Goal: Task Accomplishment & Management: Manage account settings

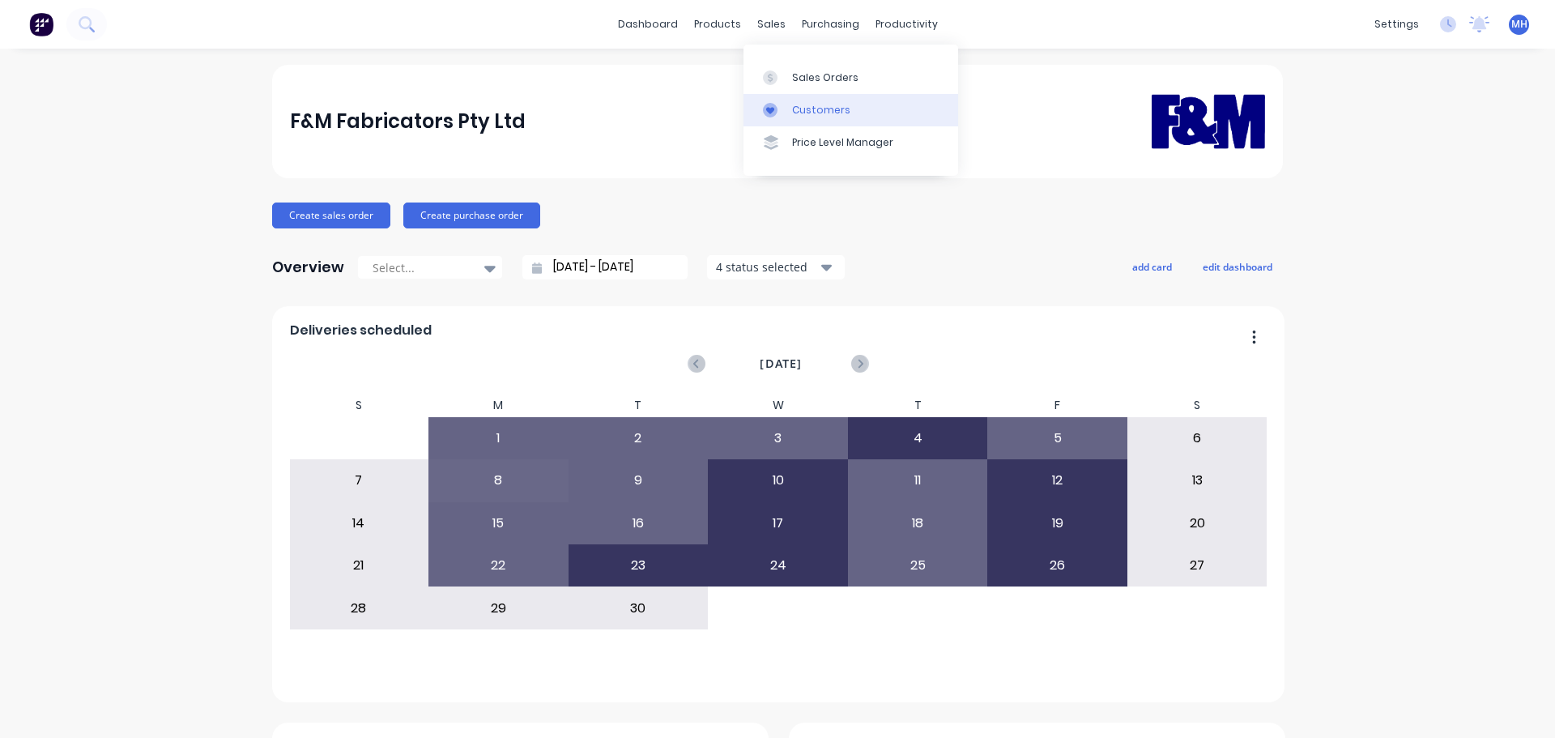
drag, startPoint x: 791, startPoint y: 82, endPoint x: 747, endPoint y: 96, distance: 45.8
click at [790, 83] on link "Sales Orders" at bounding box center [850, 77] width 215 height 32
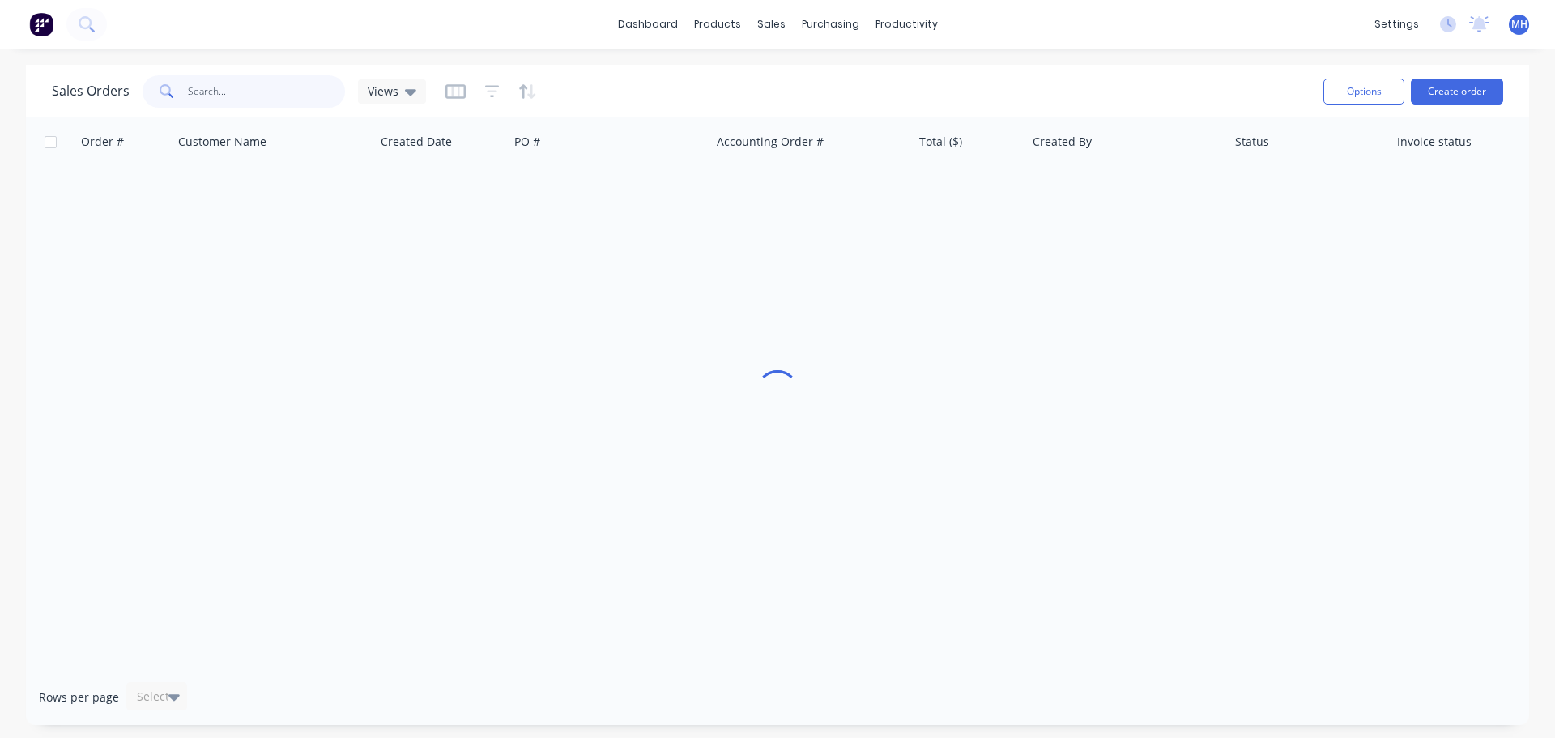
click at [236, 85] on input "text" at bounding box center [267, 91] width 158 height 32
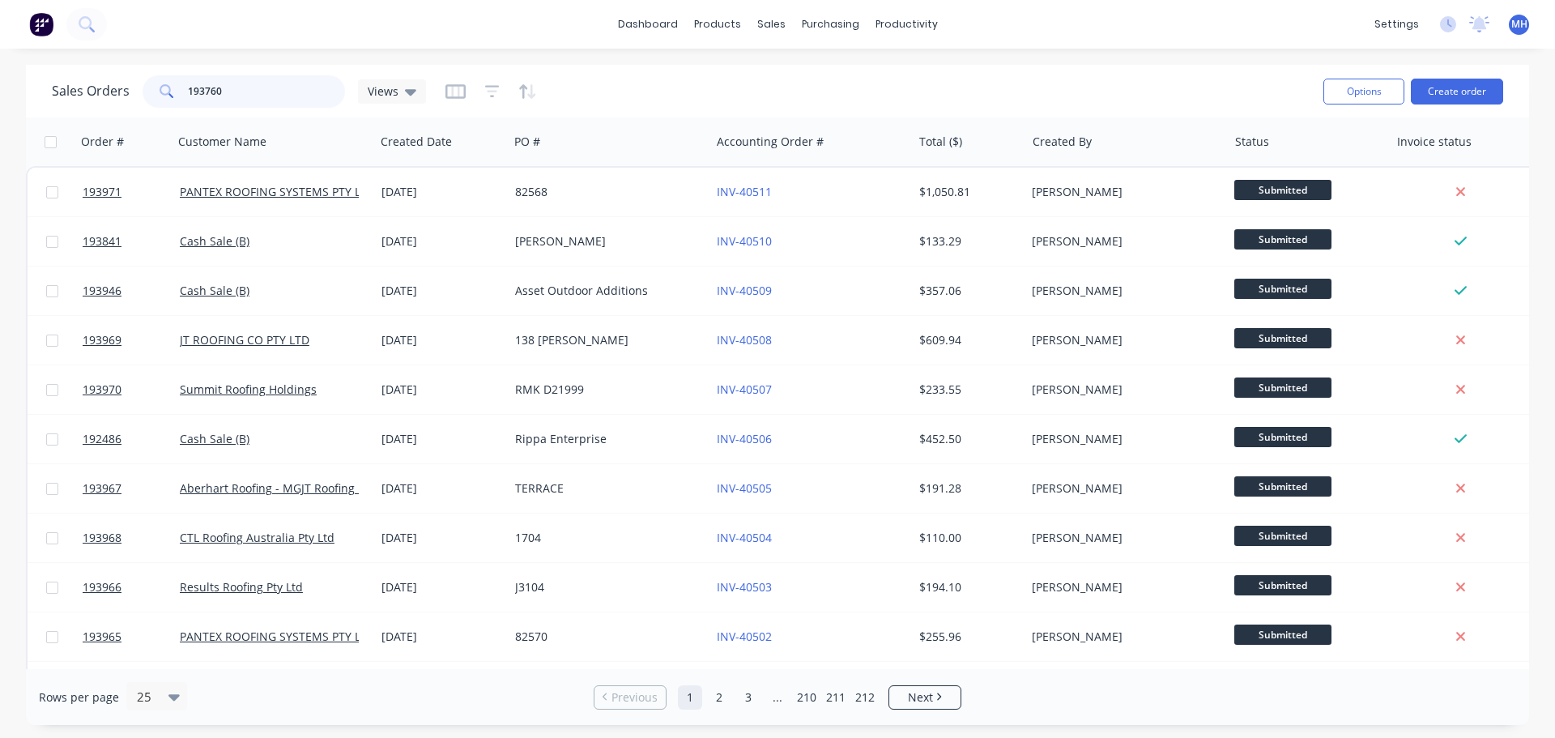
type input "193760"
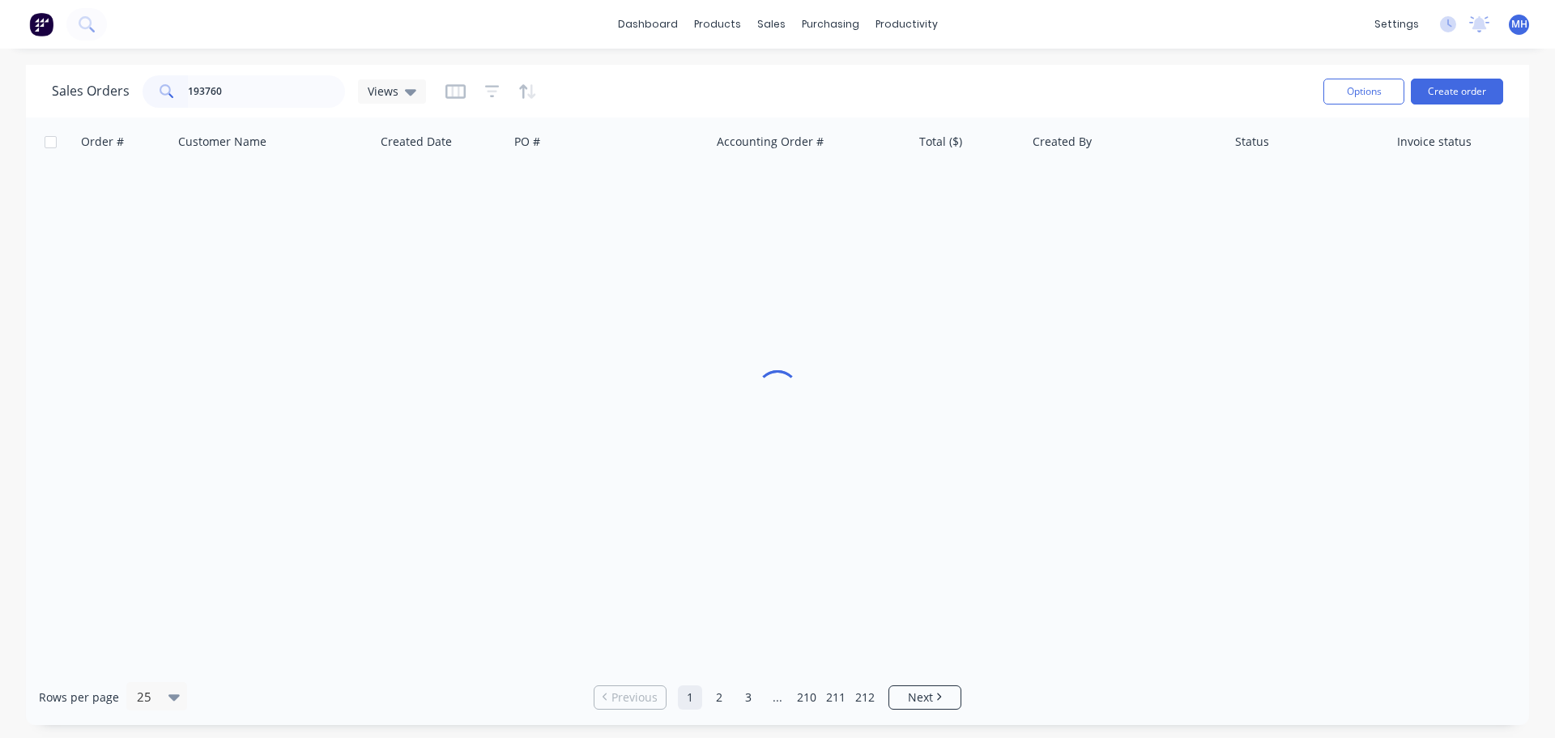
click at [620, 77] on div "Sales Orders 193760 Views" at bounding box center [681, 91] width 1258 height 40
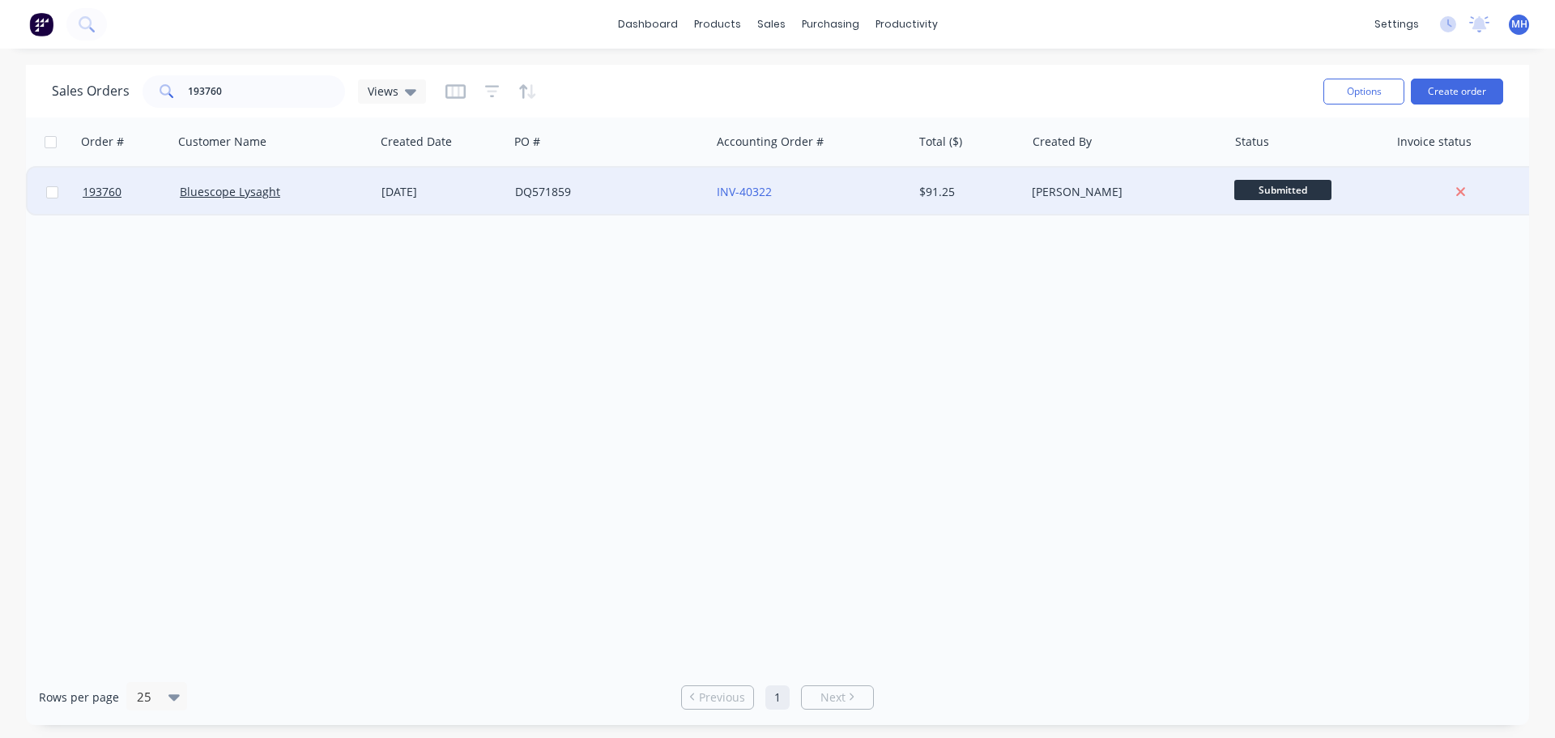
click at [611, 203] on div "DQ571859" at bounding box center [609, 192] width 202 height 49
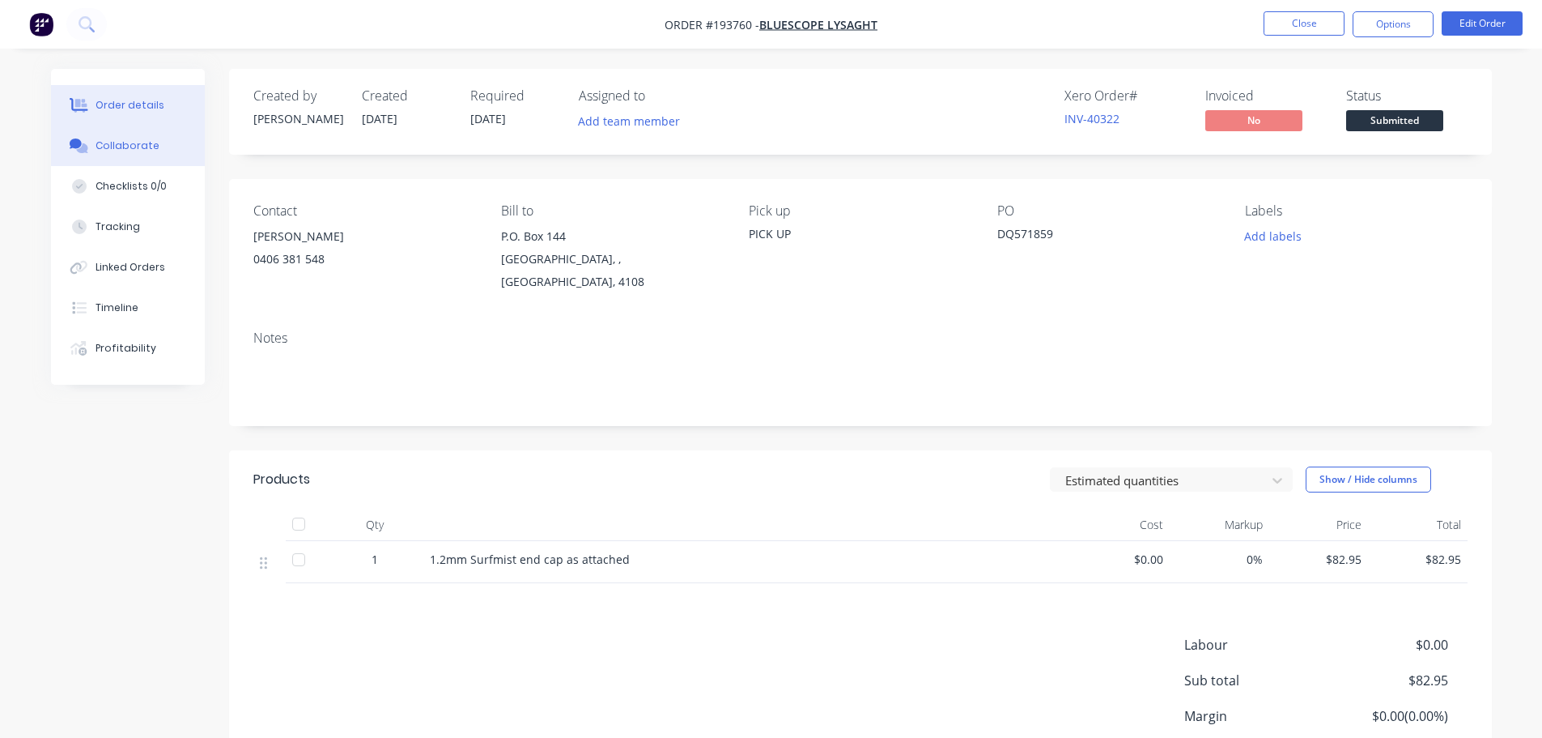
click at [104, 142] on div "Collaborate" at bounding box center [128, 145] width 64 height 15
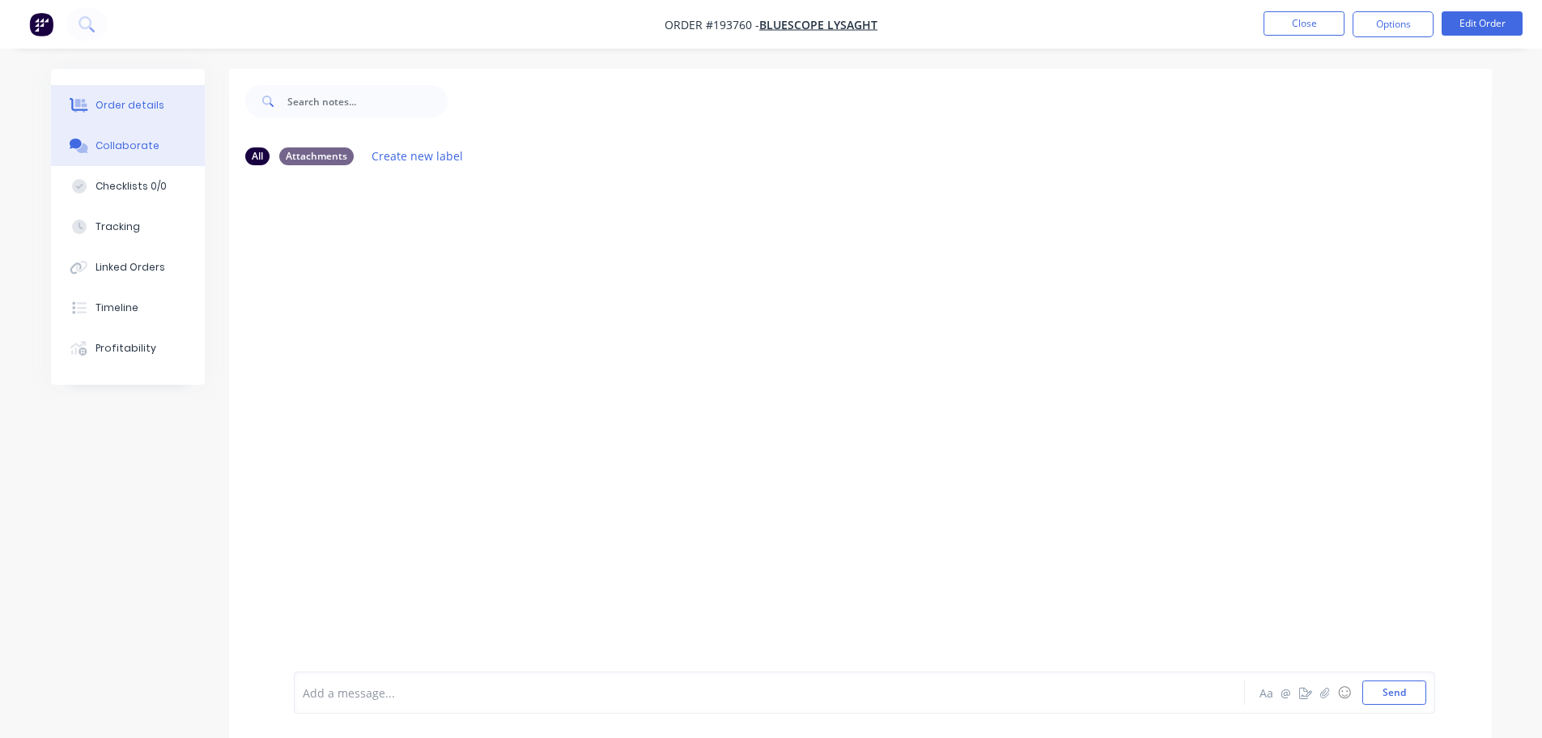
click at [133, 111] on div "Order details" at bounding box center [130, 105] width 69 height 15
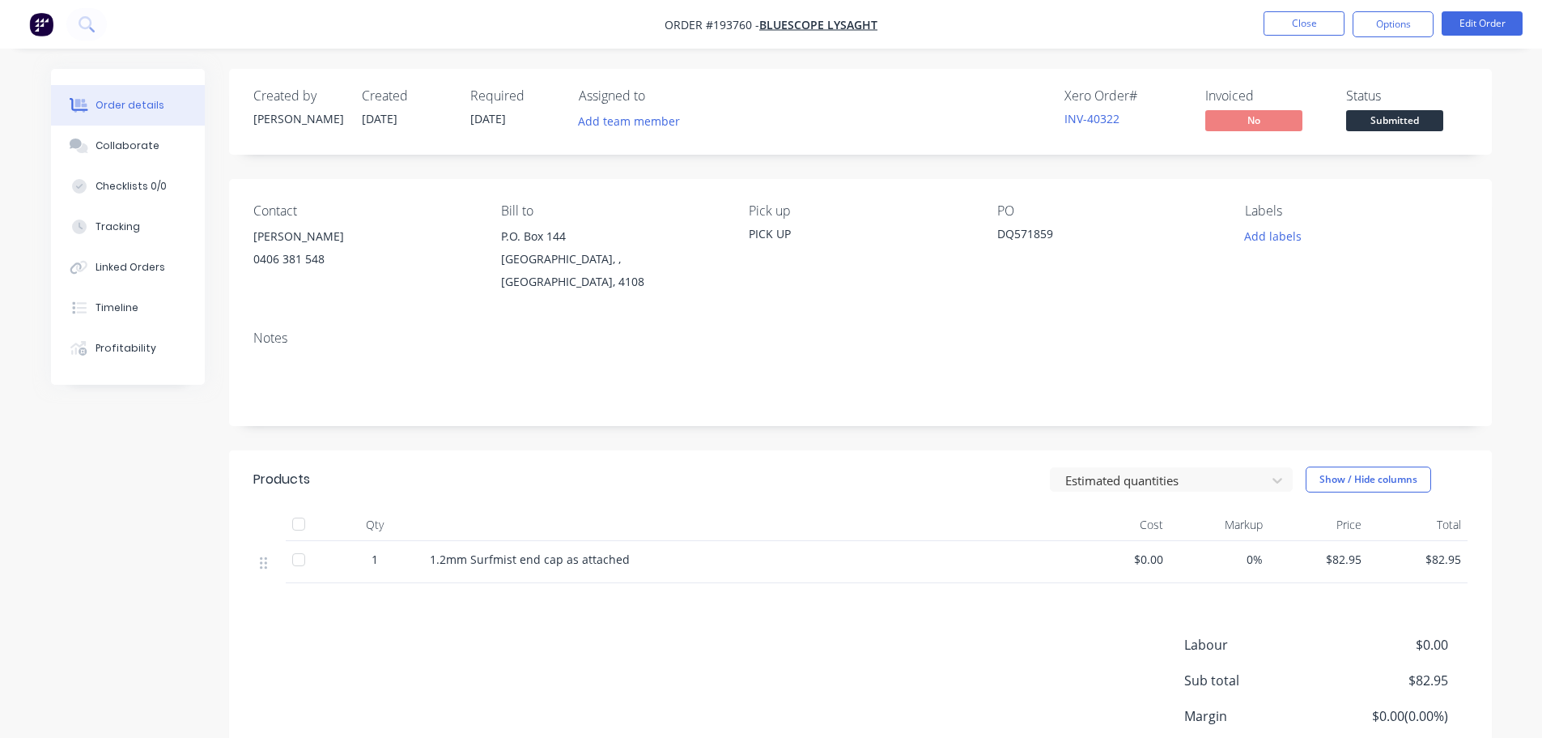
click at [919, 466] on div "Estimated quantities Show / Hide columns" at bounding box center [989, 479] width 956 height 26
click at [1312, 25] on button "Close" at bounding box center [1304, 23] width 81 height 24
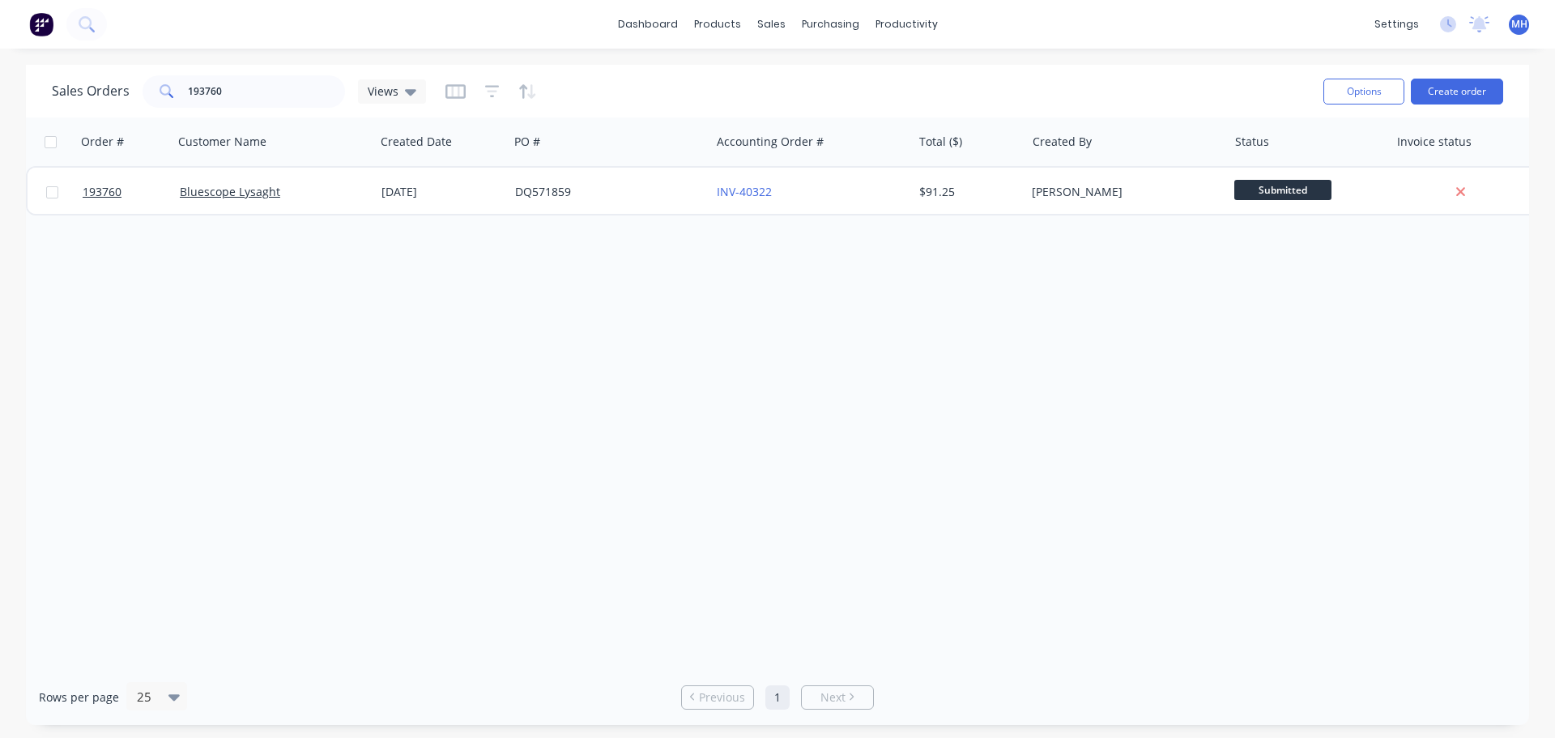
click at [585, 498] on div "Order # Customer Name Created Date PO # Accounting Order # Total ($) Created By…" at bounding box center [777, 392] width 1503 height 551
click at [369, 356] on div "Order # Customer Name Created Date PO # Accounting Order # Total ($) Created By…" at bounding box center [777, 392] width 1503 height 551
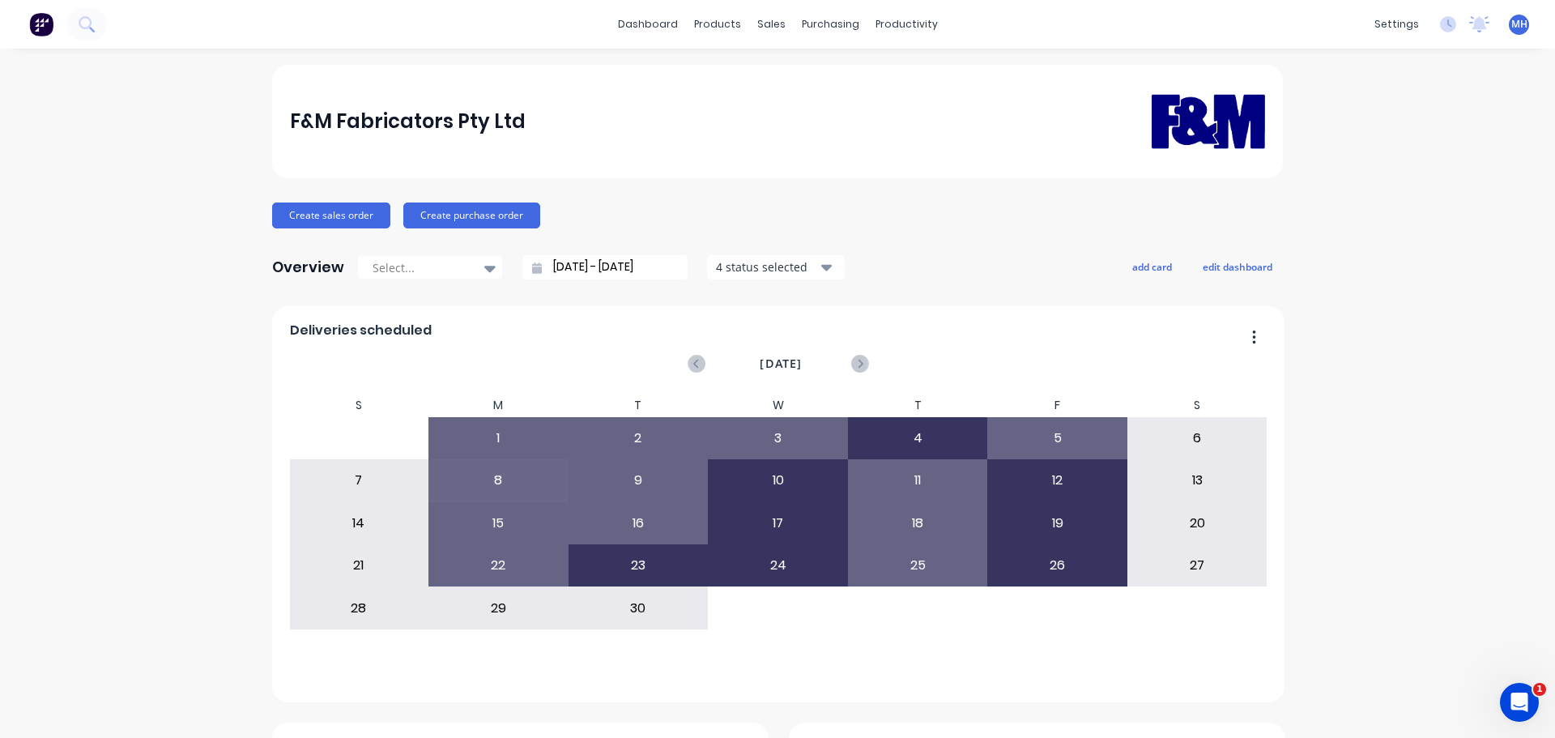
click at [795, 83] on div "Sales Orders" at bounding box center [825, 77] width 66 height 15
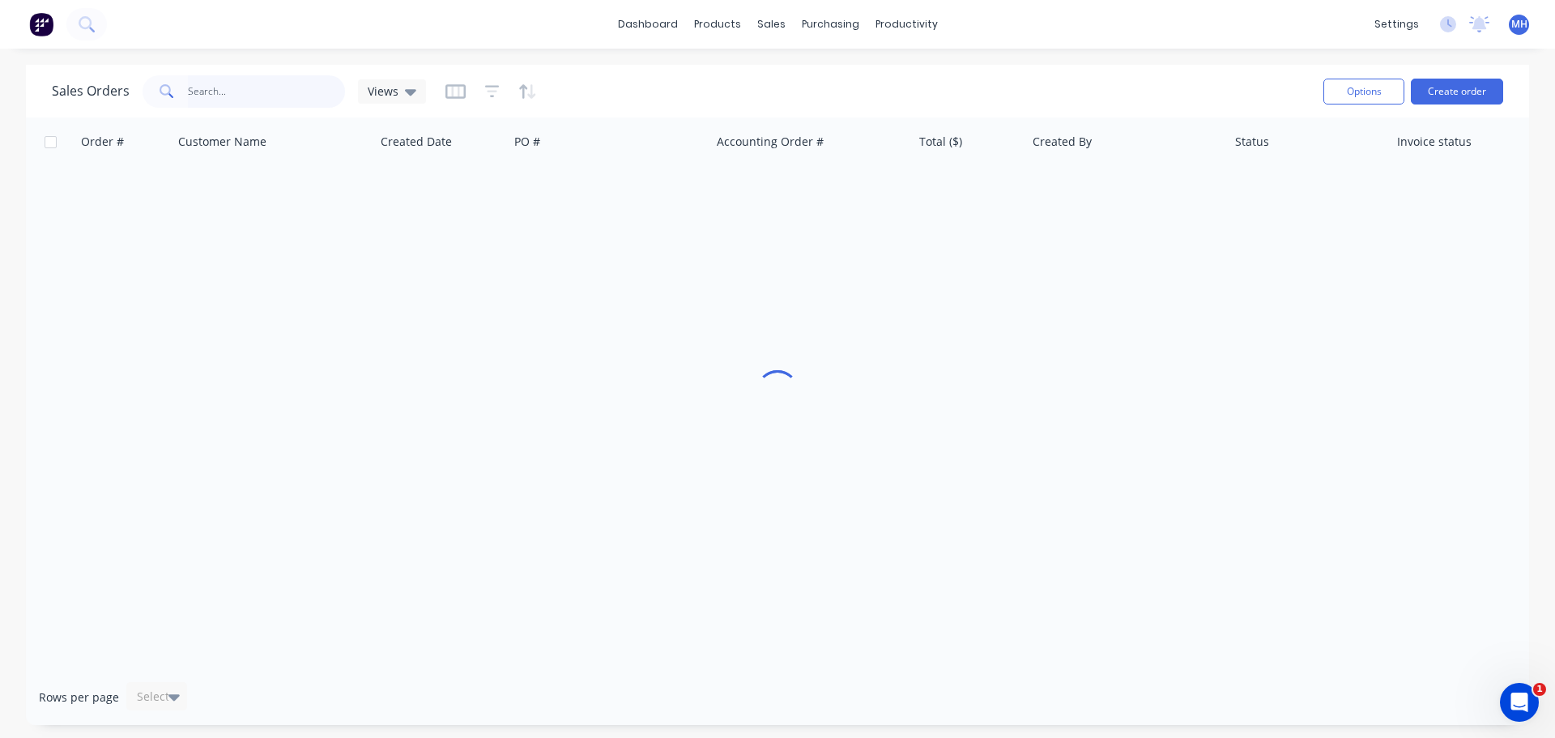
drag, startPoint x: 266, startPoint y: 93, endPoint x: 237, endPoint y: 108, distance: 33.0
click at [266, 93] on input "text" at bounding box center [267, 91] width 158 height 32
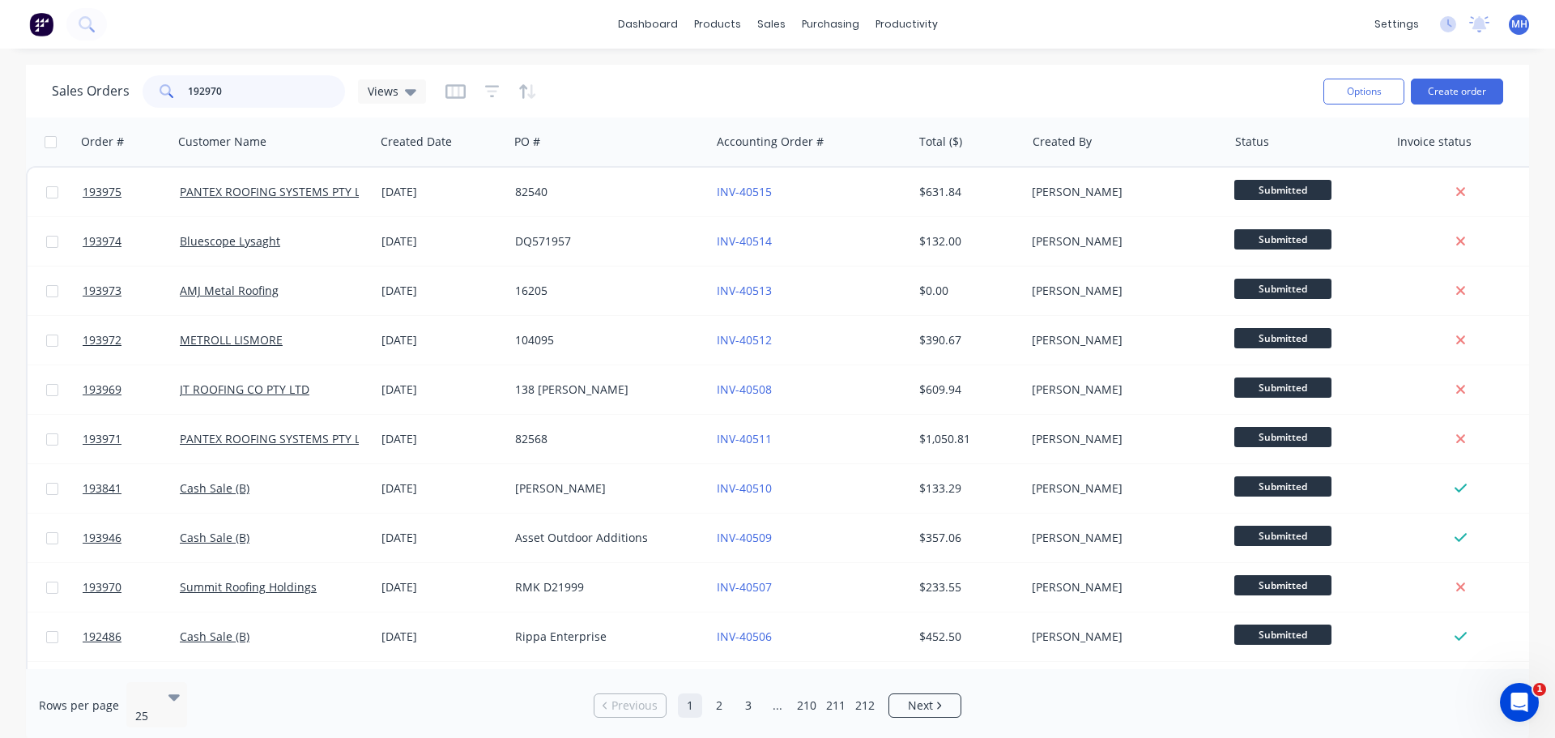
type input "192970"
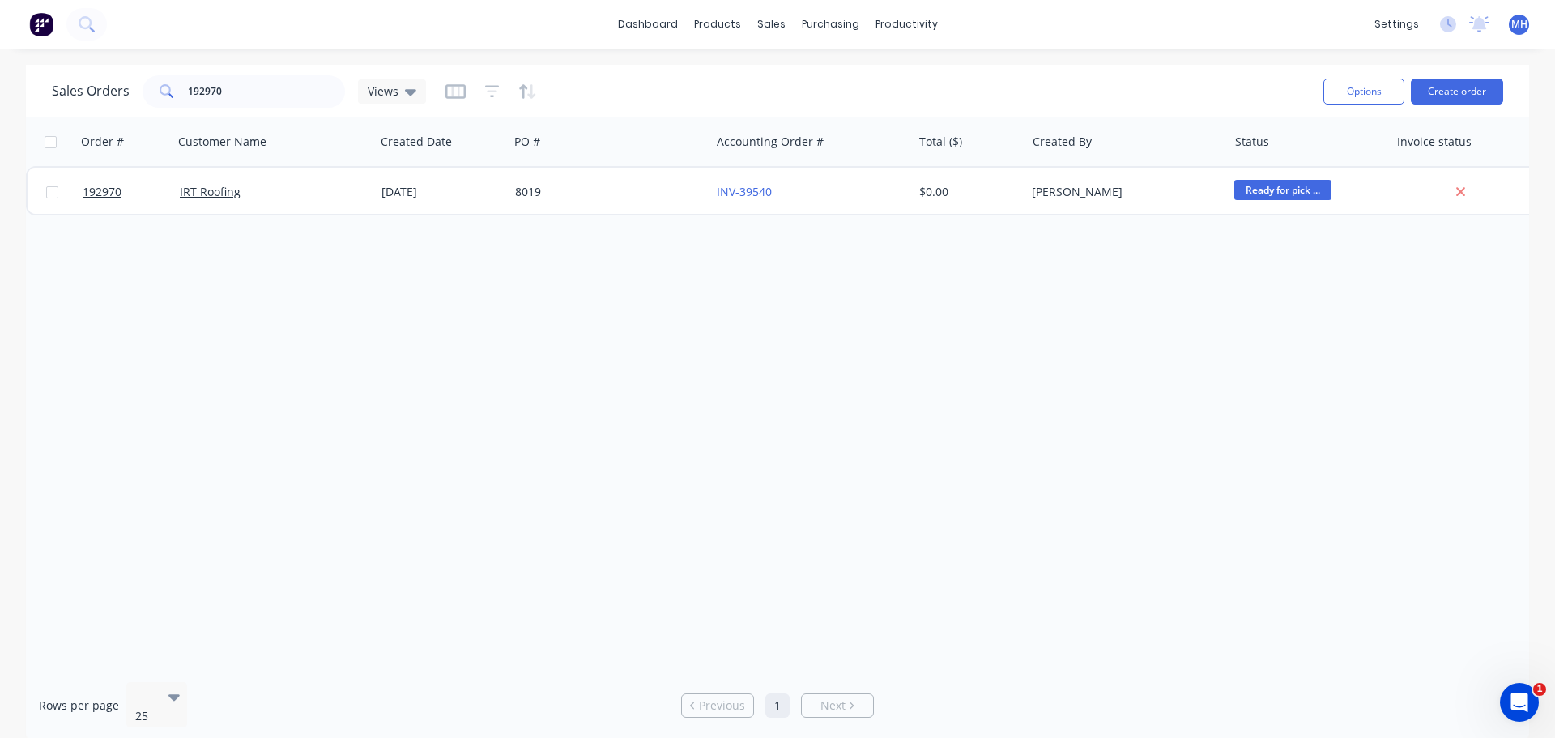
click at [599, 70] on div "Sales Orders 192970 Views Options Create order" at bounding box center [777, 91] width 1503 height 53
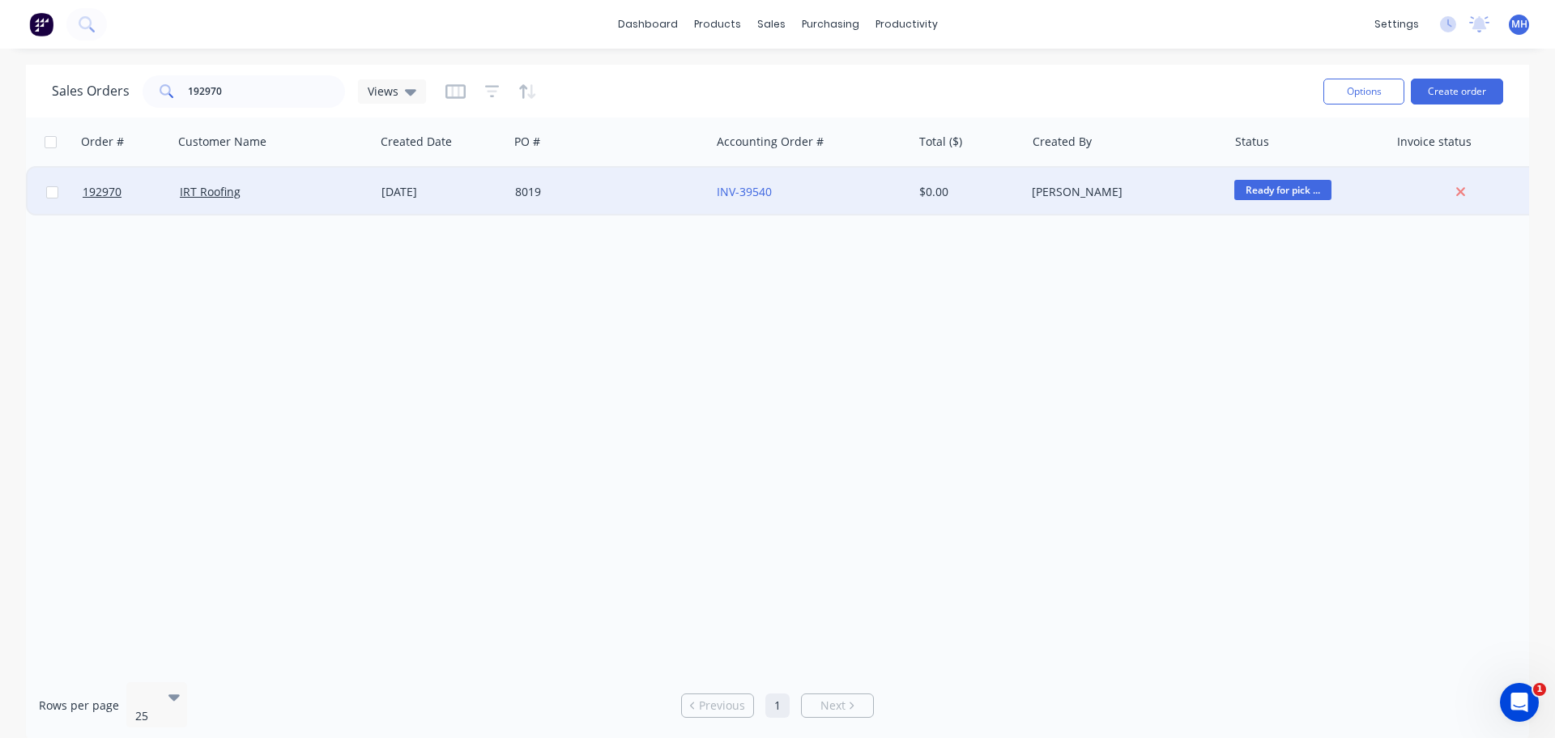
click at [339, 207] on div "IRT Roofing" at bounding box center [274, 192] width 202 height 49
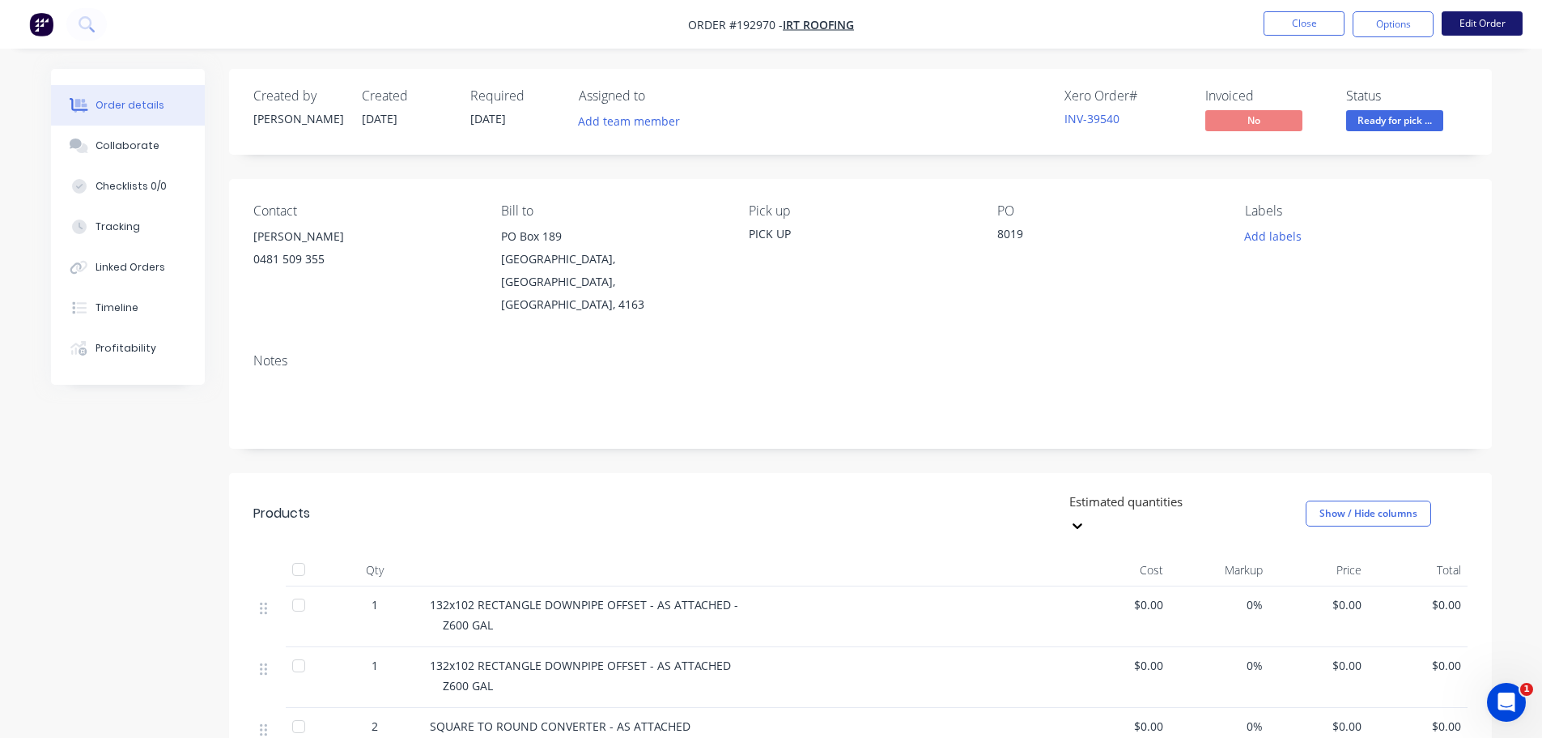
click at [1502, 22] on button "Edit Order" at bounding box center [1482, 23] width 81 height 24
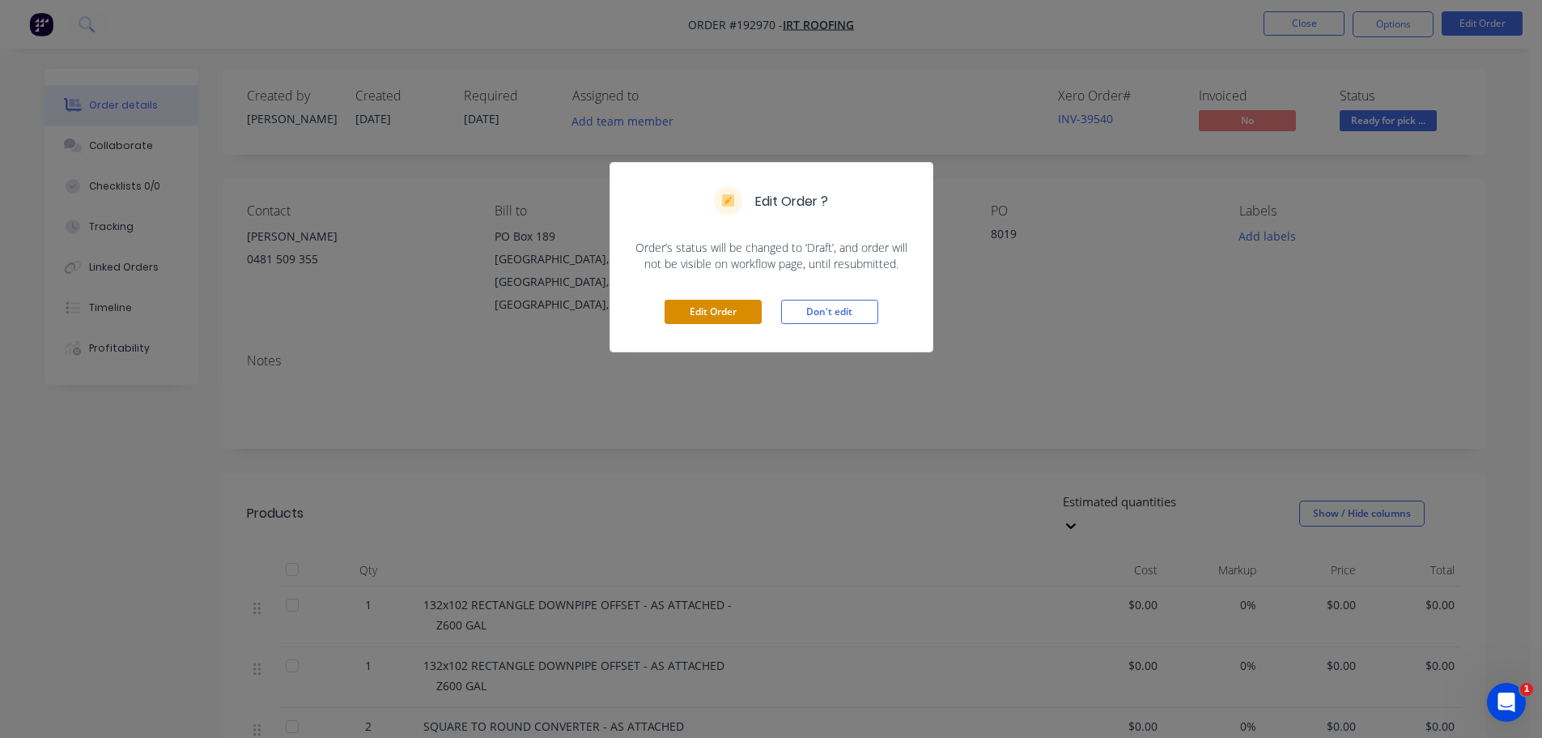
click at [708, 308] on button "Edit Order" at bounding box center [713, 312] width 97 height 24
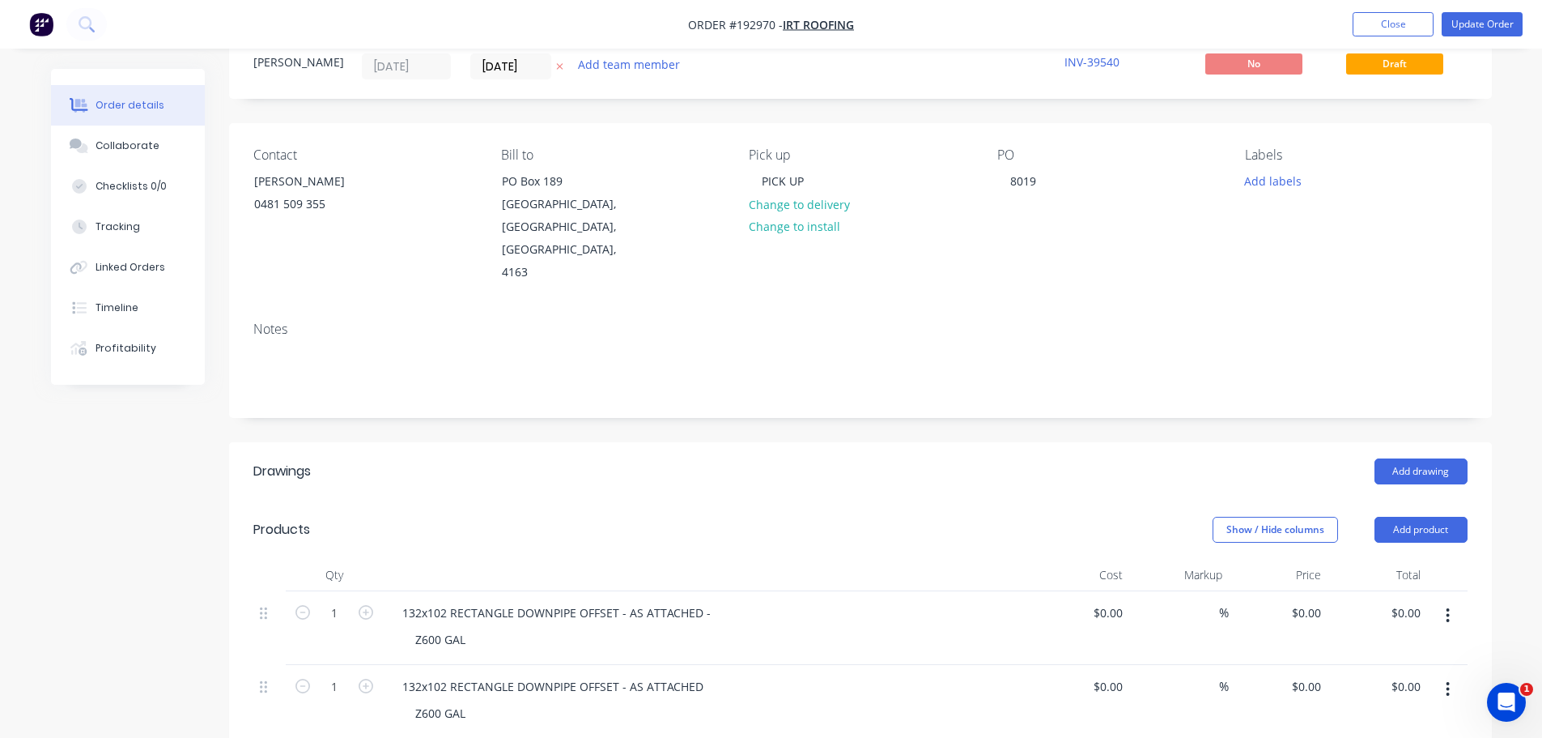
scroll to position [162, 0]
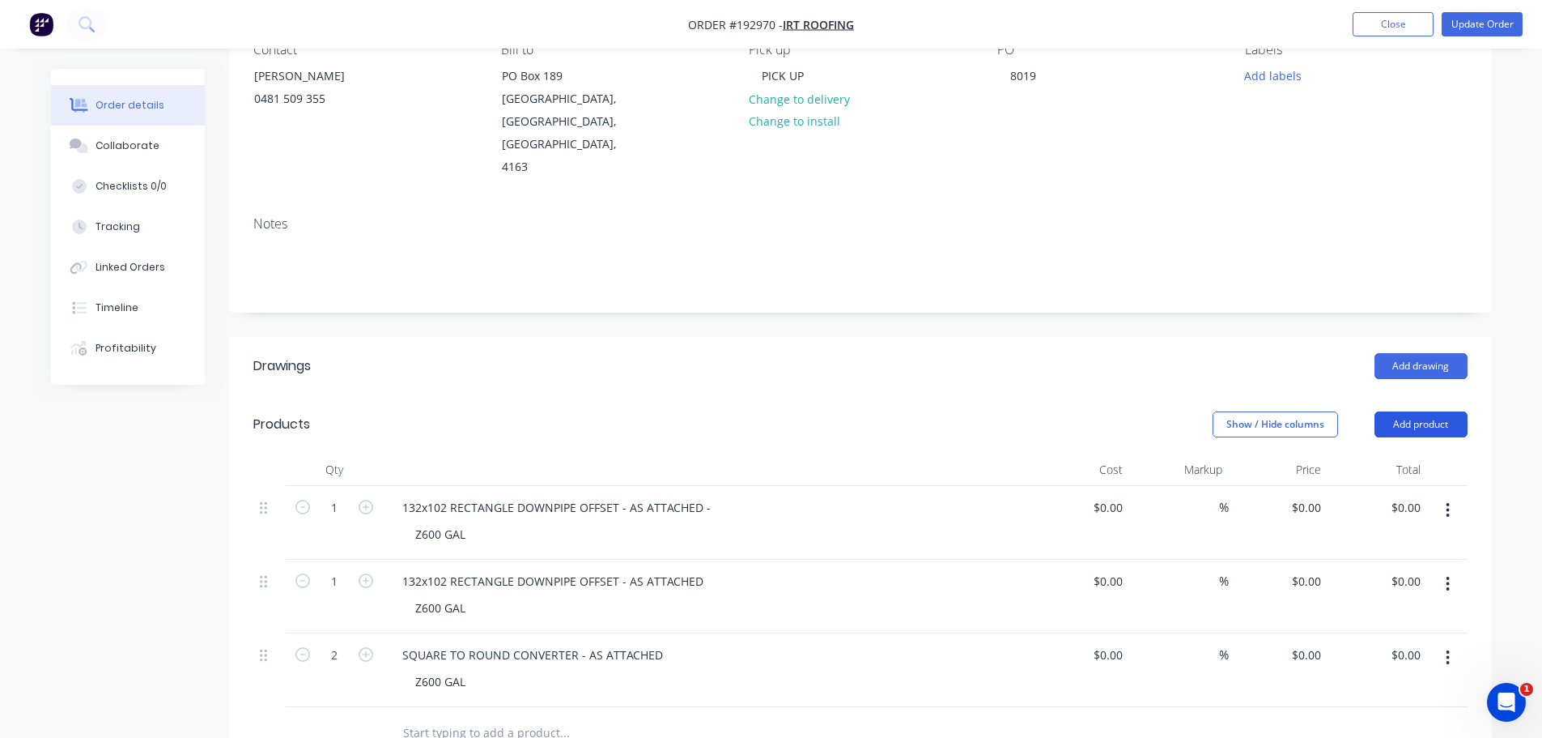
click at [1403, 411] on button "Add product" at bounding box center [1421, 424] width 93 height 26
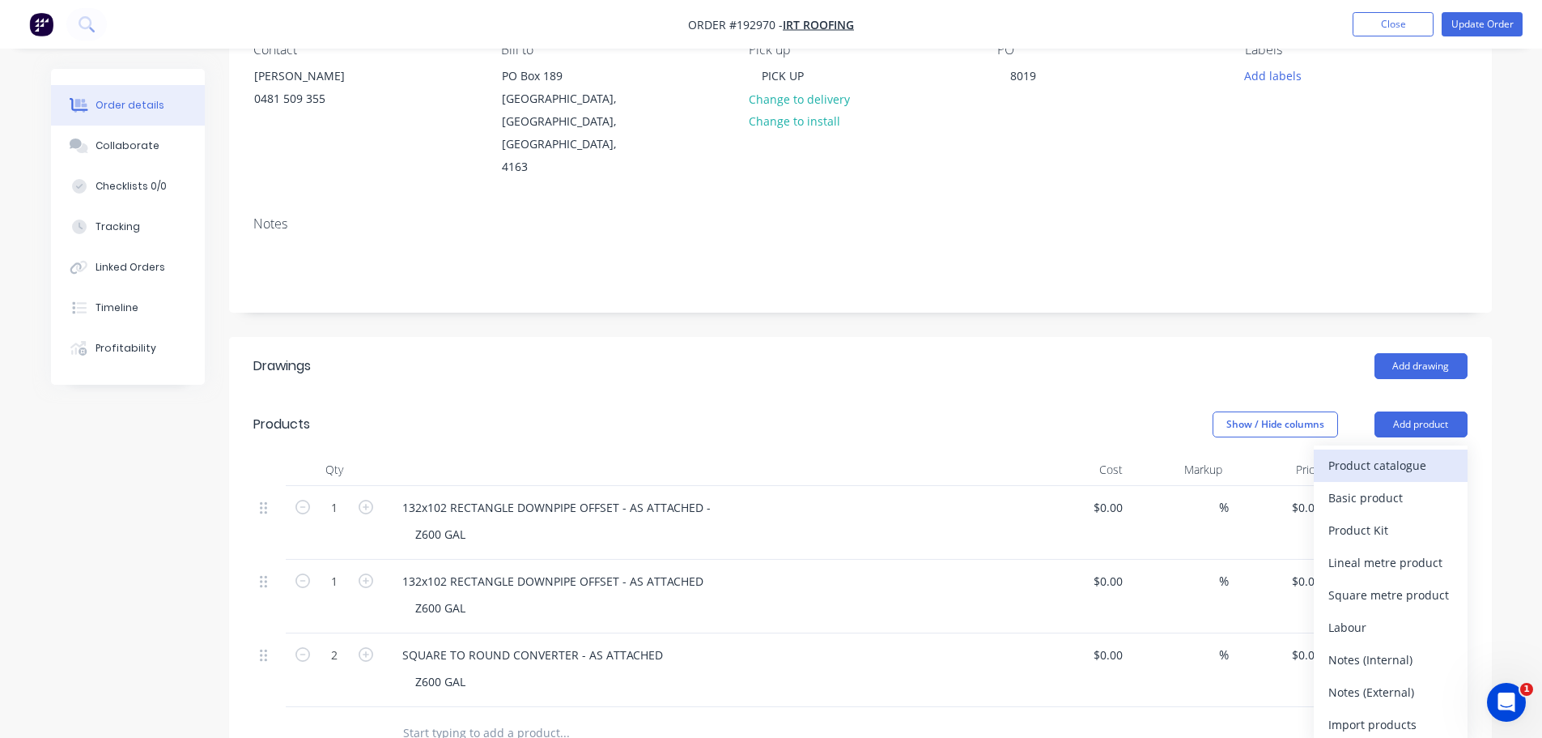
click at [1404, 453] on div "Product catalogue" at bounding box center [1391, 464] width 125 height 23
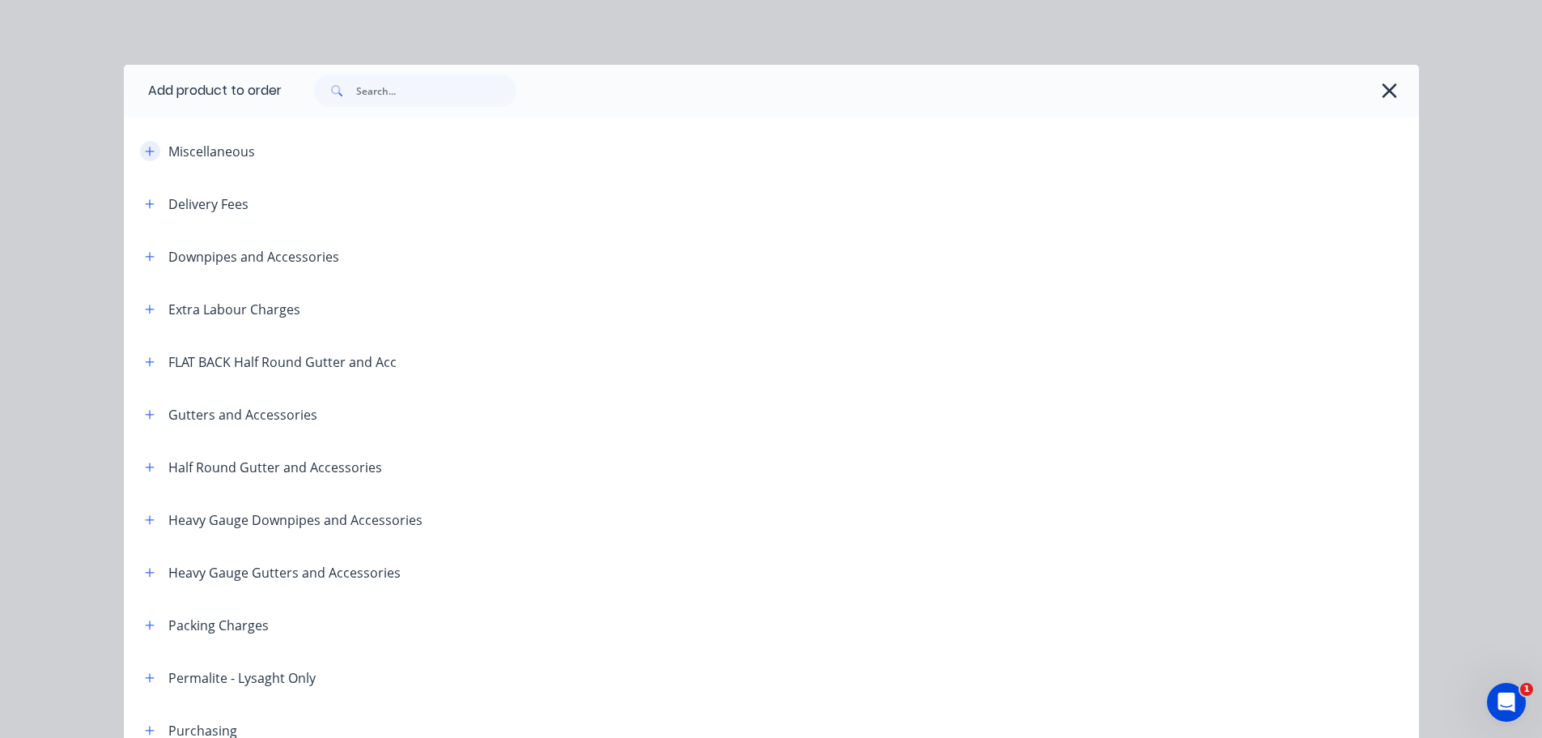
click at [140, 150] on button "button" at bounding box center [150, 151] width 20 height 20
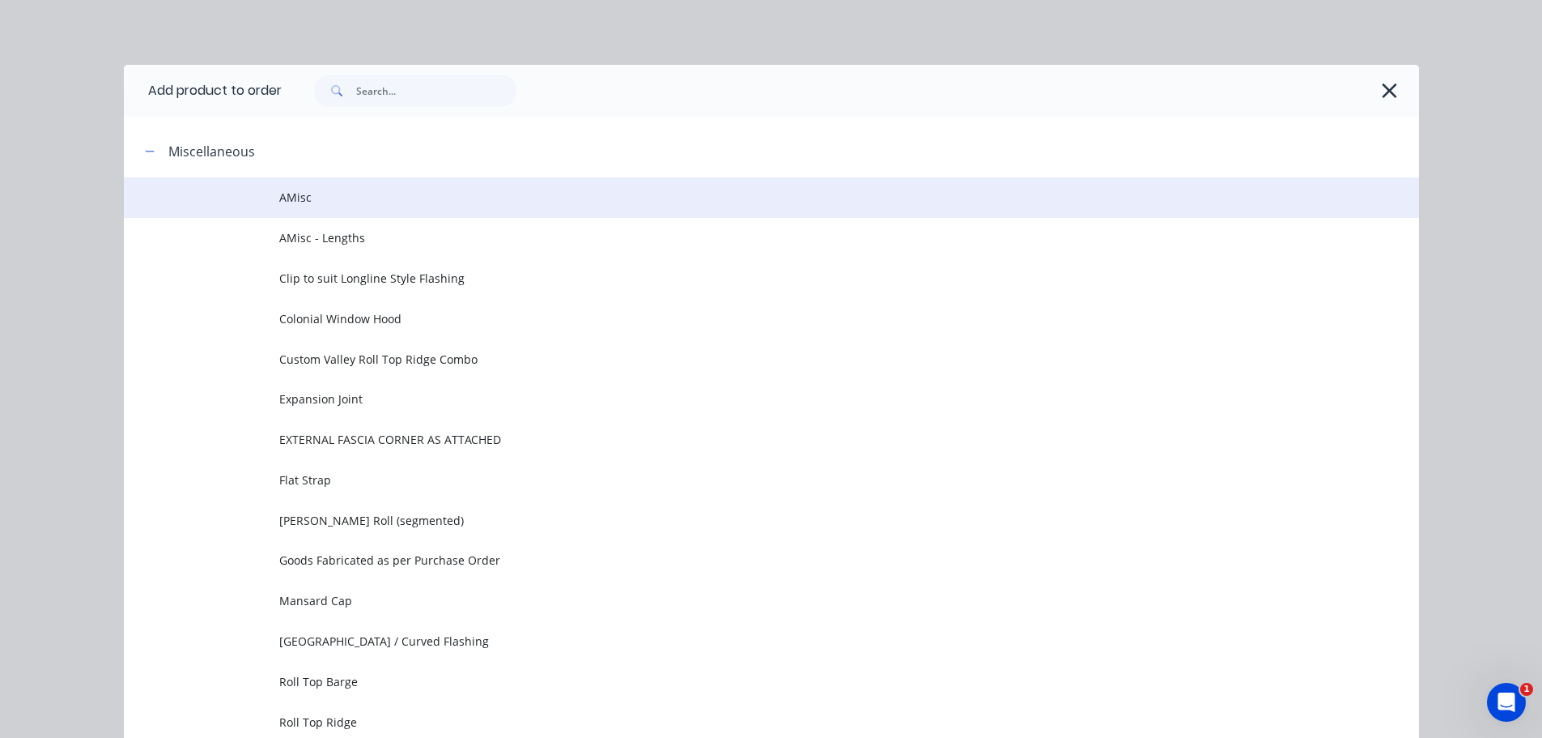
click at [433, 201] on span "AMisc" at bounding box center [735, 197] width 912 height 17
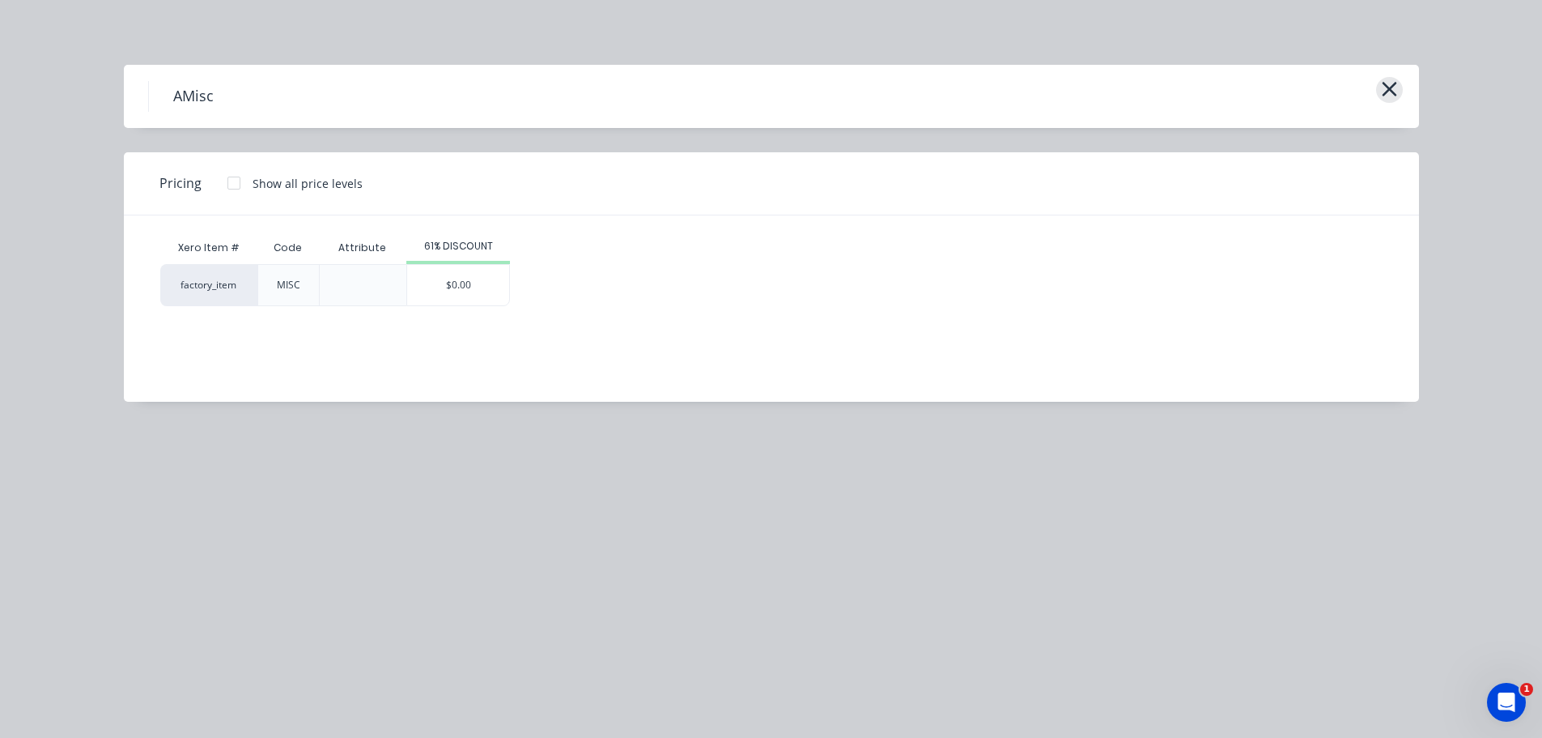
click at [1385, 92] on icon "button" at bounding box center [1389, 89] width 17 height 23
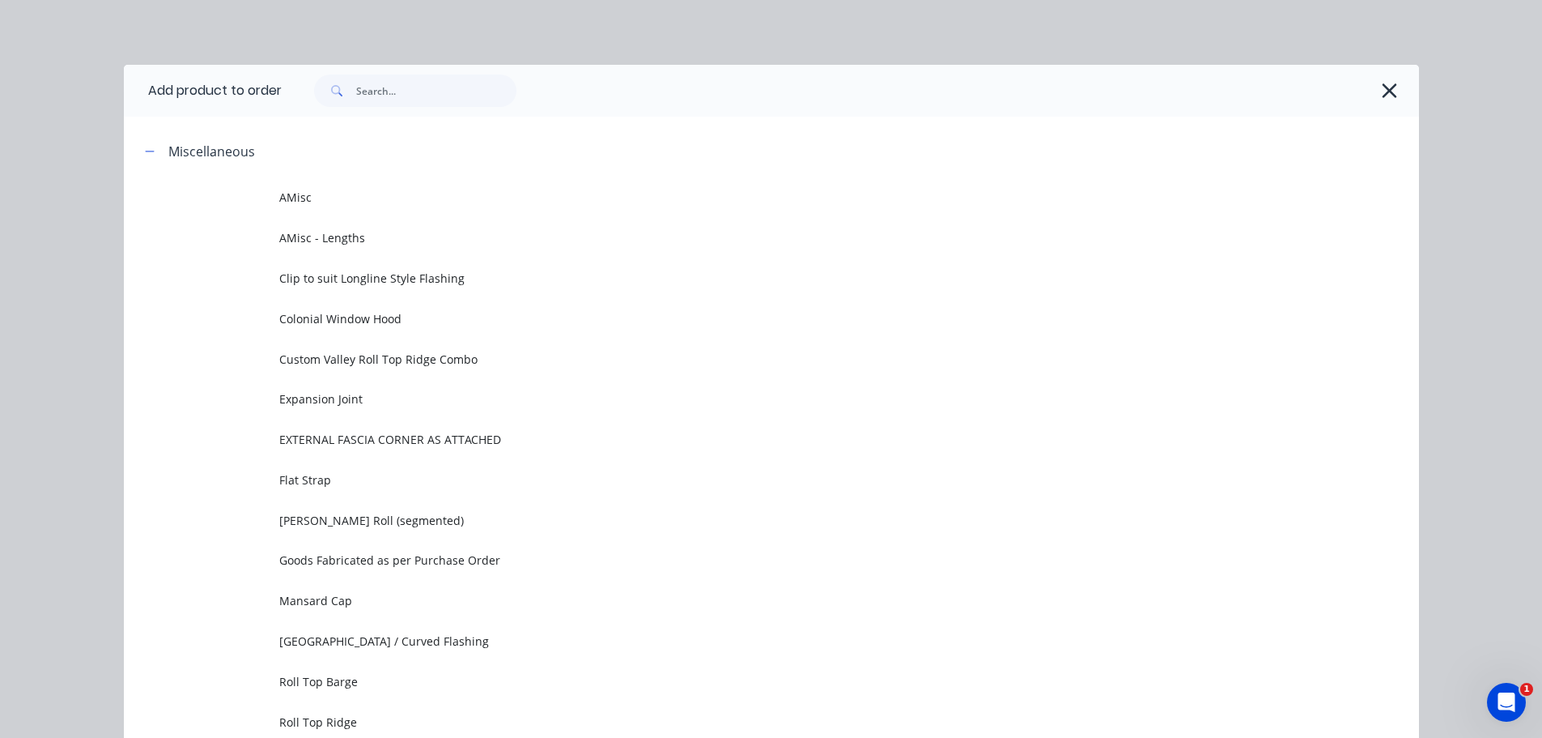
scroll to position [125, 0]
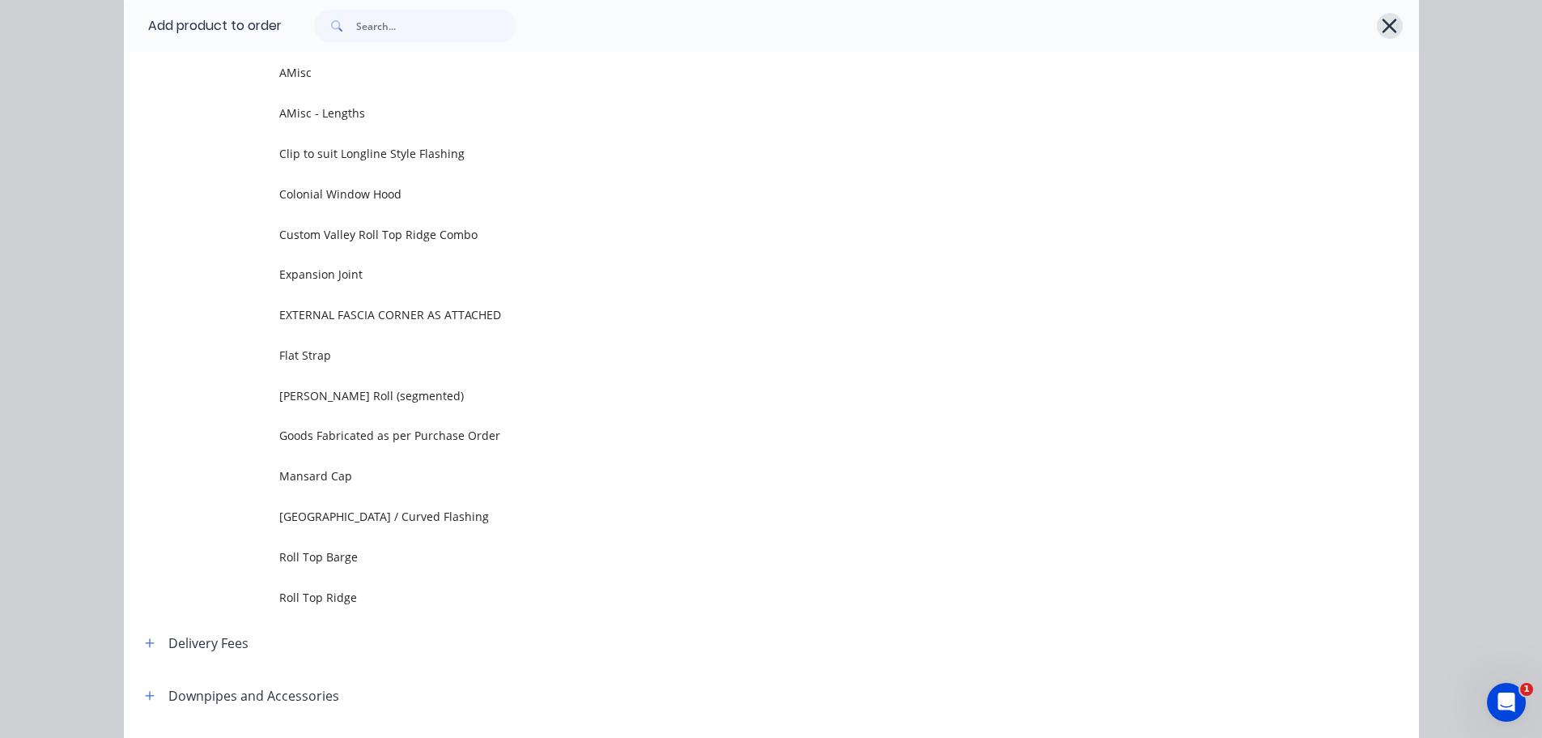
click at [1388, 22] on icon "button" at bounding box center [1390, 26] width 15 height 15
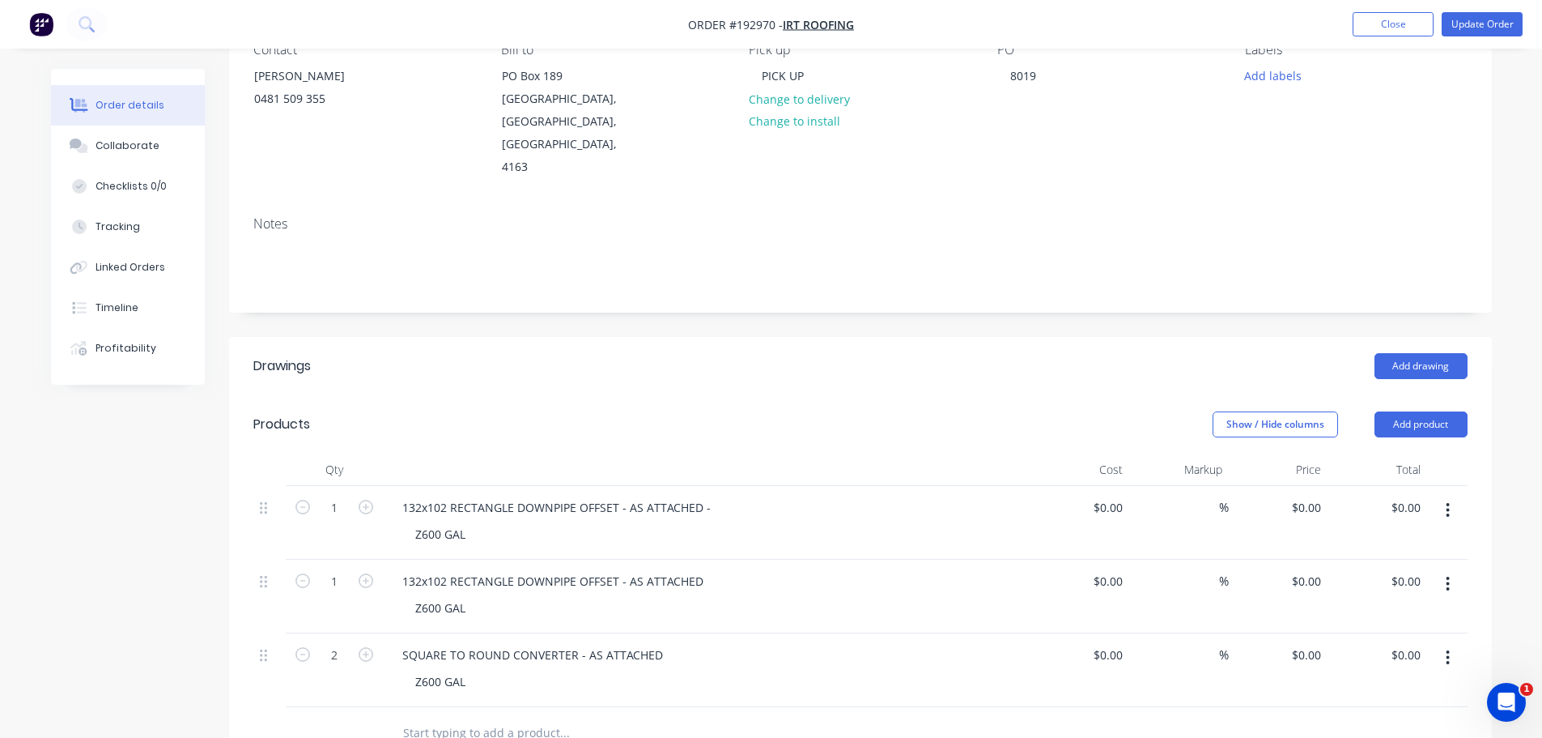
click at [697, 395] on header "Products Show / Hide columns Add product" at bounding box center [860, 424] width 1263 height 58
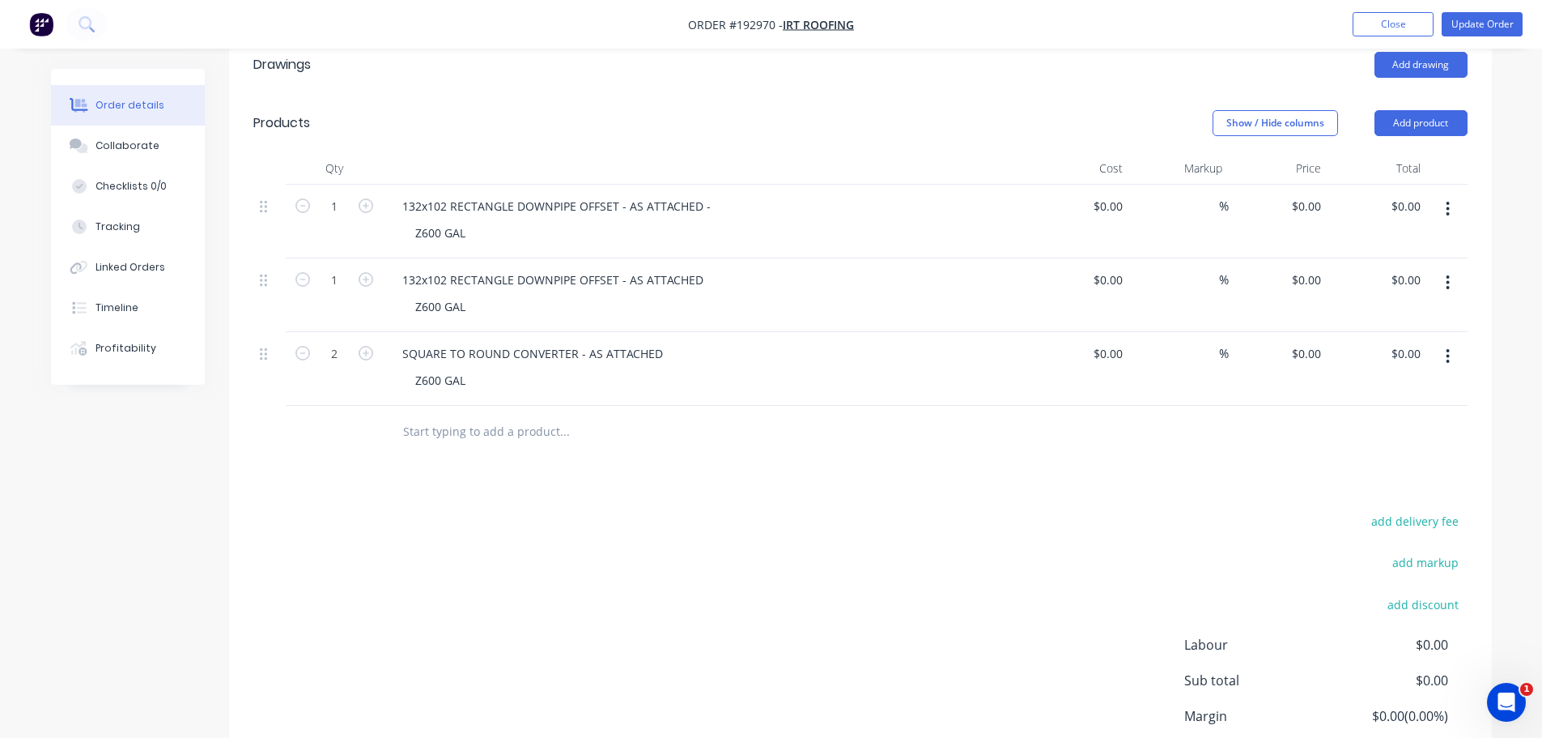
scroll to position [486, 0]
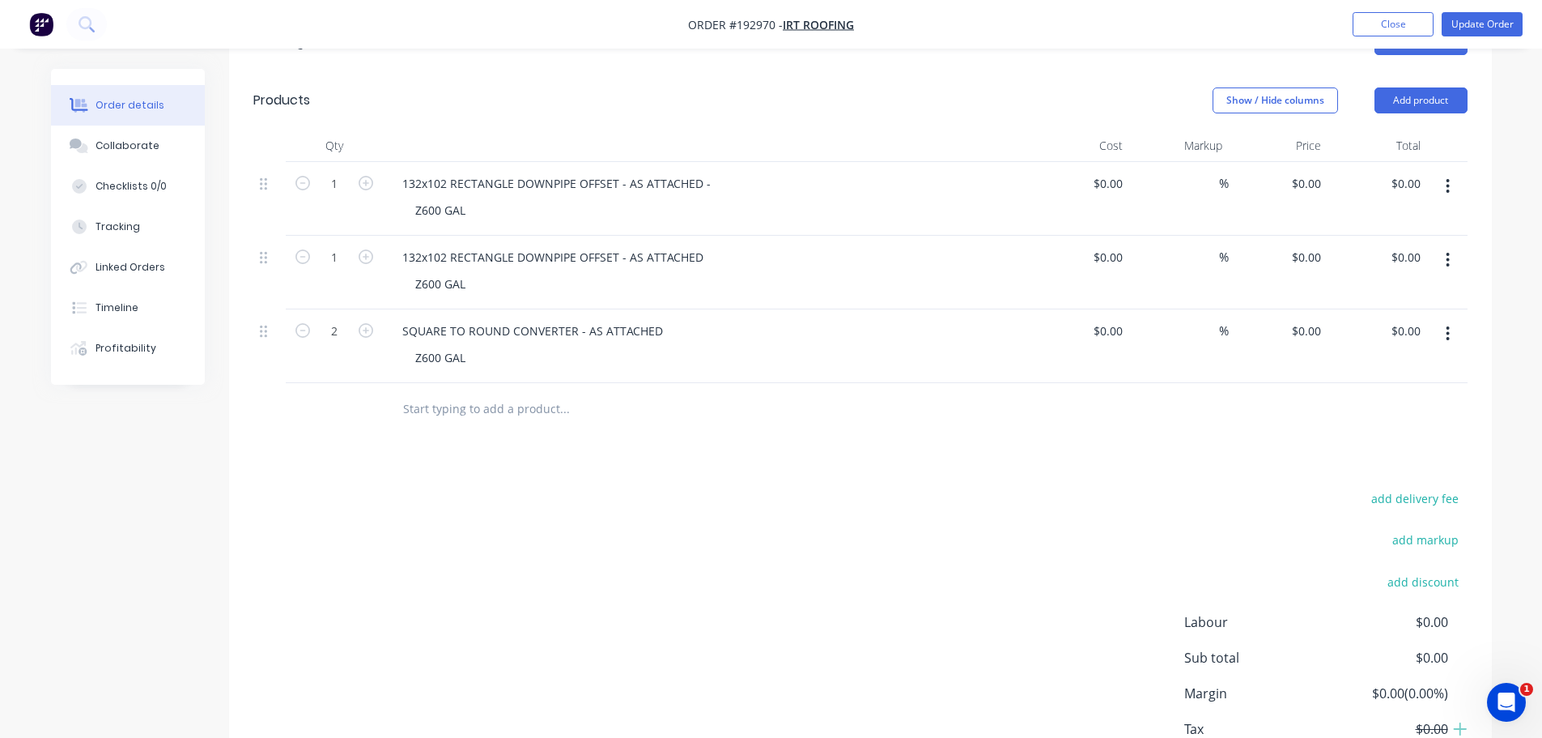
click at [845, 549] on div "add delivery fee add markup add discount Labour $0.00 Sub total $0.00 Margin $0…" at bounding box center [860, 643] width 1215 height 313
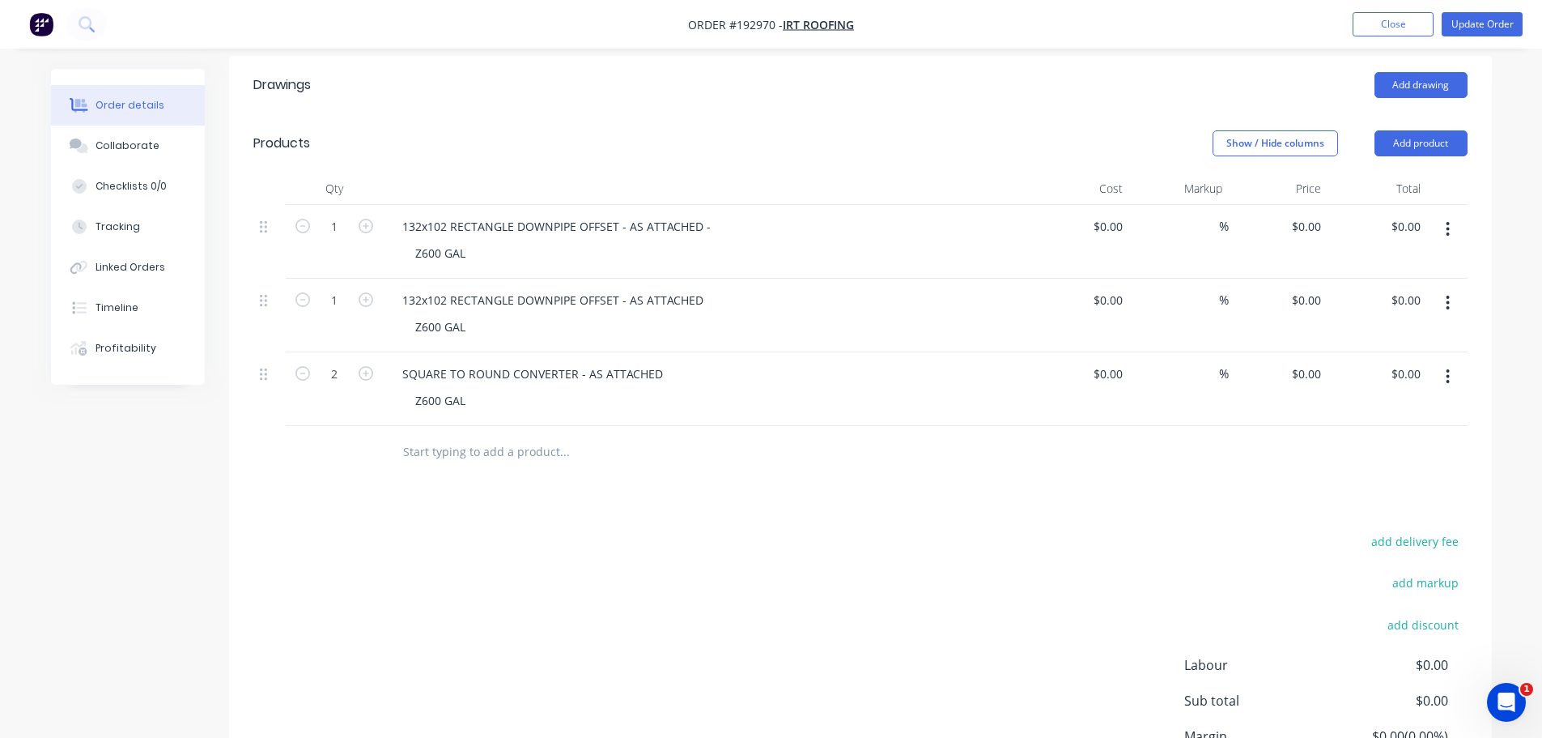
scroll to position [405, 0]
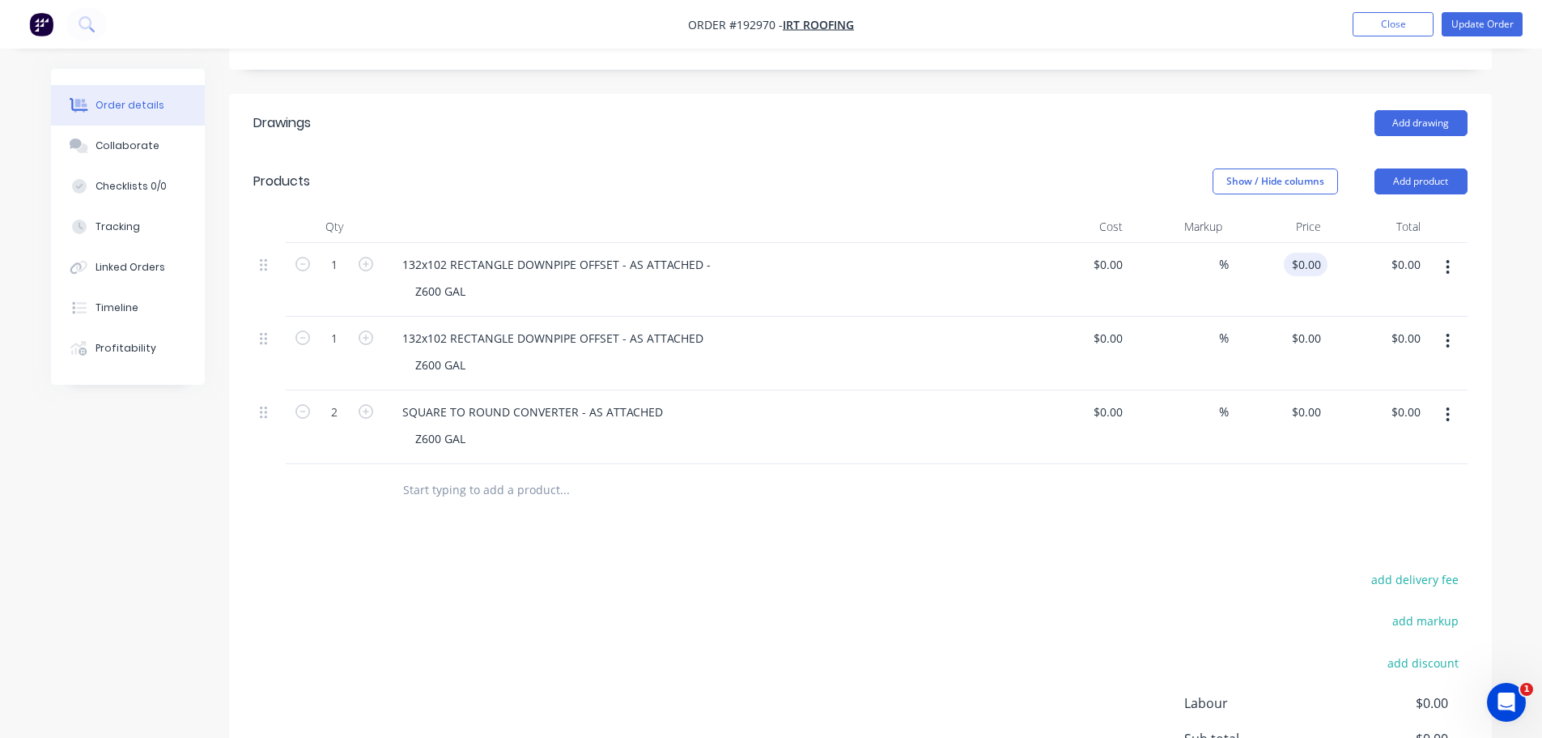
click at [1310, 253] on input "$0.00" at bounding box center [1309, 264] width 37 height 23
type input "$116.87"
click at [1302, 317] on div "0 0" at bounding box center [1279, 354] width 100 height 74
type input "$116.87"
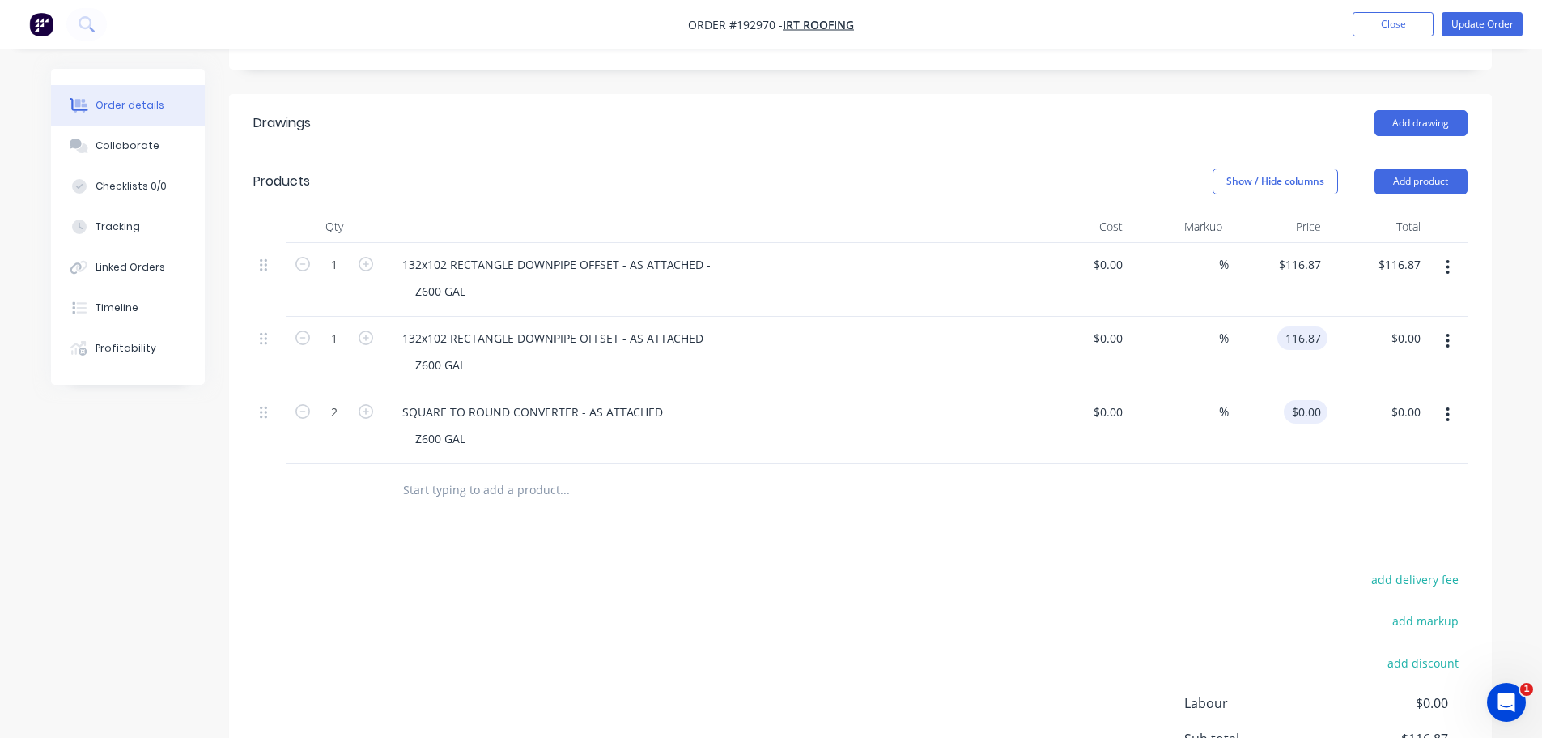
type input "$116.87"
click at [1311, 400] on input "0" at bounding box center [1309, 411] width 37 height 23
type input "$105.24"
type input "$210.48"
click at [1111, 464] on div at bounding box center [860, 490] width 1215 height 53
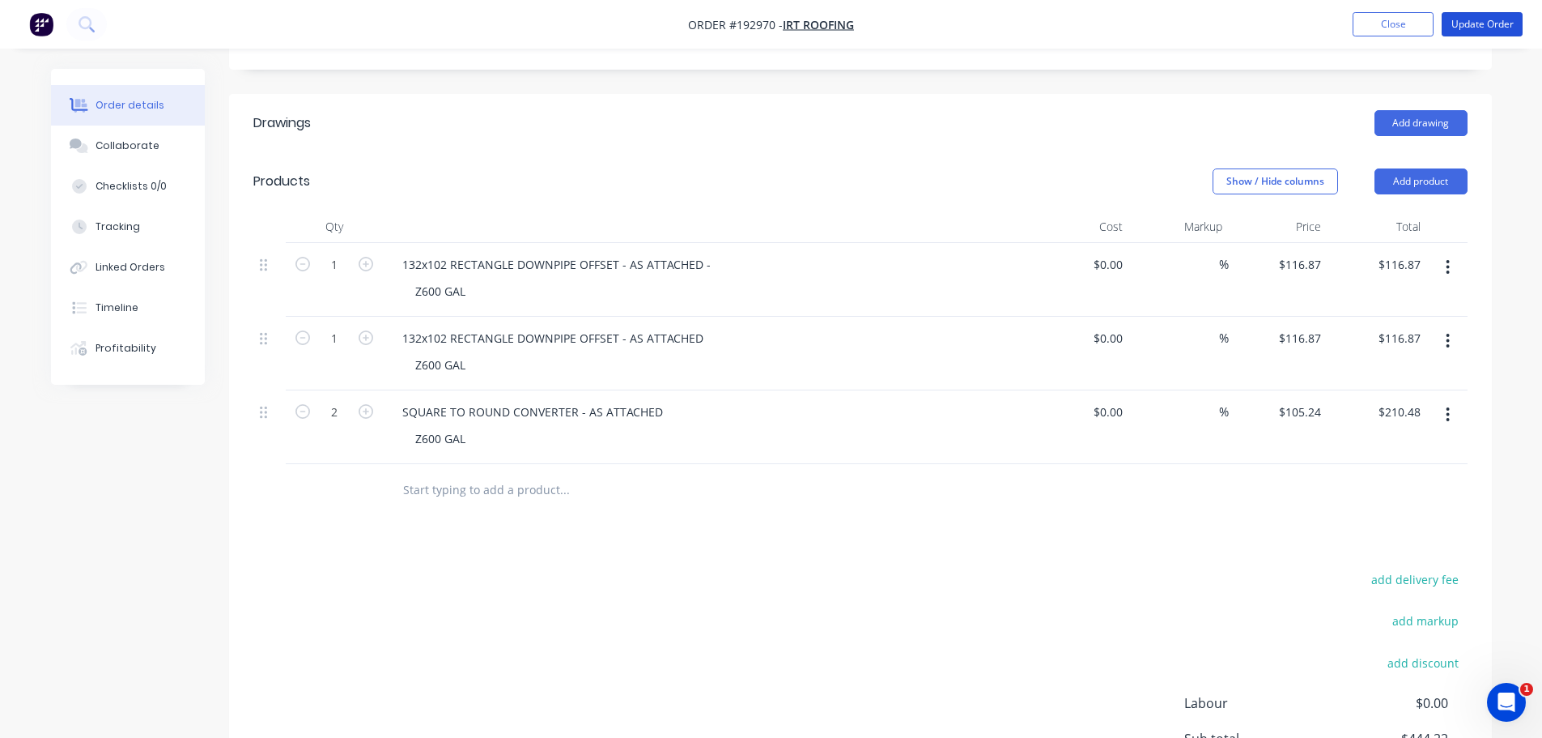
drag, startPoint x: 1466, startPoint y: 22, endPoint x: 1463, endPoint y: 45, distance: 23.7
click at [1468, 20] on button "Update Order" at bounding box center [1482, 24] width 81 height 24
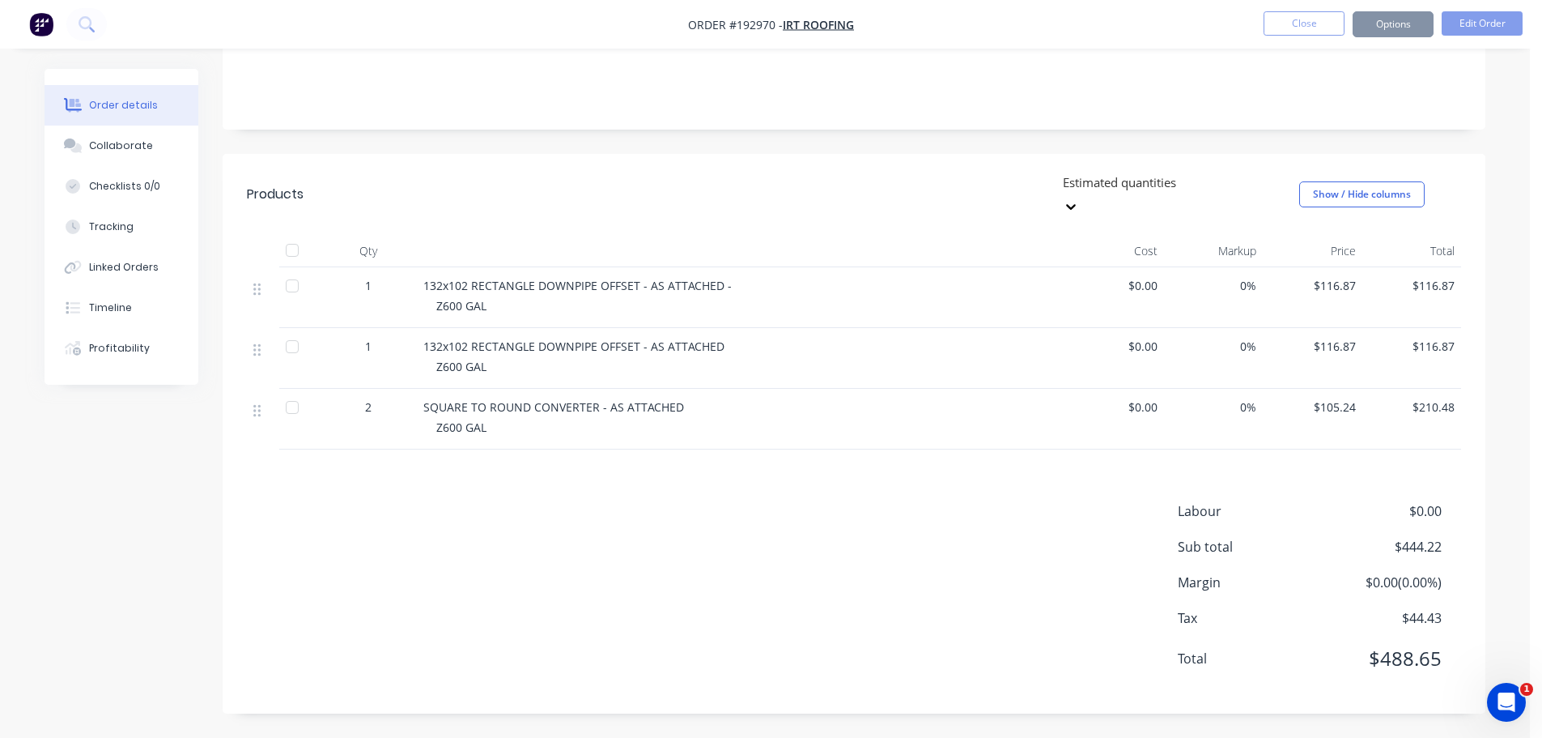
scroll to position [0, 0]
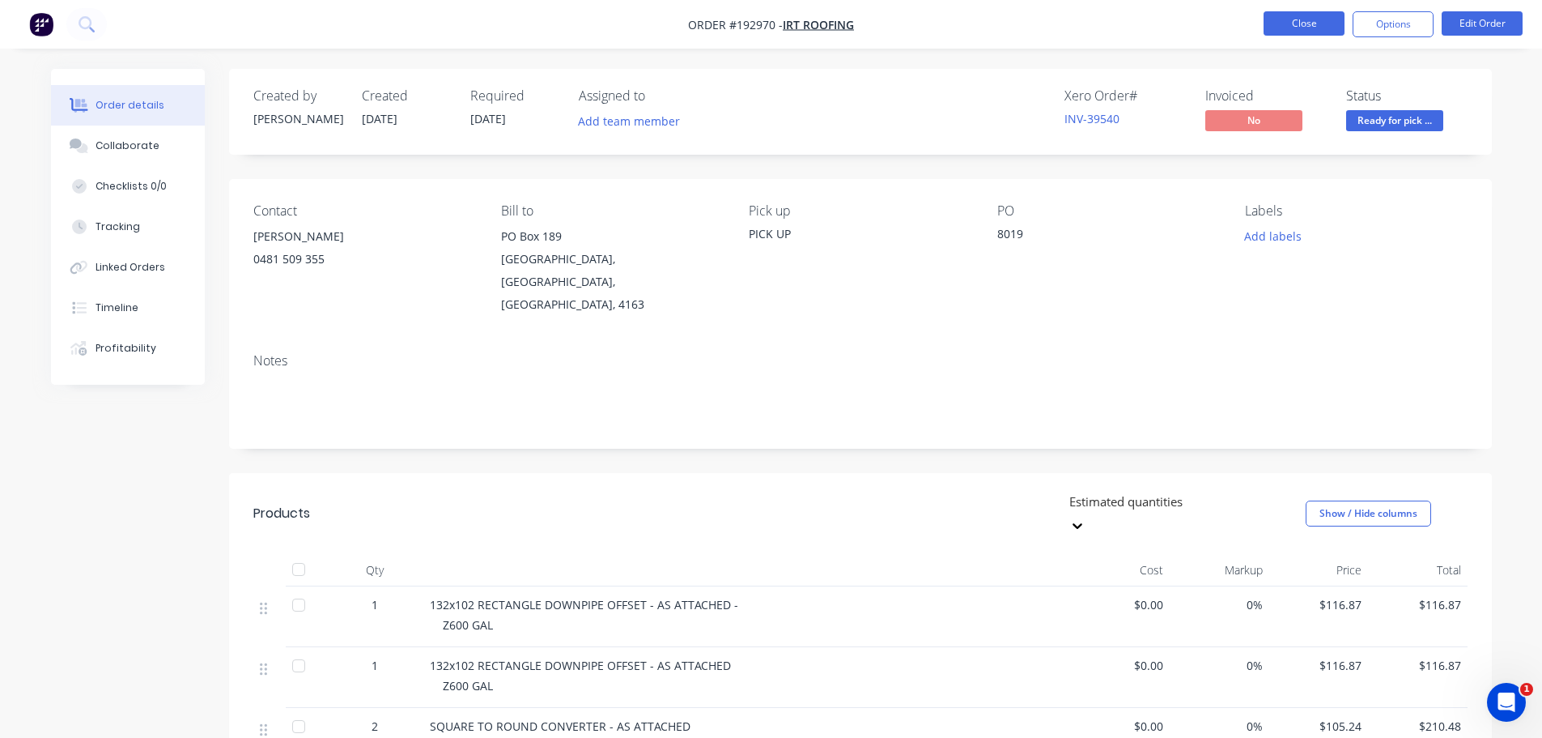
click at [1290, 21] on button "Close" at bounding box center [1304, 23] width 81 height 24
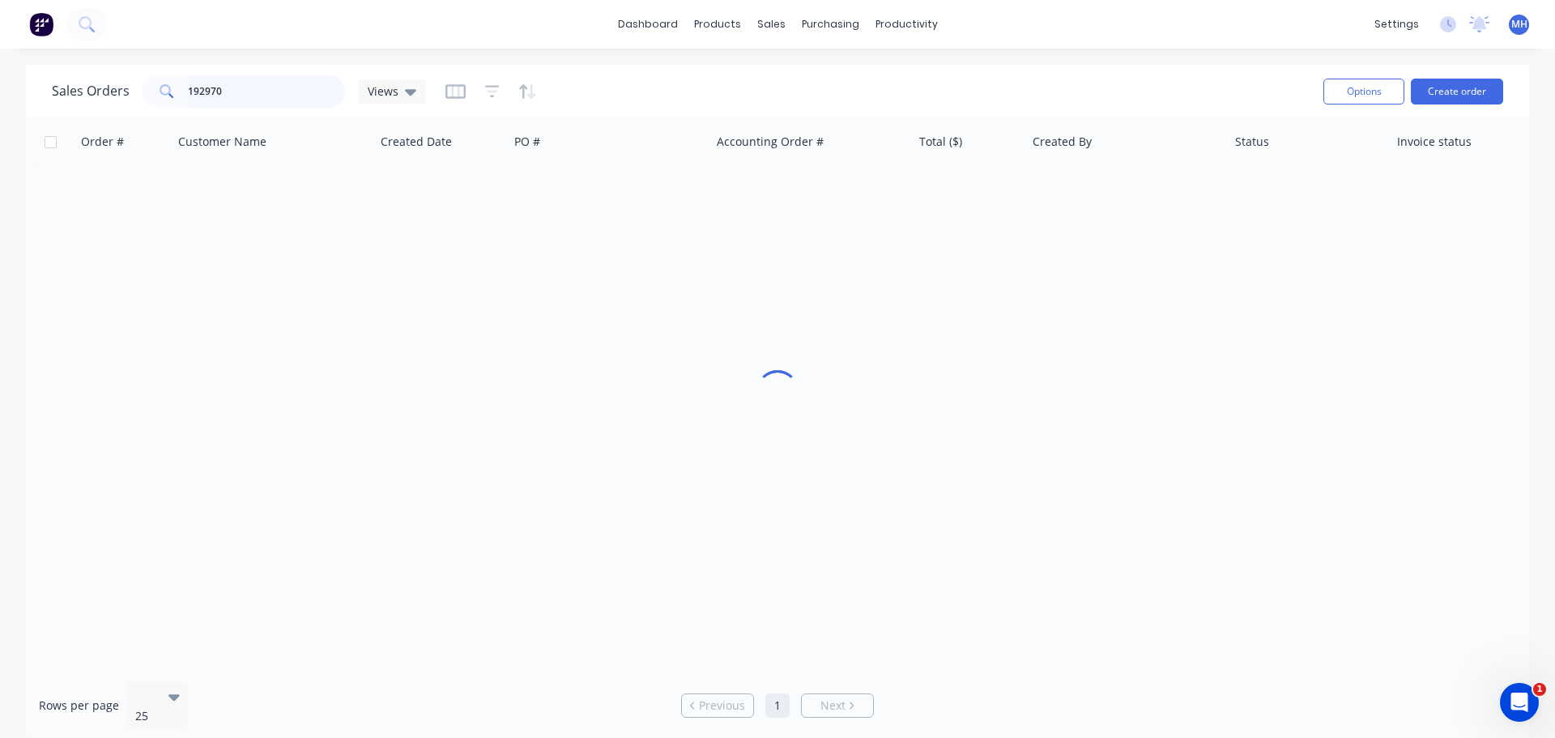
click at [300, 91] on input "192970" at bounding box center [267, 91] width 158 height 32
type input "192706"
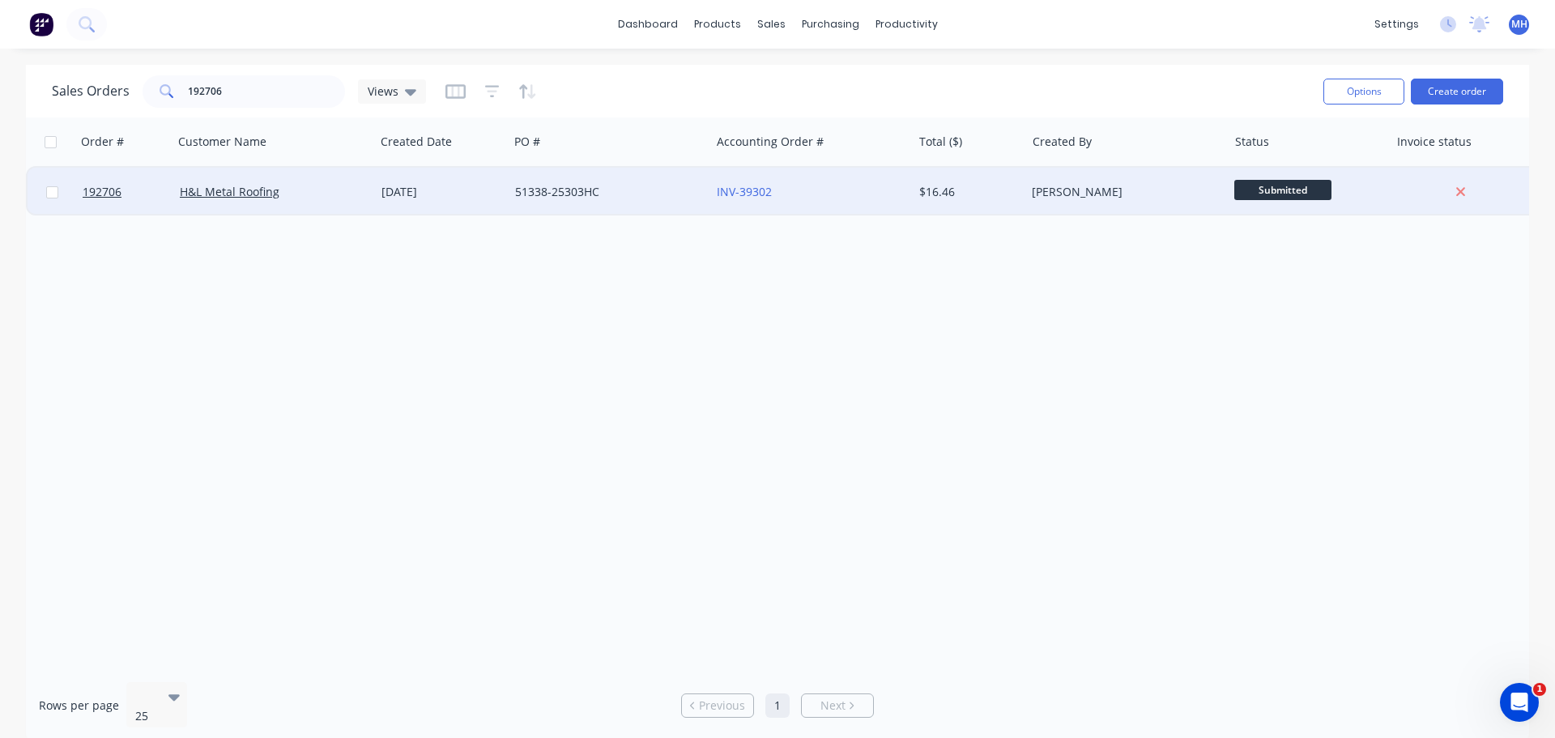
click at [357, 197] on div "H&L Metal Roofing" at bounding box center [270, 192] width 180 height 16
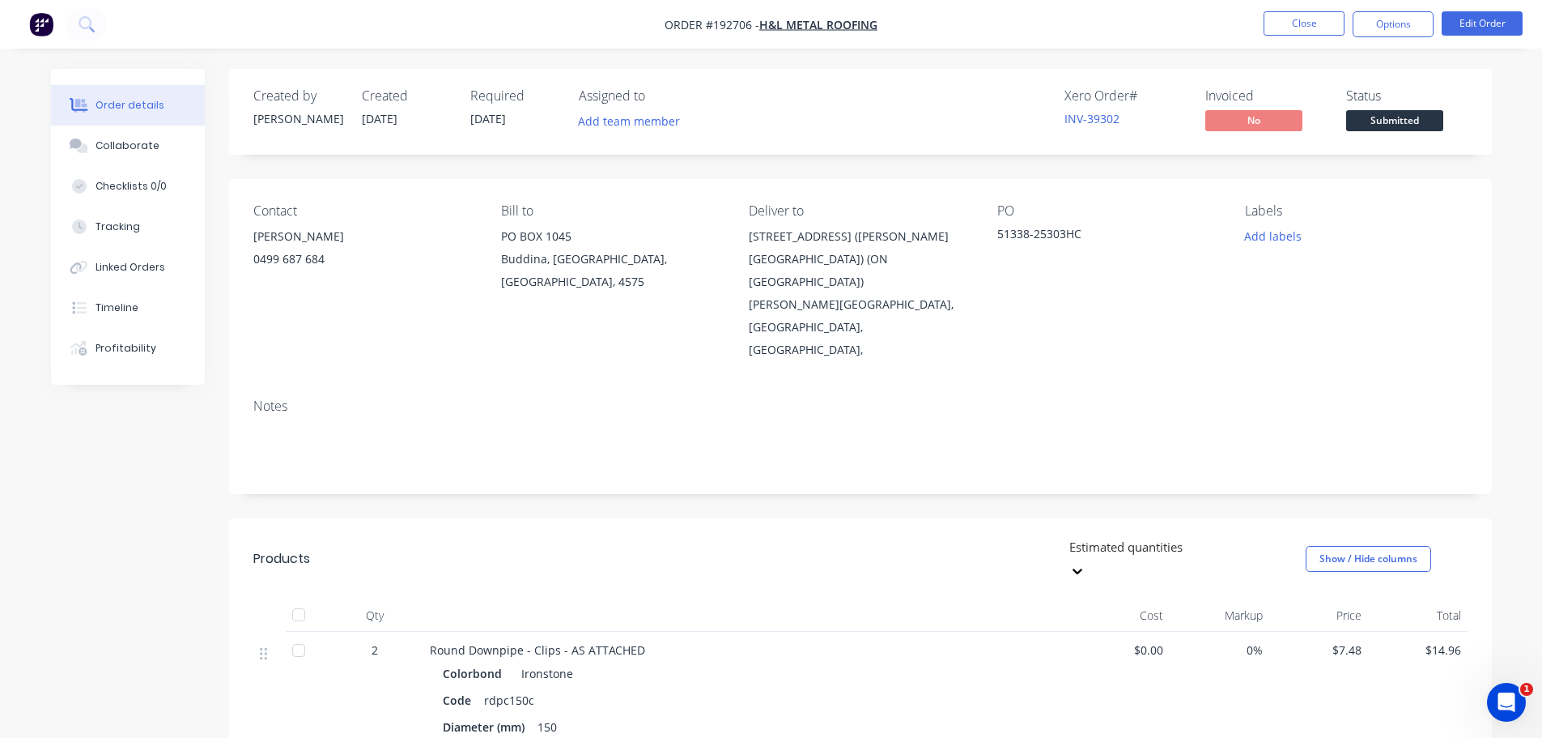
click at [1465, 0] on nav "Order #192706 - H&L Metal Roofing Close Options Edit Order" at bounding box center [771, 24] width 1542 height 49
click at [1466, 15] on button "Edit Order" at bounding box center [1482, 23] width 81 height 24
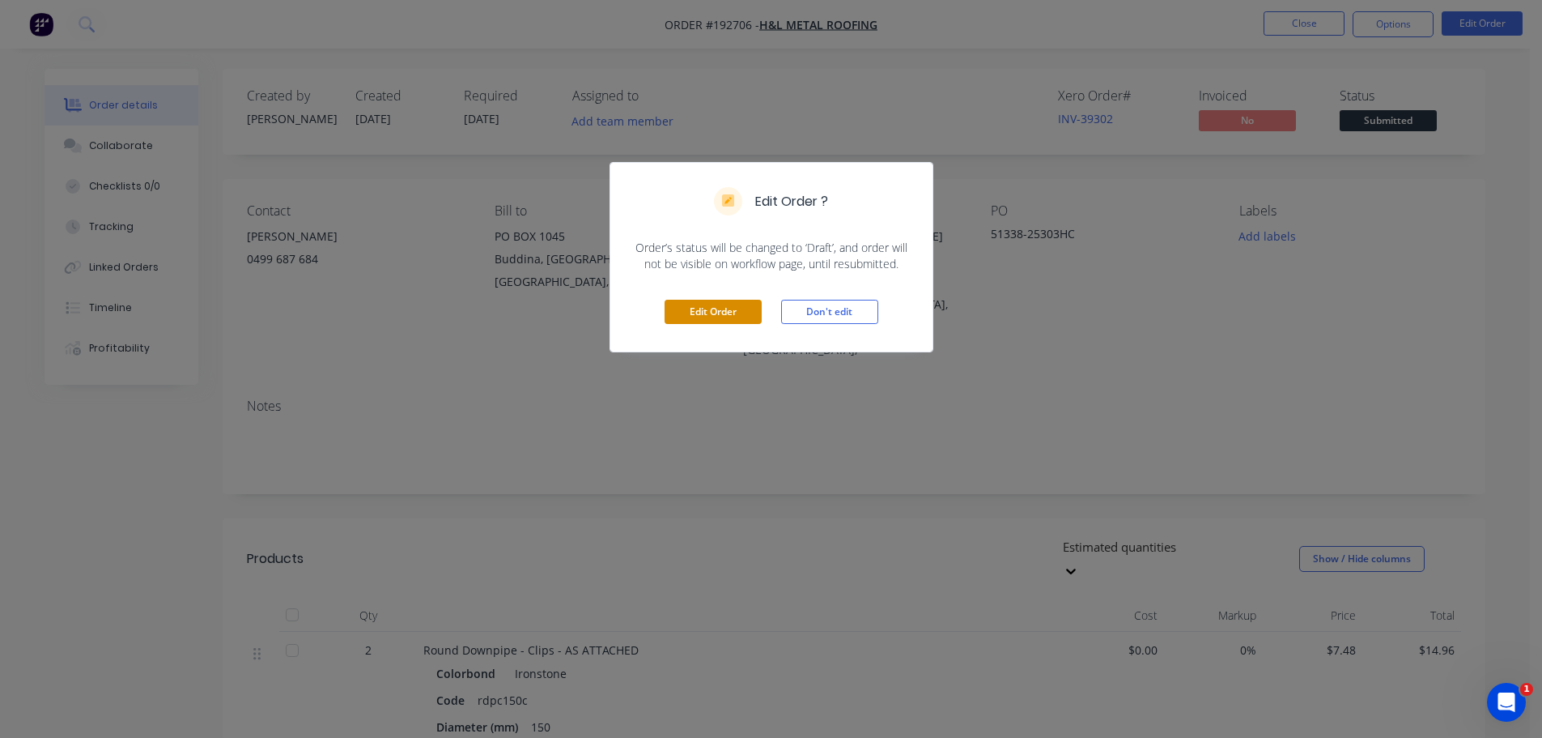
click at [747, 317] on button "Edit Order" at bounding box center [713, 312] width 97 height 24
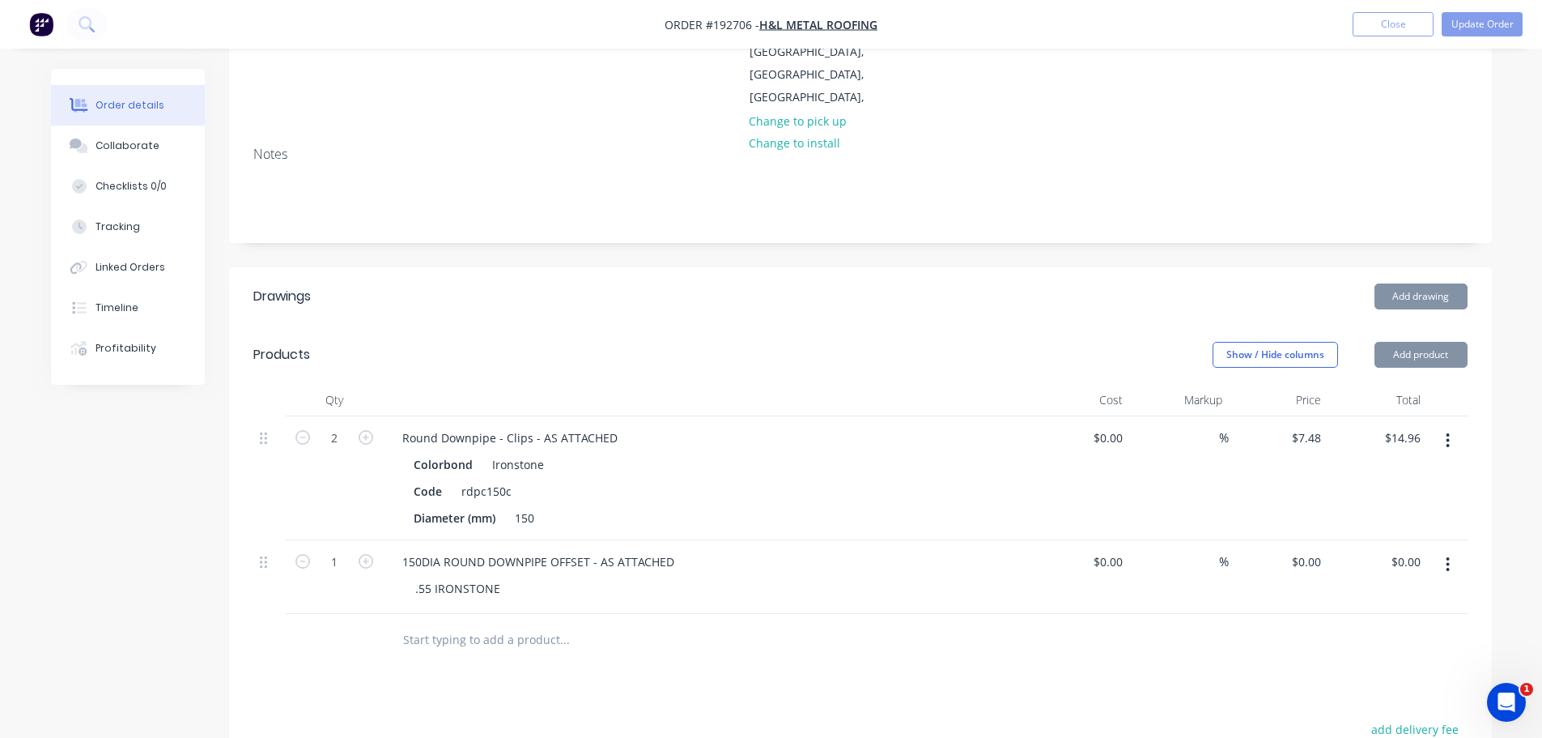
scroll to position [324, 0]
click at [1425, 340] on button "Add product" at bounding box center [1421, 353] width 93 height 26
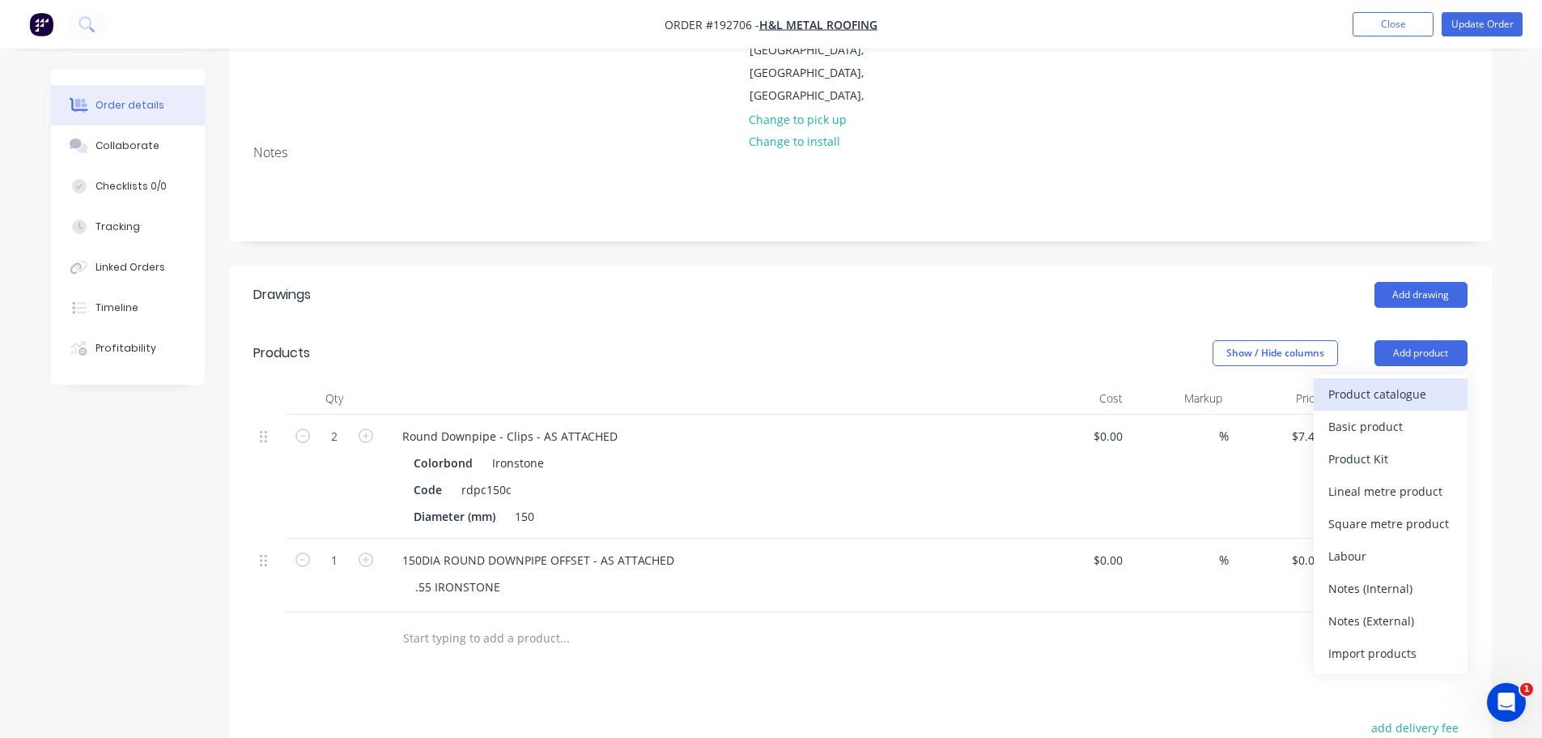
click at [1412, 382] on div "Product catalogue" at bounding box center [1391, 393] width 125 height 23
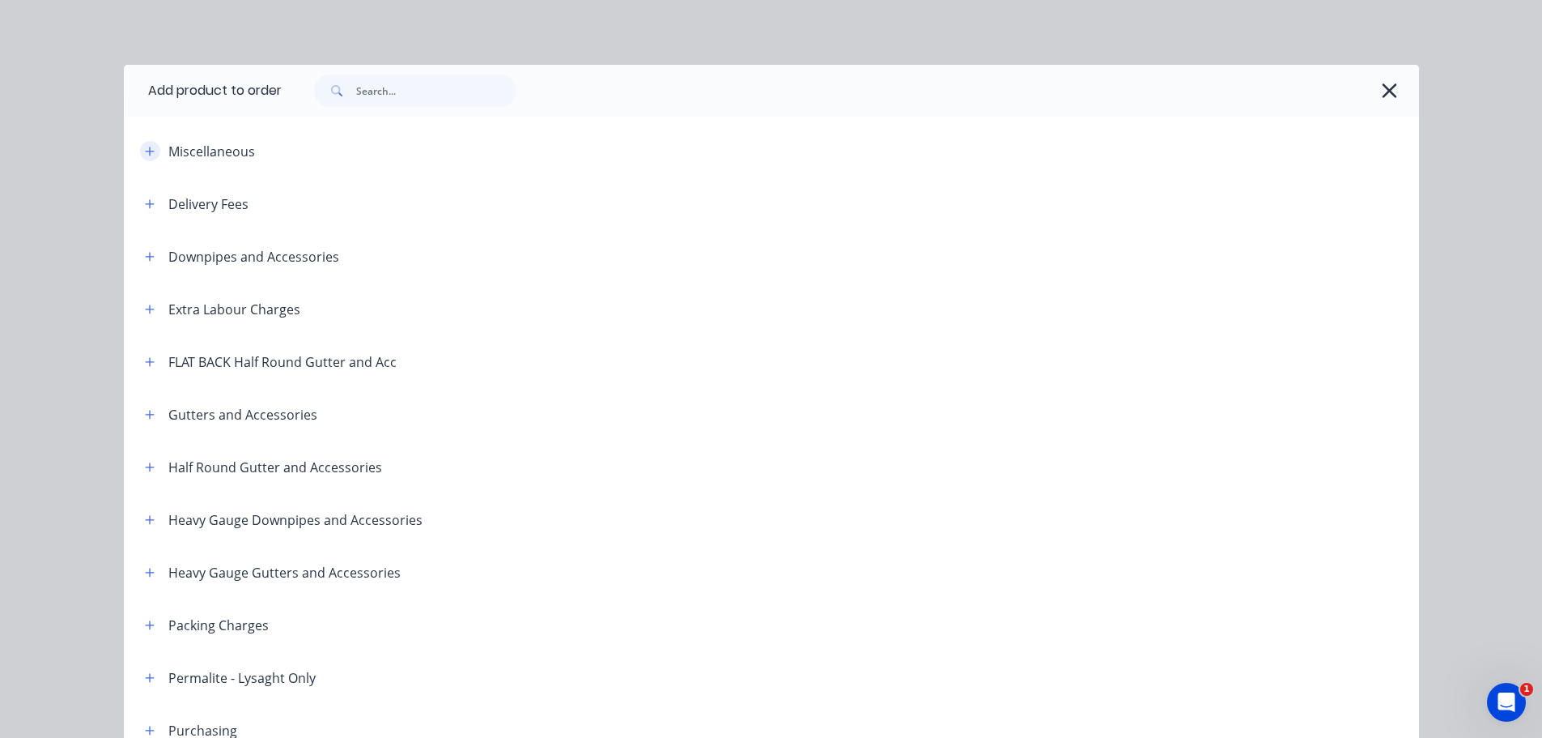
click at [151, 149] on button "button" at bounding box center [150, 151] width 20 height 20
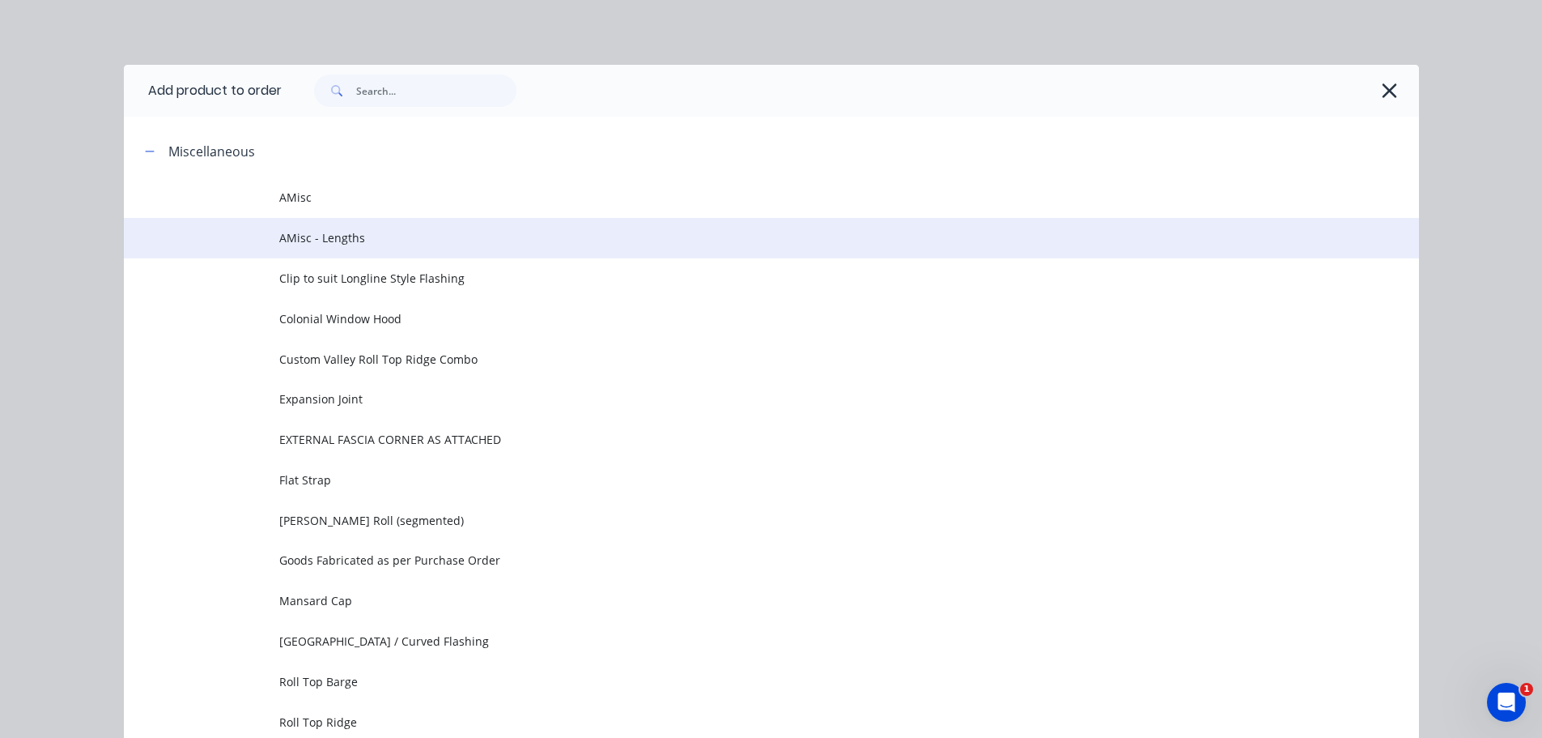
click at [568, 225] on td "AMisc - Lengths" at bounding box center [849, 238] width 1140 height 40
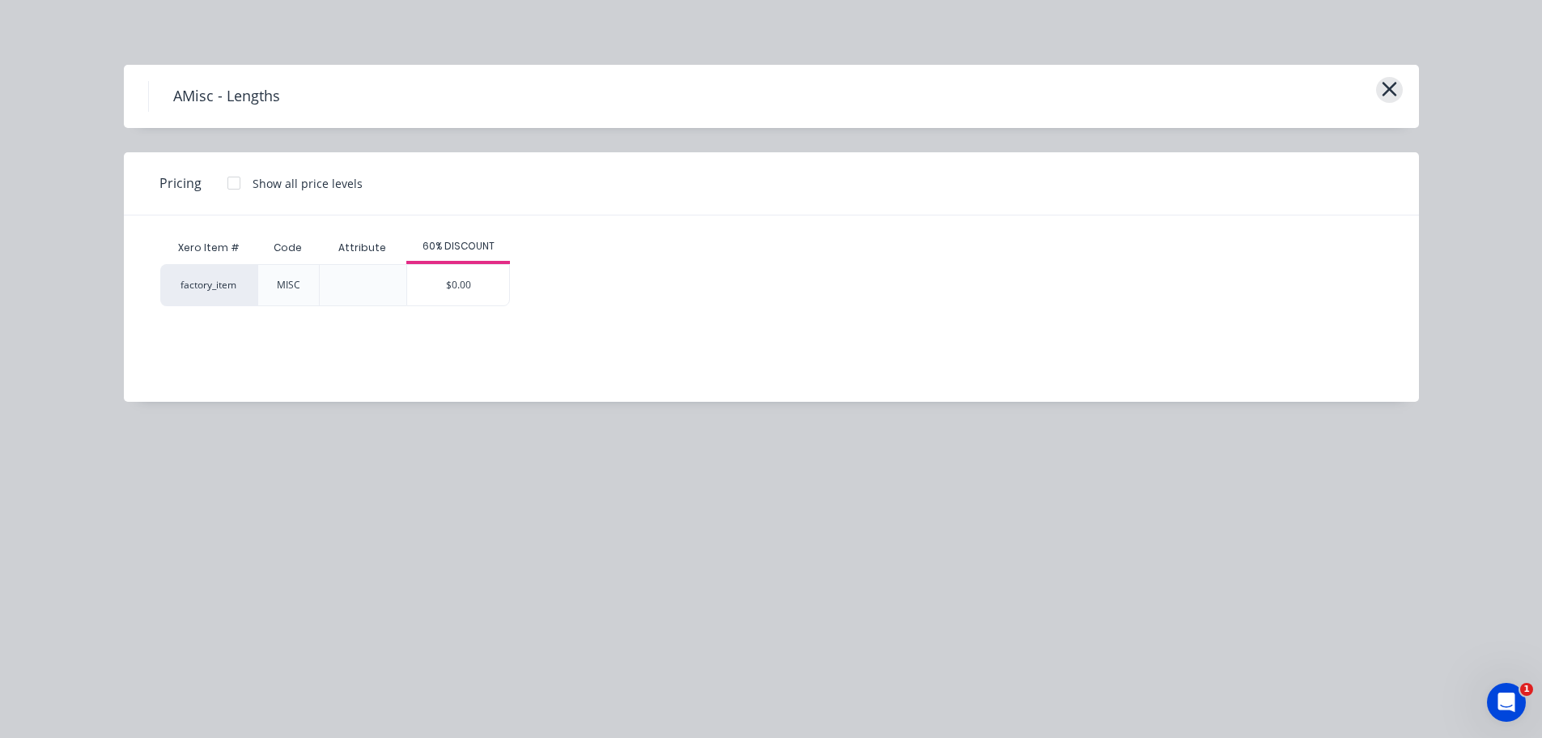
click at [1386, 86] on icon "button" at bounding box center [1389, 89] width 15 height 15
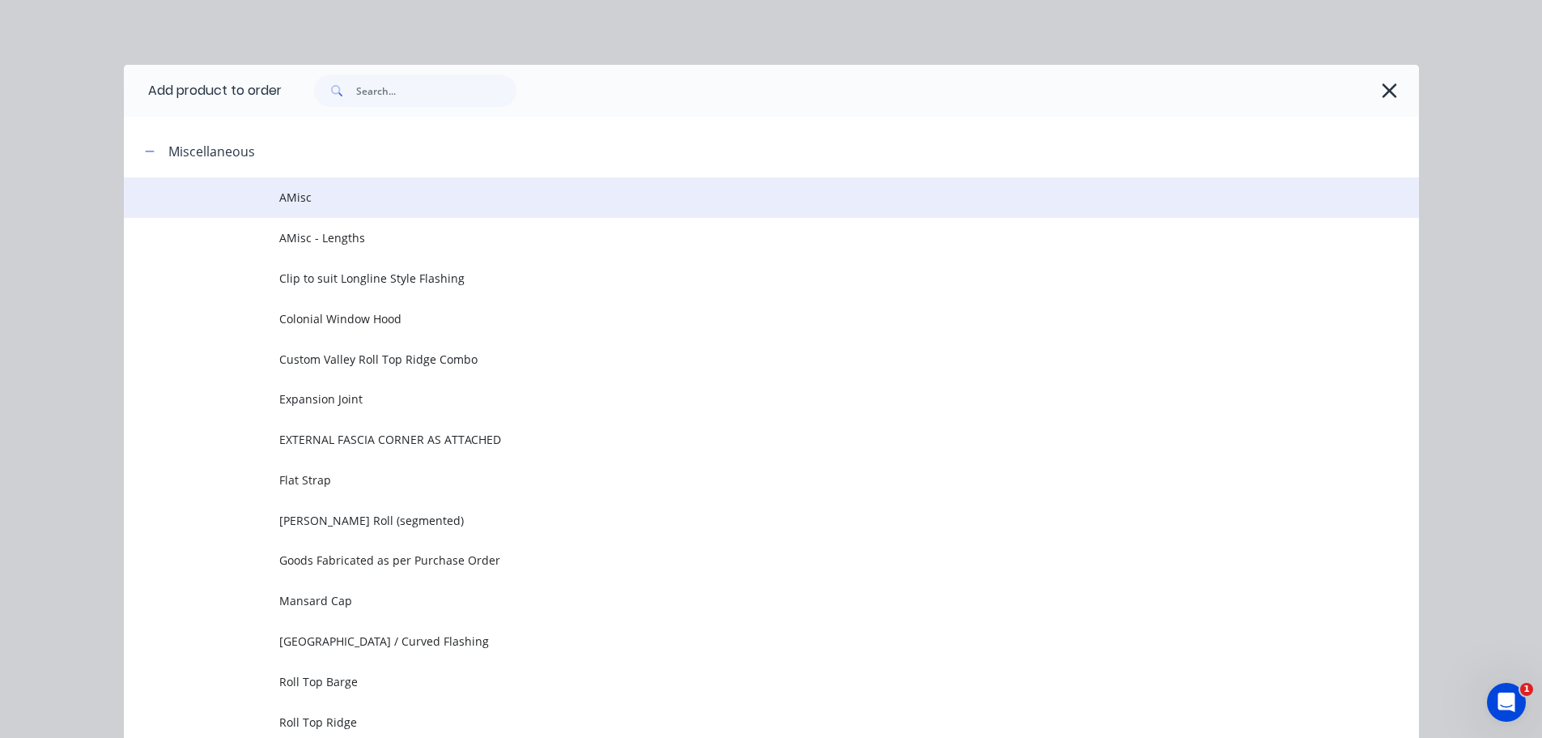
scroll to position [0, 0]
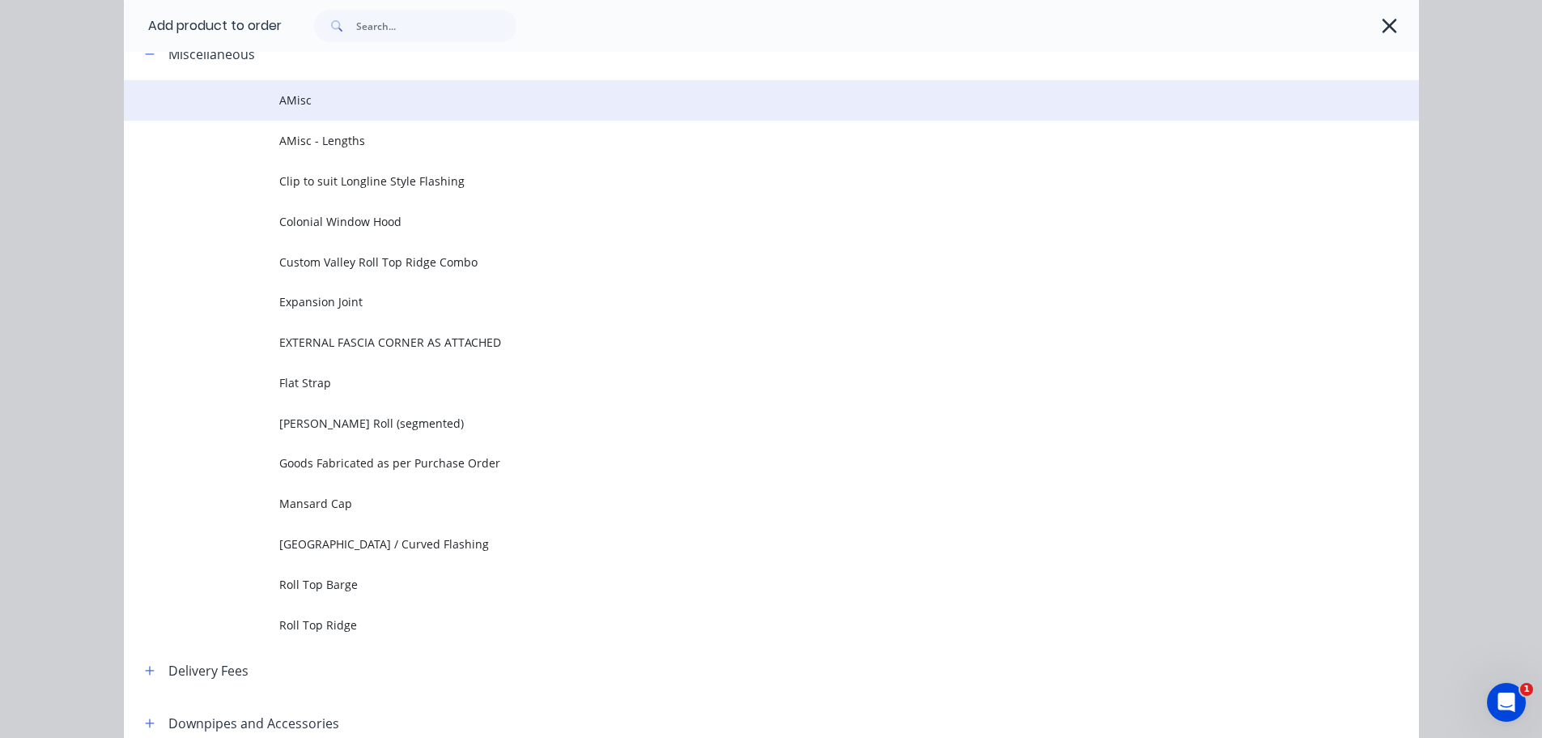
click at [1388, 83] on td "AMisc" at bounding box center [849, 100] width 1140 height 40
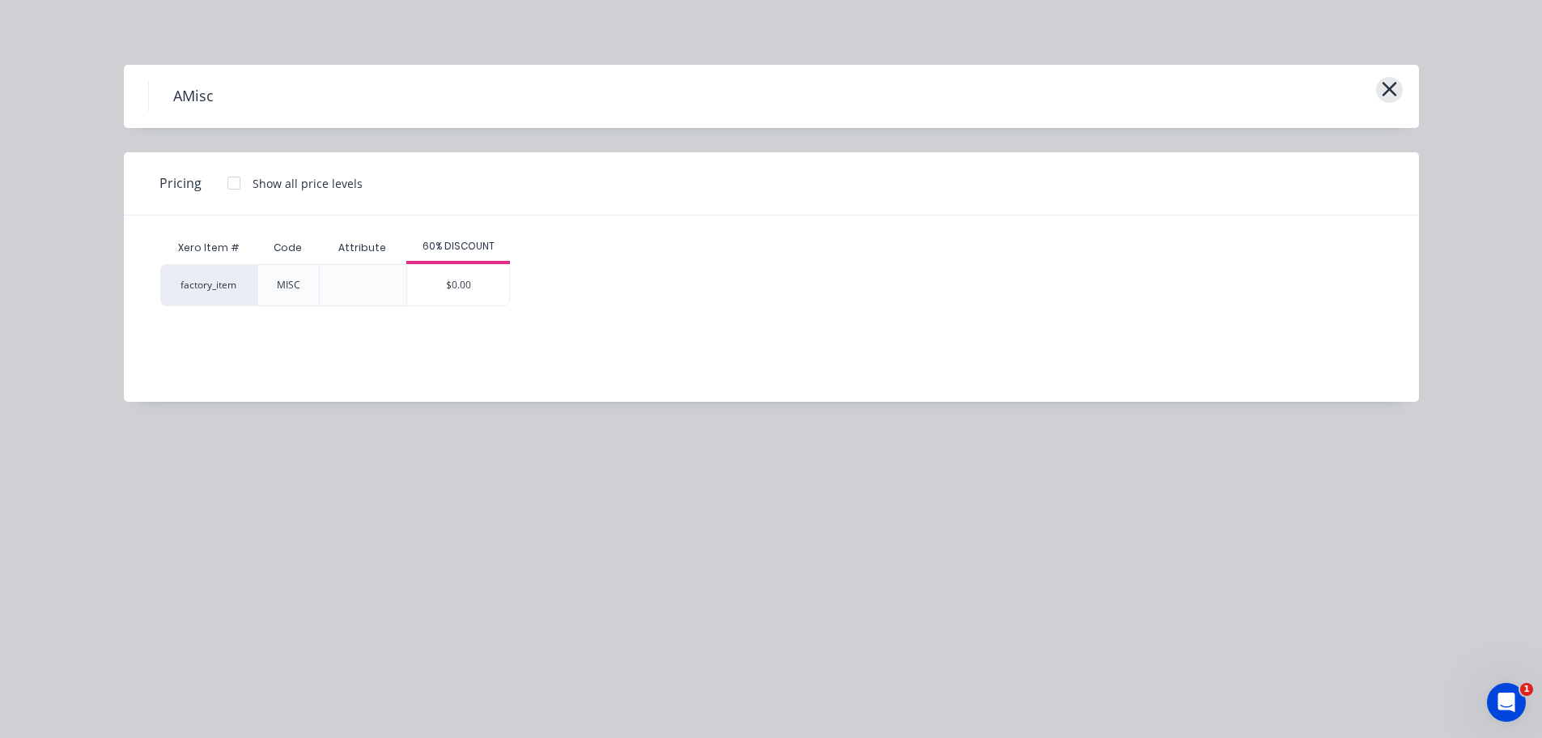
click at [1398, 99] on button "button" at bounding box center [1389, 90] width 27 height 26
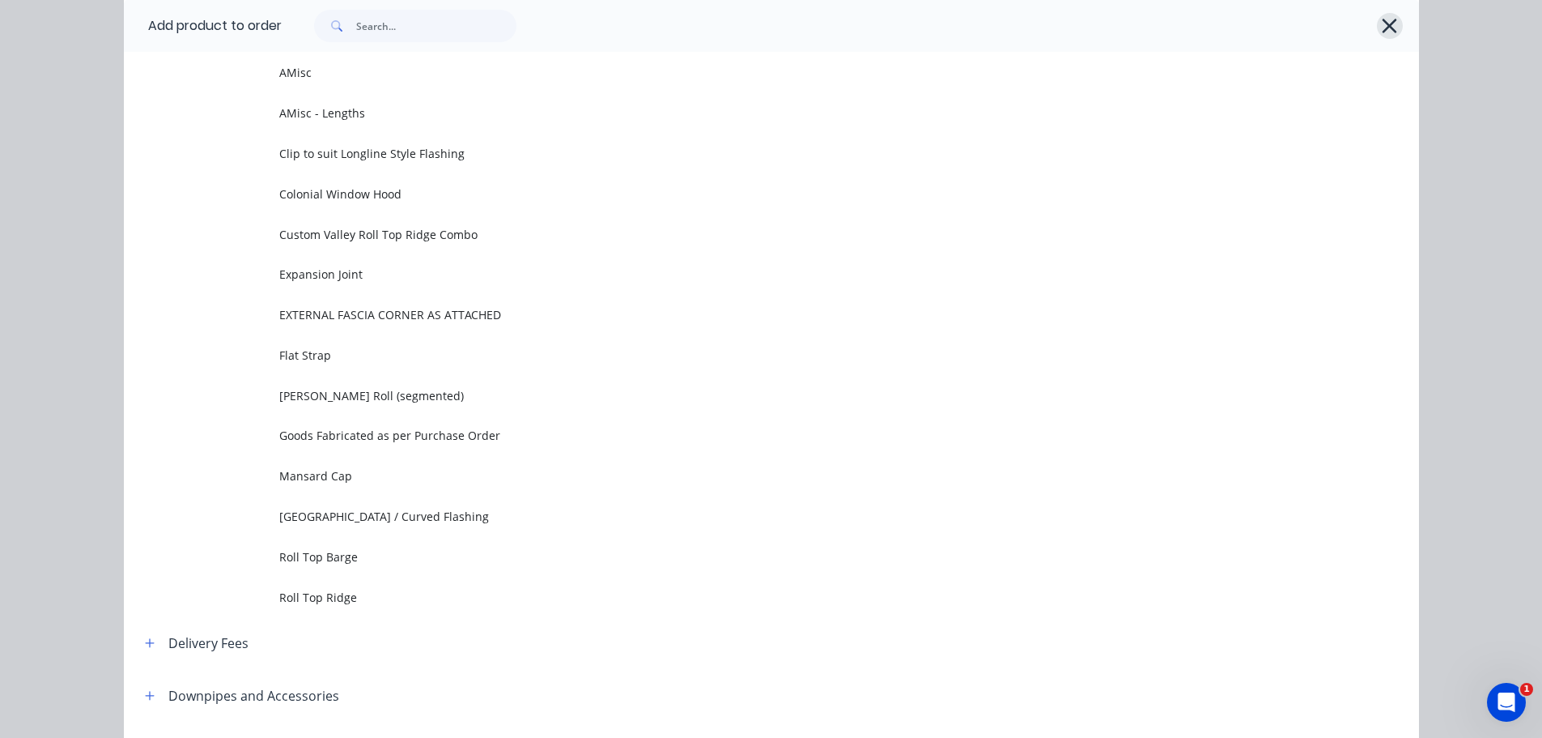
click at [1390, 22] on icon "button" at bounding box center [1389, 26] width 17 height 23
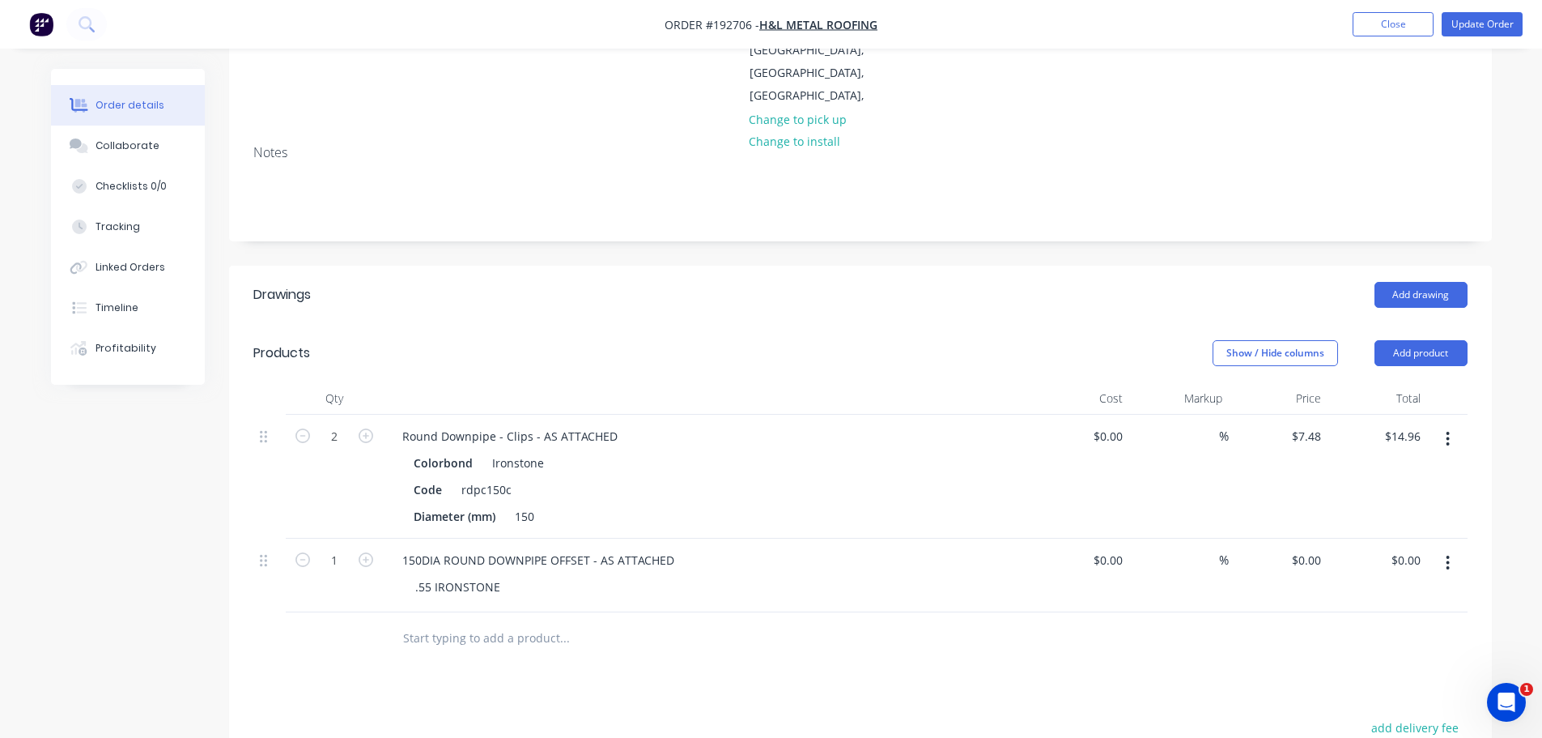
drag, startPoint x: 1310, startPoint y: 462, endPoint x: 1291, endPoint y: 500, distance: 42.7
click at [1311, 548] on input "$0.00" at bounding box center [1309, 559] width 37 height 23
type input "$111.71"
click at [1130, 612] on div at bounding box center [860, 638] width 1215 height 53
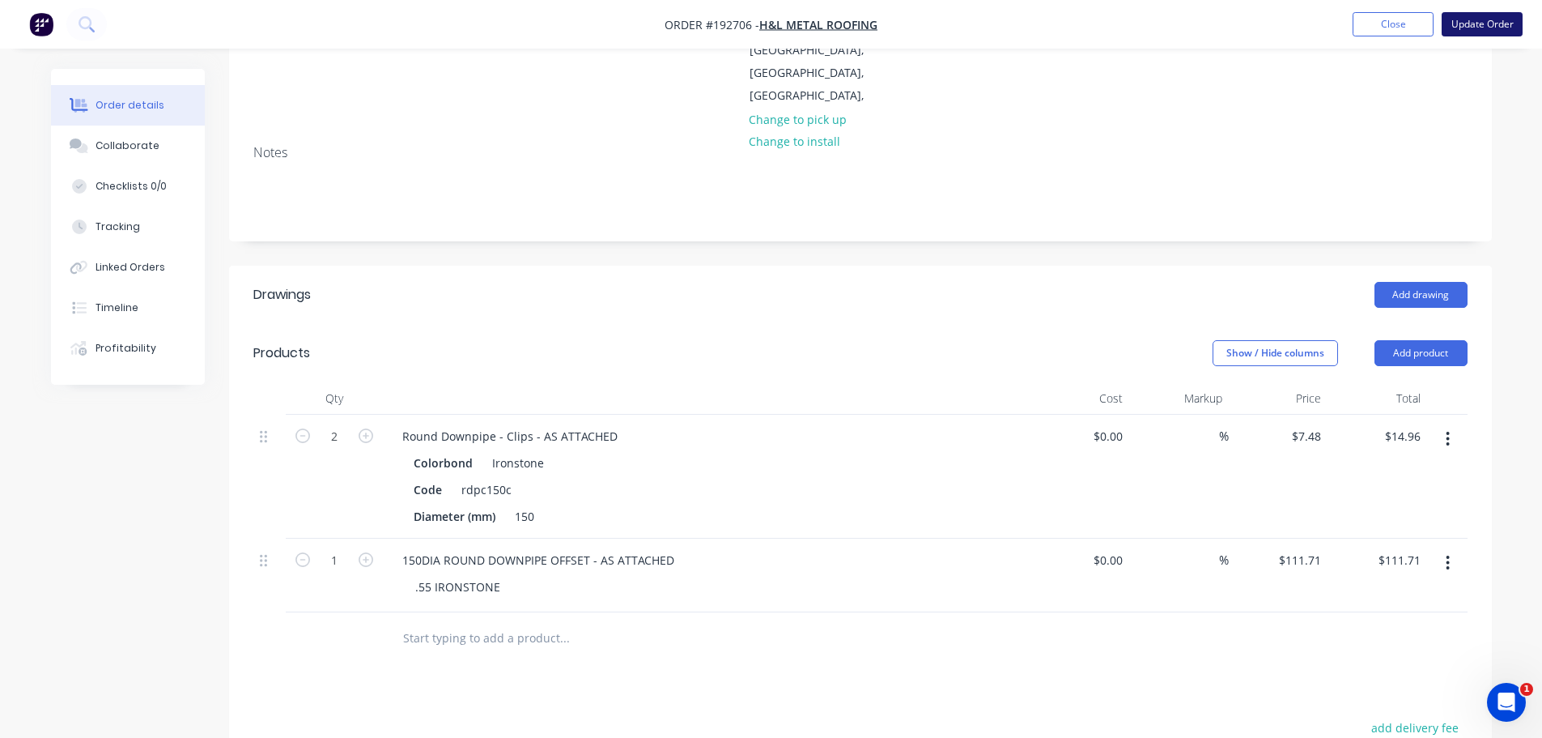
click at [1505, 13] on button "Update Order" at bounding box center [1482, 24] width 81 height 24
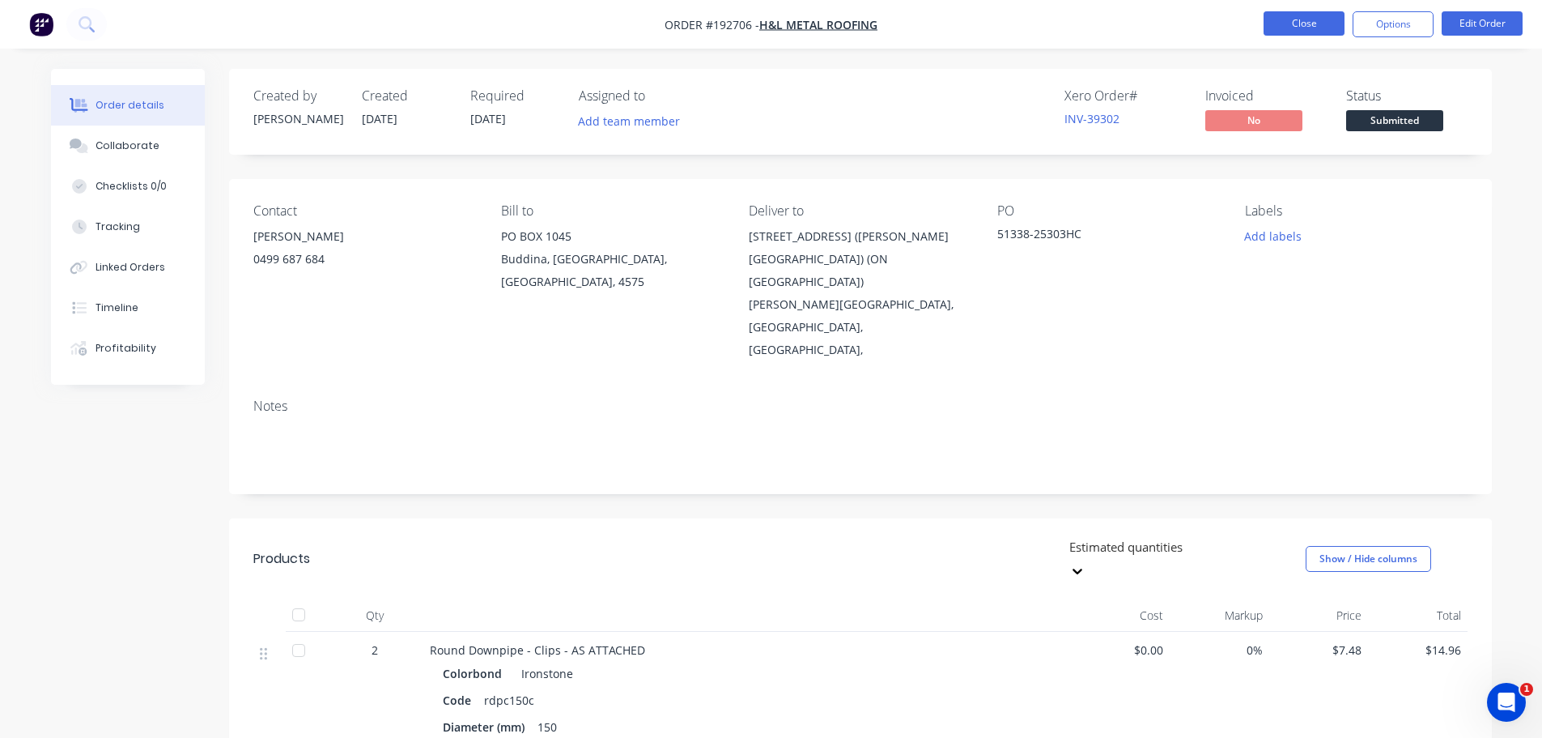
click at [1319, 17] on button "Close" at bounding box center [1304, 23] width 81 height 24
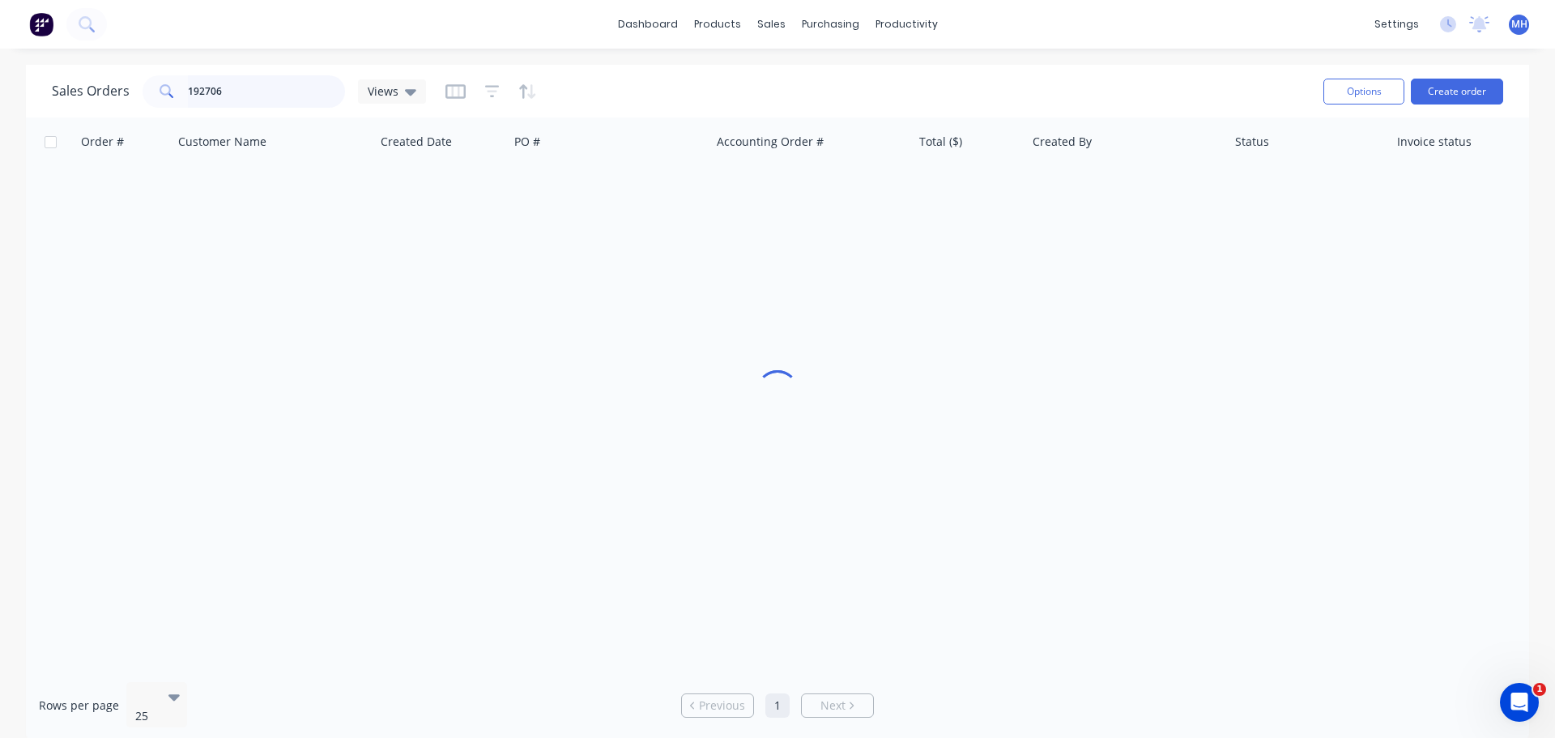
click at [315, 107] on input "192706" at bounding box center [267, 91] width 158 height 32
type input "193053"
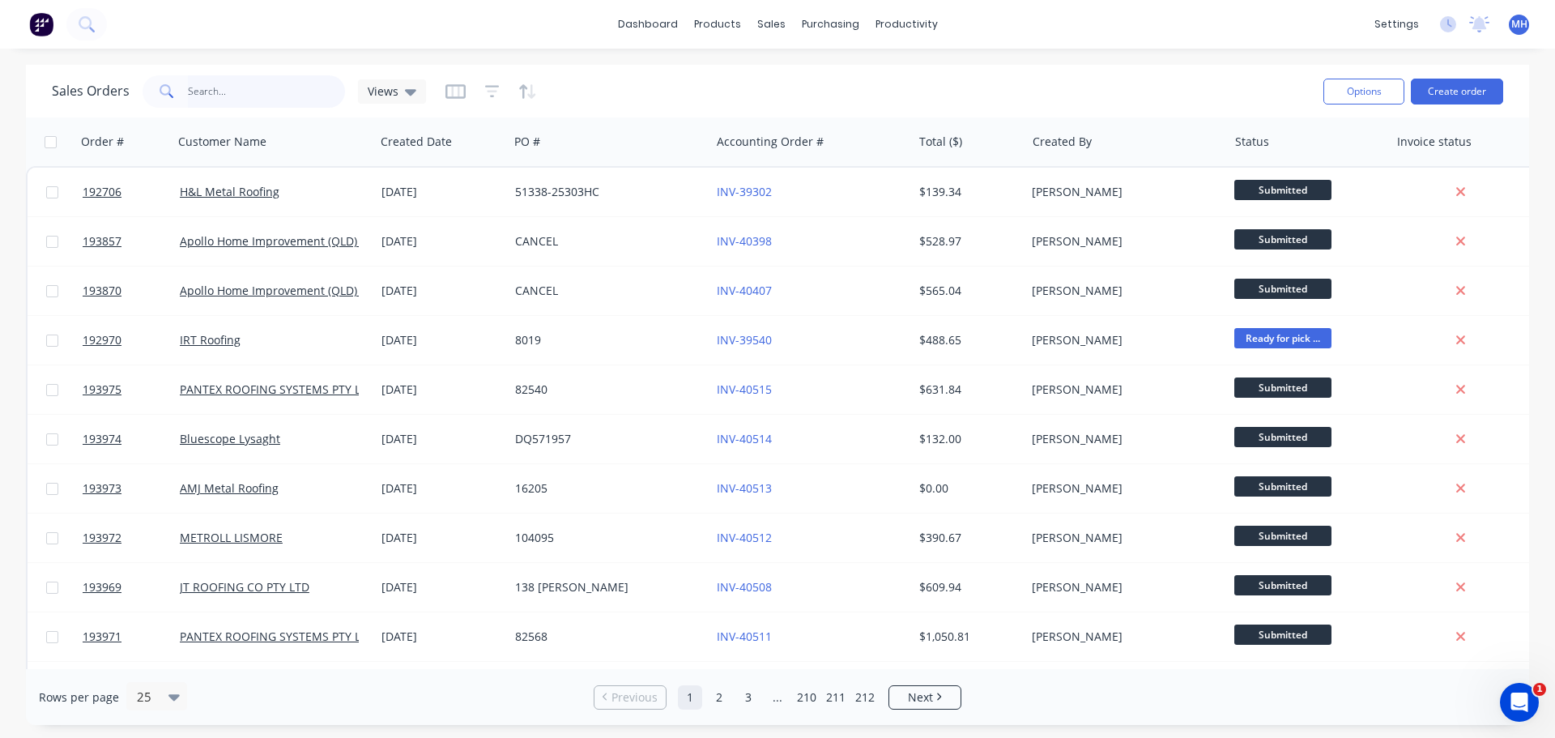
drag, startPoint x: 242, startPoint y: 86, endPoint x: 236, endPoint y: 98, distance: 13.4
click at [242, 86] on input "text" at bounding box center [267, 91] width 158 height 32
type input "193053"
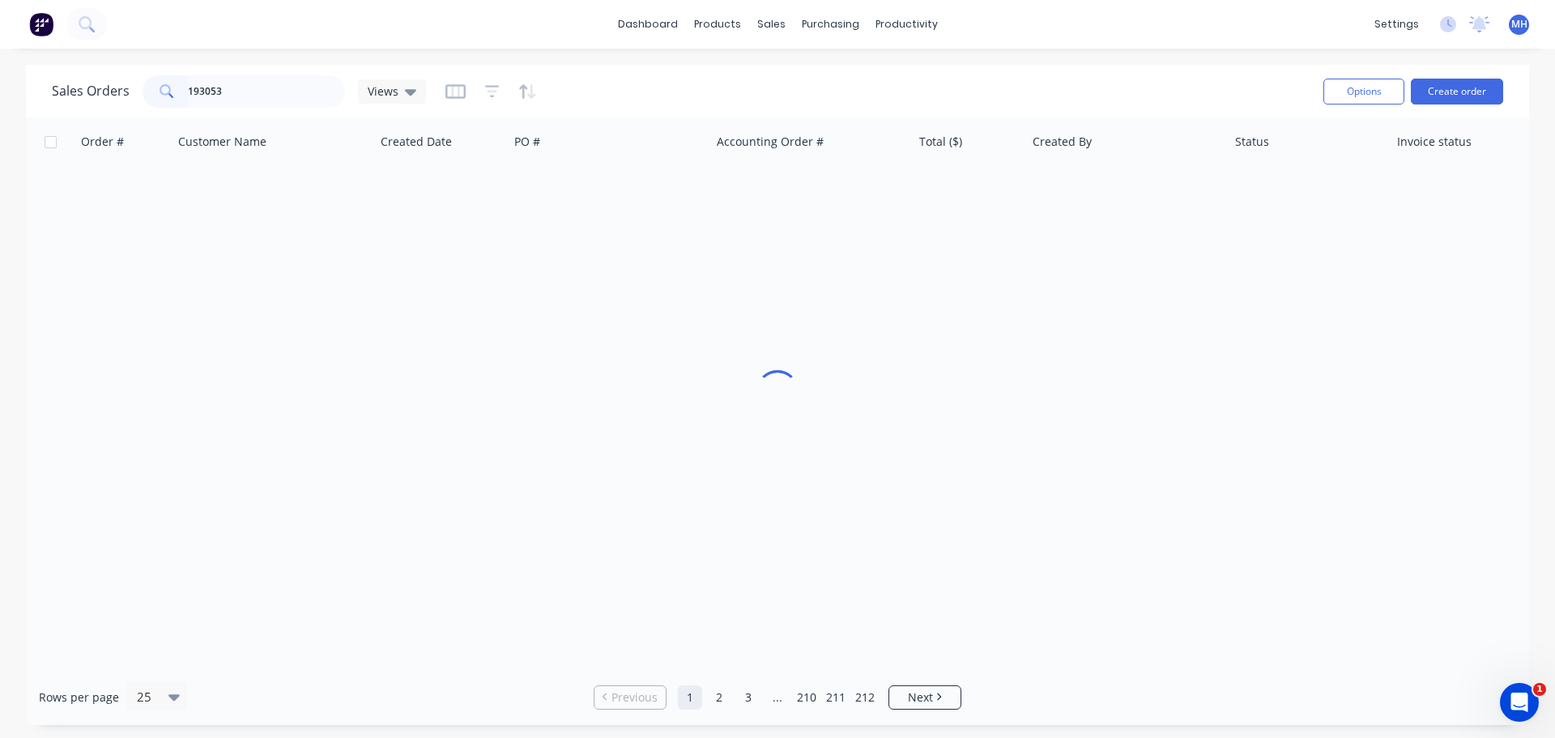
click at [656, 85] on div "Sales Orders 193053 Views" at bounding box center [681, 91] width 1258 height 40
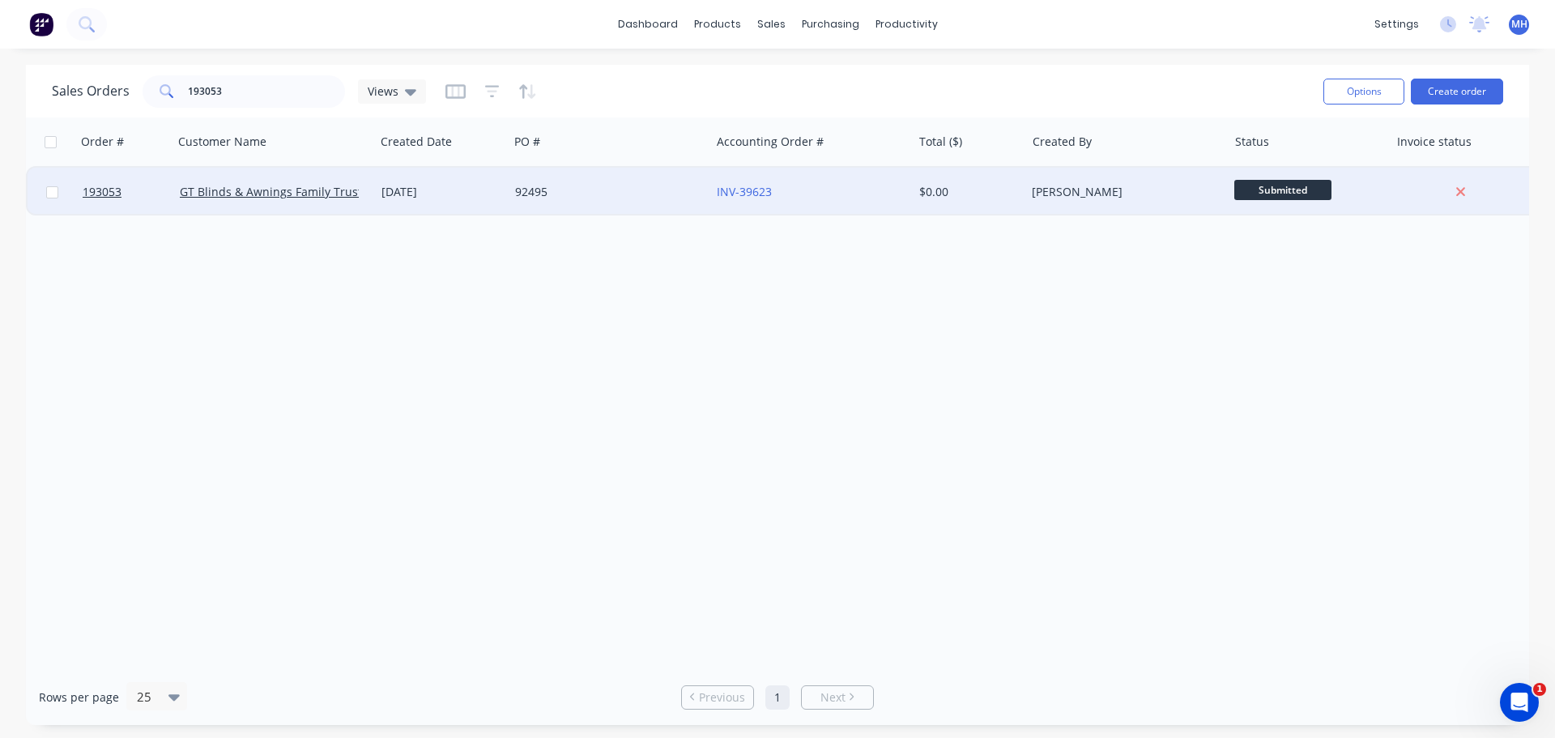
click at [618, 206] on div "92495" at bounding box center [609, 192] width 202 height 49
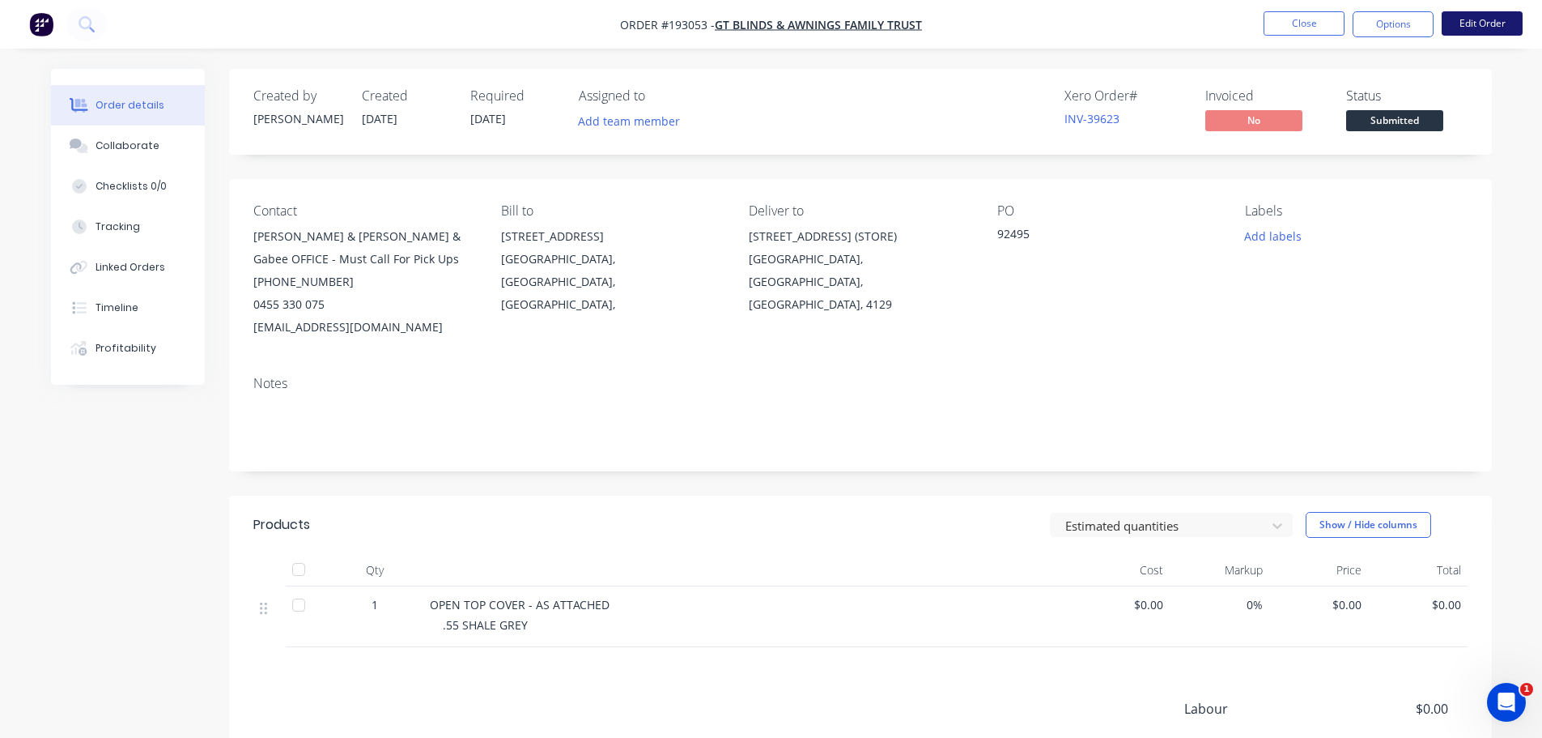
click at [1457, 15] on button "Edit Order" at bounding box center [1482, 23] width 81 height 24
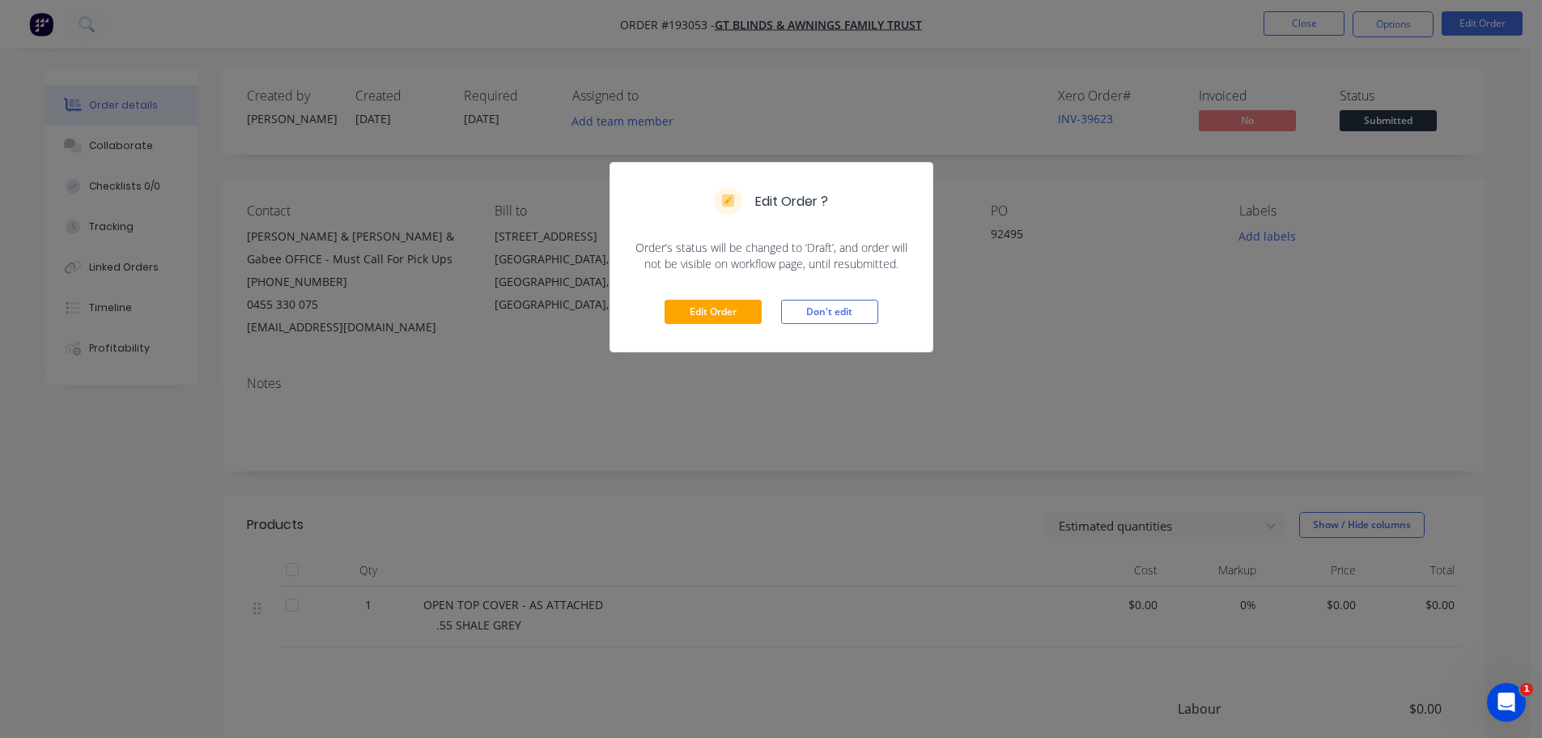
click at [711, 296] on div "Edit Order Don't edit" at bounding box center [772, 311] width 322 height 79
click at [730, 322] on button "Edit Order" at bounding box center [713, 312] width 97 height 24
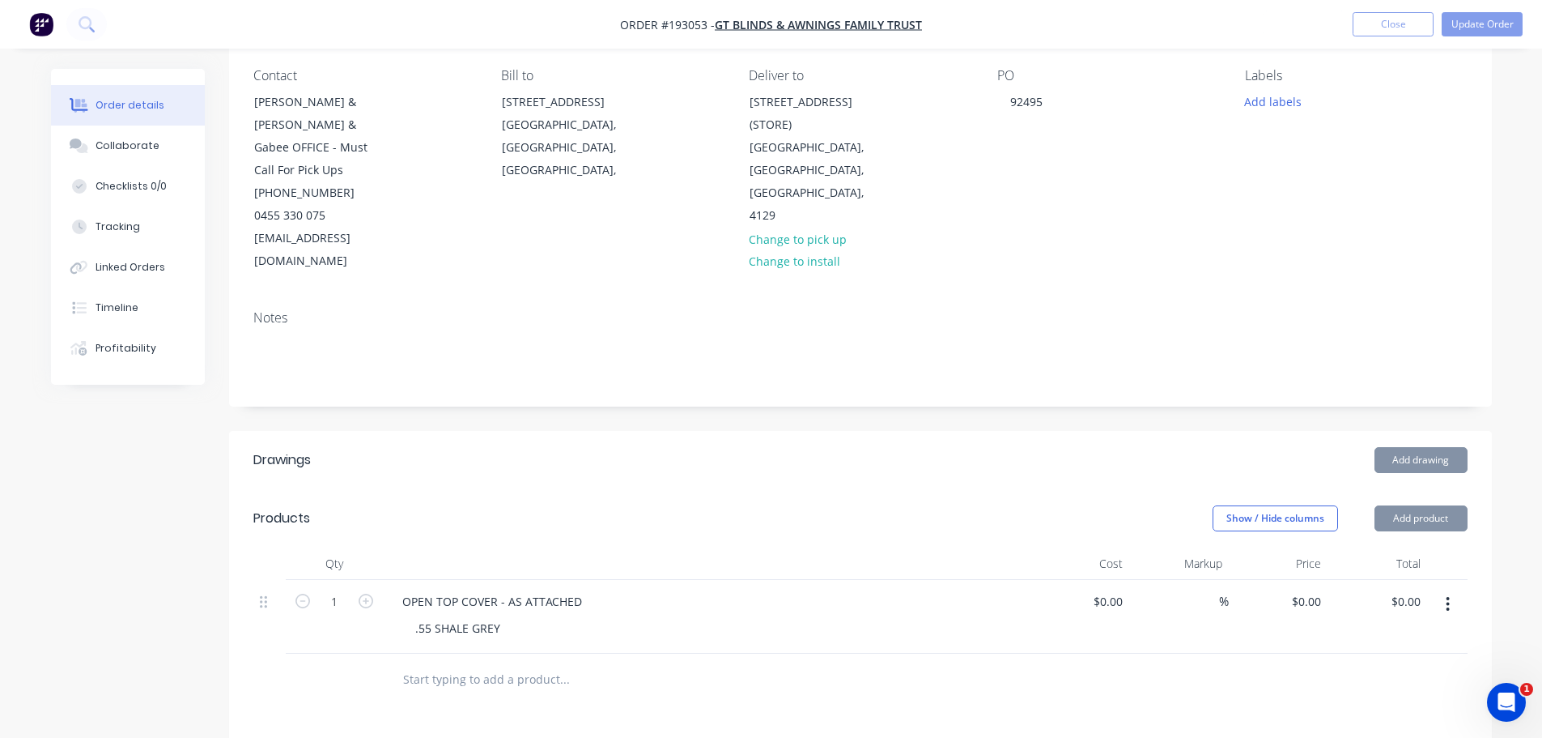
scroll to position [243, 0]
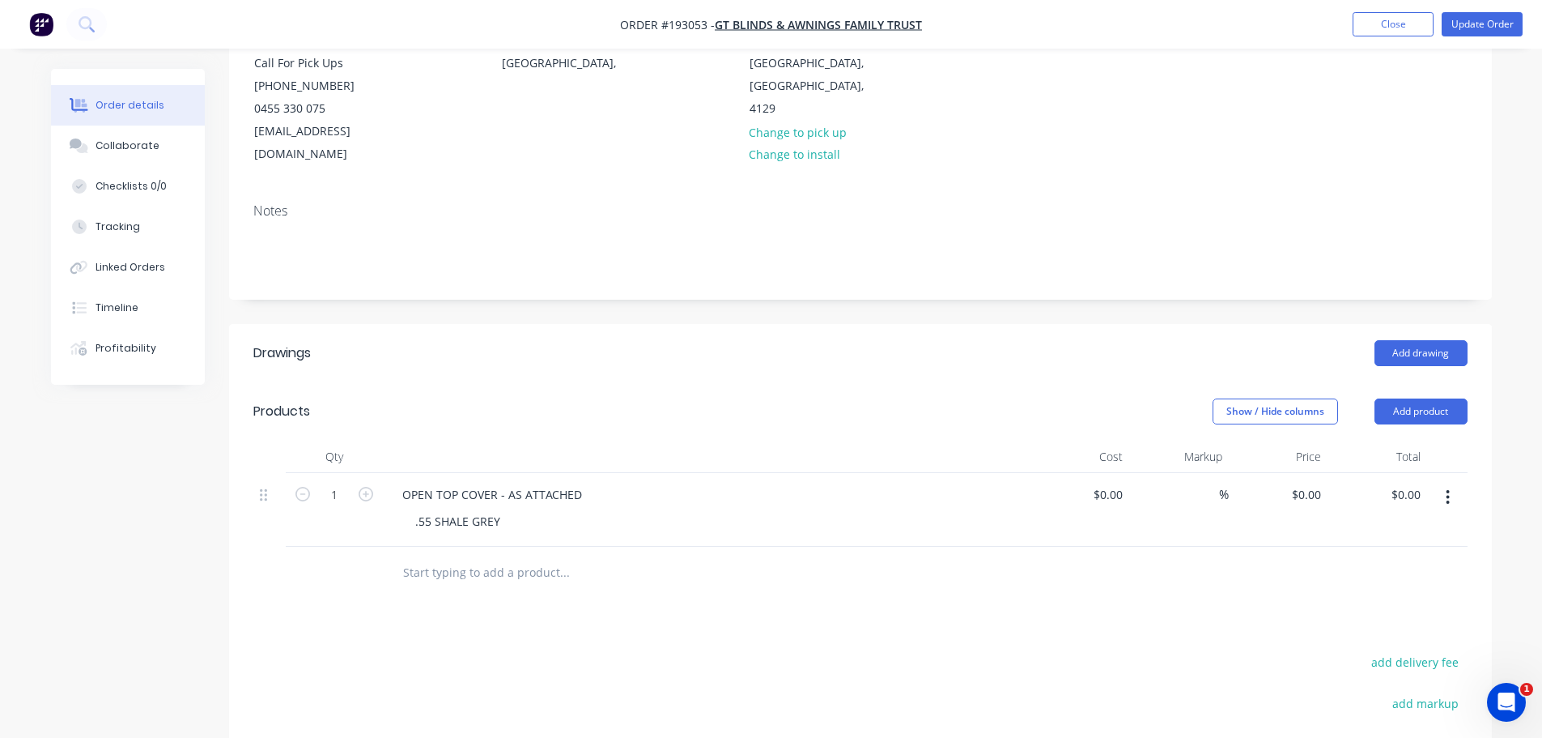
click at [1316, 483] on input "$0.00" at bounding box center [1309, 494] width 37 height 23
type input "$191.49"
click at [1092, 382] on header "Products Show / Hide columns Add product" at bounding box center [860, 411] width 1263 height 58
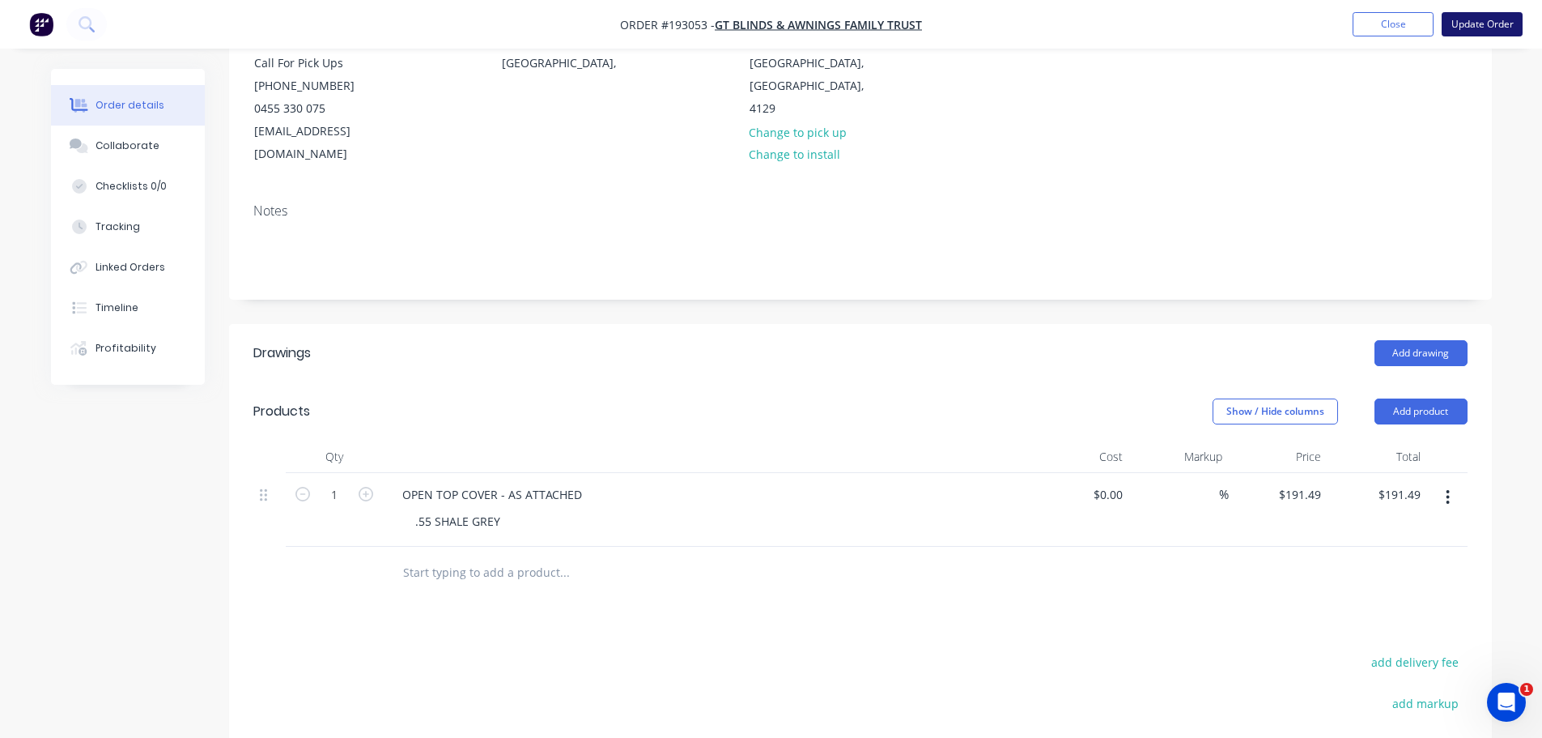
click at [1483, 20] on button "Update Order" at bounding box center [1482, 24] width 81 height 24
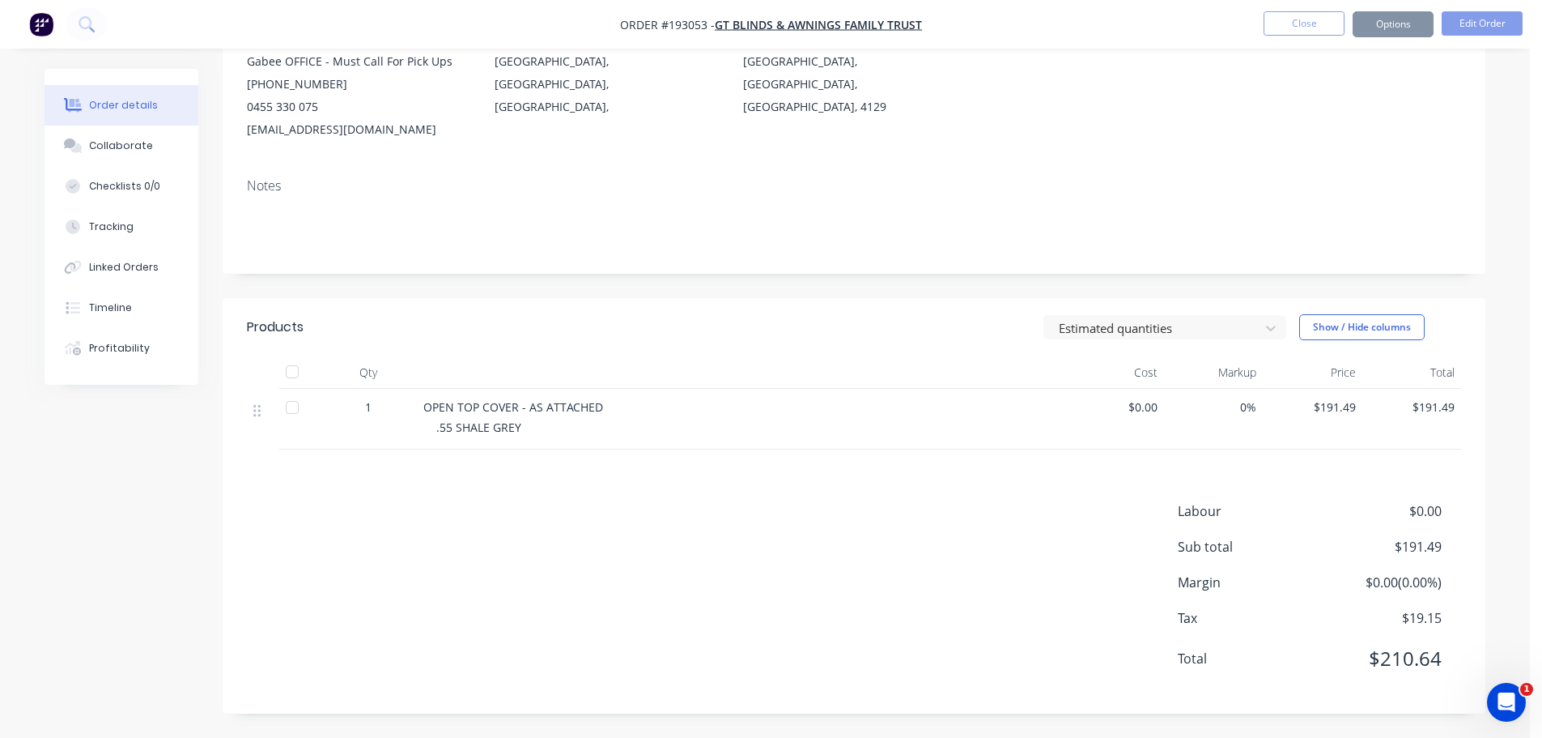
scroll to position [0, 0]
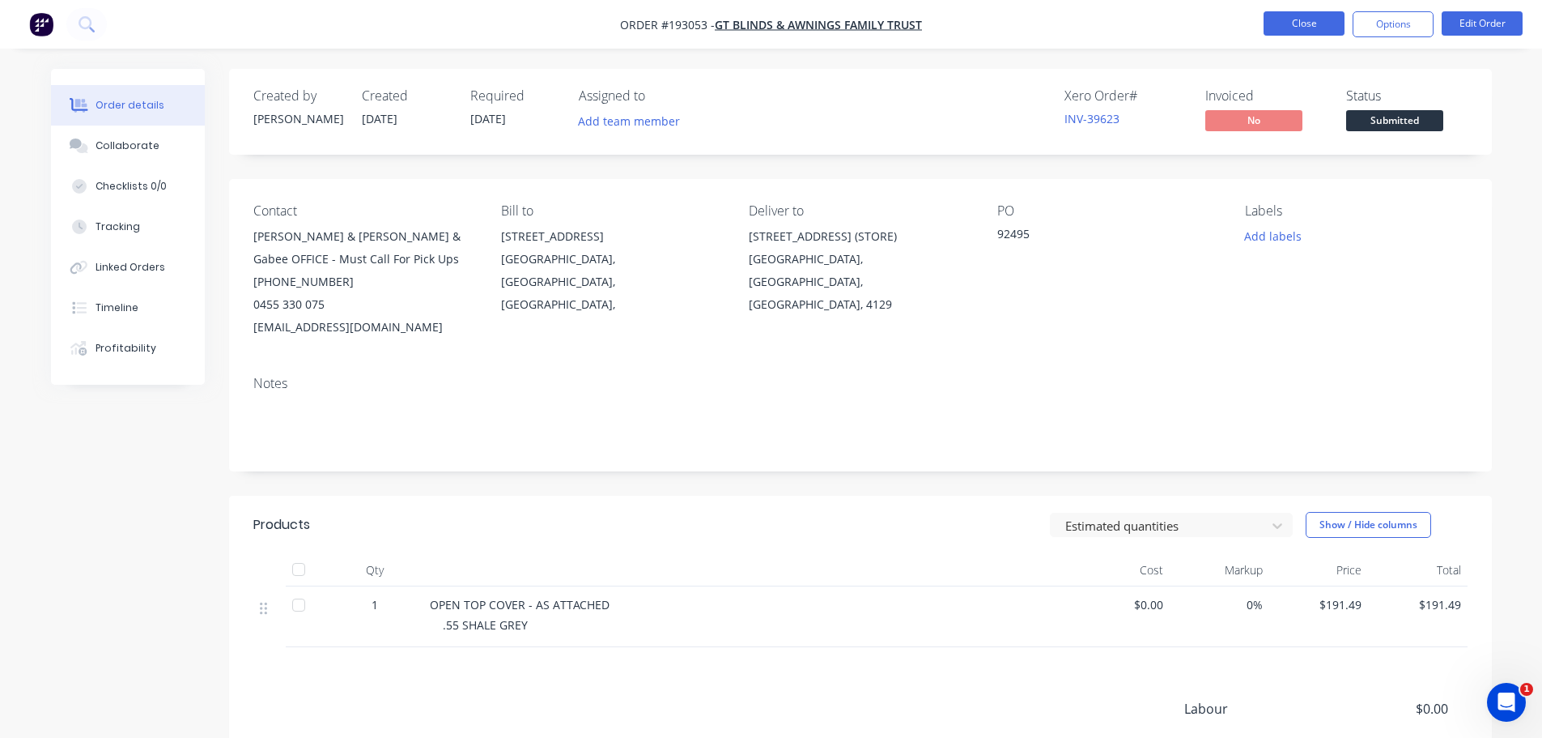
click at [1300, 24] on button "Close" at bounding box center [1304, 23] width 81 height 24
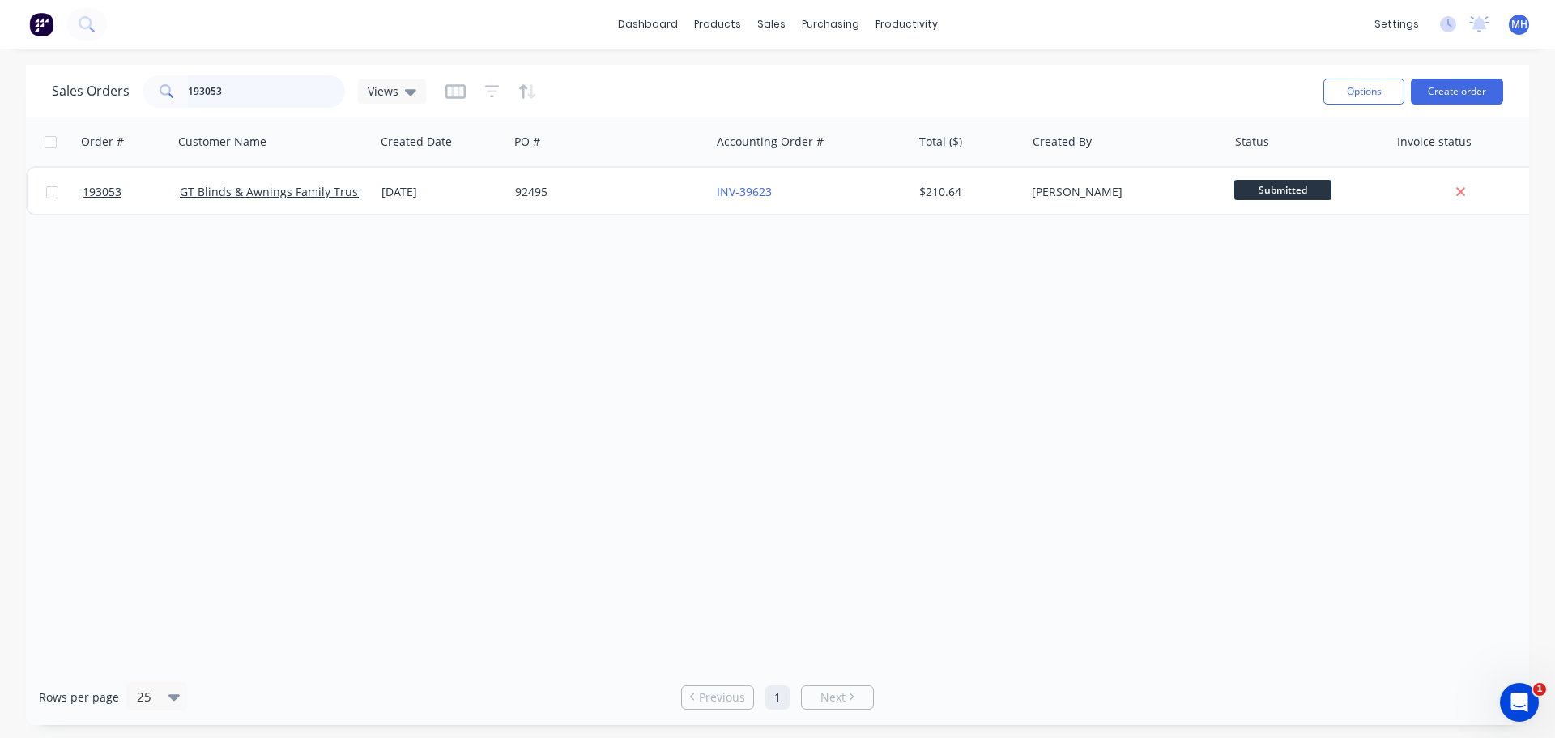
click at [213, 99] on input "193053" at bounding box center [267, 91] width 158 height 32
click at [213, 98] on input "193053" at bounding box center [267, 91] width 158 height 32
type input "193335"
click at [632, 92] on div "Sales Orders 193335 Views" at bounding box center [681, 91] width 1258 height 40
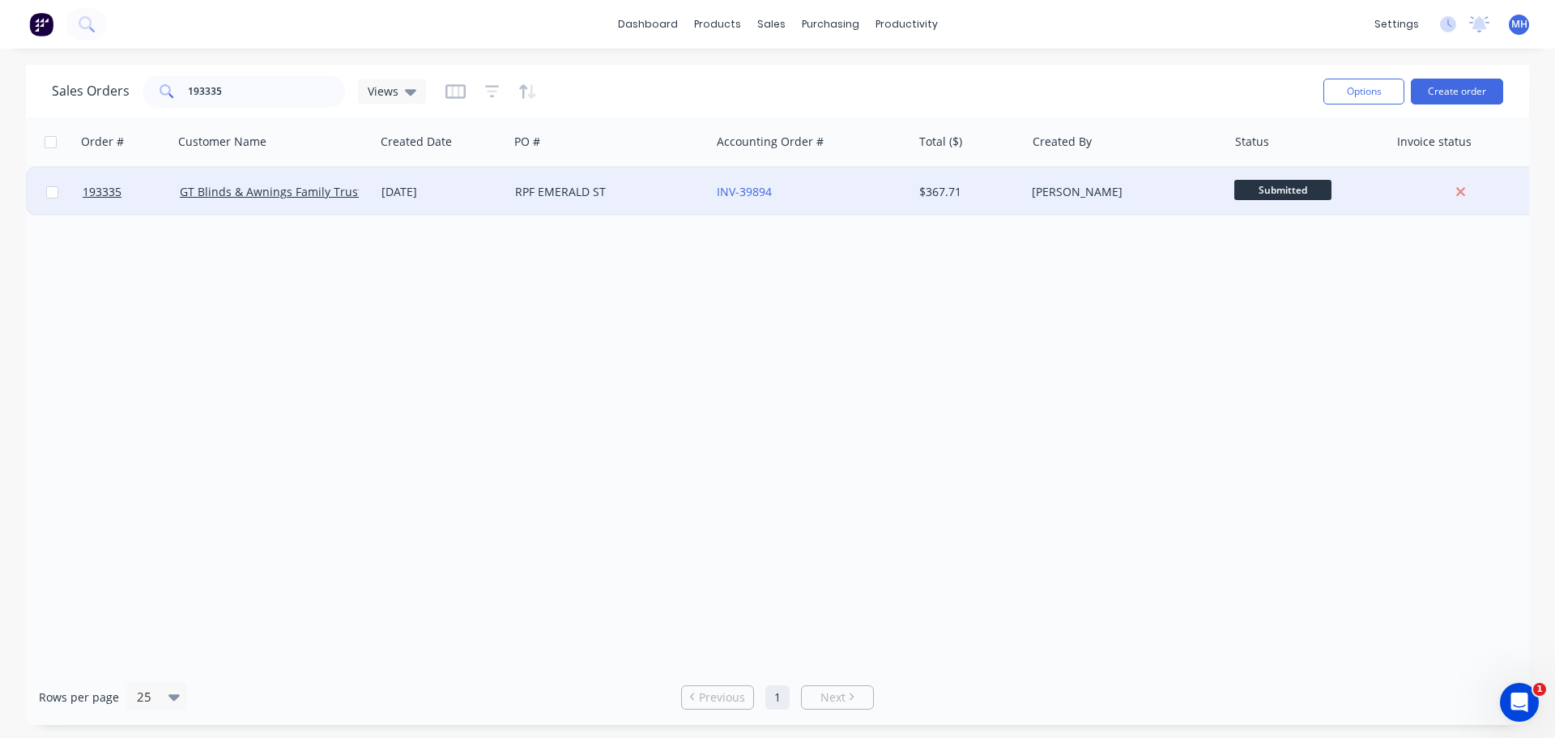
click at [563, 198] on div "RPF EMERALD ST" at bounding box center [605, 192] width 180 height 16
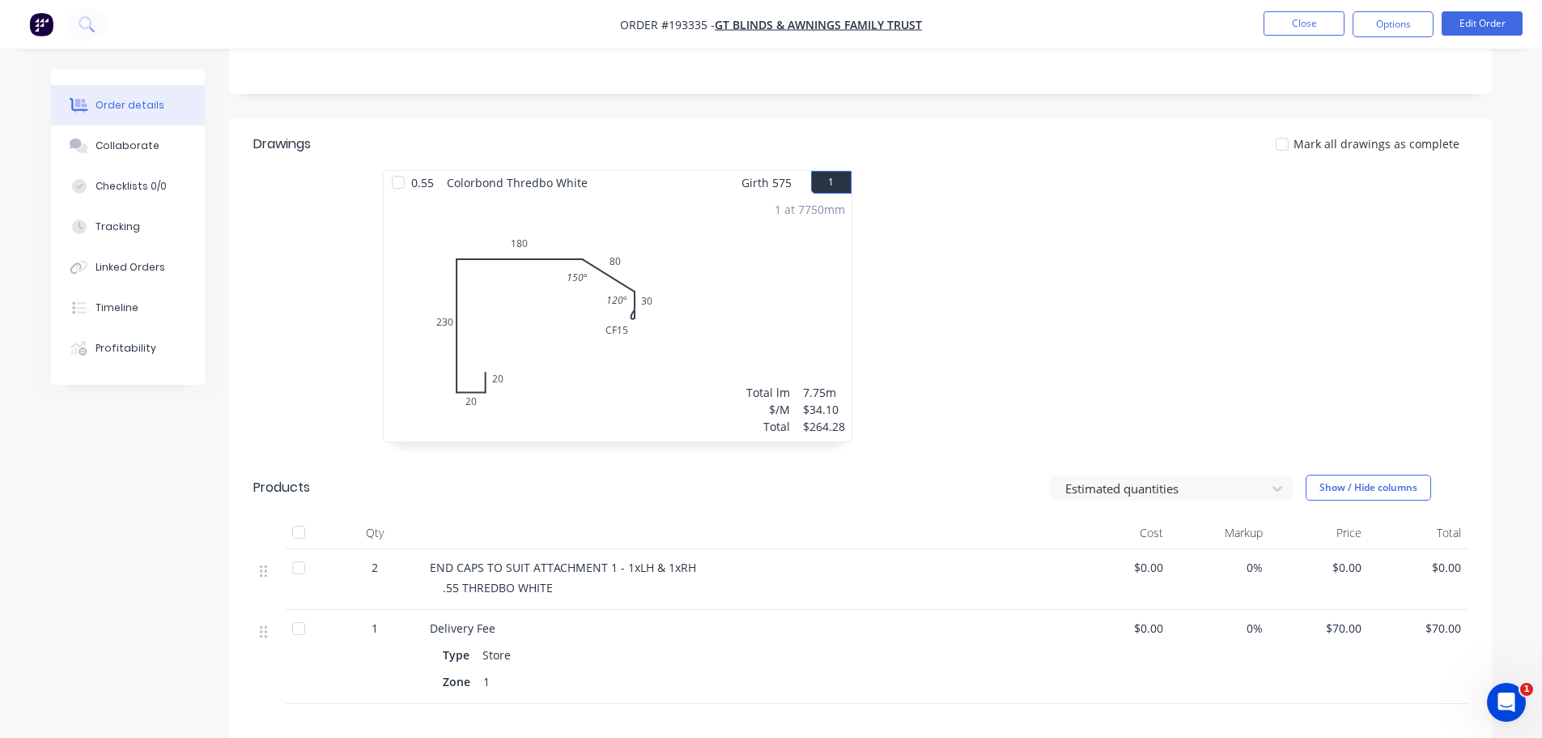
scroll to position [486, 0]
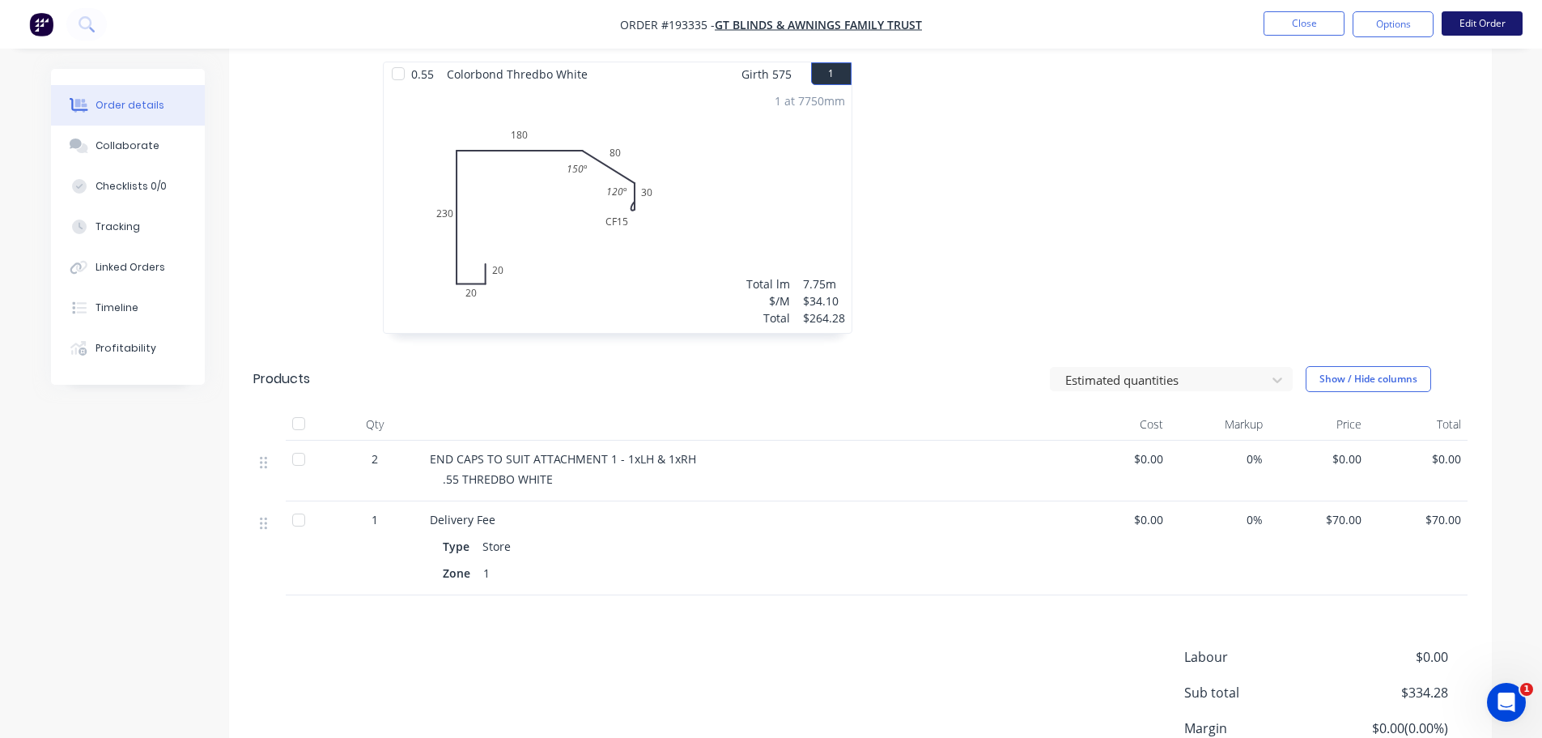
click at [1452, 22] on button "Edit Order" at bounding box center [1482, 23] width 81 height 24
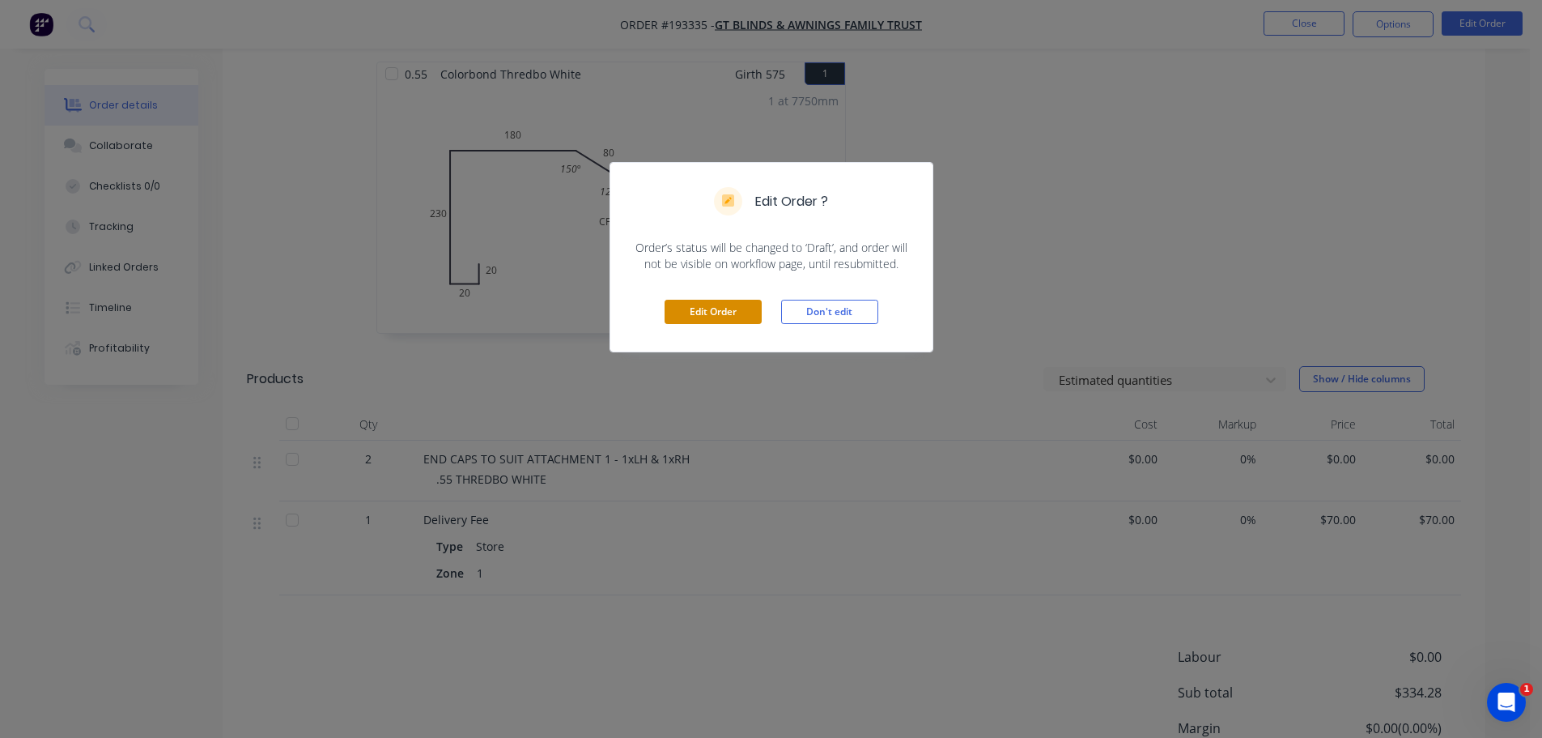
click at [697, 305] on button "Edit Order" at bounding box center [713, 312] width 97 height 24
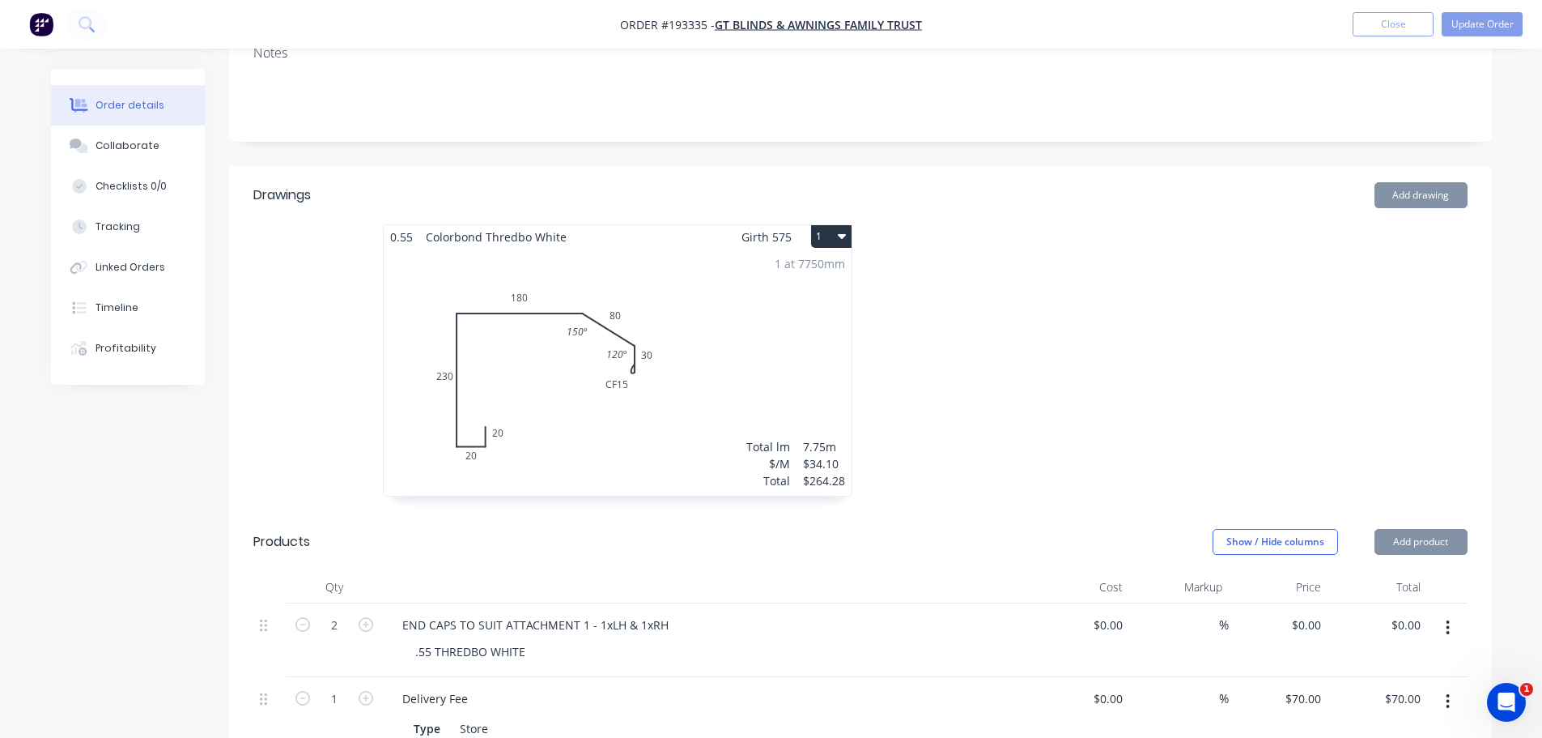
scroll to position [405, 0]
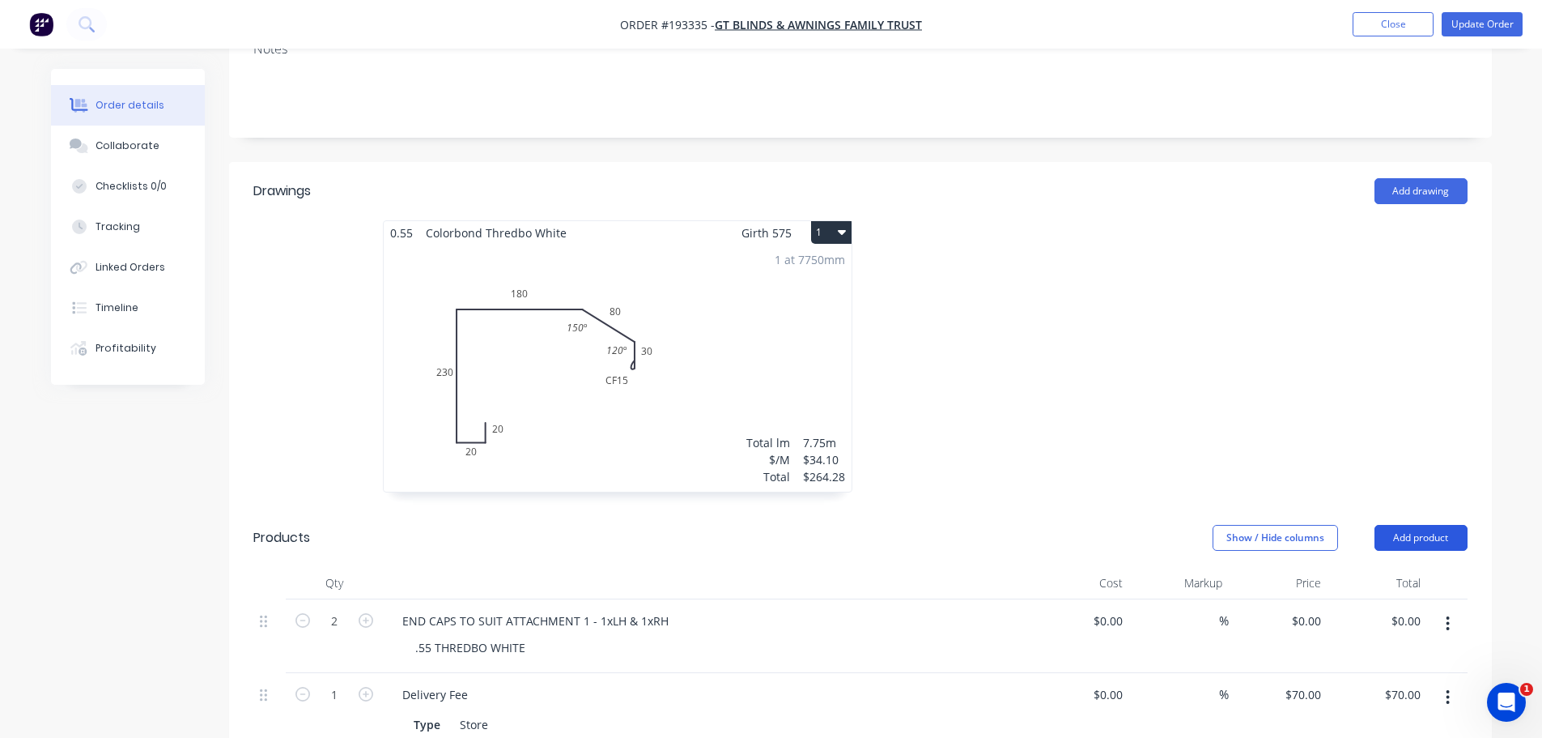
click at [1394, 525] on button "Add product" at bounding box center [1421, 538] width 93 height 26
click at [1384, 563] on button "Product catalogue" at bounding box center [1391, 579] width 154 height 32
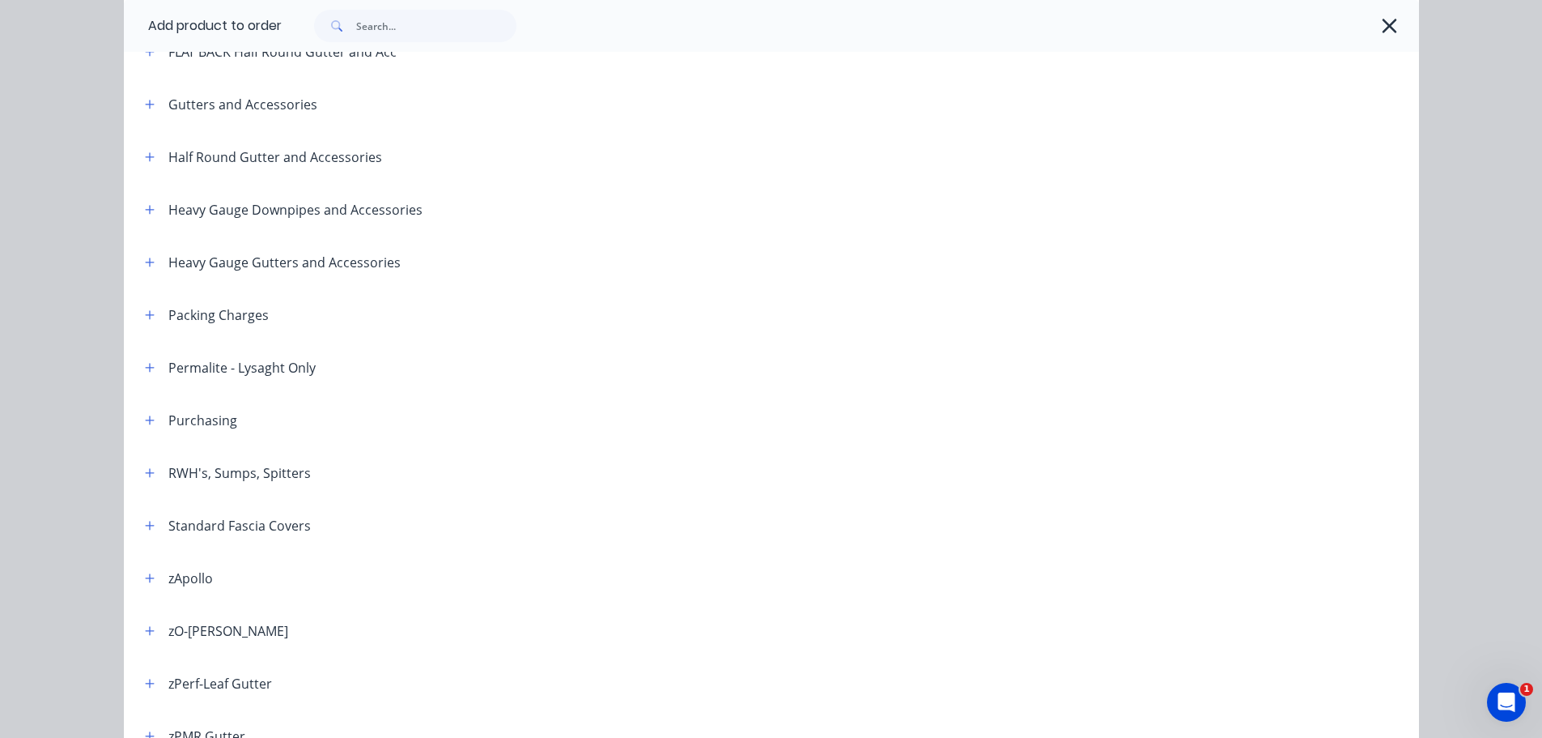
scroll to position [324, 0]
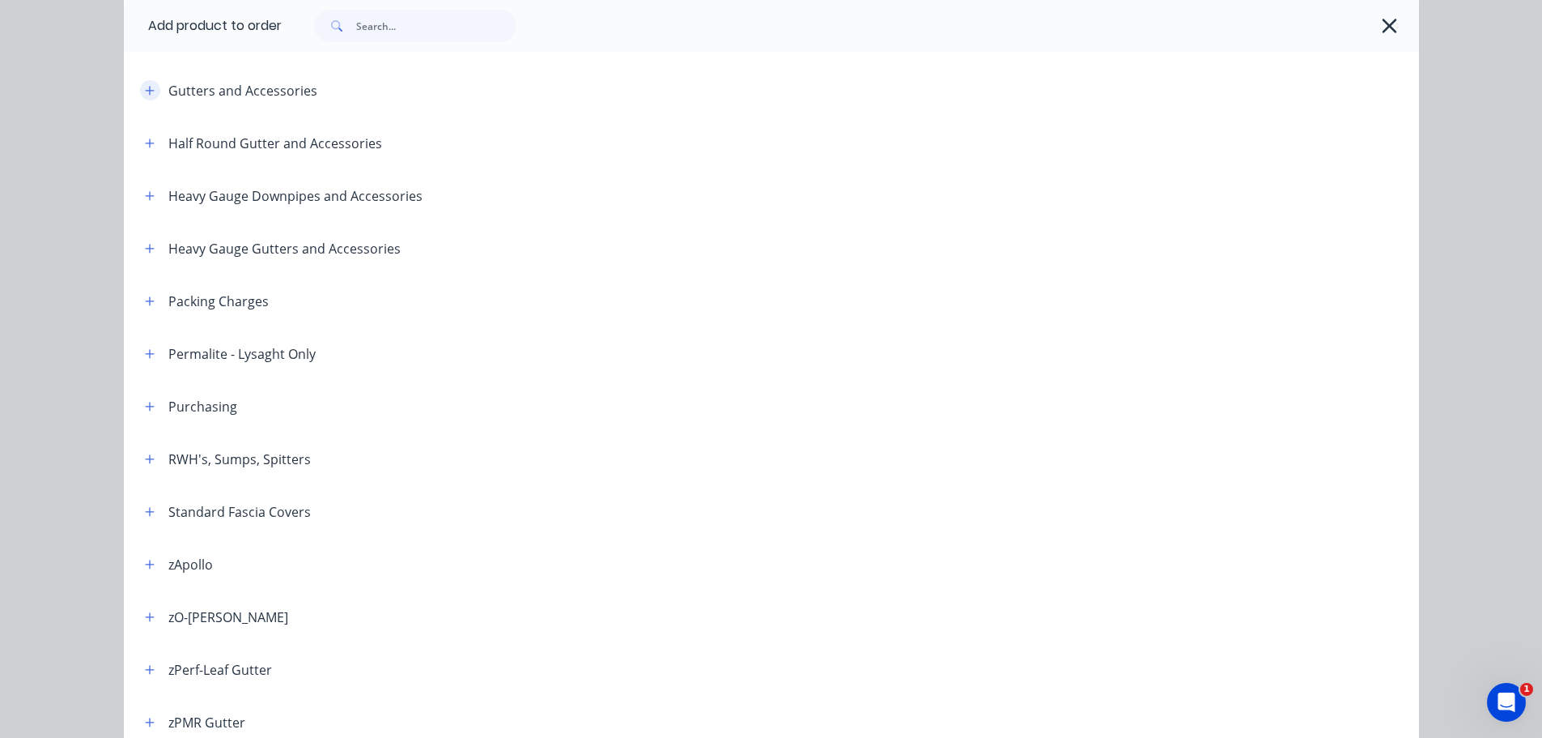
click at [148, 88] on icon "button" at bounding box center [150, 90] width 10 height 11
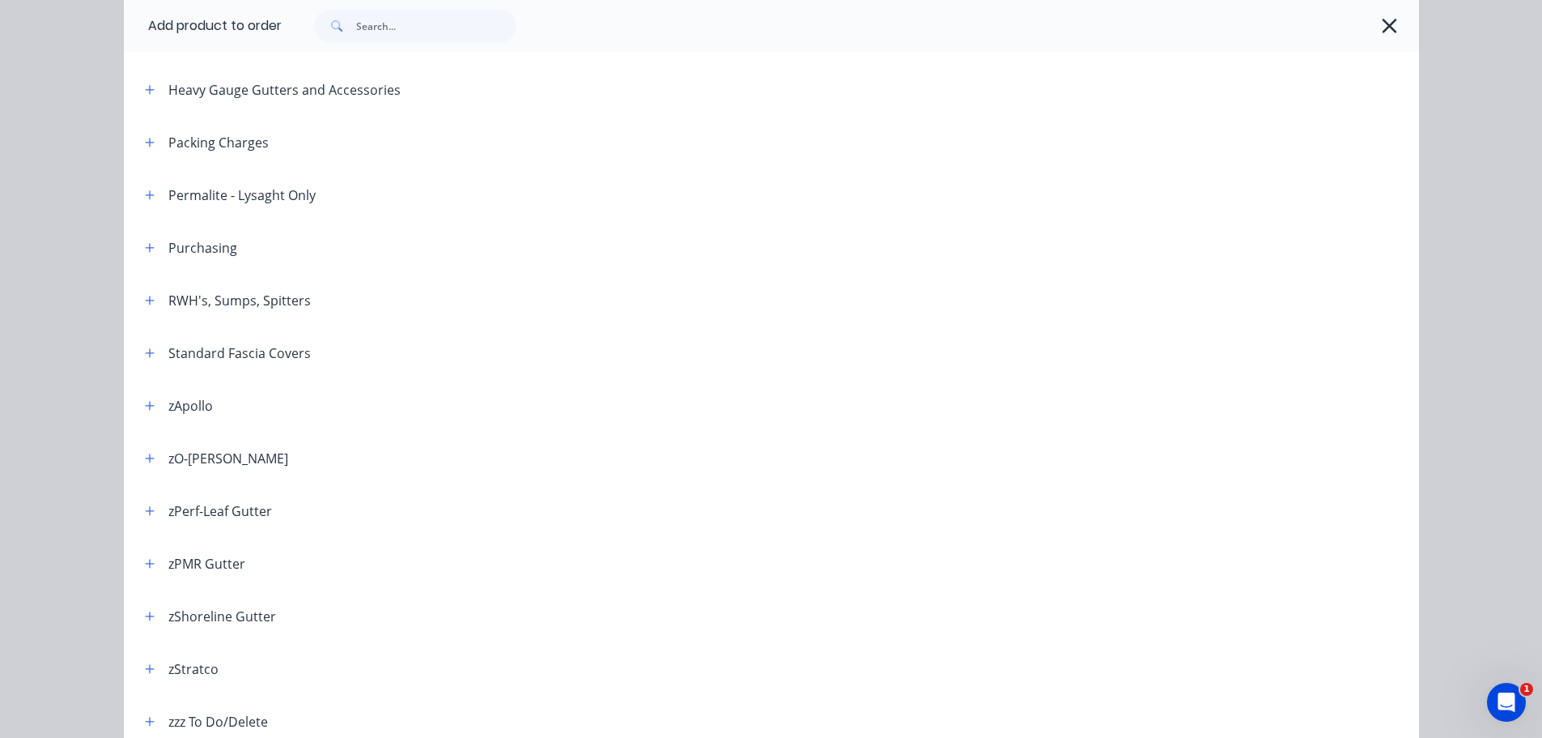
scroll to position [926, 0]
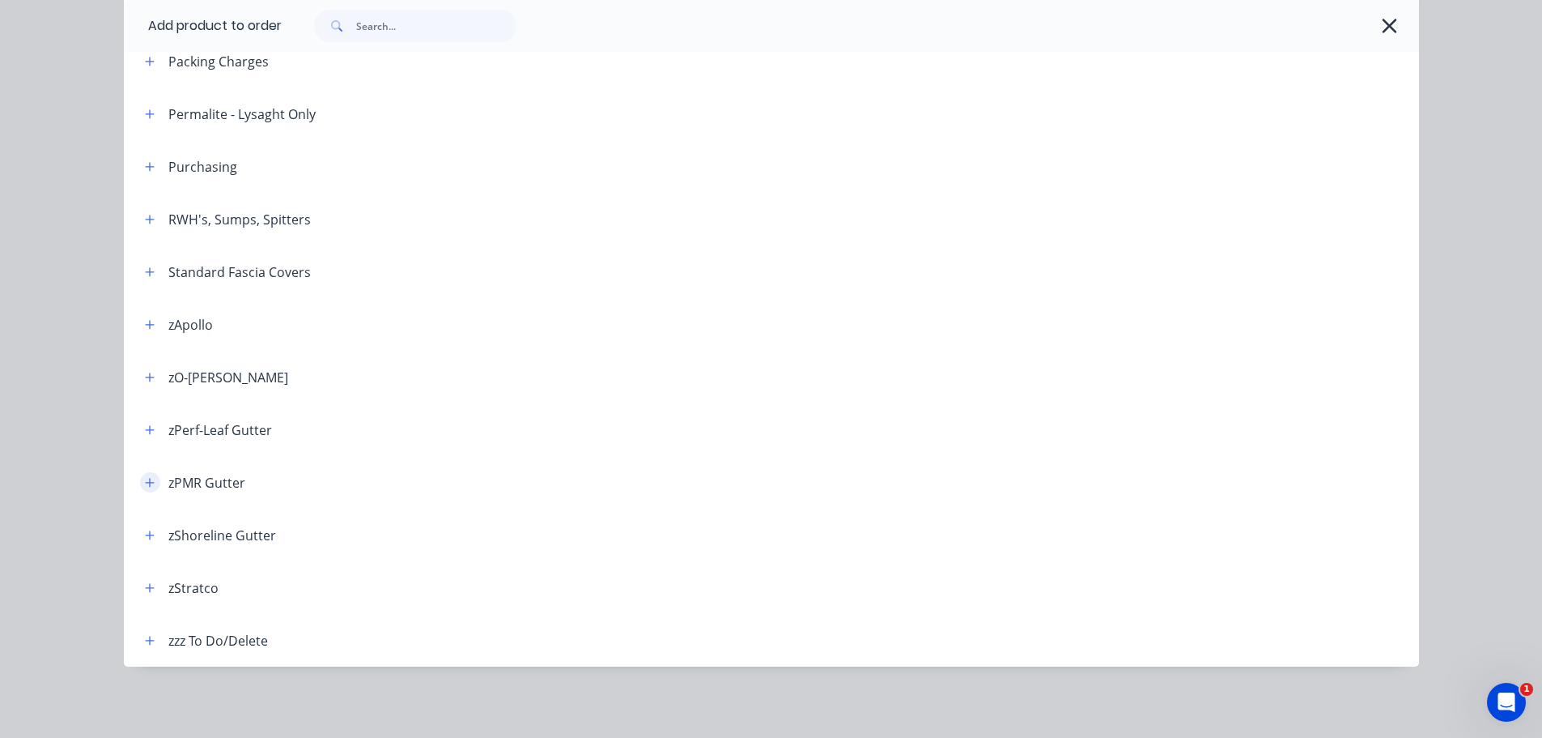
click at [145, 479] on icon "button" at bounding box center [150, 482] width 10 height 11
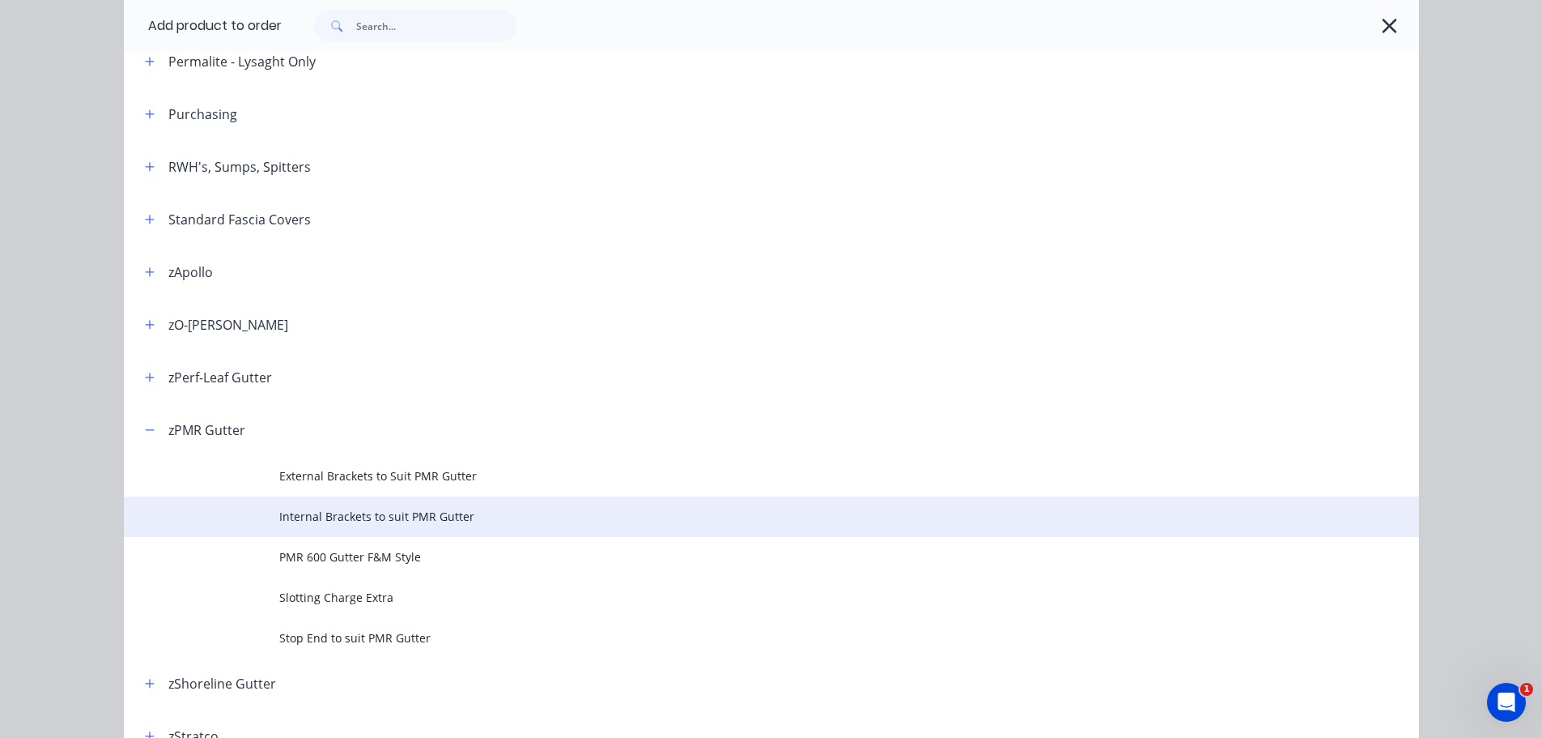
scroll to position [1007, 0]
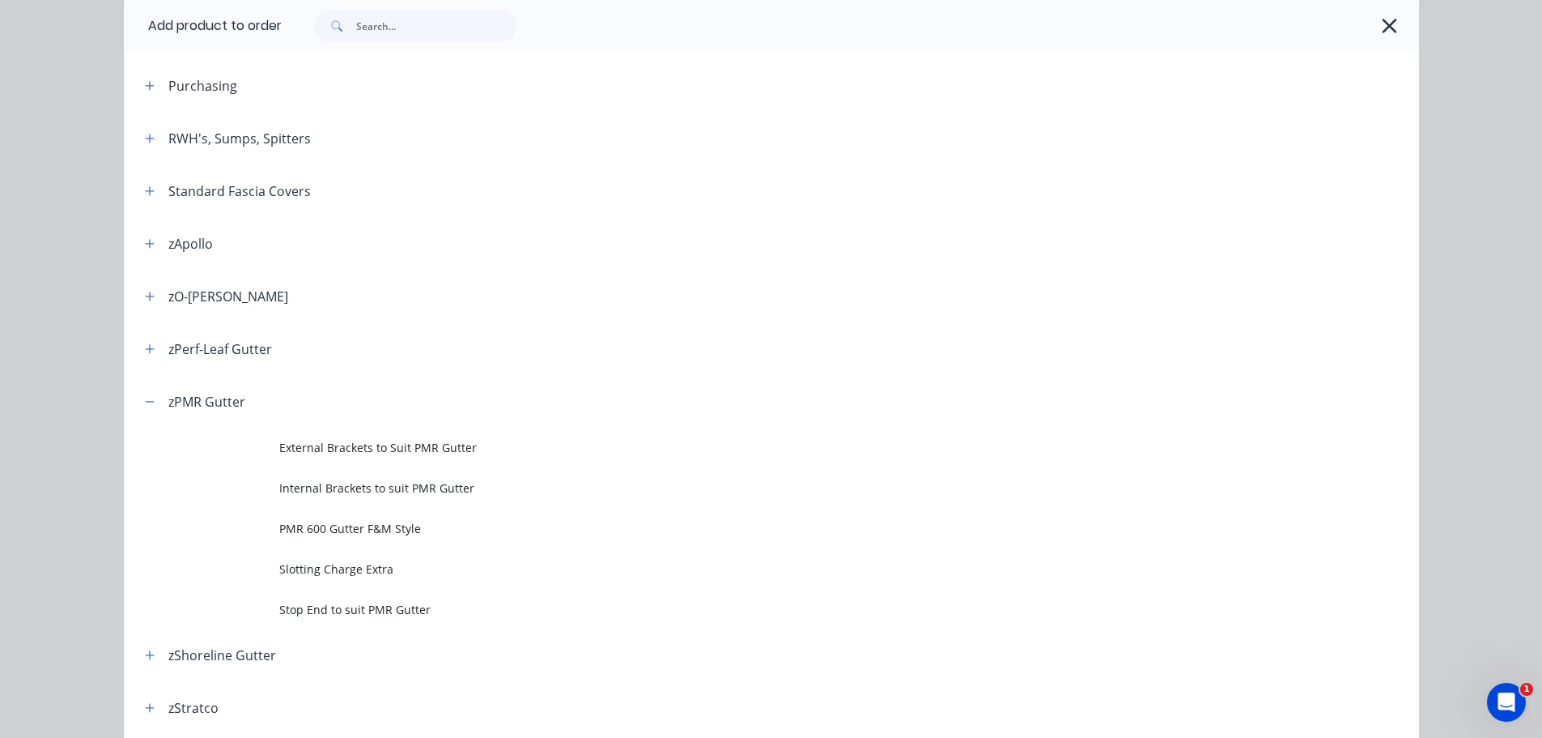
drag, startPoint x: 333, startPoint y: 623, endPoint x: 325, endPoint y: 631, distance: 11.5
click at [334, 623] on td "Stop End to suit PMR Gutter" at bounding box center [849, 609] width 1140 height 40
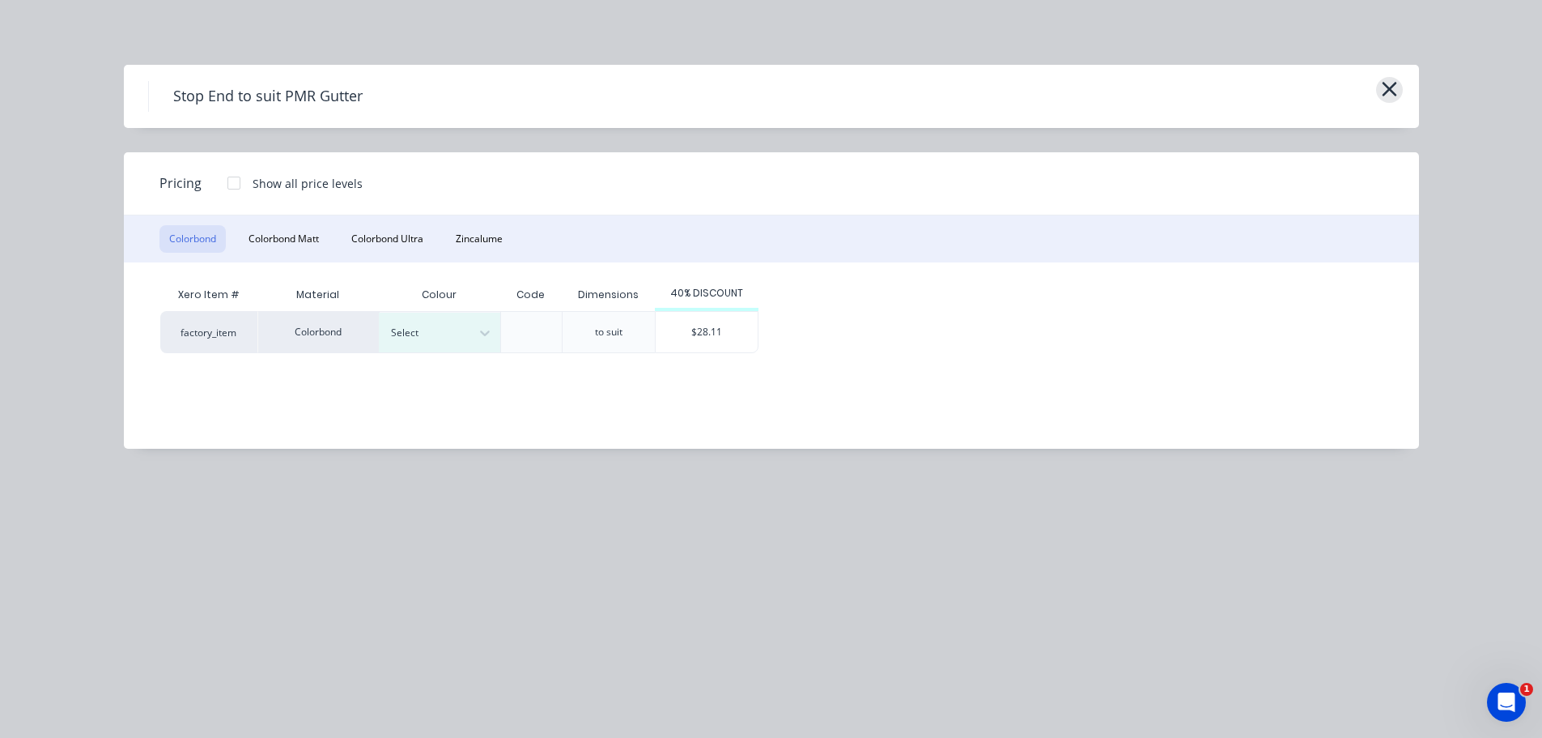
click at [1380, 93] on button "button" at bounding box center [1389, 90] width 27 height 26
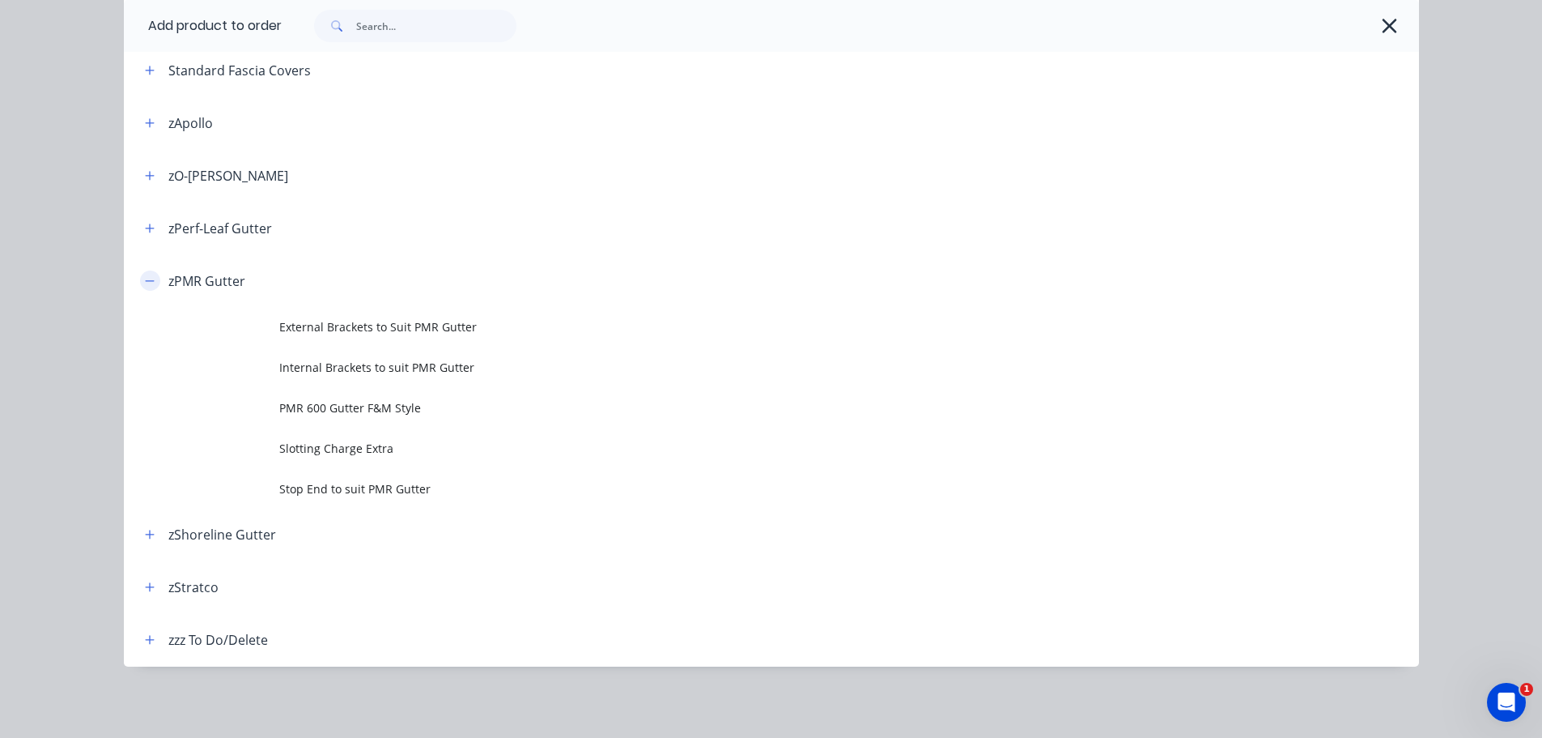
click at [145, 283] on icon "button" at bounding box center [150, 280] width 10 height 11
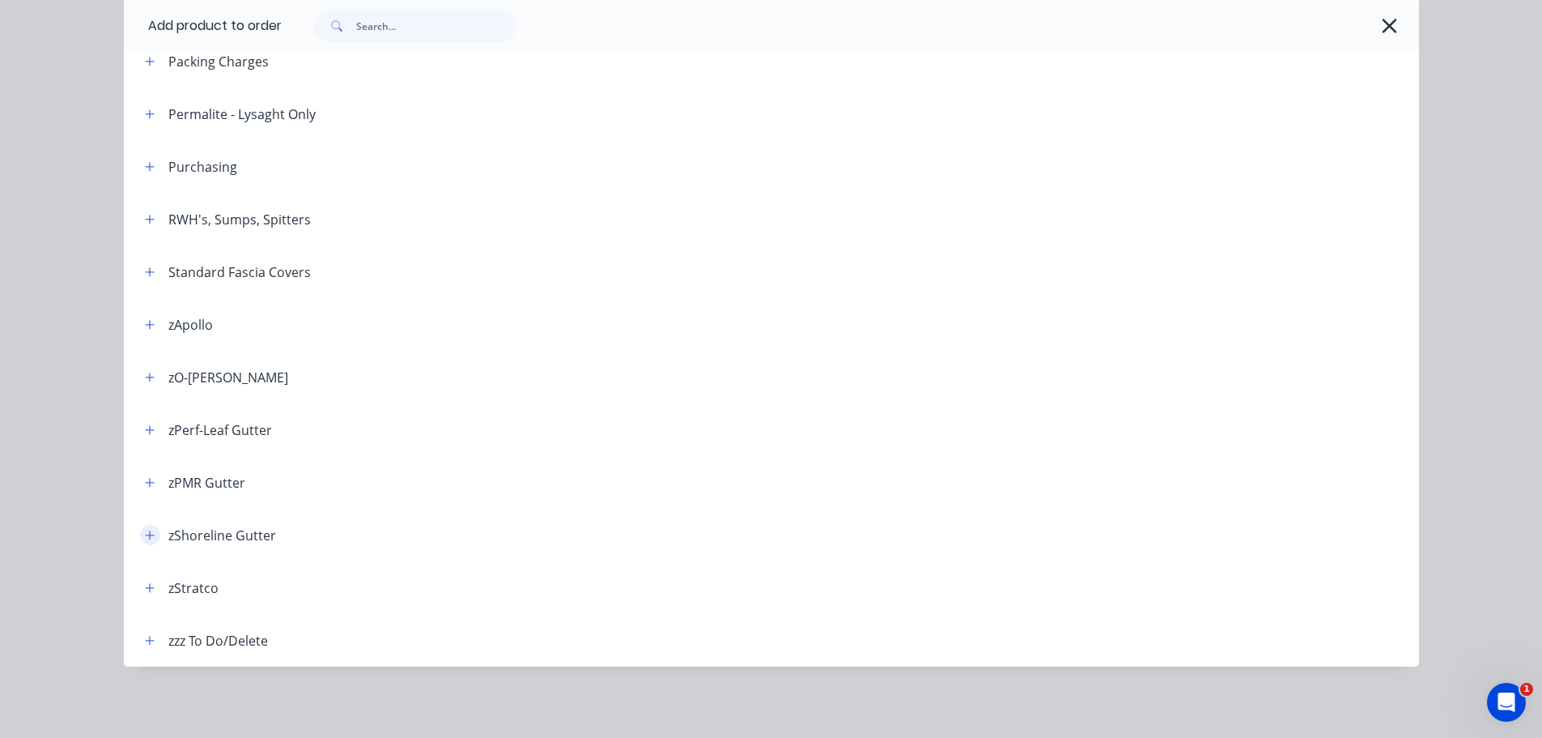
drag, startPoint x: 138, startPoint y: 533, endPoint x: 147, endPoint y: 531, distance: 9.9
click at [140, 533] on button "button" at bounding box center [150, 535] width 20 height 20
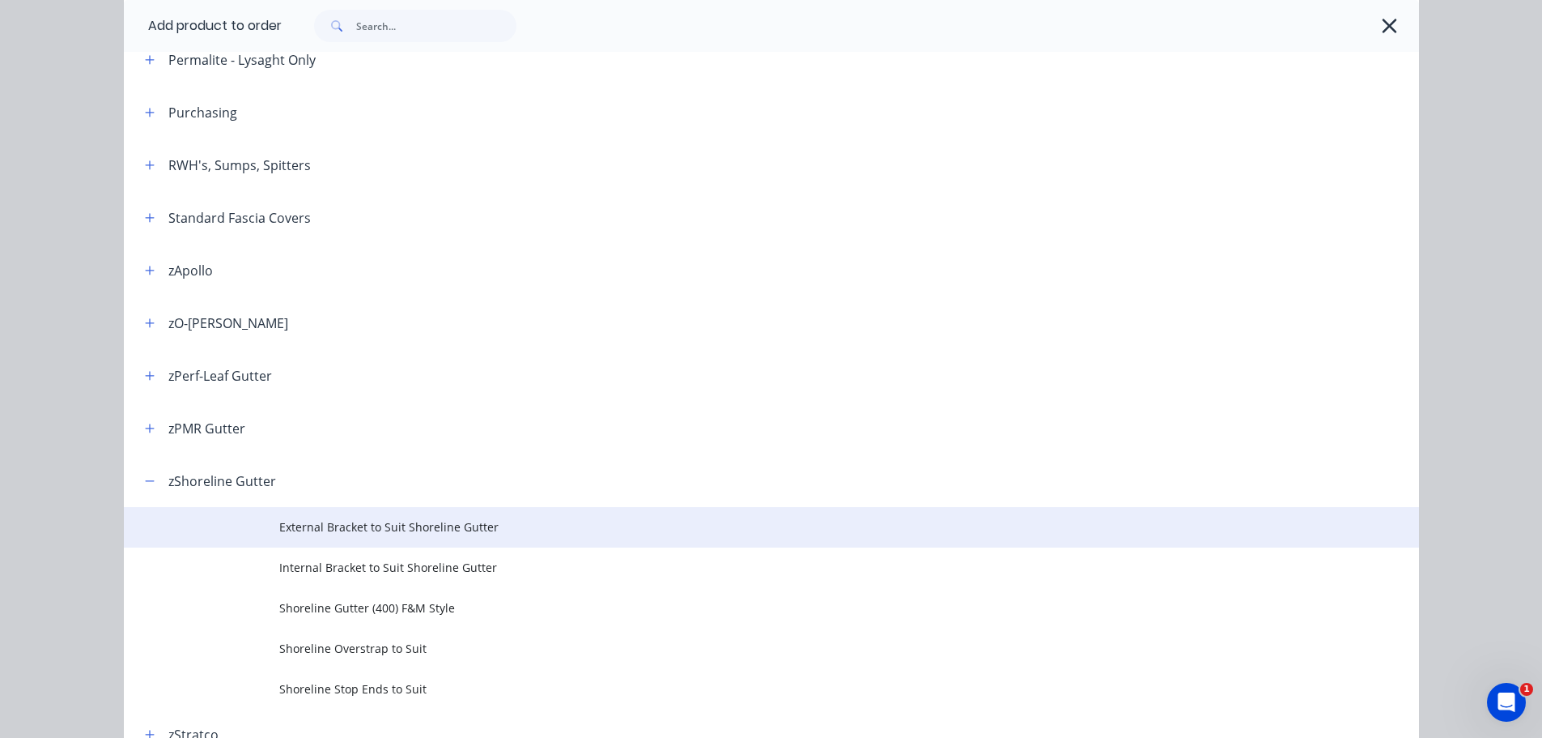
scroll to position [1088, 0]
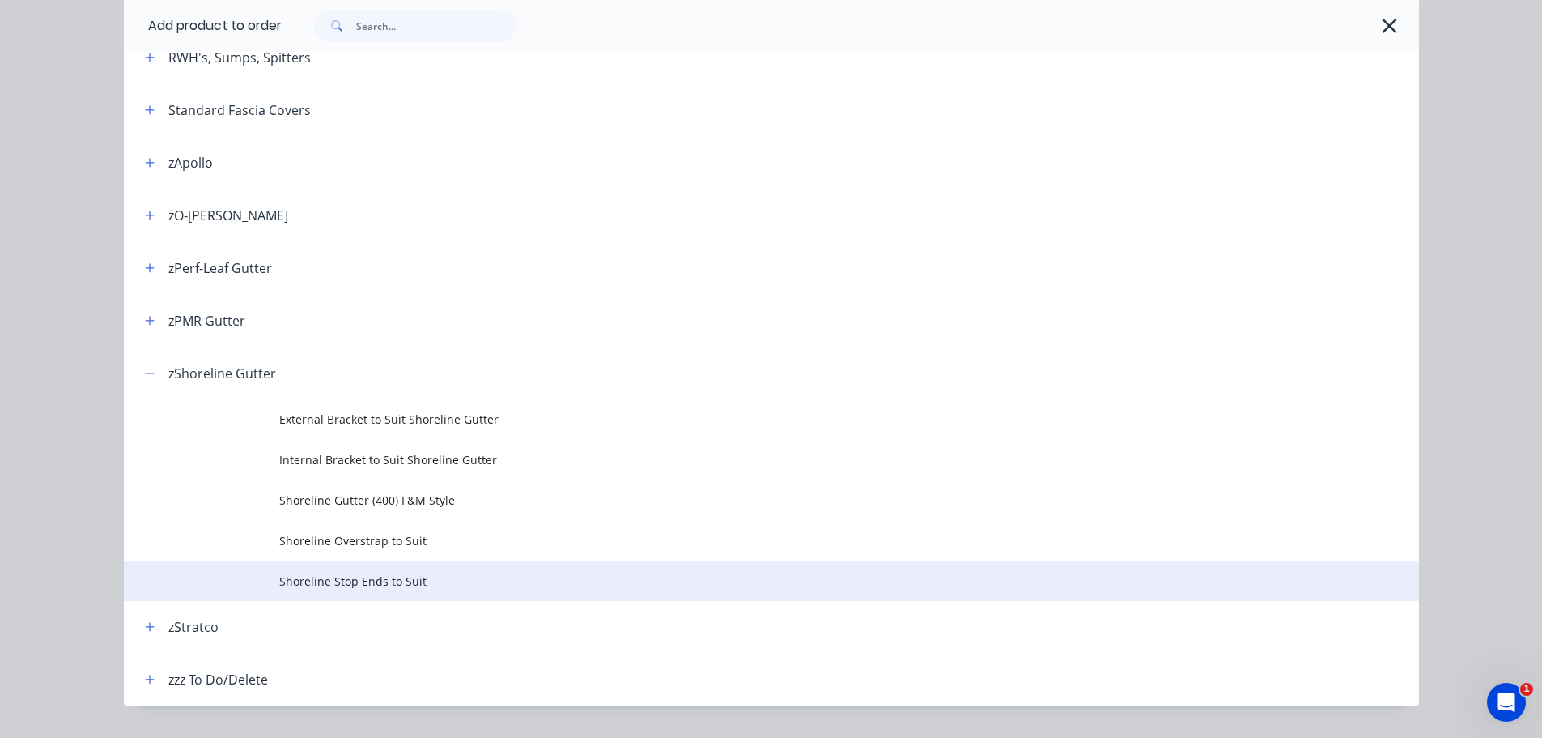
click at [347, 577] on span "Shoreline Stop Ends to Suit" at bounding box center [735, 580] width 912 height 17
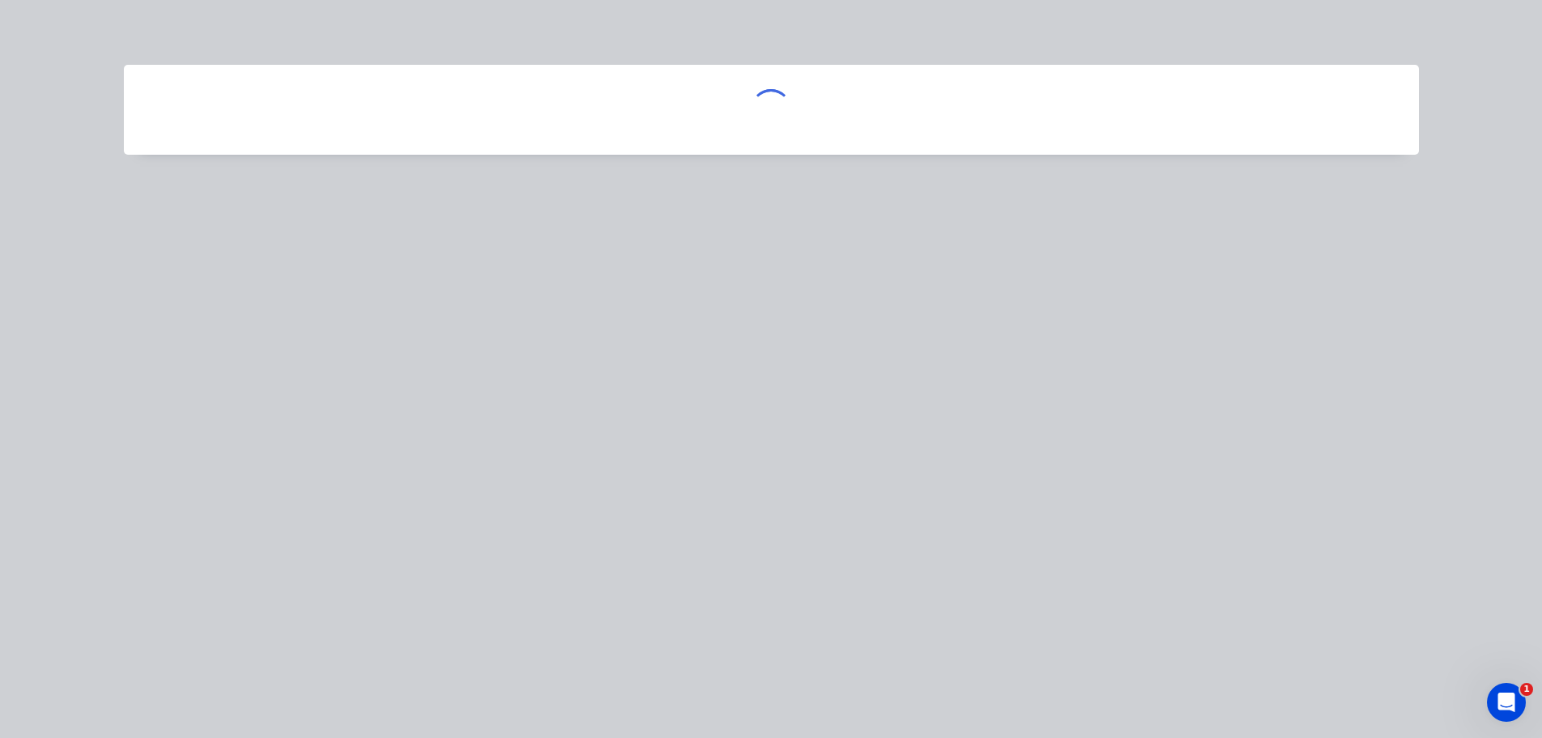
scroll to position [0, 0]
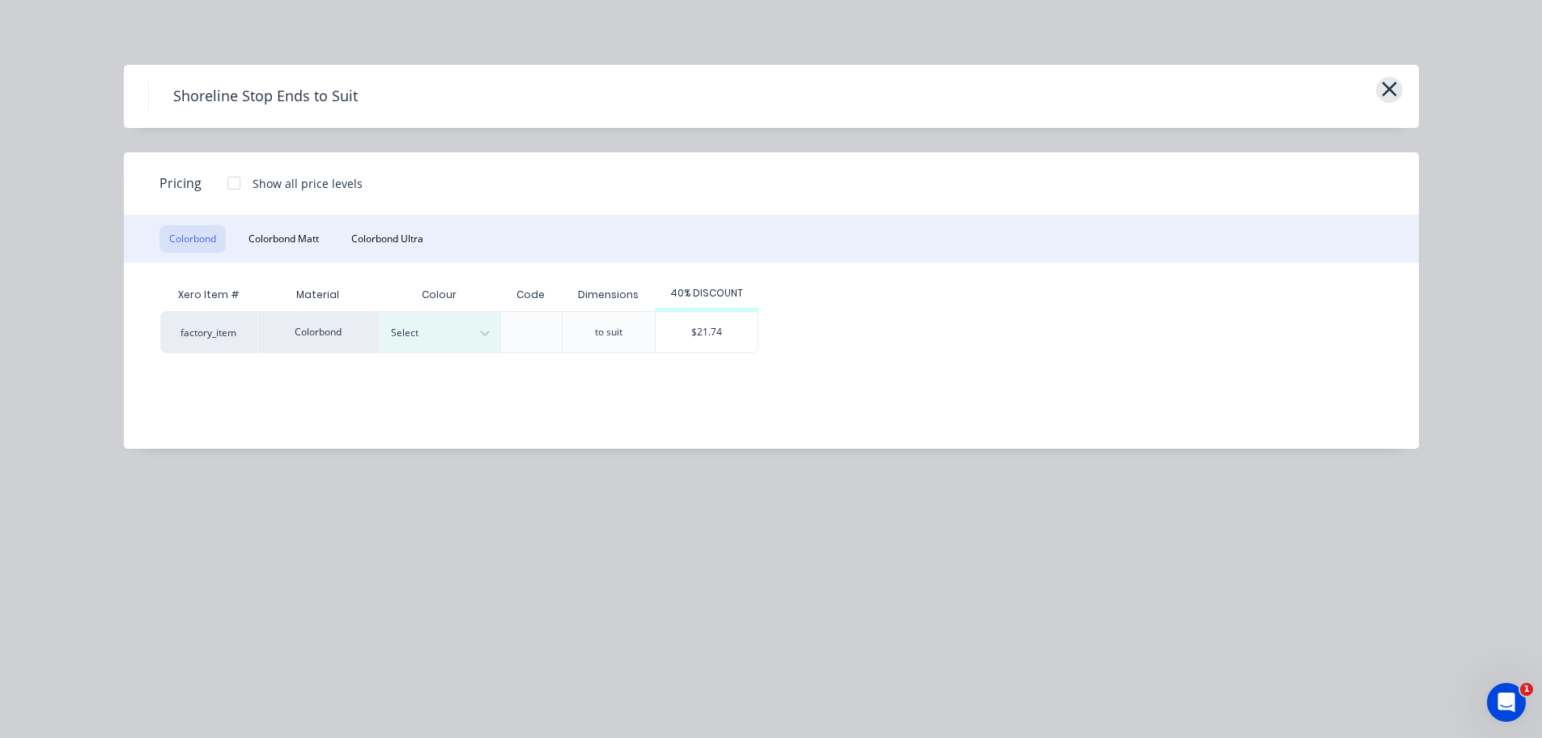
click at [1383, 87] on icon "button" at bounding box center [1389, 89] width 17 height 23
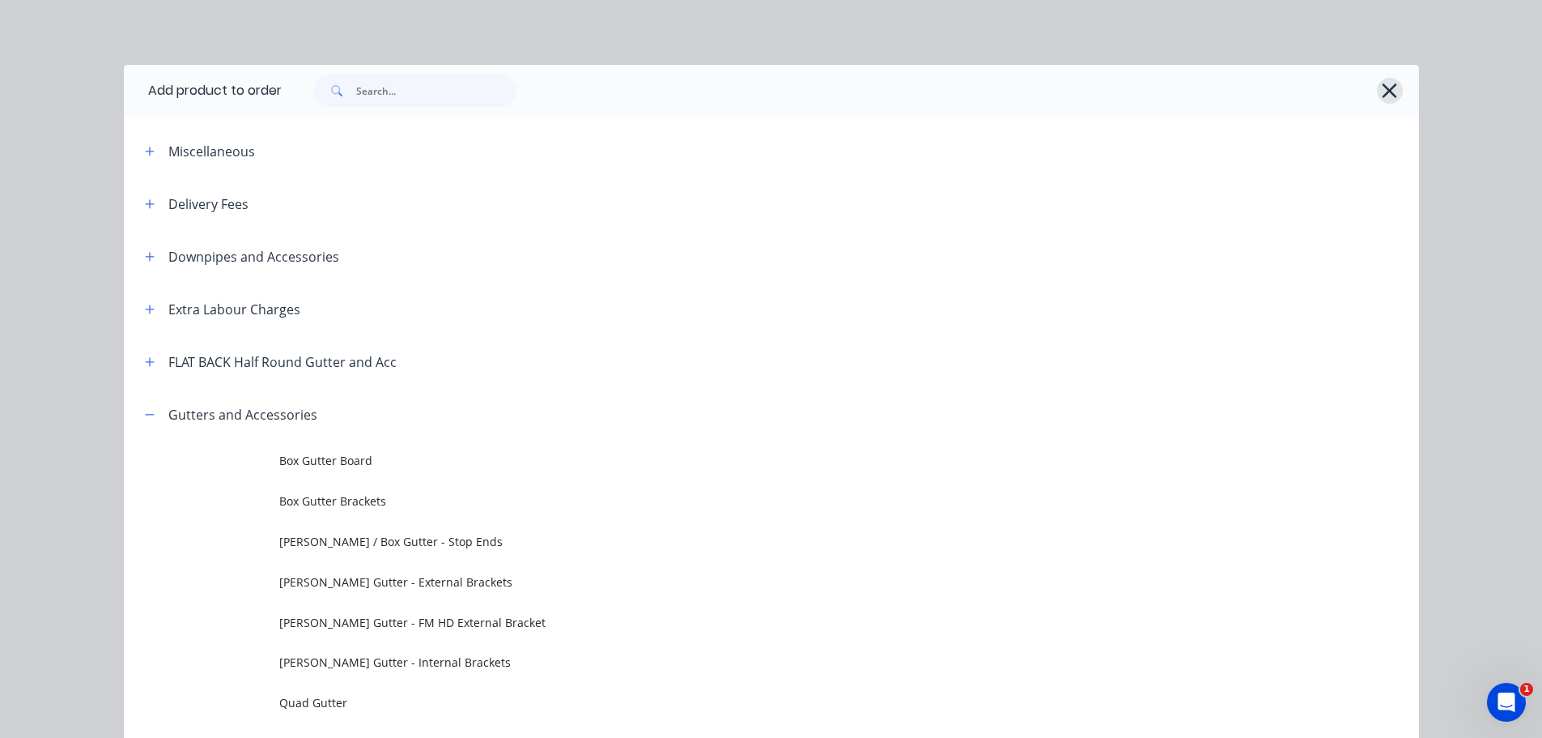
scroll to position [1128, 0]
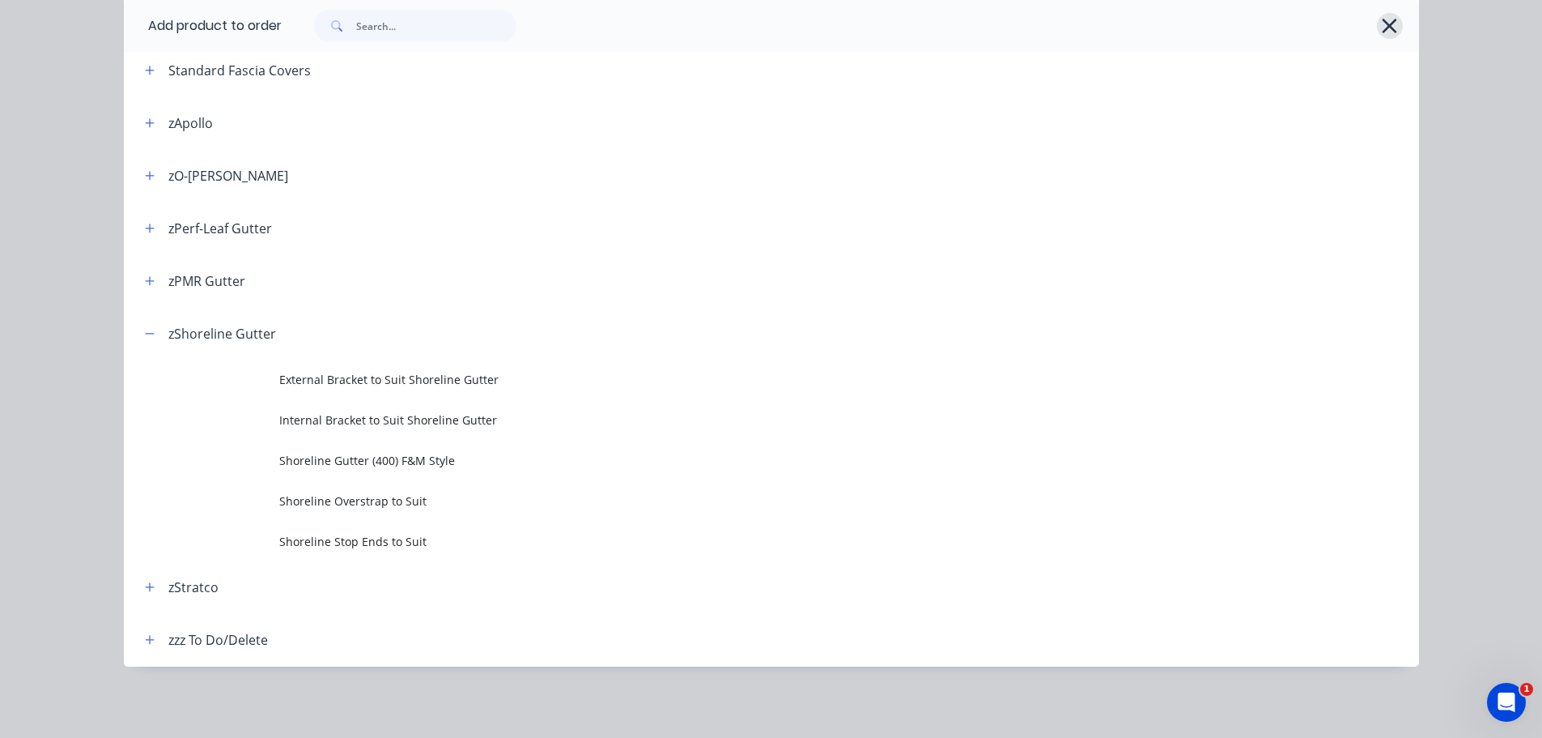
click at [1384, 15] on icon "button" at bounding box center [1389, 26] width 17 height 23
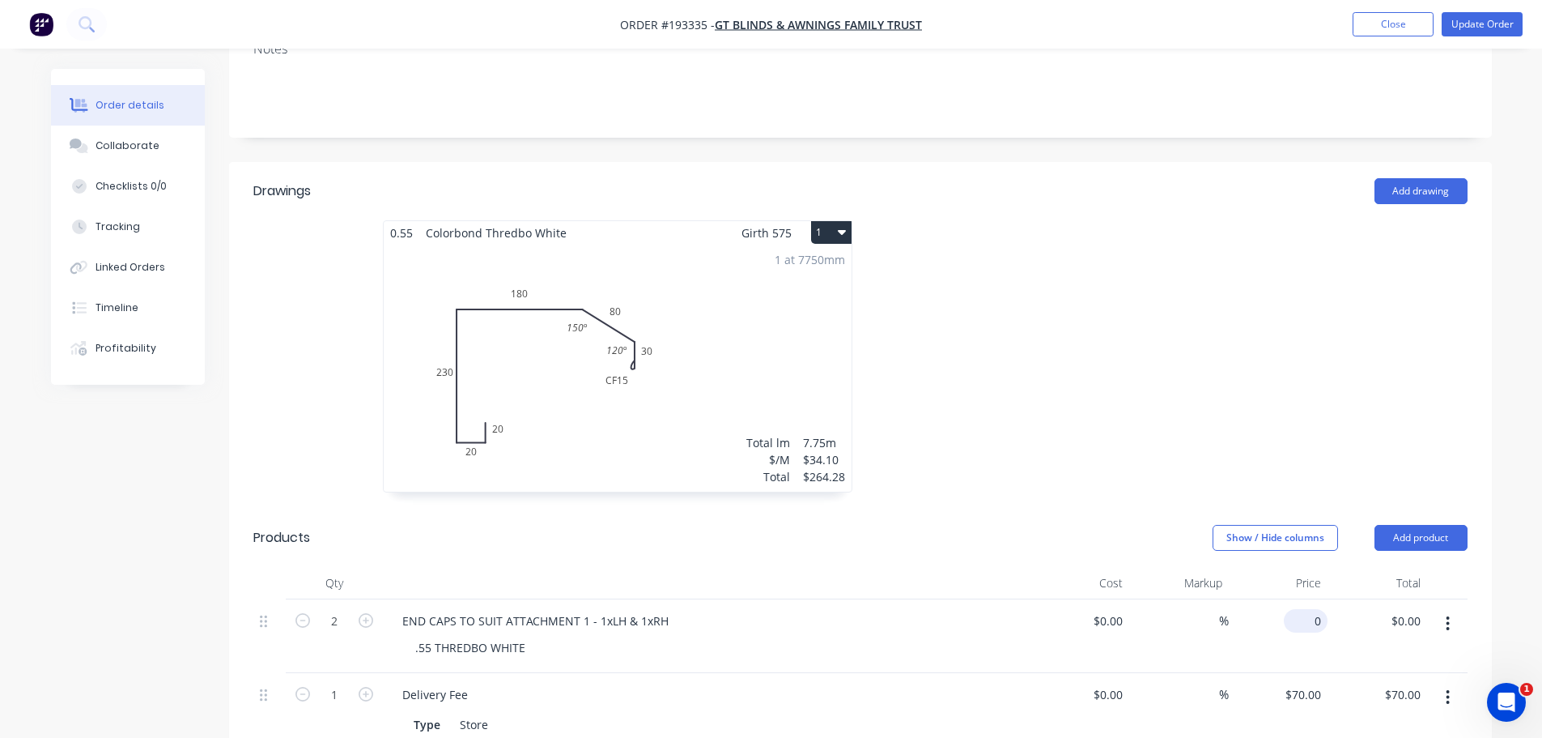
click at [1312, 609] on input "0" at bounding box center [1309, 620] width 37 height 23
type input "$21.74"
type input "$43.48"
click at [1248, 348] on div at bounding box center [1104, 364] width 486 height 288
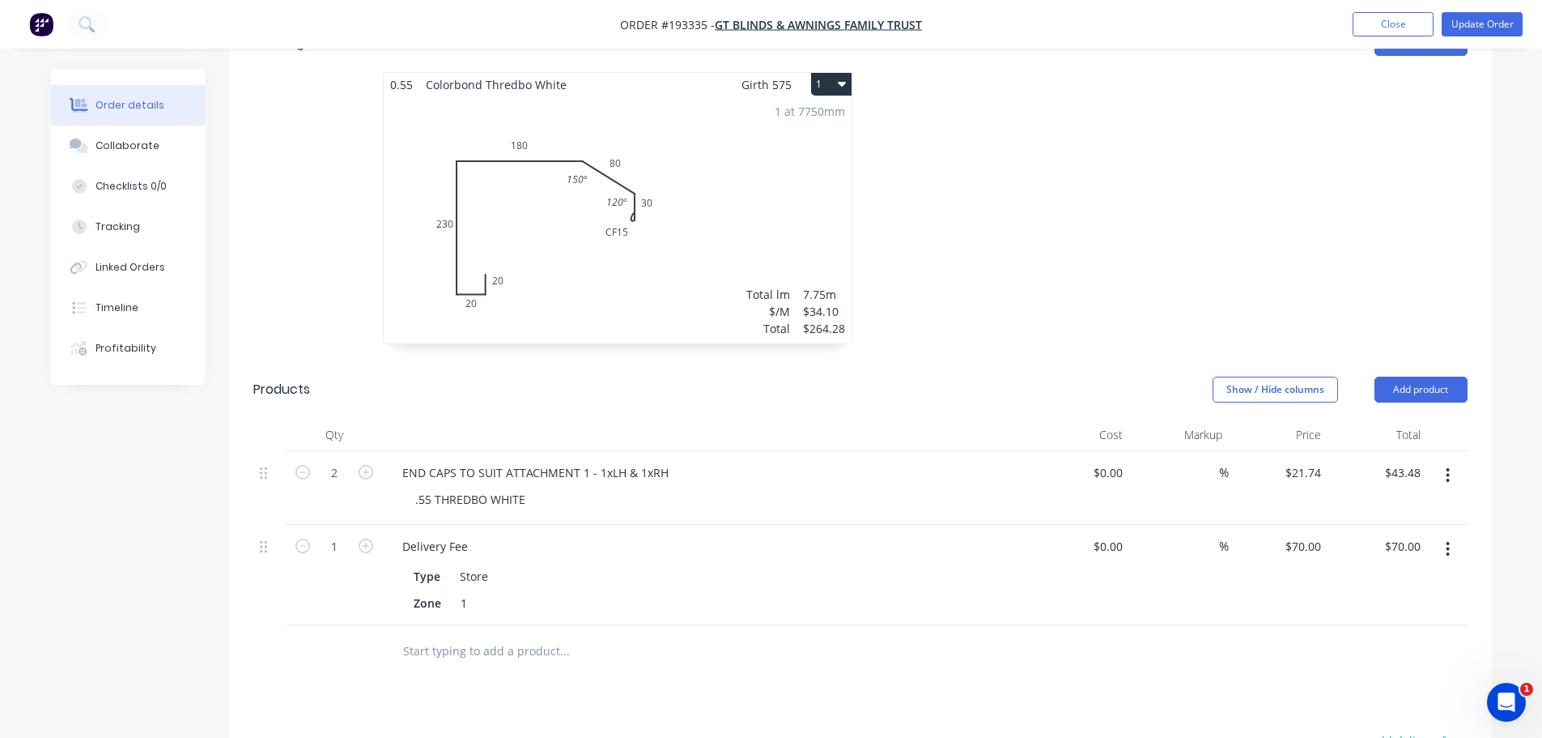
scroll to position [567, 0]
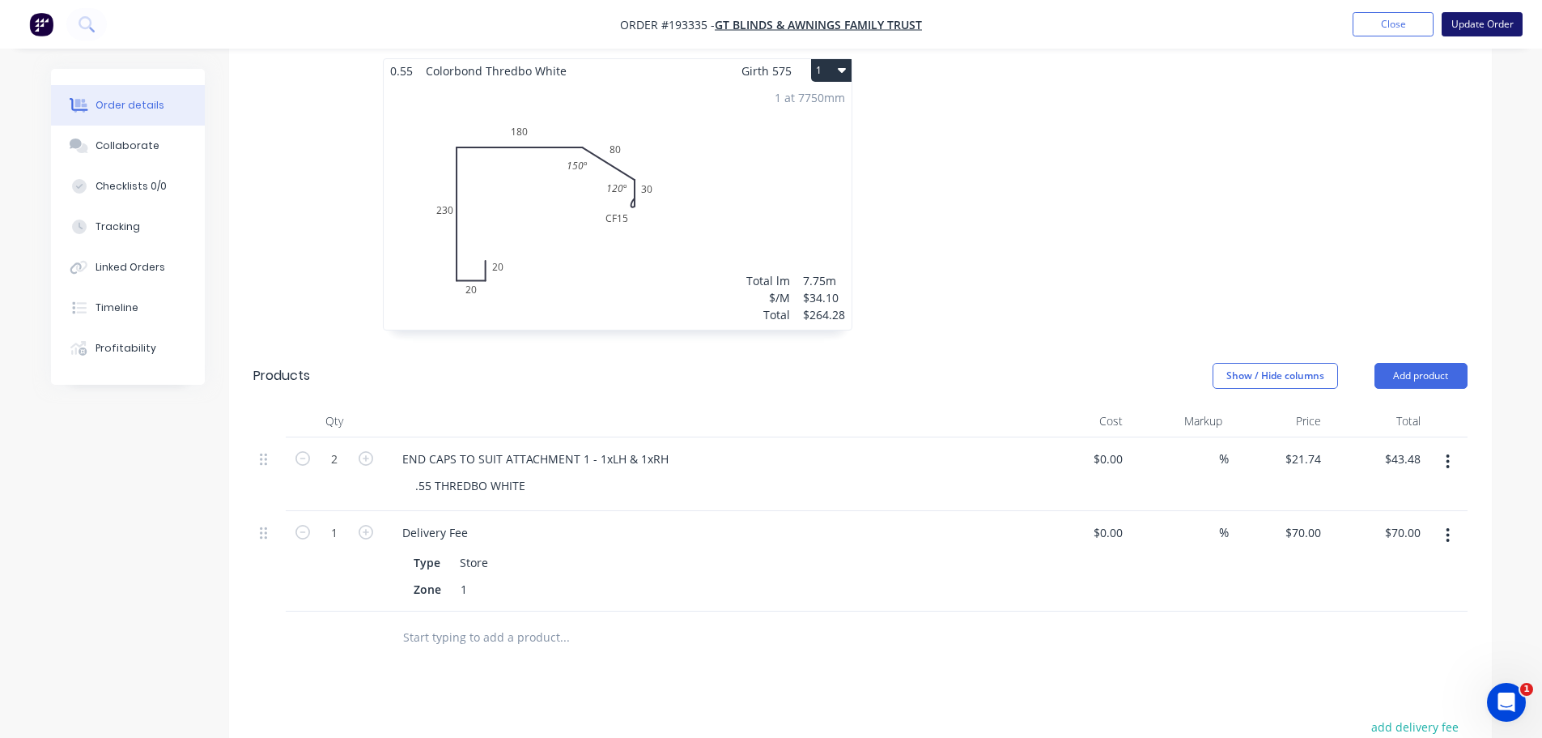
click at [1487, 19] on button "Update Order" at bounding box center [1482, 24] width 81 height 24
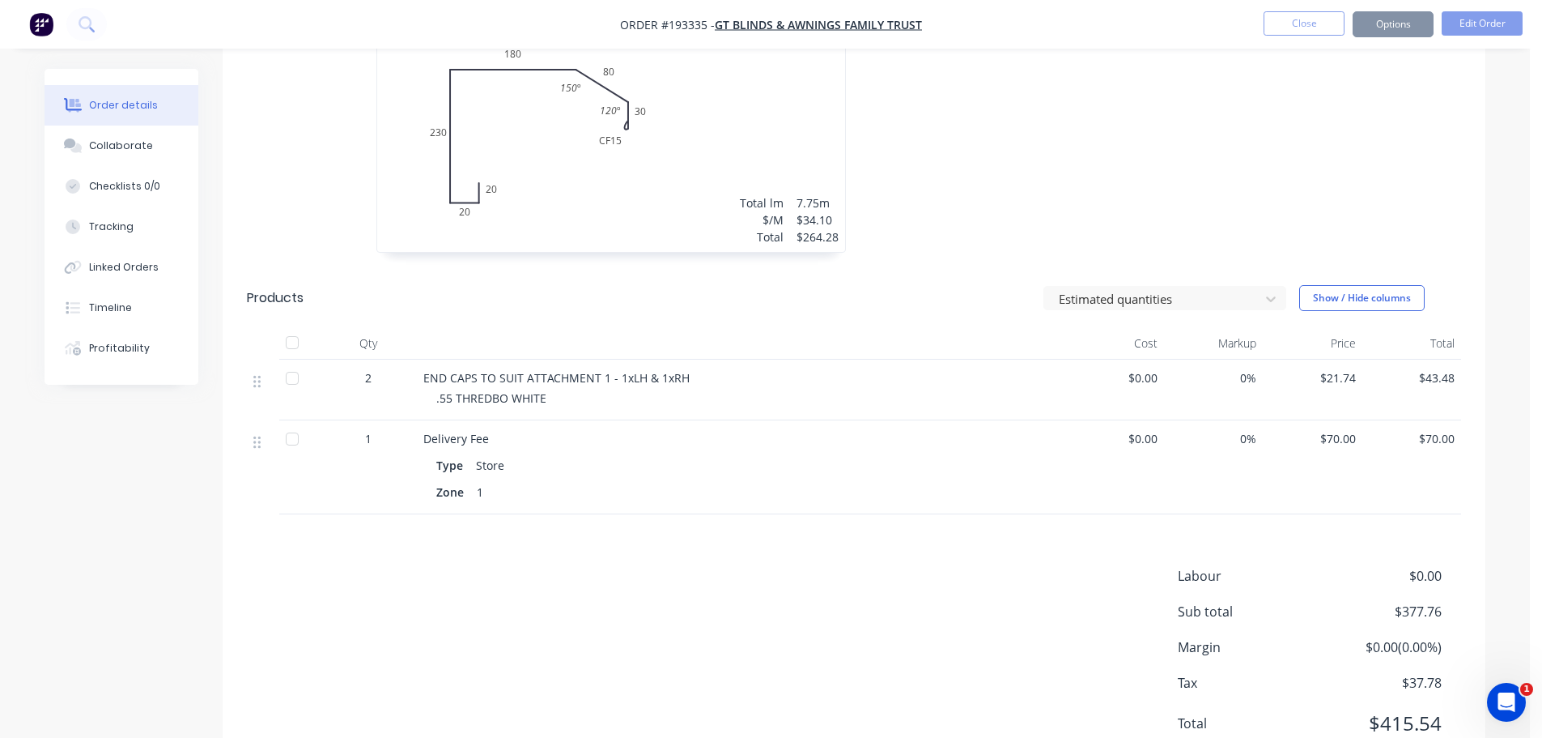
scroll to position [0, 0]
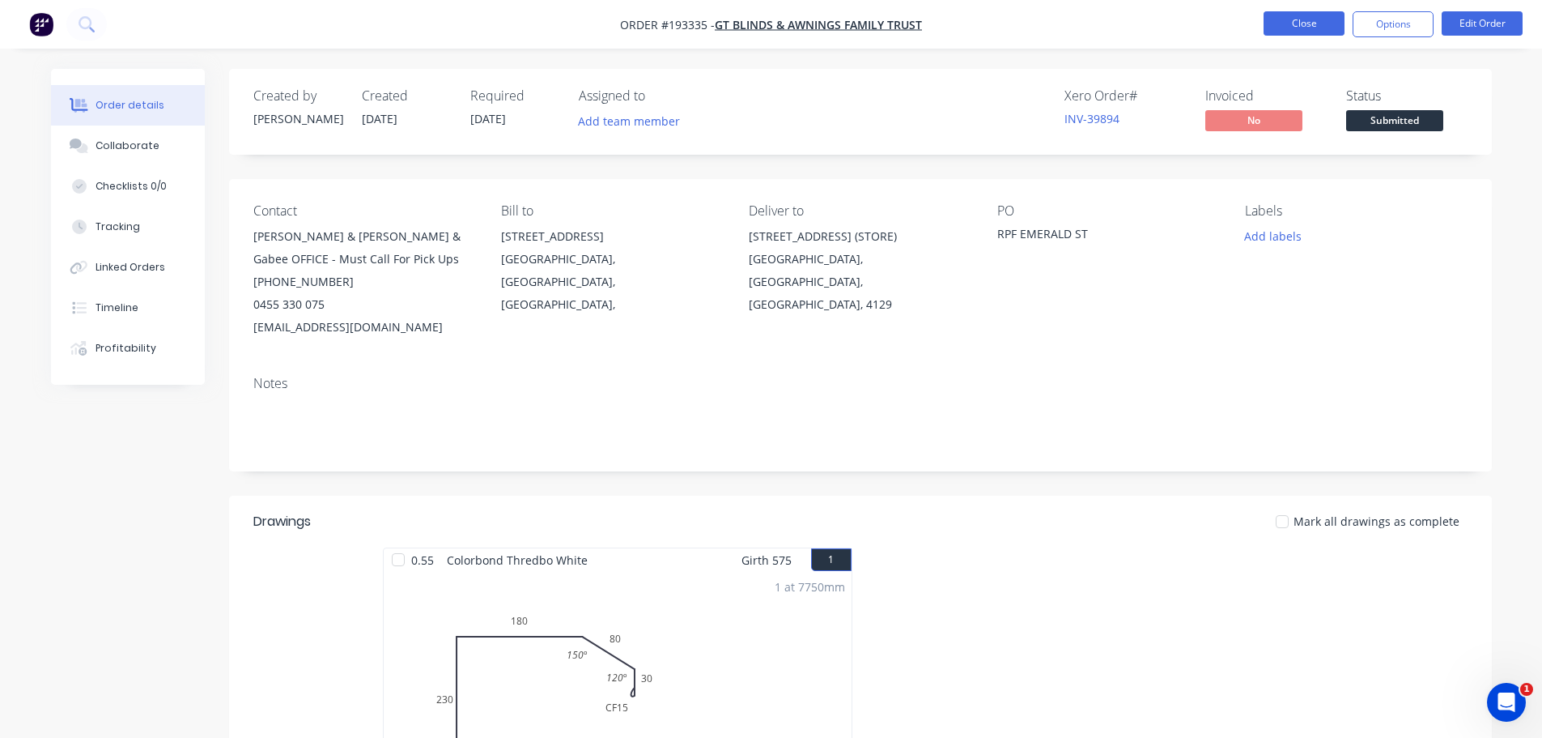
click at [1320, 26] on button "Close" at bounding box center [1304, 23] width 81 height 24
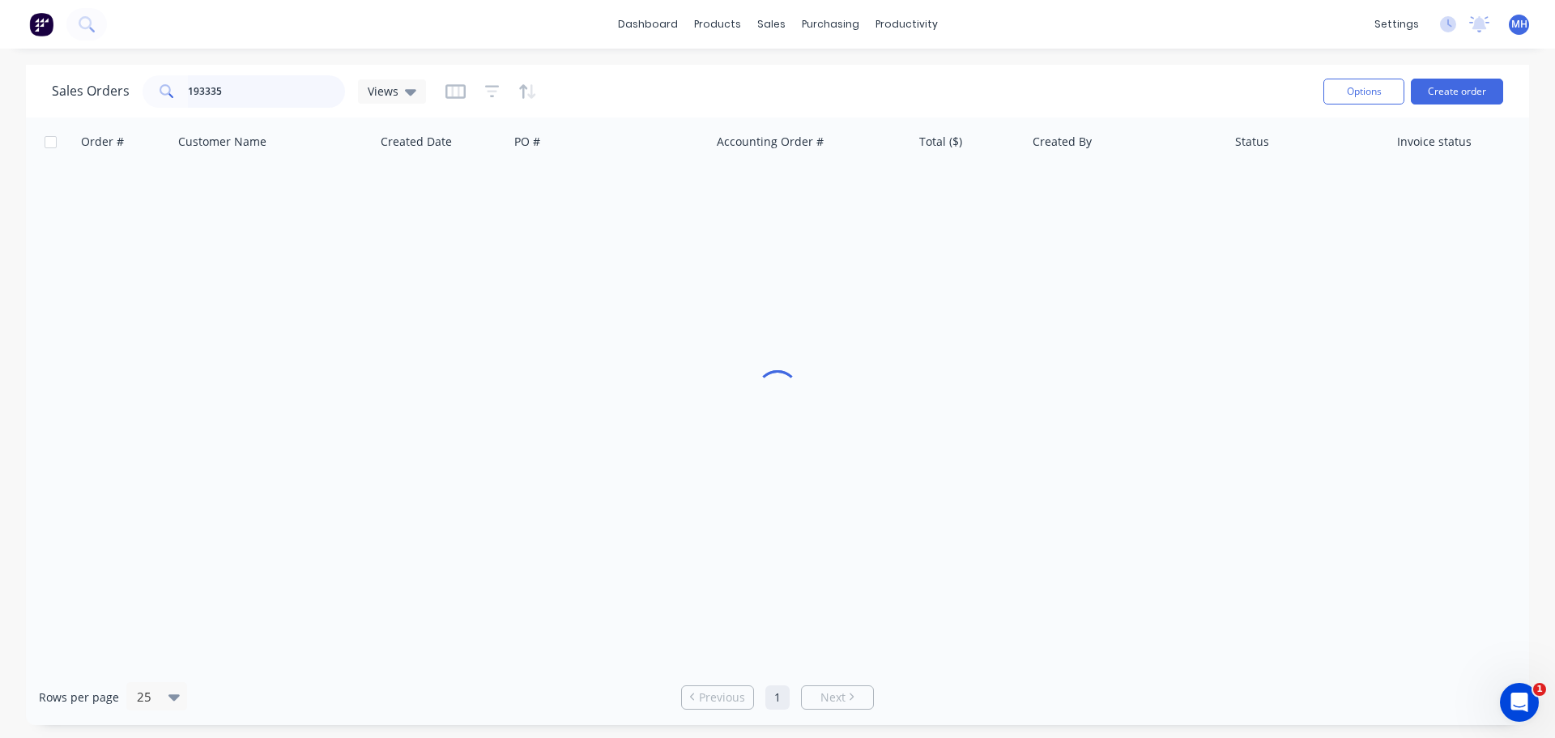
click at [274, 76] on input "193335" at bounding box center [267, 91] width 158 height 32
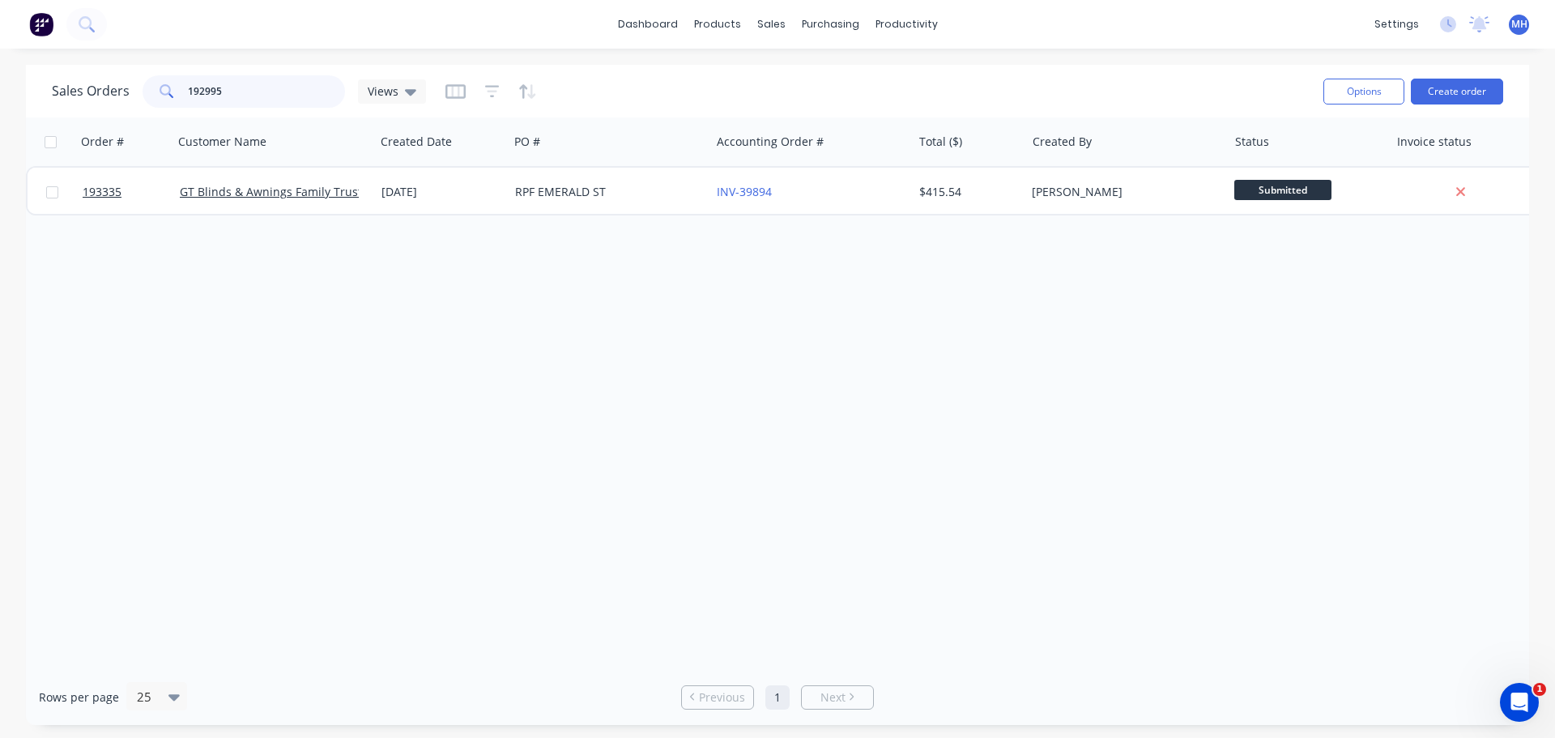
type input "192995"
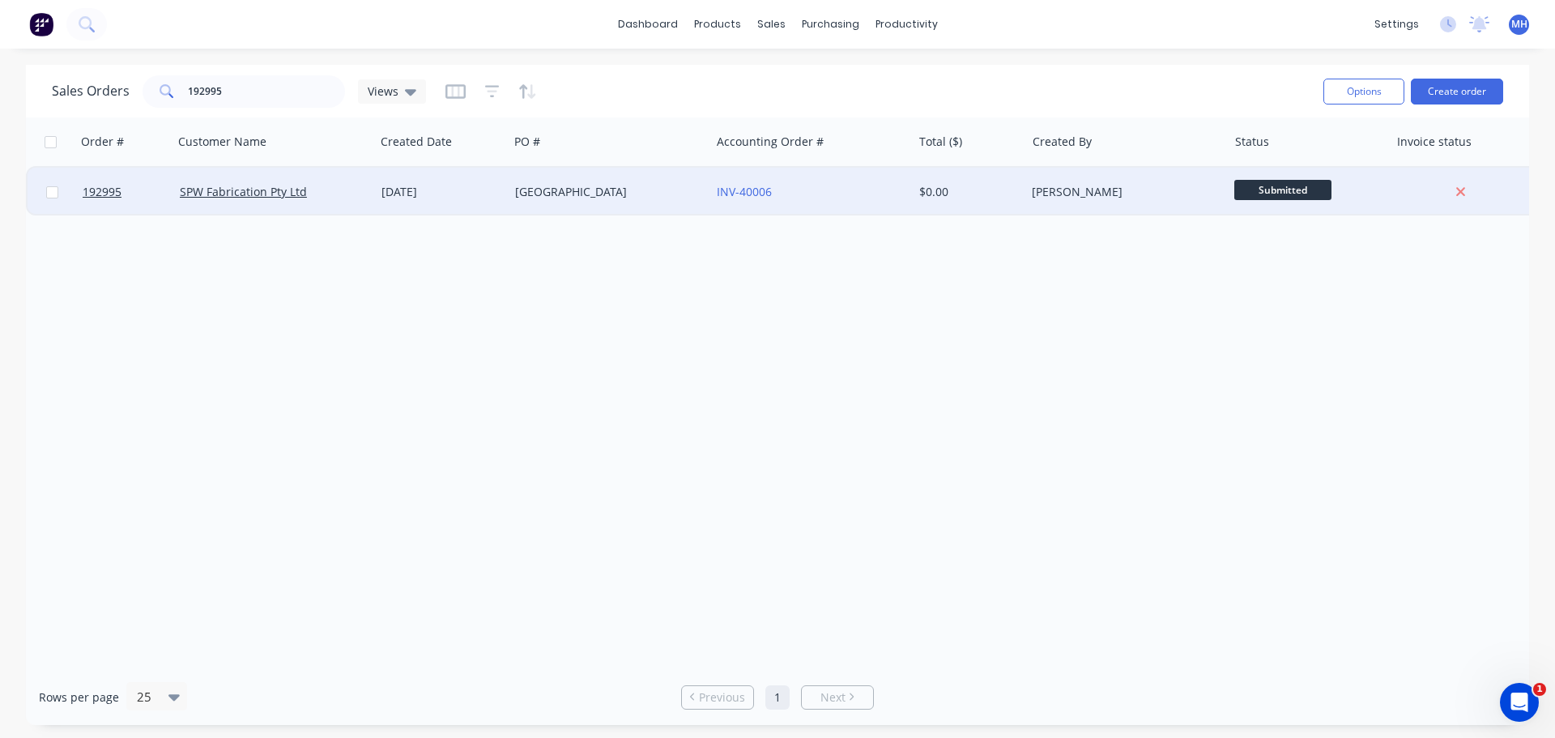
click at [324, 202] on div "SPW Fabrication Pty Ltd" at bounding box center [274, 192] width 202 height 49
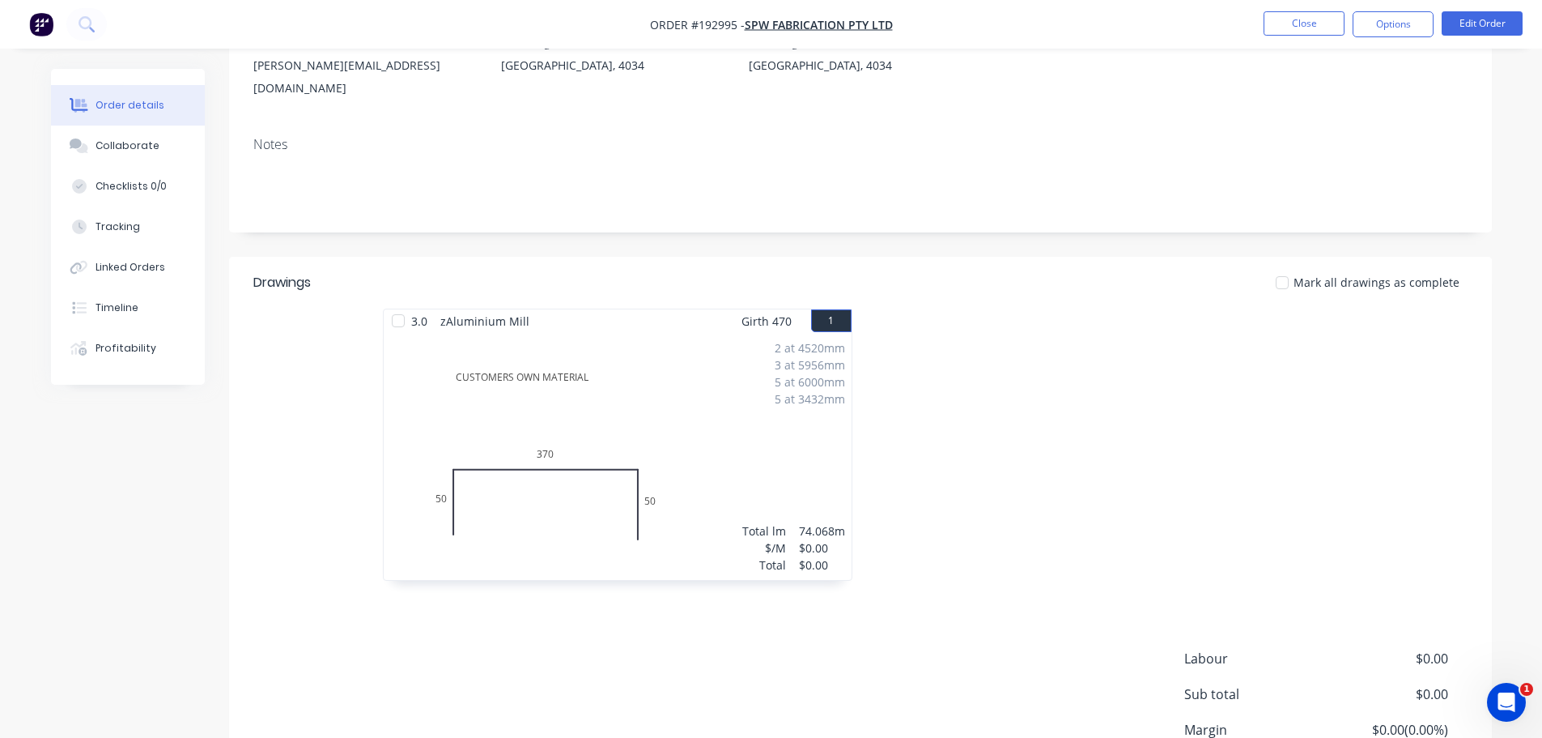
scroll to position [324, 0]
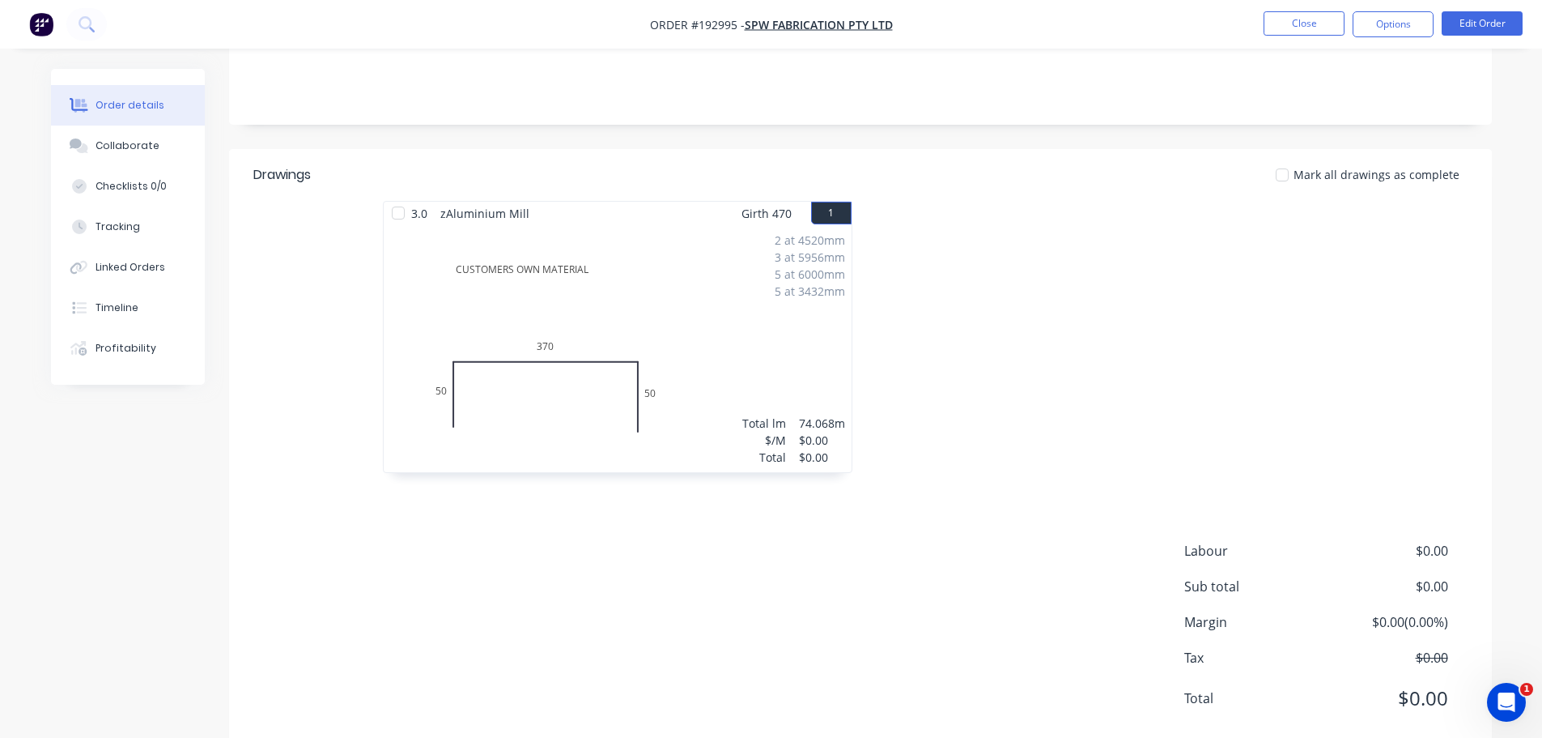
click at [819, 352] on div "2 at 4520mm 3 at 5956mm 5 at 6000mm 5 at 3432mm Total lm $/M Total 74.068m $0.0…" at bounding box center [618, 348] width 468 height 247
click at [1462, 16] on button "Edit Order" at bounding box center [1482, 23] width 81 height 24
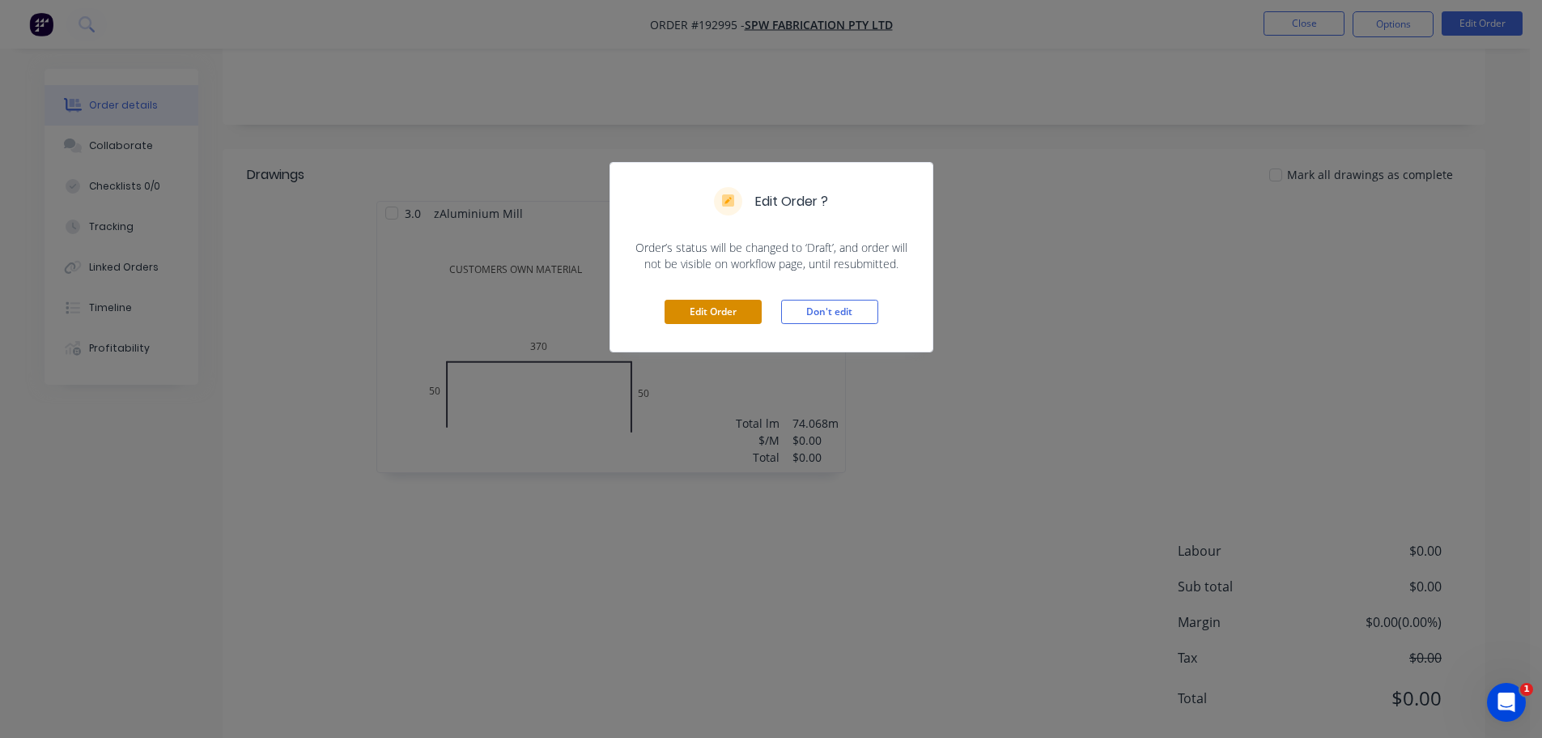
click at [669, 306] on button "Edit Order" at bounding box center [713, 312] width 97 height 24
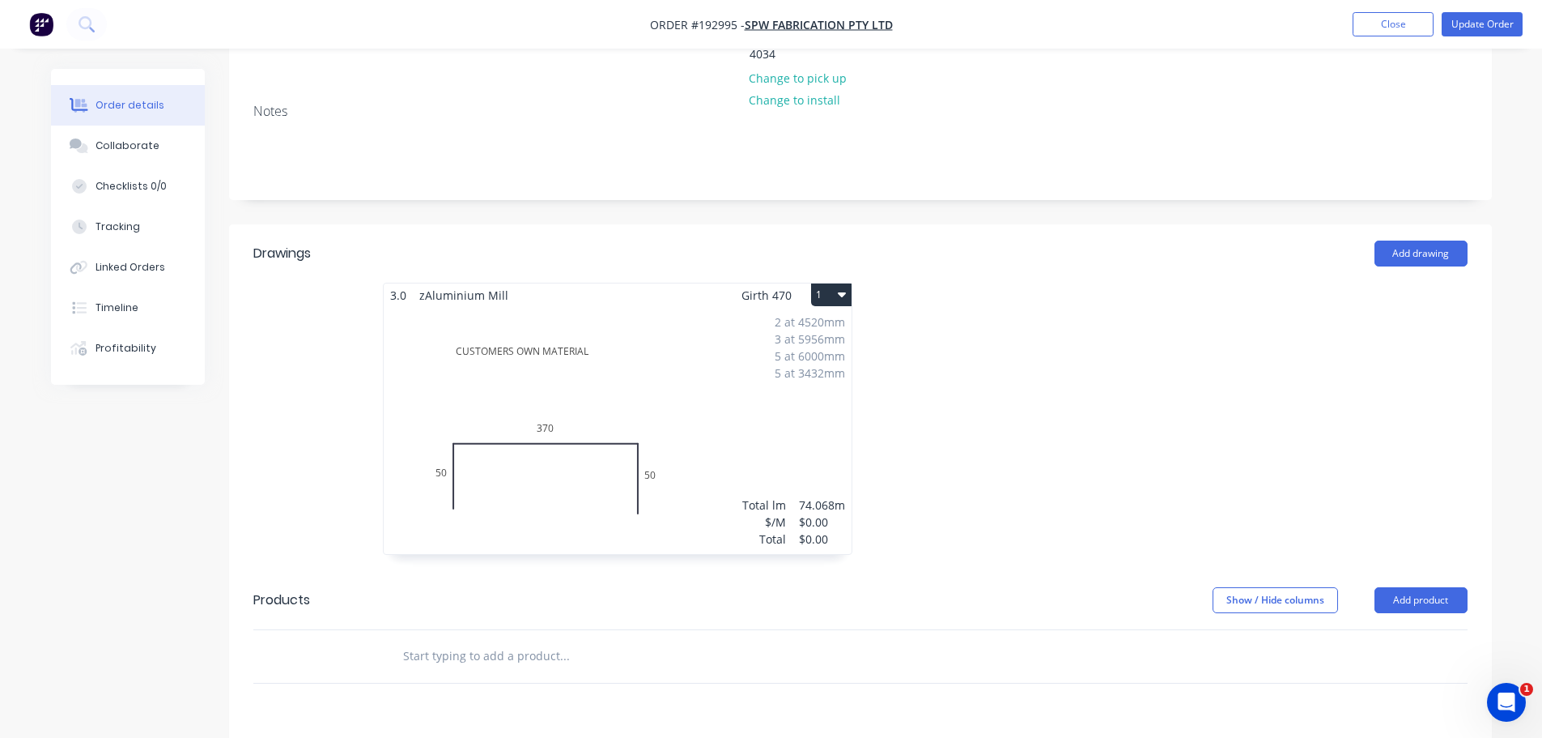
scroll to position [405, 0]
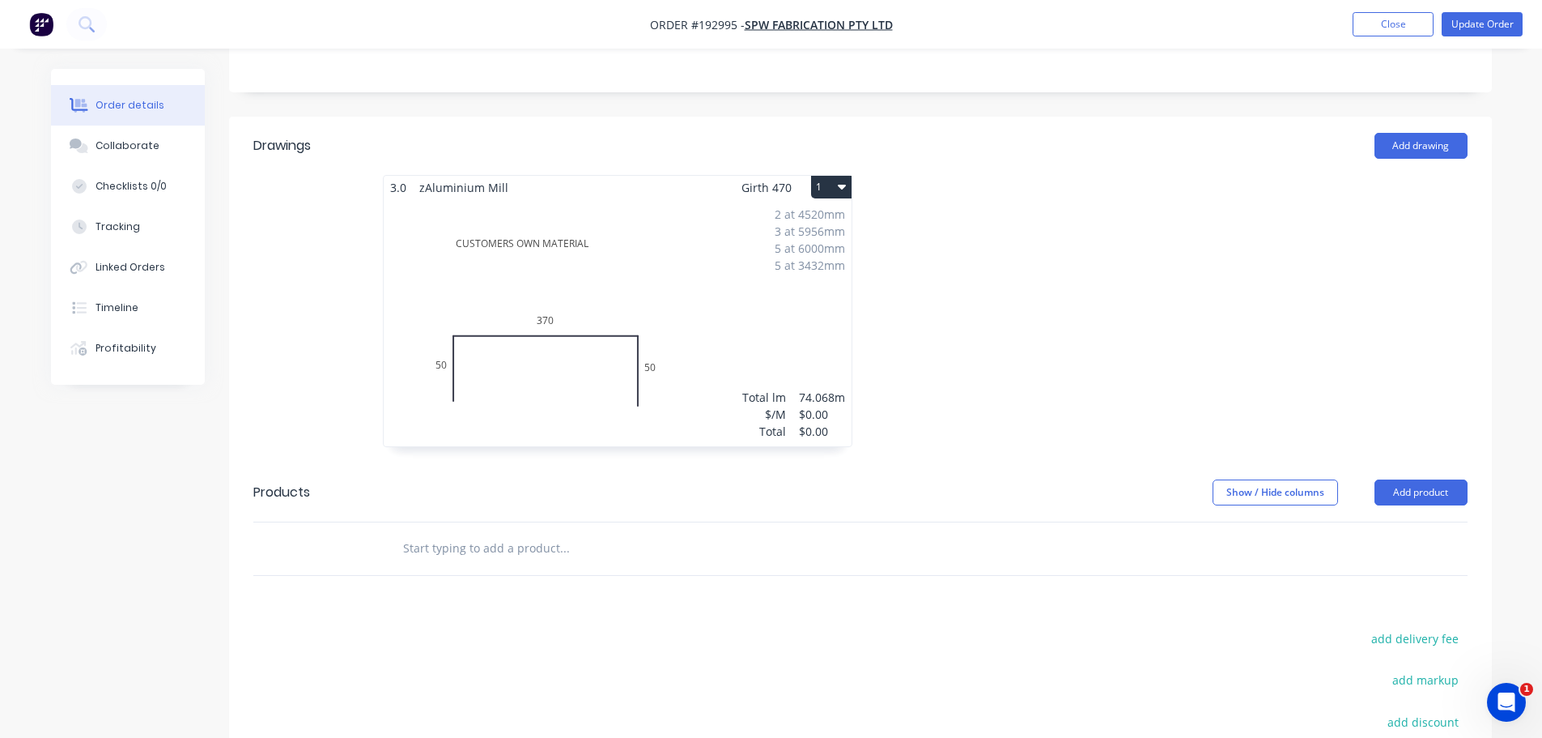
click at [783, 291] on div "2 at 4520mm 3 at 5956mm 5 at 6000mm 5 at 3432mm Total lm $/M Total 74.068m $0.0…" at bounding box center [618, 322] width 468 height 247
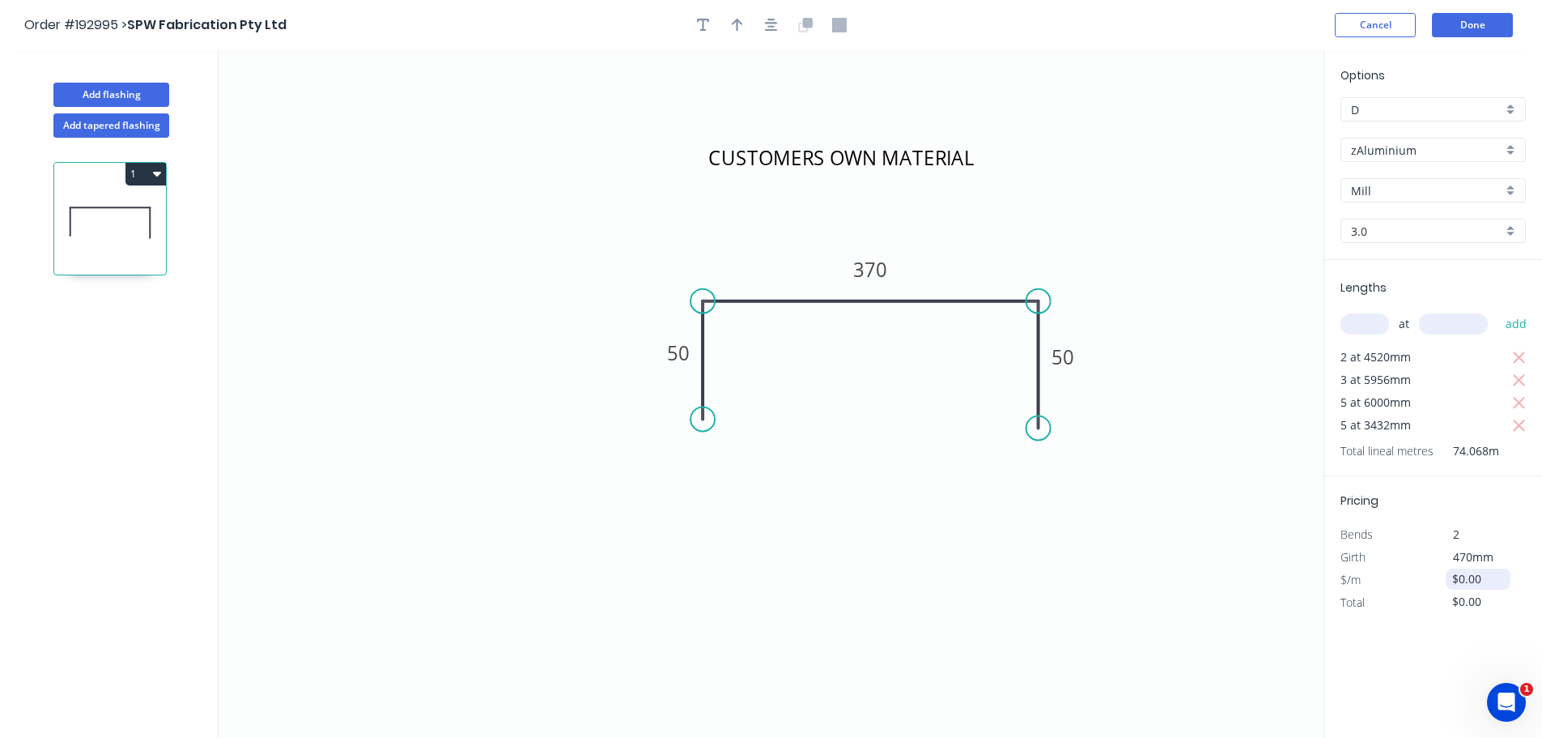
click at [1458, 571] on input "$0.00" at bounding box center [1480, 579] width 55 height 23
type input "$11.00"
type input "$814.75"
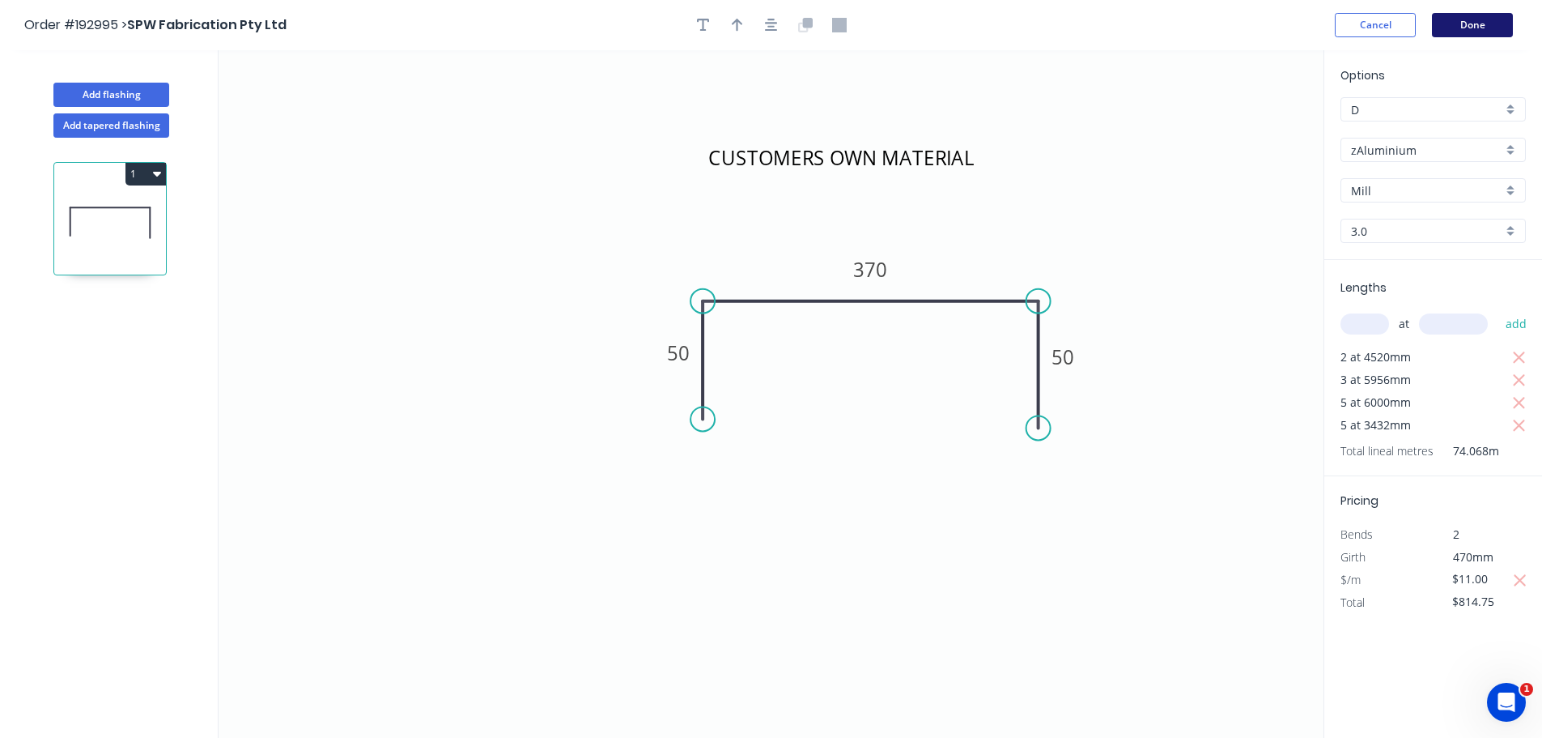
click at [1466, 28] on button "Done" at bounding box center [1472, 25] width 81 height 24
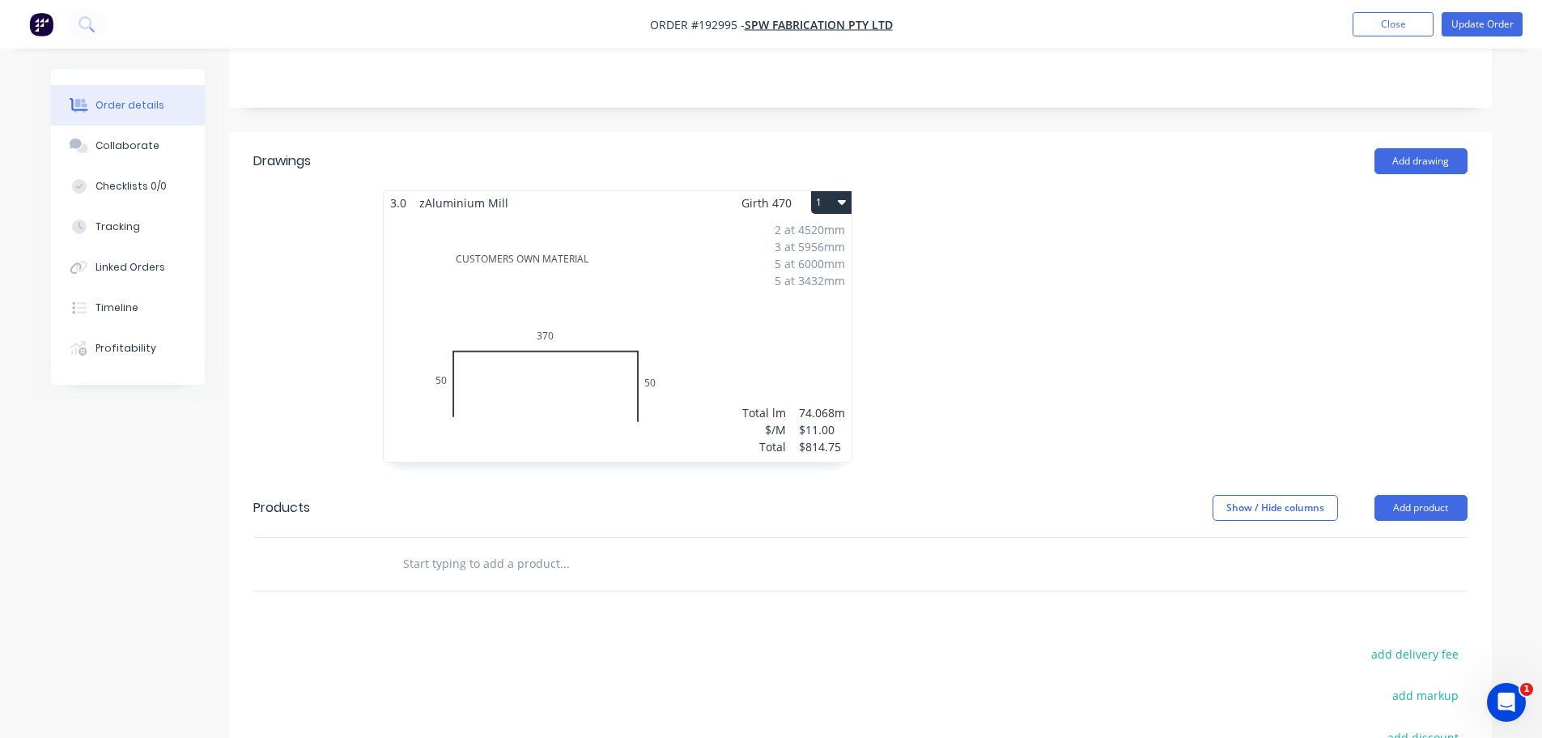
scroll to position [405, 0]
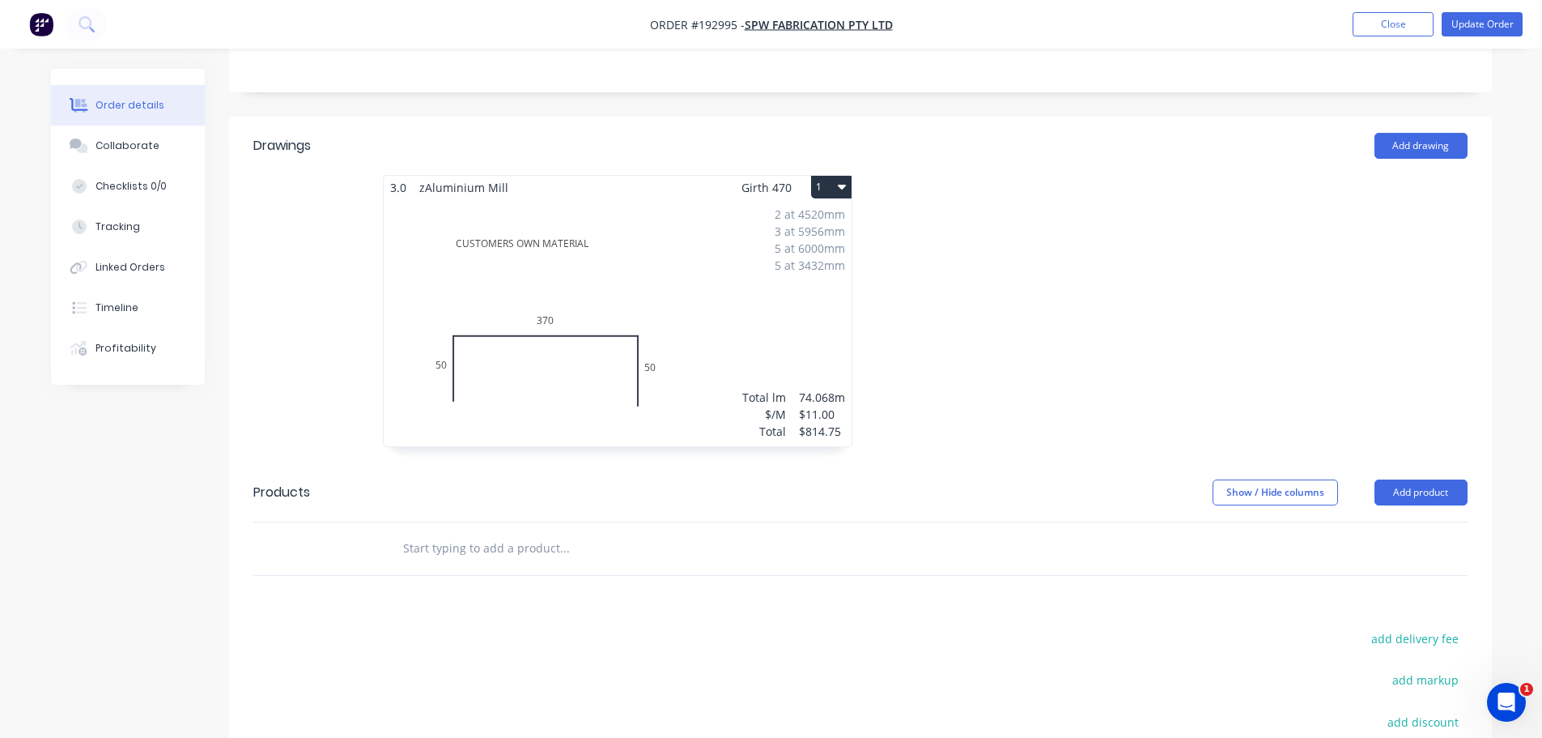
click at [1427, 463] on header "Products Show / Hide columns Add product" at bounding box center [860, 492] width 1263 height 58
click at [1422, 479] on button "Add product" at bounding box center [1421, 492] width 93 height 26
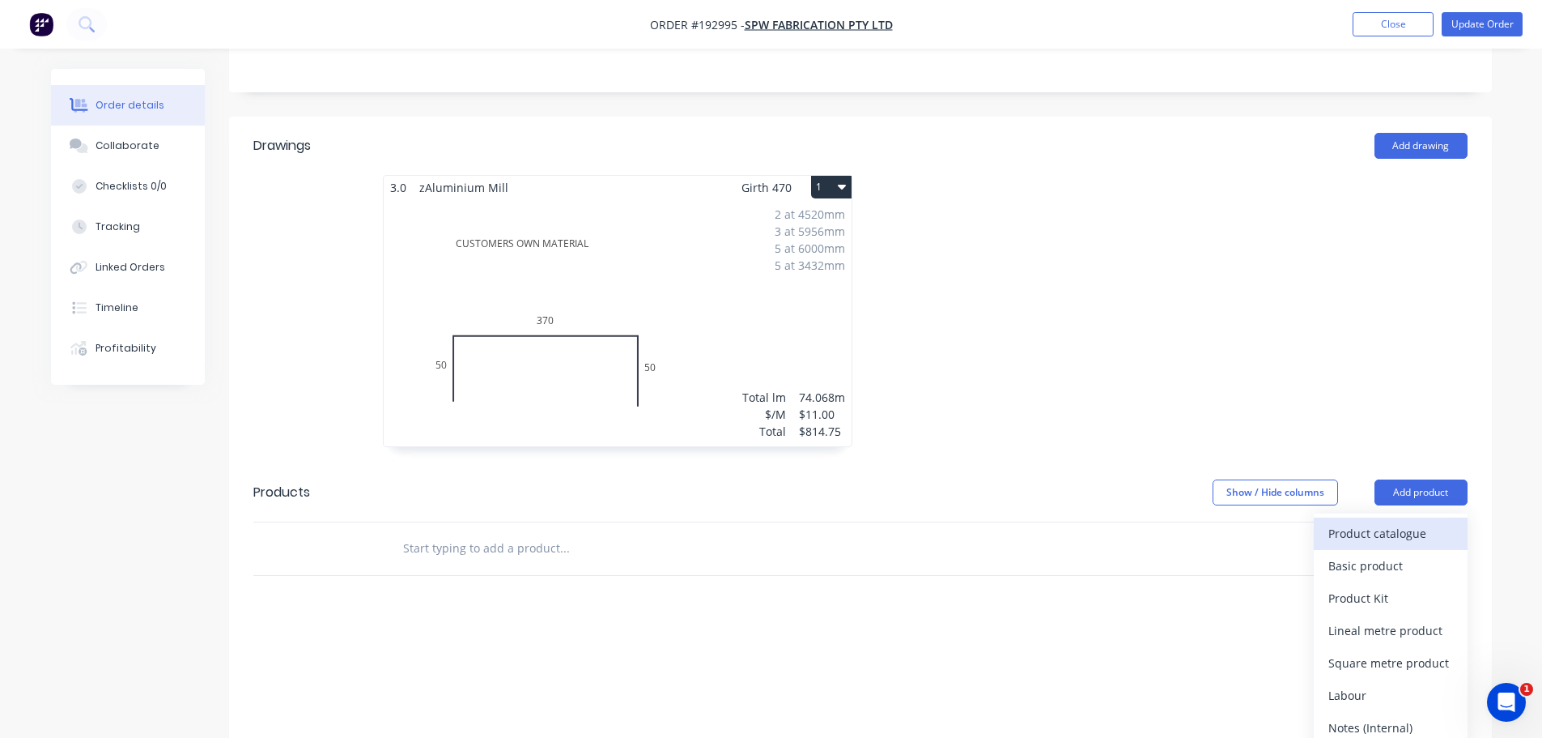
click at [1402, 521] on div "Product catalogue" at bounding box center [1391, 532] width 125 height 23
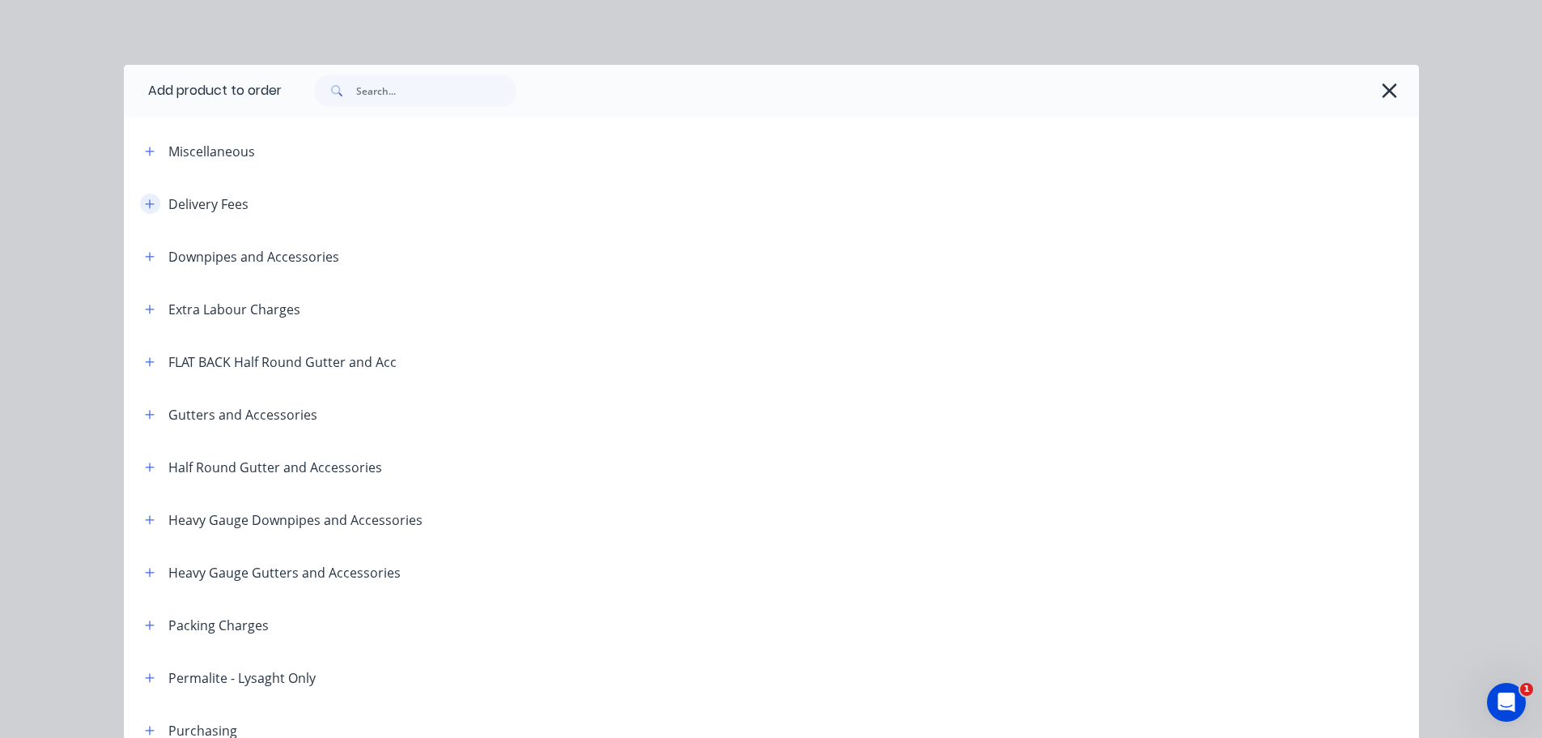
click at [140, 202] on button "button" at bounding box center [150, 204] width 20 height 20
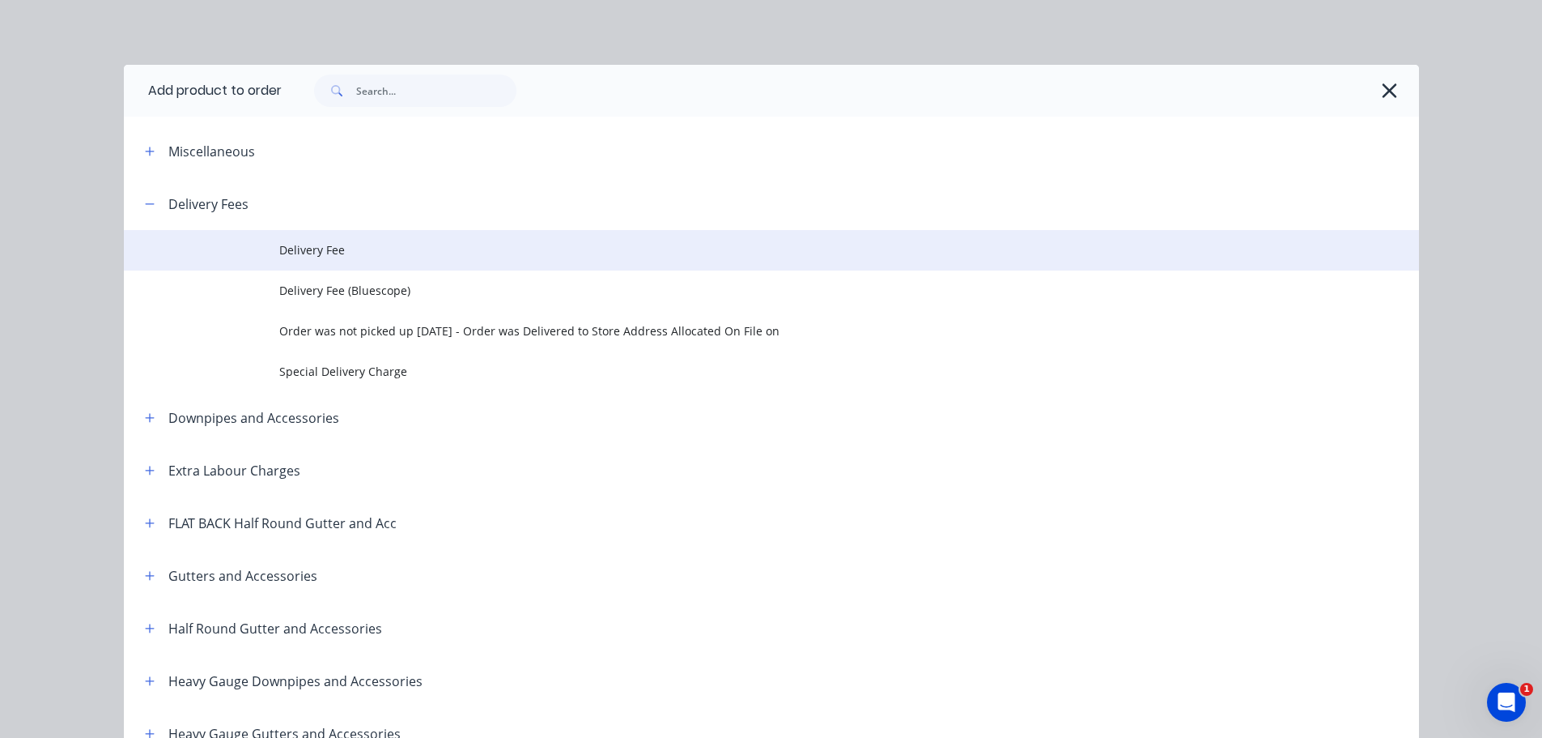
click at [327, 236] on td "Delivery Fee" at bounding box center [849, 250] width 1140 height 40
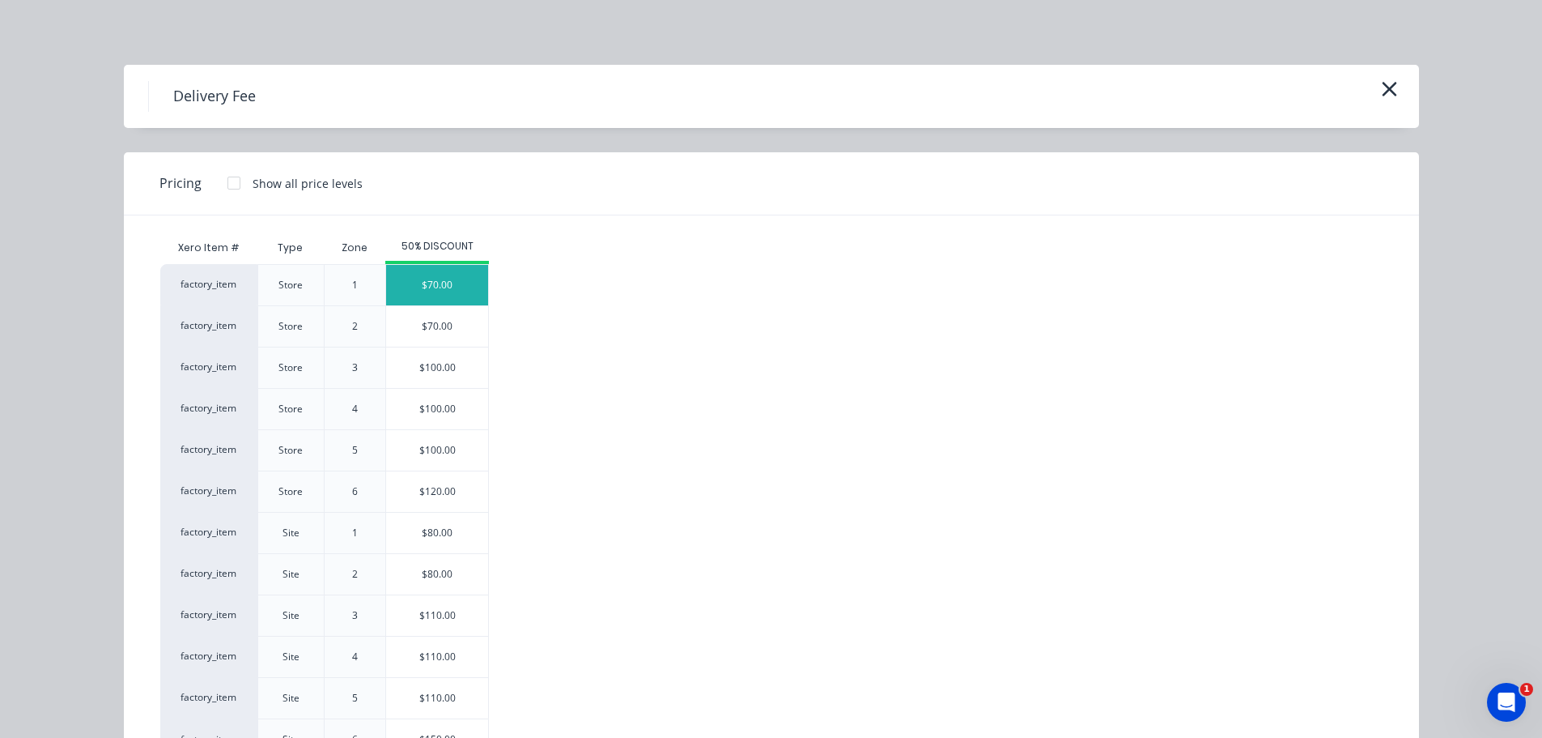
click at [470, 296] on div "$70.00" at bounding box center [437, 285] width 102 height 40
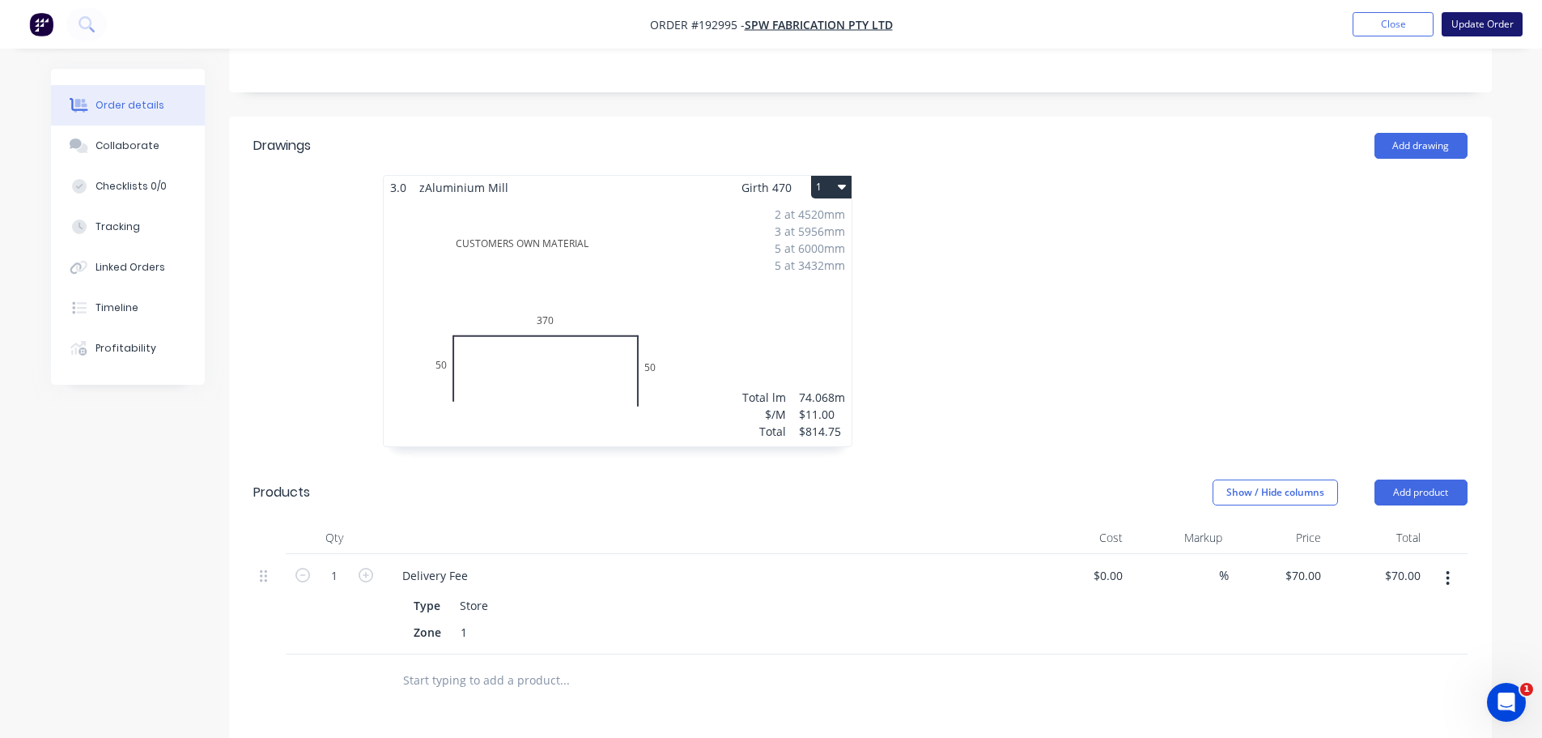
click at [1476, 18] on button "Update Order" at bounding box center [1482, 24] width 81 height 24
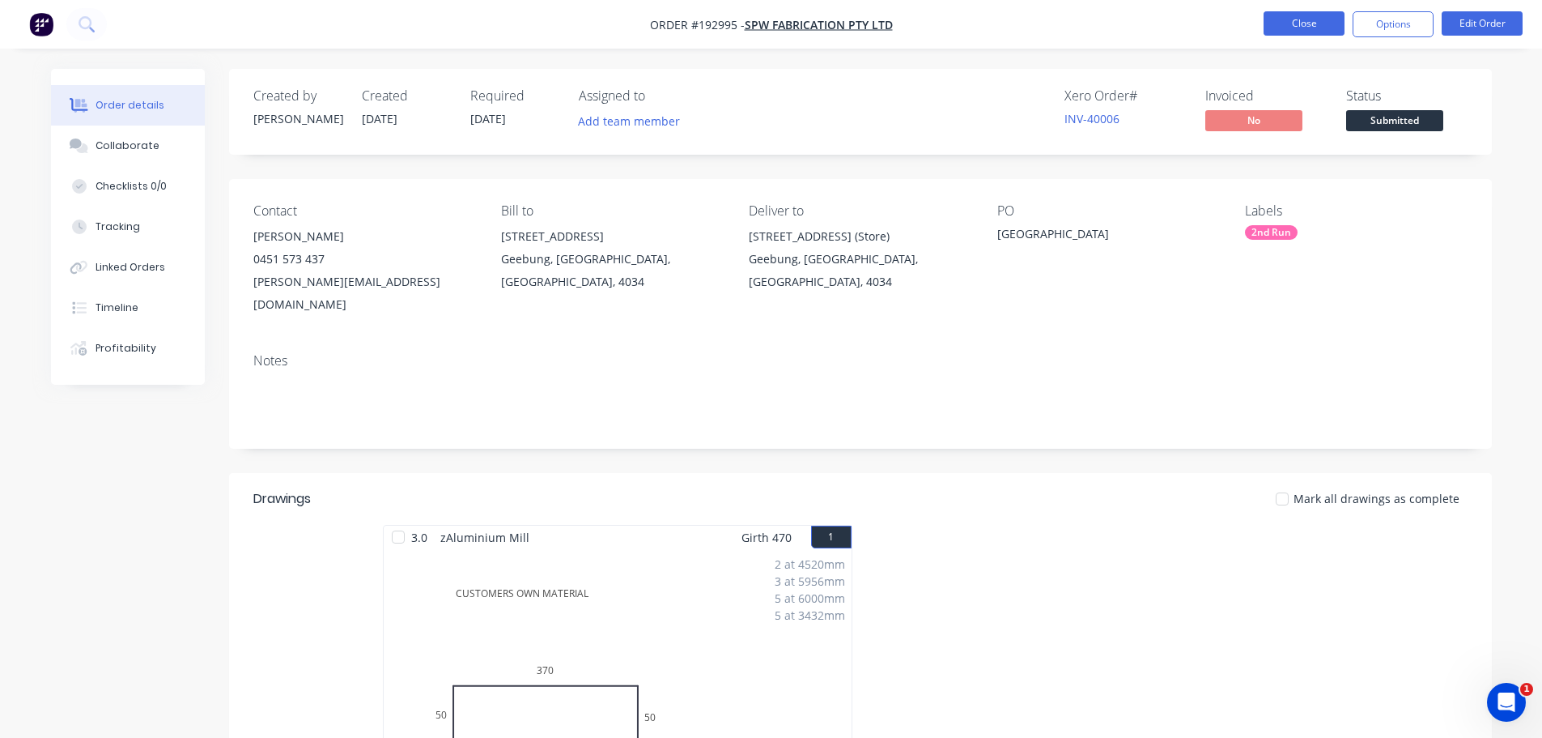
click at [1325, 28] on button "Close" at bounding box center [1304, 23] width 81 height 24
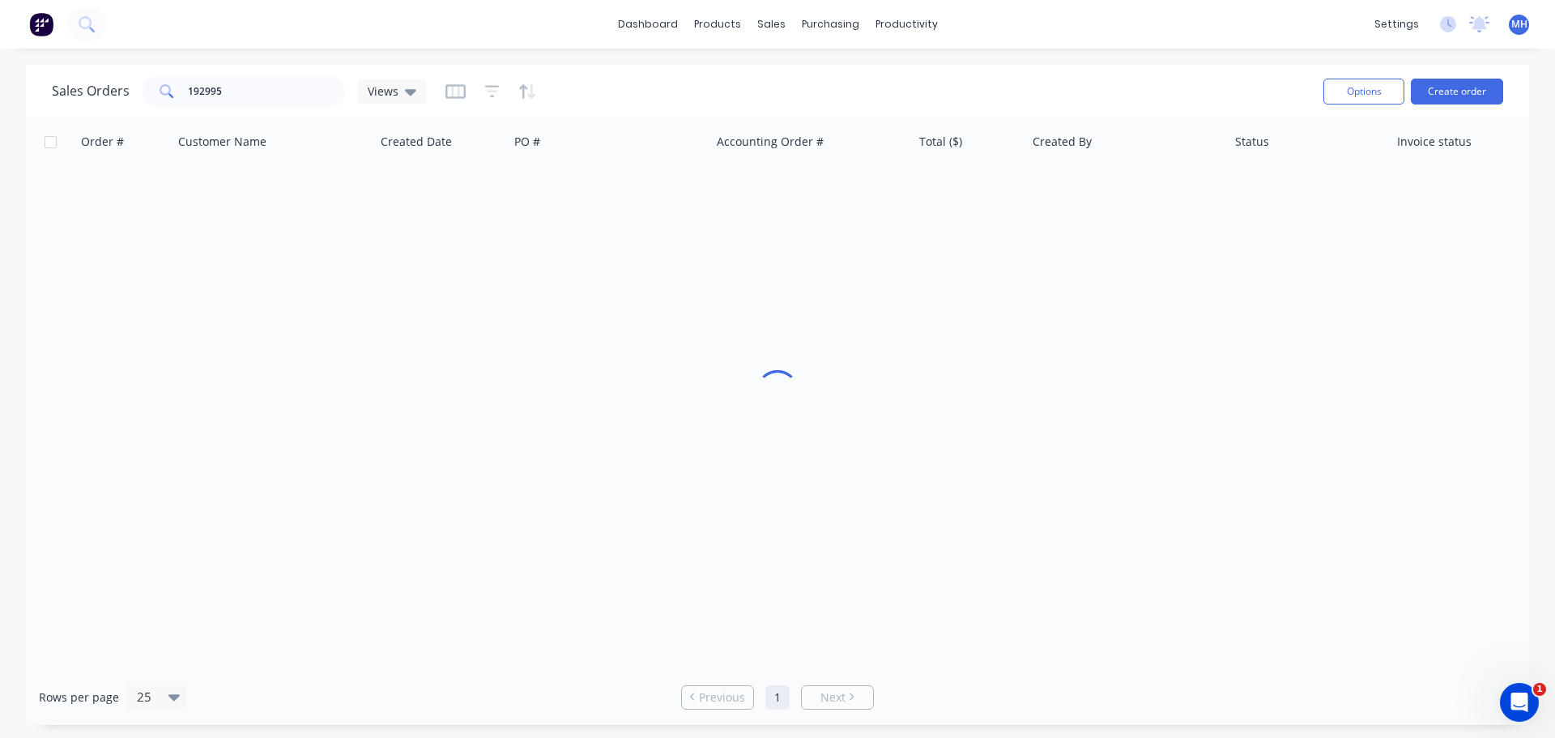
click at [1002, 76] on div "Sales Orders 192995 Views" at bounding box center [681, 91] width 1258 height 40
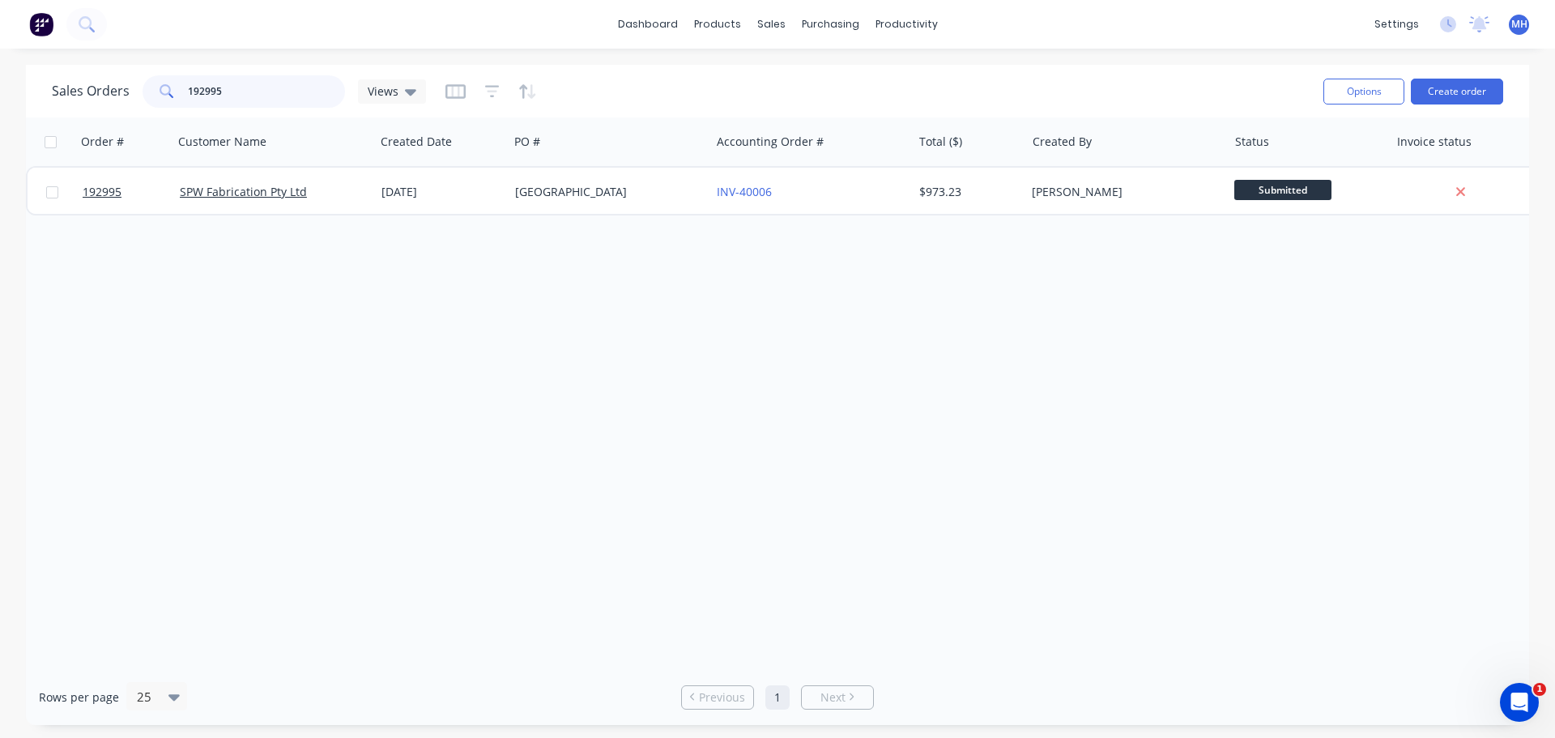
click at [277, 86] on input "192995" at bounding box center [267, 91] width 158 height 32
type input "192413"
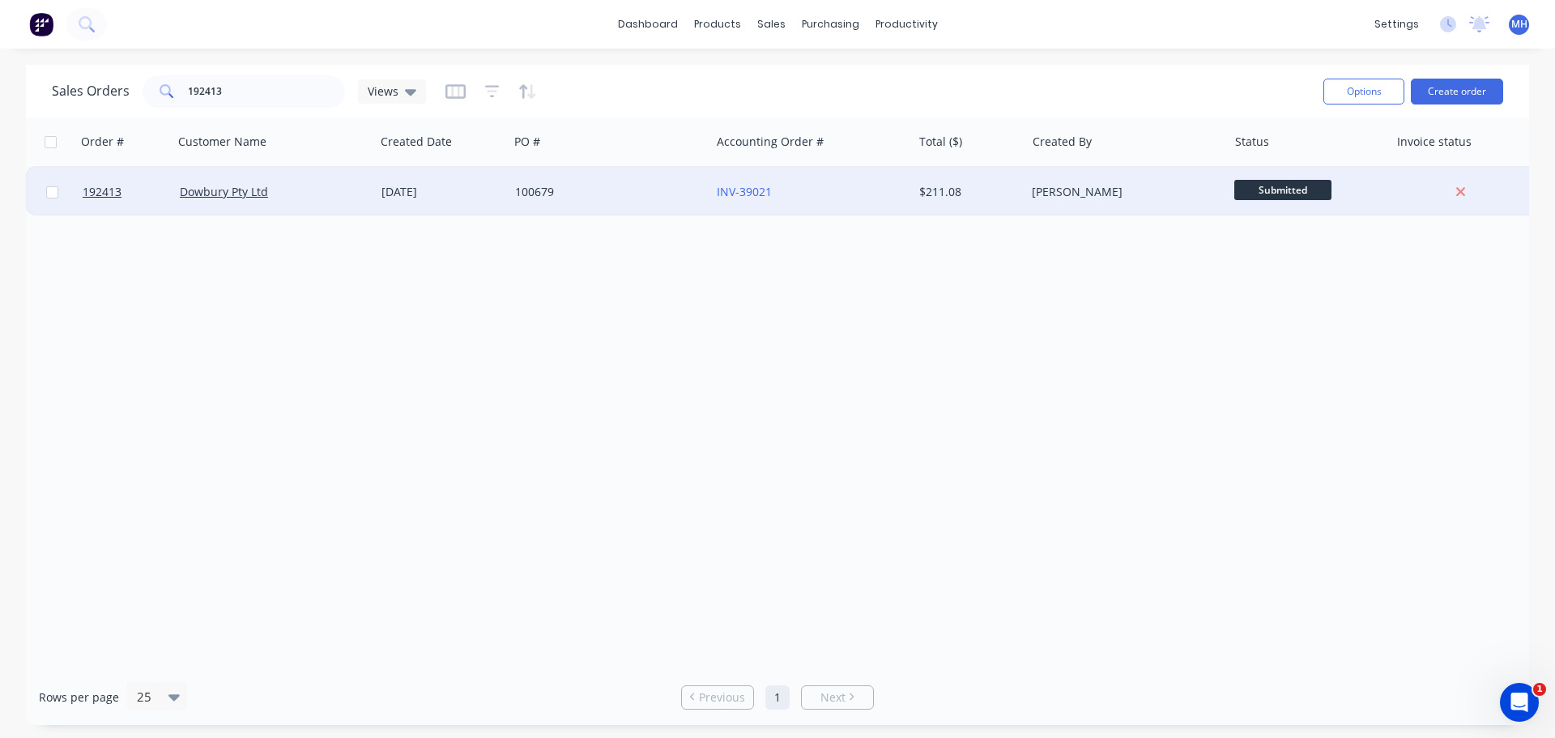
click at [316, 197] on div "Dowbury Pty Ltd" at bounding box center [270, 192] width 180 height 16
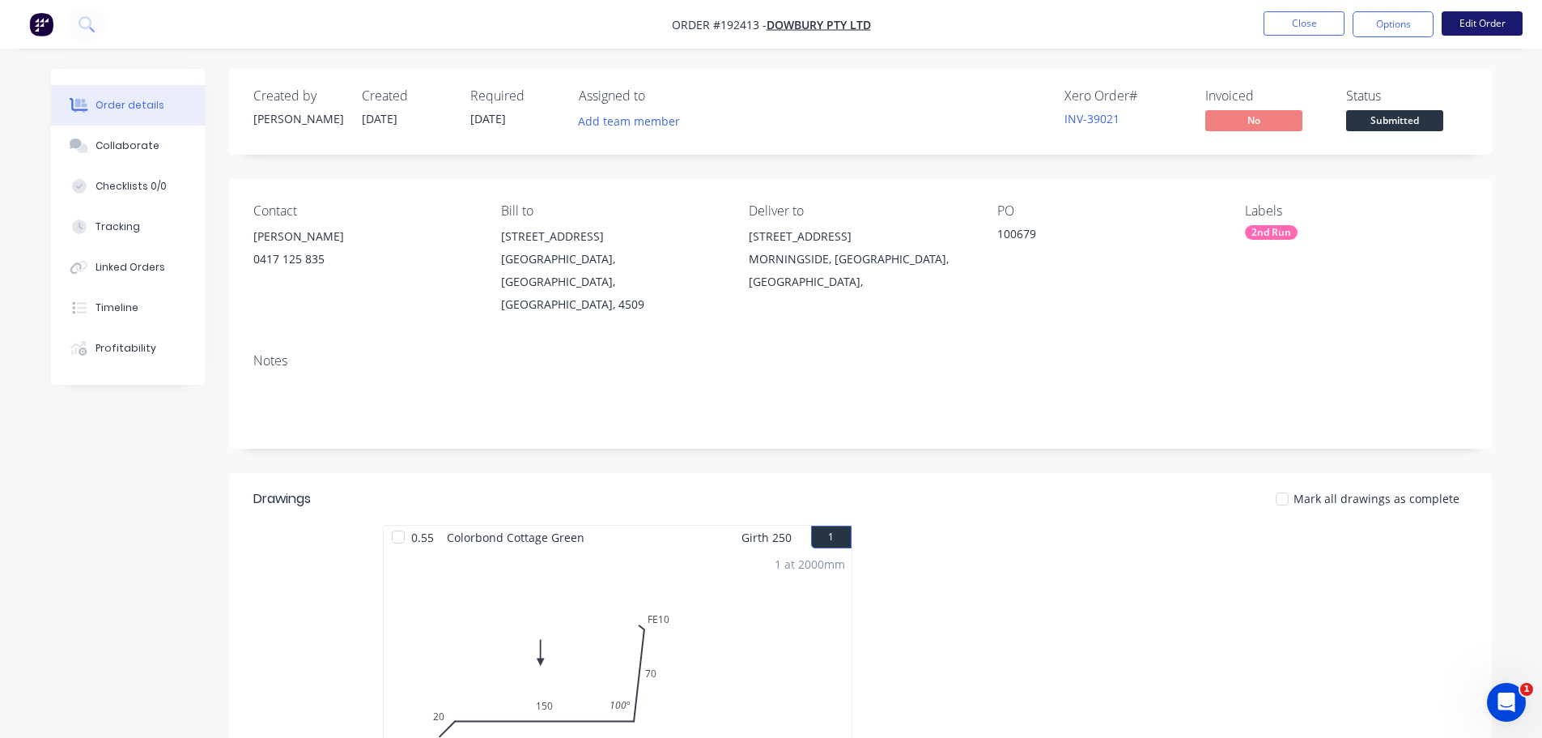
click at [1504, 20] on button "Edit Order" at bounding box center [1482, 23] width 81 height 24
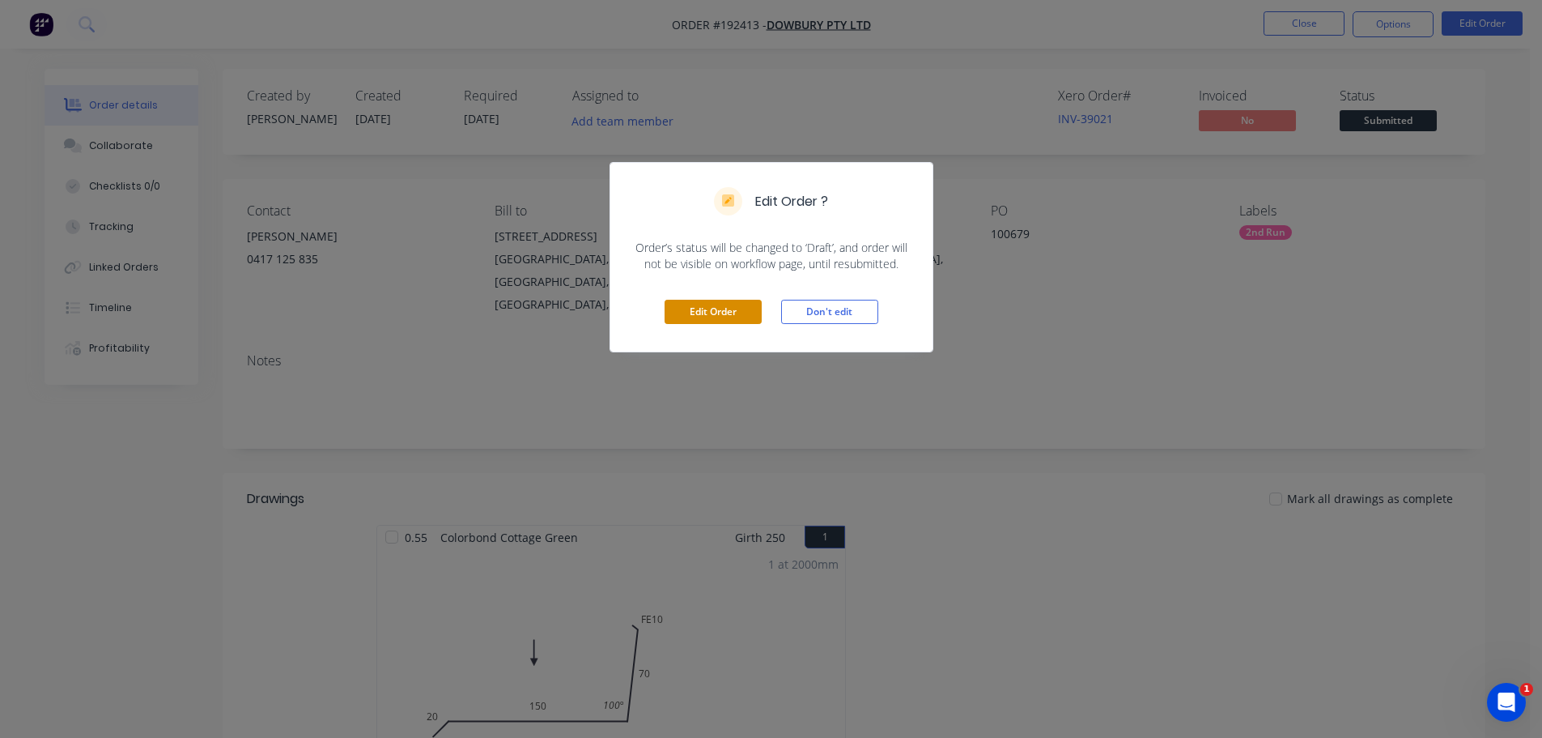
click at [705, 311] on button "Edit Order" at bounding box center [713, 312] width 97 height 24
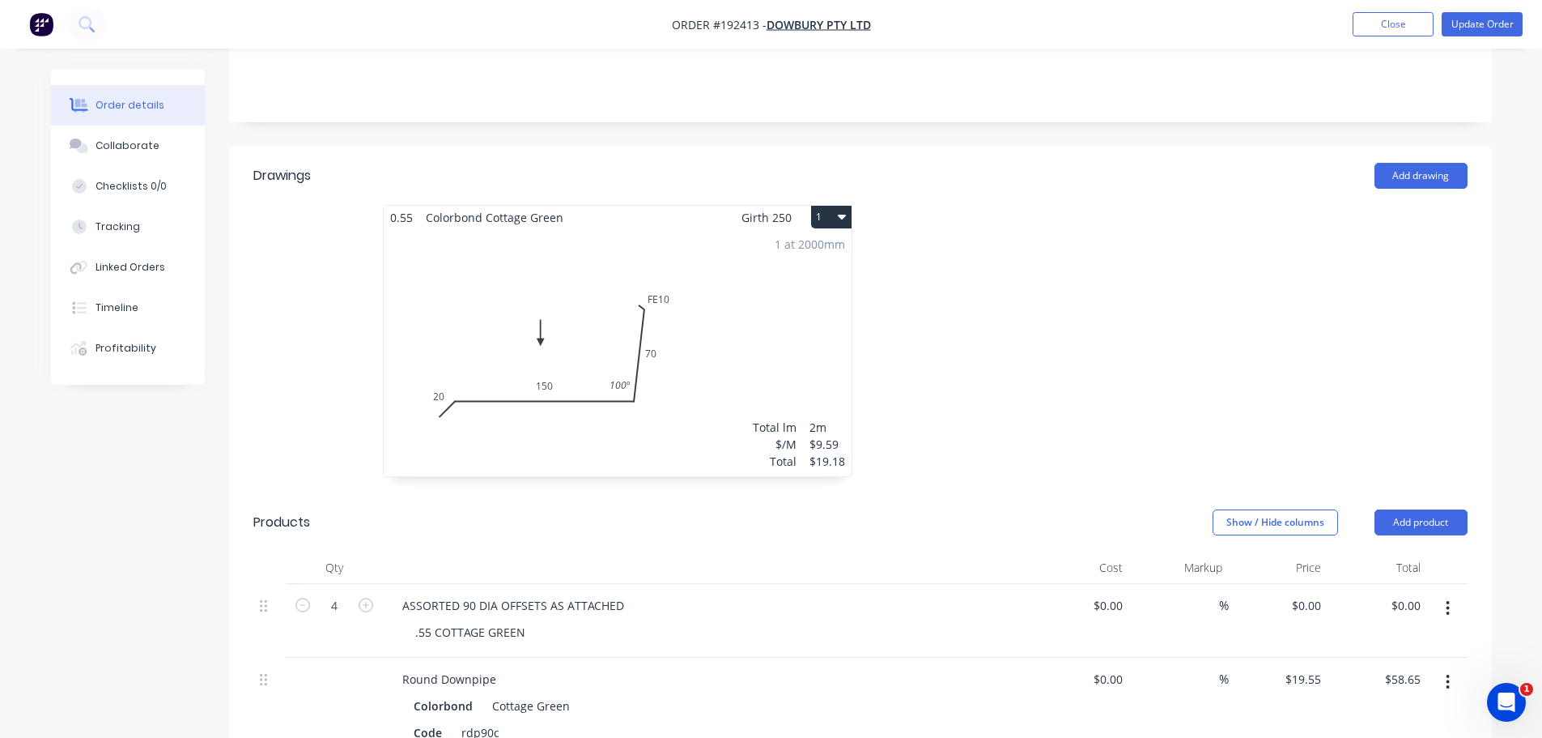
scroll to position [324, 0]
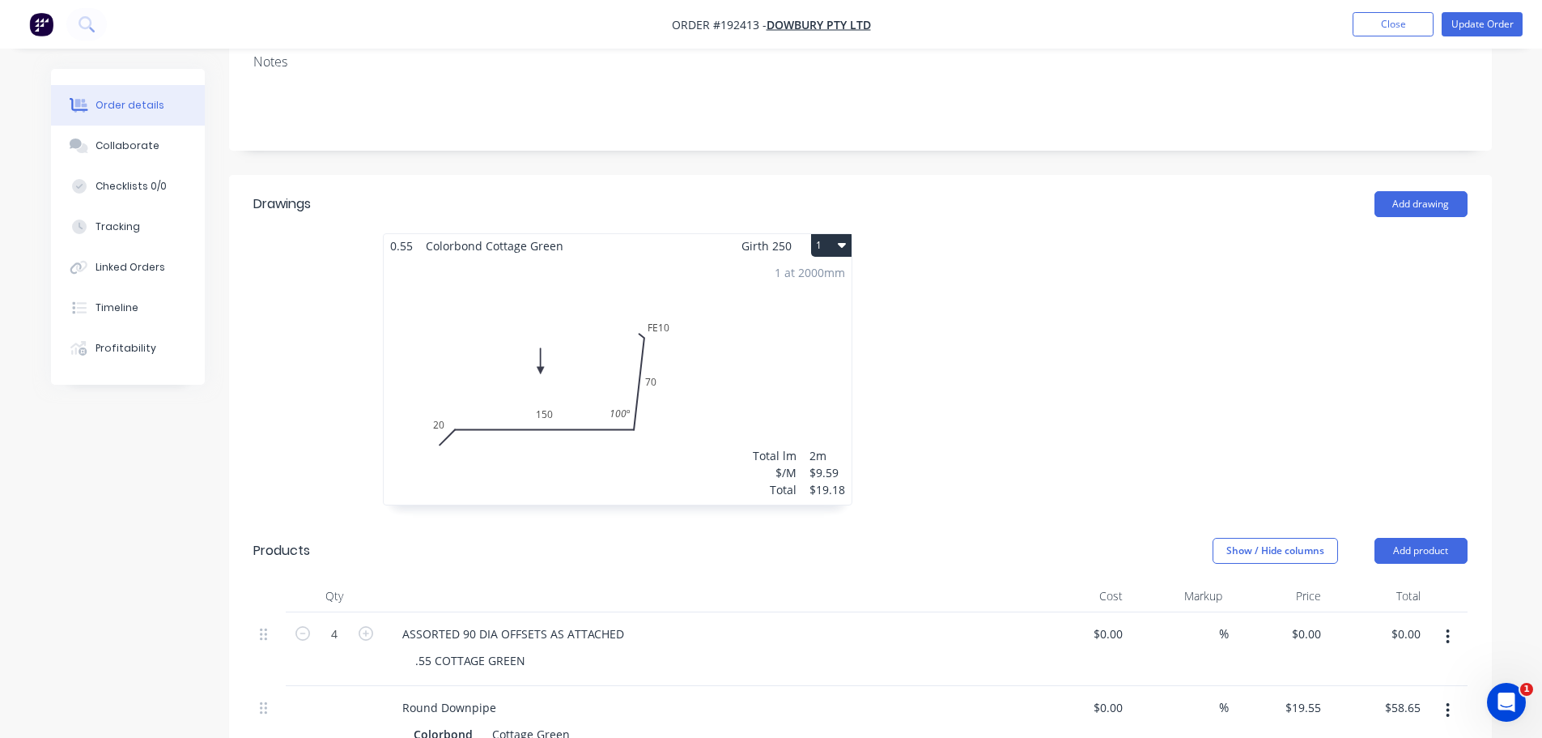
click at [997, 357] on div at bounding box center [1104, 377] width 486 height 288
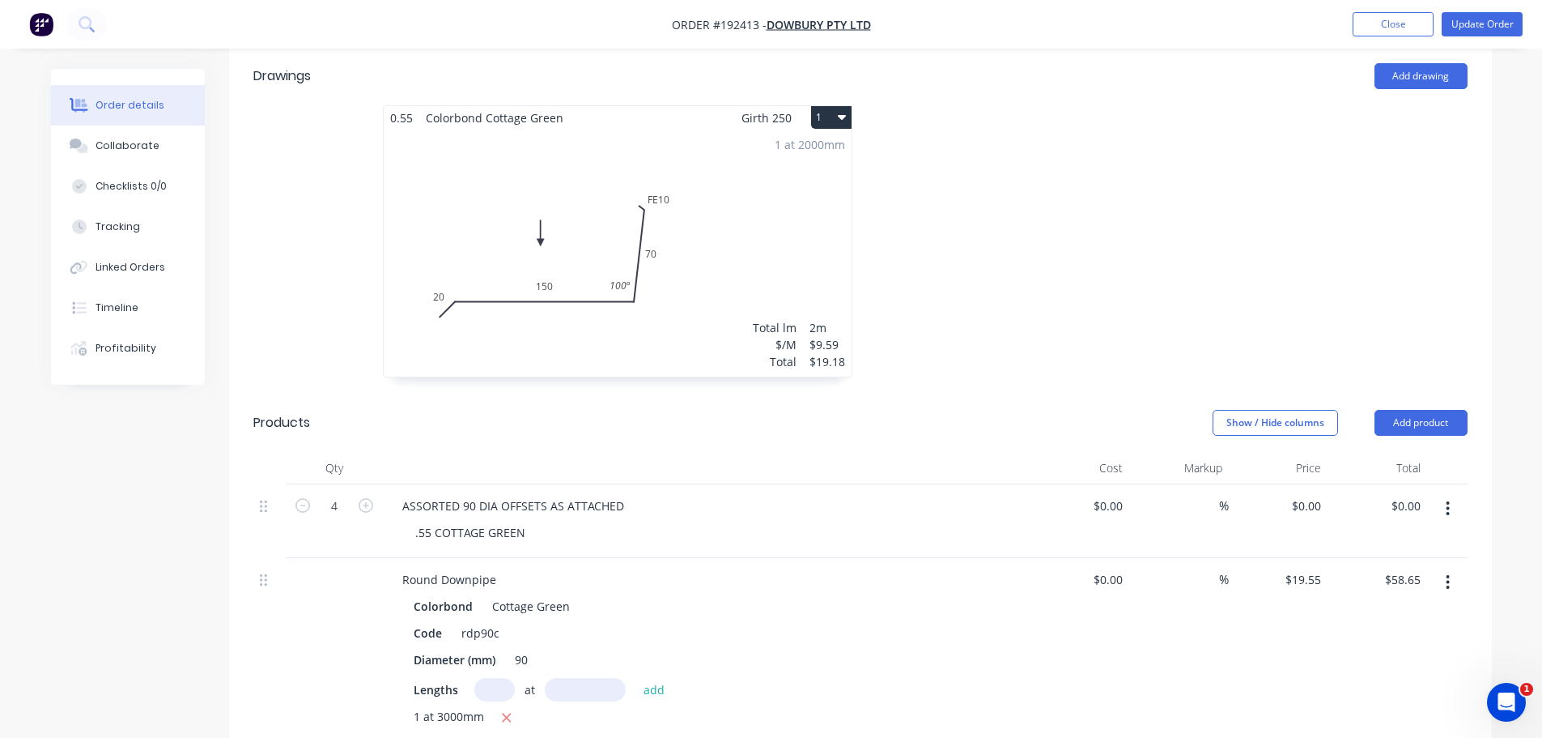
scroll to position [486, 0]
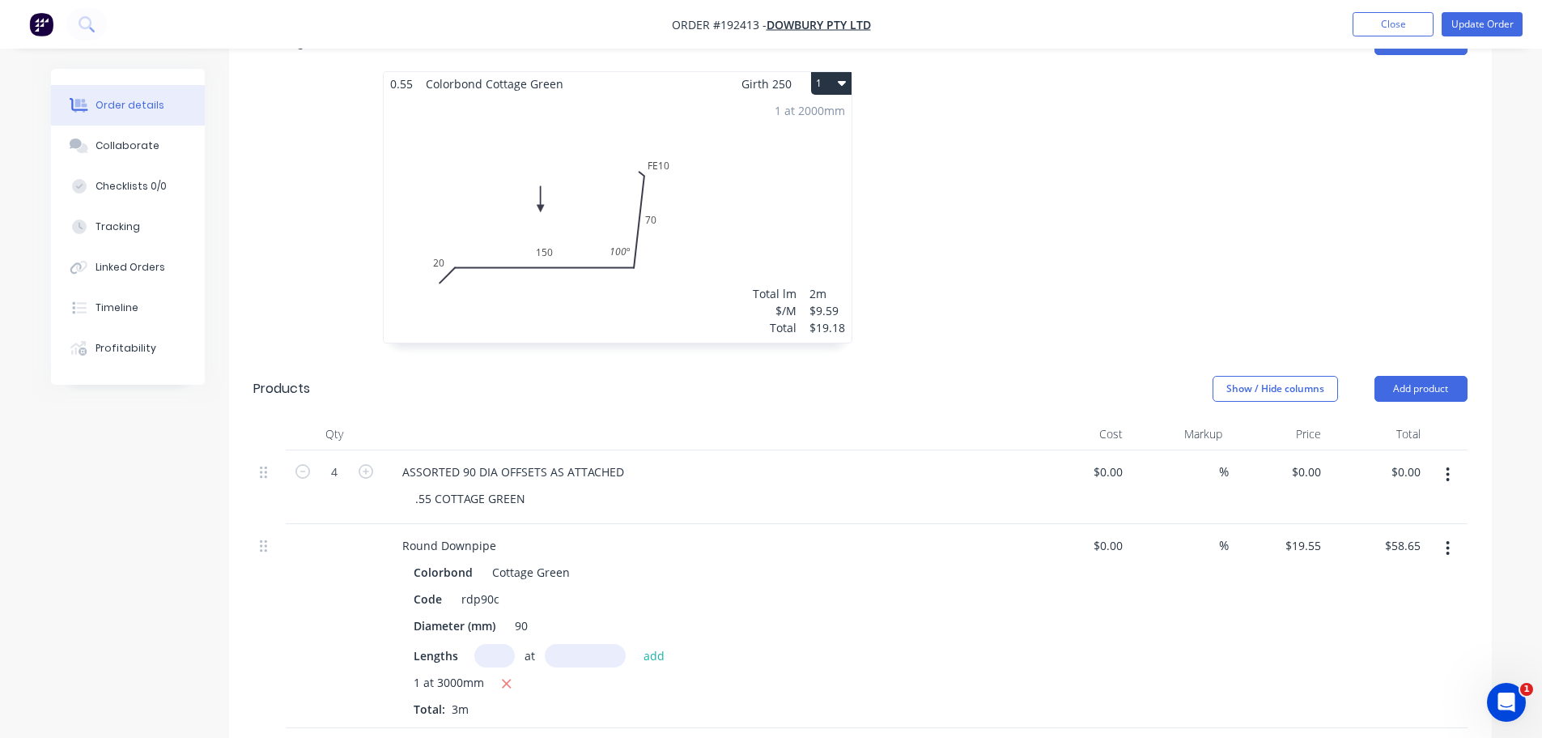
click at [1122, 201] on div at bounding box center [1104, 215] width 486 height 288
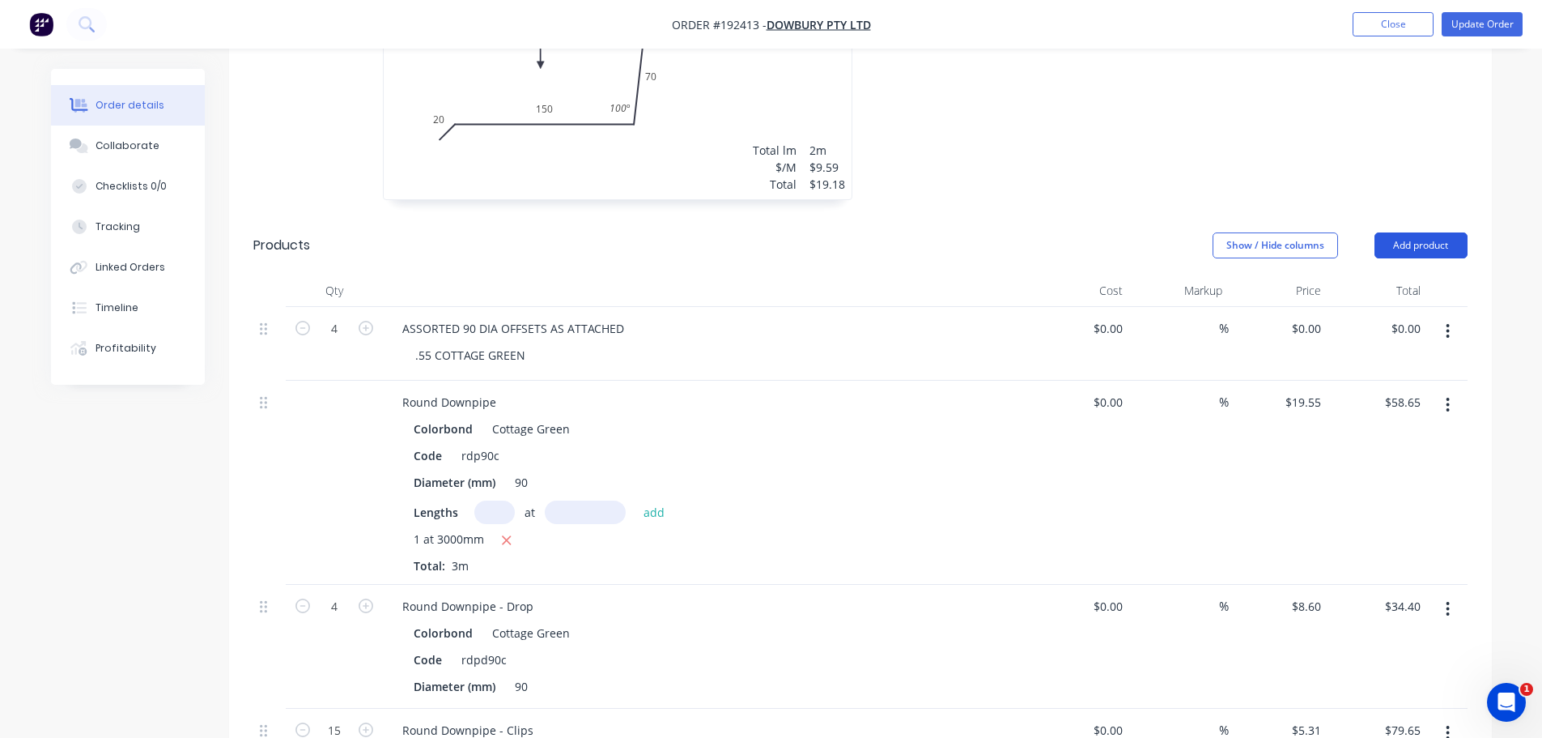
scroll to position [648, 0]
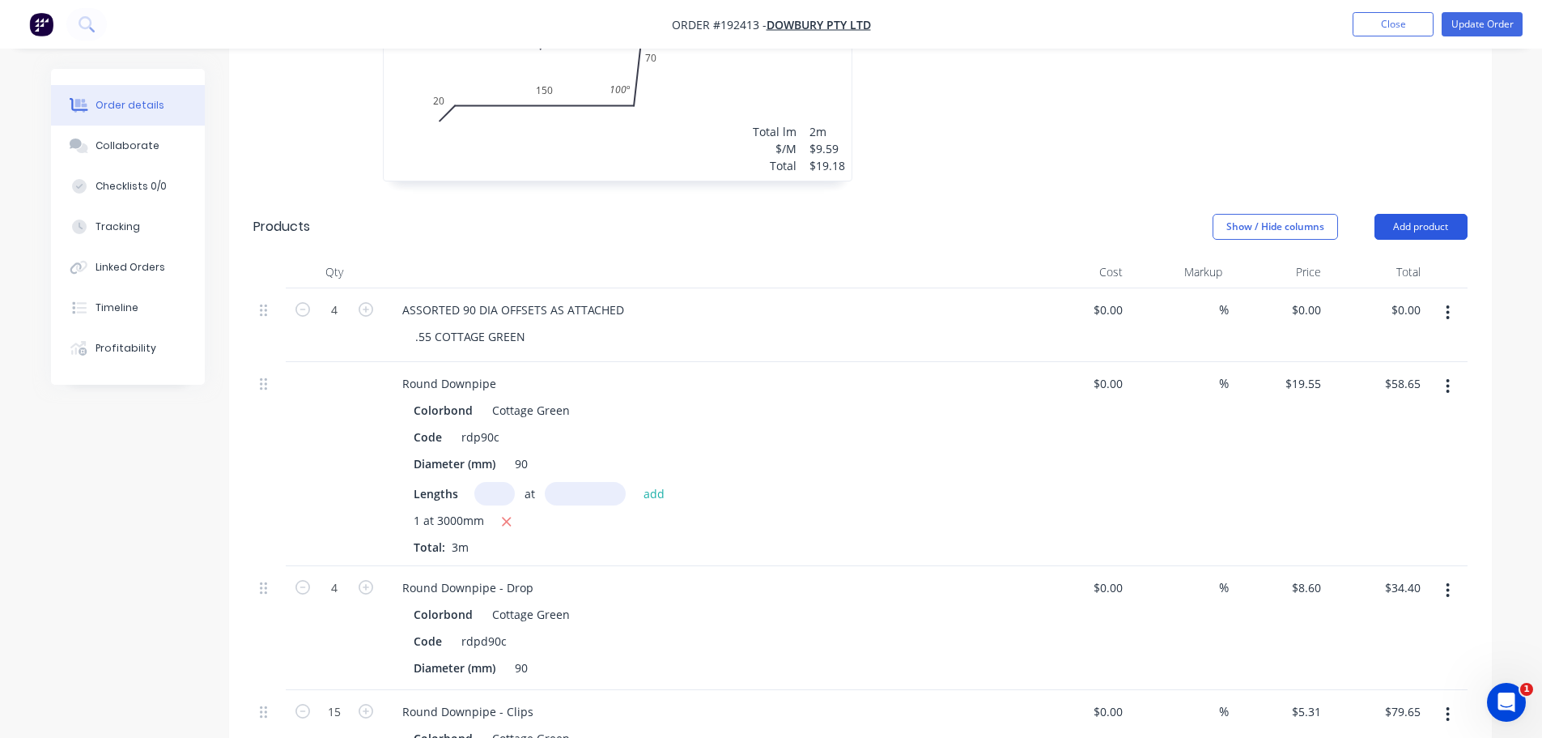
click at [1422, 214] on button "Add product" at bounding box center [1421, 227] width 93 height 26
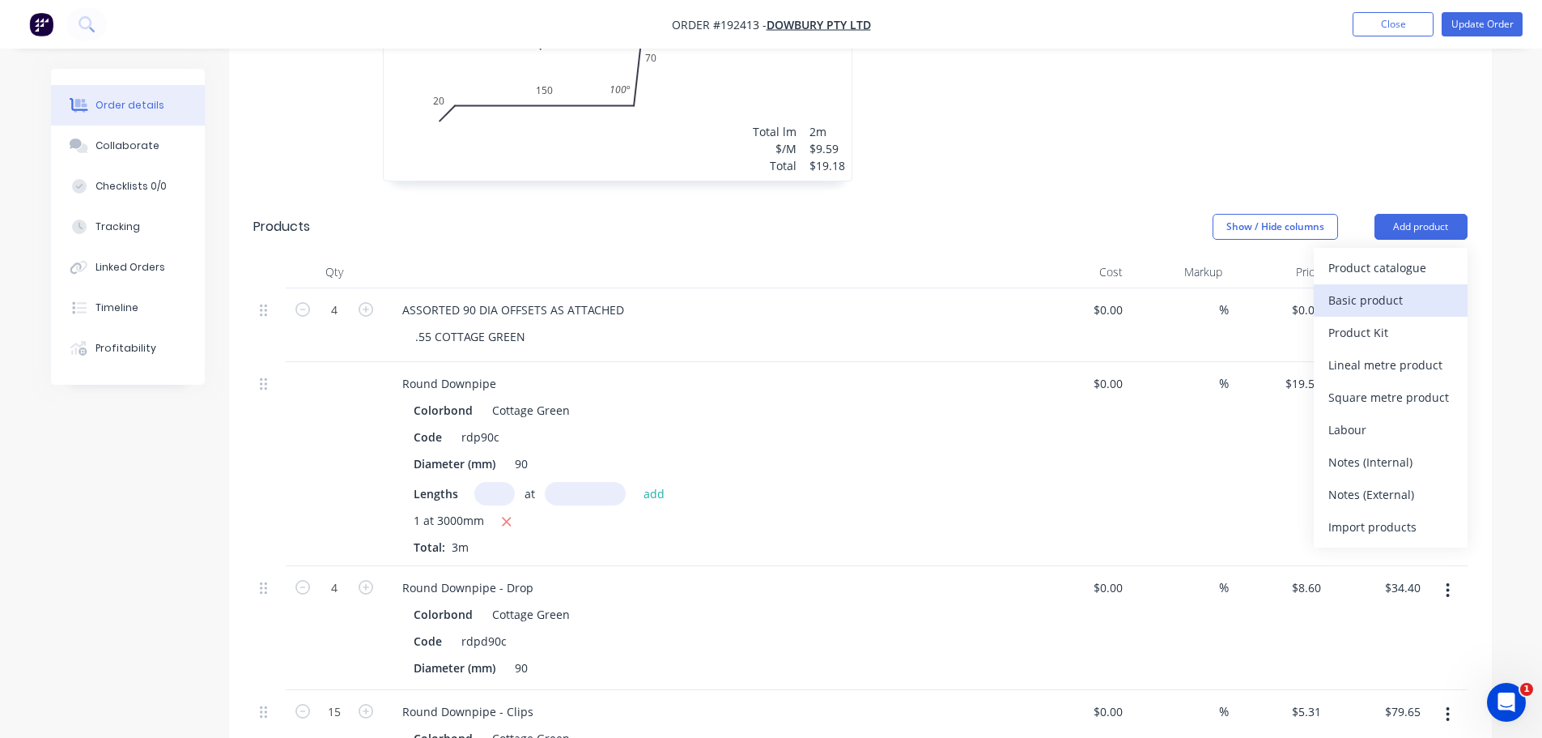
click at [1391, 288] on div "Basic product" at bounding box center [1391, 299] width 125 height 23
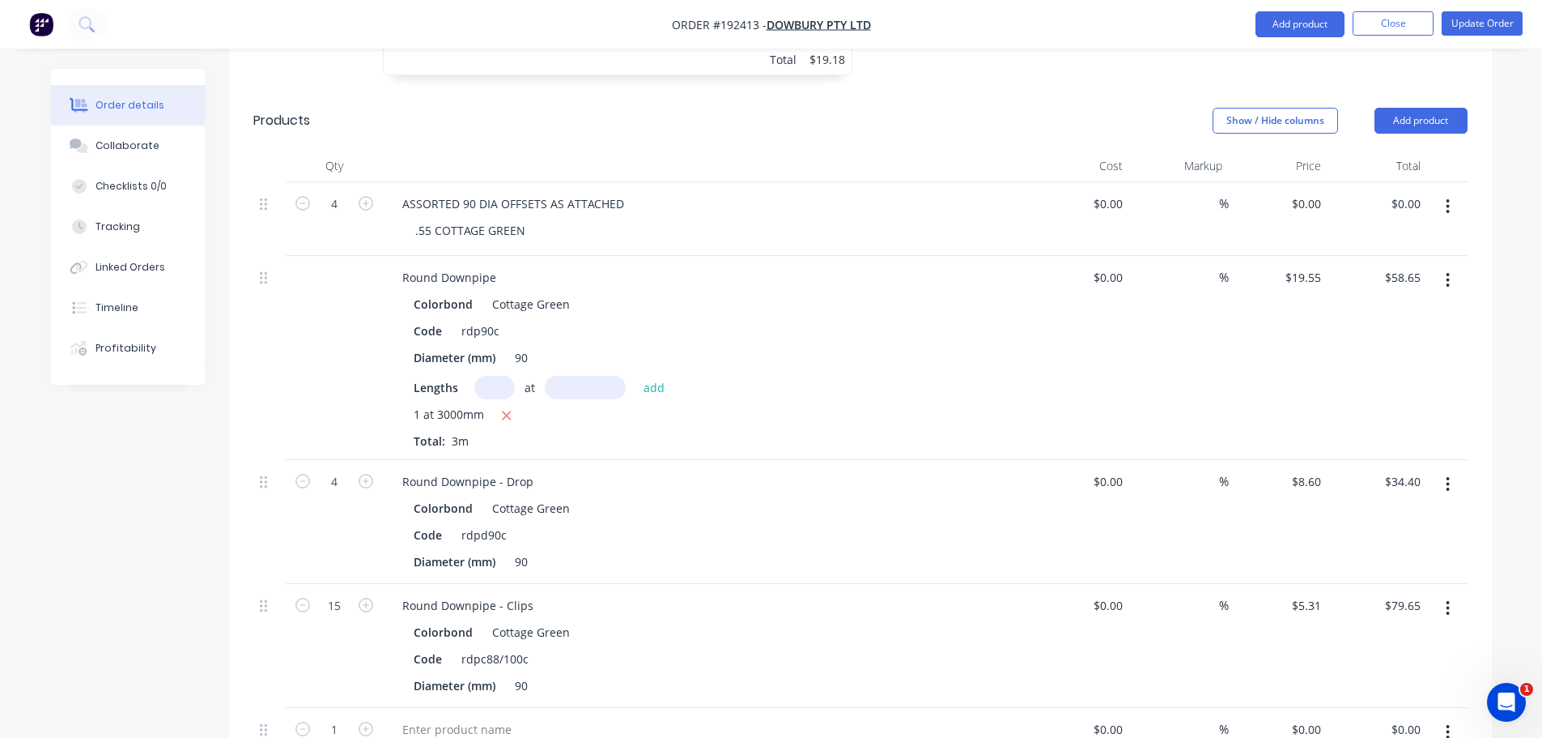
scroll to position [972, 0]
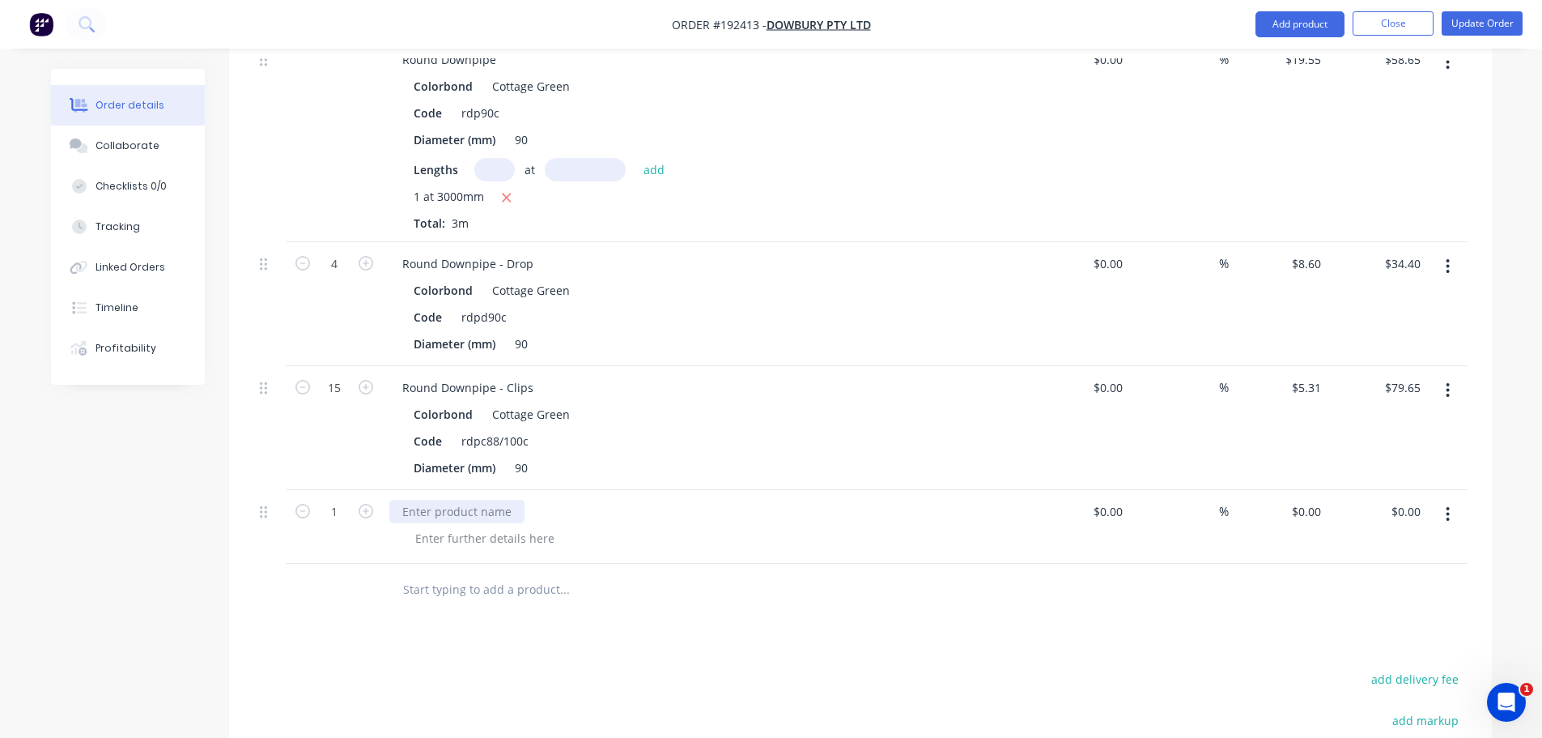
click at [517, 500] on div at bounding box center [456, 511] width 135 height 23
click at [1444, 500] on button "button" at bounding box center [1448, 514] width 38 height 29
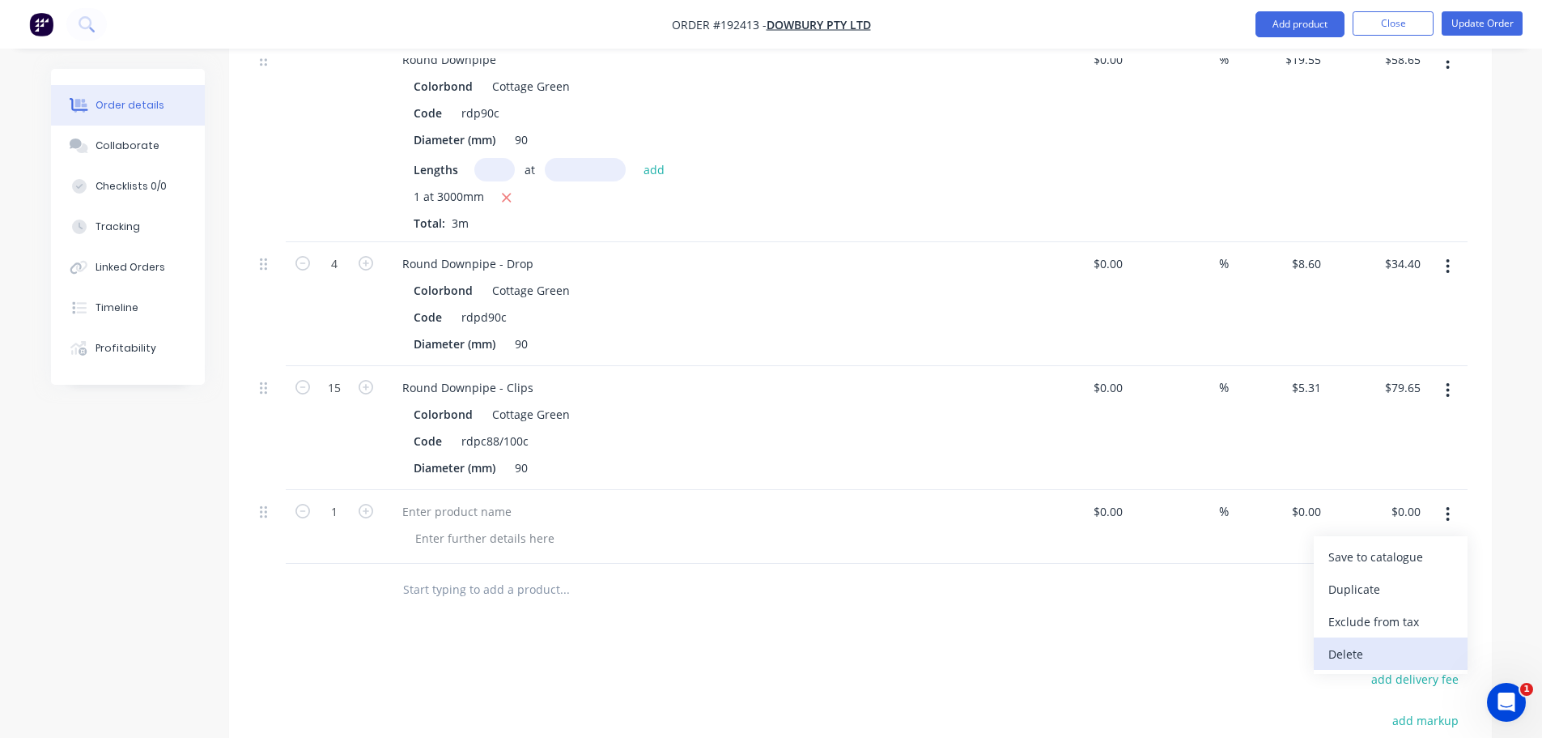
click at [1376, 642] on div "Delete" at bounding box center [1391, 653] width 125 height 23
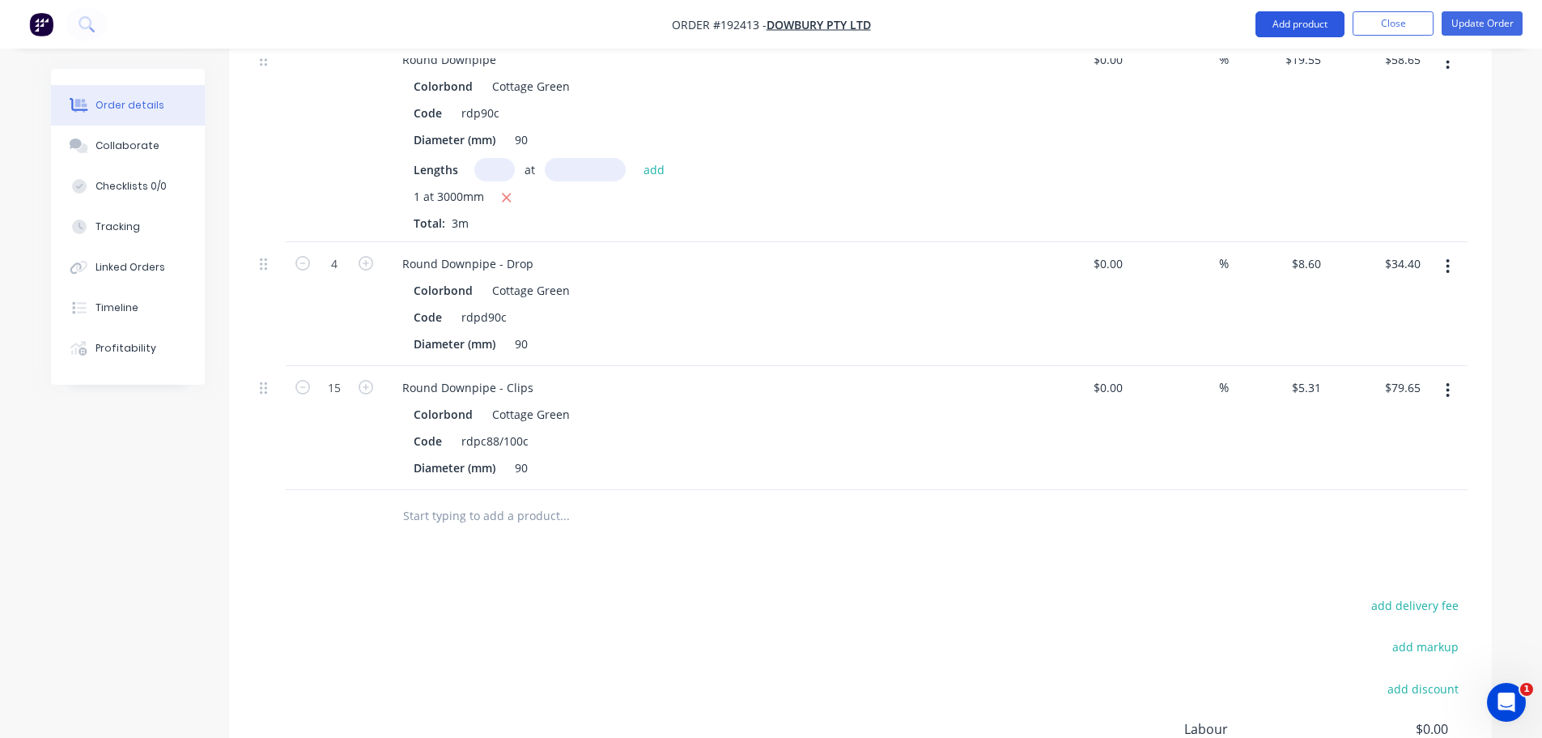
click at [1286, 16] on button "Add product" at bounding box center [1300, 24] width 89 height 26
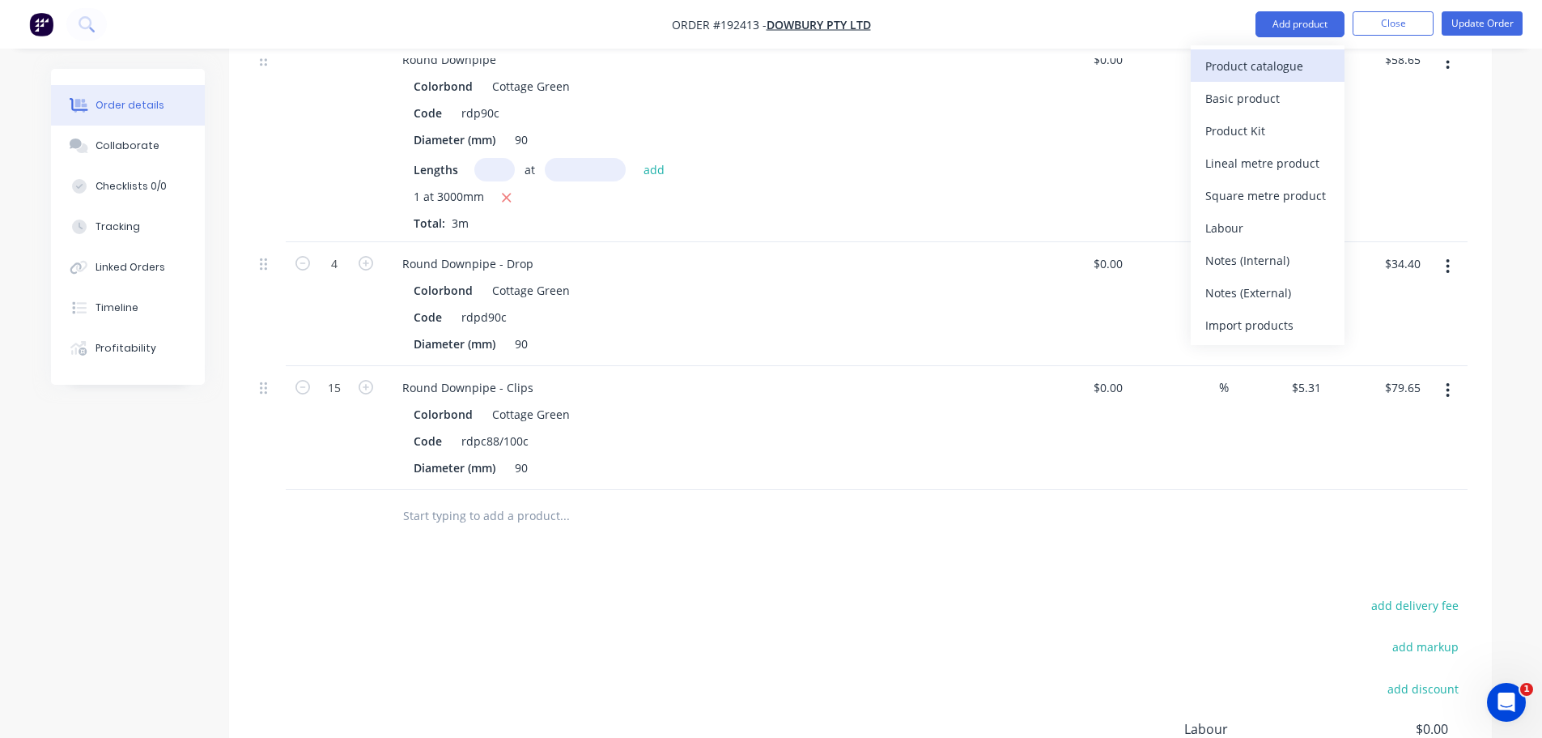
click at [1280, 59] on div "Product catalogue" at bounding box center [1268, 65] width 125 height 23
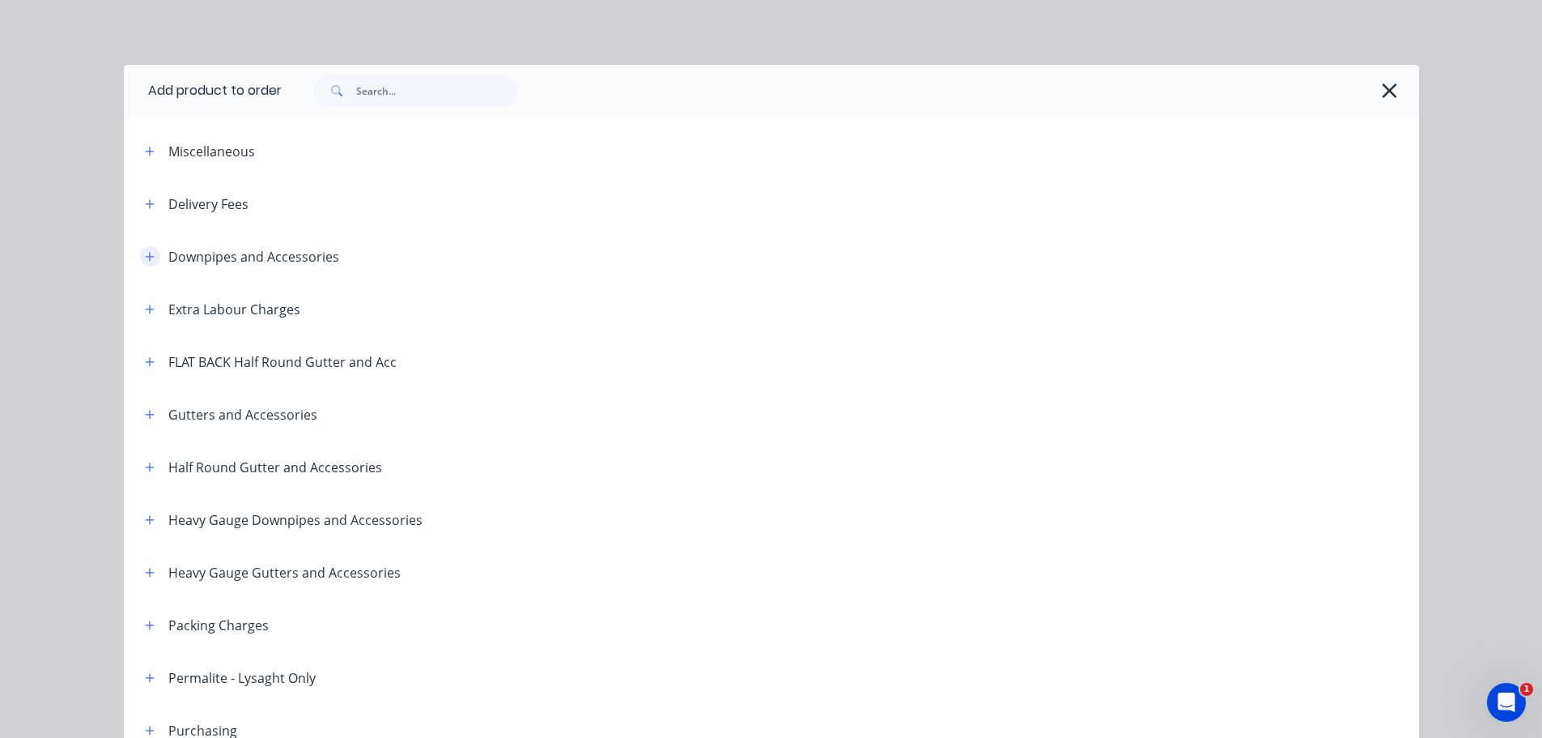
click at [151, 252] on button "button" at bounding box center [150, 256] width 20 height 20
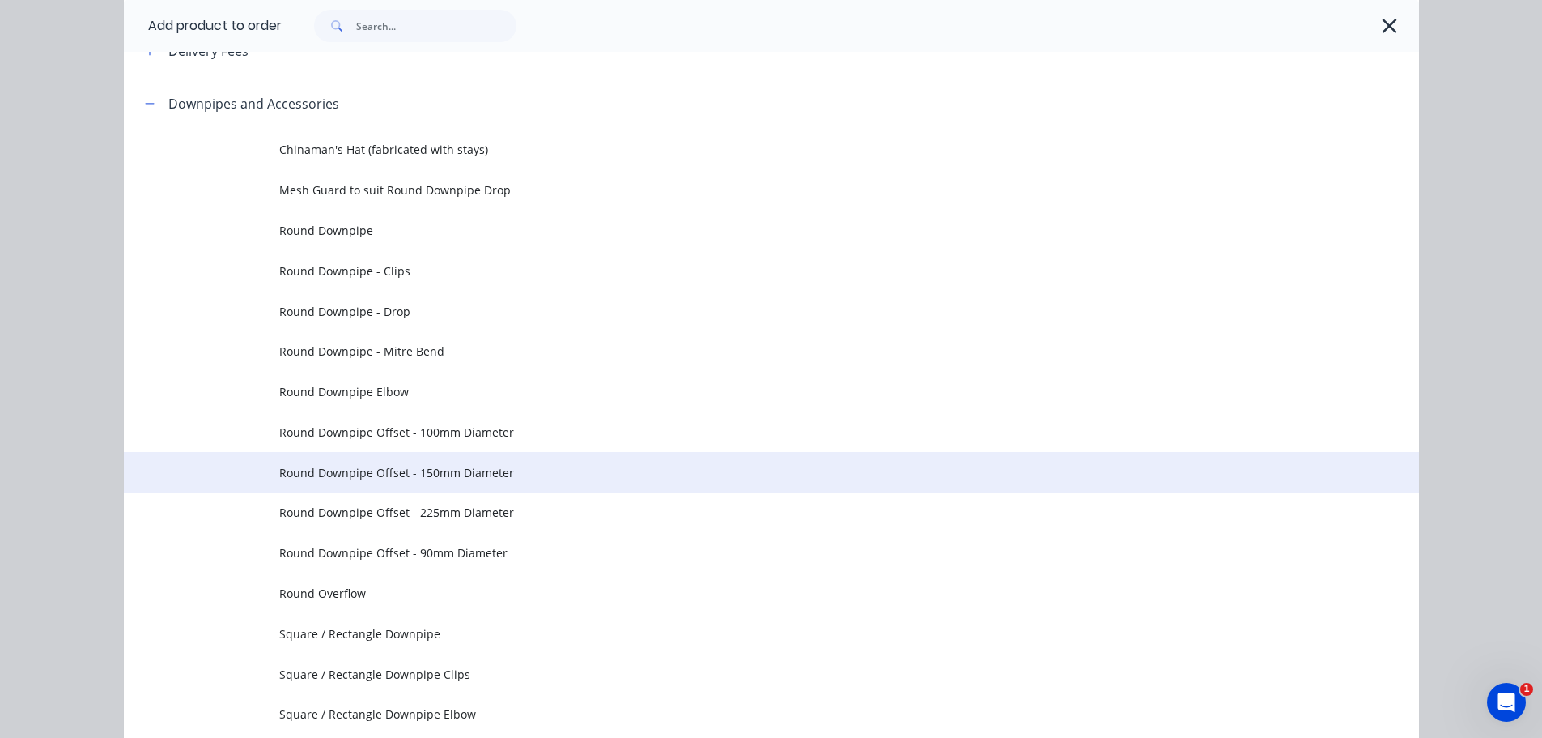
scroll to position [162, 0]
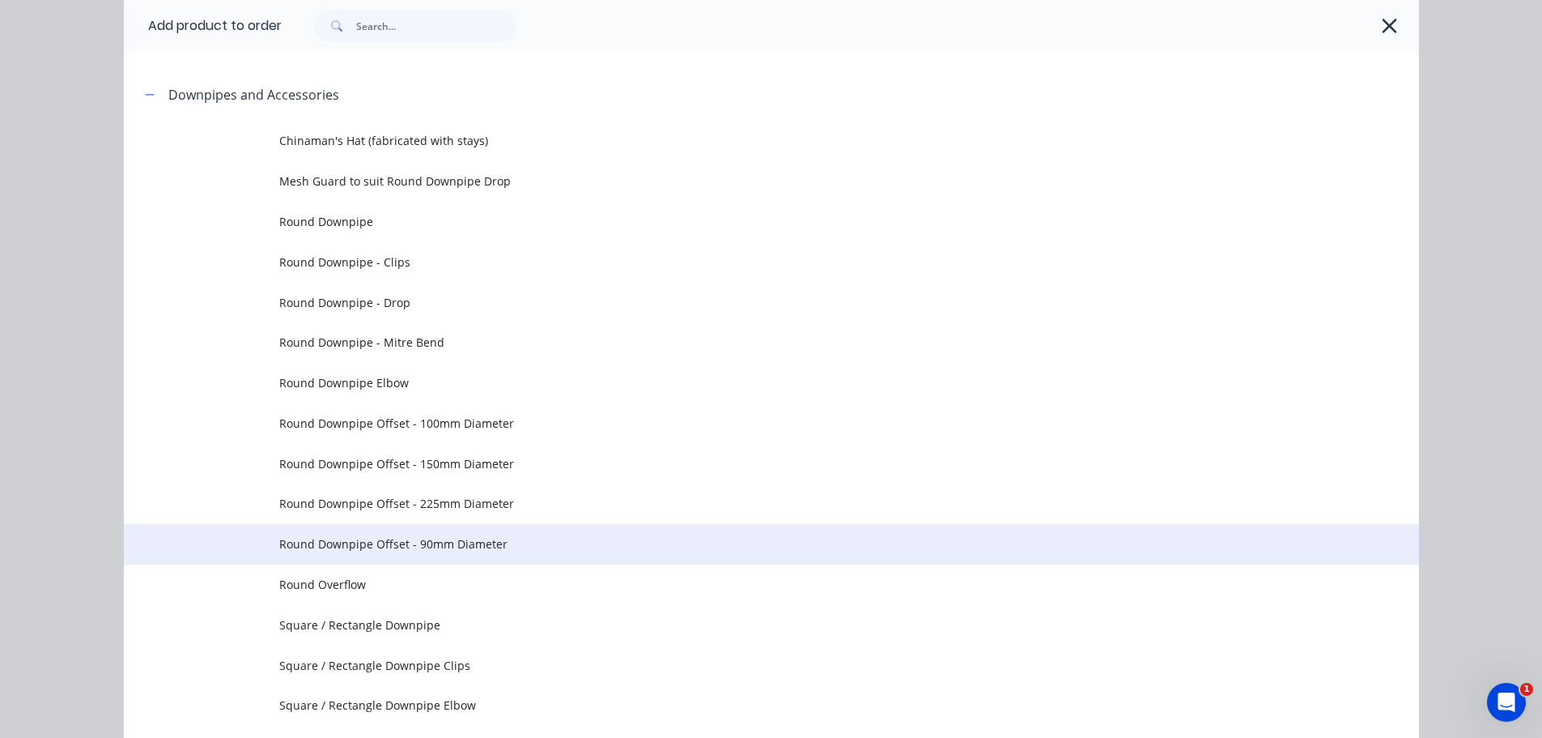
click at [467, 547] on span "Round Downpipe Offset - 90mm Diameter" at bounding box center [735, 543] width 912 height 17
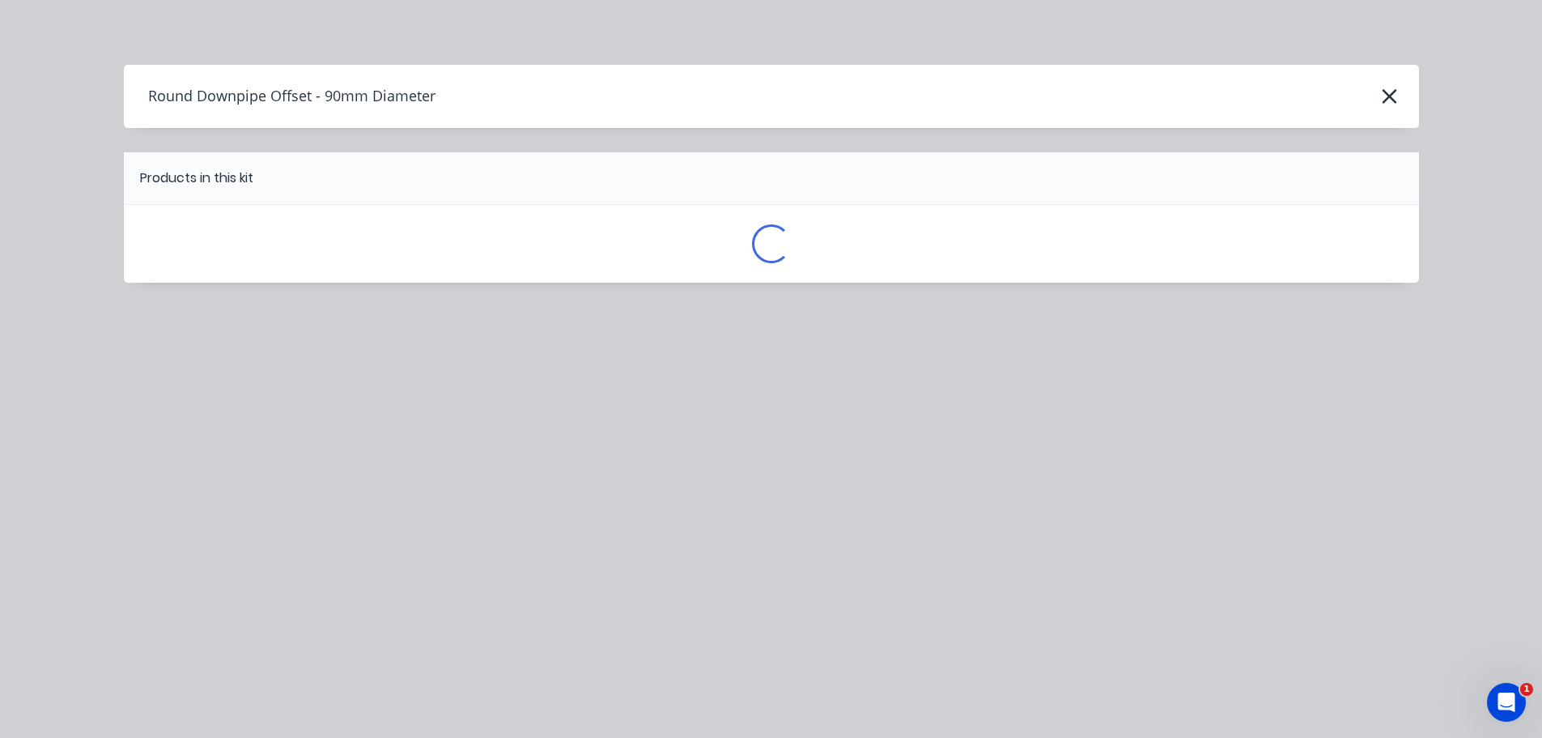
scroll to position [0, 0]
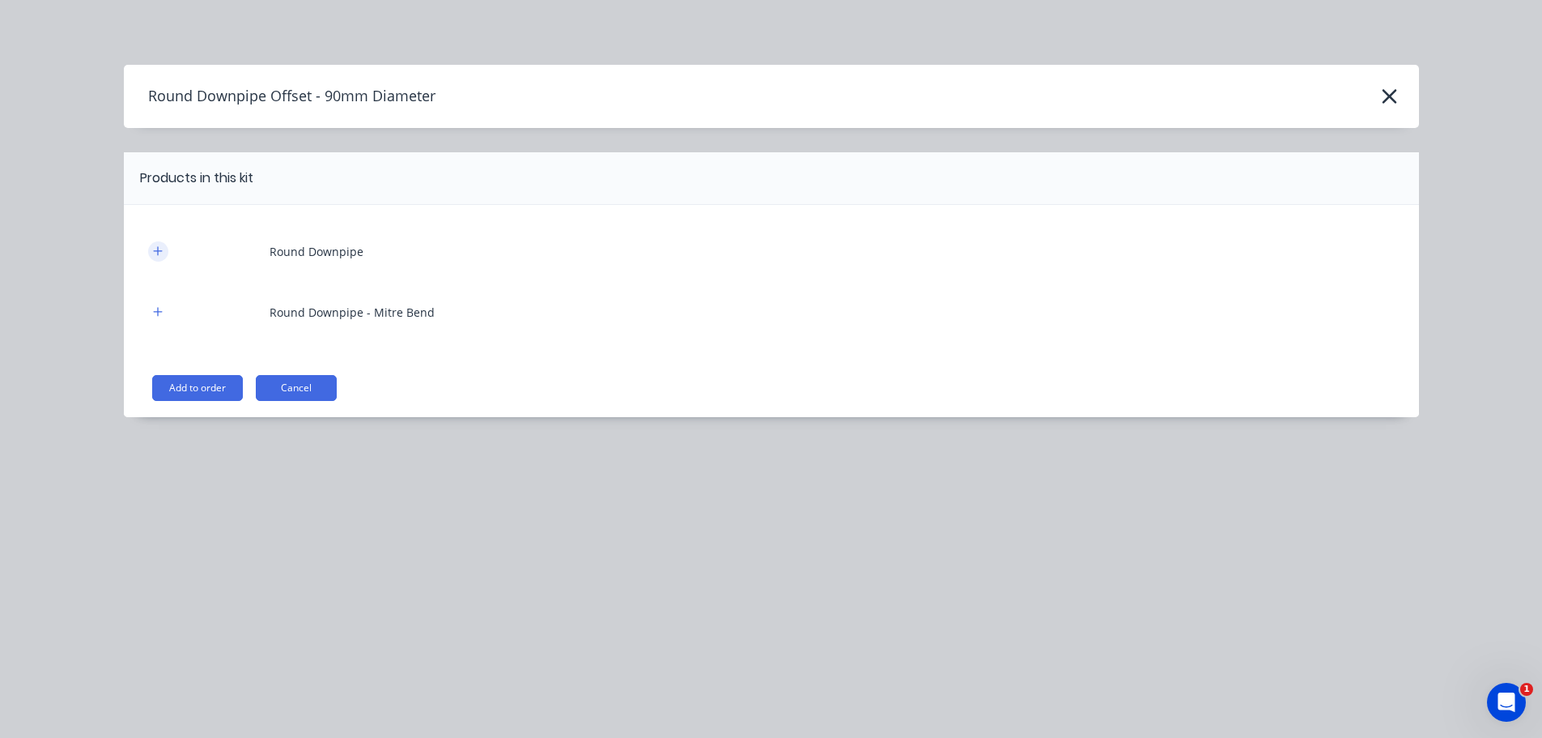
click at [155, 248] on icon "button" at bounding box center [158, 250] width 10 height 11
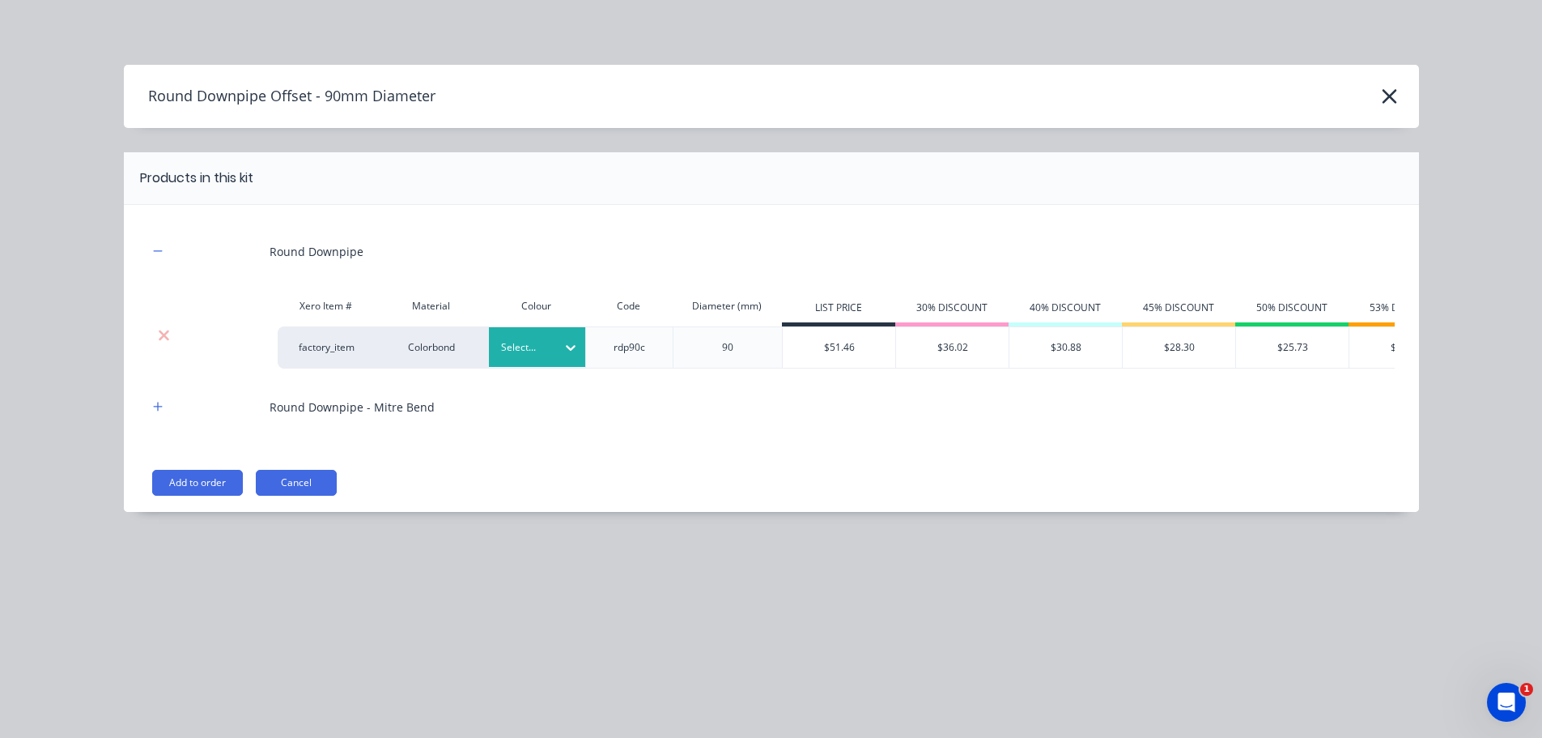
click at [502, 331] on div "Select..." at bounding box center [537, 347] width 97 height 40
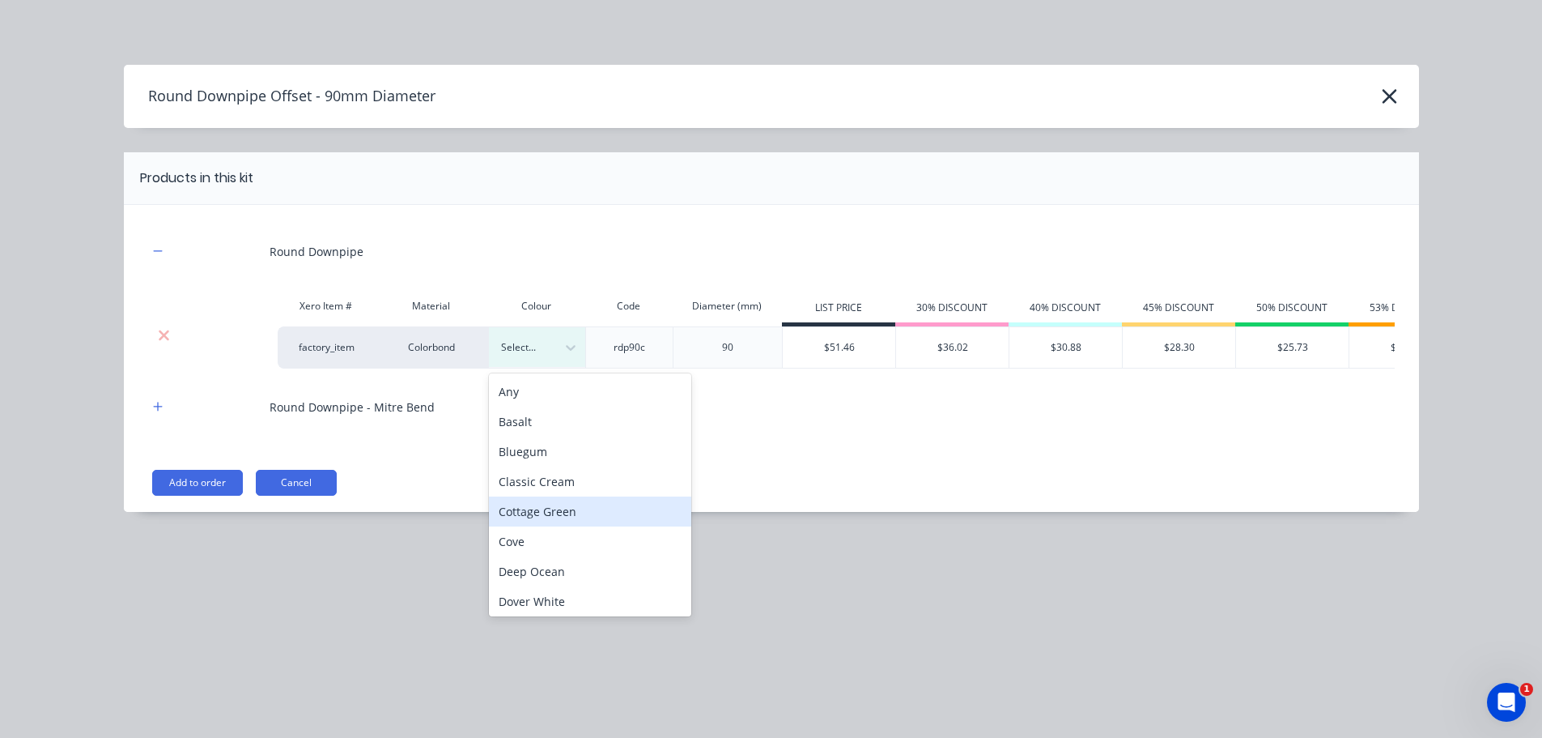
click at [569, 507] on div "Cottage Green" at bounding box center [590, 511] width 202 height 30
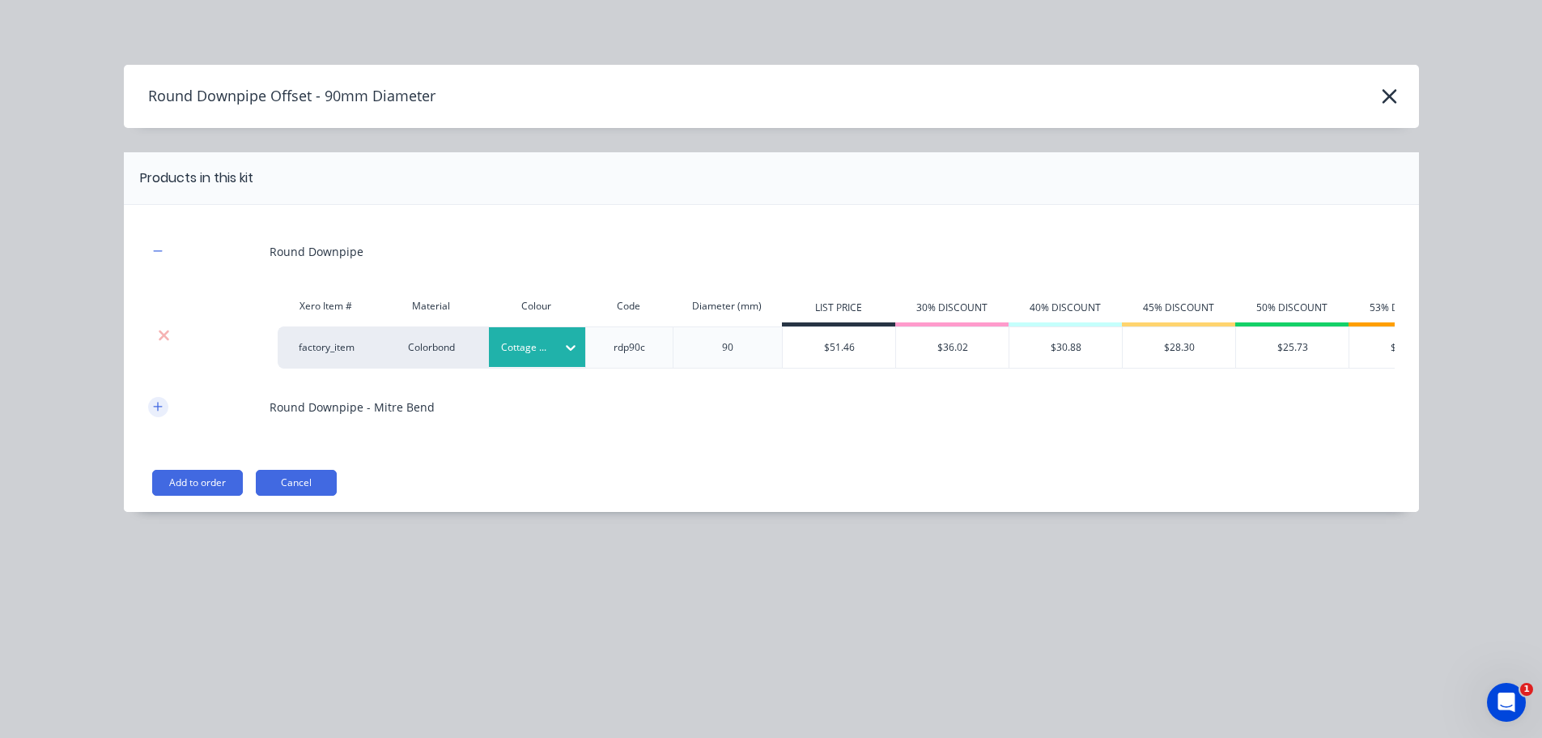
click at [158, 411] on icon "button" at bounding box center [157, 406] width 9 height 9
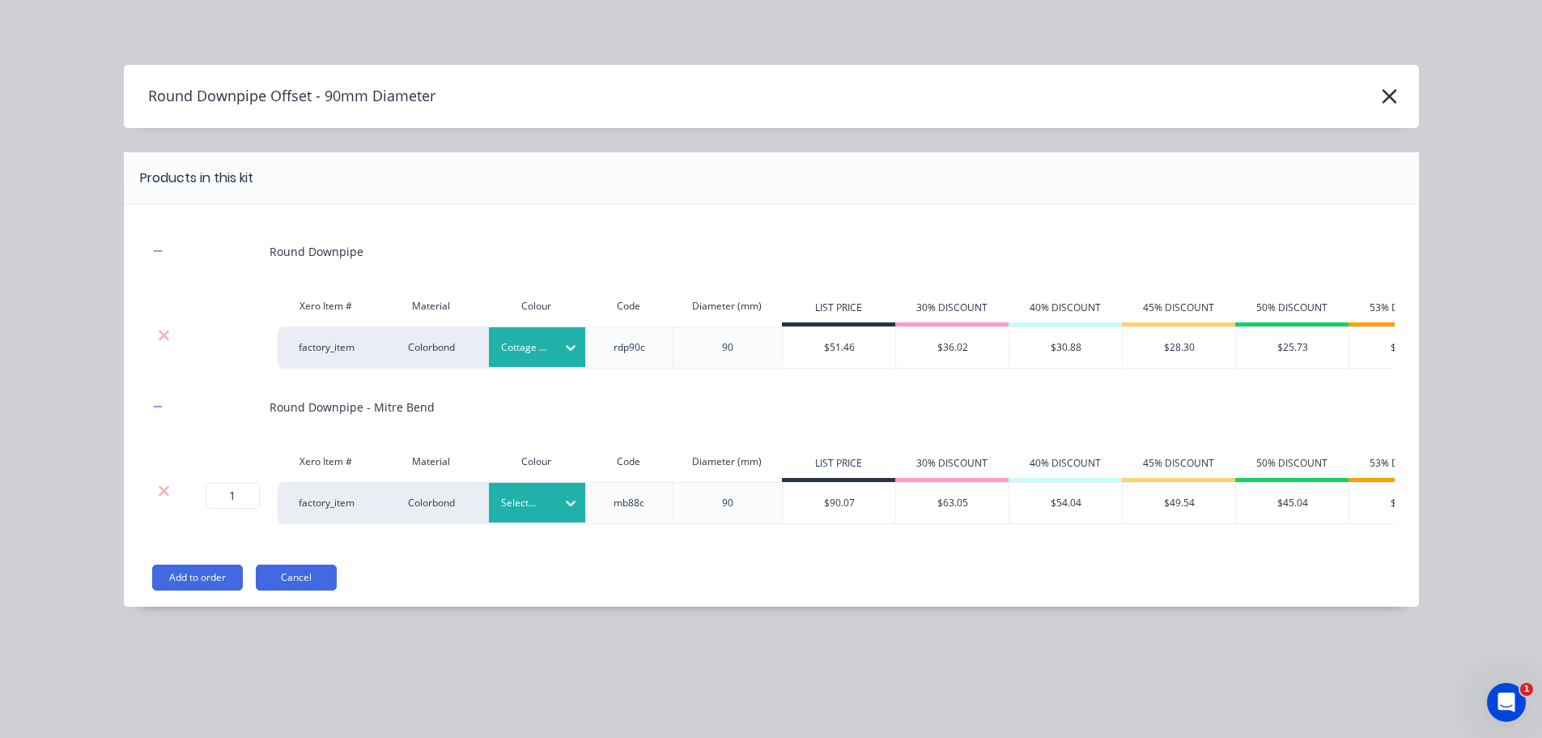
click at [517, 512] on div at bounding box center [525, 503] width 49 height 18
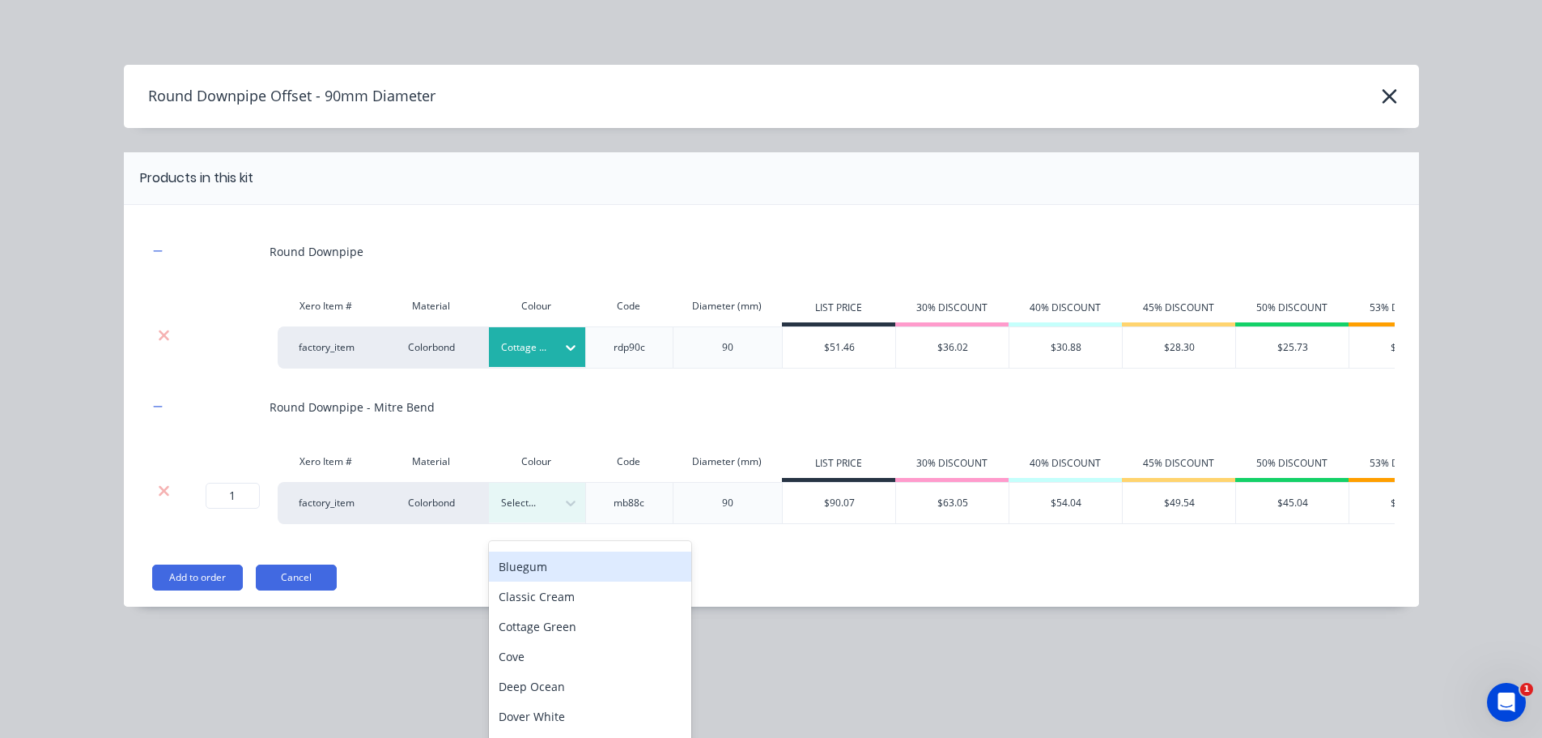
scroll to position [81, 0]
click at [542, 599] on div "Cottage Green" at bounding box center [590, 598] width 202 height 30
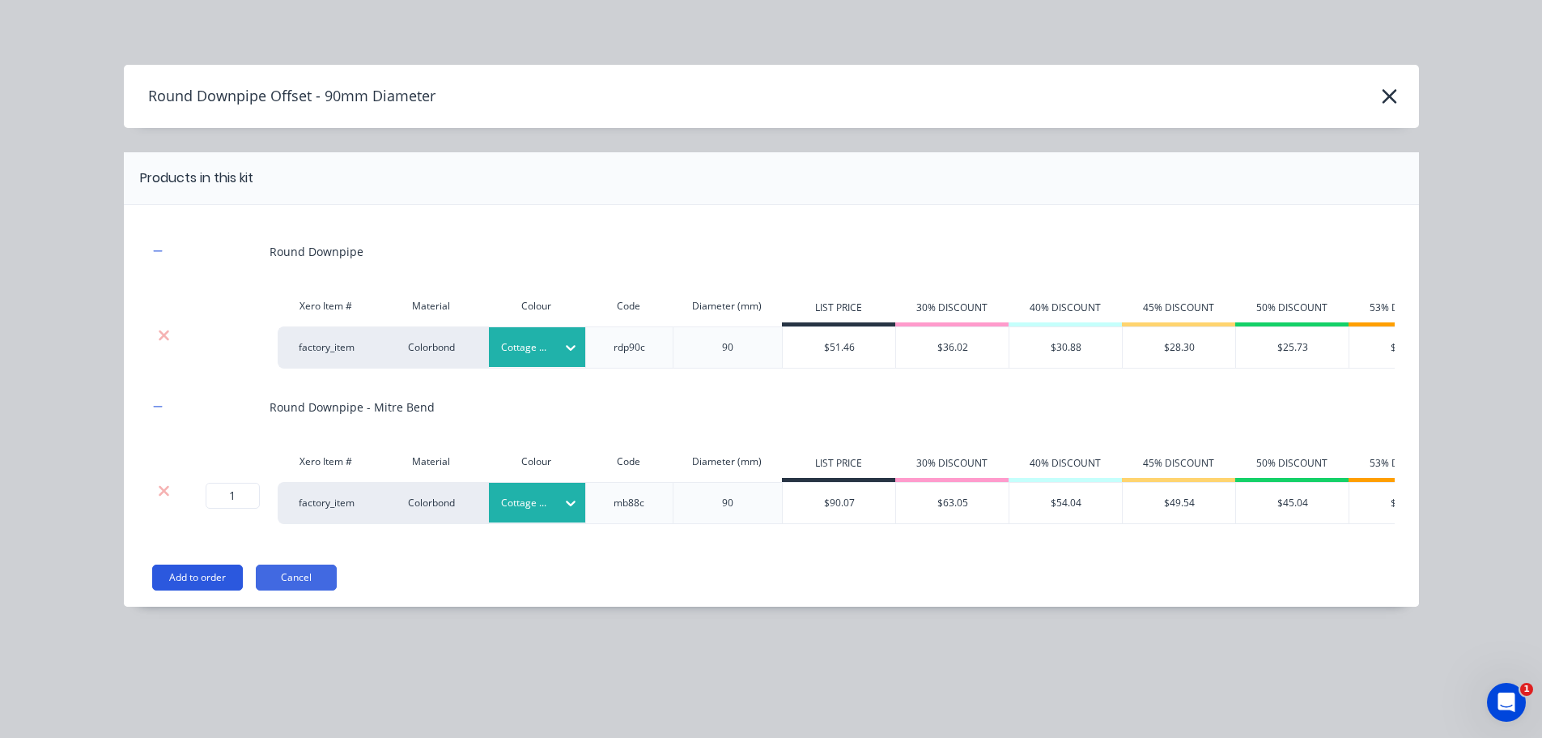
click at [193, 590] on button "Add to order" at bounding box center [197, 577] width 91 height 26
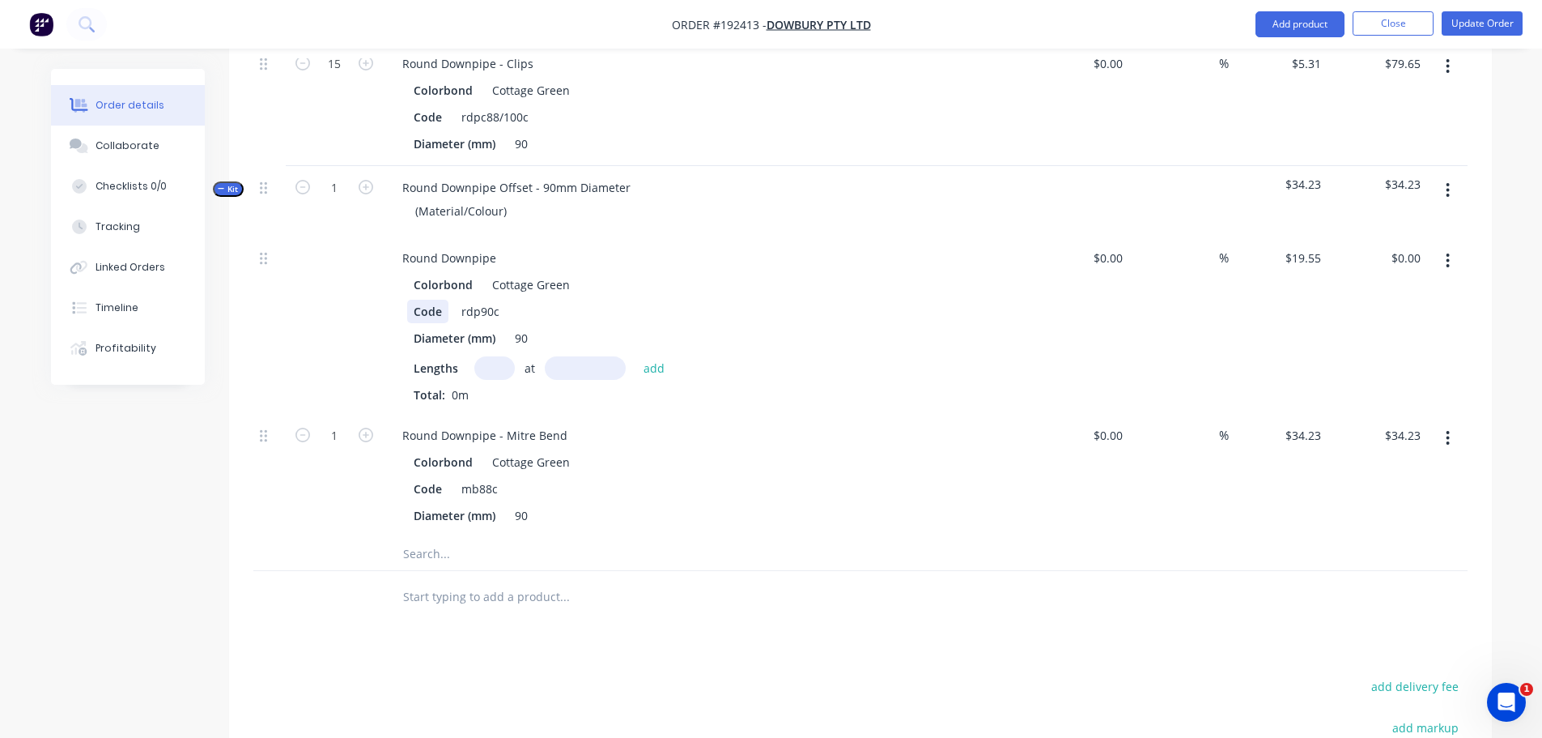
scroll to position [1267, 0]
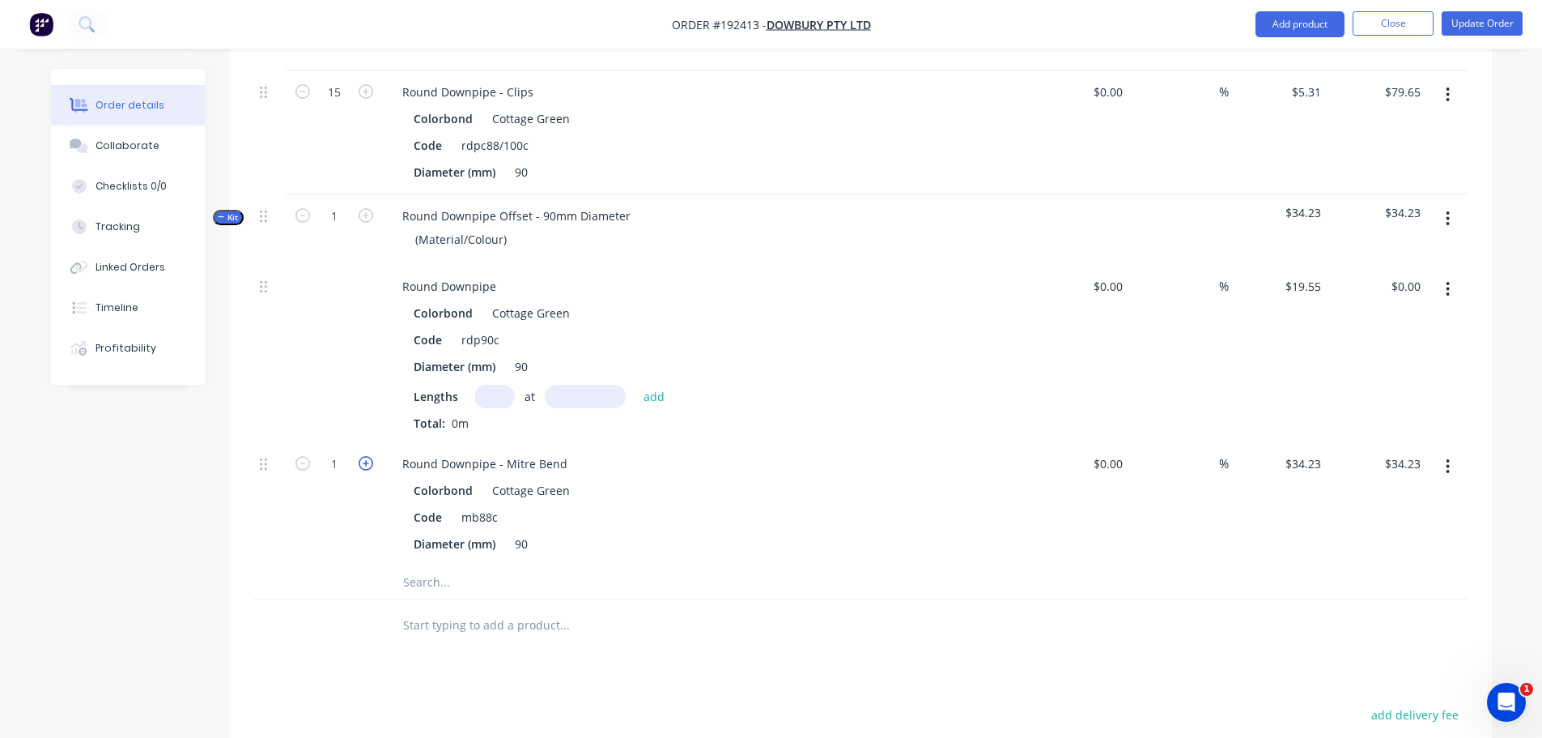
click at [361, 456] on icon "button" at bounding box center [366, 463] width 15 height 15
type input "2"
type input "$68.46"
click at [367, 456] on icon "button" at bounding box center [366, 463] width 15 height 15
type input "3"
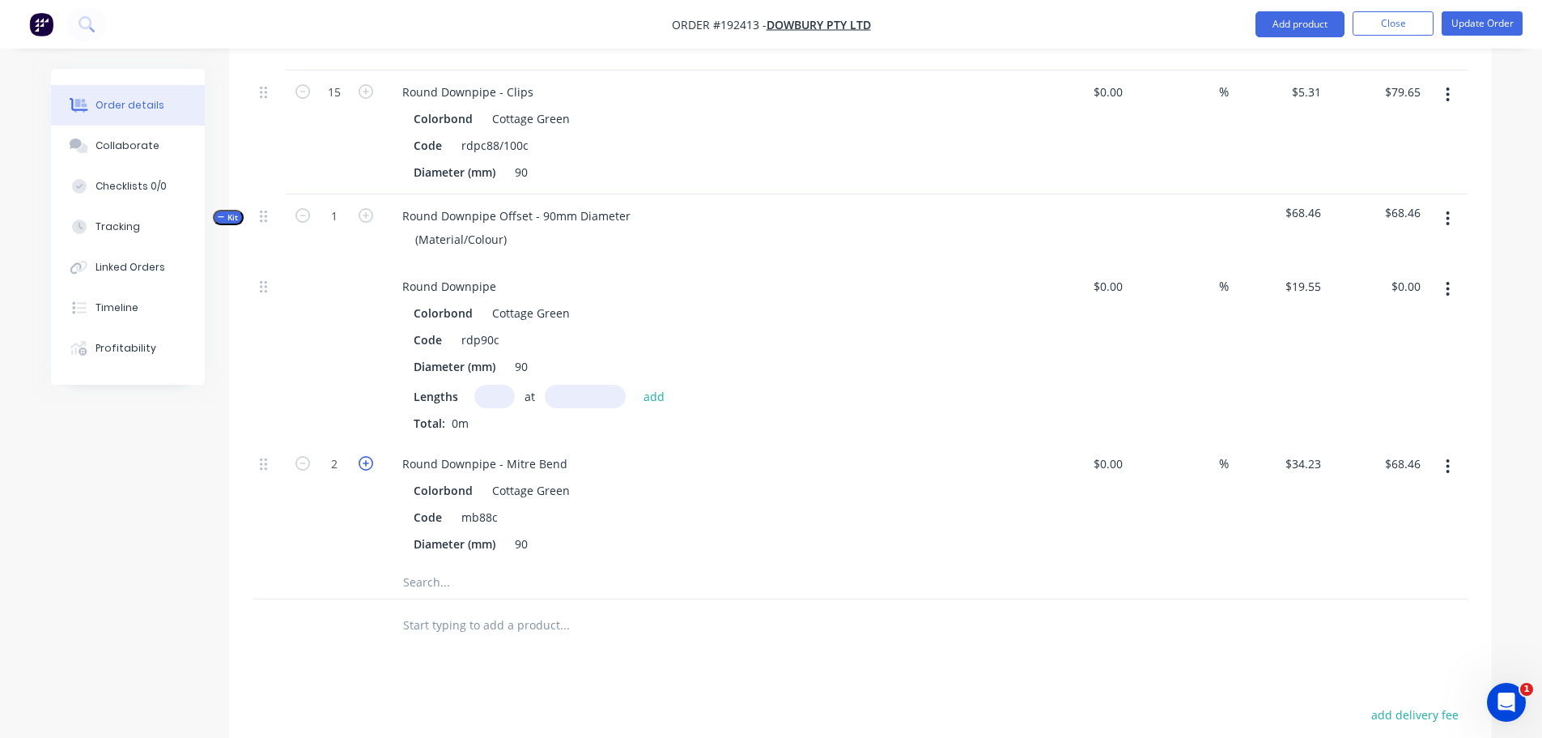
type input "$102.69"
click at [367, 456] on icon "button" at bounding box center [366, 463] width 15 height 15
type input "4"
type input "$136.92"
click at [367, 456] on icon "button" at bounding box center [366, 463] width 15 height 15
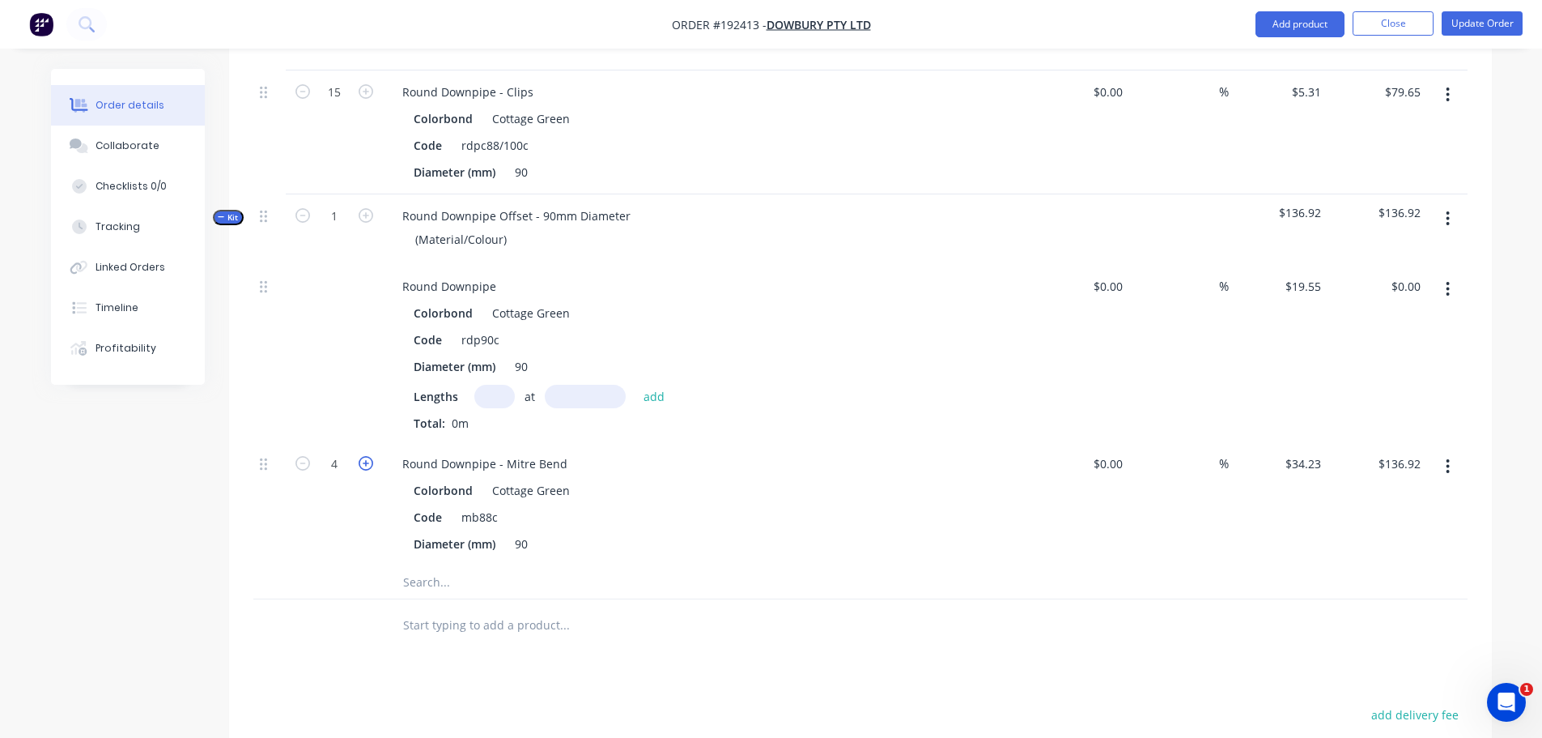
type input "5"
type input "$171.15"
click at [366, 456] on icon "button" at bounding box center [366, 463] width 15 height 15
type input "6"
type input "$205.38"
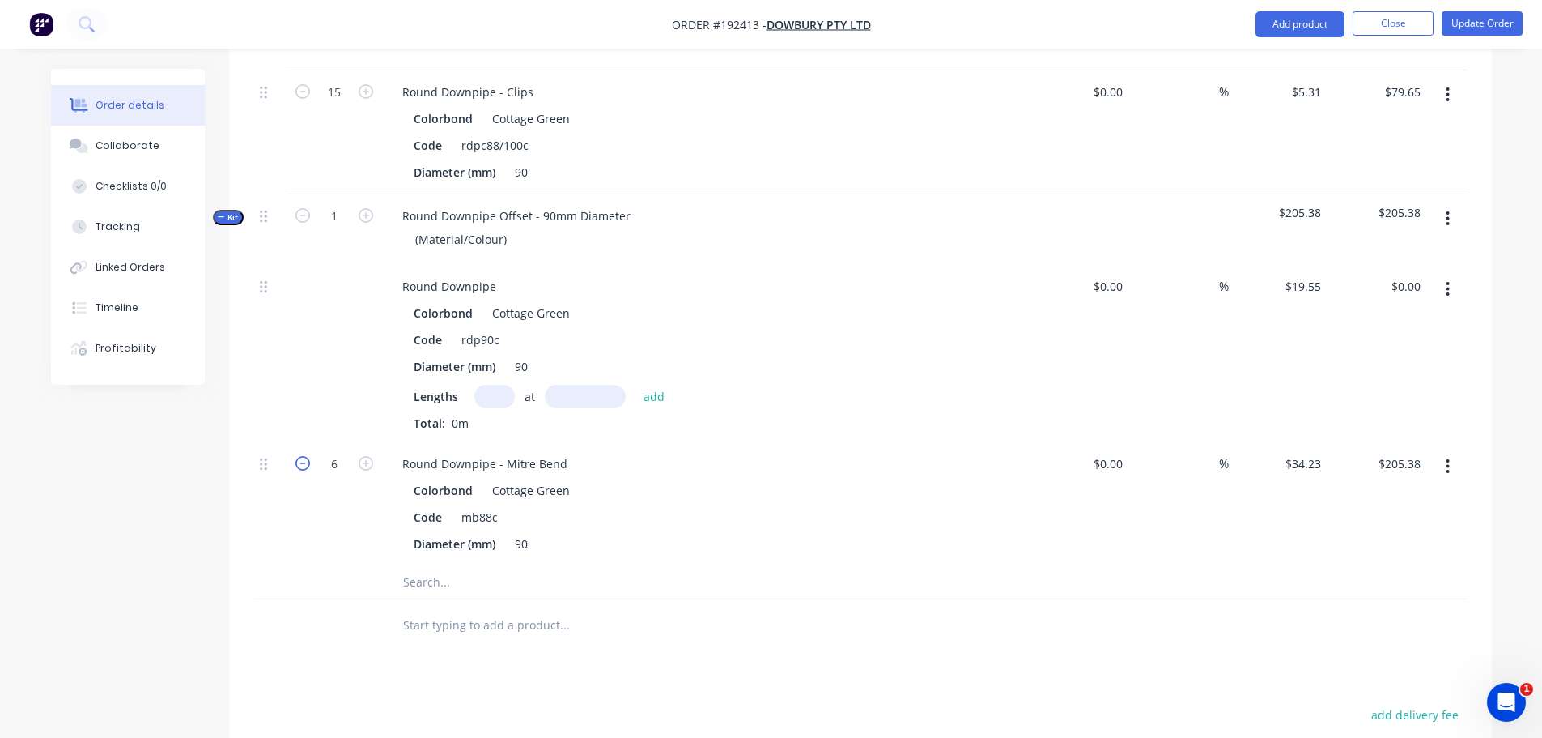
click at [304, 456] on icon "button" at bounding box center [303, 463] width 15 height 15
type input "5"
type input "$171.15"
click at [498, 385] on input "text" at bounding box center [494, 396] width 40 height 23
type input "1"
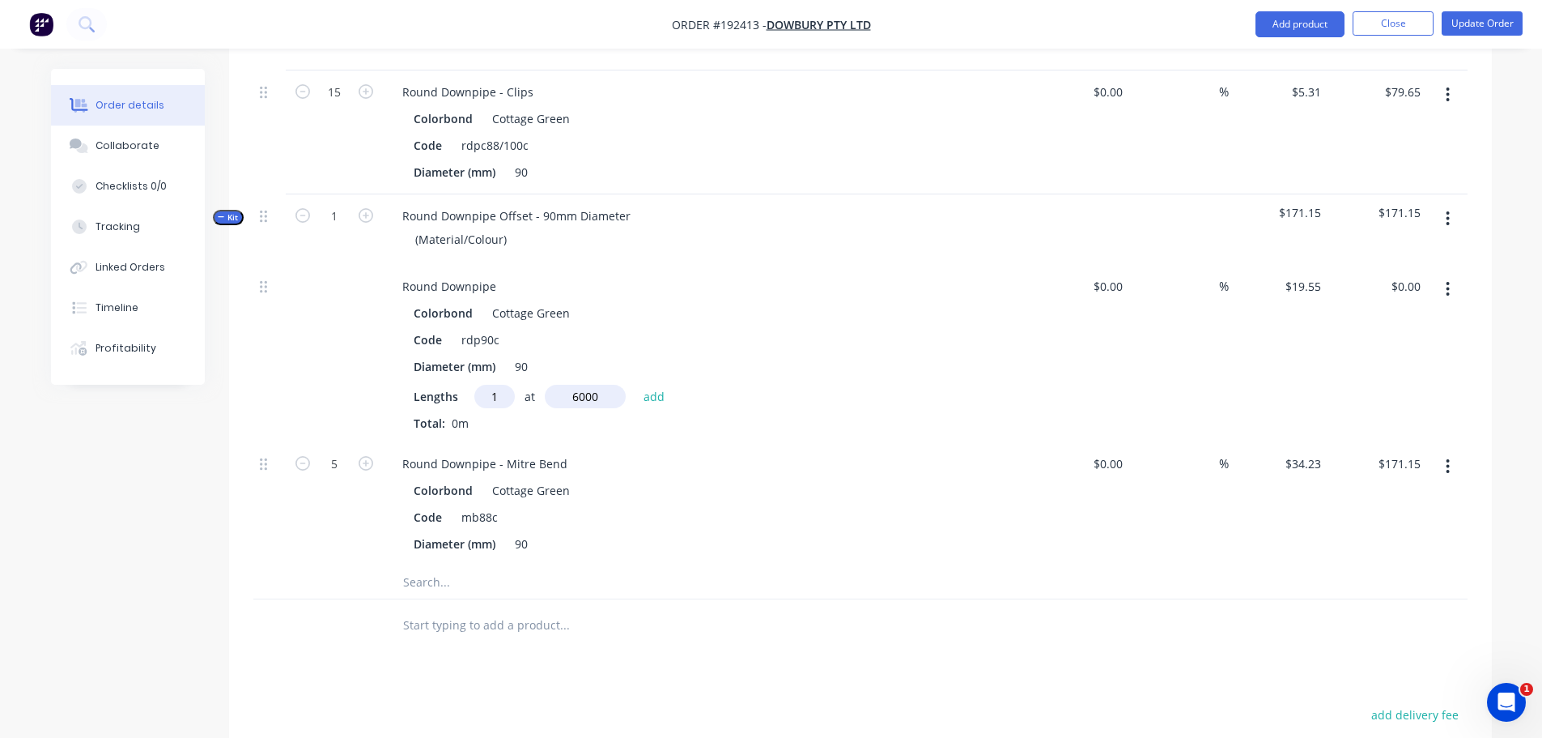
type input "6000"
click at [636, 385] on button "add" at bounding box center [655, 396] width 38 height 22
type input "$117.30"
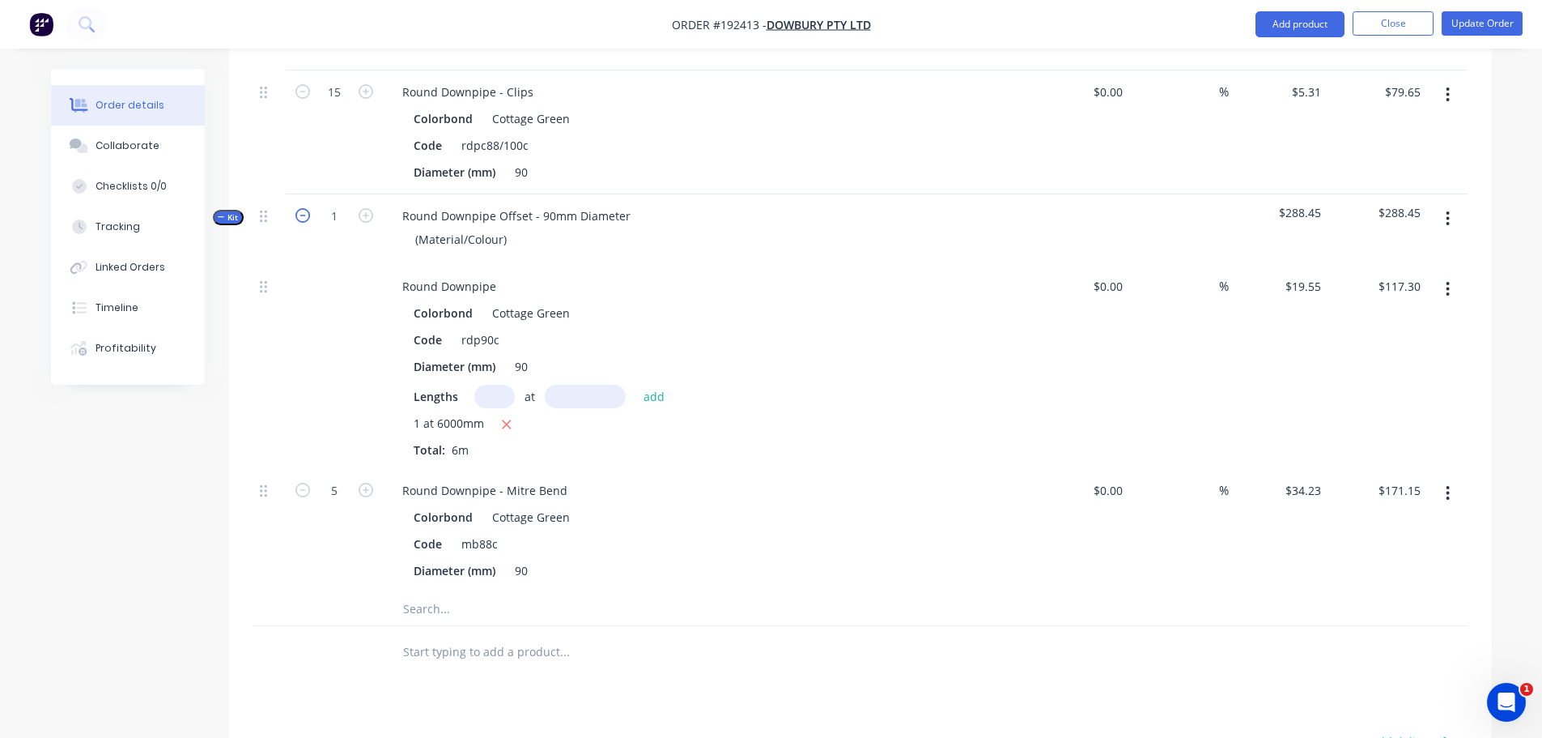
click at [300, 208] on icon "button" at bounding box center [303, 215] width 15 height 15
click at [366, 208] on icon "button" at bounding box center [366, 215] width 15 height 15
type input "2"
type input "10"
type input "$342.30"
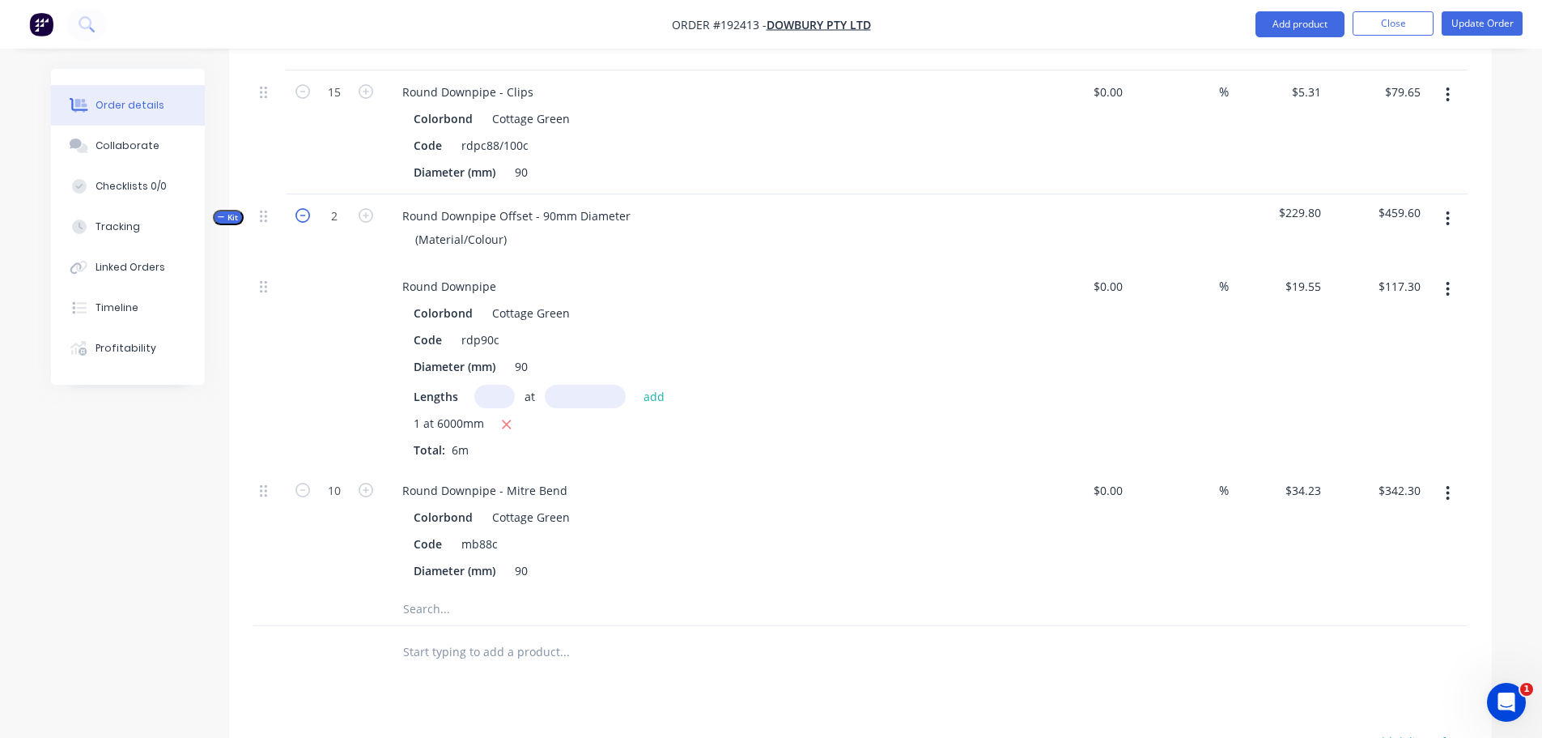
click at [304, 208] on icon "button" at bounding box center [303, 215] width 15 height 15
type input "1"
type input "5"
type input "$171.15"
click at [467, 228] on div "(Material/Colour)" at bounding box center [460, 239] width 117 height 23
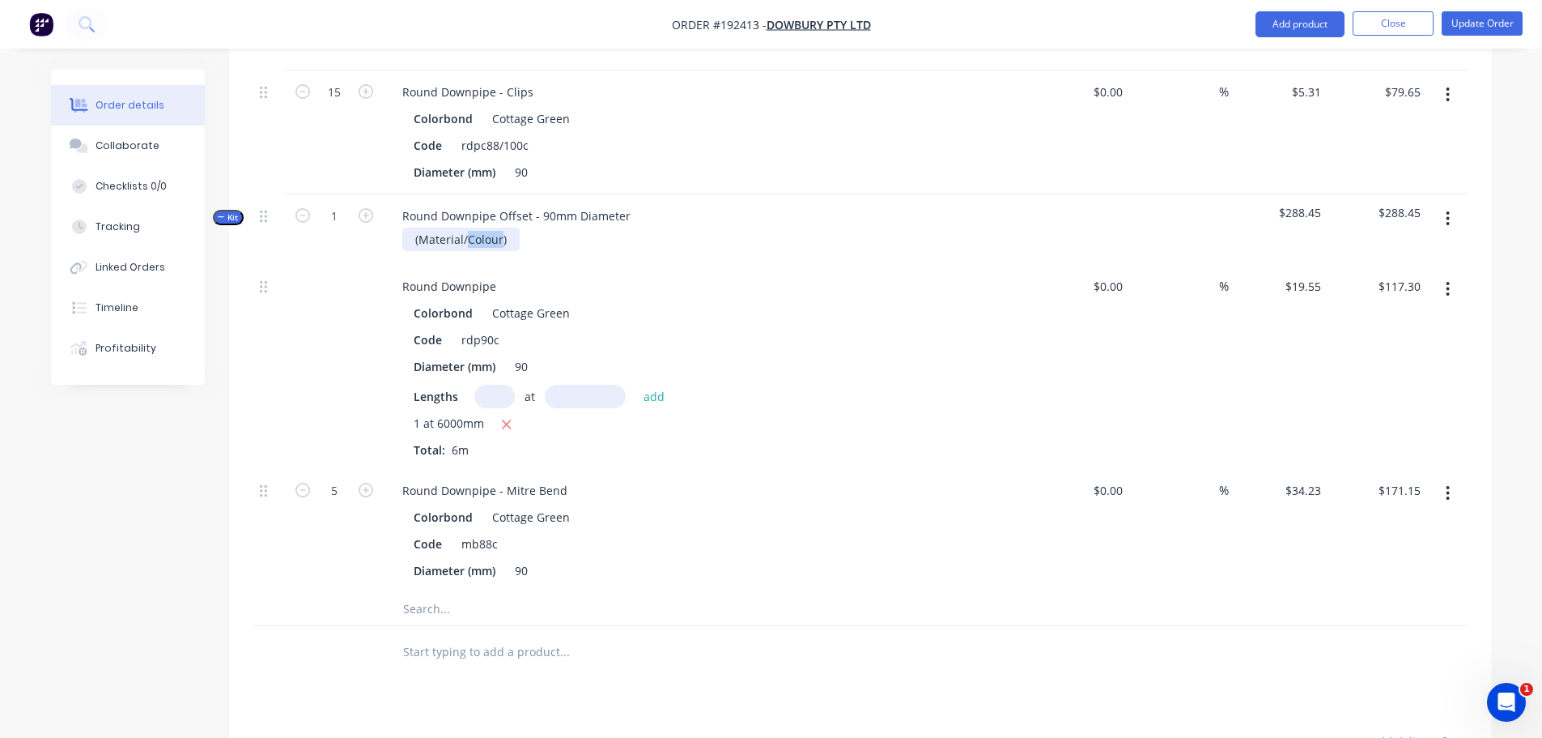
click at [467, 228] on div "(Material/Colour)" at bounding box center [460, 239] width 117 height 23
click at [228, 211] on span "Kit" at bounding box center [228, 217] width 21 height 12
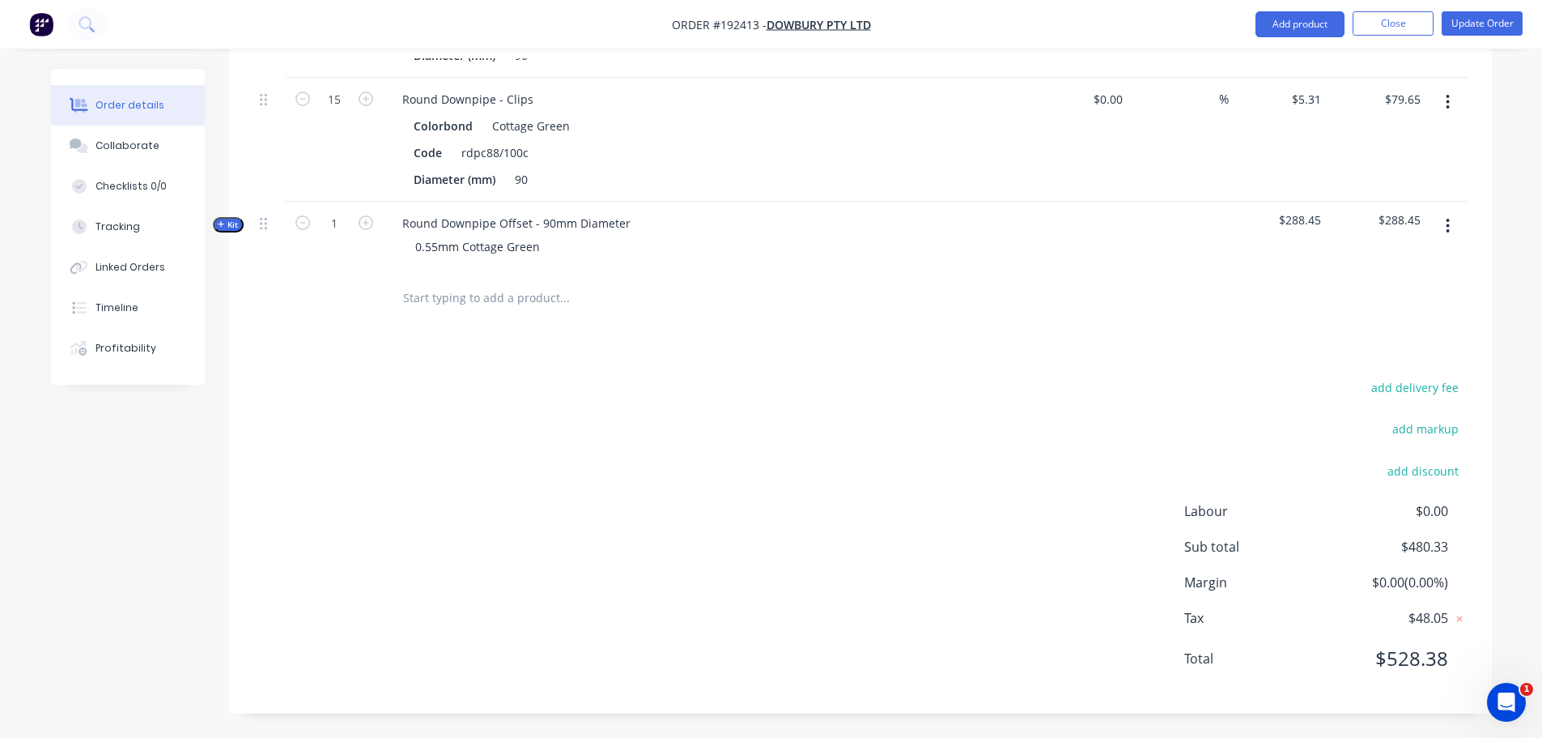
scroll to position [1237, 0]
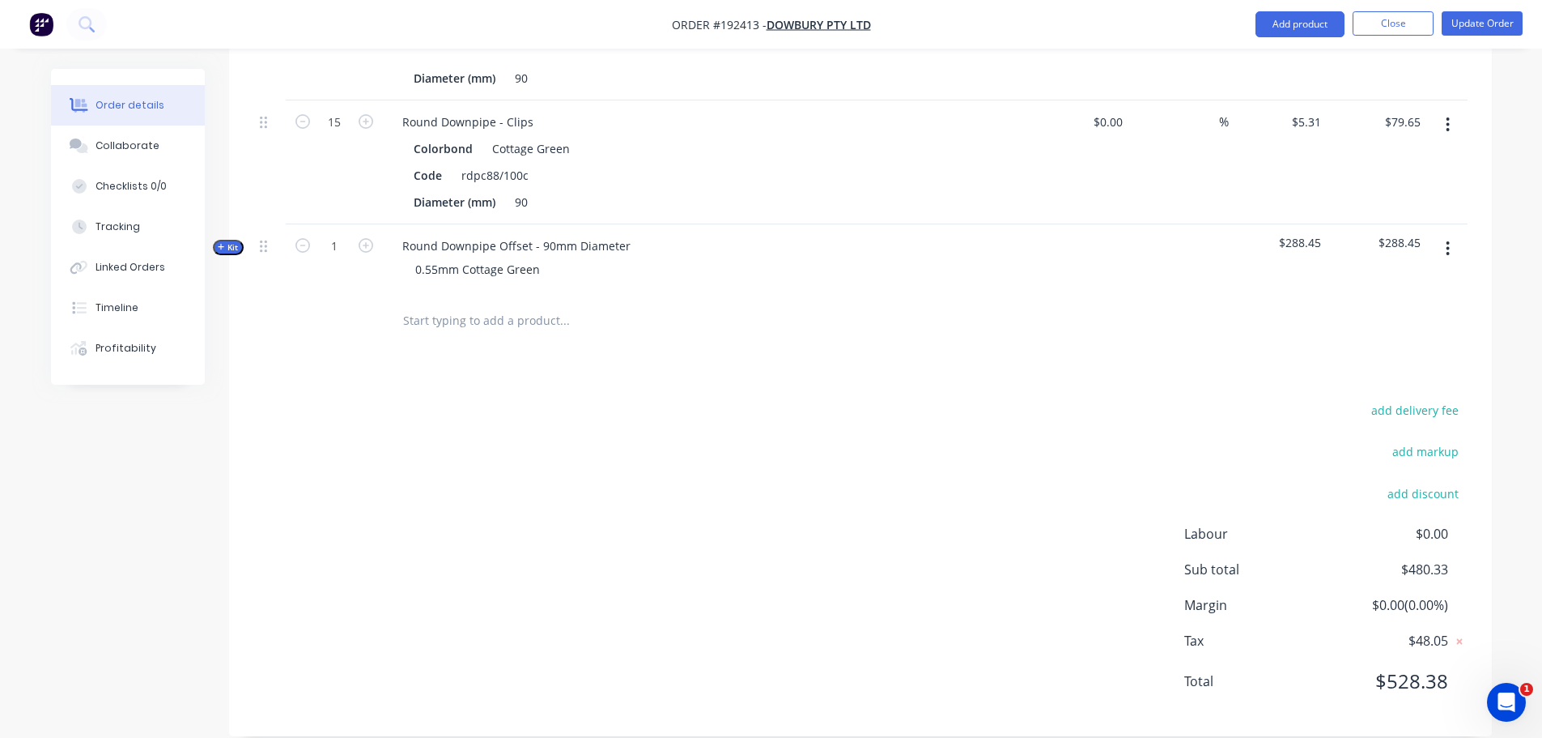
click at [504, 399] on div "add delivery fee add markup add discount Labour $0.00 Sub total $480.33 Margin …" at bounding box center [860, 555] width 1215 height 313
click at [1453, 234] on button "button" at bounding box center [1448, 248] width 38 height 29
click at [1389, 344] on div "Duplicate" at bounding box center [1391, 355] width 125 height 23
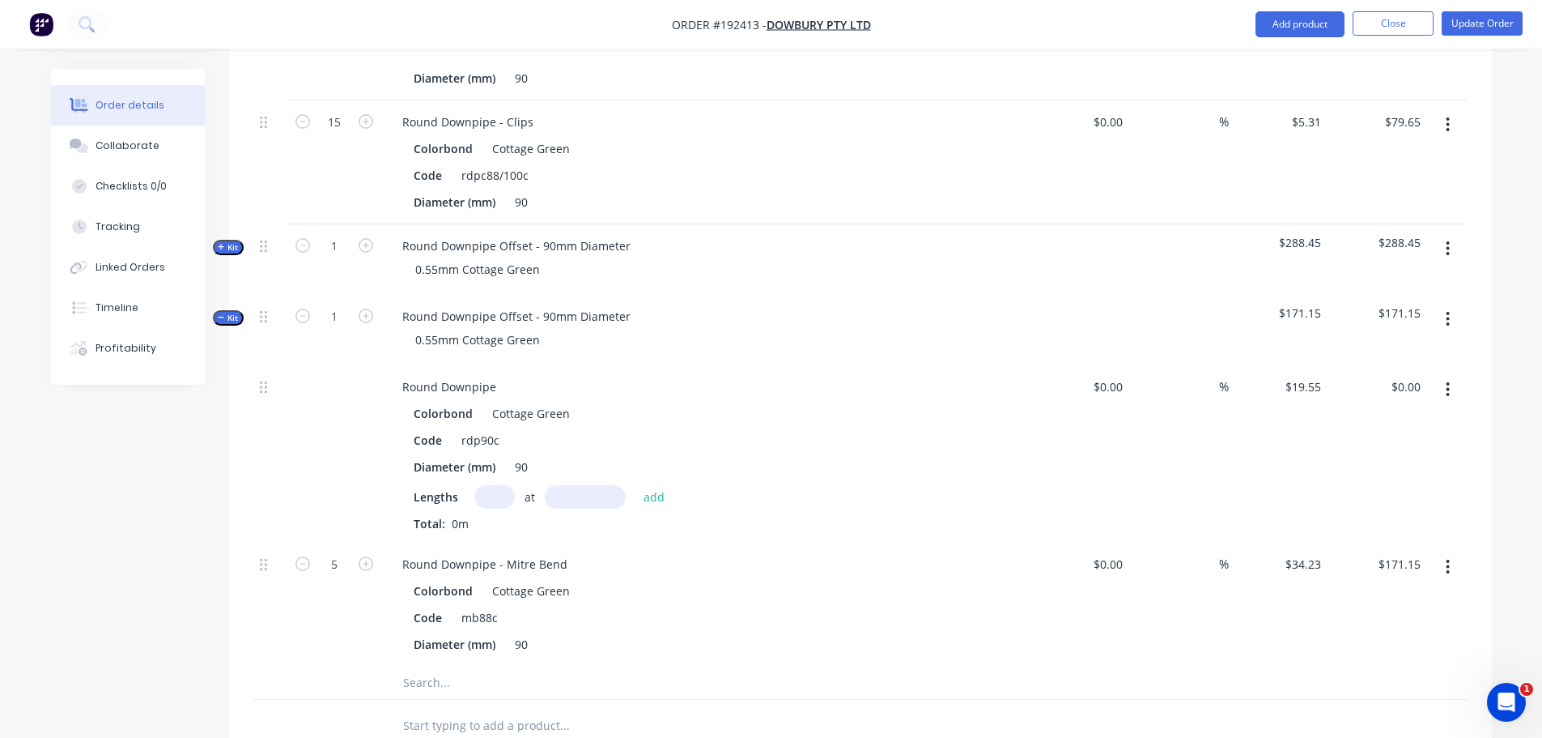
click at [487, 485] on input "text" at bounding box center [494, 496] width 40 height 23
type input "1"
type input "6200"
click at [636, 485] on button "add" at bounding box center [655, 496] width 38 height 22
type input "$121.21"
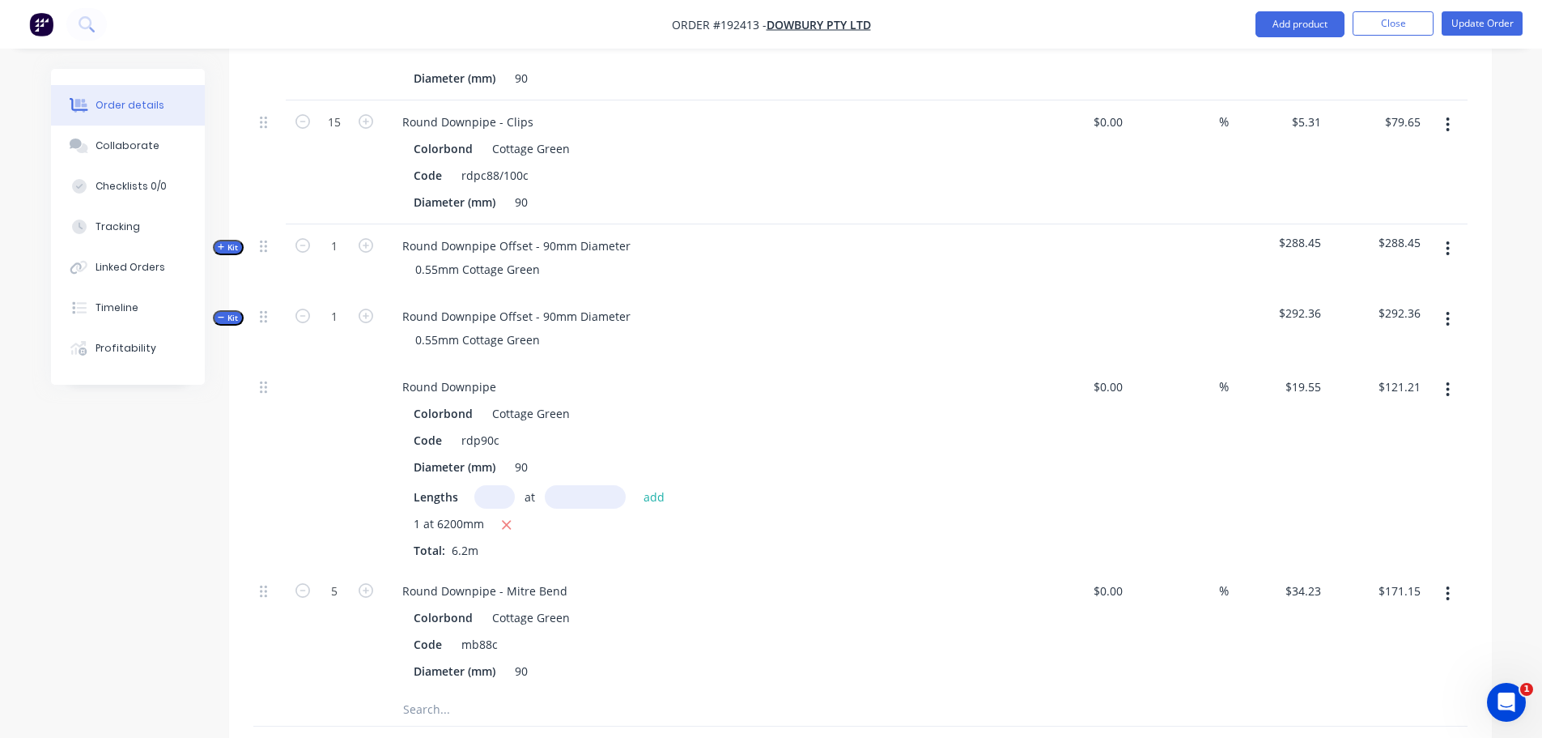
click at [230, 312] on span "Kit" at bounding box center [228, 318] width 21 height 12
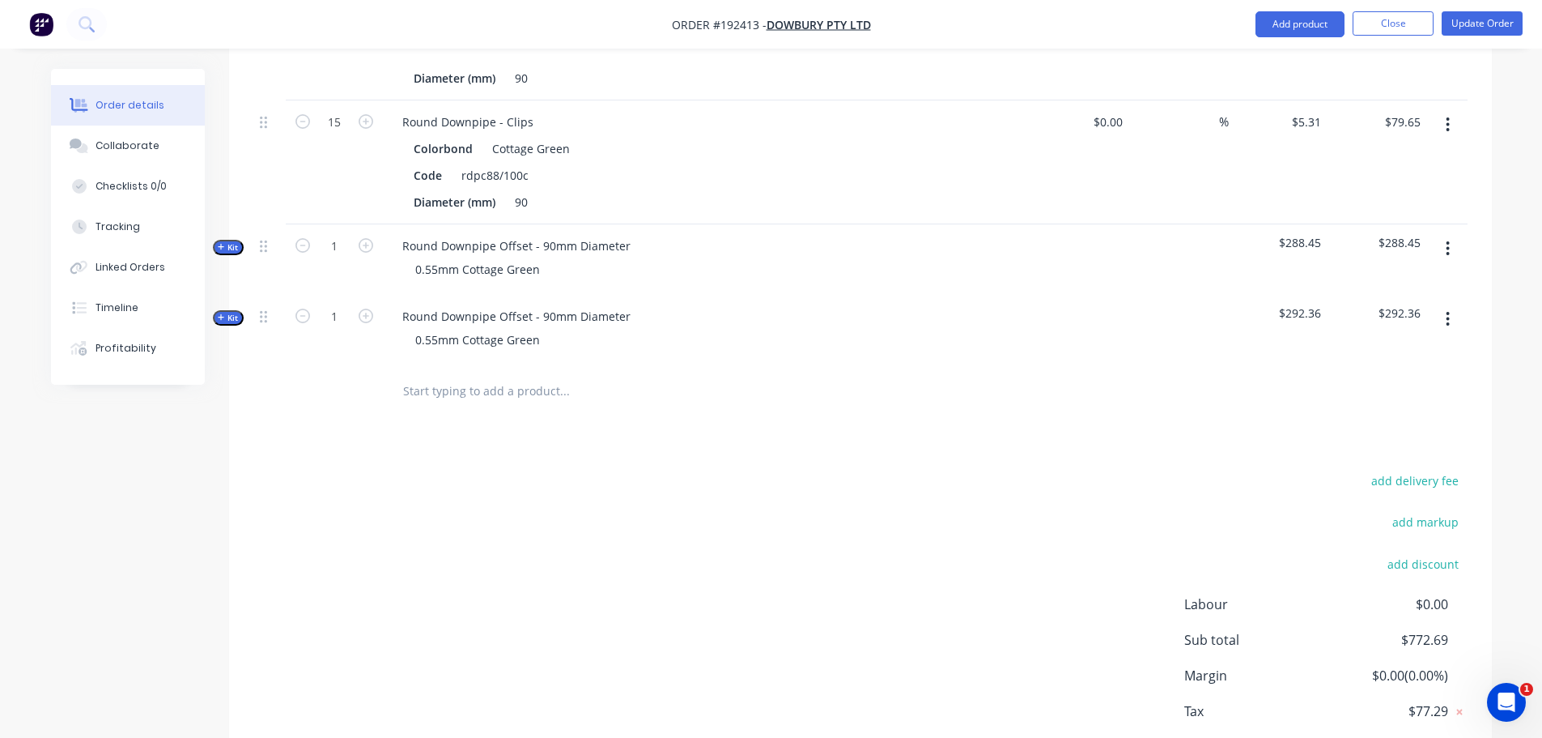
click at [1456, 304] on button "button" at bounding box center [1448, 318] width 38 height 29
click at [1395, 415] on div "Duplicate" at bounding box center [1391, 426] width 125 height 23
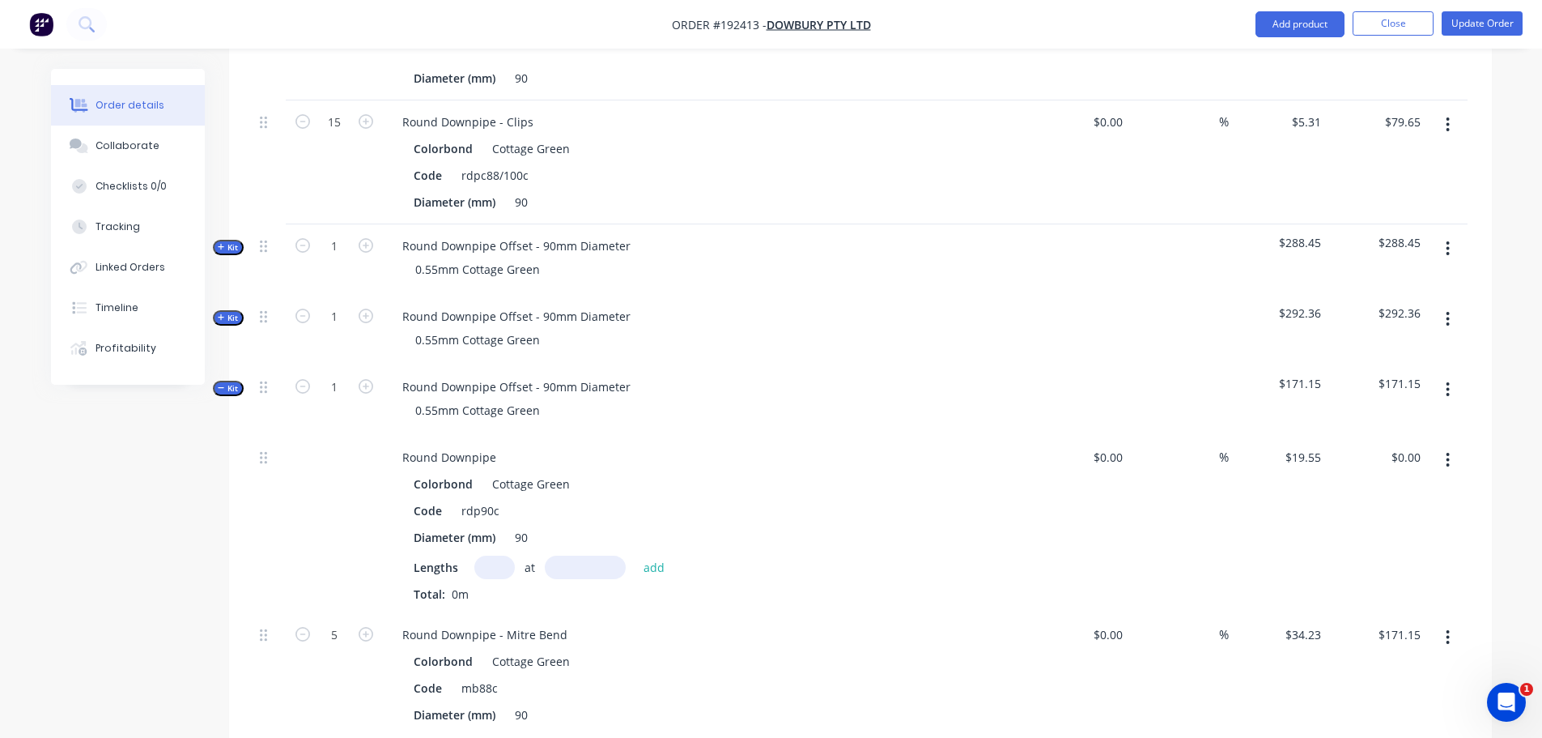
click at [496, 555] on input "text" at bounding box center [494, 566] width 40 height 23
type input "1"
type input "5800"
click at [636, 555] on button "add" at bounding box center [655, 566] width 38 height 22
type input "$113.39"
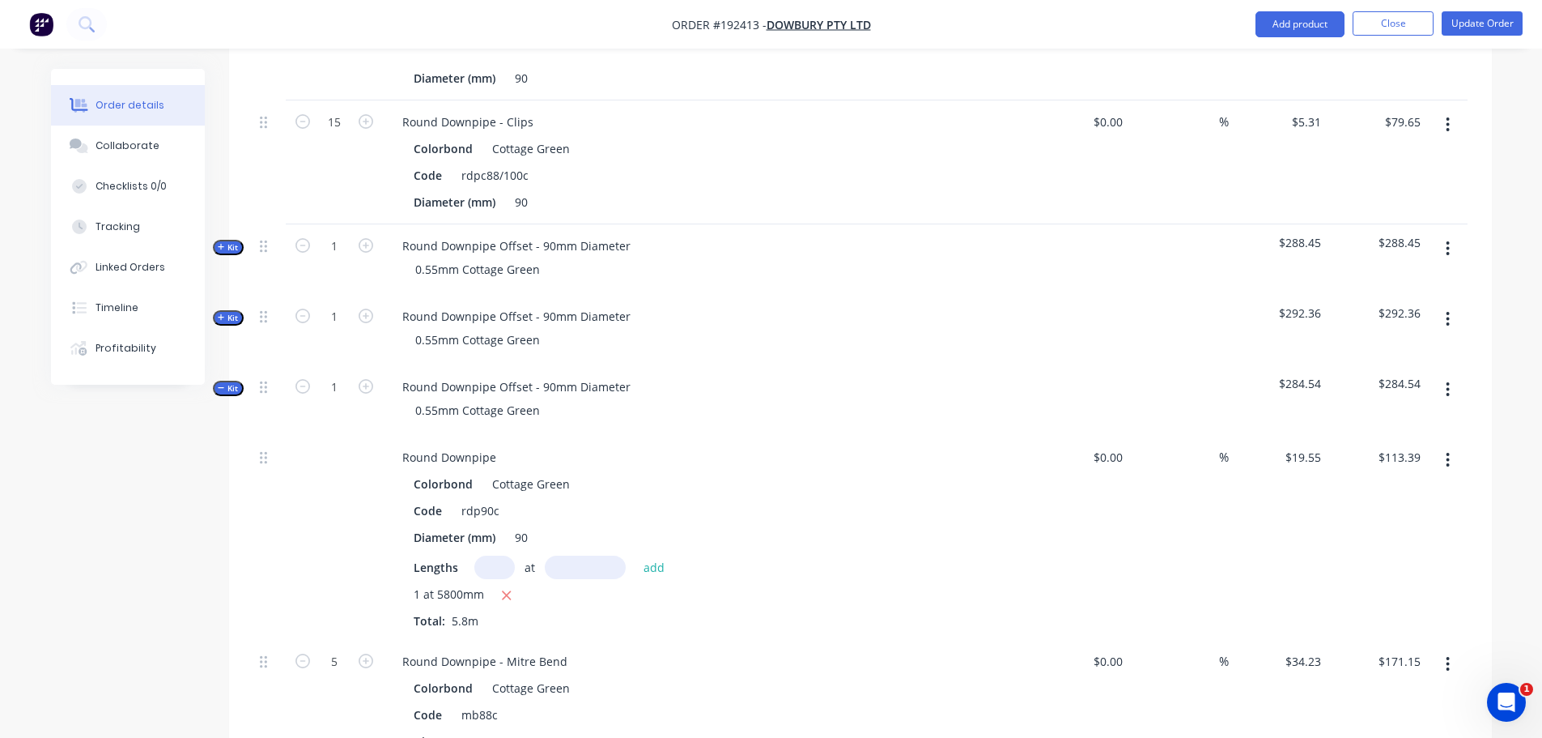
click at [233, 382] on span "Kit" at bounding box center [228, 388] width 21 height 12
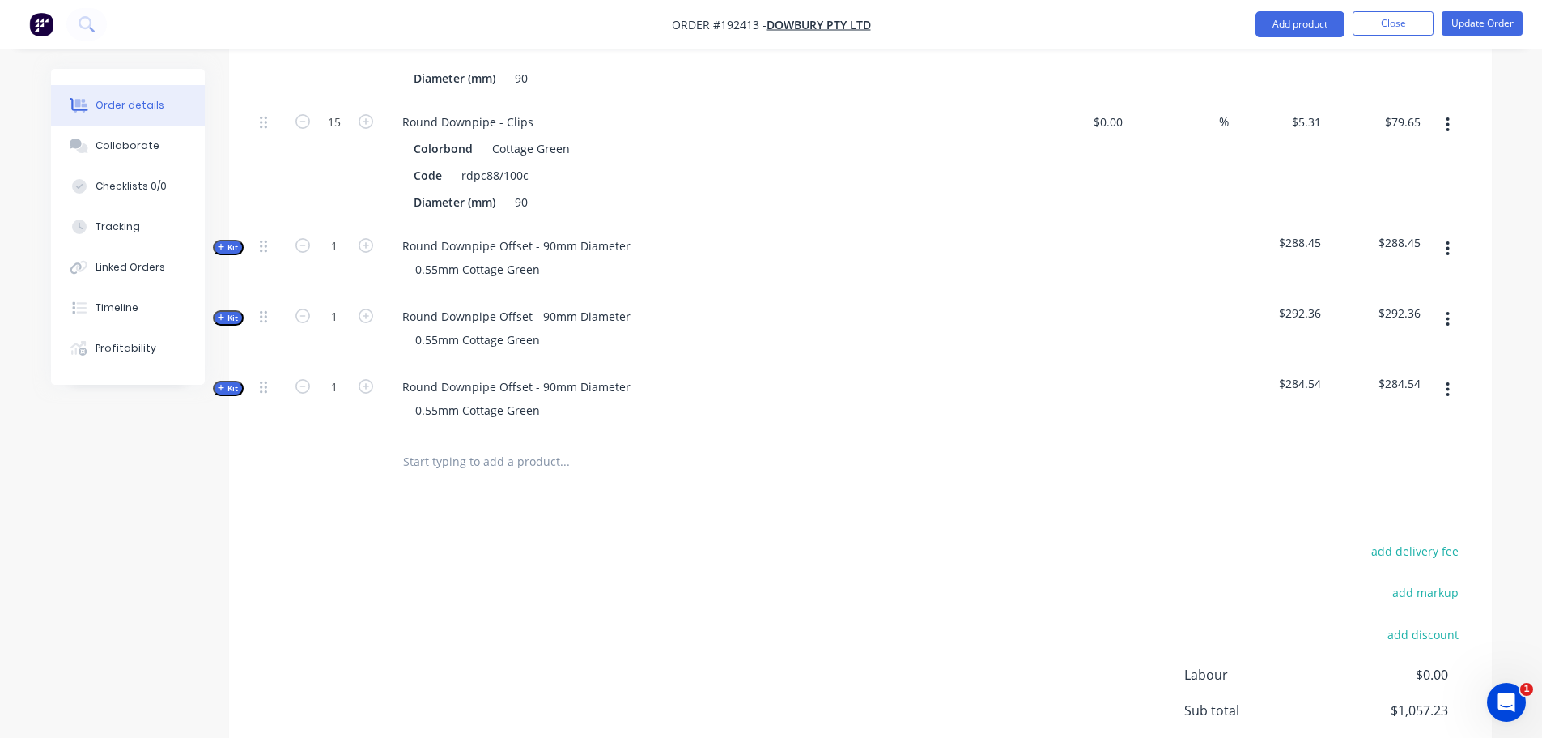
click at [1446, 381] on icon "button" at bounding box center [1448, 390] width 4 height 18
click at [1383, 480] on button "Duplicate" at bounding box center [1391, 496] width 154 height 32
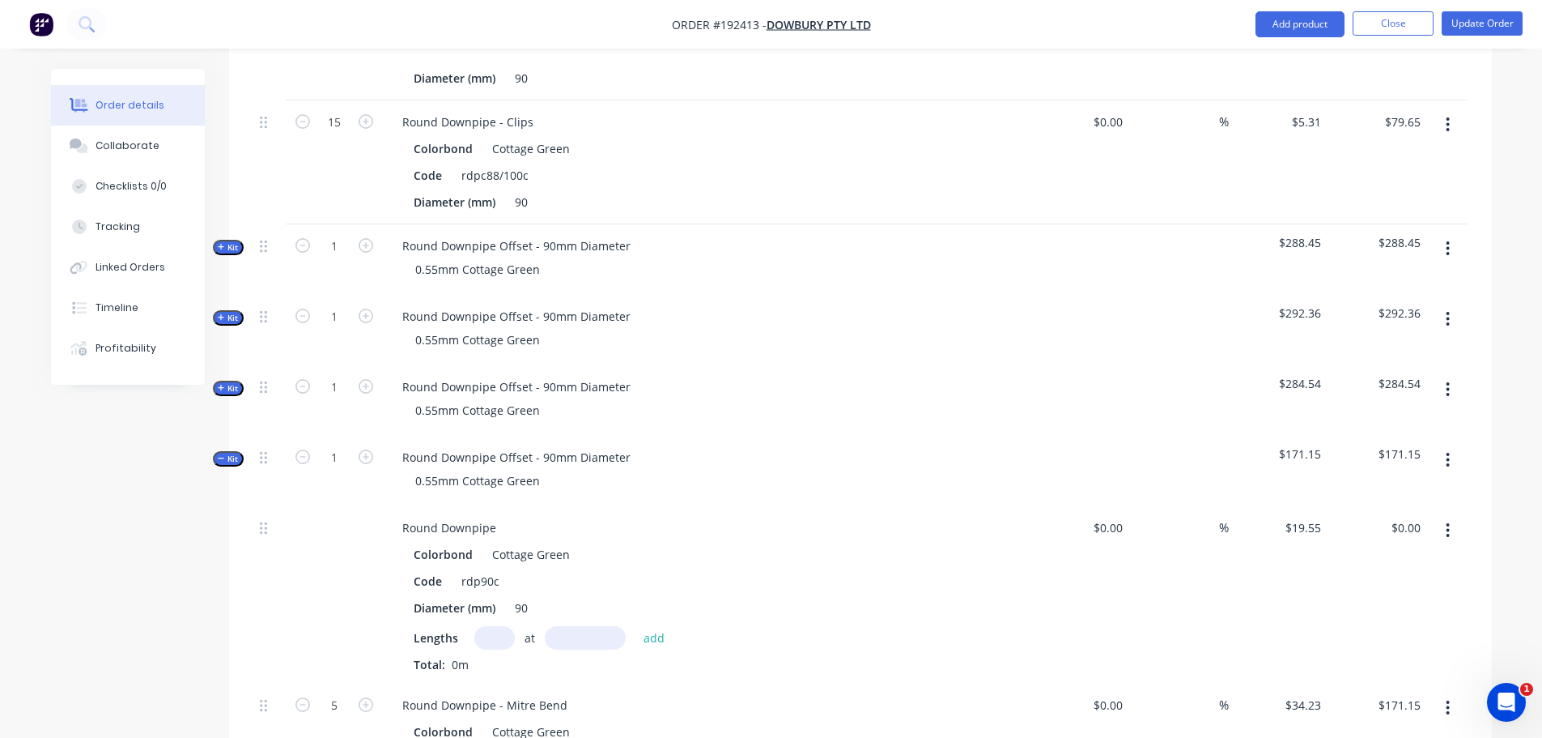
click at [496, 626] on input "text" at bounding box center [494, 637] width 40 height 23
type input "1"
type input "6500"
click at [636, 626] on button "add" at bounding box center [655, 637] width 38 height 22
type input "$127.08"
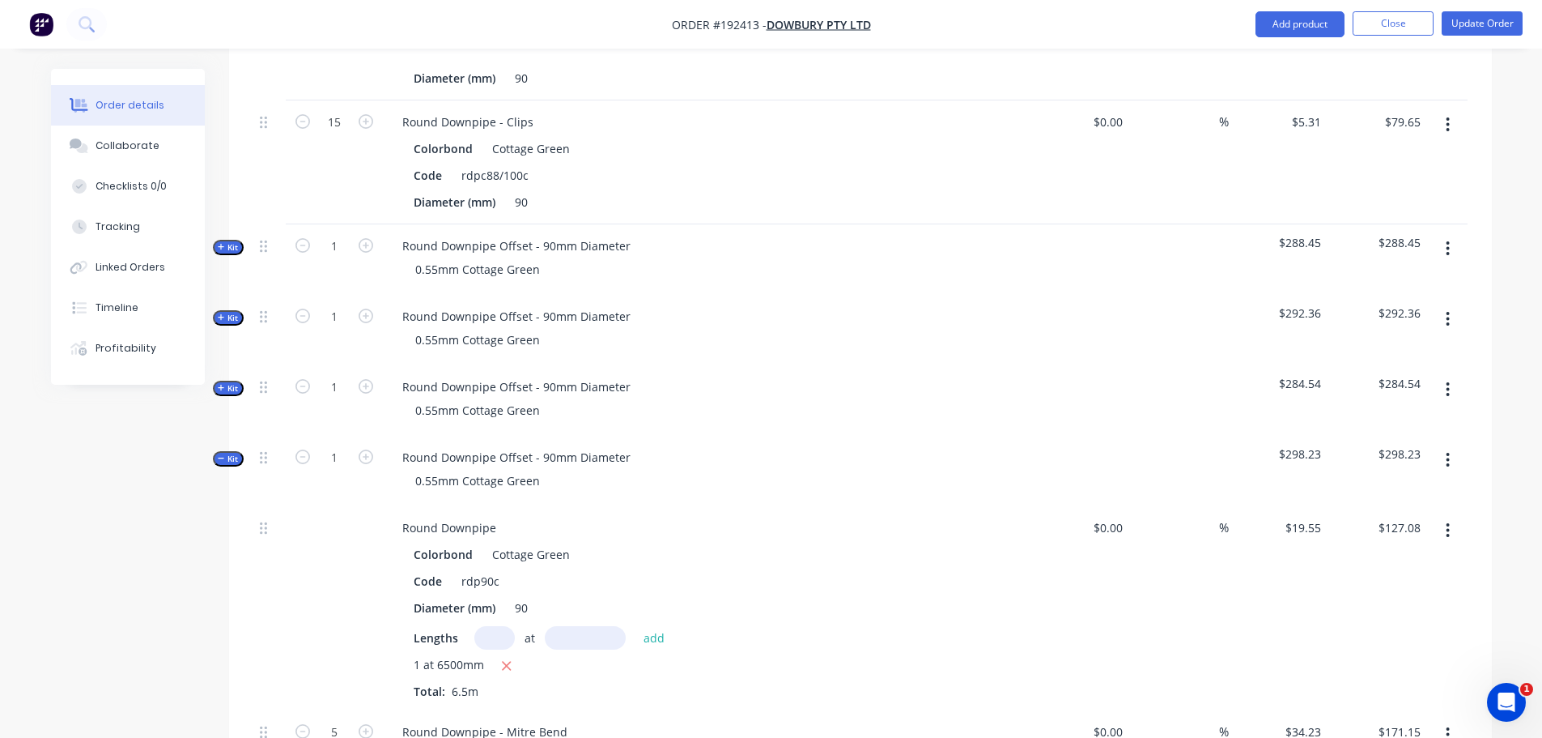
click at [227, 453] on span "Kit" at bounding box center [228, 459] width 21 height 12
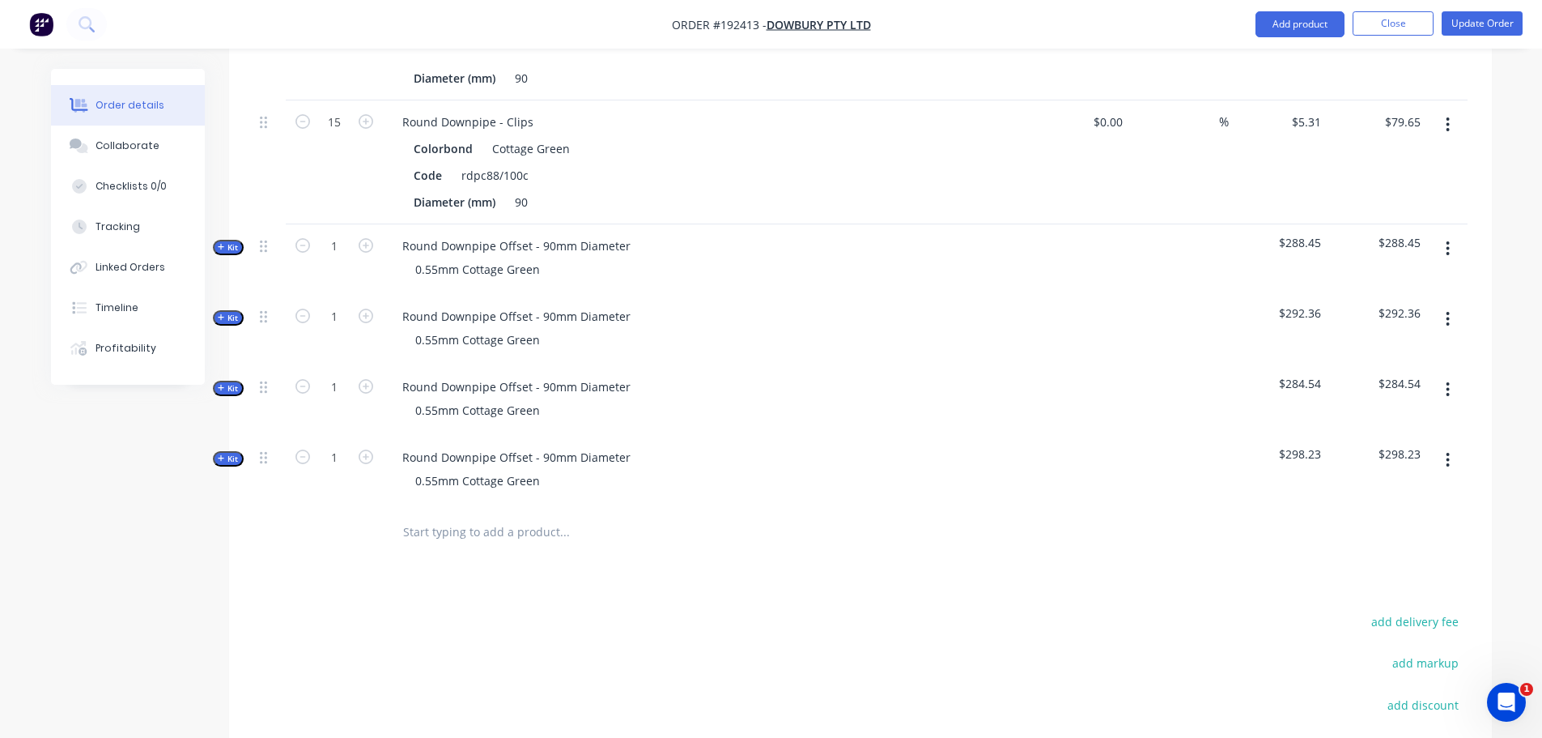
click at [225, 382] on span "Kit" at bounding box center [228, 388] width 21 height 12
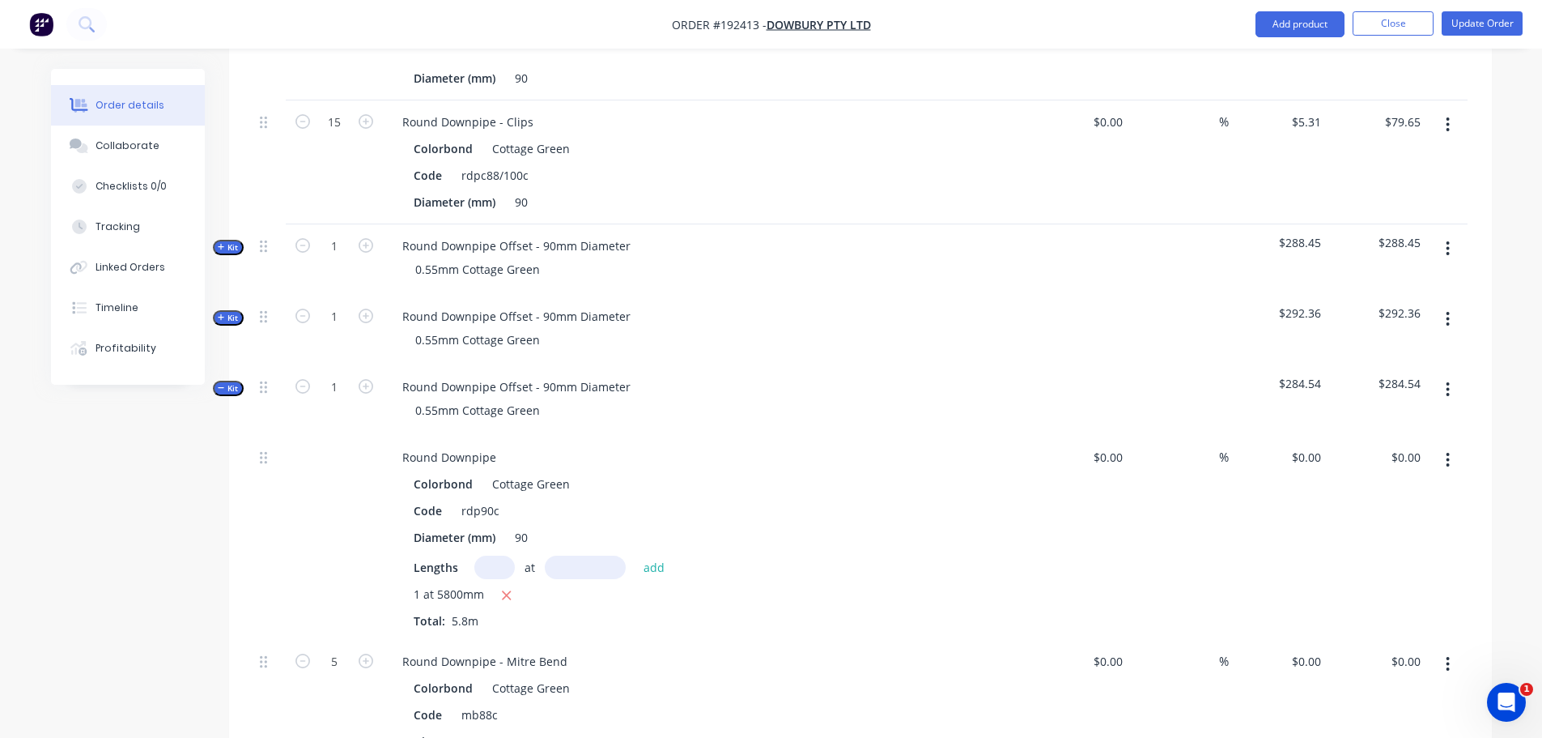
type input "$19.55"
type input "$113.39"
type input "$34.23"
type input "$171.15"
click at [225, 382] on span "Kit" at bounding box center [228, 388] width 21 height 12
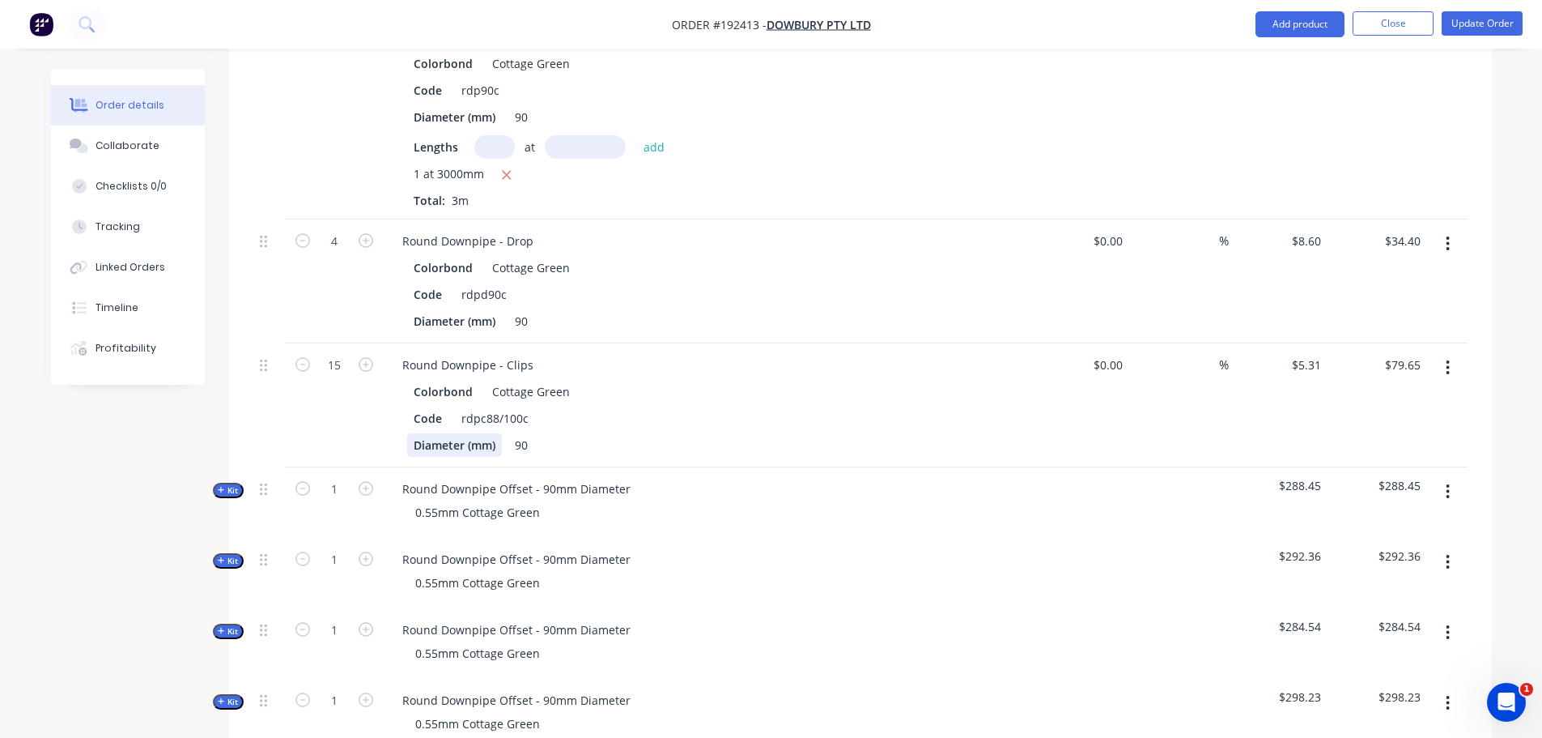
scroll to position [913, 0]
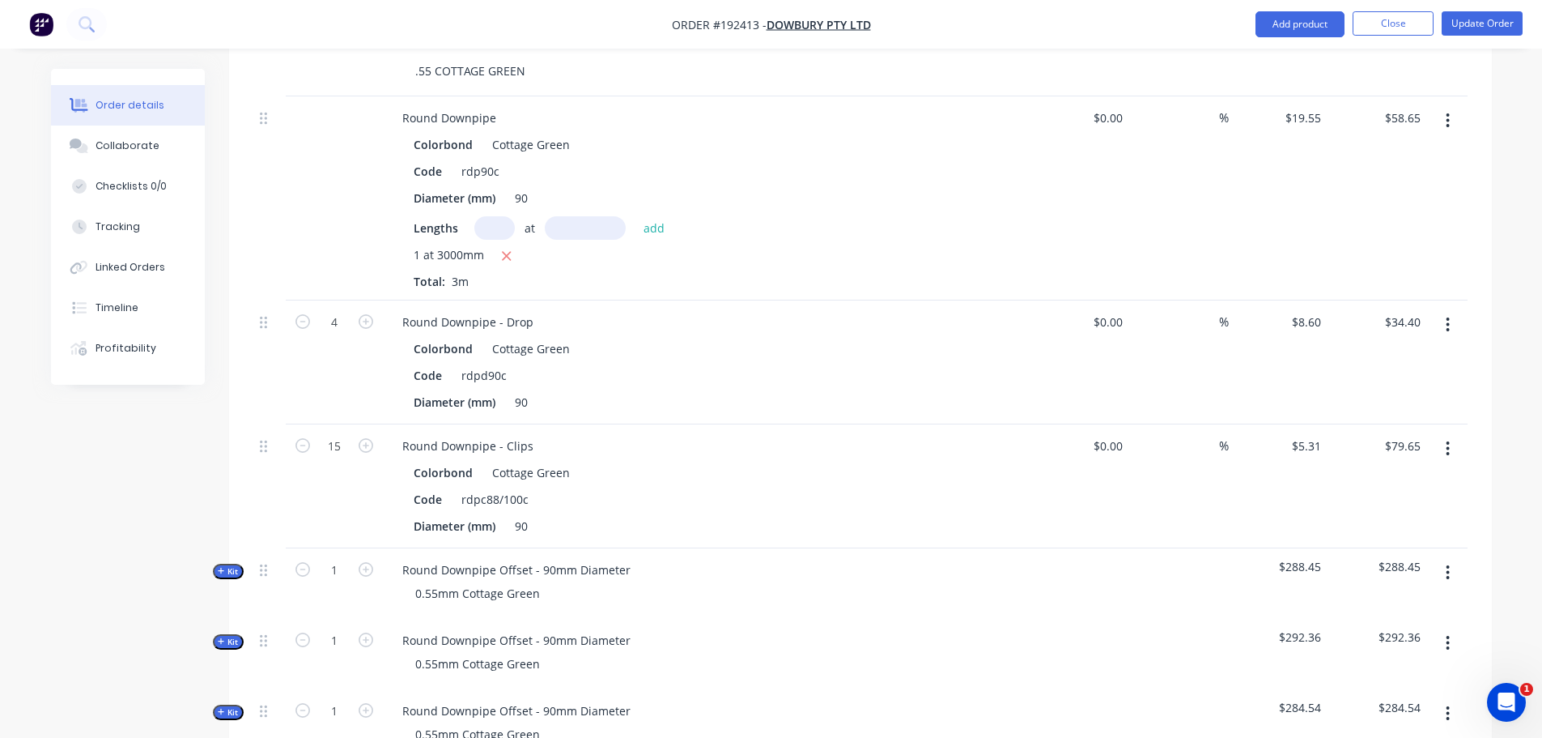
drag, startPoint x: 446, startPoint y: 422, endPoint x: 92, endPoint y: 468, distance: 356.8
click at [89, 468] on div "Created by Hayden Created 11/09/25 Required 15/09/25 Assigned to Add team membe…" at bounding box center [771, 225] width 1441 height 2140
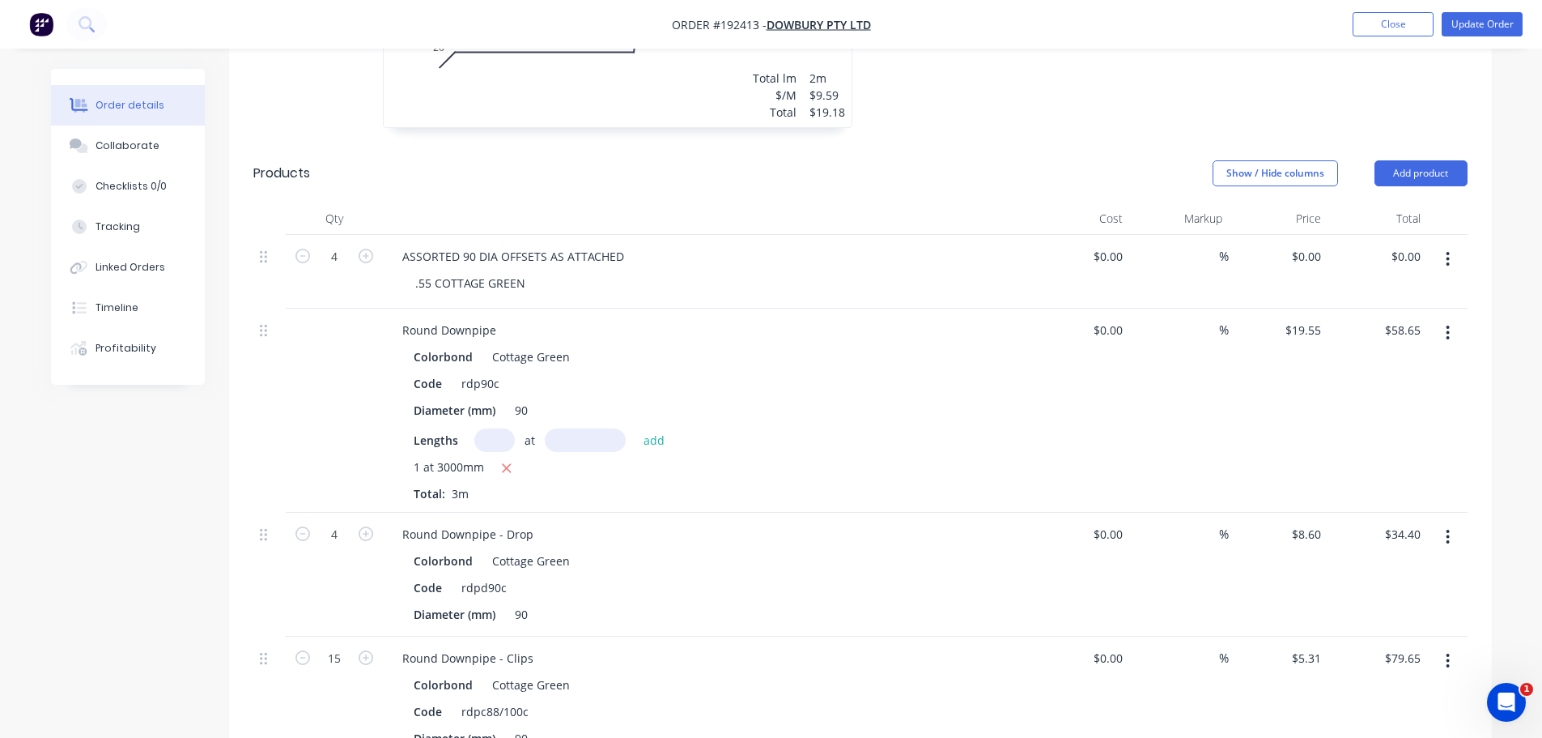
scroll to position [670, 0]
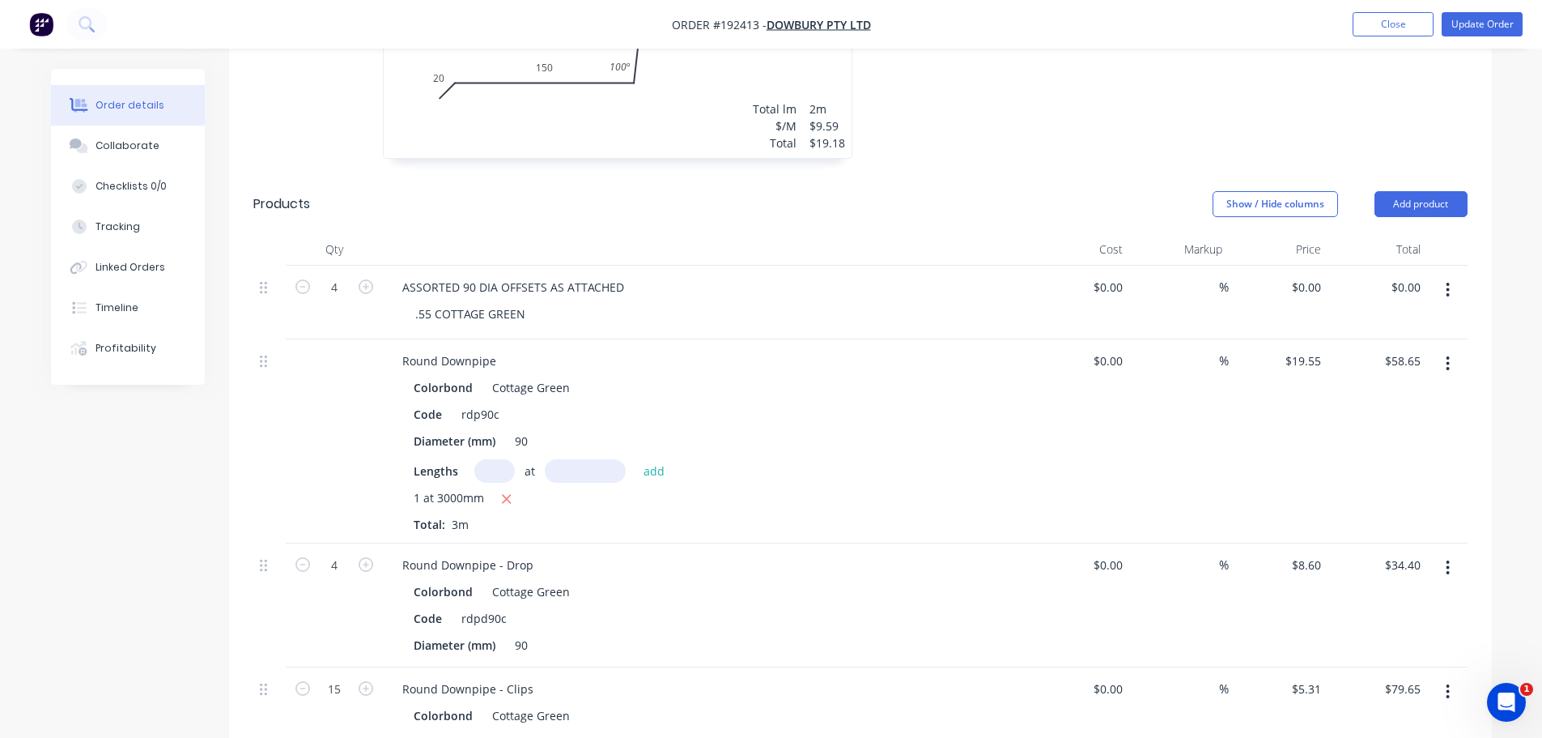
click at [1461, 275] on button "button" at bounding box center [1448, 289] width 38 height 29
click at [1379, 418] on div "Delete" at bounding box center [1391, 429] width 125 height 23
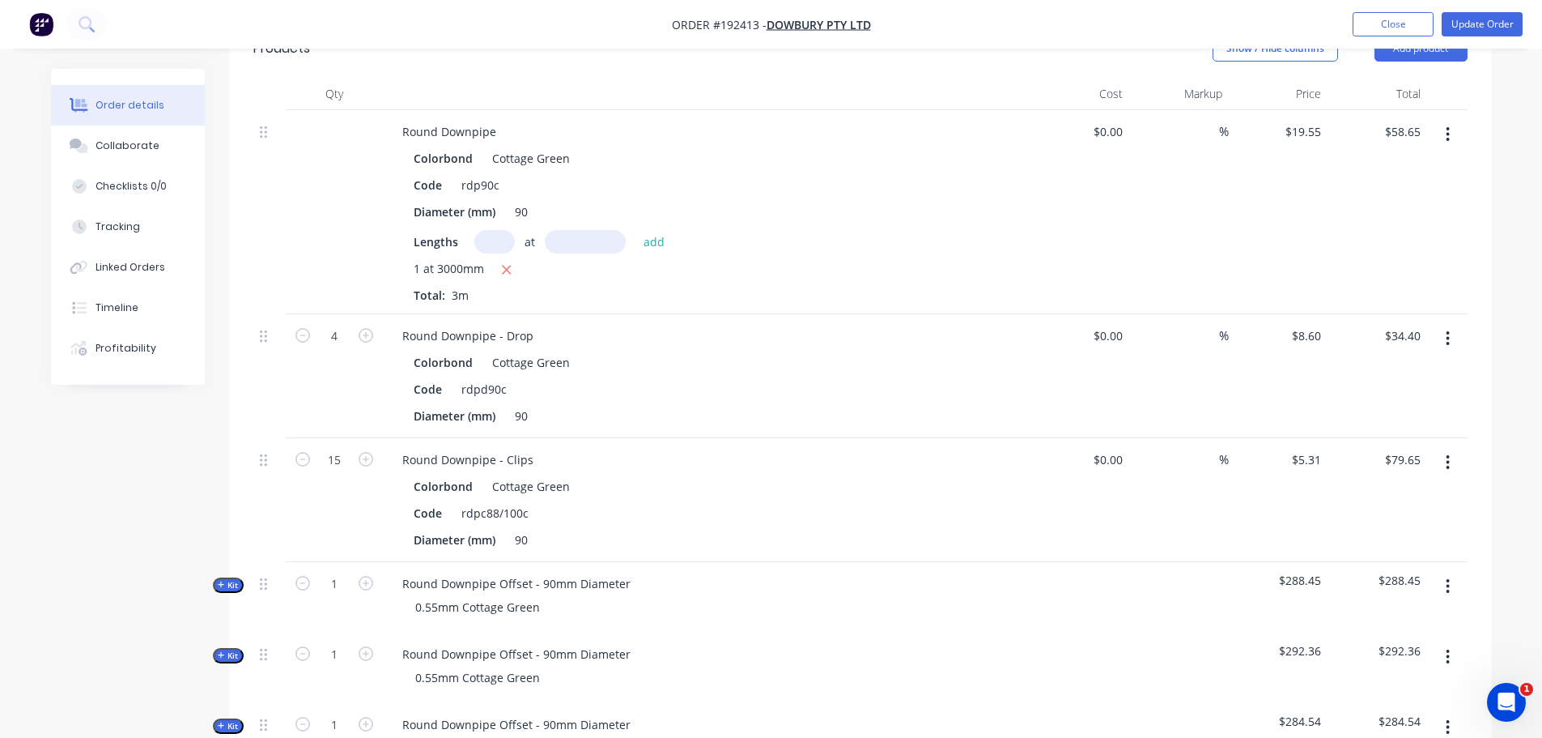
scroll to position [832, 0]
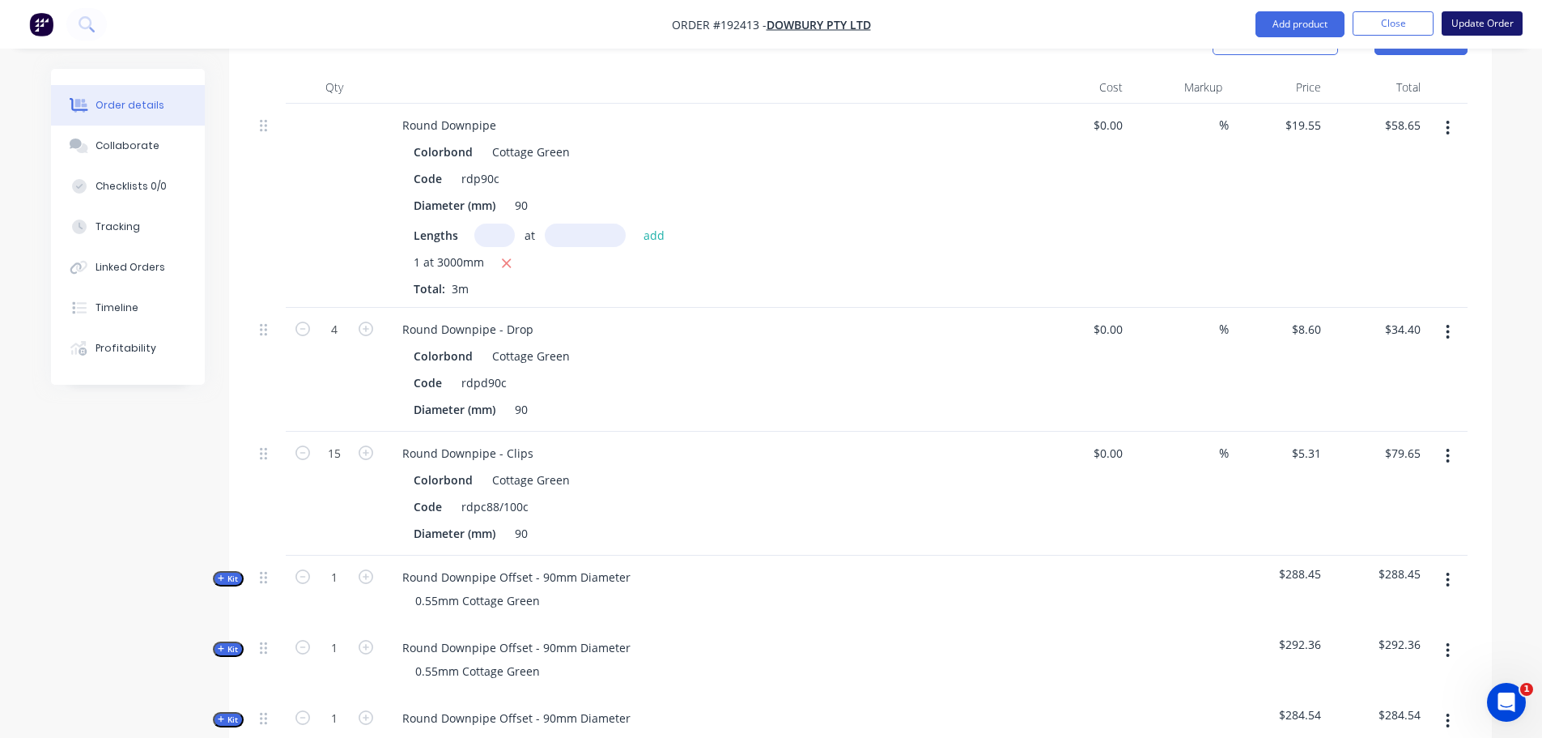
click at [1489, 22] on button "Update Order" at bounding box center [1482, 23] width 81 height 24
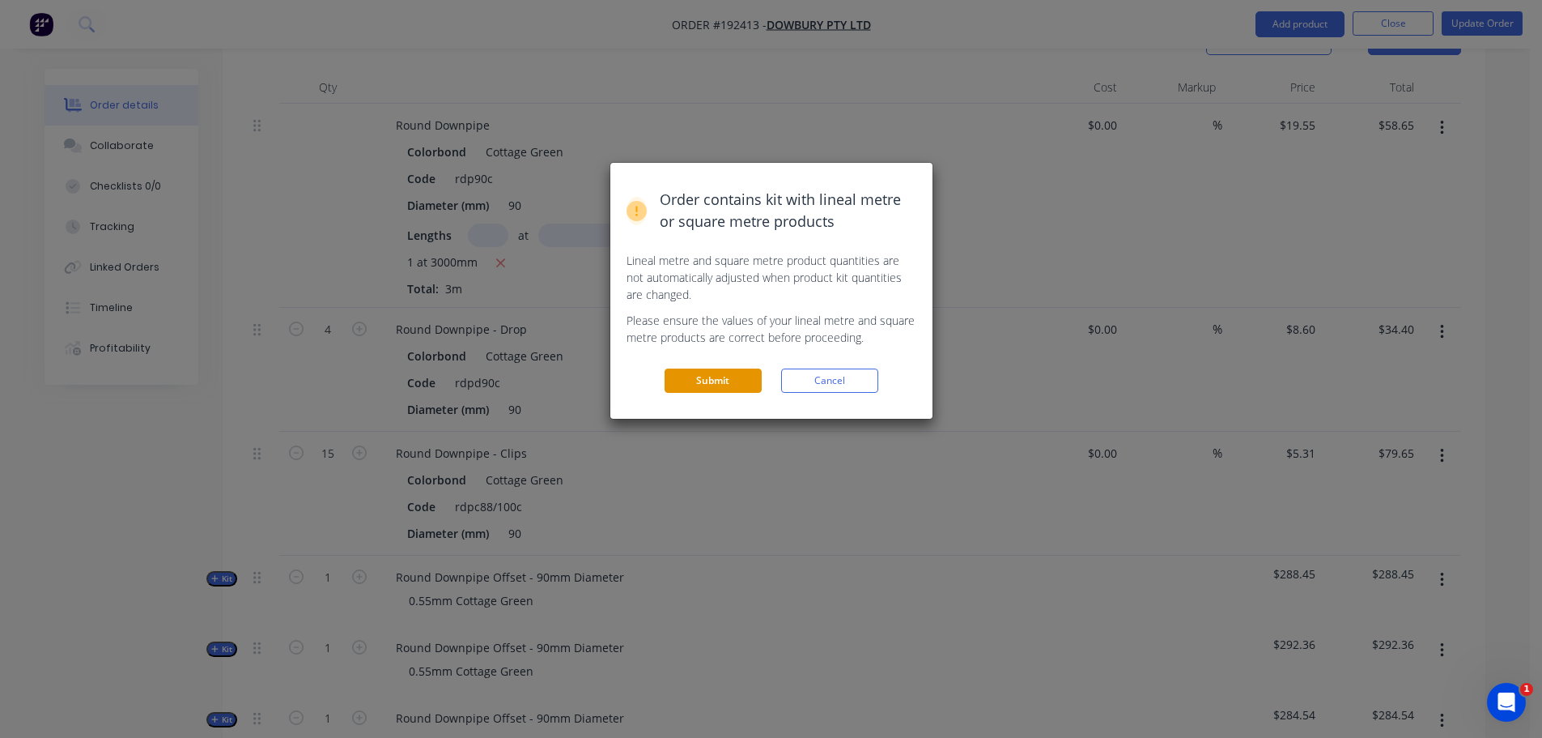
click at [731, 386] on button "Submit" at bounding box center [713, 380] width 97 height 24
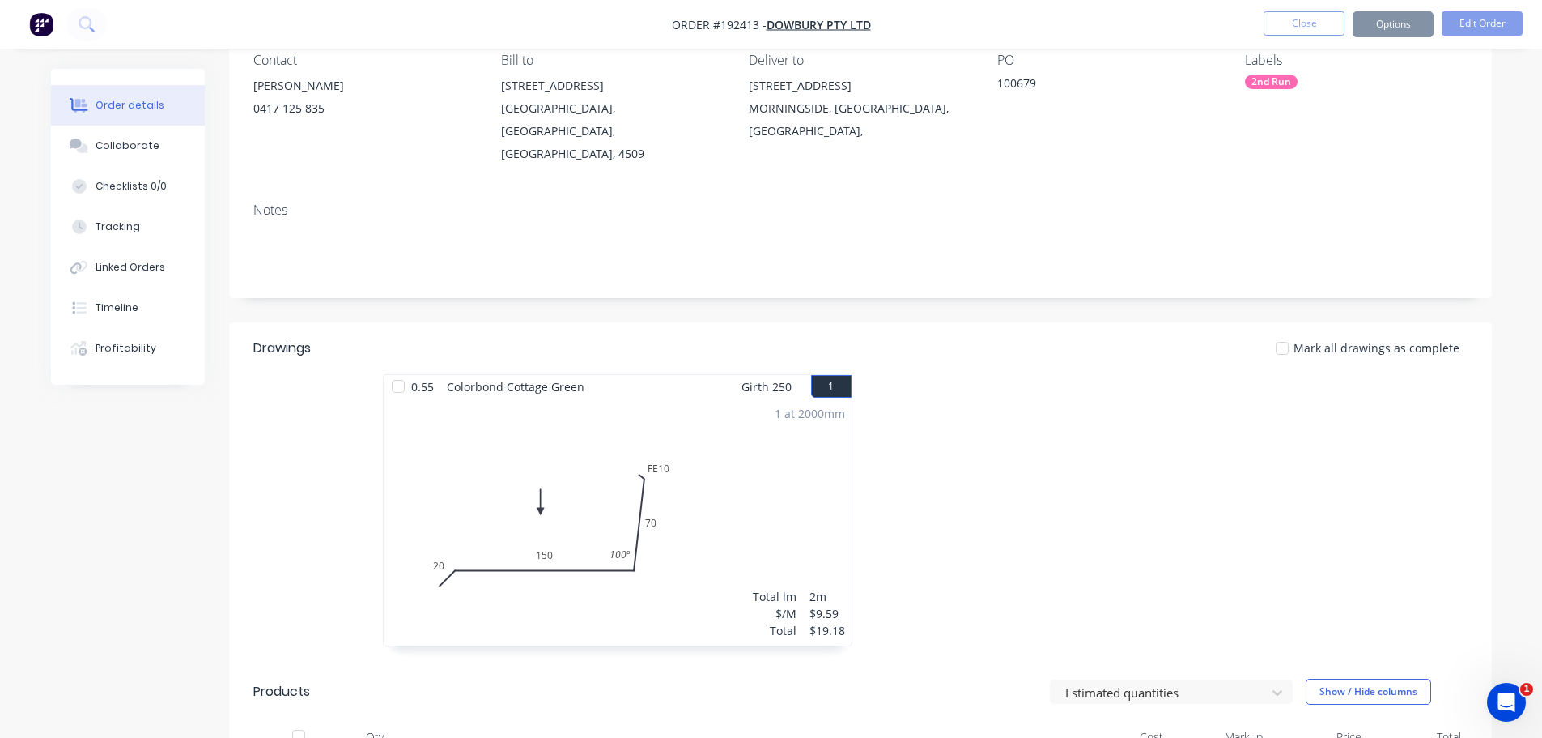
scroll to position [135, 0]
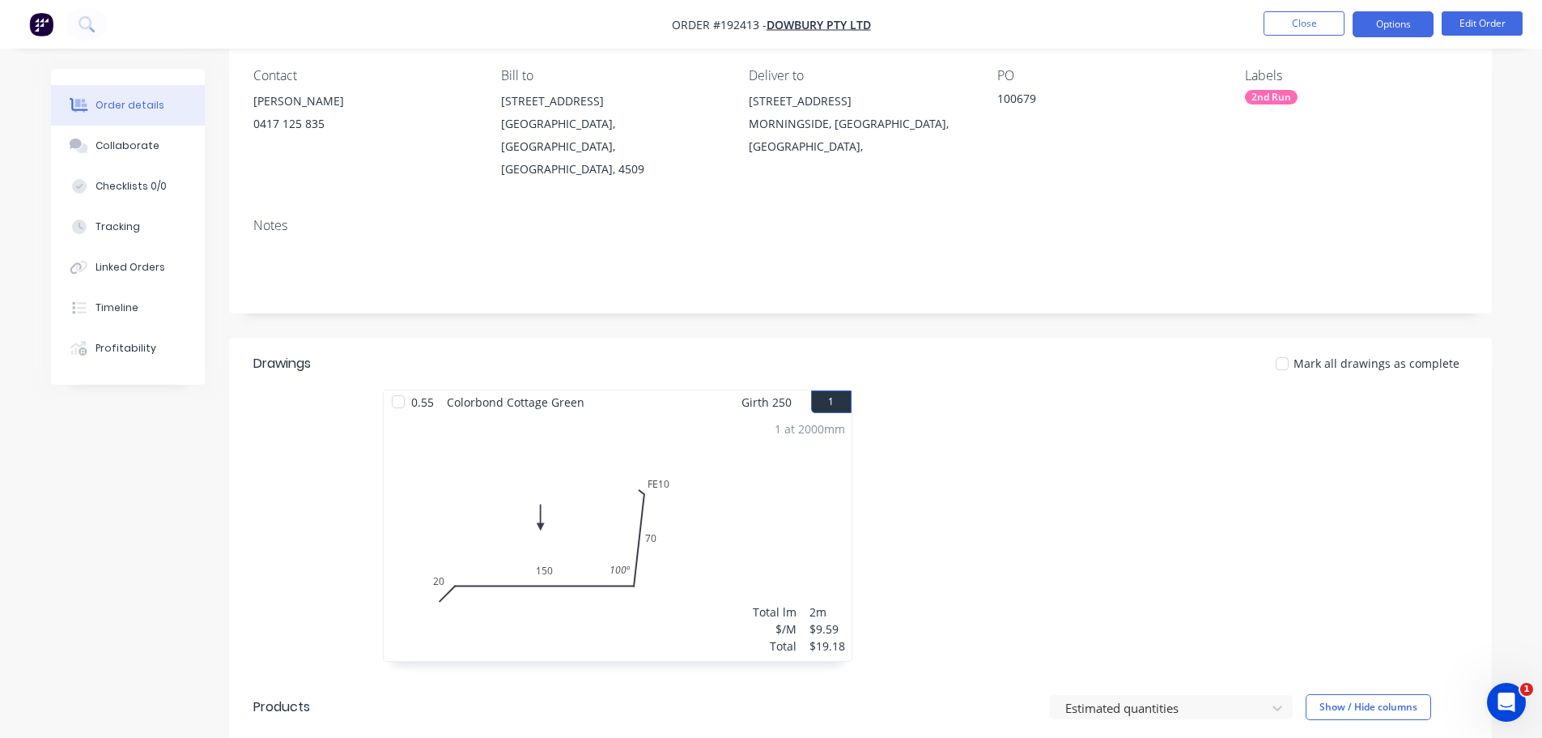
click at [1390, 24] on button "Options" at bounding box center [1393, 24] width 81 height 26
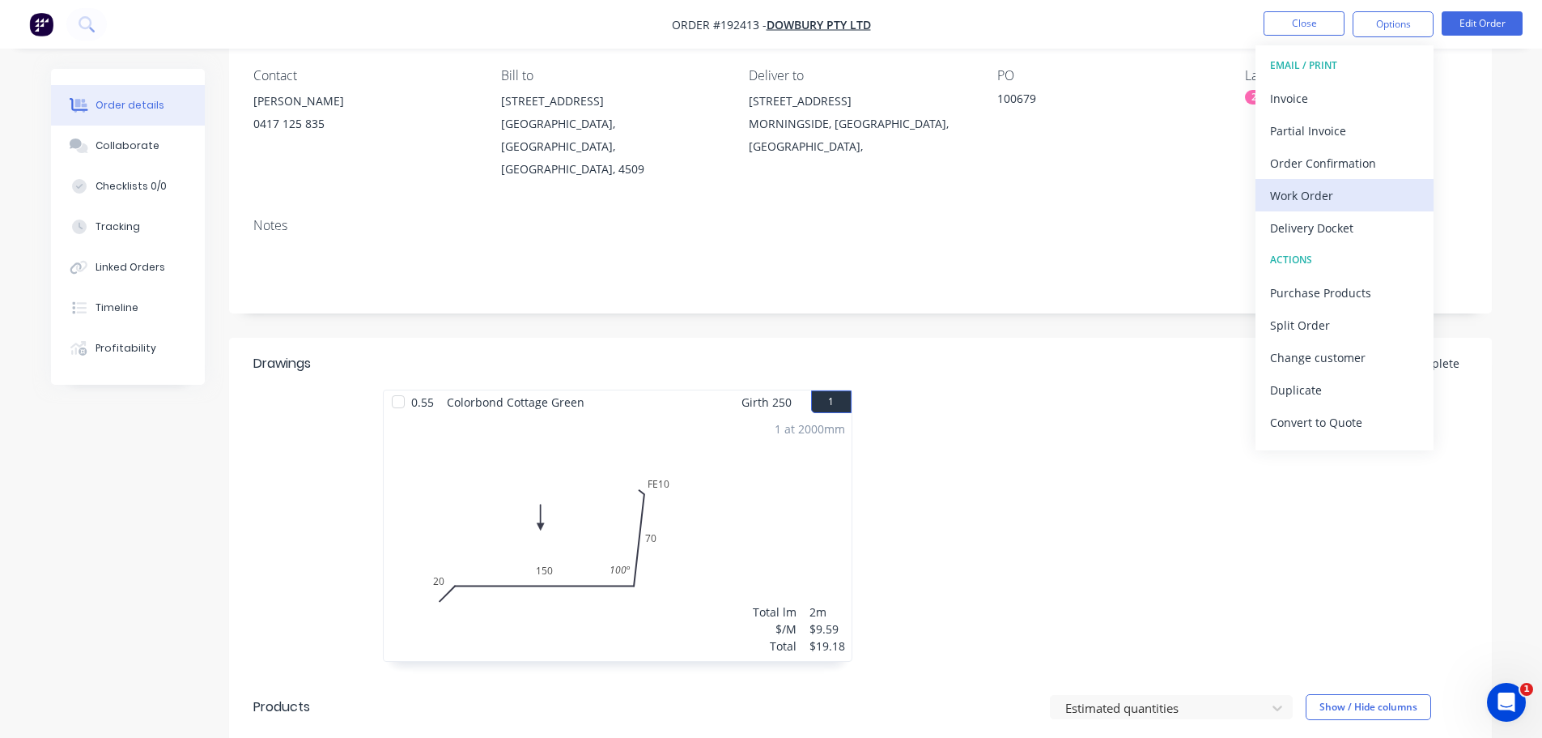
click at [1325, 181] on button "Work Order" at bounding box center [1345, 195] width 178 height 32
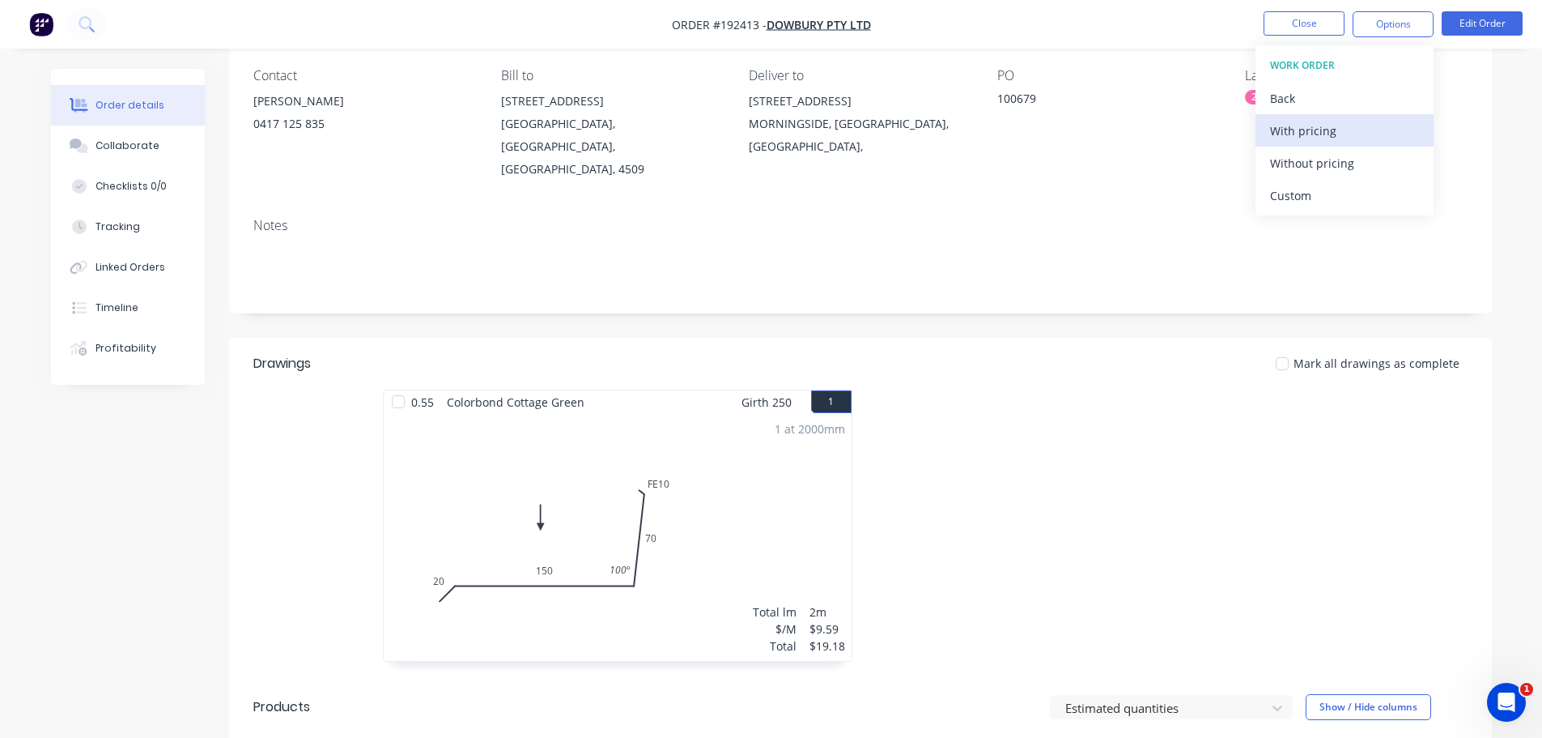
click at [1318, 130] on div "With pricing" at bounding box center [1344, 130] width 149 height 23
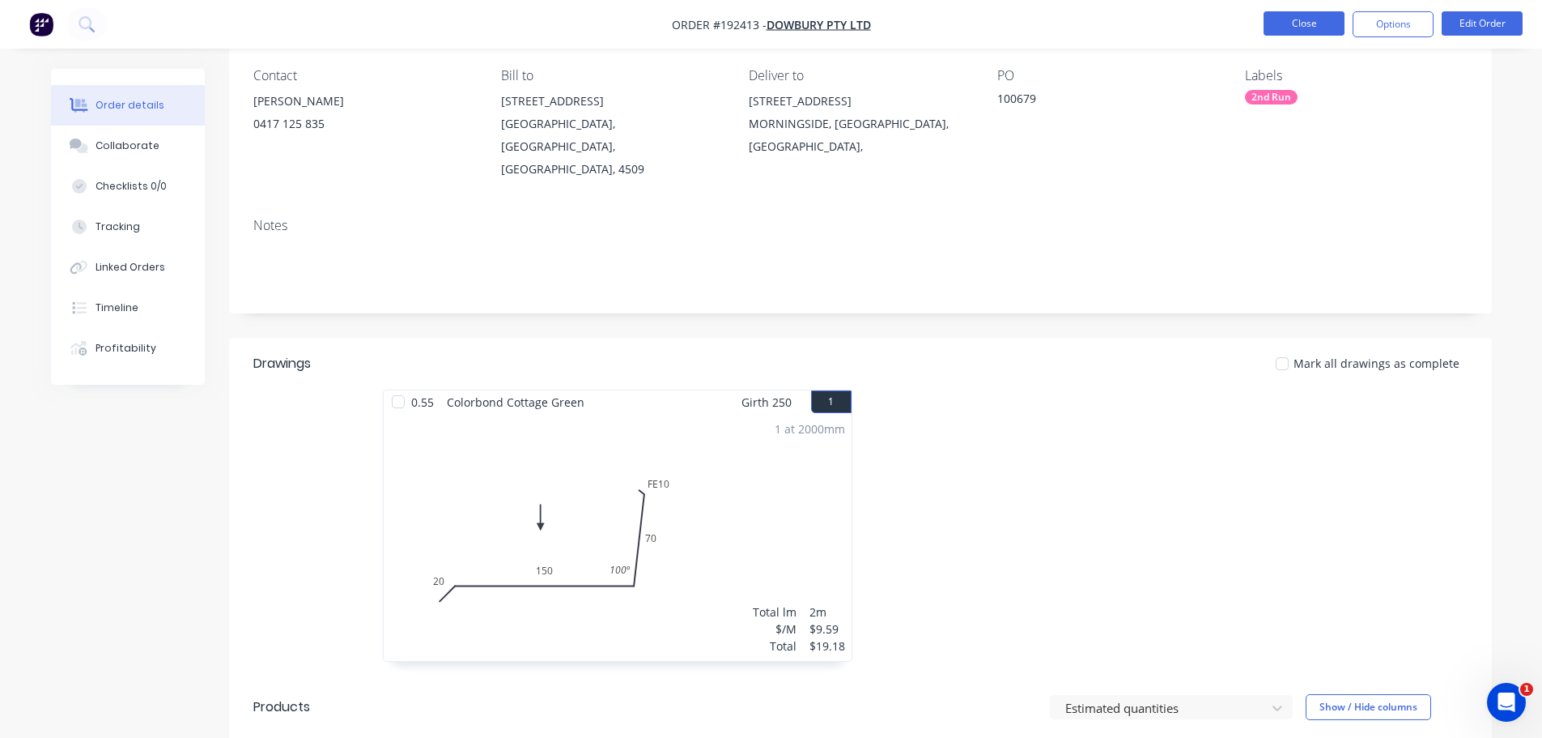
click at [1307, 19] on button "Close" at bounding box center [1304, 23] width 81 height 24
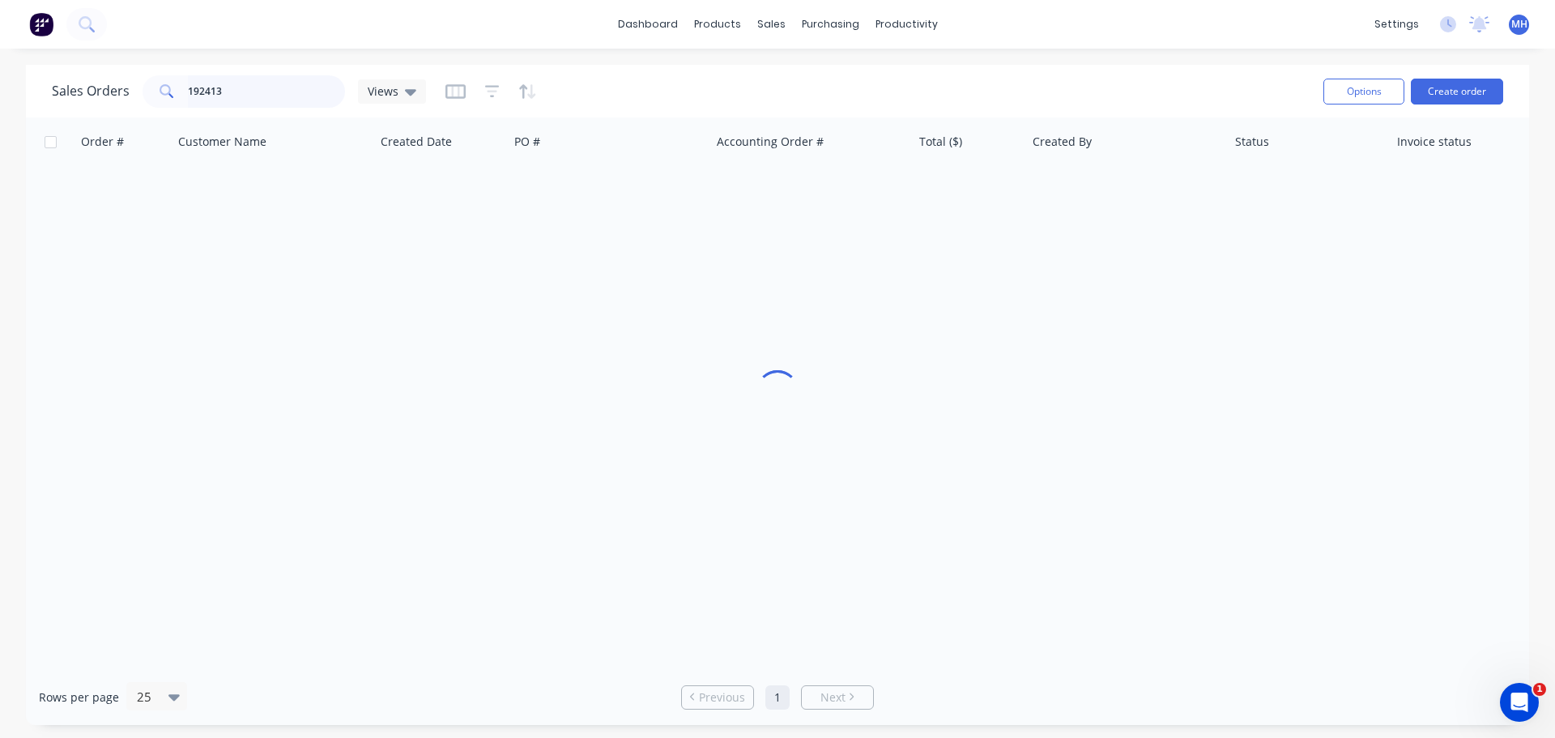
click at [240, 96] on input "192413" at bounding box center [267, 91] width 158 height 32
type input "192668"
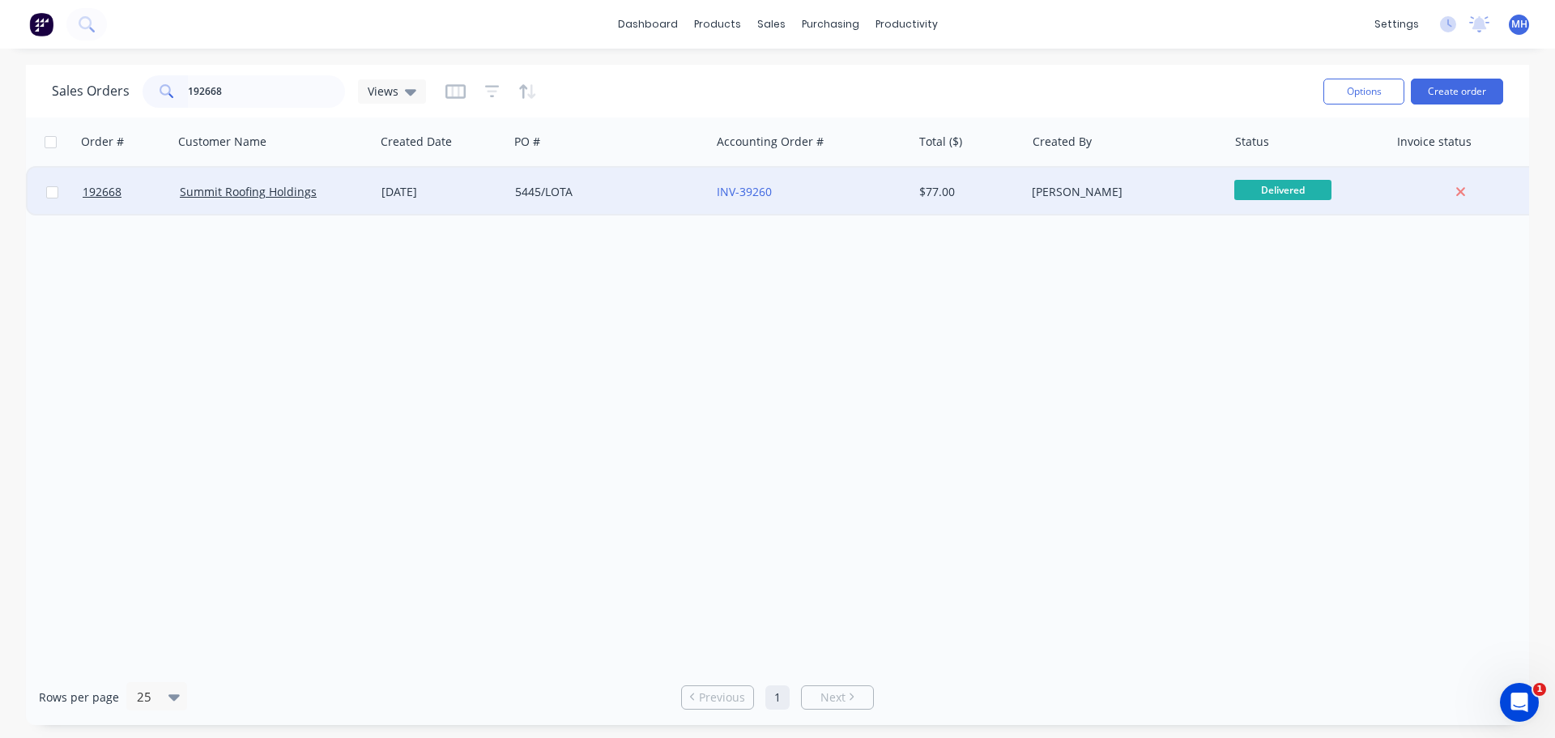
click at [396, 203] on div "12 Sep 2025" at bounding box center [442, 192] width 134 height 49
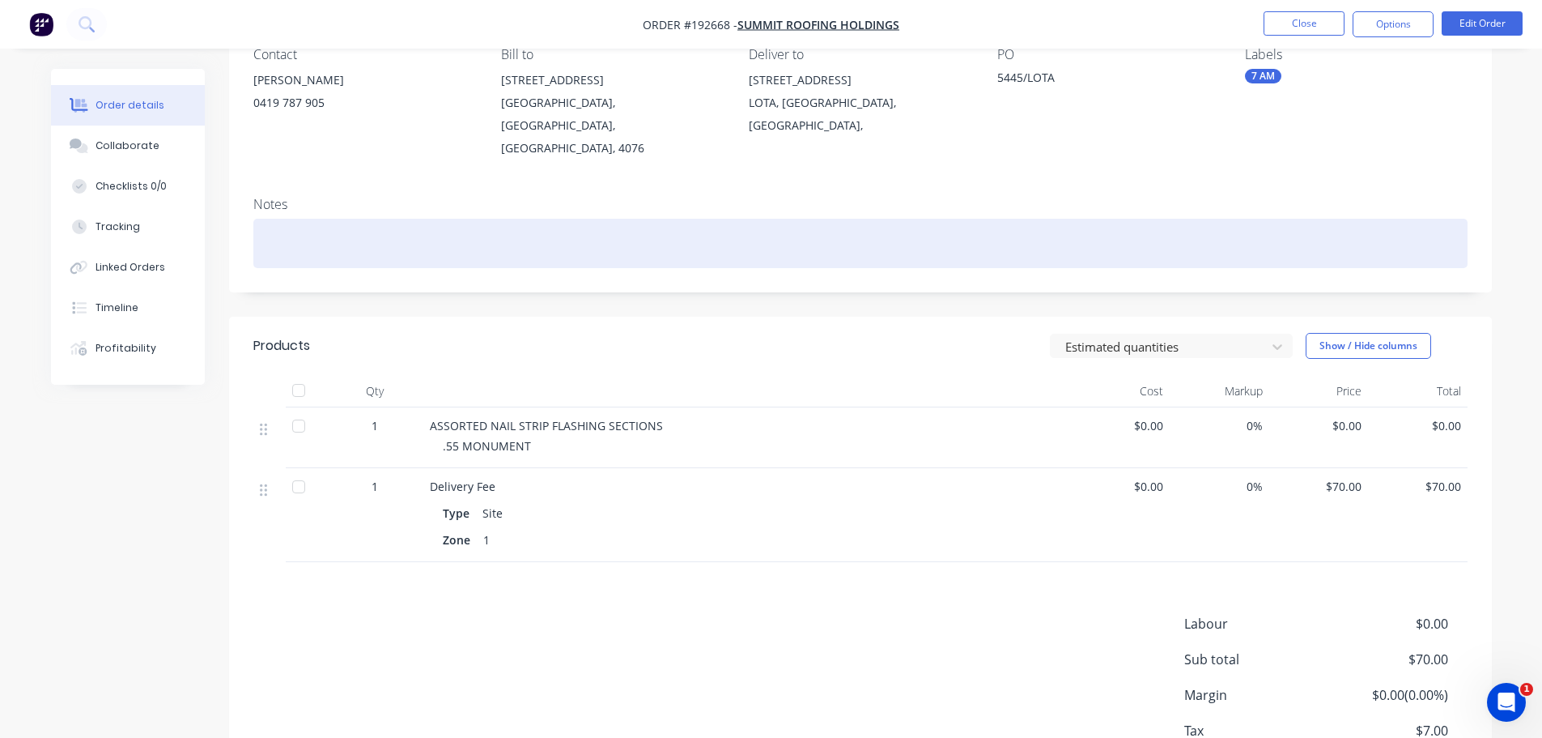
scroll to position [162, 0]
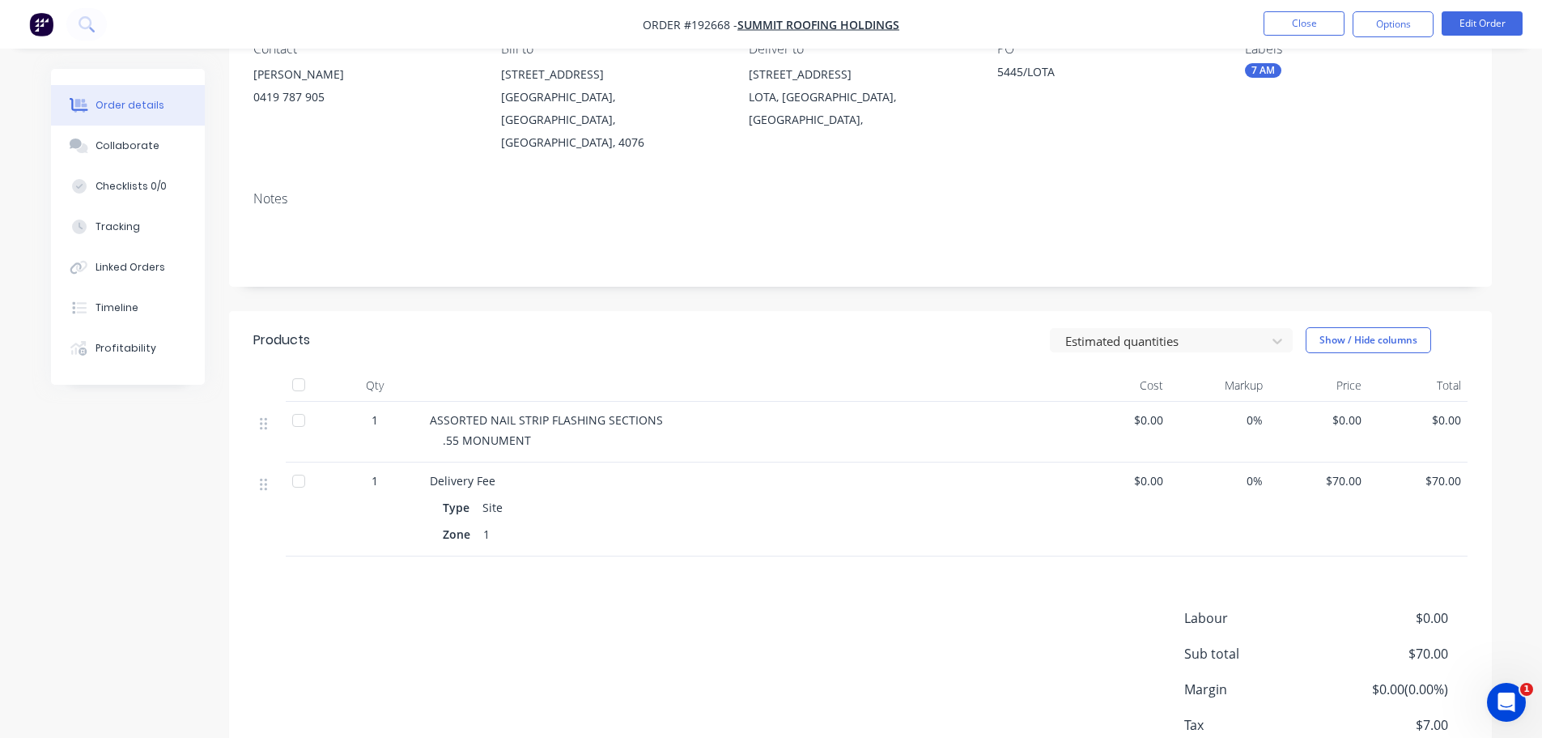
click at [585, 247] on div "Notes" at bounding box center [860, 232] width 1263 height 108
click at [1500, 17] on button "Edit Order" at bounding box center [1482, 23] width 81 height 24
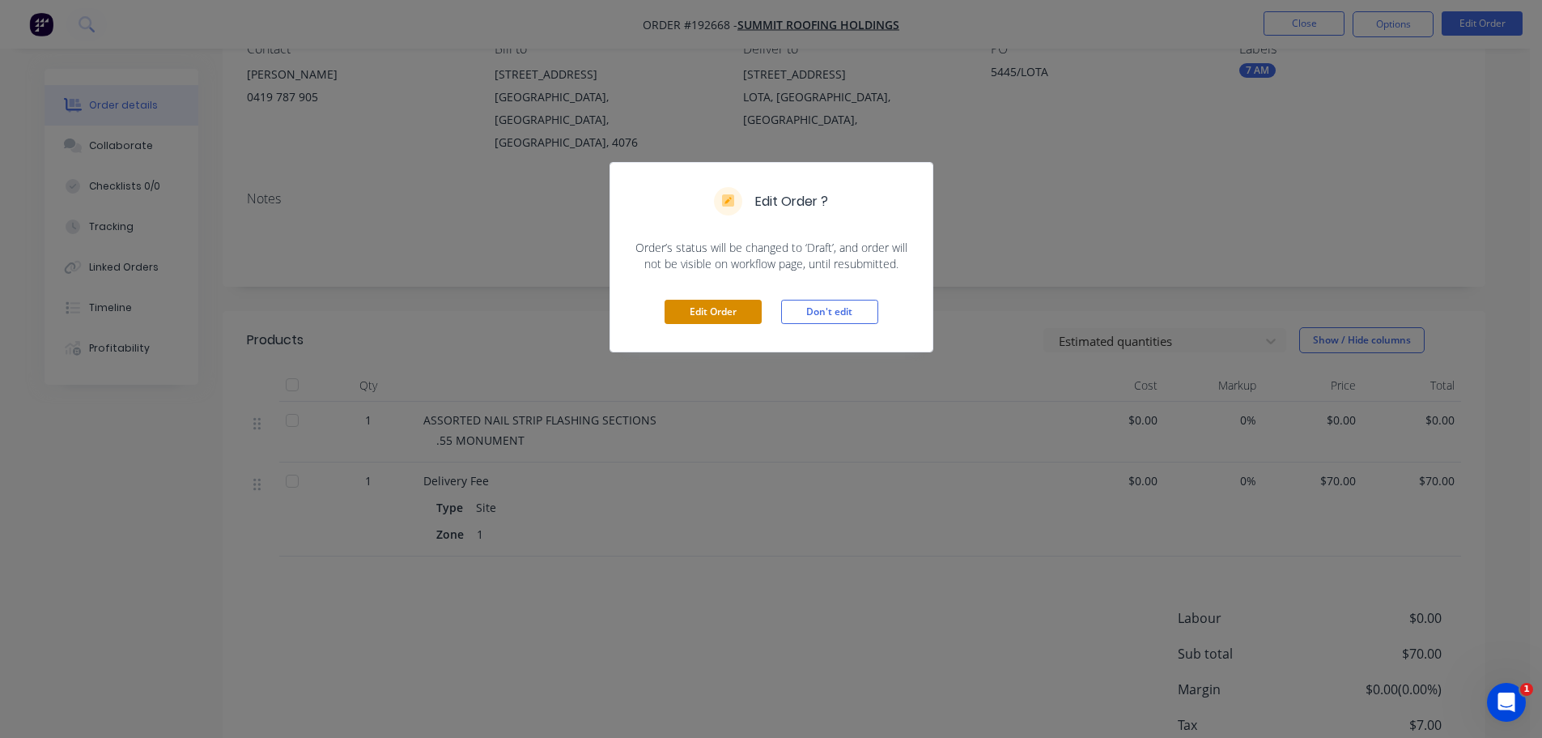
click at [717, 314] on button "Edit Order" at bounding box center [713, 312] width 97 height 24
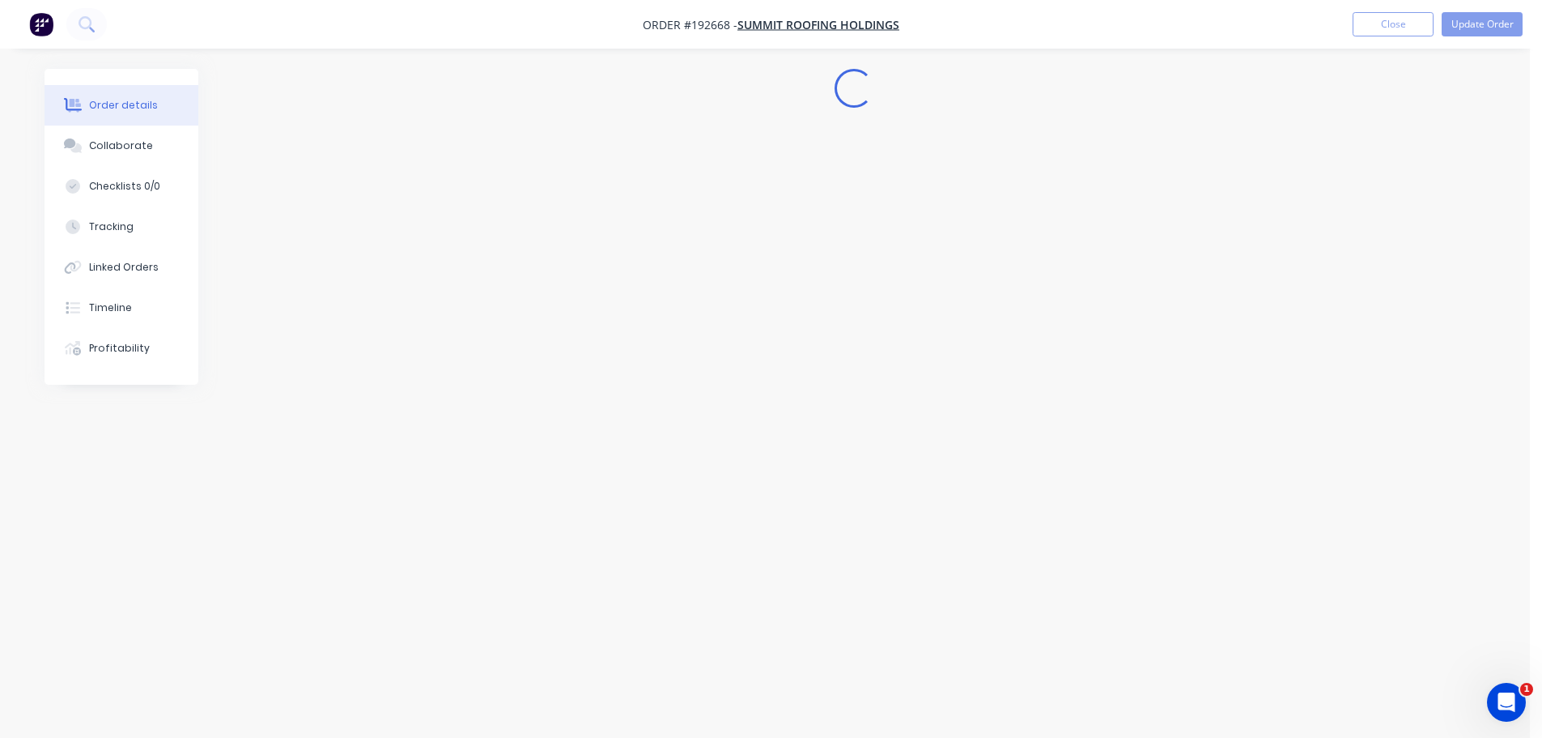
scroll to position [0, 0]
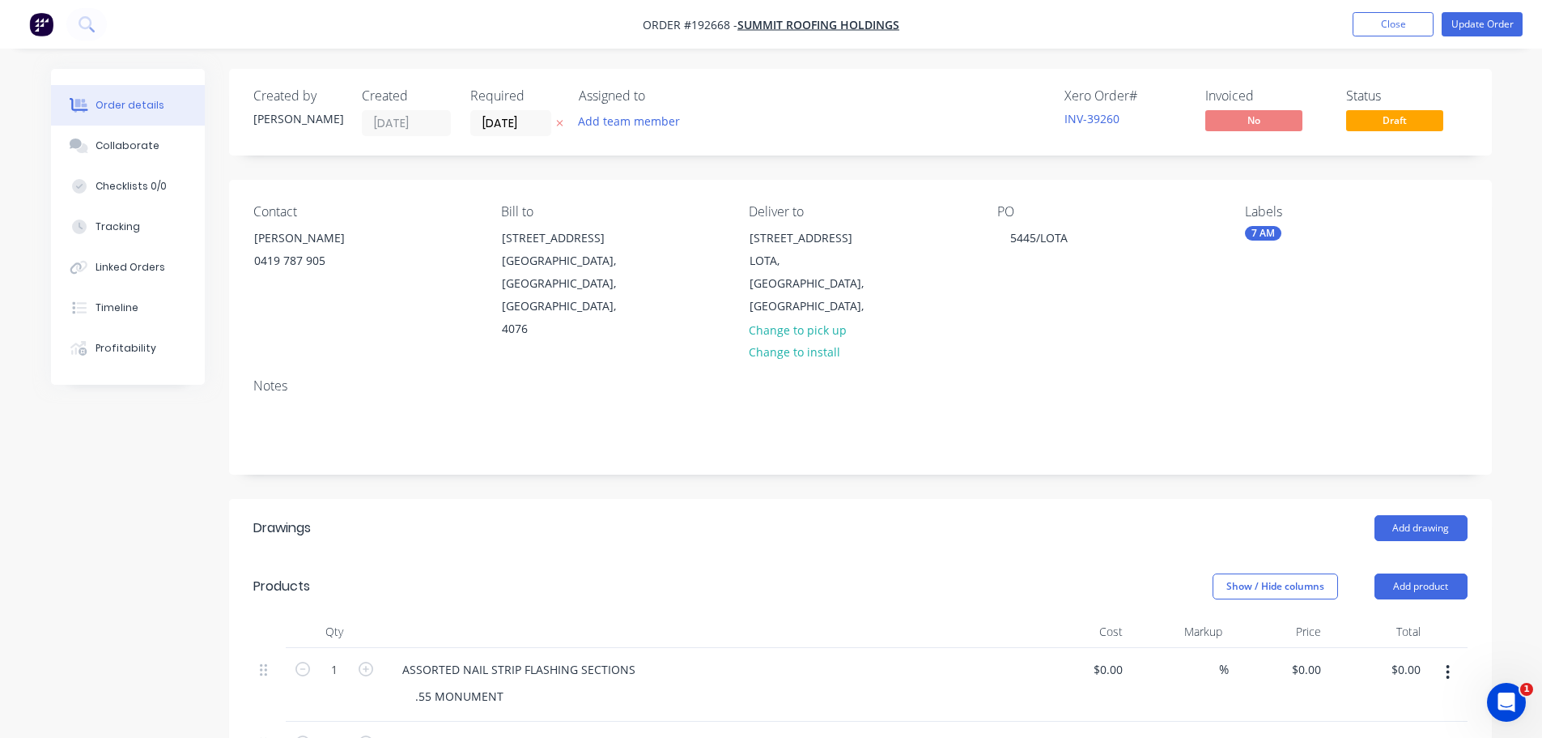
click at [673, 557] on header "Products Show / Hide columns Add product" at bounding box center [860, 586] width 1263 height 58
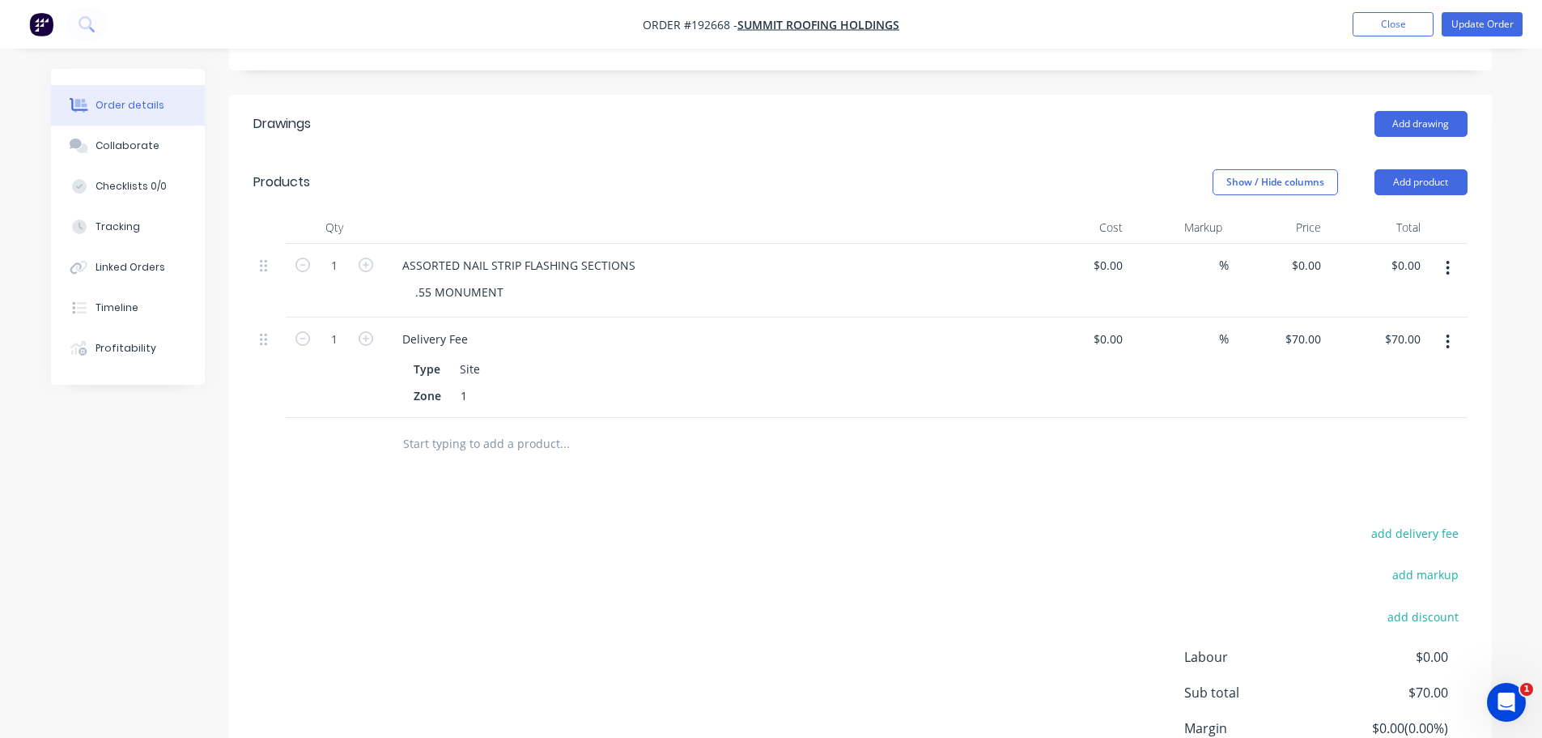
scroll to position [405, 0]
drag, startPoint x: 722, startPoint y: 520, endPoint x: 717, endPoint y: 527, distance: 9.2
click at [724, 521] on div "add delivery fee add markup add discount Labour $0.00 Sub total $70.00 Margin $…" at bounding box center [860, 677] width 1215 height 313
click at [1410, 168] on button "Add product" at bounding box center [1421, 181] width 93 height 26
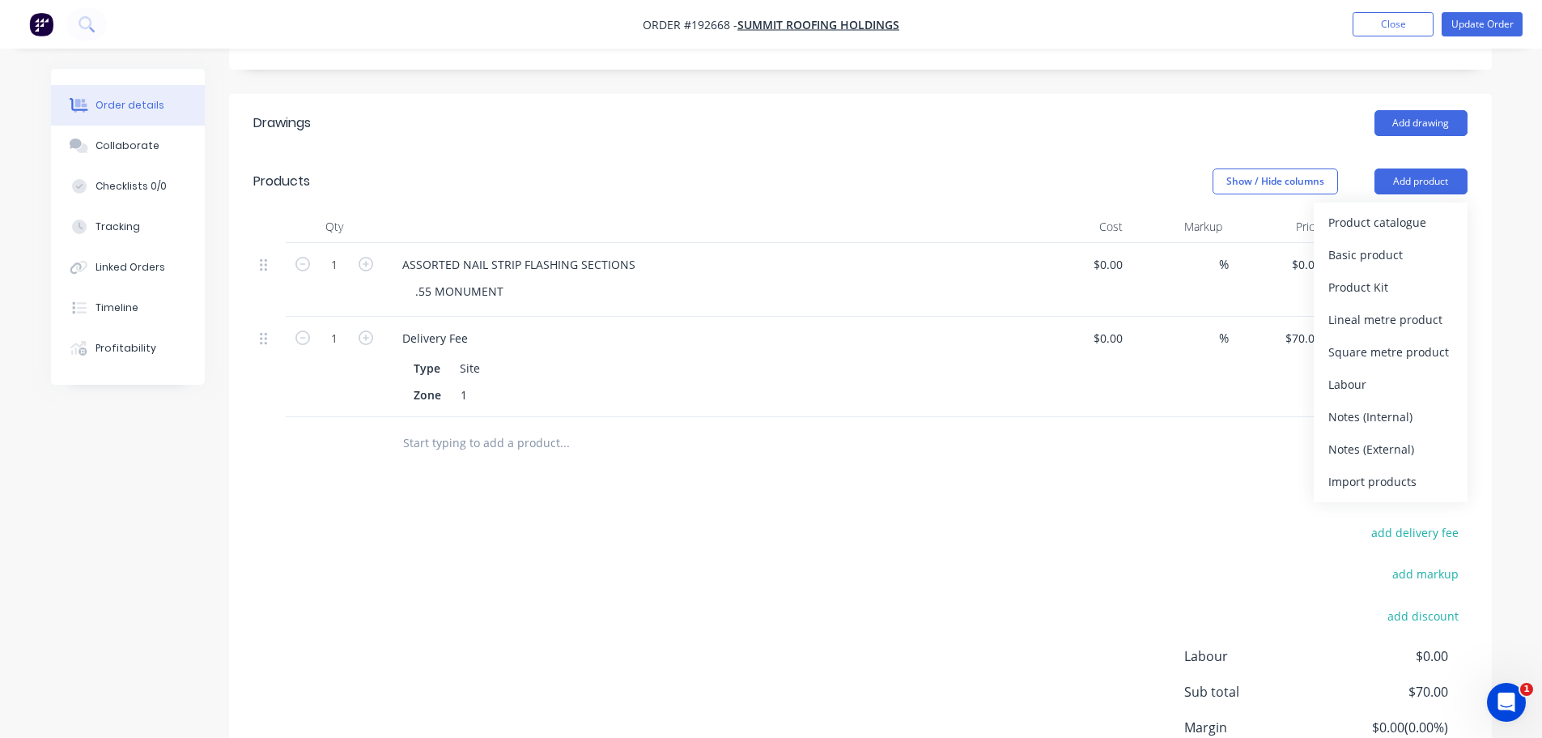
drag, startPoint x: 1410, startPoint y: 138, endPoint x: 1277, endPoint y: 113, distance: 136.1
click at [1097, 94] on header "Drawings Add drawing" at bounding box center [860, 123] width 1263 height 58
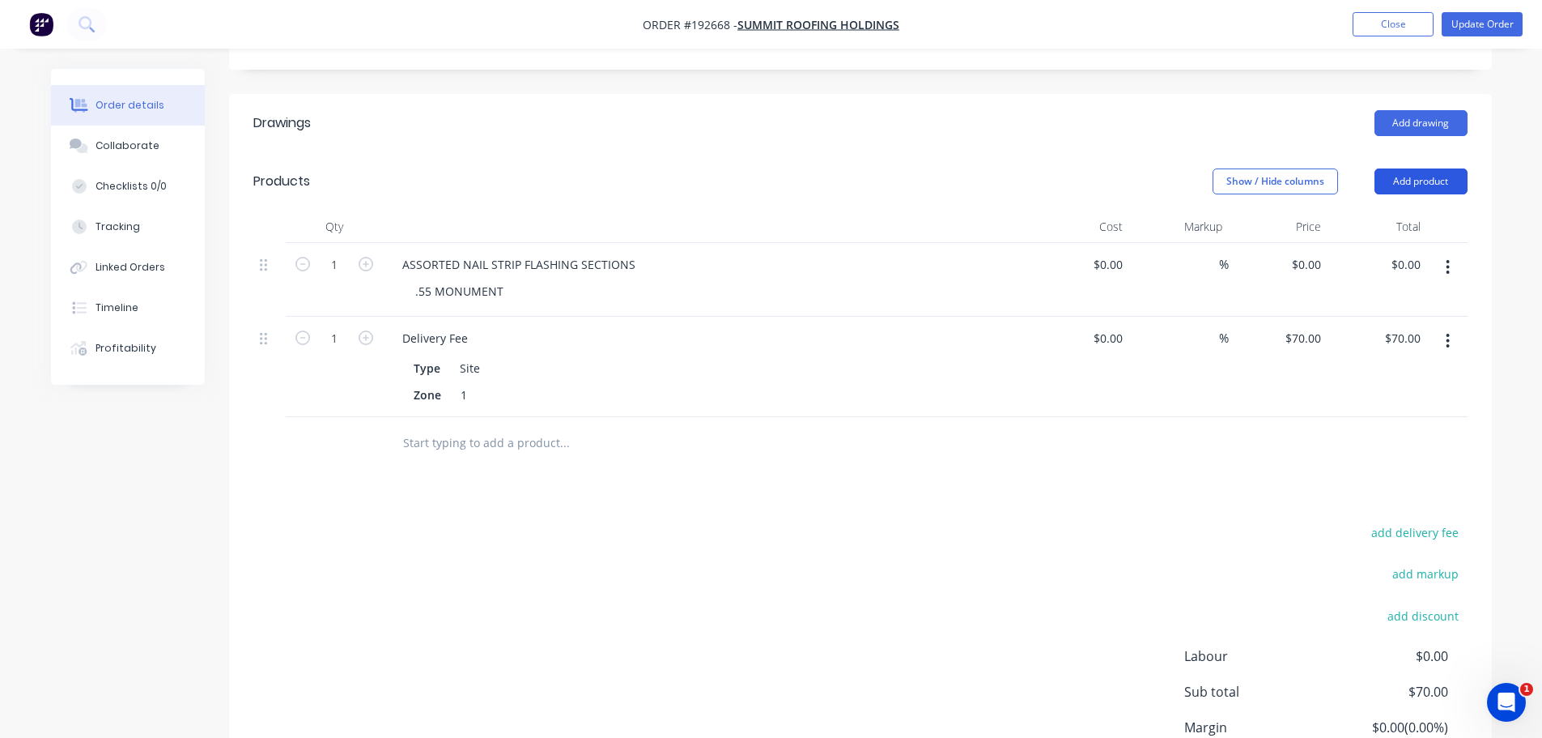
click at [1450, 168] on button "Add product" at bounding box center [1421, 181] width 93 height 26
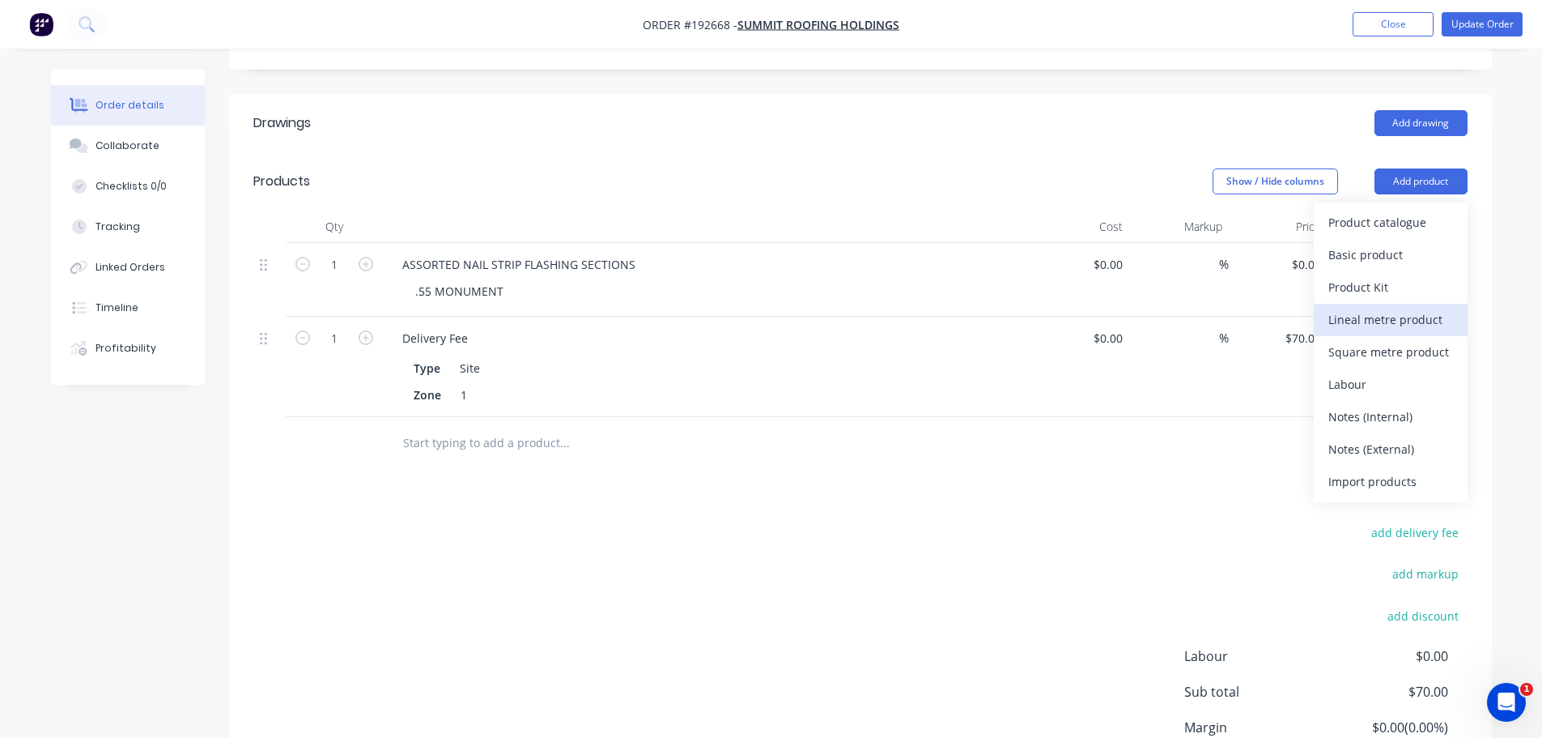
click at [1419, 308] on div "Lineal metre product" at bounding box center [1391, 319] width 125 height 23
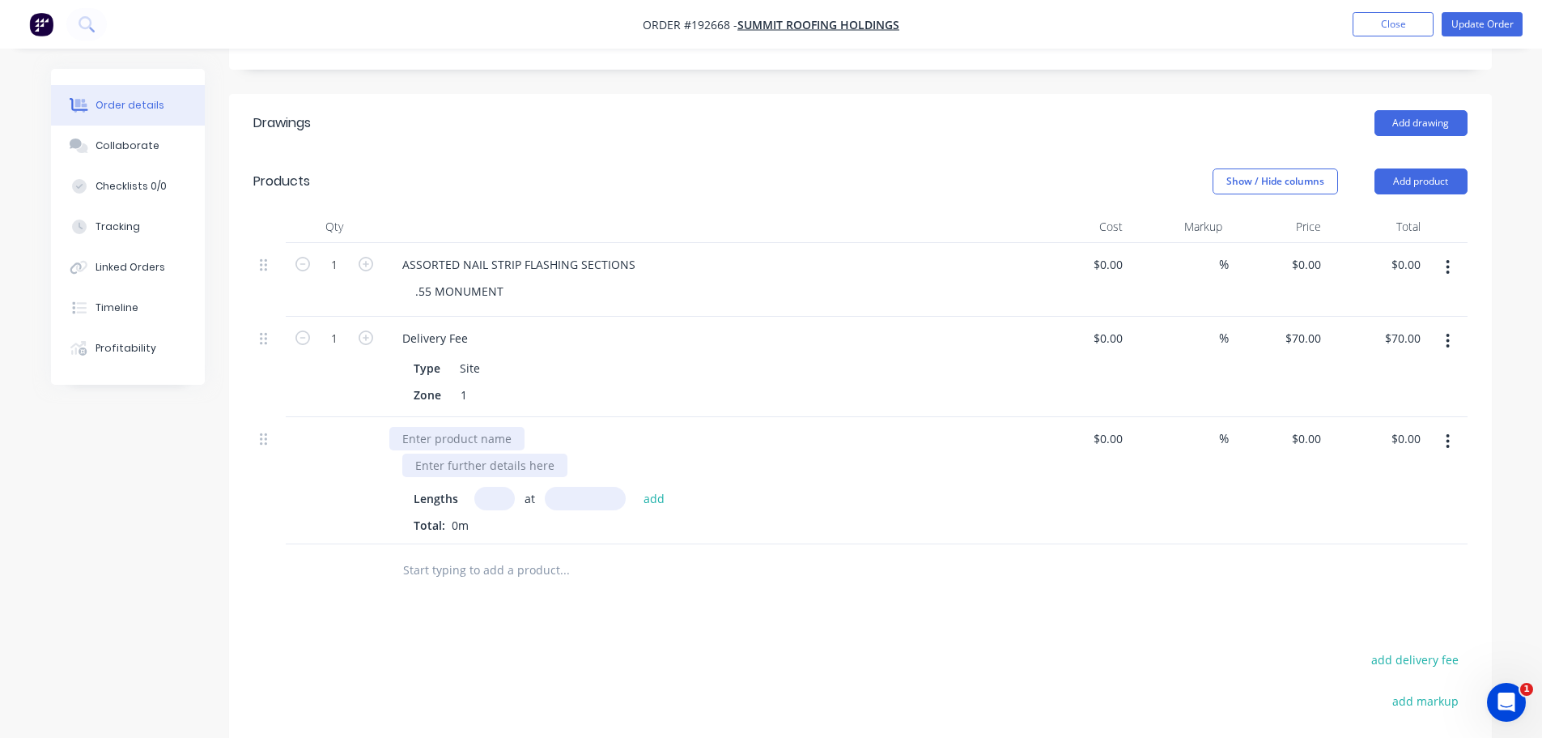
drag, startPoint x: 470, startPoint y: 392, endPoint x: 464, endPoint y: 410, distance: 19.0
click at [470, 427] on div at bounding box center [456, 438] width 135 height 23
click at [481, 453] on div at bounding box center [484, 464] width 165 height 23
click at [462, 453] on div "0.55mm" at bounding box center [437, 464] width 70 height 23
click at [501, 487] on input "text" at bounding box center [494, 498] width 40 height 23
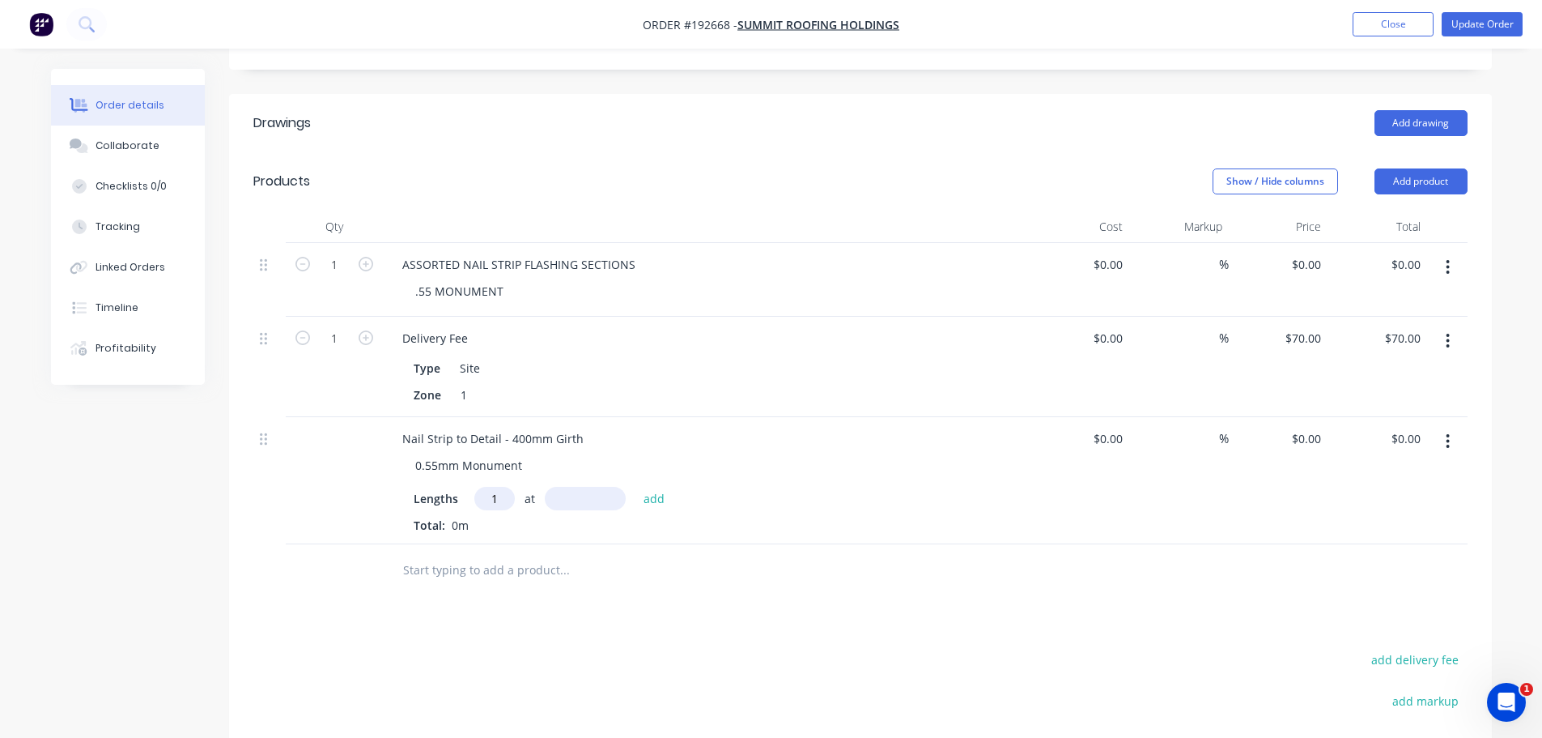
type input "1"
type input "2800"
click at [636, 487] on button "add" at bounding box center [655, 498] width 38 height 22
type input "1"
type input "2800"
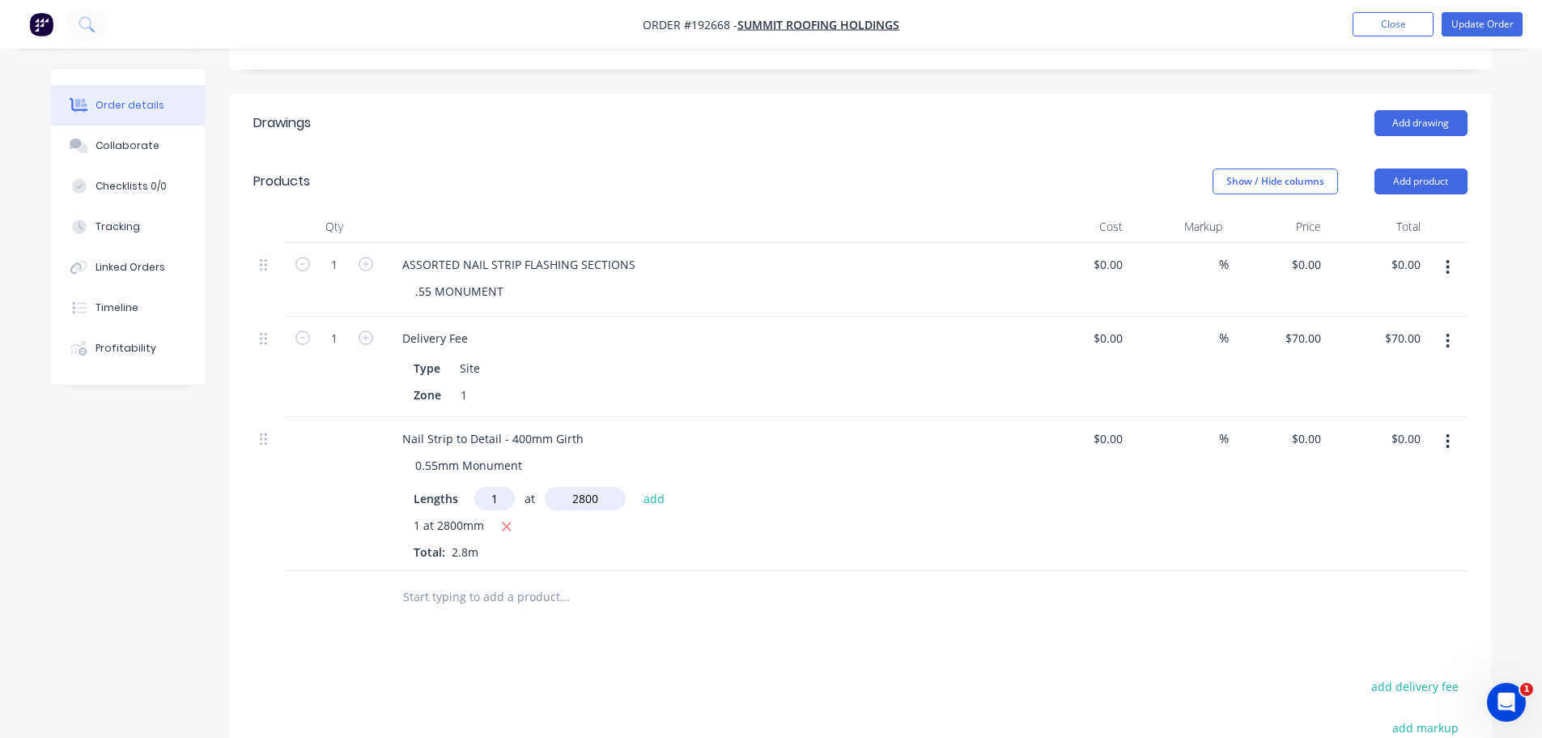
click at [636, 487] on button "add" at bounding box center [655, 498] width 38 height 22
click at [1444, 168] on button "Add product" at bounding box center [1421, 181] width 93 height 26
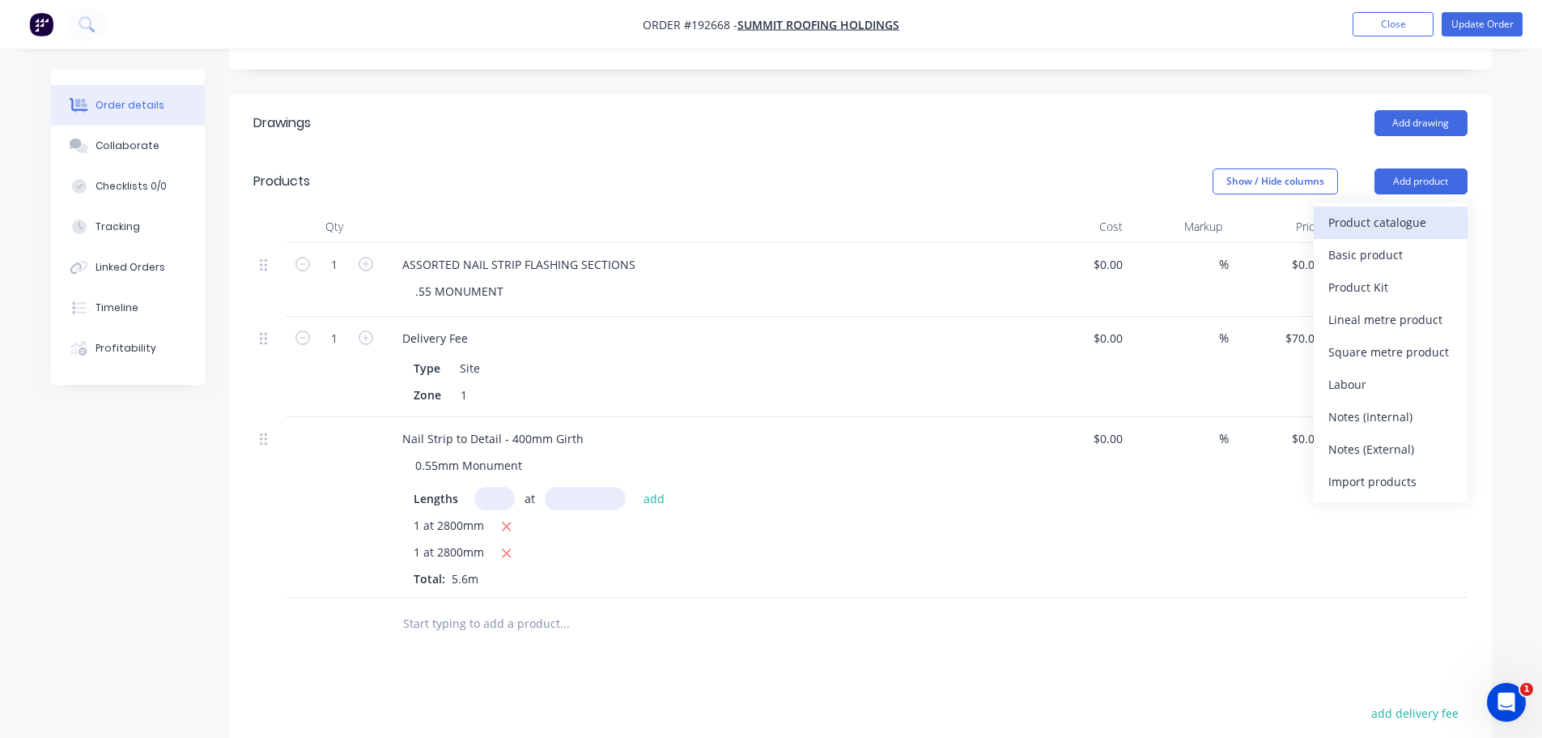
click at [1429, 211] on div "Product catalogue" at bounding box center [1391, 222] width 125 height 23
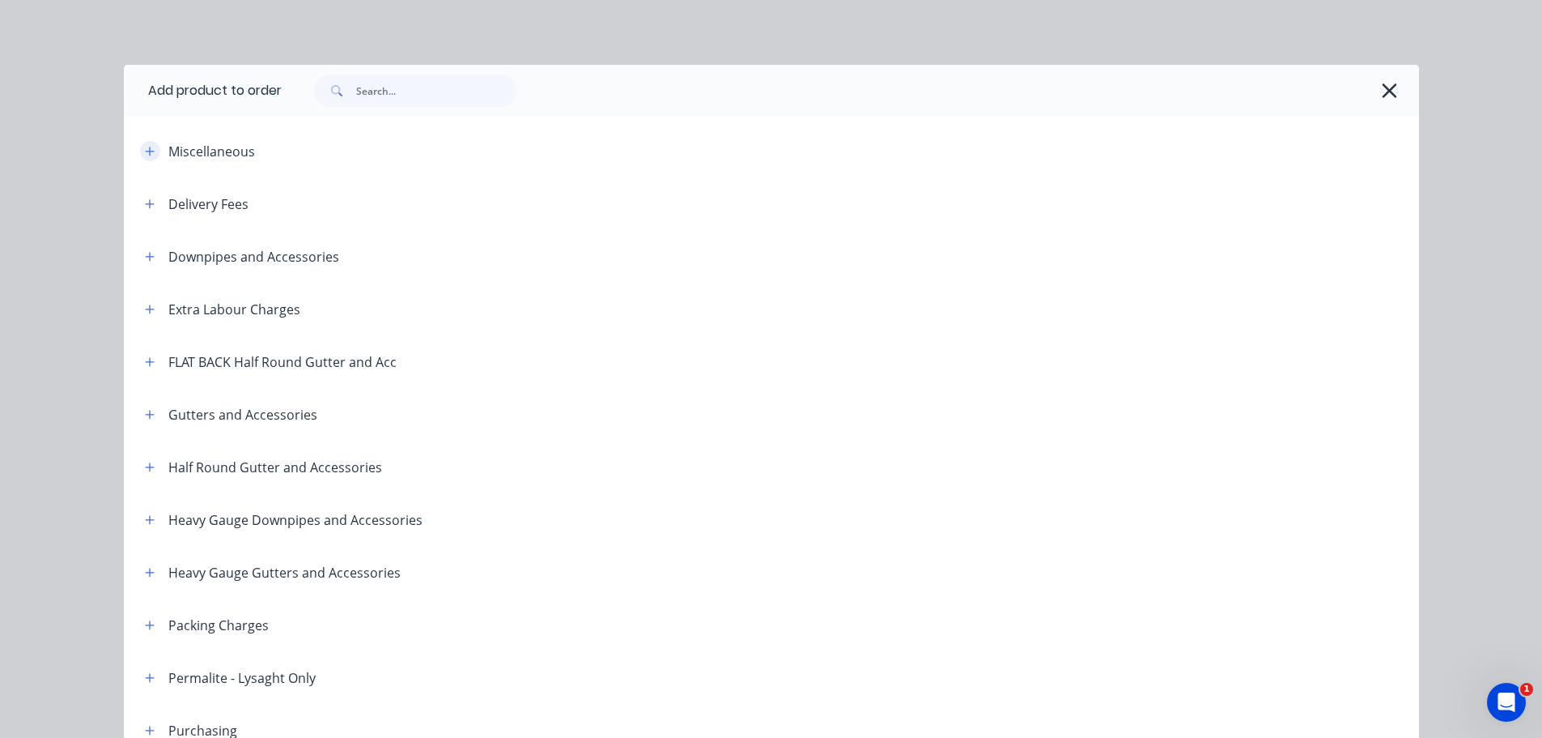
click at [141, 144] on button "button" at bounding box center [150, 151] width 20 height 20
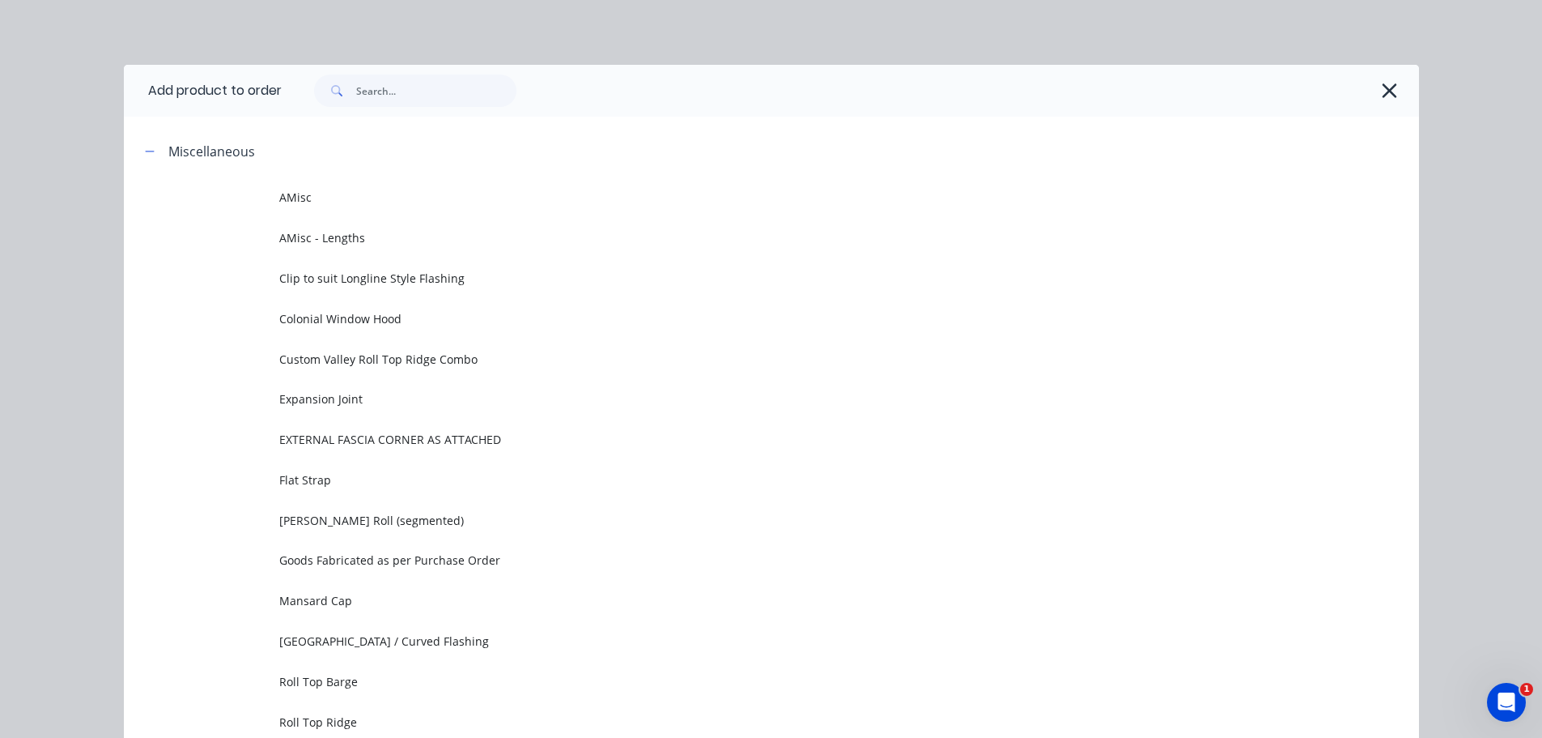
click at [279, 186] on td "AMisc" at bounding box center [849, 197] width 1140 height 40
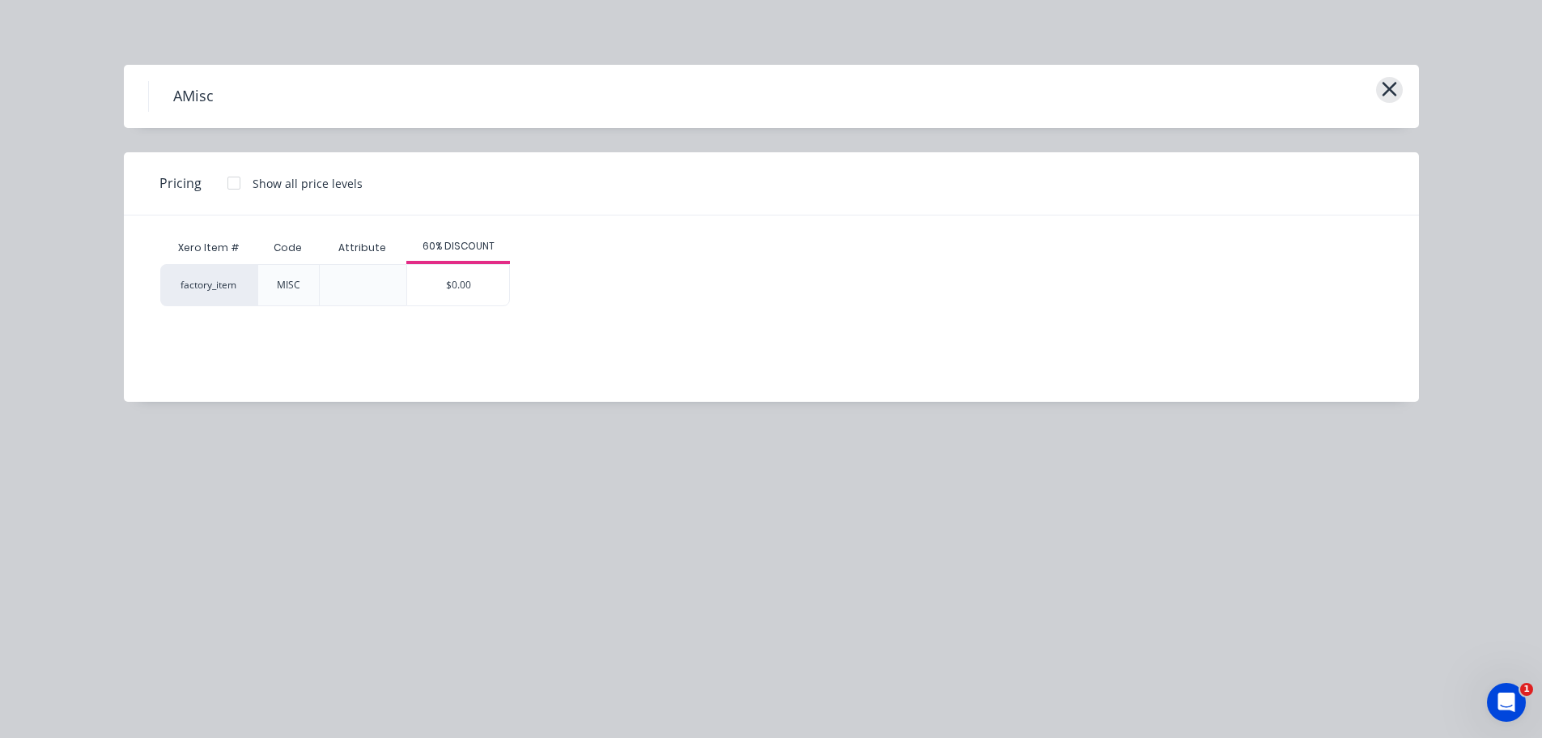
click at [1397, 87] on icon "button" at bounding box center [1389, 89] width 17 height 23
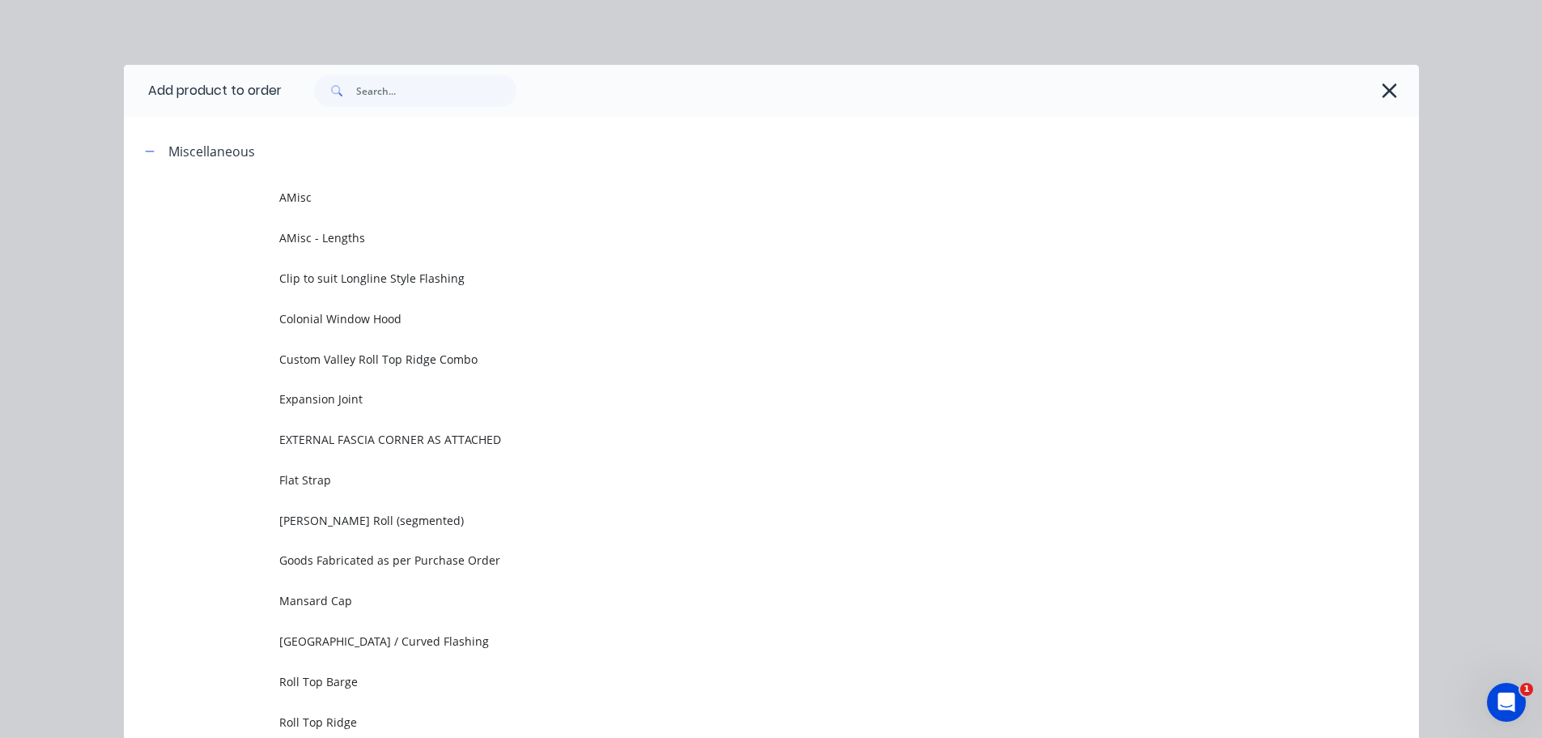
scroll to position [125, 0]
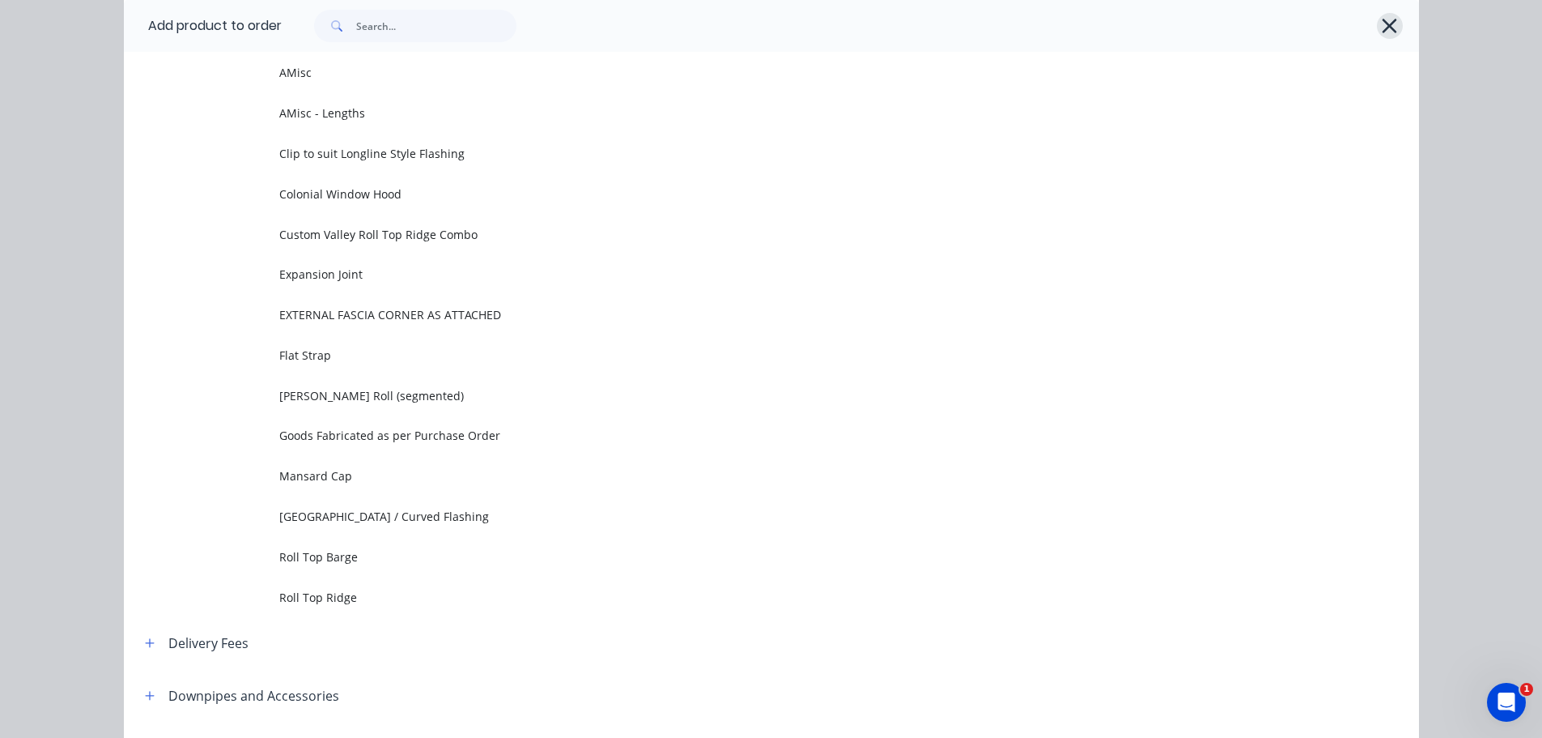
click at [1389, 28] on icon "button" at bounding box center [1389, 26] width 17 height 23
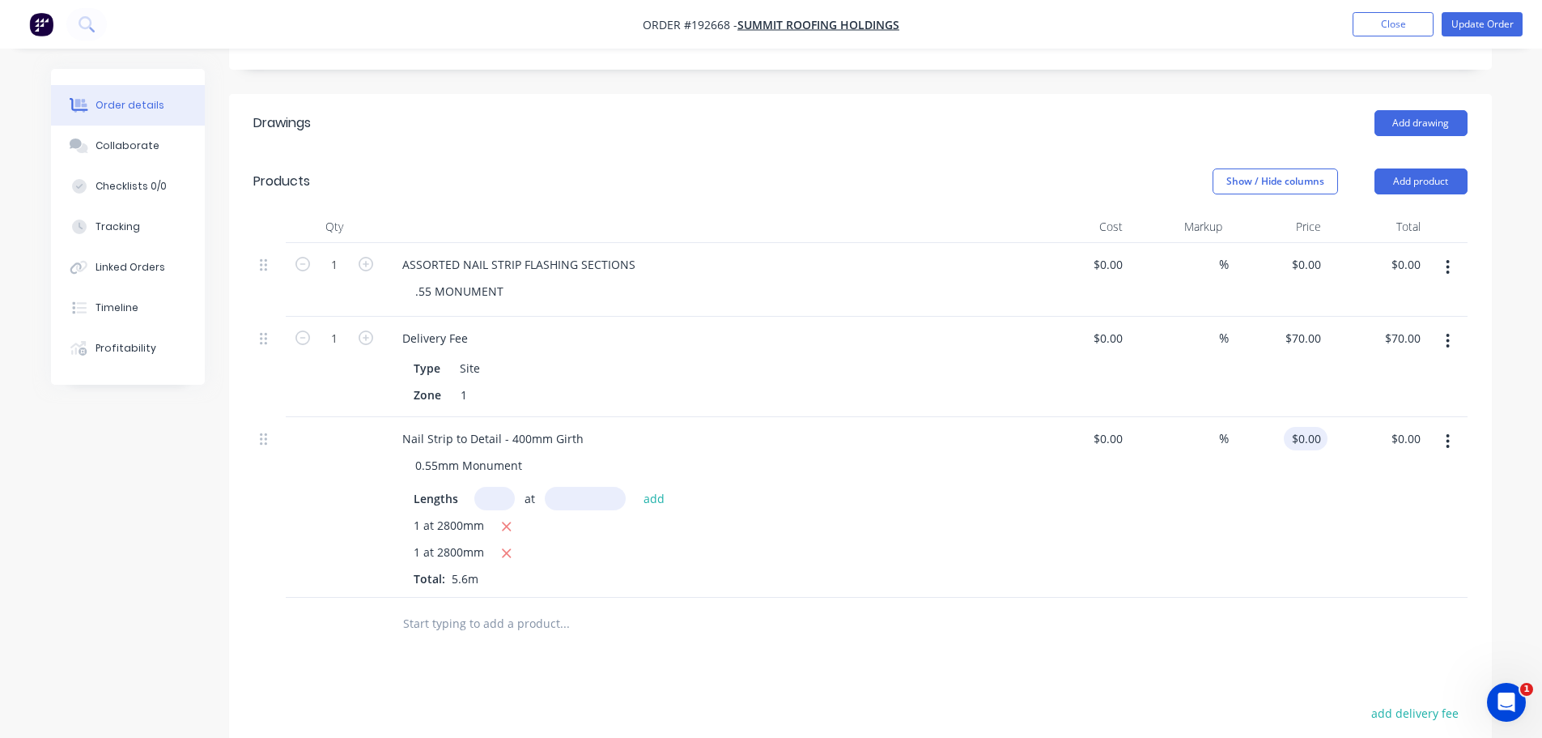
click at [1309, 427] on input "$0.00" at bounding box center [1309, 438] width 37 height 23
type input "$14.82"
type input "$82.99"
click at [1218, 614] on div "Drawings Add drawing Products Show / Hide columns Add product Qty Cost Markup P…" at bounding box center [860, 566] width 1263 height 945
click at [1196, 605] on div "Drawings Add drawing Products Show / Hide columns Add product Qty Cost Markup P…" at bounding box center [860, 566] width 1263 height 945
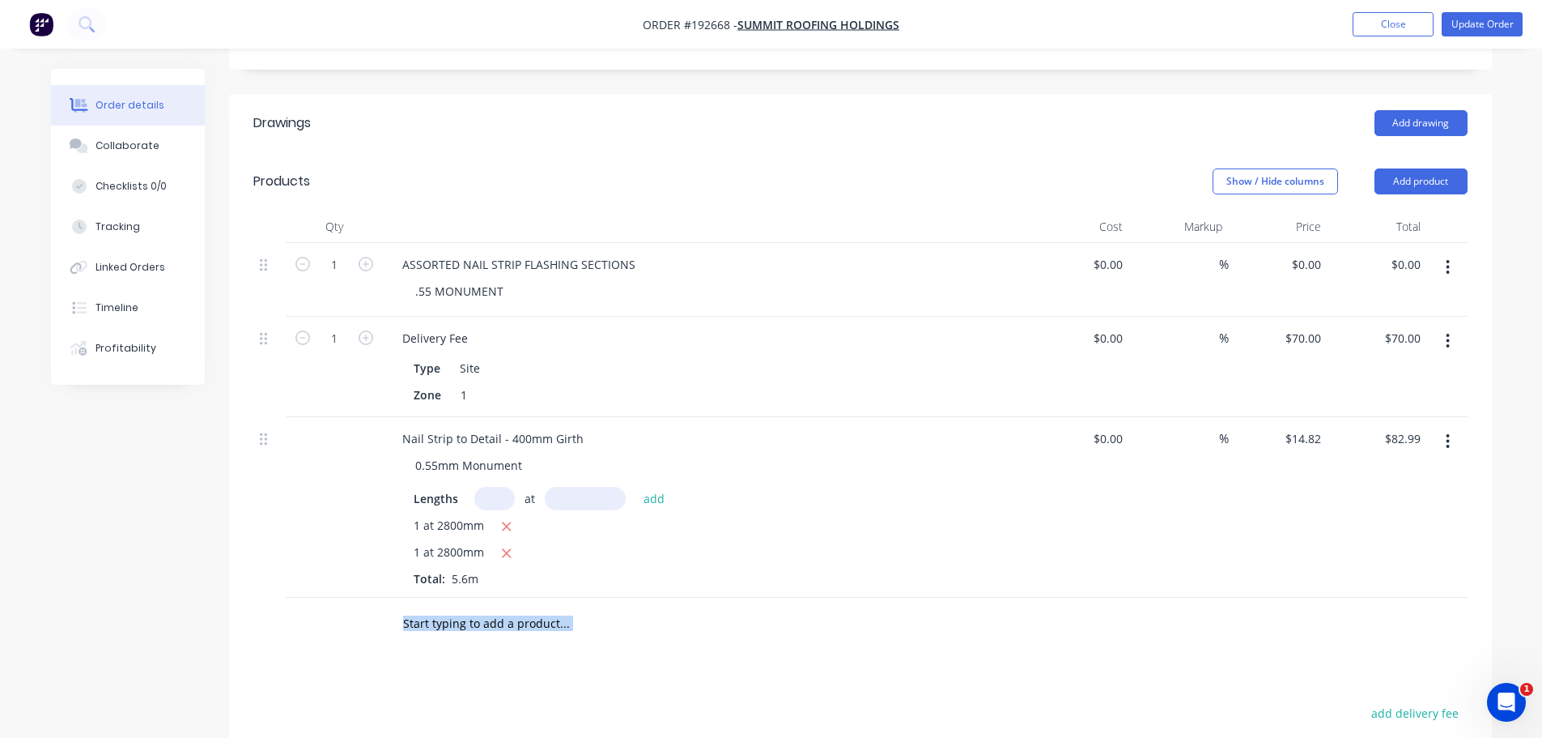
click at [1453, 427] on button "button" at bounding box center [1448, 441] width 38 height 29
click at [1379, 504] on div "Duplicate" at bounding box center [1391, 515] width 125 height 23
click at [512, 607] on div "Nail Strip to Detail - 400mm Girth" at bounding box center [492, 618] width 207 height 23
click at [495, 667] on input "text" at bounding box center [494, 678] width 40 height 23
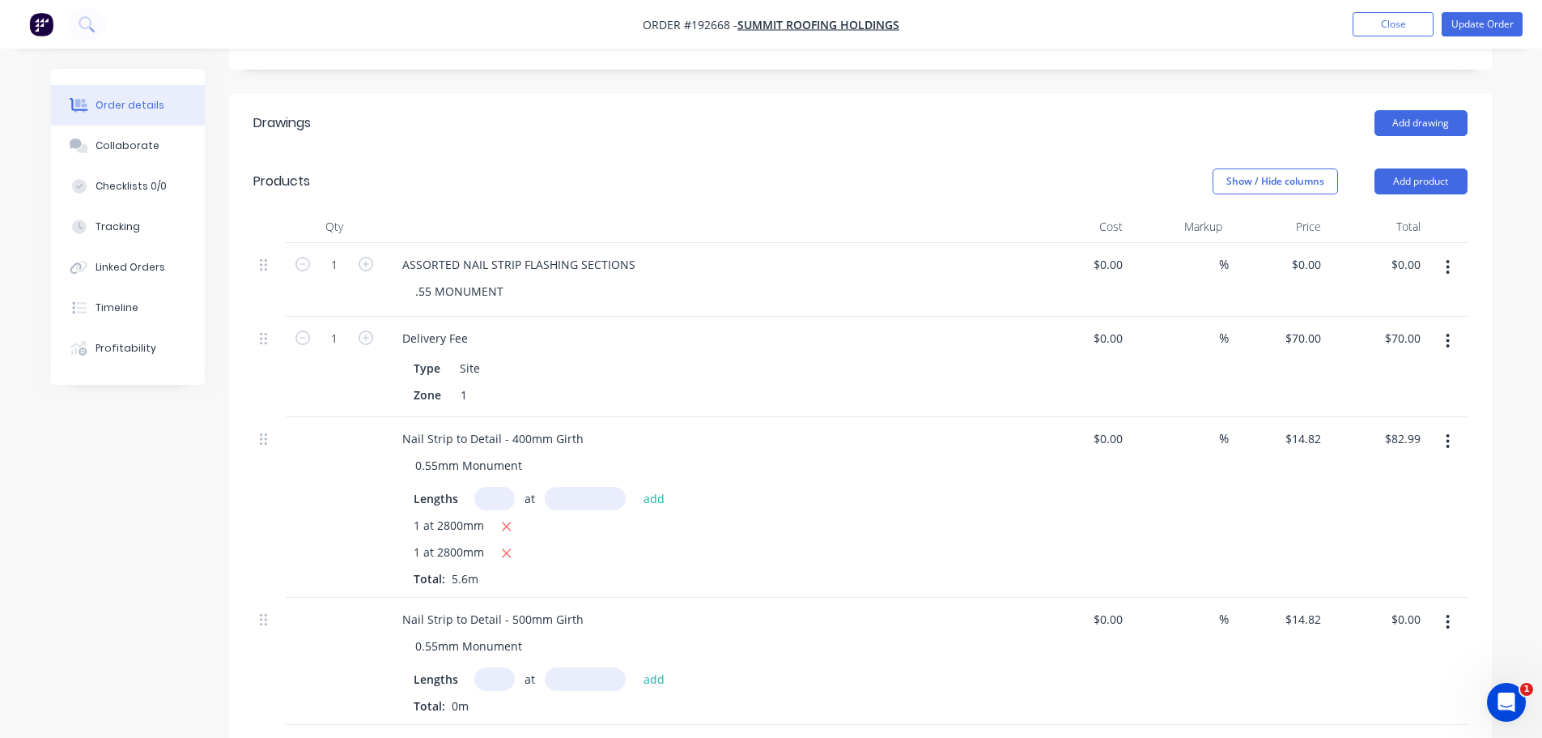
drag, startPoint x: 493, startPoint y: 633, endPoint x: 479, endPoint y: 635, distance: 13.9
click at [491, 667] on input "text" at bounding box center [494, 678] width 40 height 23
type input "11"
type input "2800"
click at [636, 667] on button "add" at bounding box center [655, 678] width 38 height 22
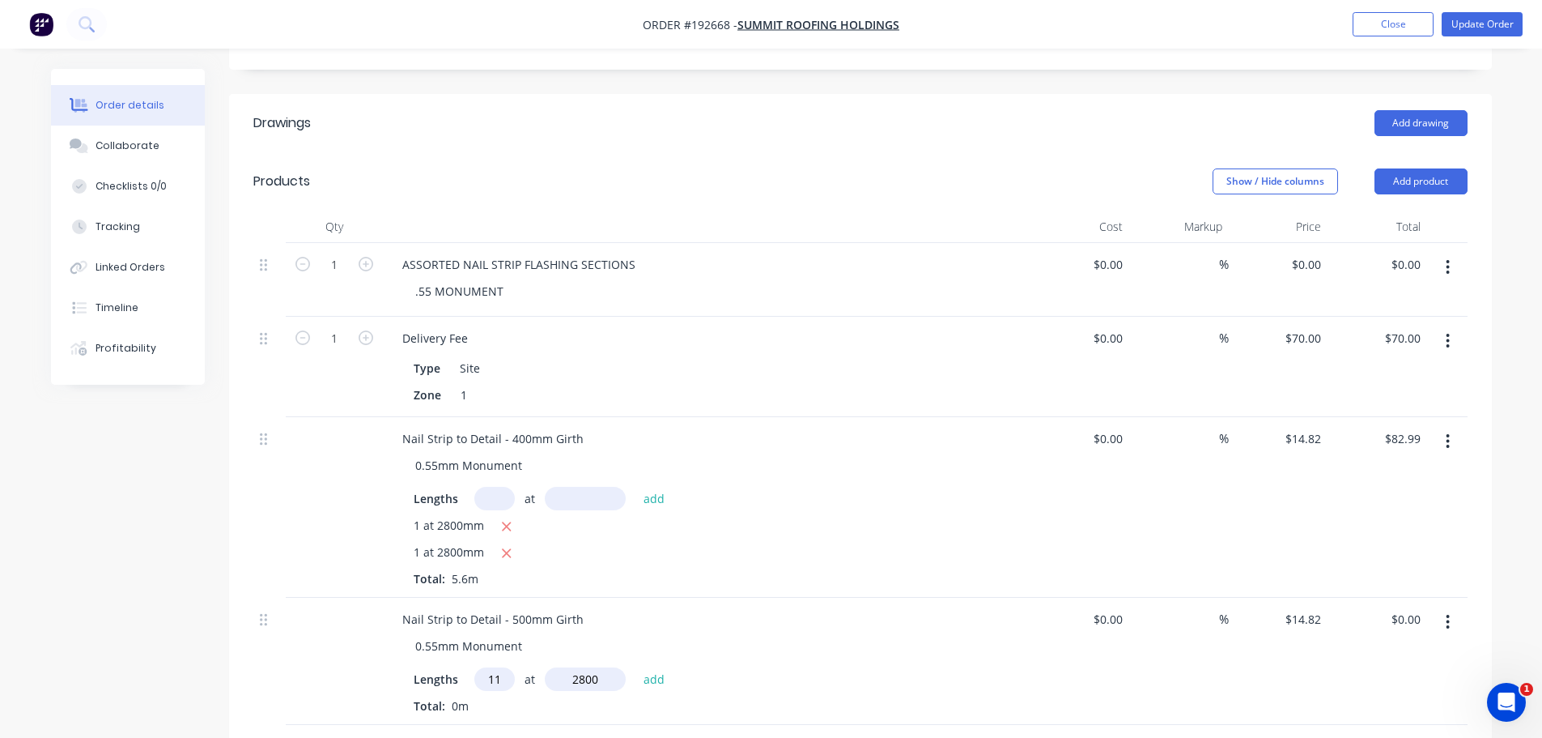
type input "$456.46"
click at [505, 522] on icon "button" at bounding box center [507, 526] width 9 height 9
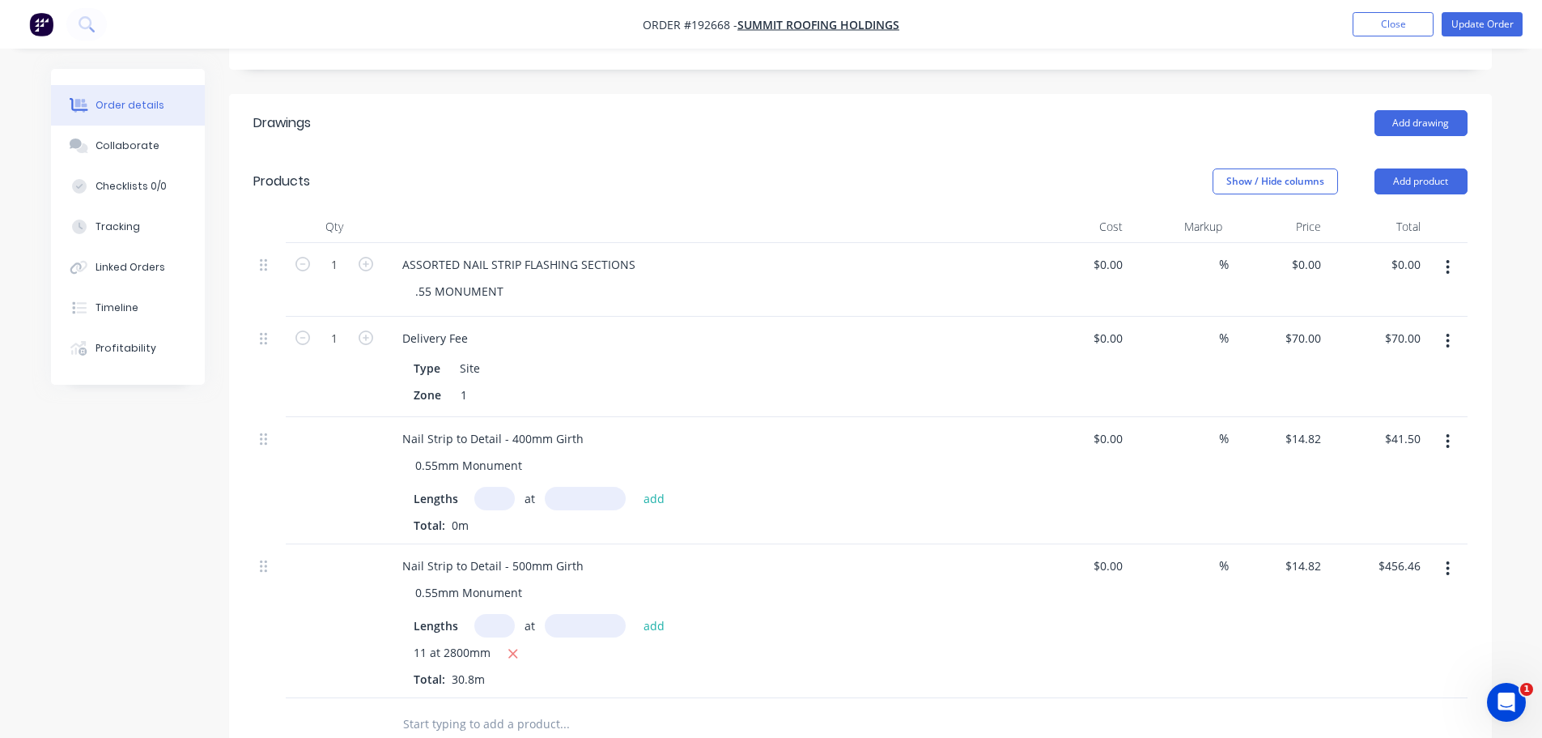
type input "$0.00"
click at [496, 487] on div "Lengths at add Total: 0m" at bounding box center [707, 510] width 586 height 47
click at [496, 487] on input "text" at bounding box center [494, 498] width 40 height 23
type input "2"
type input "2800"
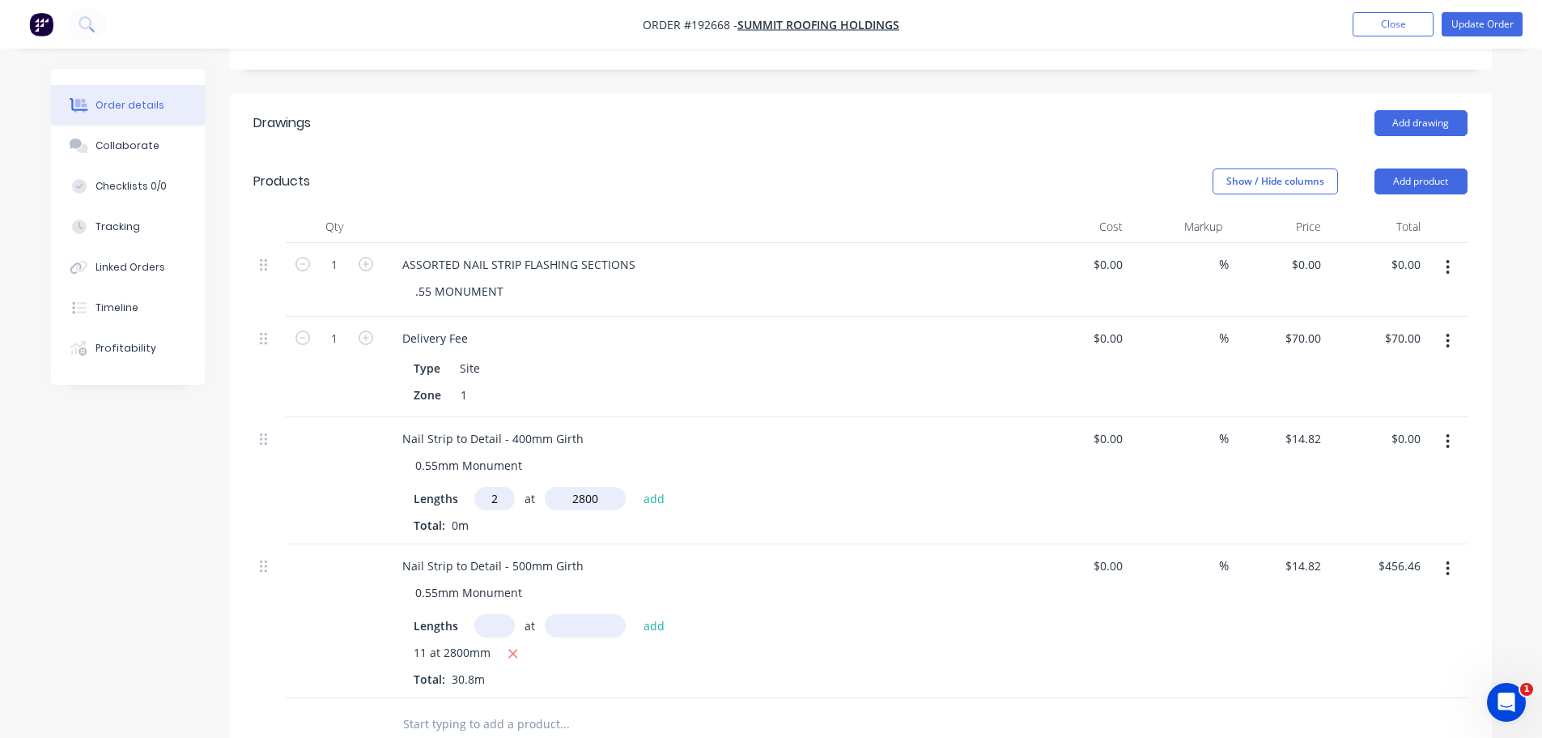
click at [636, 487] on button "add" at bounding box center [655, 498] width 38 height 22
type input "$82.99"
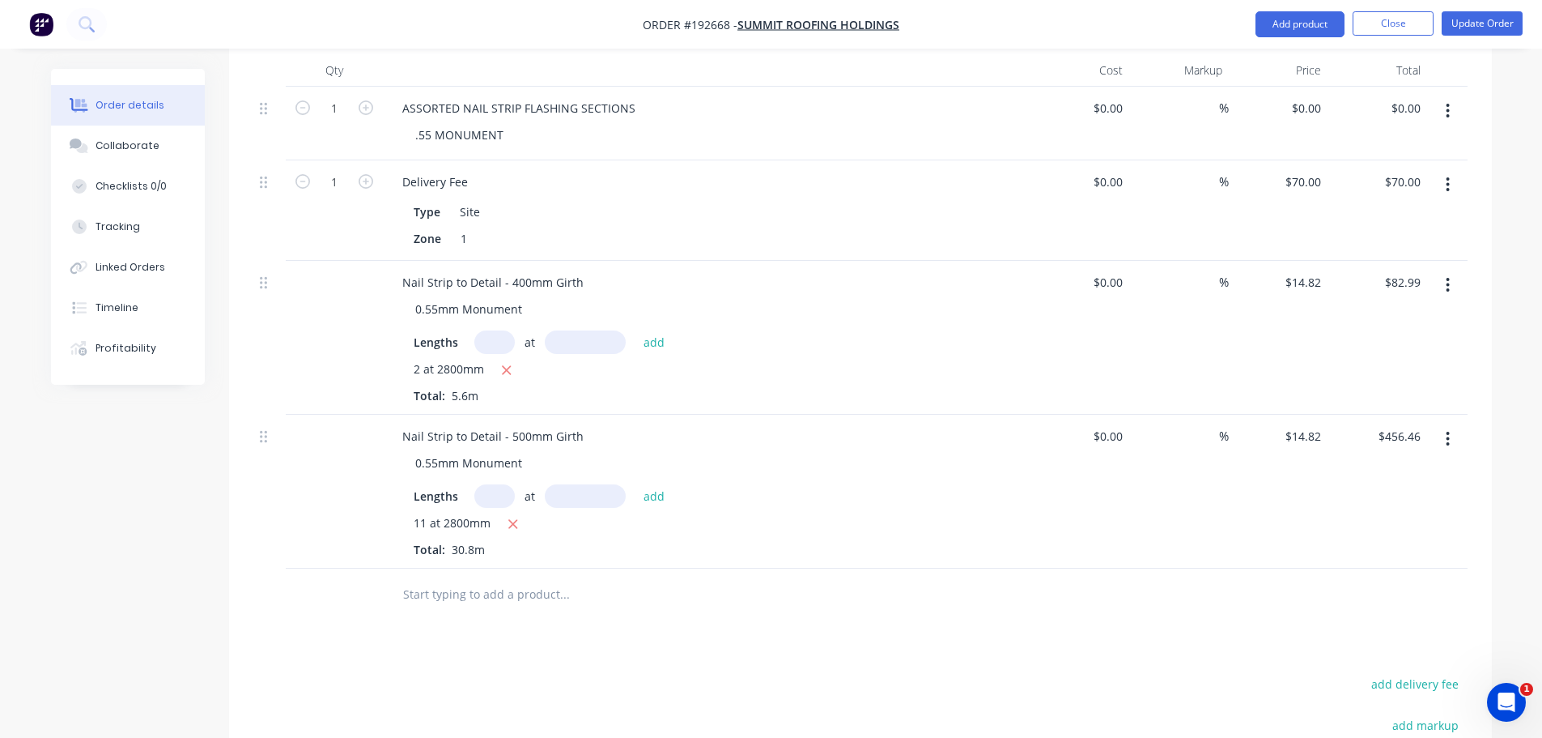
scroll to position [567, 0]
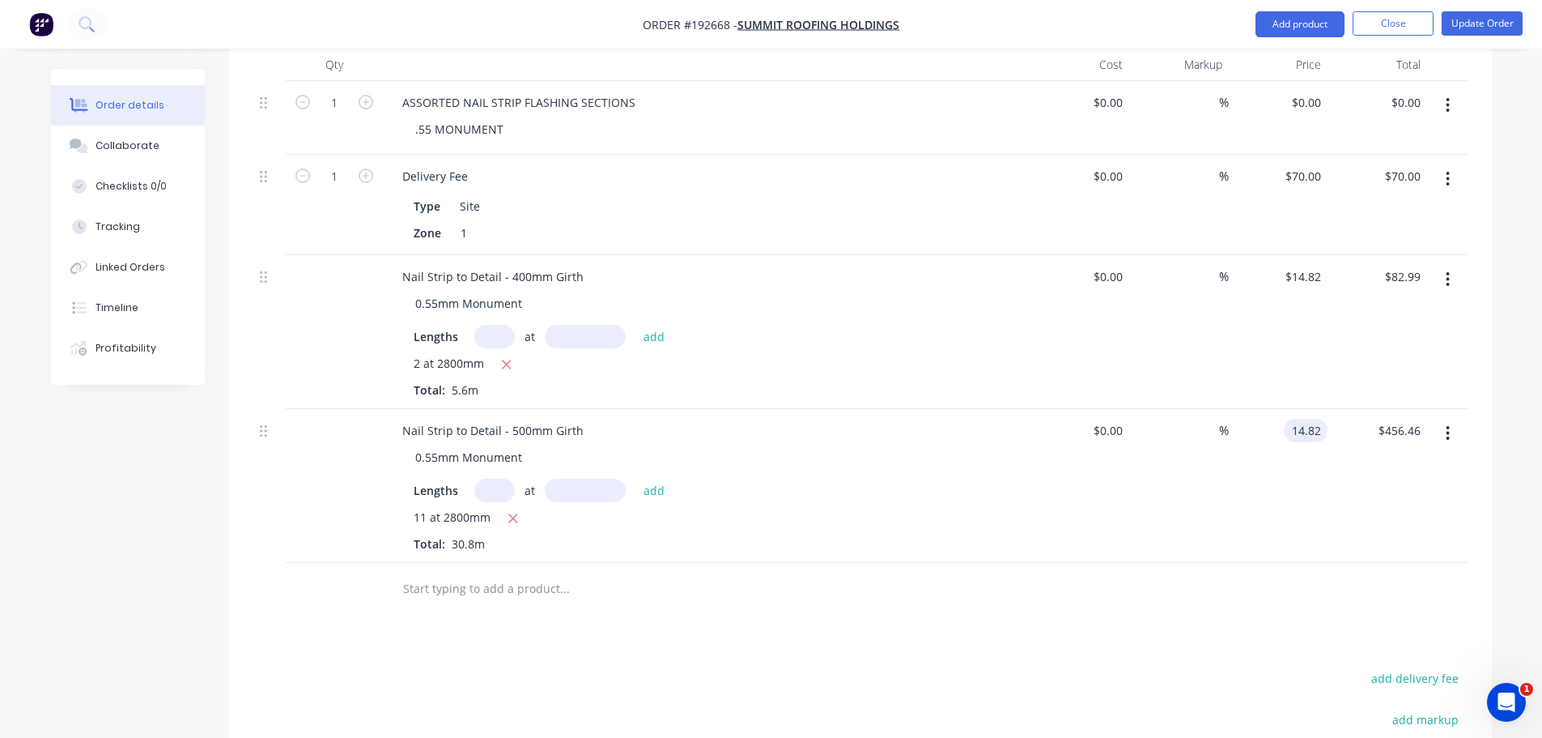
click at [1314, 419] on input "14.82" at bounding box center [1309, 430] width 37 height 23
type input "$16.66"
type input "$513.13"
click at [1301, 587] on div "Drawings Add drawing Products Show / Hide columns Add product Qty Cost Markup P…" at bounding box center [860, 468] width 1263 height 1072
drag, startPoint x: 1436, startPoint y: 385, endPoint x: 1442, endPoint y: 400, distance: 16.4
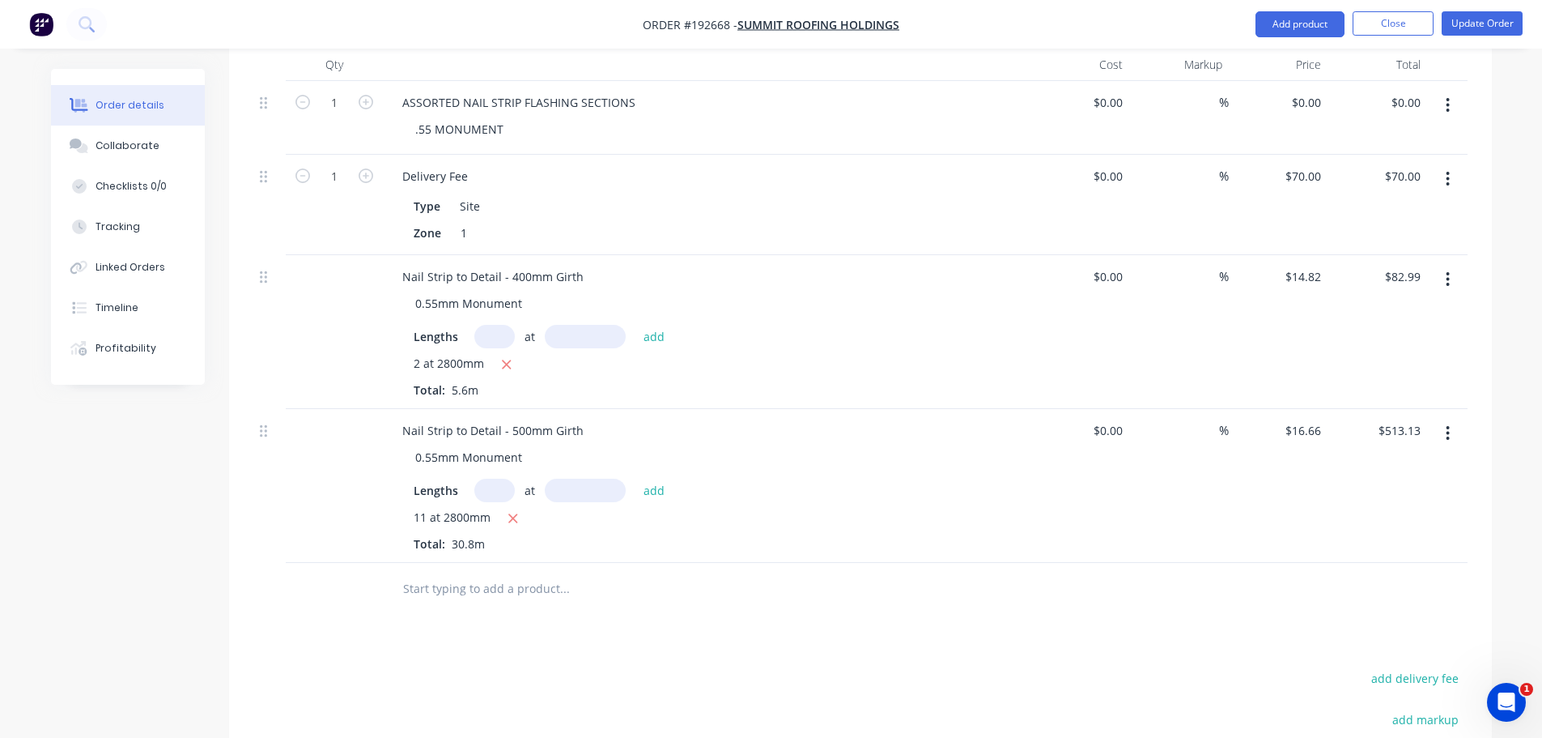
click at [1438, 419] on button "button" at bounding box center [1448, 433] width 38 height 29
click at [1427, 496] on div "Duplicate" at bounding box center [1391, 507] width 125 height 23
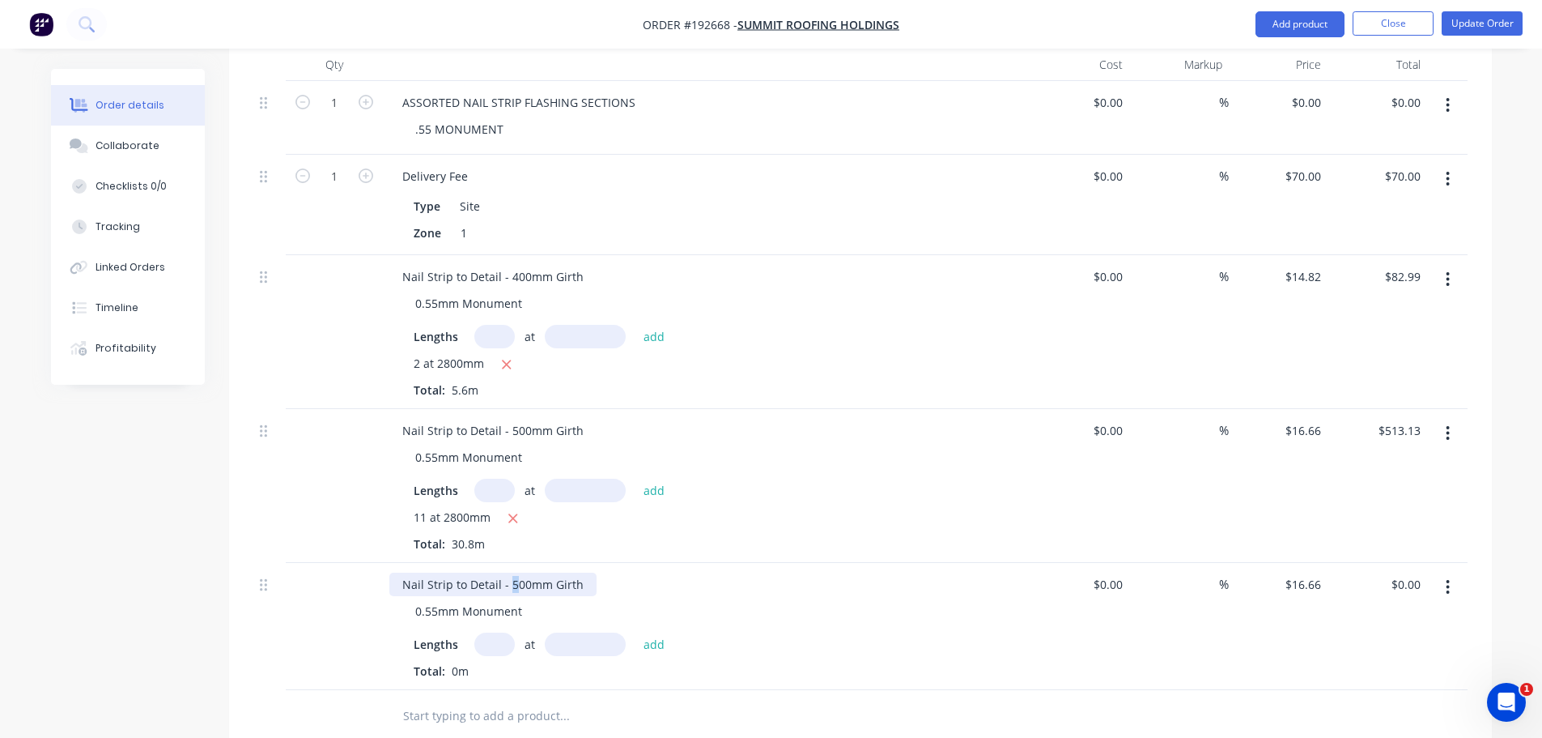
click at [513, 572] on div "Nail Strip to Detail - 500mm Girth" at bounding box center [492, 583] width 207 height 23
click at [500, 632] on input "text" at bounding box center [494, 643] width 40 height 23
click at [1295, 572] on input "16.66" at bounding box center [1306, 583] width 44 height 23
type input "$18.51"
click at [489, 632] on input "text" at bounding box center [494, 643] width 40 height 23
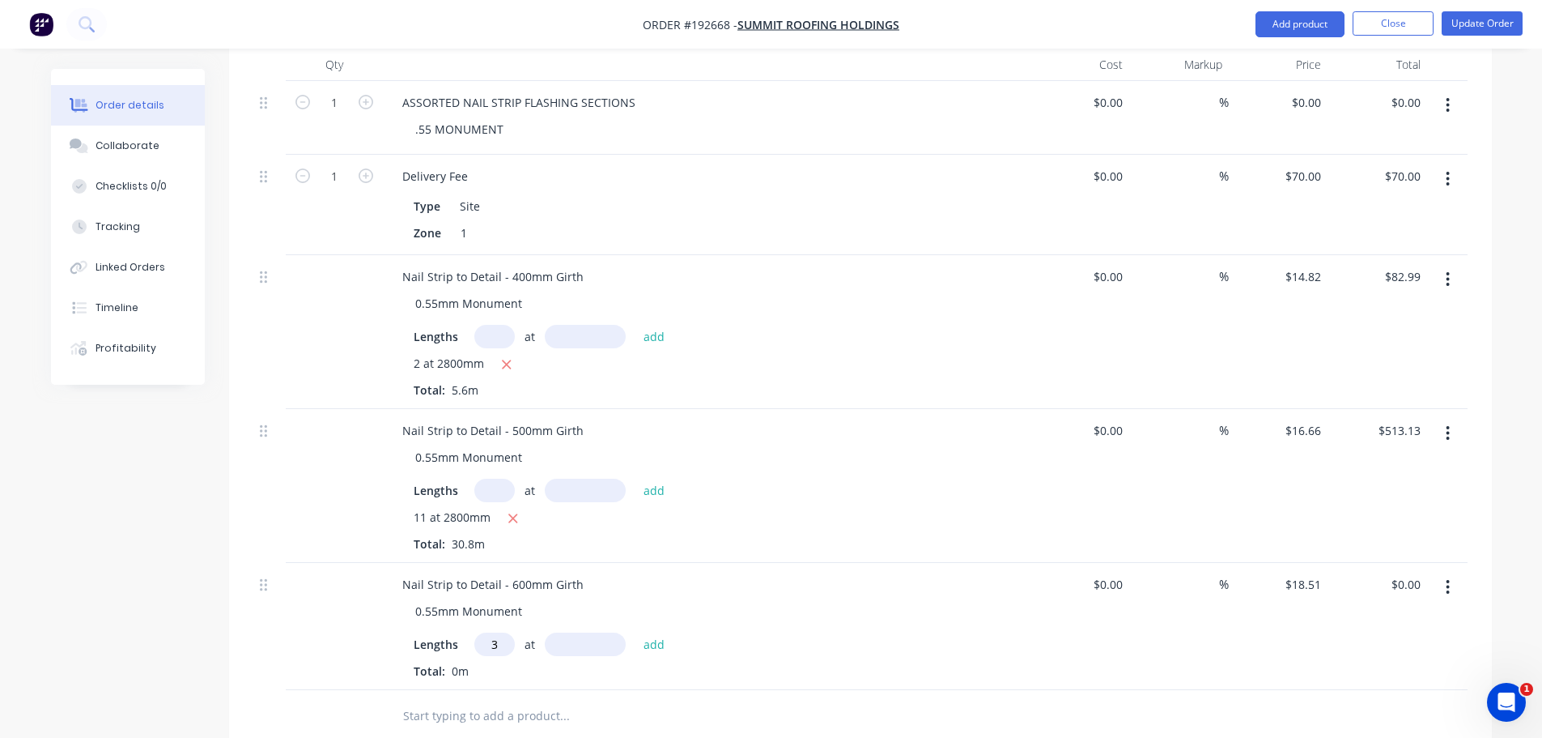
type input "3"
type input "2800mm"
click at [164, 557] on div "Created by Taylor Created 12/09/25 Required 16/09/25 Assigned to Add team membe…" at bounding box center [771, 328] width 1441 height 1653
click at [645, 632] on button "add" at bounding box center [655, 643] width 38 height 22
type input "$155.48"
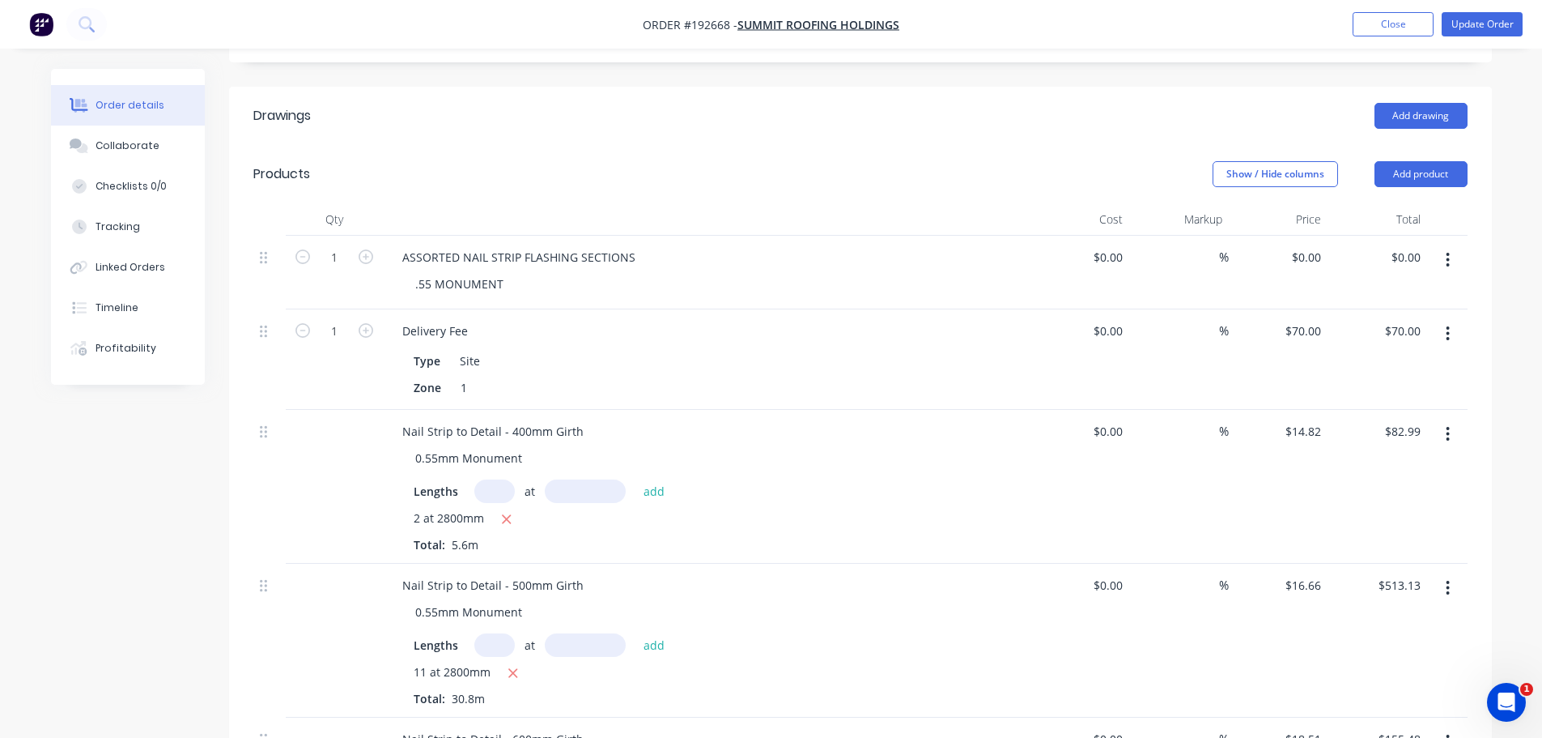
scroll to position [324, 0]
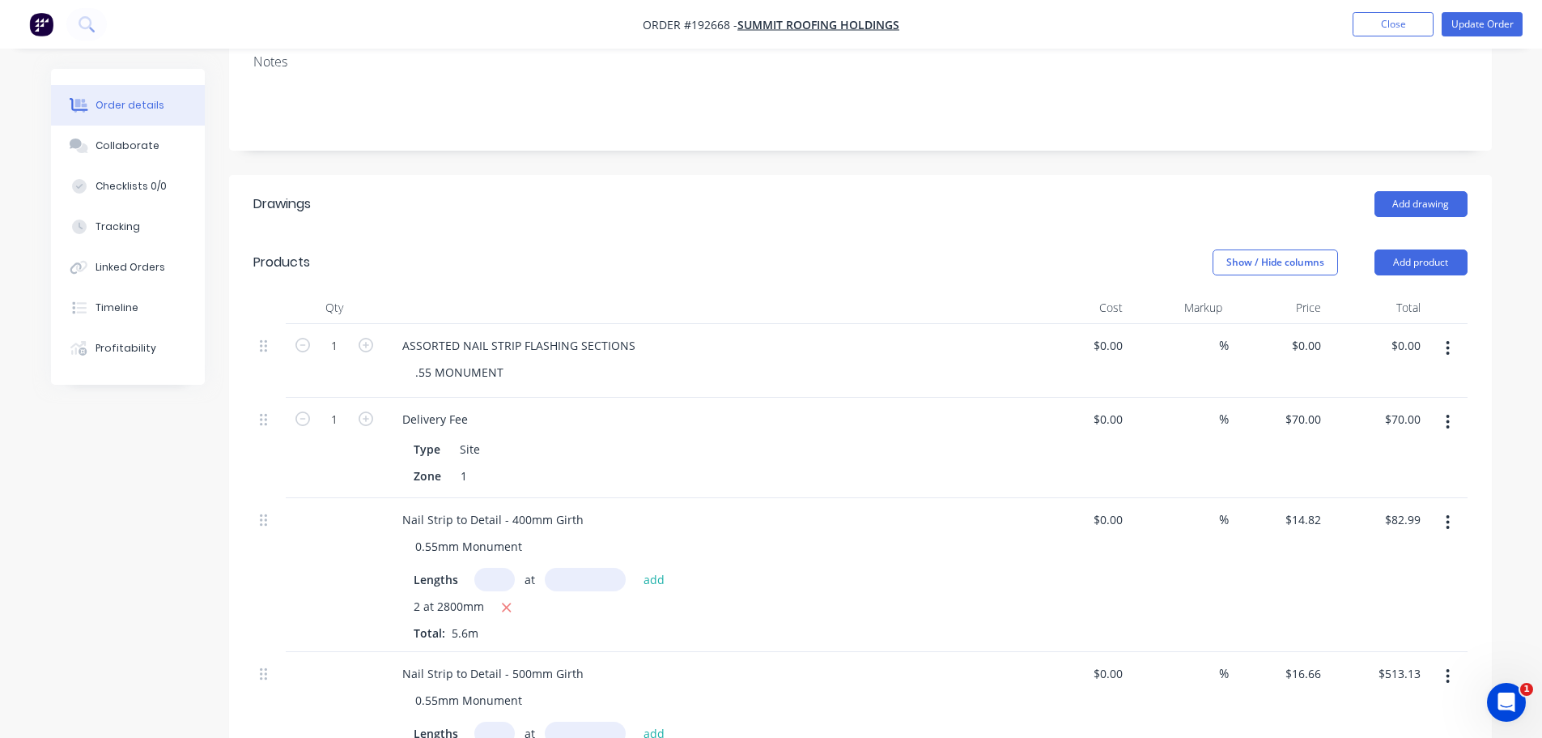
click at [1453, 334] on button "button" at bounding box center [1448, 348] width 38 height 29
click at [1396, 476] on div "Delete" at bounding box center [1391, 487] width 125 height 23
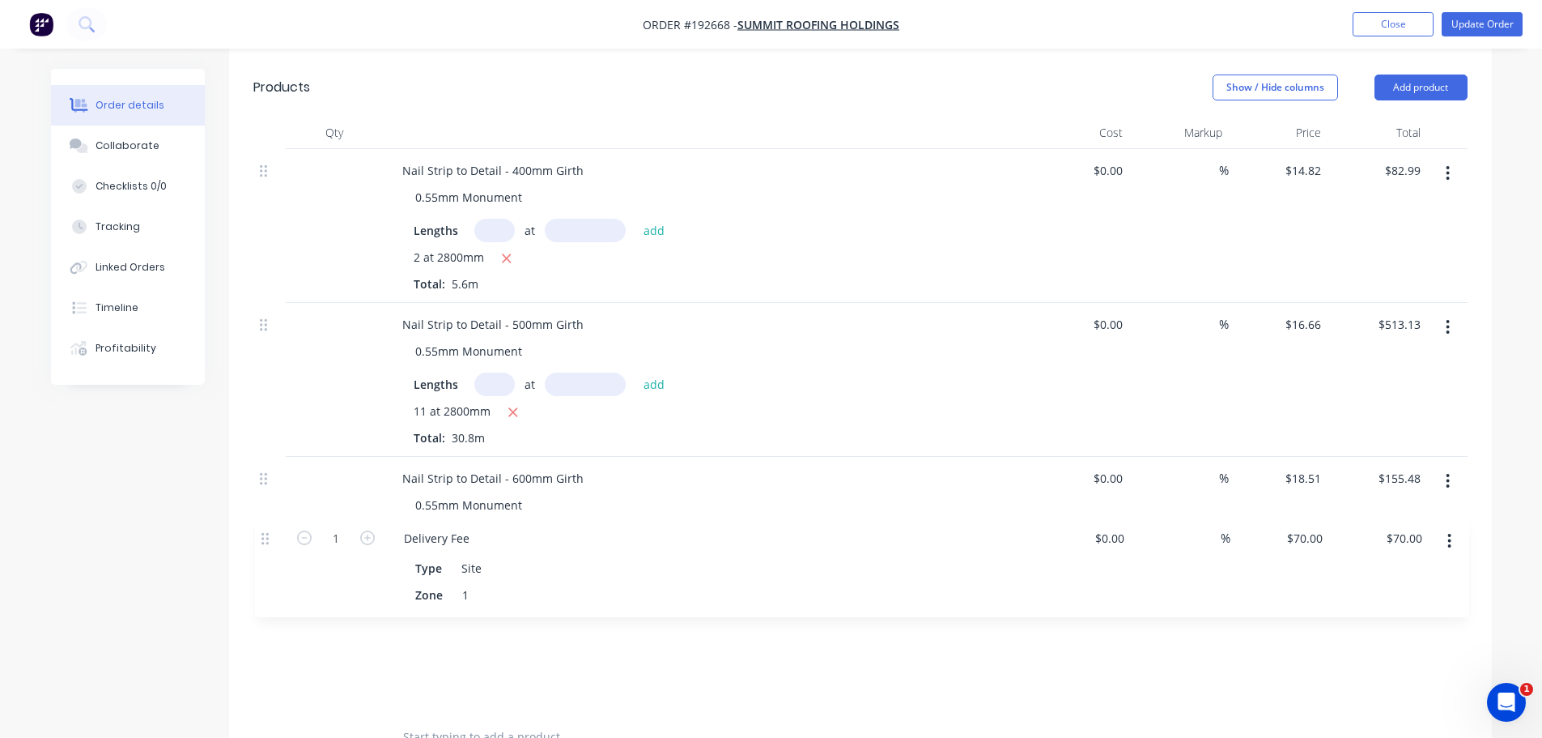
scroll to position [502, 0]
drag, startPoint x: 267, startPoint y: 295, endPoint x: 270, endPoint y: 535, distance: 240.5
click at [270, 535] on div "1 Delivery Fee Type Site Zone 1 $0.00 $0.00 % $70.00 $70.00 $70.00 $70.00 Nail …" at bounding box center [860, 427] width 1215 height 562
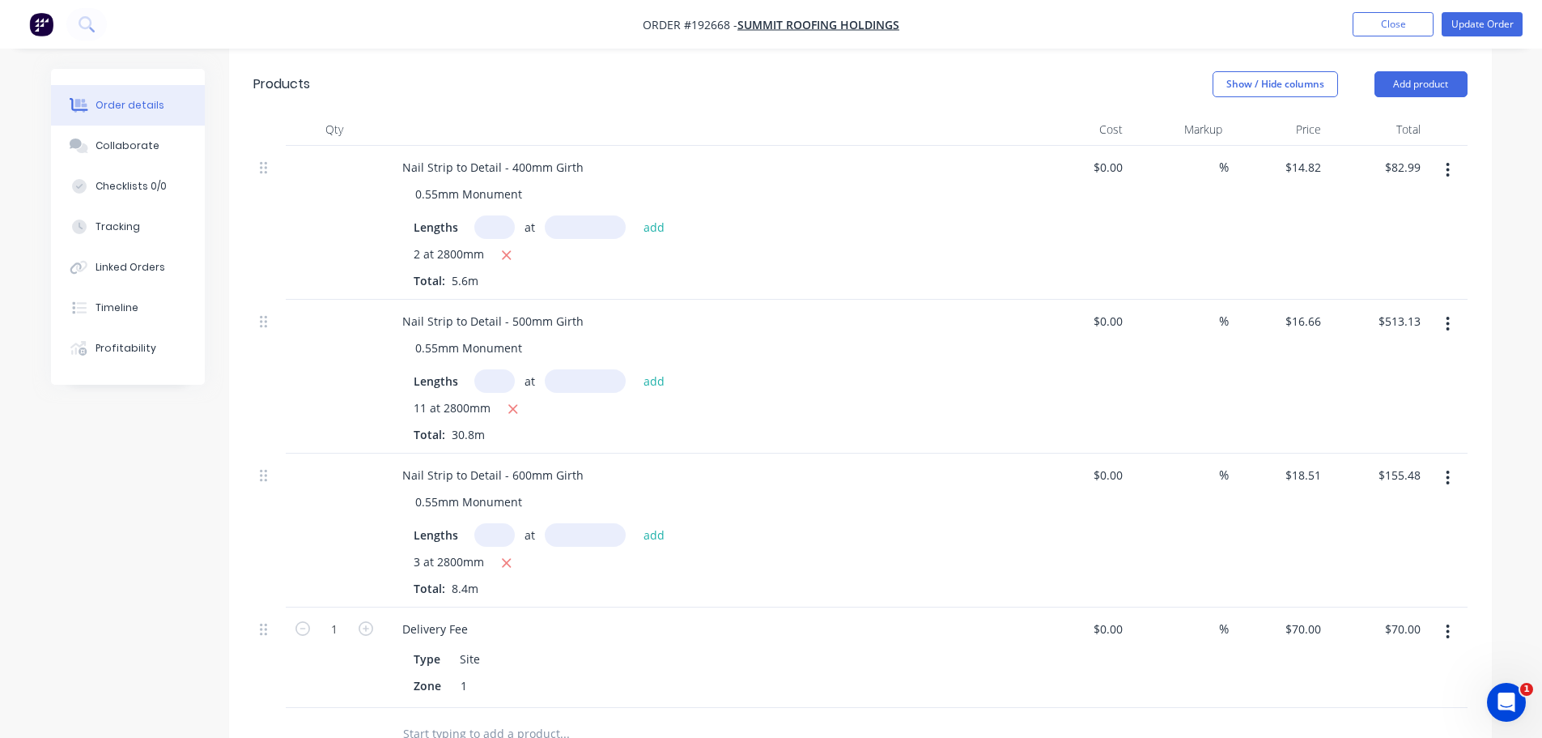
click at [135, 576] on div "Created by Taylor Created 12/09/25 Required 16/09/25 Assigned to Add team membe…" at bounding box center [771, 370] width 1441 height 1606
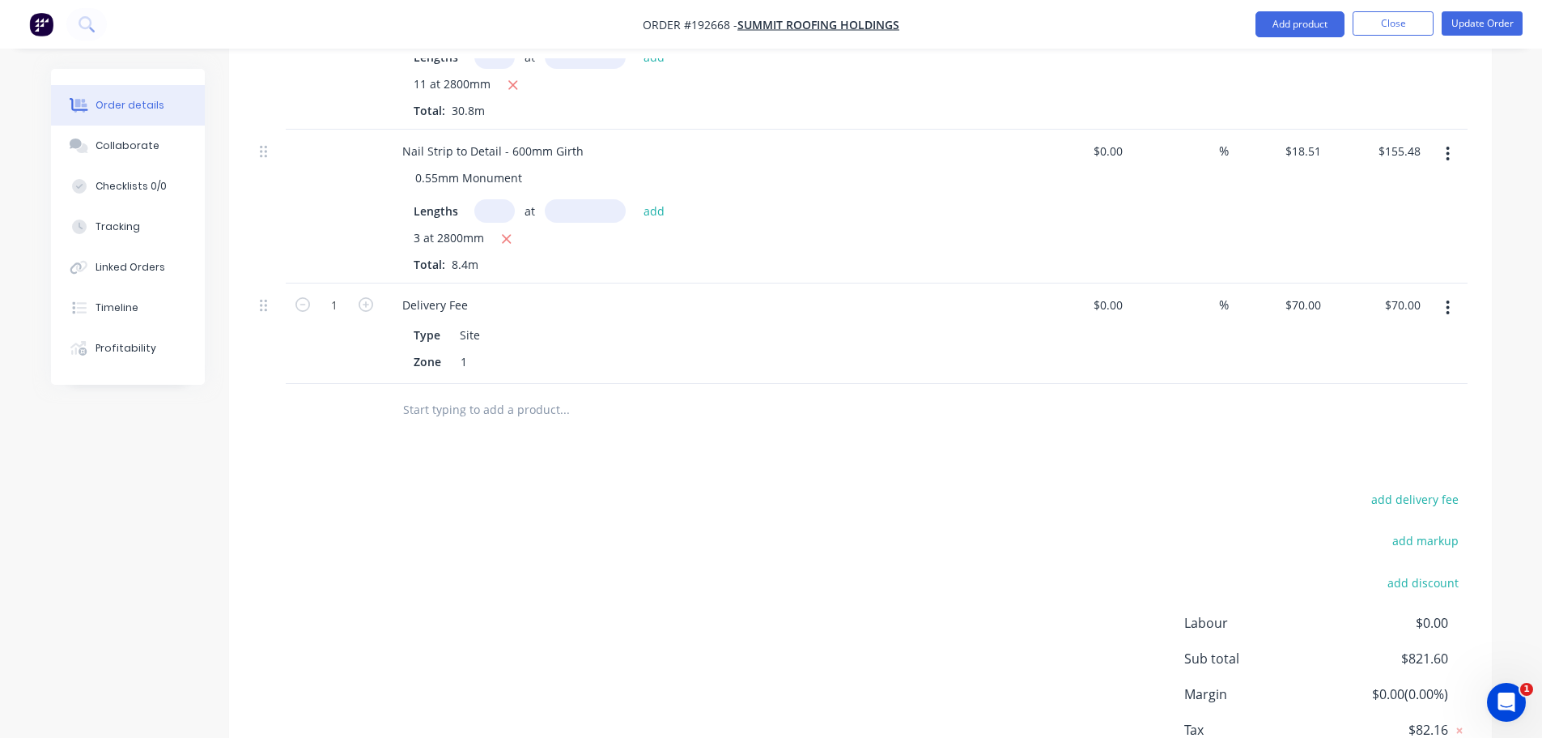
click at [880, 506] on div "add delivery fee add markup add discount Labour $0.00 Sub total $821.60 Margin …" at bounding box center [860, 644] width 1215 height 313
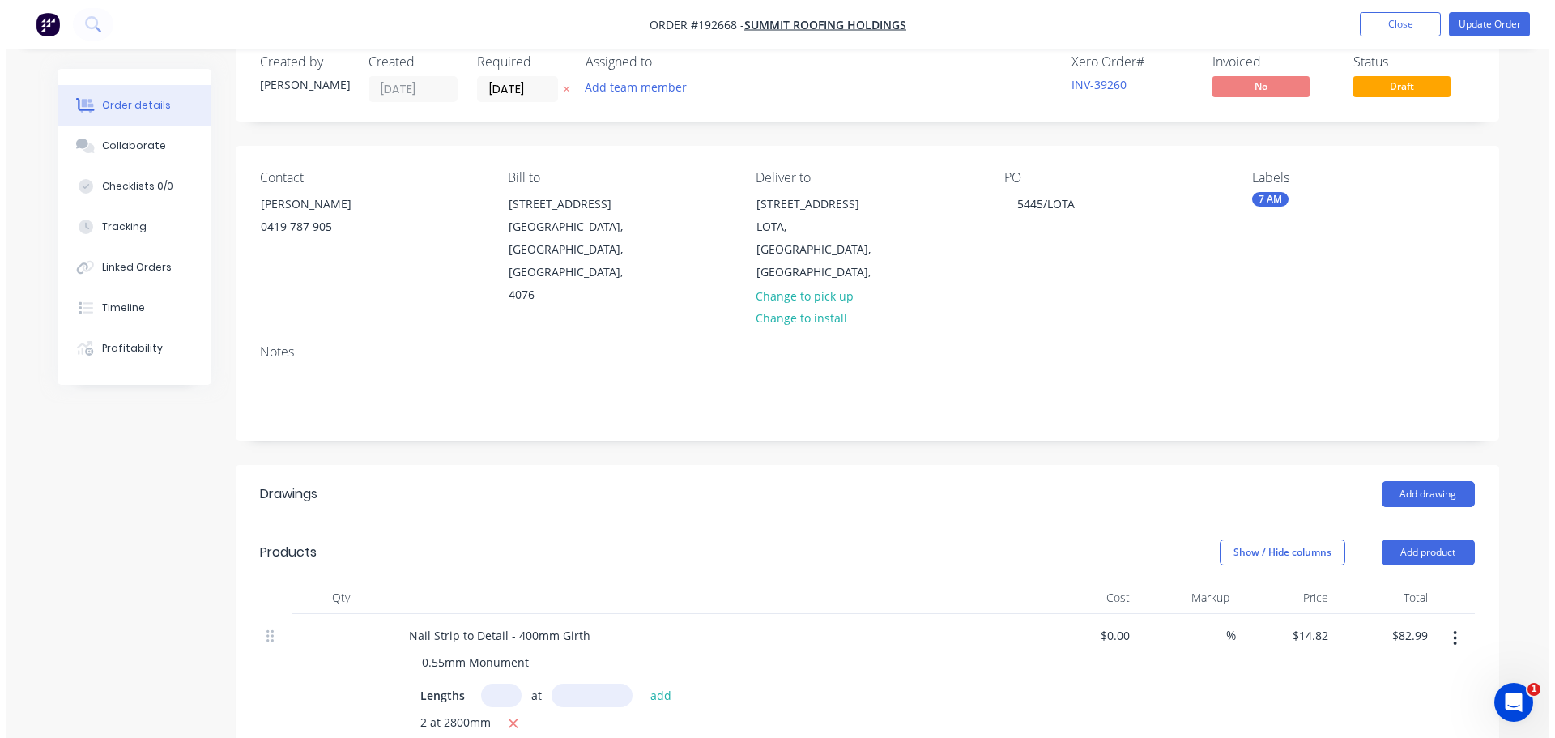
scroll to position [0, 0]
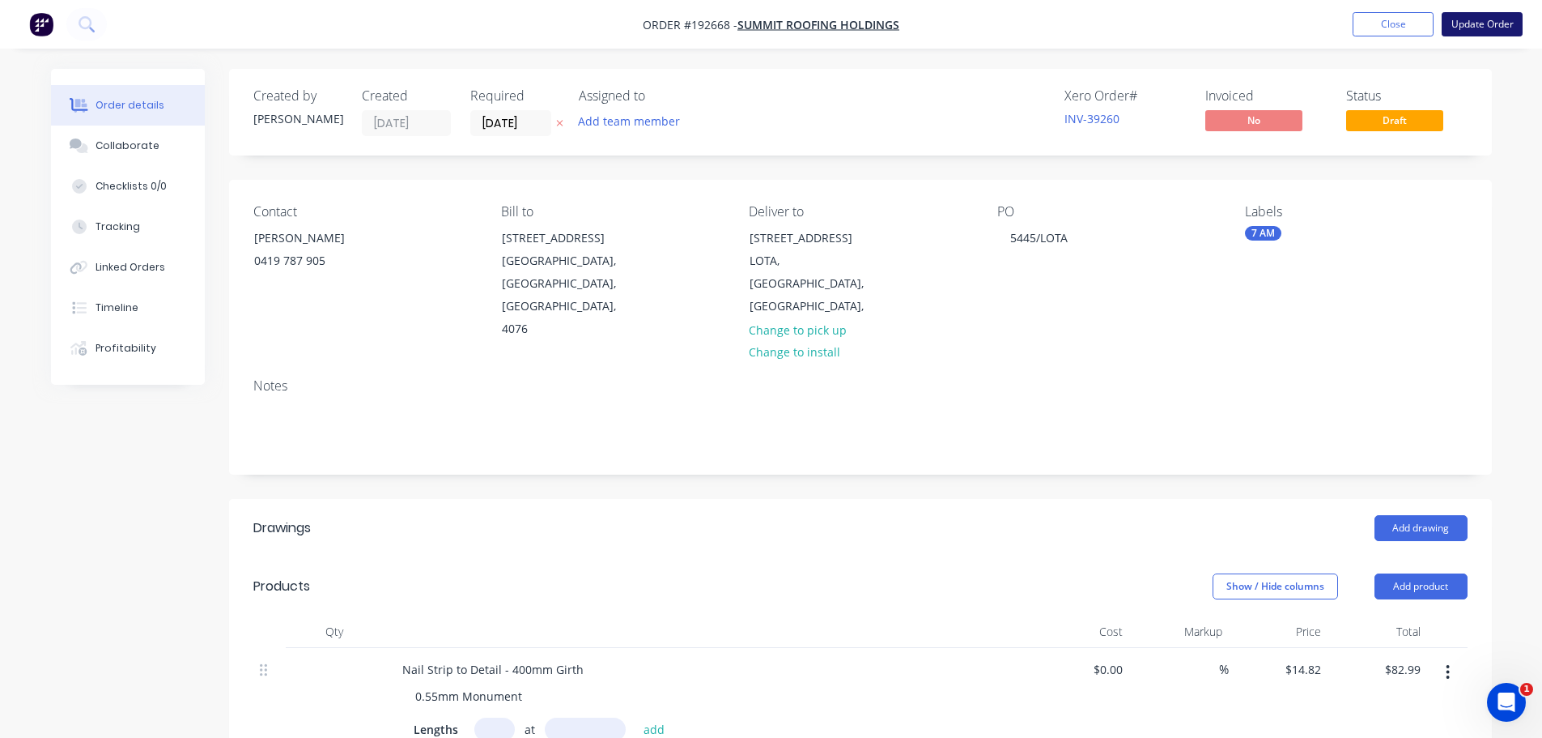
click at [1472, 21] on button "Update Order" at bounding box center [1482, 24] width 81 height 24
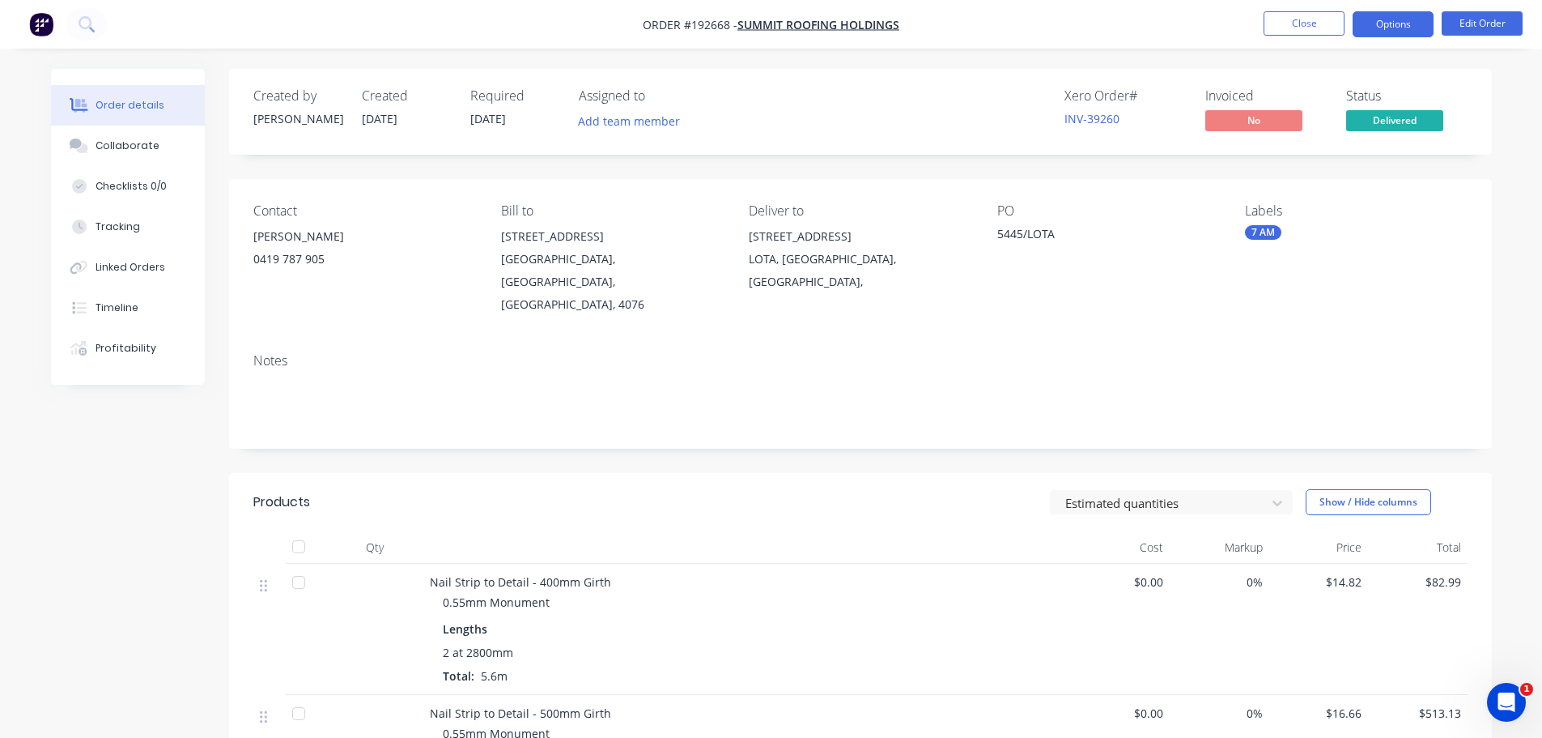
click at [1401, 31] on button "Options" at bounding box center [1393, 24] width 81 height 26
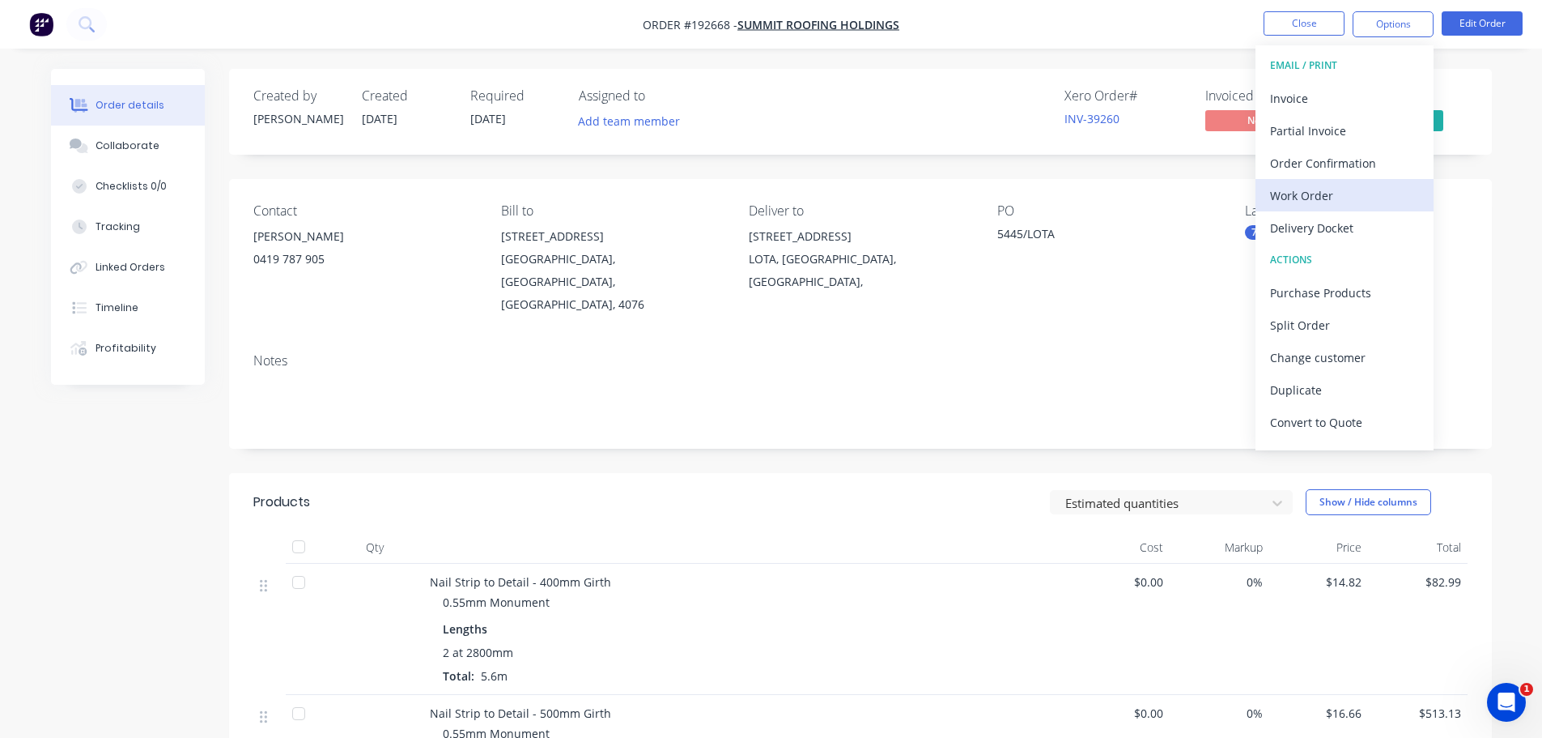
click at [1310, 184] on div "Work Order" at bounding box center [1344, 195] width 149 height 23
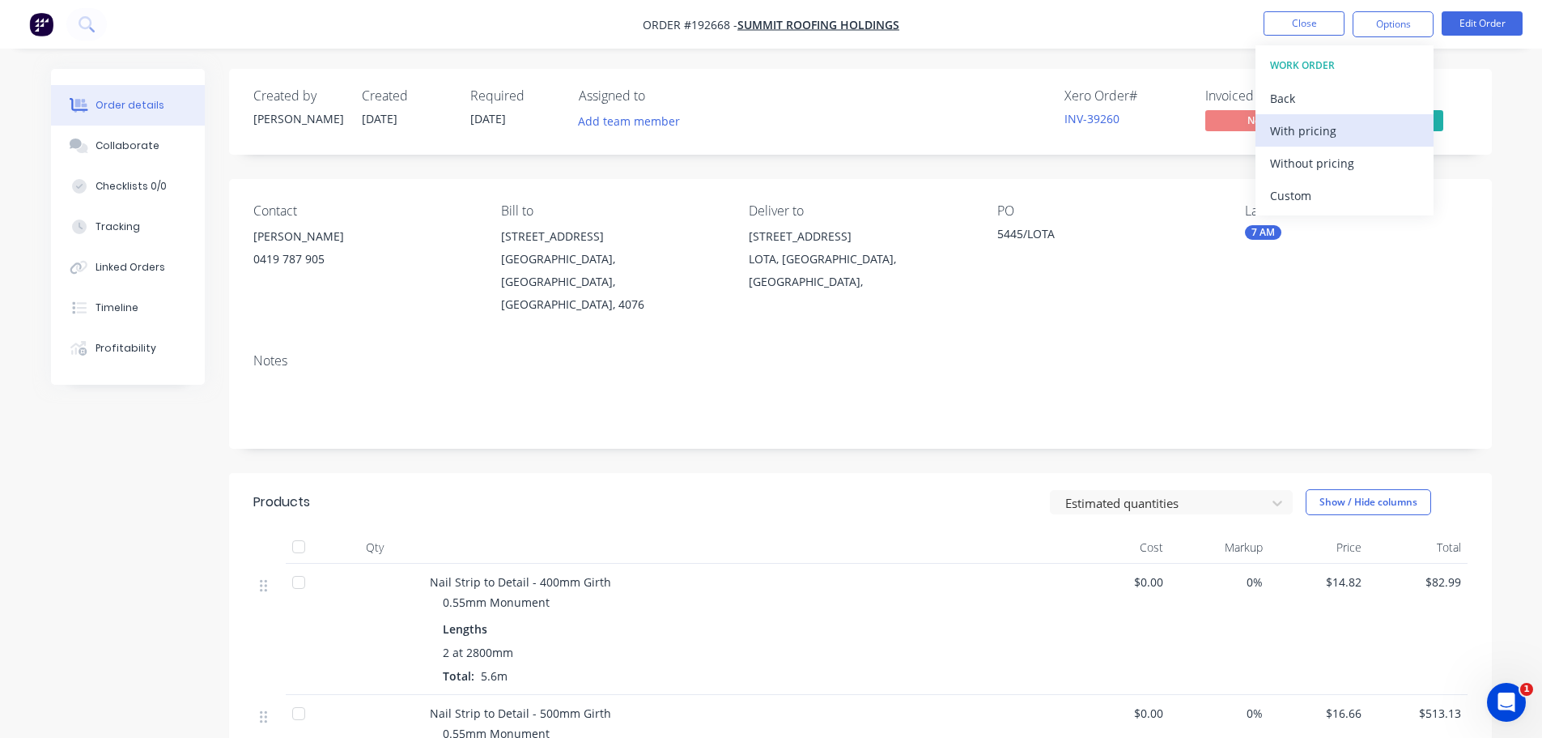
click at [1311, 142] on div "With pricing" at bounding box center [1344, 130] width 149 height 23
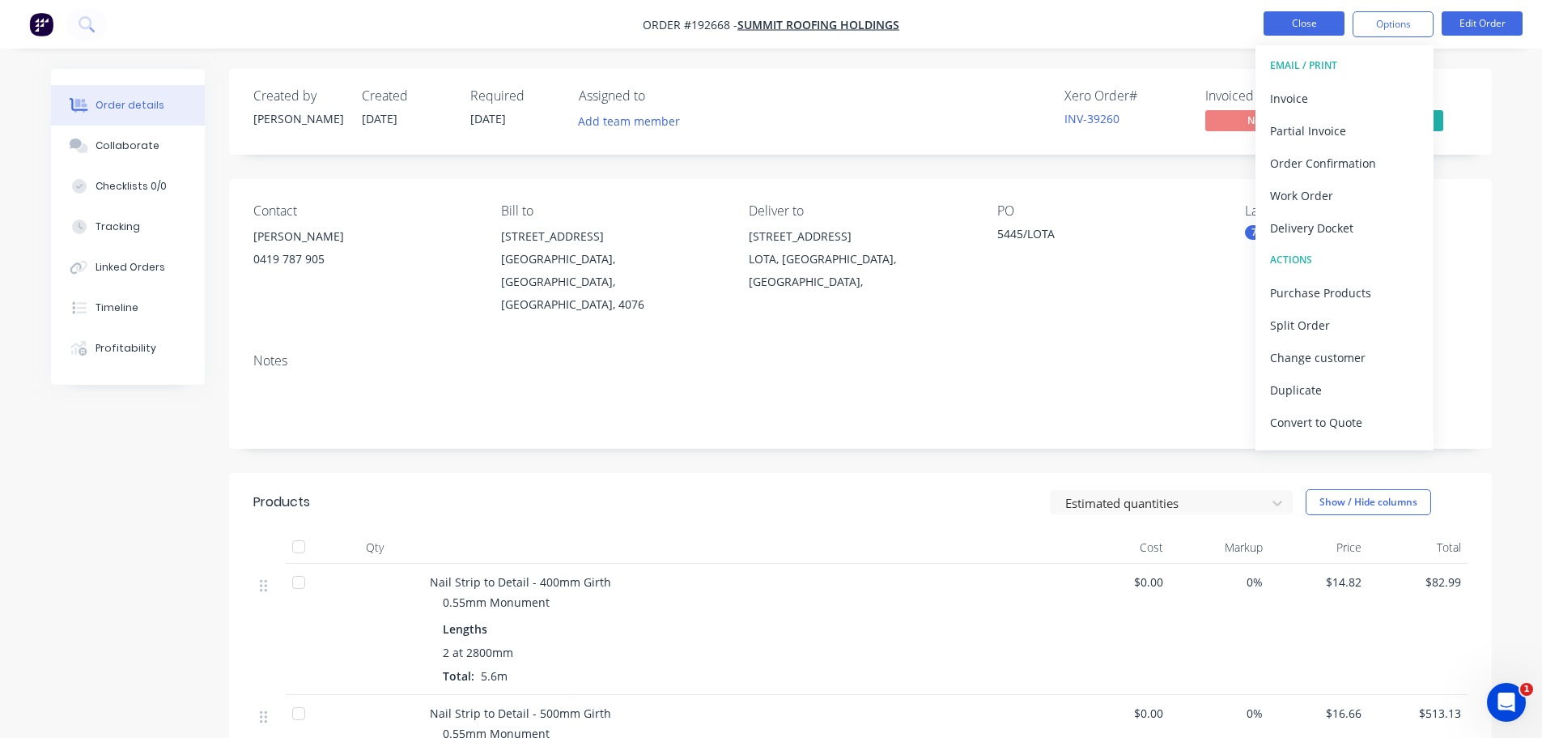
click at [1283, 32] on button "Close" at bounding box center [1304, 23] width 81 height 24
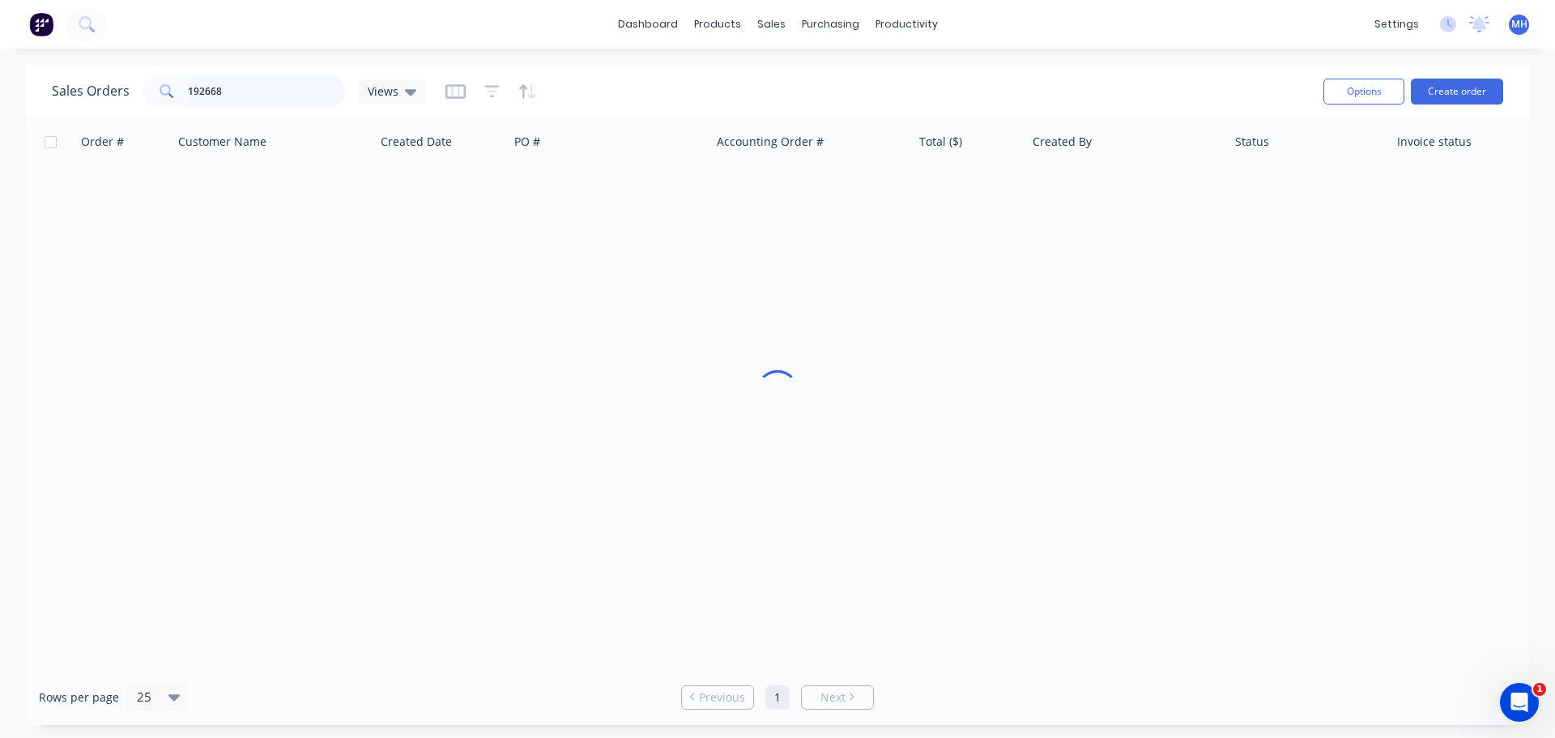
click at [237, 87] on input "192668" at bounding box center [267, 91] width 158 height 32
click at [266, 102] on input "192668" at bounding box center [267, 91] width 158 height 32
type input "191072"
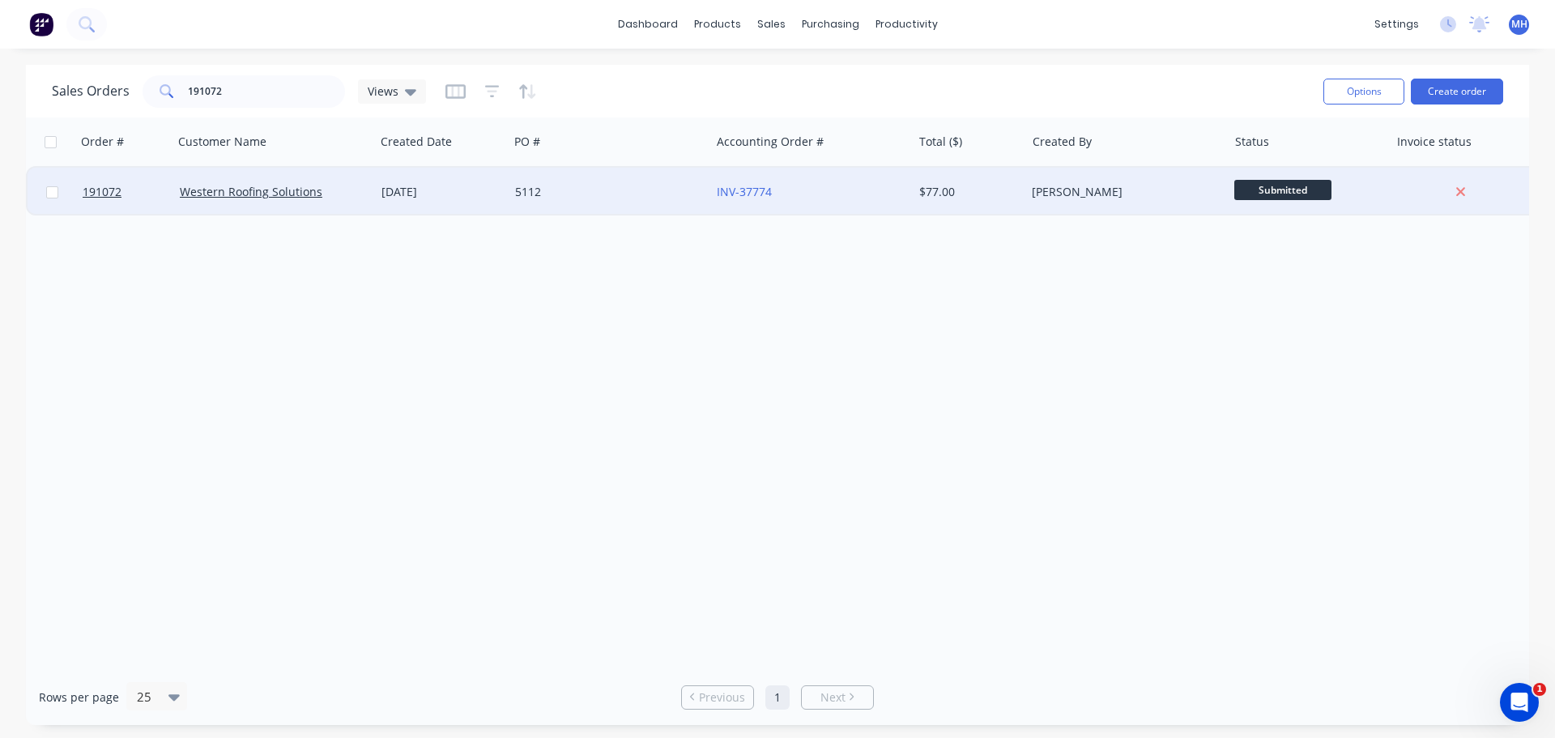
click at [430, 194] on div "28 Aug 2025" at bounding box center [441, 192] width 121 height 16
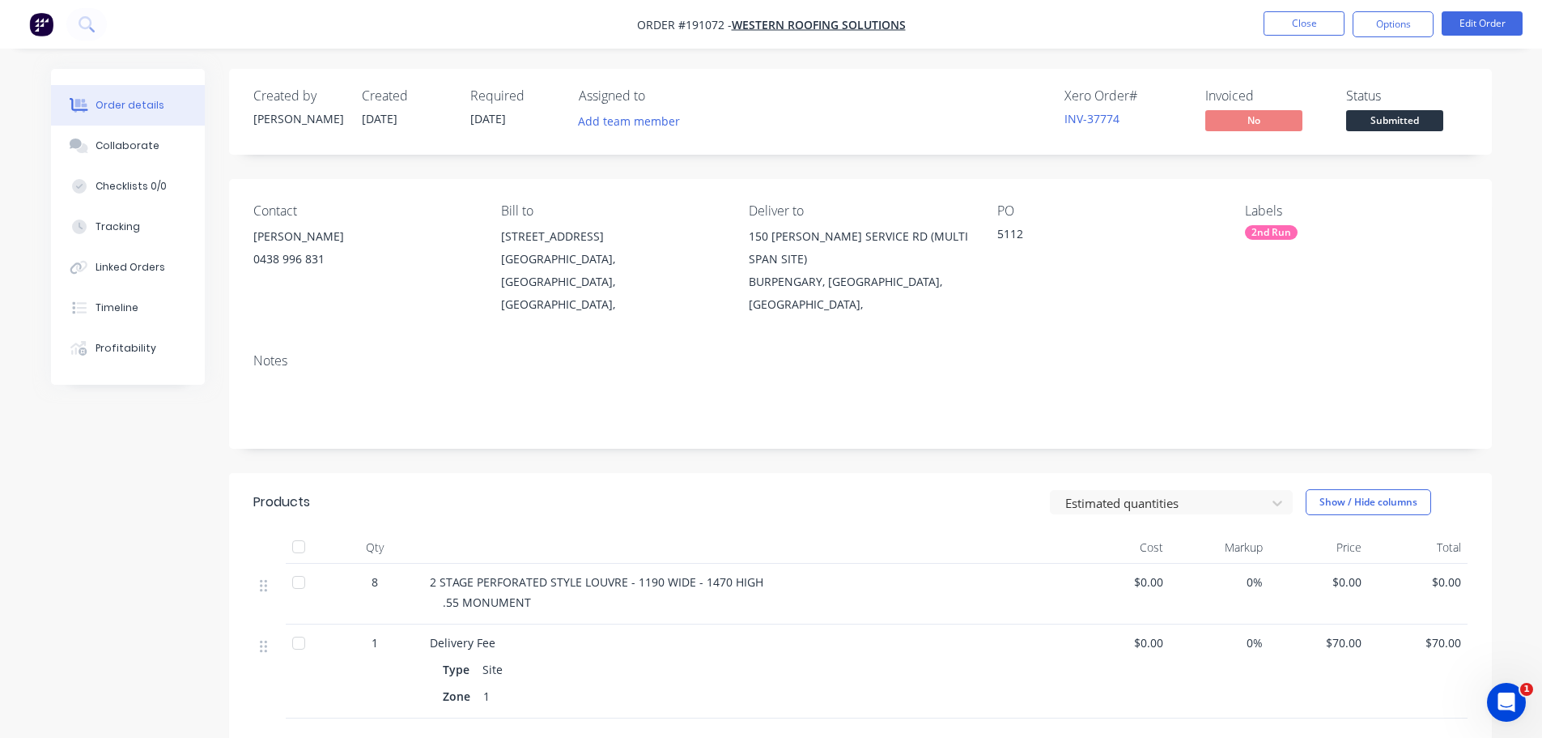
click at [816, 489] on div "Estimated quantities Show / Hide columns" at bounding box center [989, 502] width 956 height 26
click at [1514, 19] on button "Edit Order" at bounding box center [1482, 23] width 81 height 24
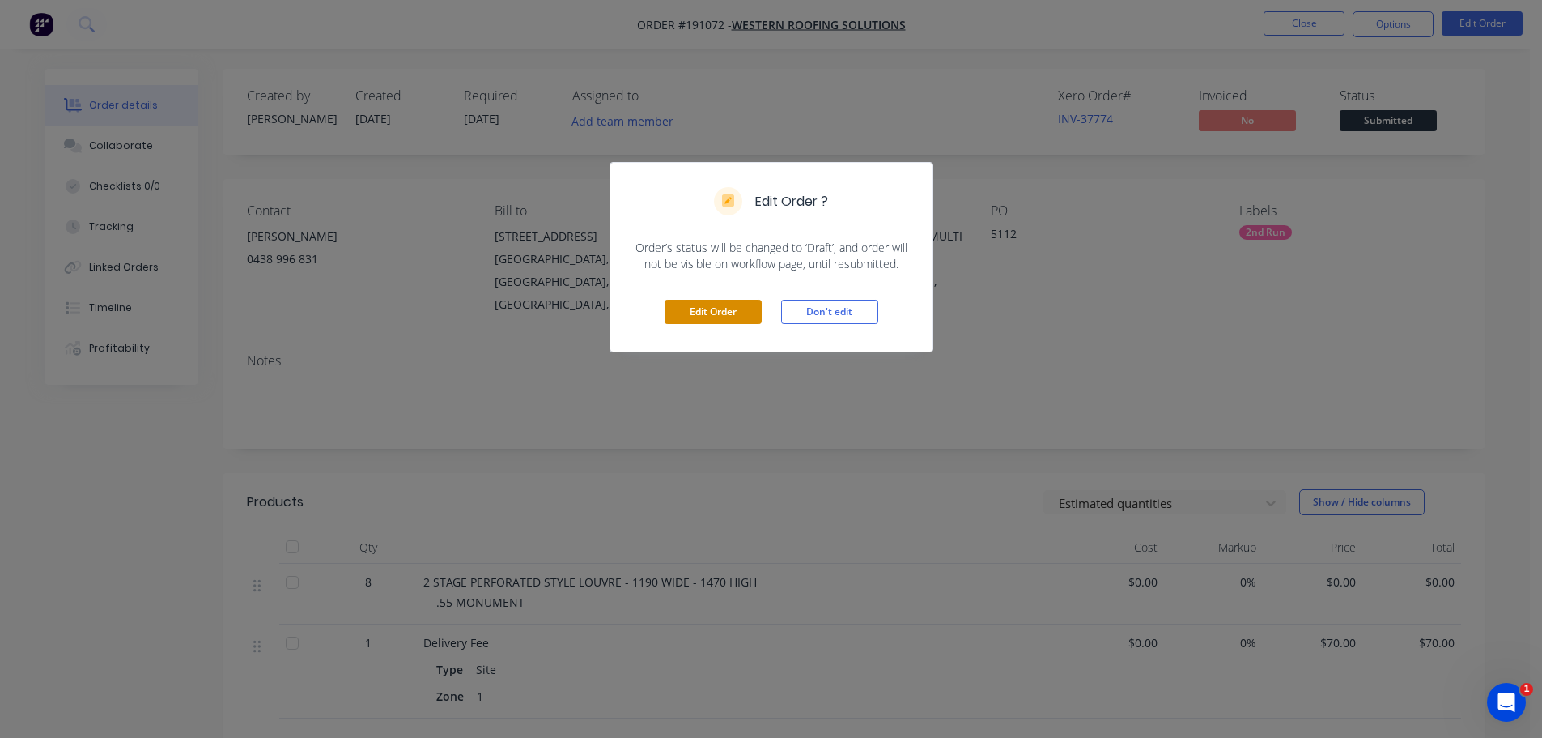
click at [718, 310] on button "Edit Order" at bounding box center [713, 312] width 97 height 24
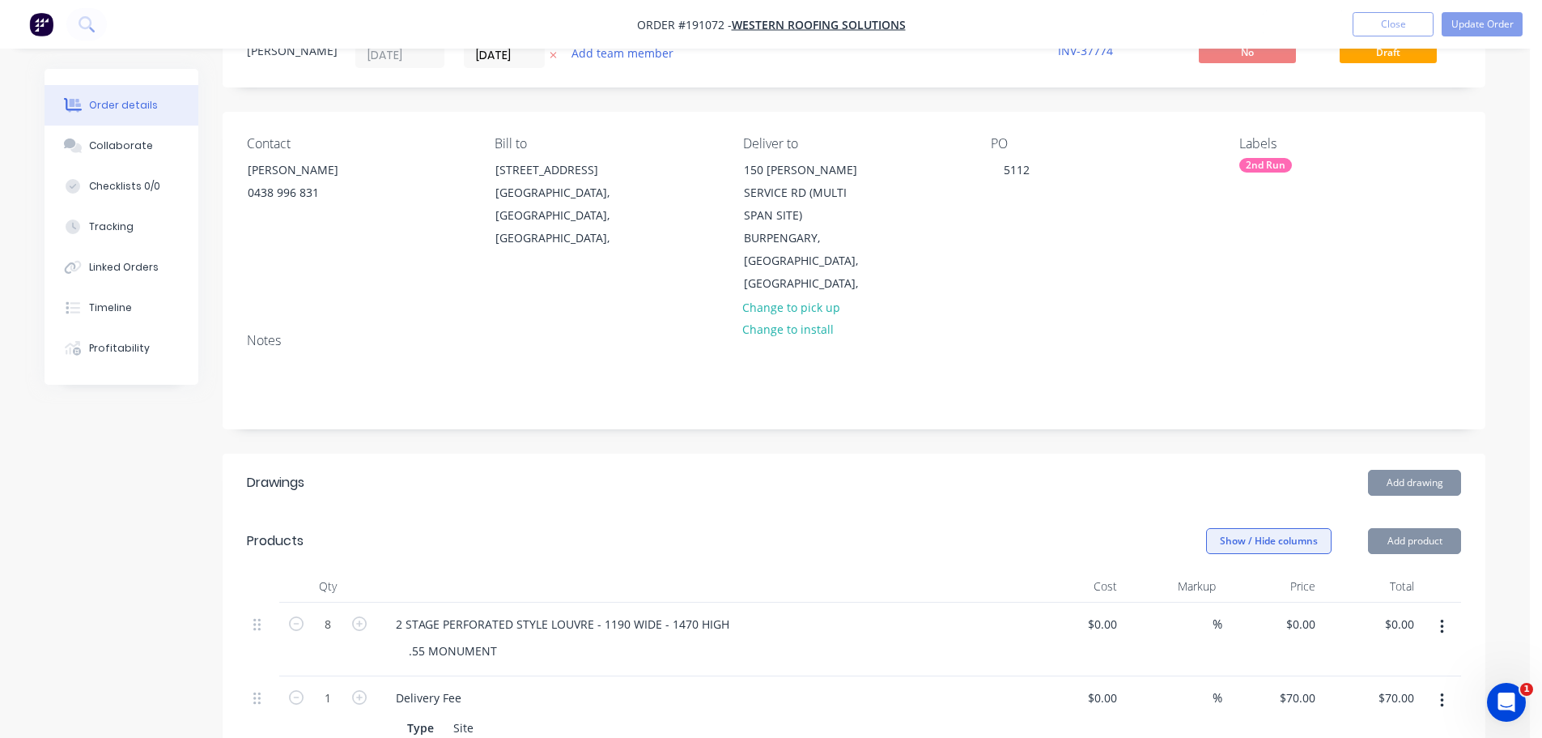
scroll to position [162, 0]
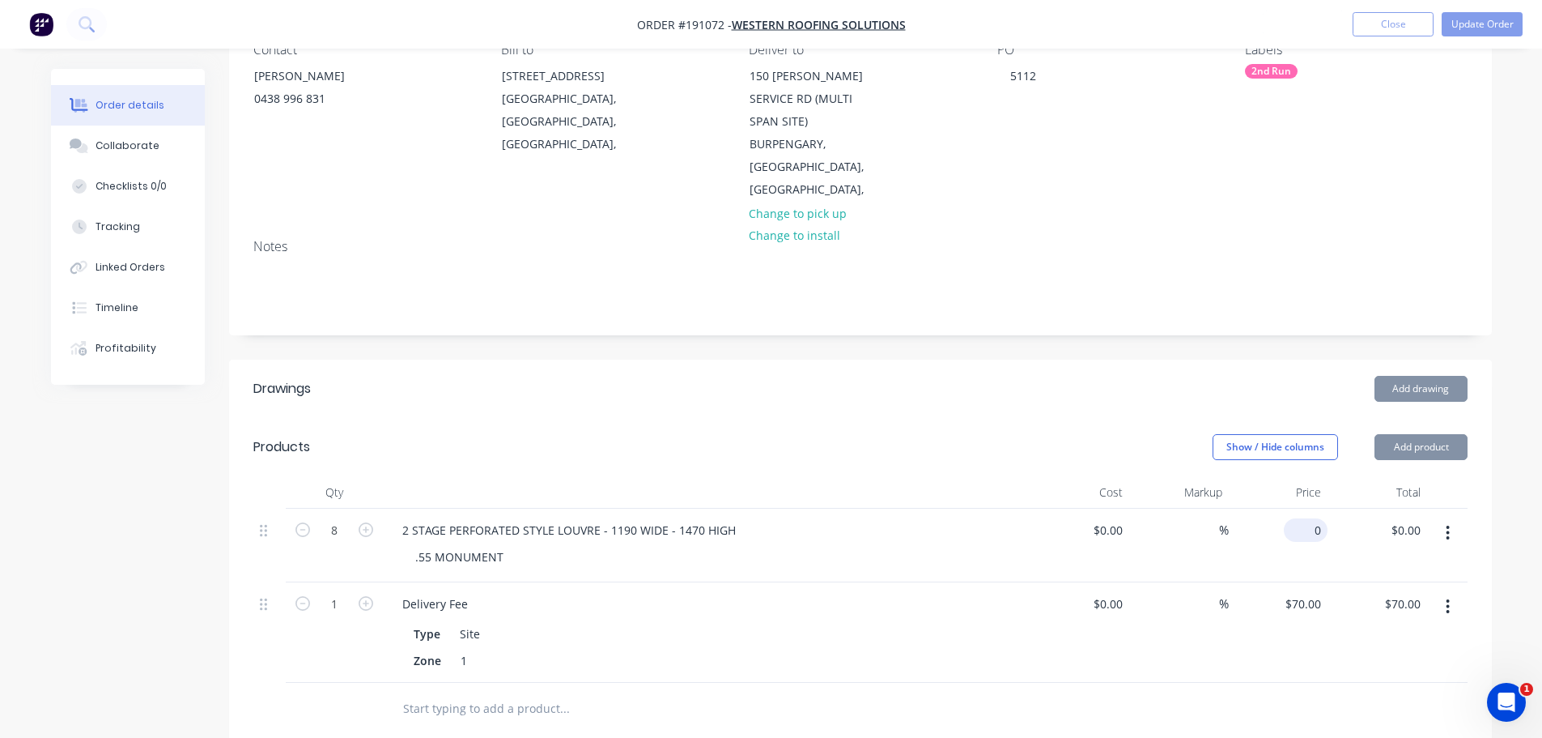
click at [1315, 518] on input "0" at bounding box center [1309, 529] width 37 height 23
type input "$839.66"
type input "$6,717.28"
click at [1106, 418] on header "Products Show / Hide columns Add product" at bounding box center [860, 447] width 1263 height 58
click at [1486, 32] on button "Update Order" at bounding box center [1482, 24] width 81 height 24
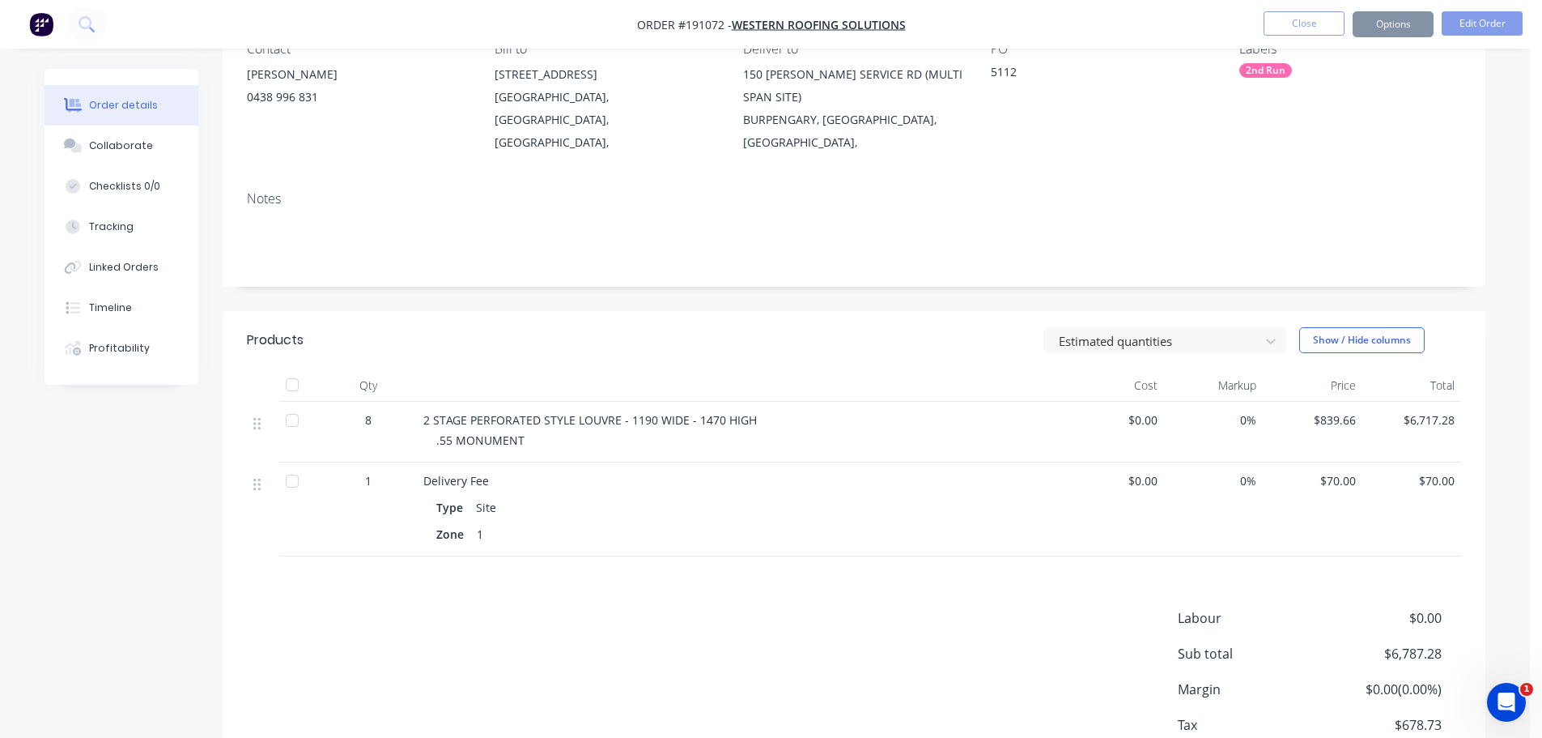
scroll to position [0, 0]
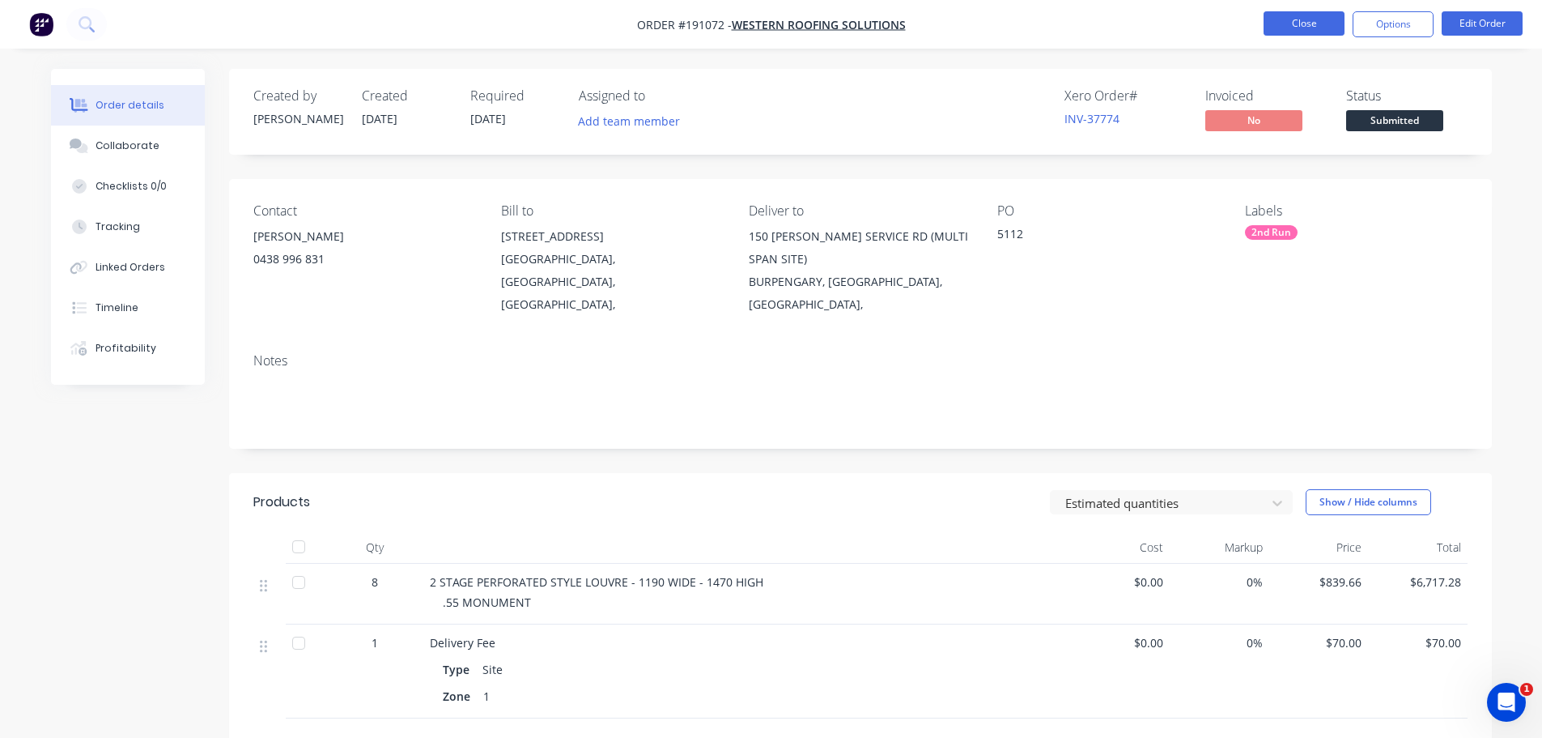
click at [1308, 20] on button "Close" at bounding box center [1304, 23] width 81 height 24
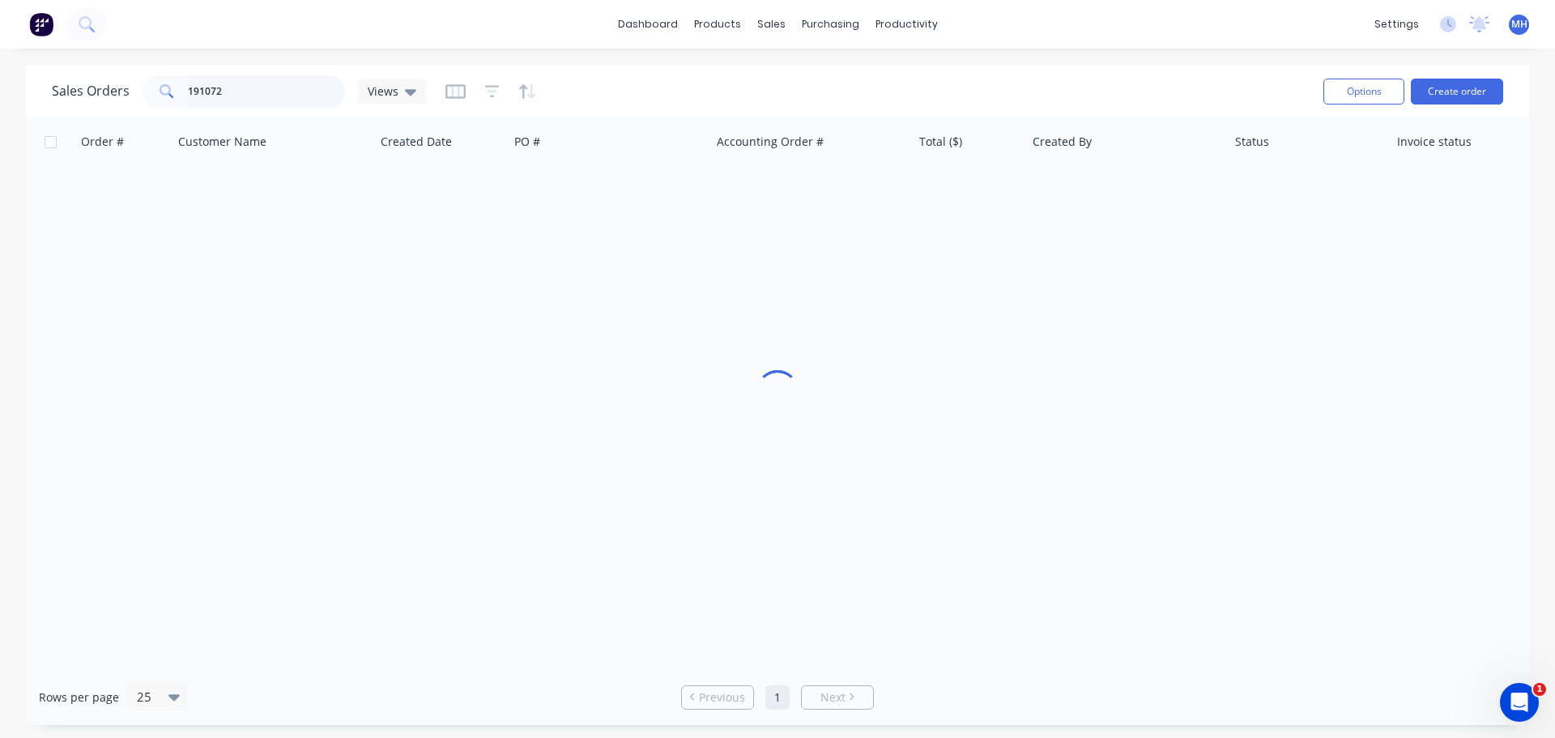
click at [273, 81] on input "191072" at bounding box center [267, 91] width 158 height 32
type input "191905"
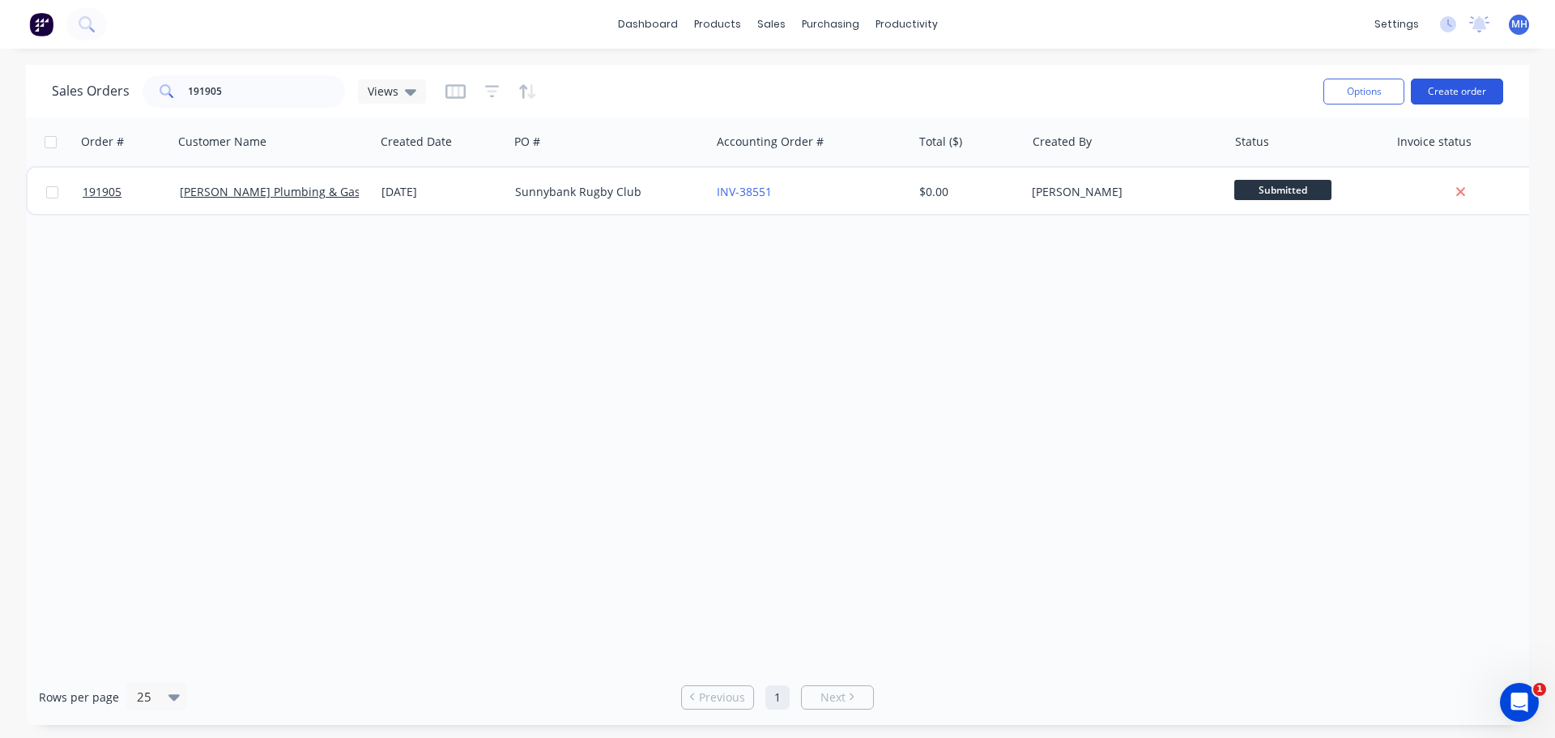
click at [1461, 87] on button "Create order" at bounding box center [1456, 92] width 92 height 26
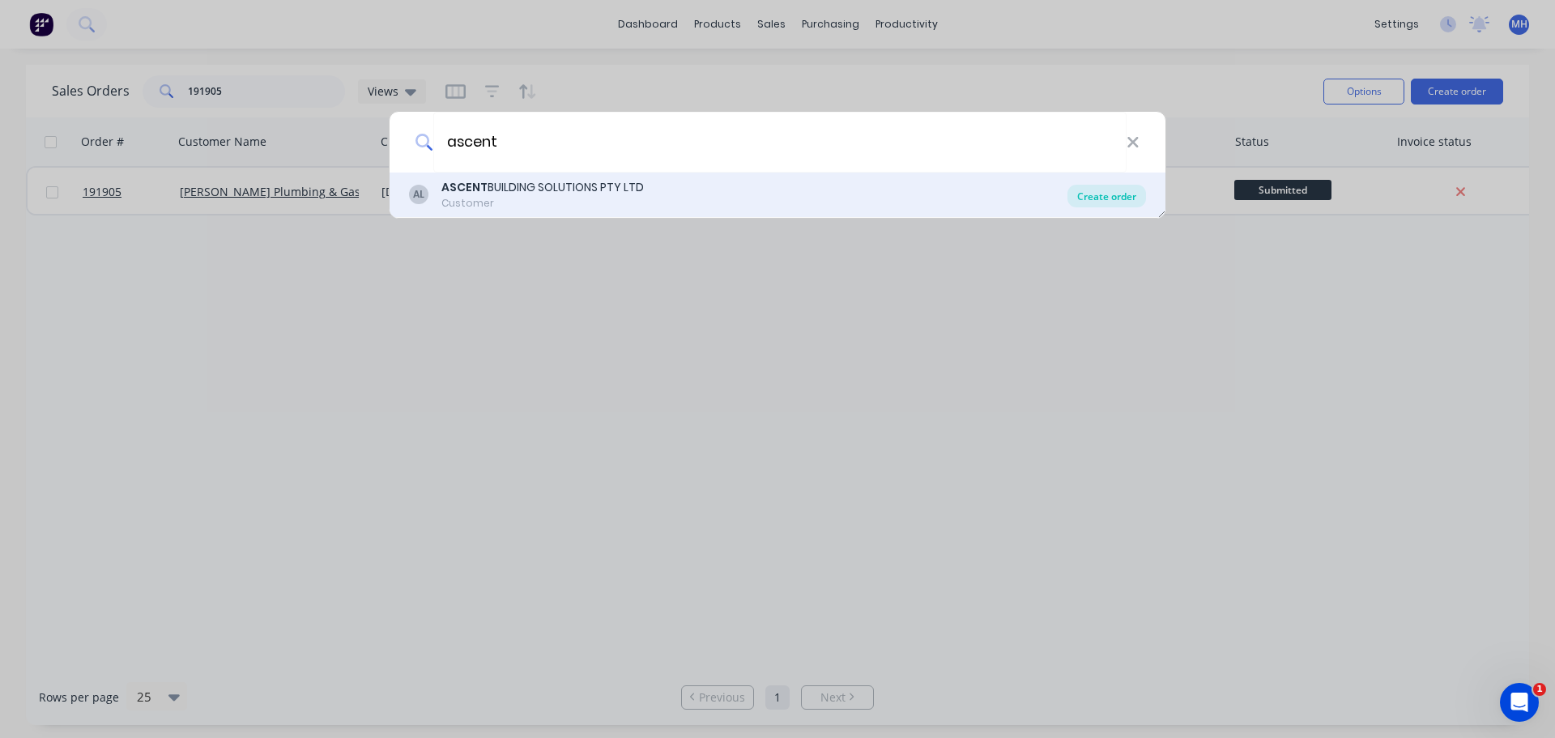
type input "ascent"
click at [1091, 199] on div "Create order" at bounding box center [1106, 196] width 79 height 23
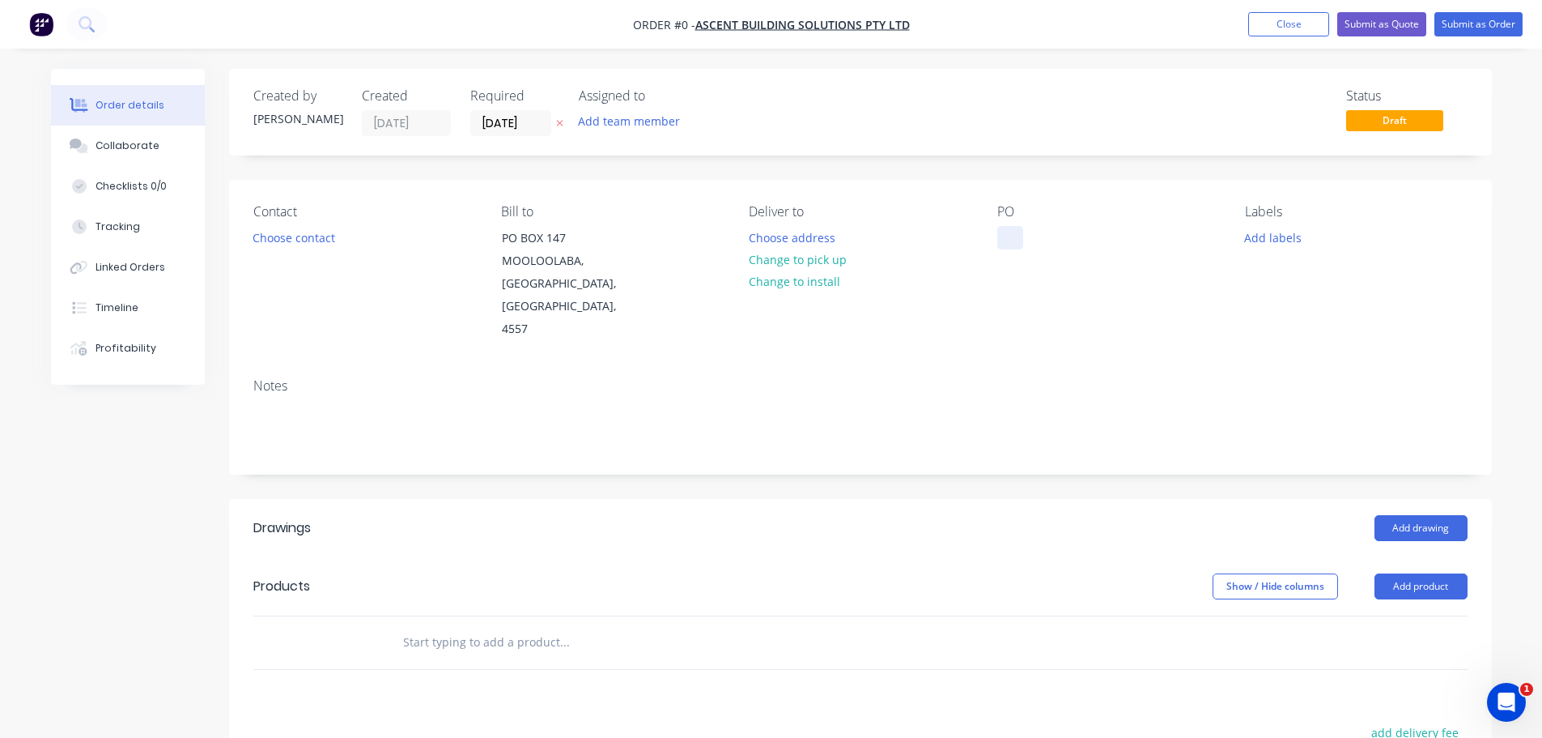
click at [1010, 237] on div at bounding box center [1011, 237] width 26 height 23
click at [1014, 243] on div at bounding box center [1011, 237] width 26 height 23
click at [778, 236] on div "Order details Collaborate Checklists 0/0 Tracking Linked Orders Timeline Profit…" at bounding box center [772, 576] width 1474 height 1014
click at [780, 235] on button "Choose address" at bounding box center [792, 237] width 104 height 22
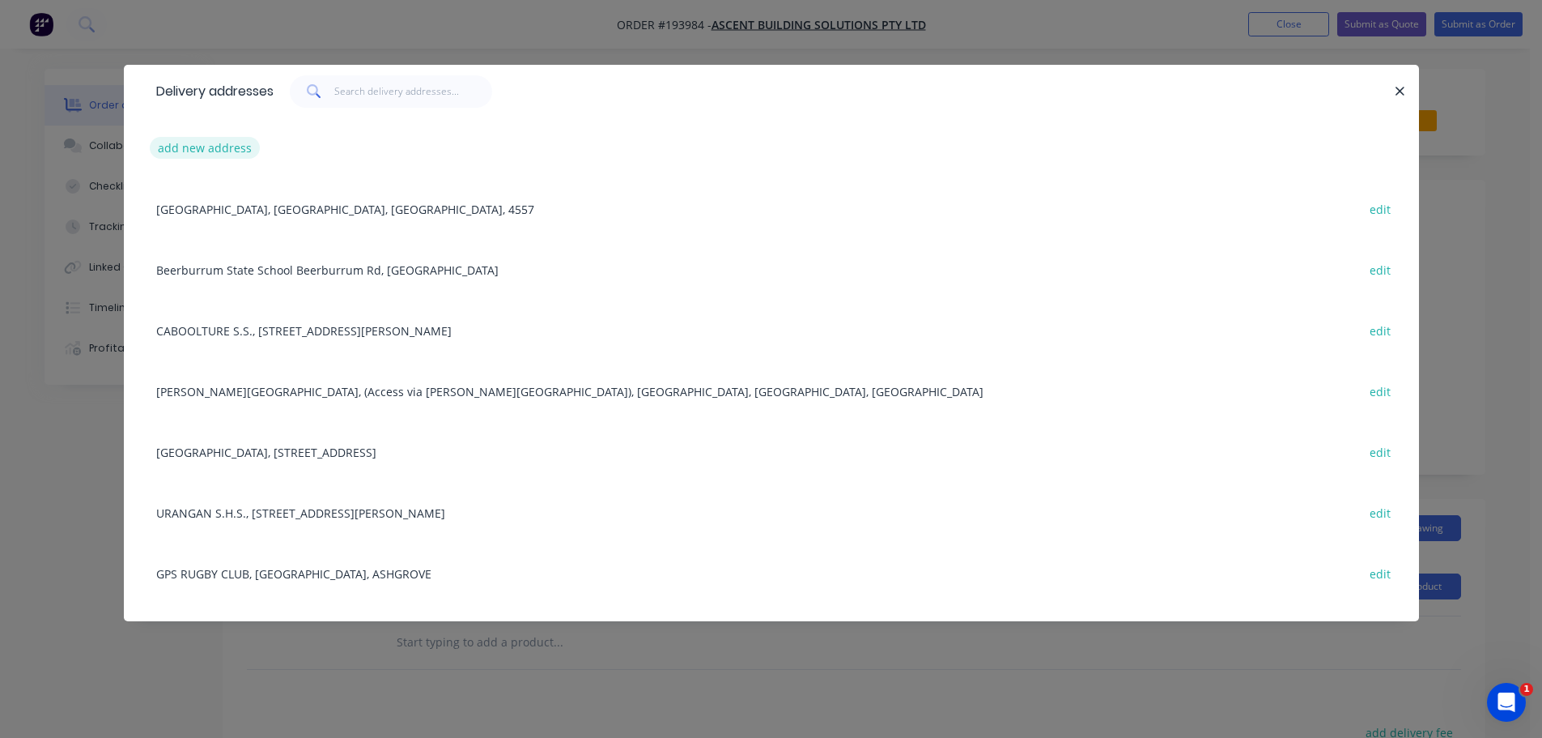
click at [204, 155] on button "add new address" at bounding box center [205, 148] width 111 height 22
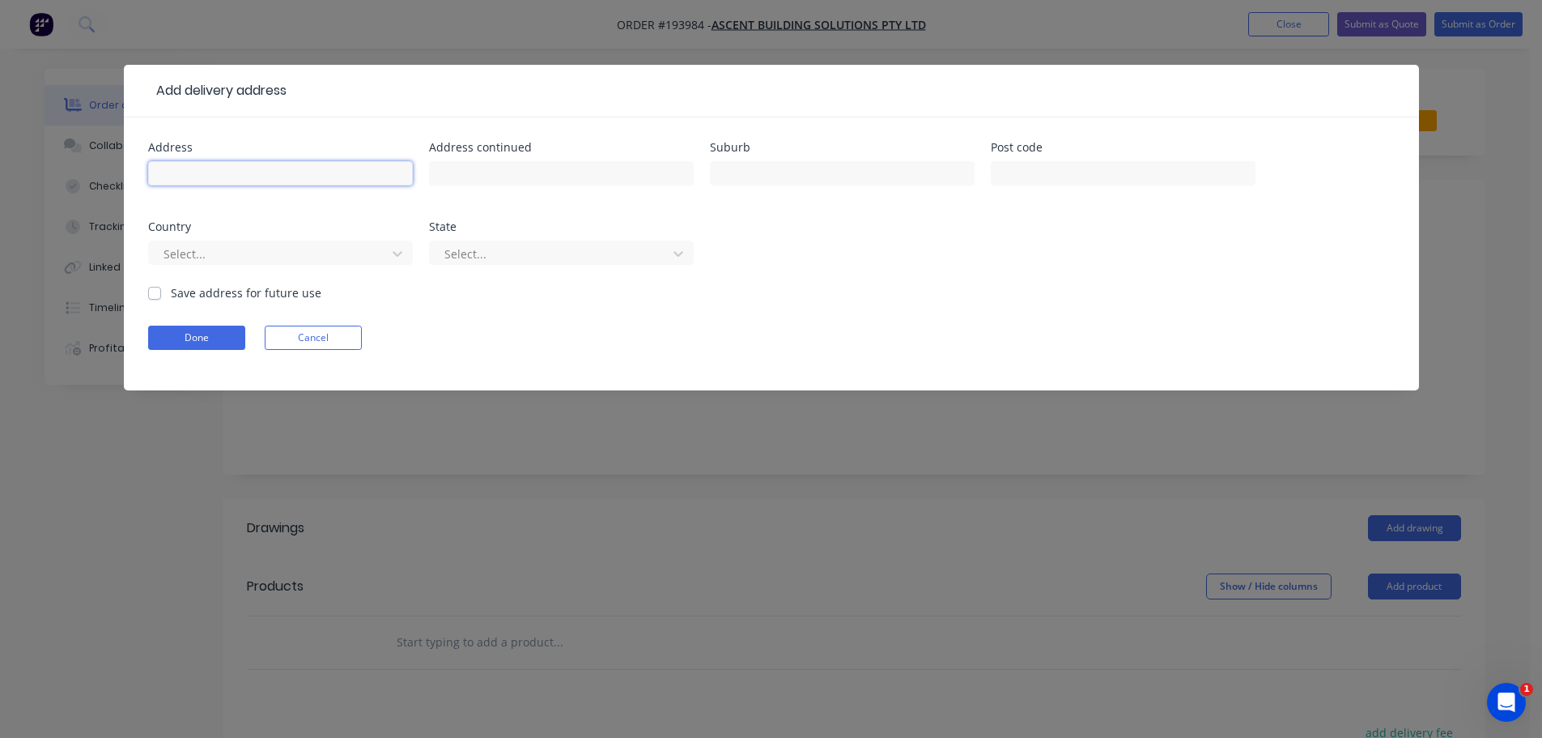
click at [212, 174] on input "text" at bounding box center [280, 173] width 265 height 24
paste input "School Rd"
type input "School Rd"
type input "V"
click at [271, 167] on input "School Rd" at bounding box center [280, 173] width 265 height 24
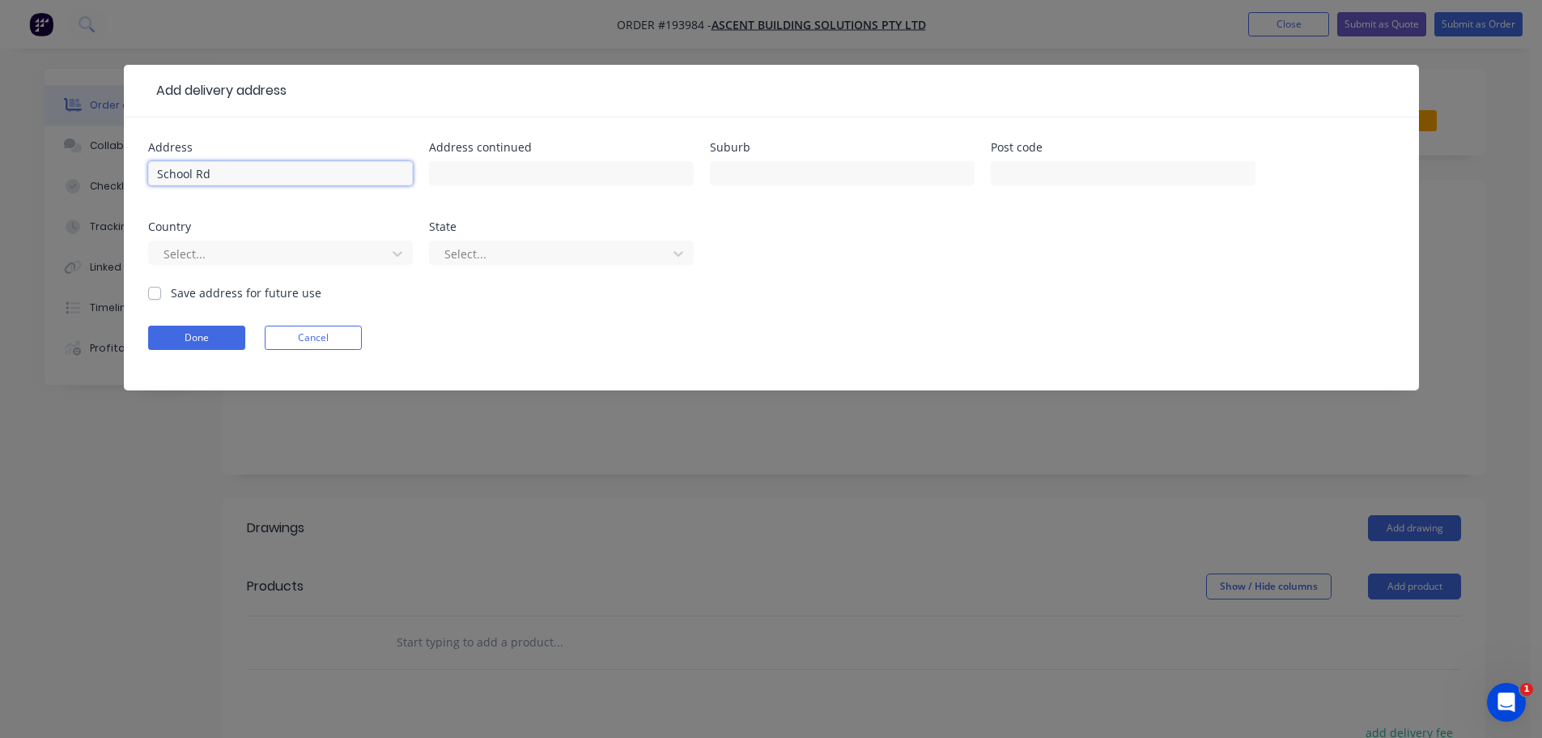
click at [271, 167] on input "School Rd" at bounding box center [280, 173] width 265 height 24
type input "V"
type input "Victoria Point State School"
type input "V"
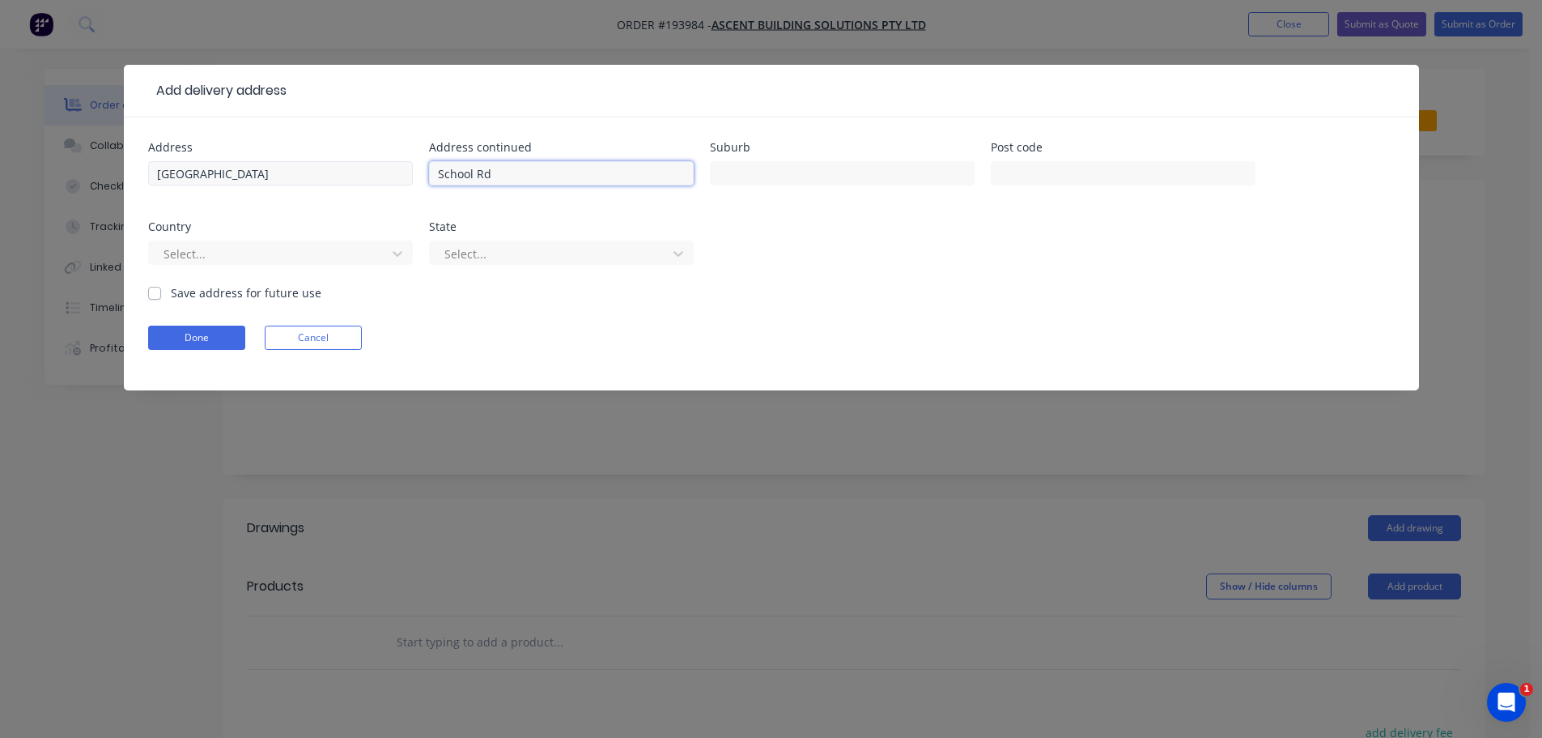
type input "School Rd"
type input "VICTORIA POINT"
click at [321, 174] on input "Victoria Point State School" at bounding box center [280, 173] width 265 height 24
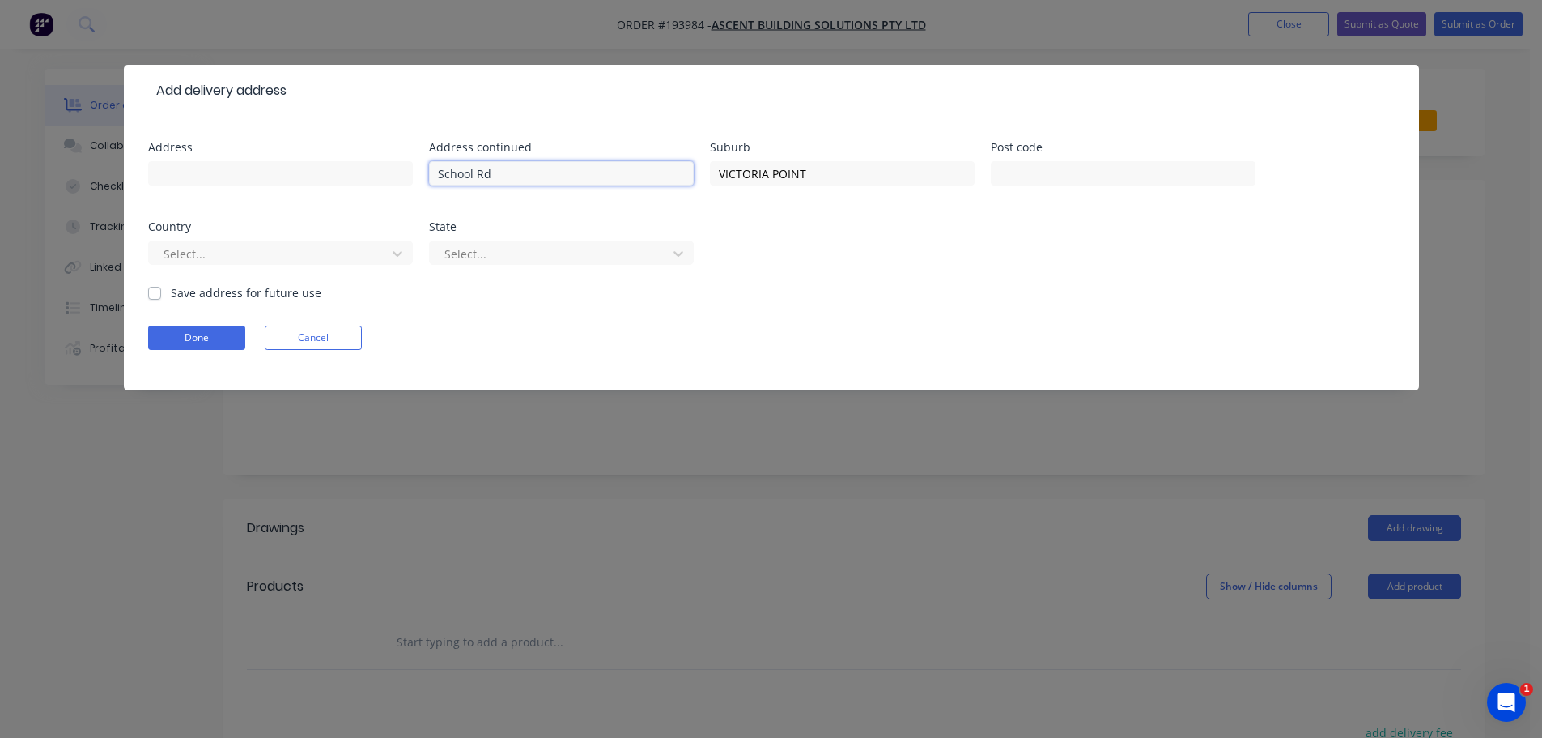
click at [512, 175] on input "School Rd" at bounding box center [561, 173] width 265 height 24
drag, startPoint x: 512, startPoint y: 175, endPoint x: 483, endPoint y: 179, distance: 28.6
click at [511, 176] on input "School Rd" at bounding box center [561, 173] width 265 height 24
type input "School Rd"
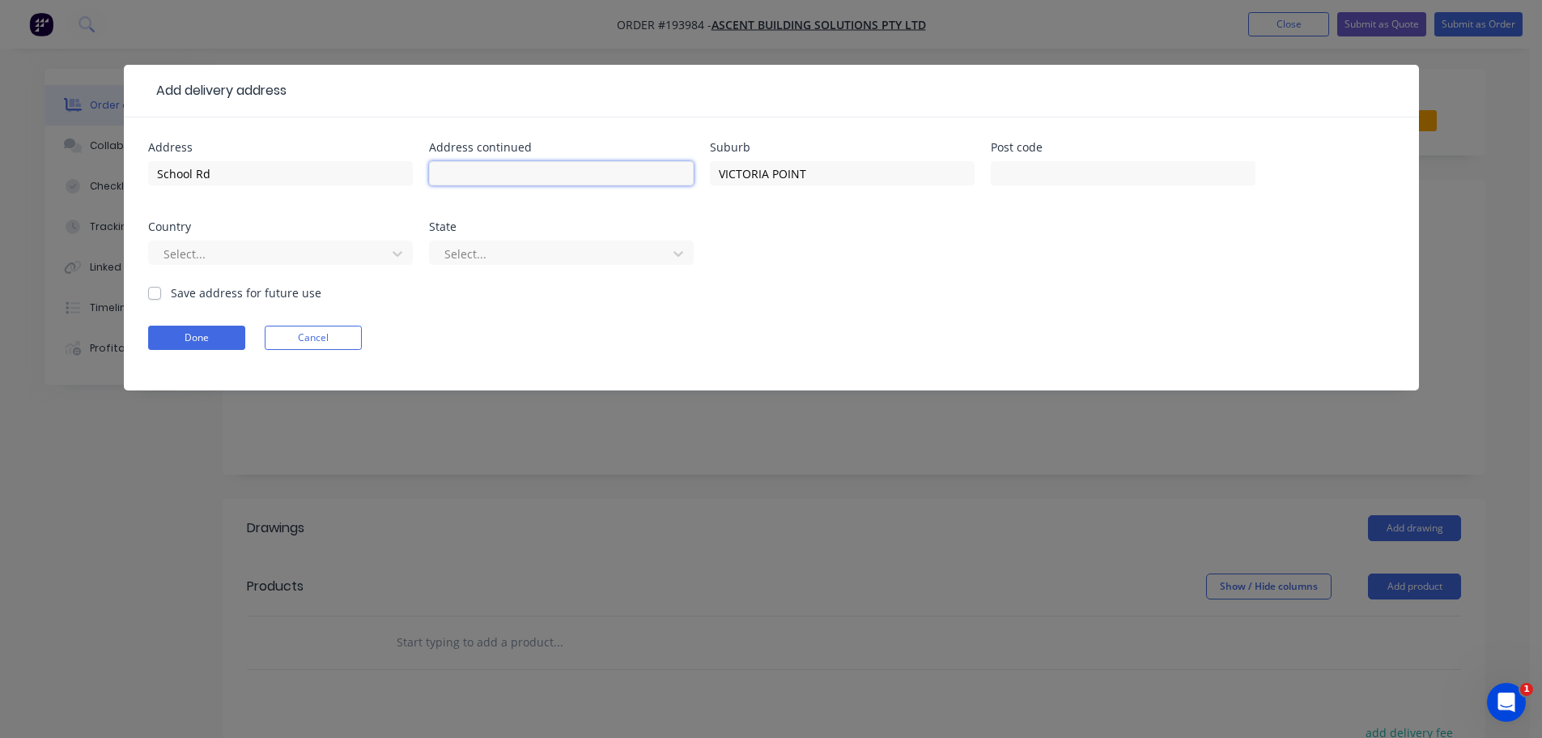
click at [530, 179] on input "text" at bounding box center [561, 173] width 265 height 24
paste input "Victoria Point State School"
type input "Victoria Point State School"
click at [572, 120] on div "Address School Rd Address continued Victoria Point State School Suburb VICTORIA…" at bounding box center [772, 253] width 1296 height 273
click at [233, 339] on button "Done" at bounding box center [196, 337] width 97 height 24
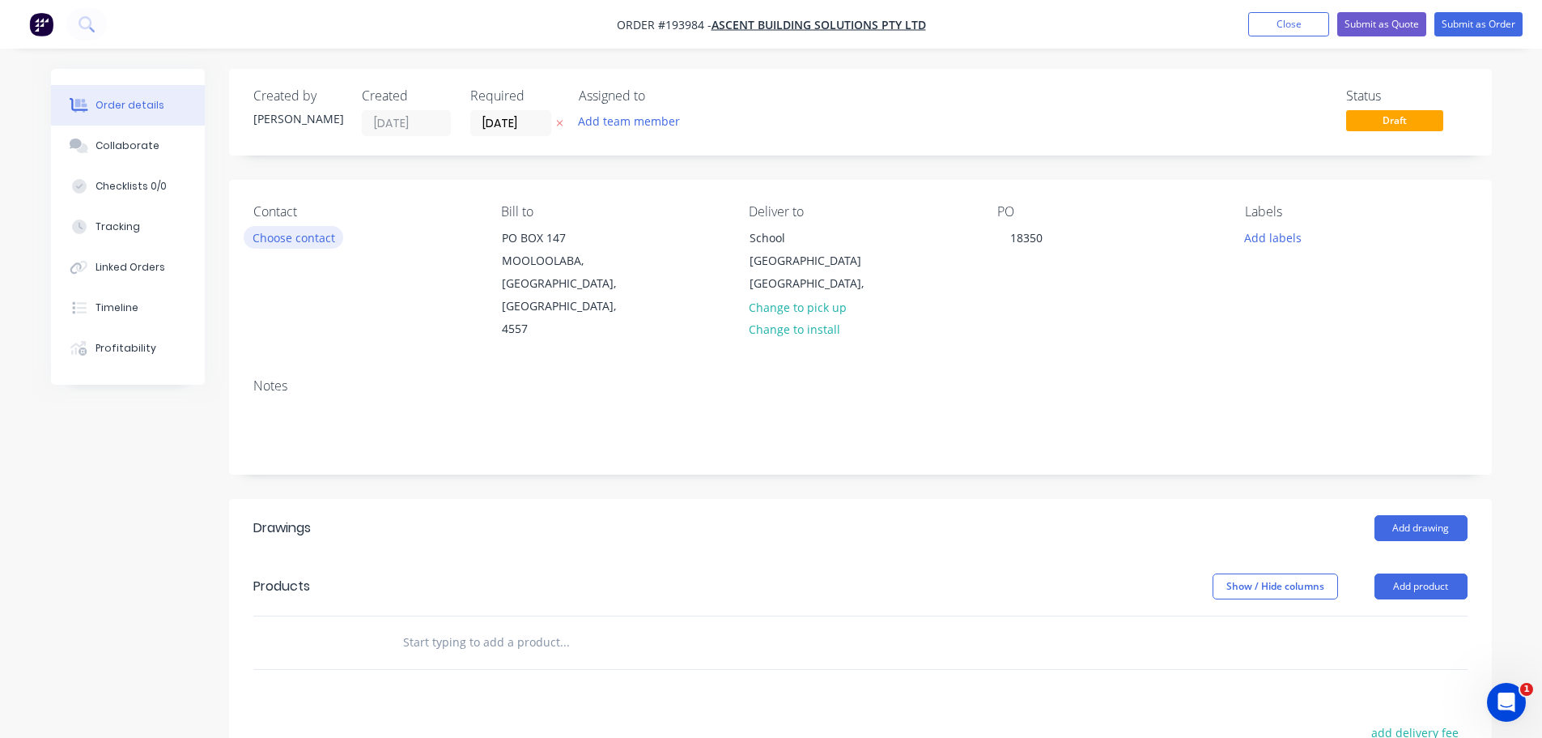
click at [317, 230] on button "Choose contact" at bounding box center [294, 237] width 100 height 22
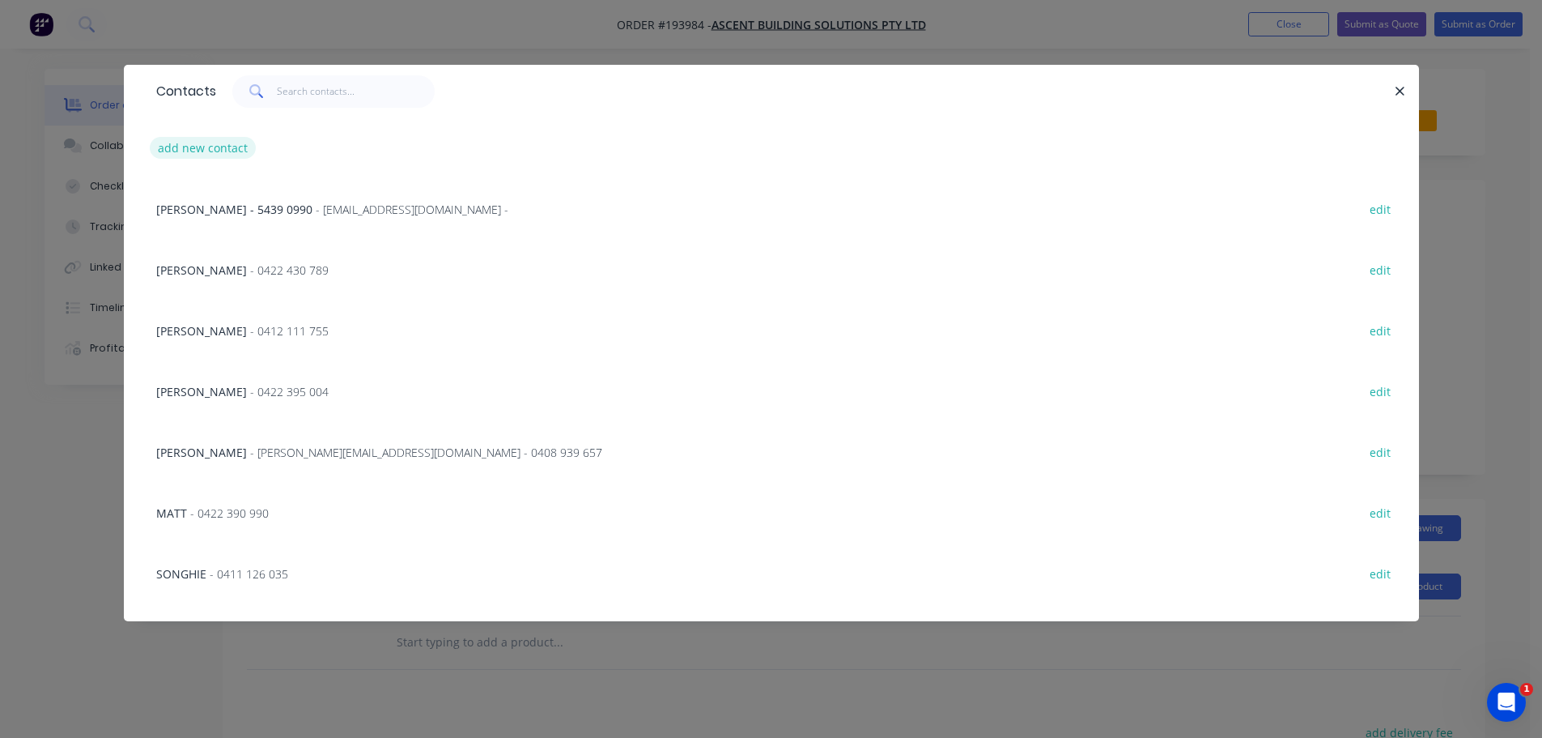
click at [213, 147] on button "add new contact" at bounding box center [203, 148] width 107 height 22
select select "AU"
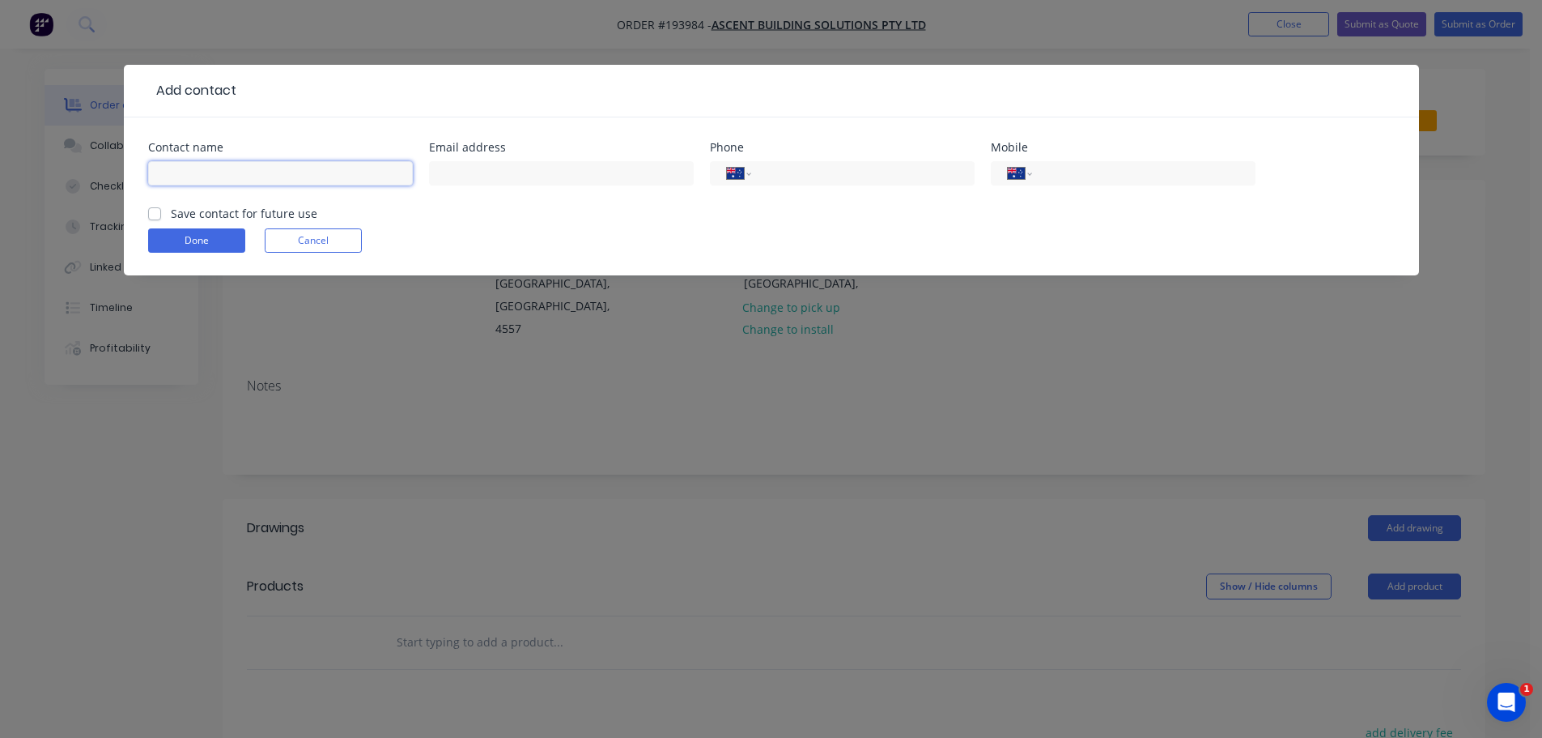
click at [244, 168] on input "text" at bounding box center [280, 173] width 265 height 24
type input "[PERSON_NAME]"
type input "0417 677 783"
click button "Done" at bounding box center [196, 240] width 97 height 24
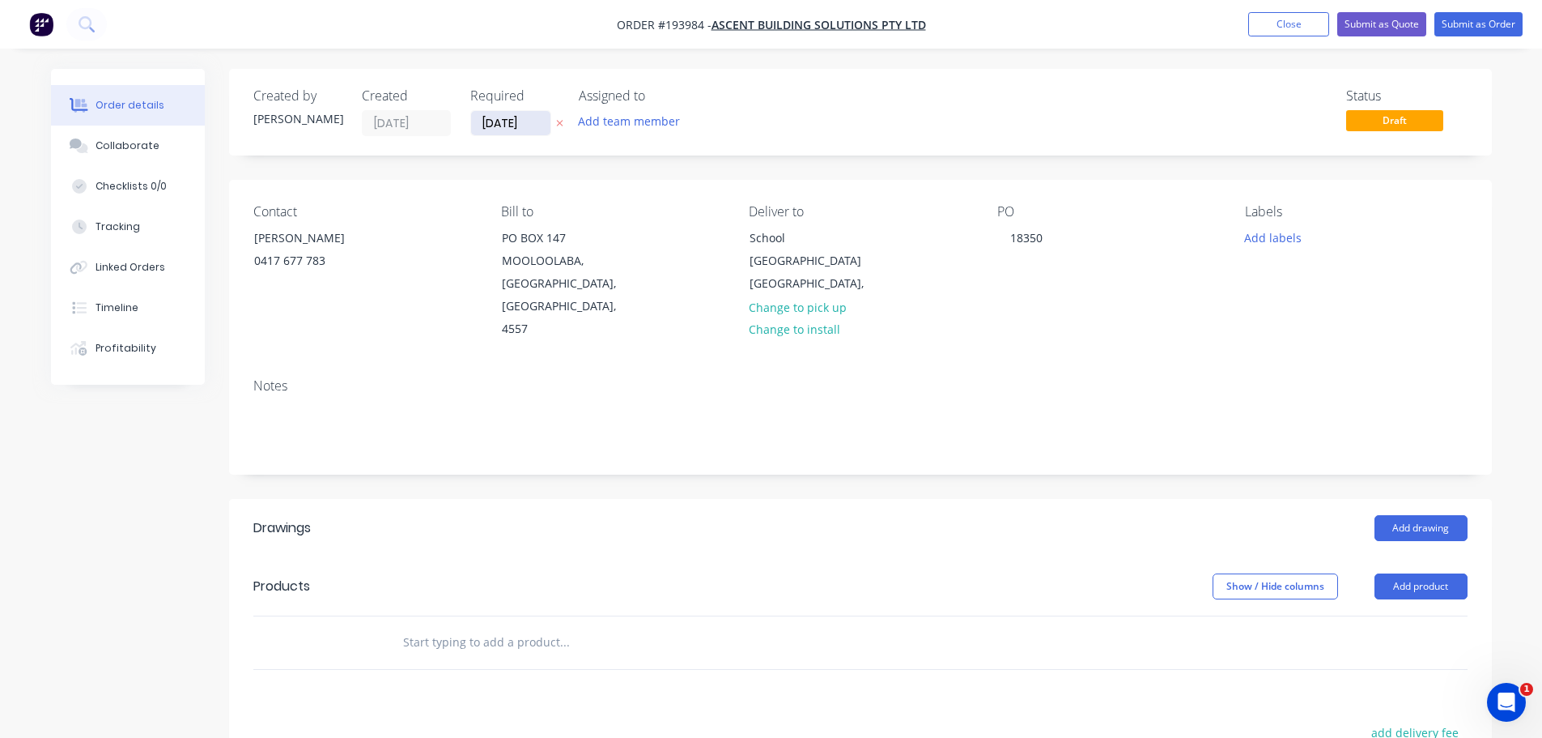
click at [488, 121] on input "[DATE]" at bounding box center [510, 123] width 79 height 24
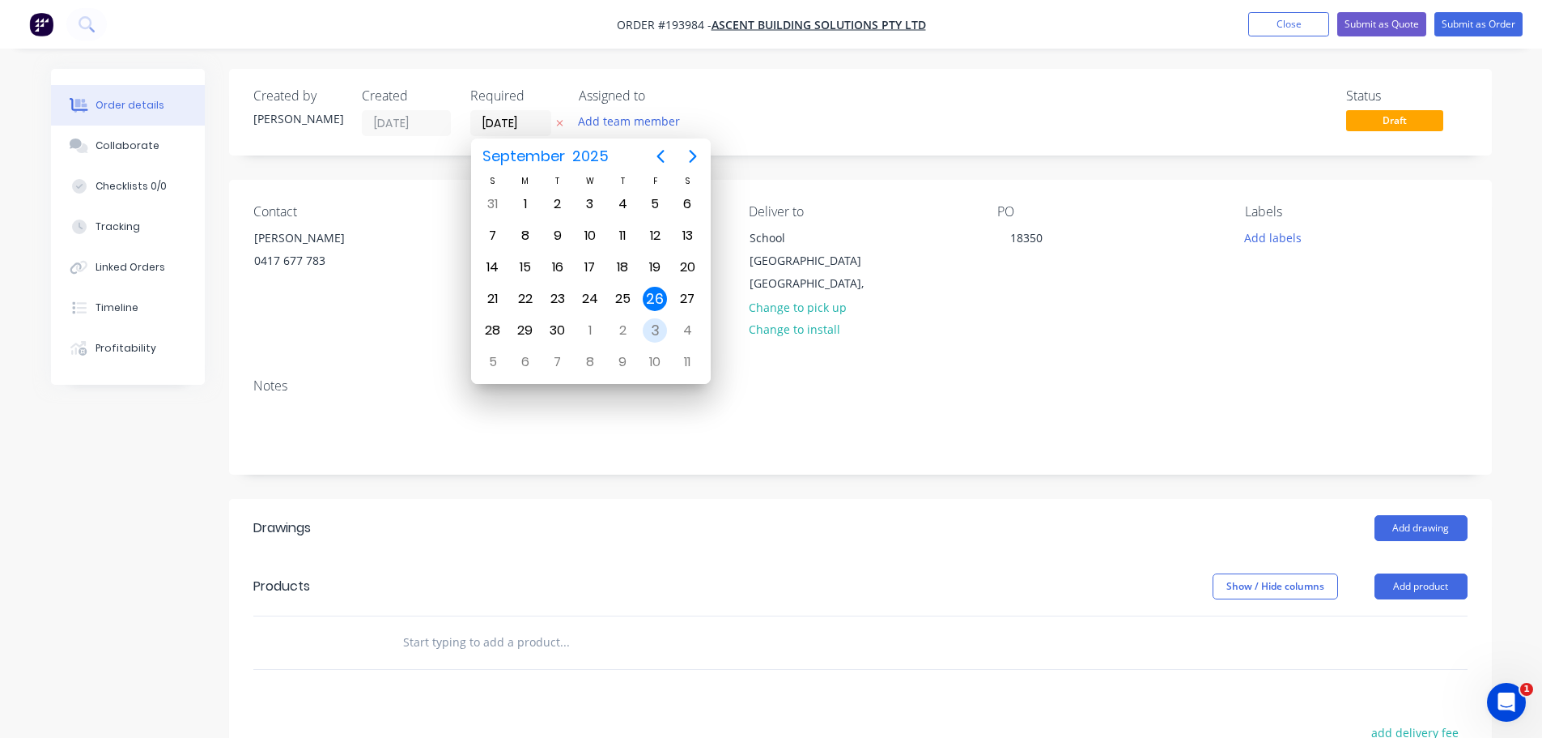
click at [657, 333] on div "3" at bounding box center [655, 330] width 24 height 24
type input "[DATE]"
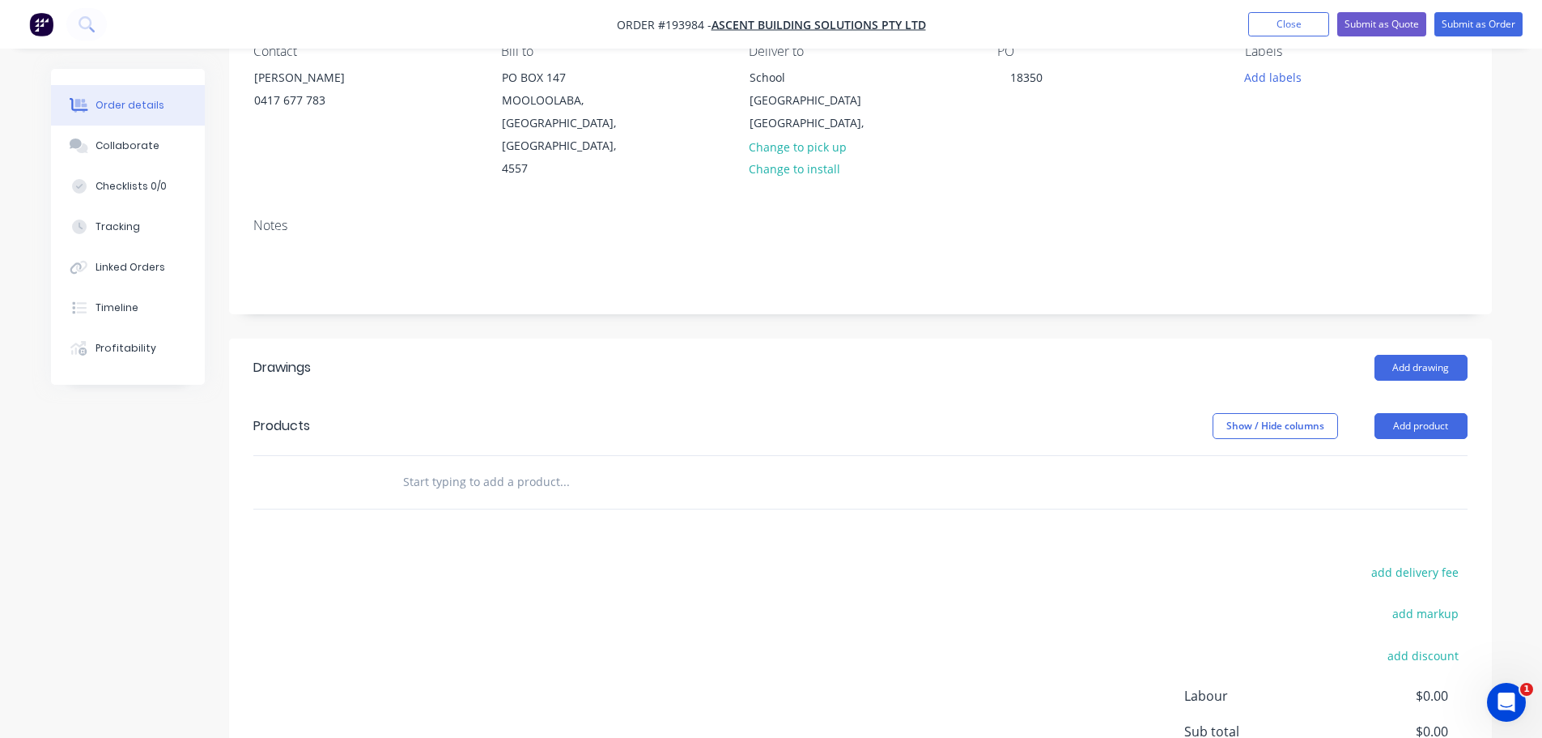
scroll to position [162, 0]
click at [1398, 353] on button "Add drawing" at bounding box center [1421, 366] width 93 height 26
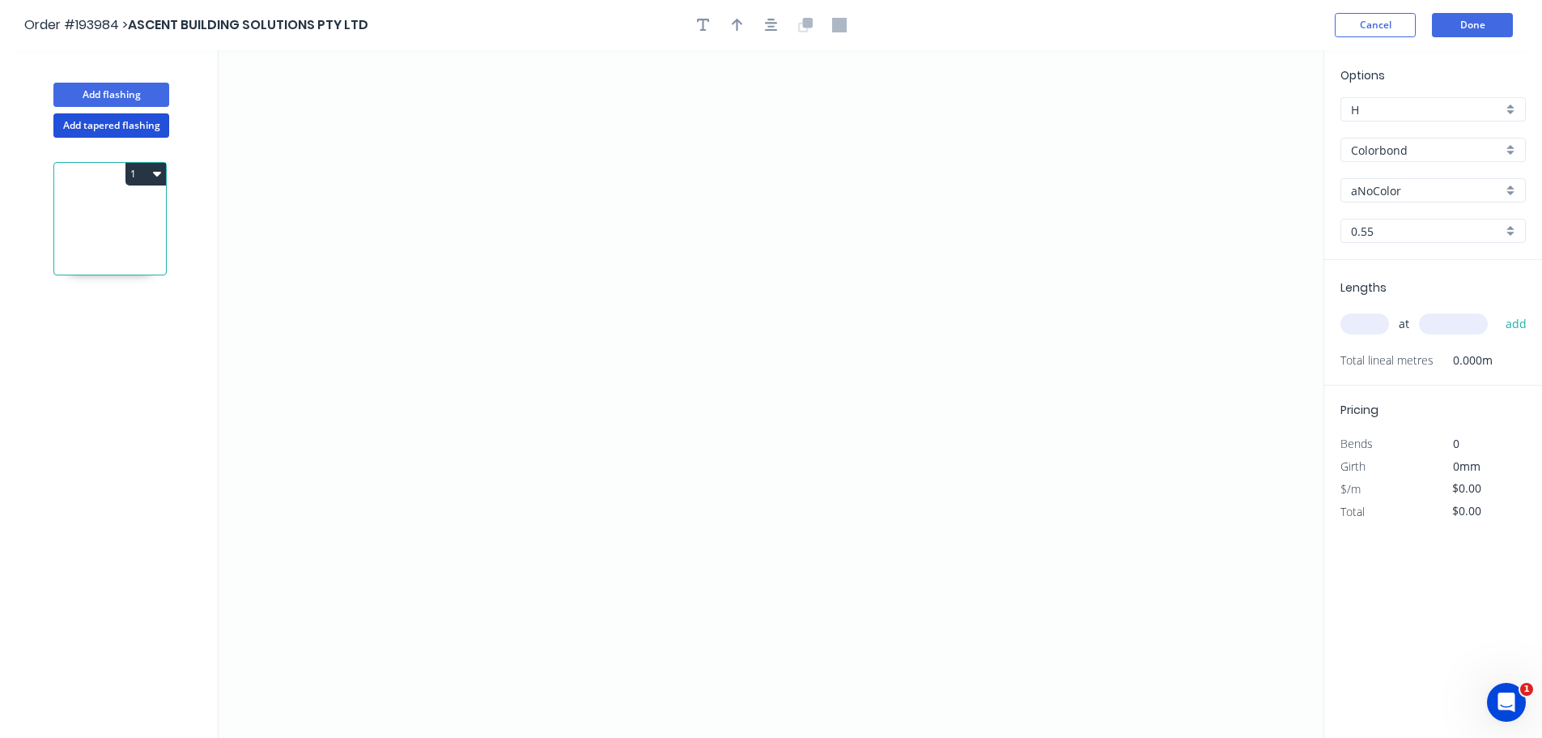
drag, startPoint x: 108, startPoint y: 128, endPoint x: 299, endPoint y: 169, distance: 195.5
click at [108, 128] on button "Add tapered flashing" at bounding box center [111, 125] width 116 height 24
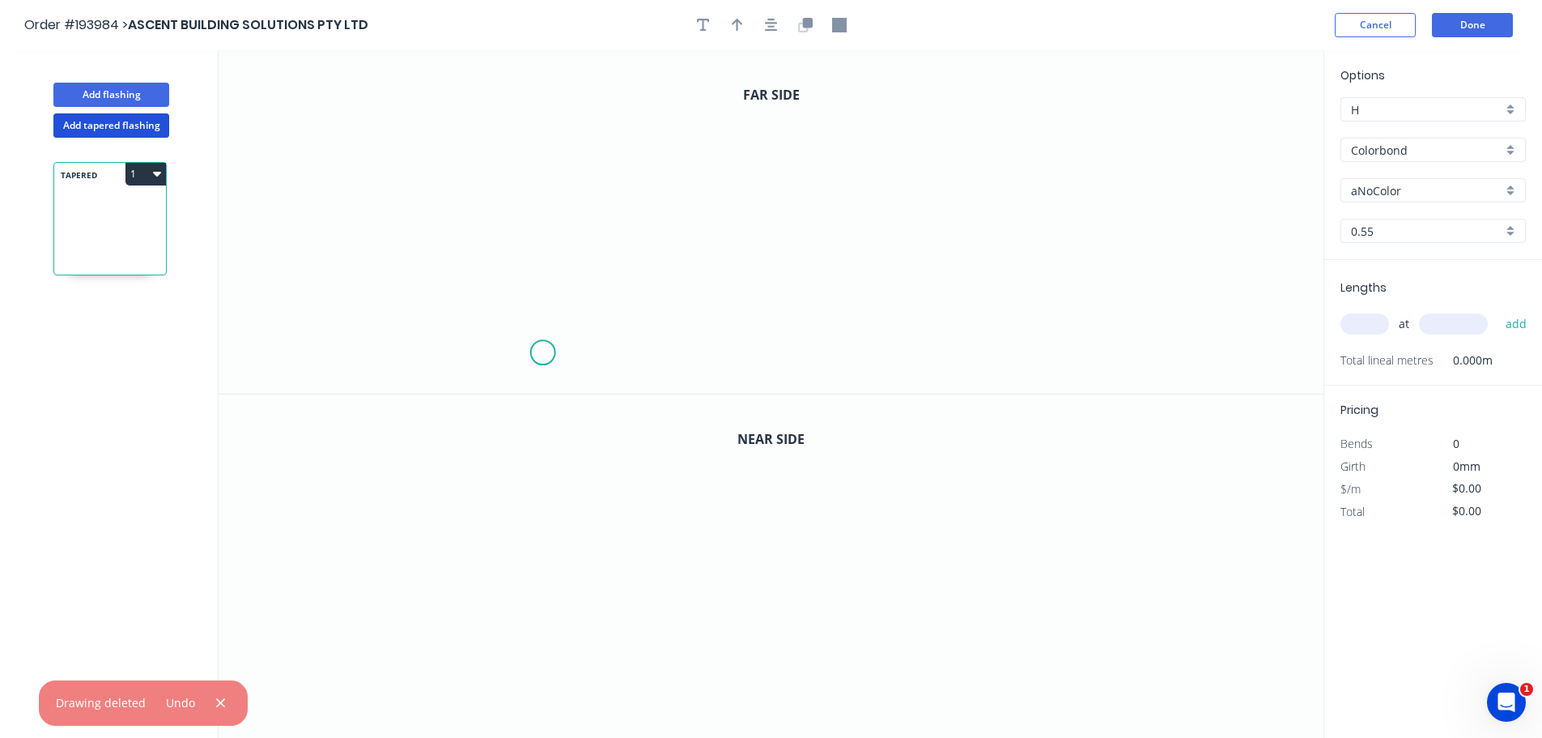
click at [542, 353] on icon "0" at bounding box center [771, 221] width 1105 height 343
click at [606, 355] on icon "0" at bounding box center [771, 221] width 1105 height 343
click at [652, 132] on icon "0 ?" at bounding box center [771, 221] width 1105 height 343
click at [818, 131] on icon "0 ? ? ? º" at bounding box center [771, 221] width 1105 height 343
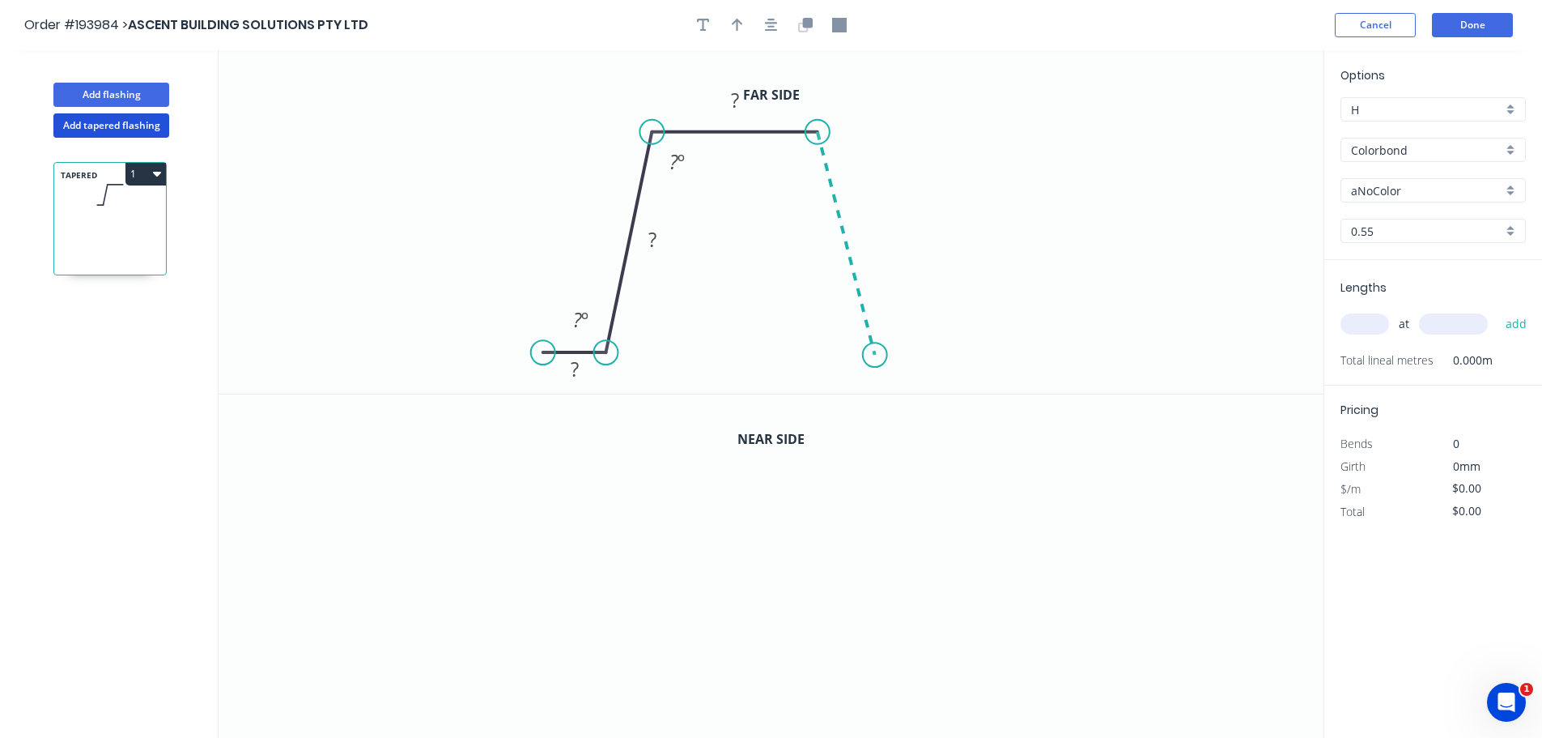
click at [875, 355] on icon "0 ? ? ? ? º ? º" at bounding box center [771, 221] width 1105 height 343
click at [964, 353] on icon "0 ? ? ? ? ? º ? º ? º" at bounding box center [771, 221] width 1105 height 343
click at [762, 27] on button "button" at bounding box center [771, 25] width 24 height 24
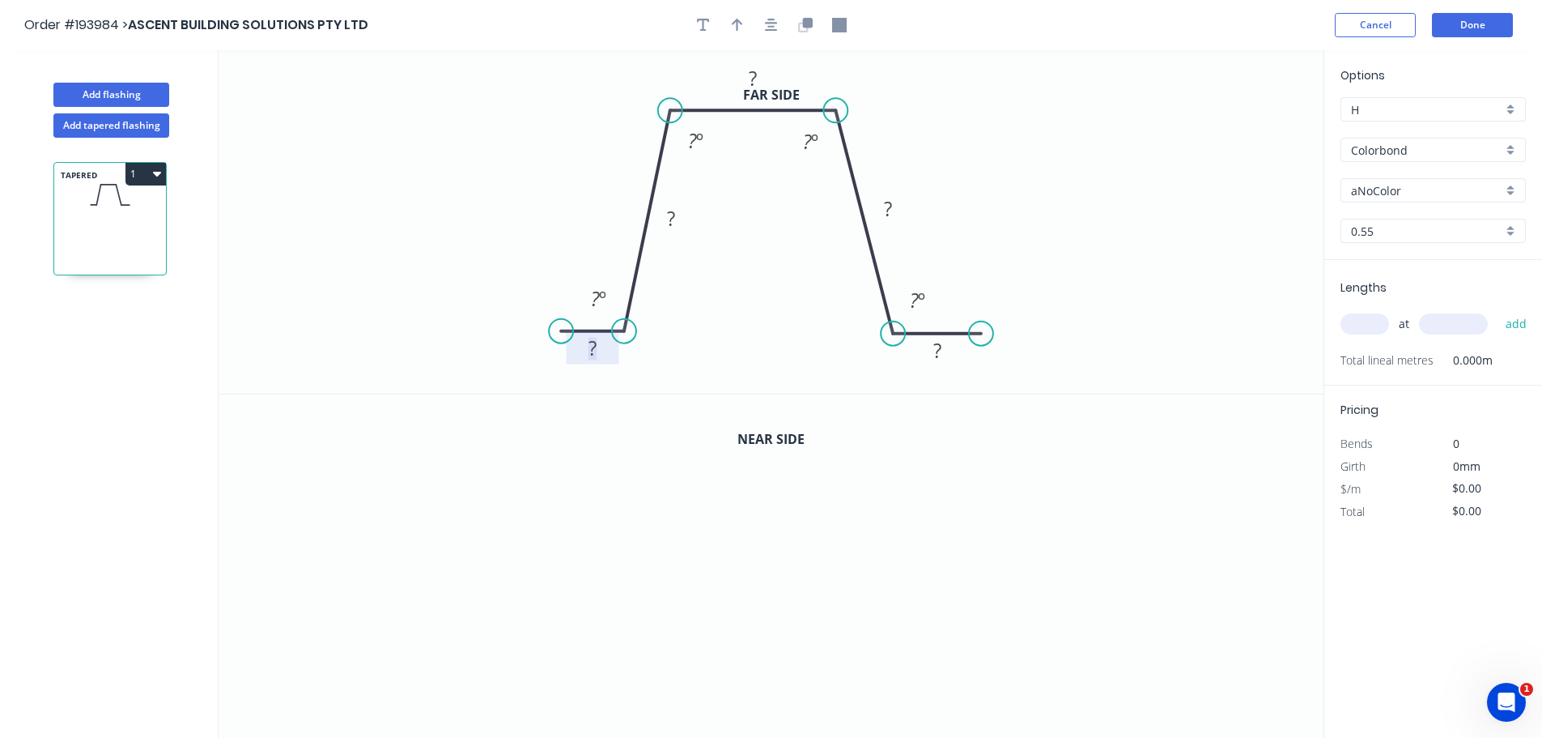
click at [589, 350] on tspan "?" at bounding box center [593, 347] width 8 height 27
click at [534, 332] on circle at bounding box center [534, 331] width 24 height 24
click at [564, 348] on rect at bounding box center [579, 349] width 32 height 23
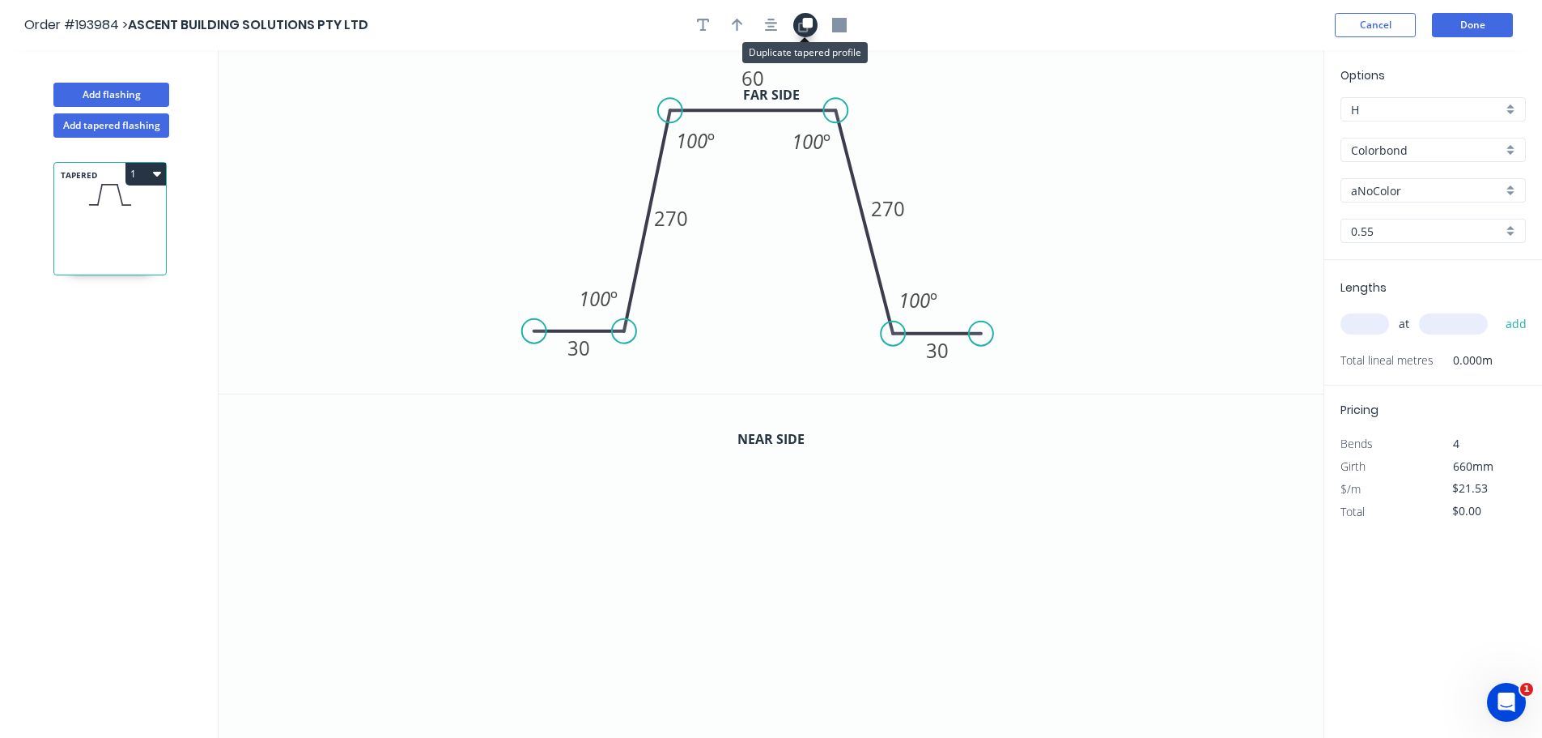
click at [805, 29] on icon "button" at bounding box center [805, 25] width 15 height 15
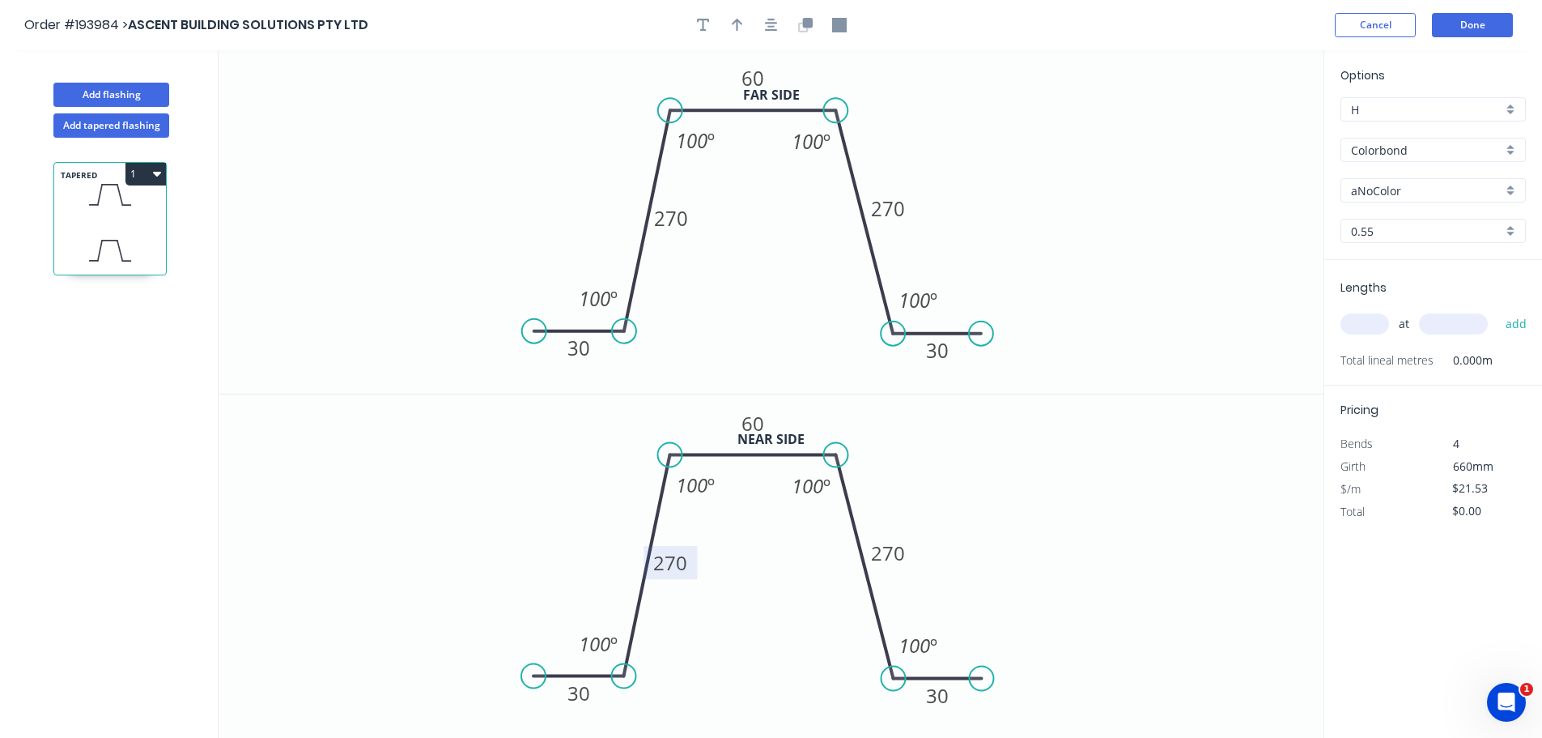
click at [666, 570] on tspan "270" at bounding box center [670, 562] width 34 height 27
type input "$23.08"
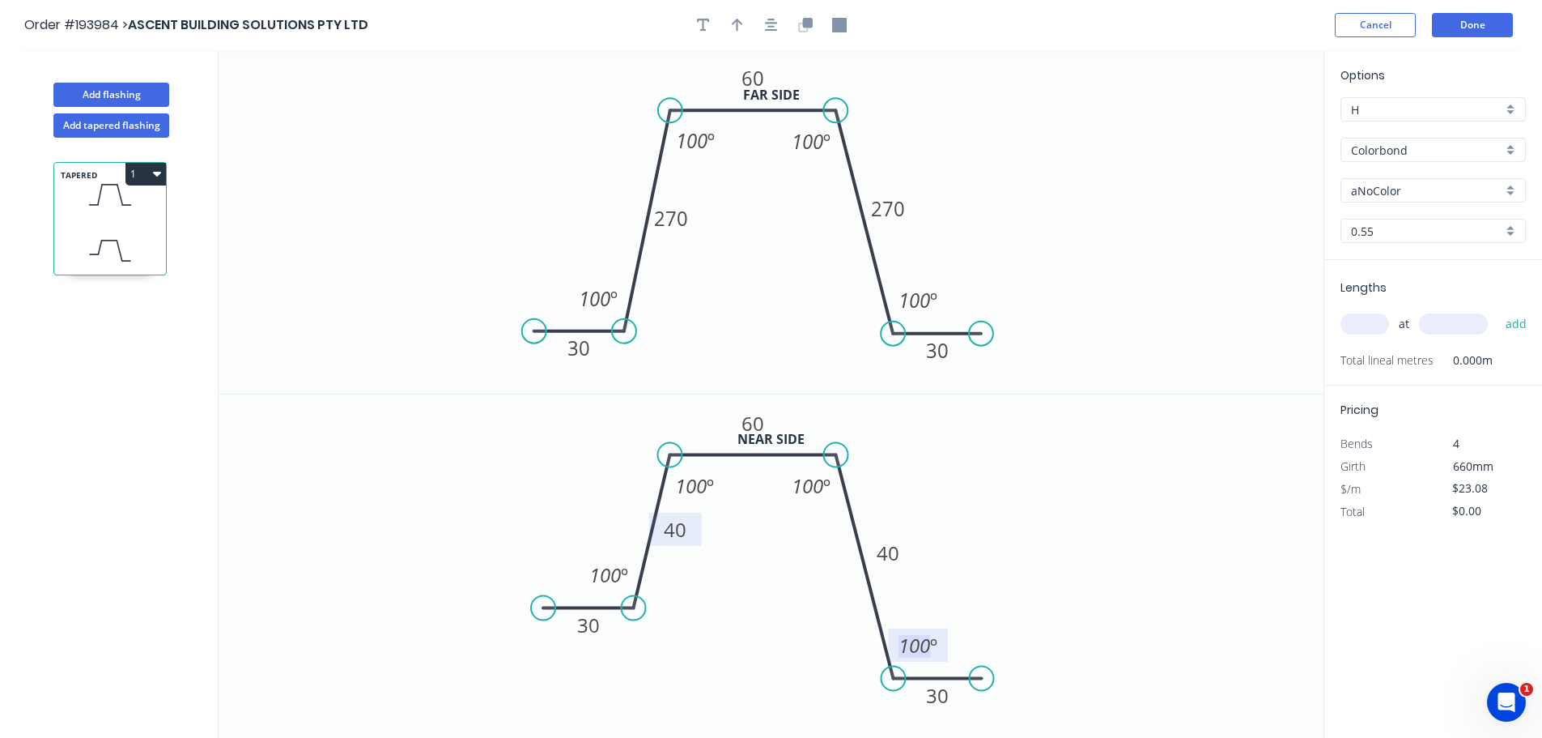
drag, startPoint x: 554, startPoint y: 674, endPoint x: 564, endPoint y: 605, distance: 70.3
click at [564, 605] on icon "0 30 40 60 40 30 100 º 100 º 100 º 100 º" at bounding box center [771, 566] width 1105 height 344
drag, startPoint x: 956, startPoint y: 677, endPoint x: 939, endPoint y: 611, distance: 68.5
click at [939, 611] on icon "0 30 40 60 40 30 100 º 100 º 100 º 100 º" at bounding box center [771, 566] width 1105 height 344
click at [780, 29] on button "button" at bounding box center [771, 25] width 24 height 24
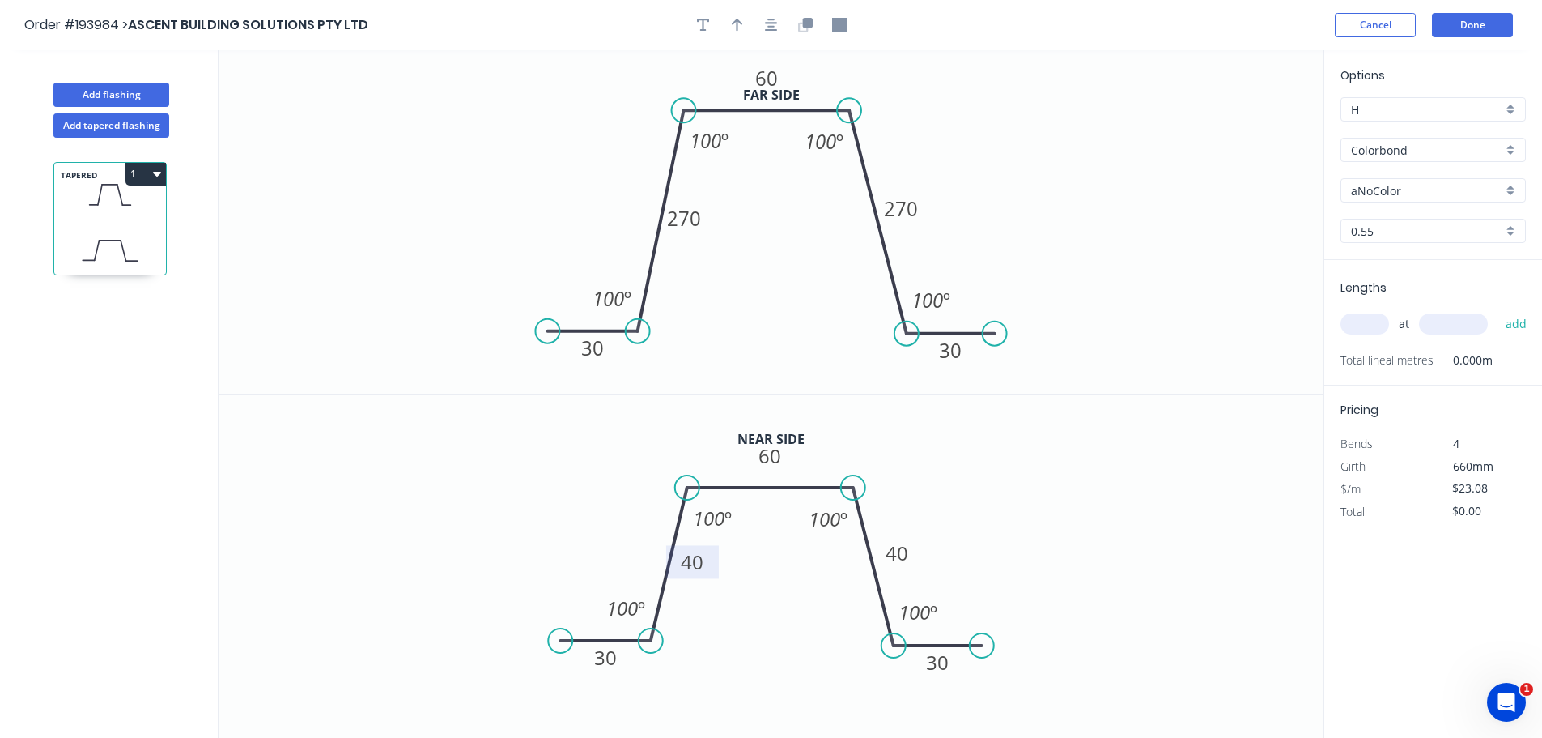
click at [1381, 149] on input "Colorbond" at bounding box center [1426, 150] width 151 height 17
click at [1395, 280] on div "Zincalume" at bounding box center [1434, 291] width 184 height 28
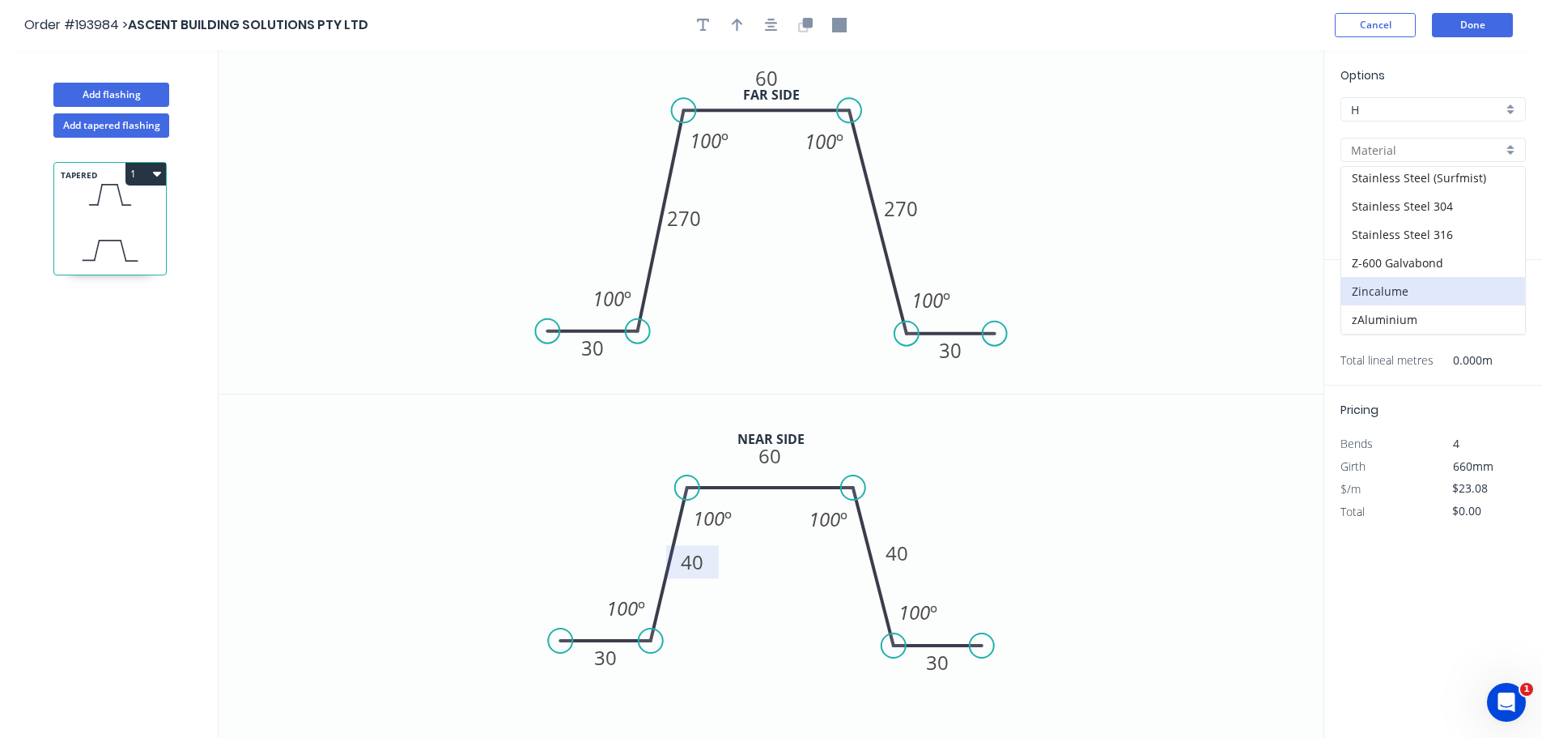
type input "Zincalume"
type input "$21.18"
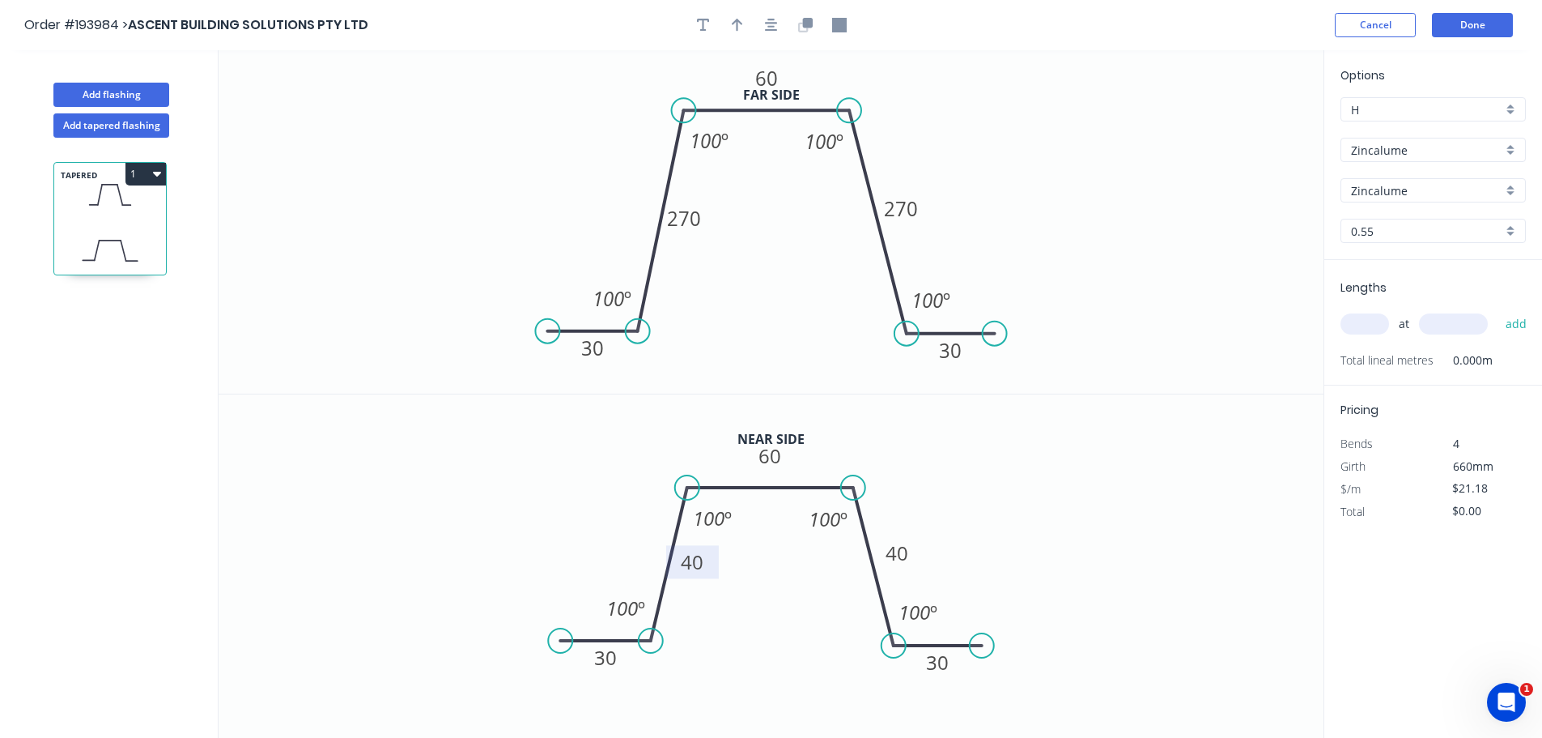
click at [1390, 228] on input "0.55" at bounding box center [1426, 231] width 151 height 17
click at [1393, 335] on div "1.2" at bounding box center [1434, 347] width 184 height 28
type input "1.2"
type input "$46.28"
click at [1369, 325] on input "text" at bounding box center [1365, 323] width 49 height 21
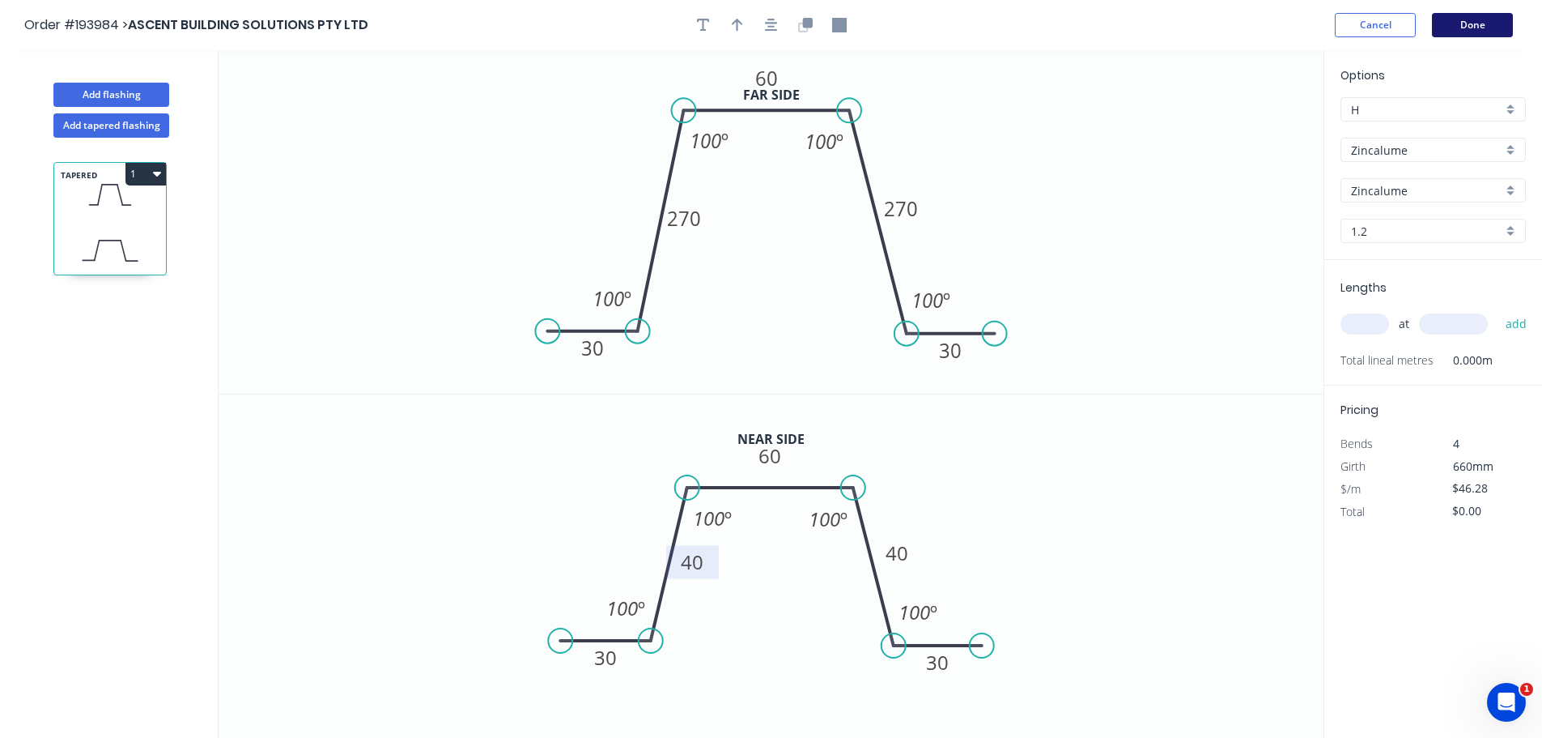
click at [1489, 23] on button "Done" at bounding box center [1472, 25] width 81 height 24
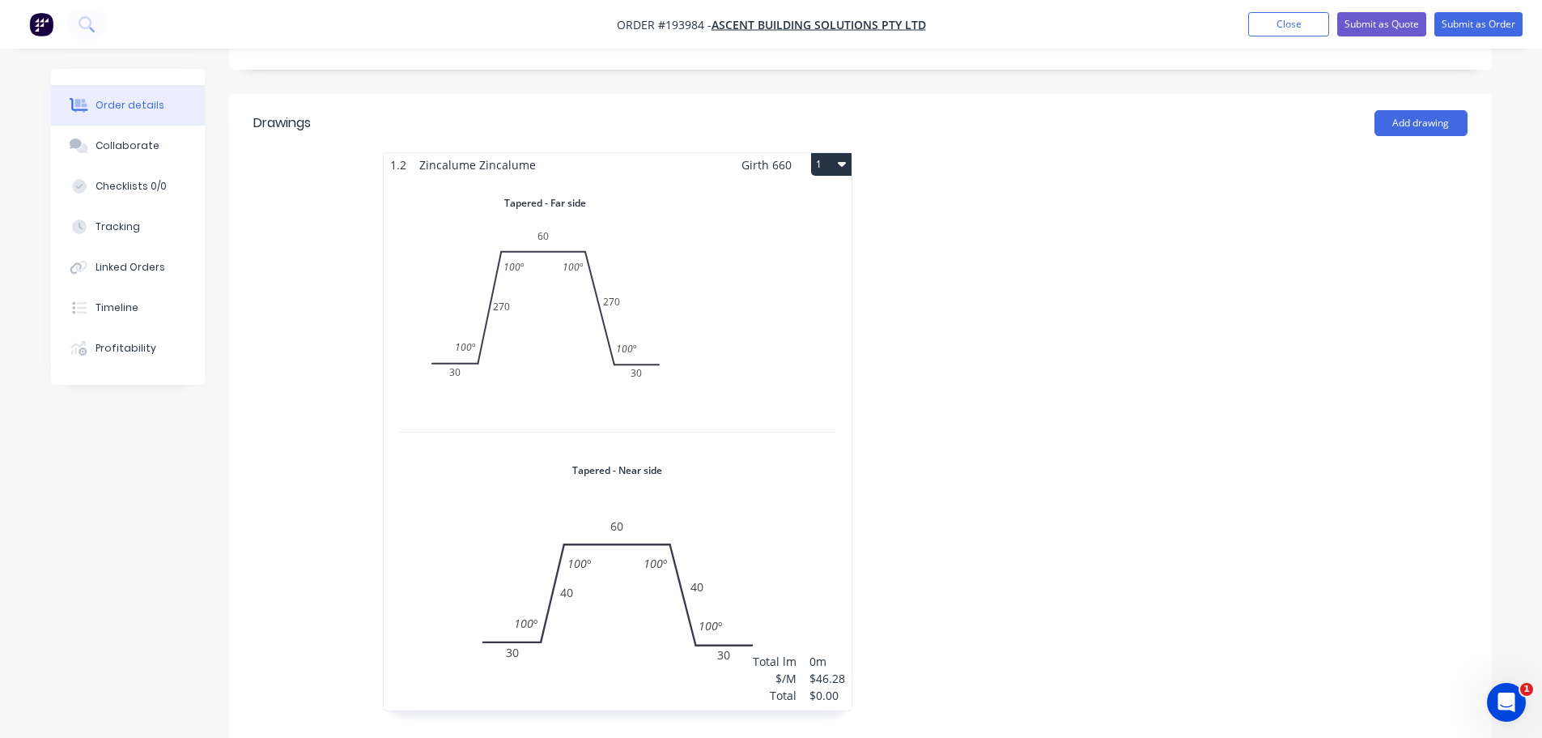
click at [778, 279] on div "Total lm $/M Total 0m $46.28 $0.00" at bounding box center [618, 444] width 468 height 534
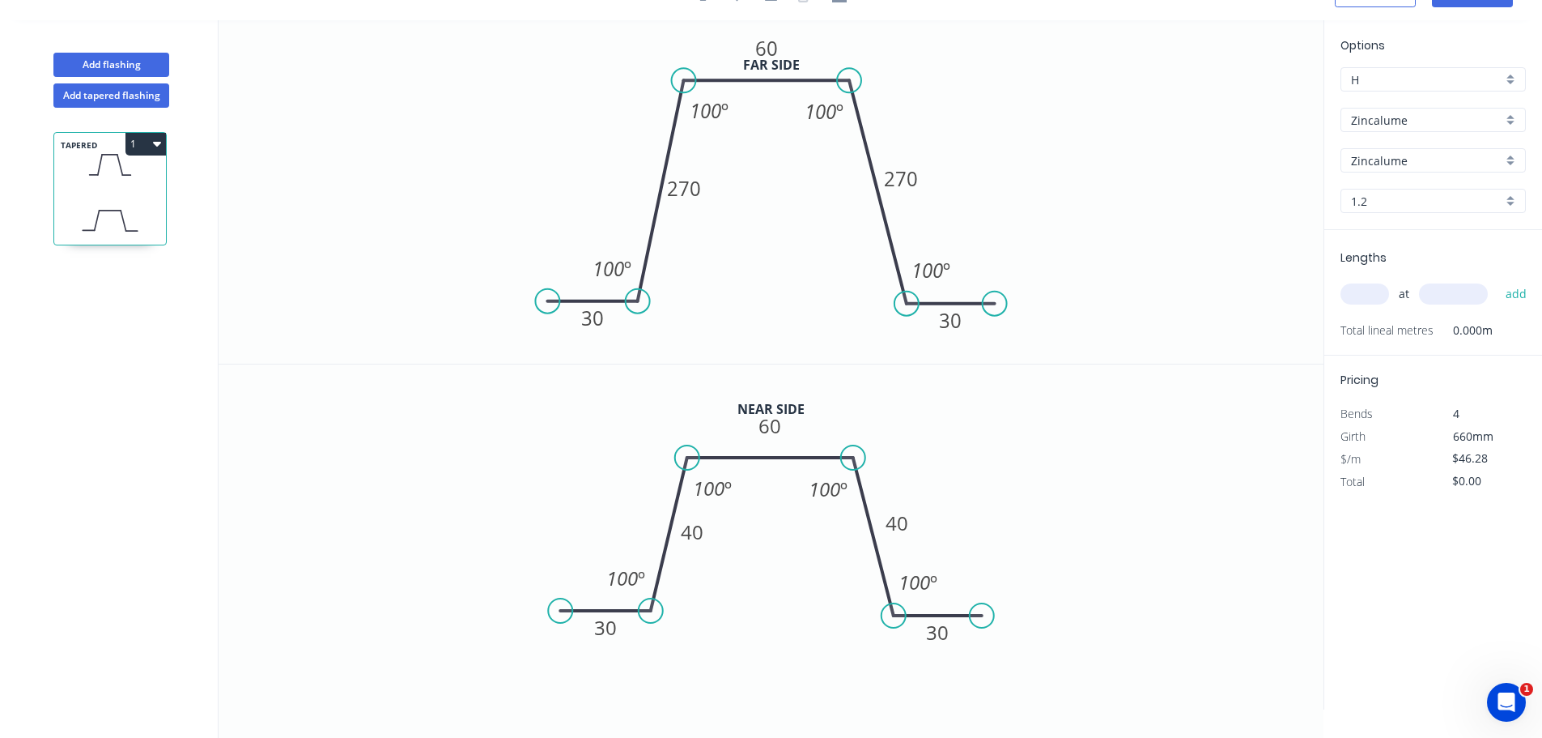
click at [1338, 287] on div "Lengths at add Total lineal metres 0.000m" at bounding box center [1434, 293] width 218 height 126
click at [1360, 299] on input "text" at bounding box center [1365, 293] width 49 height 21
type input "32"
type input "6507"
click at [1498, 280] on button "add" at bounding box center [1517, 294] width 38 height 28
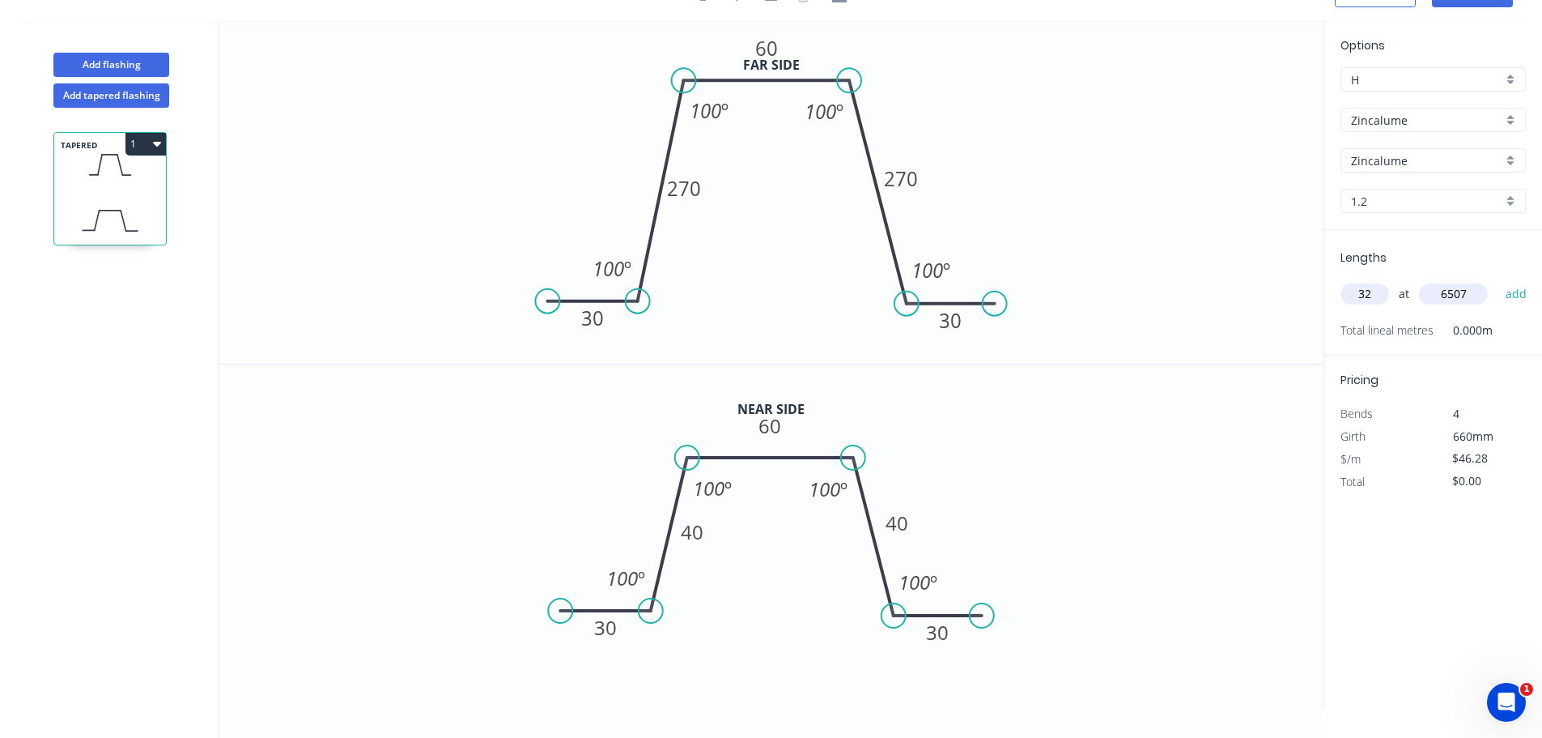
type input "$9,636.61"
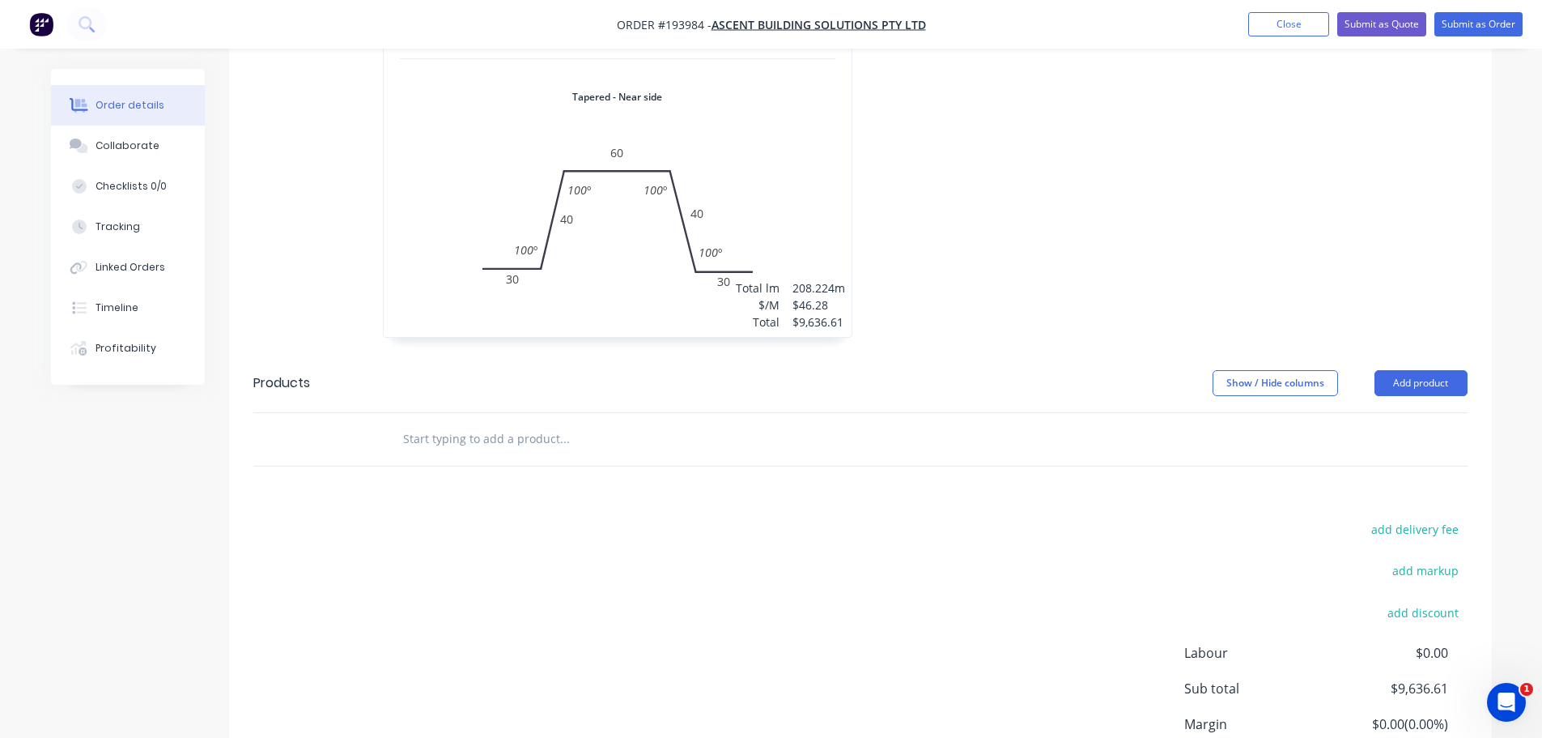
scroll to position [891, 0]
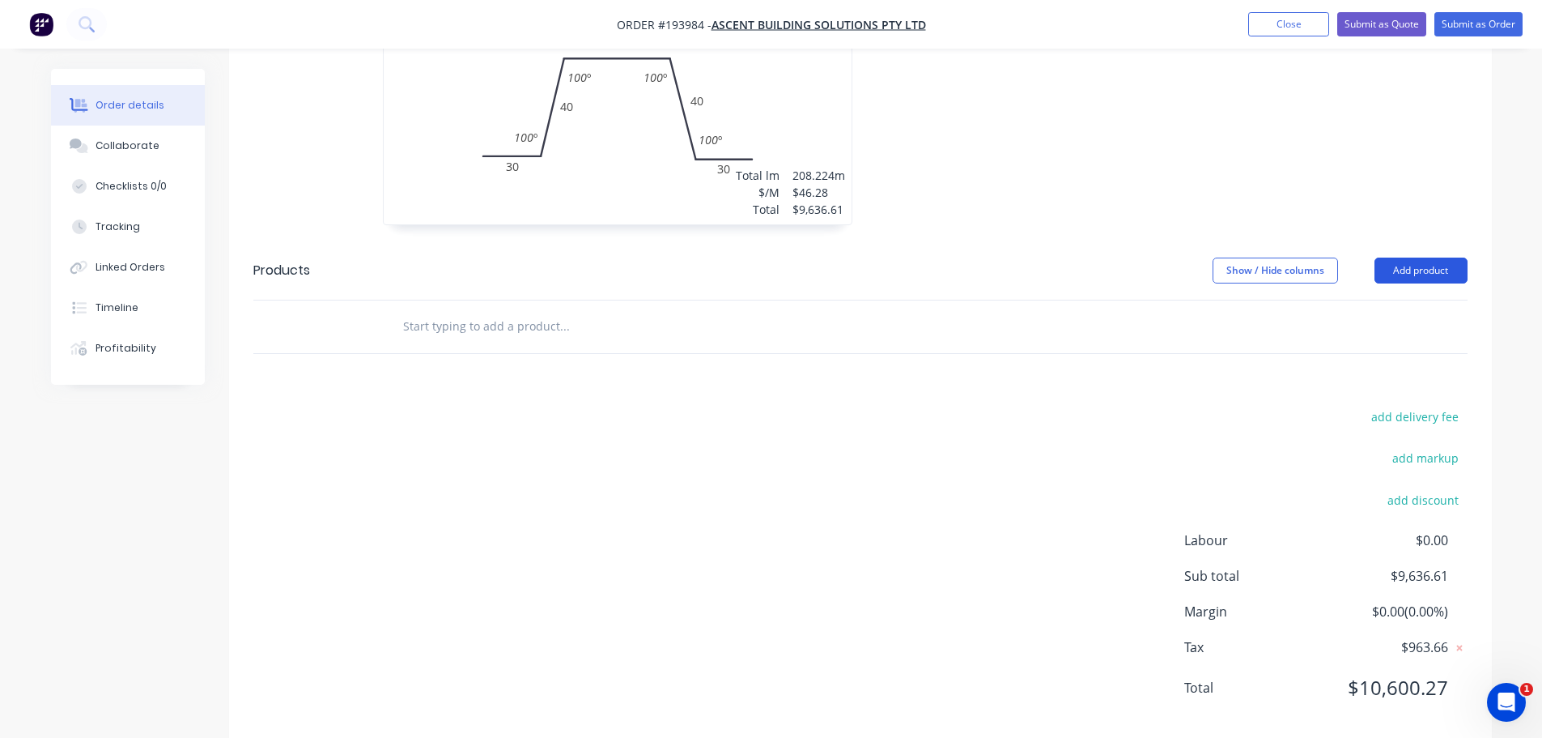
click at [1423, 257] on button "Add product" at bounding box center [1421, 270] width 93 height 26
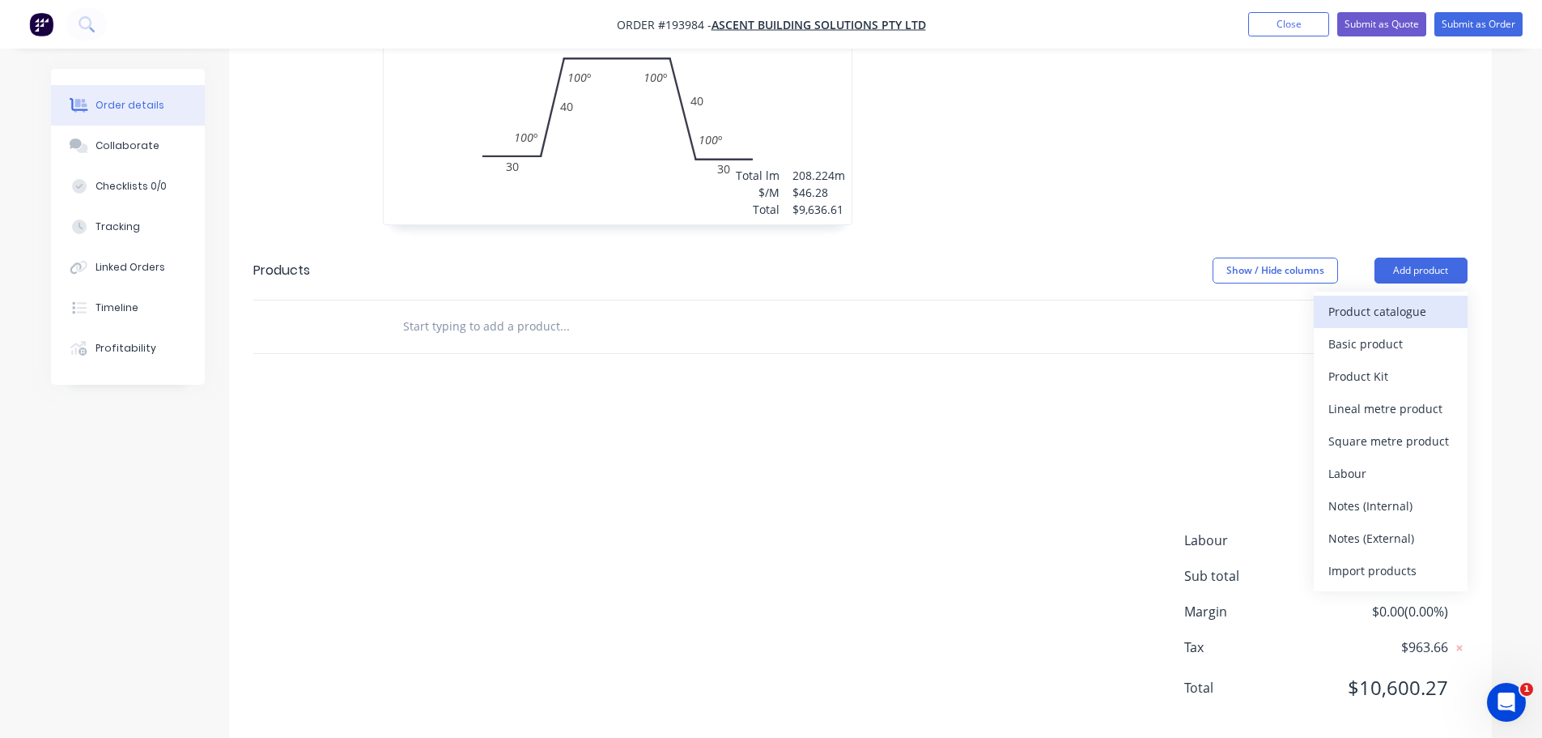
click at [1407, 300] on div "Product catalogue" at bounding box center [1391, 311] width 125 height 23
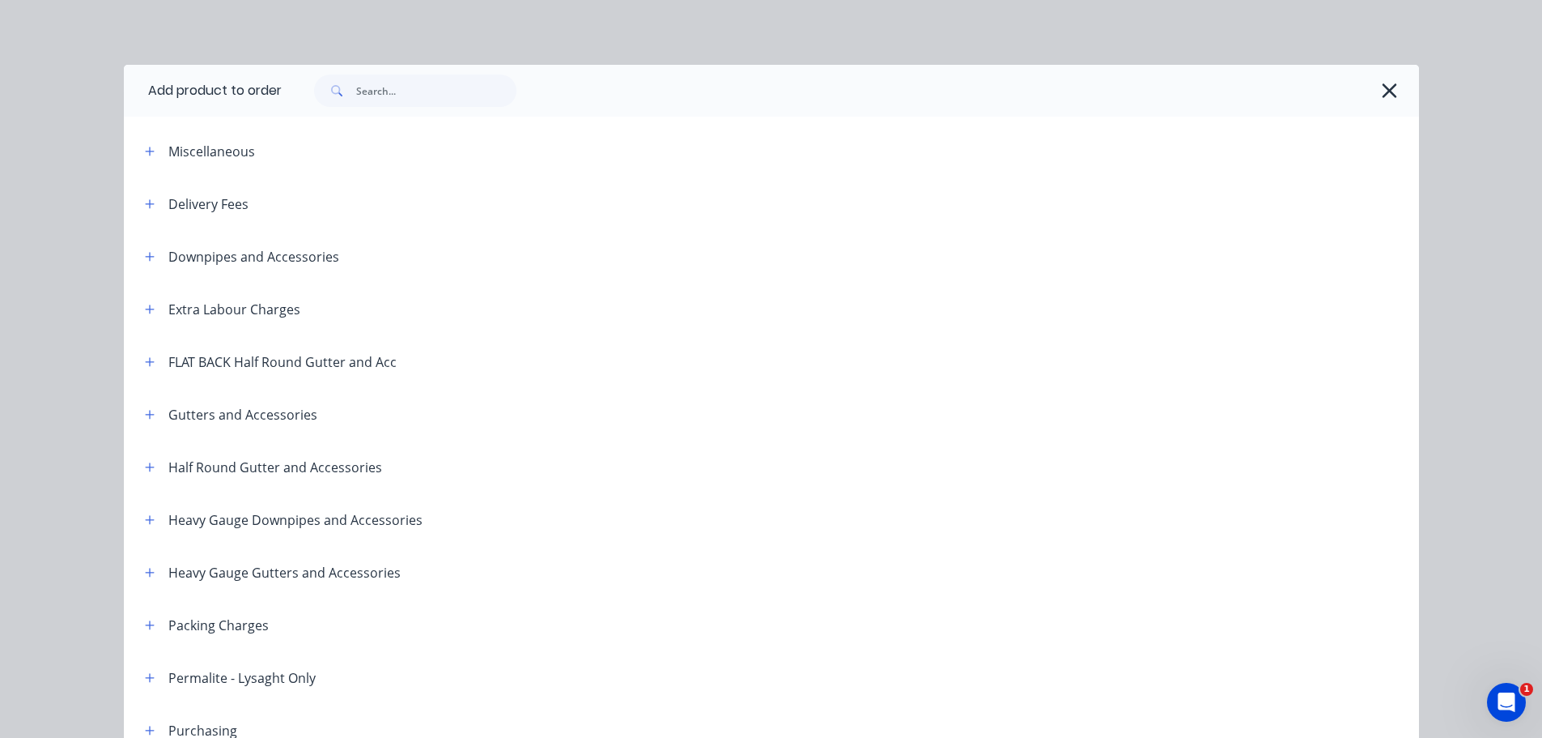
click at [148, 266] on header "Downpipes and Accessories" at bounding box center [772, 256] width 1296 height 53
click at [146, 255] on icon "button" at bounding box center [150, 256] width 10 height 11
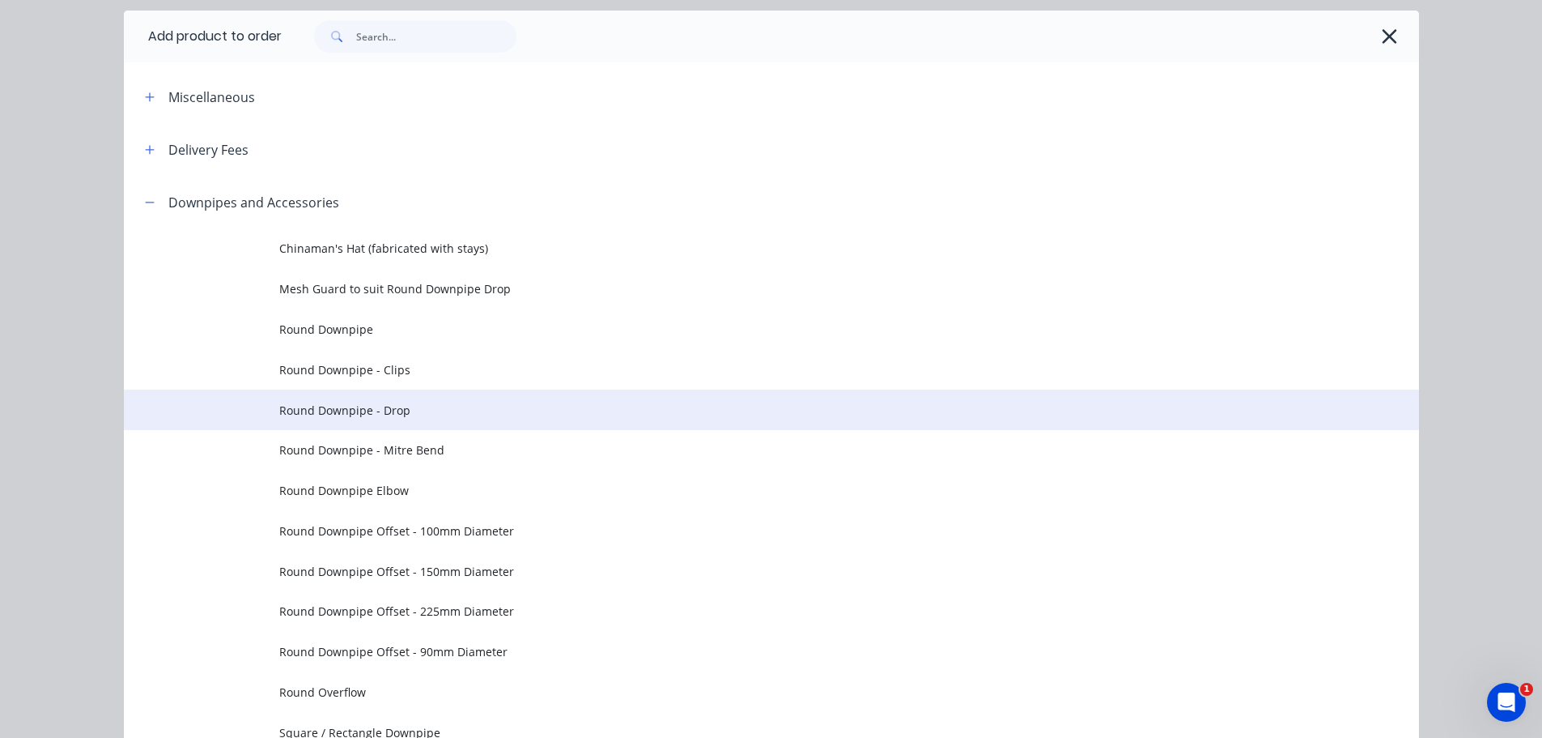
scroll to position [81, 0]
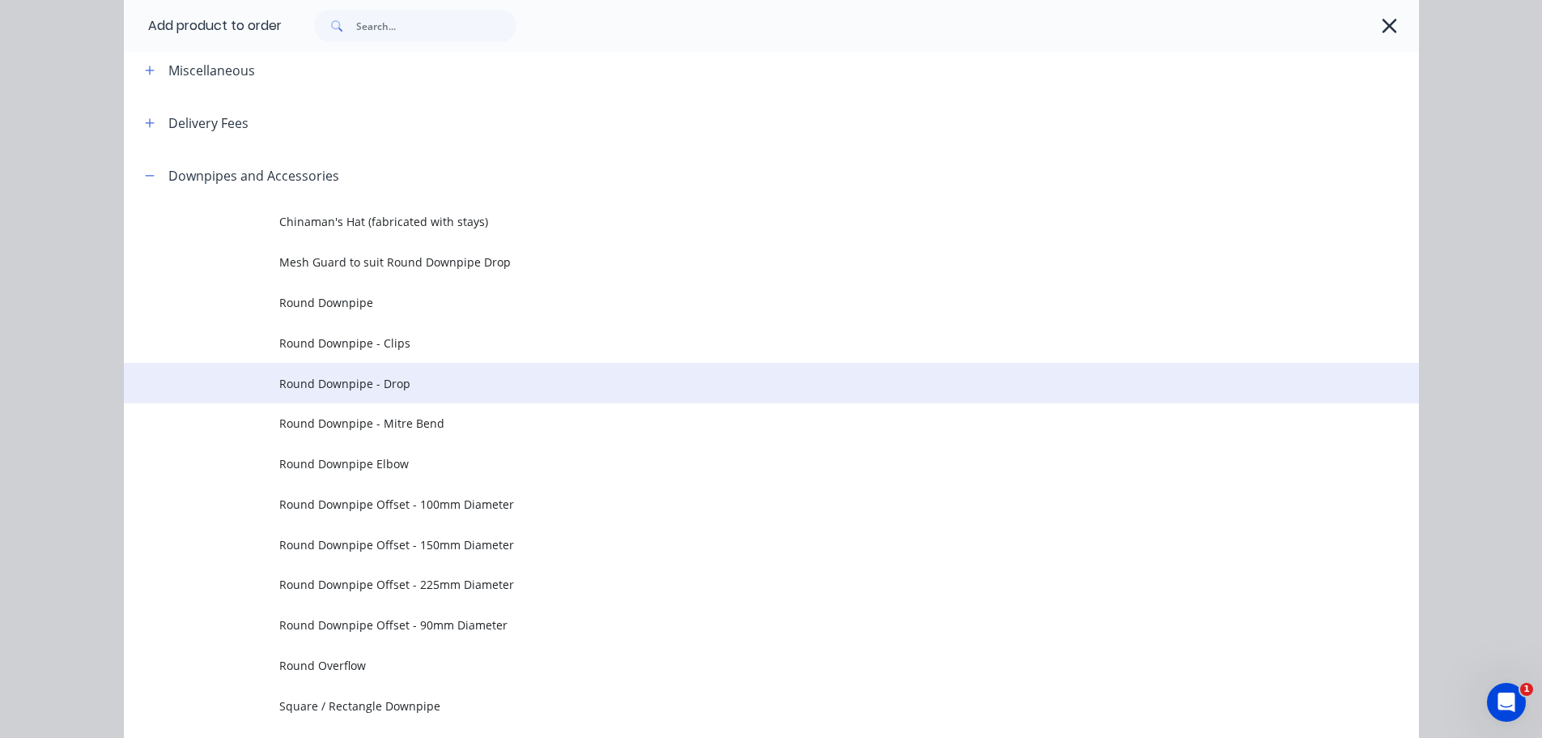
click at [408, 389] on span "Round Downpipe - Drop" at bounding box center [735, 383] width 912 height 17
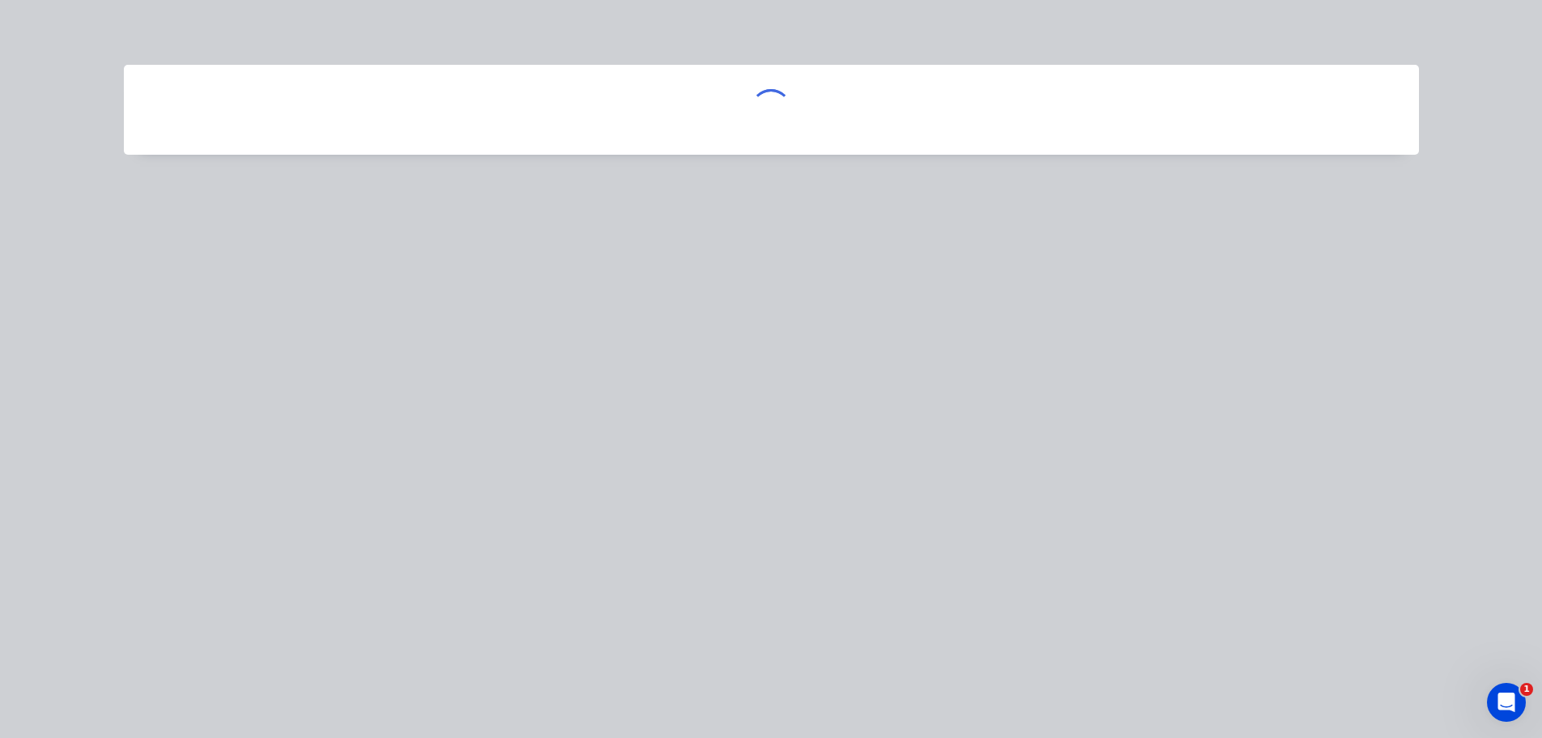
scroll to position [0, 0]
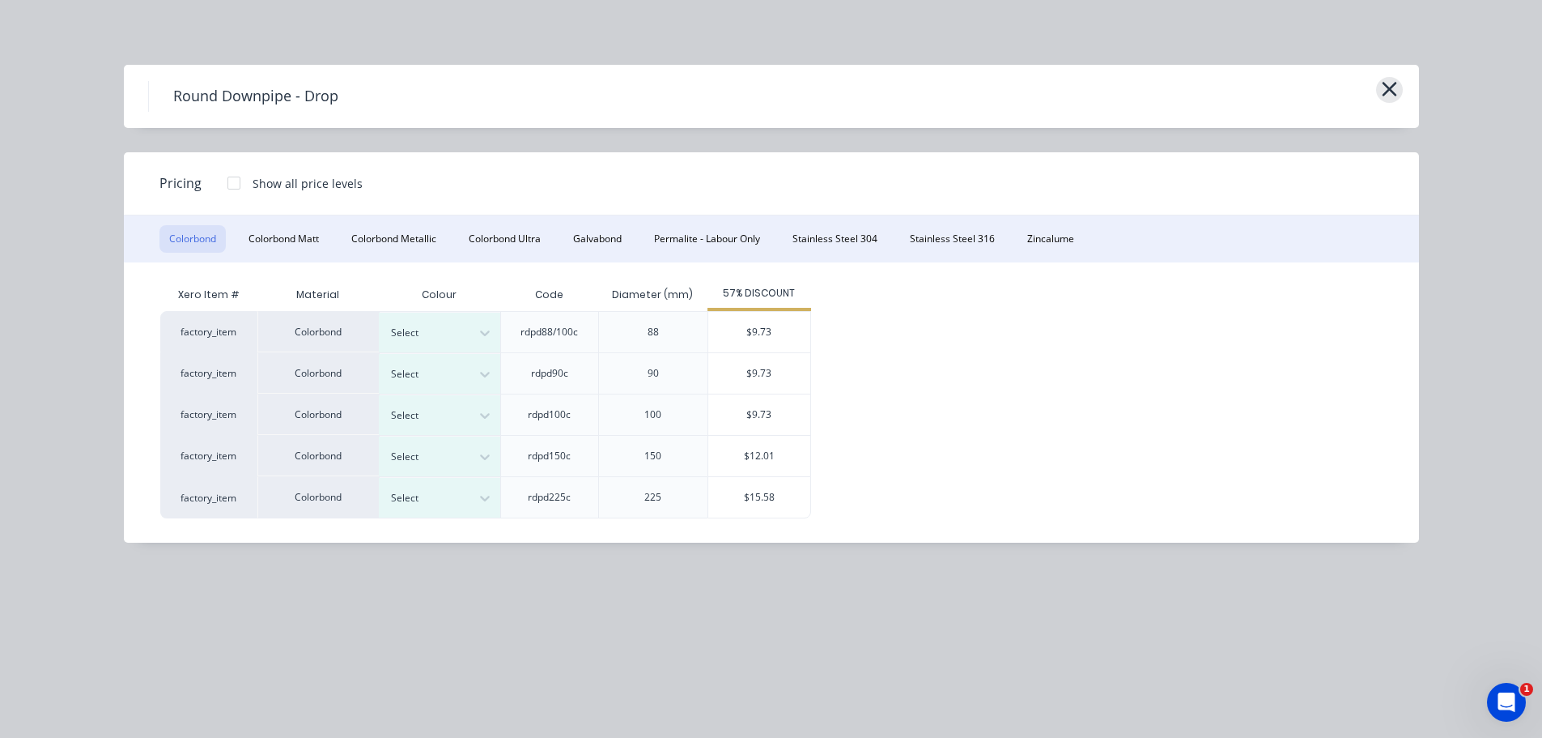
click at [1399, 95] on button "button" at bounding box center [1389, 90] width 27 height 26
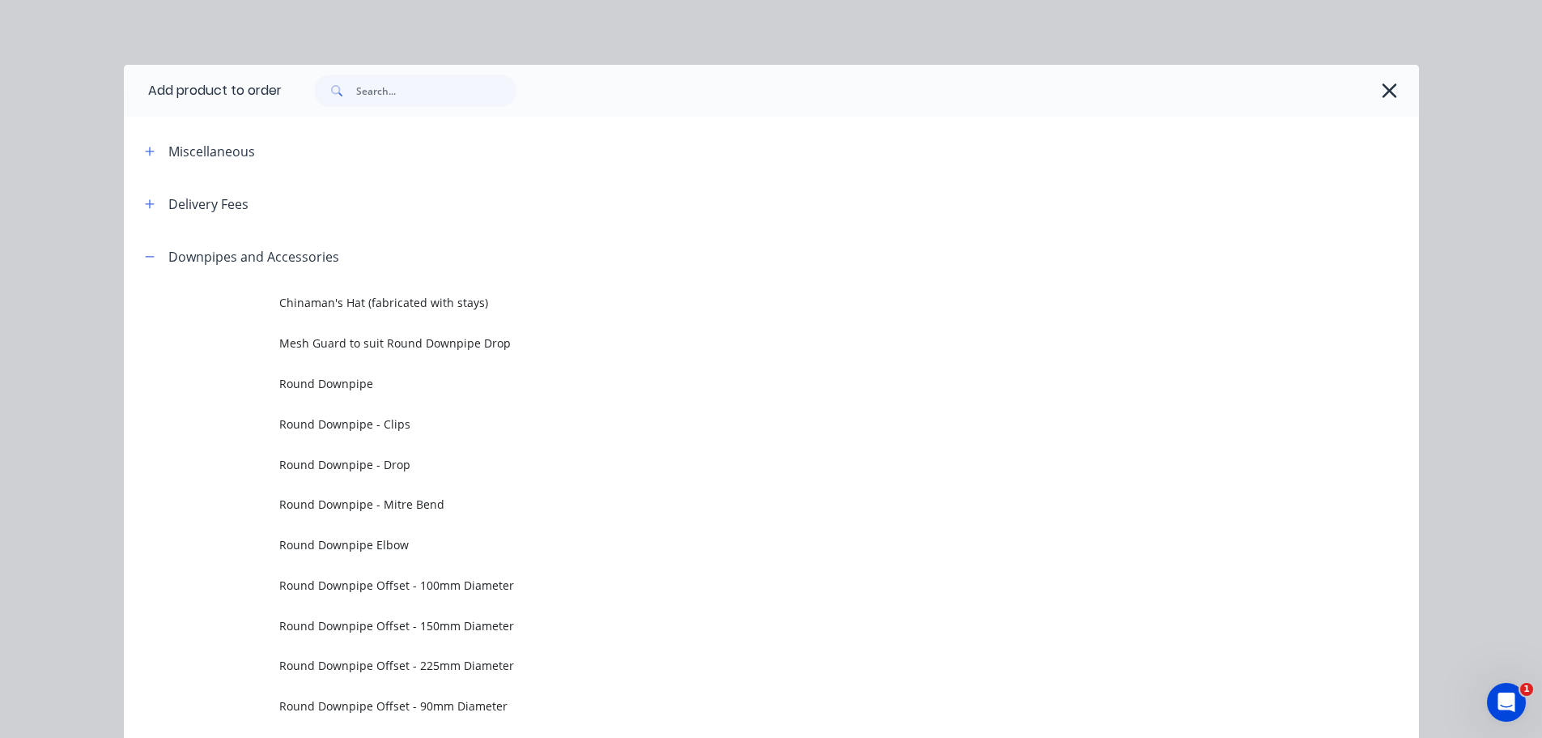
scroll to position [230, 0]
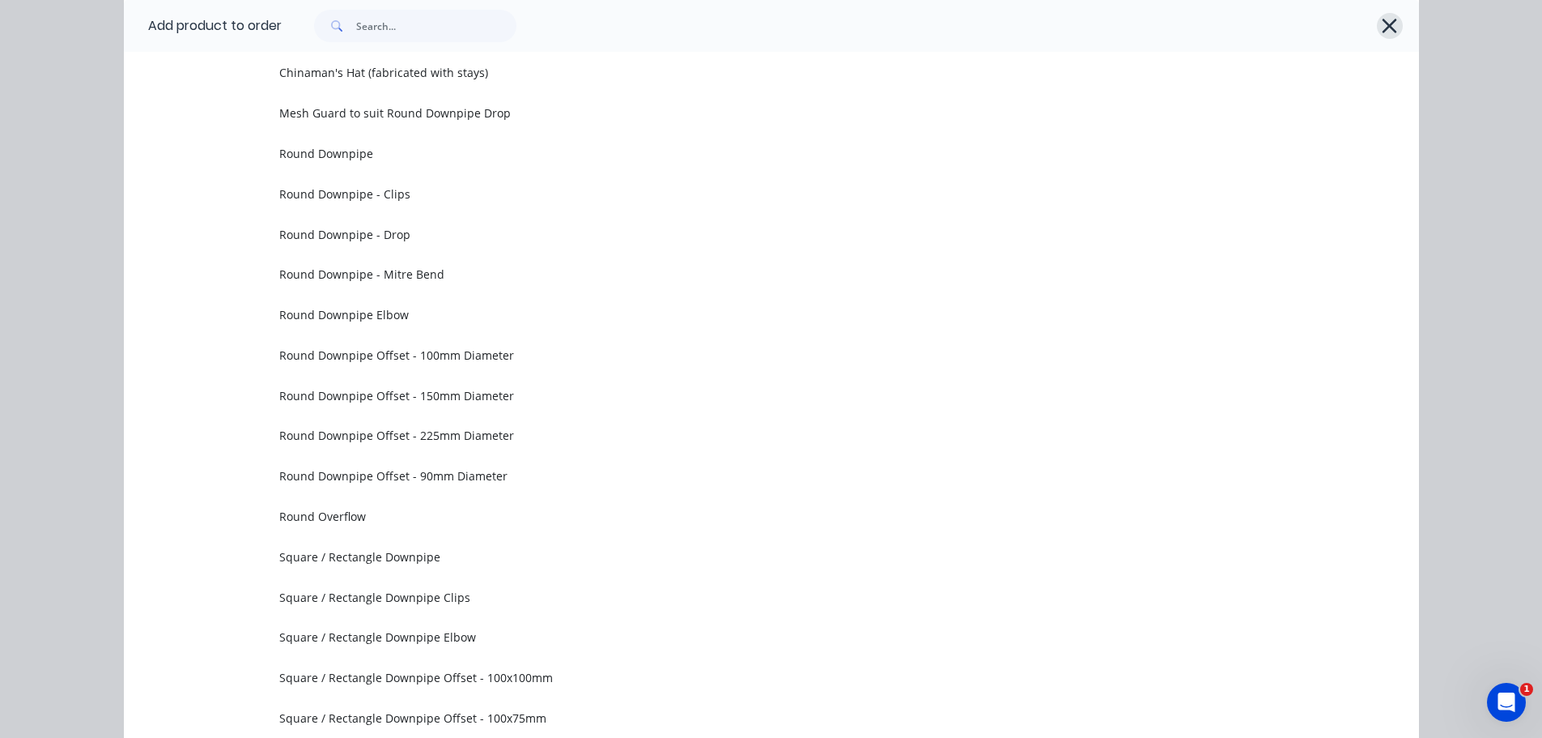
click at [1381, 24] on icon "button" at bounding box center [1389, 26] width 17 height 23
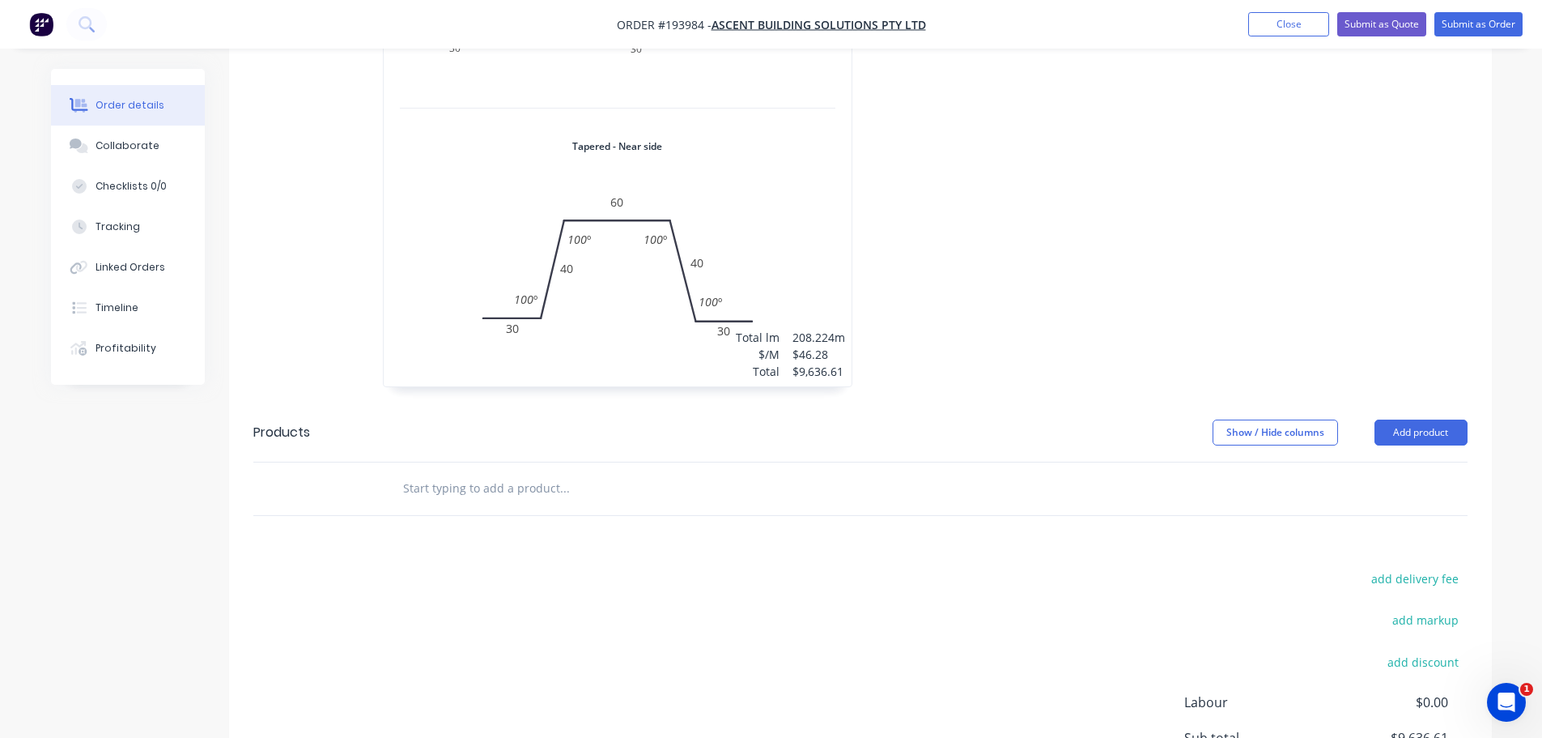
click at [742, 189] on div "32 at 6507mm Total lm $/M Total 208.224m $46.28 $9,636.61" at bounding box center [618, 120] width 468 height 534
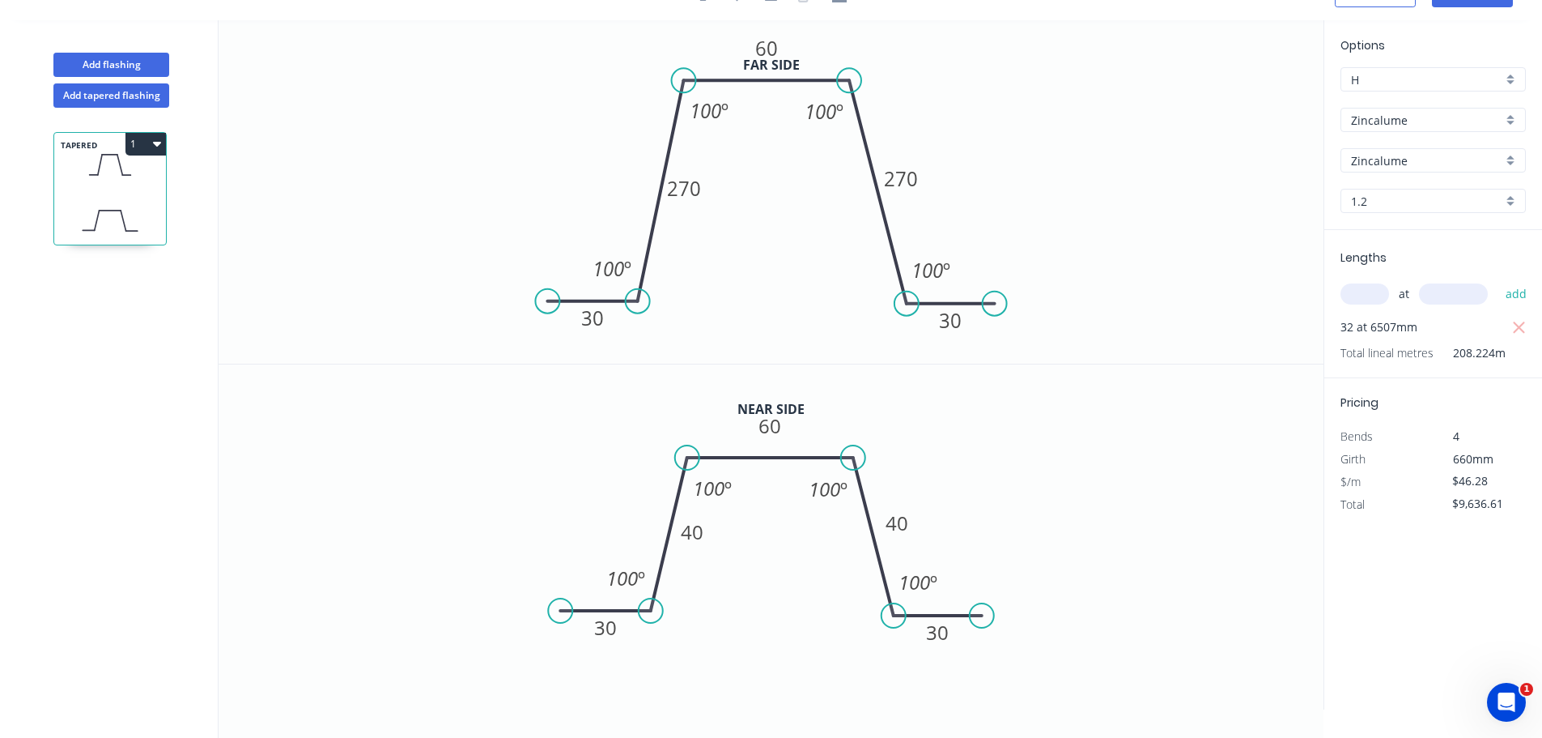
scroll to position [30, 0]
click at [1490, 481] on input "$46.28" at bounding box center [1480, 481] width 55 height 23
type input "$37.06"
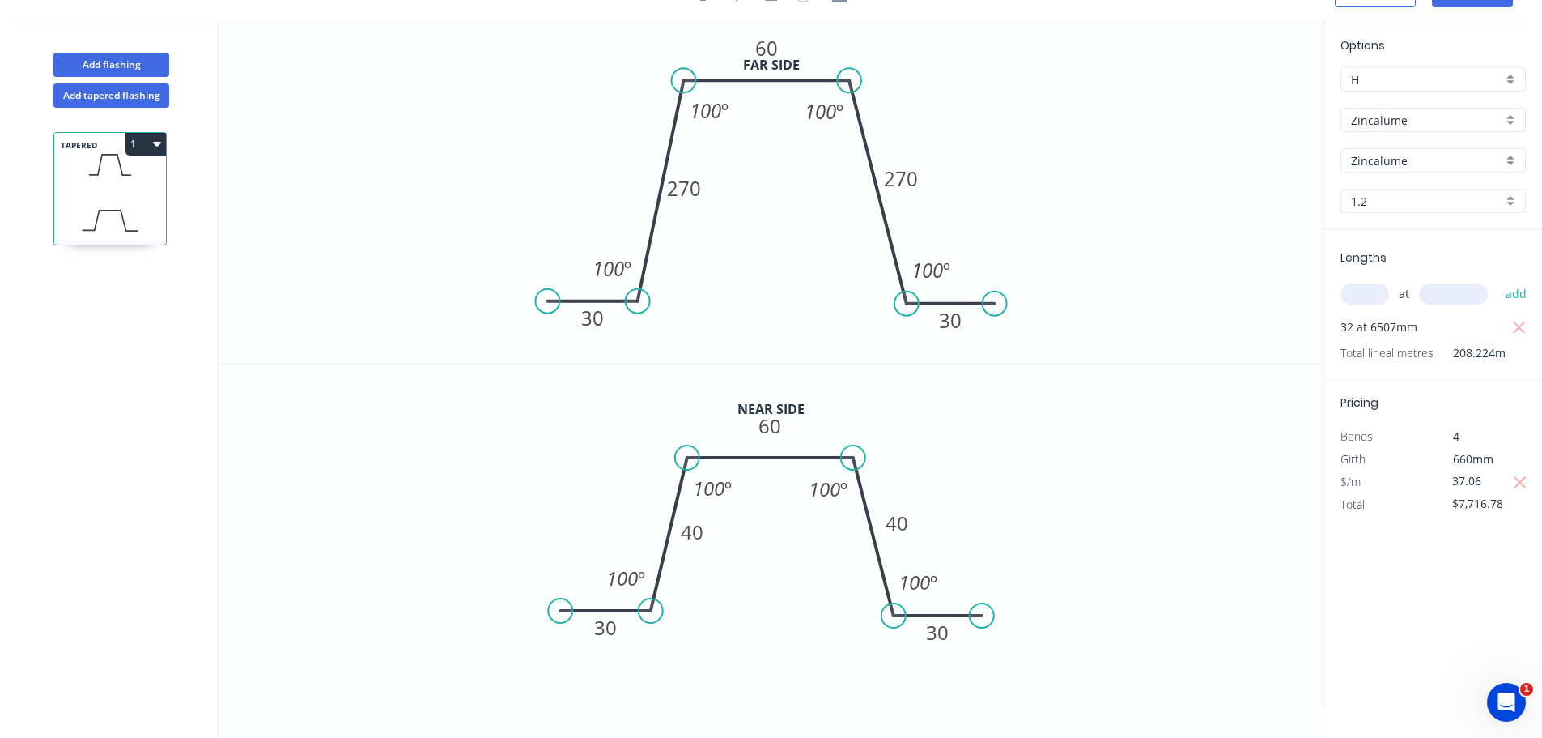
type input "$7,716.78"
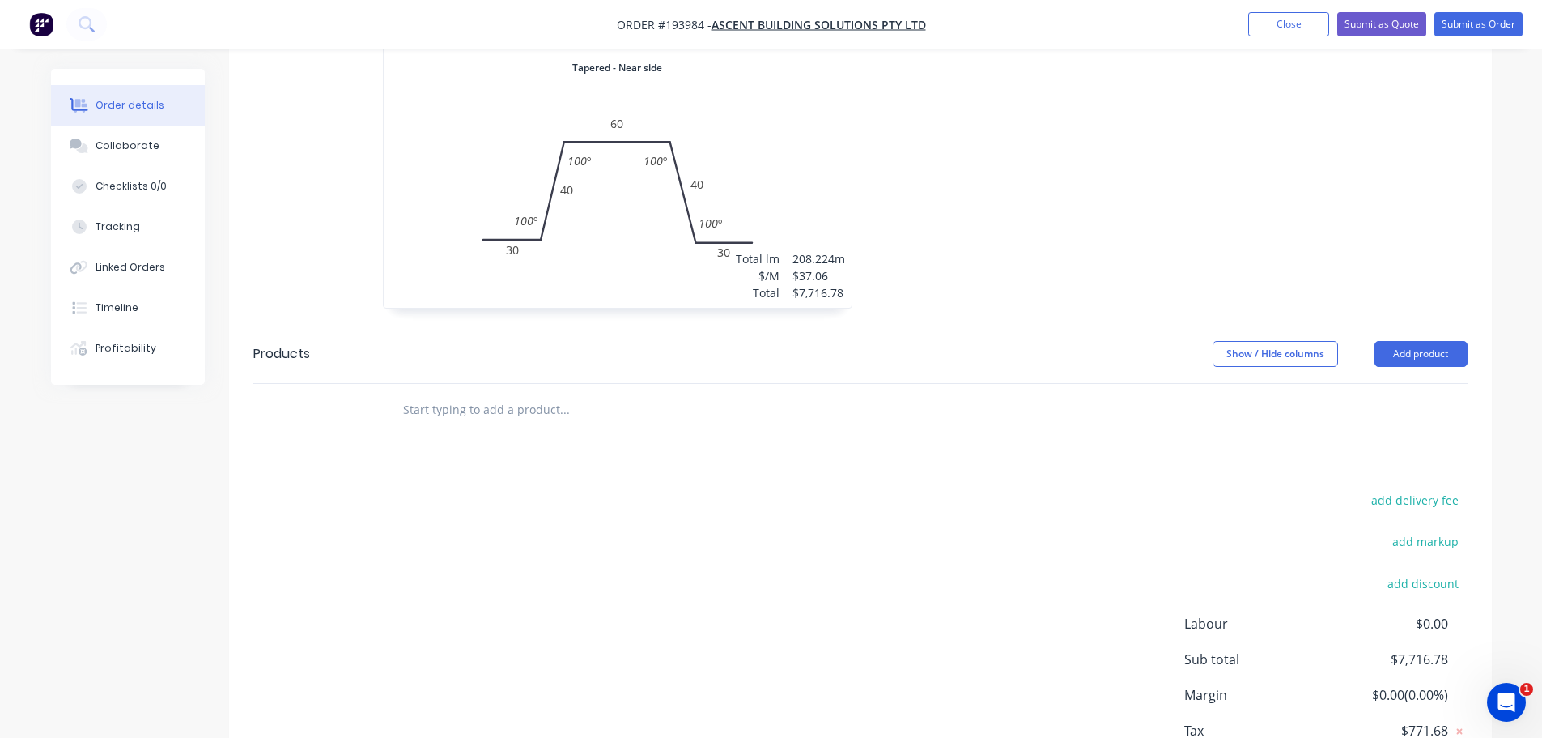
scroll to position [810, 0]
click at [988, 487] on div "add delivery fee add markup add discount Labour $0.00 Sub total $7,716.78 Margi…" at bounding box center [860, 643] width 1215 height 313
click at [1398, 338] on button "Add product" at bounding box center [1421, 351] width 93 height 26
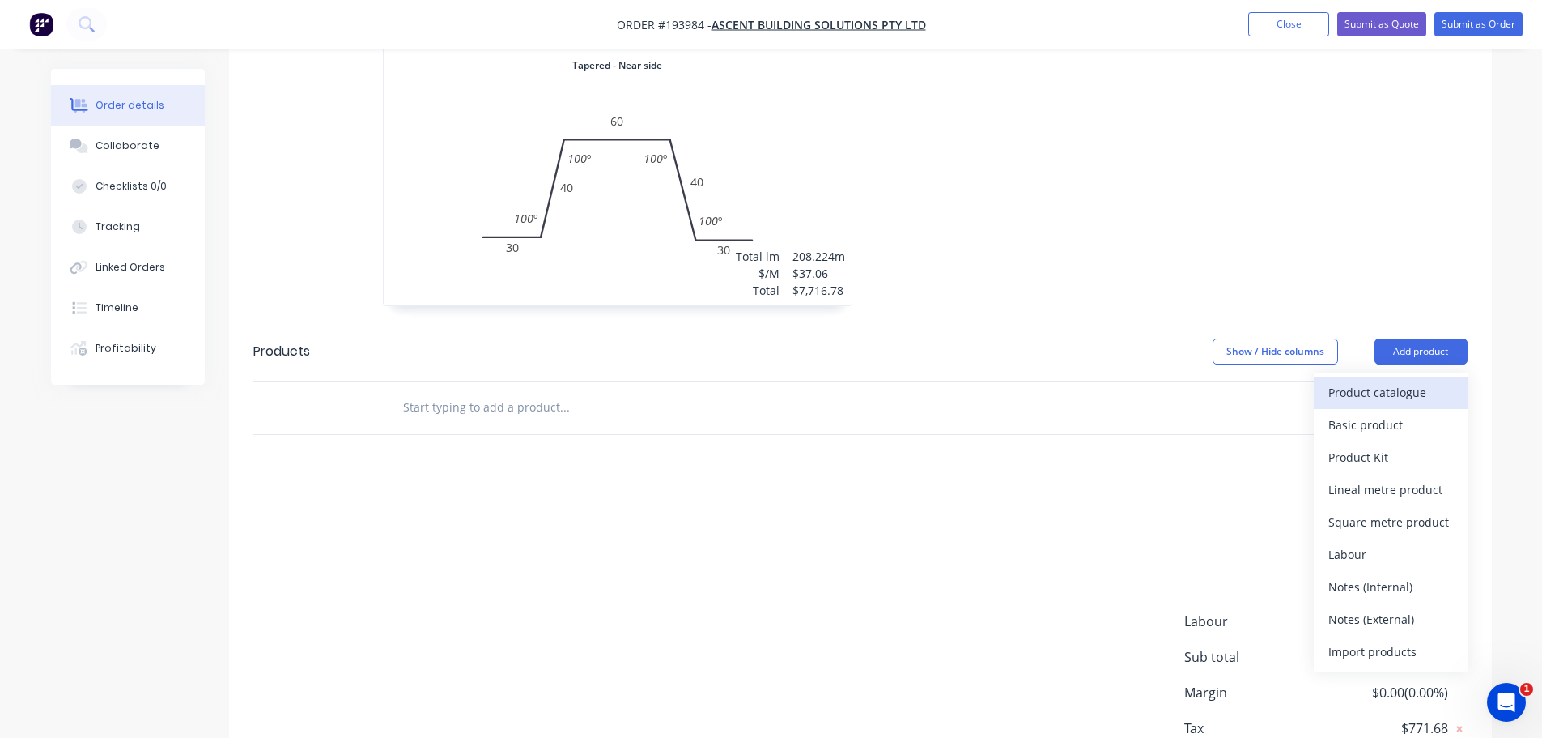
click at [1403, 381] on div "Product catalogue" at bounding box center [1391, 392] width 125 height 23
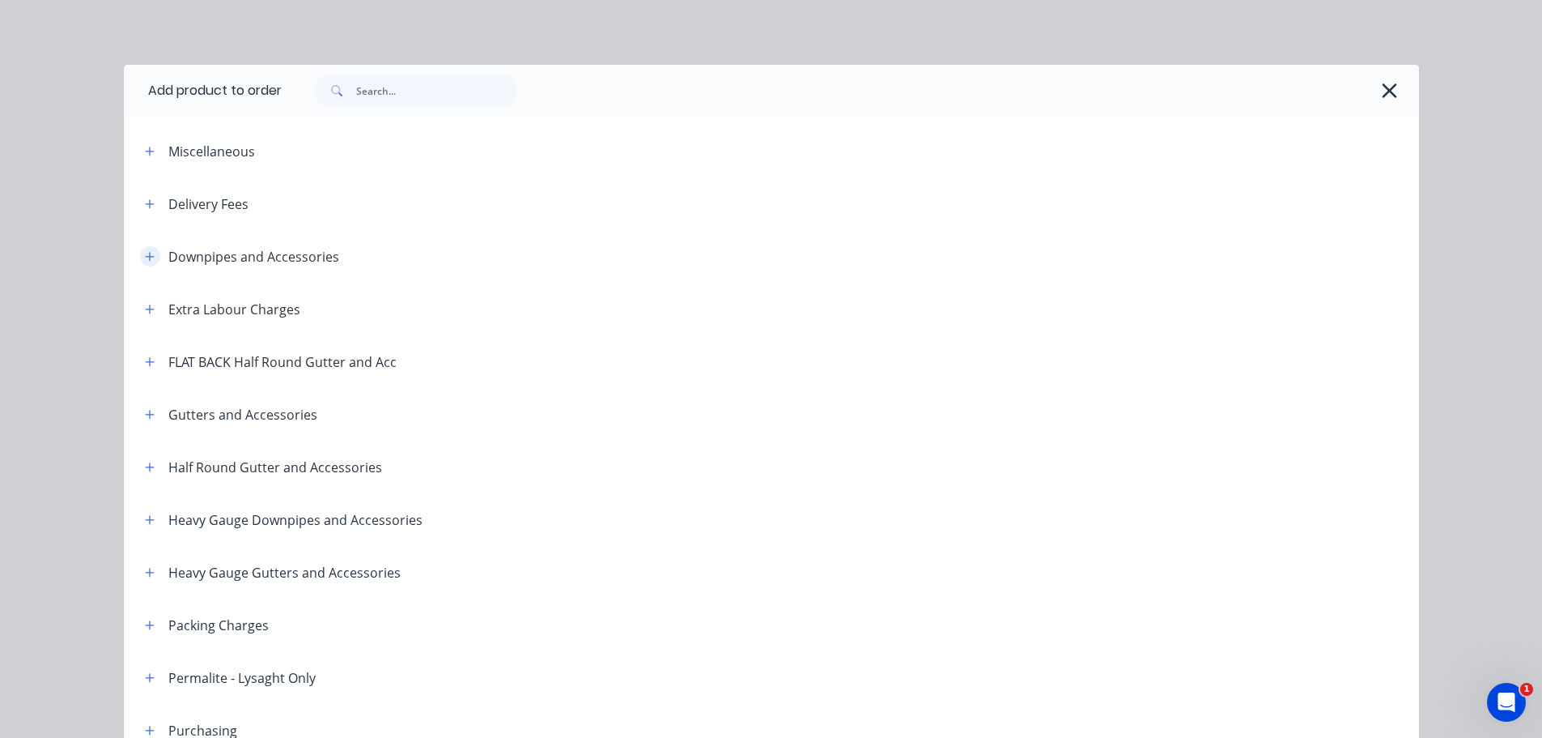
click at [145, 248] on button "button" at bounding box center [150, 256] width 20 height 20
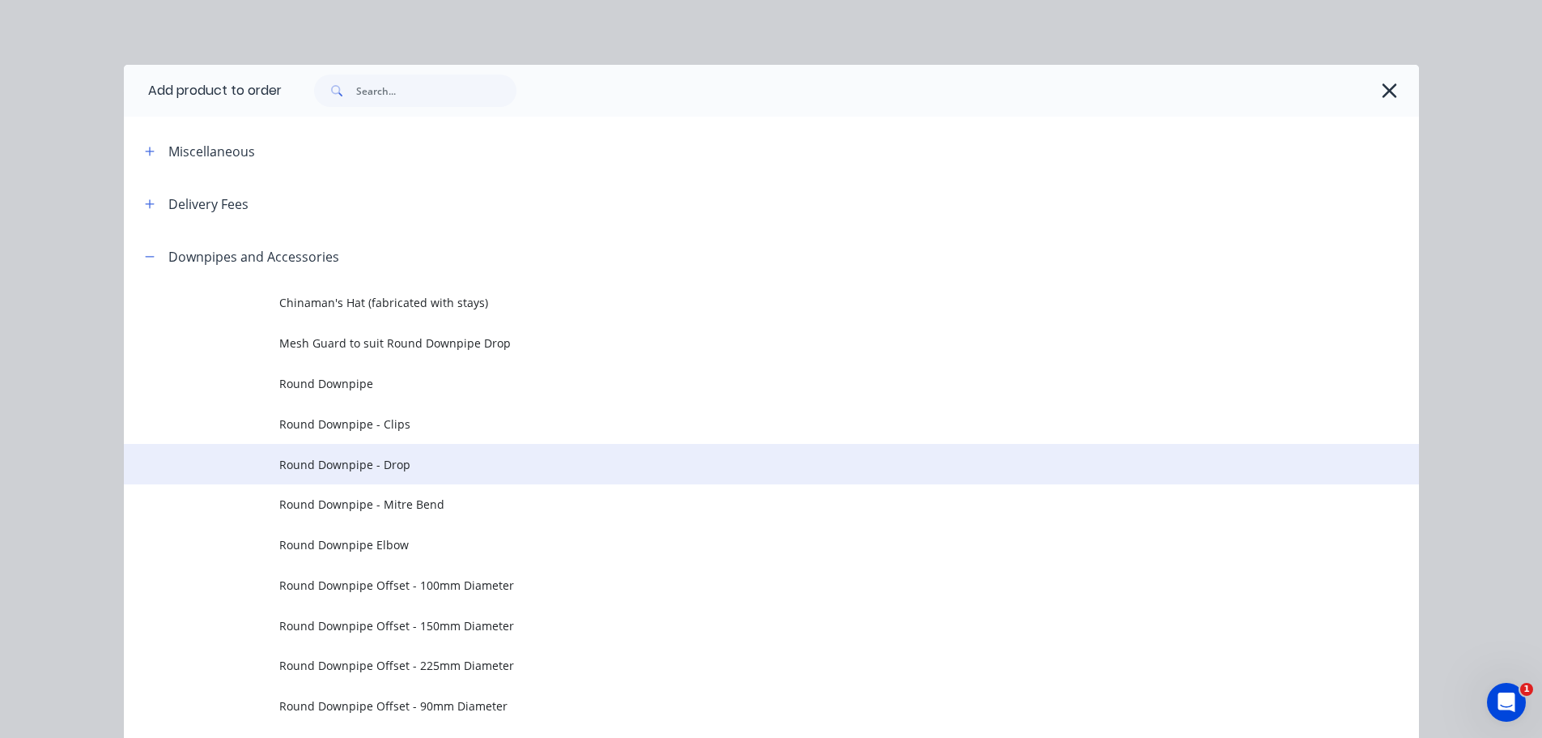
click at [372, 467] on span "Round Downpipe - Drop" at bounding box center [735, 464] width 912 height 17
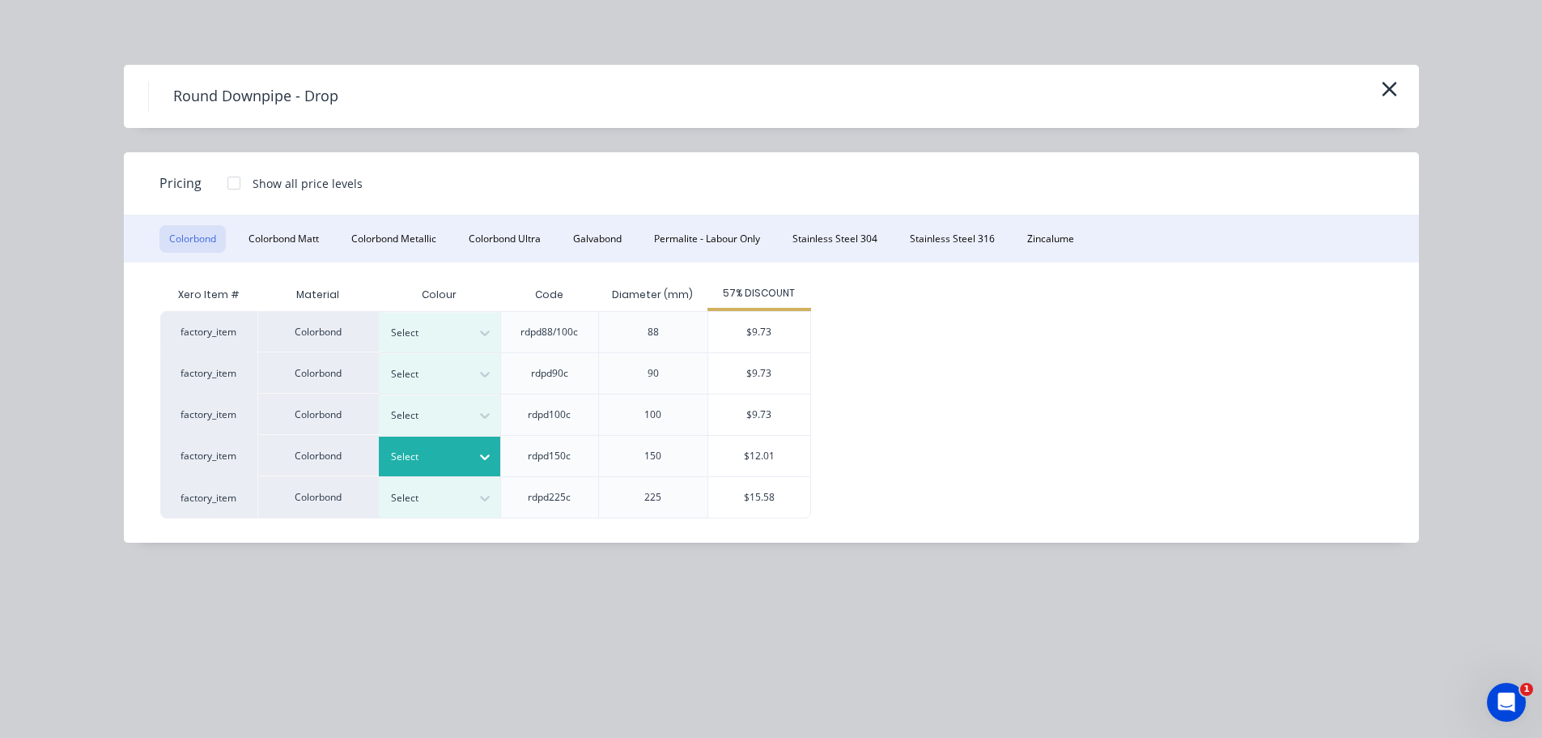
click at [411, 455] on div at bounding box center [427, 457] width 73 height 18
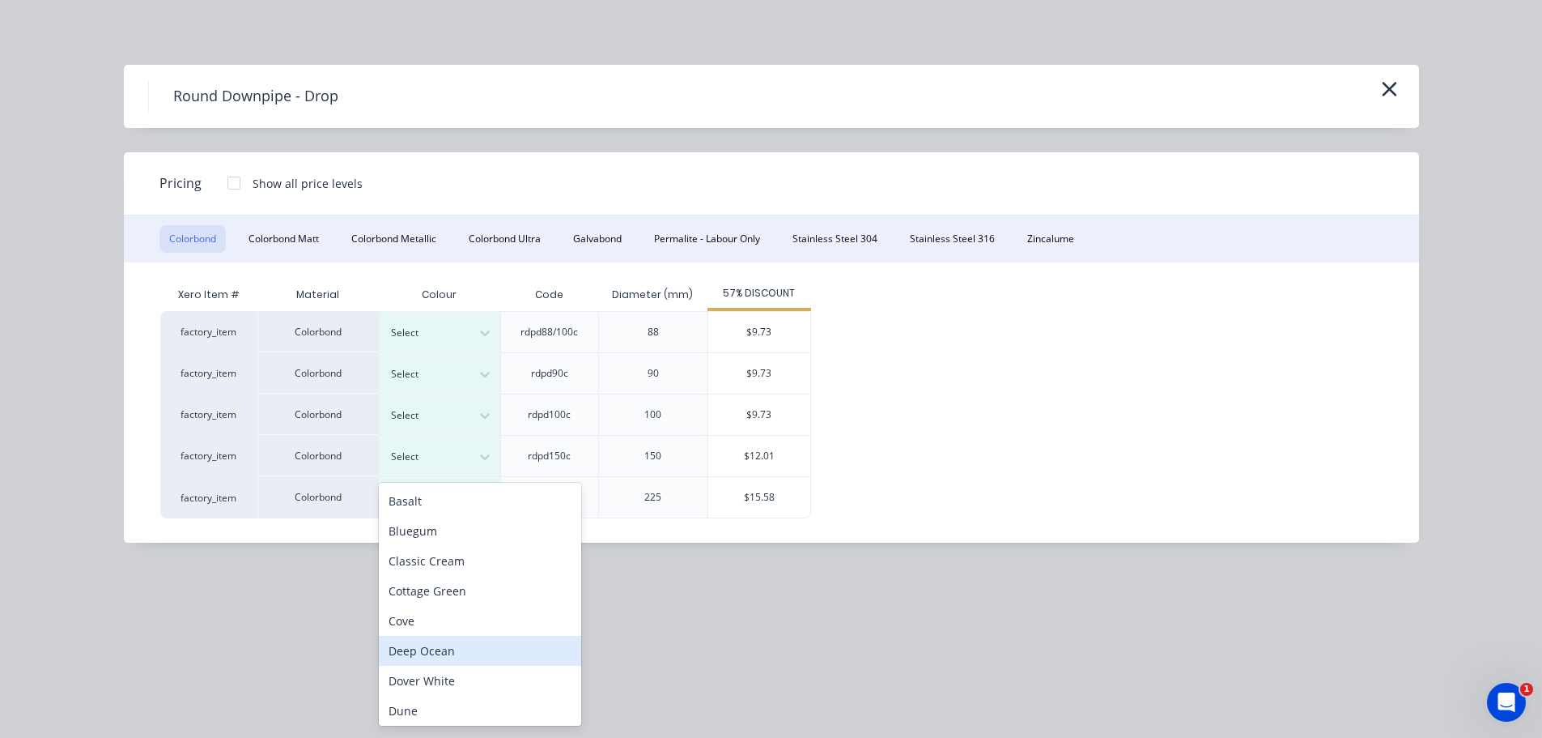
click at [466, 653] on div "Deep Ocean" at bounding box center [480, 651] width 202 height 30
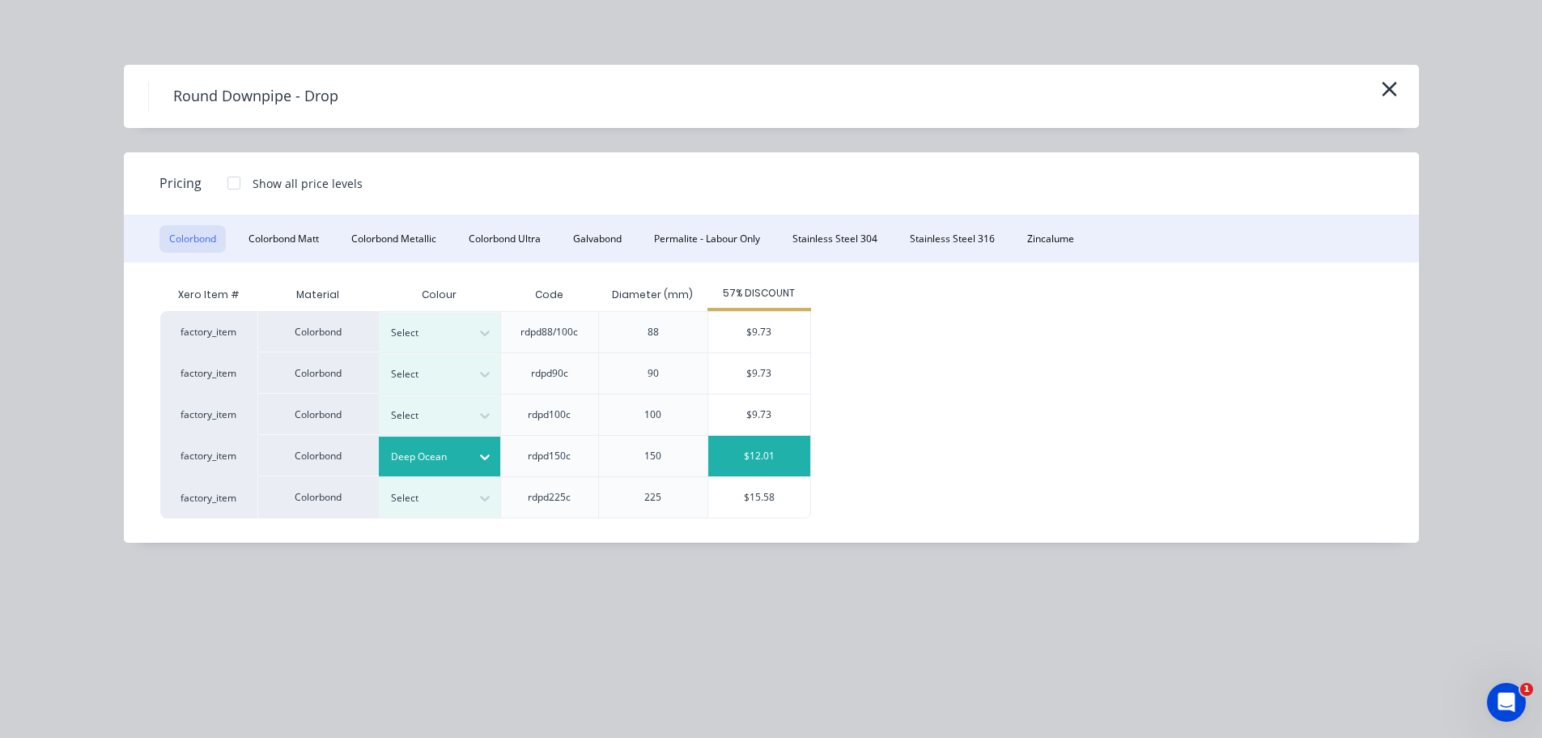
click at [746, 443] on div "$12.01" at bounding box center [759, 456] width 102 height 40
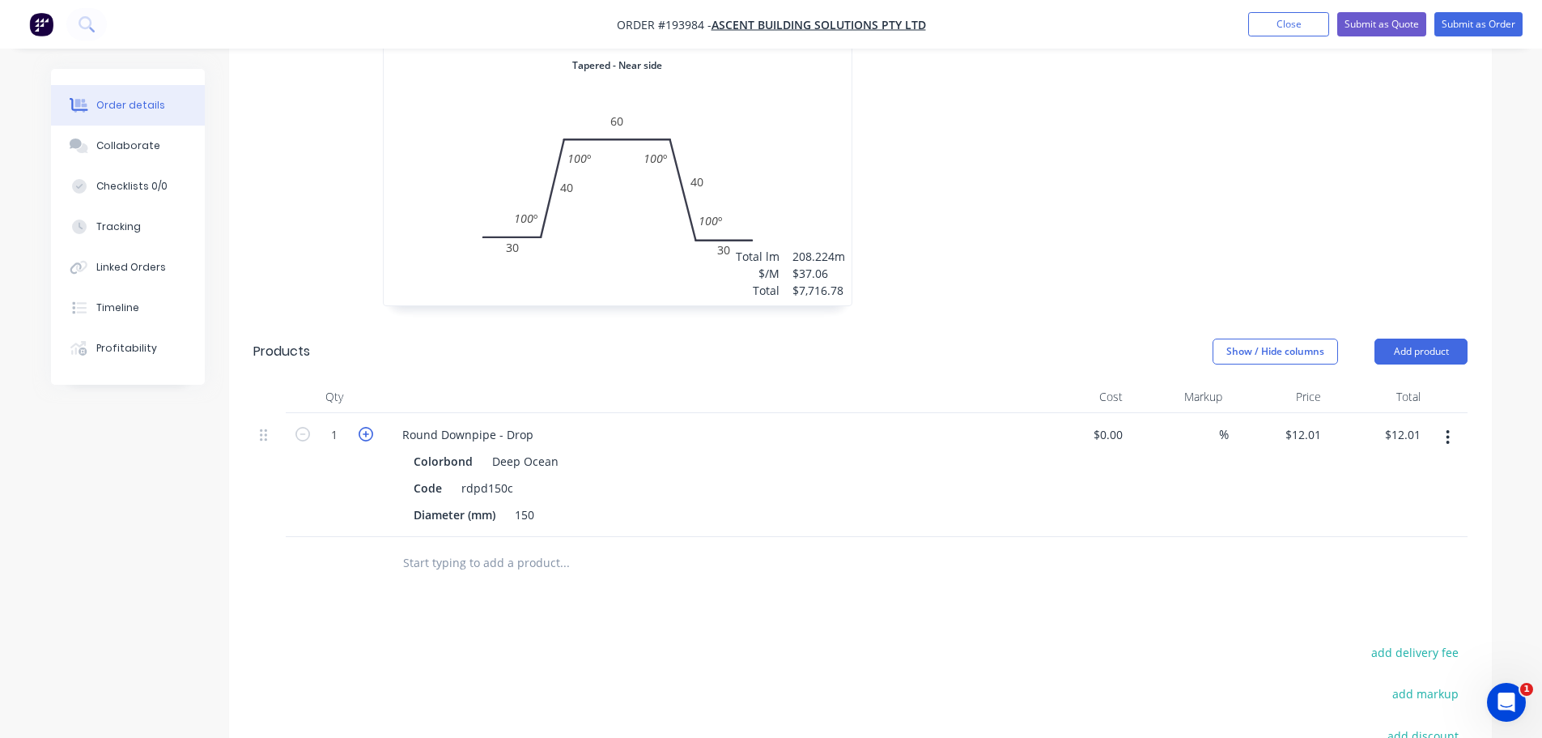
click at [367, 427] on icon "button" at bounding box center [366, 434] width 15 height 15
type input "2"
type input "$24.02"
click at [367, 427] on icon "button" at bounding box center [366, 434] width 15 height 15
type input "3"
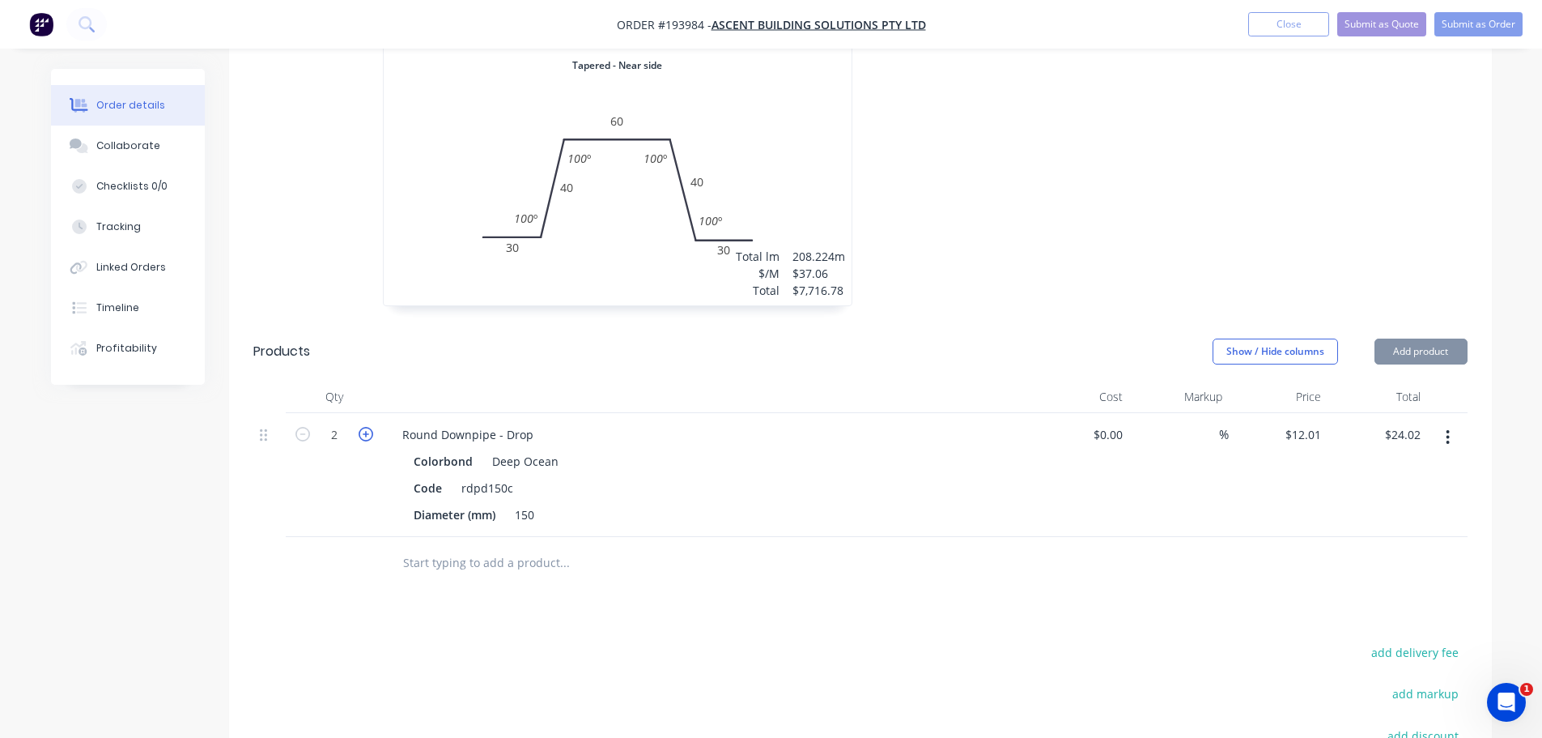
type input "$36.03"
click at [364, 427] on icon "button" at bounding box center [366, 434] width 15 height 15
type input "4"
type input "$48.04"
click at [364, 427] on icon "button" at bounding box center [366, 434] width 15 height 15
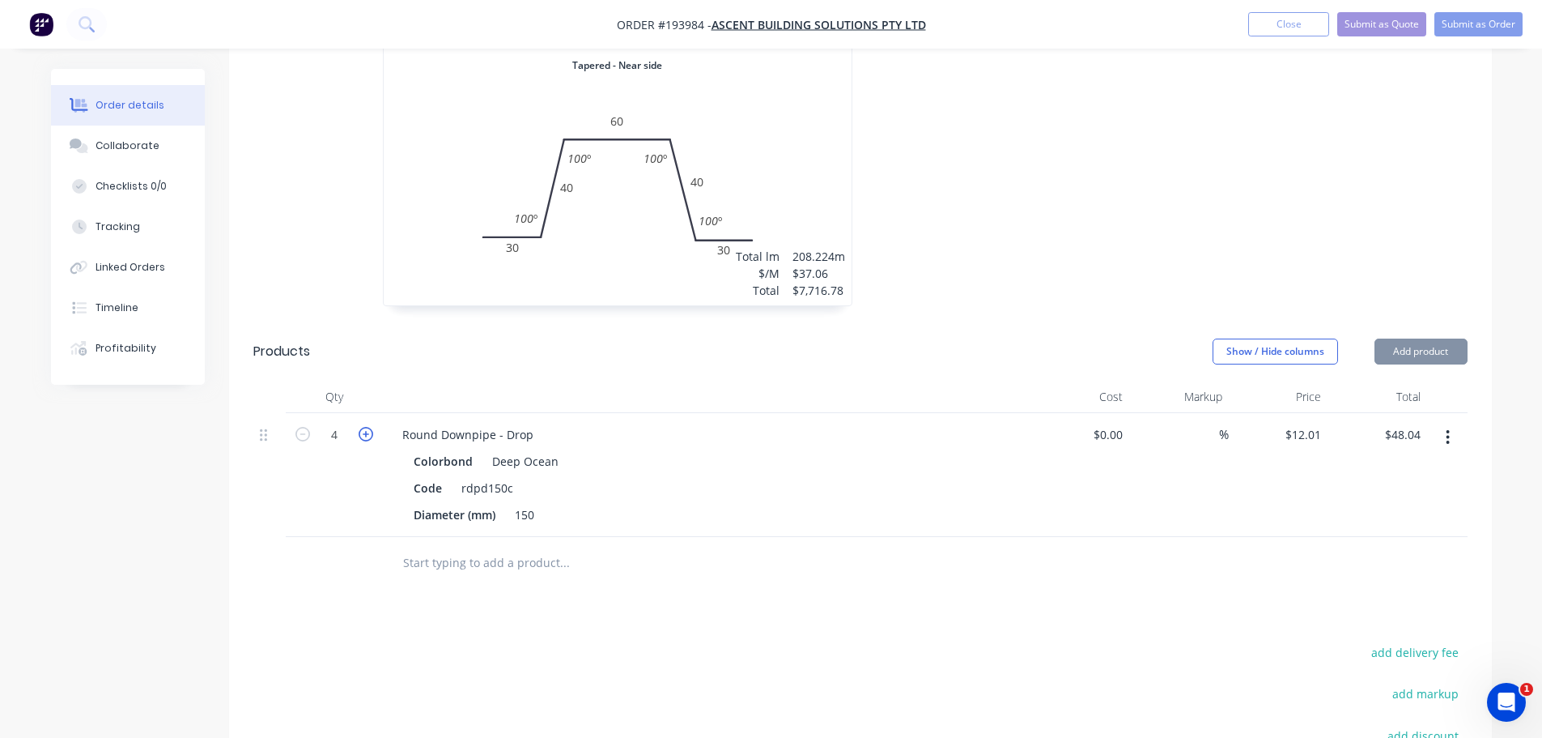
type input "5"
type input "$60.05"
click at [364, 427] on icon "button" at bounding box center [366, 434] width 15 height 15
type input "6"
type input "$72.06"
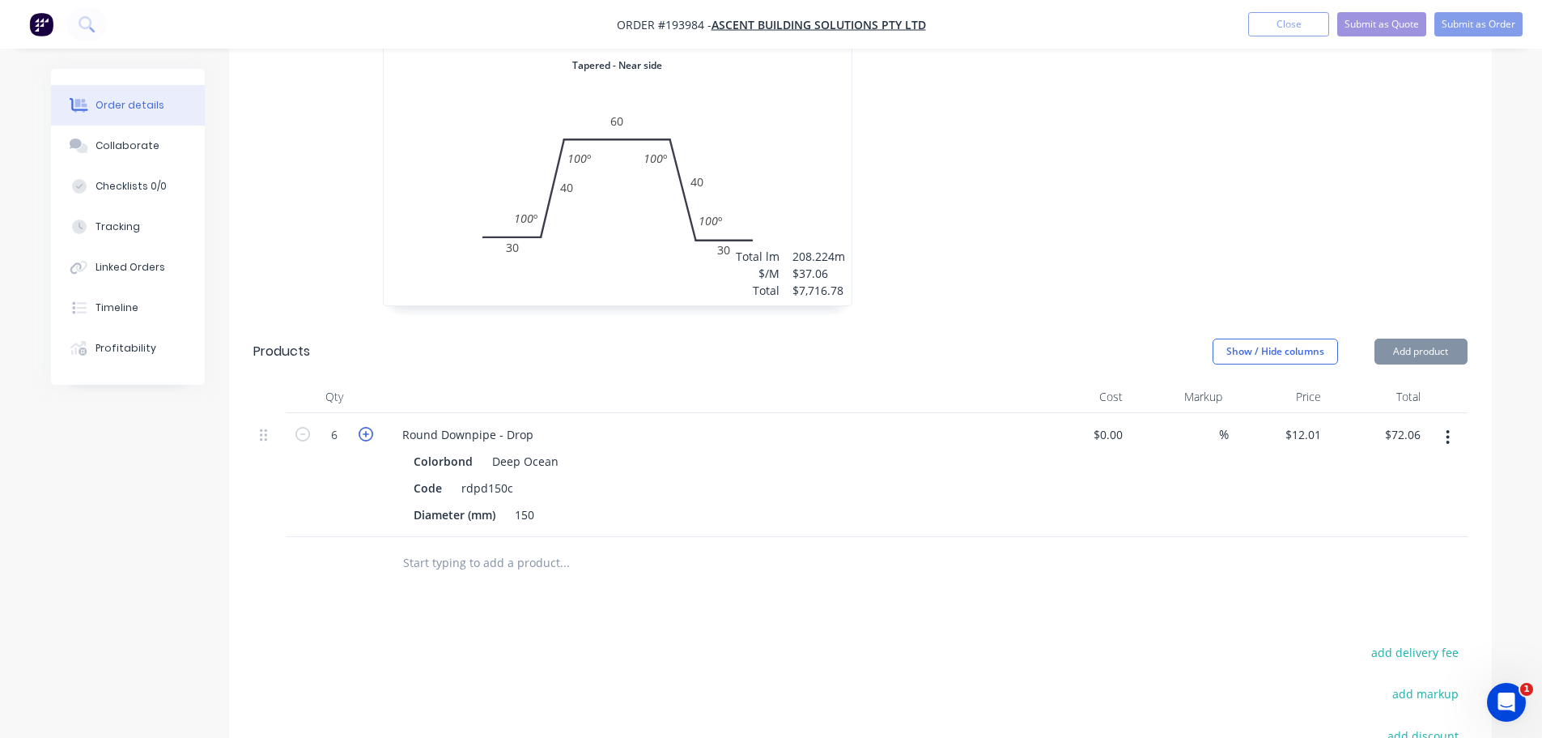
click at [364, 427] on icon "button" at bounding box center [366, 434] width 15 height 15
type input "7"
type input "$84.07"
click at [364, 427] on icon "button" at bounding box center [366, 434] width 15 height 15
type input "8"
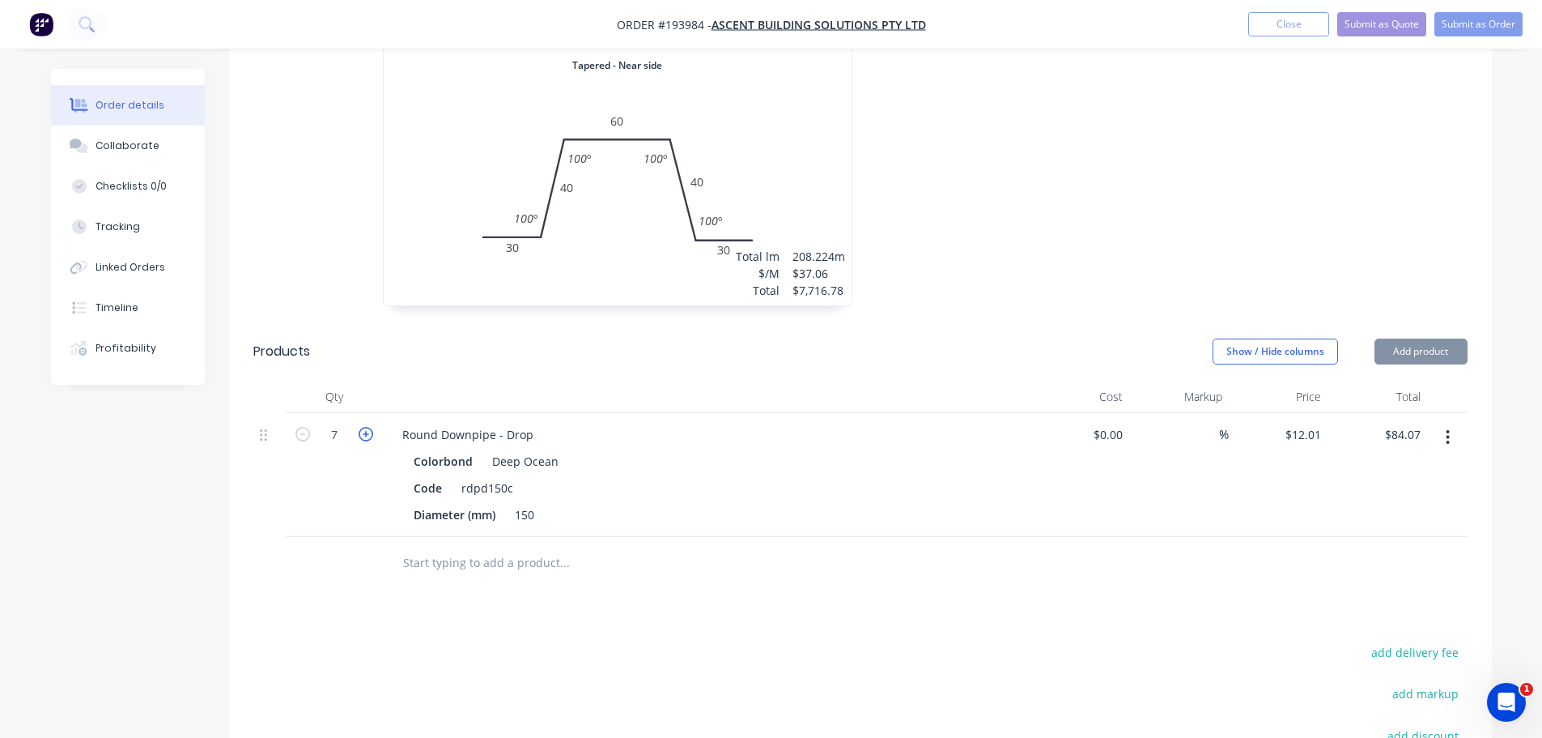
type input "$96.08"
click at [364, 427] on icon "button" at bounding box center [366, 434] width 15 height 15
type input "9"
type input "$108.09"
click at [307, 427] on icon "button" at bounding box center [303, 434] width 15 height 15
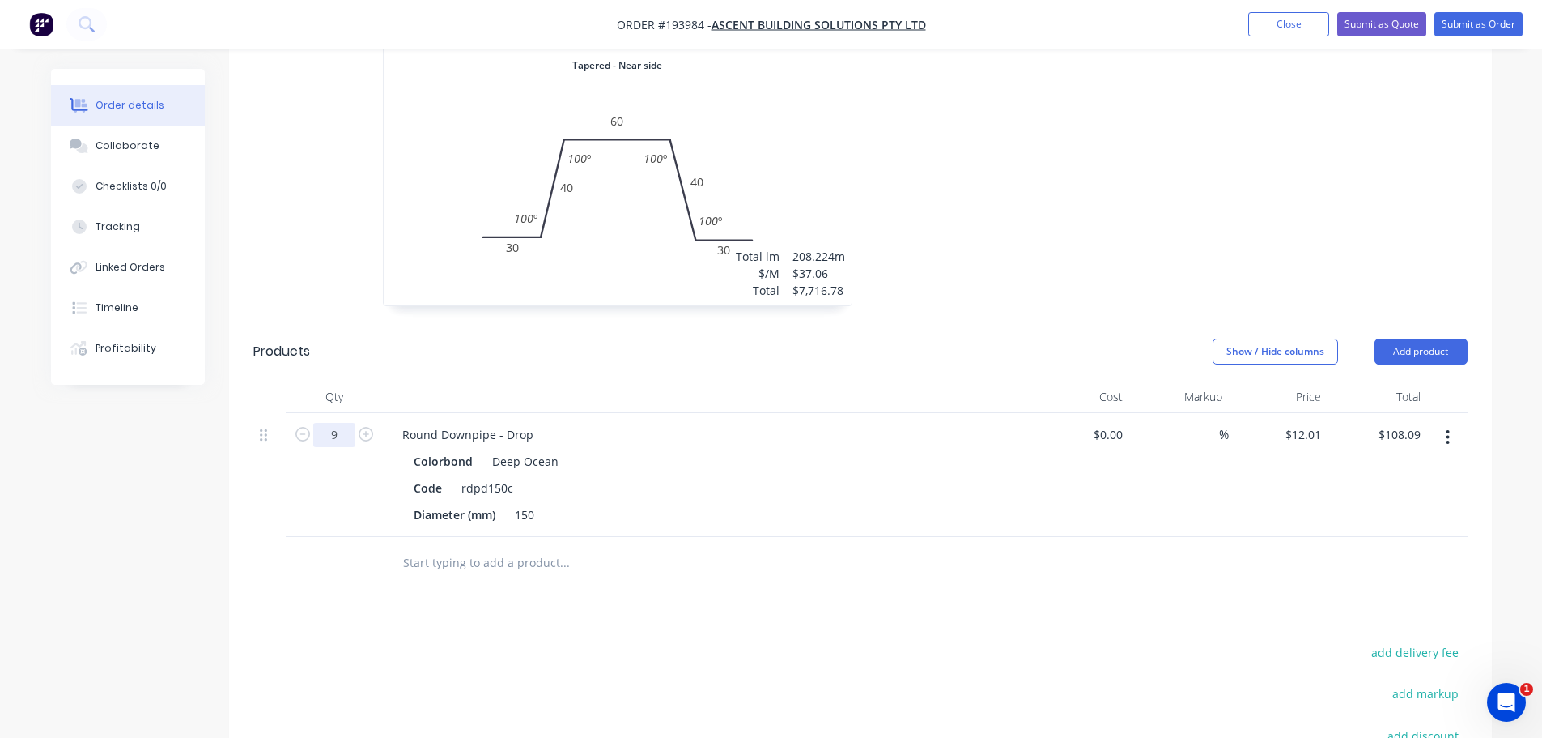
type input "8"
type input "$96.08"
click at [540, 423] on div "Round Downpipe - Drop" at bounding box center [467, 434] width 157 height 23
click at [522, 503] on div "150" at bounding box center [524, 514] width 32 height 23
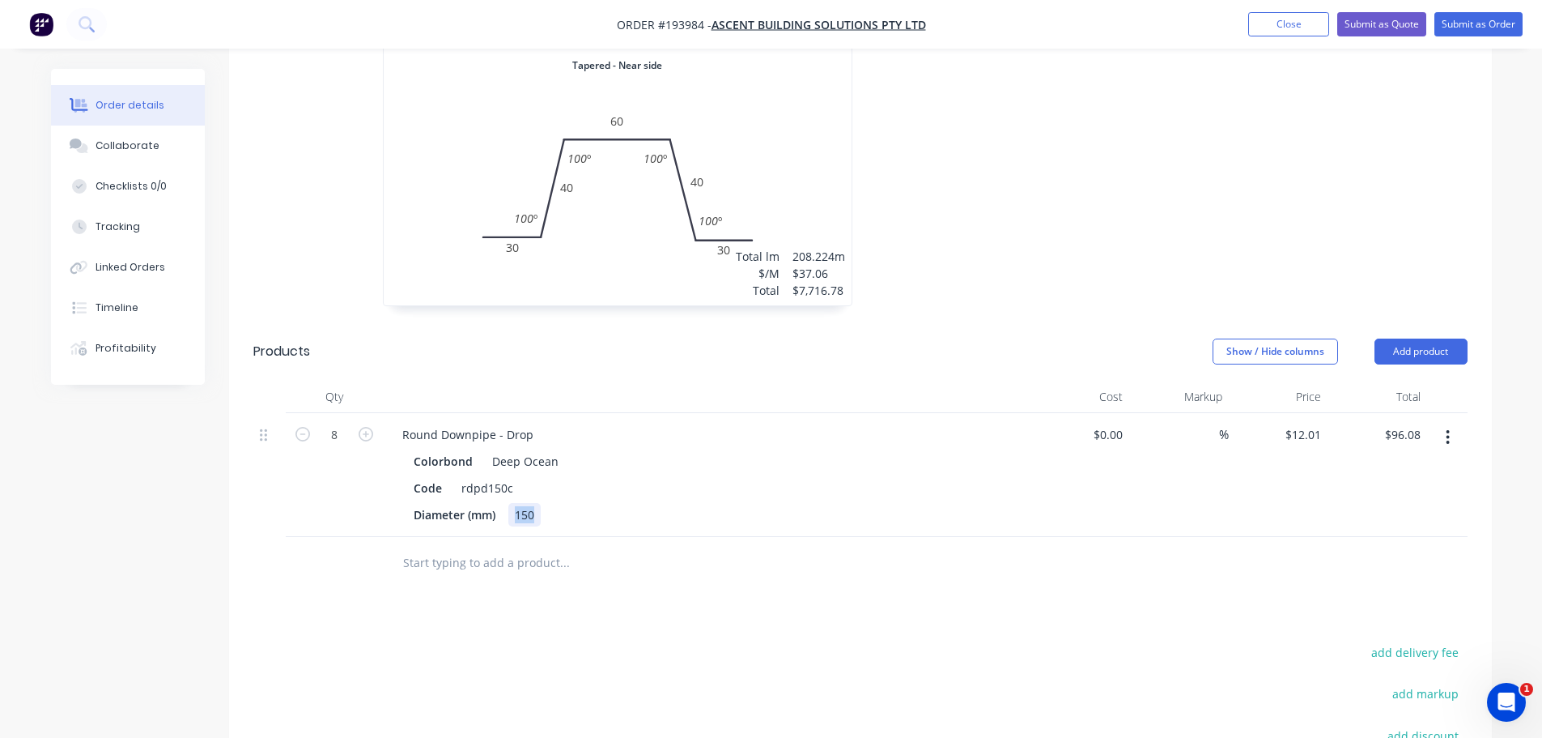
click at [525, 503] on div "150" at bounding box center [524, 514] width 32 height 23
click at [538, 423] on div "Round Downpipe - Drop" at bounding box center [467, 434] width 157 height 23
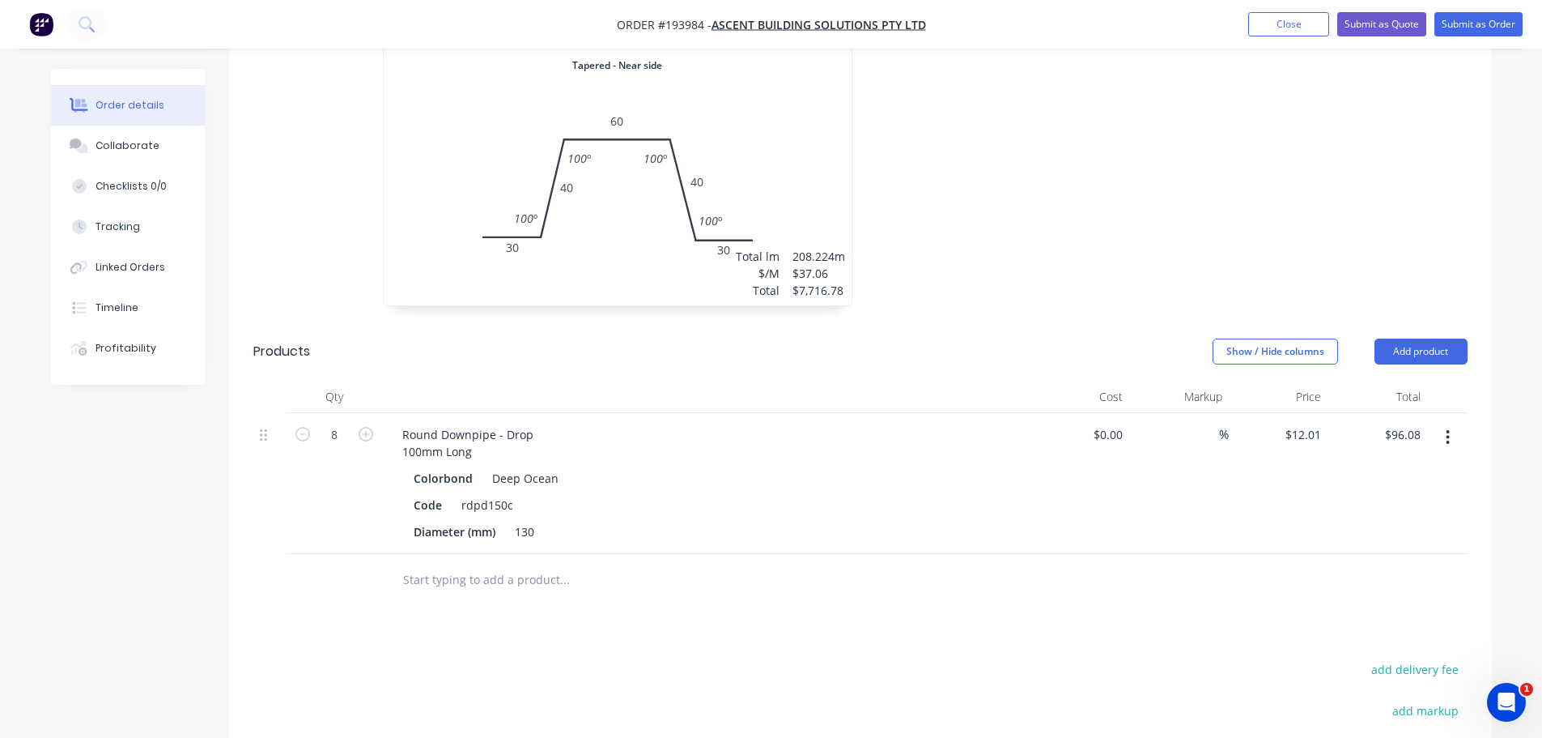
click at [1013, 266] on div at bounding box center [1104, 34] width 486 height 575
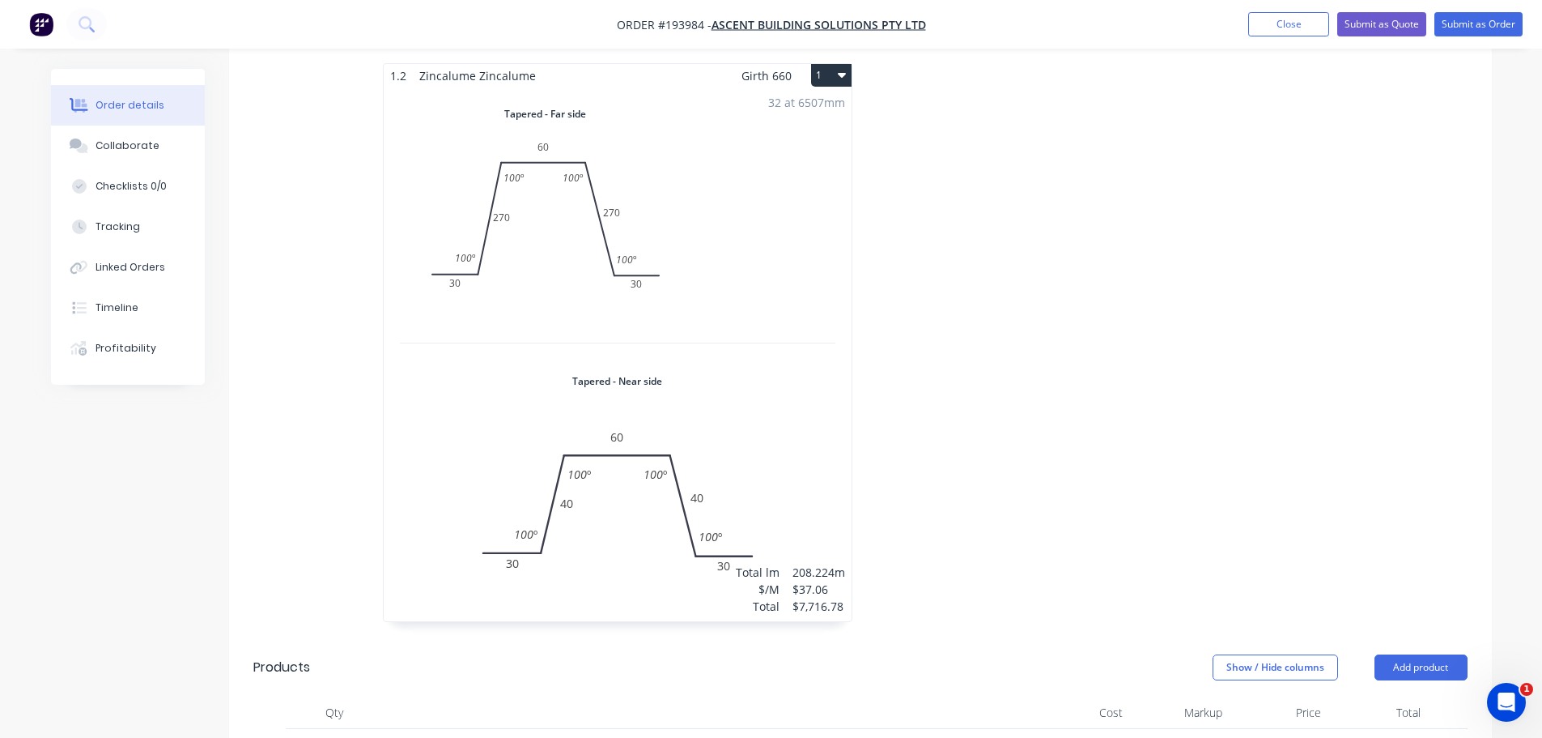
scroll to position [486, 0]
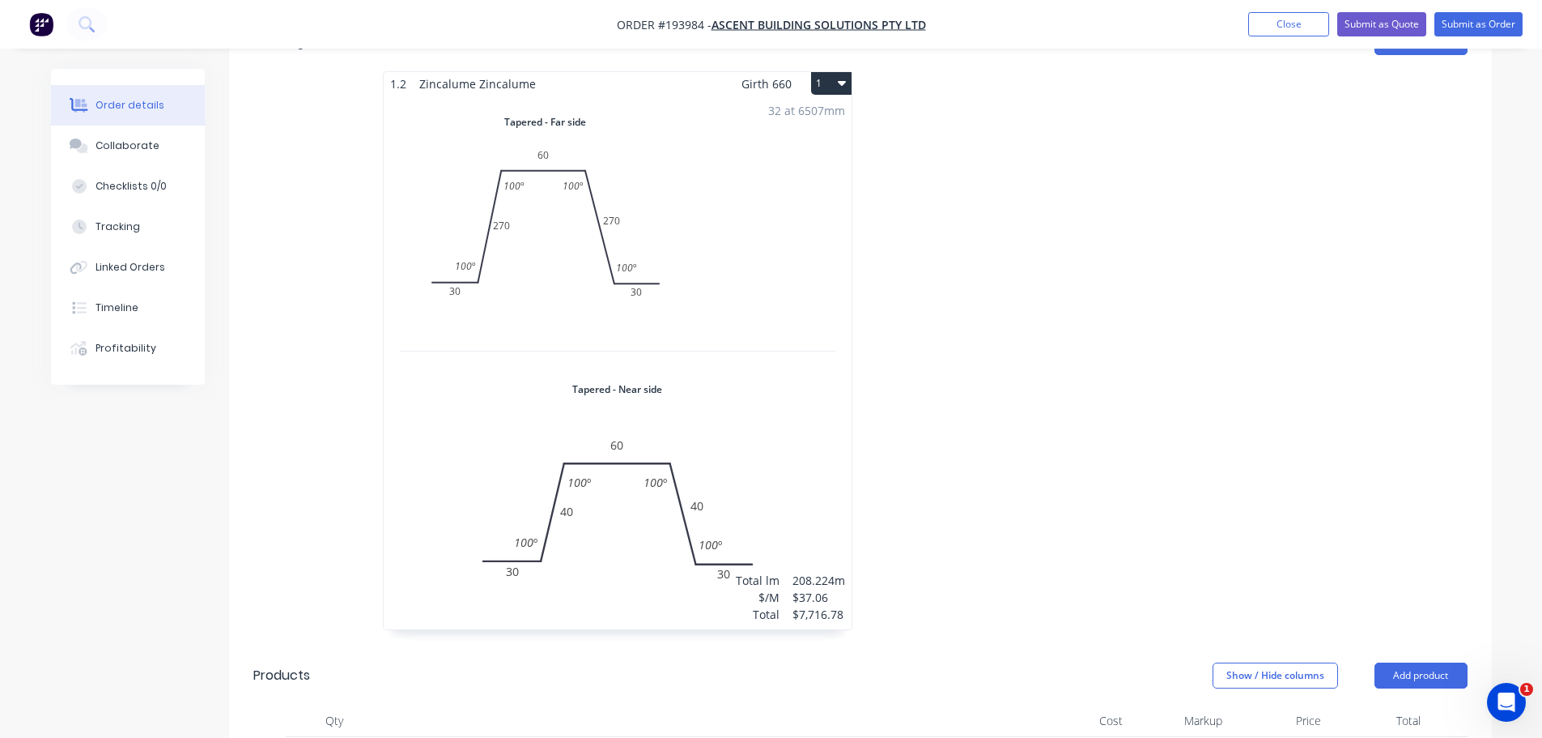
click at [964, 398] on div at bounding box center [1104, 358] width 486 height 575
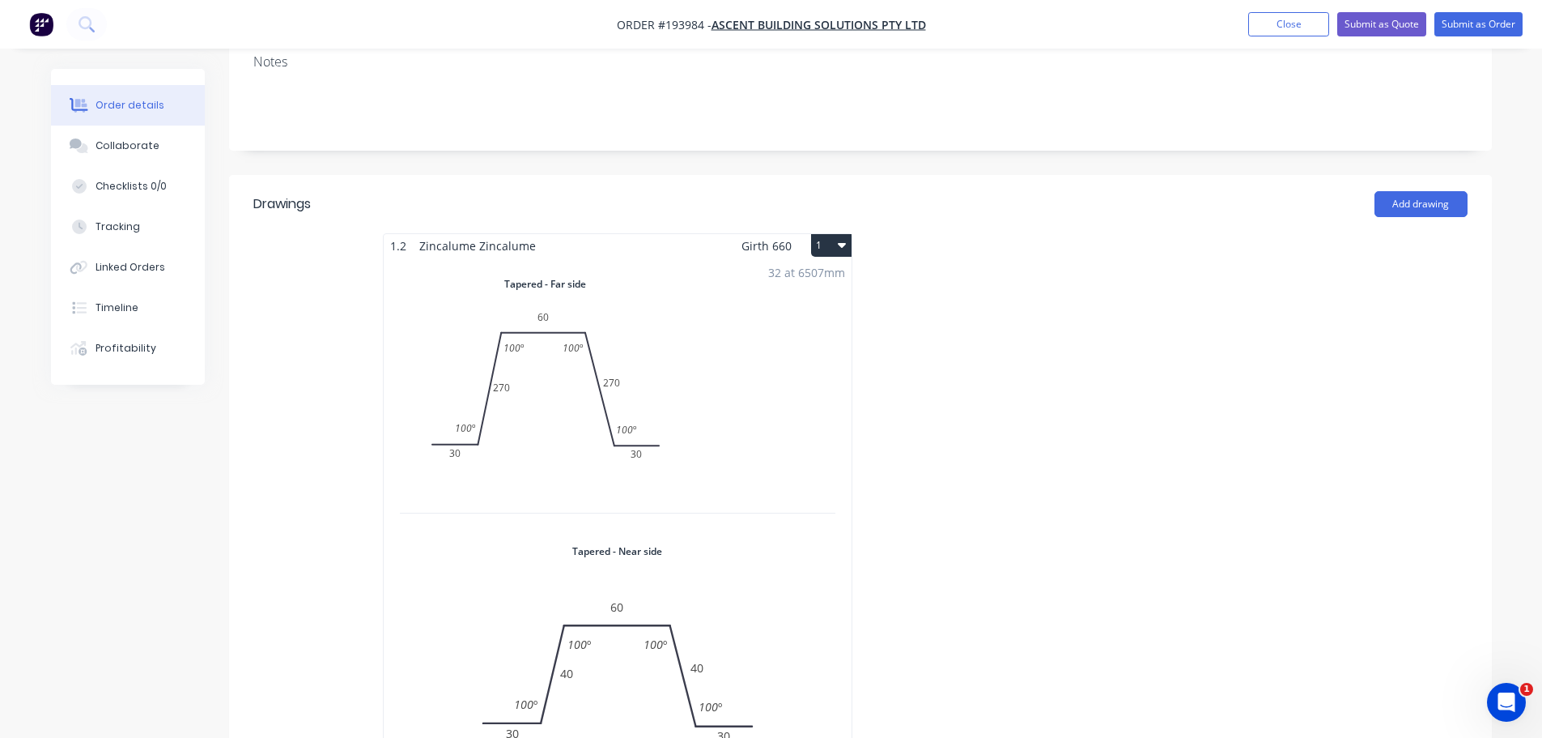
click at [730, 362] on div "32 at 6507mm Total lm $/M Total 208.224m $37.06 $7,716.78" at bounding box center [618, 524] width 468 height 534
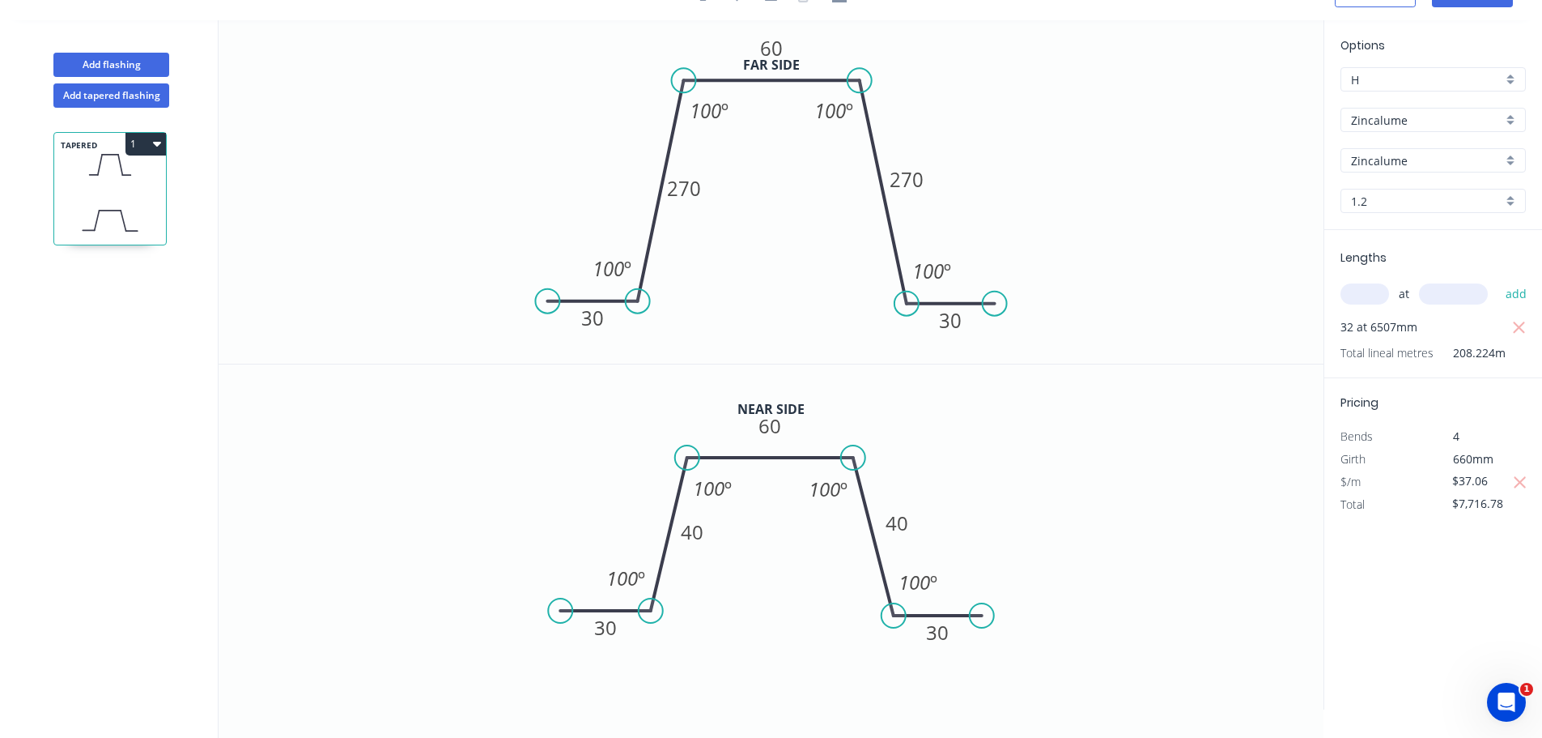
drag, startPoint x: 849, startPoint y: 74, endPoint x: 861, endPoint y: 74, distance: 12.1
click at [861, 74] on circle at bounding box center [860, 80] width 24 height 24
click at [862, 458] on circle at bounding box center [861, 457] width 24 height 24
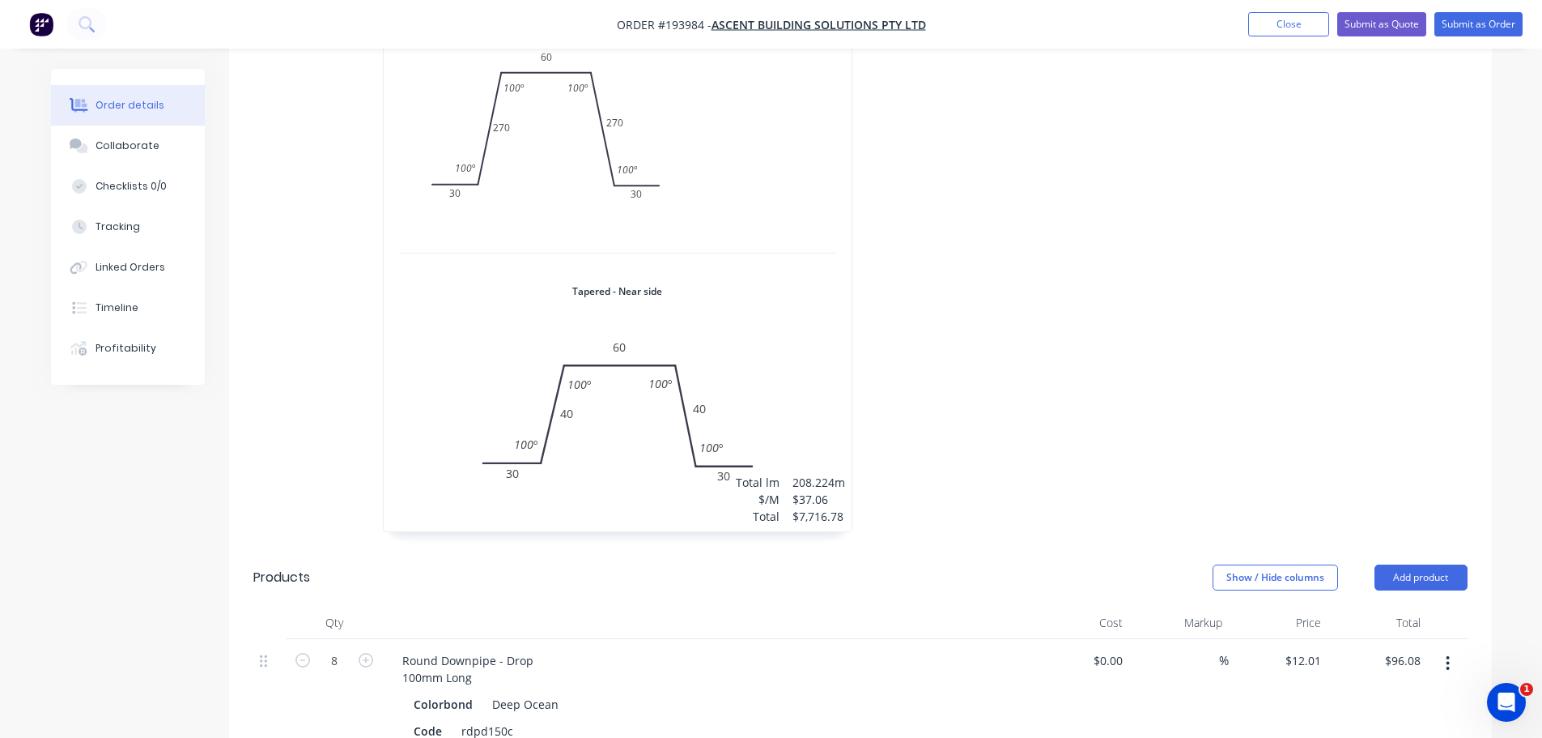
scroll to position [502, 0]
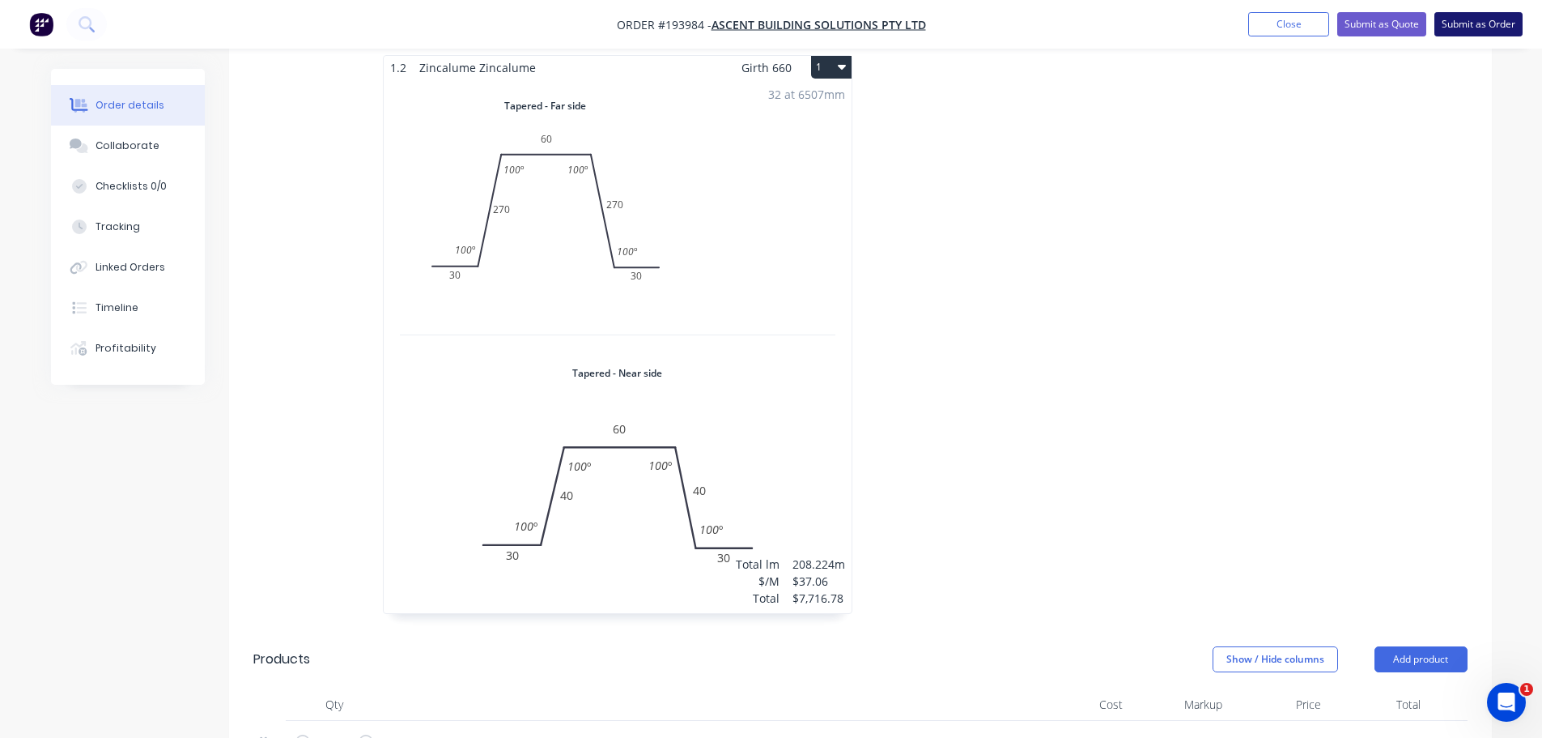
click at [1449, 24] on button "Submit as Order" at bounding box center [1479, 24] width 88 height 24
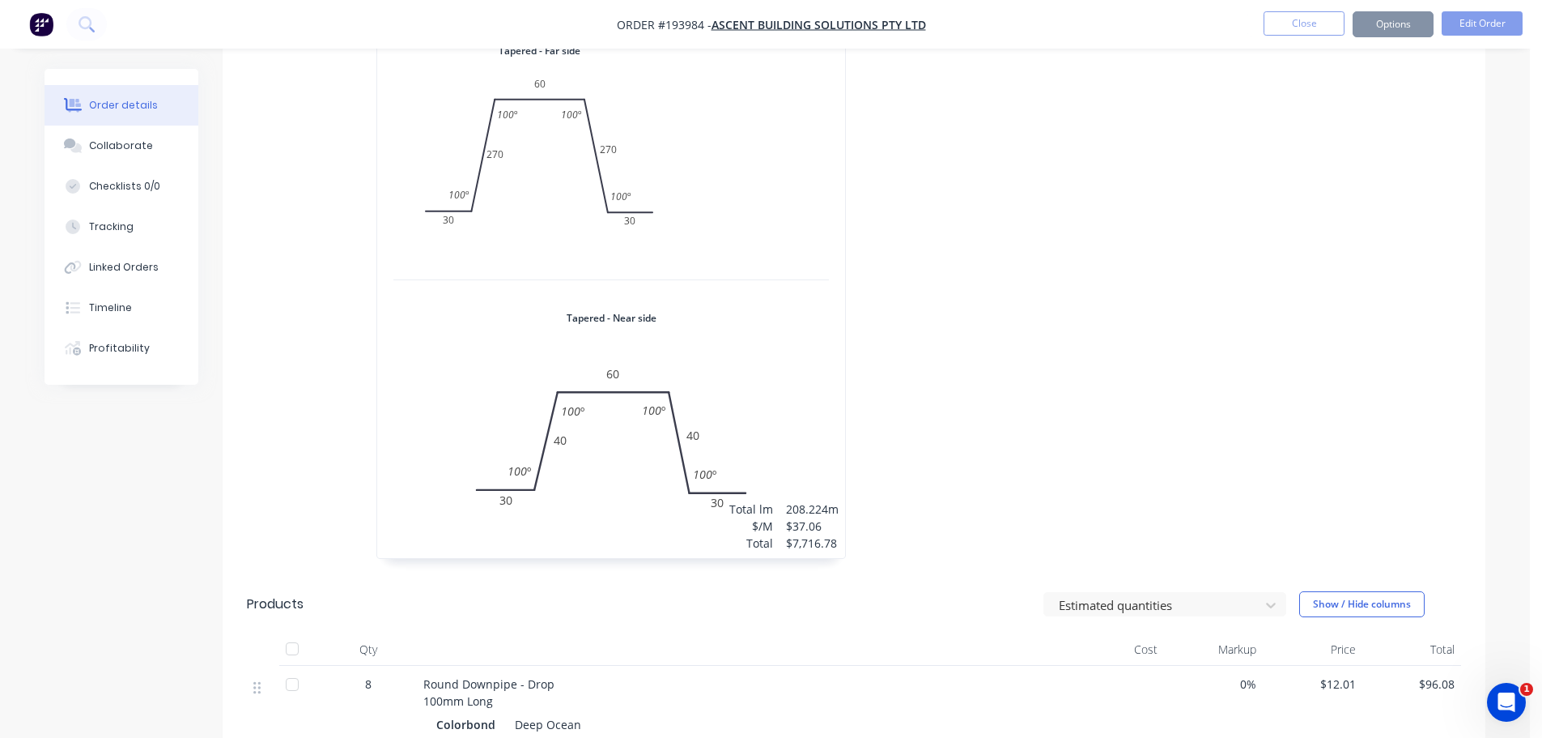
scroll to position [0, 0]
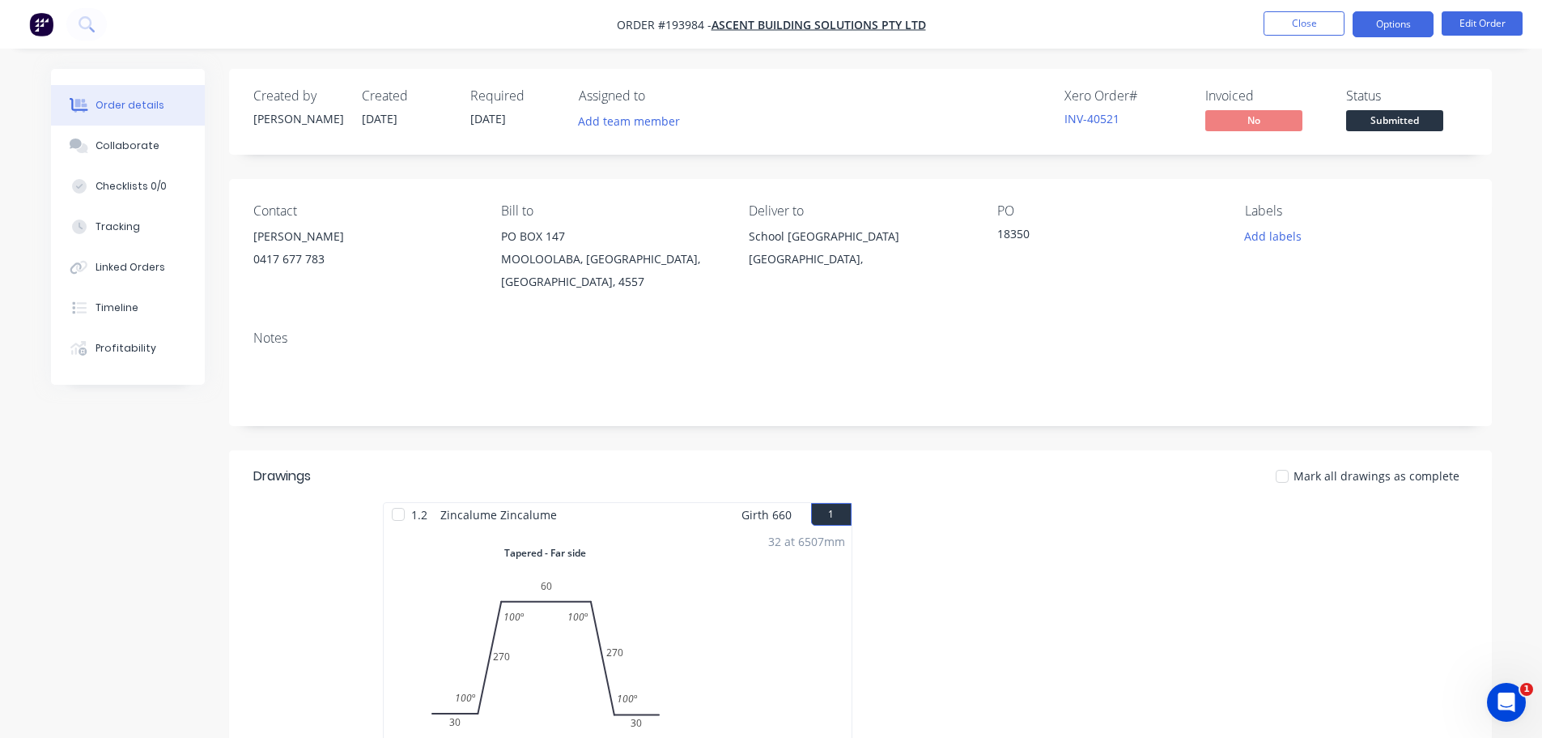
click at [1386, 25] on button "Options" at bounding box center [1393, 24] width 81 height 26
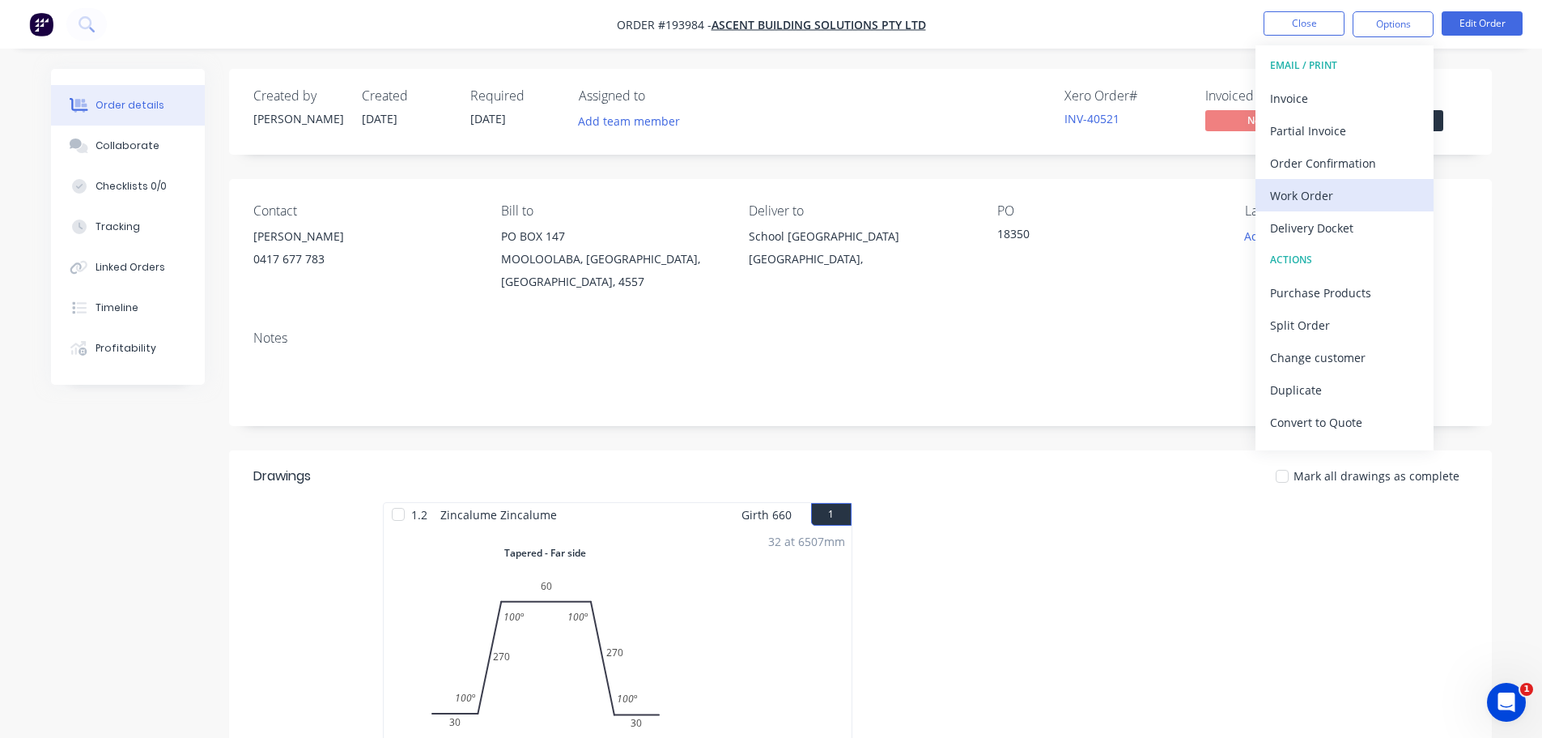
click at [1338, 195] on div "Work Order" at bounding box center [1344, 195] width 149 height 23
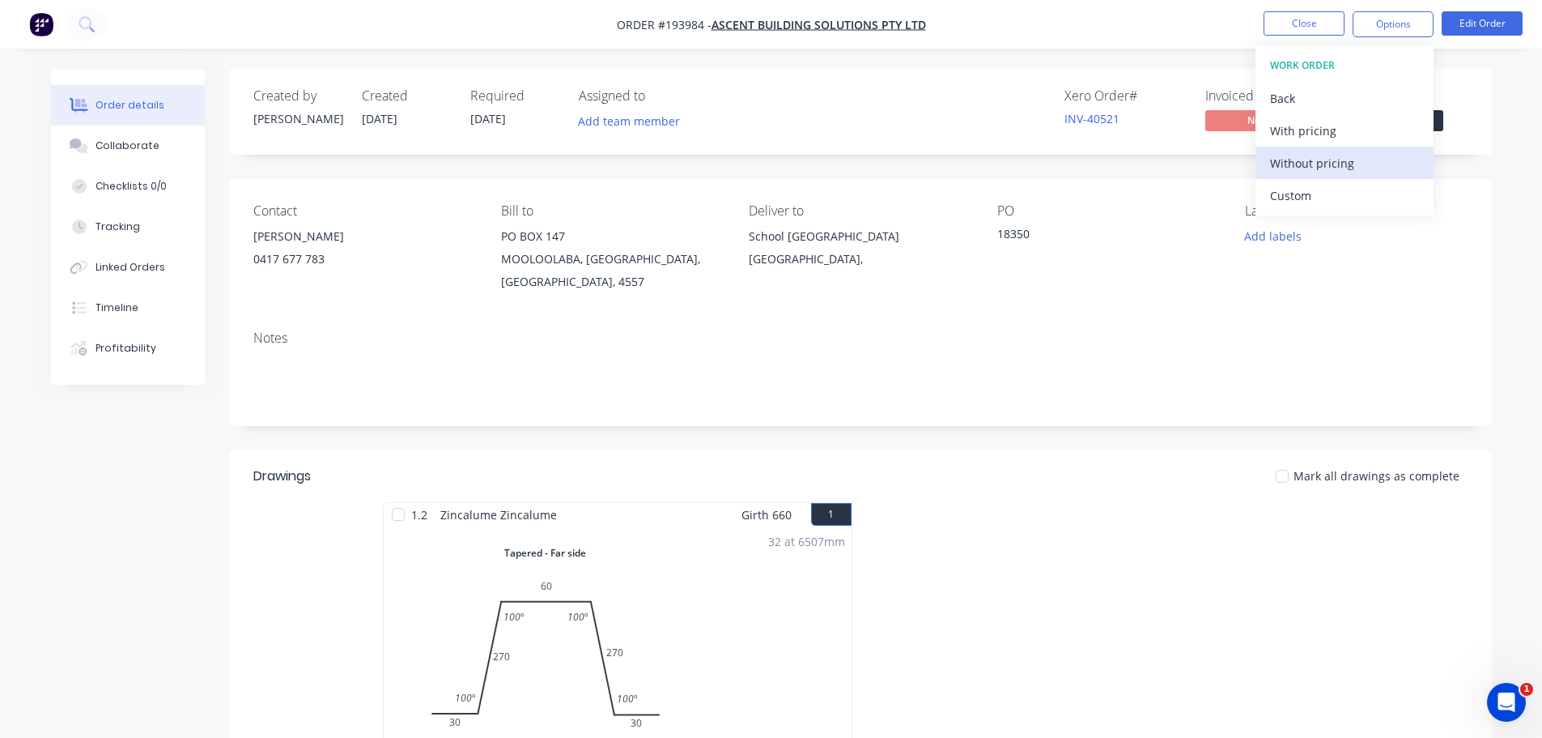
click at [1342, 157] on div "Without pricing" at bounding box center [1344, 162] width 149 height 23
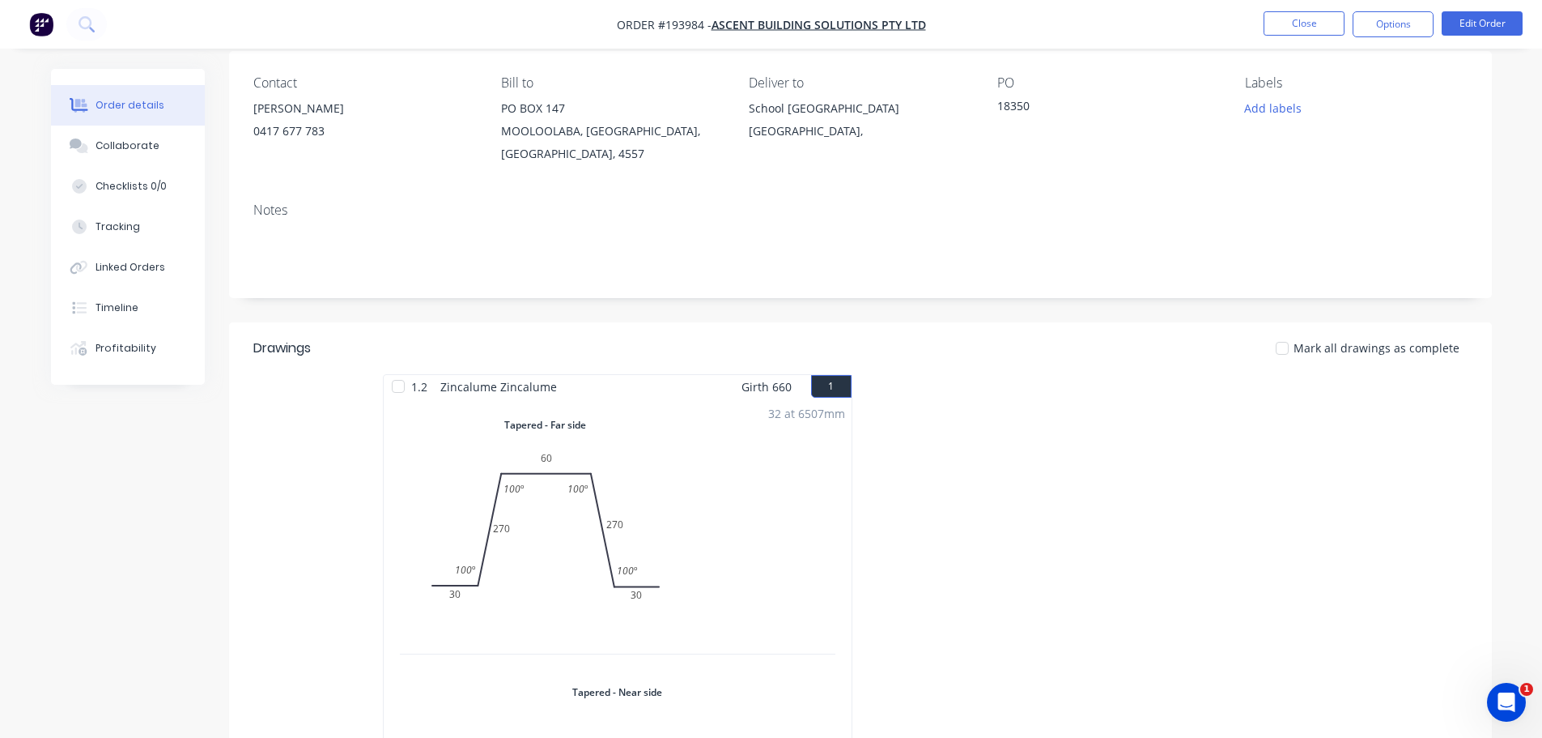
scroll to position [124, 0]
click at [1032, 438] on div at bounding box center [1104, 665] width 486 height 575
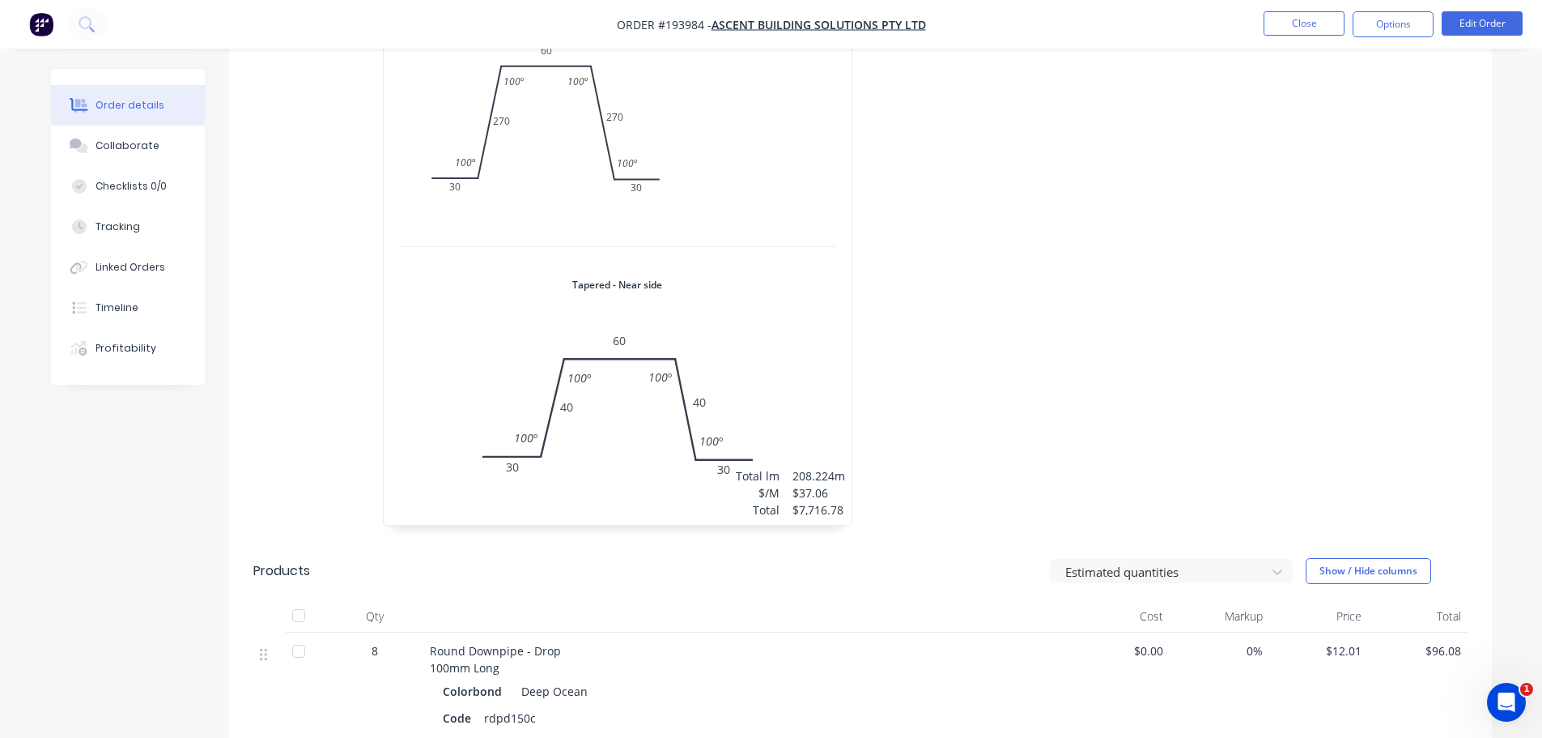
scroll to position [610, 0]
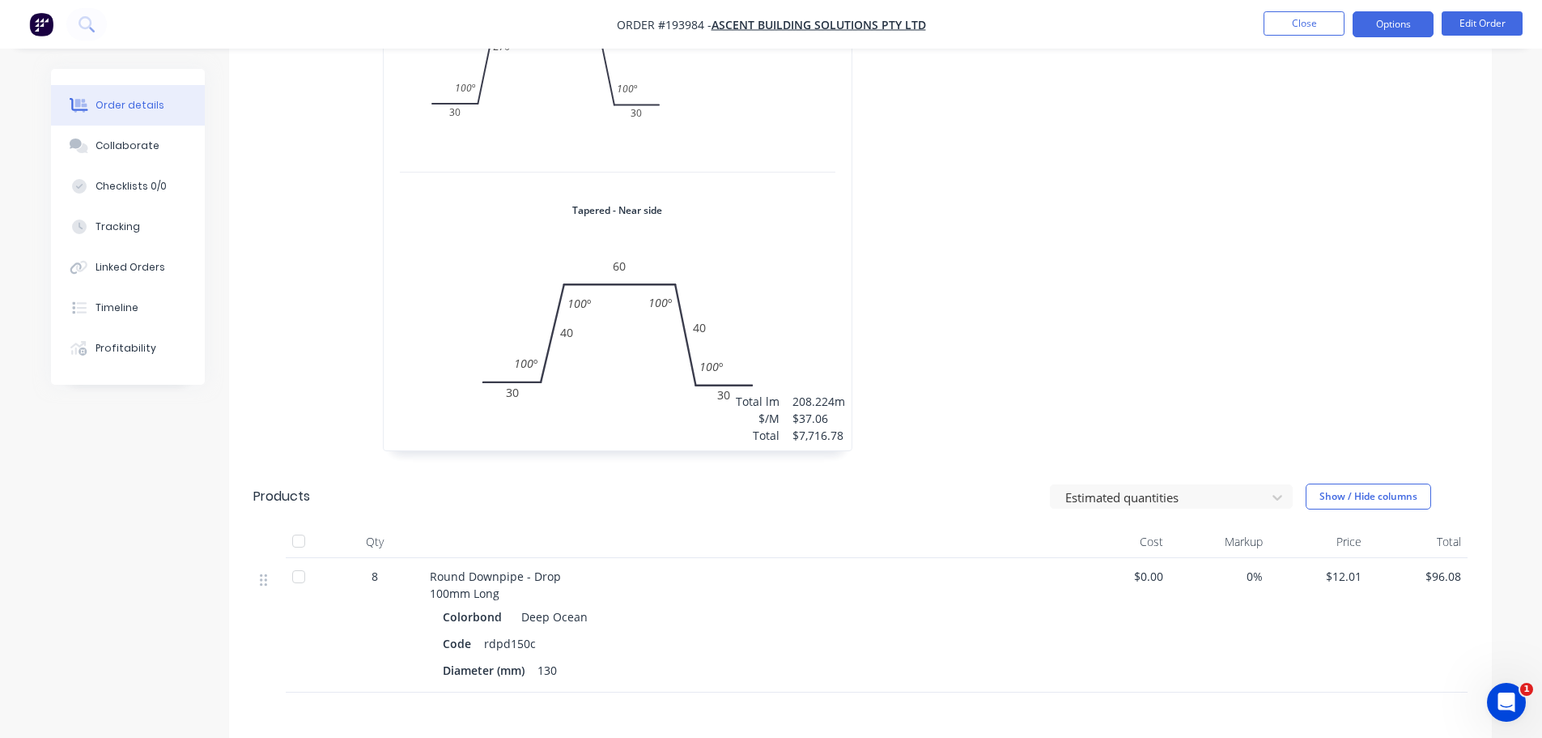
drag, startPoint x: 1405, startPoint y: 2, endPoint x: 1408, endPoint y: 22, distance: 19.7
click at [1406, 3] on nav "Order #193984 - ASCENT BUILDING SOLUTIONS PTY LTD Close Options Edit Order" at bounding box center [771, 24] width 1542 height 49
click at [1406, 24] on button "Options" at bounding box center [1393, 24] width 81 height 26
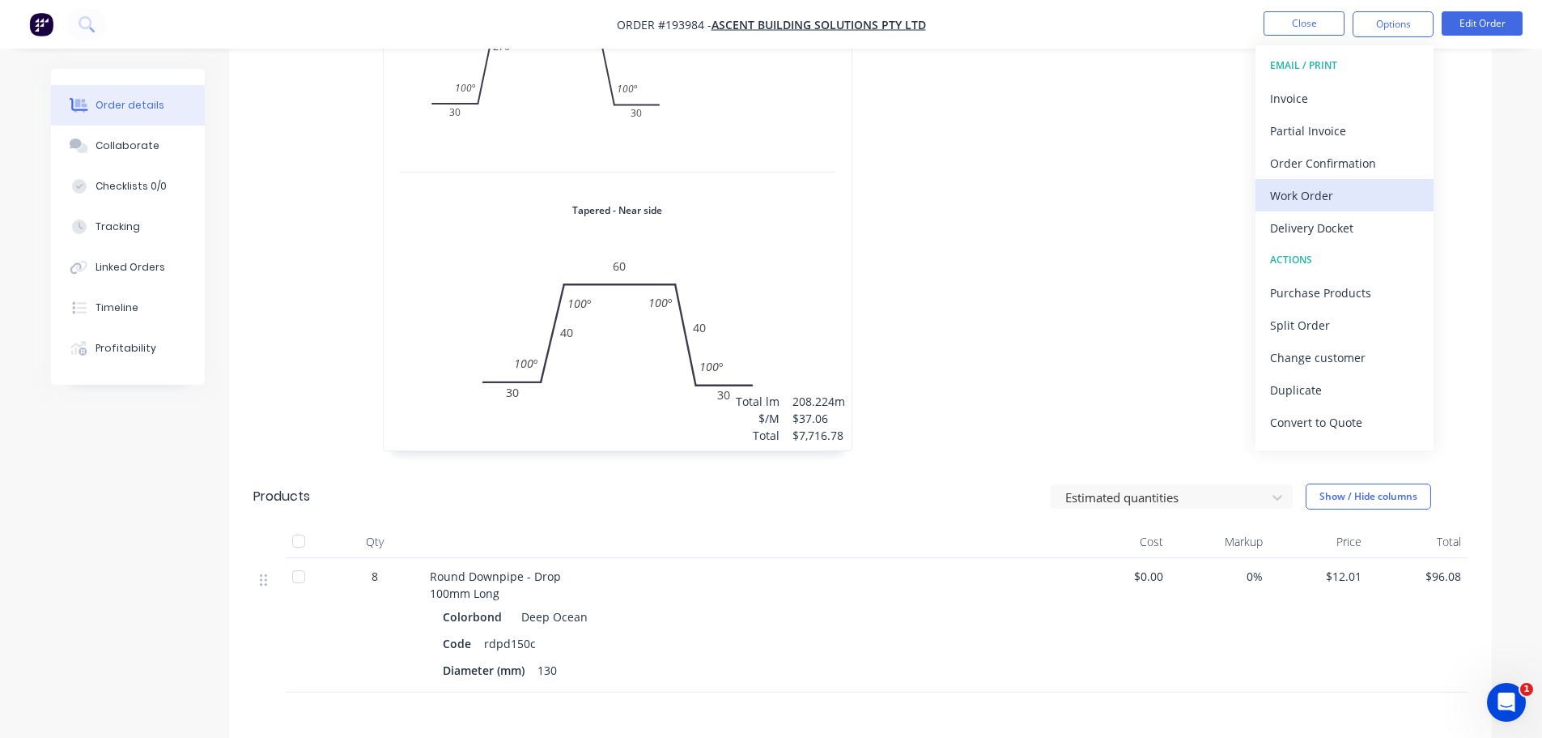
click at [1328, 198] on div "Work Order" at bounding box center [1344, 195] width 149 height 23
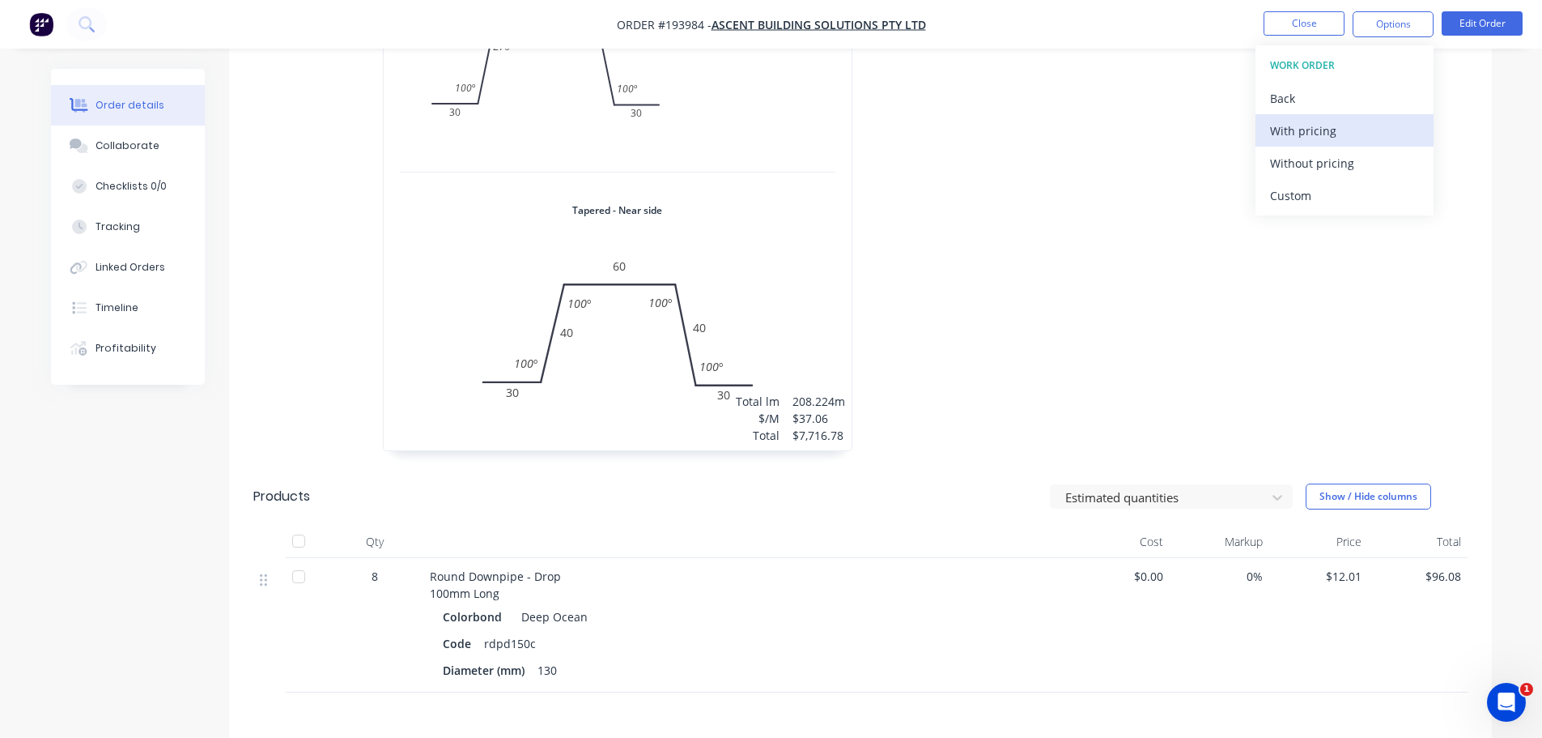
click at [1321, 130] on div "With pricing" at bounding box center [1344, 130] width 149 height 23
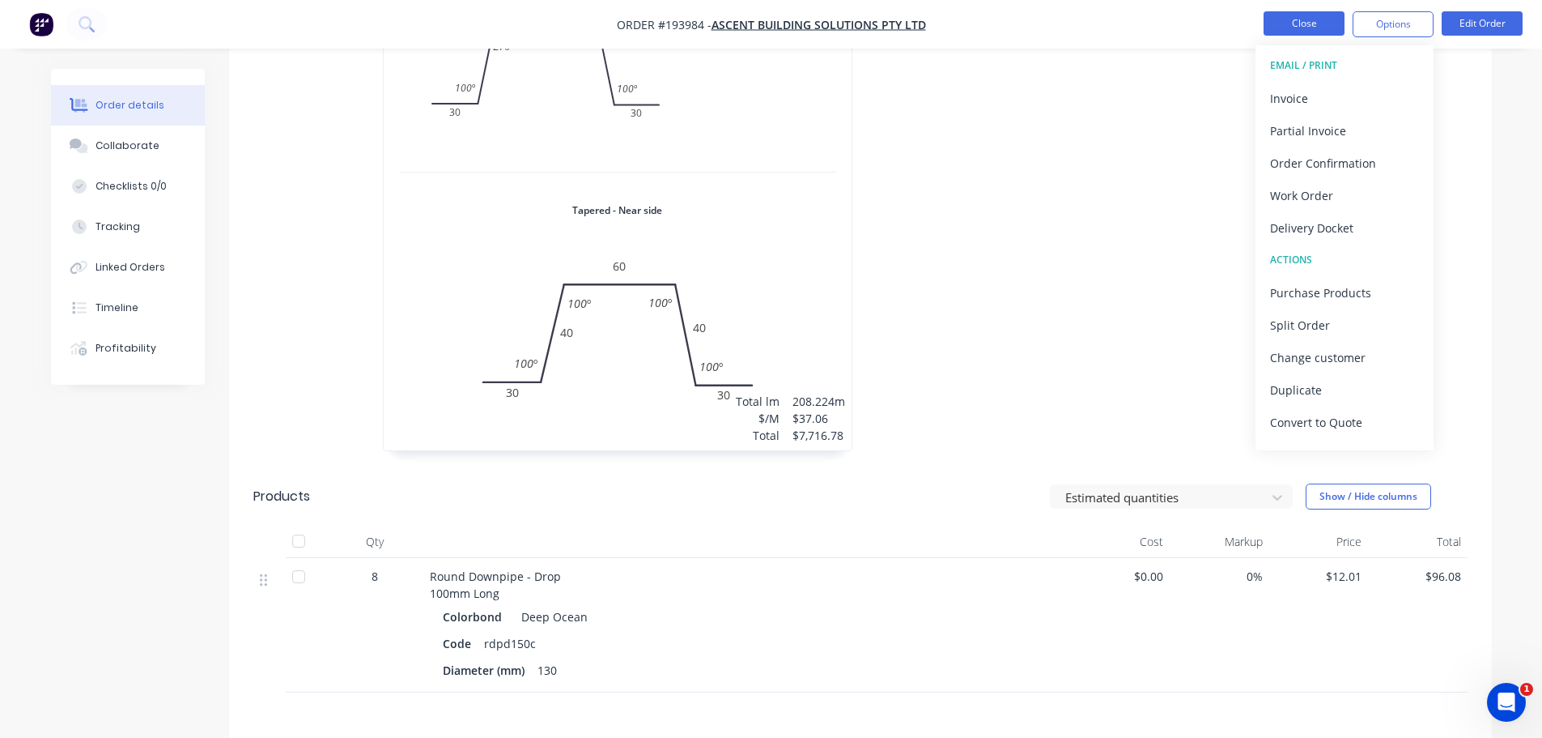
click at [1284, 19] on button "Close" at bounding box center [1304, 23] width 81 height 24
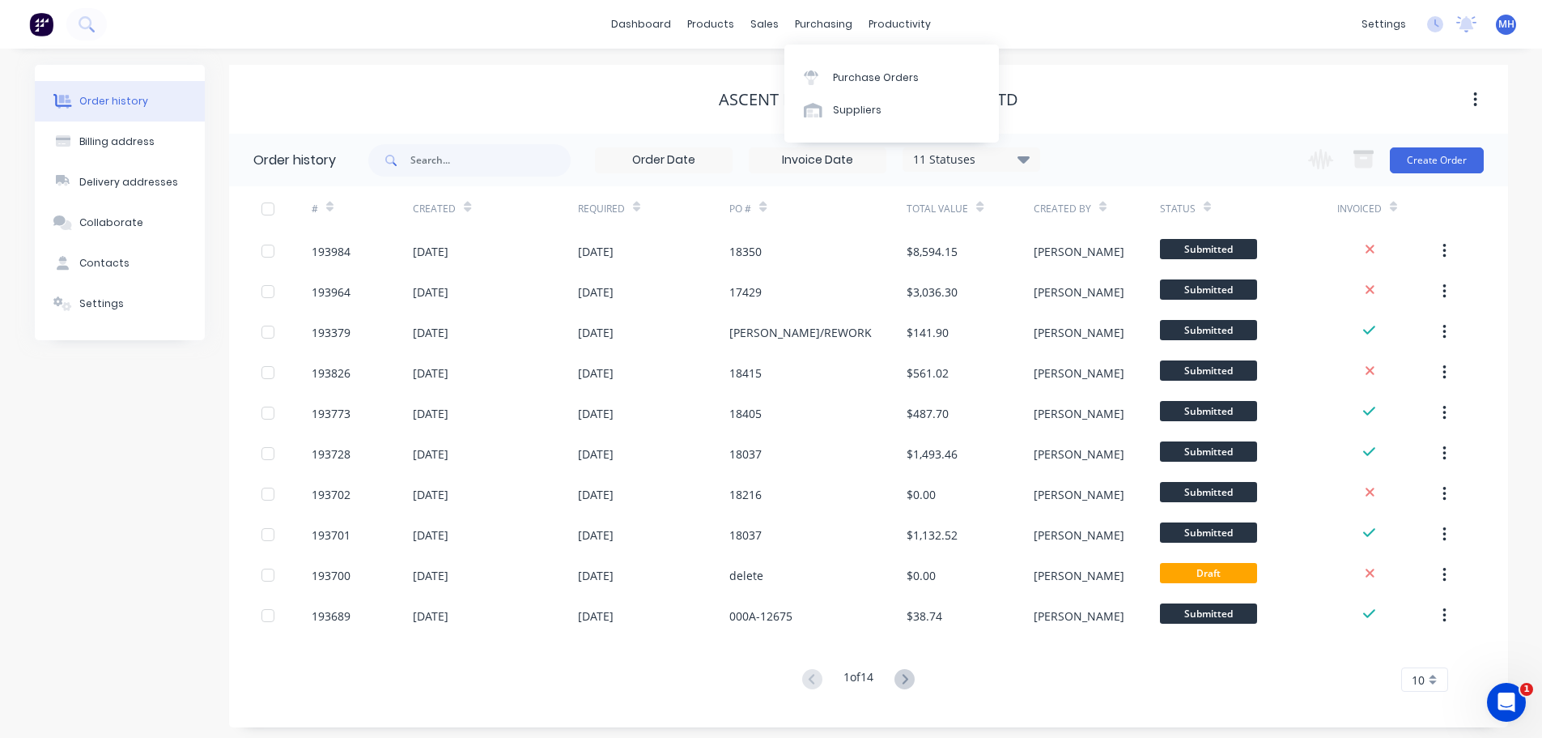
click at [801, 61] on link "Purchase Orders" at bounding box center [892, 77] width 215 height 32
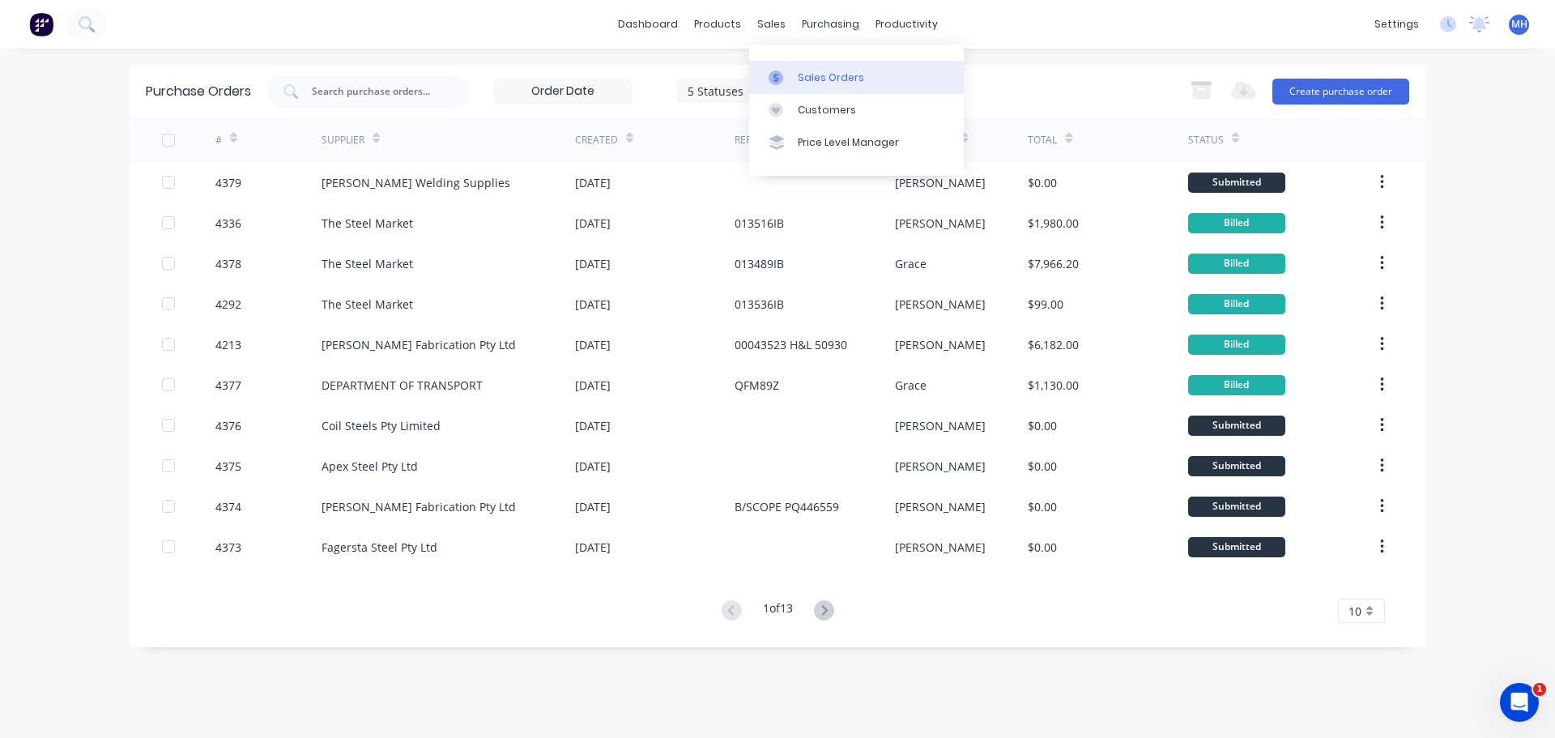
click at [812, 76] on div "Sales Orders" at bounding box center [831, 77] width 66 height 15
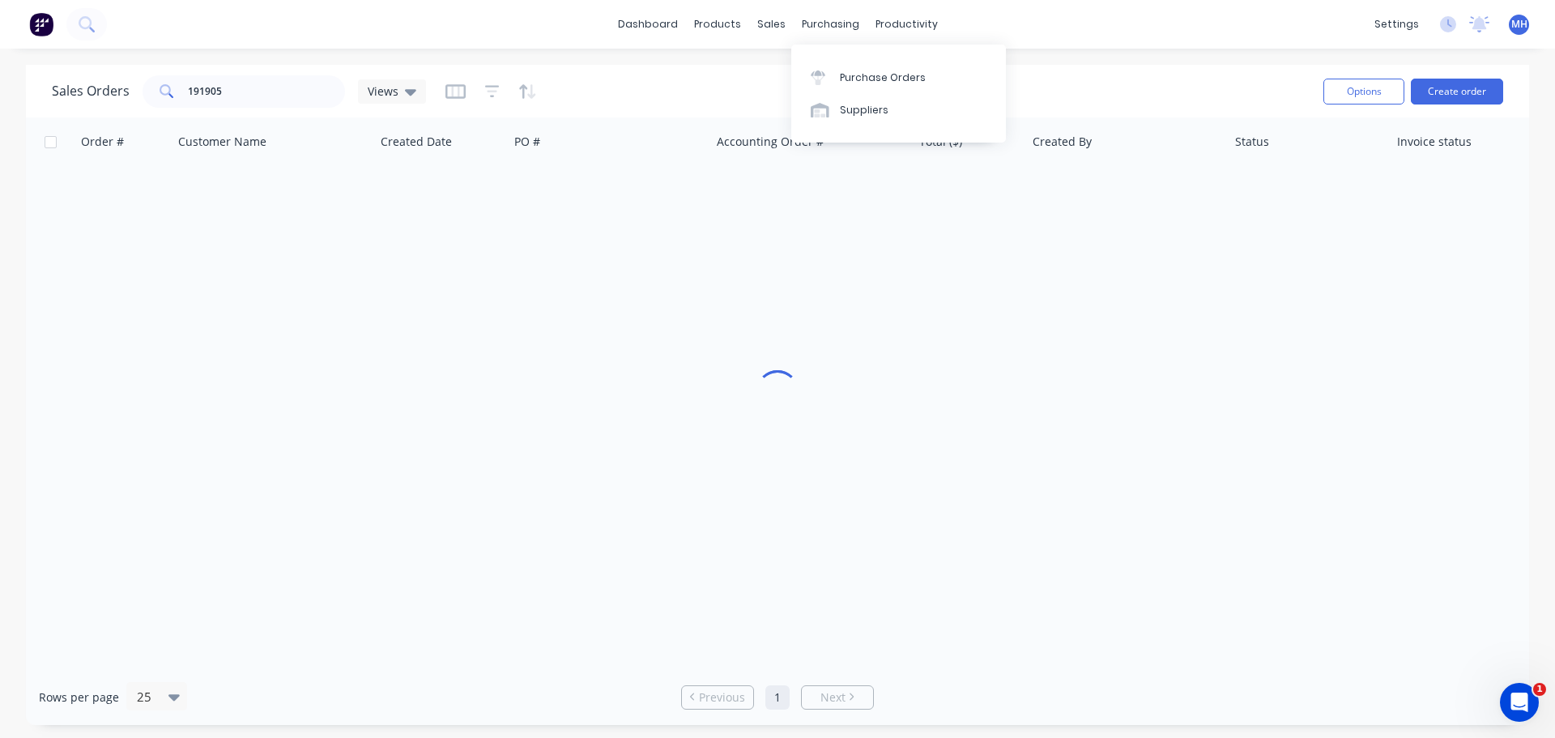
click at [1074, 77] on div "Sales Orders 191905 Views" at bounding box center [681, 91] width 1258 height 40
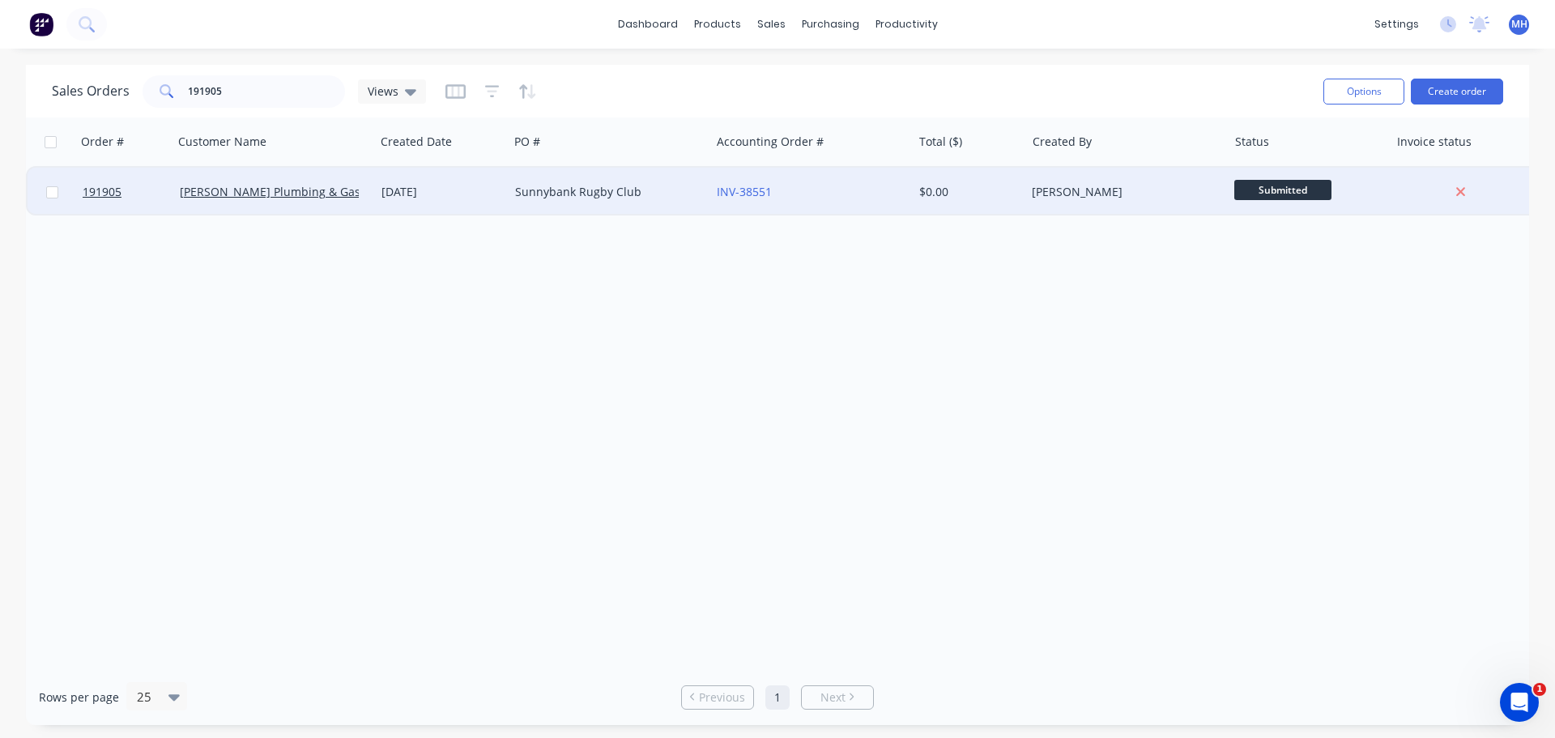
click at [401, 192] on div "[DATE]" at bounding box center [441, 192] width 121 height 16
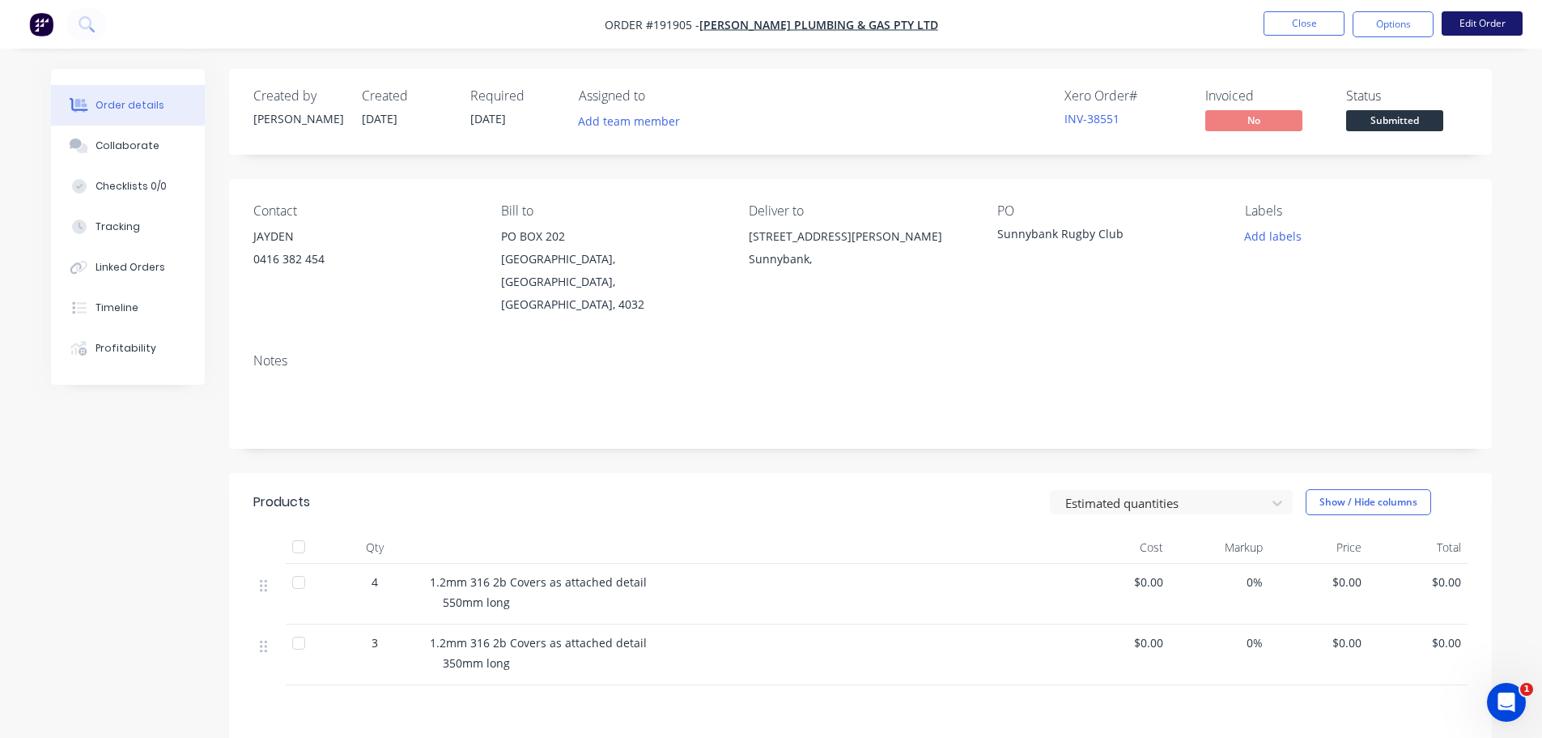
click at [1509, 22] on button "Edit Order" at bounding box center [1482, 23] width 81 height 24
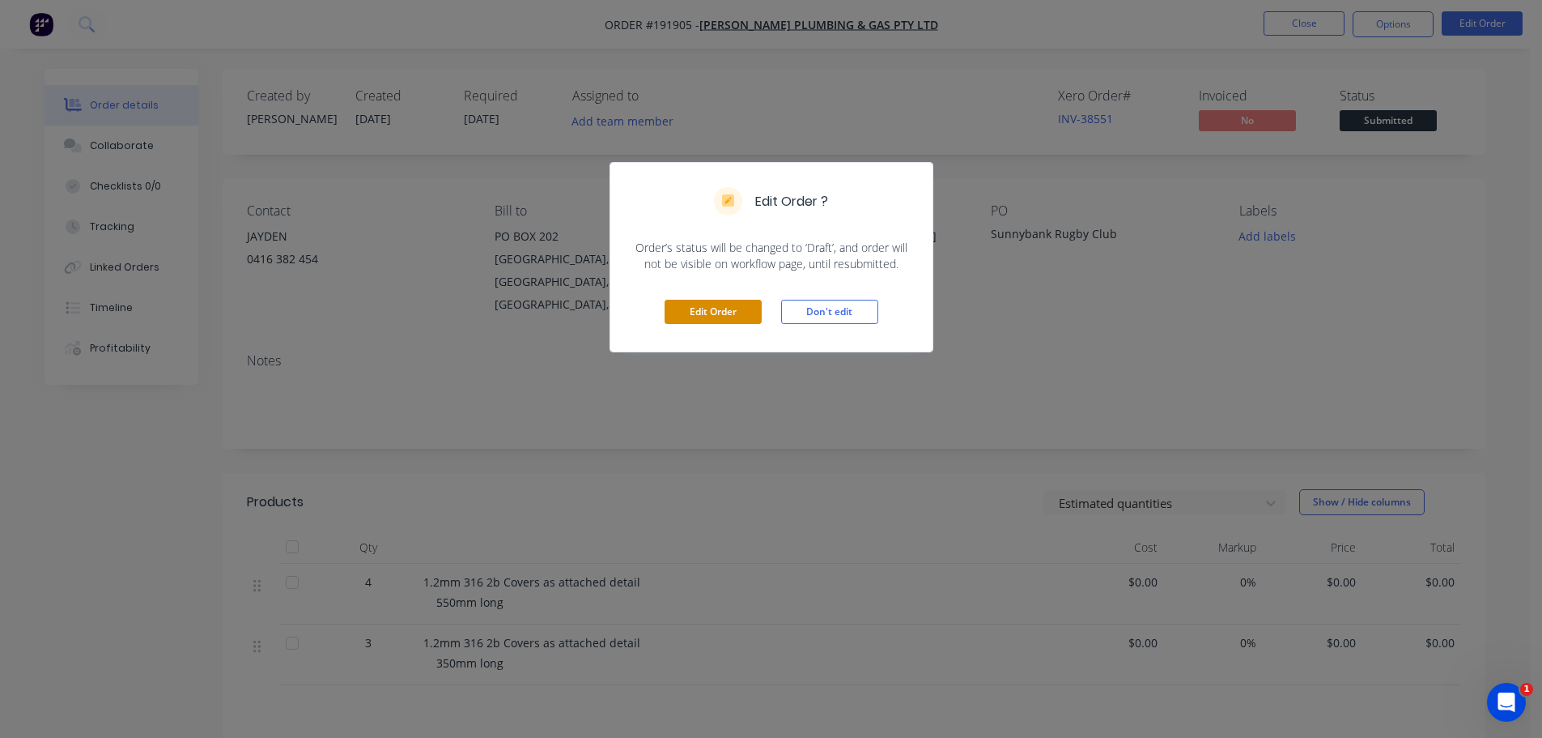
click at [697, 313] on button "Edit Order" at bounding box center [713, 312] width 97 height 24
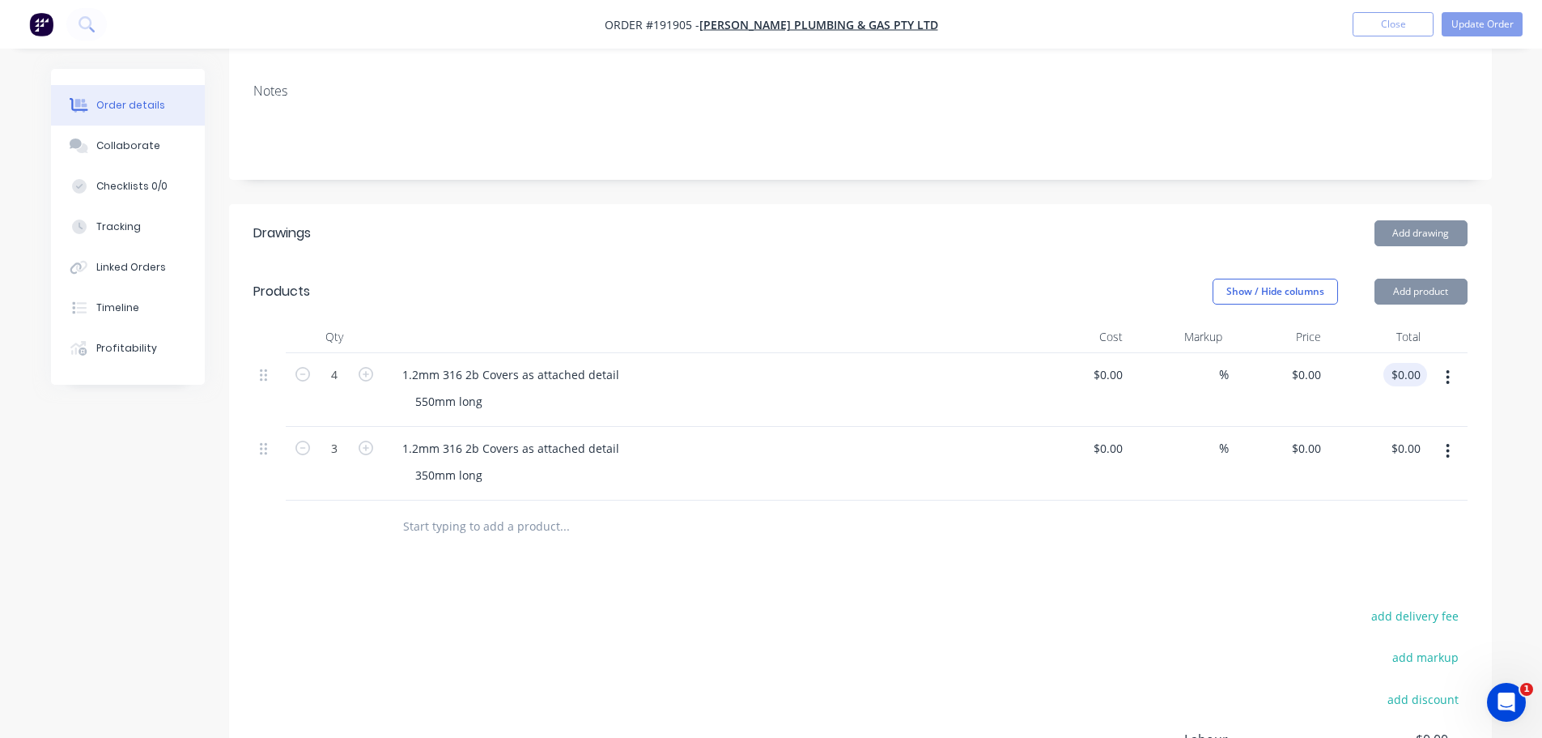
scroll to position [324, 0]
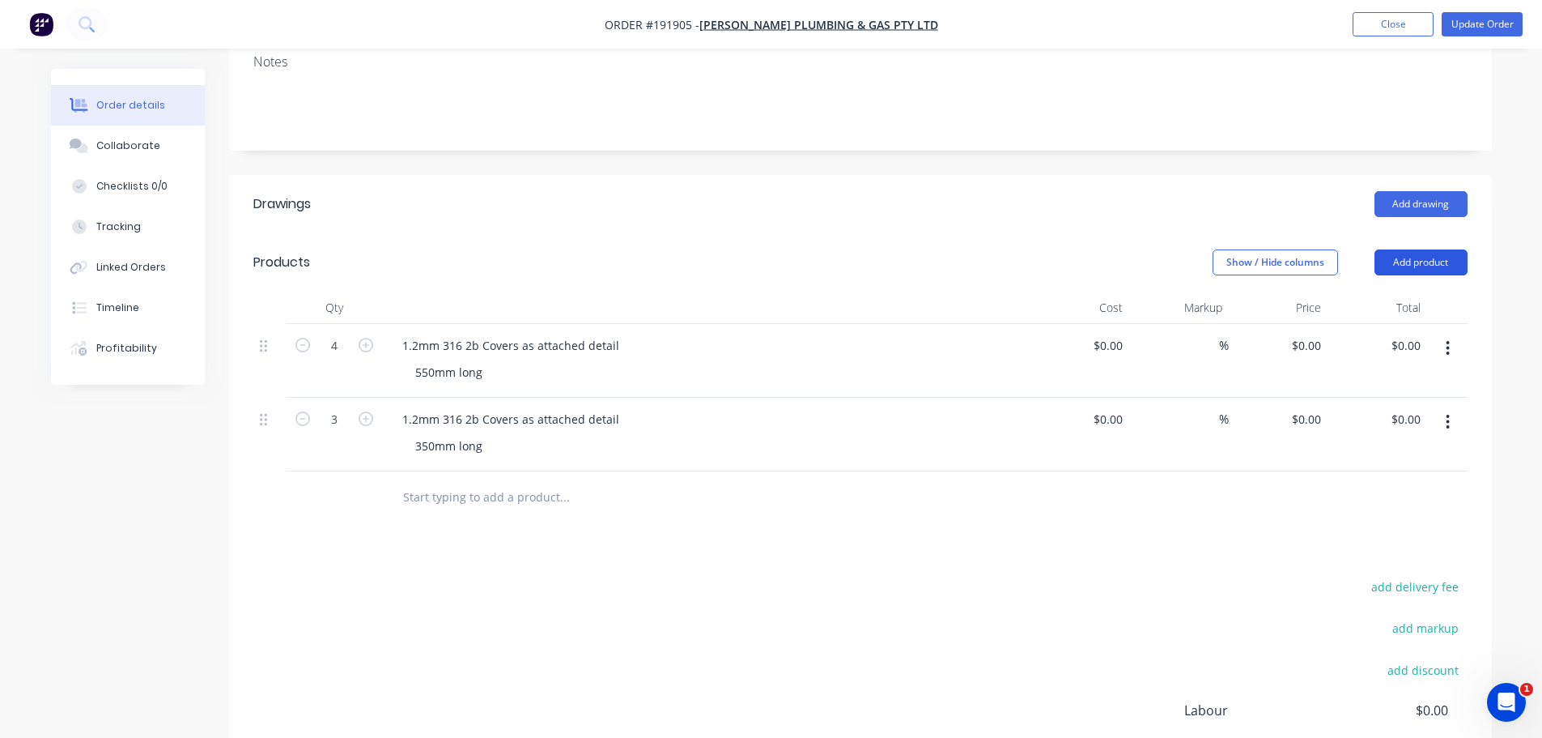
click at [1426, 249] on button "Add product" at bounding box center [1421, 262] width 93 height 26
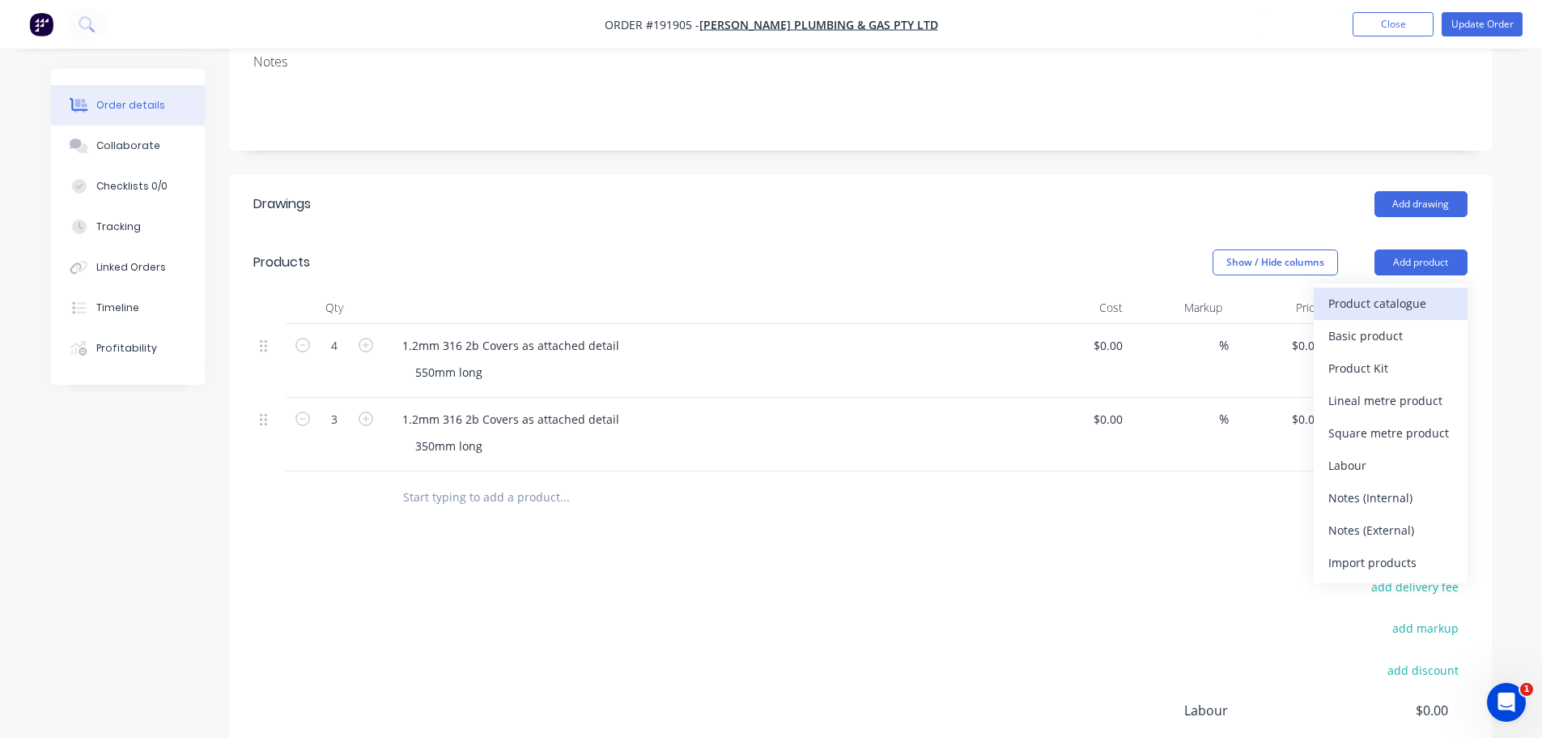
click at [1418, 291] on div "Product catalogue" at bounding box center [1391, 302] width 125 height 23
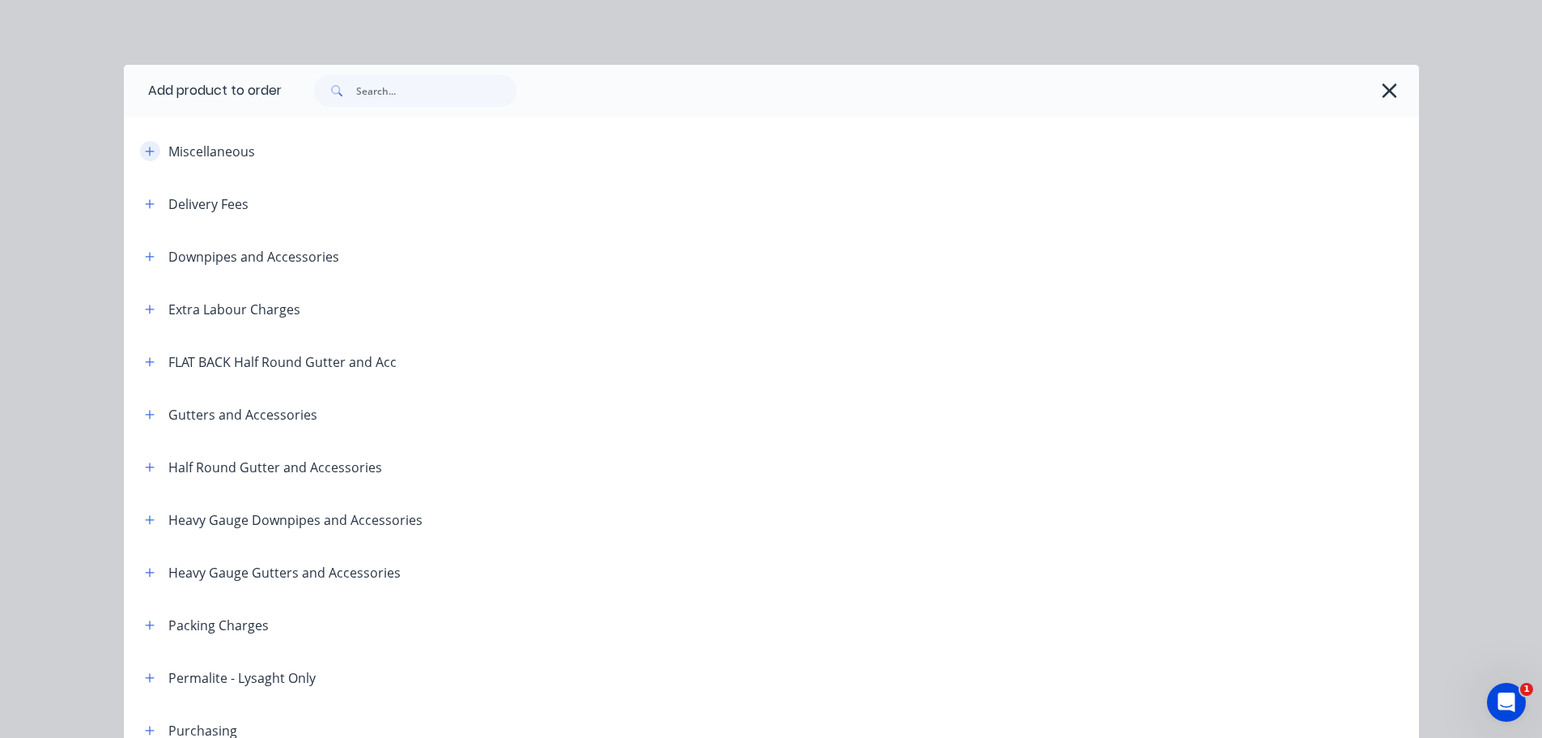
click at [145, 154] on icon "button" at bounding box center [150, 151] width 10 height 11
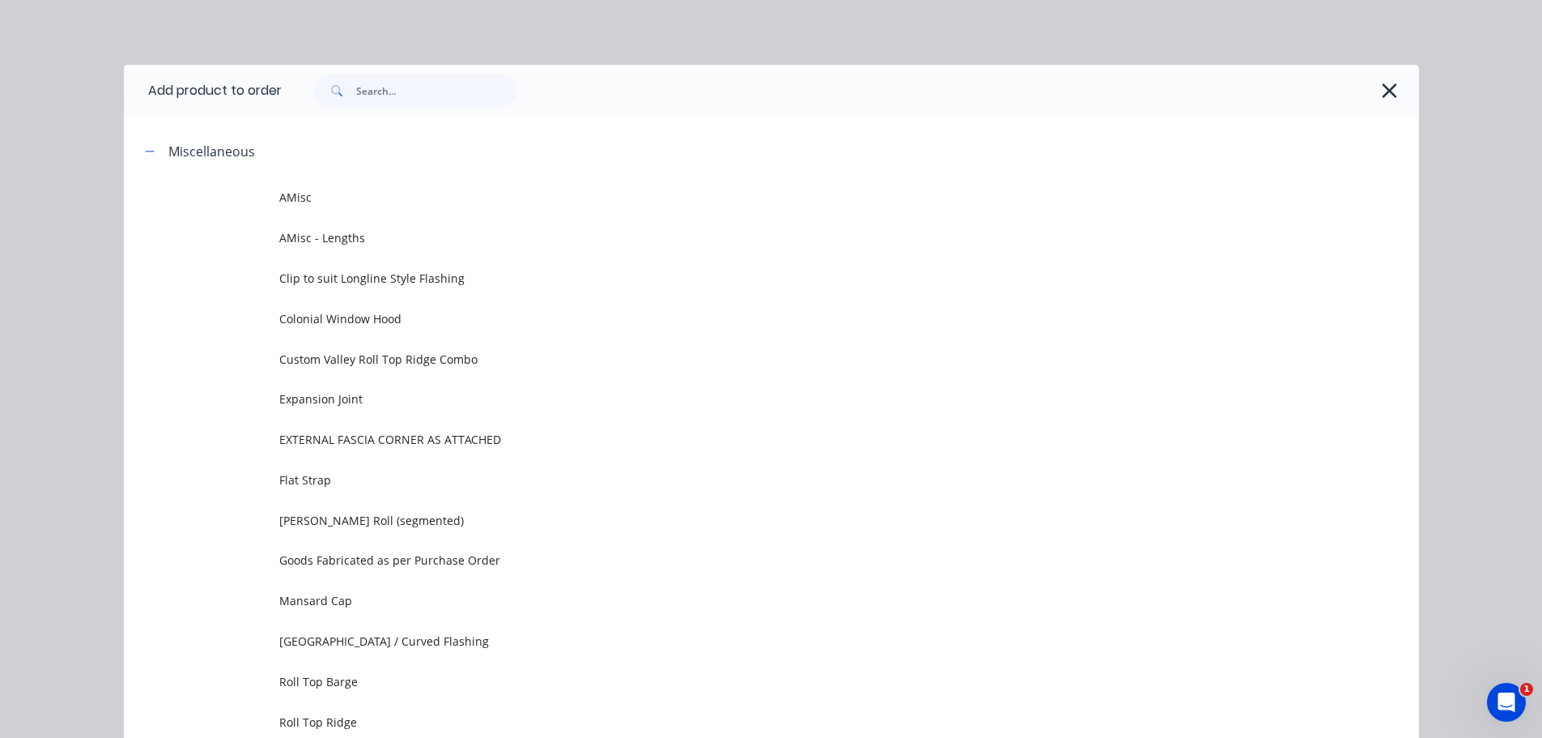
click at [462, 185] on td "AMisc" at bounding box center [849, 197] width 1140 height 40
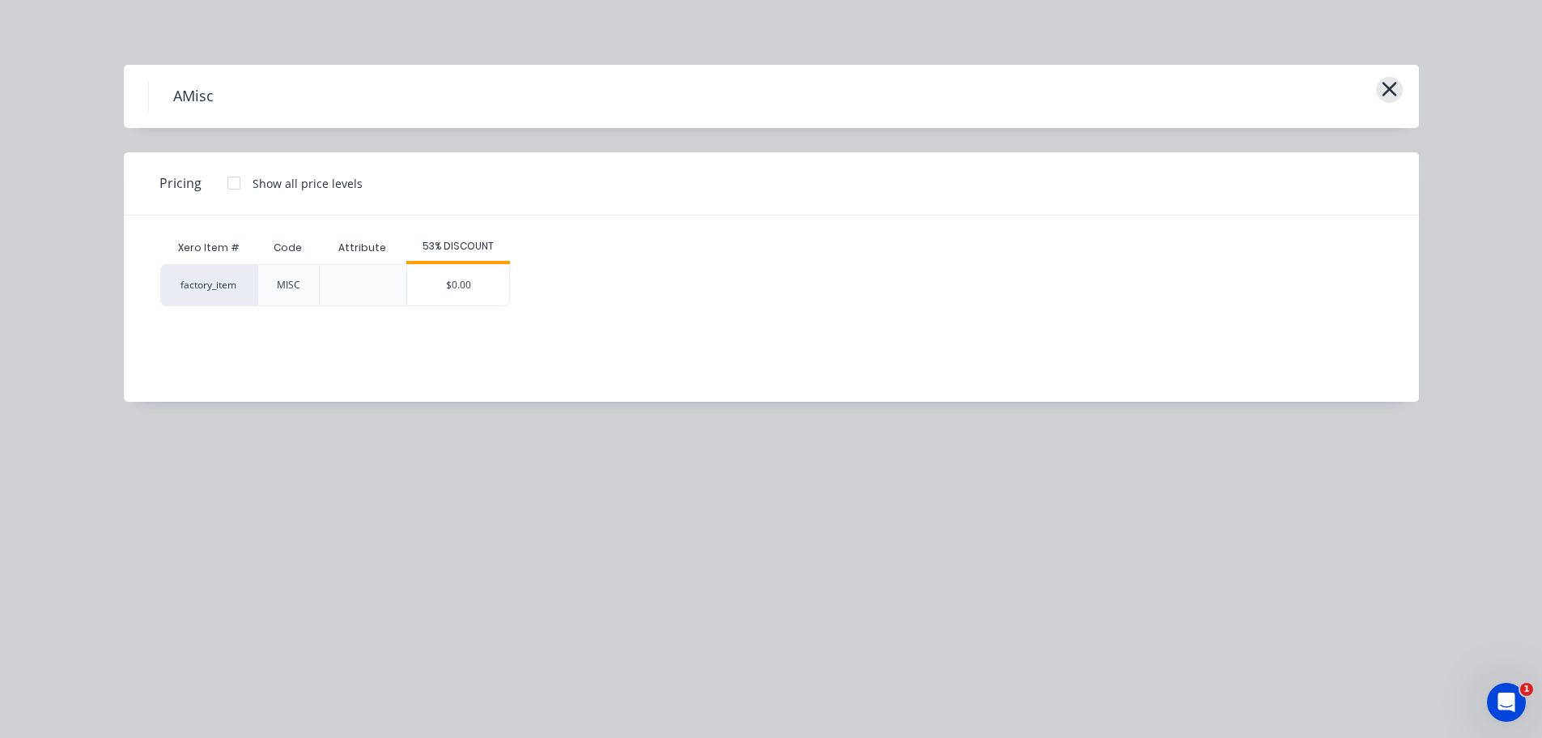
click at [1393, 88] on icon "button" at bounding box center [1389, 89] width 17 height 23
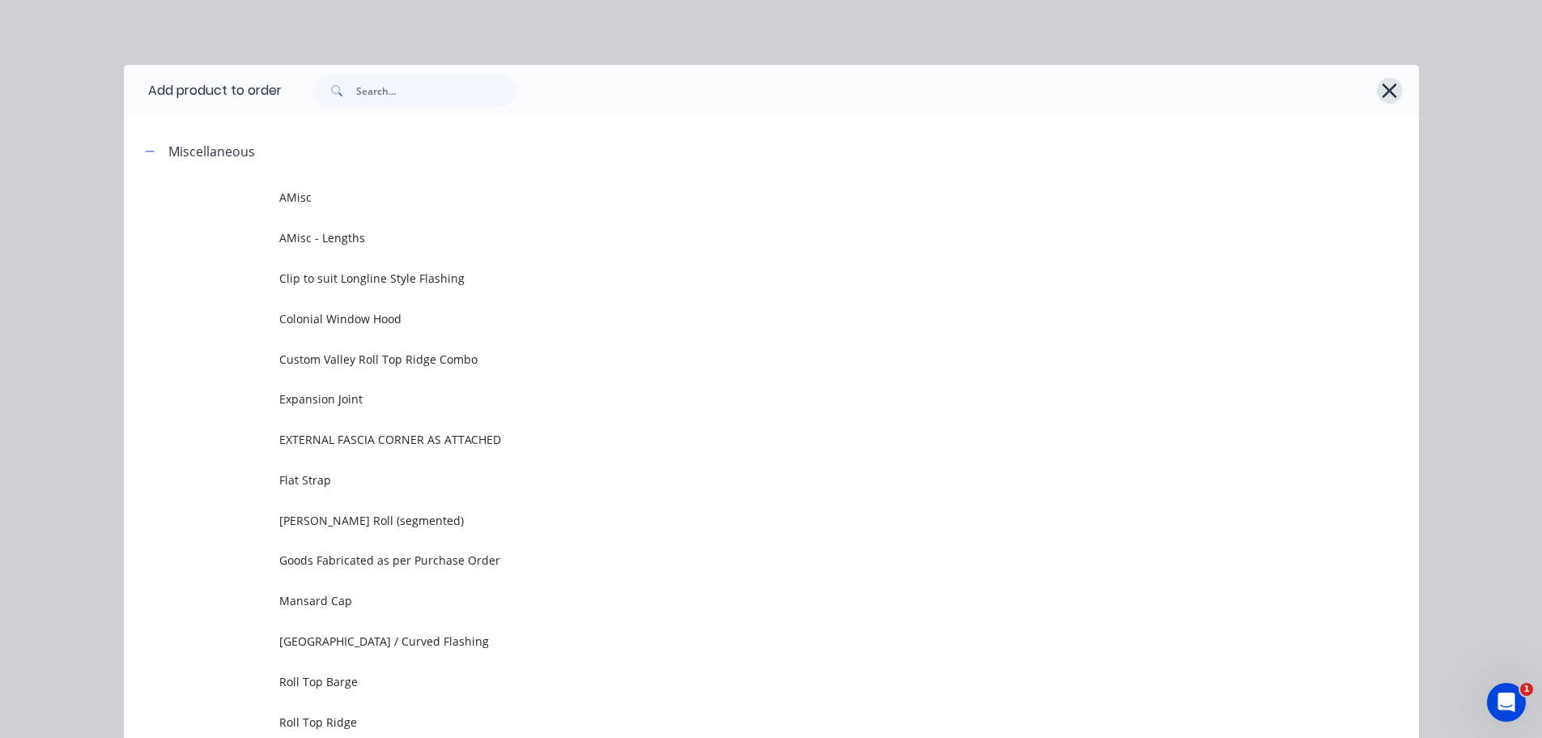
scroll to position [125, 0]
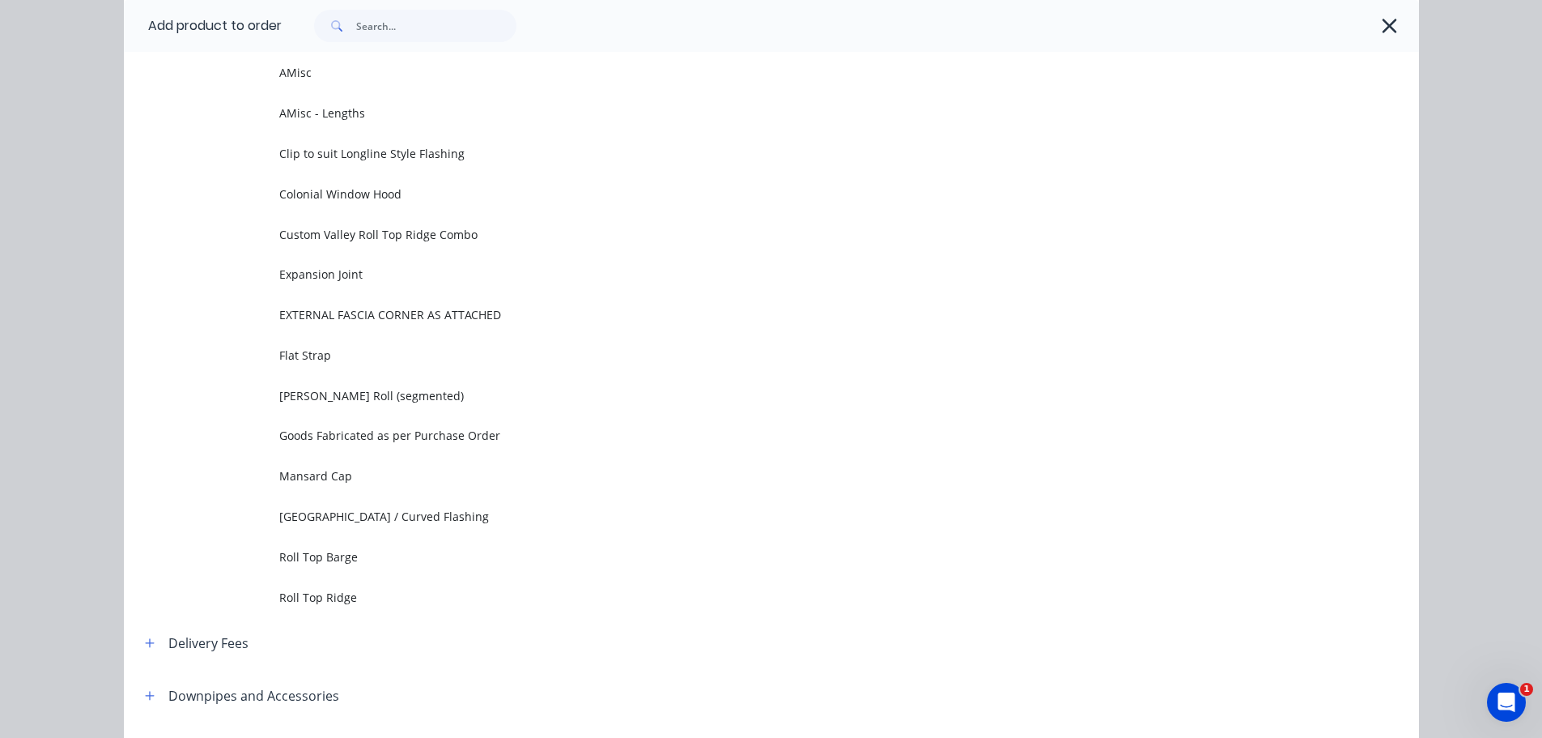
click at [1381, 21] on icon "button" at bounding box center [1389, 26] width 17 height 23
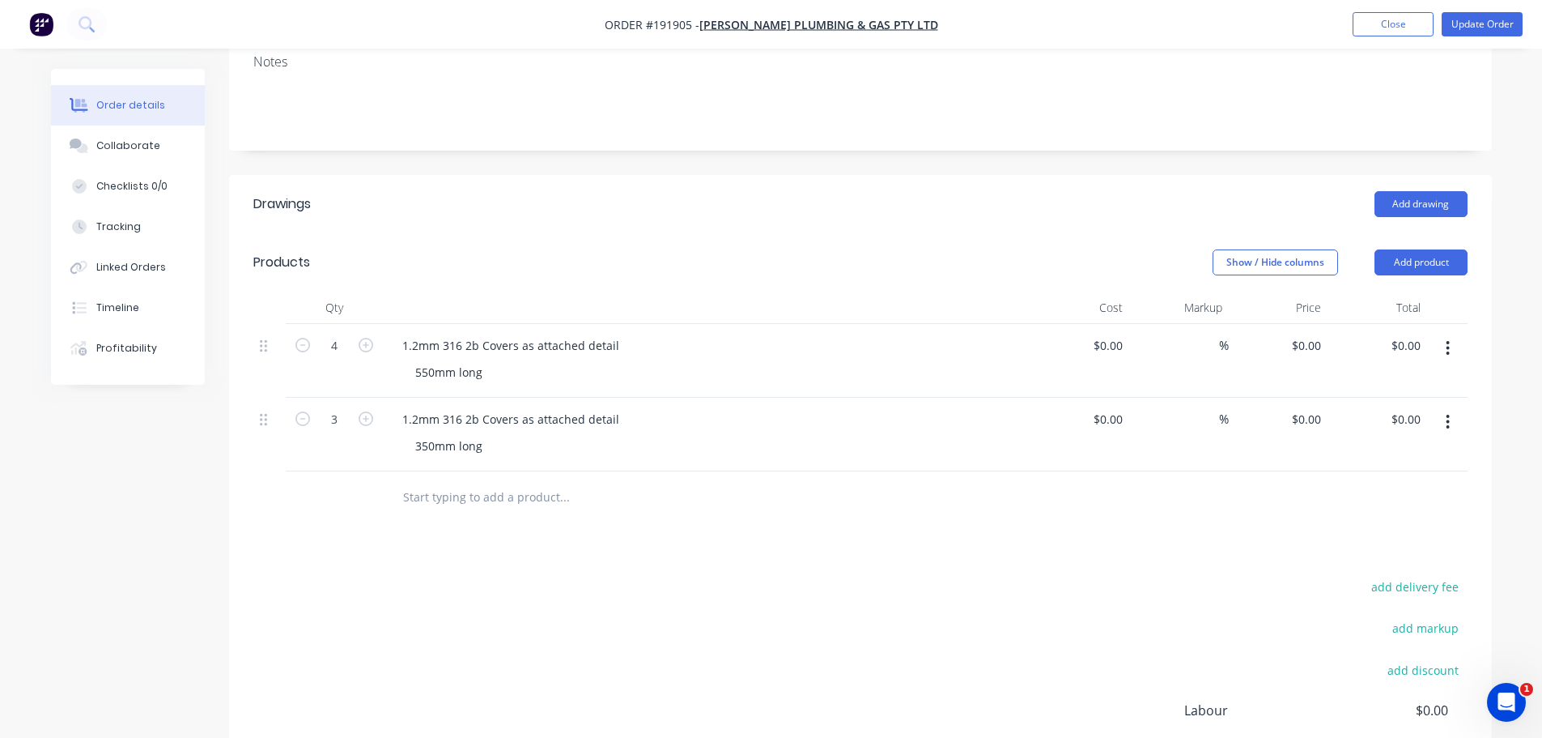
click at [1175, 191] on div "Add drawing" at bounding box center [989, 204] width 956 height 26
click at [764, 206] on header "Drawings Add drawing" at bounding box center [860, 204] width 1263 height 58
click at [768, 233] on header "Products Show / Hide columns Add product" at bounding box center [860, 262] width 1263 height 58
click at [868, 249] on div "Show / Hide columns Add product" at bounding box center [989, 262] width 956 height 26
drag, startPoint x: 842, startPoint y: 256, endPoint x: 817, endPoint y: 255, distance: 25.1
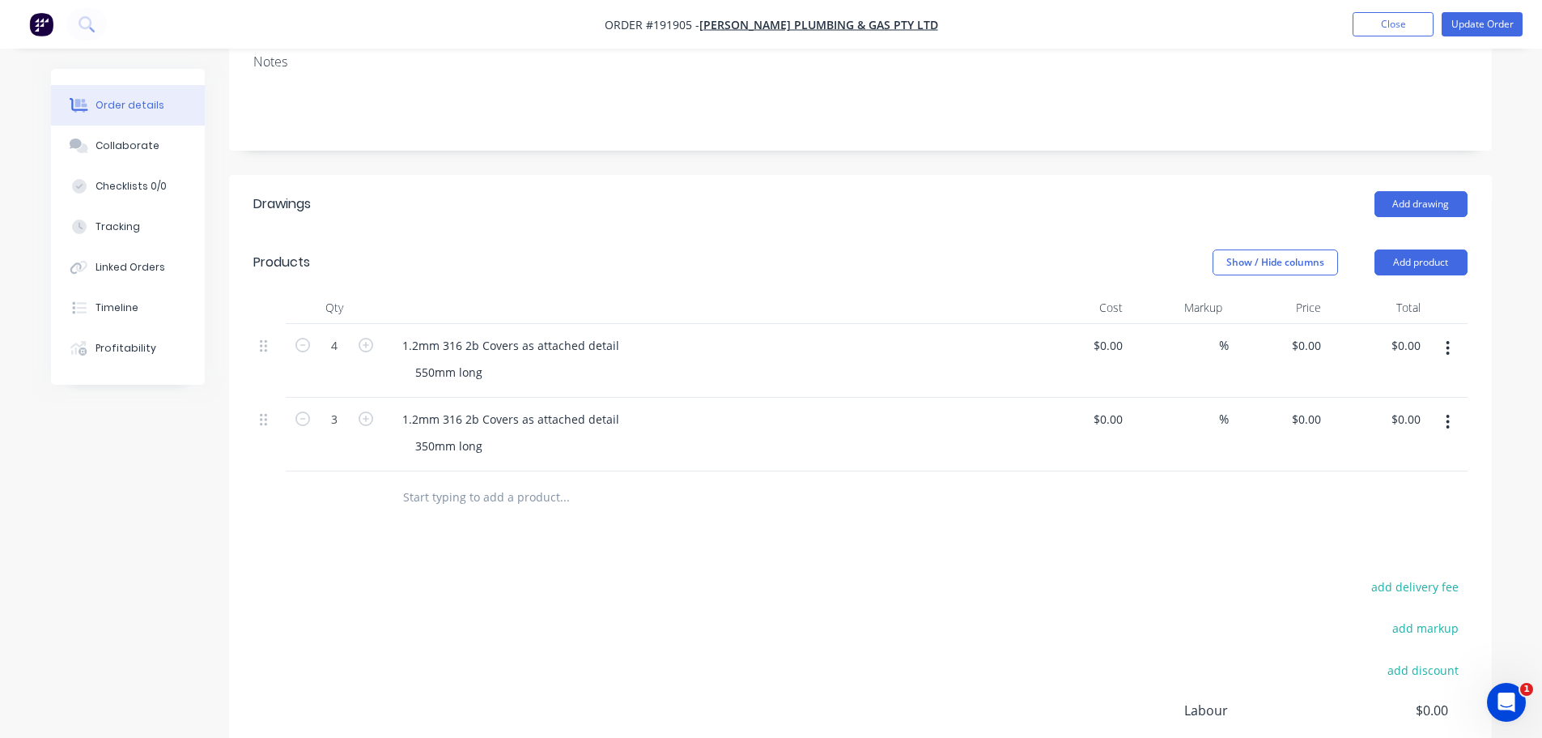
click at [841, 256] on header "Products Show / Hide columns Add product" at bounding box center [860, 262] width 1263 height 58
click at [1398, 249] on button "Add product" at bounding box center [1421, 262] width 93 height 26
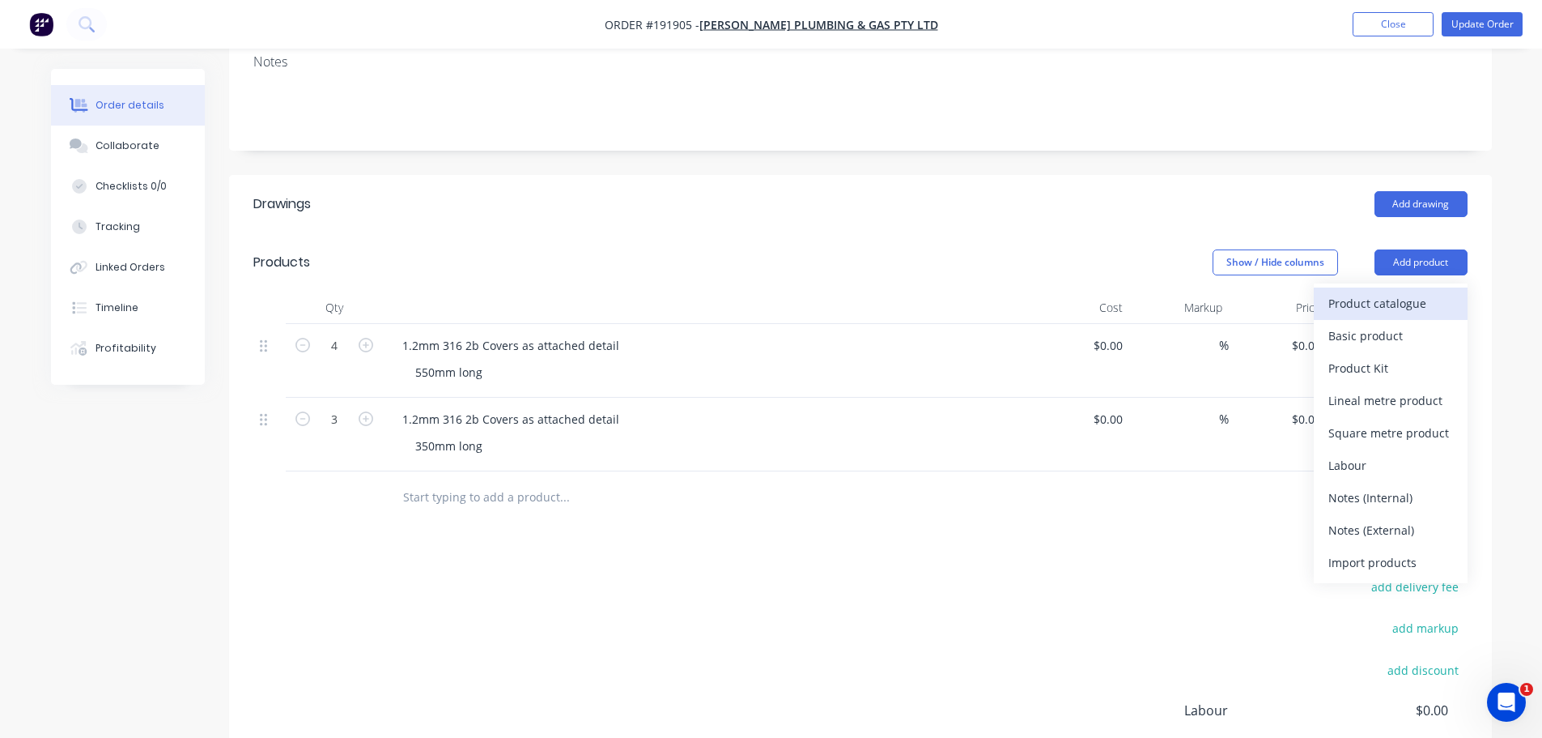
click at [1390, 291] on div "Product catalogue" at bounding box center [1391, 302] width 125 height 23
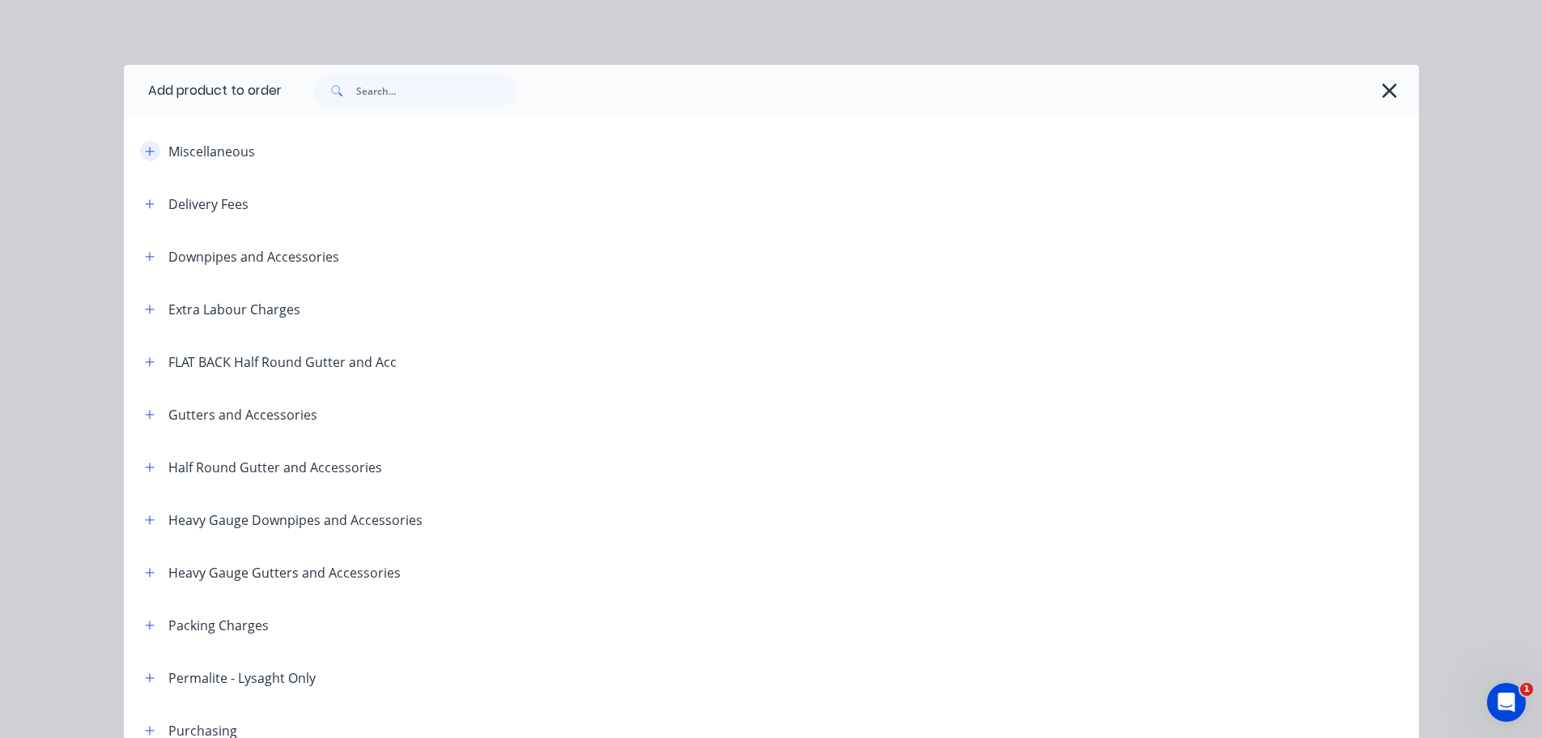
click at [145, 150] on icon "button" at bounding box center [150, 151] width 10 height 11
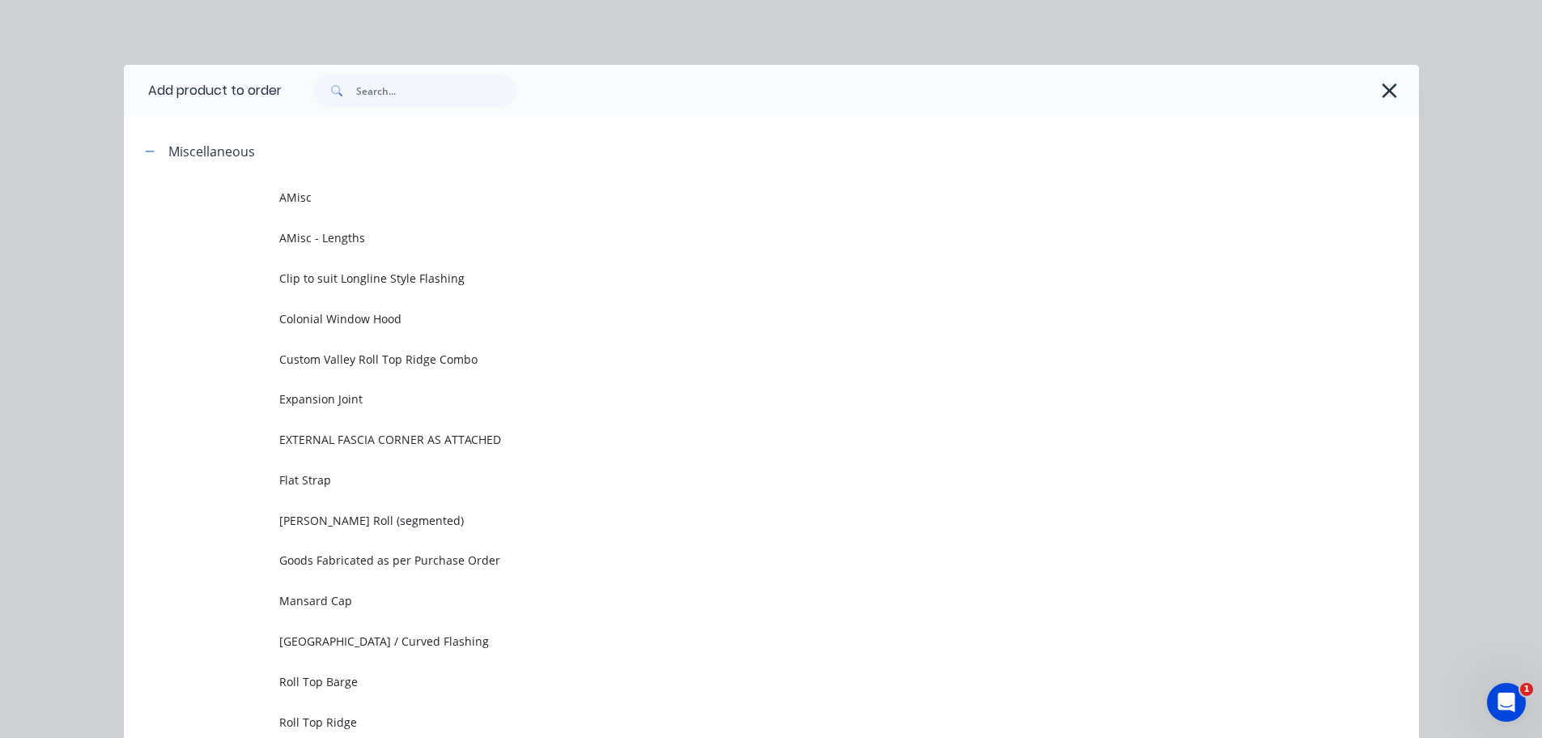
click at [374, 181] on td "AMisc" at bounding box center [849, 197] width 1140 height 40
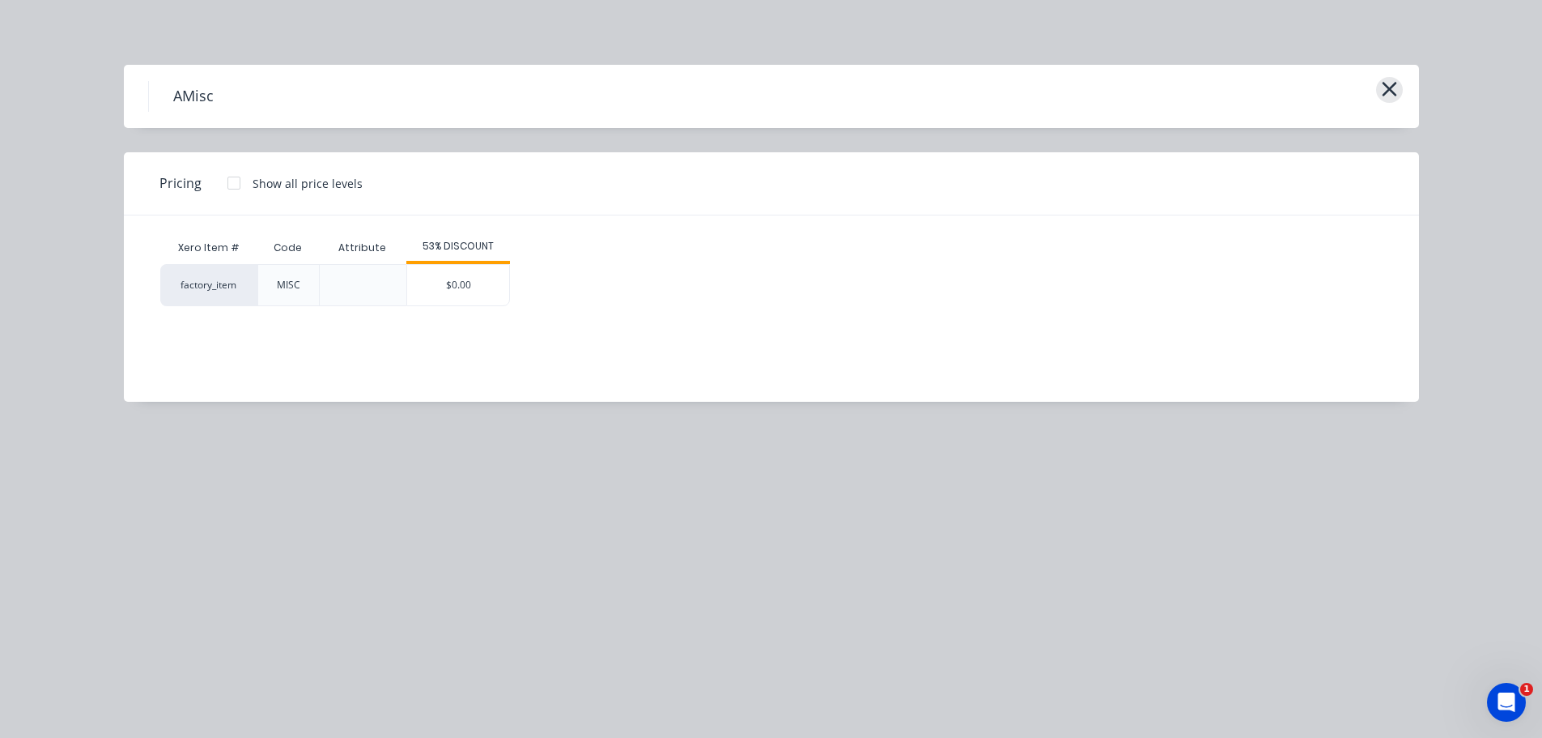
click at [1399, 85] on button "button" at bounding box center [1389, 90] width 27 height 26
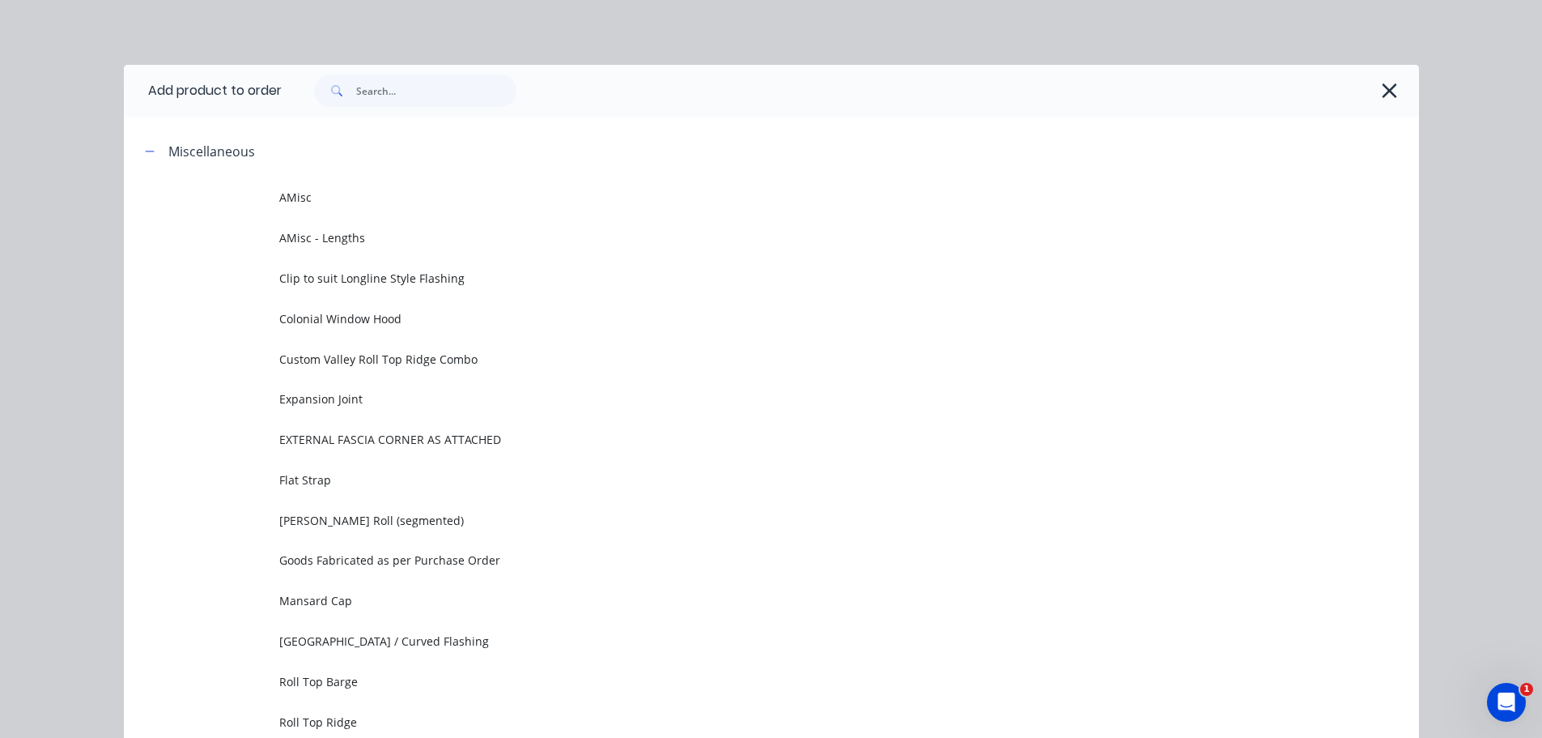
scroll to position [125, 0]
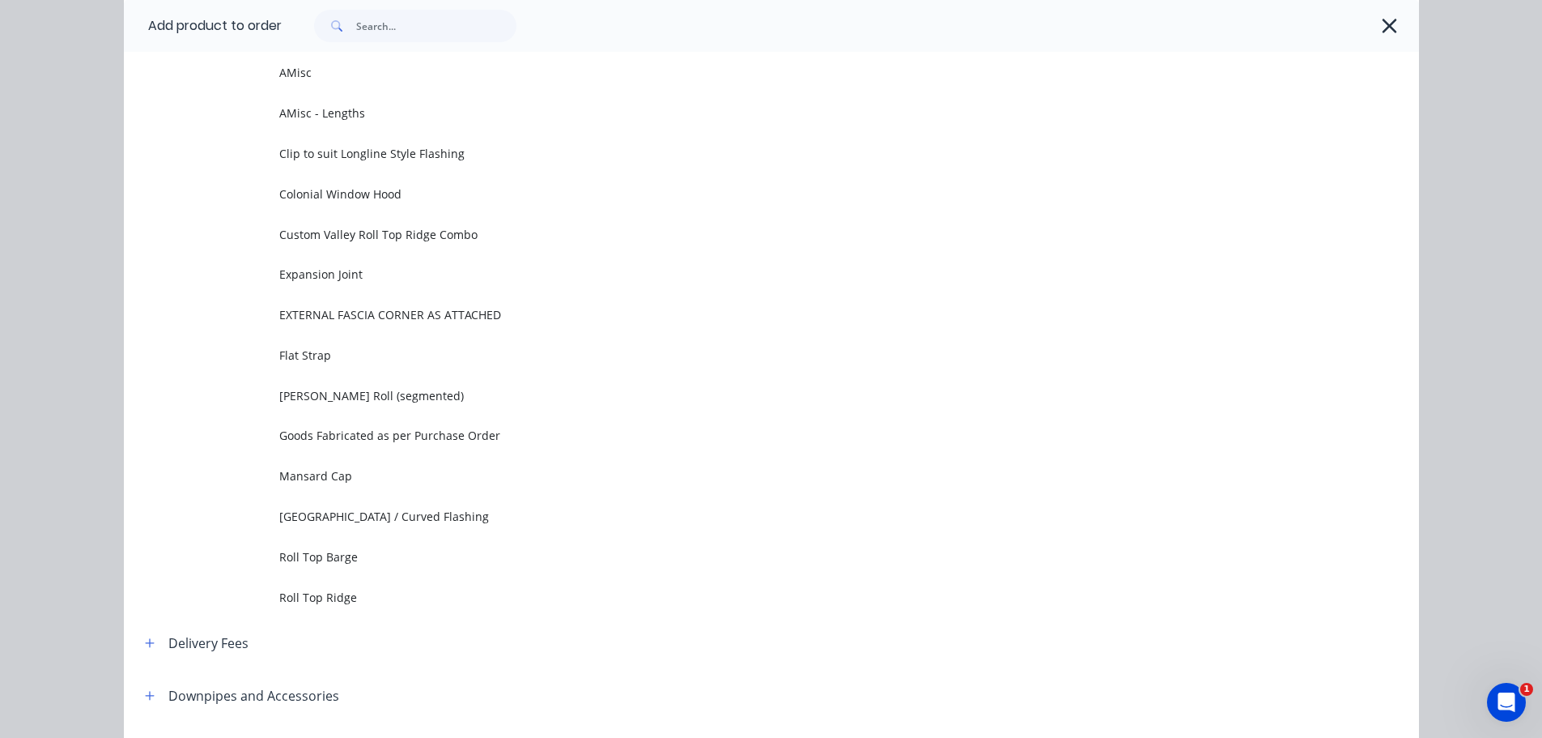
drag, startPoint x: 1377, startPoint y: 32, endPoint x: 1330, endPoint y: 138, distance: 116.0
click at [1383, 32] on icon "button" at bounding box center [1390, 26] width 15 height 15
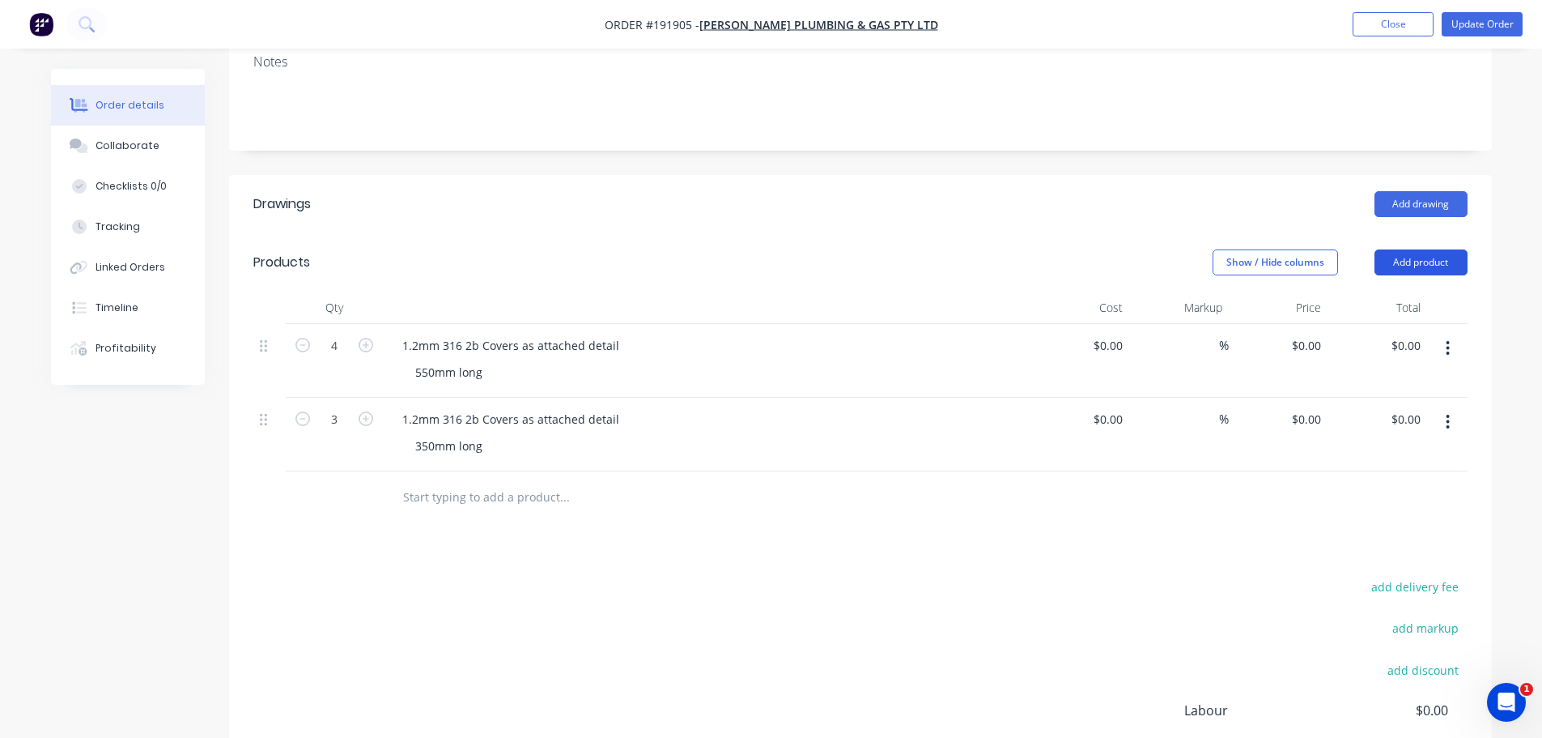
click at [1449, 249] on button "Add product" at bounding box center [1421, 262] width 93 height 26
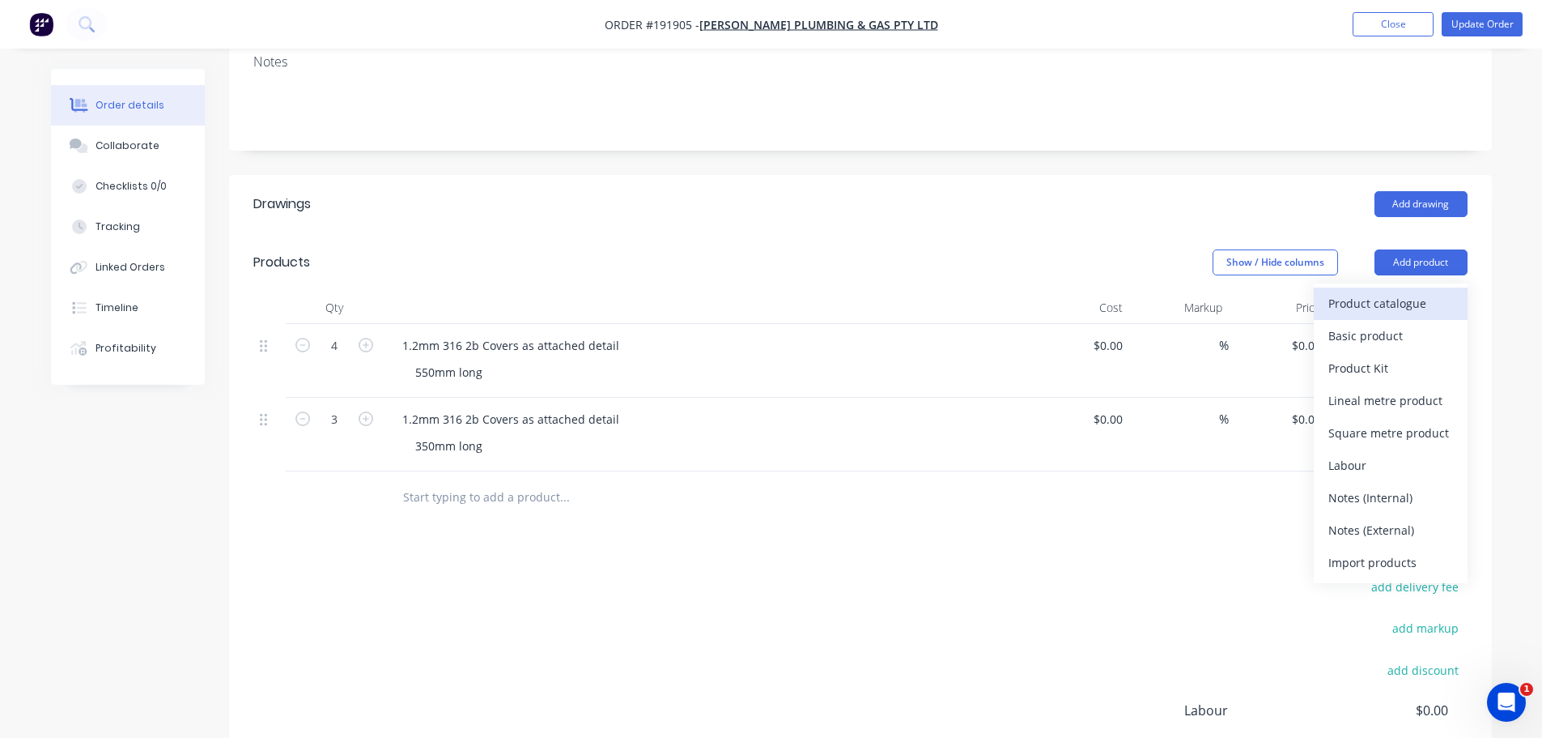
click at [1423, 291] on div "Product catalogue" at bounding box center [1391, 302] width 125 height 23
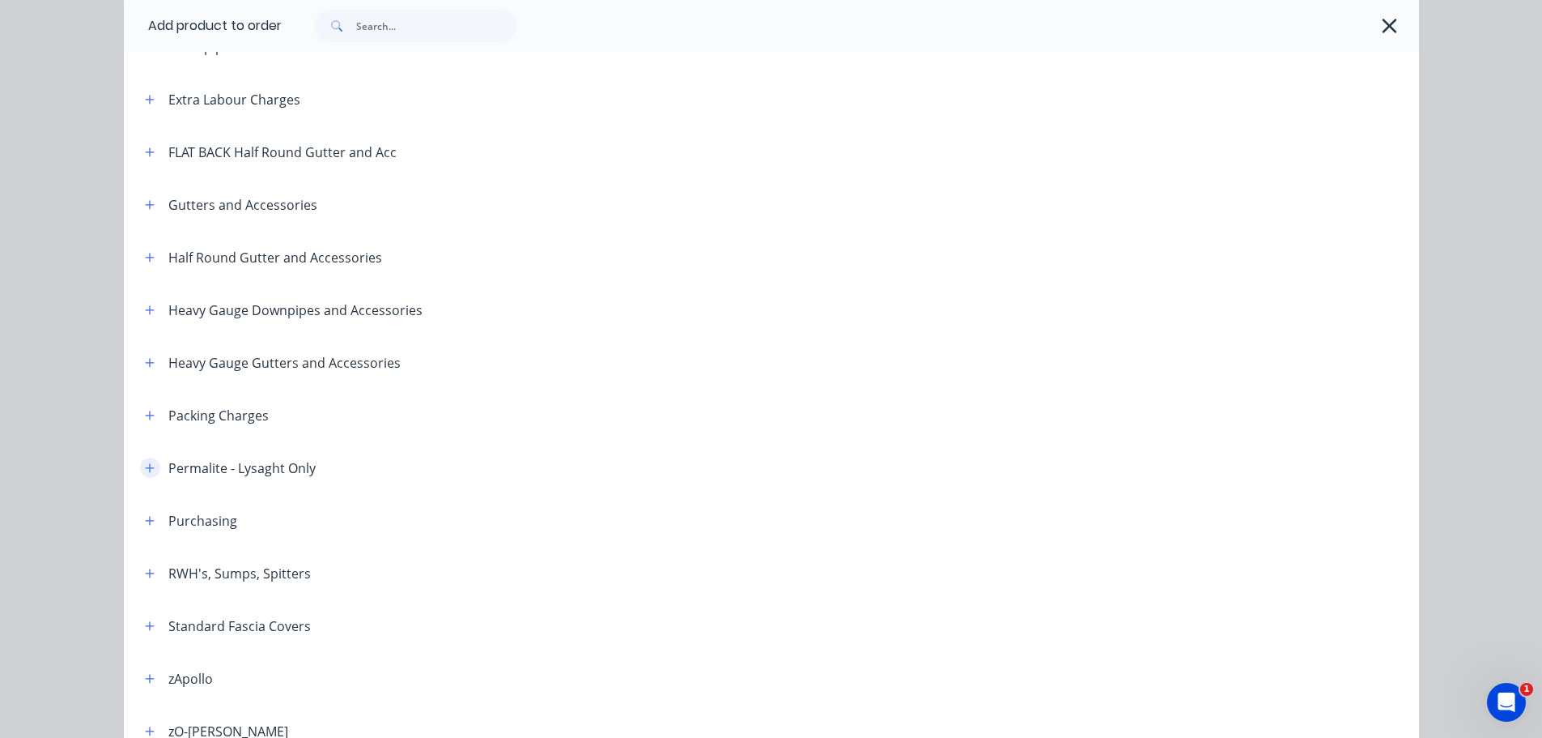
scroll to position [243, 0]
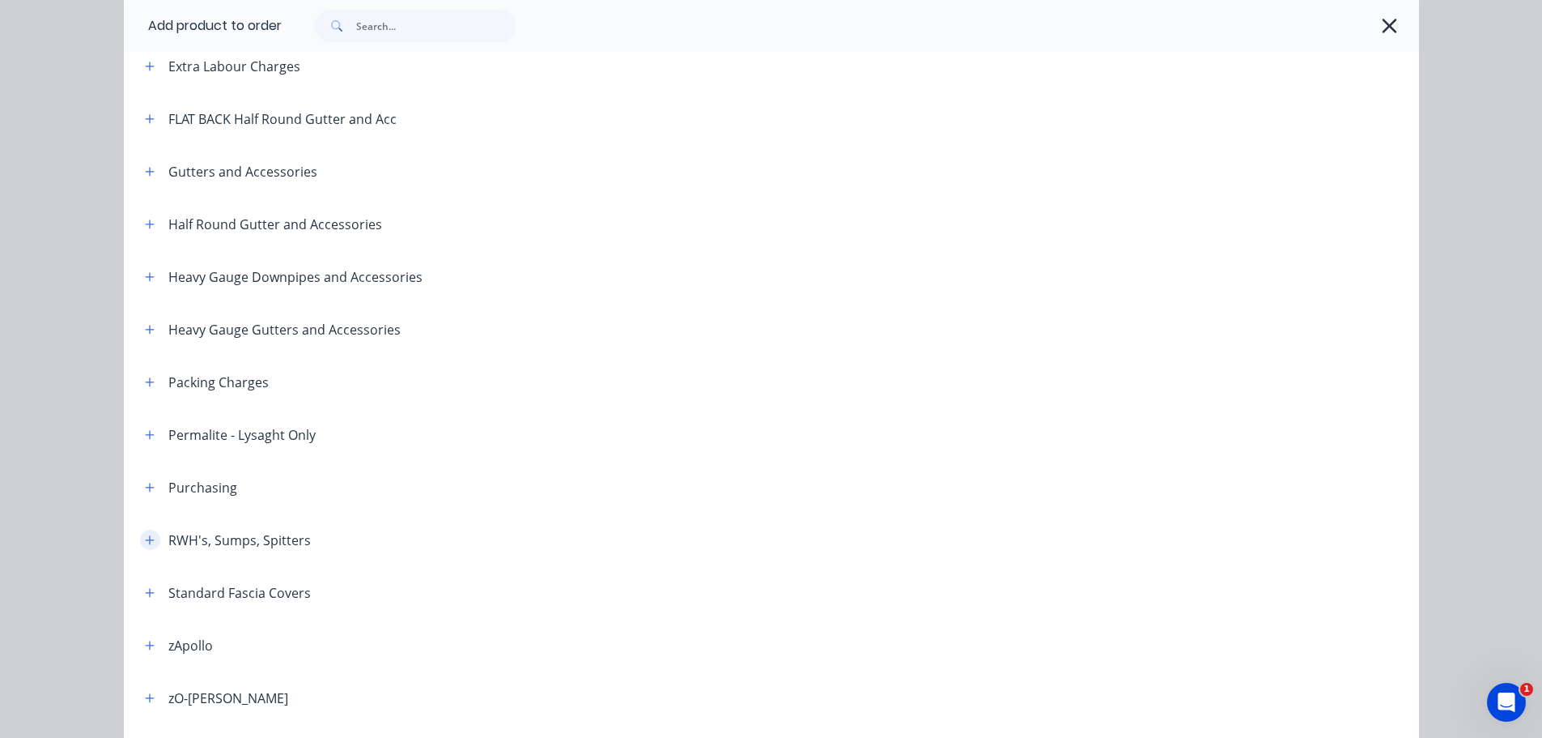
click at [145, 539] on icon "button" at bounding box center [150, 539] width 10 height 11
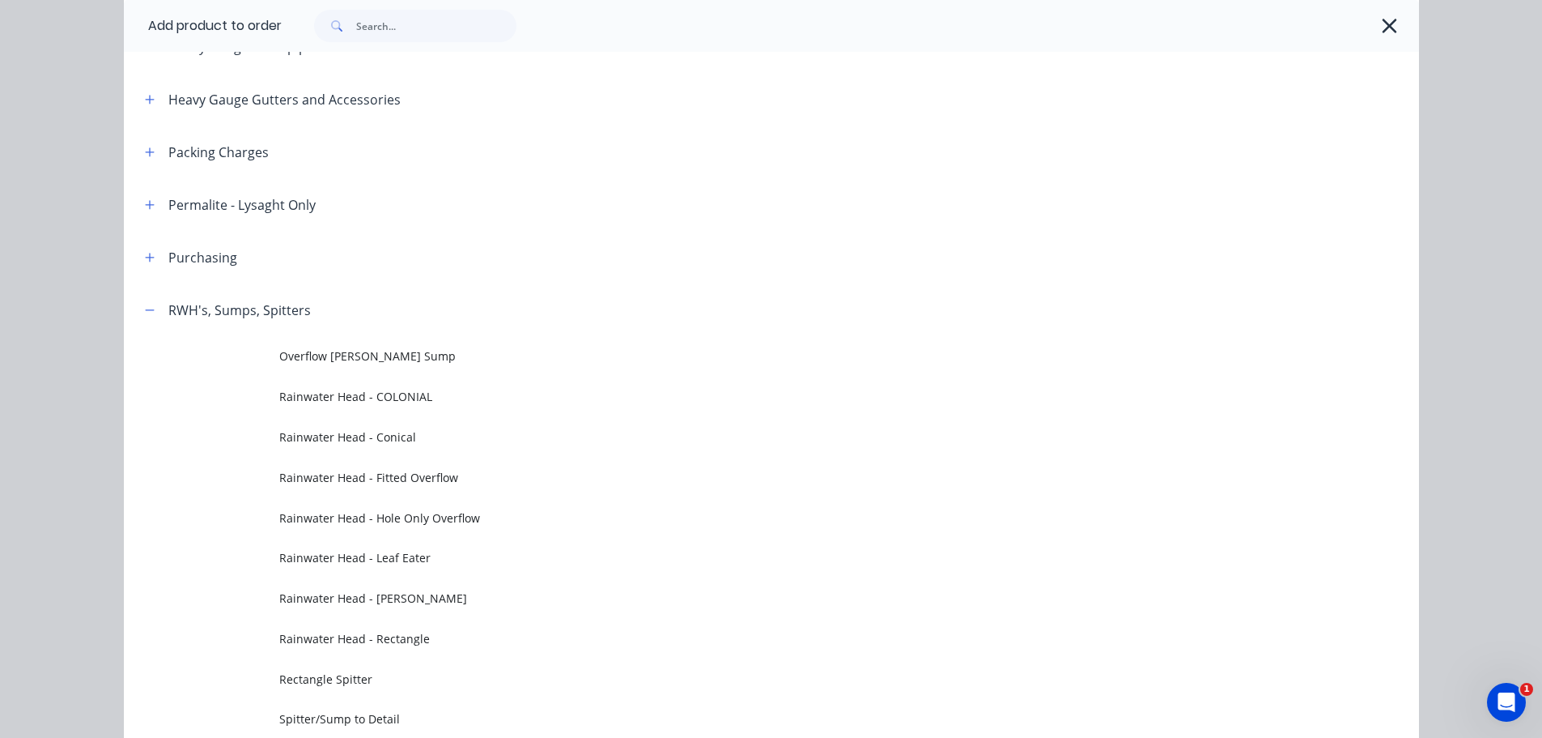
scroll to position [486, 0]
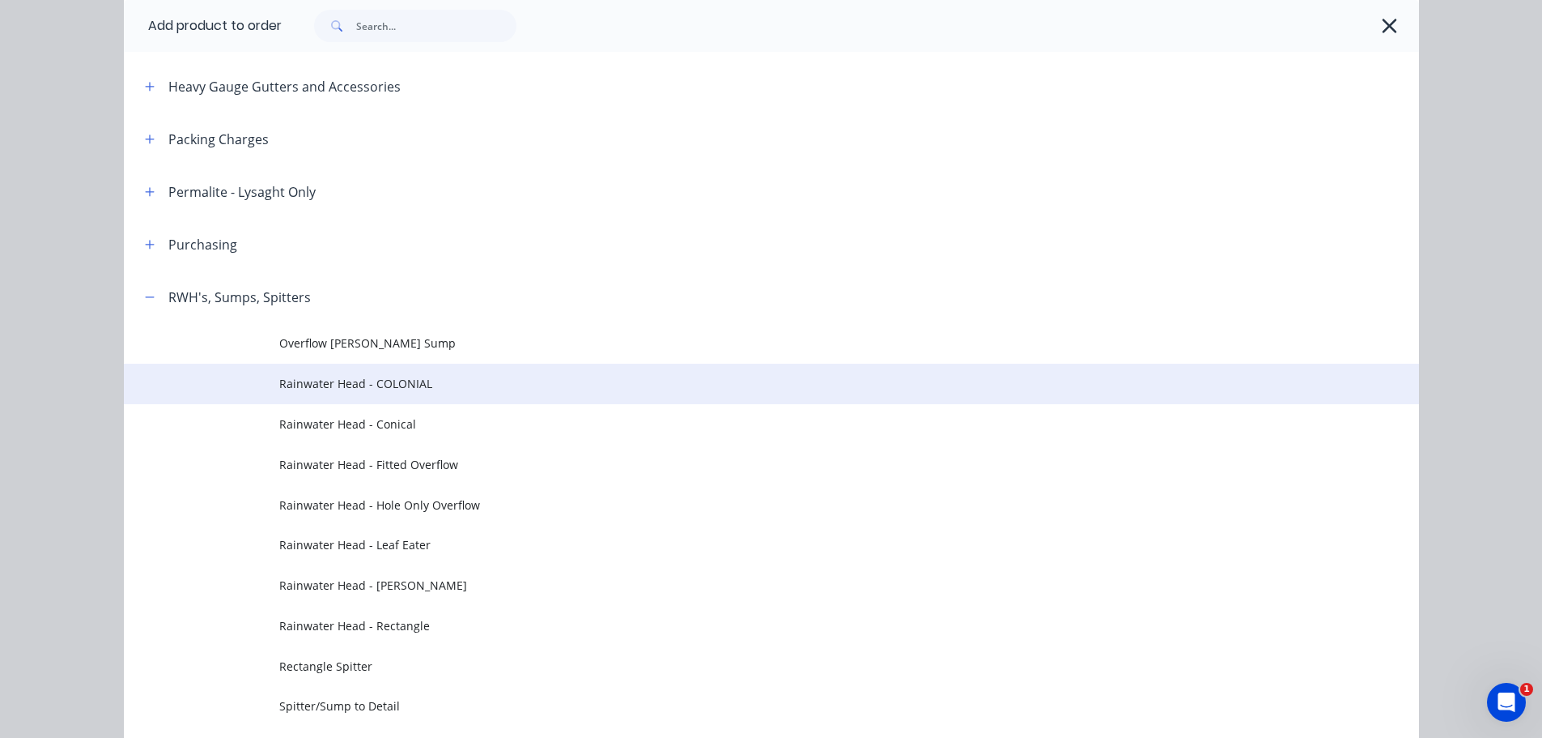
click at [436, 386] on span "Rainwater Head - COLONIAL" at bounding box center [735, 383] width 912 height 17
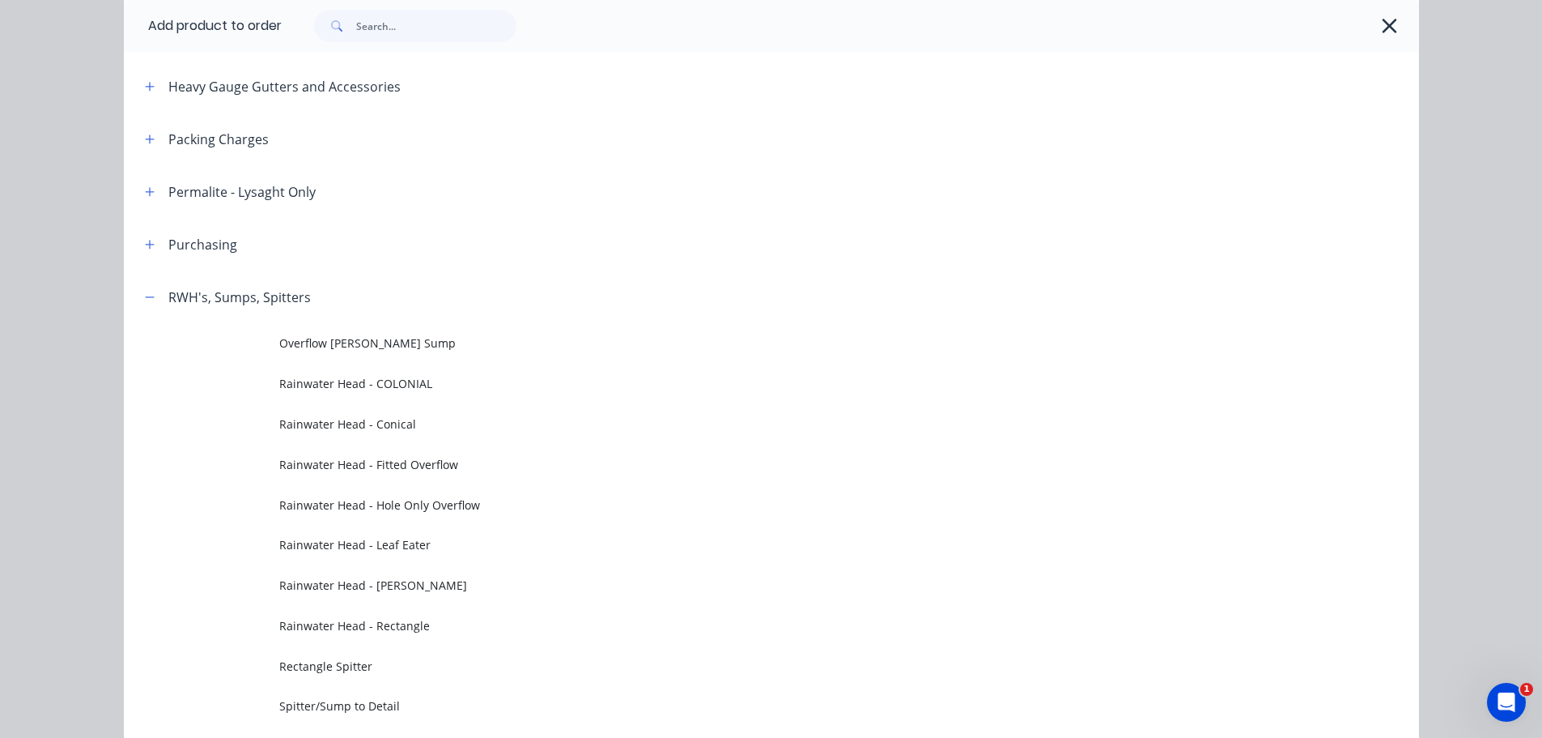
scroll to position [0, 0]
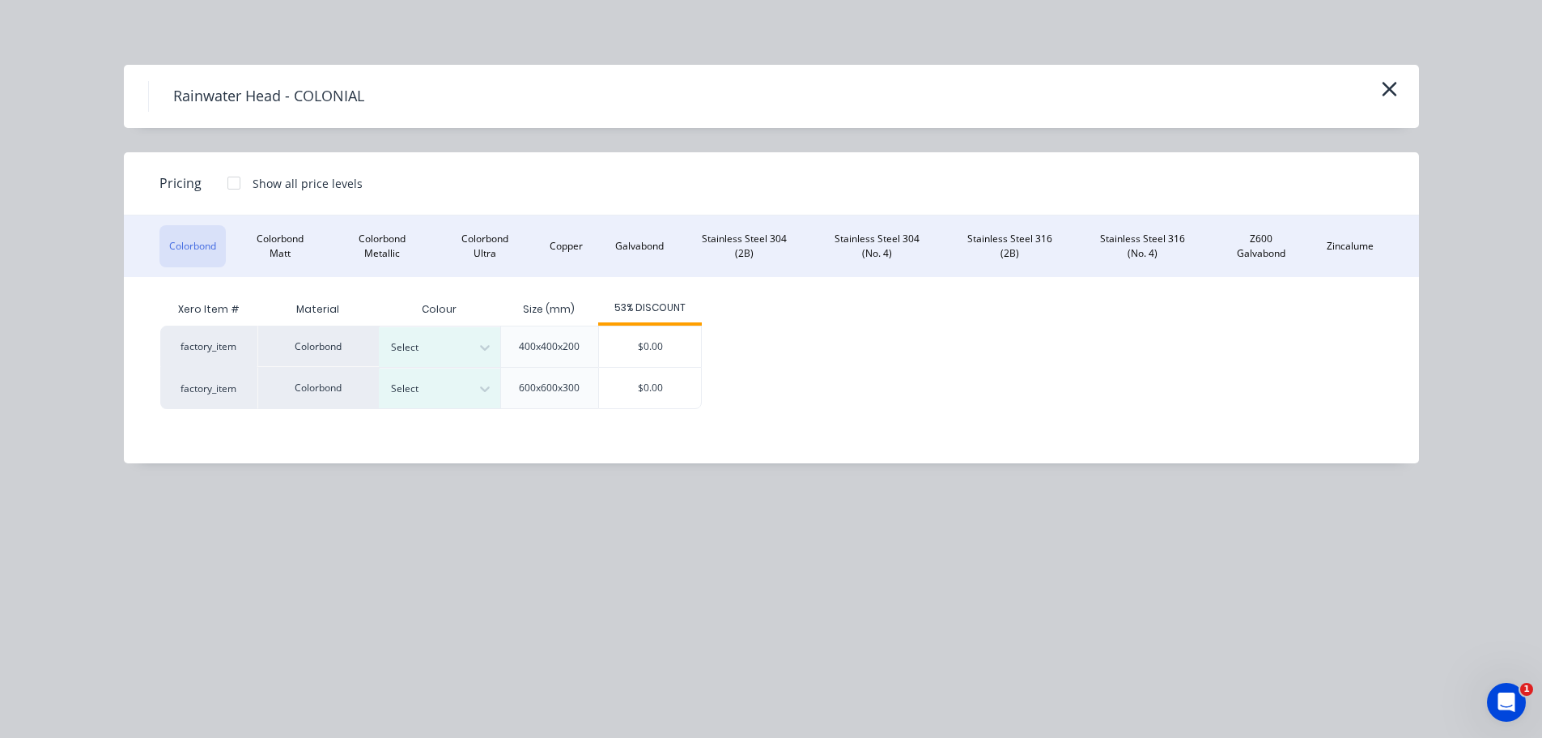
click at [234, 183] on div at bounding box center [234, 183] width 32 height 32
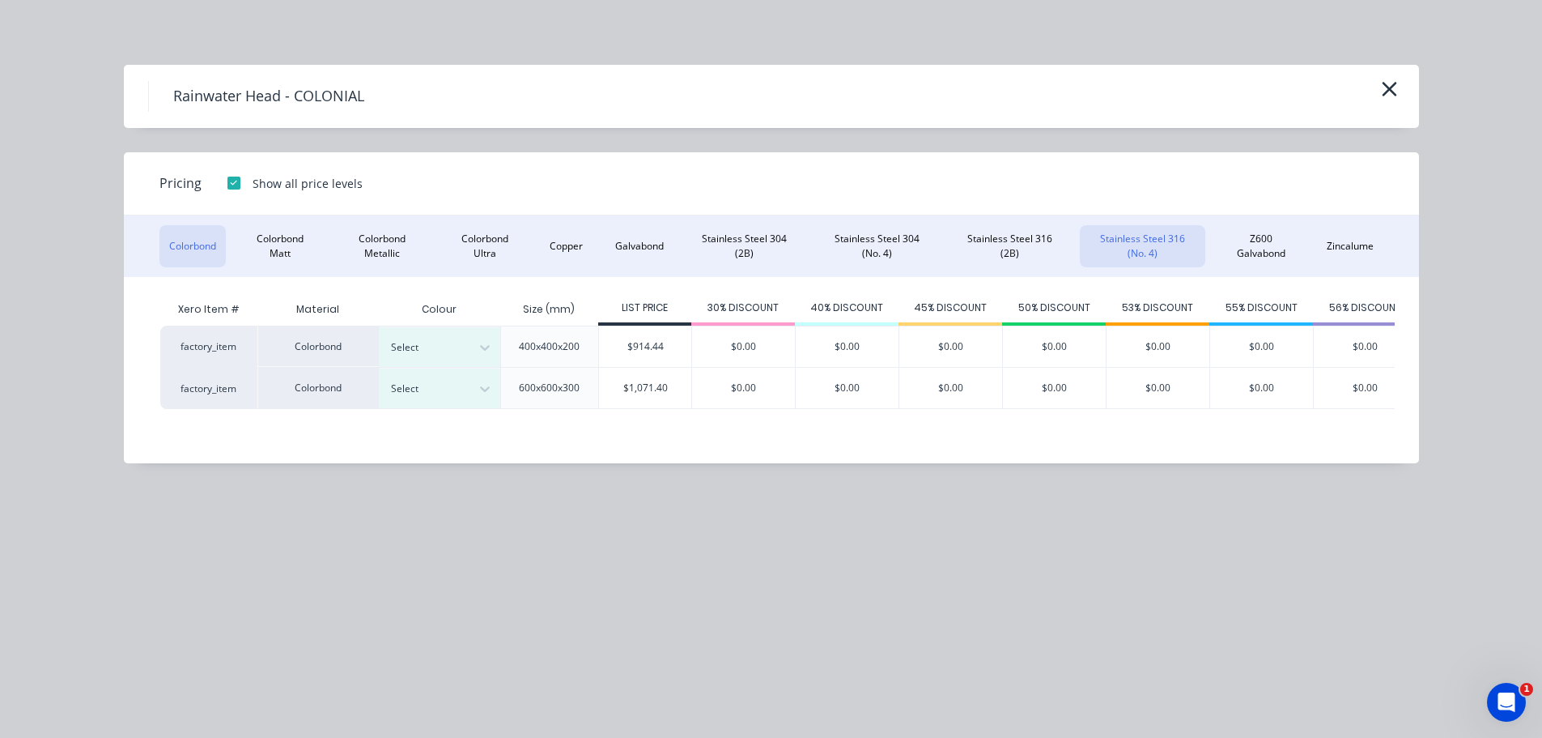
click at [1089, 242] on button "Stainless Steel 316 (No. 4)" at bounding box center [1142, 246] width 125 height 42
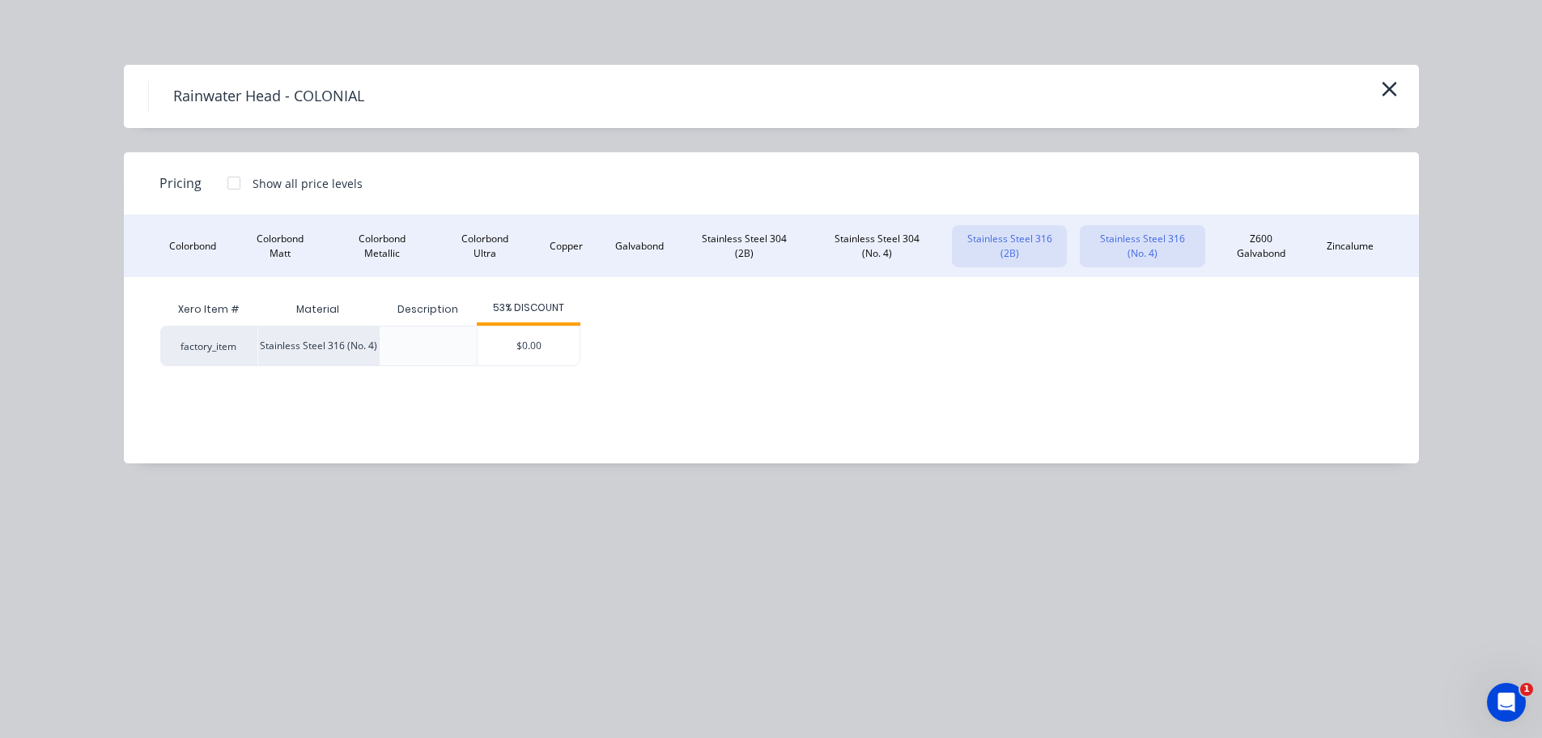
click at [1026, 246] on button "Stainless Steel 316 (2B)" at bounding box center [1009, 246] width 115 height 42
click at [232, 184] on div at bounding box center [234, 183] width 32 height 32
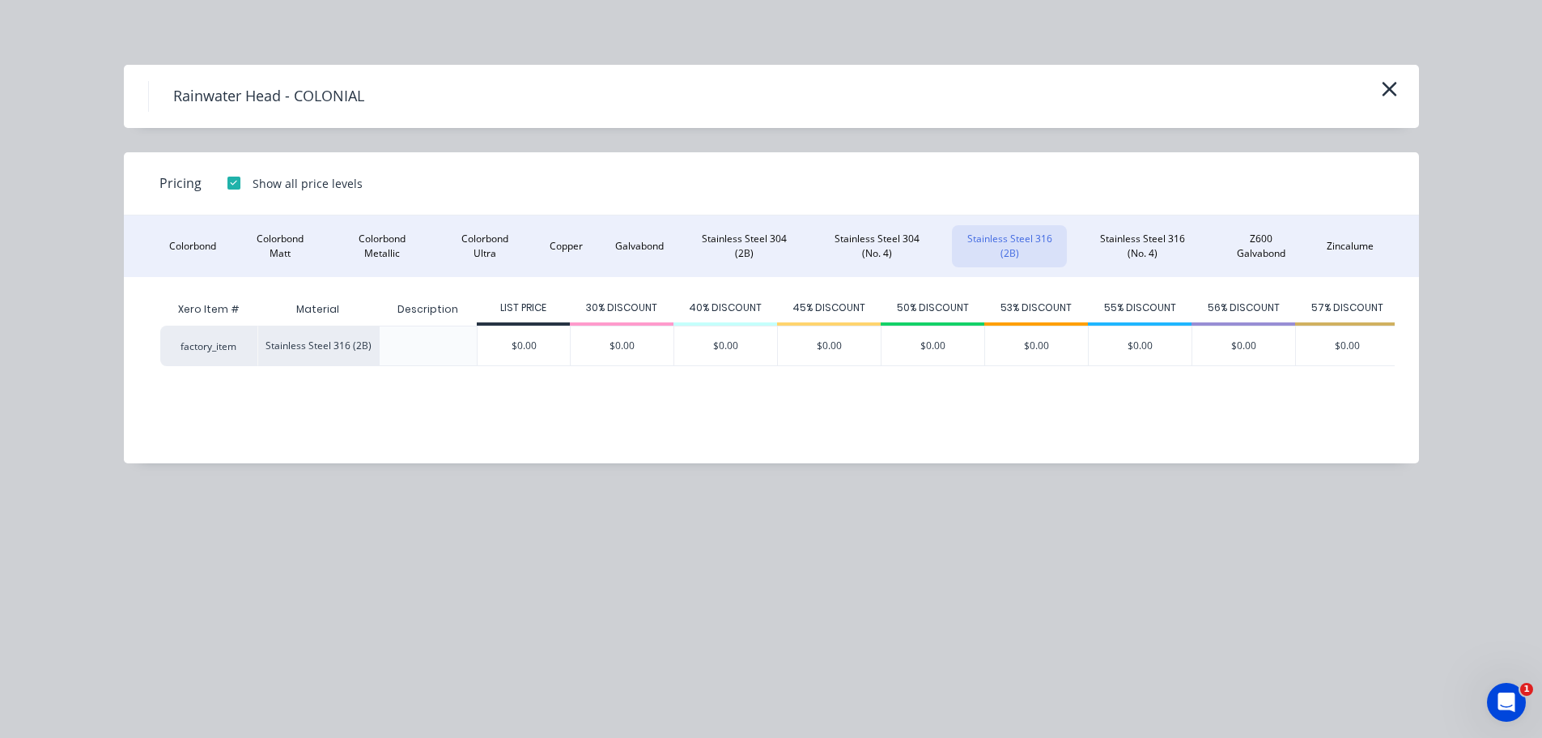
click at [232, 184] on div at bounding box center [234, 183] width 32 height 32
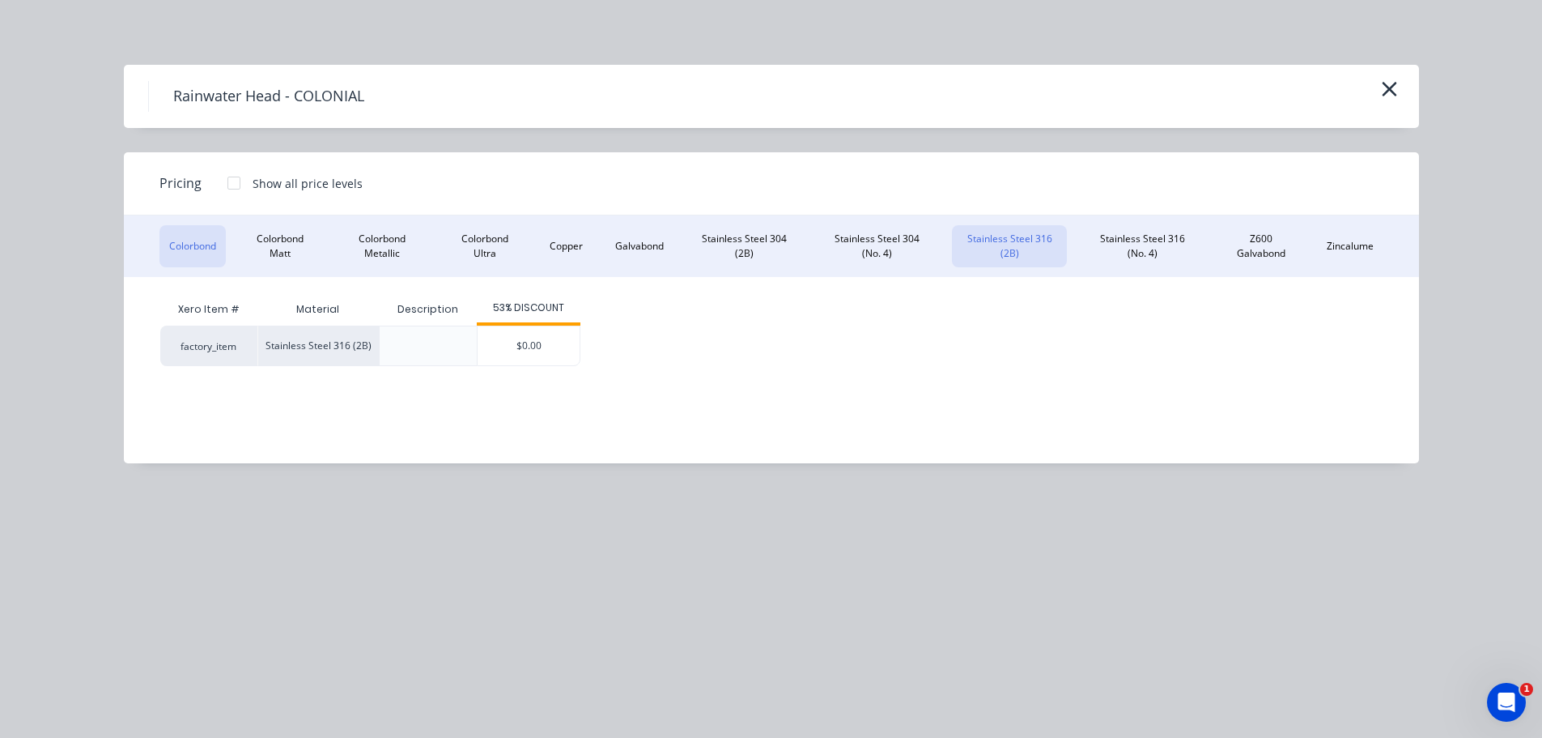
click at [202, 244] on button "Colorbond" at bounding box center [193, 246] width 66 height 42
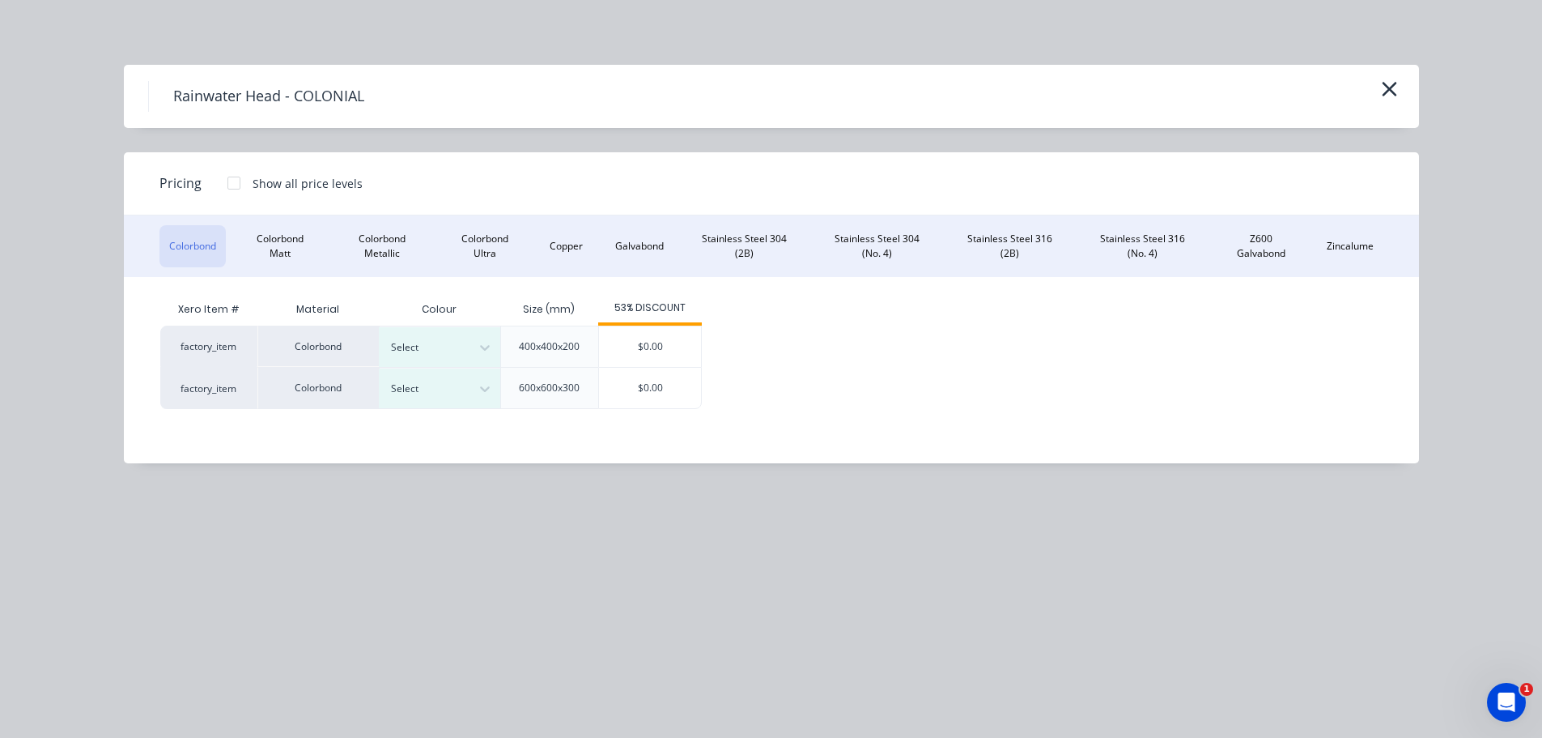
click at [234, 185] on div at bounding box center [234, 183] width 32 height 32
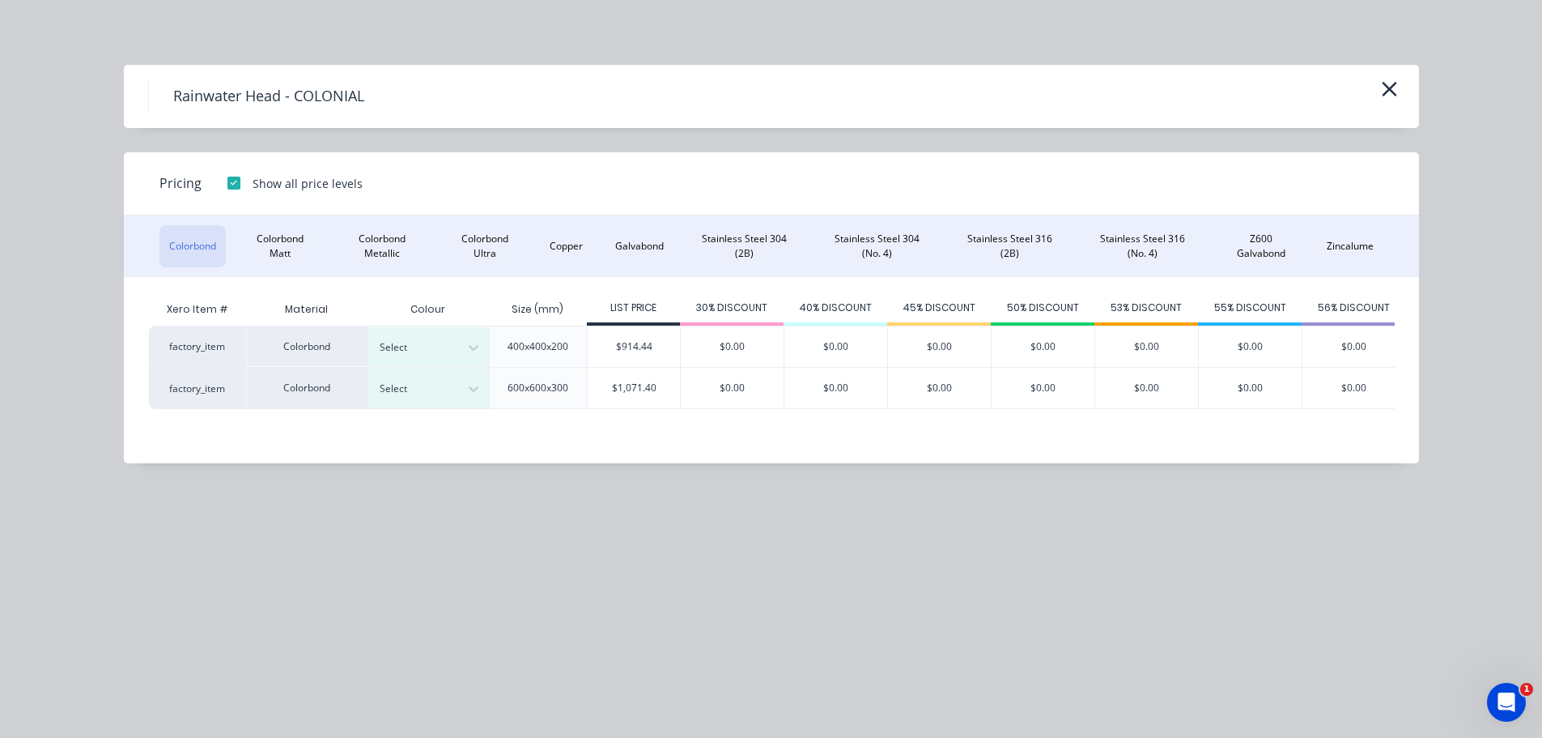
scroll to position [0, 14]
click at [1391, 89] on icon "button" at bounding box center [1389, 89] width 15 height 15
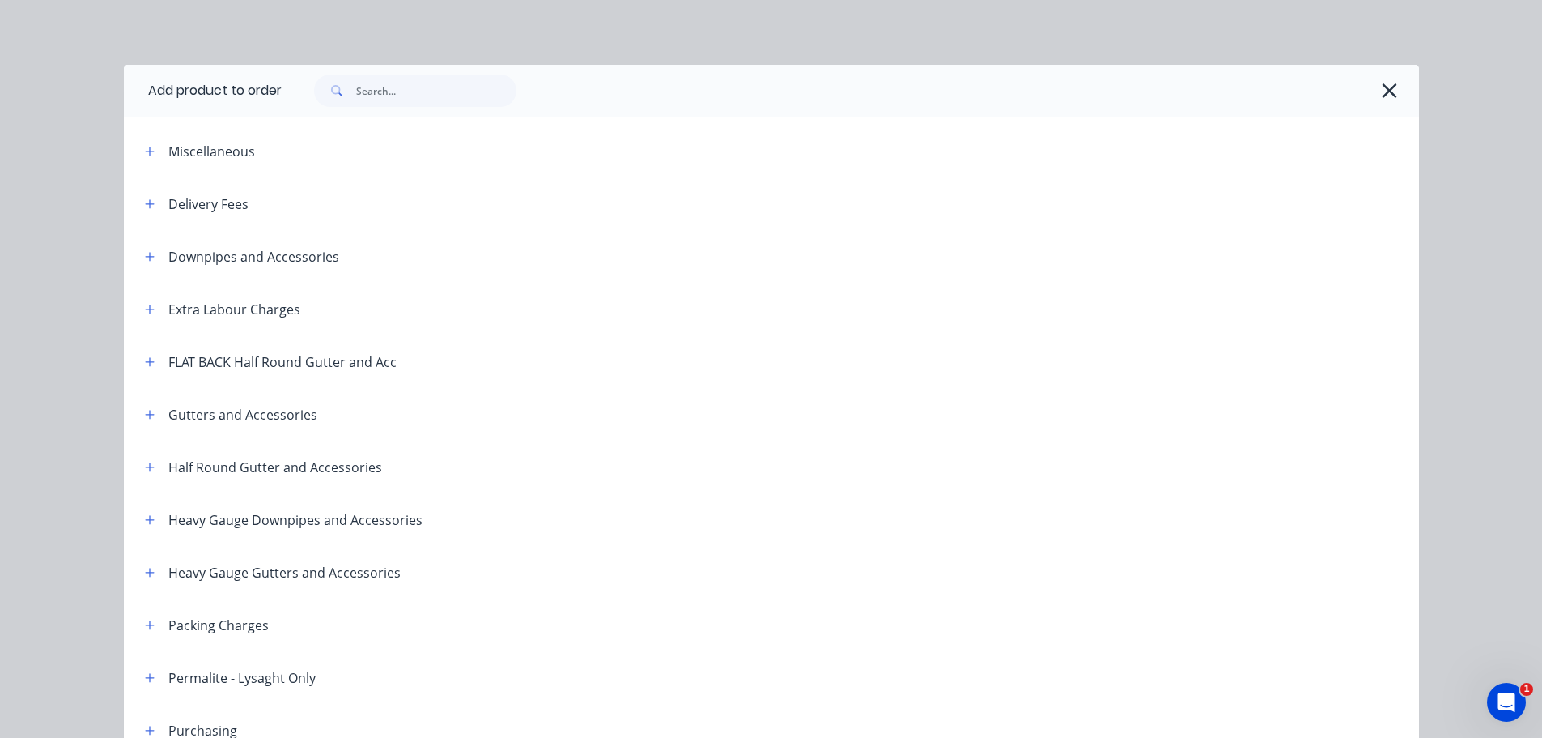
scroll to position [756, 0]
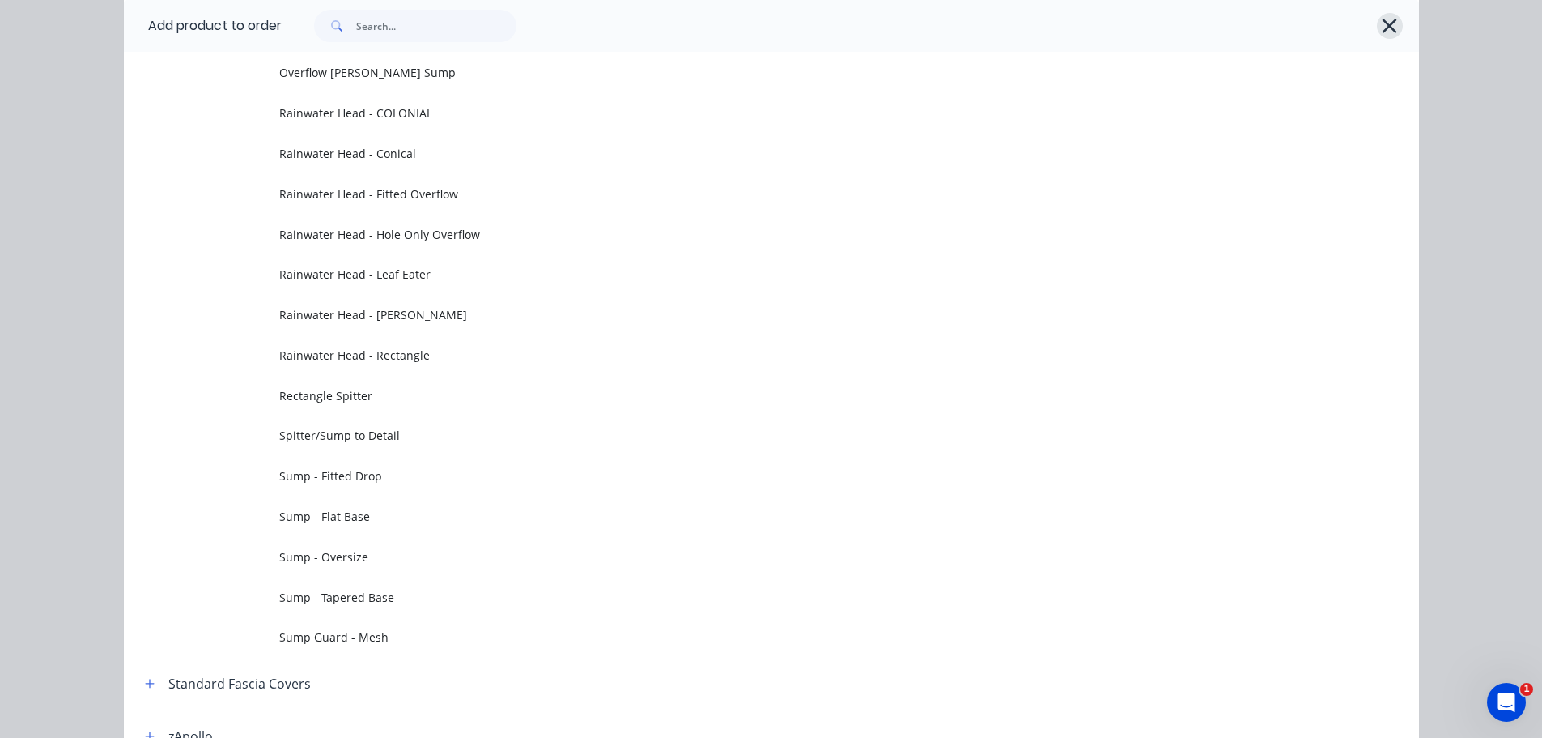
click at [1384, 28] on icon "button" at bounding box center [1389, 26] width 17 height 23
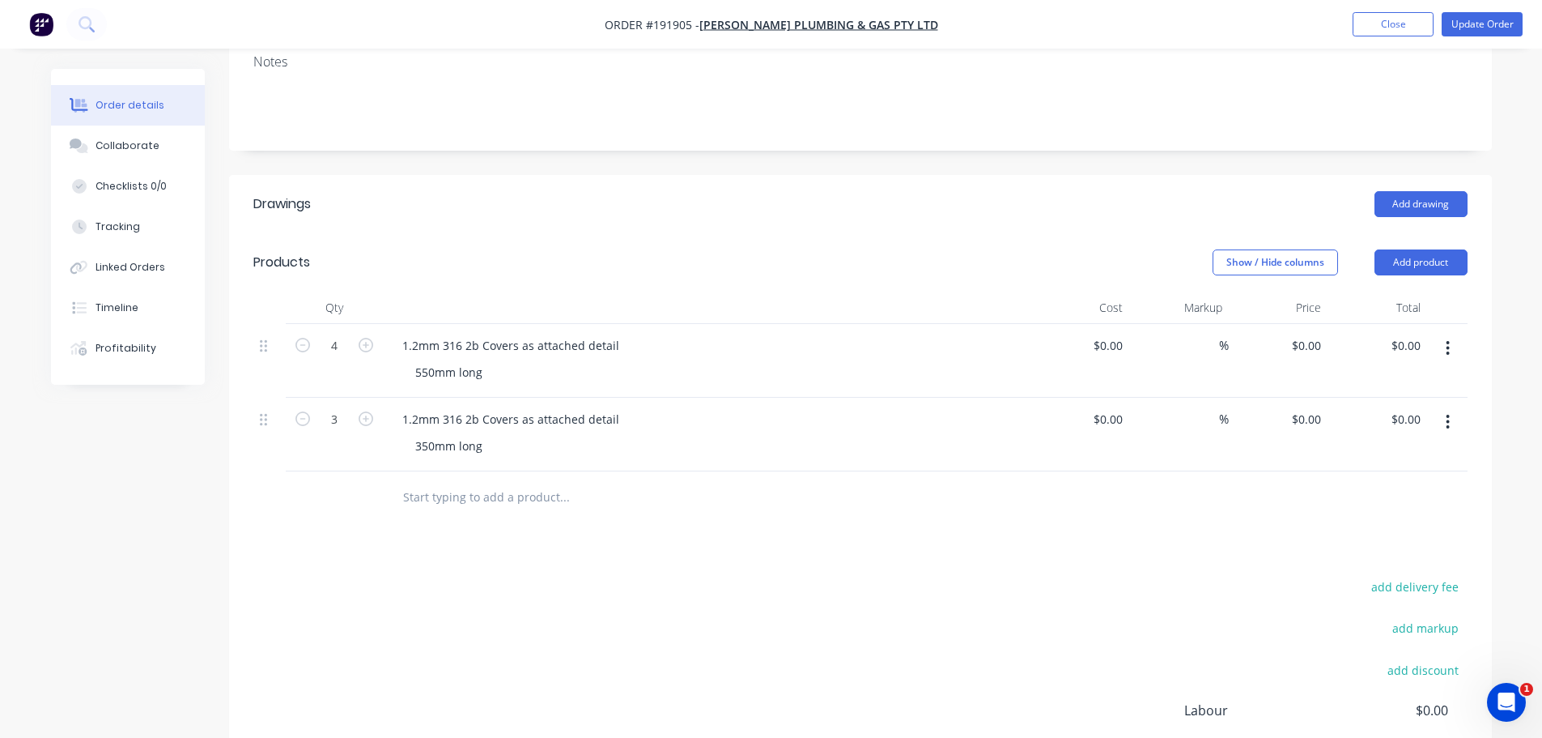
click at [1321, 335] on div "$0.00 $0.00" at bounding box center [1279, 361] width 100 height 74
click at [1318, 334] on input "0" at bounding box center [1318, 345] width 19 height 23
type input "$241.90"
type input "$967.60"
click at [1308, 407] on div "0 0" at bounding box center [1315, 418] width 25 height 23
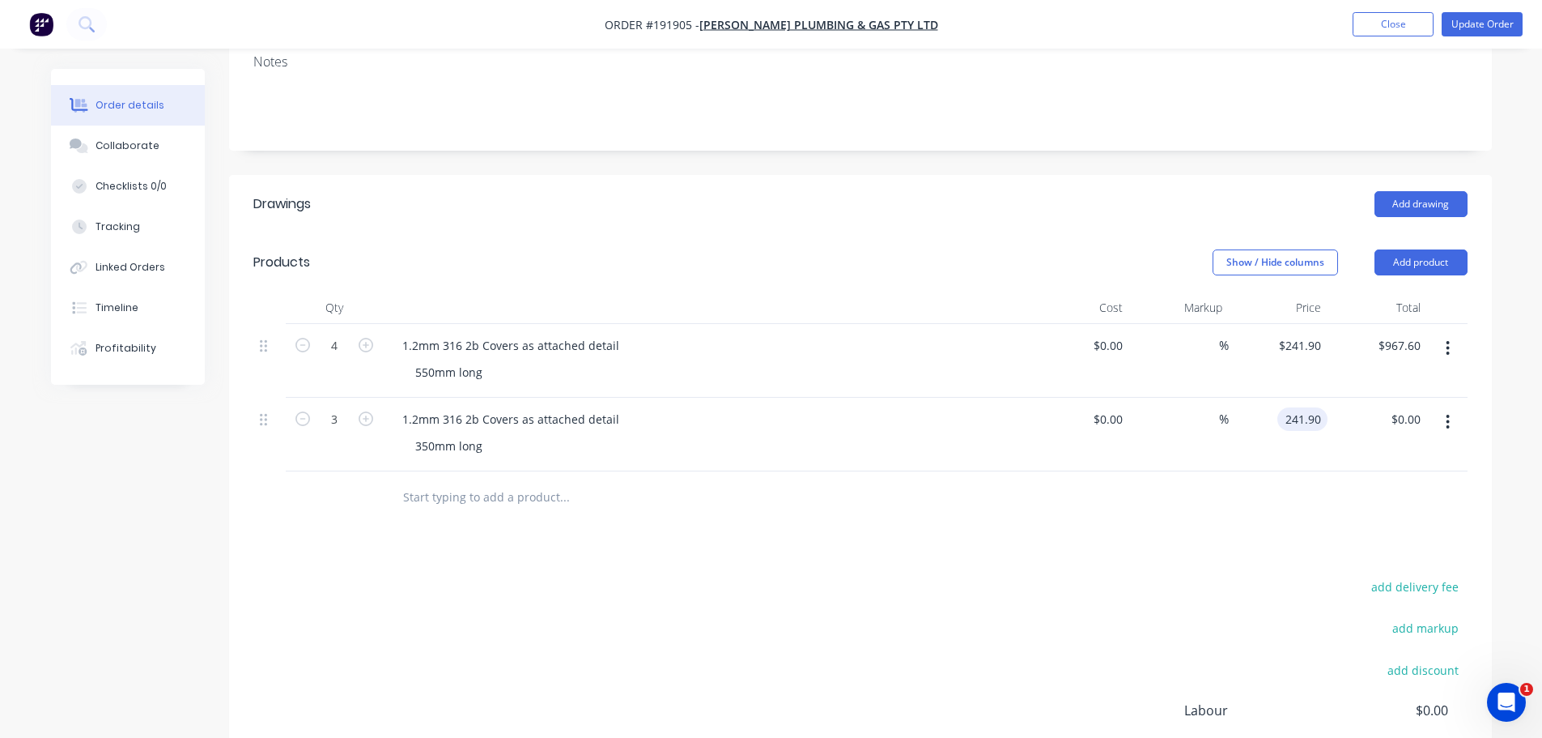
type input "$241.90"
type input "$725.70"
click at [964, 191] on div "Add drawing" at bounding box center [989, 204] width 956 height 26
click at [1471, 29] on button "Update Order" at bounding box center [1482, 24] width 81 height 24
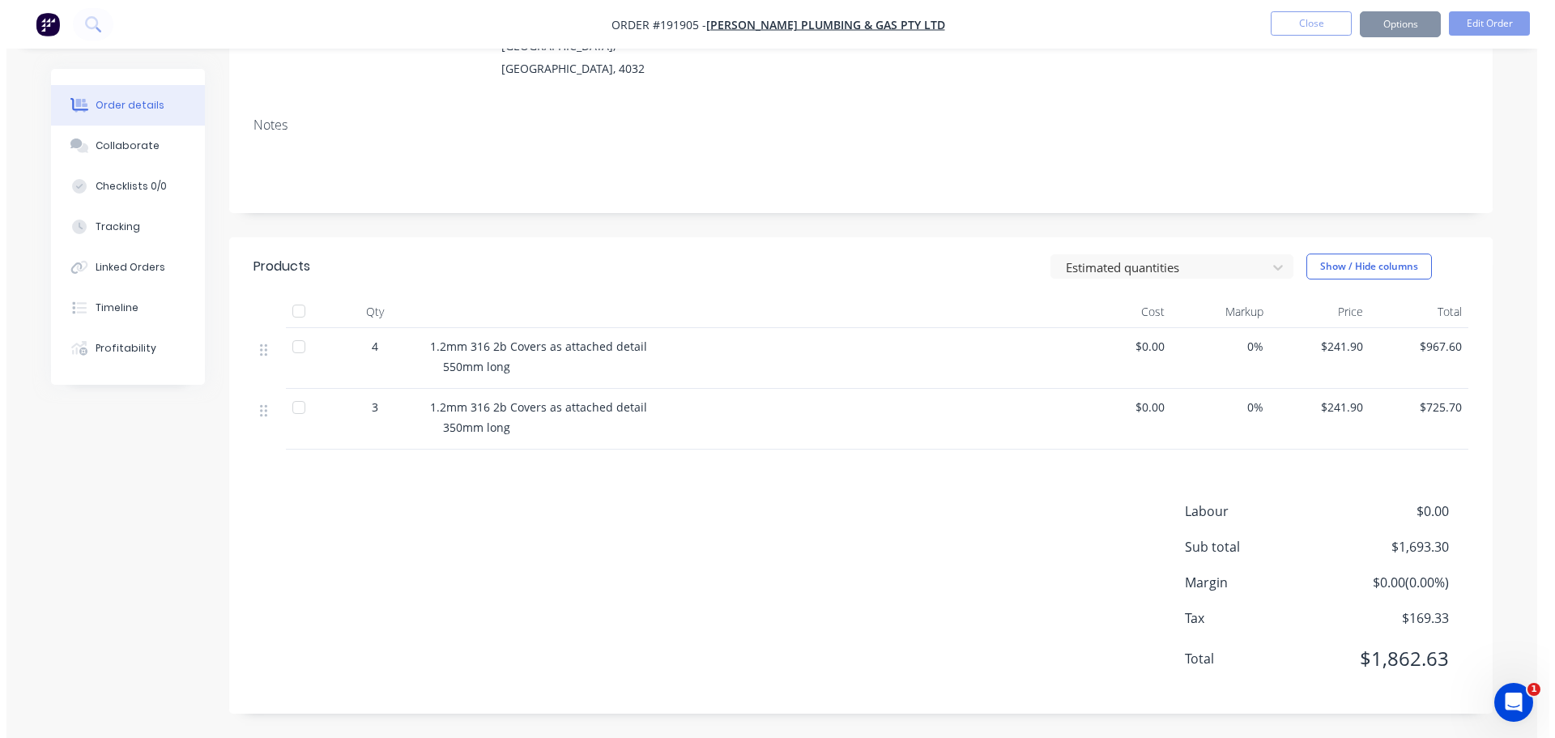
scroll to position [0, 0]
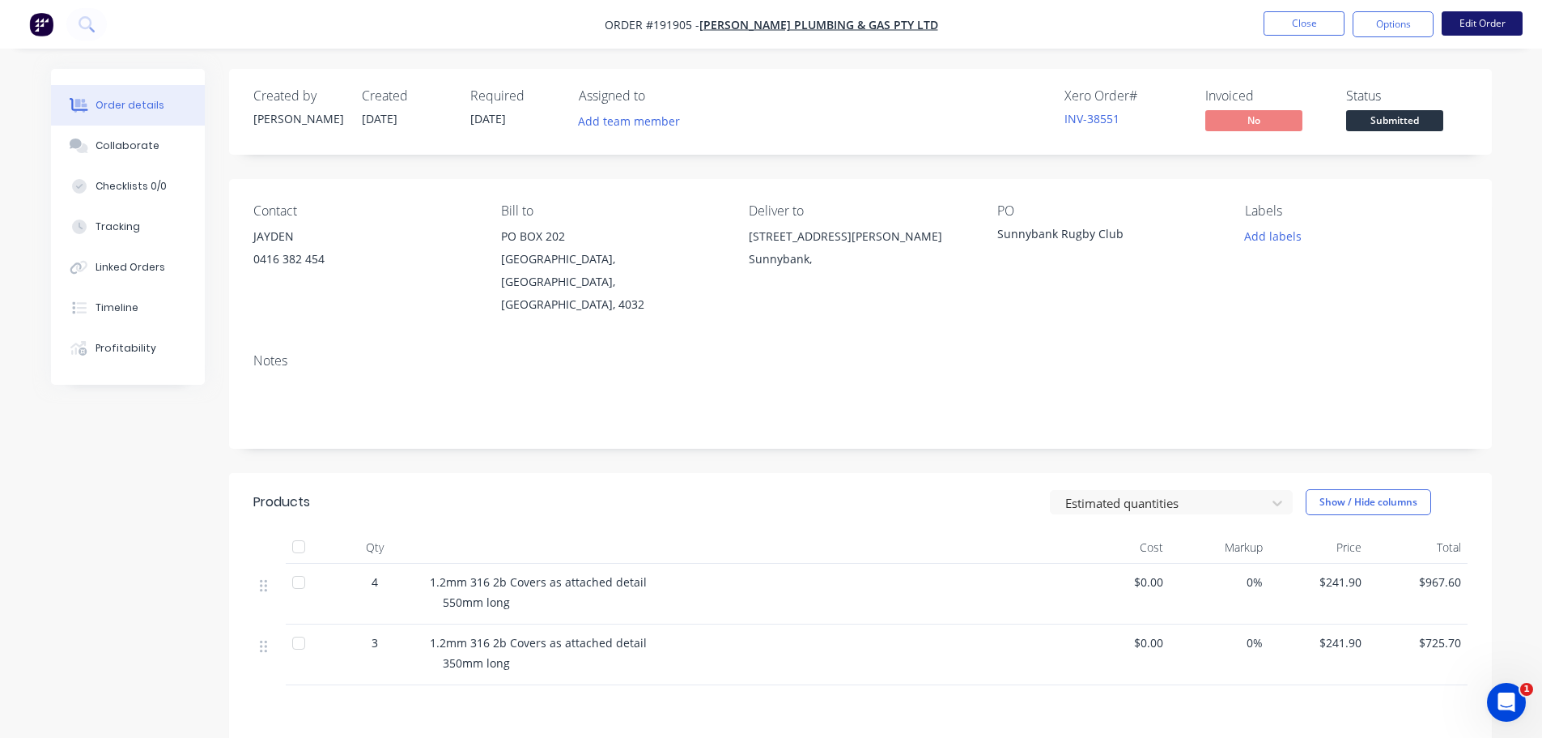
click at [1479, 28] on button "Edit Order" at bounding box center [1482, 23] width 81 height 24
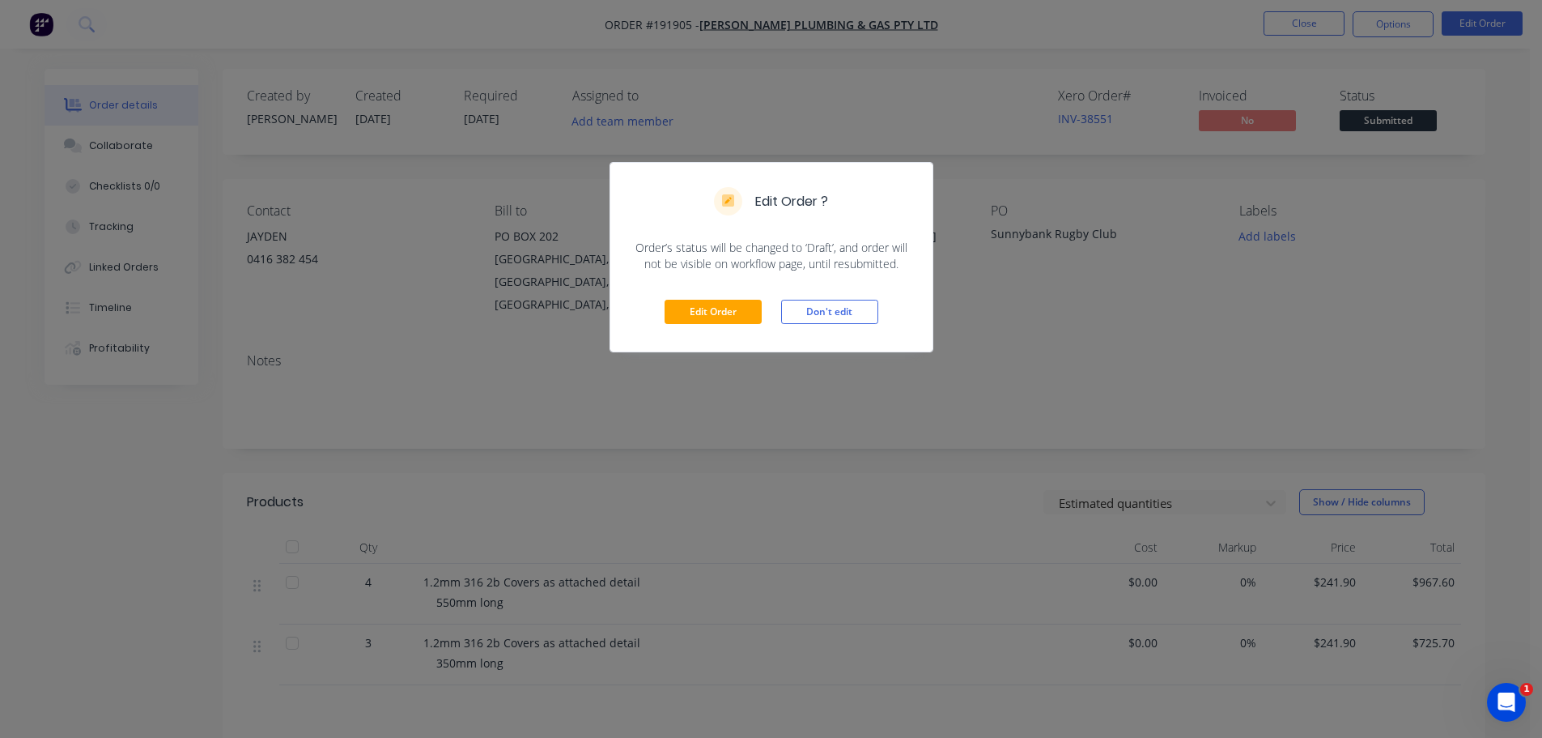
click at [718, 294] on div "Edit Order Don't edit" at bounding box center [772, 311] width 322 height 79
drag, startPoint x: 722, startPoint y: 308, endPoint x: 785, endPoint y: 307, distance: 63.2
click at [722, 308] on button "Edit Order" at bounding box center [713, 312] width 97 height 24
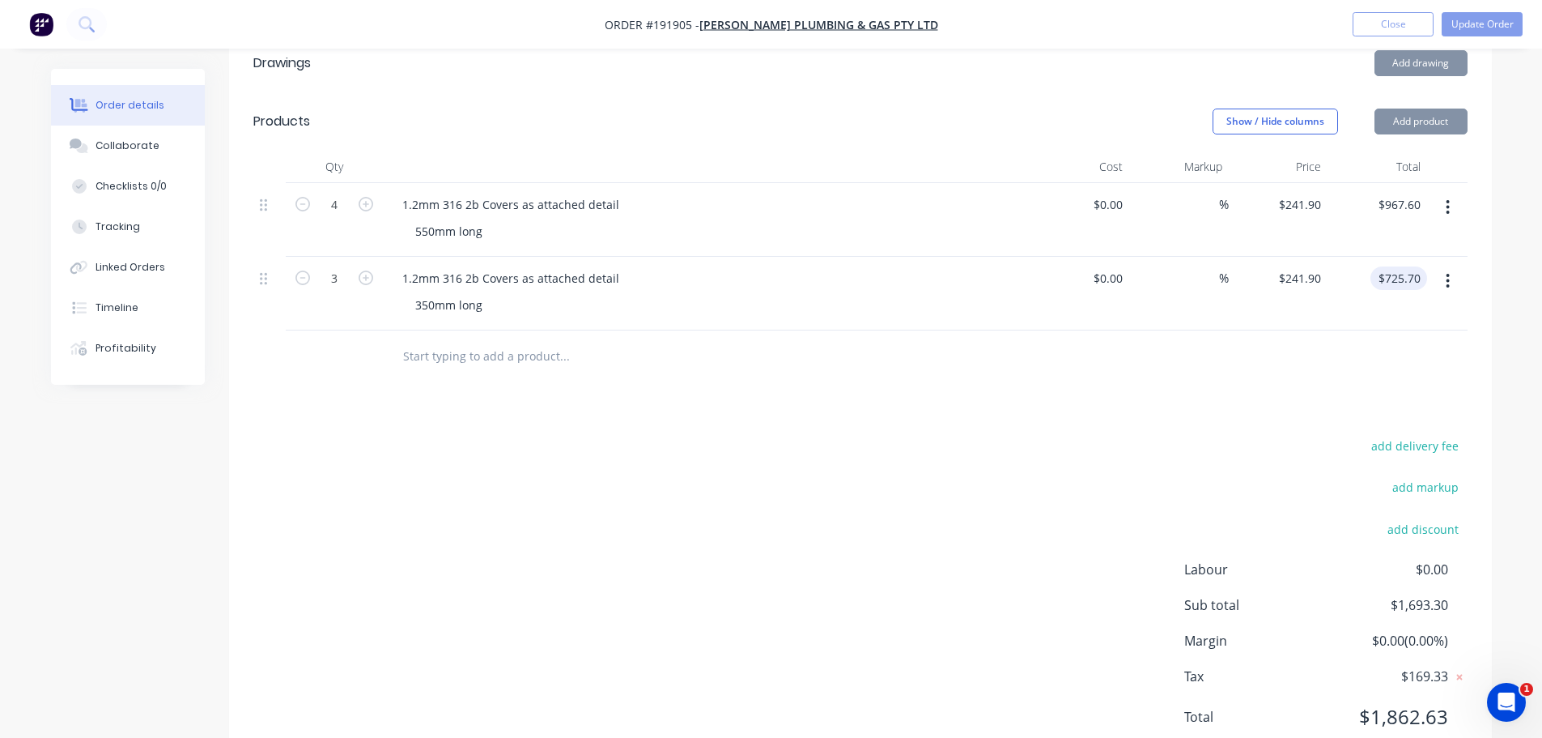
scroll to position [486, 0]
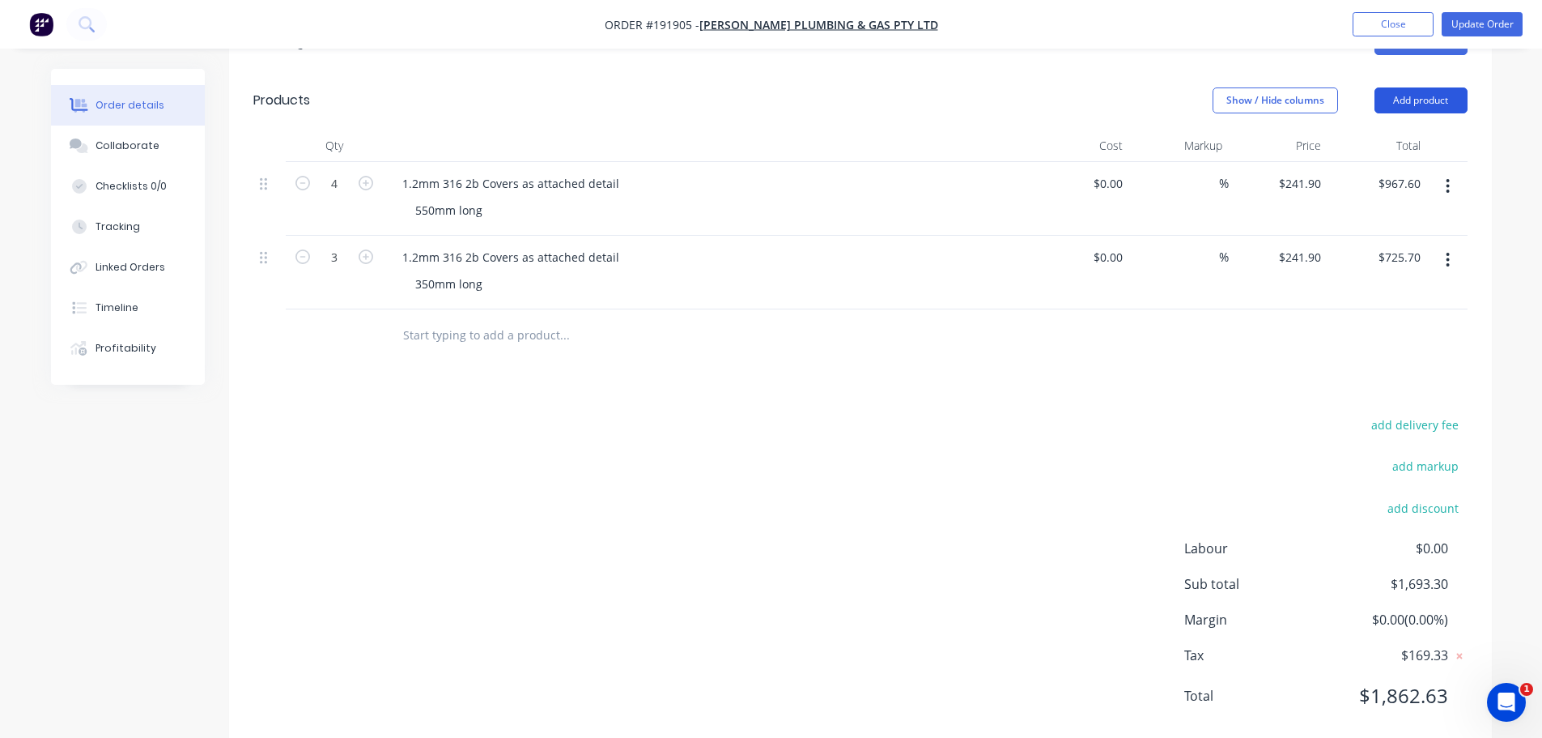
click at [1380, 87] on button "Add product" at bounding box center [1421, 100] width 93 height 26
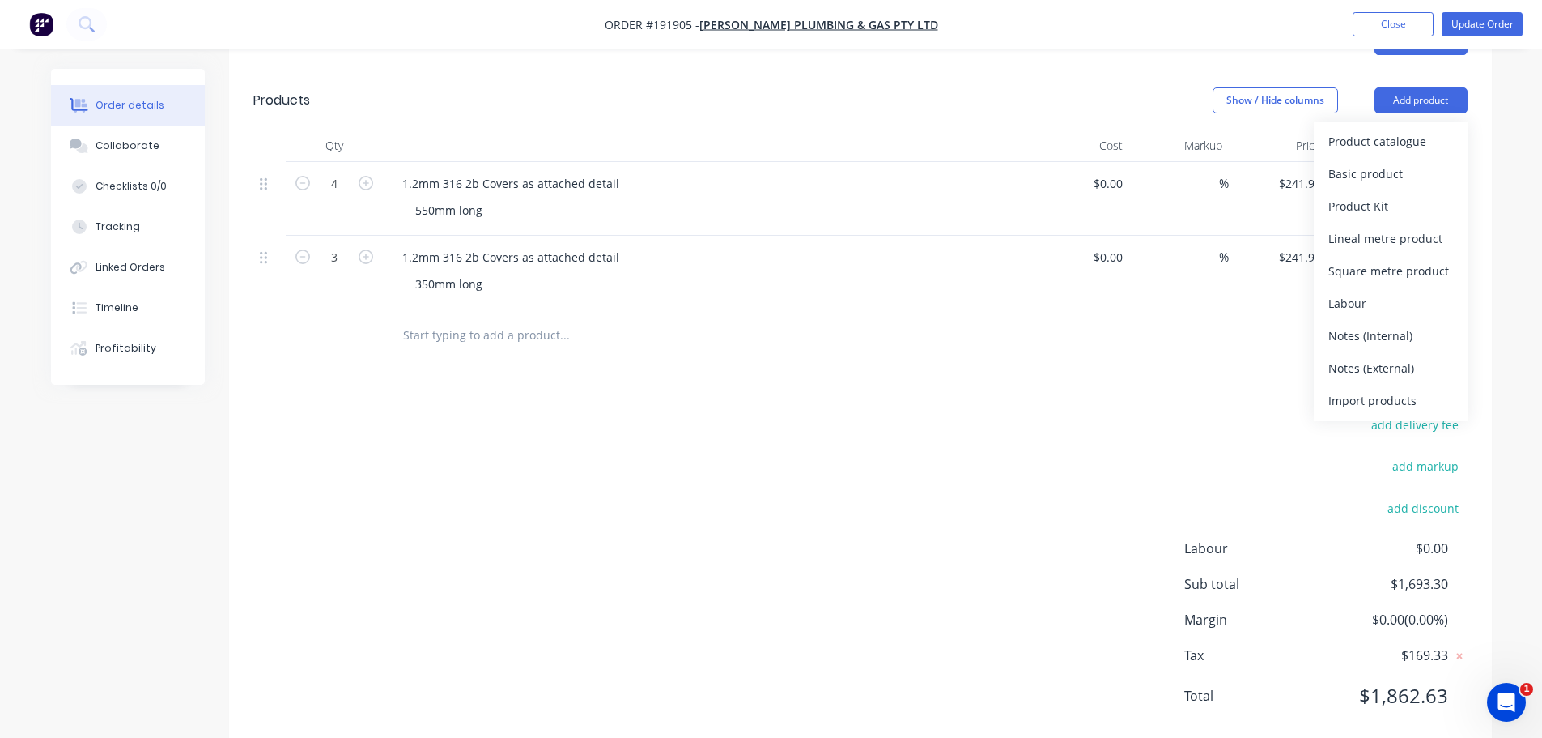
click at [1391, 130] on div "Product catalogue" at bounding box center [1391, 141] width 125 height 23
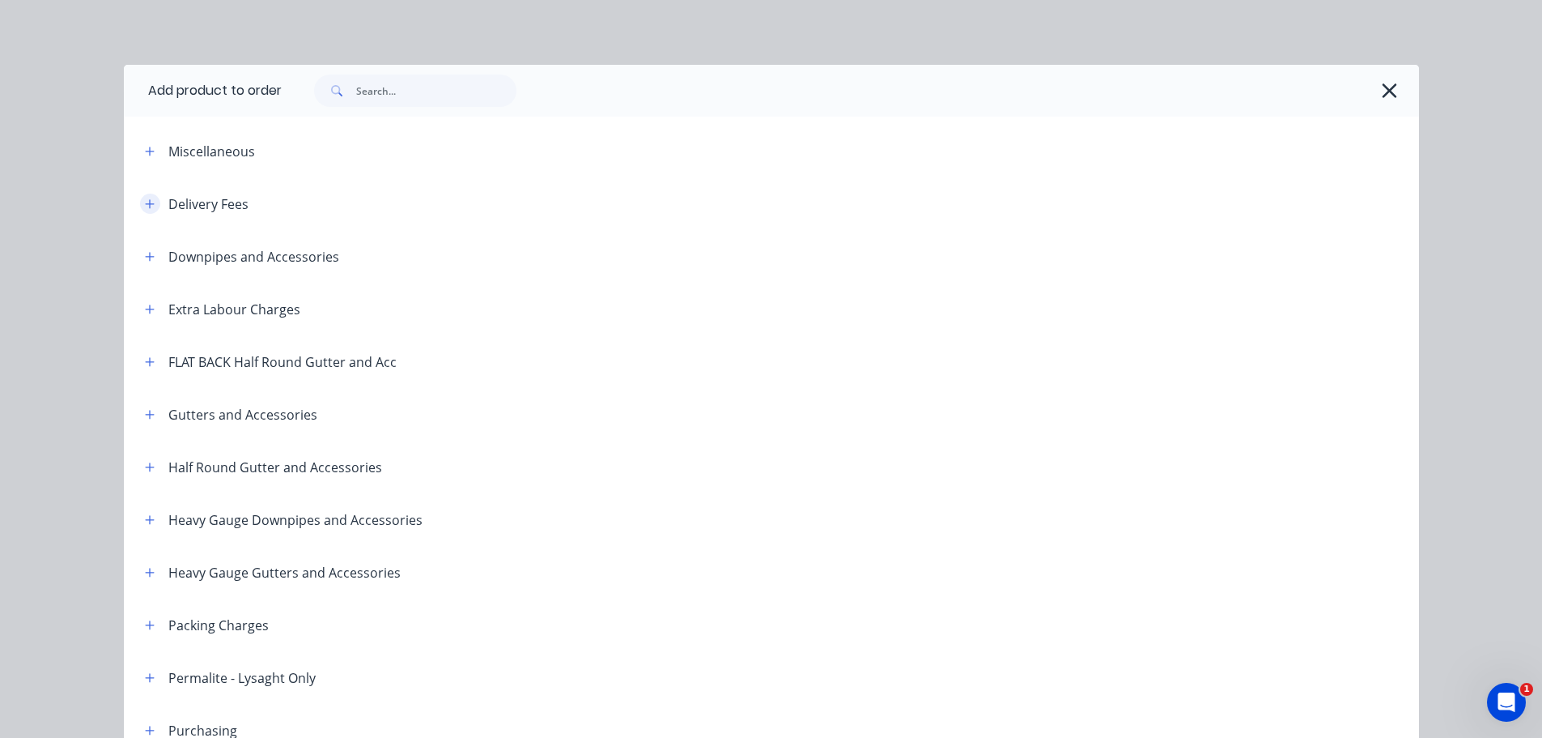
click at [150, 202] on button "button" at bounding box center [150, 204] width 20 height 20
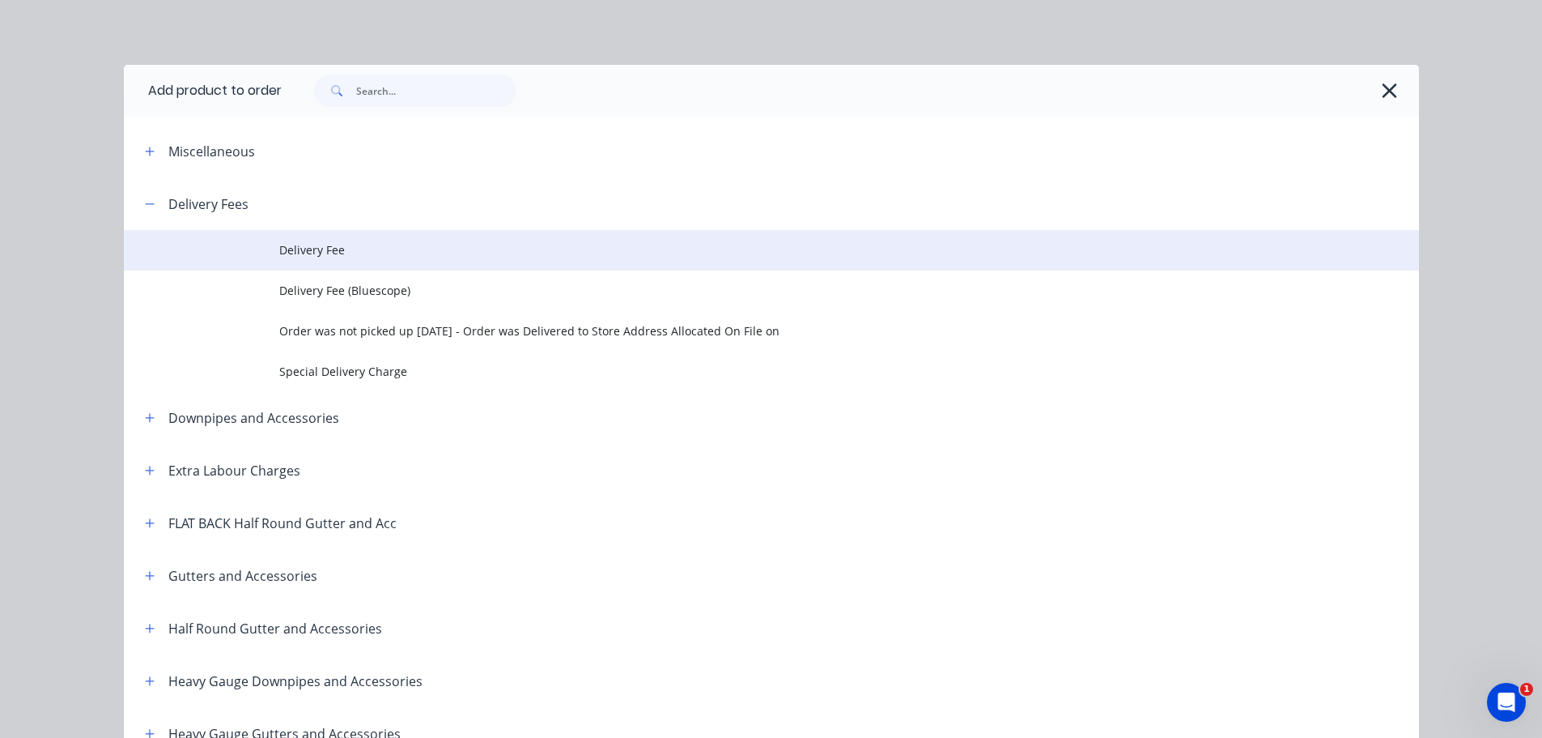
click at [372, 240] on td "Delivery Fee" at bounding box center [849, 250] width 1140 height 40
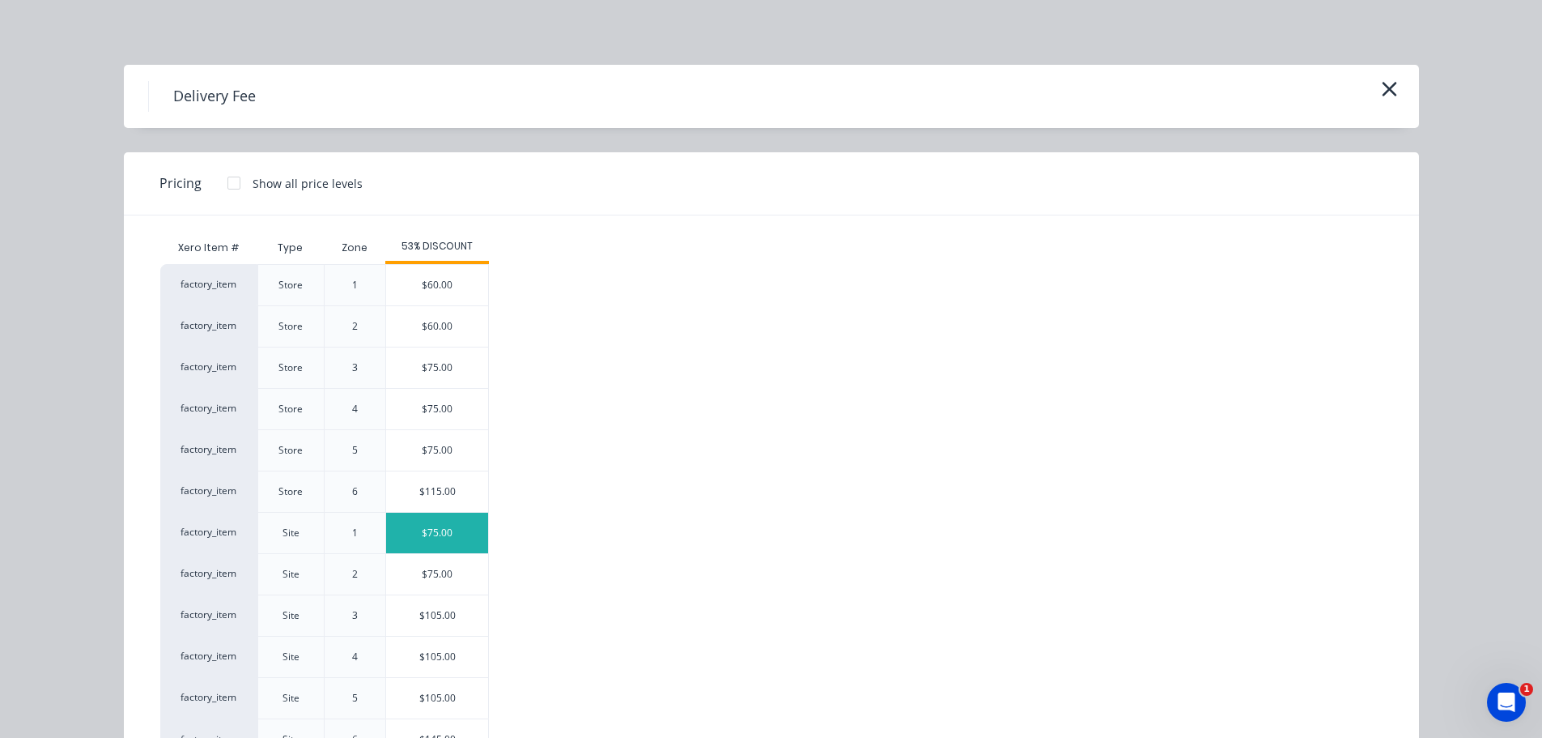
click at [461, 521] on div "$75.00" at bounding box center [437, 533] width 102 height 40
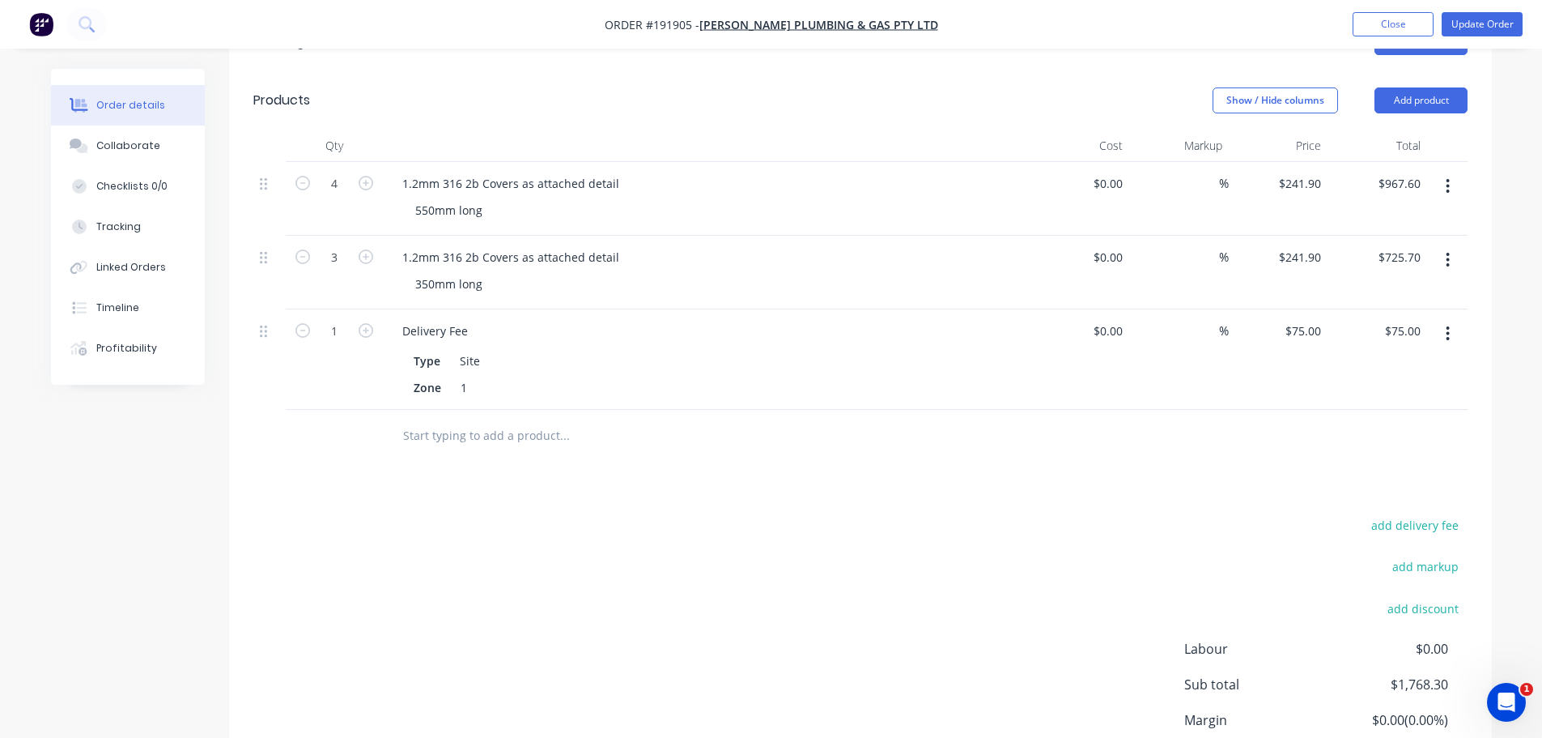
click at [1457, 38] on nav "Order #191905 - Mills Plumbing & Gas Pty Ltd Add product Close Update Order" at bounding box center [771, 24] width 1542 height 49
click at [1462, 29] on button "Update Order" at bounding box center [1482, 24] width 81 height 24
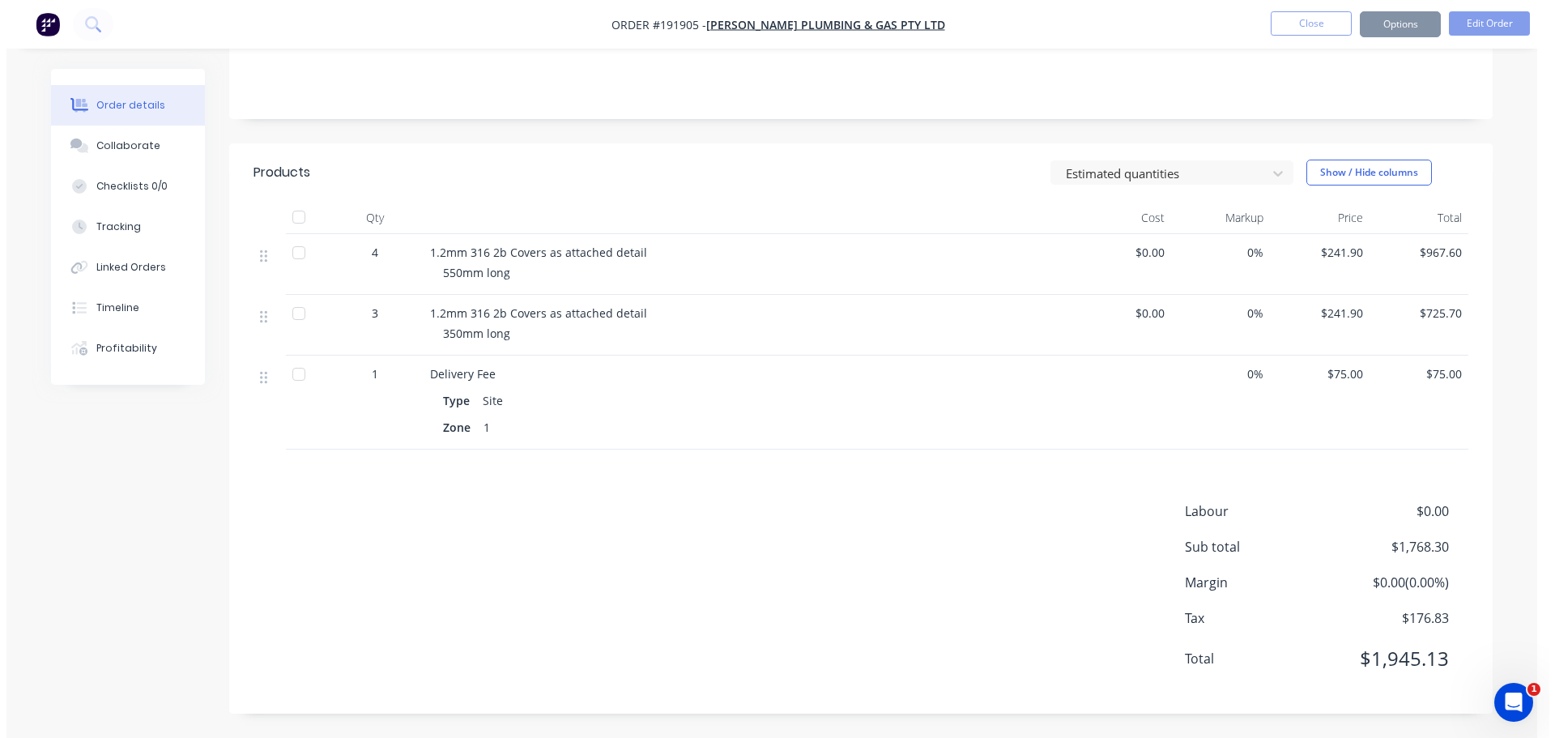
scroll to position [0, 0]
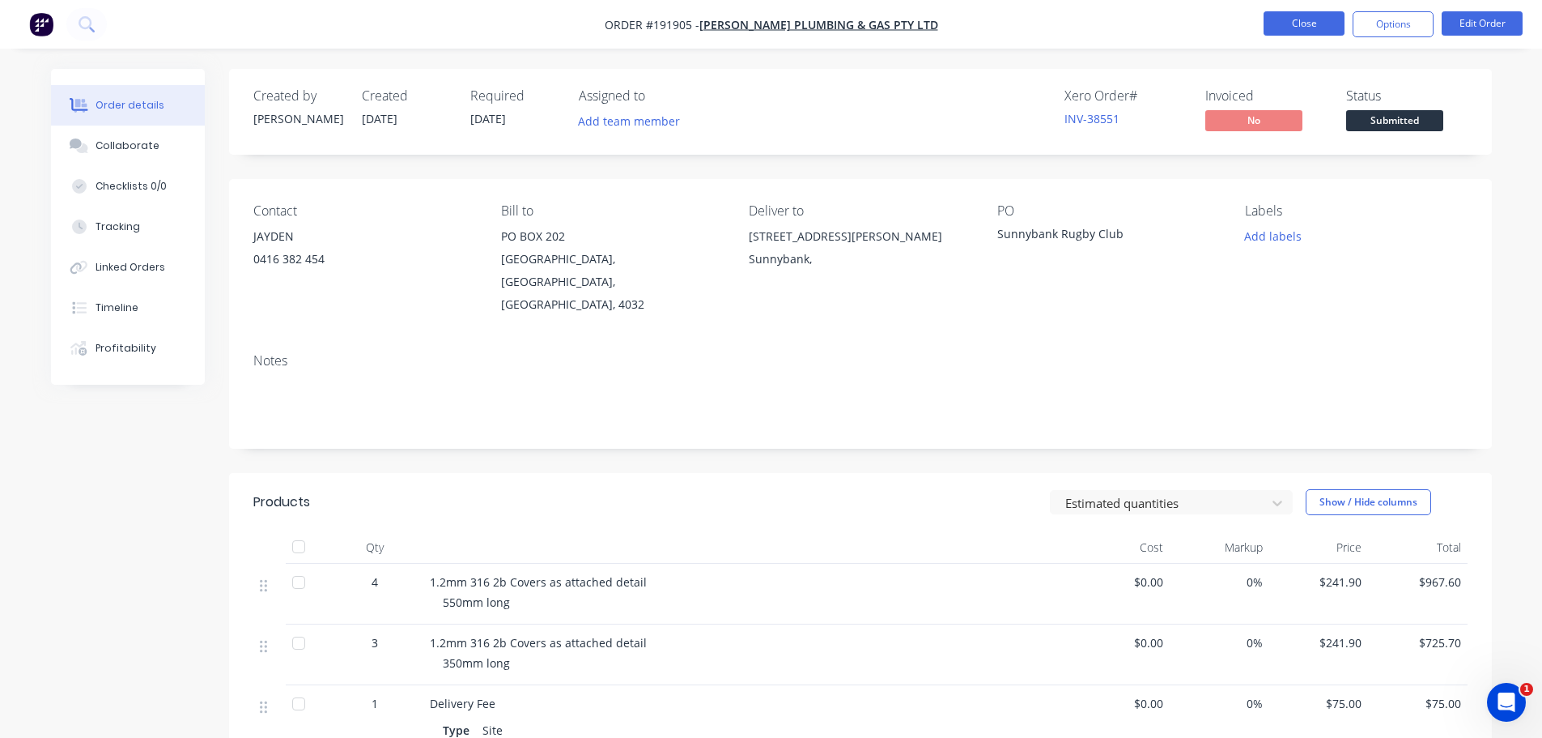
click at [1310, 23] on button "Close" at bounding box center [1304, 23] width 81 height 24
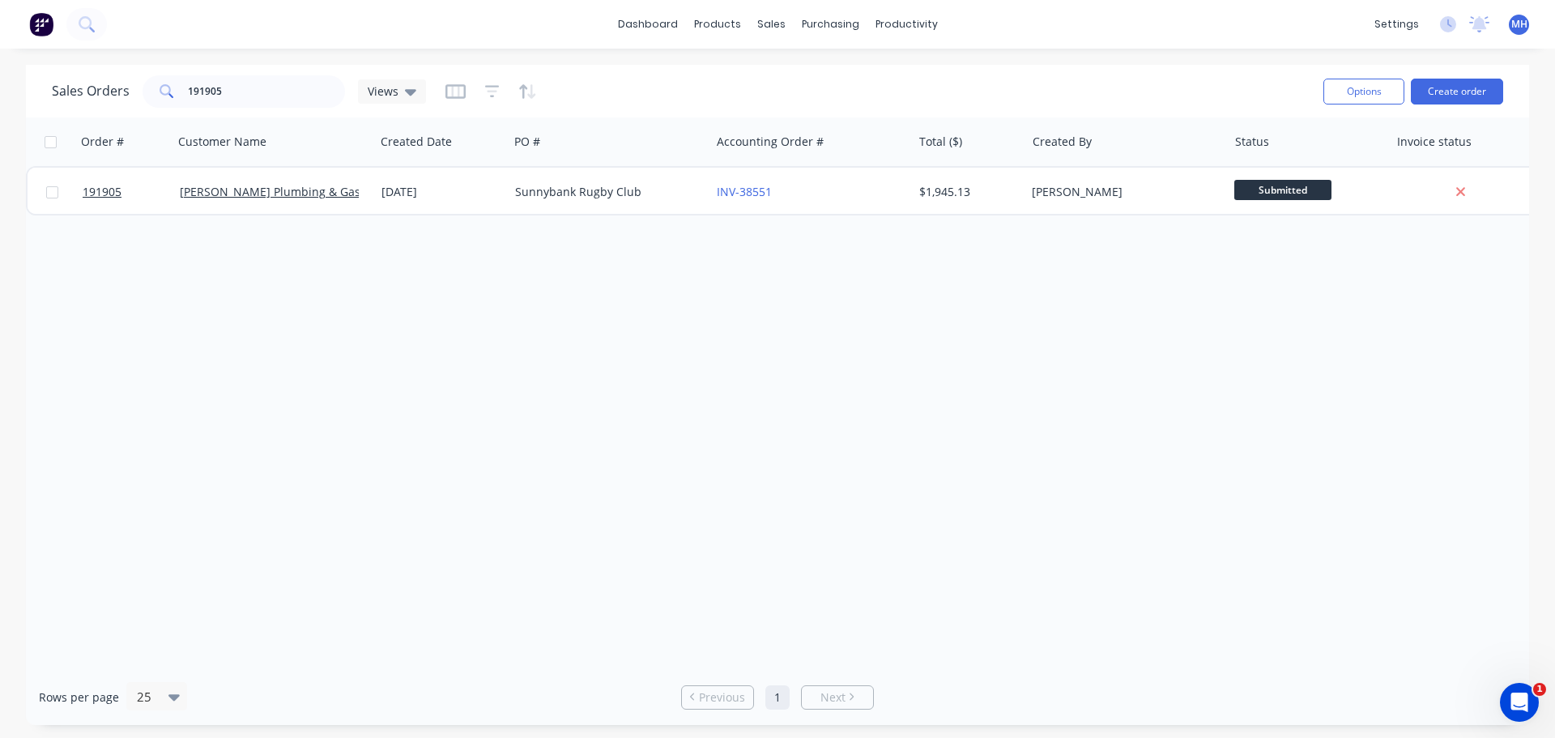
click at [675, 343] on div "Order # Customer Name Created Date PO # Accounting Order # Total ($) Created By…" at bounding box center [777, 392] width 1503 height 551
click at [223, 80] on input "191905" at bounding box center [267, 91] width 158 height 32
click at [224, 80] on input "191905" at bounding box center [267, 91] width 158 height 32
type input "192396"
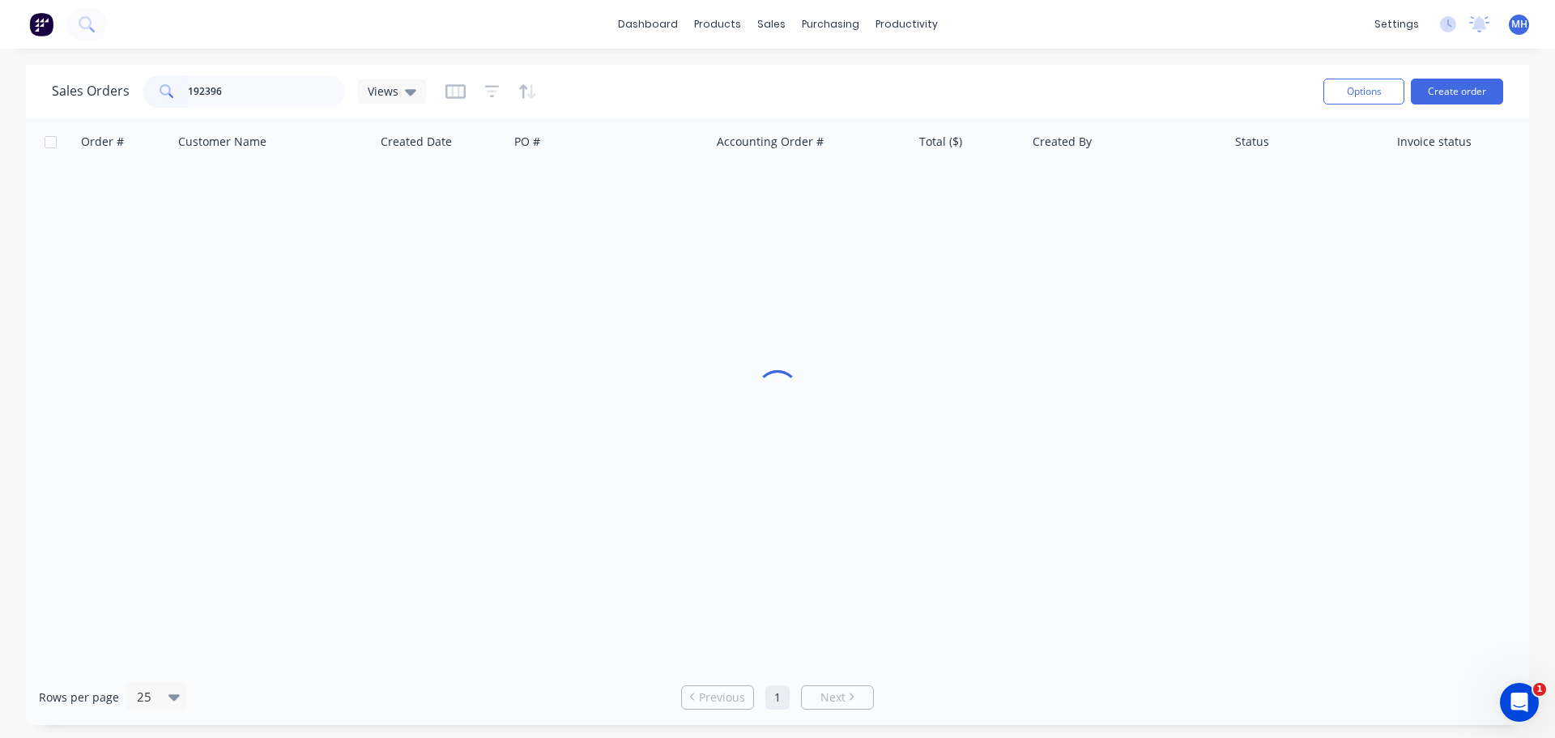
click at [673, 85] on div "Sales Orders 192396 Views" at bounding box center [681, 91] width 1258 height 40
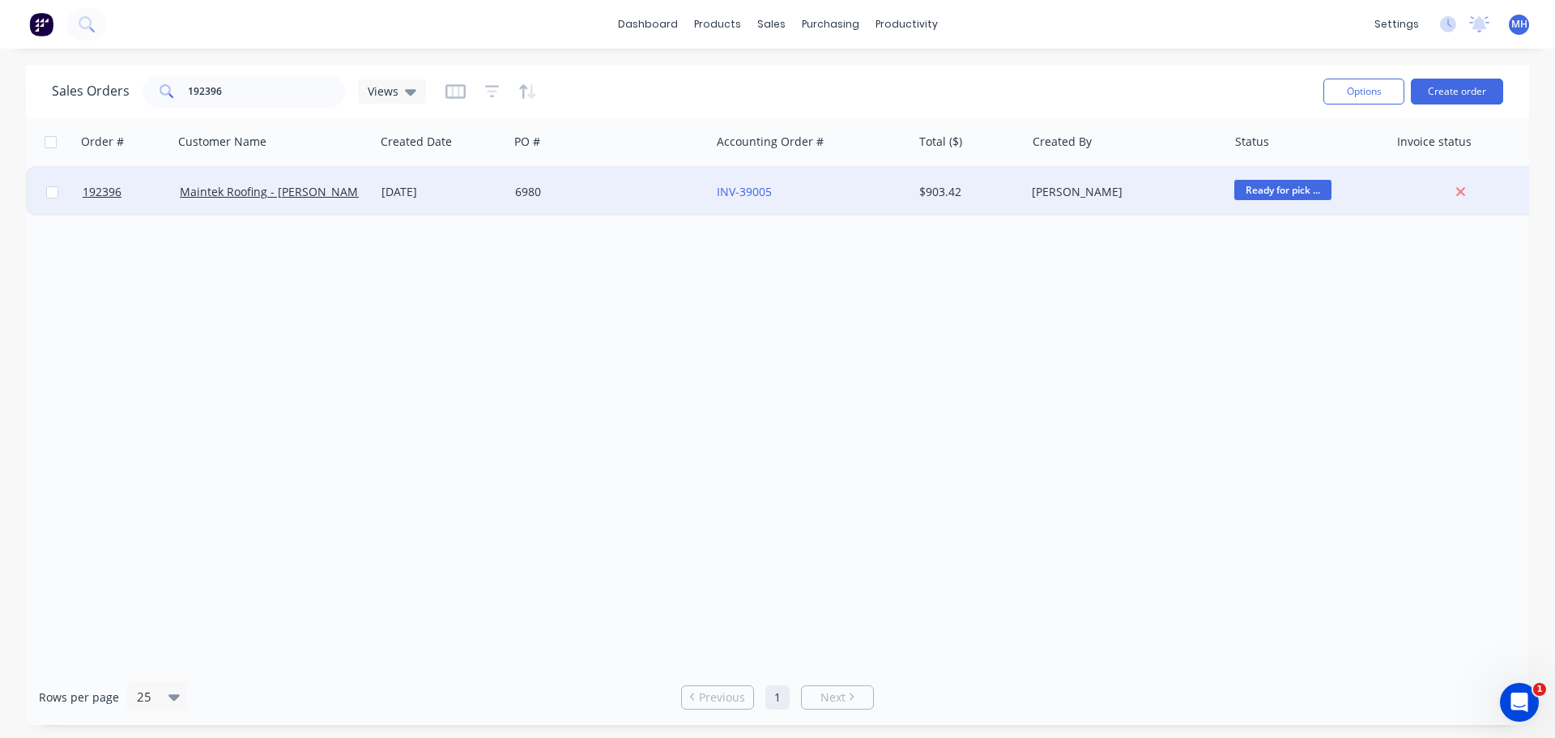
click at [545, 199] on div "6980" at bounding box center [609, 192] width 202 height 49
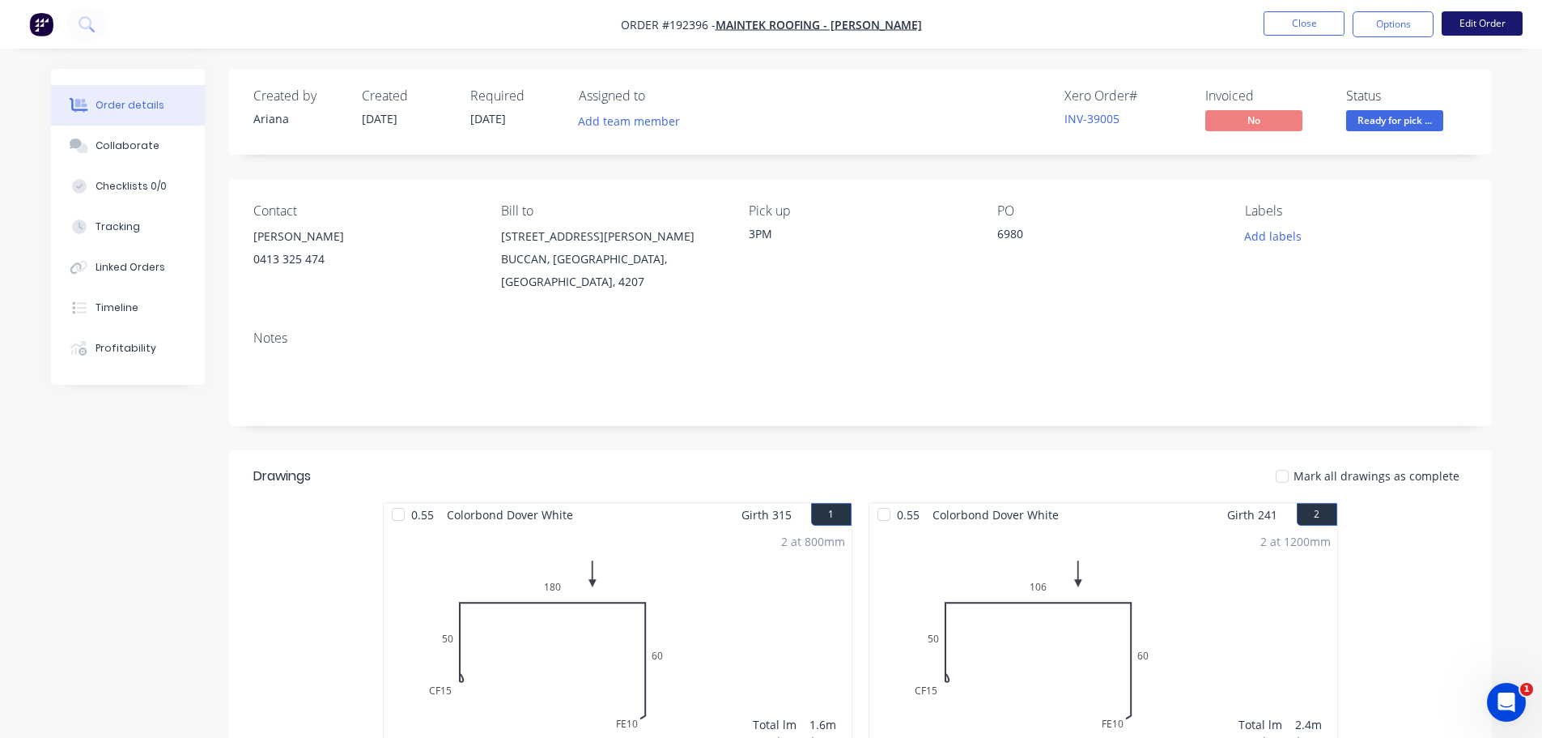
click at [1486, 23] on button "Edit Order" at bounding box center [1482, 23] width 81 height 24
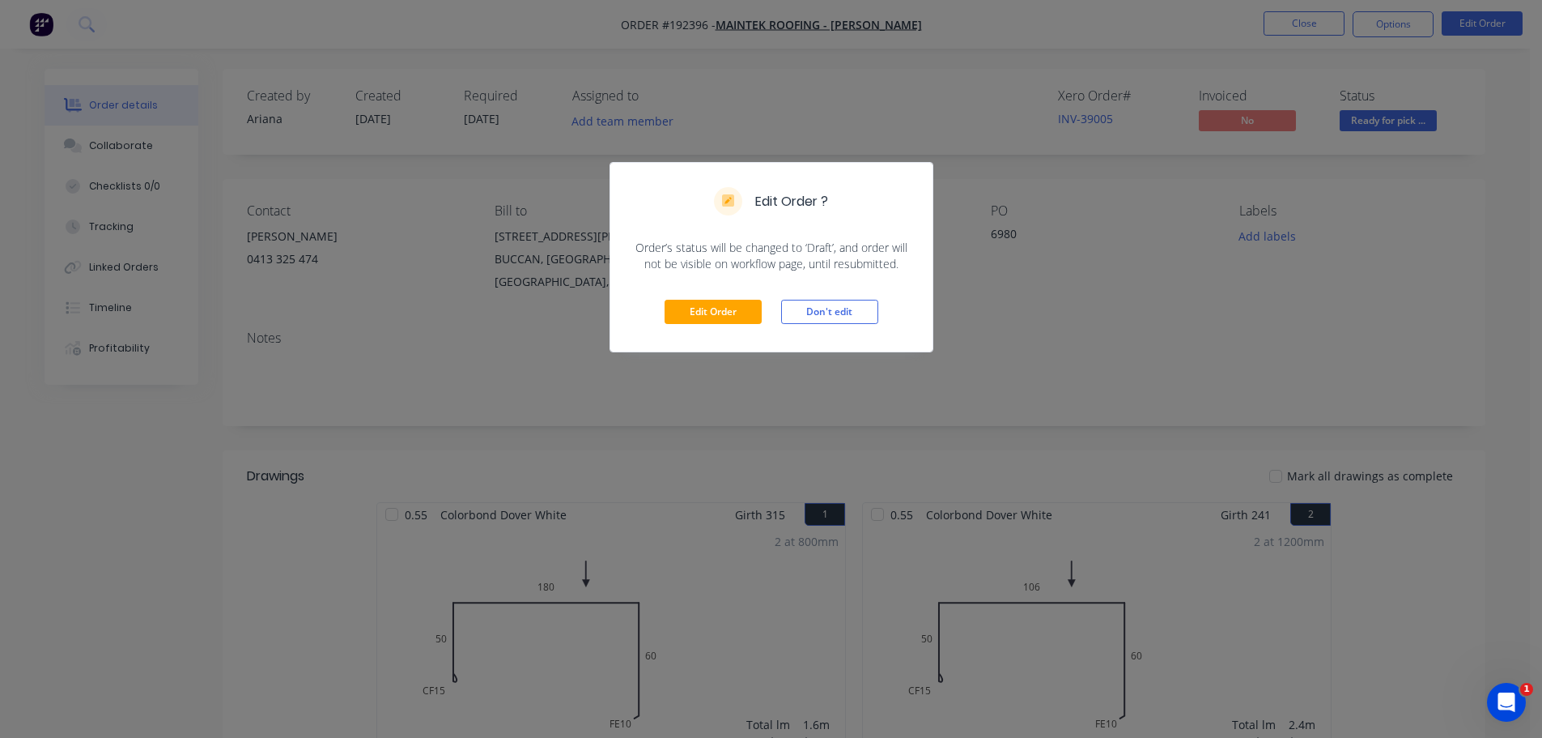
click at [732, 296] on div "Edit Order Don't edit" at bounding box center [772, 311] width 322 height 79
click at [772, 307] on div "Edit Order Don't edit" at bounding box center [772, 311] width 322 height 79
click at [744, 308] on button "Edit Order" at bounding box center [713, 312] width 97 height 24
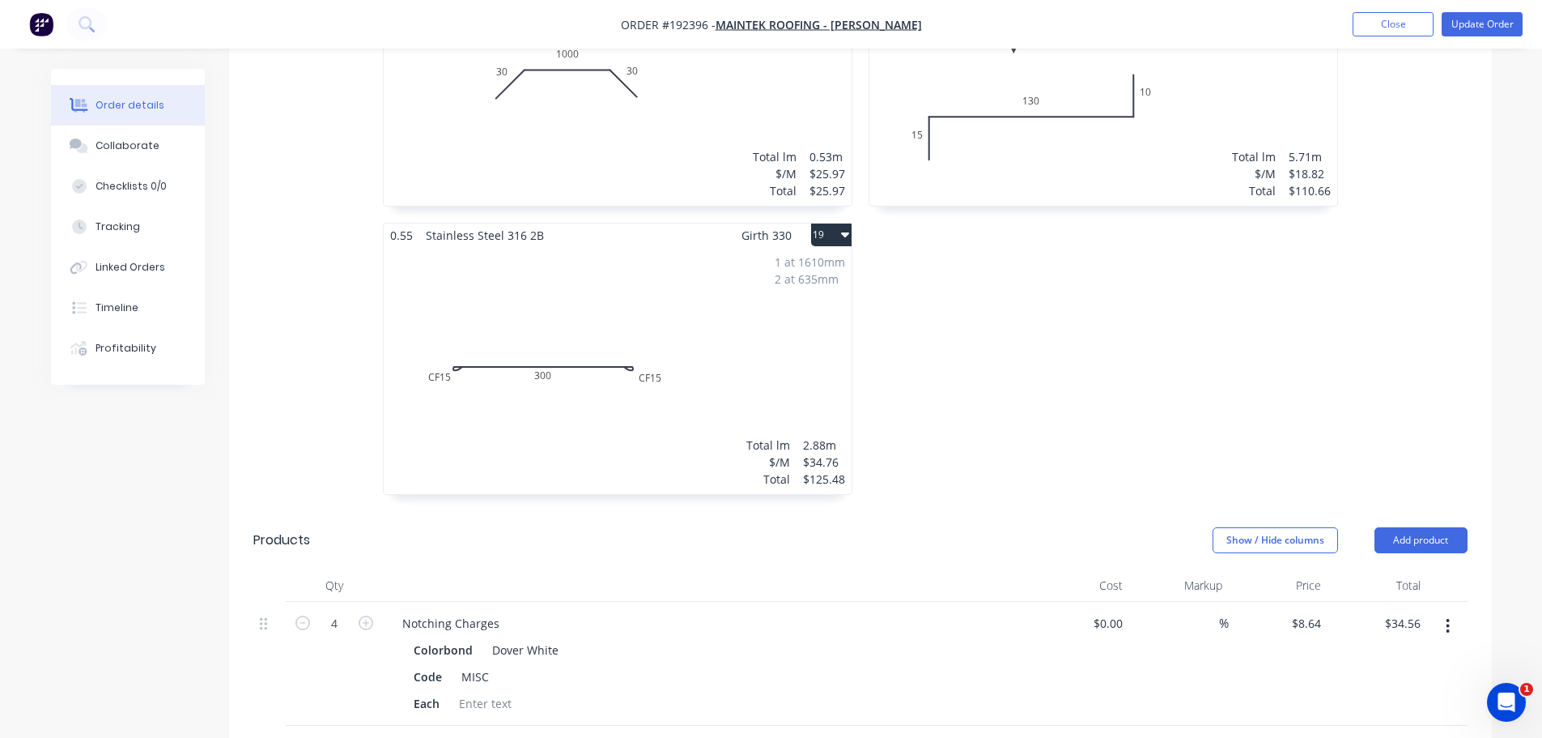
scroll to position [3239, 0]
click at [1410, 526] on button "Add product" at bounding box center [1421, 539] width 93 height 26
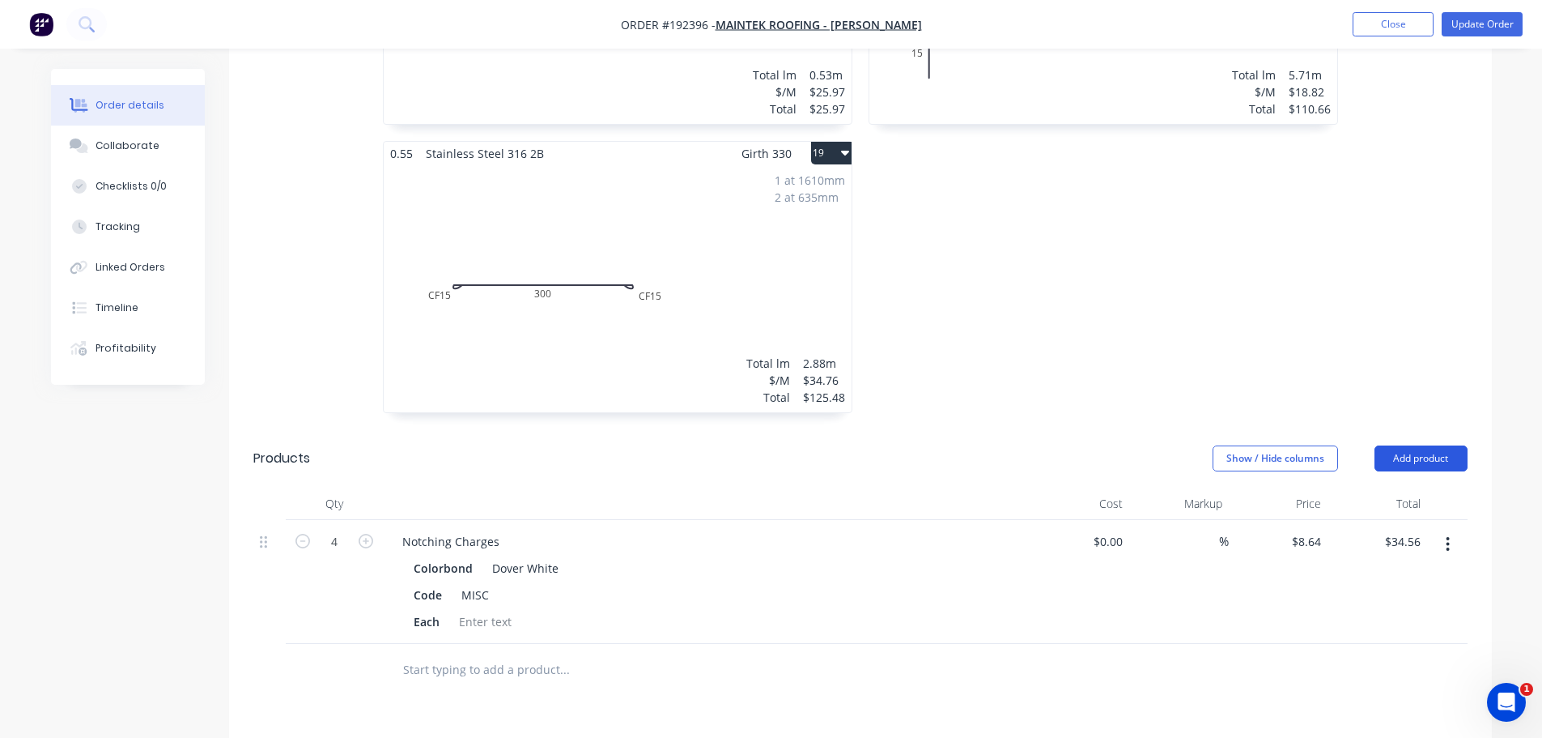
click at [1405, 445] on button "Add product" at bounding box center [1421, 458] width 93 height 26
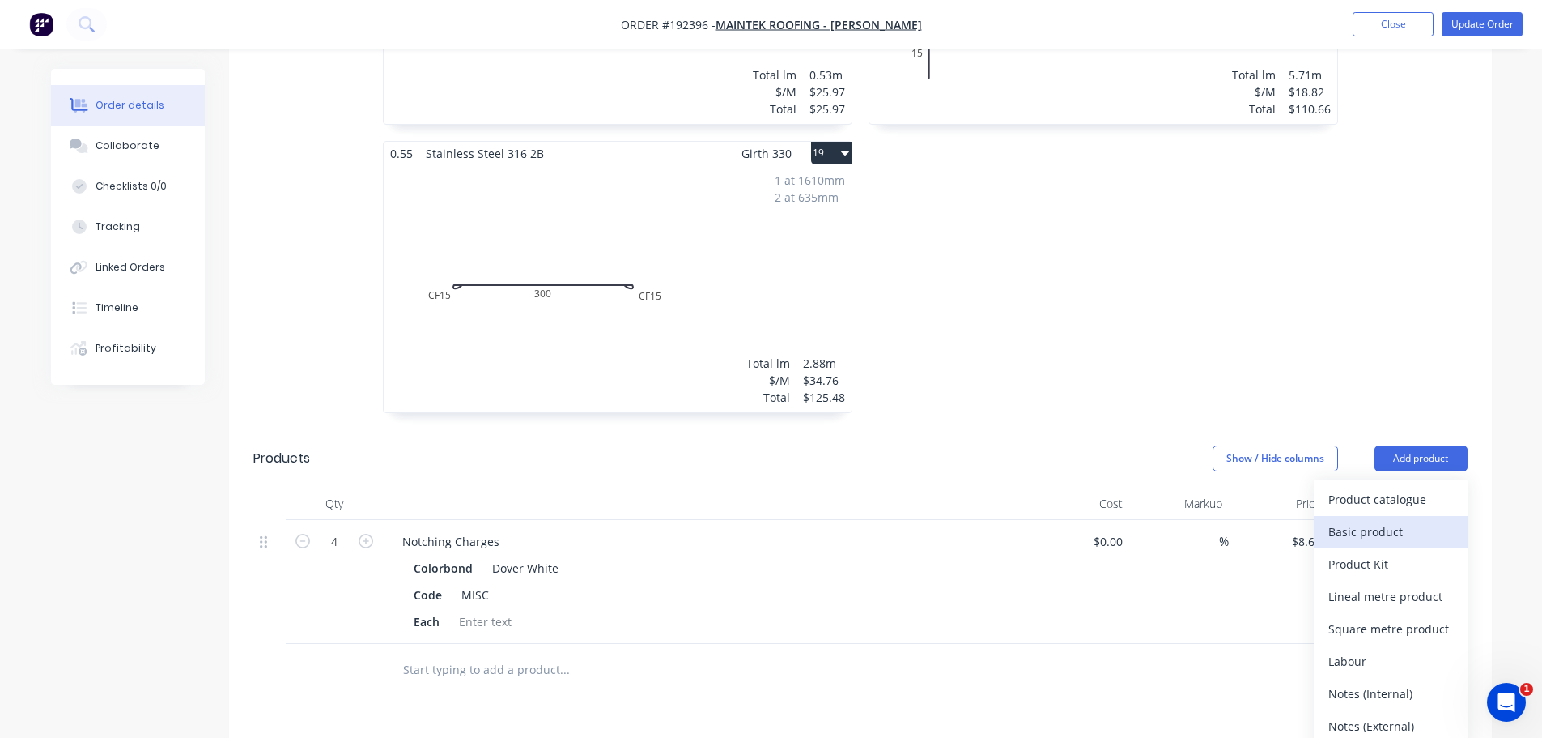
click at [1364, 520] on div "Basic product" at bounding box center [1391, 531] width 125 height 23
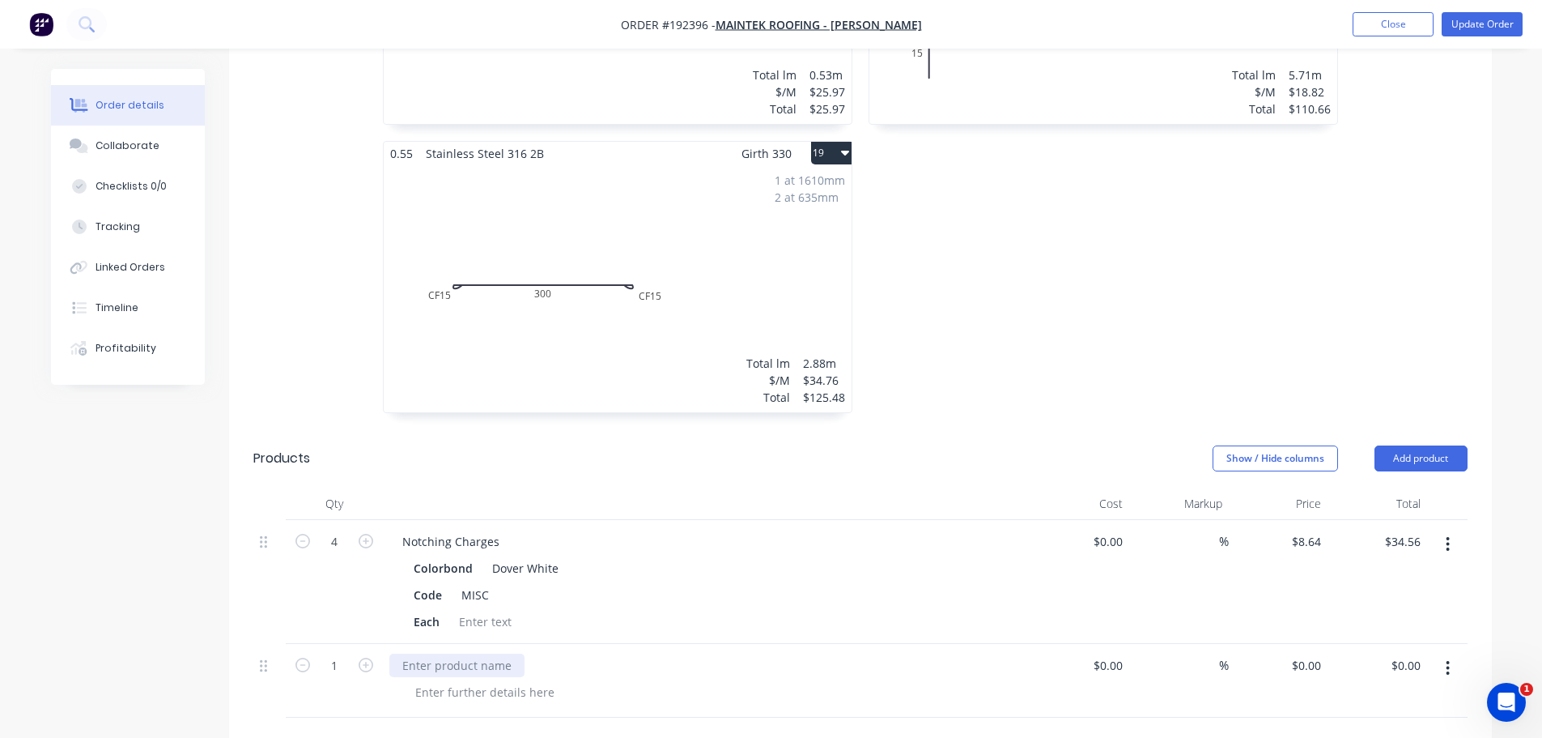
click at [477, 653] on div at bounding box center [456, 664] width 135 height 23
drag, startPoint x: 474, startPoint y: 572, endPoint x: 471, endPoint y: 649, distance: 77.0
click at [494, 621] on div "4 Notching Charges Colorbond Dover White Code MISC Each $0.00 $0.00 % $8.64 $8.…" at bounding box center [860, 619] width 1215 height 198
click at [523, 680] on div at bounding box center [484, 691] width 165 height 23
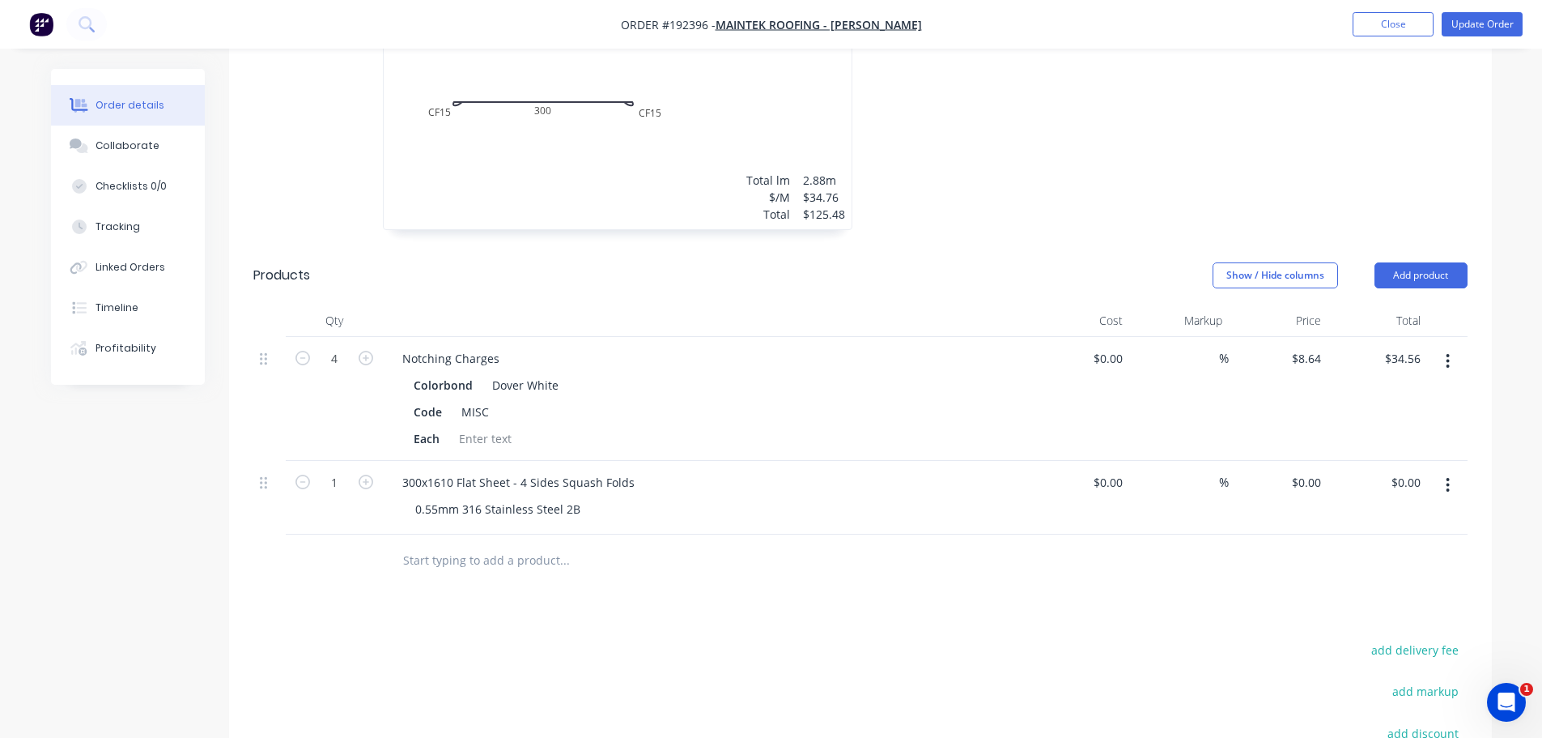
scroll to position [3563, 0]
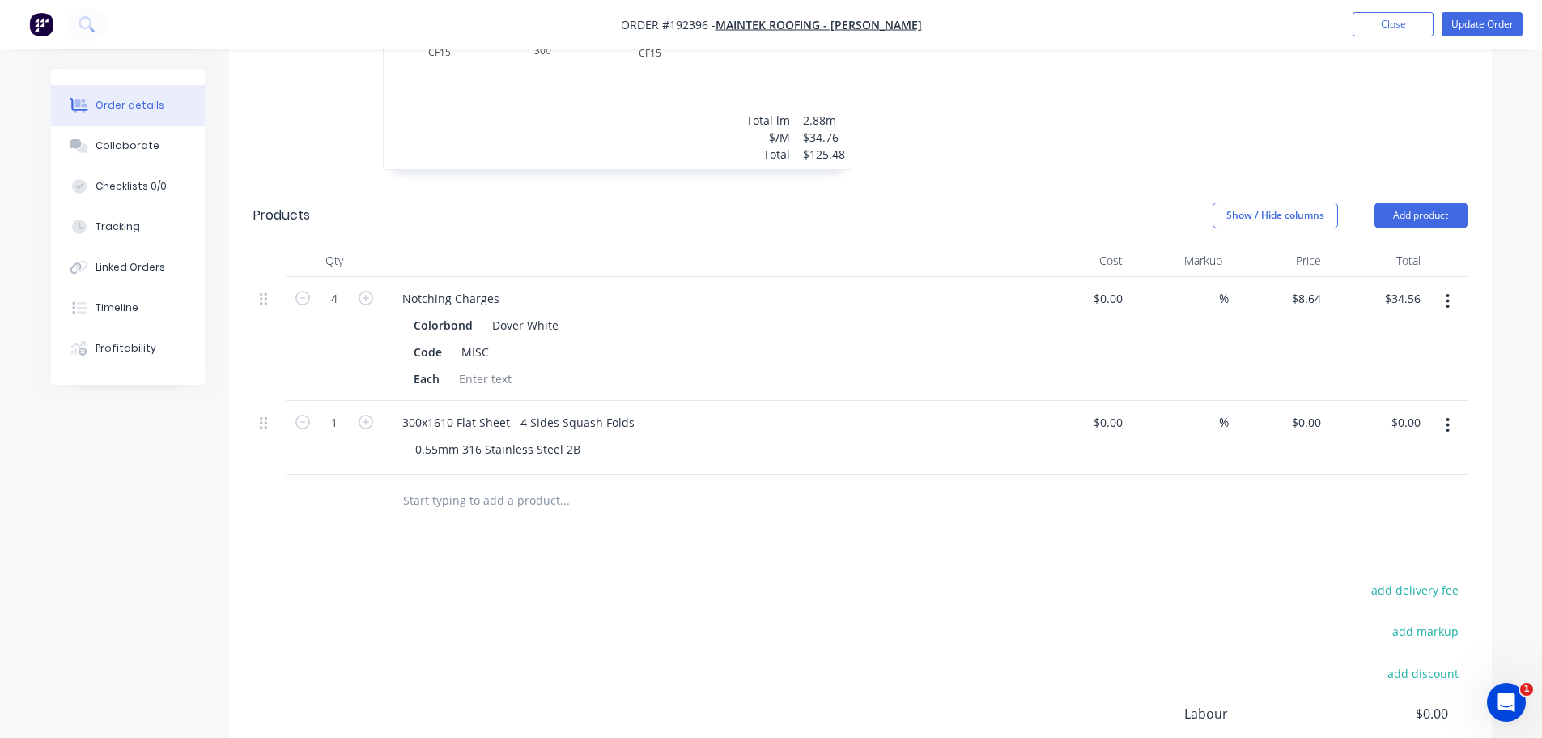
click at [1449, 416] on icon "button" at bounding box center [1448, 425] width 4 height 18
click at [1417, 488] on div "Duplicate" at bounding box center [1391, 499] width 125 height 23
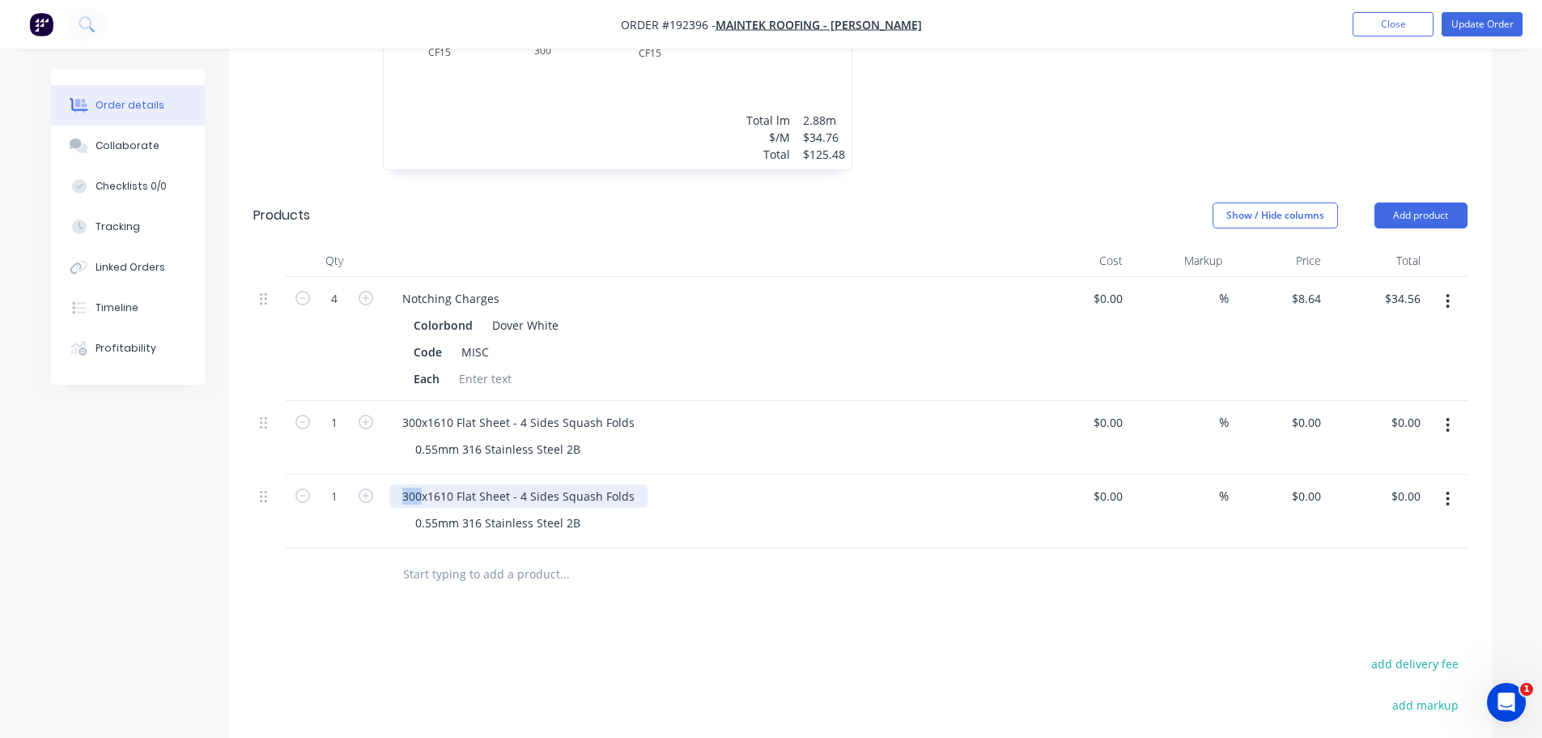
drag, startPoint x: 422, startPoint y: 433, endPoint x: 396, endPoint y: 432, distance: 26.0
click at [396, 484] on div "300x1610 Flat Sheet - 4 Sides Squash Folds" at bounding box center [518, 495] width 258 height 23
drag, startPoint x: 428, startPoint y: 428, endPoint x: 453, endPoint y: 429, distance: 24.3
click at [453, 484] on div "300x1610 Flat Sheet - 4 Sides Squash Folds" at bounding box center [518, 495] width 258 height 23
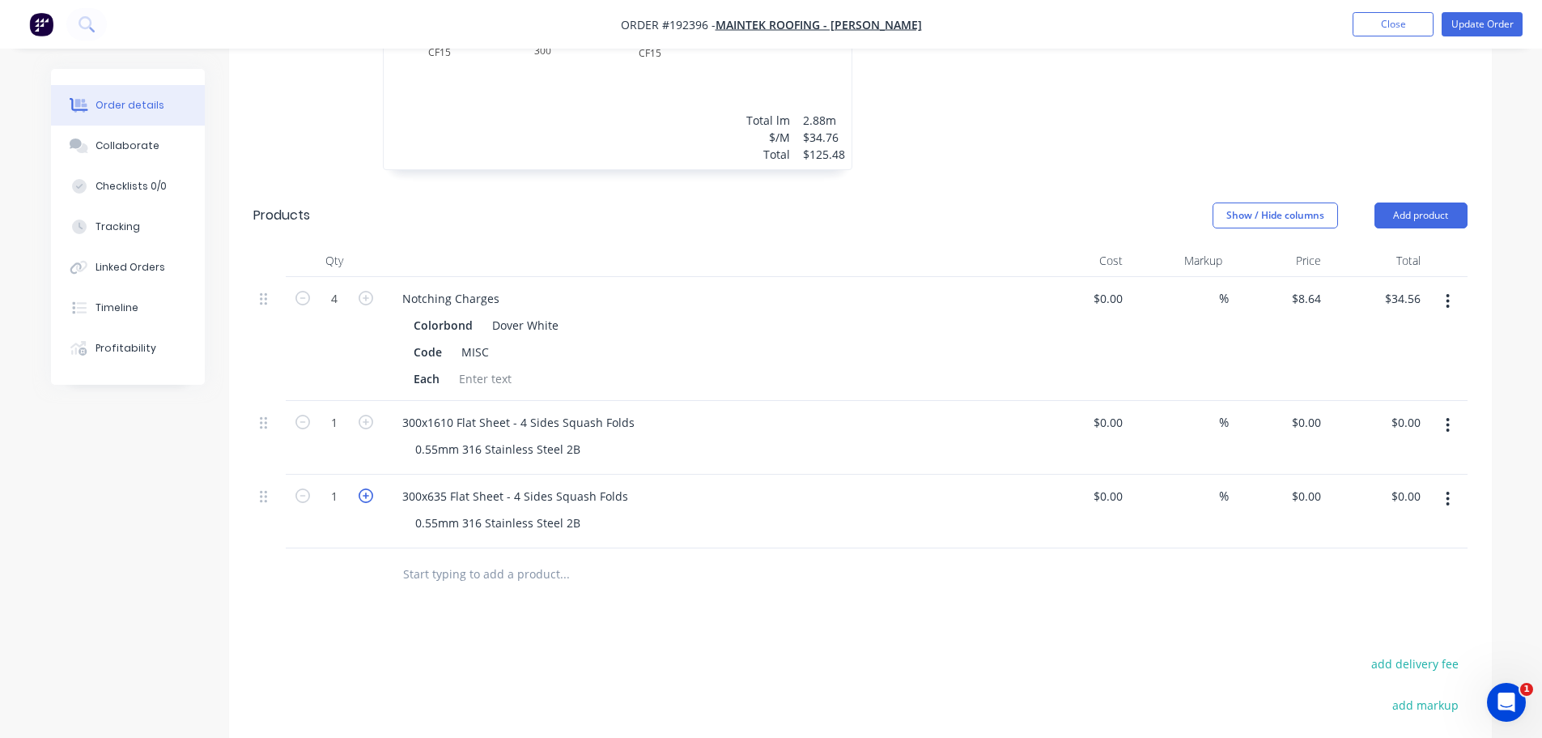
click at [364, 488] on icon "button" at bounding box center [366, 495] width 15 height 15
type input "2"
click at [1308, 411] on div "0 $0.00" at bounding box center [1306, 422] width 44 height 23
type input "$40.63"
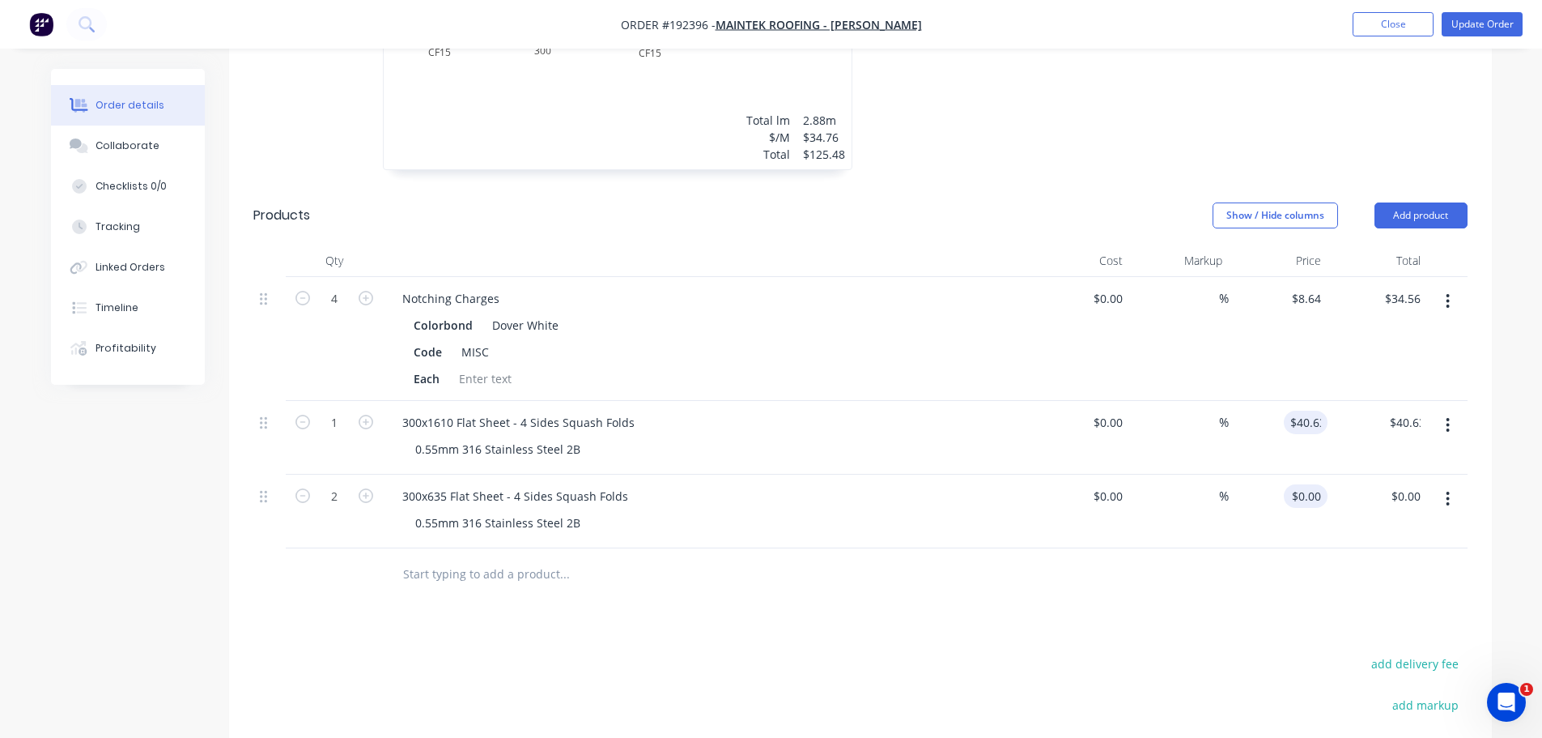
click at [1333, 474] on div "$0.00 $0.00" at bounding box center [1378, 511] width 100 height 74
type input "0"
click at [1314, 484] on input "0" at bounding box center [1309, 495] width 37 height 23
type input "40.63"
type input "$0.00"
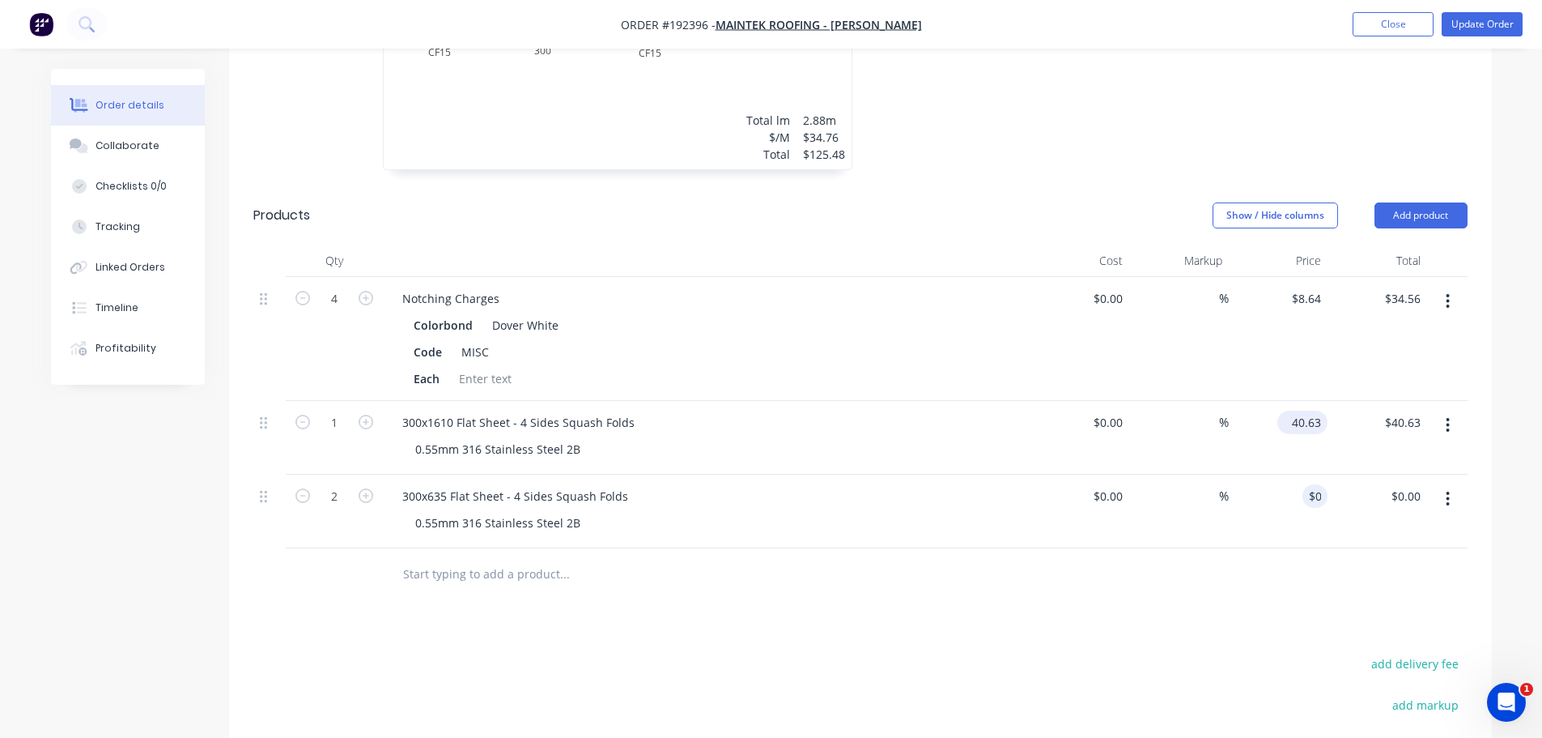
click at [1298, 411] on input "40.63" at bounding box center [1306, 422] width 44 height 23
type input "$65.41"
click at [1308, 484] on div "0 $0.00" at bounding box center [1306, 495] width 44 height 23
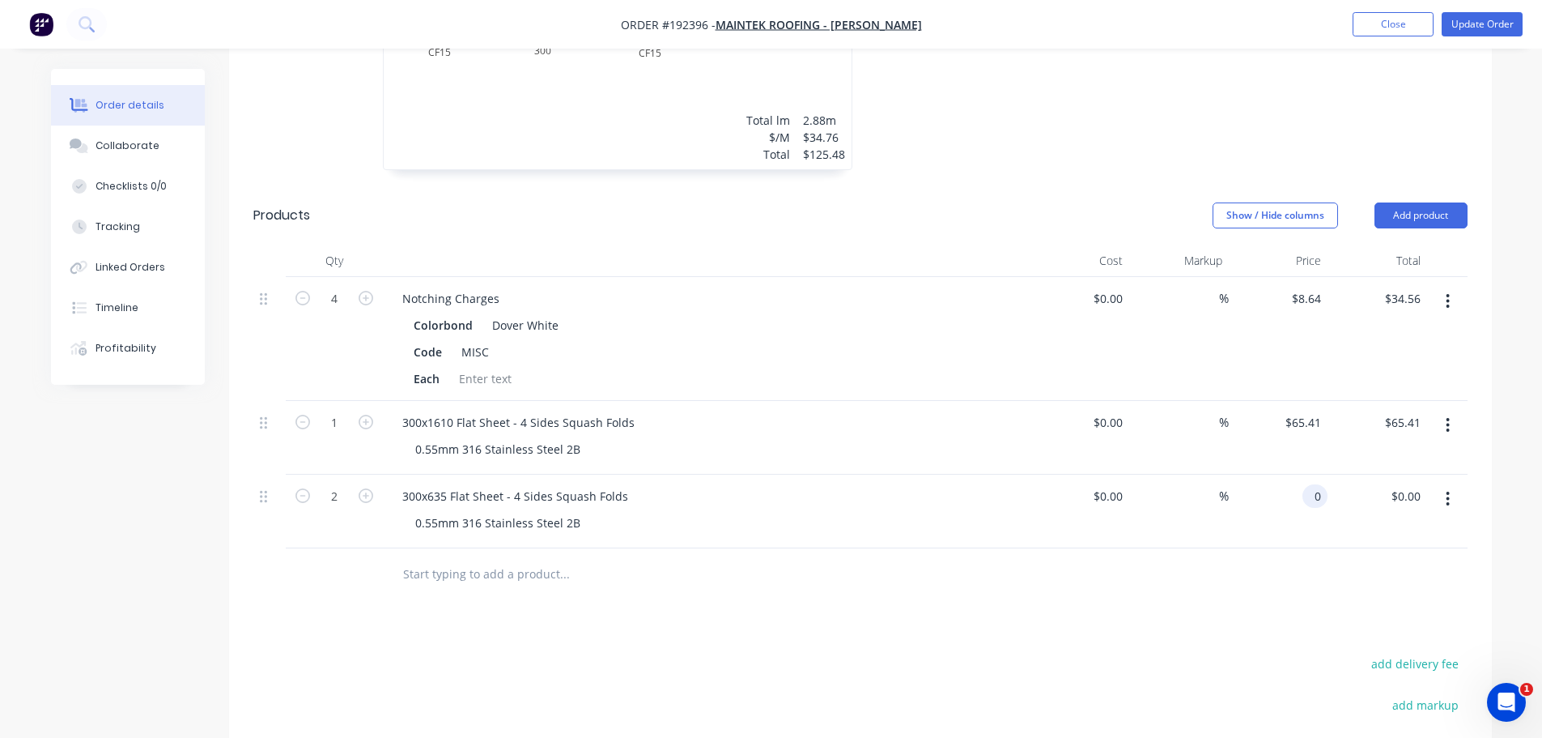
click at [1317, 484] on input "0" at bounding box center [1318, 495] width 19 height 23
type input "$40.63"
type input "$81.26"
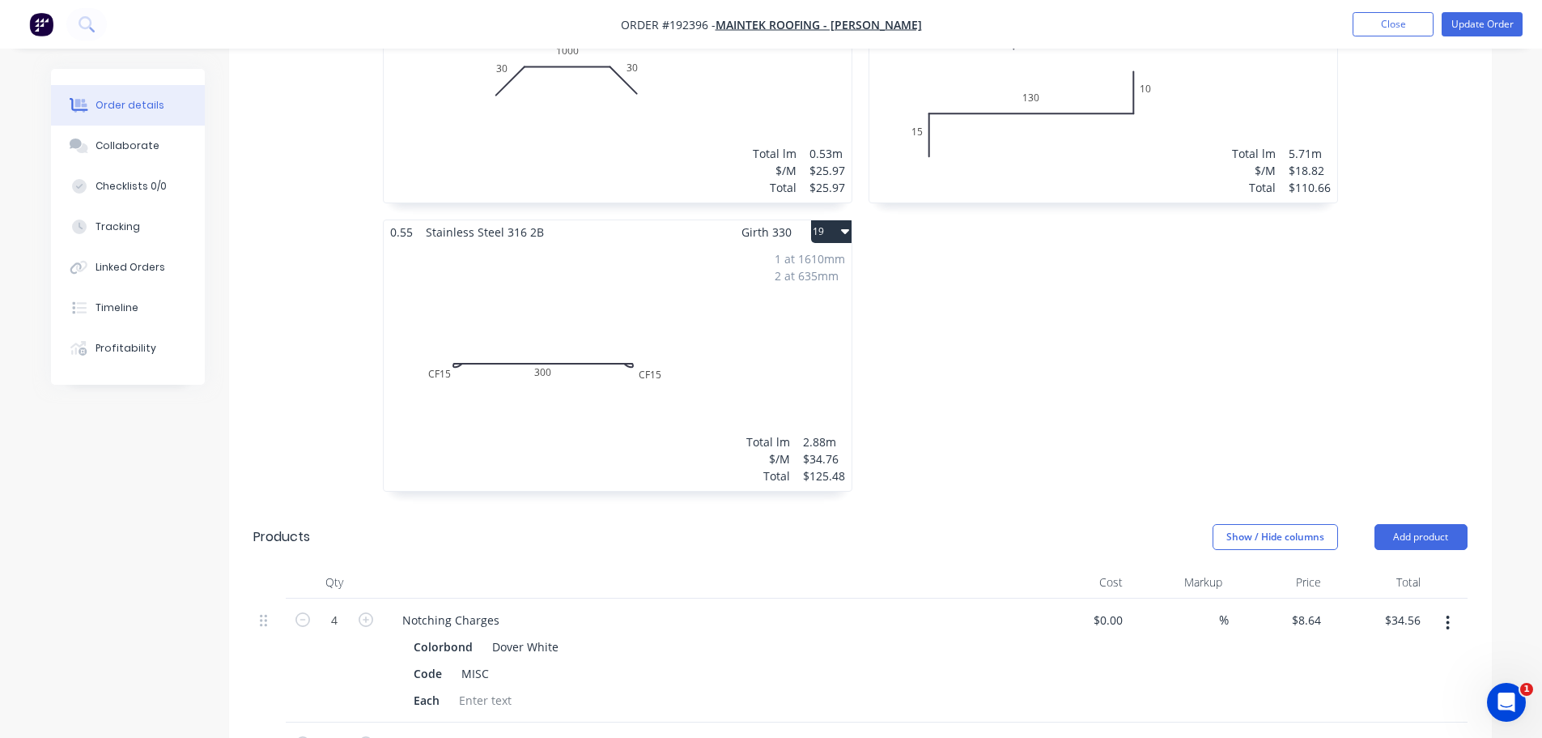
scroll to position [3239, 0]
drag, startPoint x: 896, startPoint y: 529, endPoint x: 868, endPoint y: 340, distance: 190.7
click at [834, 223] on button "19" at bounding box center [831, 234] width 40 height 23
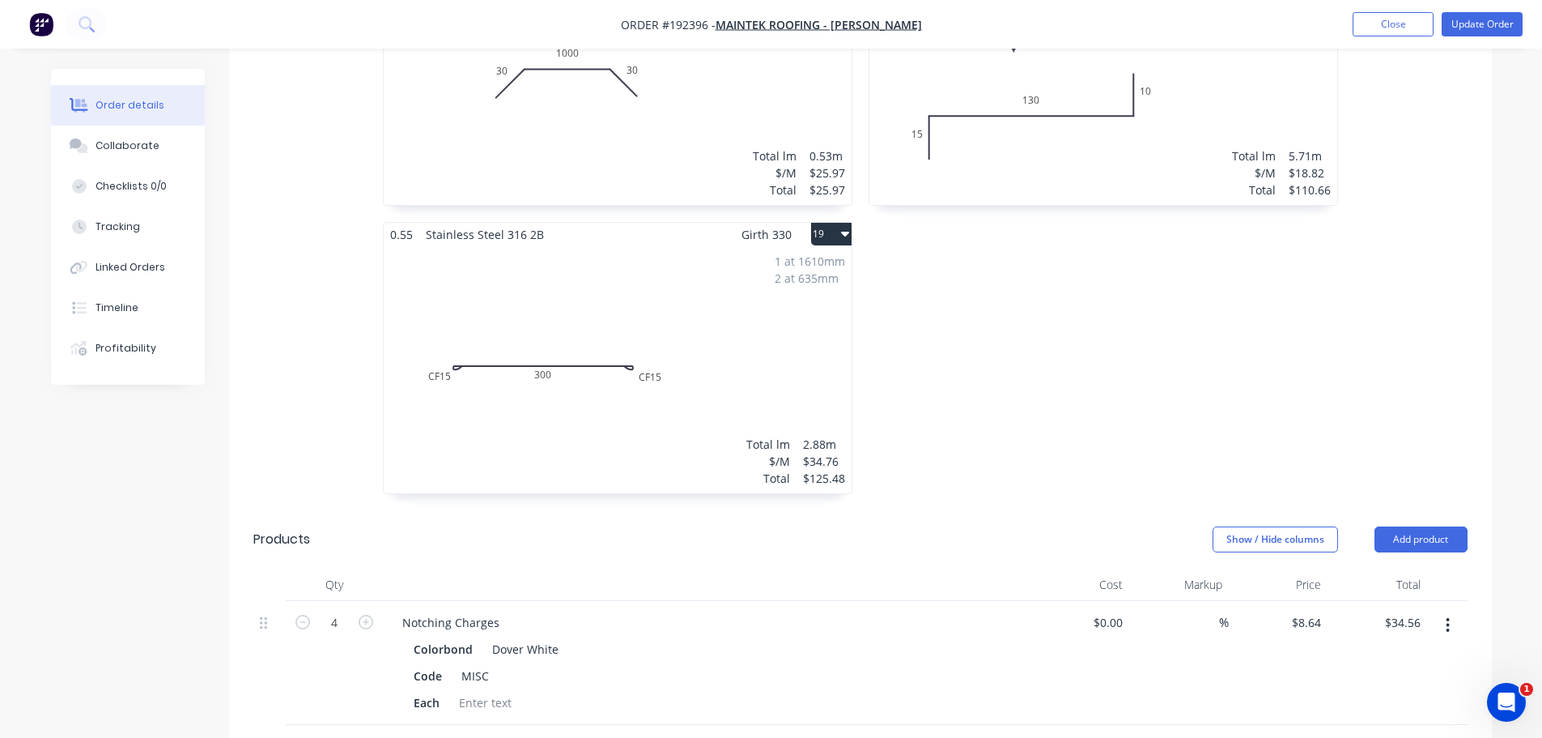
click at [843, 223] on button "19" at bounding box center [831, 234] width 40 height 23
click at [801, 326] on div "Delete" at bounding box center [775, 337] width 125 height 23
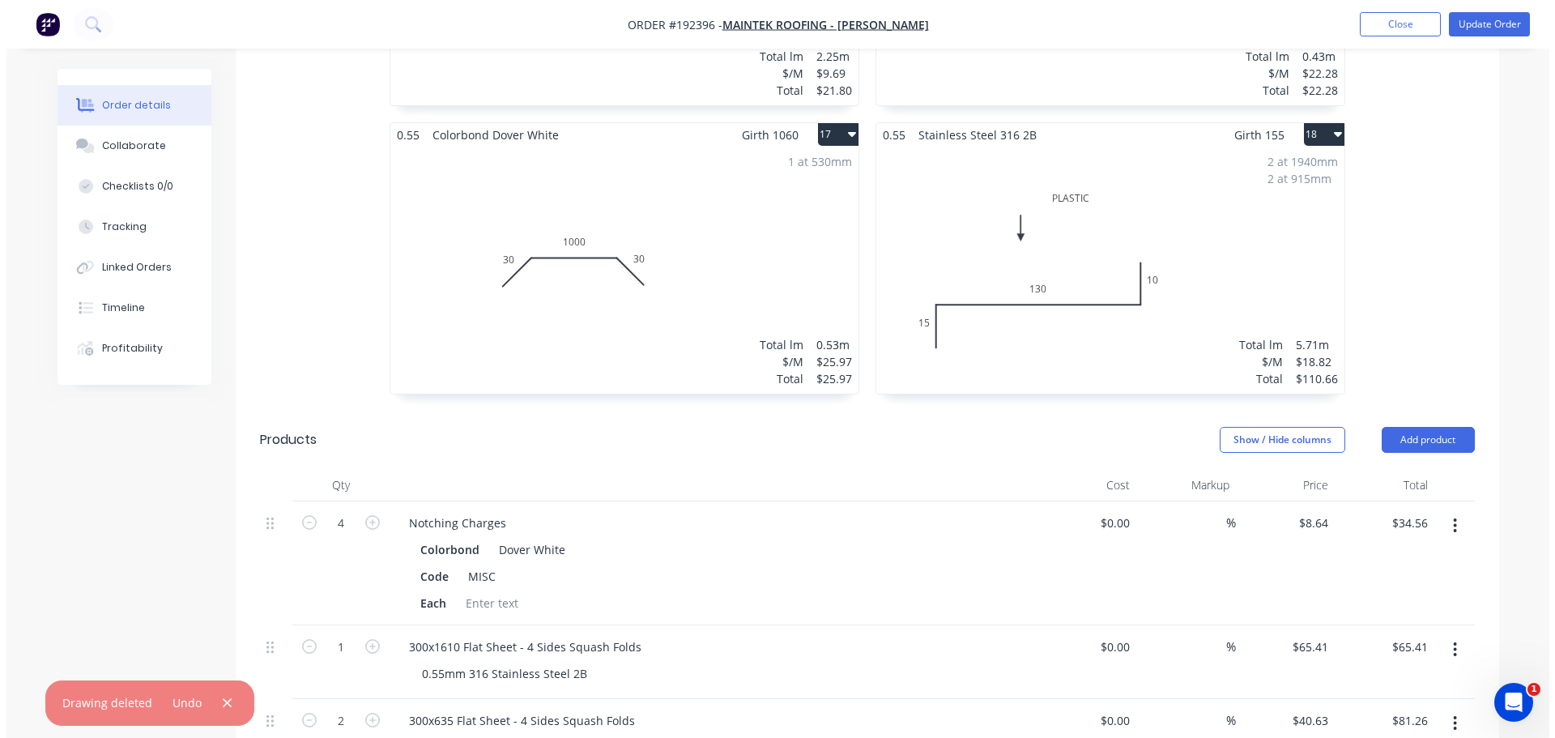
scroll to position [2835, 0]
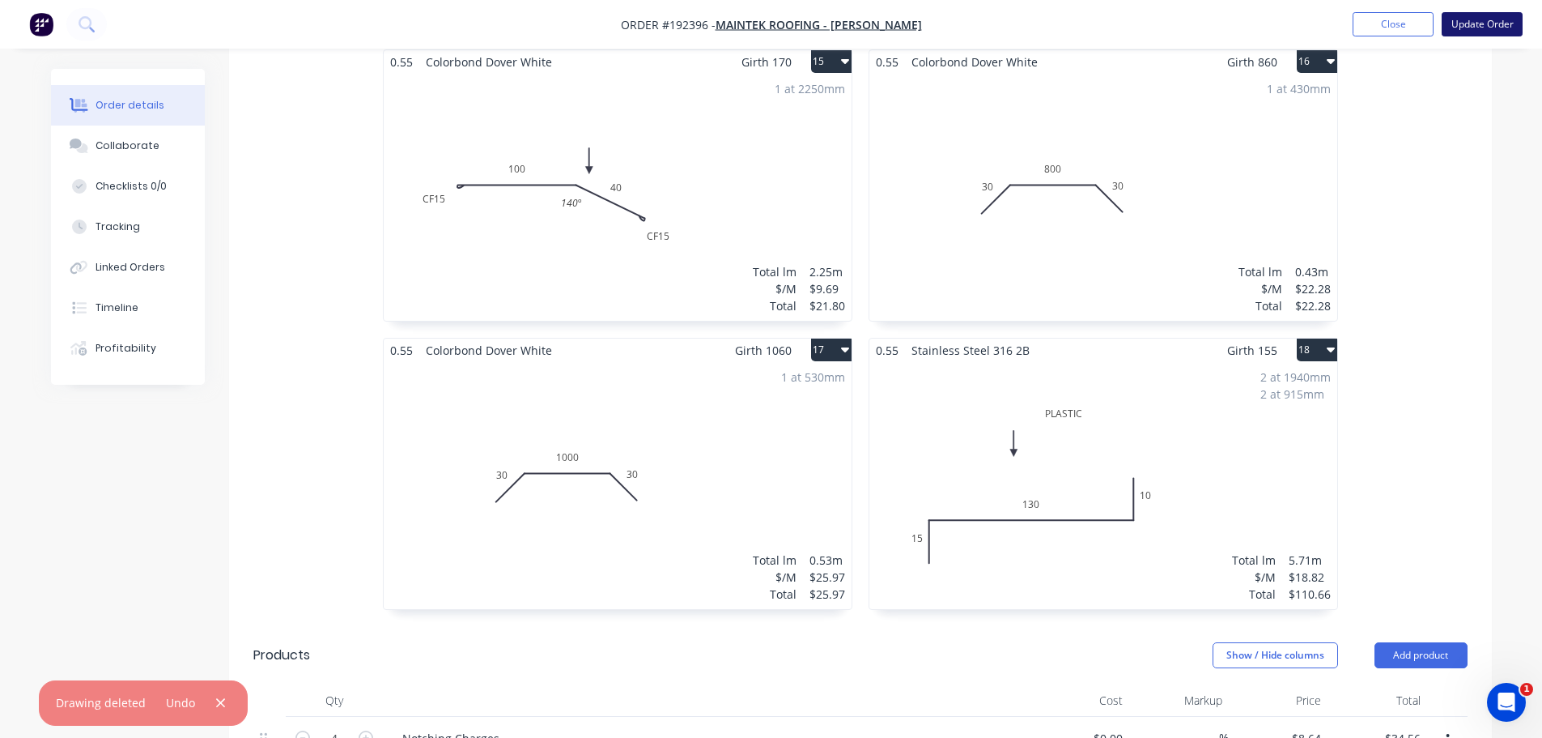
click at [1498, 30] on button "Update Order" at bounding box center [1482, 24] width 81 height 24
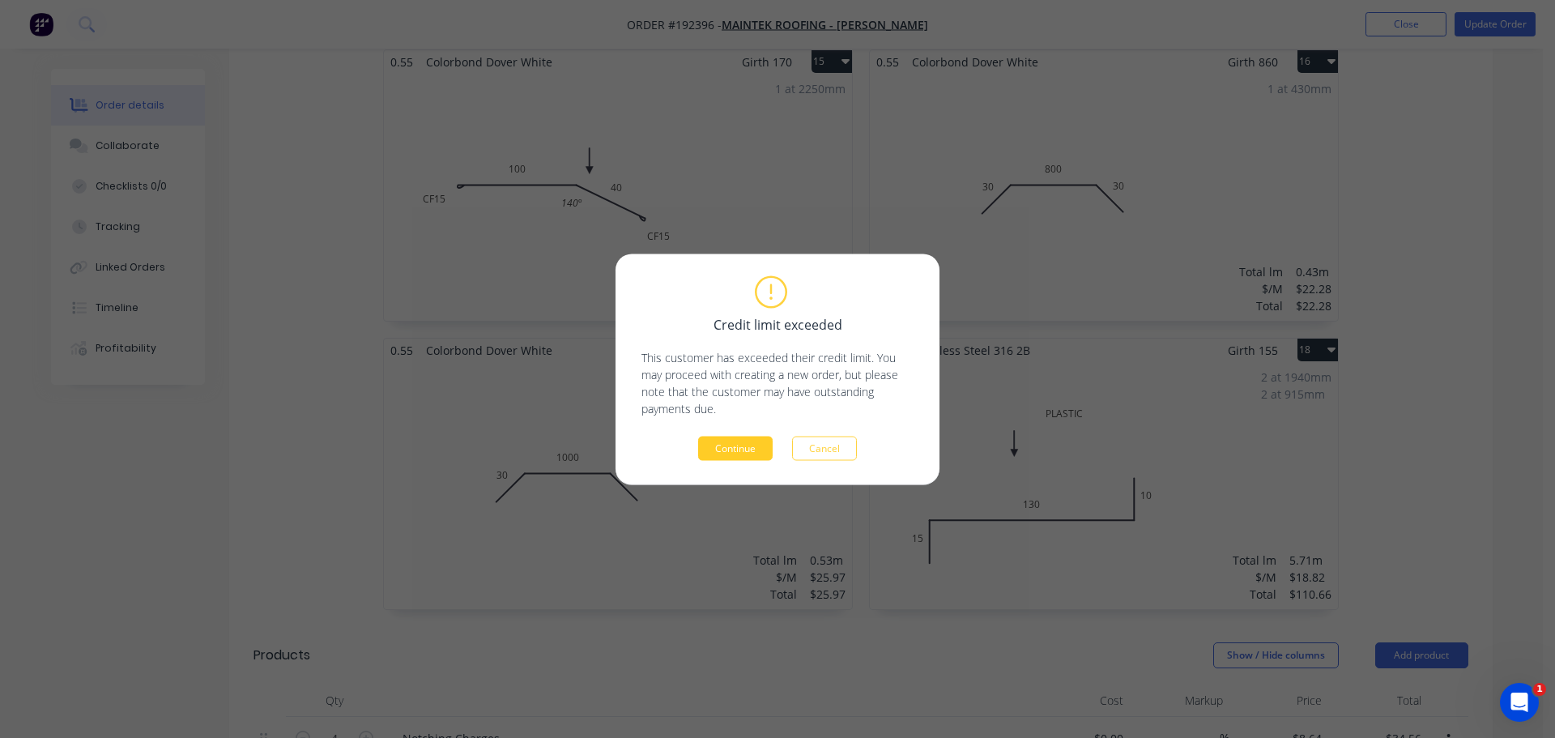
click at [759, 439] on button "Continue" at bounding box center [735, 448] width 74 height 24
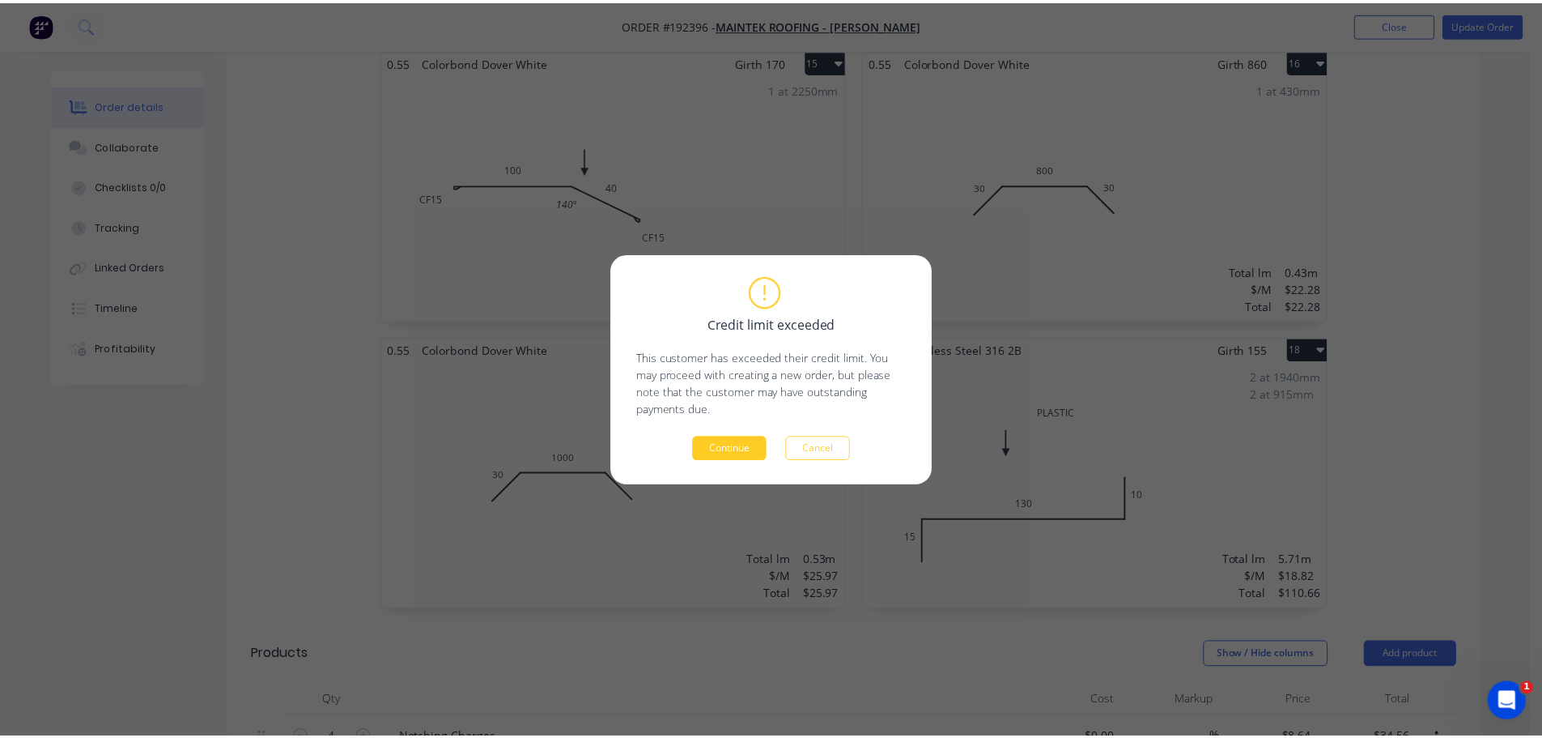
scroll to position [2809, 0]
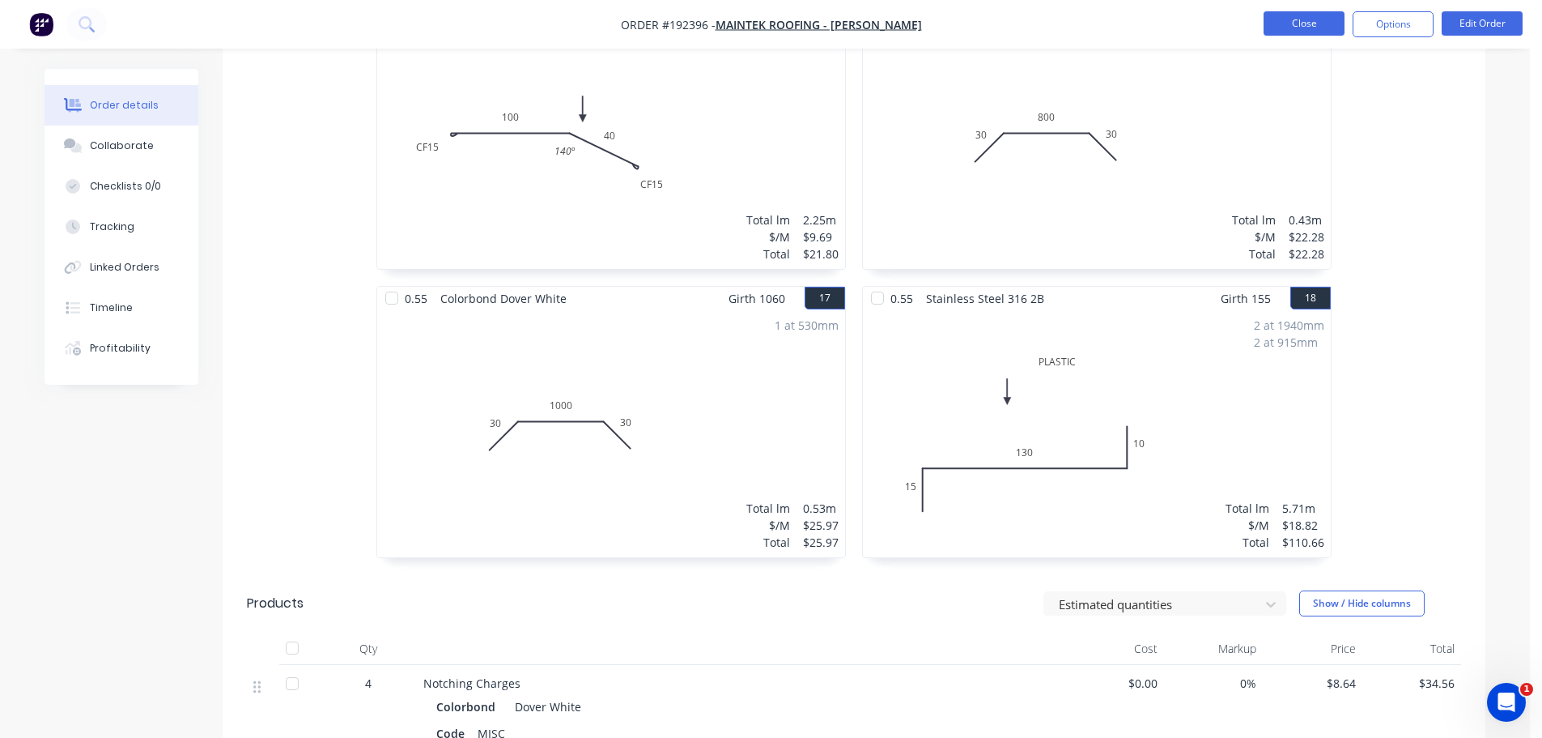
click at [1332, 15] on button "Close" at bounding box center [1304, 23] width 81 height 24
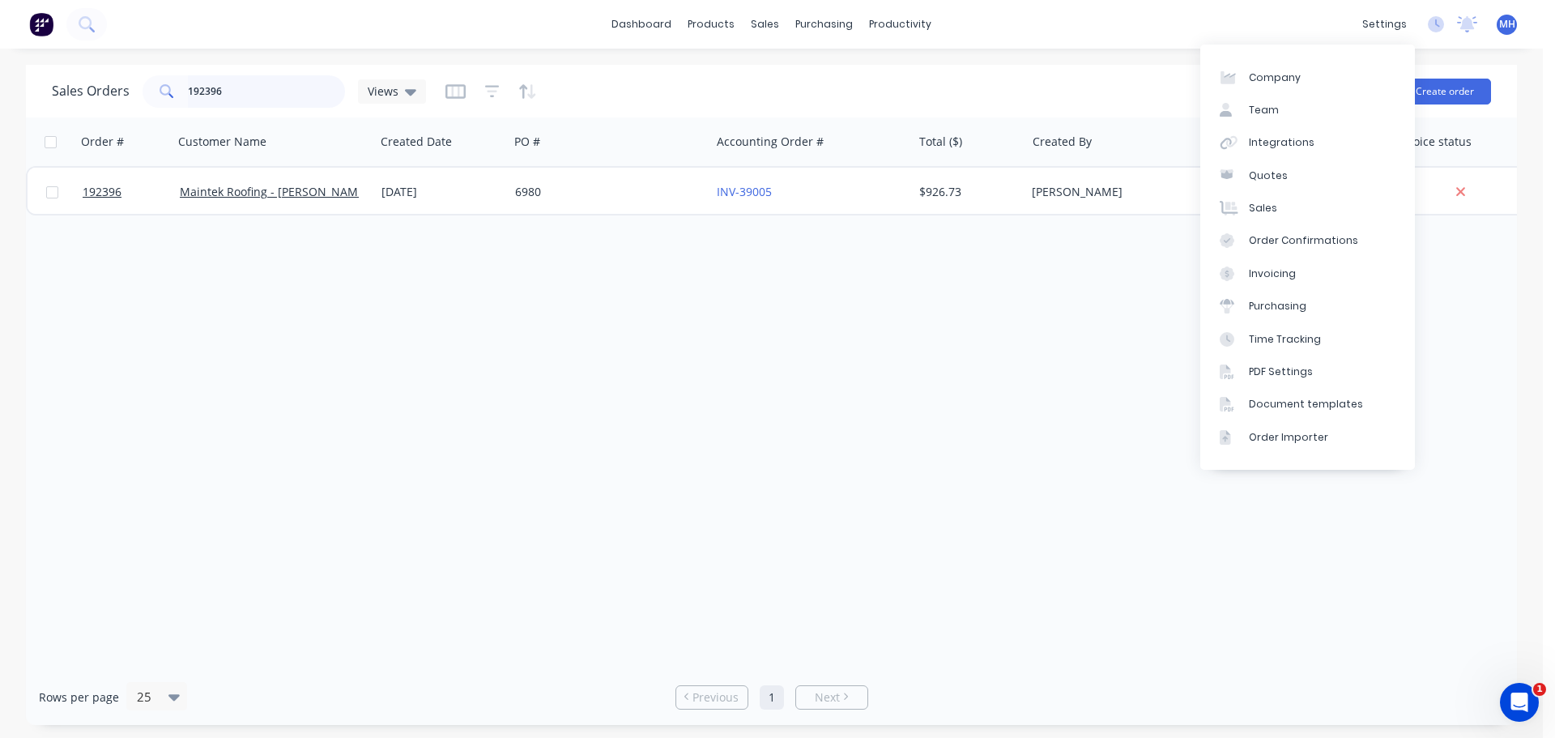
click at [274, 107] on input "192396" at bounding box center [267, 91] width 158 height 32
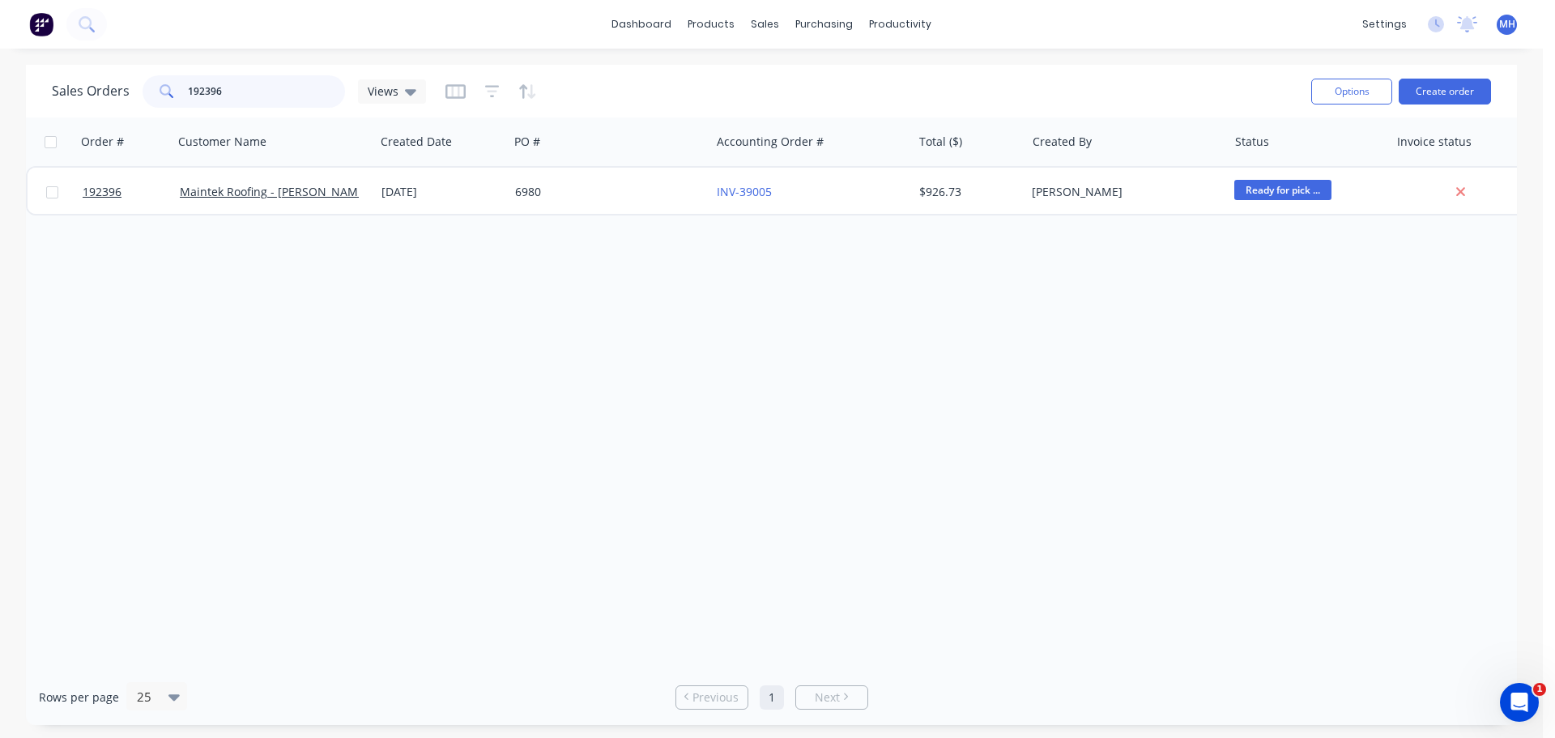
click at [274, 106] on input "192396" at bounding box center [267, 91] width 158 height 32
type input "192402"
click at [683, 86] on div "Sales Orders 192402 Views" at bounding box center [675, 91] width 1246 height 40
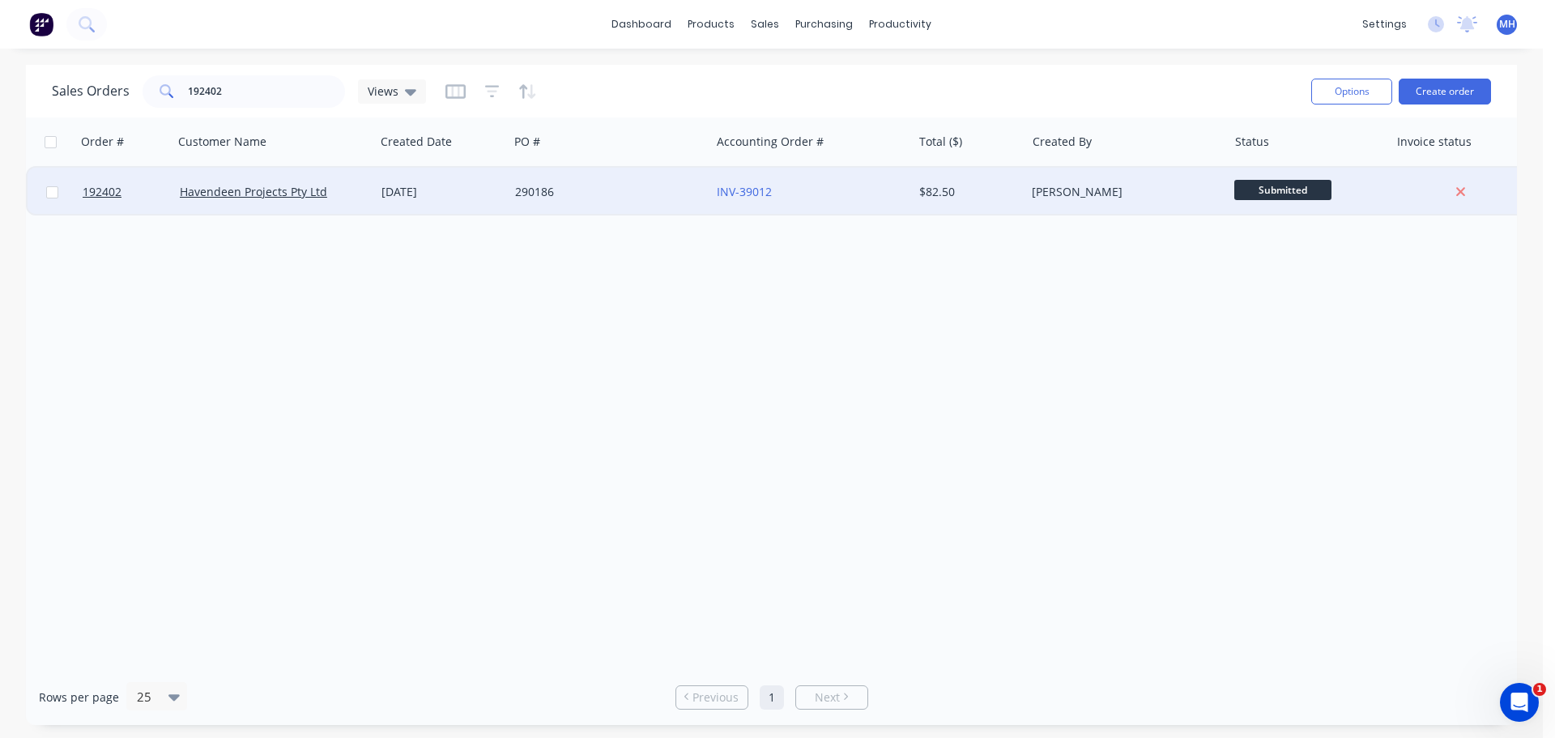
click at [567, 190] on div "290186" at bounding box center [605, 192] width 180 height 16
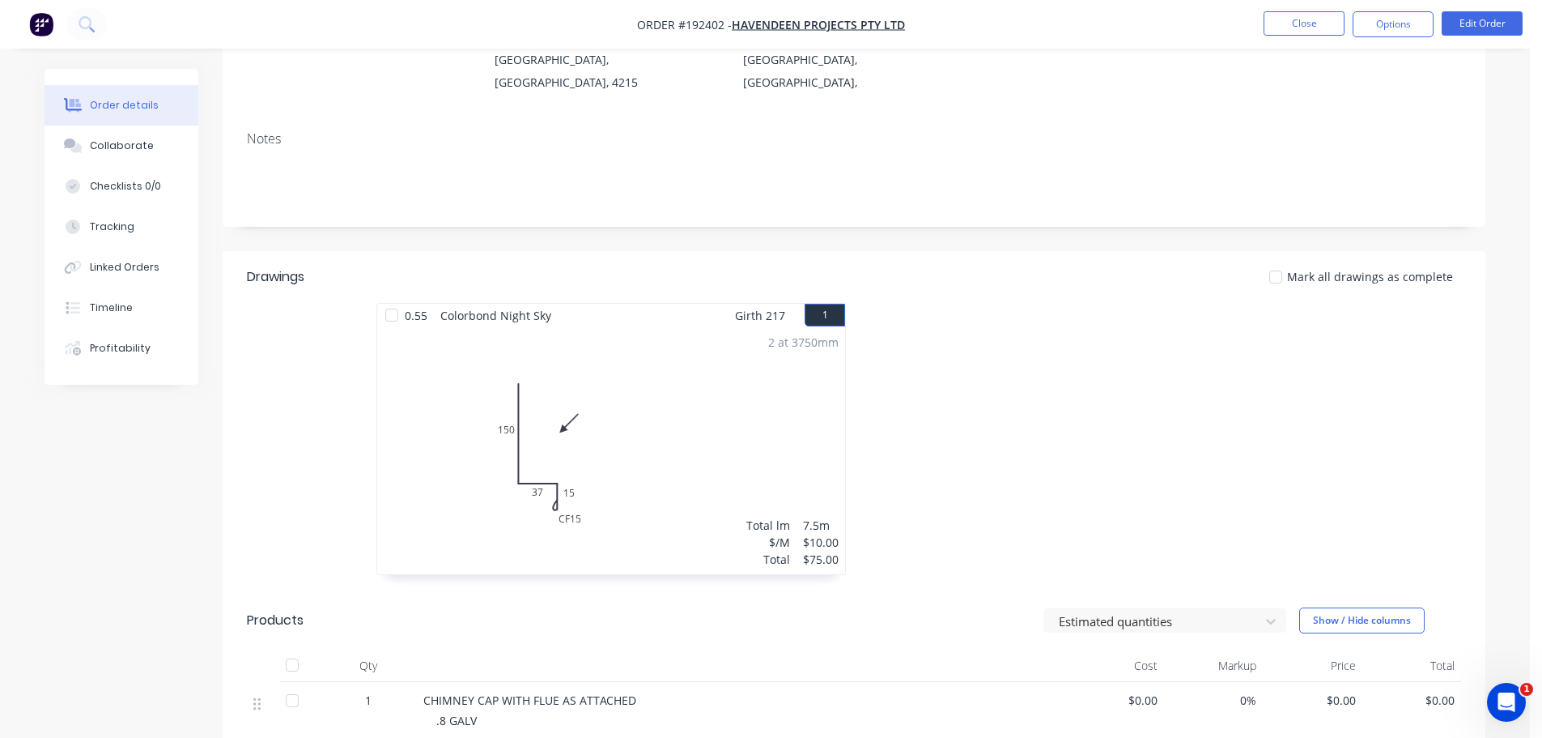
scroll to position [243, 0]
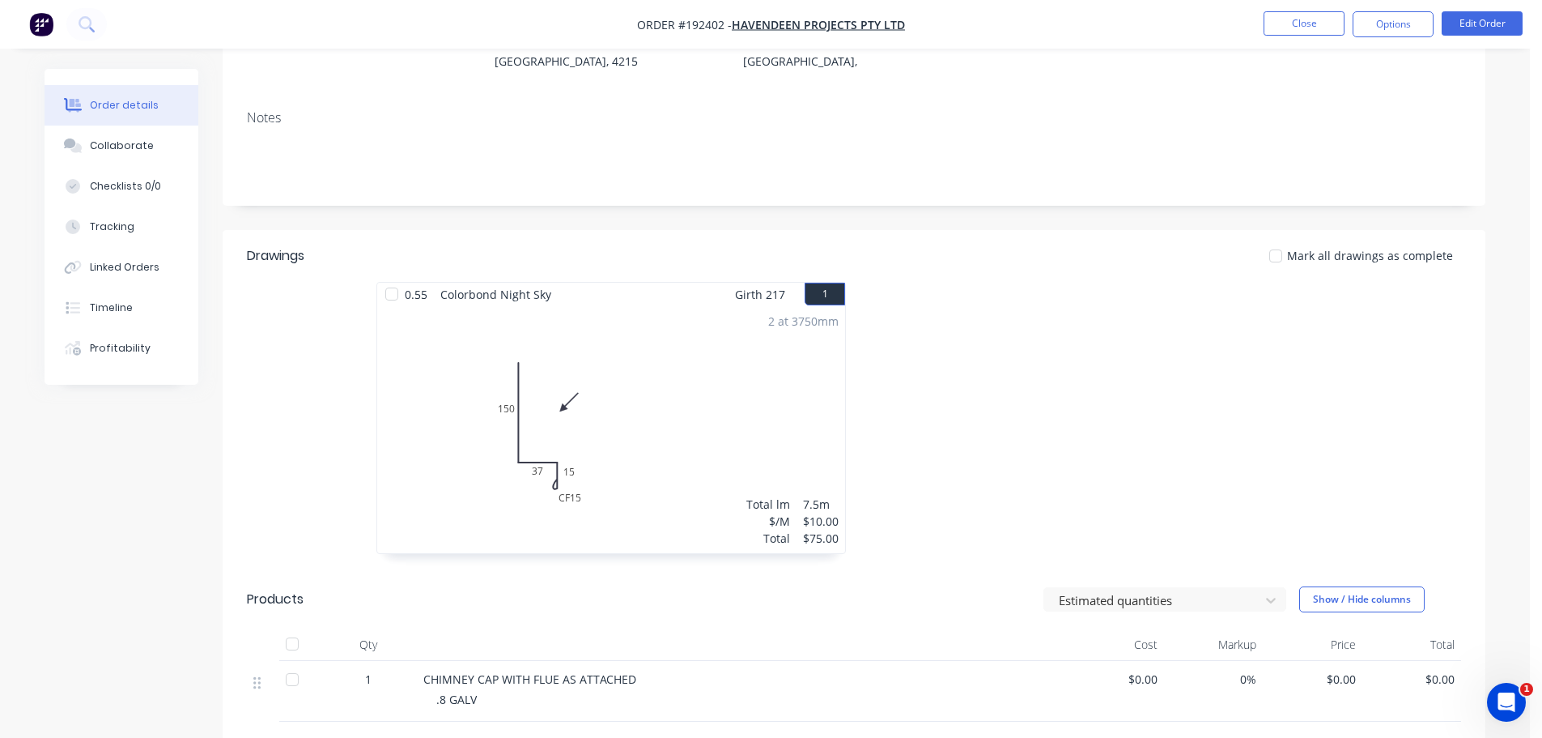
click at [1092, 314] on div at bounding box center [1097, 426] width 486 height 288
click at [1476, 23] on button "Edit Order" at bounding box center [1482, 23] width 81 height 24
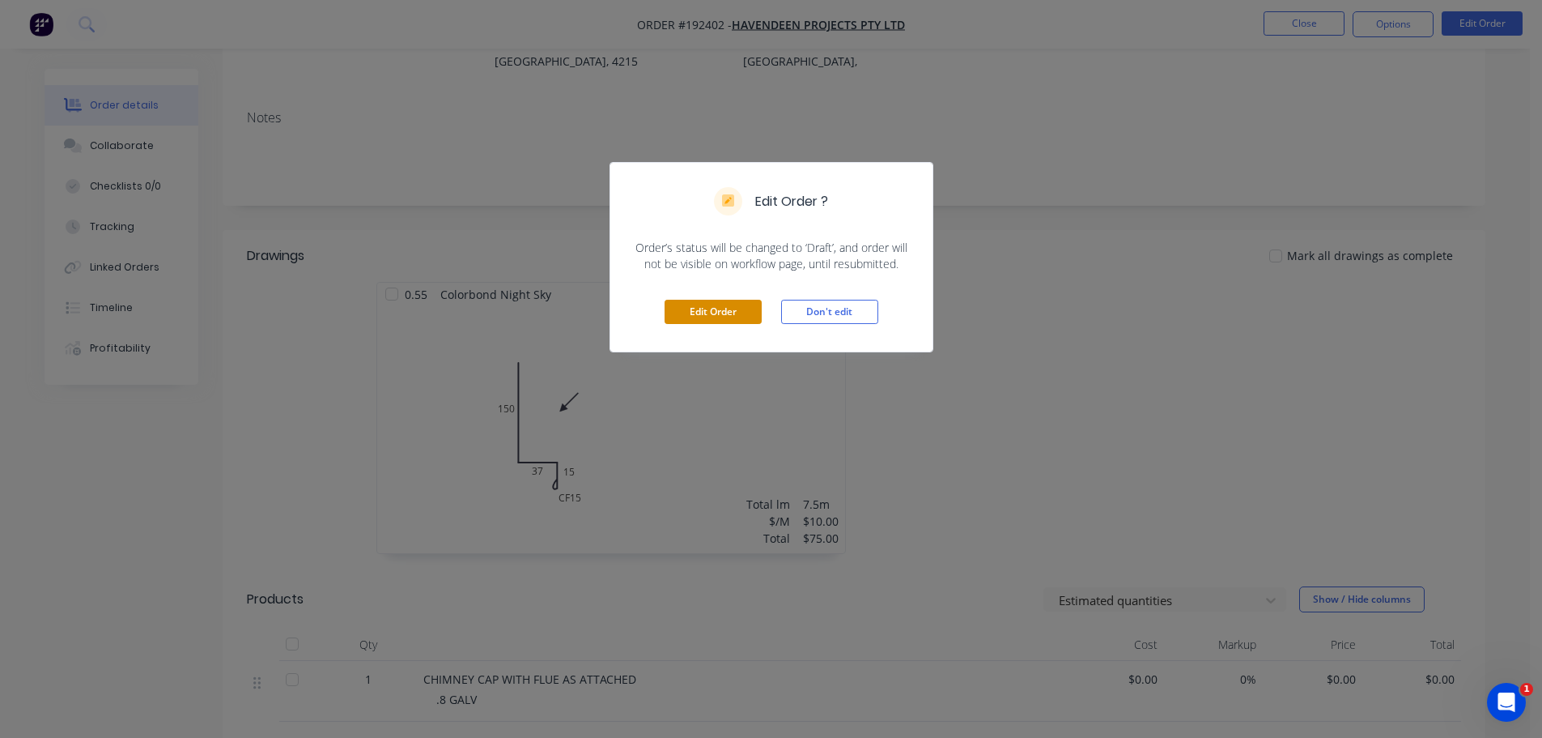
click at [699, 307] on button "Edit Order" at bounding box center [713, 312] width 97 height 24
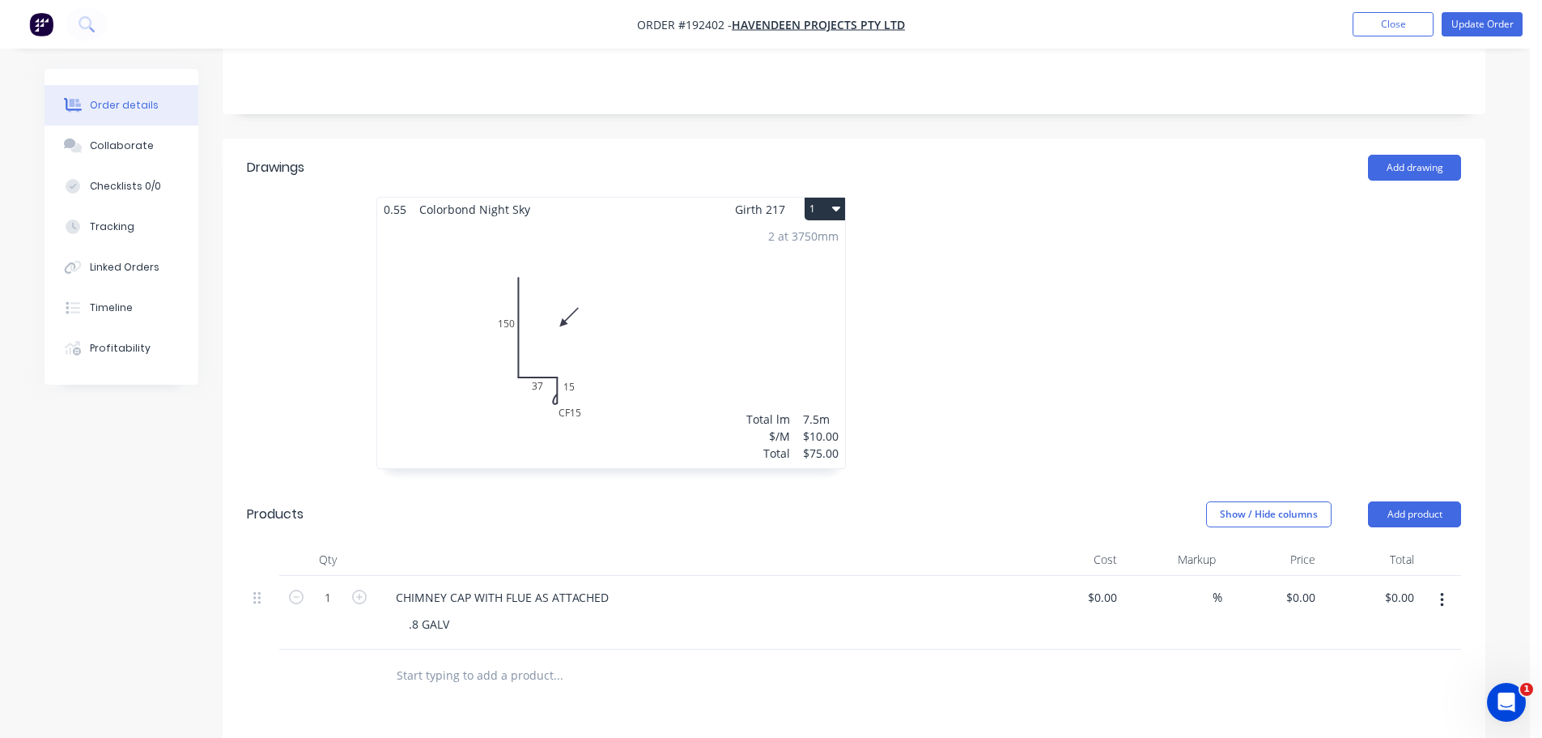
scroll to position [405, 0]
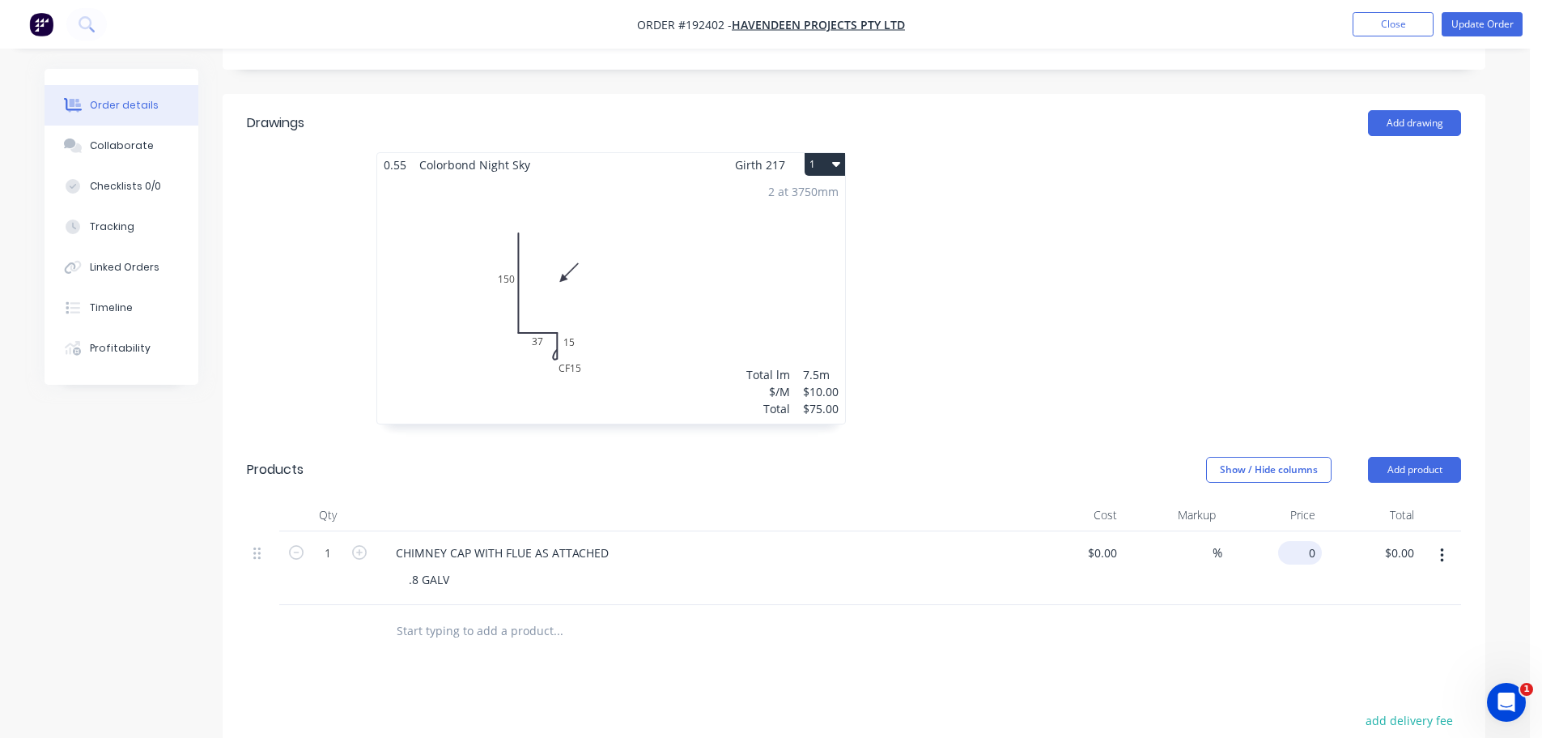
click at [1294, 531] on div "0 $0.00" at bounding box center [1273, 568] width 100 height 74
type input "$342.64"
click at [1210, 287] on div at bounding box center [1097, 296] width 486 height 288
click at [1495, 19] on button "Update Order" at bounding box center [1482, 24] width 81 height 24
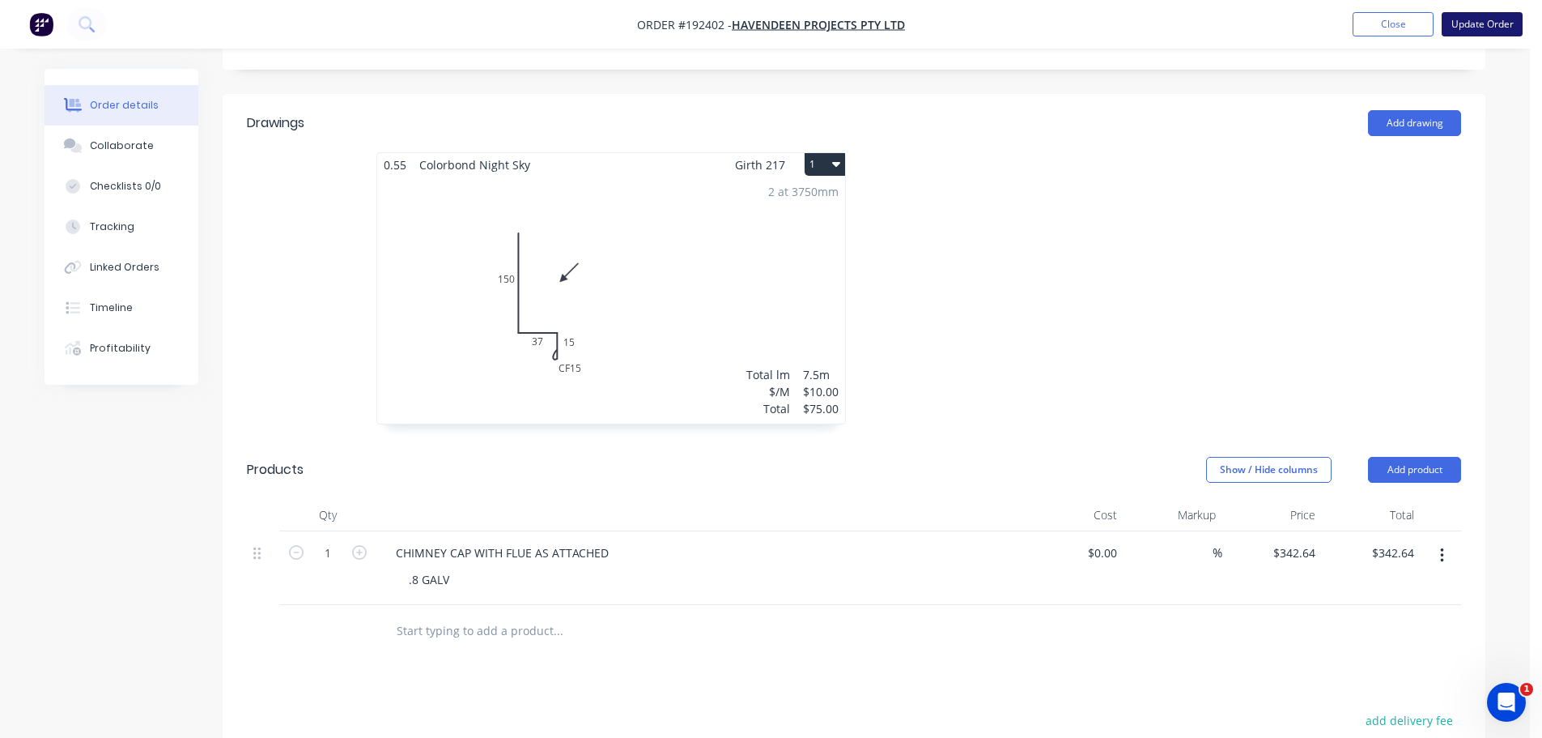
scroll to position [0, 0]
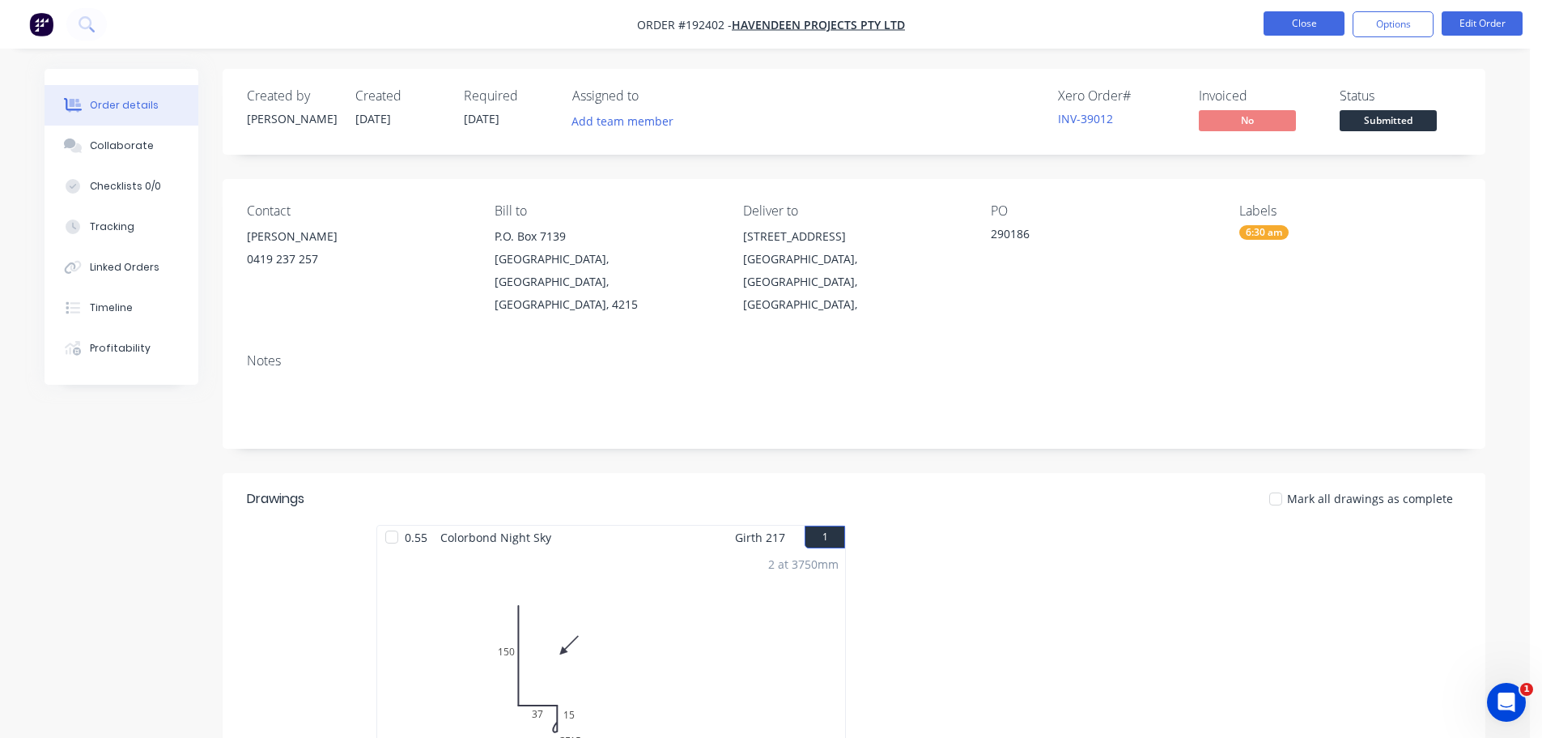
click at [1274, 11] on button "Close" at bounding box center [1304, 23] width 81 height 24
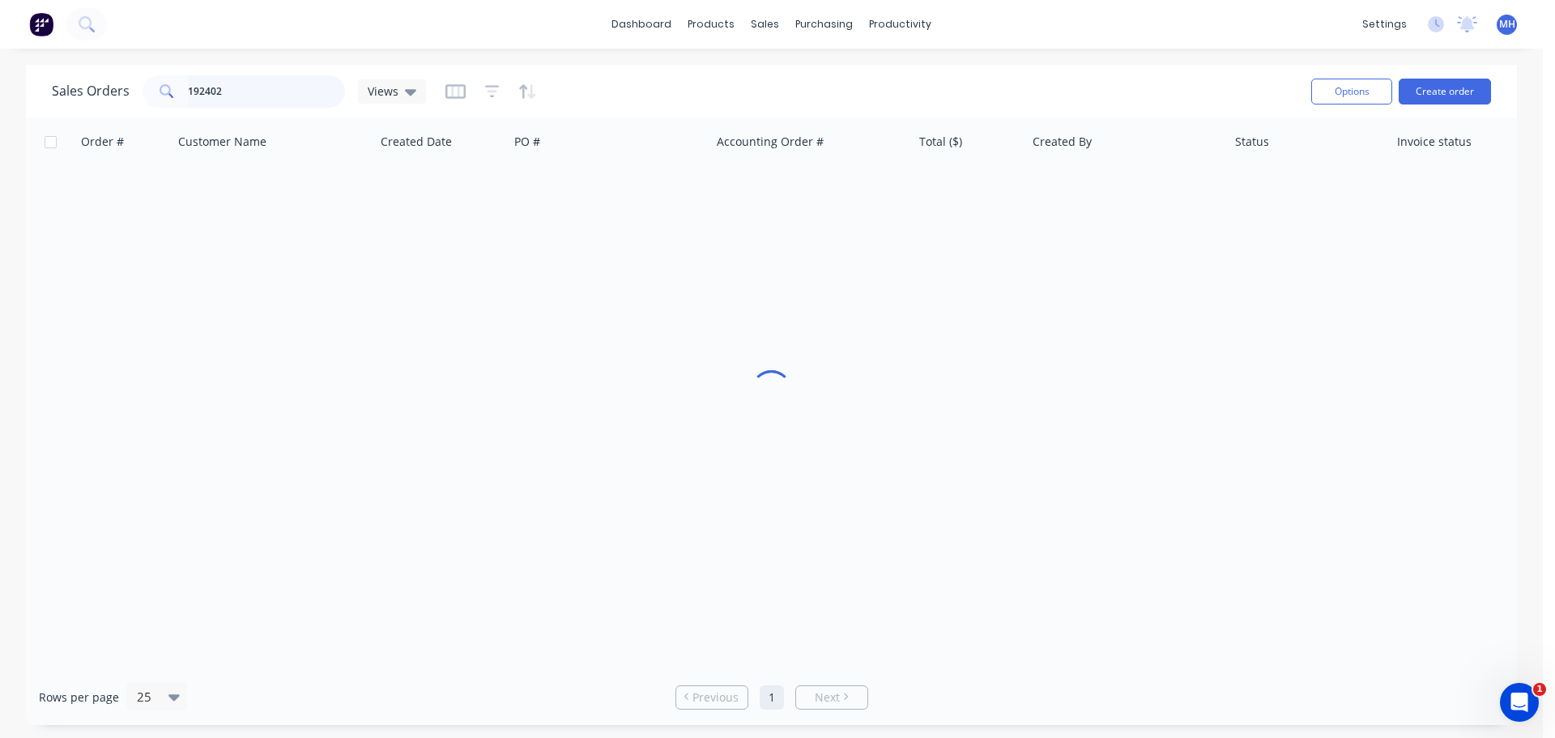
click at [201, 89] on input "192402" at bounding box center [267, 91] width 158 height 32
type input "191219"
drag, startPoint x: 602, startPoint y: 88, endPoint x: 591, endPoint y: 104, distance: 19.3
click at [602, 87] on div "Sales Orders 191219 Views" at bounding box center [675, 91] width 1246 height 40
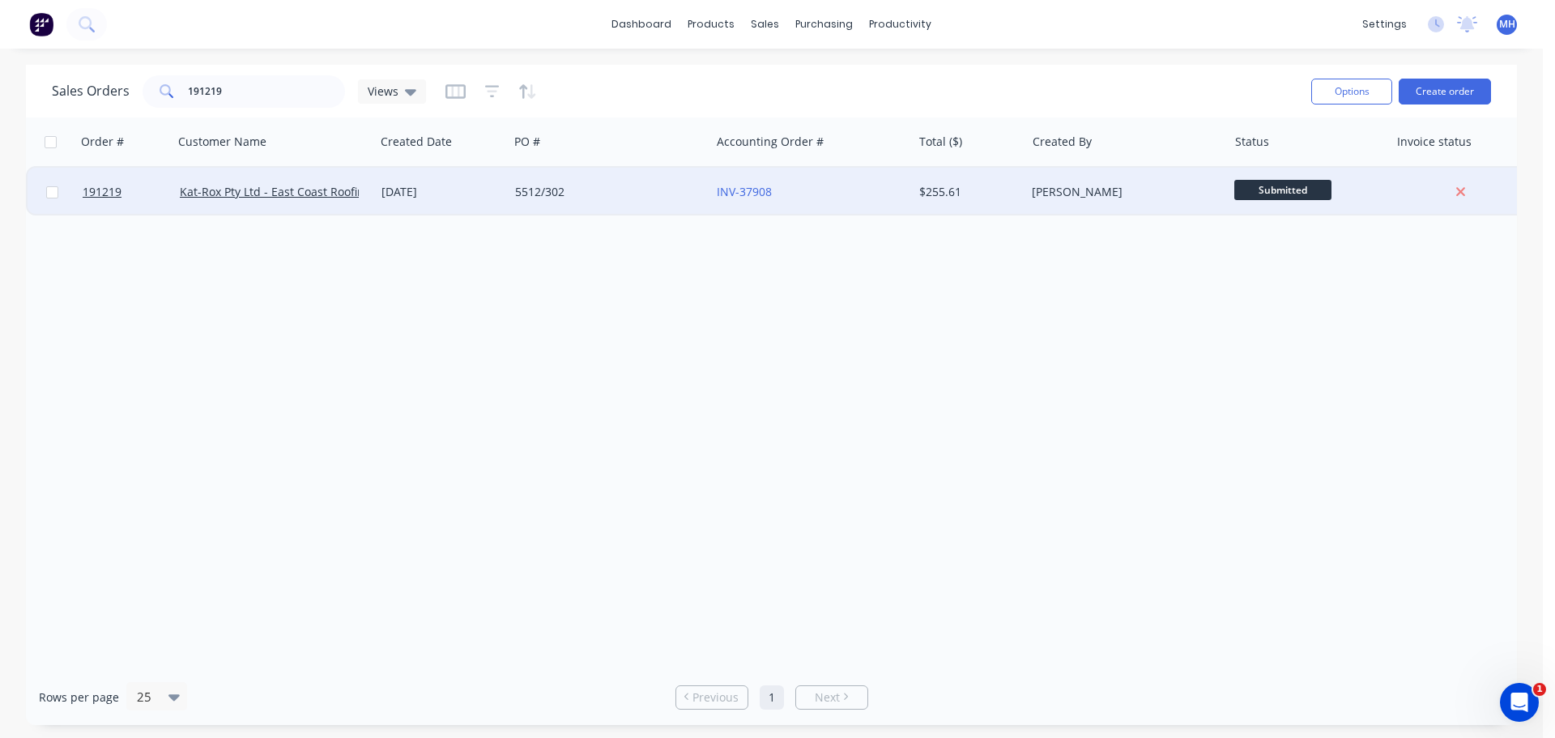
click at [449, 198] on div "[DATE]" at bounding box center [441, 192] width 121 height 16
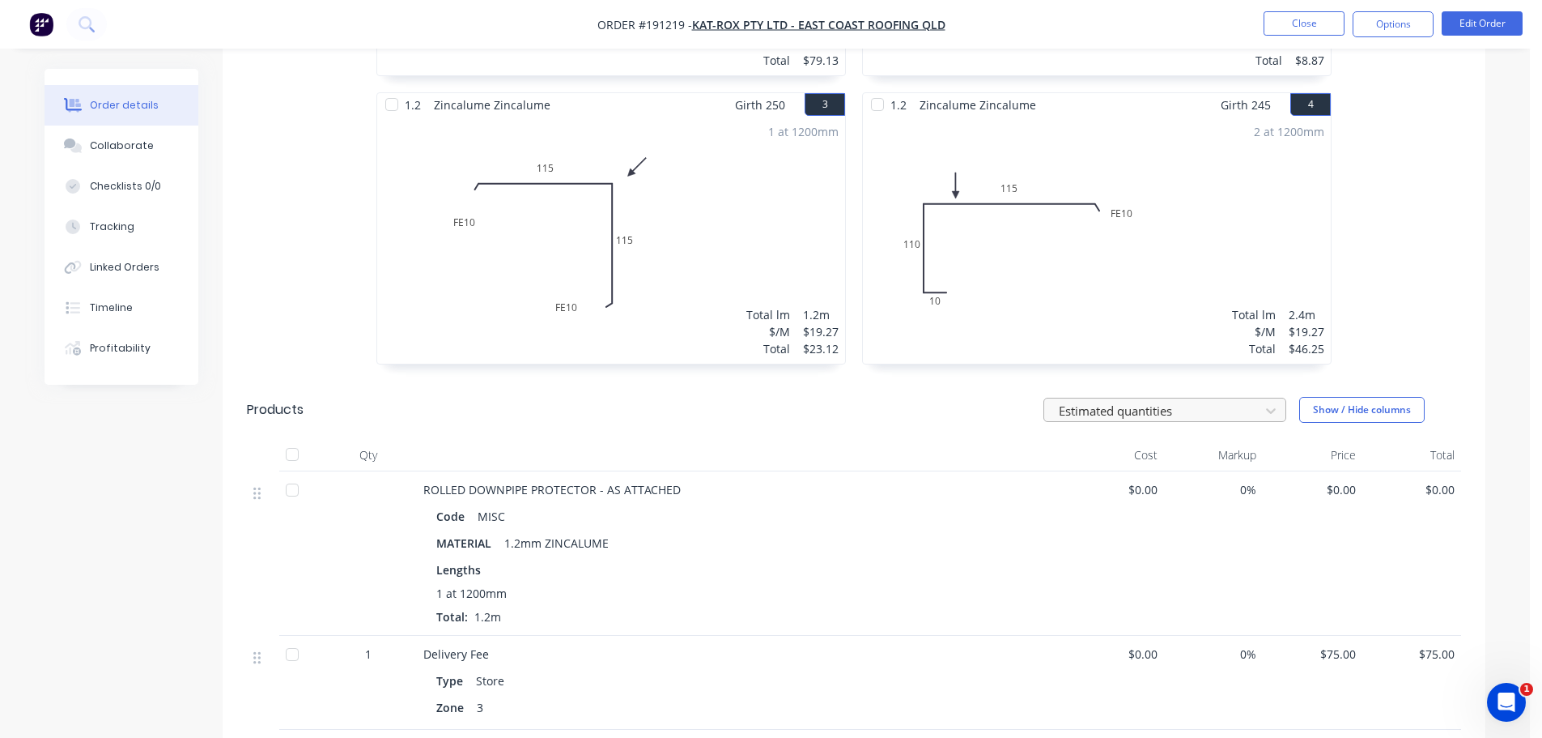
scroll to position [729, 0]
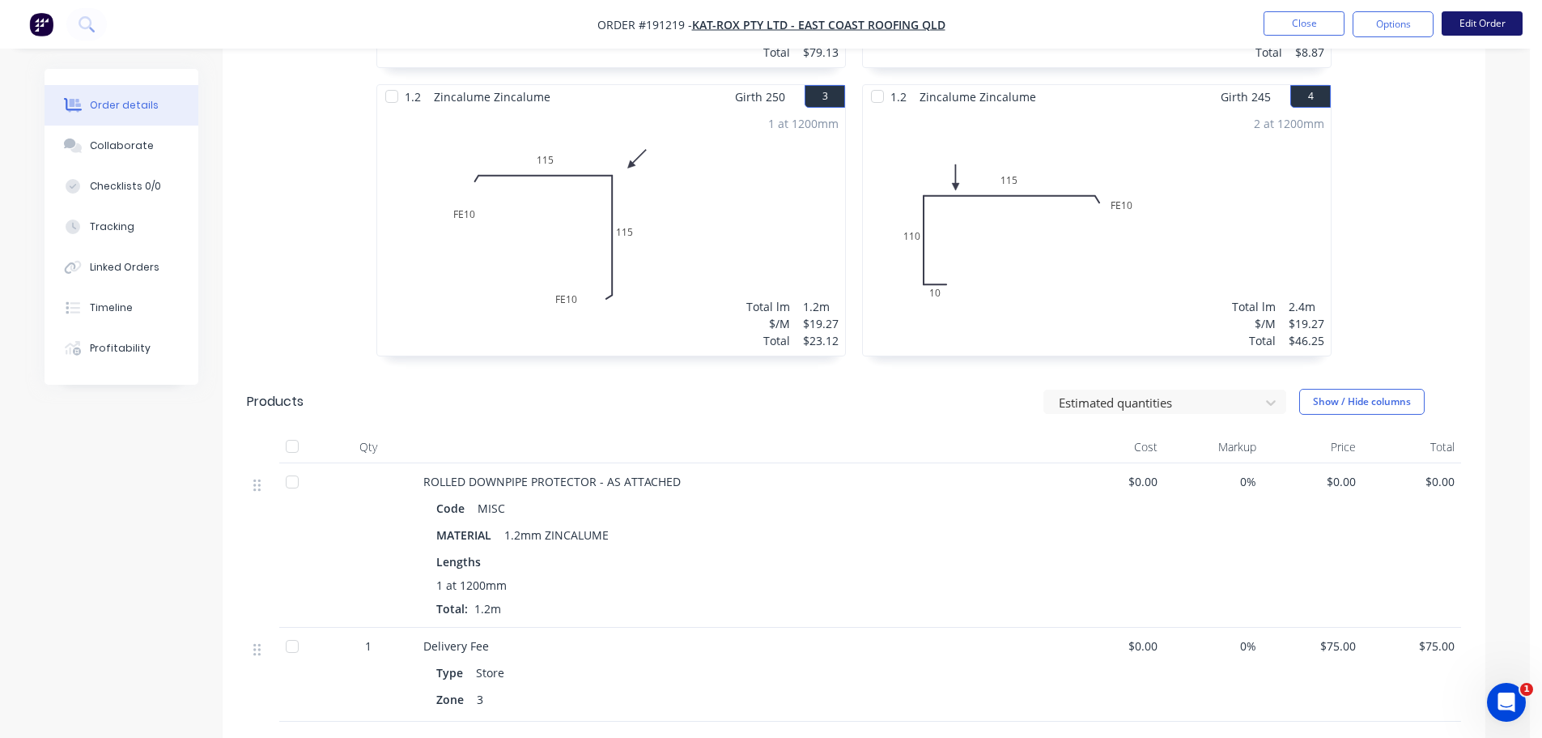
click at [1474, 16] on button "Edit Order" at bounding box center [1482, 23] width 81 height 24
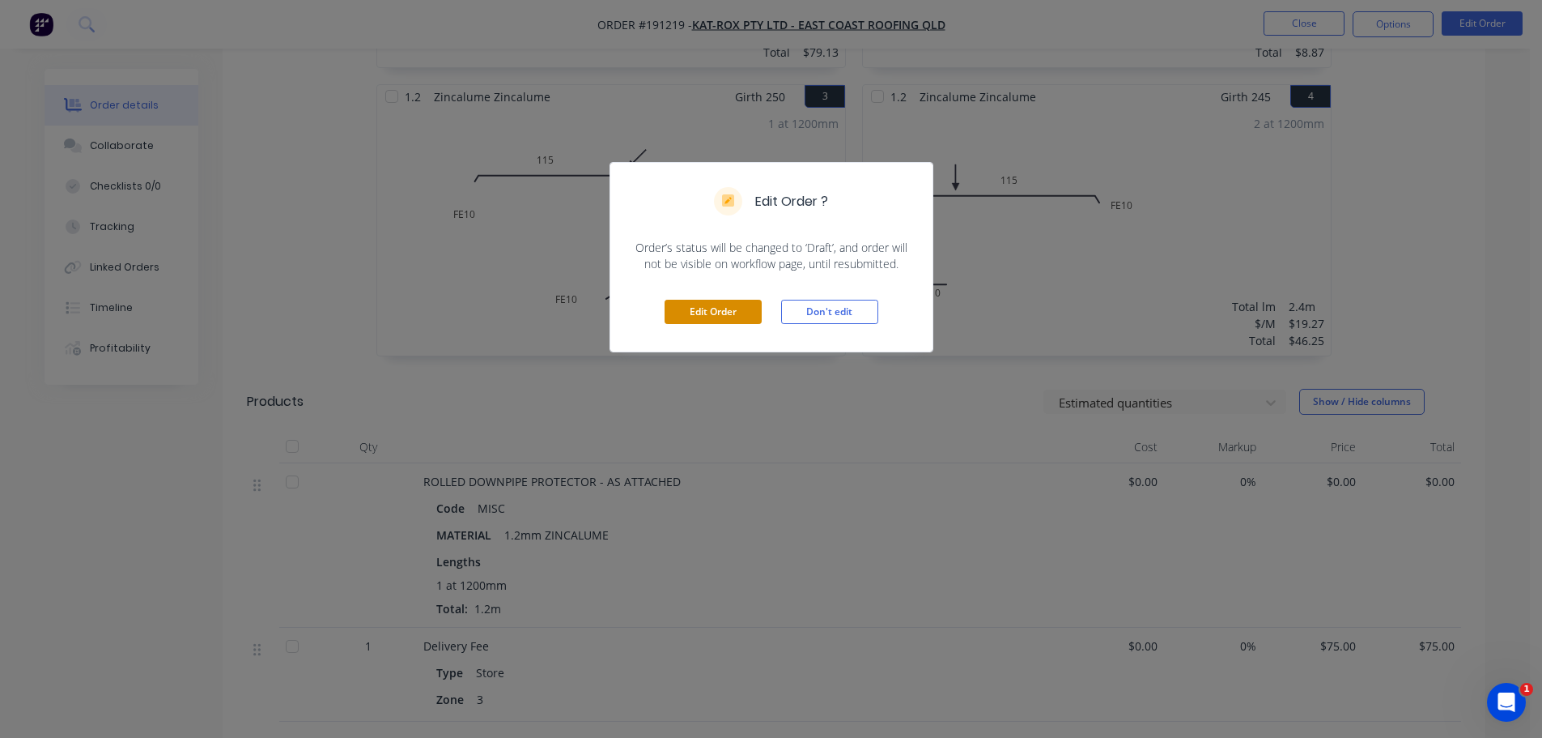
click at [701, 313] on button "Edit Order" at bounding box center [713, 312] width 97 height 24
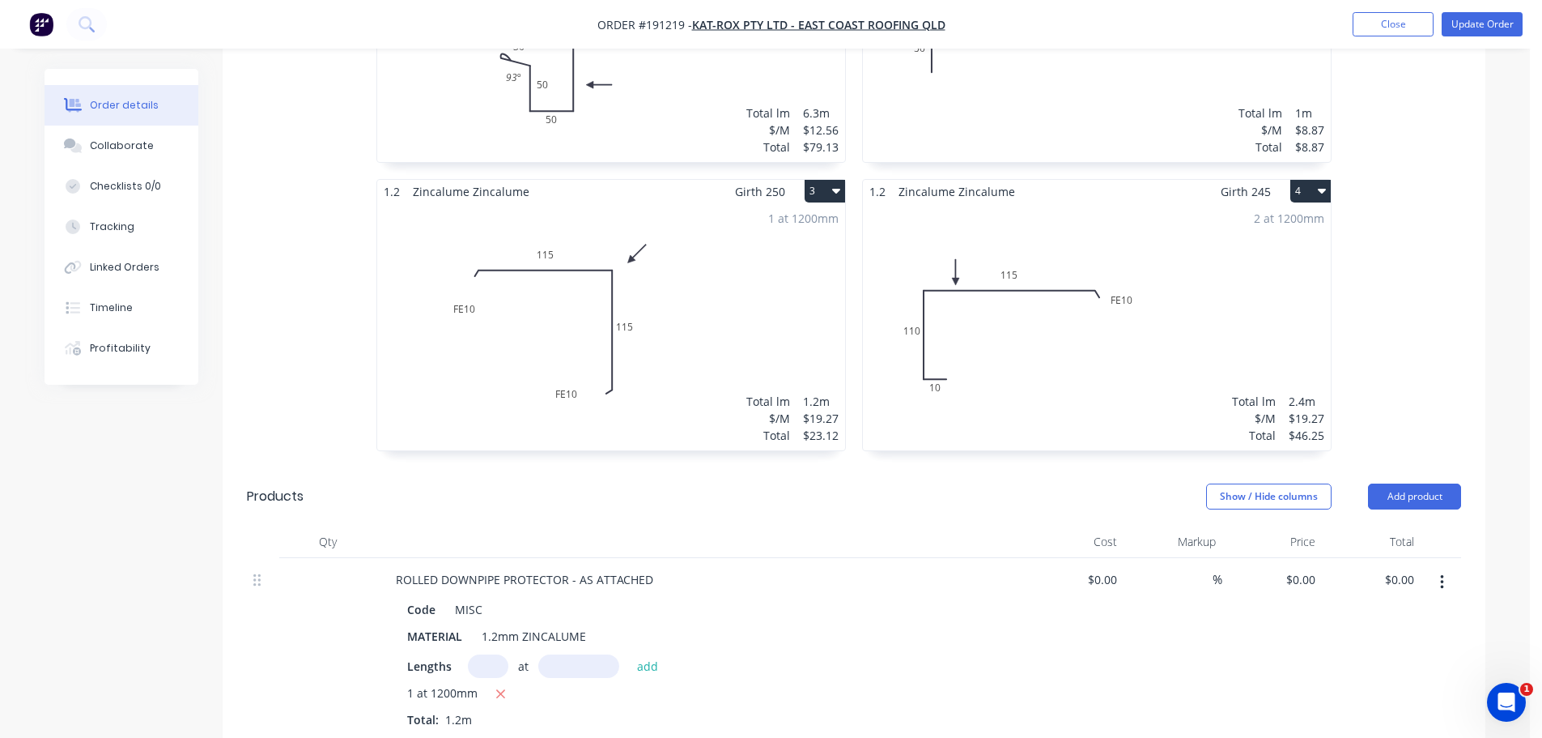
scroll to position [810, 0]
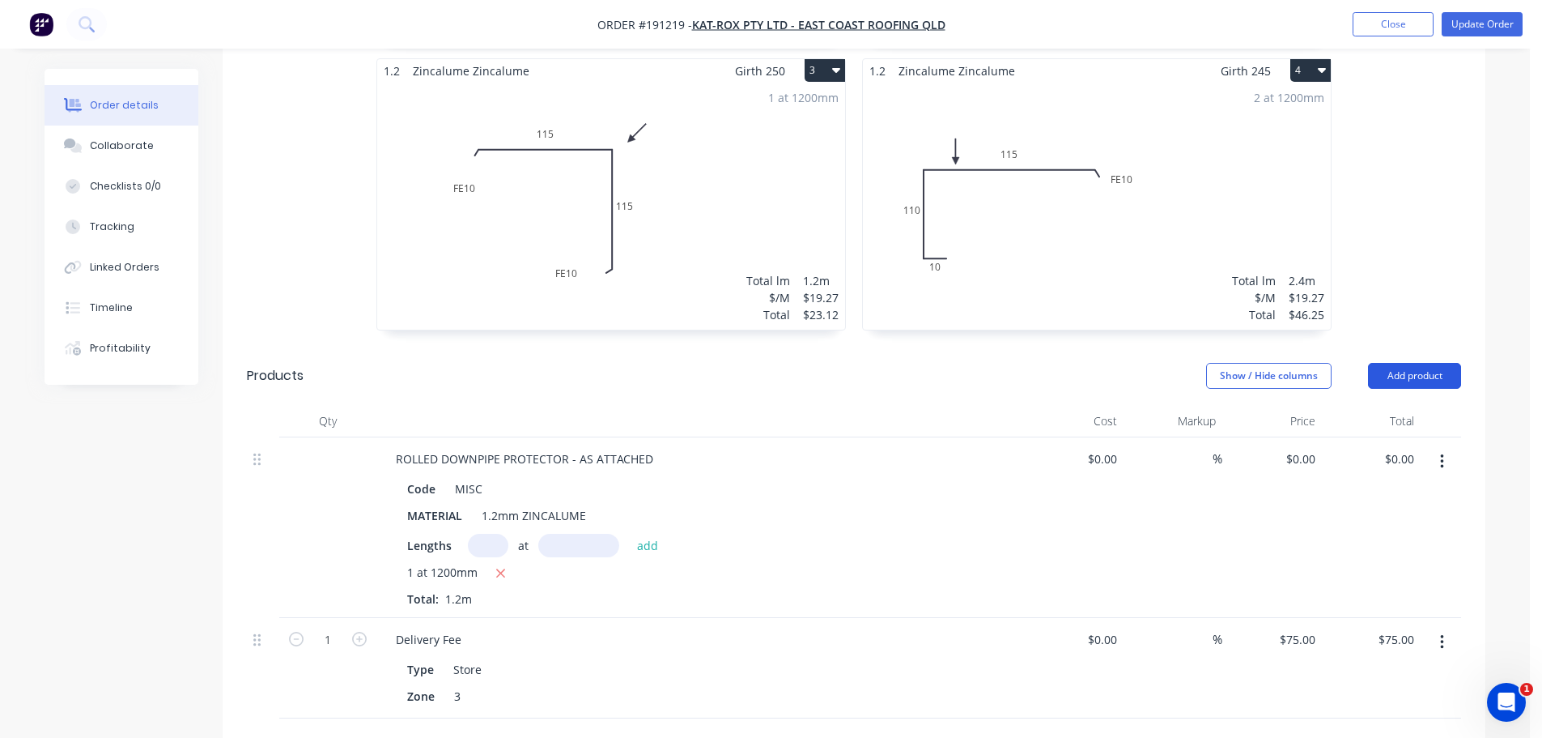
click at [1431, 363] on button "Add product" at bounding box center [1414, 376] width 93 height 26
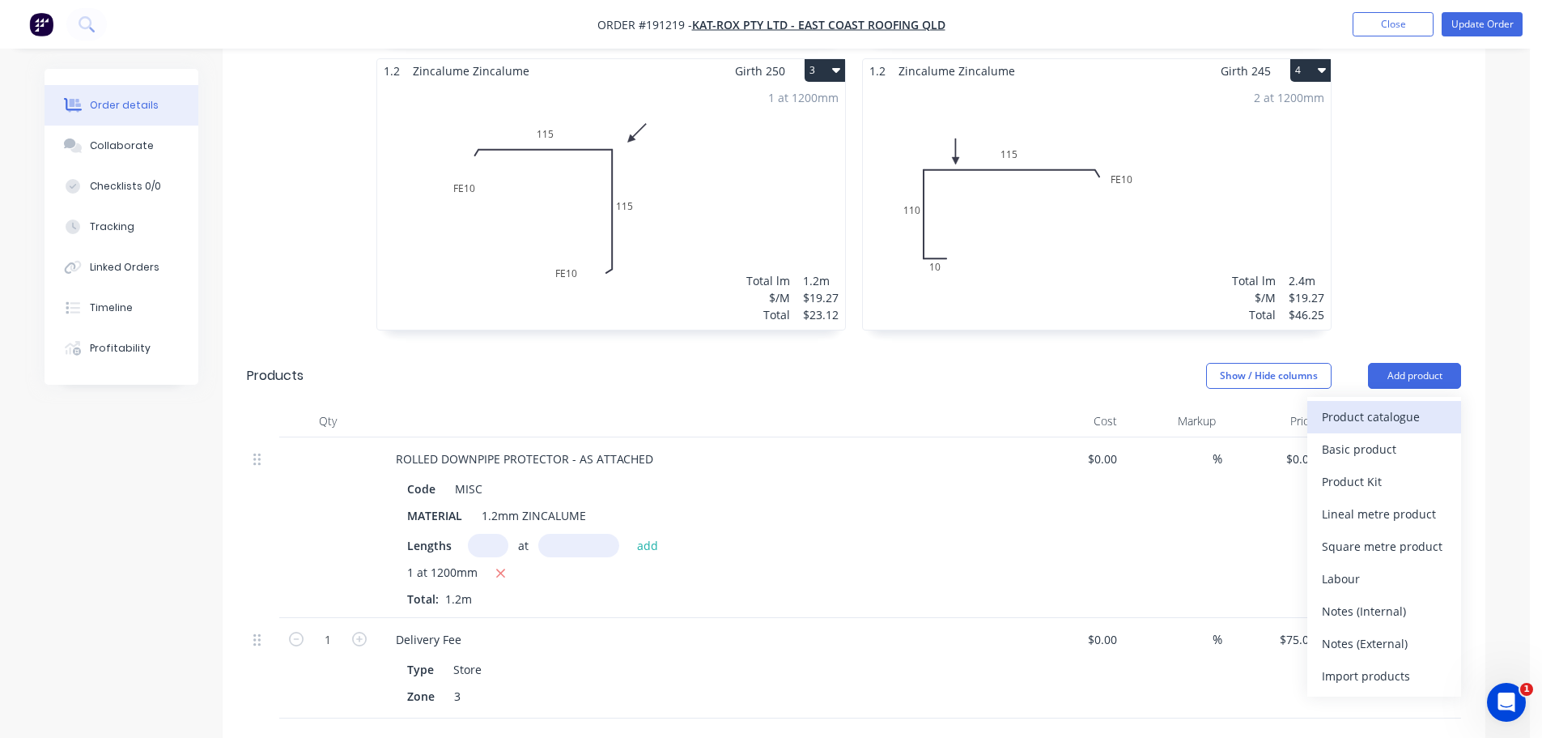
click at [1425, 405] on div "Product catalogue" at bounding box center [1384, 416] width 125 height 23
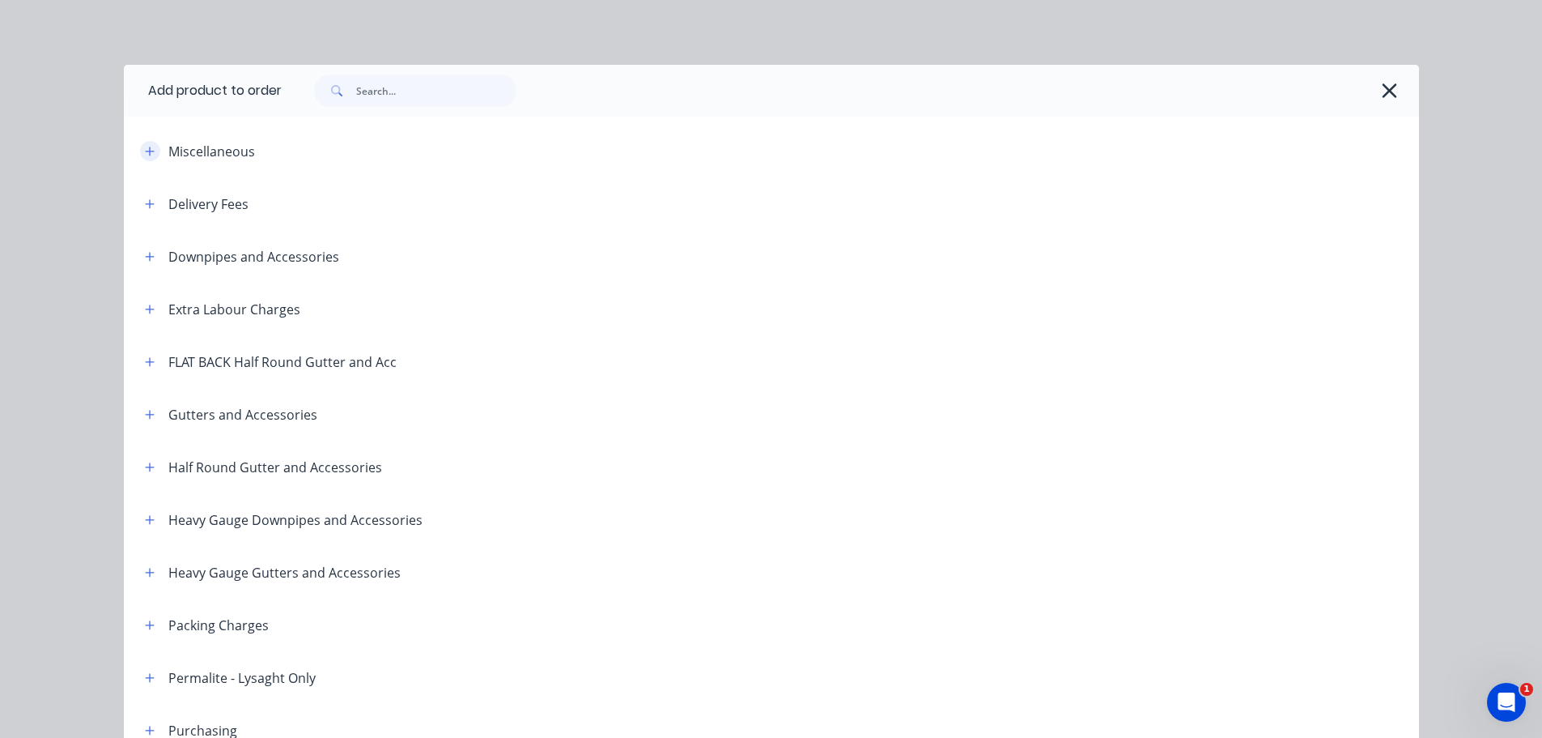
click at [140, 152] on button "button" at bounding box center [150, 151] width 20 height 20
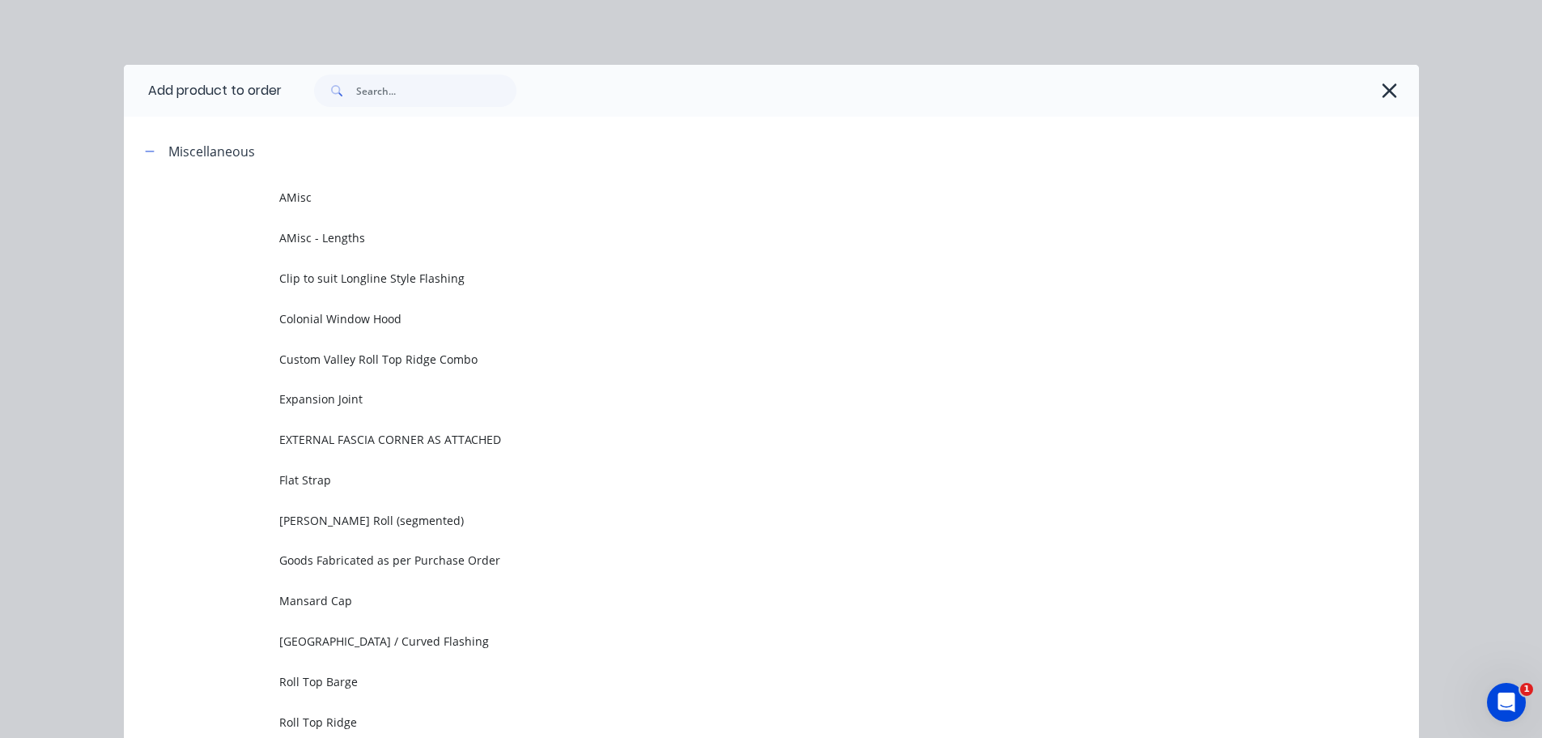
click at [300, 190] on span "AMisc" at bounding box center [735, 197] width 912 height 17
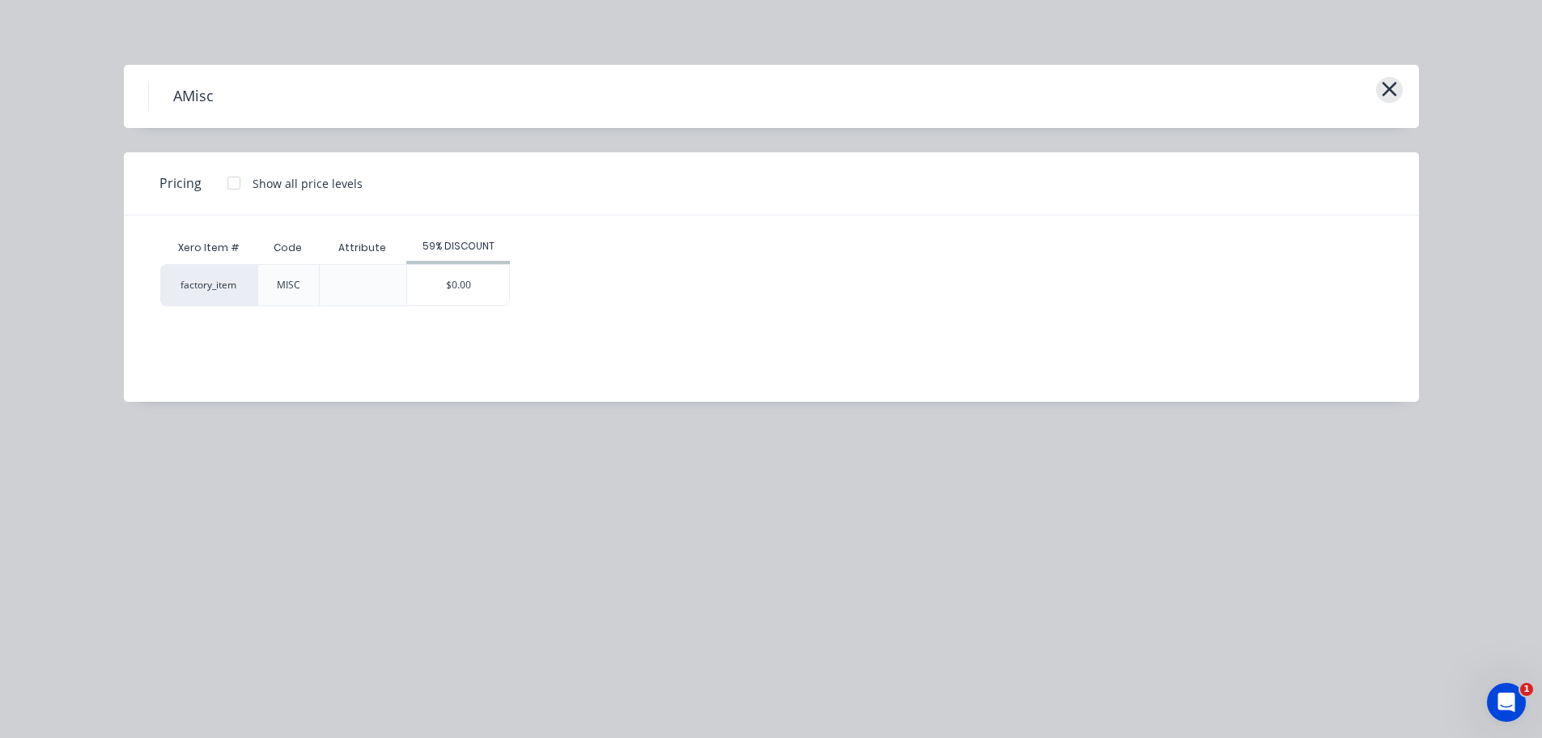
click at [1382, 87] on icon "button" at bounding box center [1389, 89] width 17 height 23
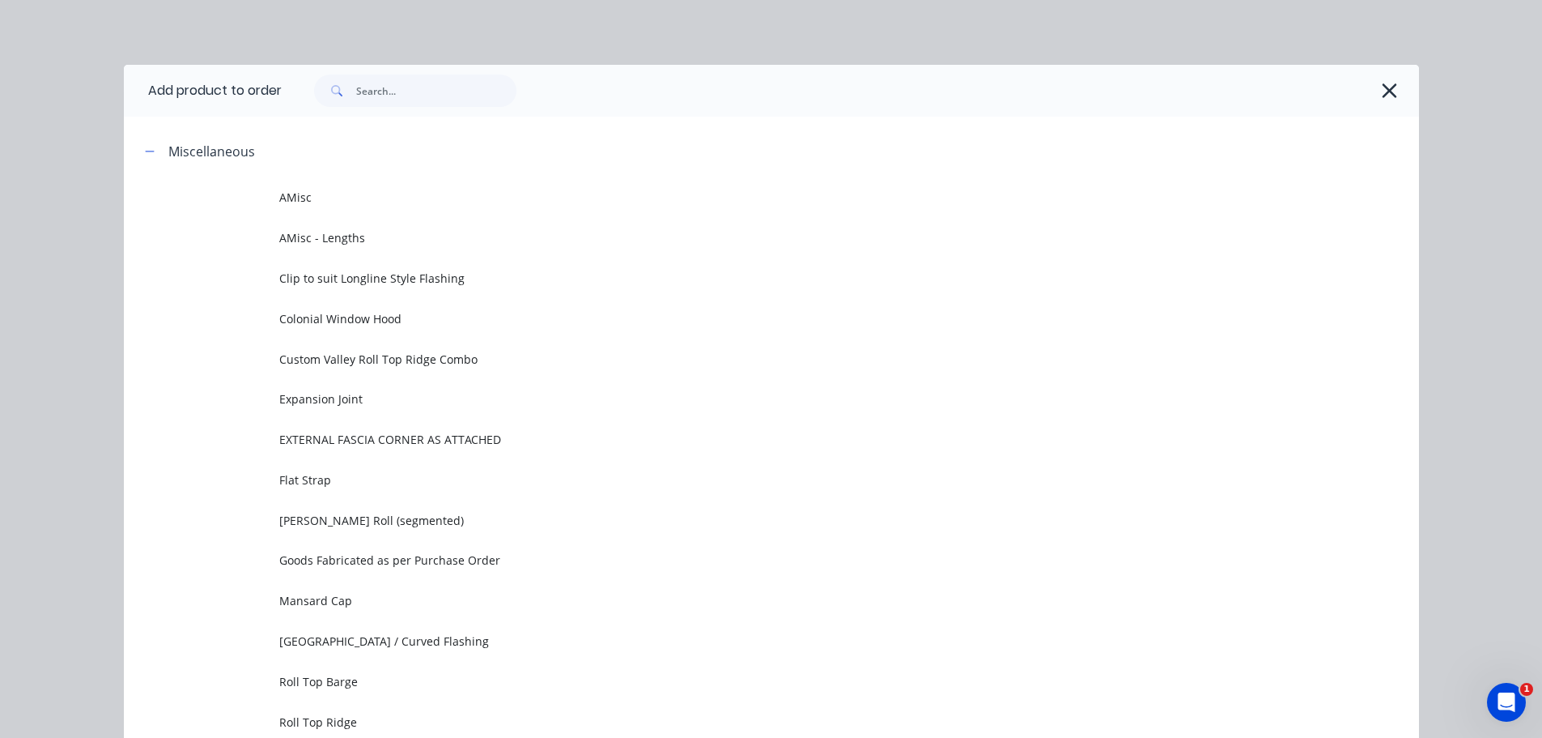
scroll to position [125, 0]
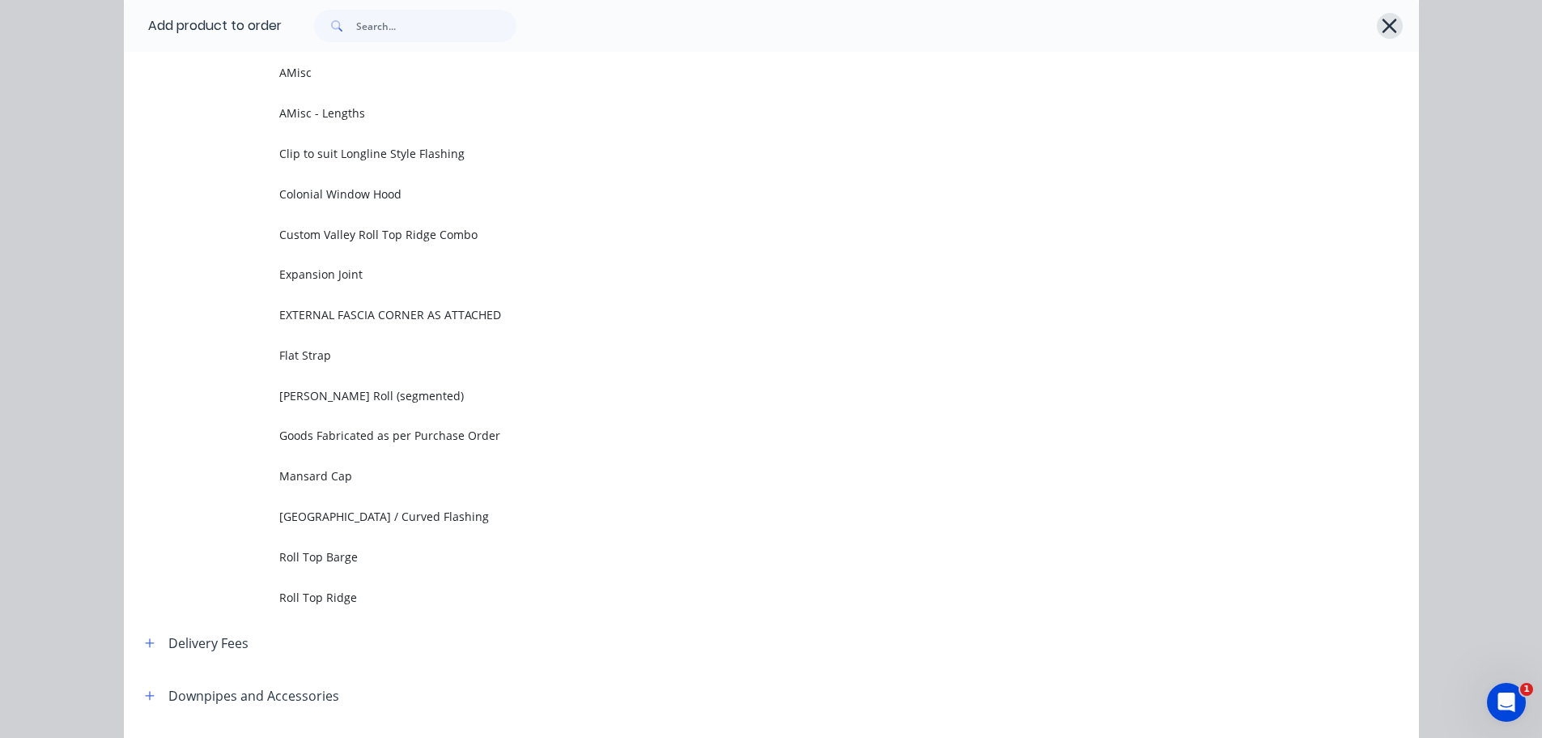
click at [1387, 23] on icon "button" at bounding box center [1390, 26] width 15 height 15
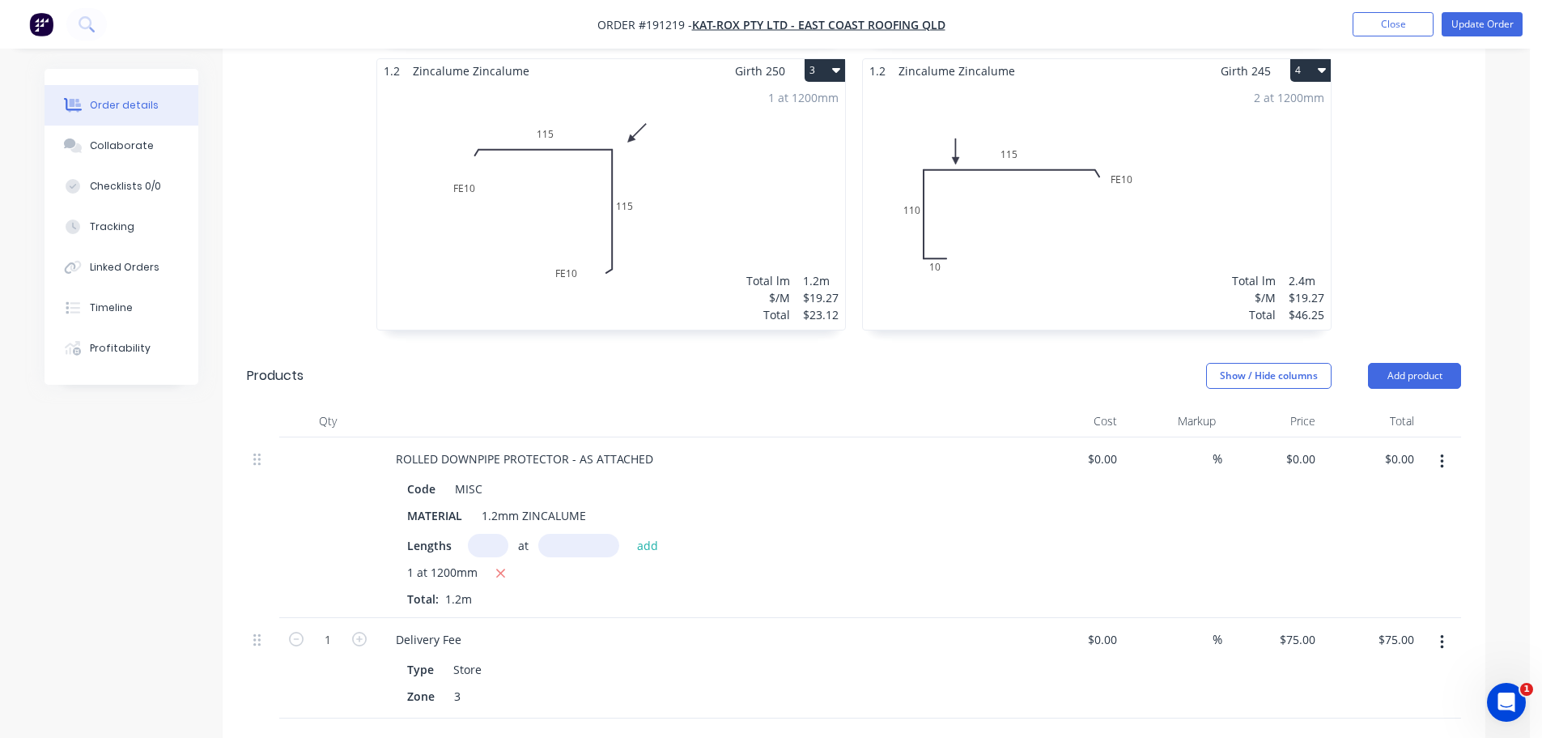
click at [1382, 245] on div "0.55 Colorbond Surfmist Girth 275 1 0 CF 15 30 50 50 100 30 87 º 93 º 0 CF 15 3…" at bounding box center [854, 58] width 1263 height 577
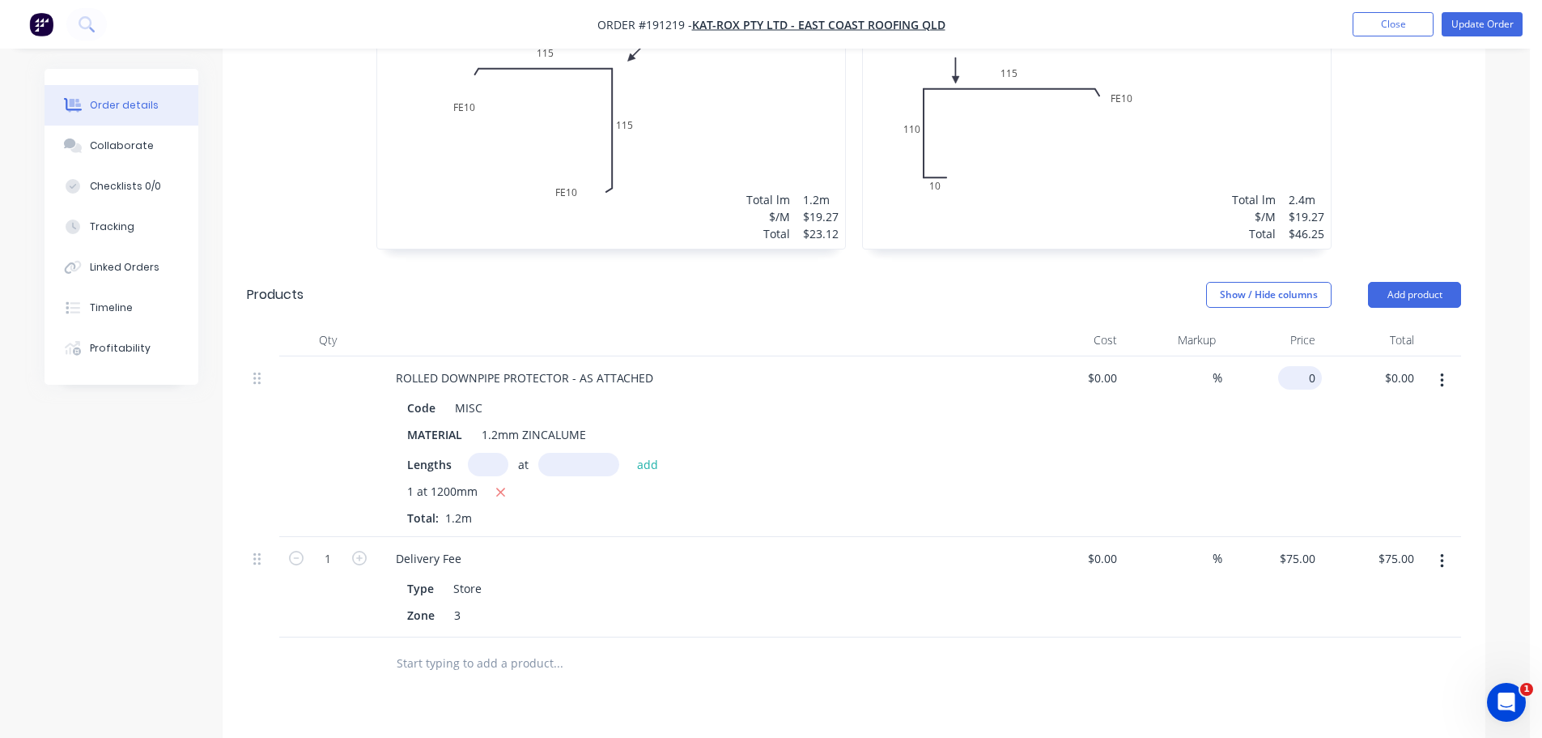
drag, startPoint x: 1313, startPoint y: 346, endPoint x: 1311, endPoint y: 359, distance: 13.2
click at [1313, 366] on input "0" at bounding box center [1303, 377] width 37 height 23
type input "$52.24"
type input "$62.69"
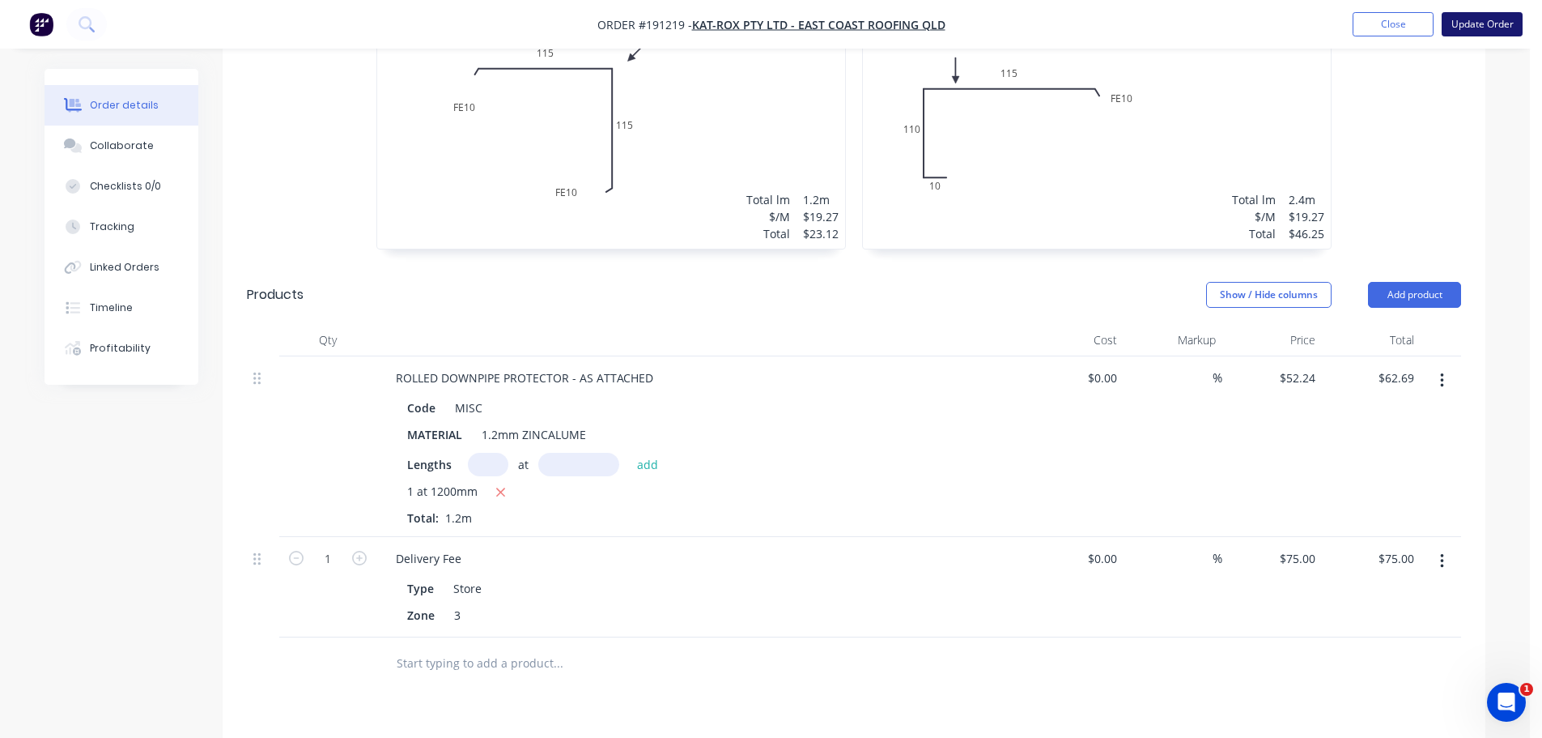
click at [1483, 25] on button "Update Order" at bounding box center [1482, 24] width 81 height 24
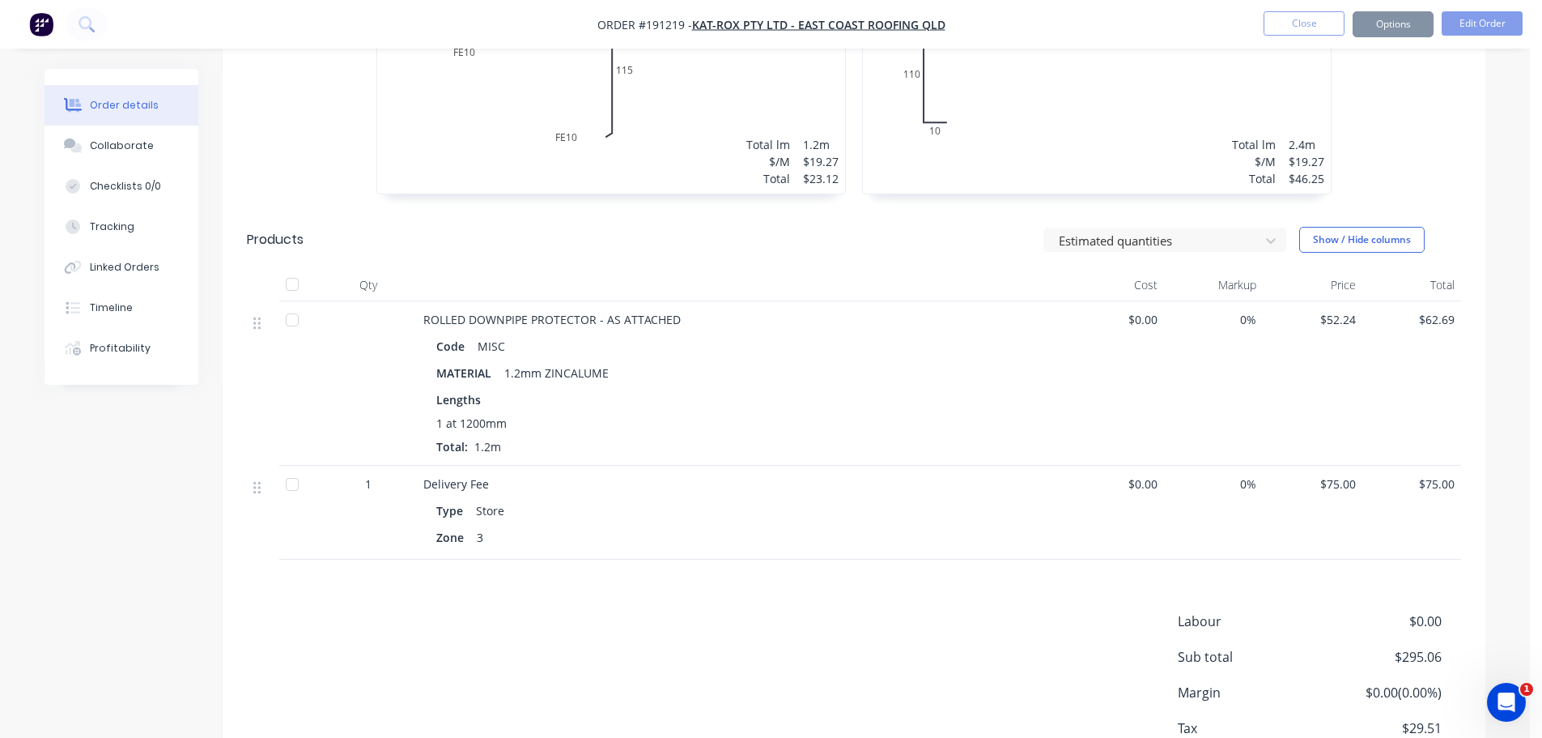
scroll to position [0, 0]
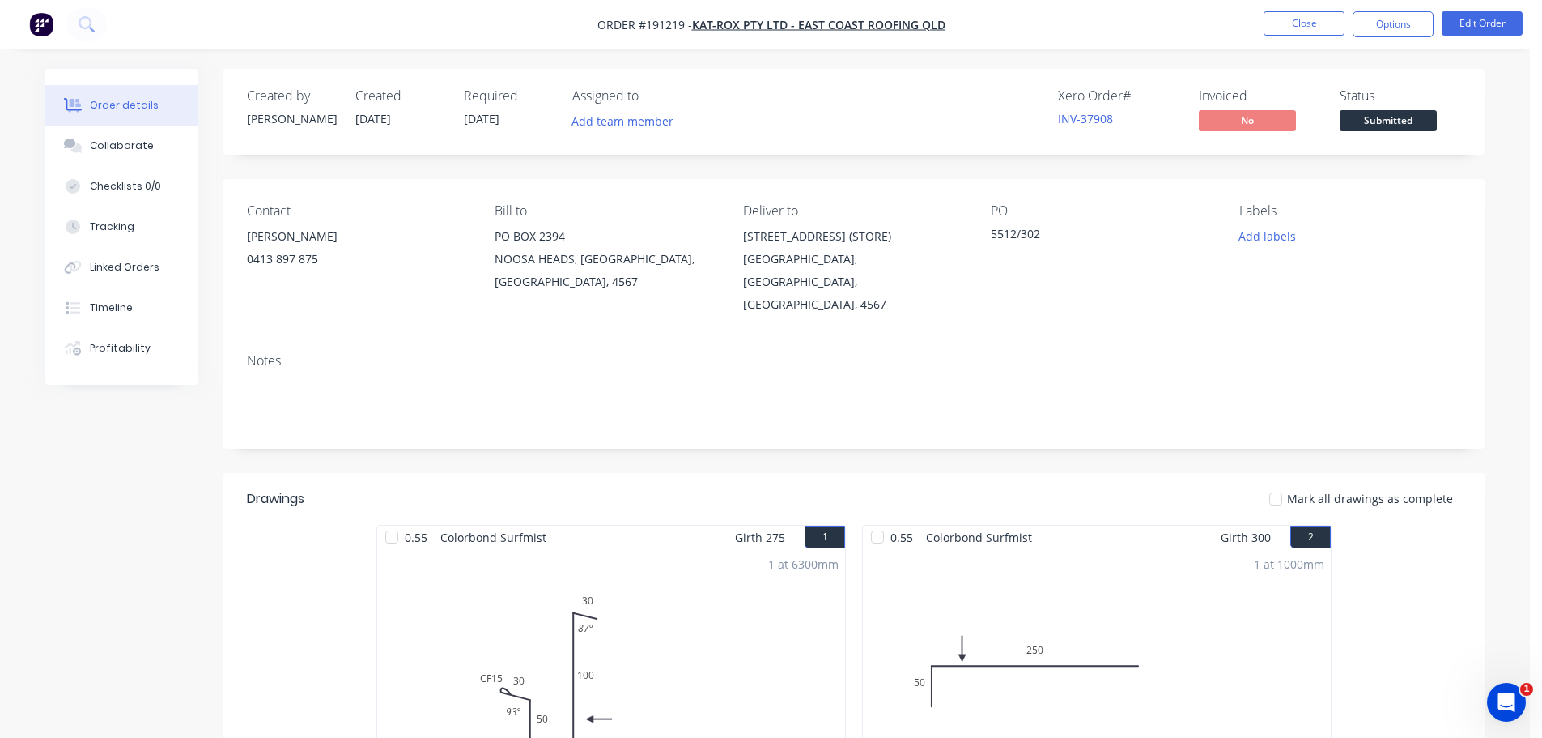
click at [1296, 28] on button "Close" at bounding box center [1304, 23] width 81 height 24
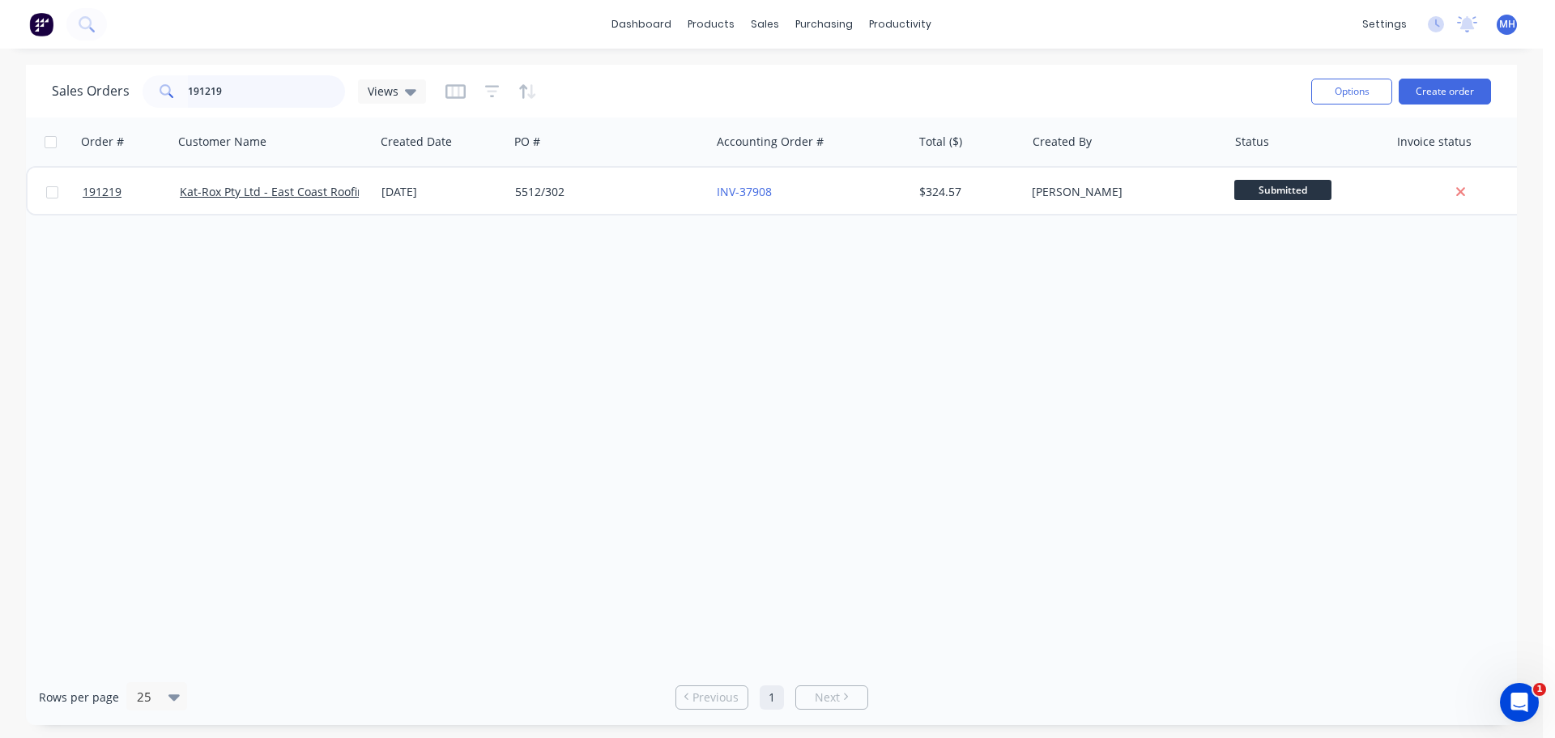
click at [313, 92] on input "191219" at bounding box center [267, 91] width 158 height 32
type input "191368"
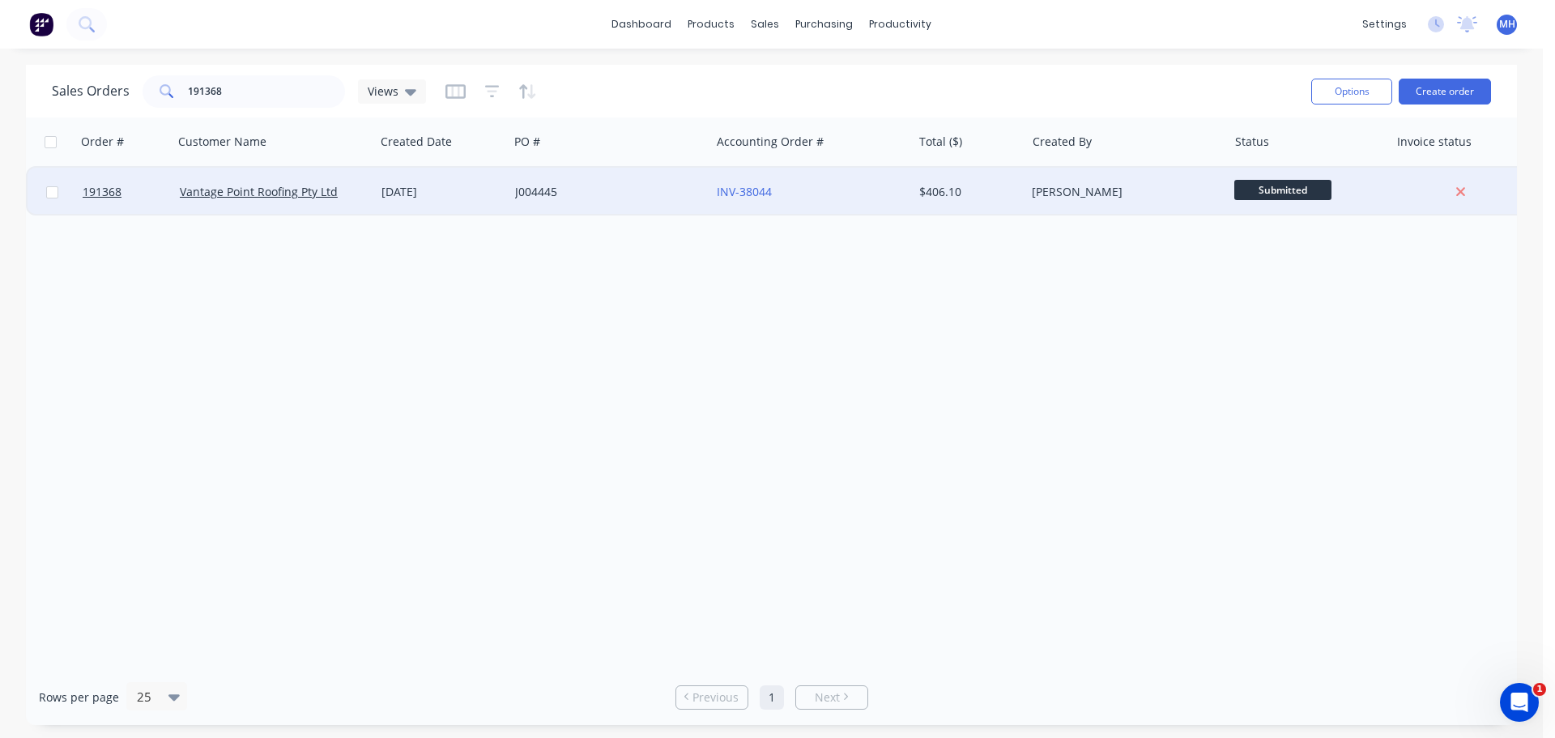
click at [568, 207] on div "J004445" at bounding box center [609, 192] width 202 height 49
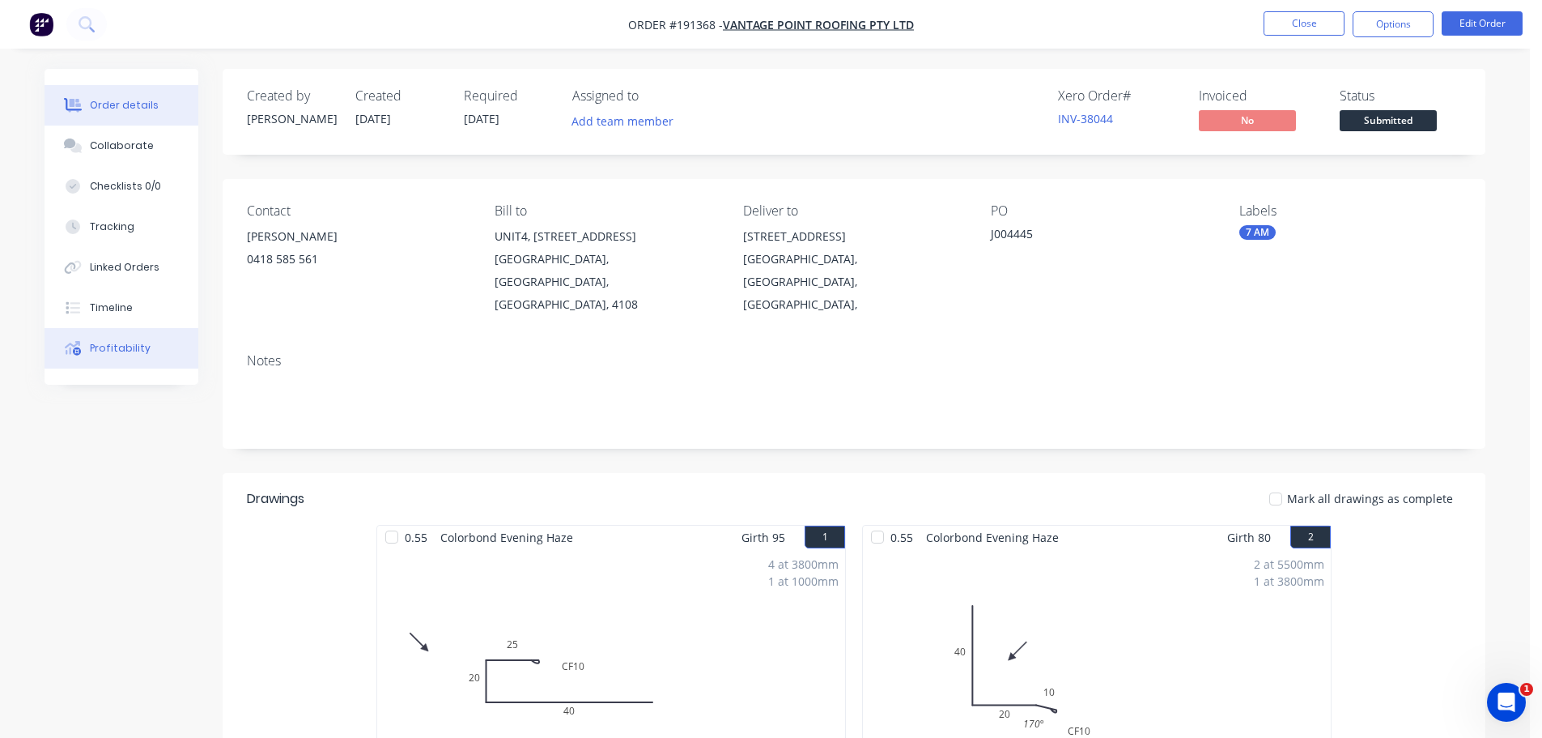
click at [102, 348] on div "Profitability" at bounding box center [120, 348] width 61 height 15
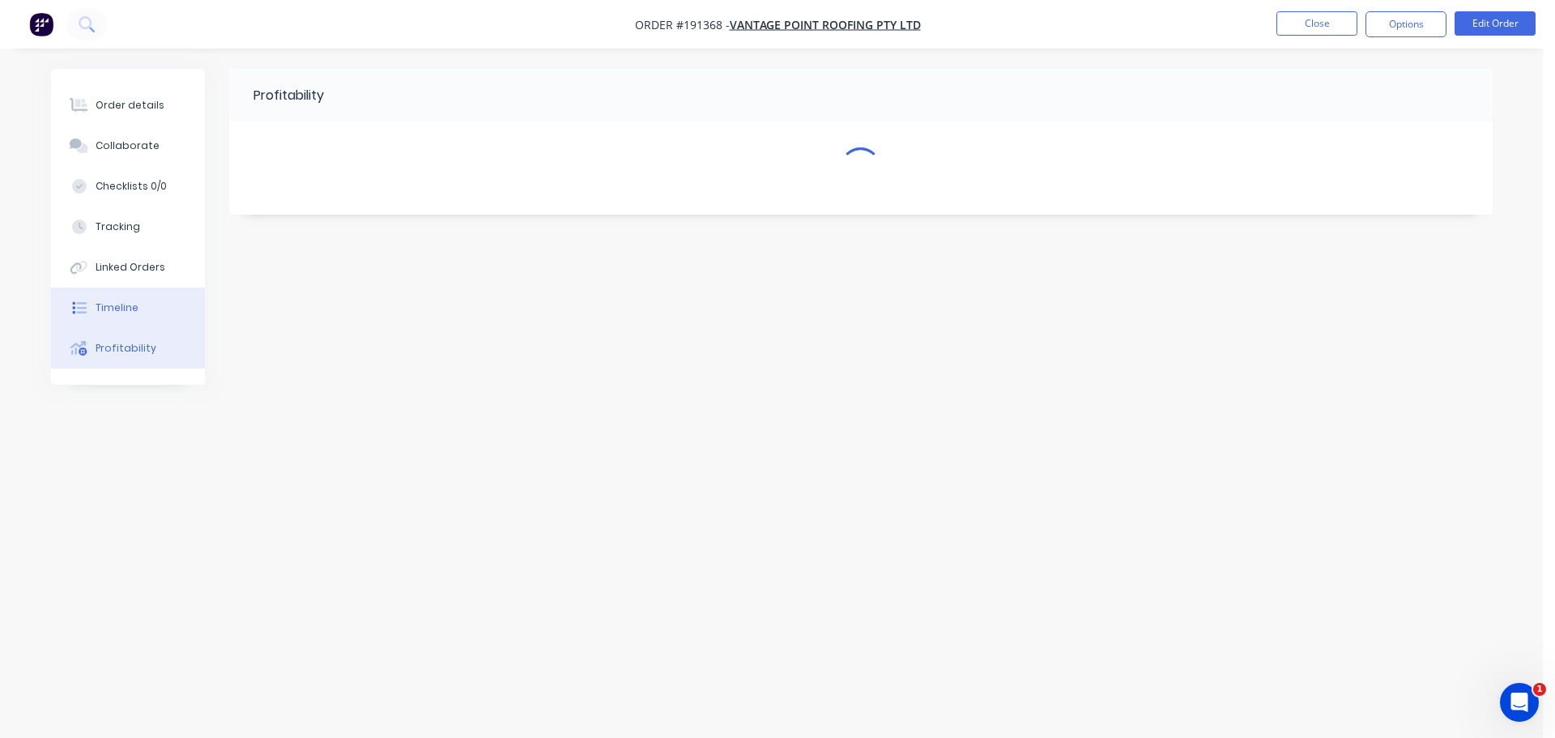
click at [92, 290] on button "Timeline" at bounding box center [128, 307] width 154 height 40
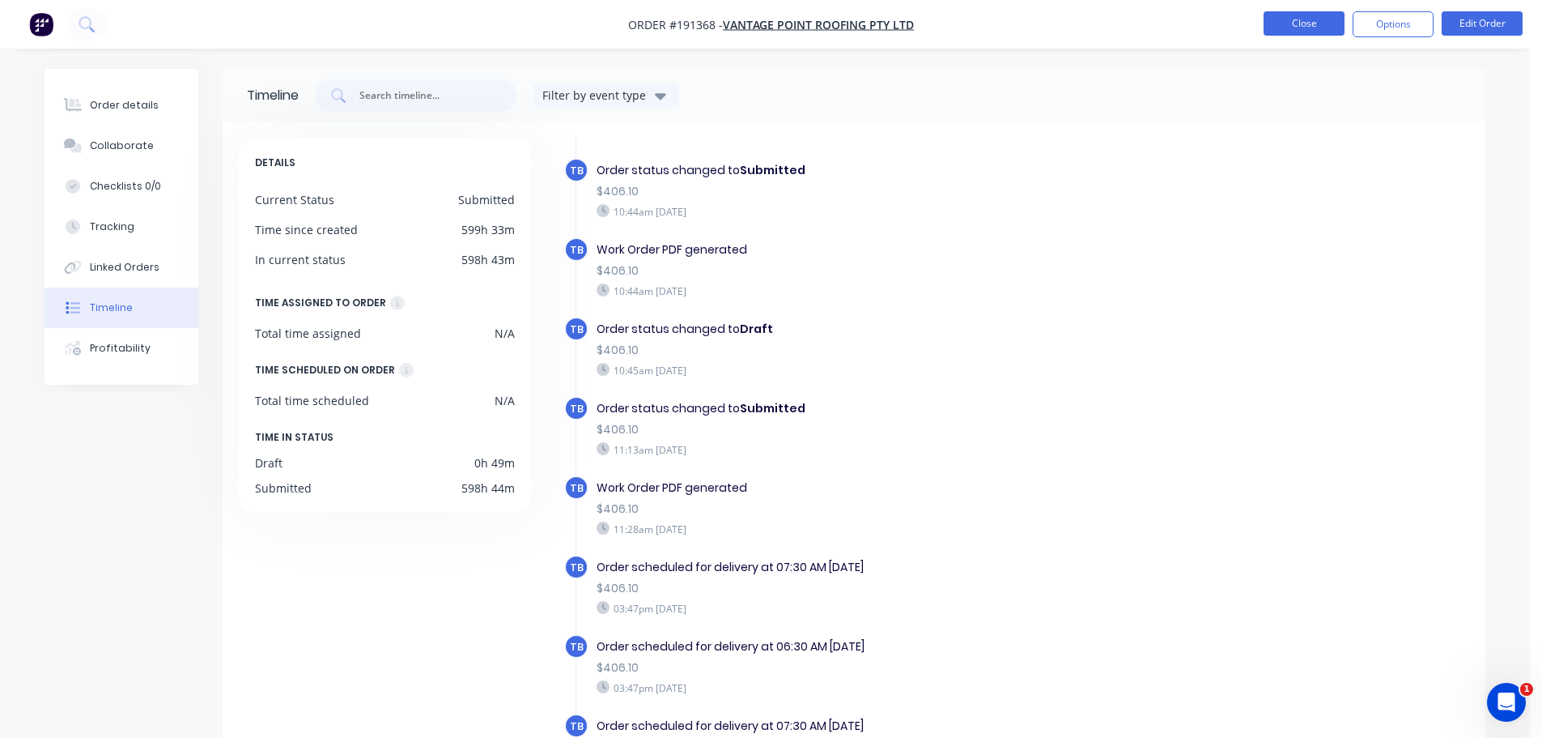
click at [1315, 24] on button "Close" at bounding box center [1304, 23] width 81 height 24
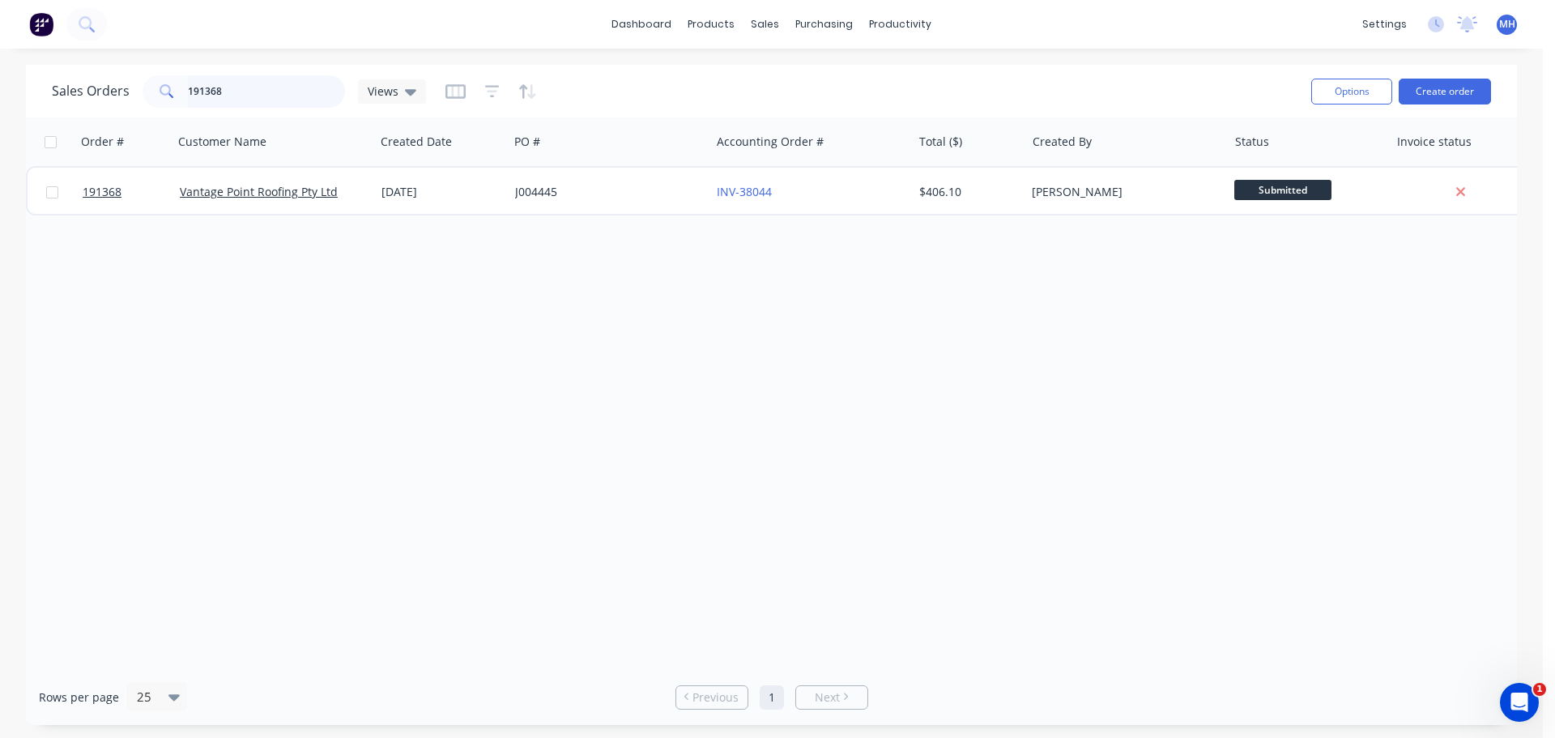
click at [283, 103] on input "191368" at bounding box center [267, 91] width 158 height 32
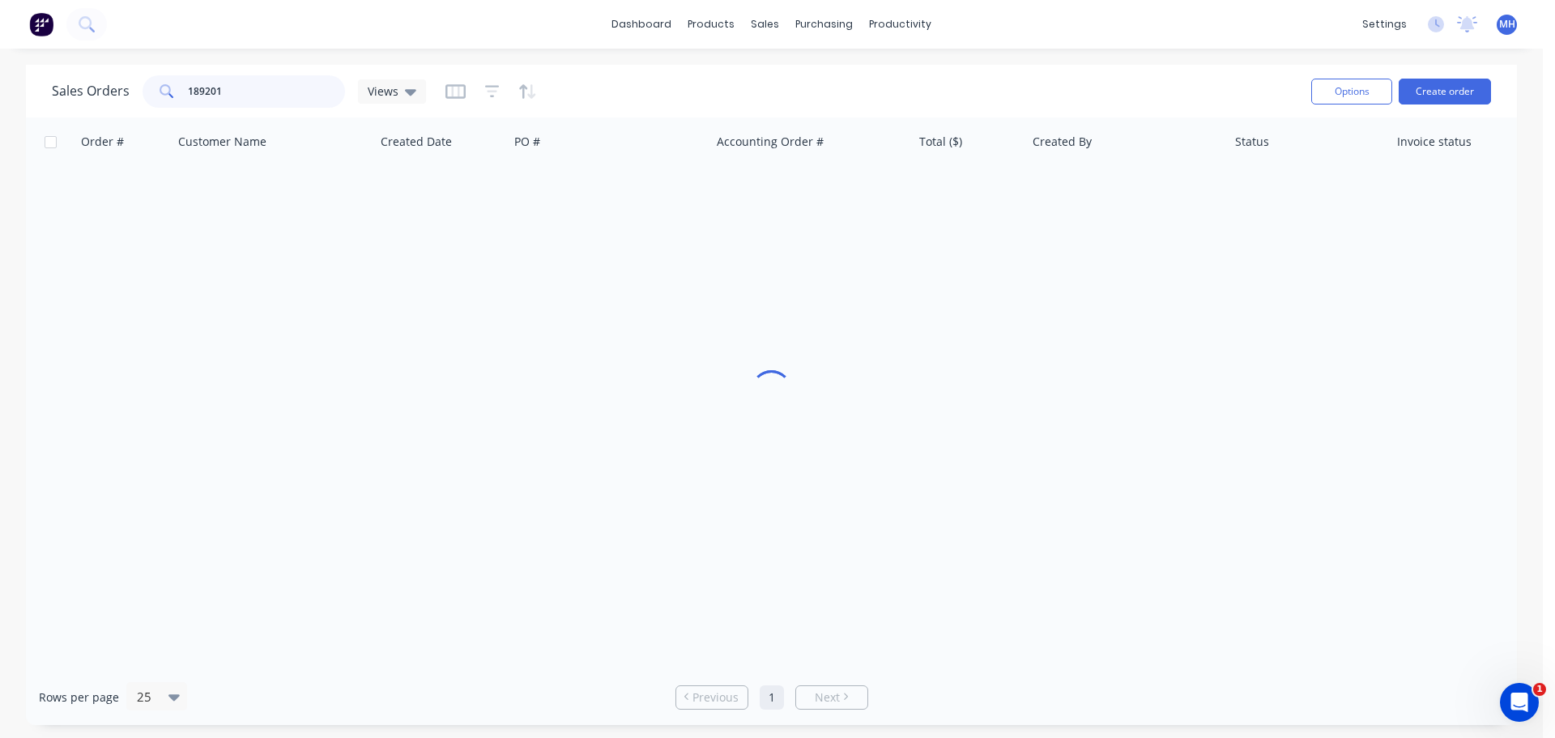
type input "189201"
click at [617, 87] on div "Sales Orders 189201 Views" at bounding box center [675, 91] width 1246 height 40
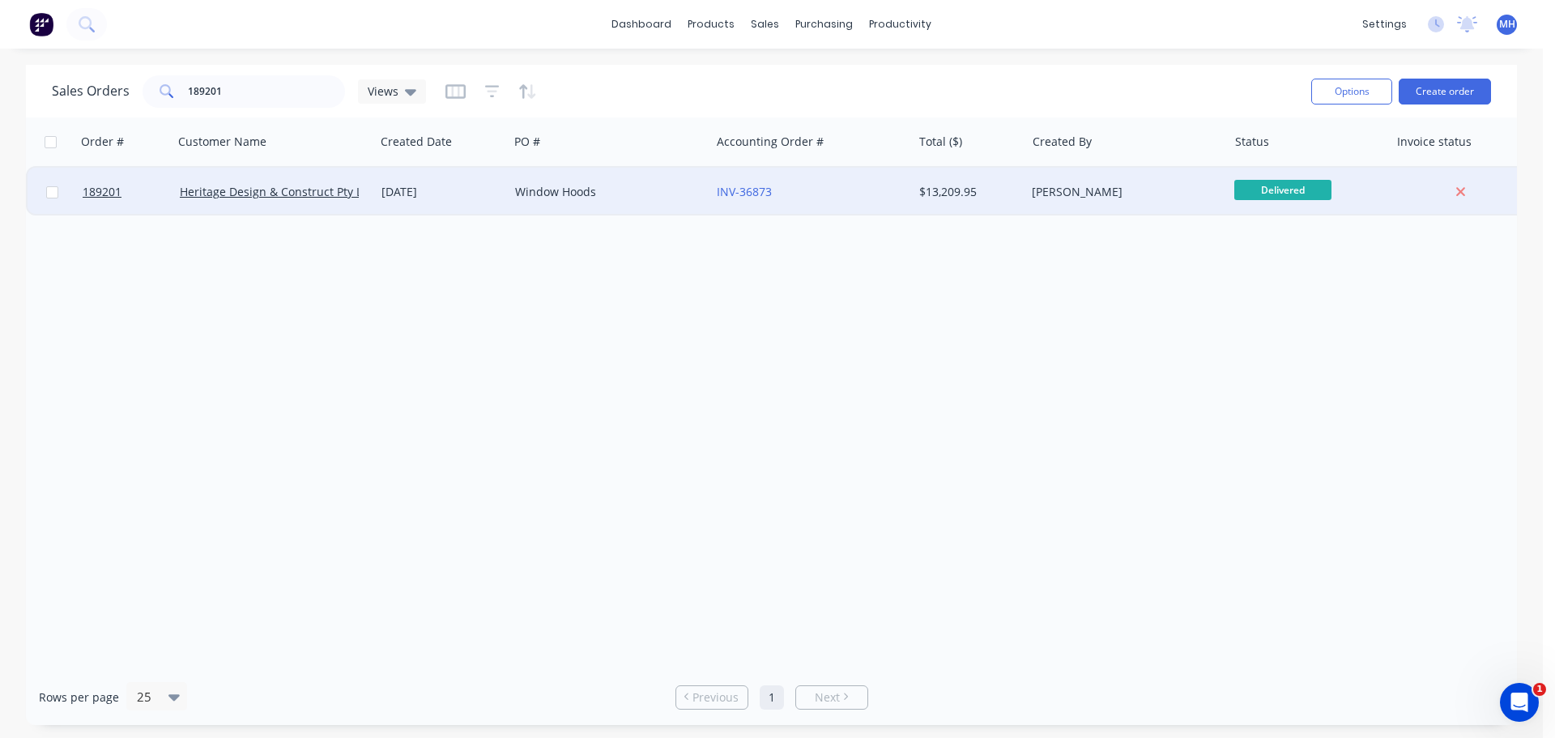
click at [547, 201] on div "Window Hoods" at bounding box center [609, 192] width 202 height 49
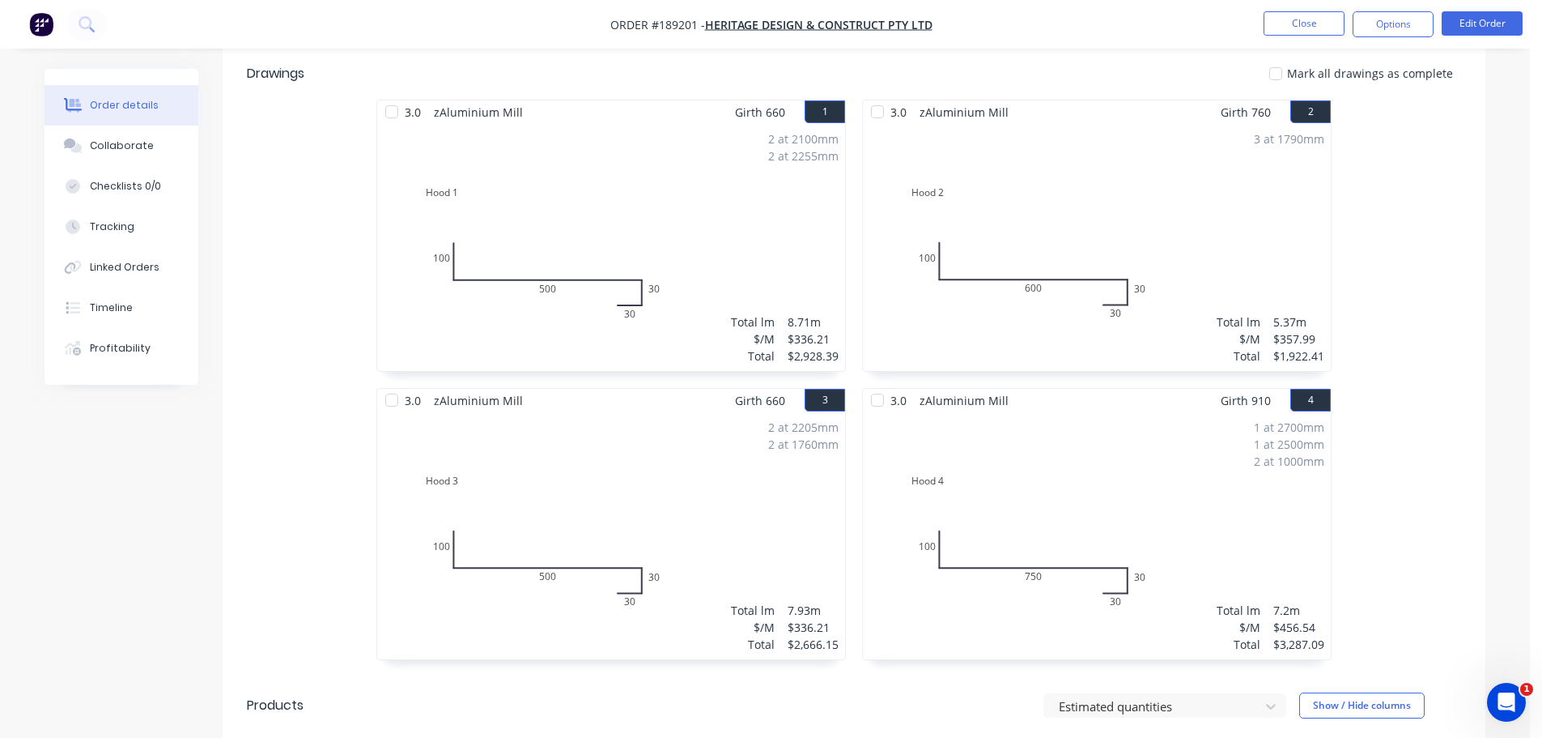
scroll to position [45, 0]
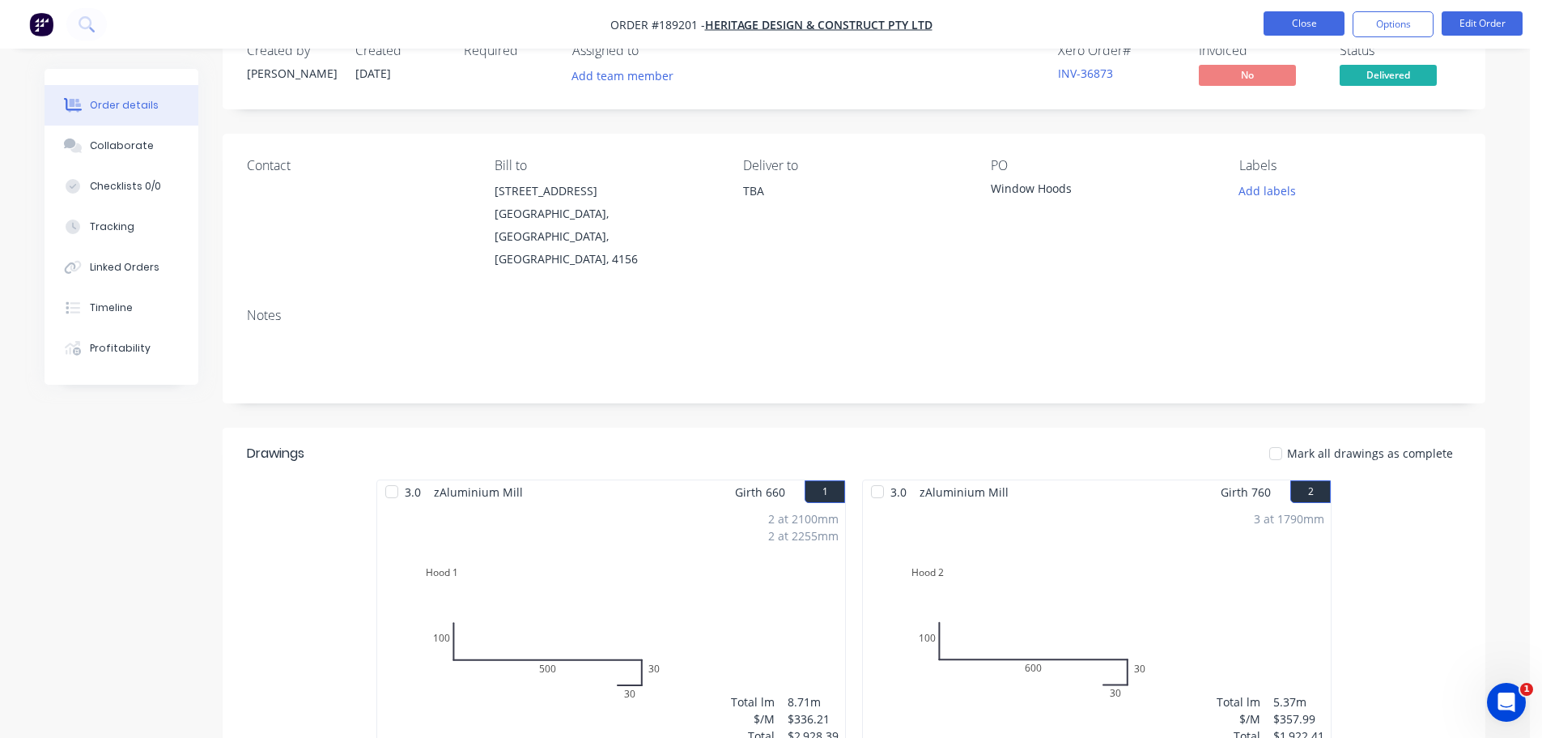
click at [1285, 19] on button "Close" at bounding box center [1304, 23] width 81 height 24
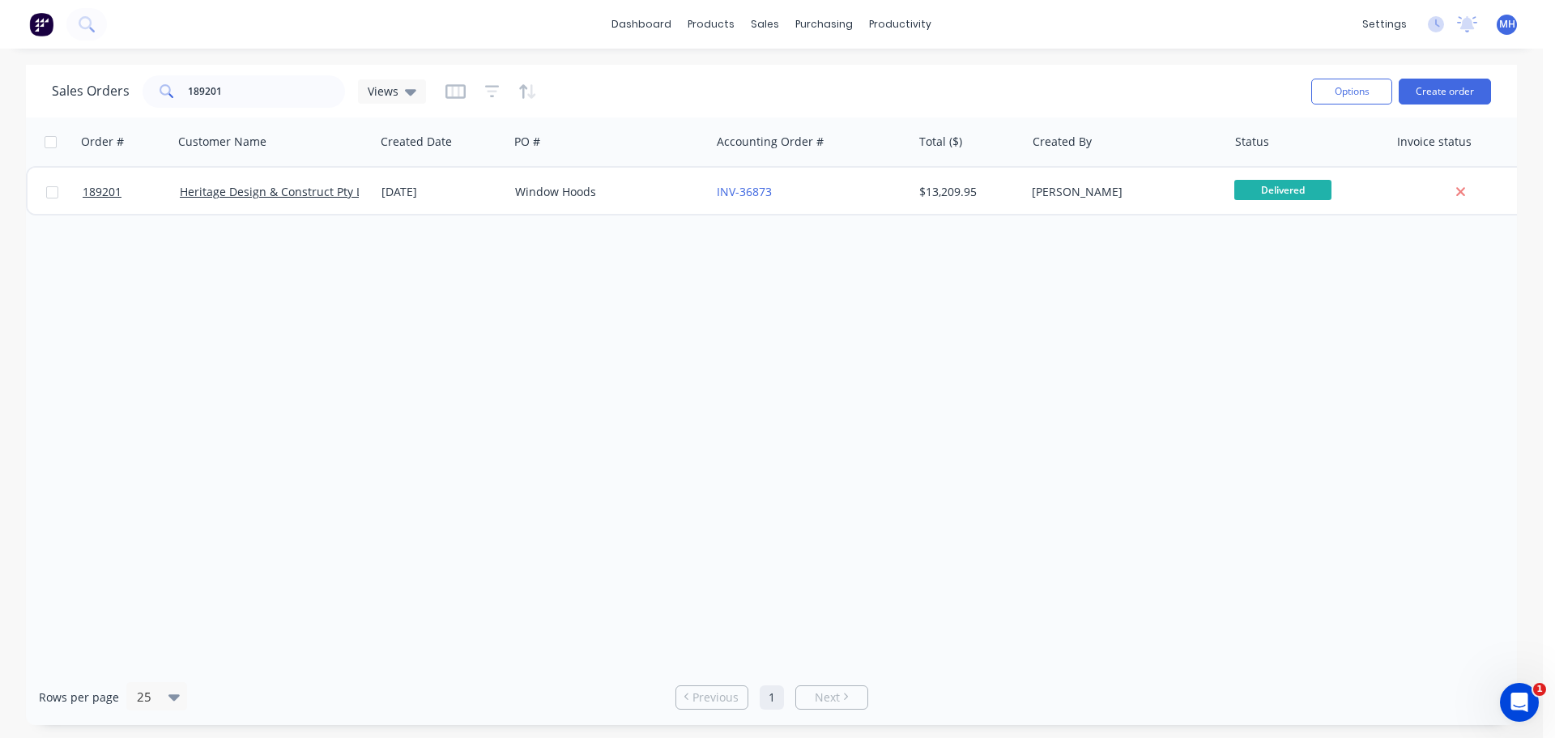
click at [208, 74] on div "Sales Orders 189201 Views" at bounding box center [675, 91] width 1246 height 40
click at [212, 91] on input "189201" at bounding box center [267, 91] width 158 height 32
type input "192132"
click at [1266, 525] on div "Order # Customer Name Created Date PO # Accounting Order # Total ($) Created By…" at bounding box center [771, 392] width 1491 height 551
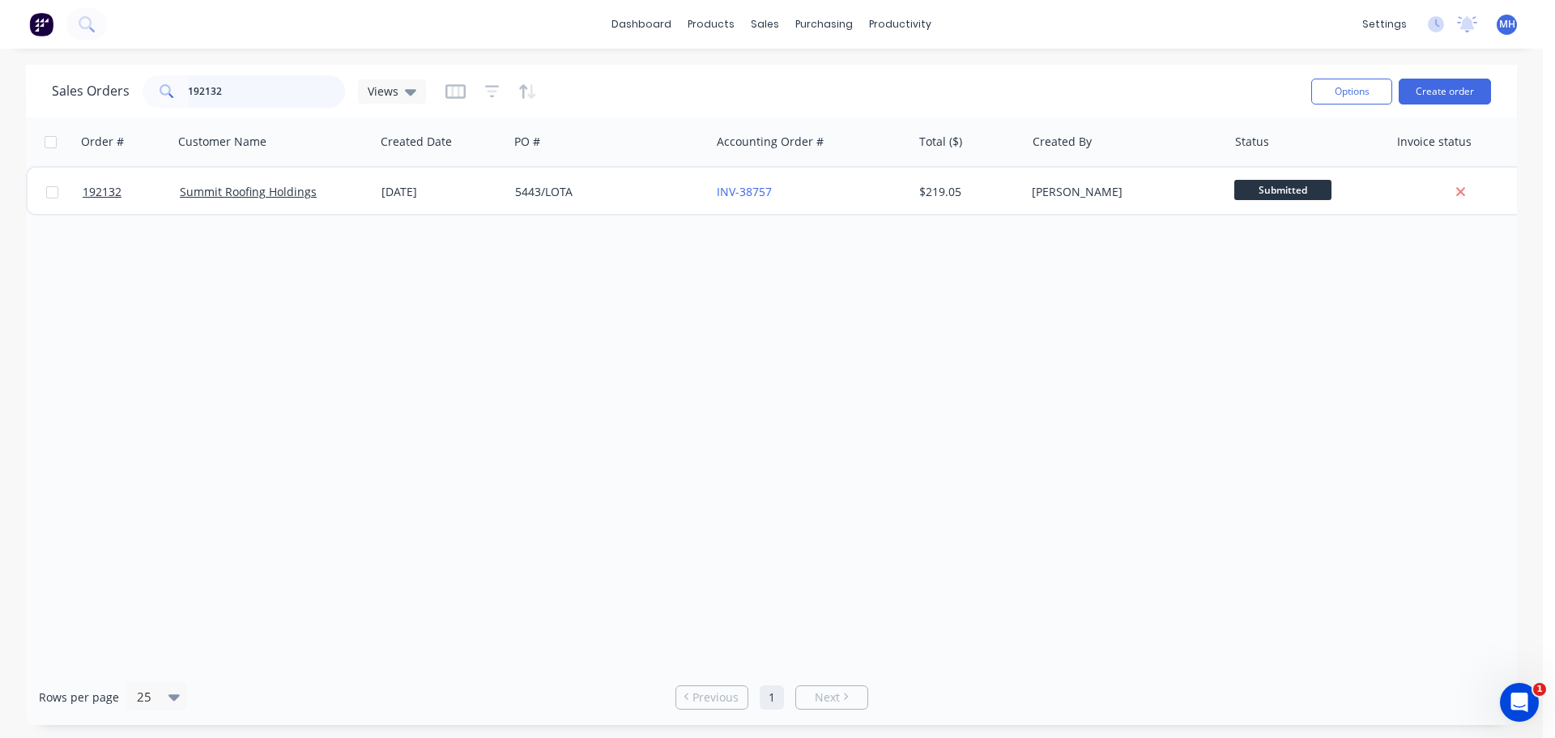
click at [274, 106] on input "192132" at bounding box center [267, 91] width 158 height 32
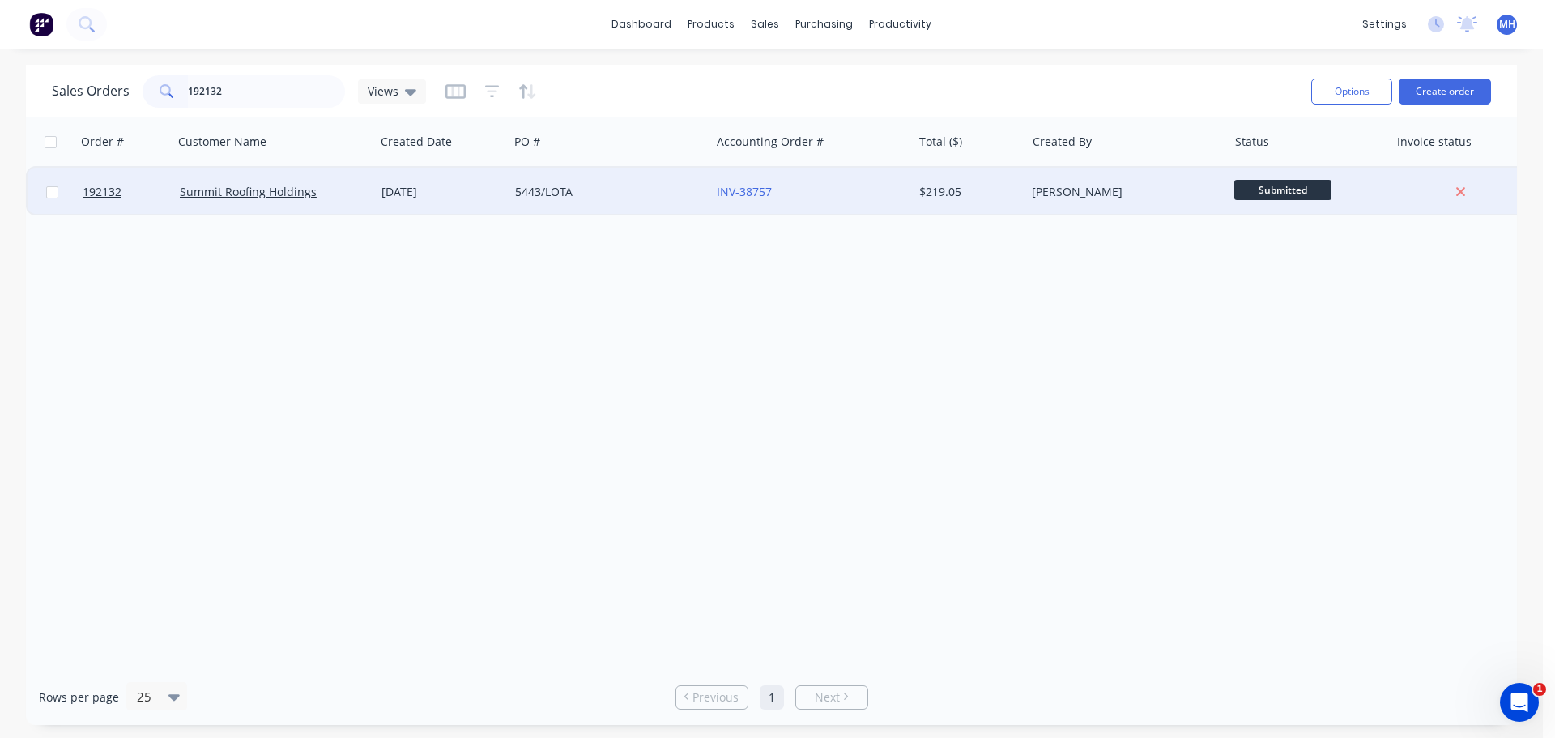
click at [491, 199] on div "[DATE]" at bounding box center [441, 192] width 121 height 16
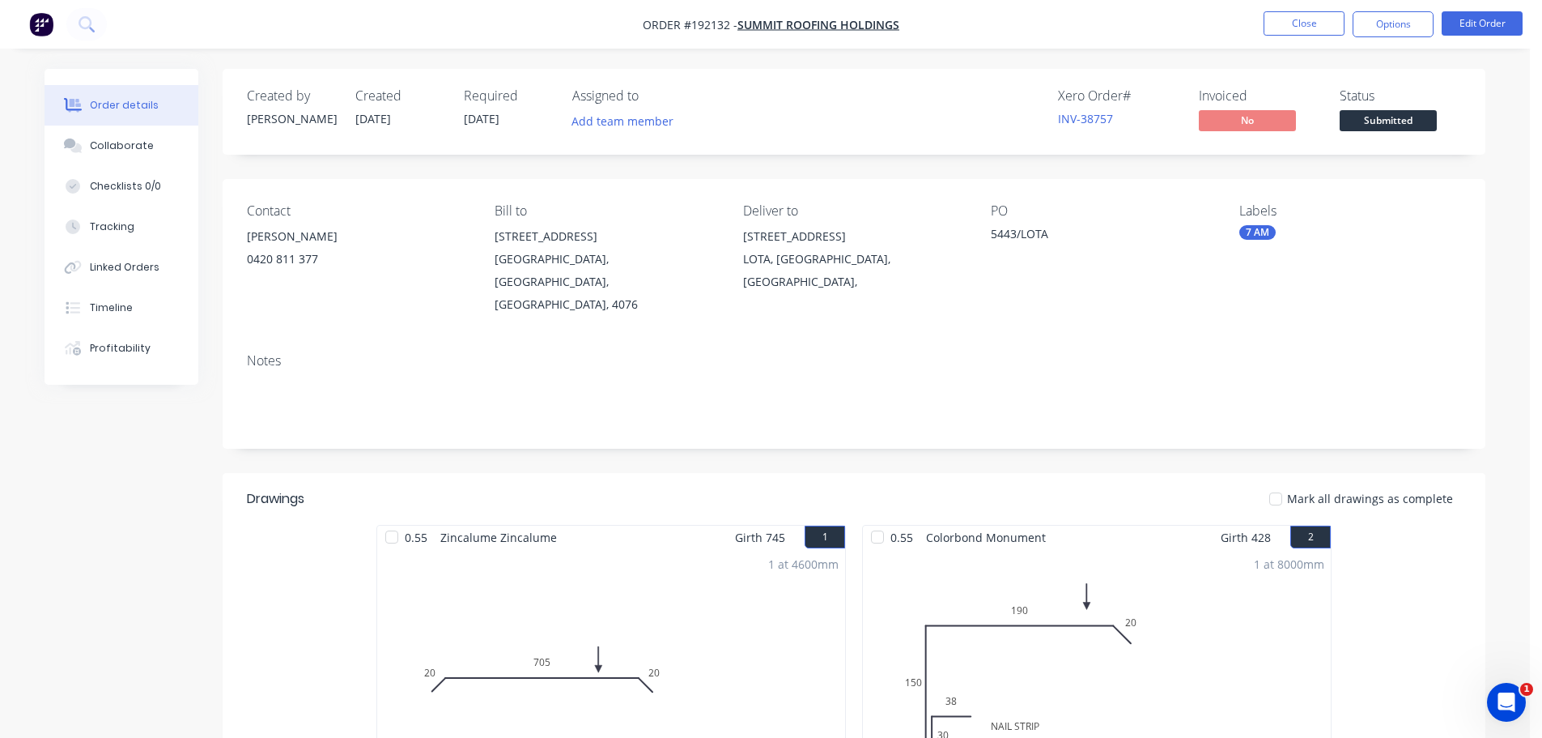
click at [1510, 40] on nav "Order #192132 - Summit Roofing Holdings Close Options Edit Order" at bounding box center [771, 24] width 1542 height 49
click at [1508, 28] on button "Edit Order" at bounding box center [1482, 23] width 81 height 24
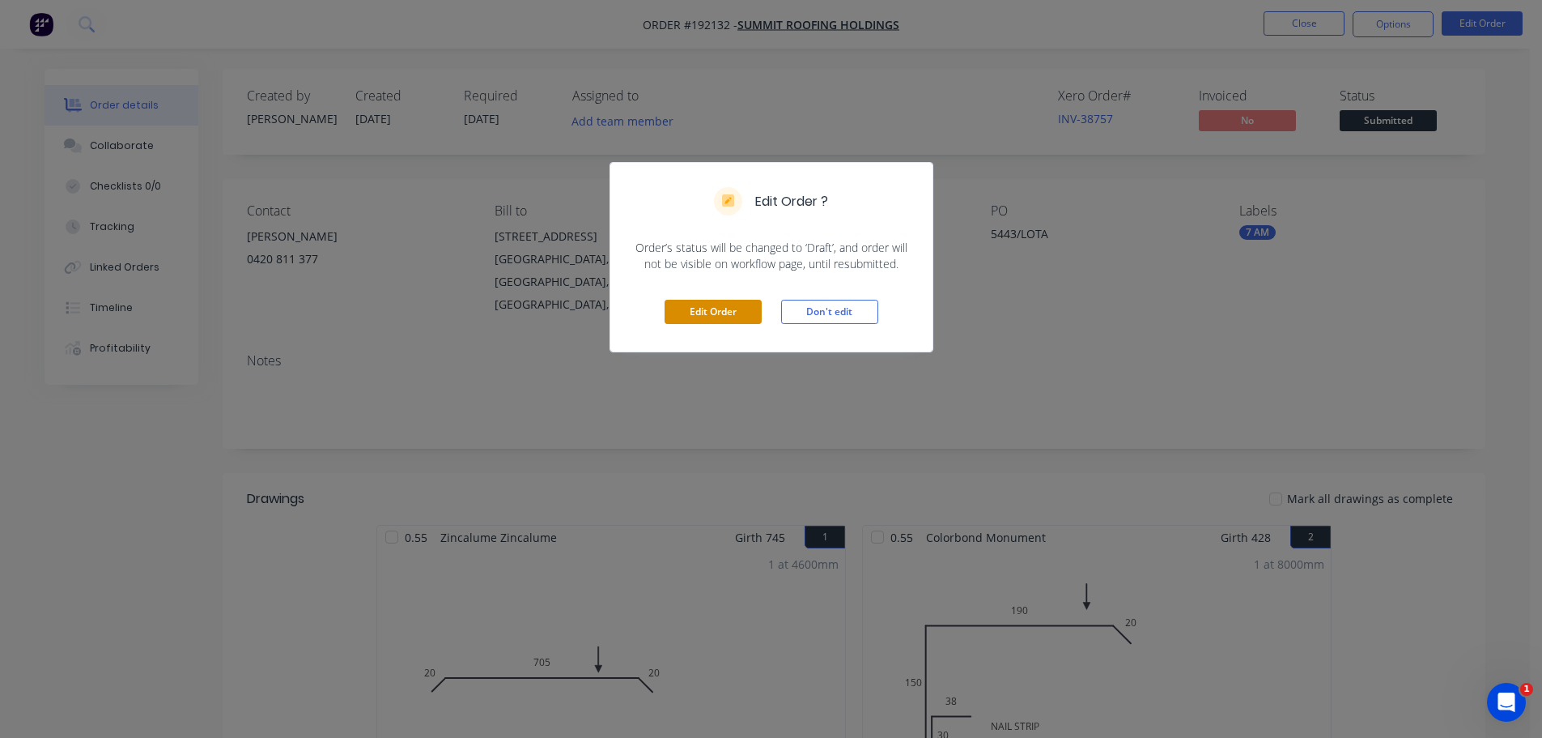
click at [727, 313] on button "Edit Order" at bounding box center [713, 312] width 97 height 24
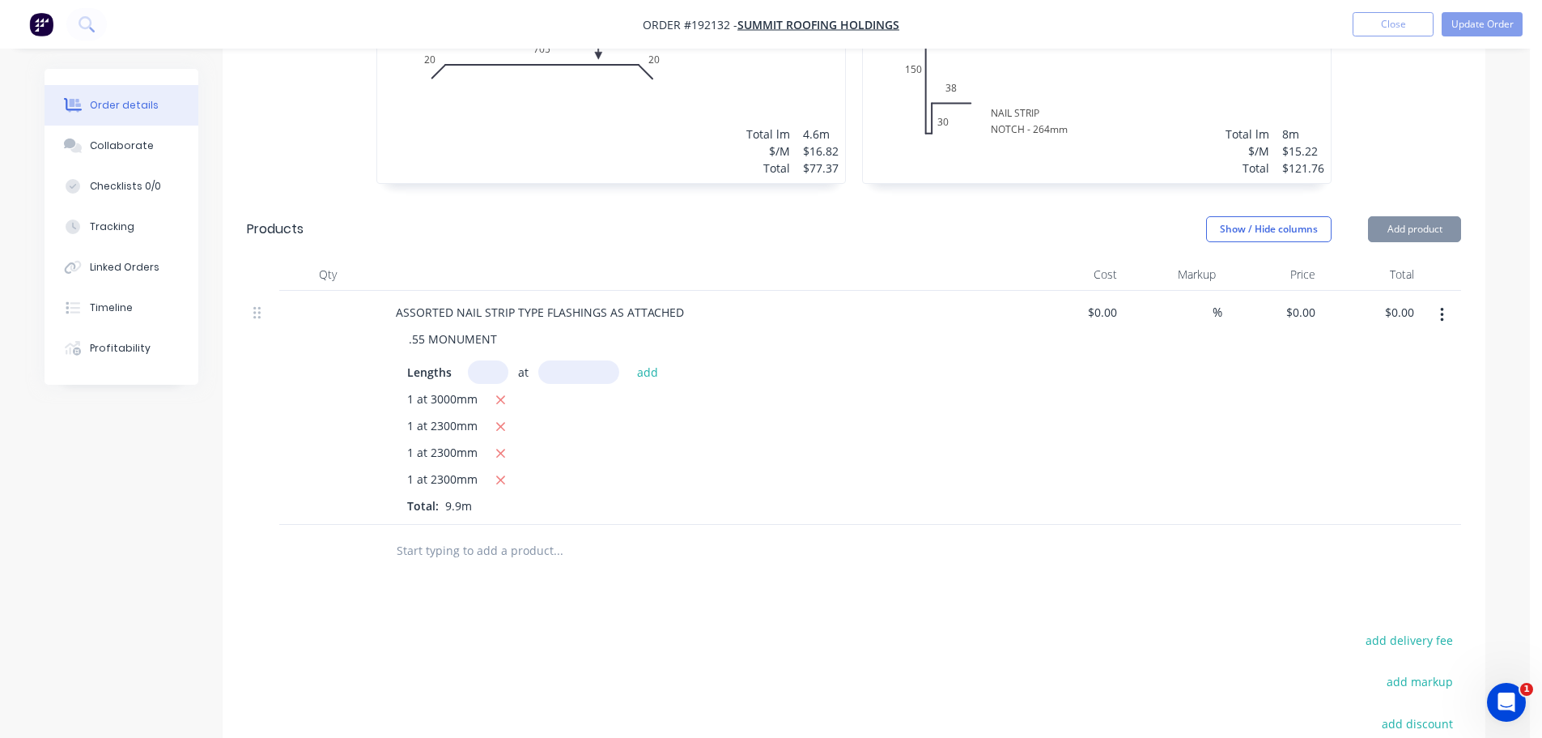
scroll to position [729, 0]
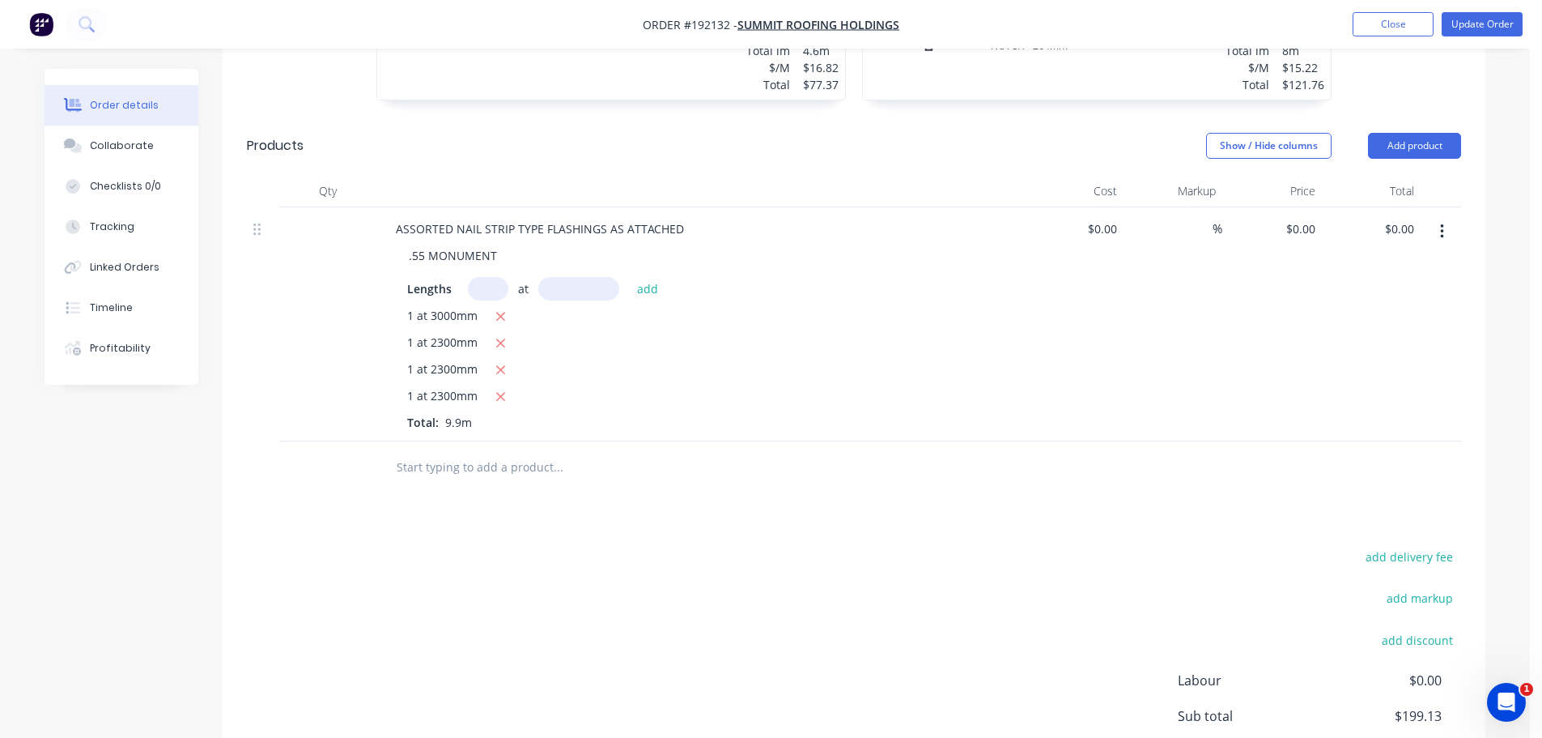
click at [1451, 217] on button "button" at bounding box center [1442, 231] width 38 height 29
click at [1423, 295] on div "Duplicate" at bounding box center [1384, 306] width 125 height 23
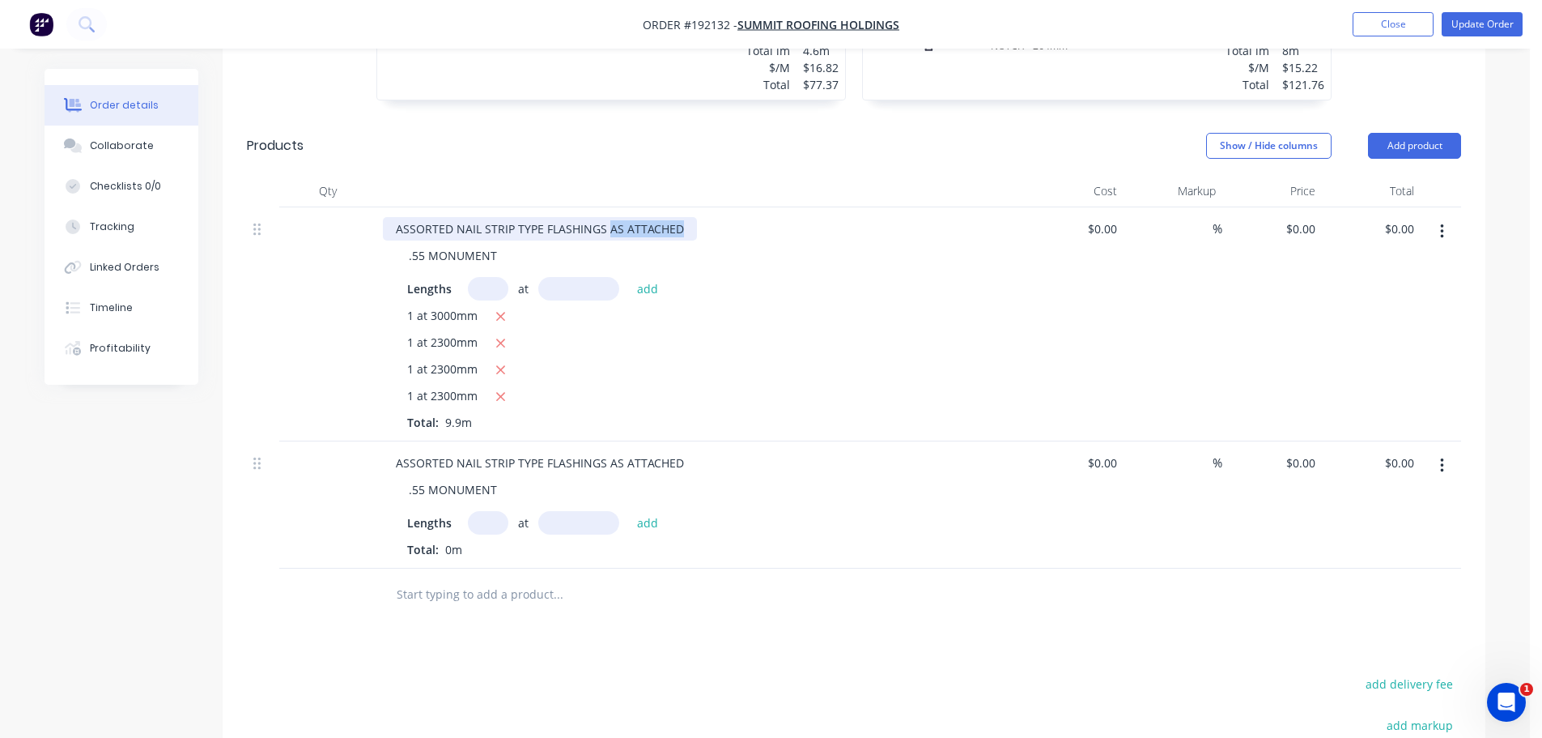
drag, startPoint x: 688, startPoint y: 186, endPoint x: 812, endPoint y: 189, distance: 123.9
click at [811, 217] on div "ASSORTED NAIL STRIP TYPE FLASHINGS AS ATTACHED" at bounding box center [700, 228] width 635 height 23
click at [847, 175] on div at bounding box center [701, 191] width 648 height 32
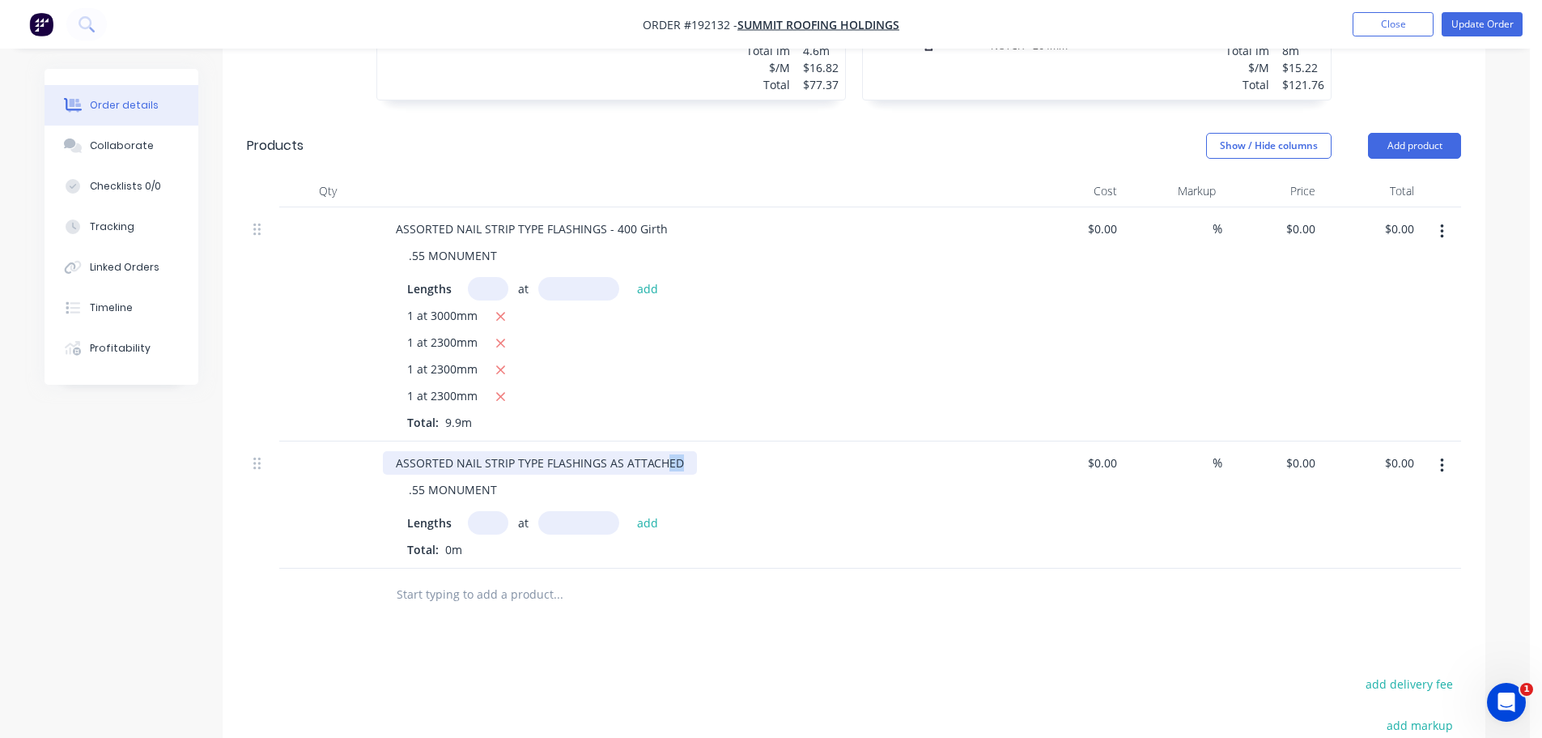
drag, startPoint x: 680, startPoint y: 428, endPoint x: 623, endPoint y: 331, distance: 112.2
click at [667, 451] on div "ASSORTED NAIL STRIP TYPE FLASHINGS AS ATTACHED" at bounding box center [540, 462] width 314 height 23
drag, startPoint x: 610, startPoint y: 416, endPoint x: 776, endPoint y: 431, distance: 167.4
click at [776, 441] on div "ASSORTED NAIL STRIP TYPE FLASHINGS AS ATTACHED .55 MONUMENT Lengths at add Tota…" at bounding box center [701, 504] width 648 height 127
click at [729, 578] on div at bounding box center [626, 594] width 486 height 32
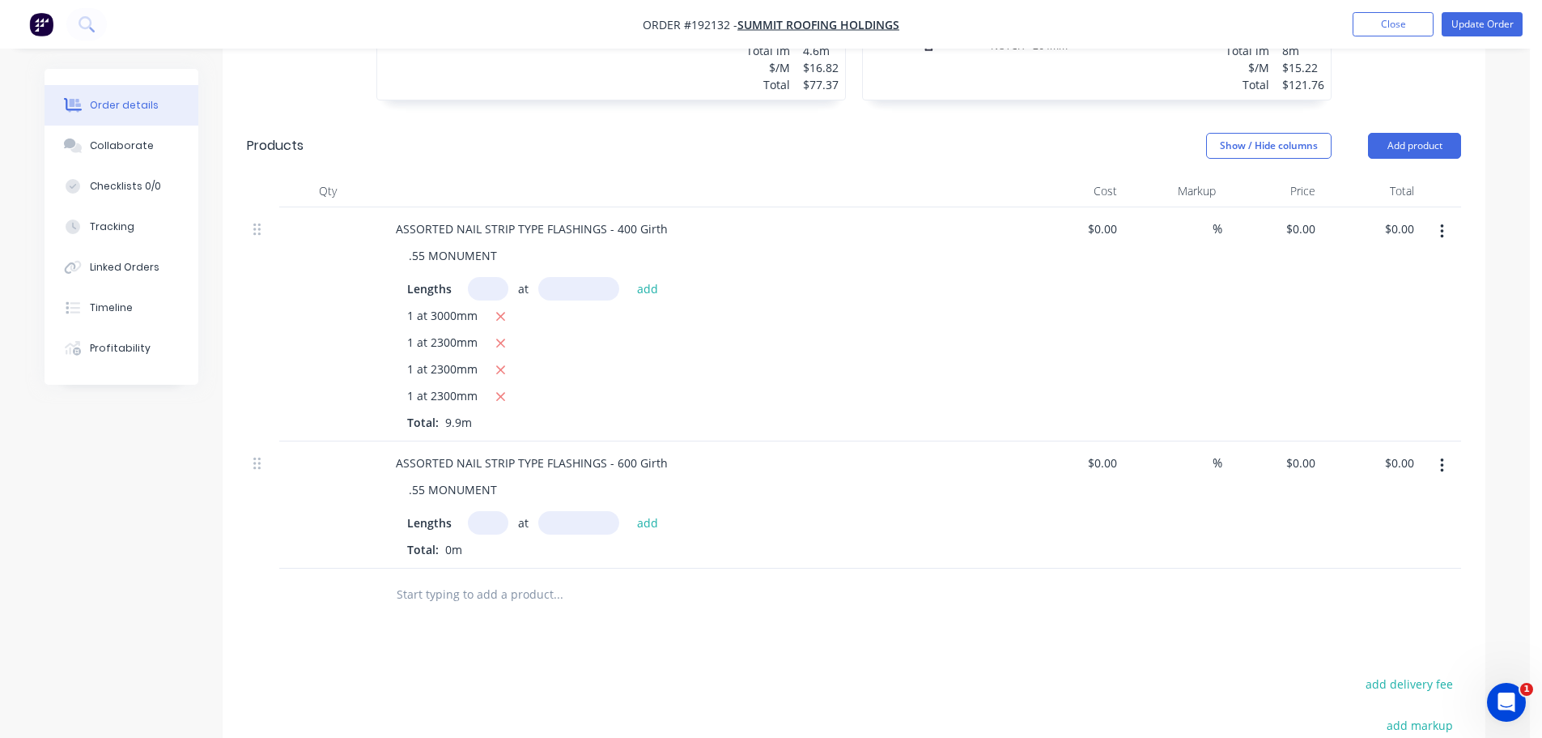
click at [845, 609] on div "Drawings Add drawing 0.55 Zincalume Zincalume Girth 745 1 0 20 705 20 0 20 705 …" at bounding box center [854, 390] width 1263 height 1240
click at [842, 590] on div "Drawings Add drawing 0.55 Zincalume Zincalume Girth 745 1 0 20 705 20 0 20 705 …" at bounding box center [854, 390] width 1263 height 1240
click at [823, 589] on div "Drawings Add drawing 0.55 Zincalume Zincalume Girth 745 1 0 20 705 20 0 20 705 …" at bounding box center [854, 390] width 1263 height 1240
click at [822, 590] on div "Drawings Add drawing 0.55 Zincalume Zincalume Girth 745 1 0 20 705 20 0 20 705 …" at bounding box center [854, 390] width 1263 height 1240
click at [797, 623] on div "Drawings Add drawing 0.55 Zincalume Zincalume Girth 745 1 0 20 705 20 0 20 705 …" at bounding box center [854, 390] width 1263 height 1240
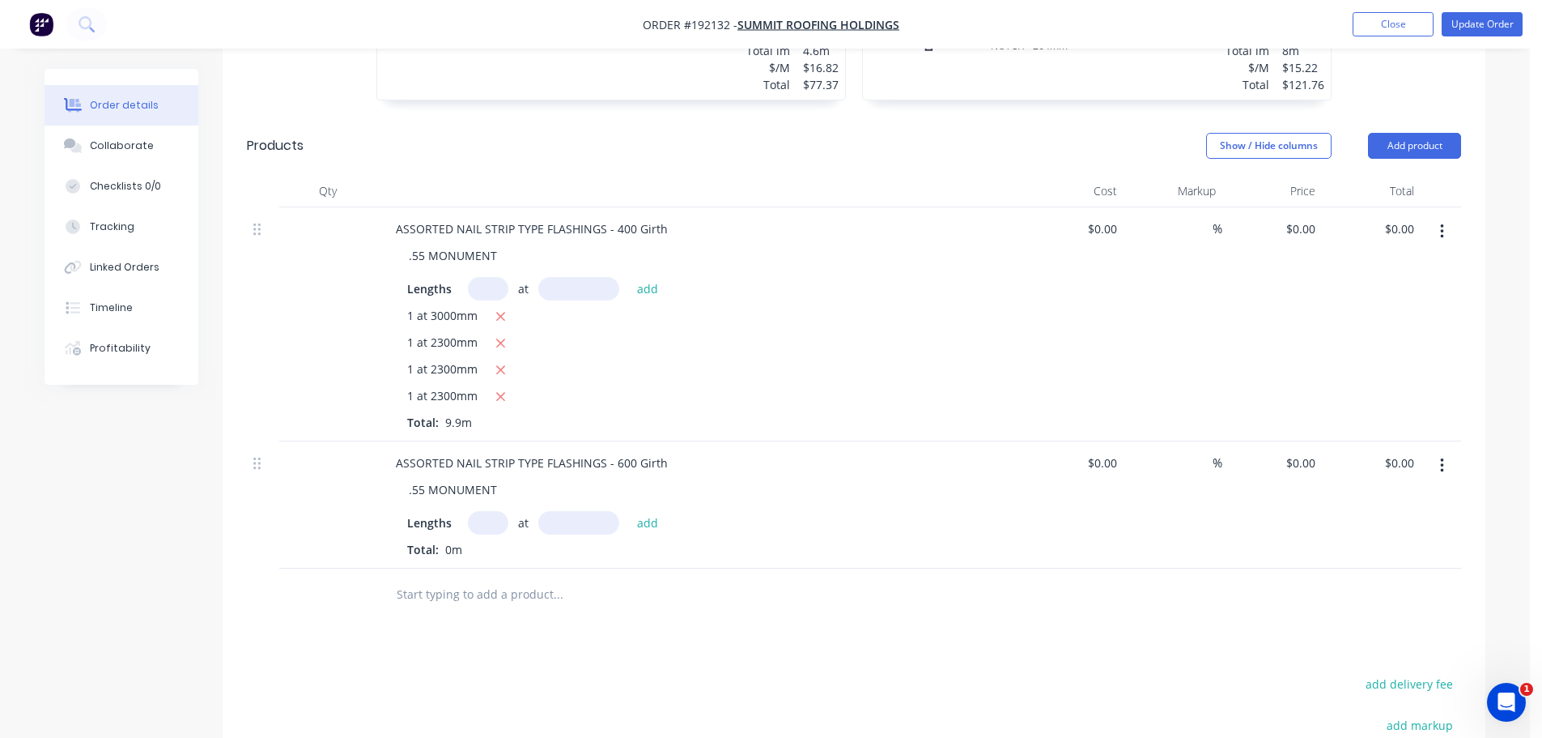
click at [1497, 555] on div "Order details Collaborate Checklists 0/0 Tracking Linked Orders Timeline Profit…" at bounding box center [765, 187] width 1474 height 1694
click at [1487, 556] on div "Order details Collaborate Checklists 0/0 Tracking Linked Orders Timeline Profit…" at bounding box center [765, 187] width 1474 height 1694
click at [1504, 516] on div "Order details Collaborate Checklists 0/0 Tracking Linked Orders Timeline Profit…" at bounding box center [765, 152] width 1530 height 1763
click at [900, 569] on div at bounding box center [668, 594] width 583 height 53
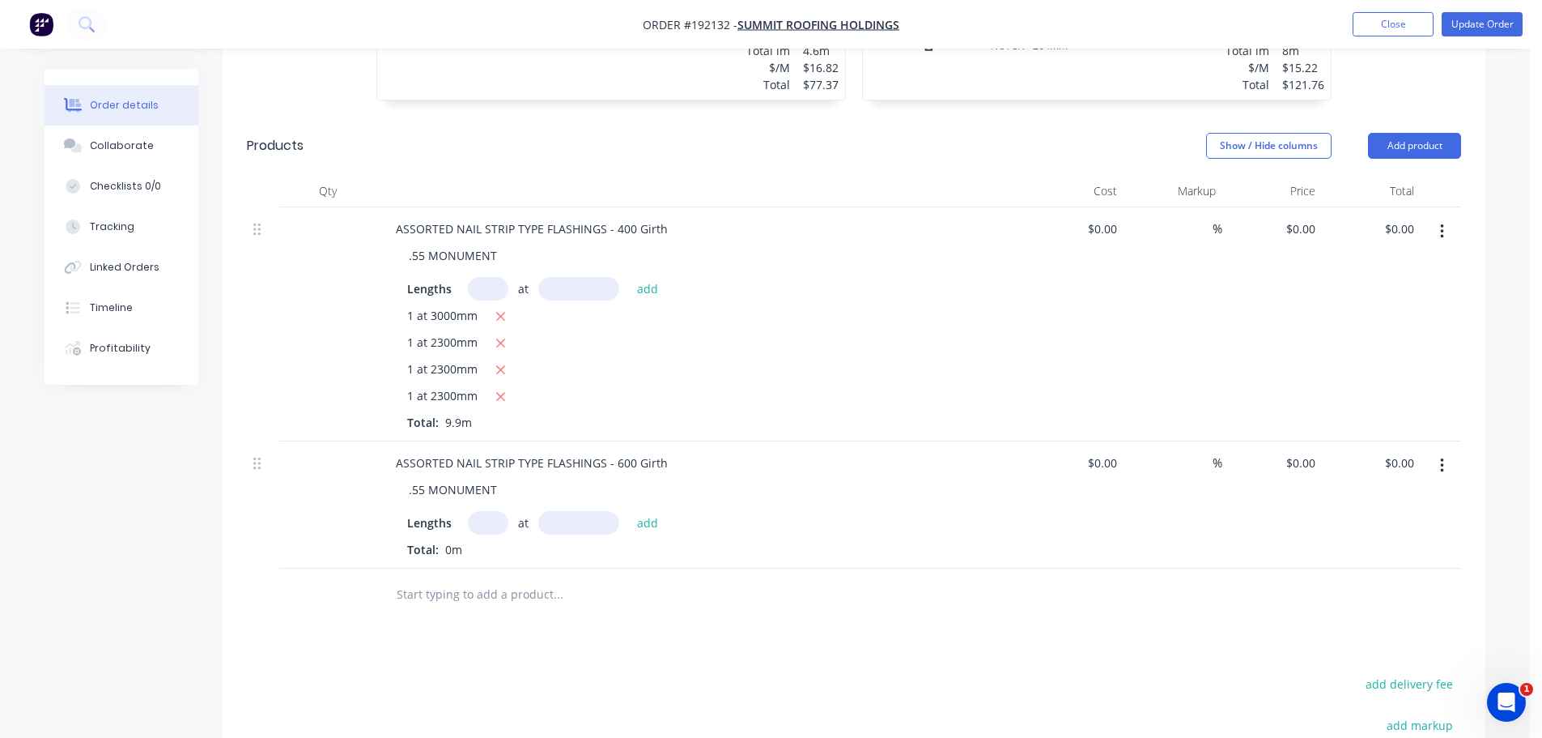
click at [806, 615] on div "Drawings Add drawing 0.55 Zincalume Zincalume Girth 745 1 0 20 705 20 0 20 705 …" at bounding box center [854, 390] width 1263 height 1240
click at [699, 614] on div "Drawings Add drawing 0.55 Zincalume Zincalume Girth 745 1 0 20 705 20 0 20 705 …" at bounding box center [854, 390] width 1263 height 1240
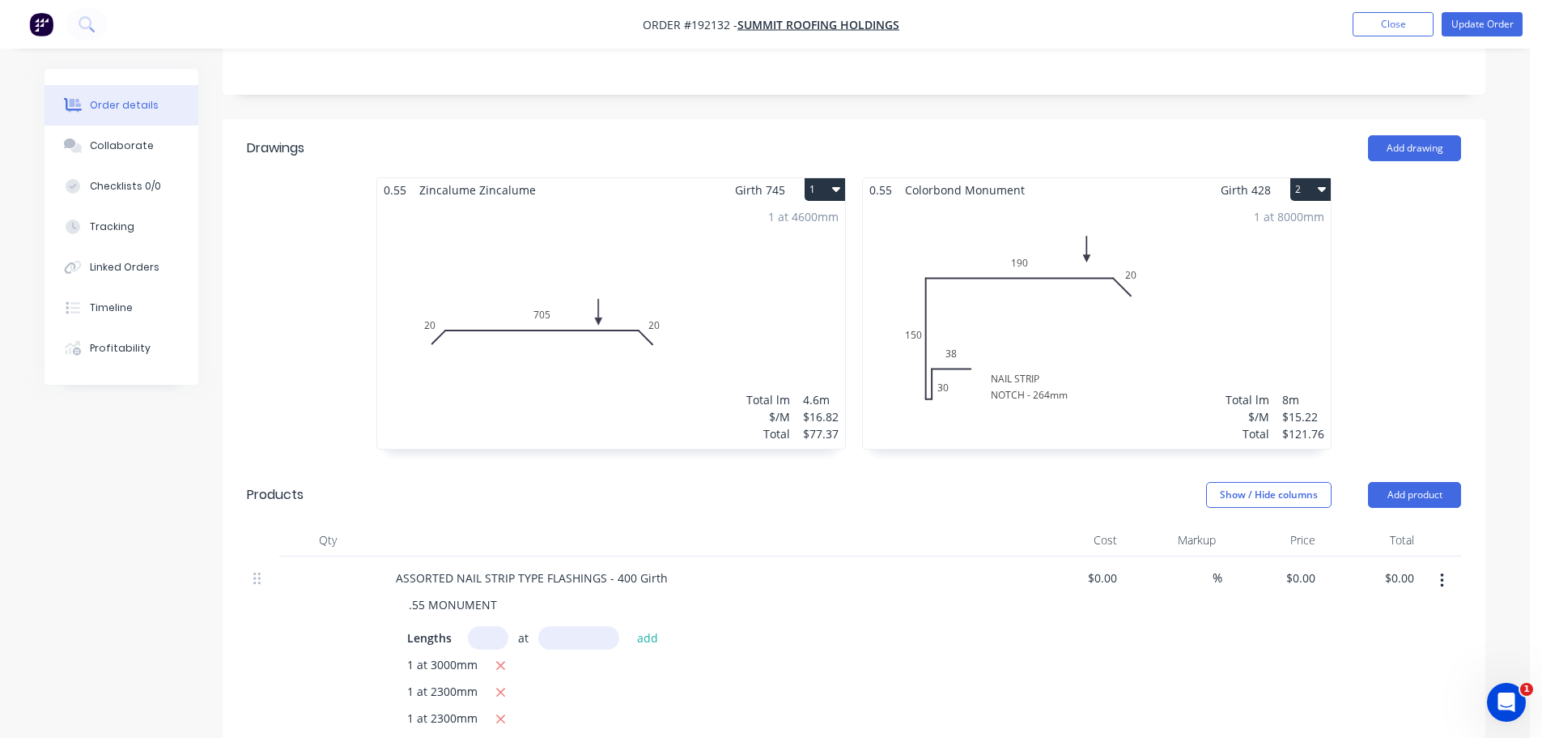
scroll to position [243, 0]
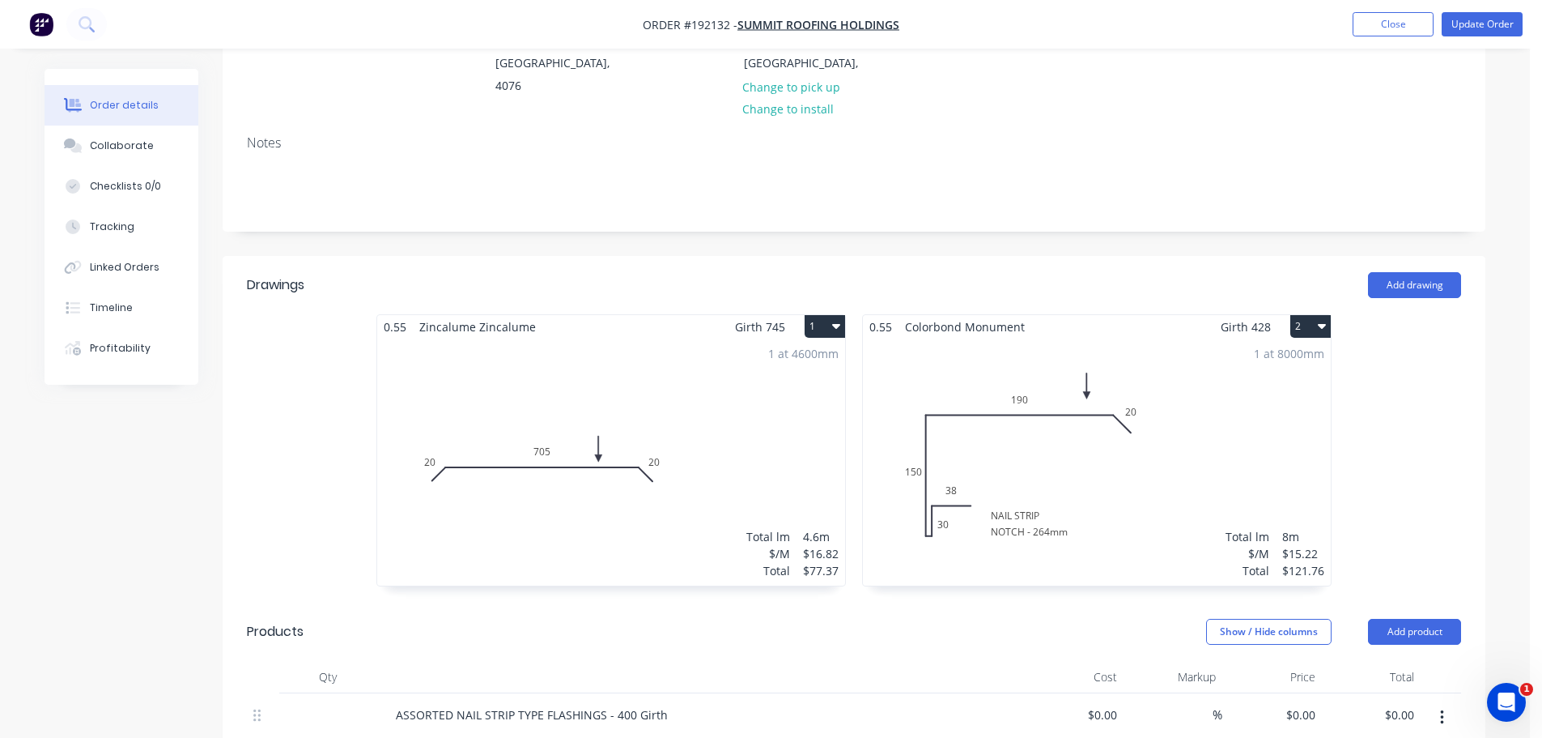
click at [849, 419] on div "0.55 Zincalume Zincalume Girth 745 1 0 20 705 20 0 20 705 20 1 at 4600mm Total …" at bounding box center [611, 458] width 486 height 288
click at [840, 272] on div "Add drawing" at bounding box center [983, 285] width 956 height 26
click at [849, 272] on div "Add drawing" at bounding box center [983, 285] width 956 height 26
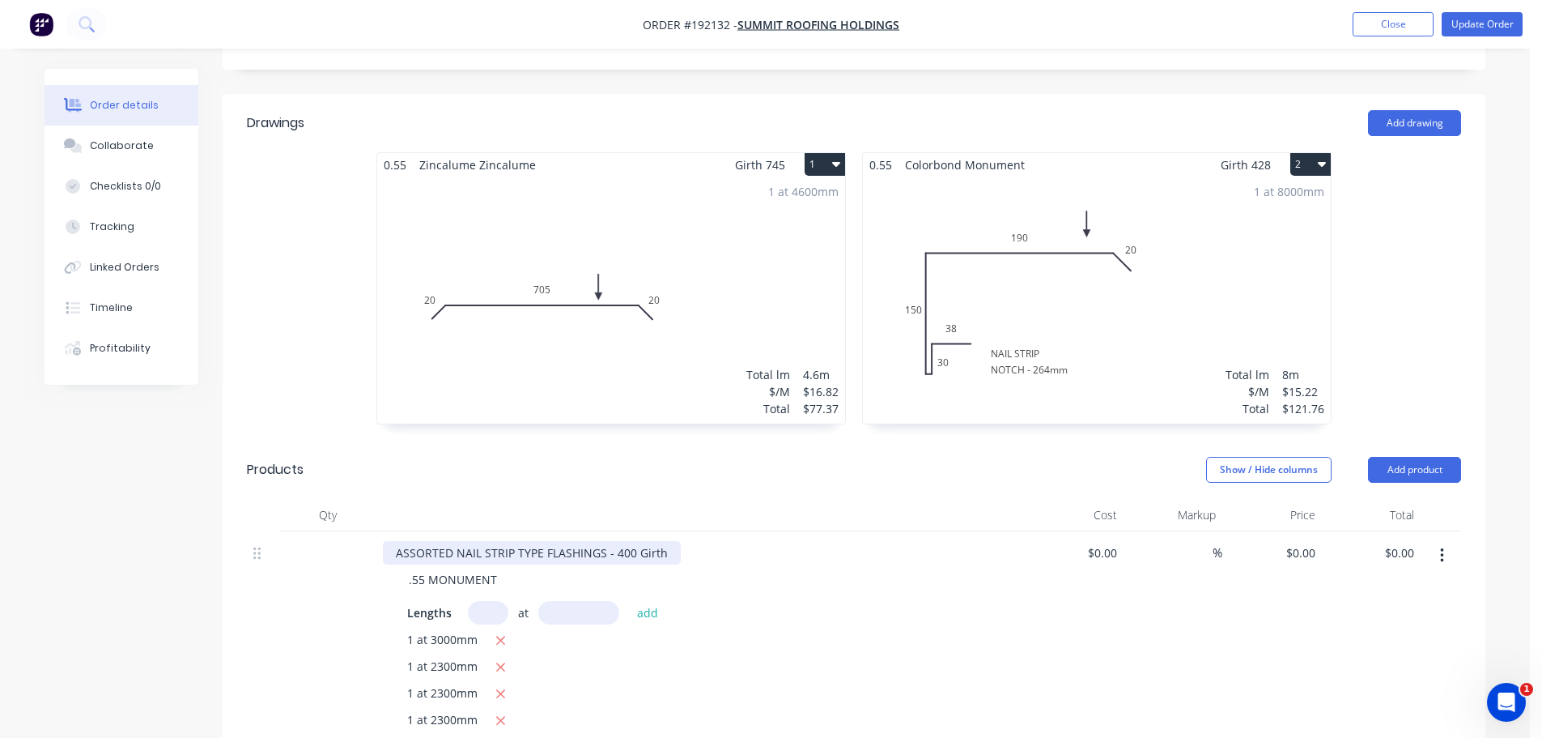
click at [663, 541] on div "ASSORTED NAIL STRIP TYPE FLASHINGS - 400 Girth" at bounding box center [532, 552] width 298 height 23
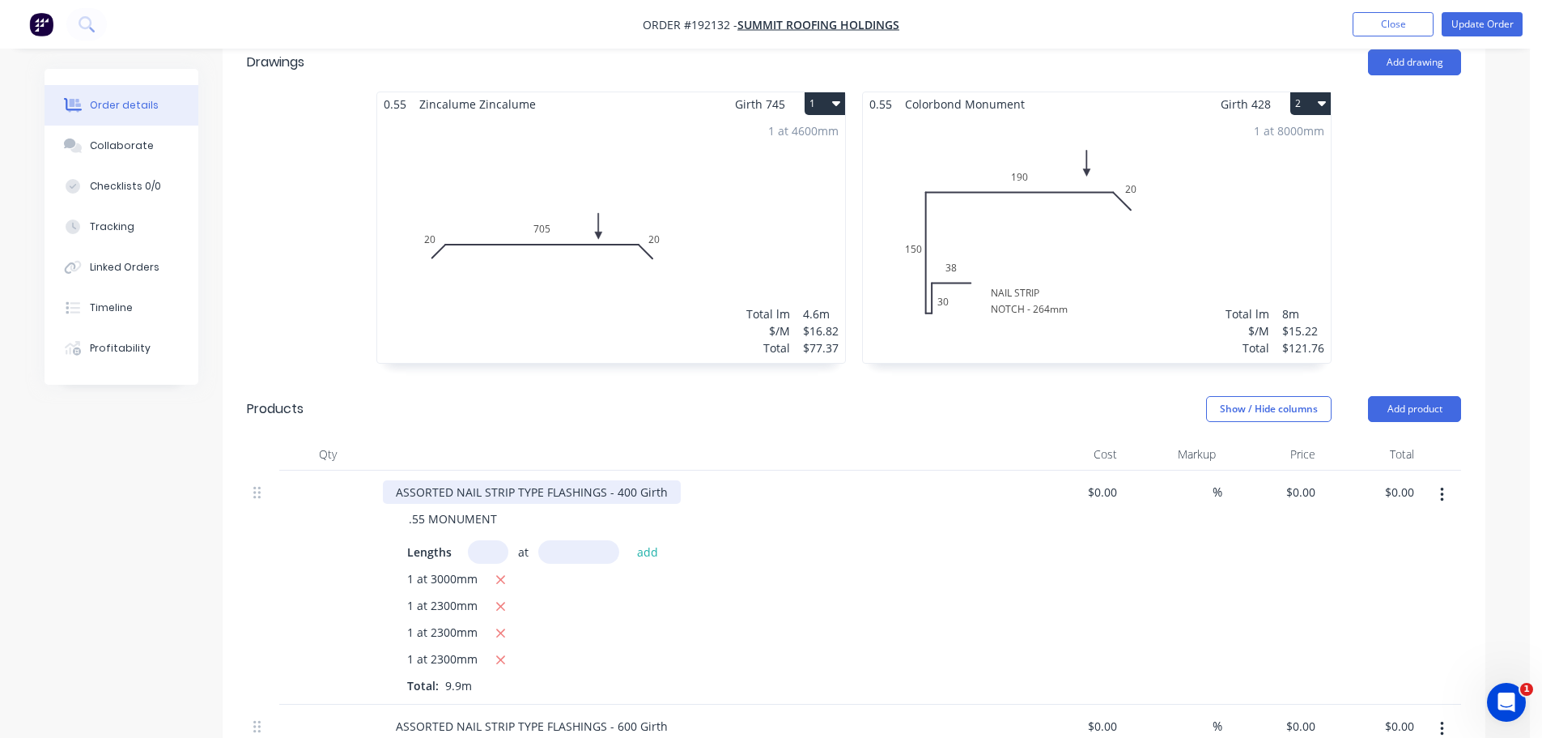
scroll to position [567, 0]
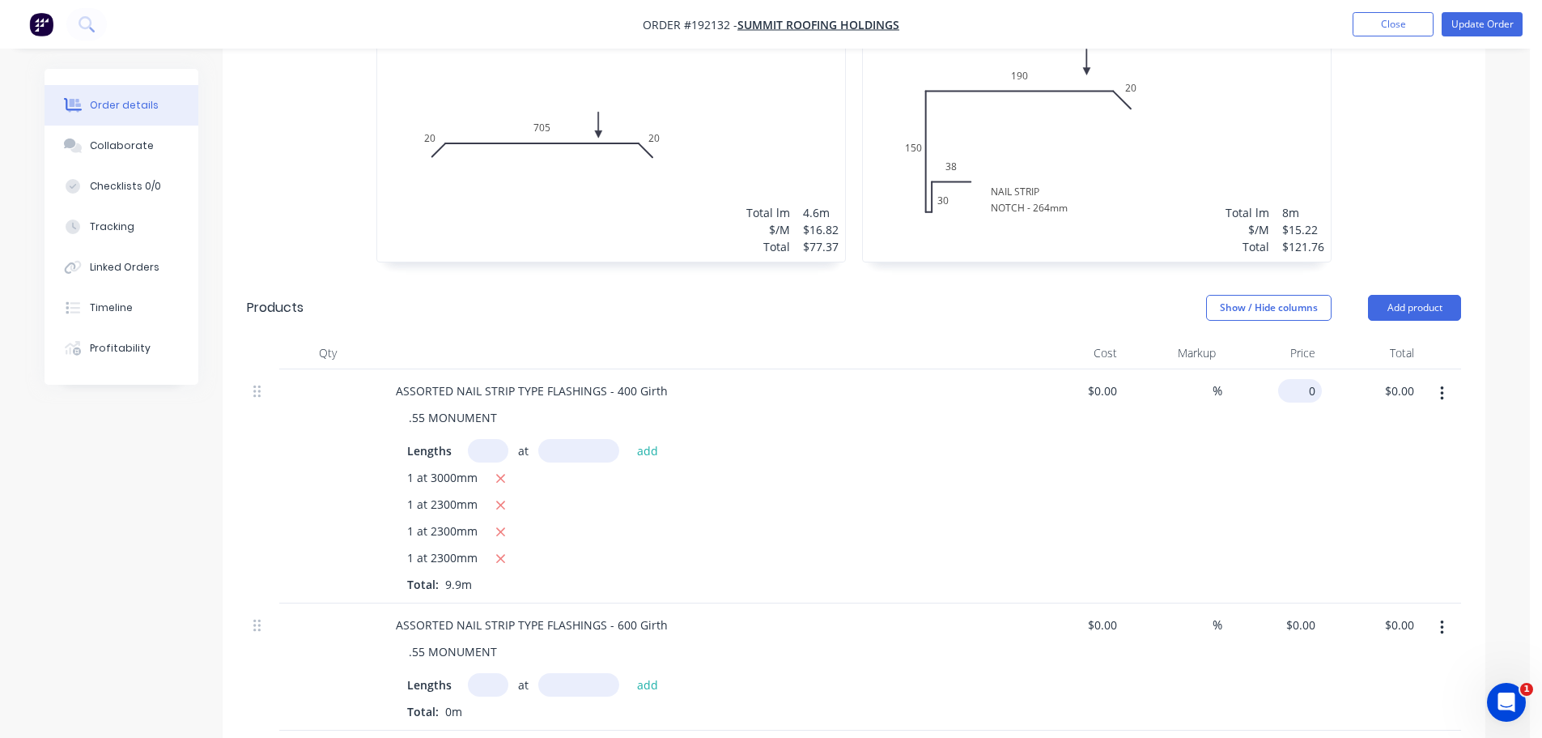
click at [1311, 379] on input "0" at bounding box center [1303, 390] width 37 height 23
type input "$16.26"
click at [1359, 174] on div "0.55 Zincalume Zincalume Girth 745 1 0 20 705 20 0 20 705 20 1 at 4600mm Total …" at bounding box center [854, 134] width 1263 height 288
click at [500, 471] on icon "button" at bounding box center [501, 478] width 11 height 15
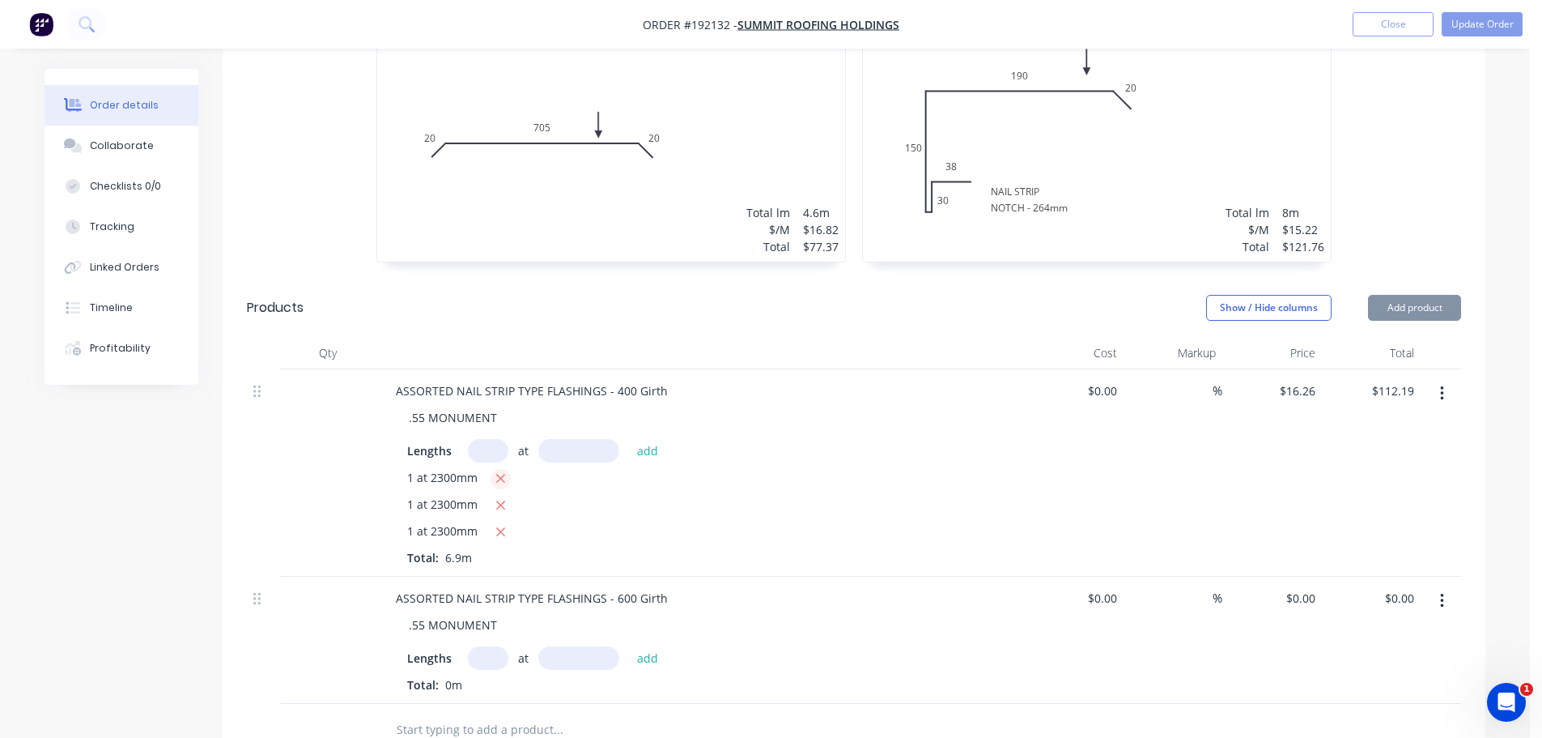
click at [500, 471] on icon "button" at bounding box center [501, 478] width 11 height 15
type input "$74.80"
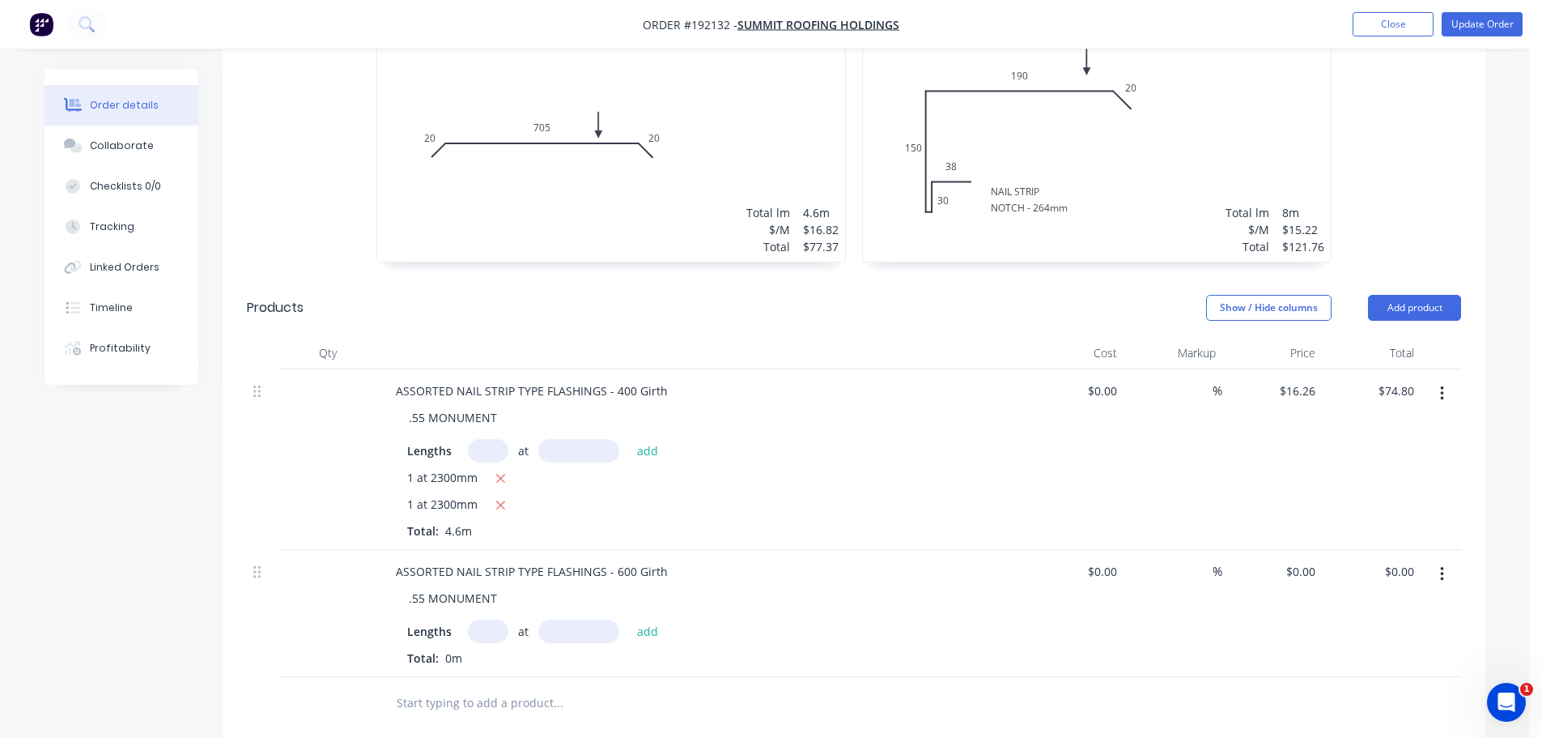
click at [92, 468] on div "Created by Hayden Created 09/09/25 Required 10/09/25 Assigned to Add team membe…" at bounding box center [765, 322] width 1441 height 1640
click at [491, 619] on input "text" at bounding box center [488, 630] width 40 height 23
type input "1"
drag, startPoint x: 588, startPoint y: 577, endPoint x: 574, endPoint y: 592, distance: 20.6
click at [589, 619] on input "text" at bounding box center [578, 630] width 81 height 23
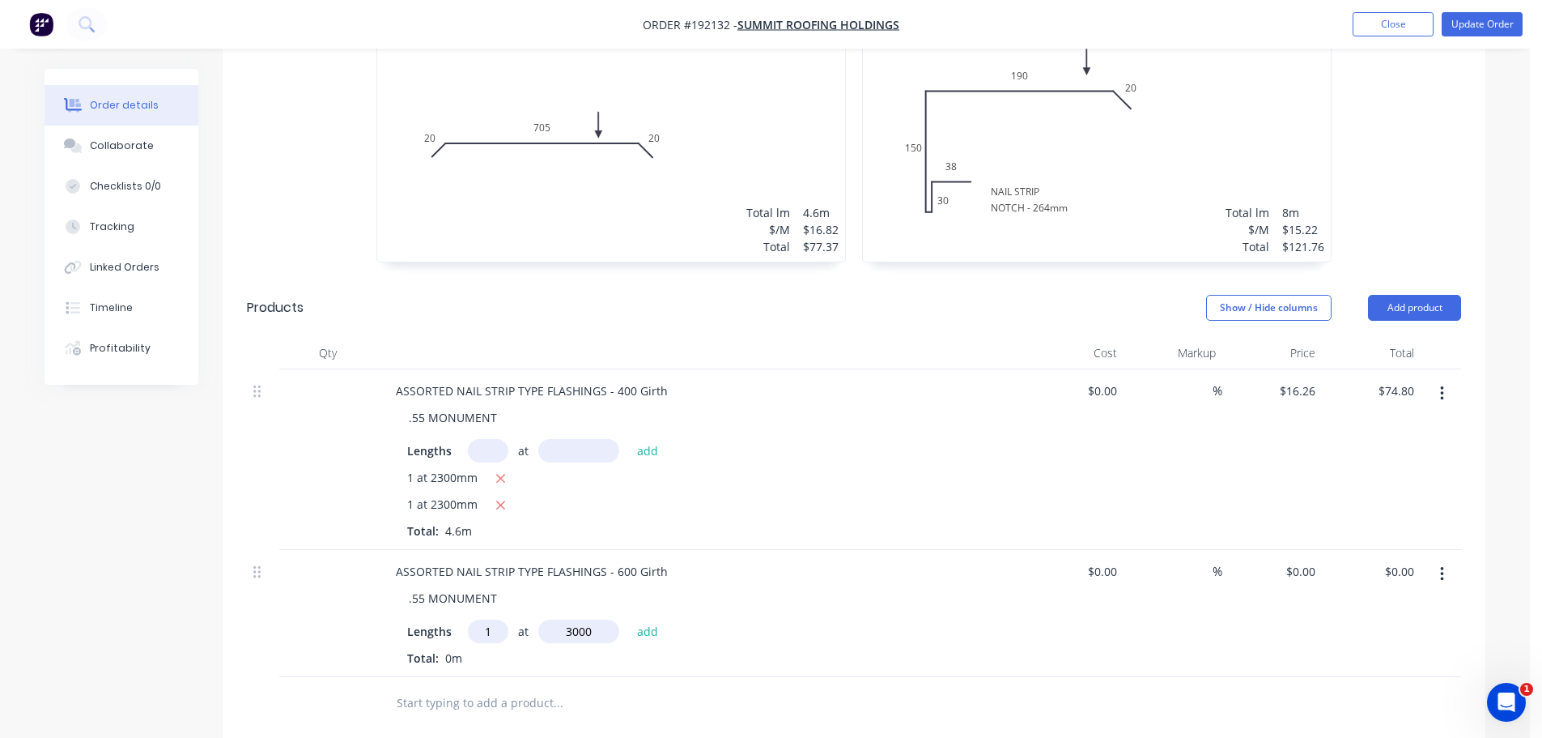
type input "3000"
click at [629, 619] on button "add" at bounding box center [648, 630] width 38 height 22
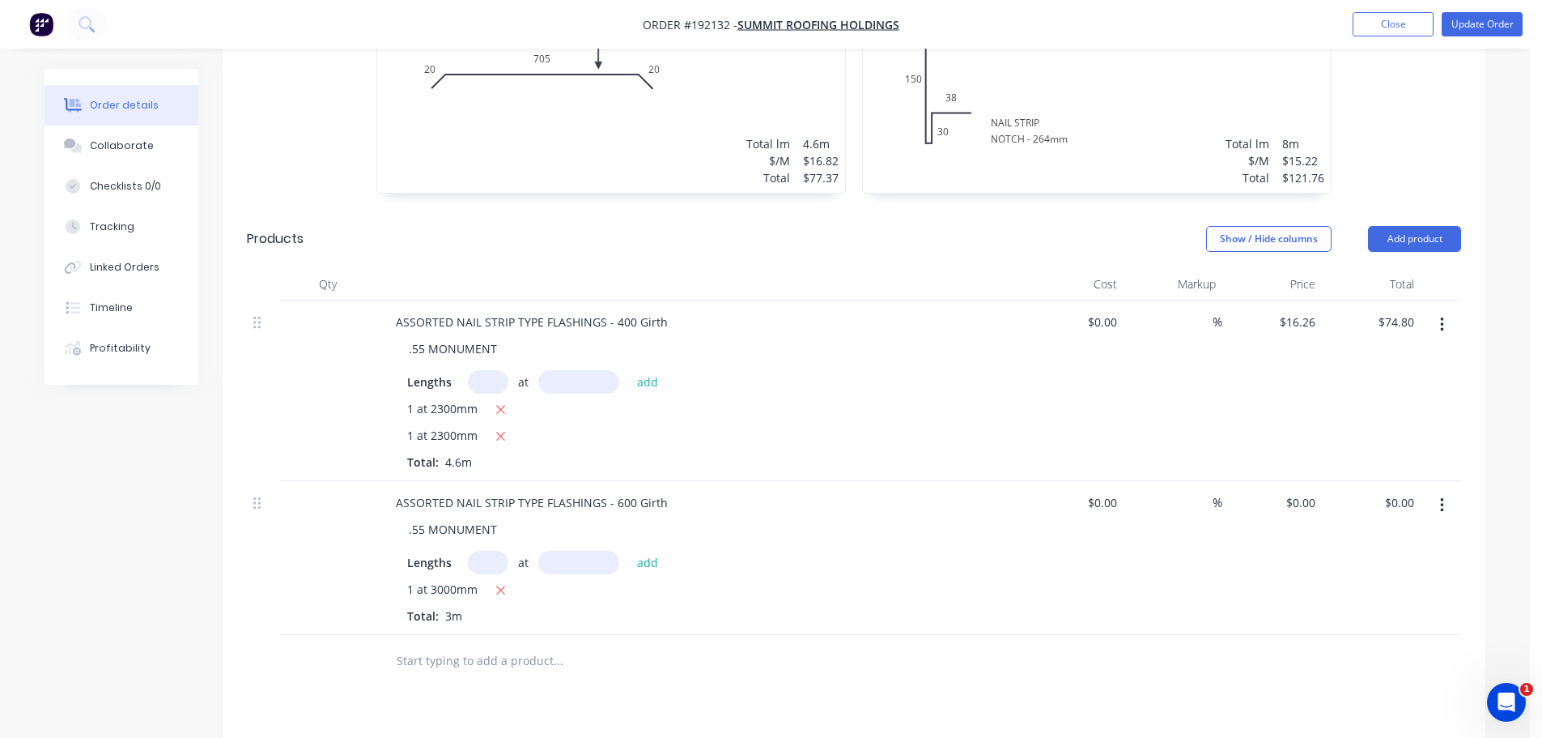
scroll to position [729, 0]
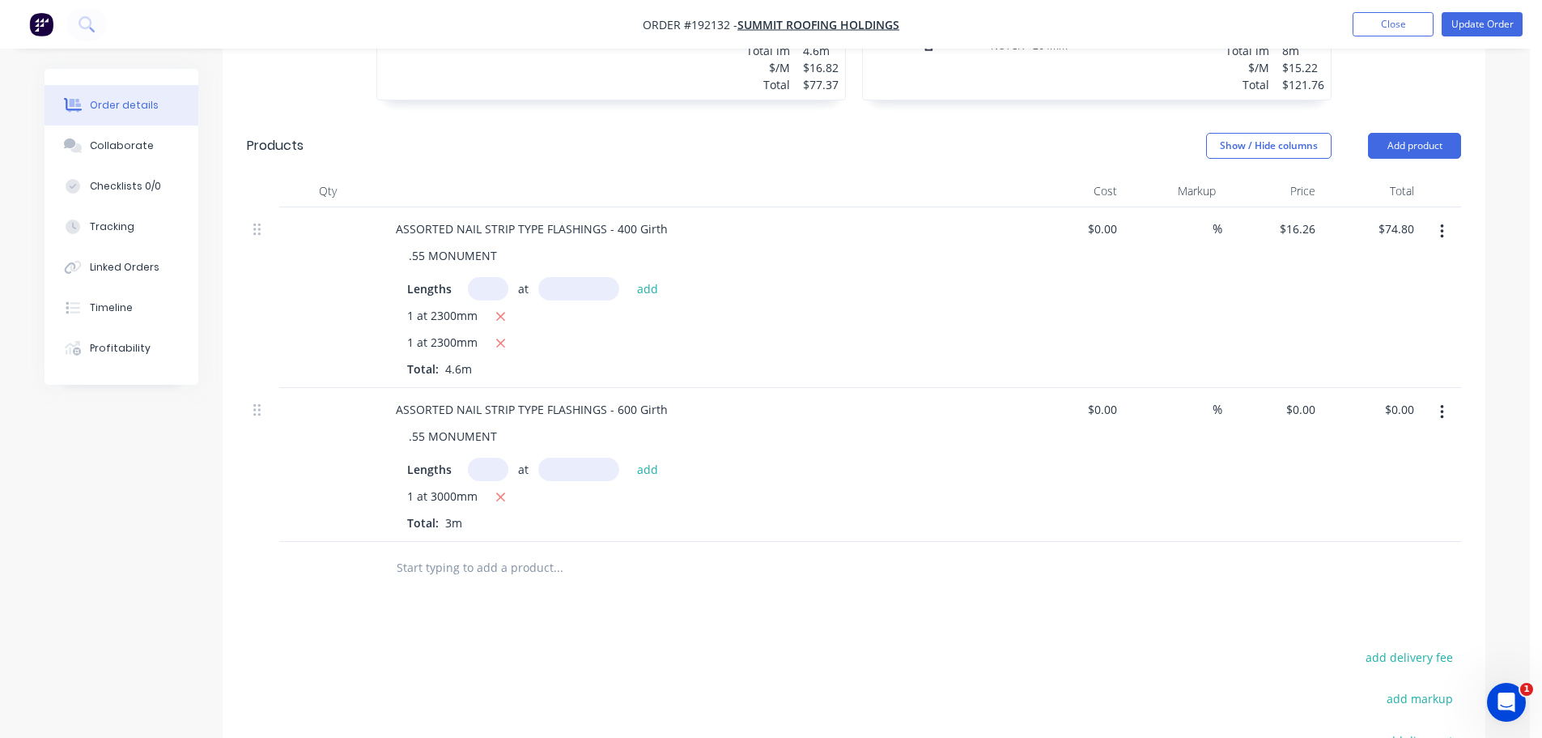
click at [1436, 398] on button "button" at bounding box center [1442, 412] width 38 height 29
click at [1417, 475] on div "Duplicate" at bounding box center [1384, 486] width 125 height 23
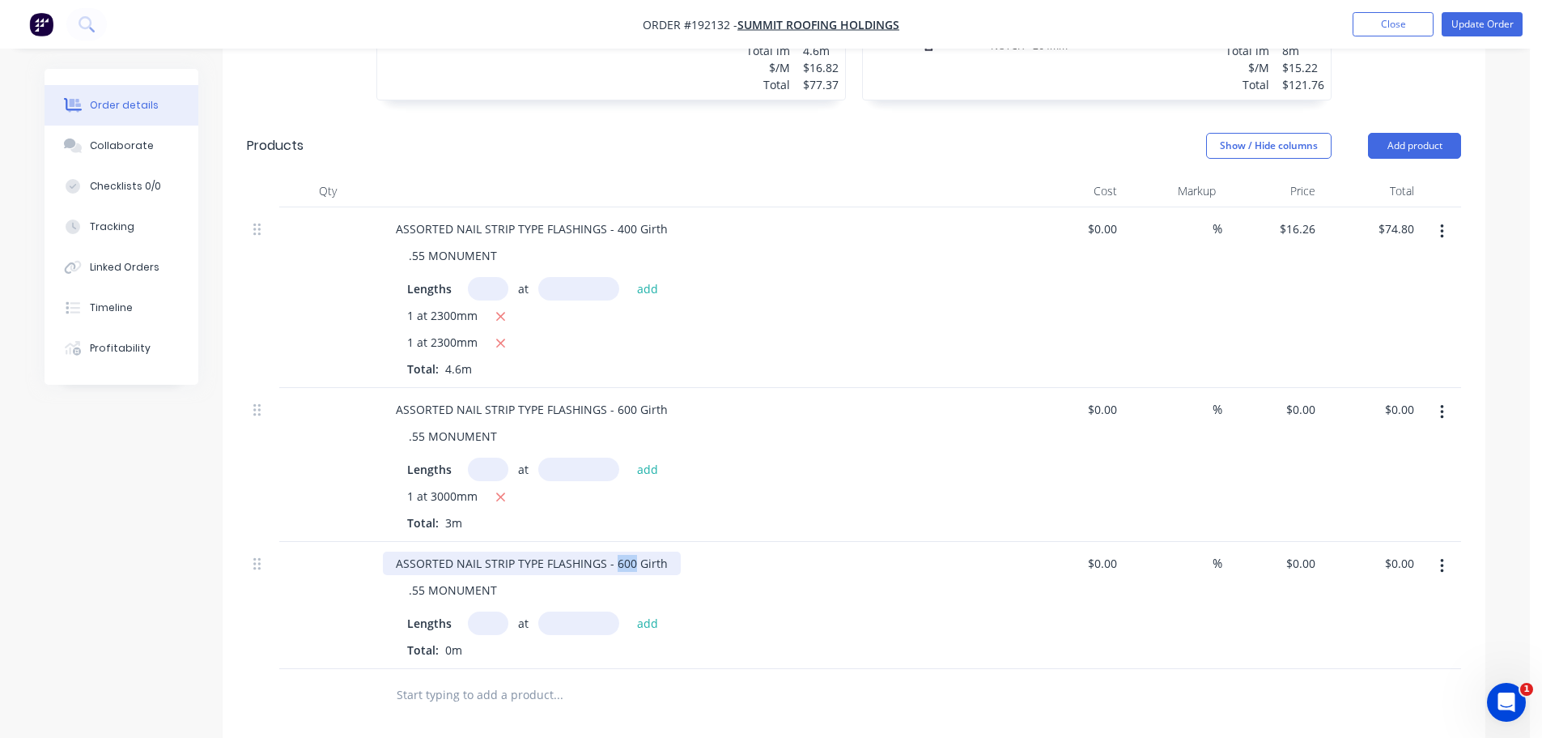
drag, startPoint x: 613, startPoint y: 518, endPoint x: 632, endPoint y: 521, distance: 19.7
click at [632, 551] on div "ASSORTED NAIL STRIP TYPE FLASHINGS - 600 Girth" at bounding box center [532, 562] width 298 height 23
click at [1447, 551] on button "button" at bounding box center [1442, 565] width 38 height 29
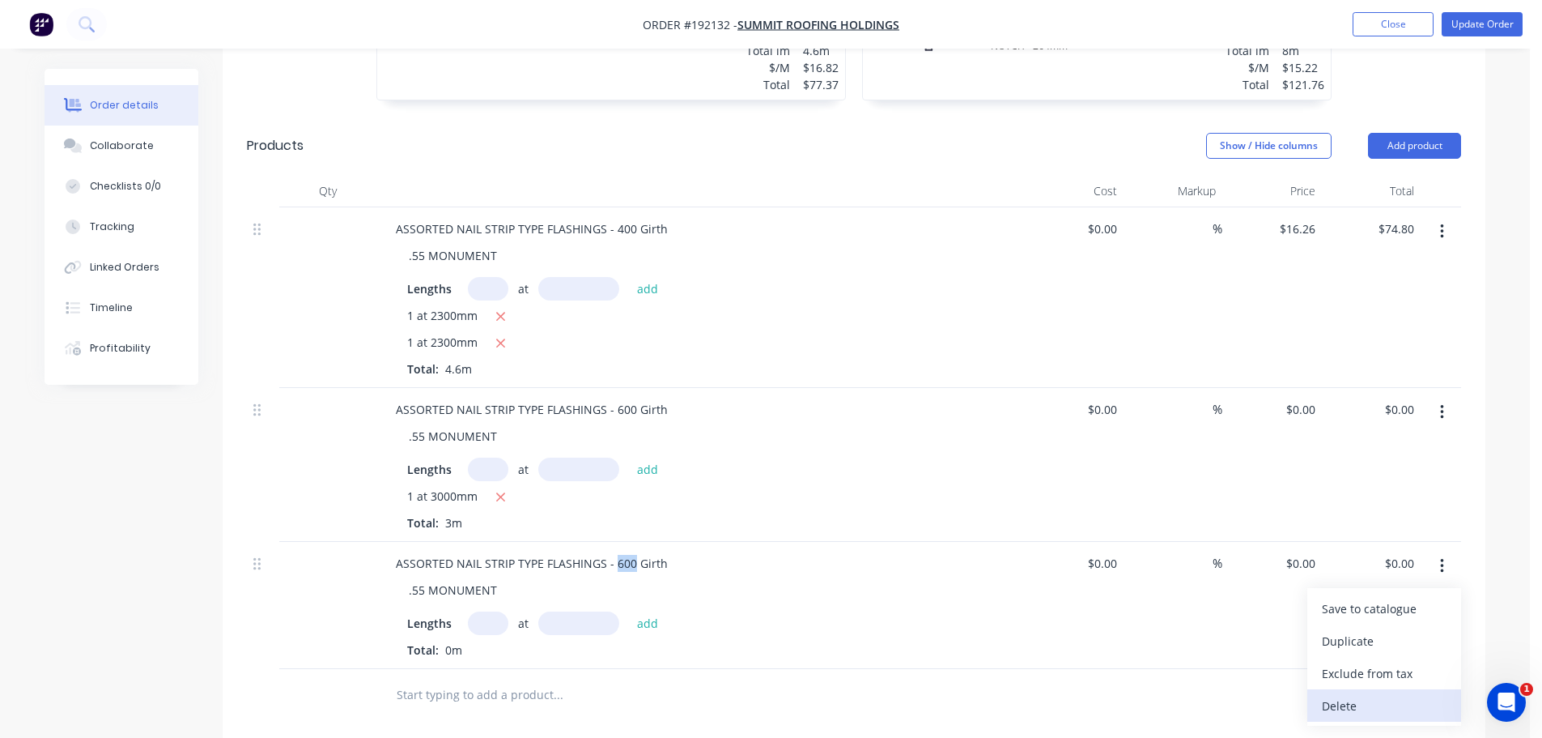
click at [1394, 694] on div "Delete" at bounding box center [1384, 705] width 125 height 23
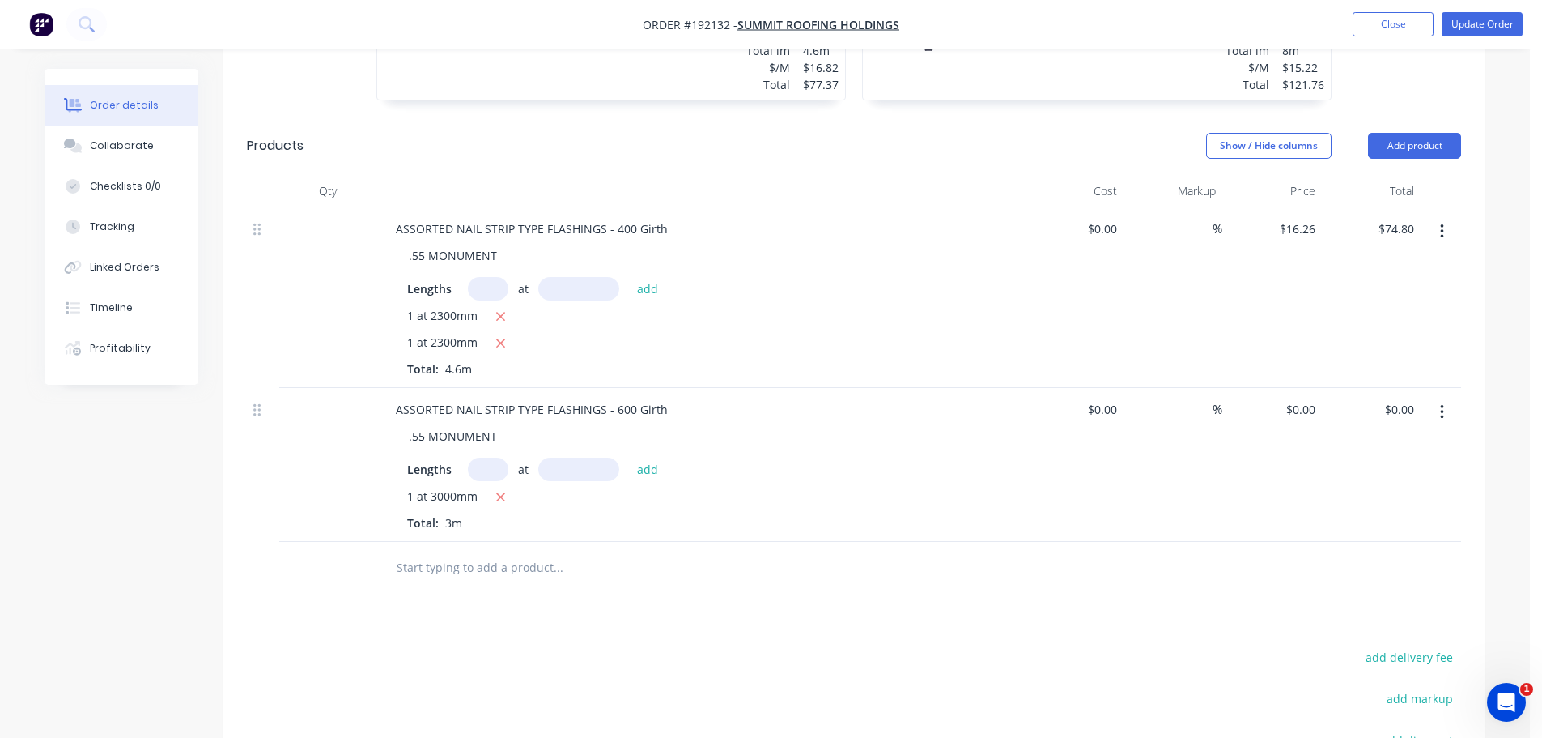
click at [504, 457] on input "text" at bounding box center [488, 468] width 40 height 23
type input "1"
click at [585, 457] on input "text" at bounding box center [578, 468] width 81 height 23
type input "2300"
click at [629, 457] on button "add" at bounding box center [648, 468] width 38 height 22
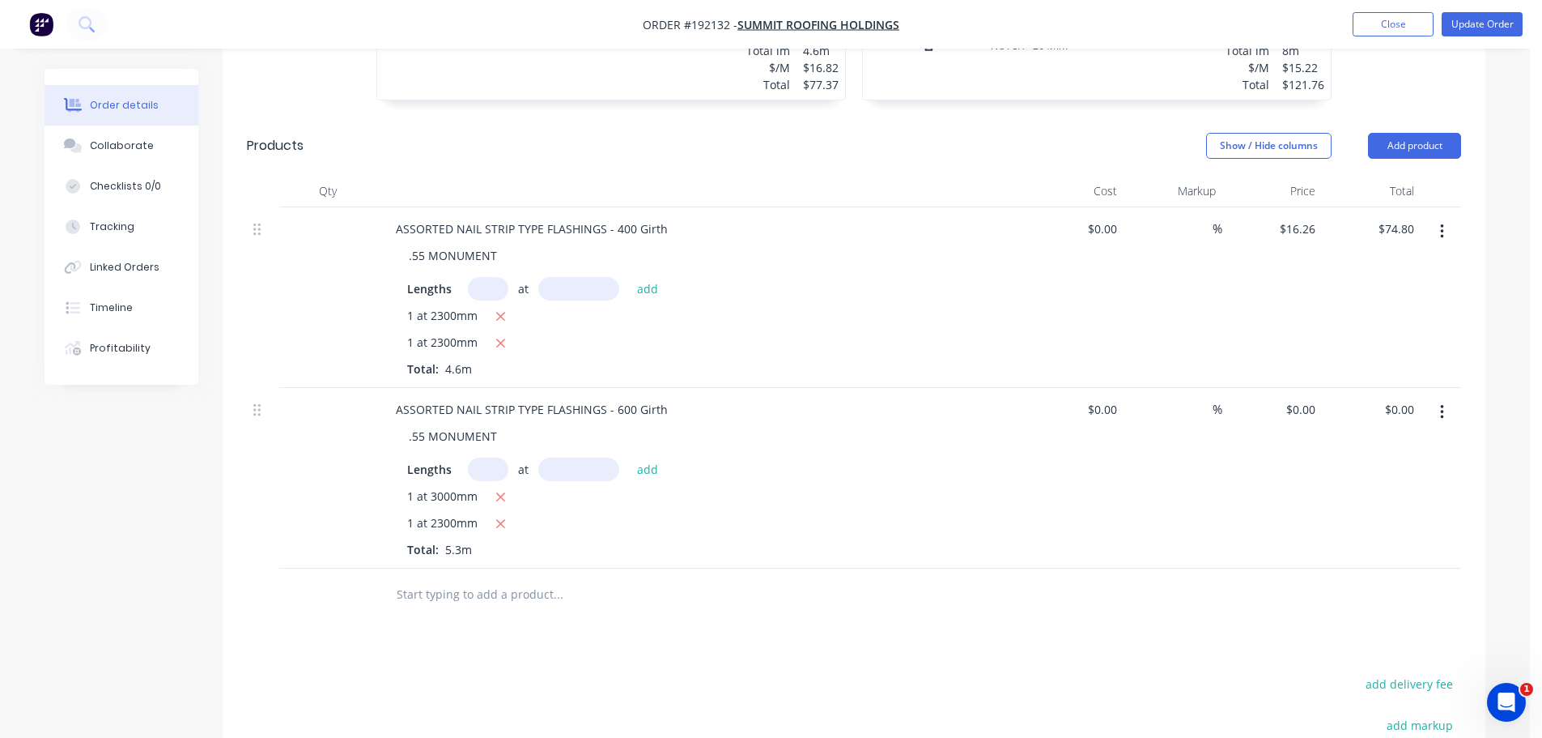
click at [602, 584] on div "Drawings Add drawing 0.55 Zincalume Zincalume Girth 745 1 0 20 705 20 0 20 705 …" at bounding box center [854, 390] width 1263 height 1240
click at [615, 602] on div "Drawings Add drawing 0.55 Zincalume Zincalume Girth 745 1 0 20 705 20 0 20 705 …" at bounding box center [854, 390] width 1263 height 1240
click at [1297, 398] on div "0 $0.00" at bounding box center [1301, 409] width 44 height 23
type input "$19.95"
type input "$105.74"
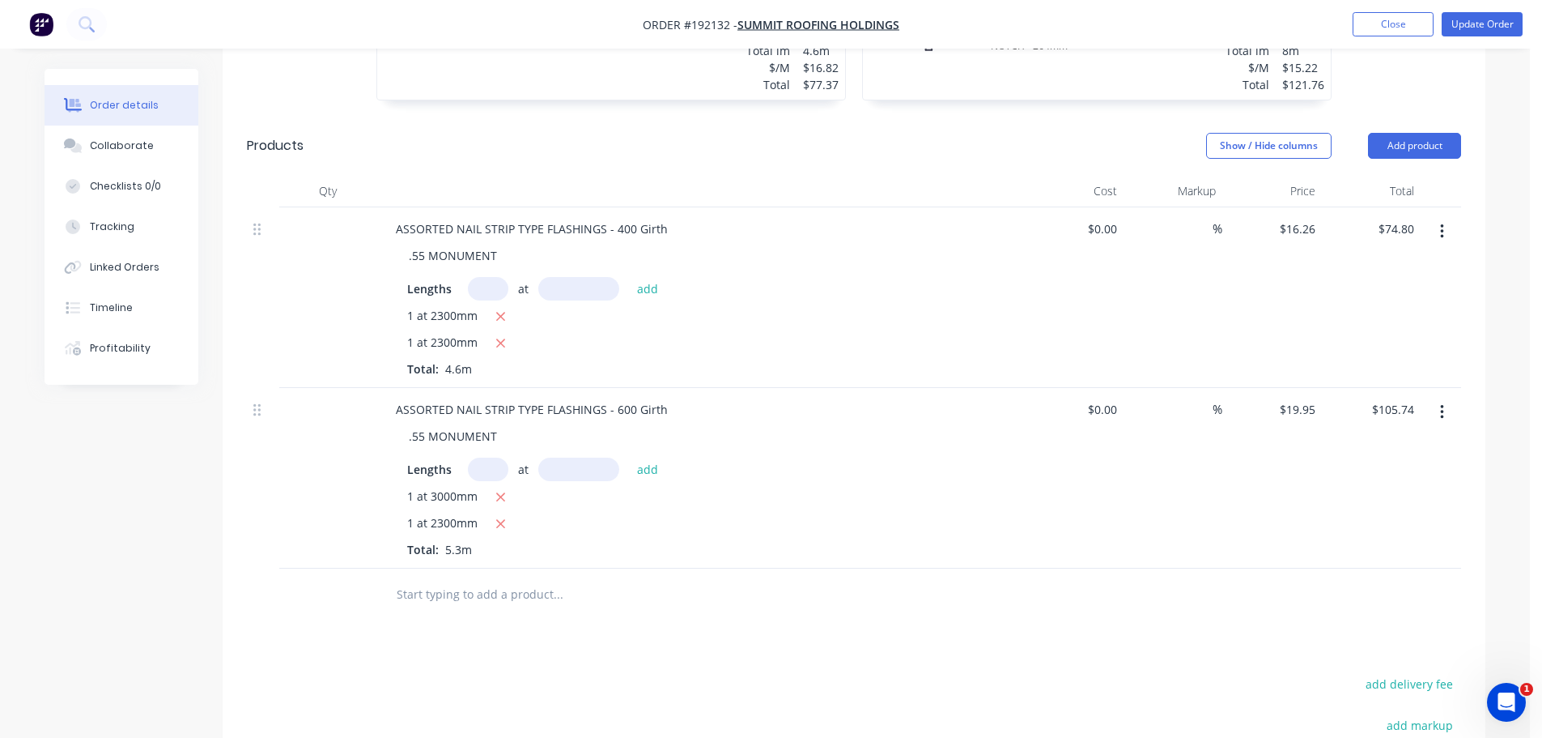
click at [718, 578] on input "text" at bounding box center [558, 594] width 324 height 32
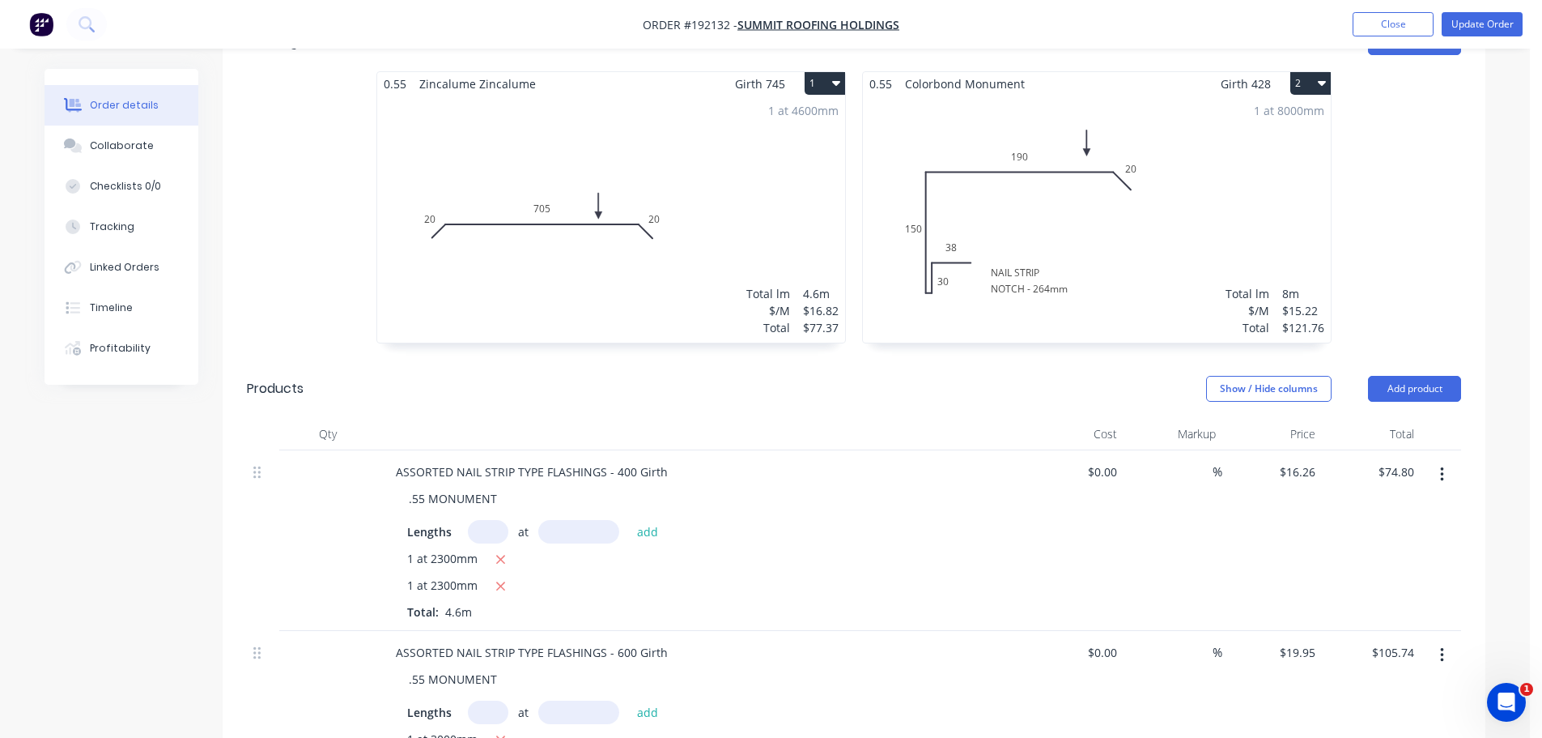
scroll to position [567, 0]
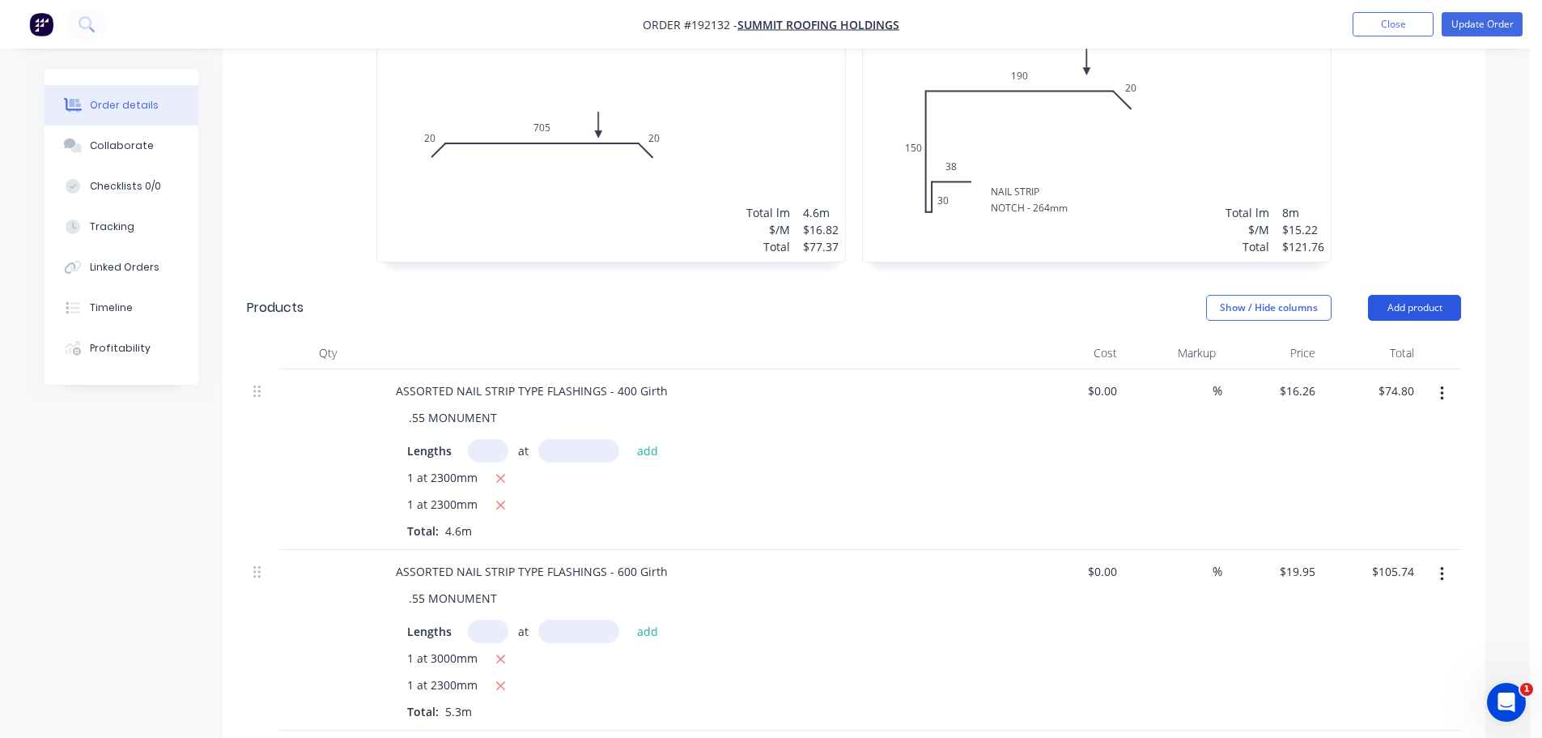
click at [1419, 295] on button "Add product" at bounding box center [1414, 308] width 93 height 26
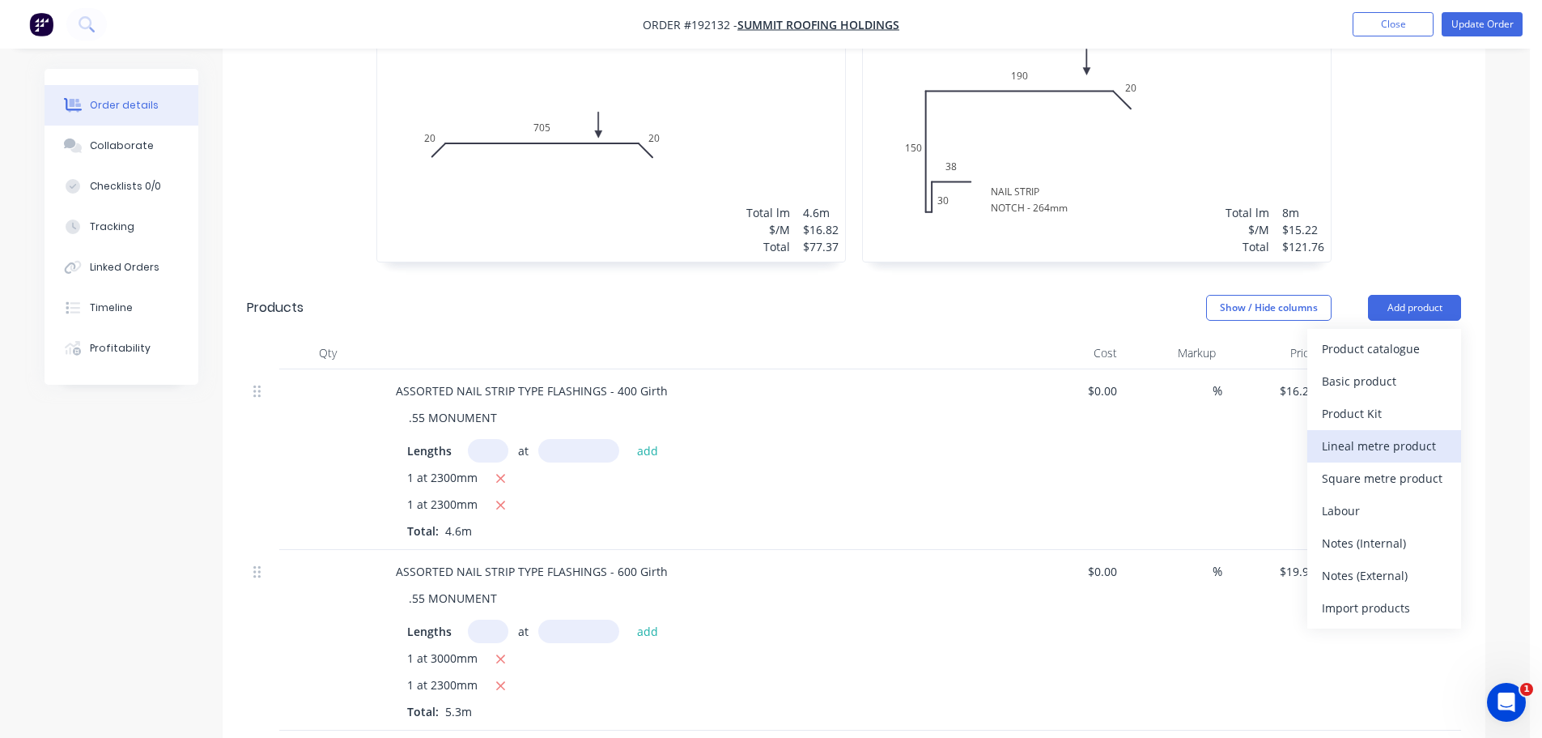
click at [1359, 434] on div "Lineal metre product" at bounding box center [1384, 445] width 125 height 23
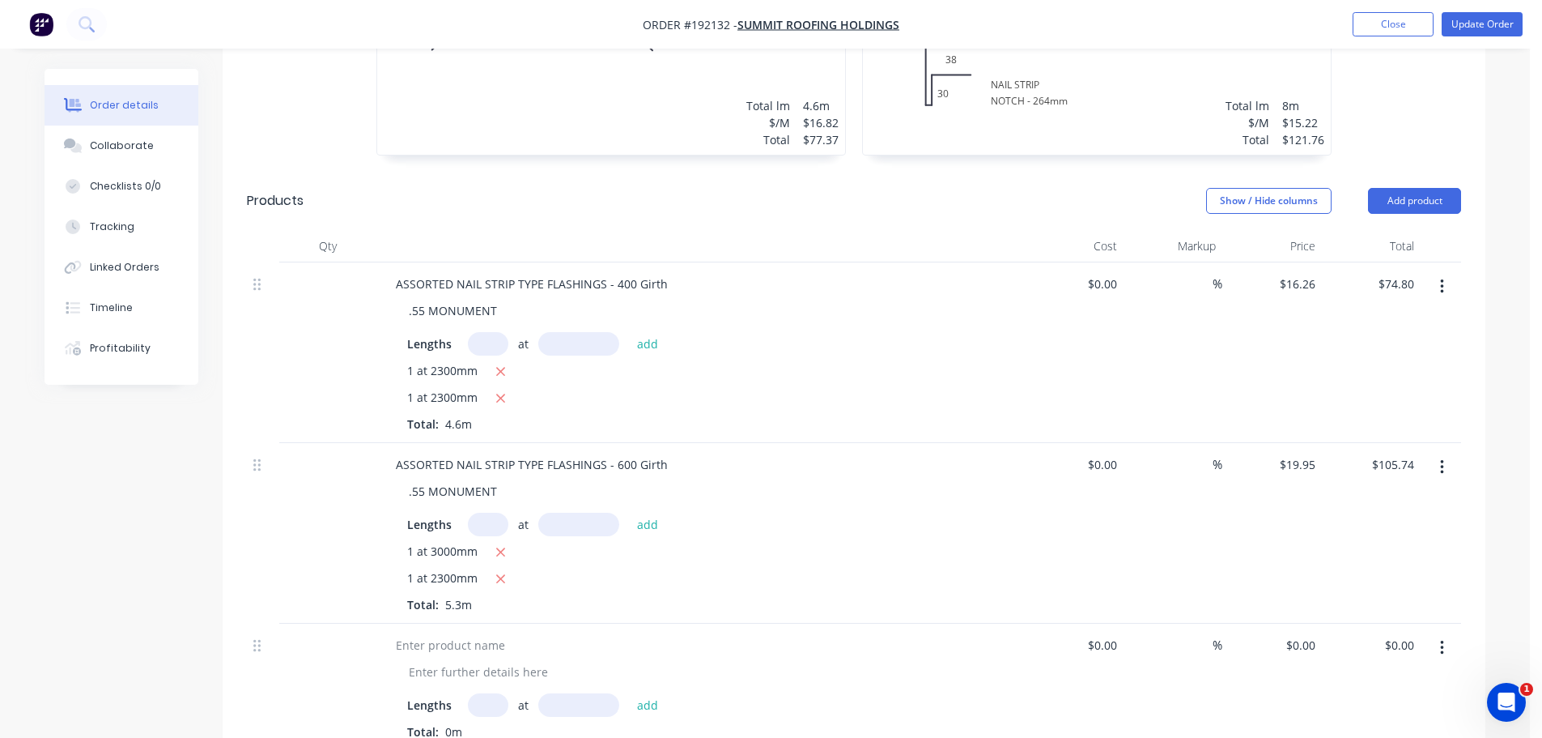
scroll to position [810, 0]
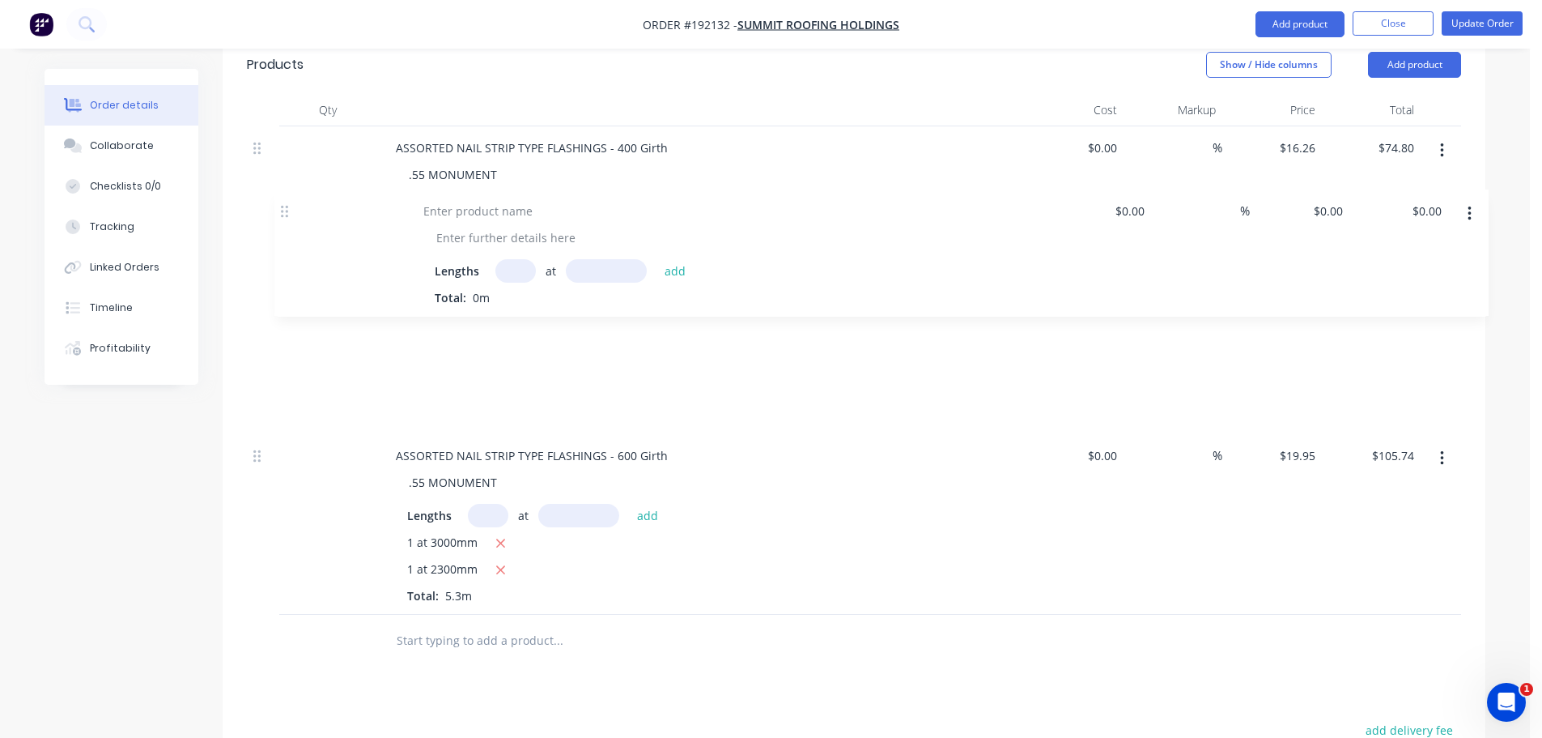
drag, startPoint x: 260, startPoint y: 465, endPoint x: 287, endPoint y: 138, distance: 328.3
click at [287, 141] on div "ASSORTED NAIL STRIP TYPE FLASHINGS - 400 Girth .55 MONUMENT Lengths at add 1 at…" at bounding box center [854, 370] width 1215 height 488
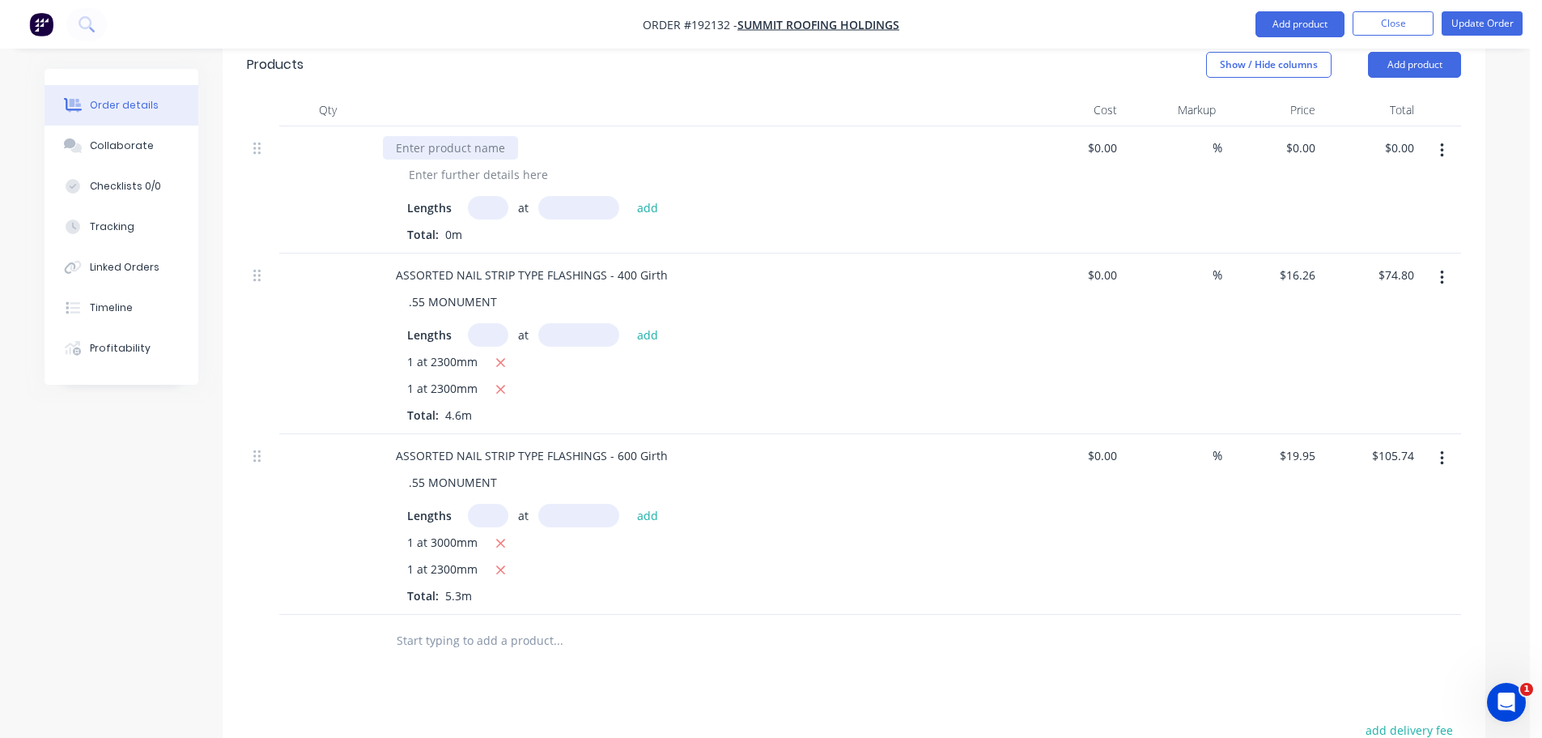
click at [504, 136] on div at bounding box center [450, 147] width 135 height 23
drag, startPoint x: 1498, startPoint y: 517, endPoint x: 1497, endPoint y: 536, distance: 18.6
click at [1498, 517] on div "Order details Collaborate Checklists 0/0 Tracking Linked Orders Timeline Profit…" at bounding box center [765, 169] width 1474 height 1821
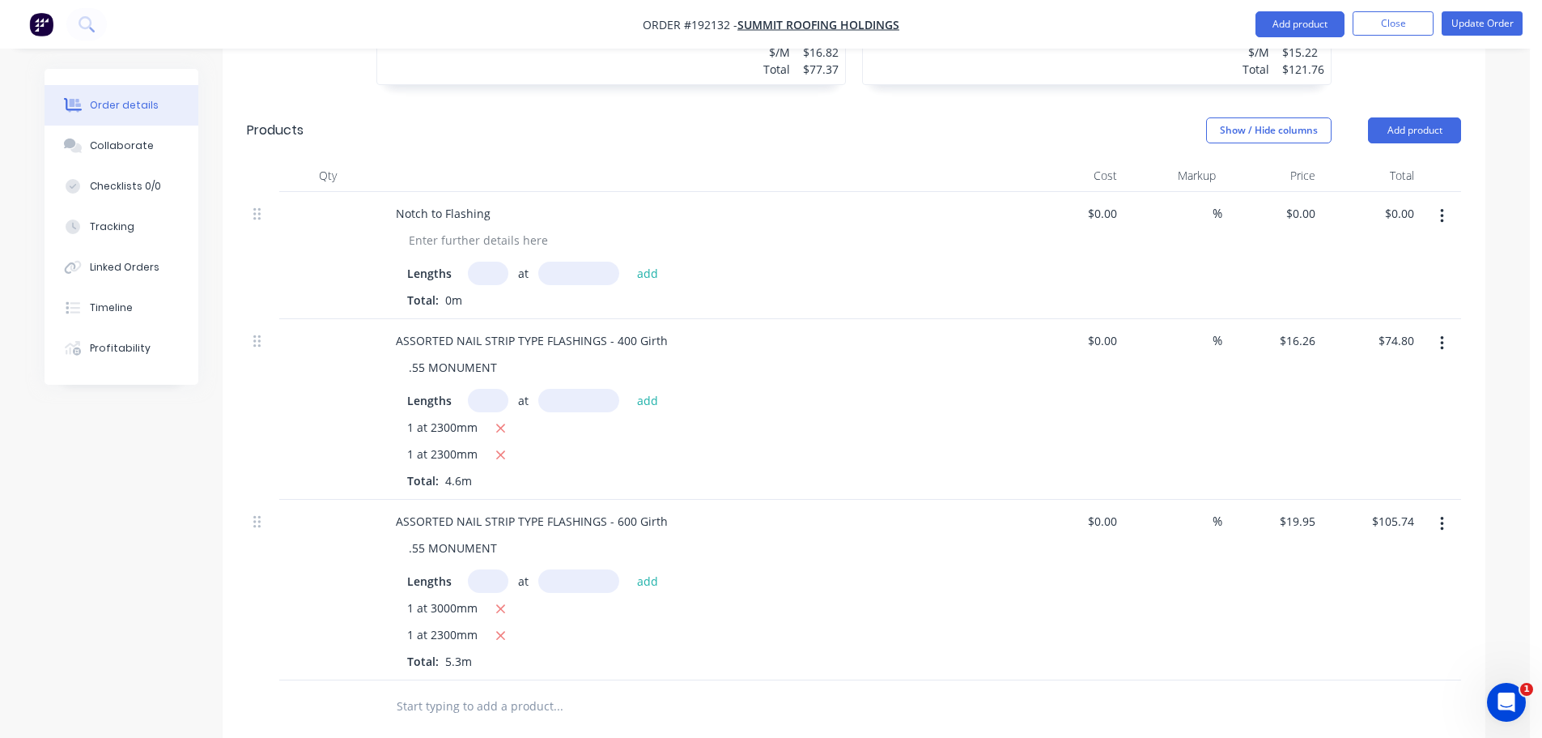
scroll to position [648, 0]
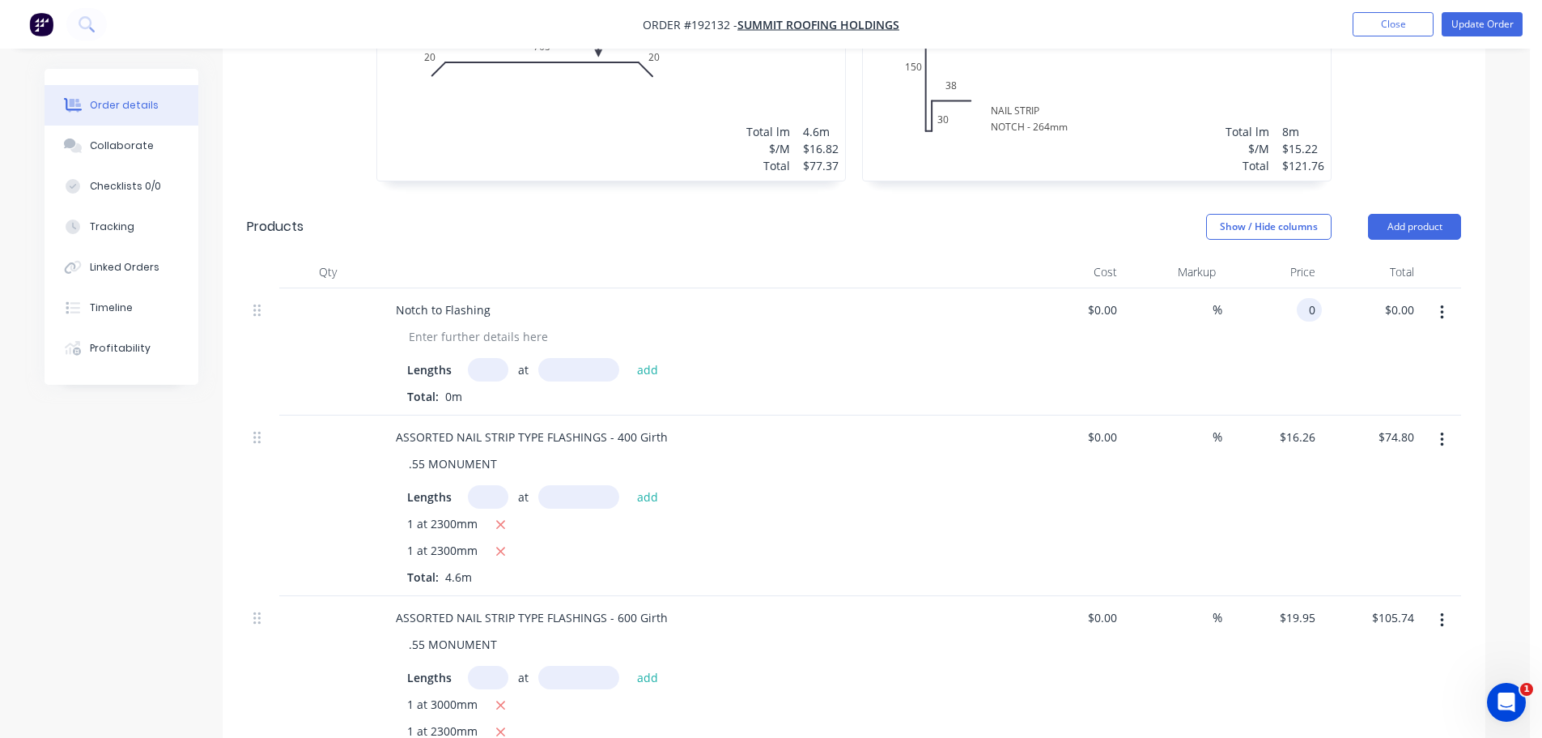
click at [1299, 298] on div "0 0" at bounding box center [1309, 309] width 25 height 23
type input "$7.50"
click at [496, 358] on input "text" at bounding box center [488, 369] width 40 height 23
type input "1"
type input "8000"
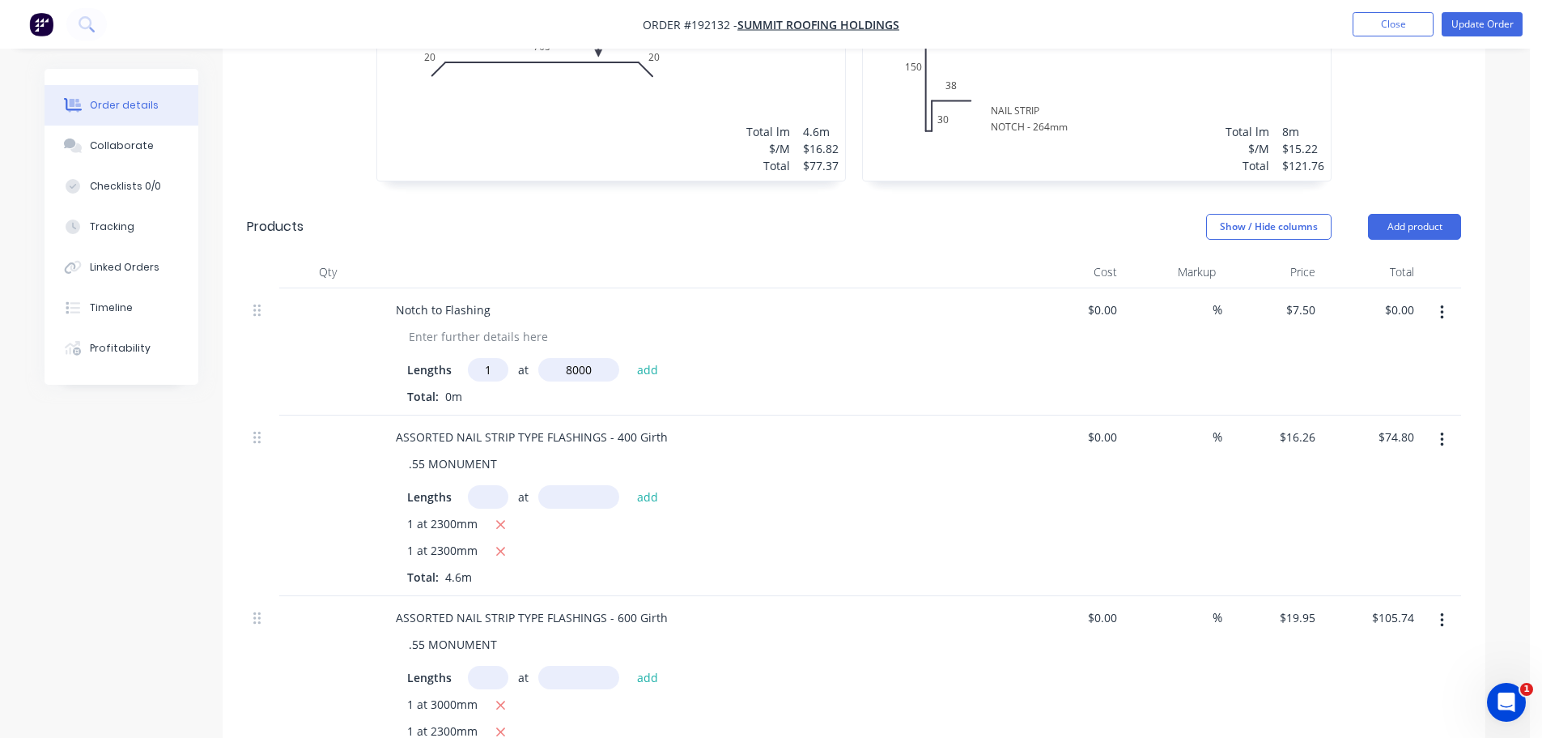
click at [629, 358] on button "add" at bounding box center [648, 369] width 38 height 22
type input "$60.00"
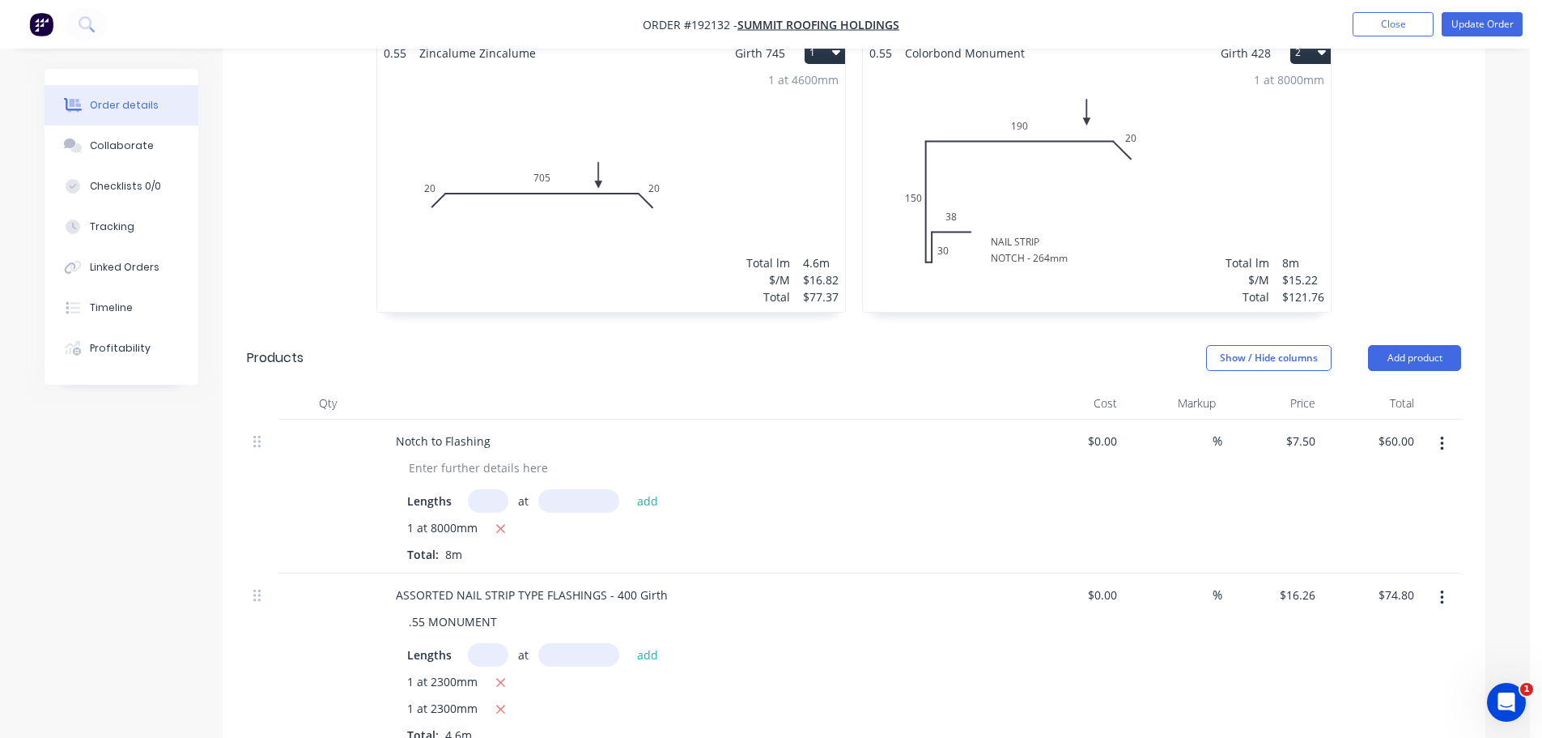
scroll to position [486, 0]
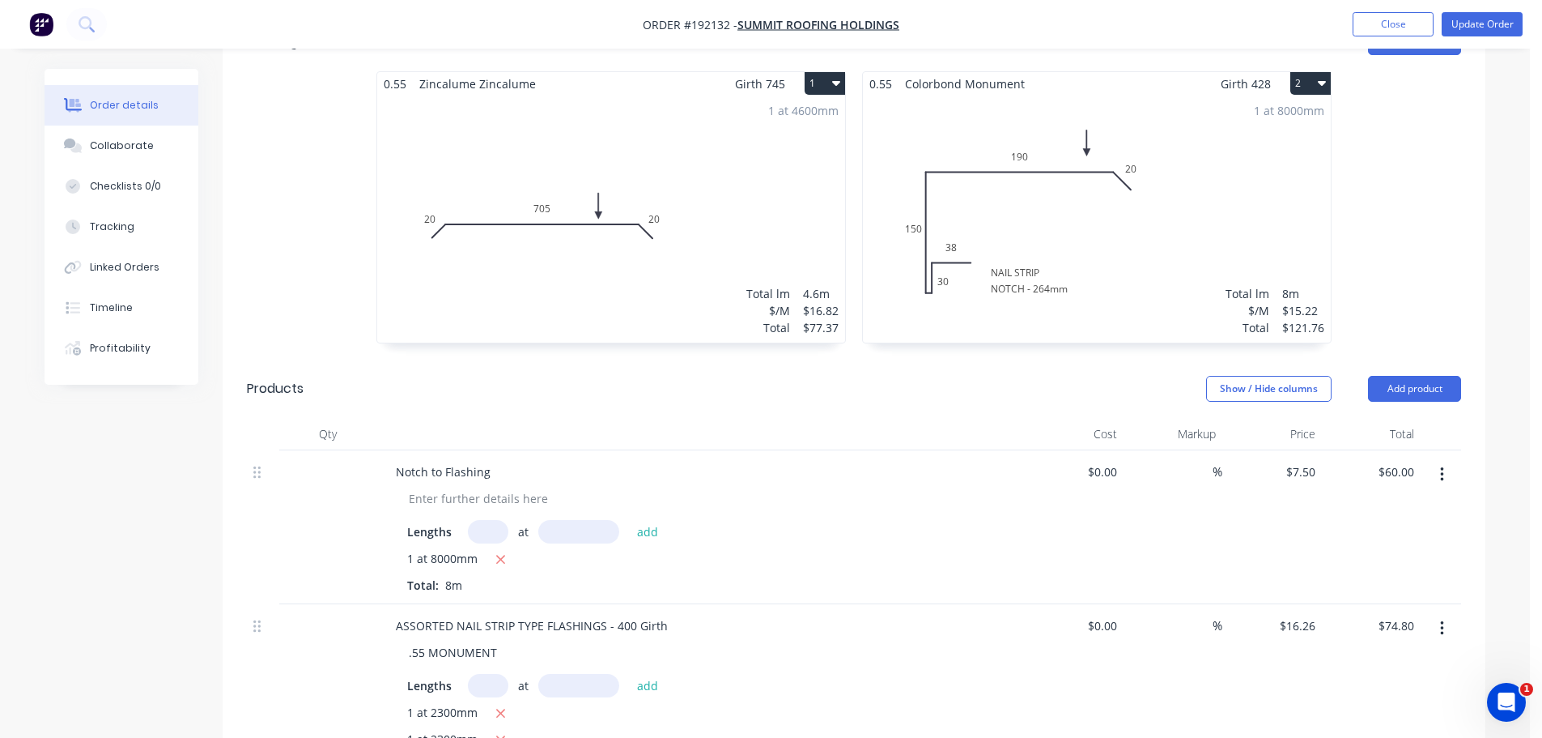
click at [1432, 216] on div "0.55 Zincalume Zincalume Girth 745 1 0 20 705 20 0 20 705 20 1 at 4600mm Total …" at bounding box center [854, 215] width 1263 height 288
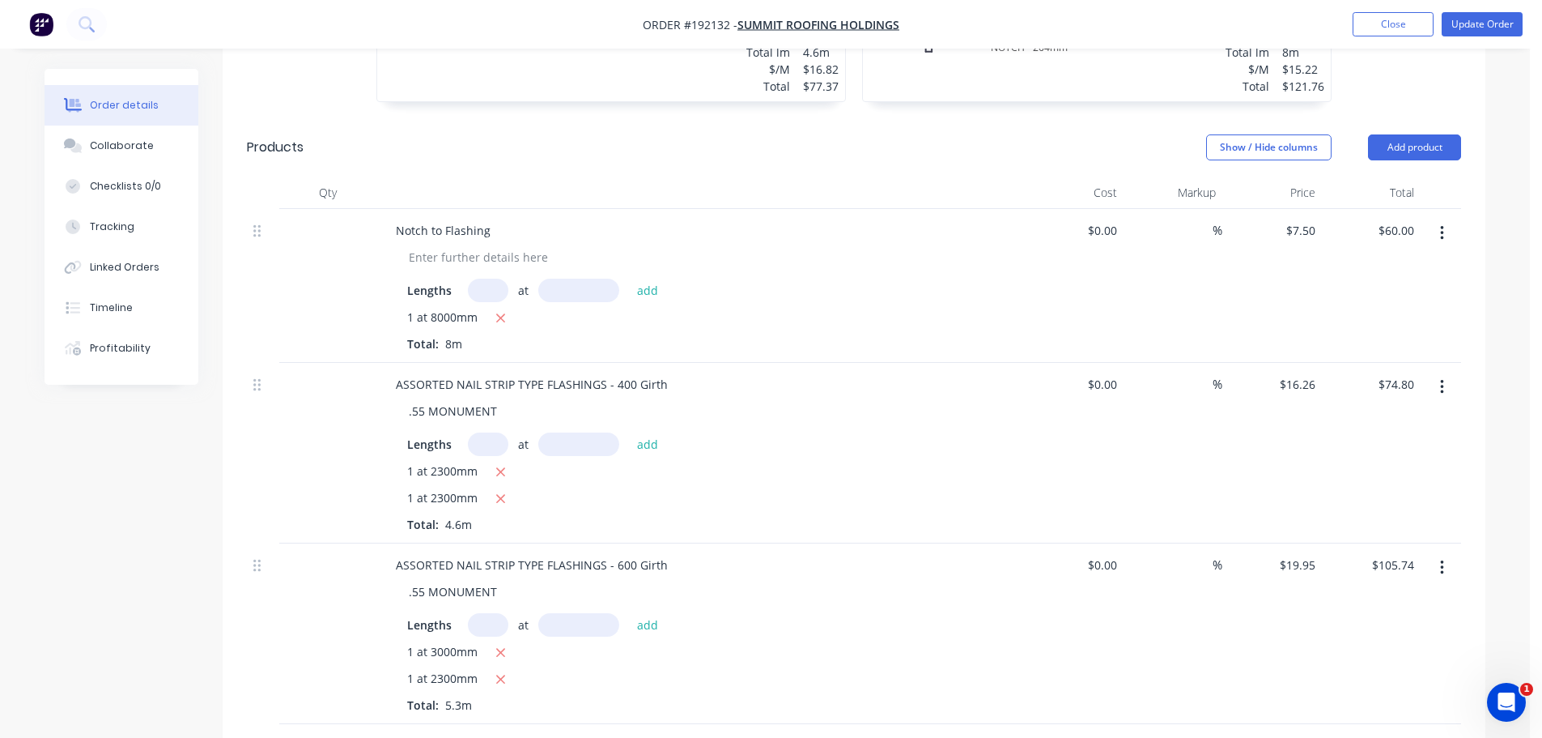
scroll to position [729, 0]
click at [426, 217] on div "Notch to Flashing" at bounding box center [443, 228] width 121 height 23
click at [228, 470] on div "Qty Cost Markup Price Total Notches to Flashing Lengths at add 1 at 8000mm Tota…" at bounding box center [854, 475] width 1263 height 600
click at [504, 217] on div "Notches to Flashing" at bounding box center [449, 228] width 133 height 23
click at [602, 175] on div at bounding box center [701, 191] width 648 height 32
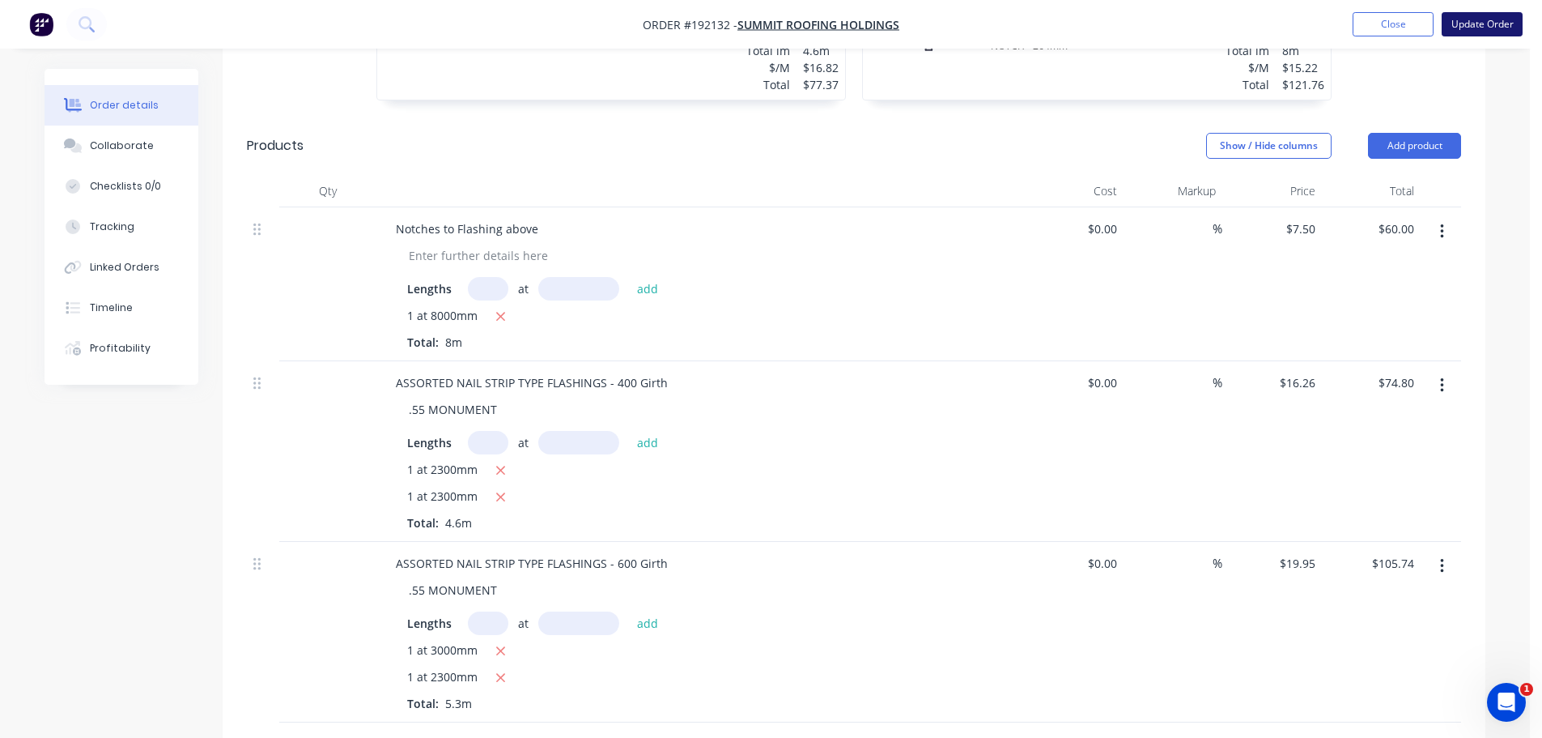
click at [1516, 23] on button "Update Order" at bounding box center [1482, 24] width 81 height 24
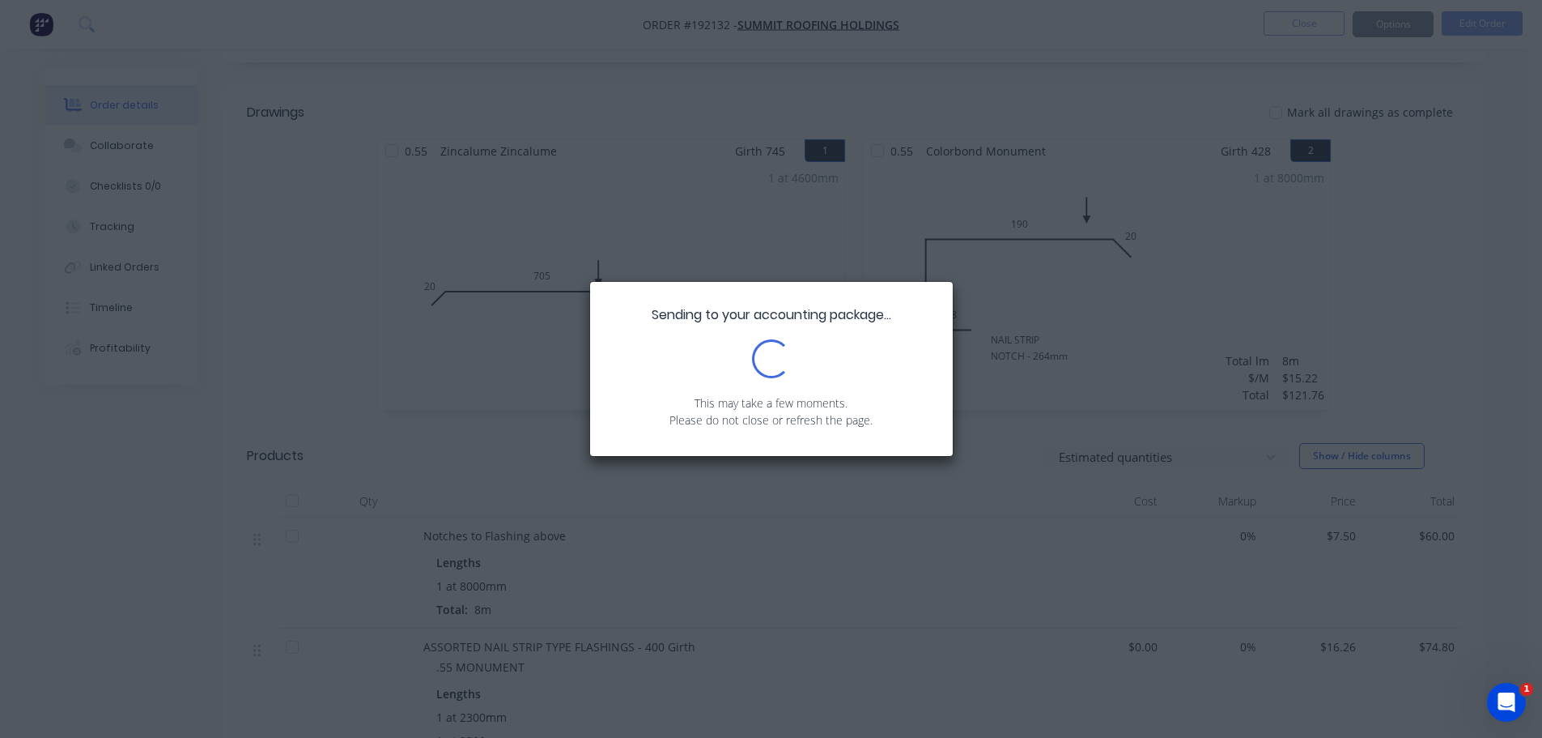
scroll to position [486, 0]
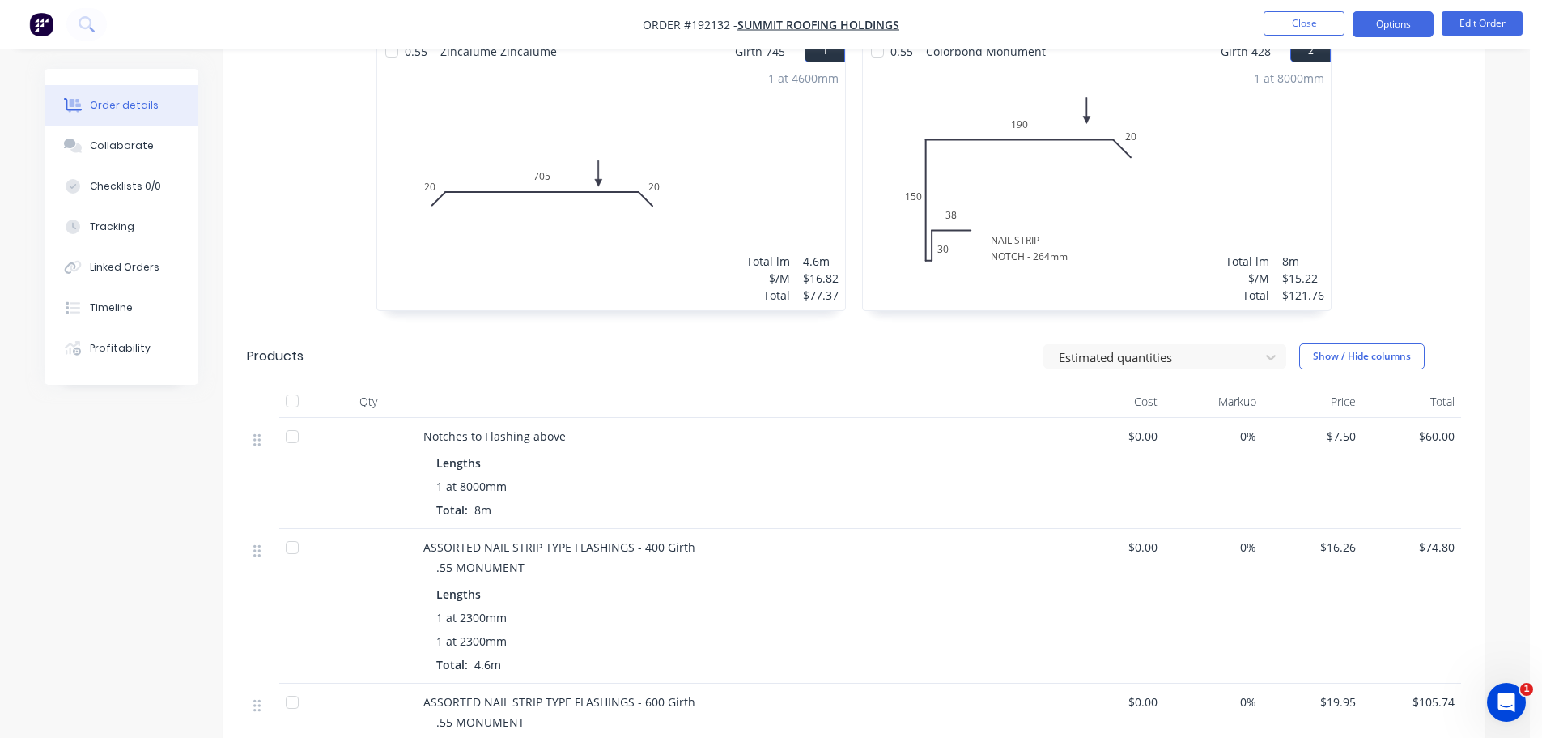
click at [1393, 23] on button "Options" at bounding box center [1393, 24] width 81 height 26
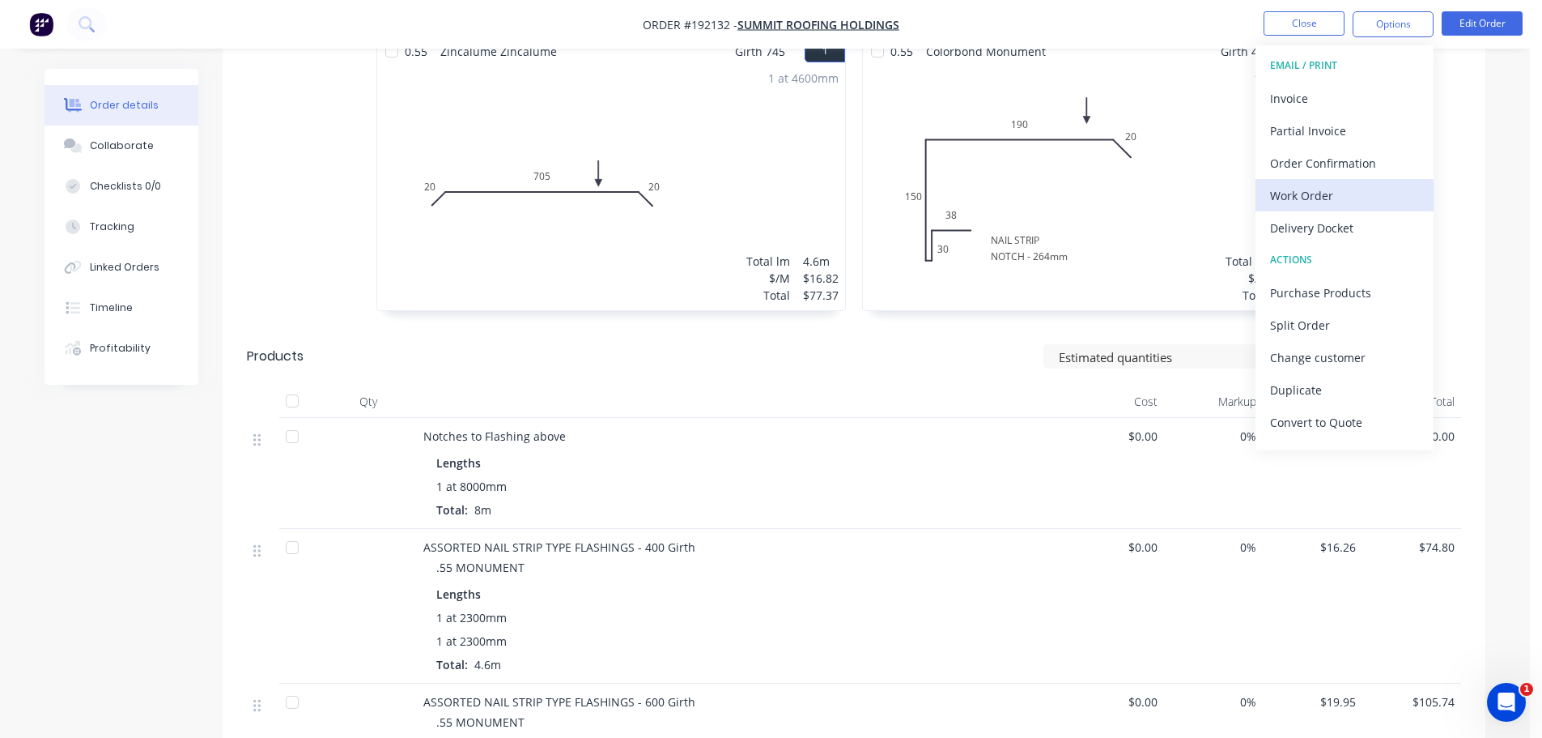
click at [1314, 197] on div "Work Order" at bounding box center [1344, 195] width 149 height 23
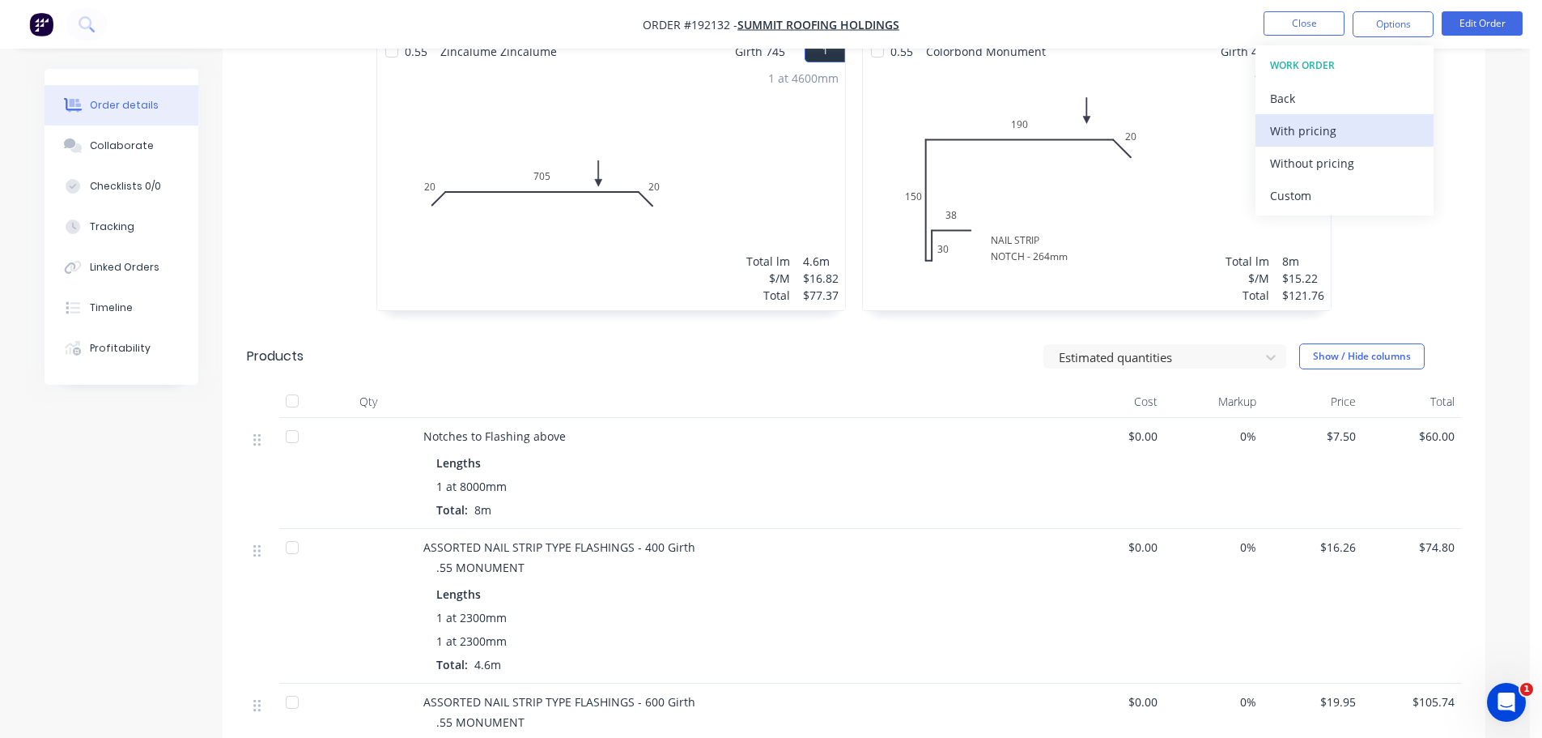
click at [1330, 121] on div "With pricing" at bounding box center [1344, 130] width 149 height 23
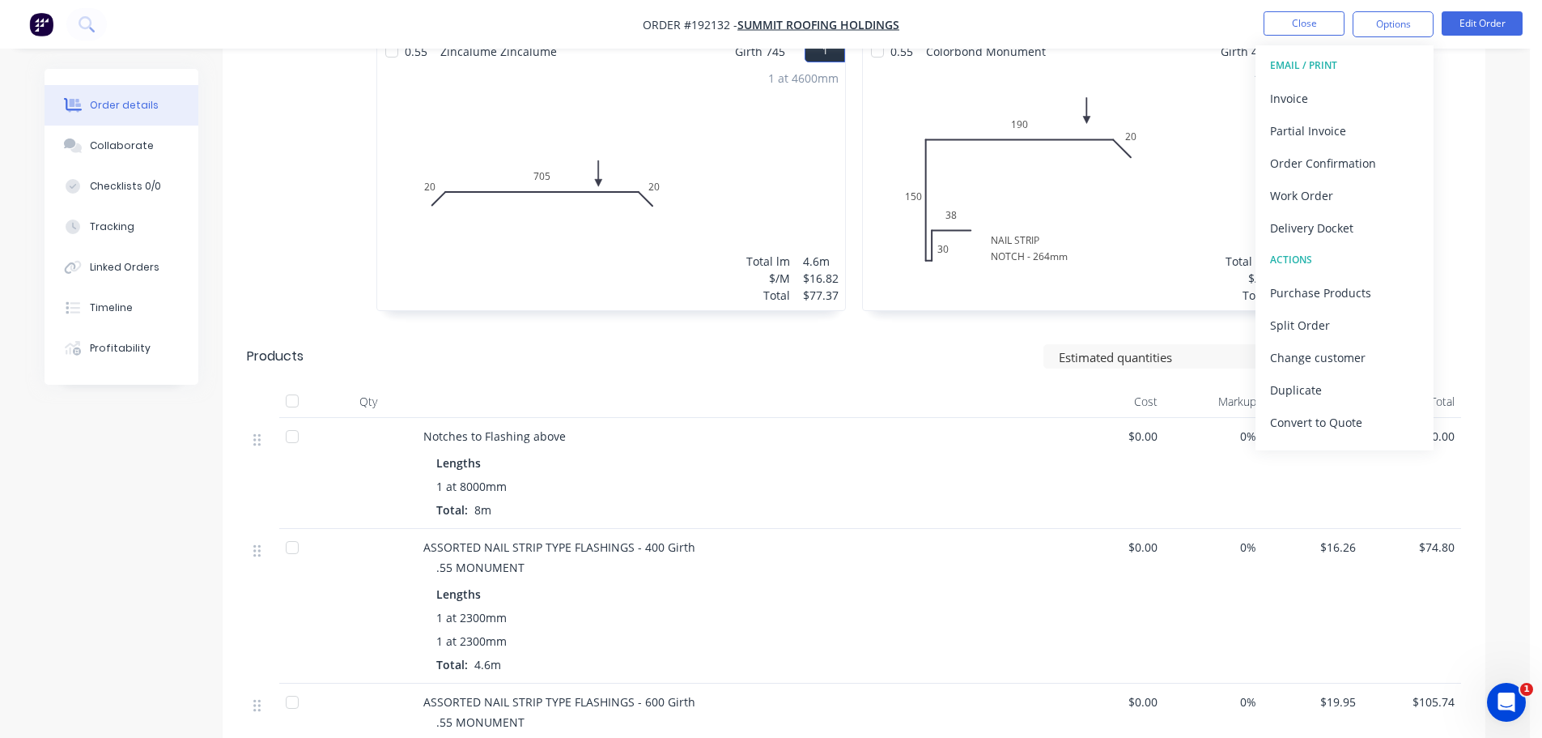
click at [236, 194] on div "0.55 Zincalume Zincalume Girth 745 1 0 20 705 20 0 20 705 20 1 at 4600mm Total …" at bounding box center [854, 183] width 1263 height 288
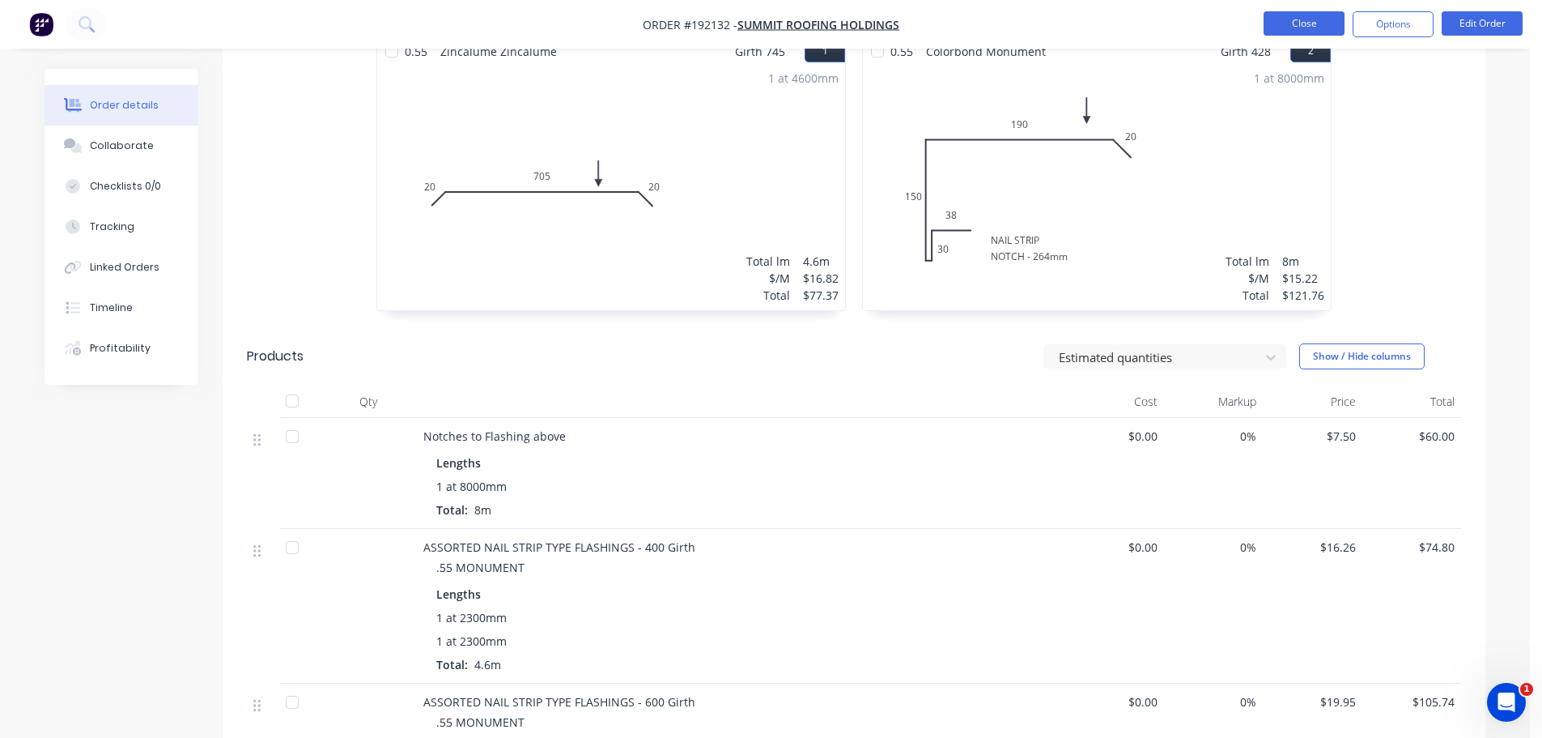
click at [1275, 21] on button "Close" at bounding box center [1304, 23] width 81 height 24
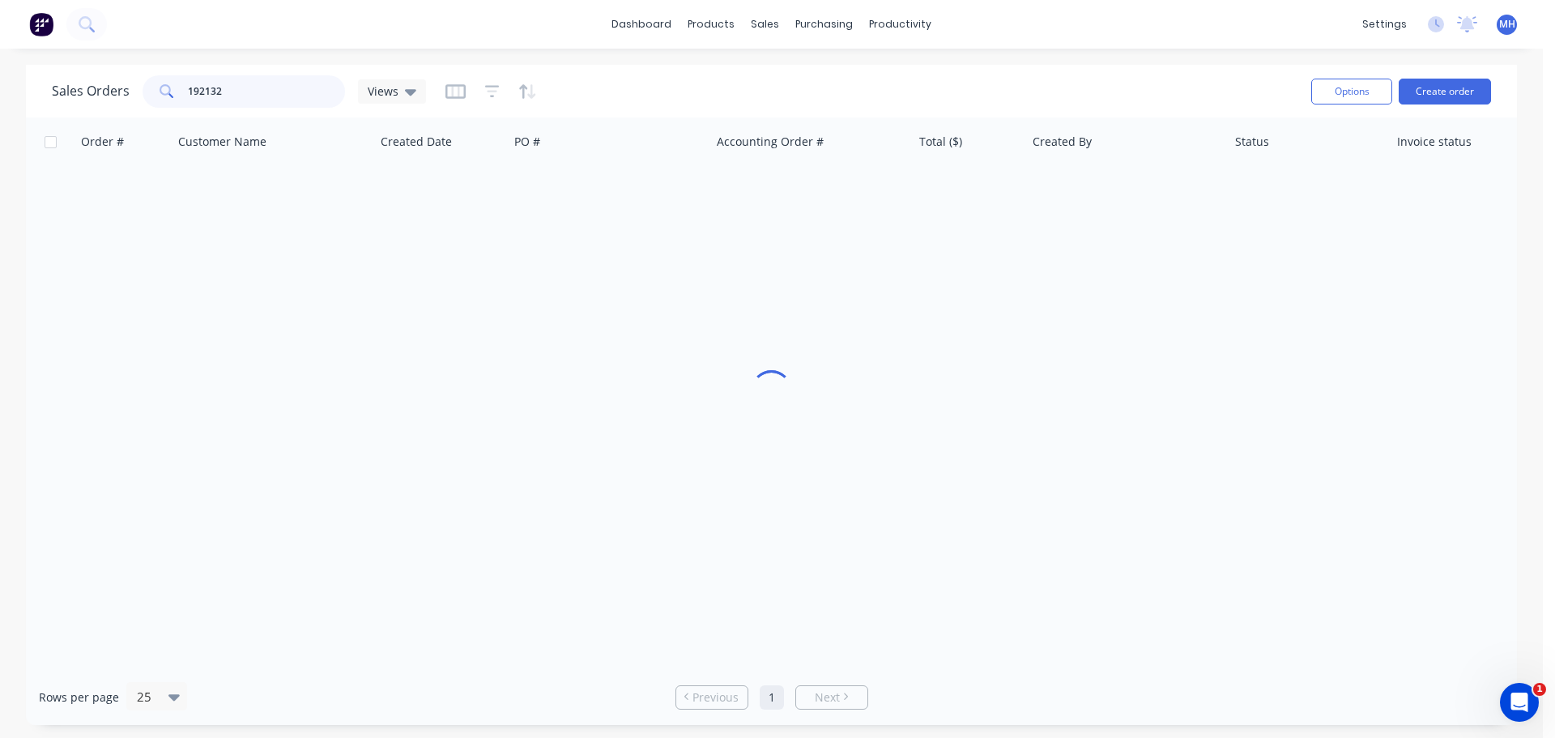
click at [288, 91] on input "192132" at bounding box center [267, 91] width 158 height 32
type input "192047"
click at [687, 82] on div "Sales Orders 192047 Views" at bounding box center [675, 91] width 1246 height 40
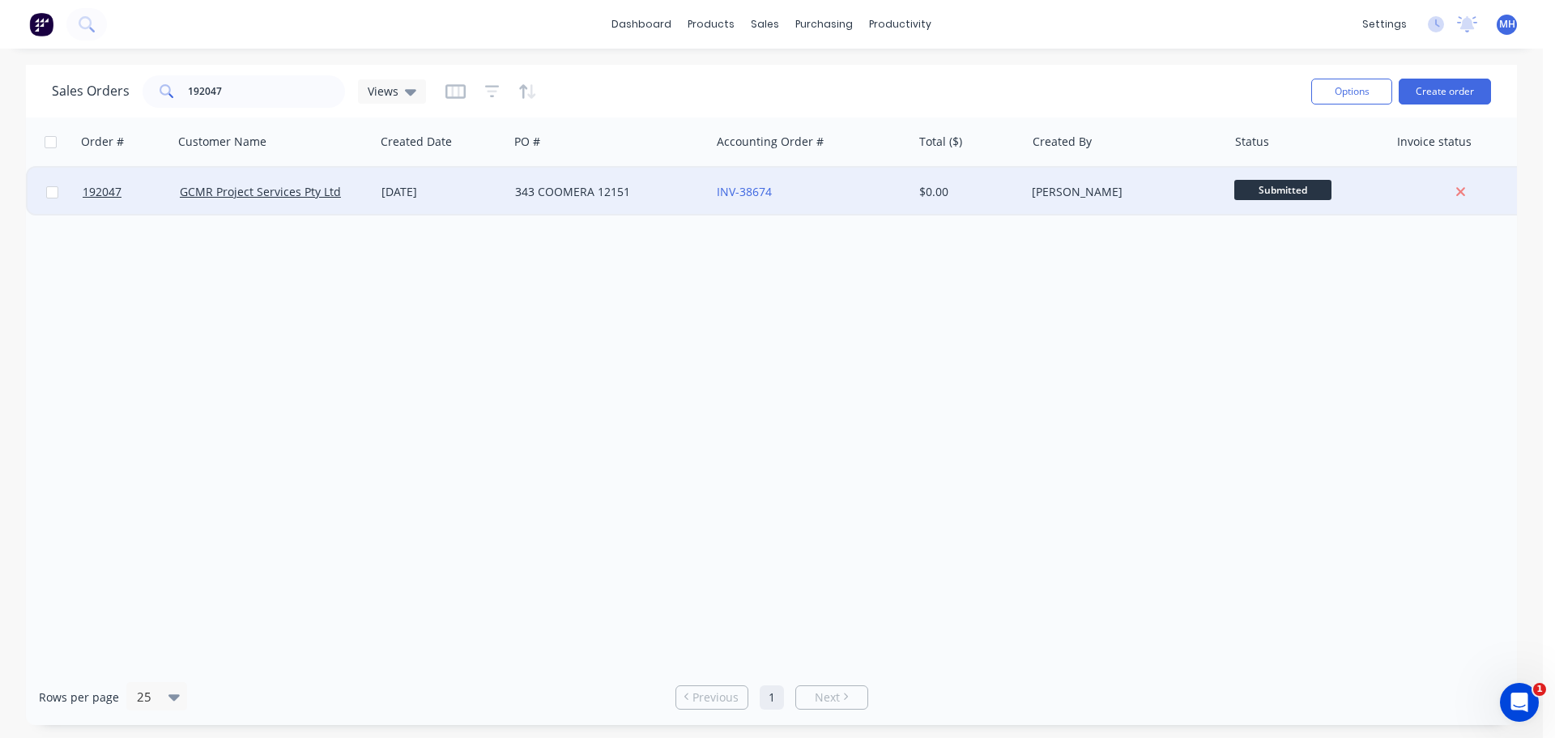
click at [643, 190] on div "343 COOMERA 12151" at bounding box center [605, 192] width 180 height 16
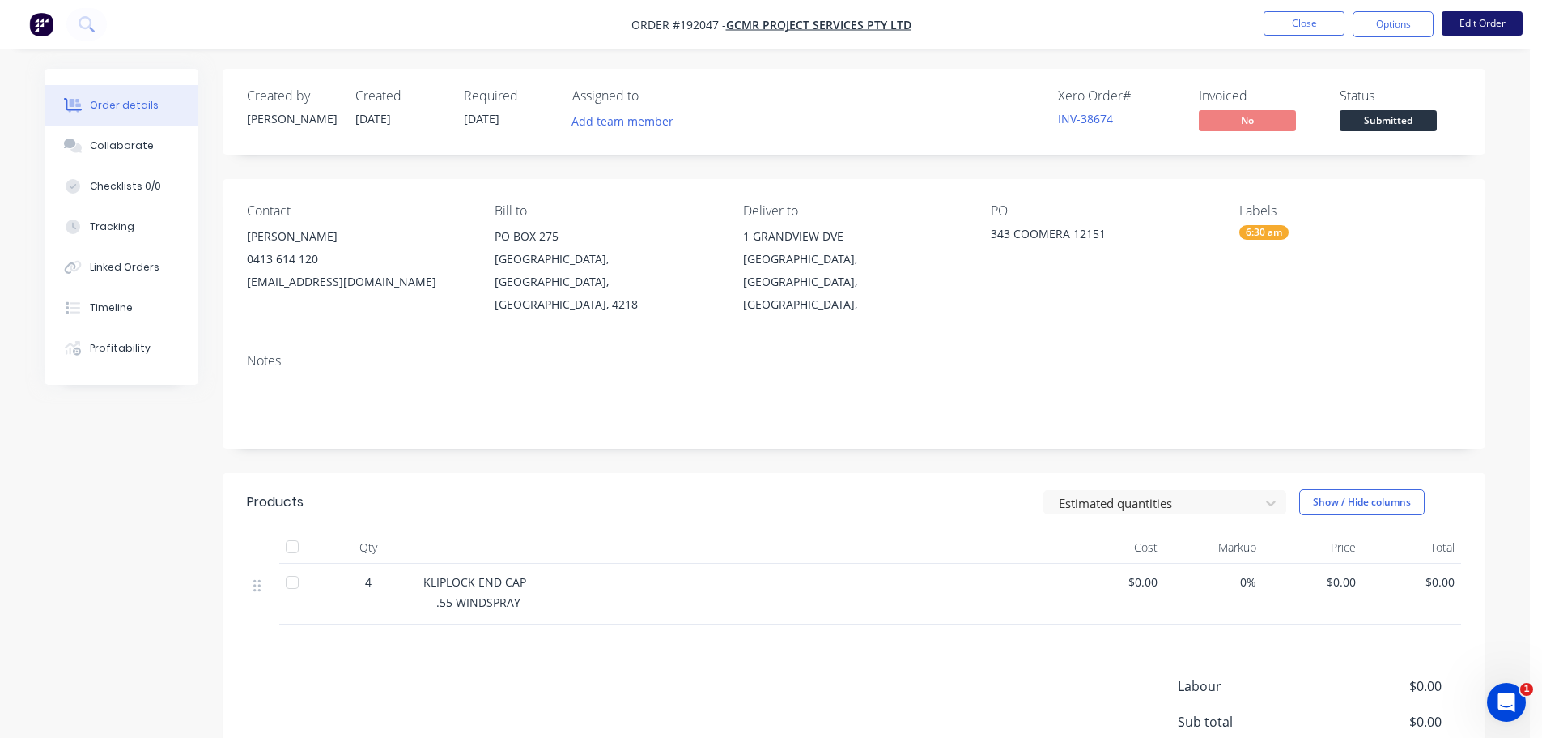
click at [1469, 23] on button "Edit Order" at bounding box center [1482, 23] width 81 height 24
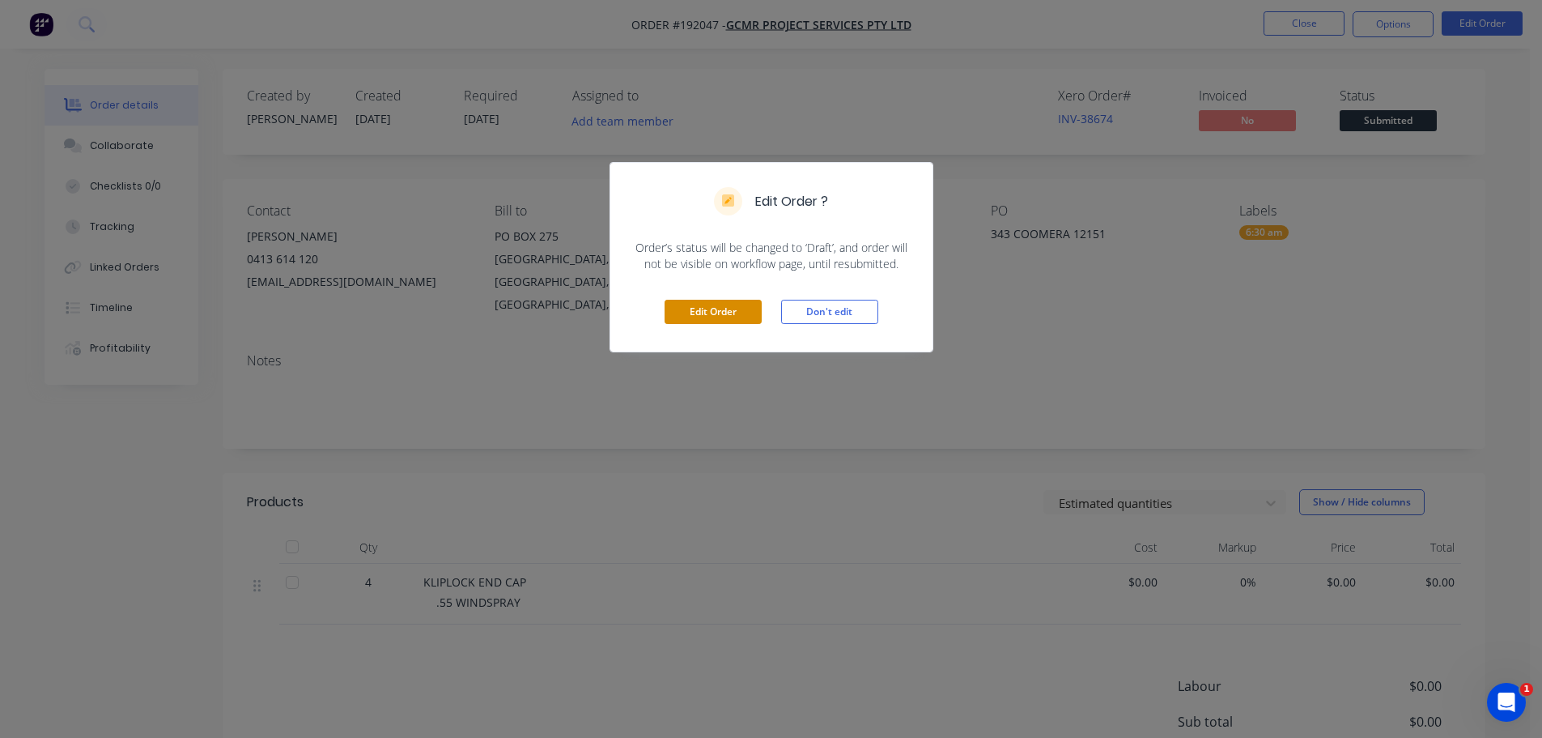
click at [695, 310] on button "Edit Order" at bounding box center [713, 312] width 97 height 24
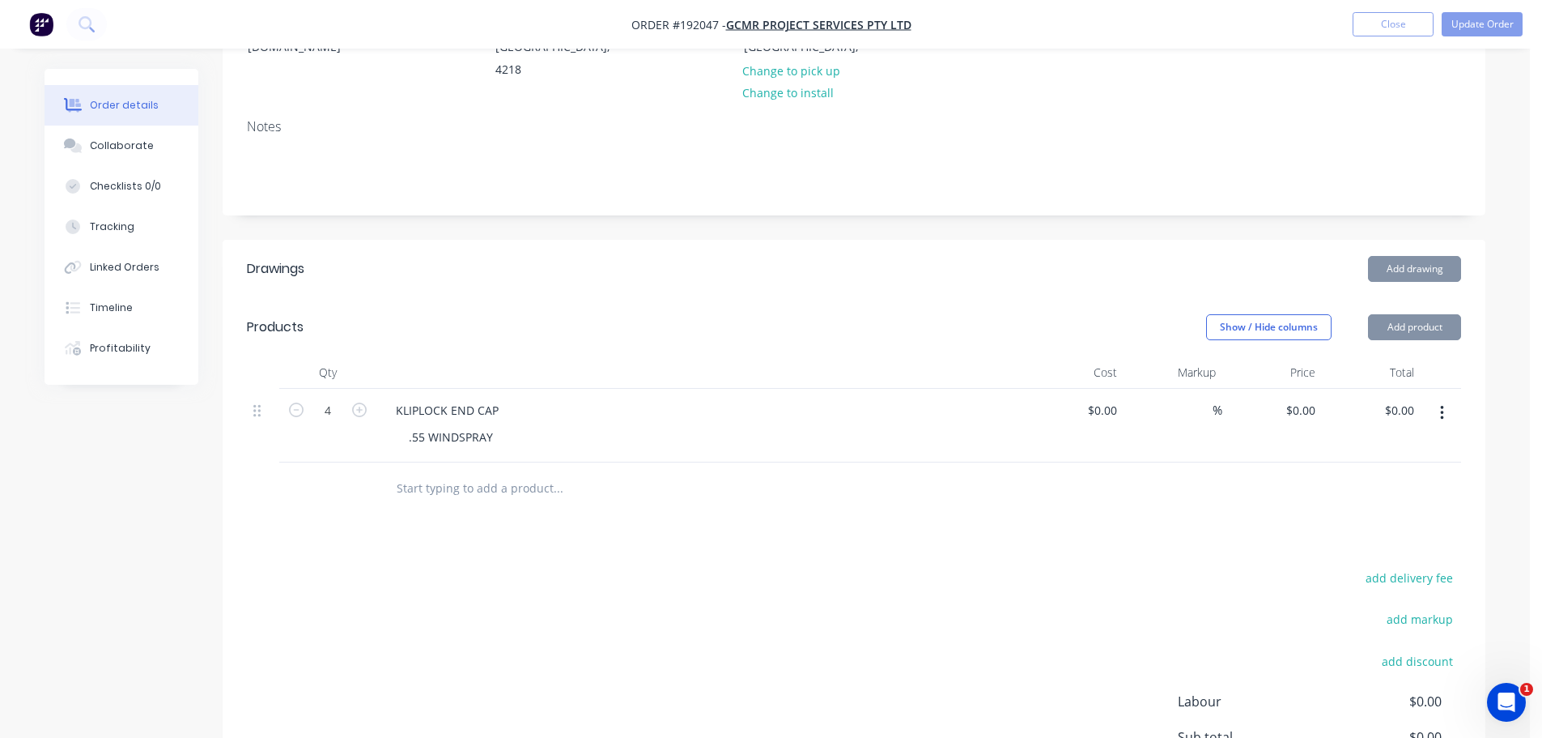
scroll to position [324, 0]
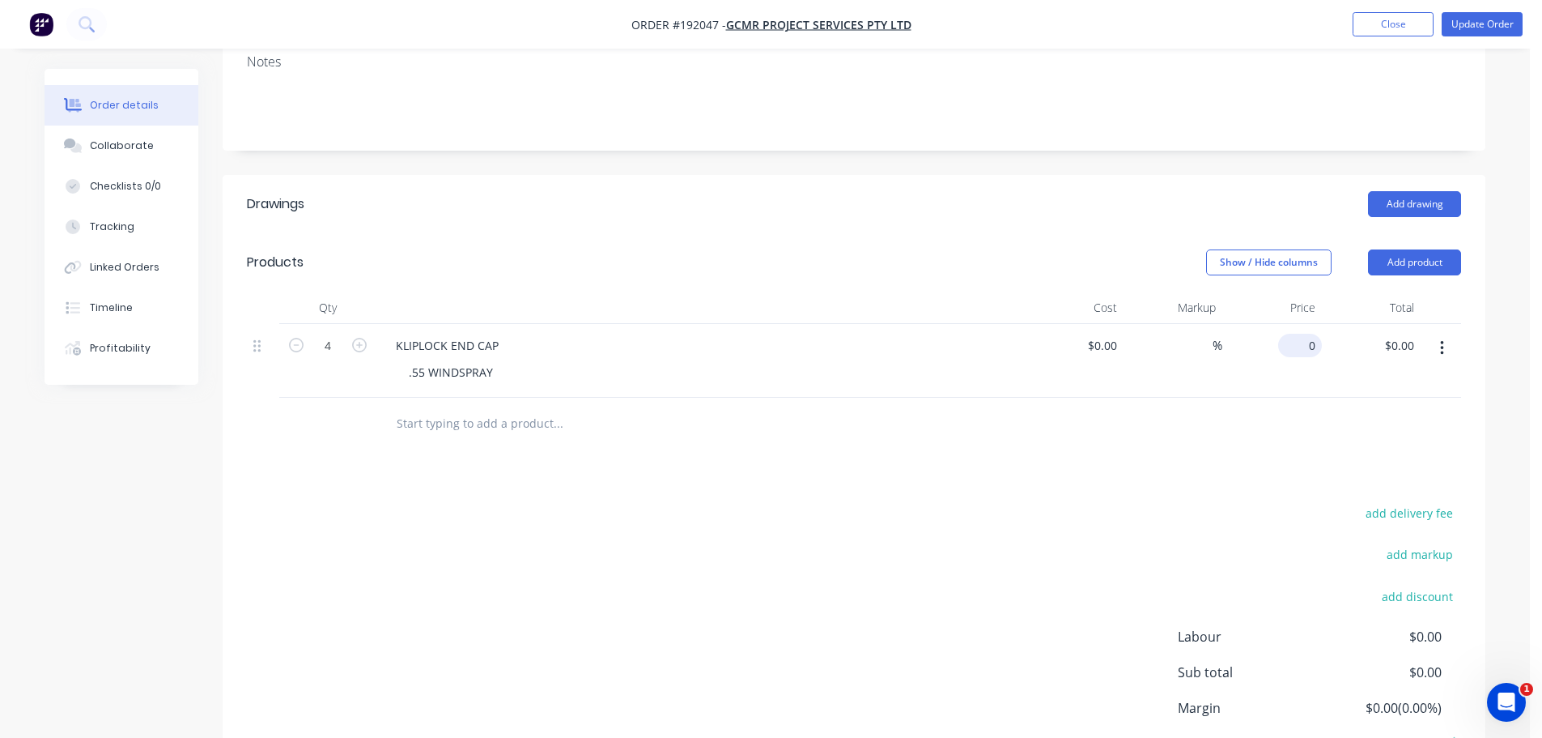
click at [1298, 334] on div "0 $0.00" at bounding box center [1301, 345] width 44 height 23
type input "$6.60"
type input "$26.40"
click at [955, 233] on header "Products Show / Hide columns Add product" at bounding box center [854, 262] width 1263 height 58
click at [1486, 31] on button "Update Order" at bounding box center [1482, 24] width 81 height 24
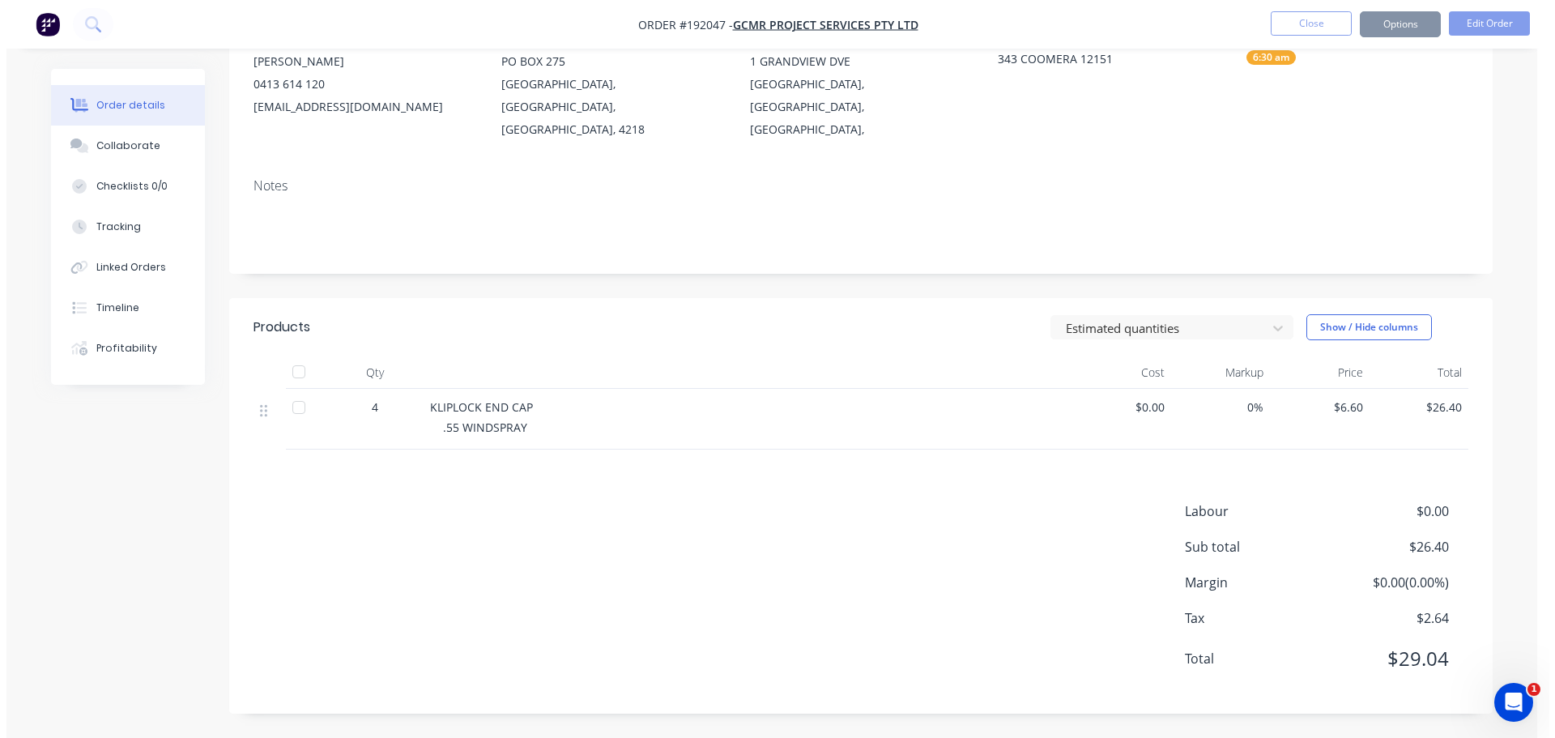
scroll to position [0, 0]
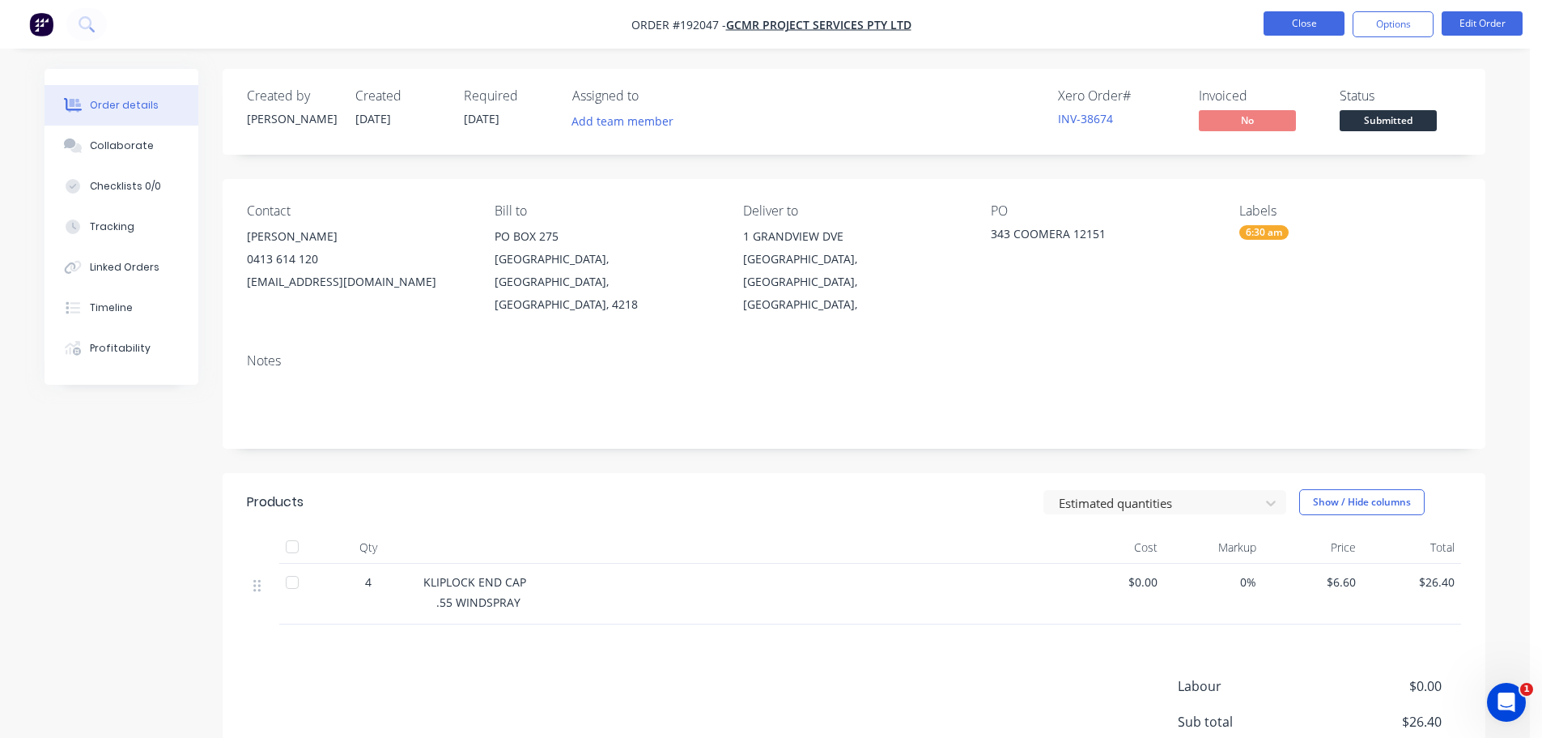
click at [1311, 19] on button "Close" at bounding box center [1304, 23] width 81 height 24
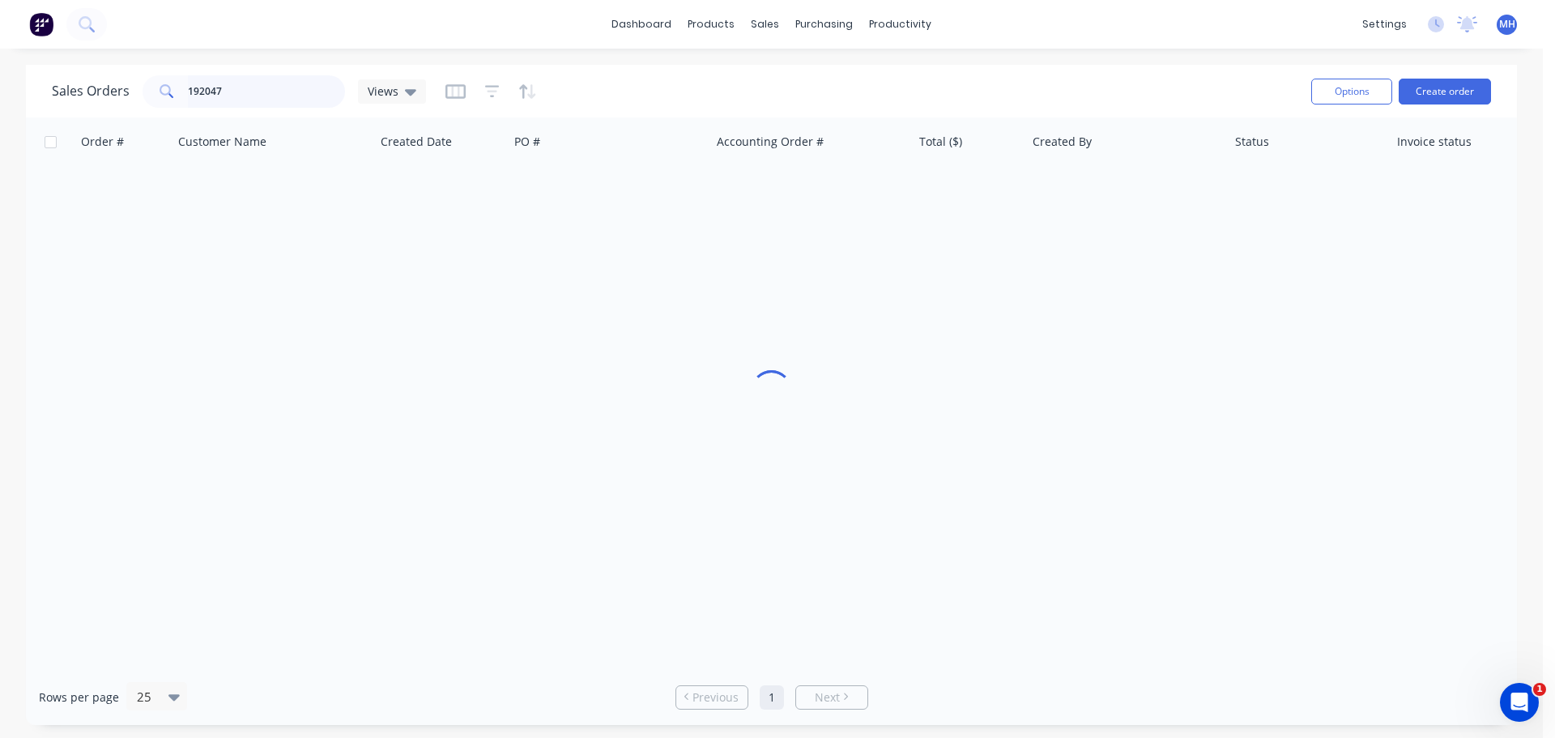
click at [225, 86] on input "192047" at bounding box center [267, 91] width 158 height 32
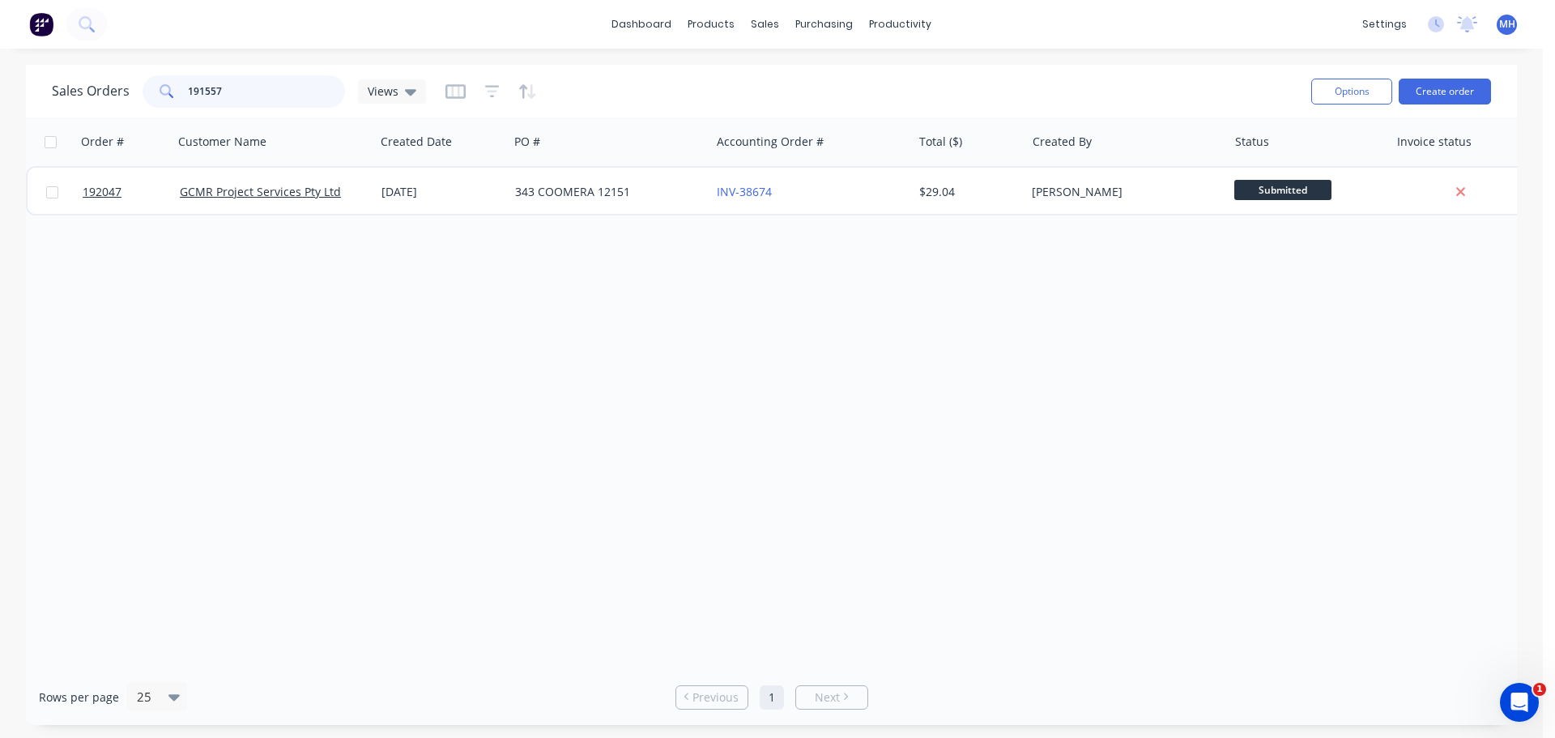
type input "191557"
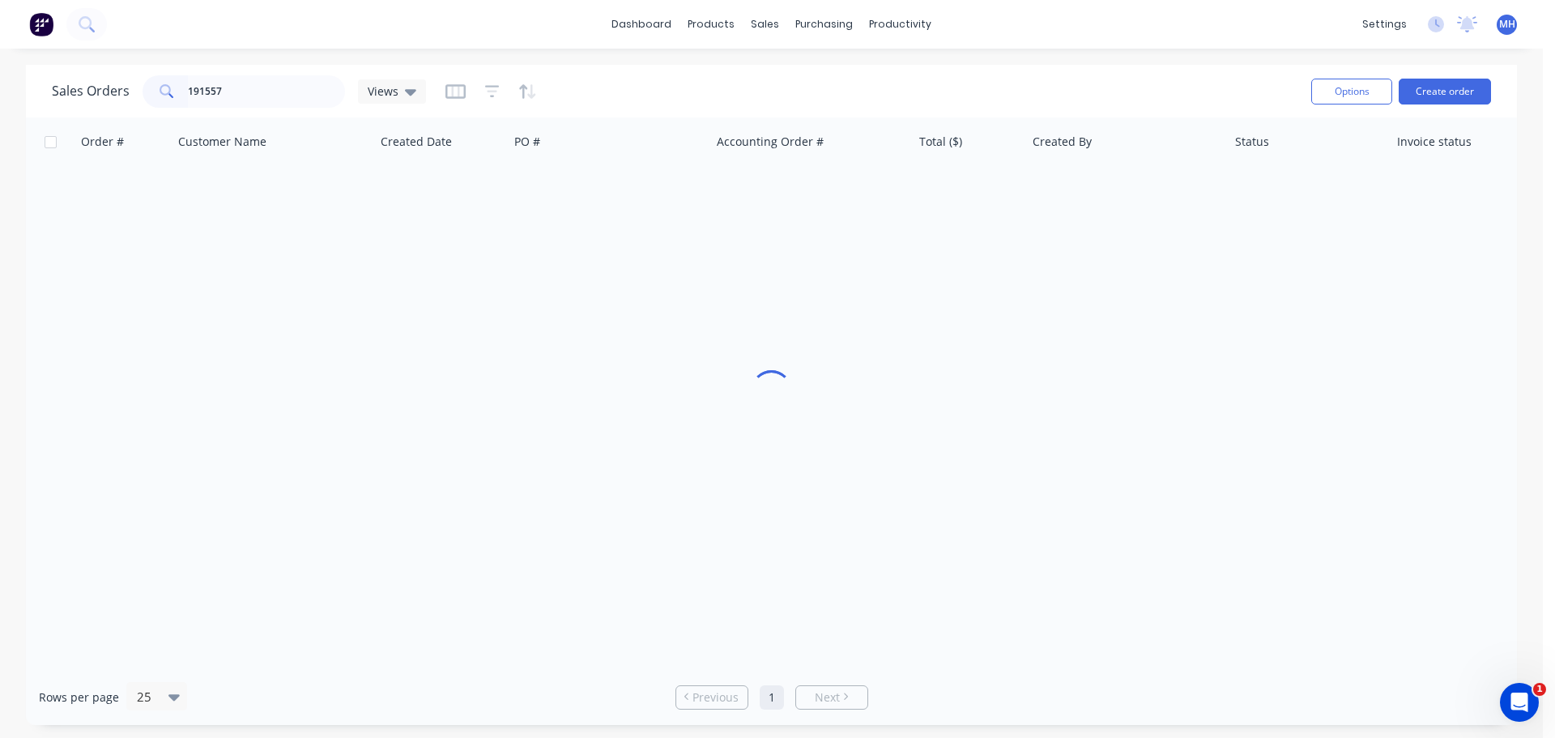
drag, startPoint x: 555, startPoint y: 87, endPoint x: 550, endPoint y: 104, distance: 18.7
click at [555, 86] on div "Sales Orders 191557 Views" at bounding box center [675, 91] width 1246 height 40
click at [578, 74] on div "Sales Orders 191557 Views" at bounding box center [675, 91] width 1246 height 40
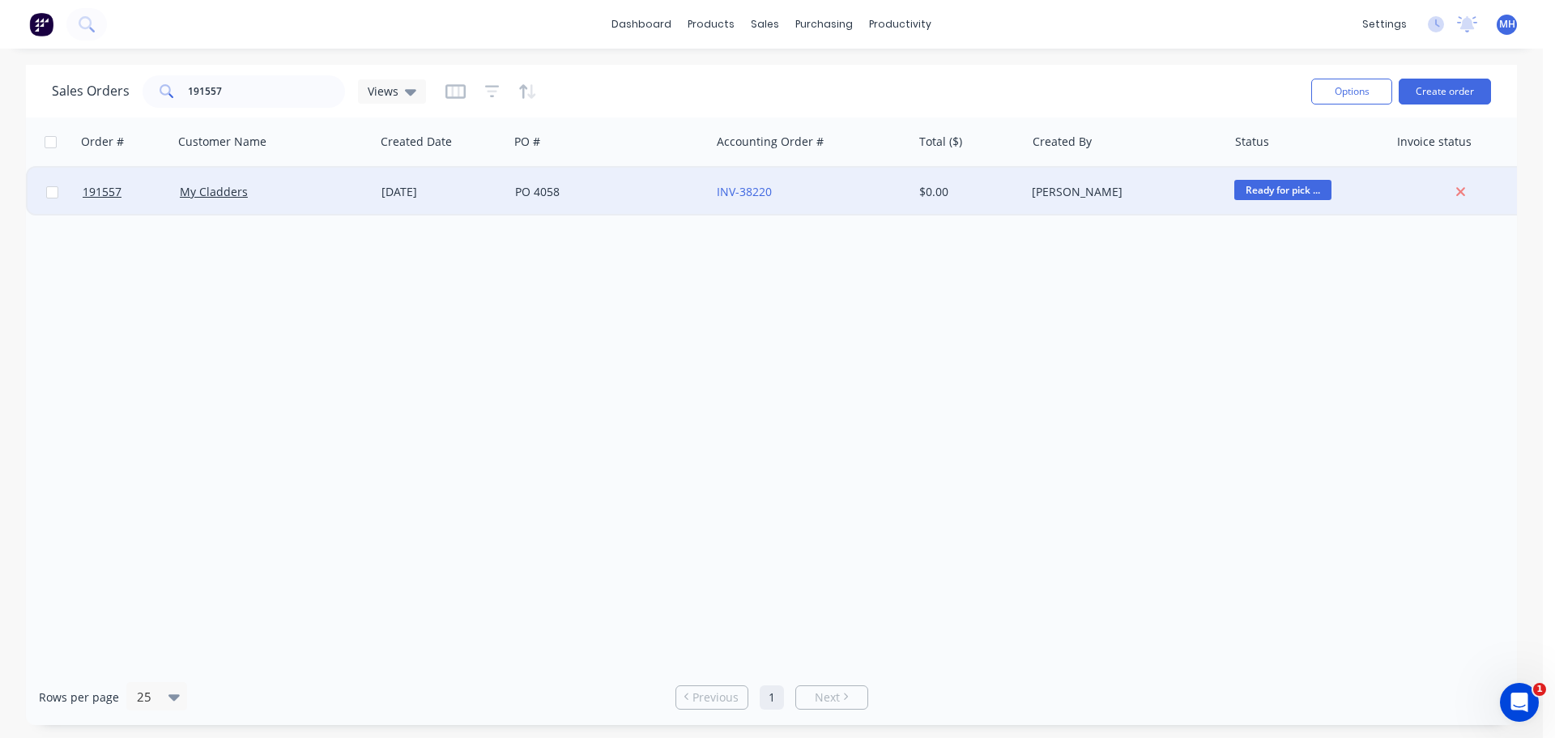
click at [542, 192] on div "PO 4058" at bounding box center [605, 192] width 180 height 16
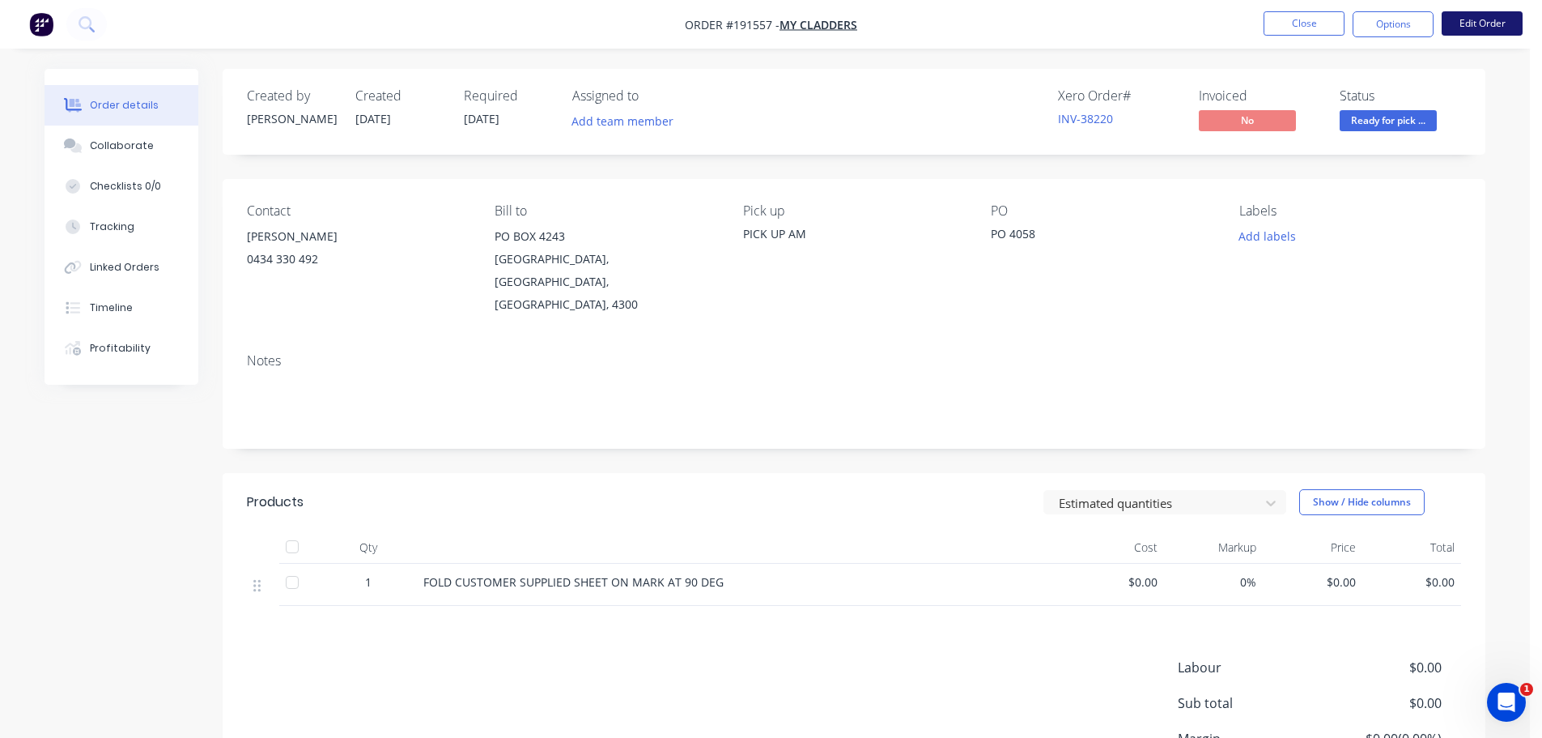
click at [1493, 21] on button "Edit Order" at bounding box center [1482, 23] width 81 height 24
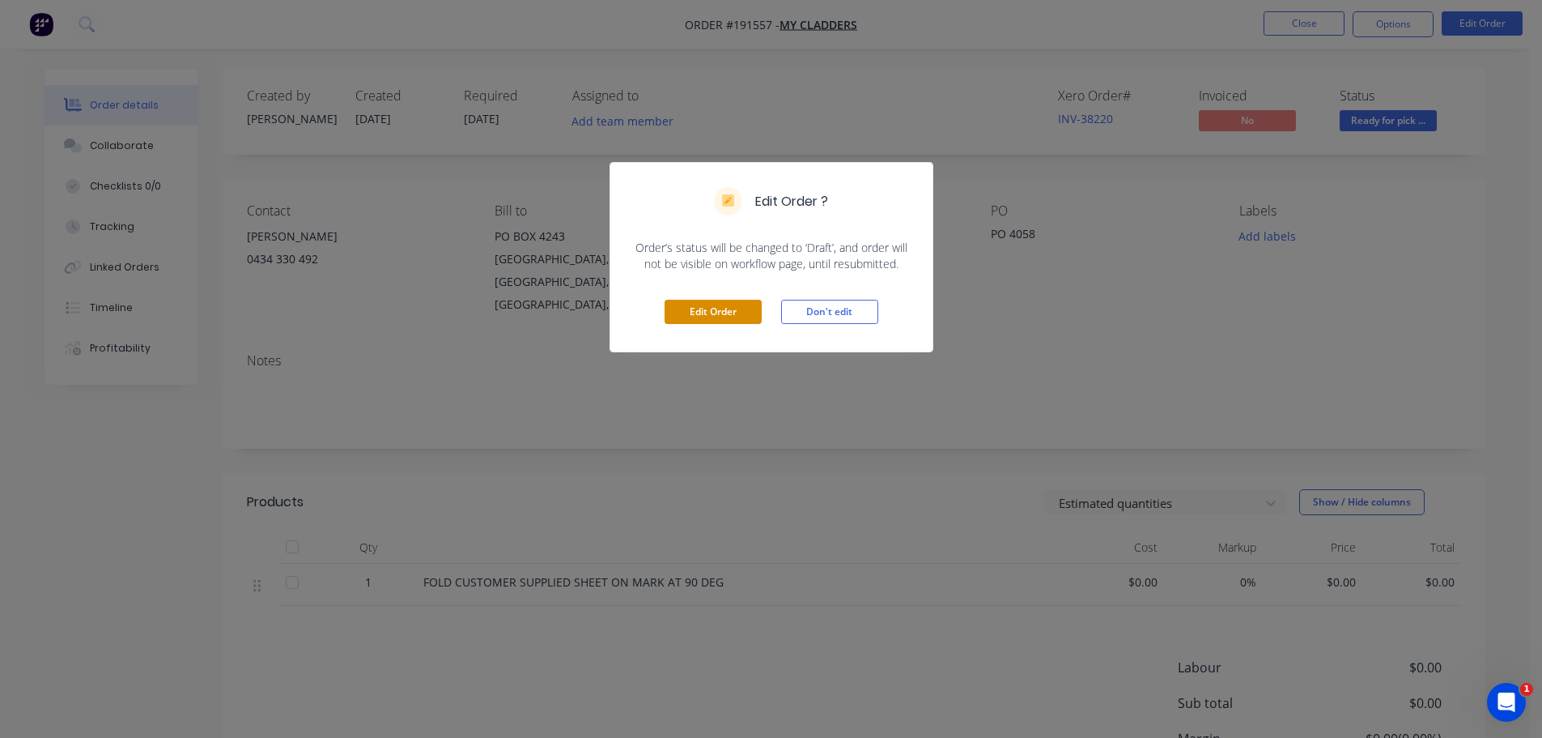
click at [717, 310] on button "Edit Order" at bounding box center [713, 312] width 97 height 24
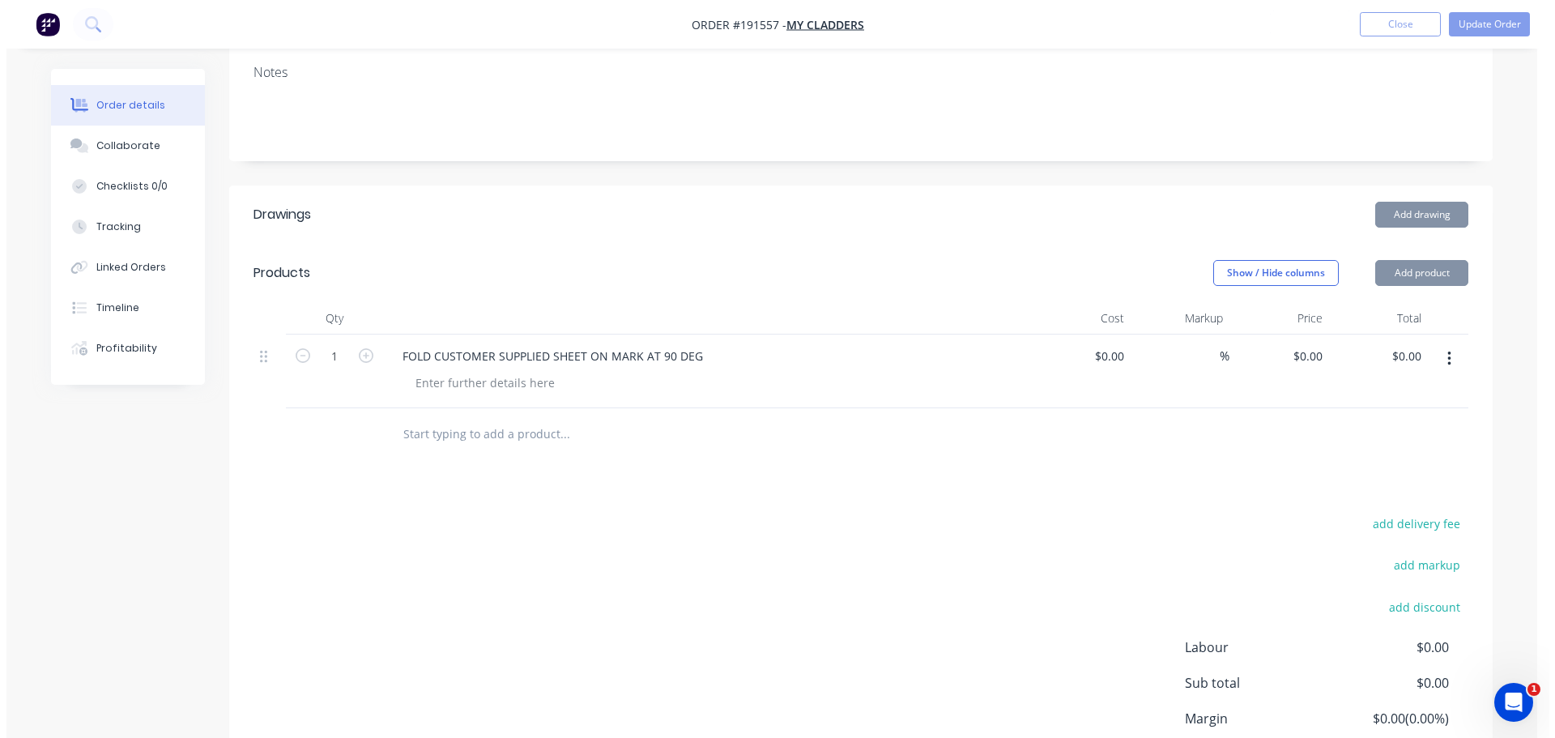
scroll to position [324, 0]
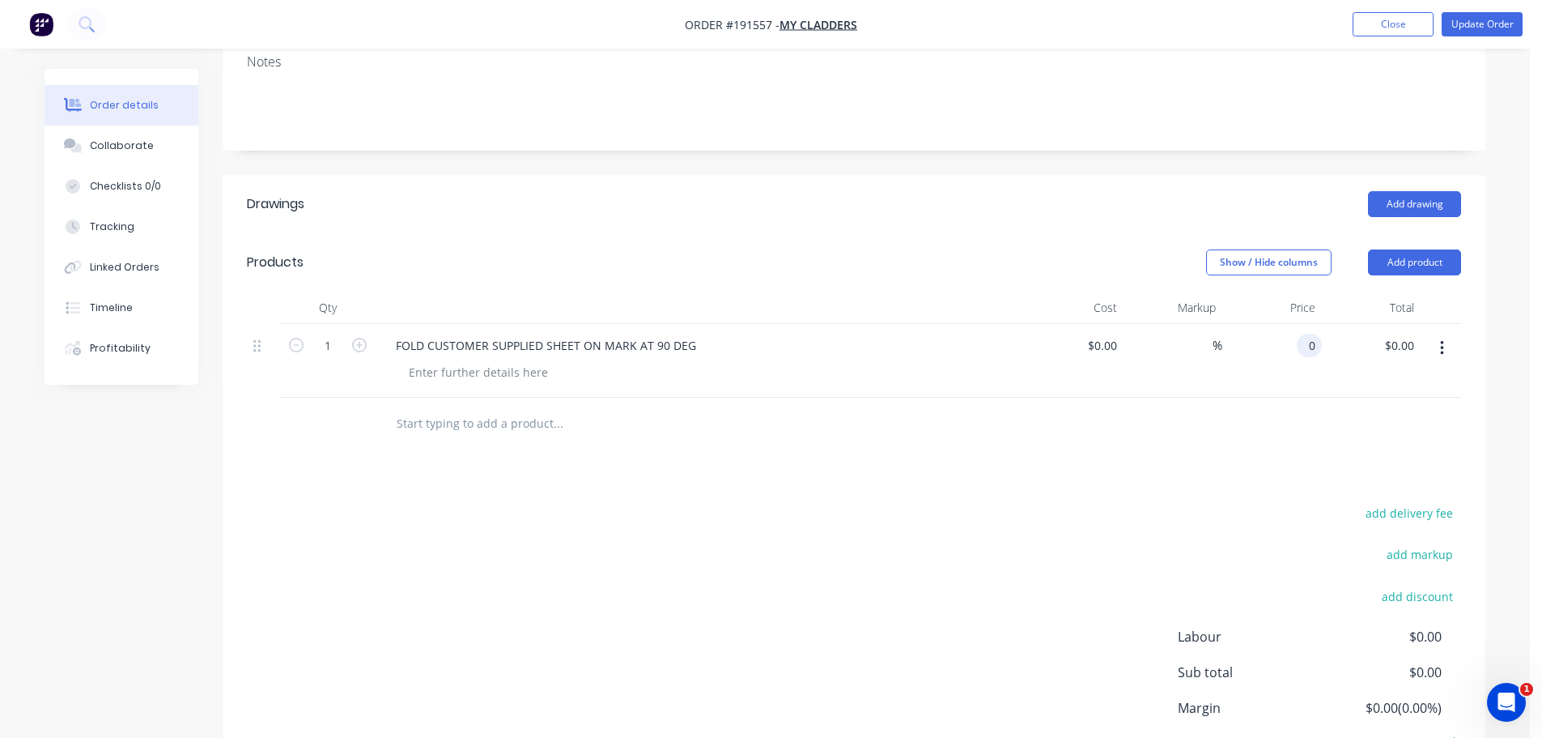
click at [1290, 326] on div "0 0" at bounding box center [1273, 361] width 100 height 74
type input "$350.00"
click at [1045, 474] on div "Drawings Add drawing Products Show / Hide columns Add product Qty Cost Markup P…" at bounding box center [854, 507] width 1263 height 664
click at [1291, 334] on div "350 350" at bounding box center [1305, 345] width 34 height 23
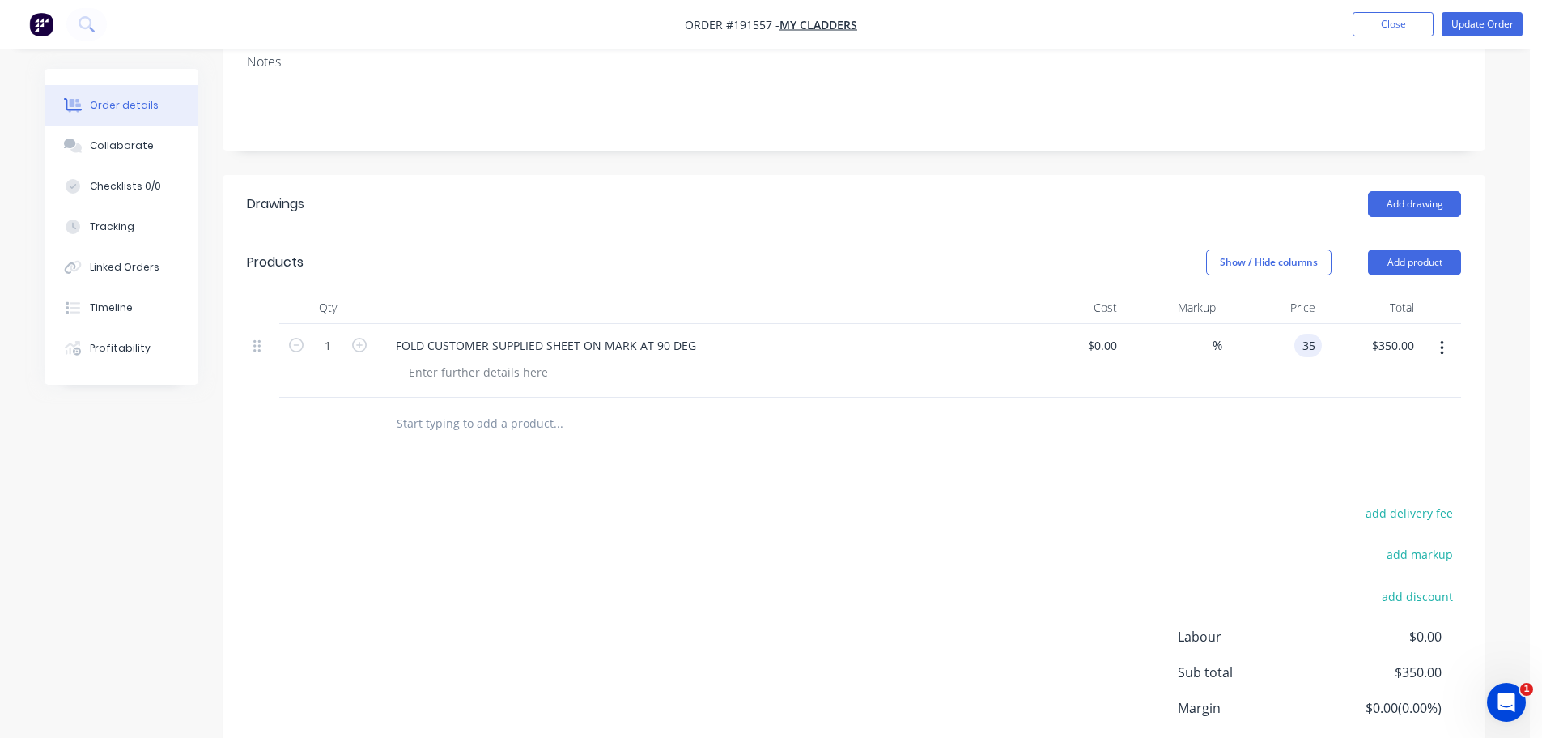
type input "$35.00"
click at [1079, 565] on div "add delivery fee add markup add discount Labour $0.00 Sub total $350.00 Margin …" at bounding box center [854, 658] width 1215 height 313
click at [1502, 31] on button "Update Order" at bounding box center [1482, 24] width 81 height 24
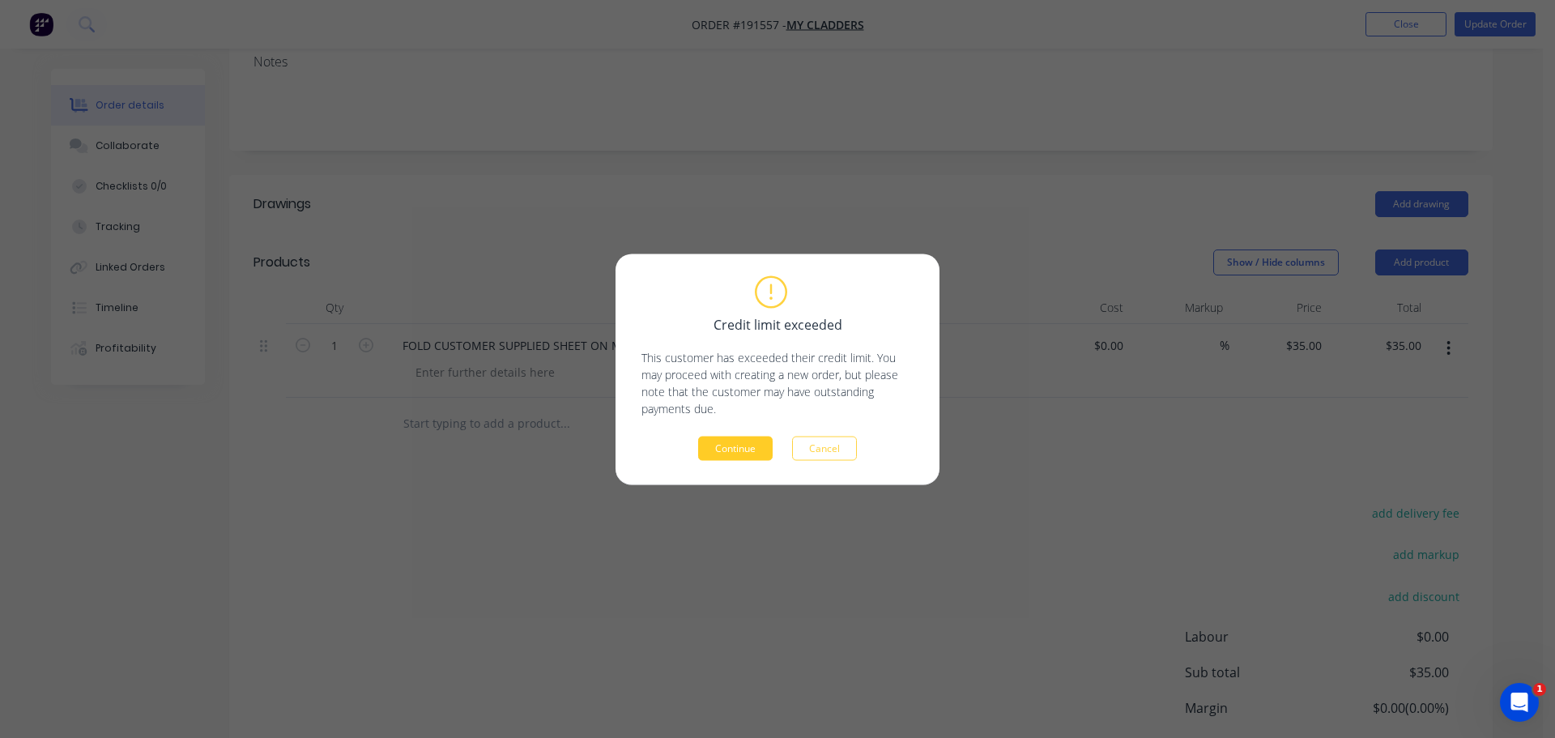
click at [763, 451] on button "Continue" at bounding box center [735, 448] width 74 height 24
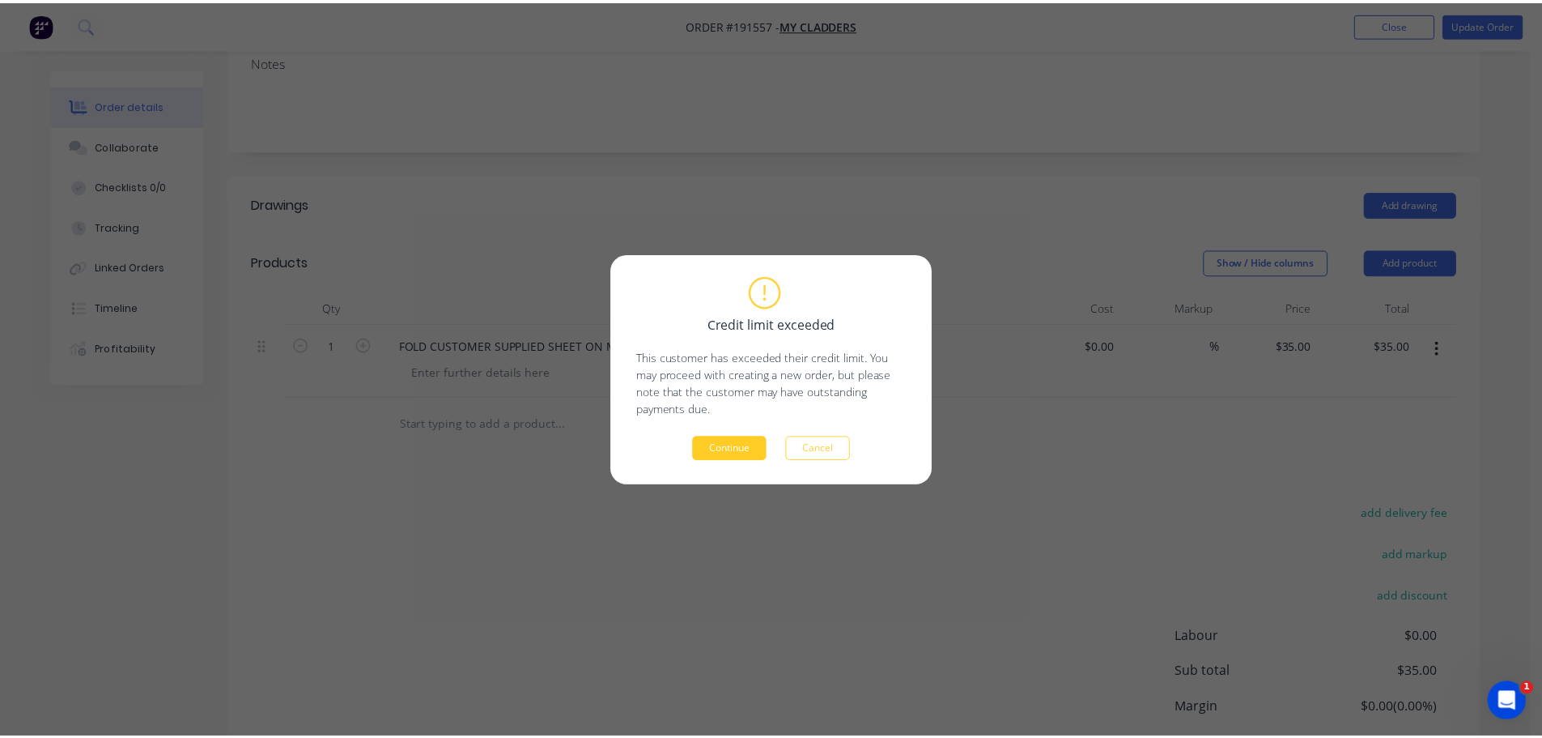
scroll to position [134, 0]
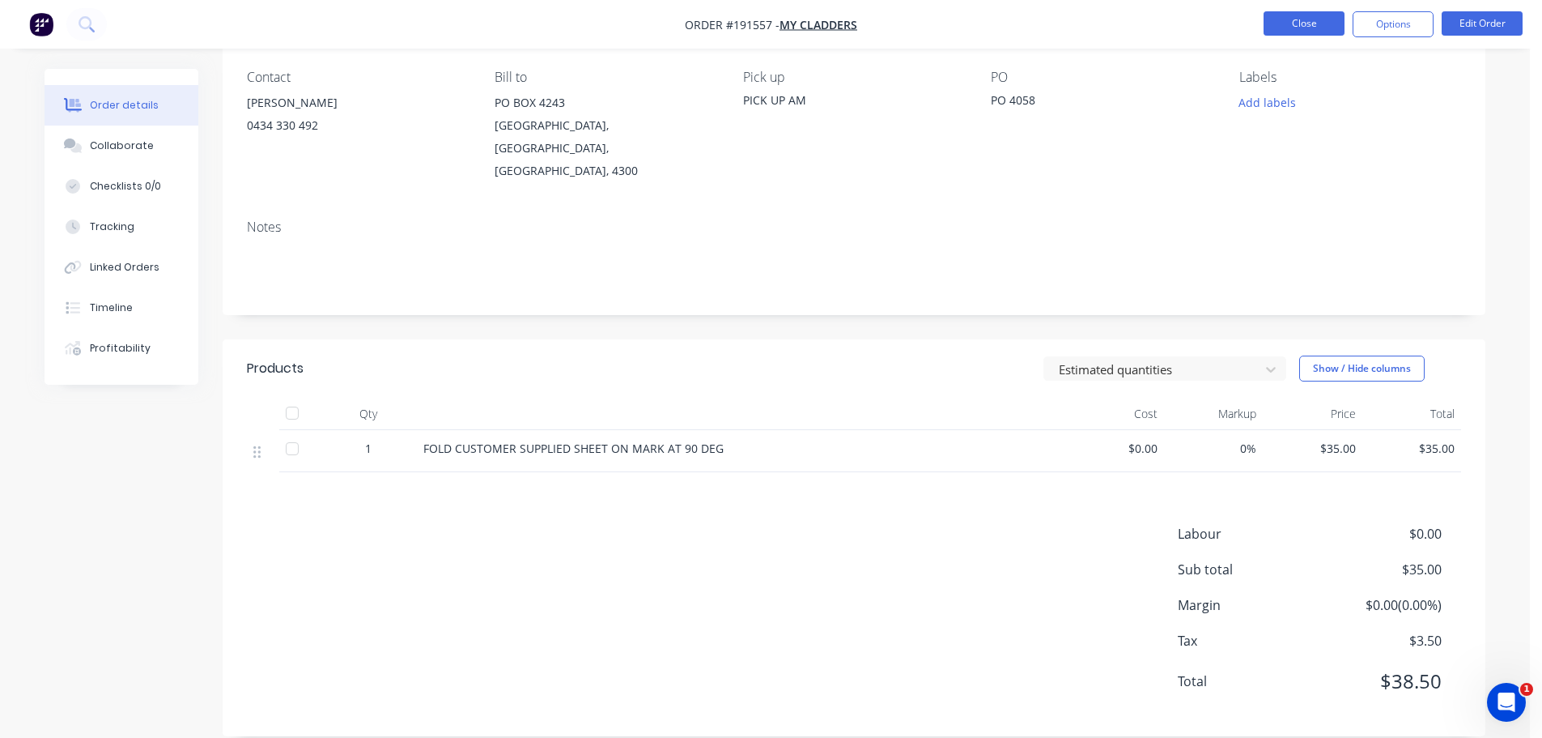
click at [1315, 18] on button "Close" at bounding box center [1304, 23] width 81 height 24
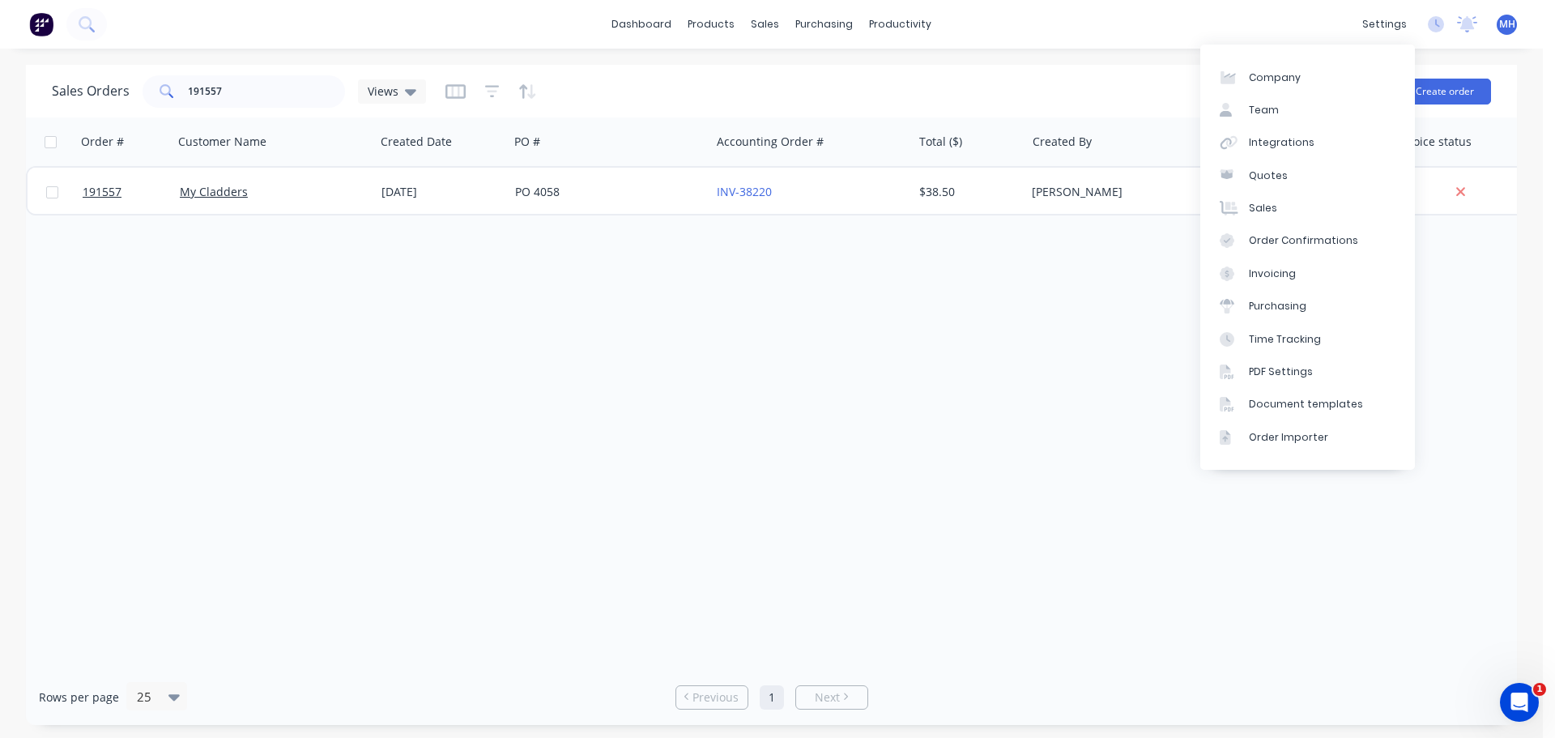
click at [883, 95] on div "Sales Orders 191557 Views" at bounding box center [675, 91] width 1246 height 40
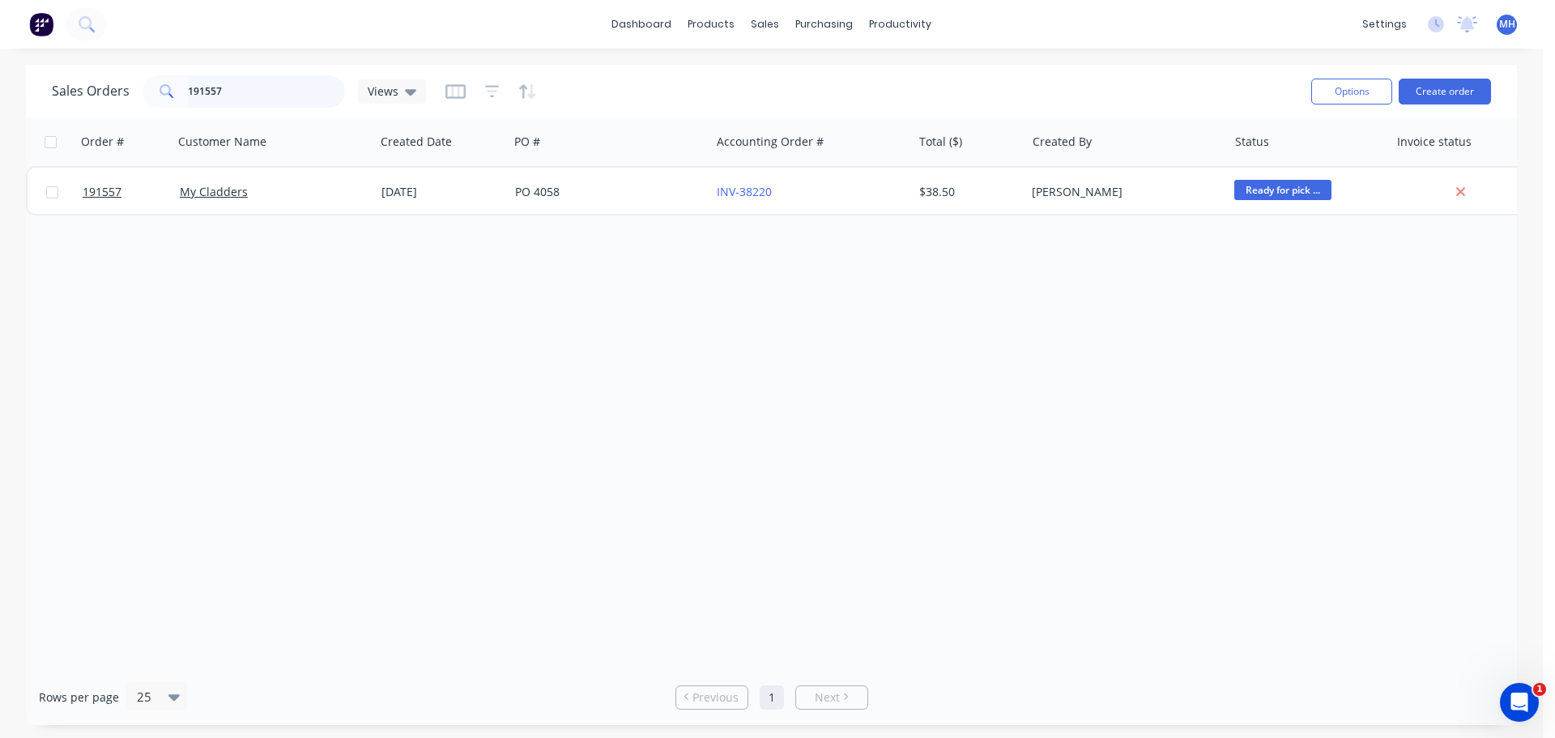
click at [274, 82] on input "191557" at bounding box center [267, 91] width 158 height 32
click at [274, 82] on input "1921" at bounding box center [267, 91] width 158 height 32
type input "192157"
click at [676, 91] on div "Sales Orders 192157 Views" at bounding box center [675, 91] width 1246 height 40
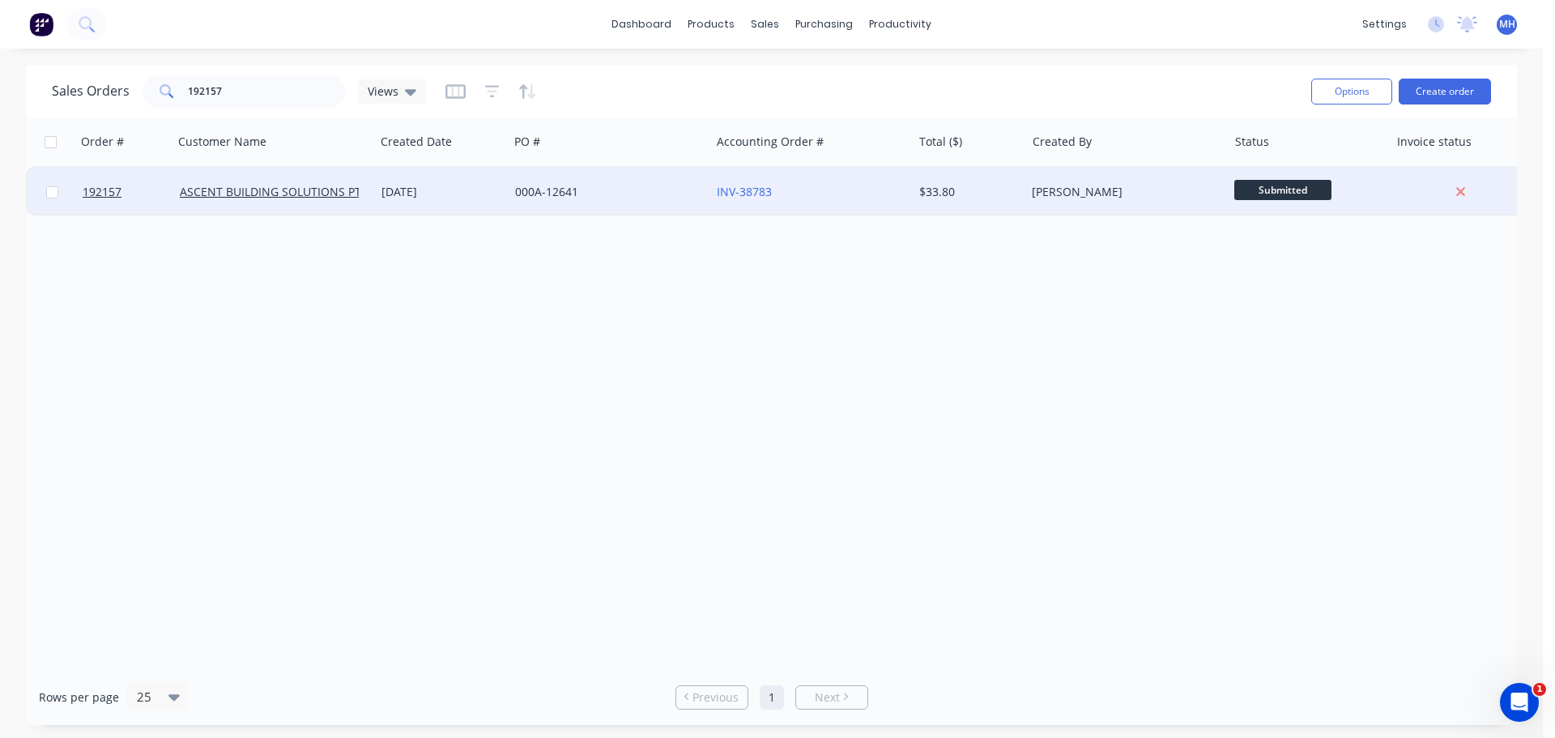
click at [582, 198] on div "000A-12641" at bounding box center [605, 192] width 180 height 16
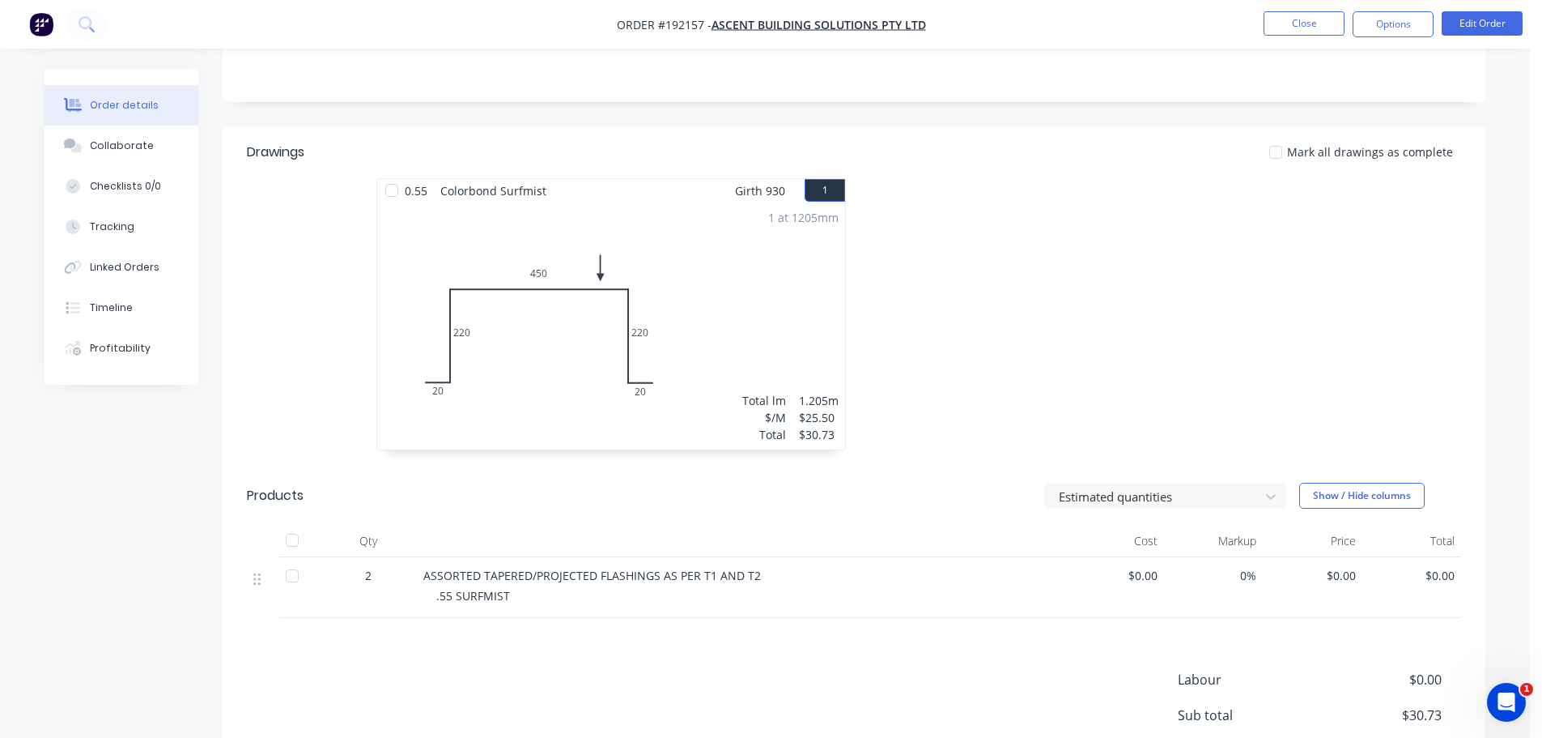
scroll to position [515, 0]
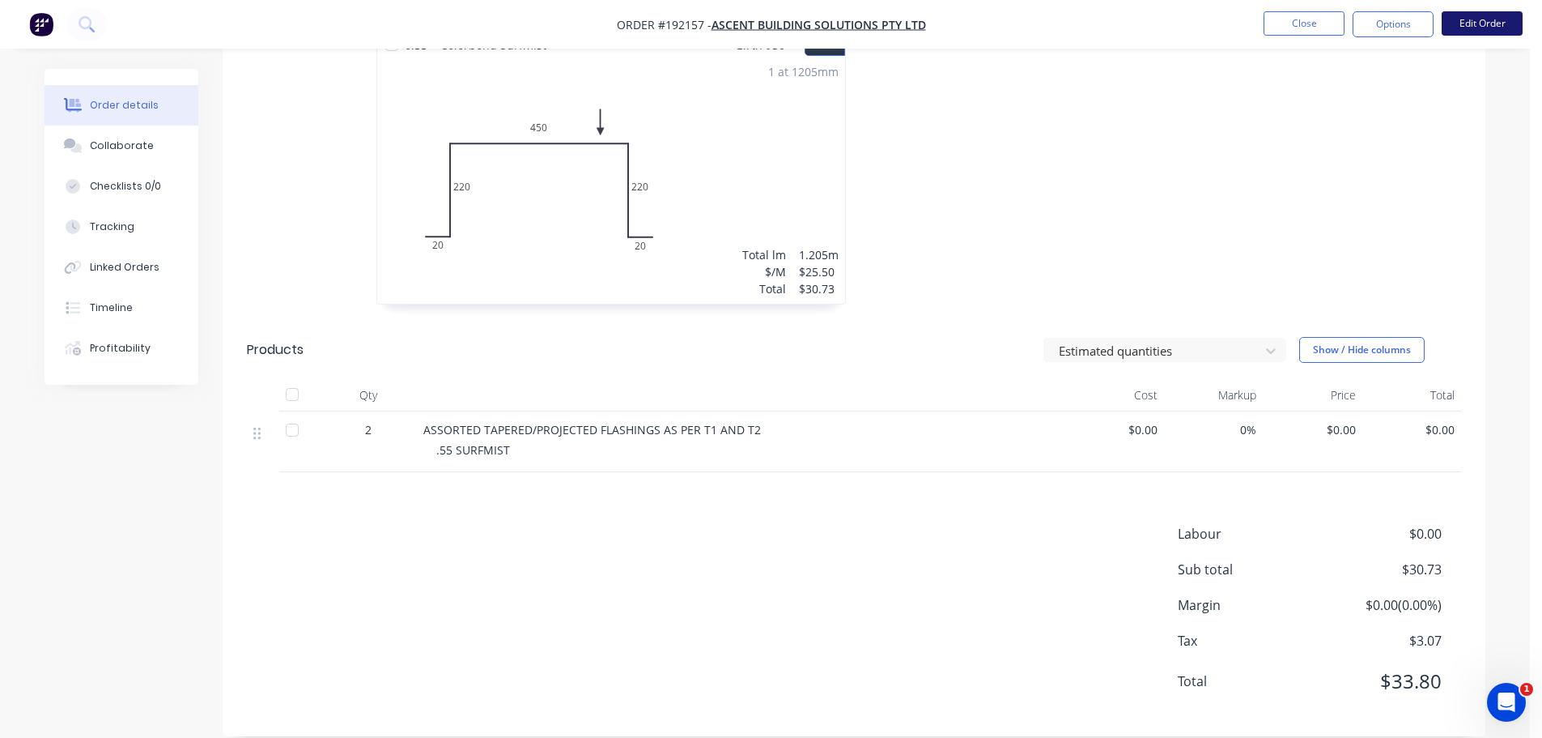
click at [1468, 28] on button "Edit Order" at bounding box center [1482, 23] width 81 height 24
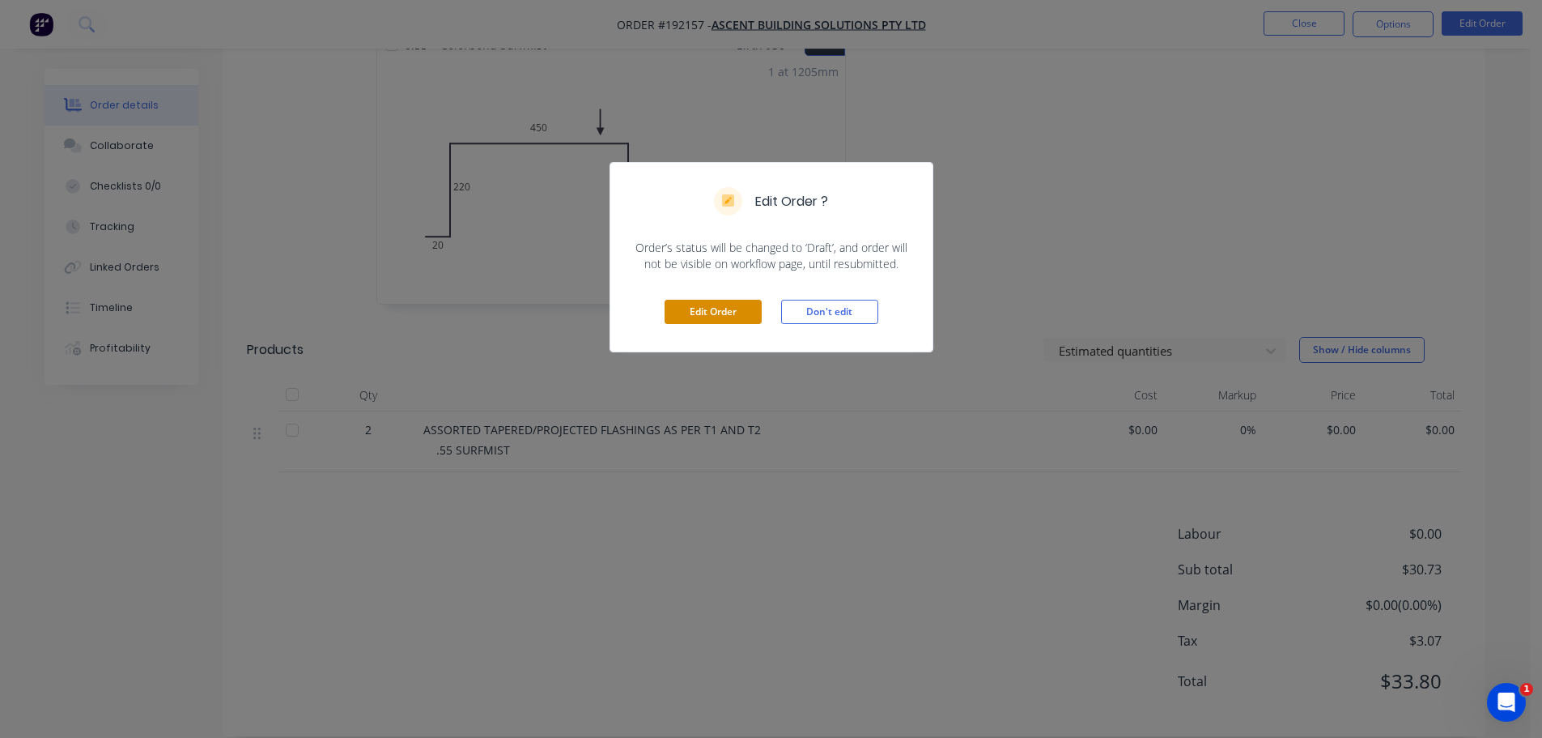
click at [709, 303] on button "Edit Order" at bounding box center [713, 312] width 97 height 24
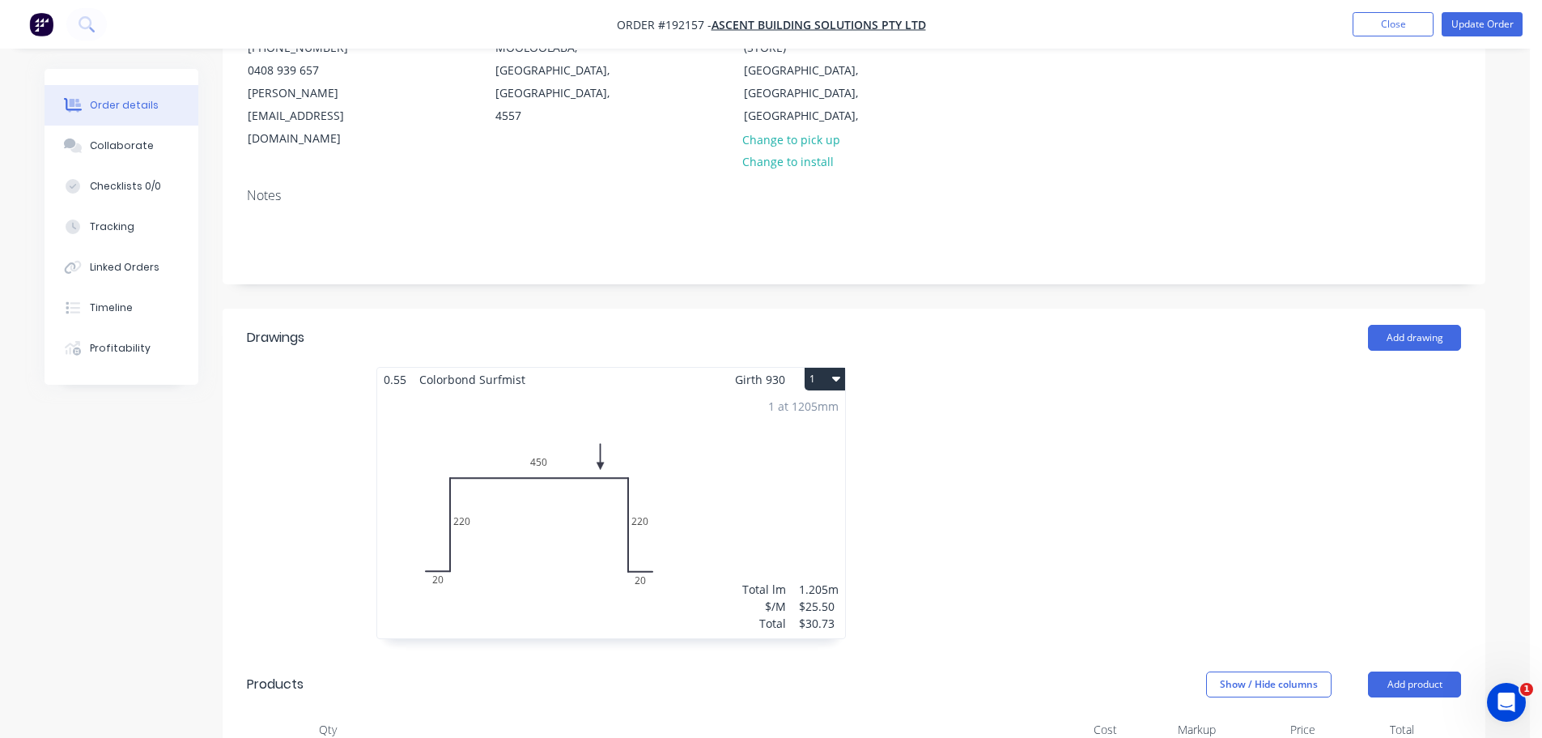
scroll to position [486, 0]
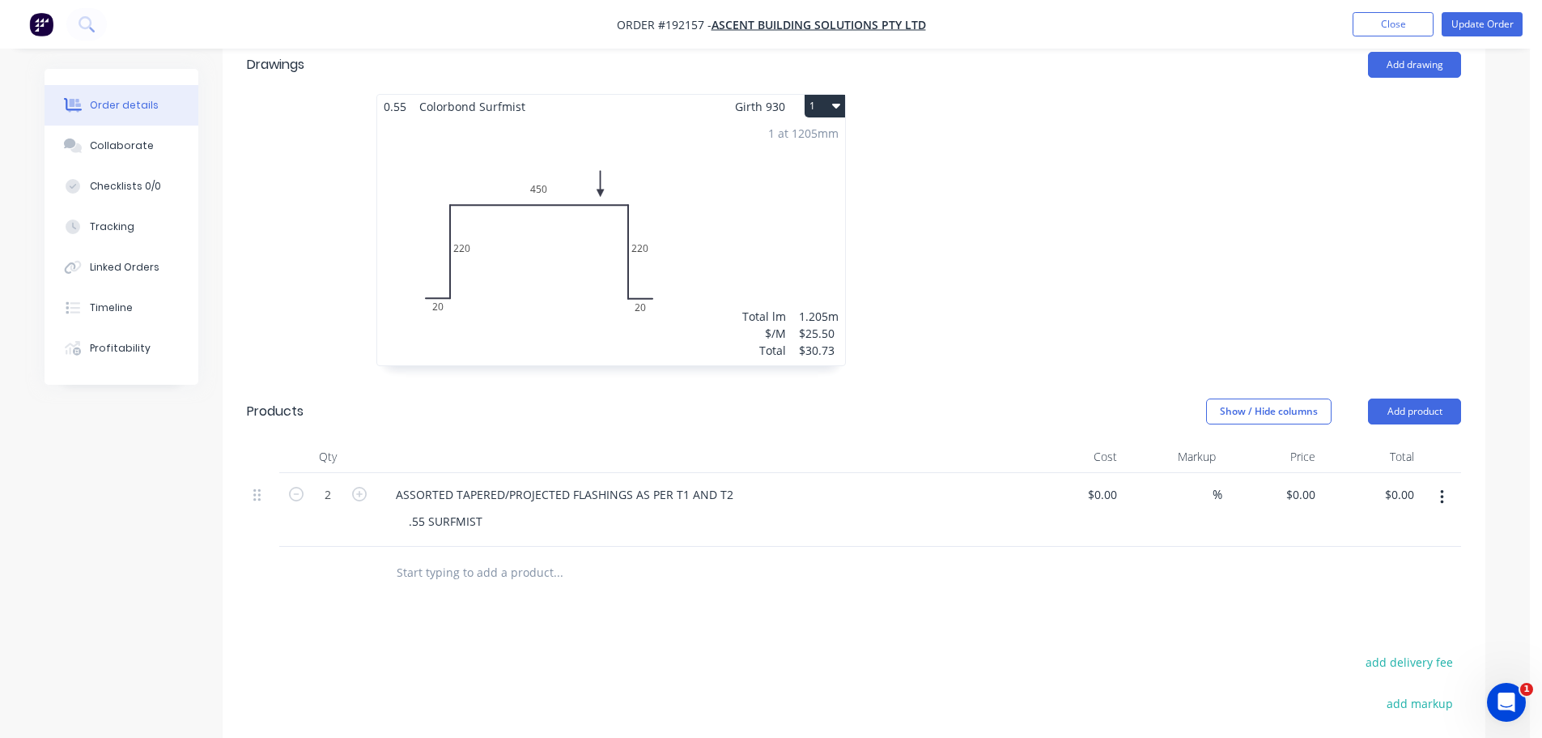
click at [989, 228] on div at bounding box center [1097, 238] width 486 height 288
click at [1304, 483] on input "0" at bounding box center [1313, 494] width 19 height 23
click at [1294, 300] on div at bounding box center [1097, 238] width 486 height 288
click at [1513, 30] on button "Update Order" at bounding box center [1482, 24] width 81 height 24
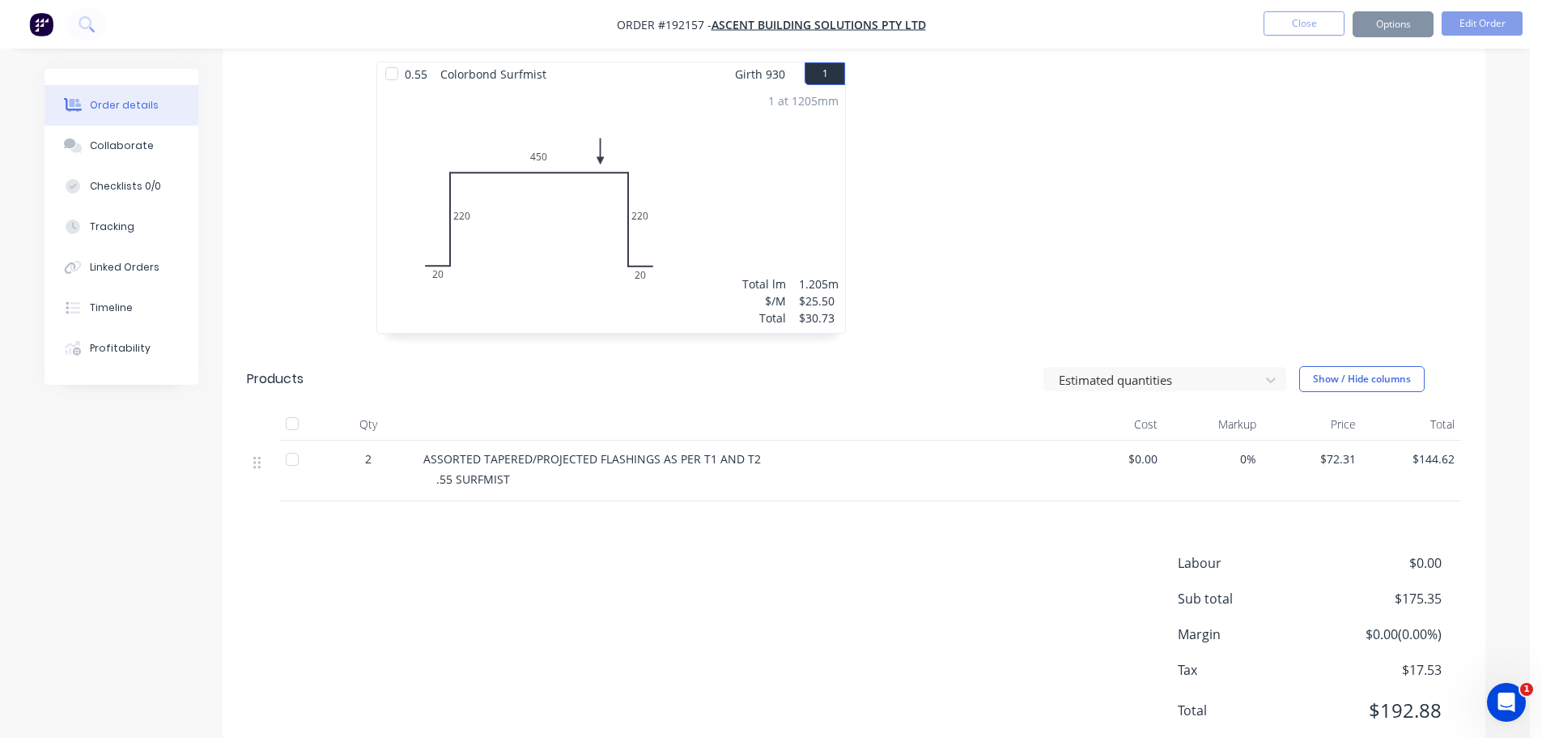
scroll to position [0, 0]
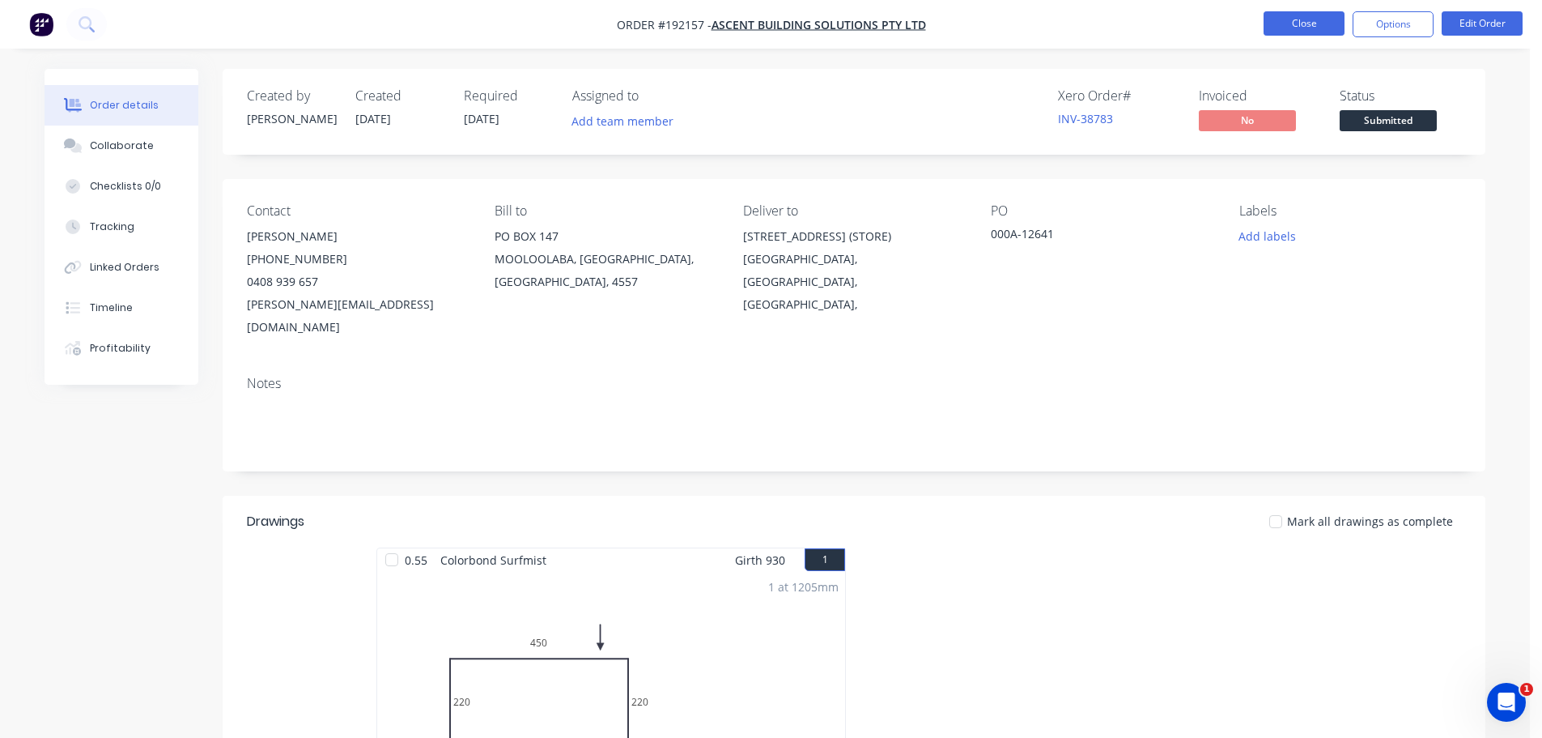
click at [1287, 35] on button "Close" at bounding box center [1304, 23] width 81 height 24
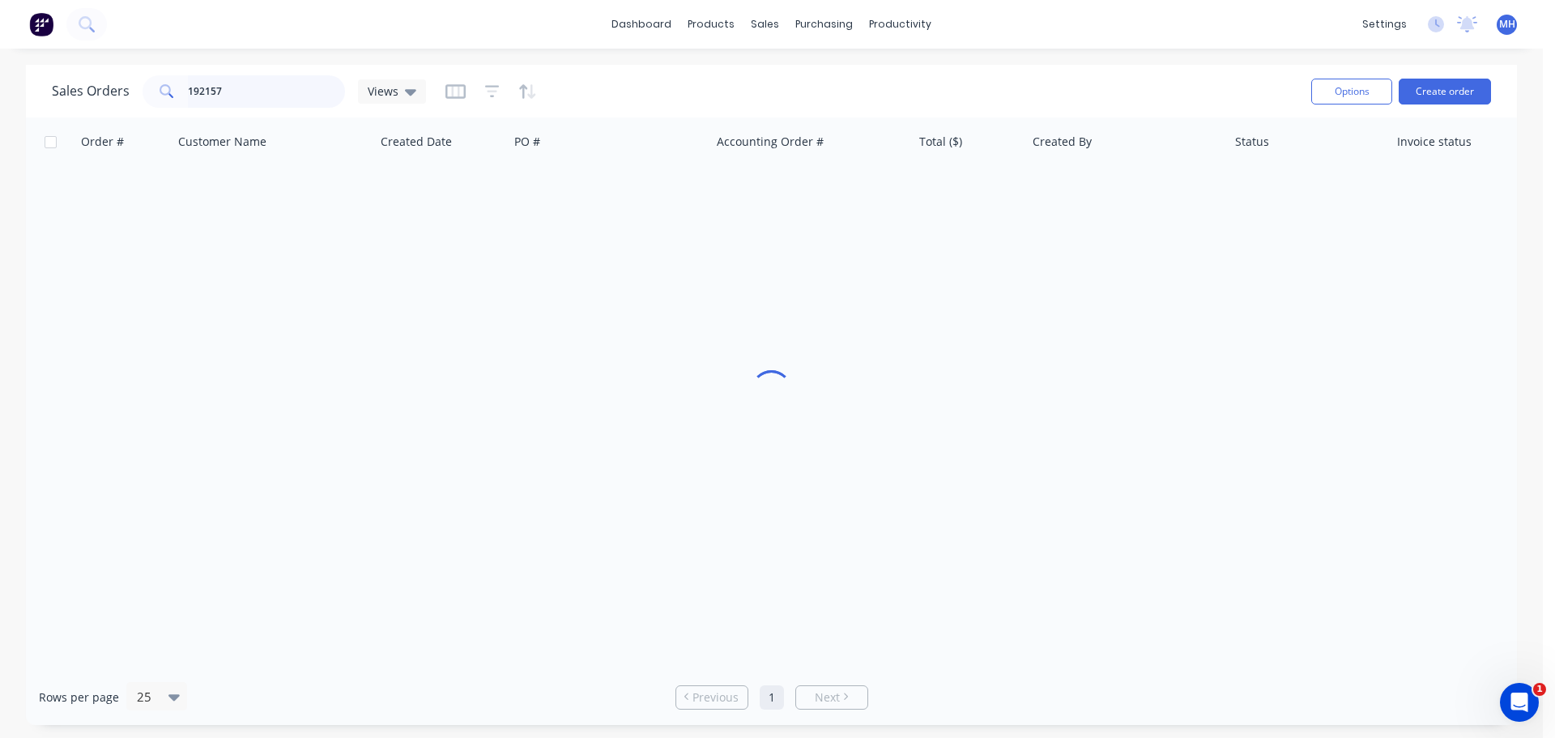
click at [334, 100] on input "192157" at bounding box center [267, 91] width 158 height 32
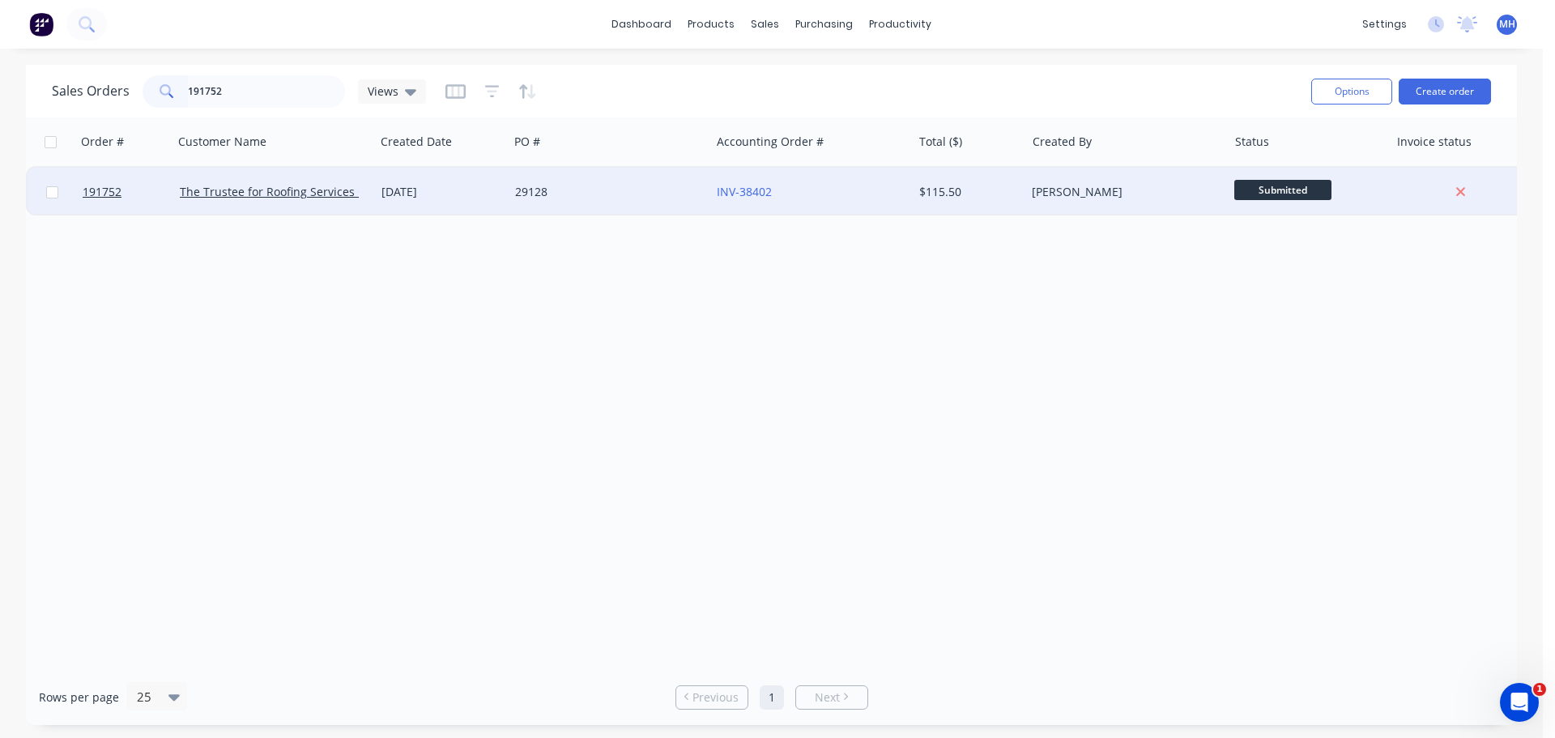
click at [519, 191] on div "29128" at bounding box center [605, 192] width 180 height 16
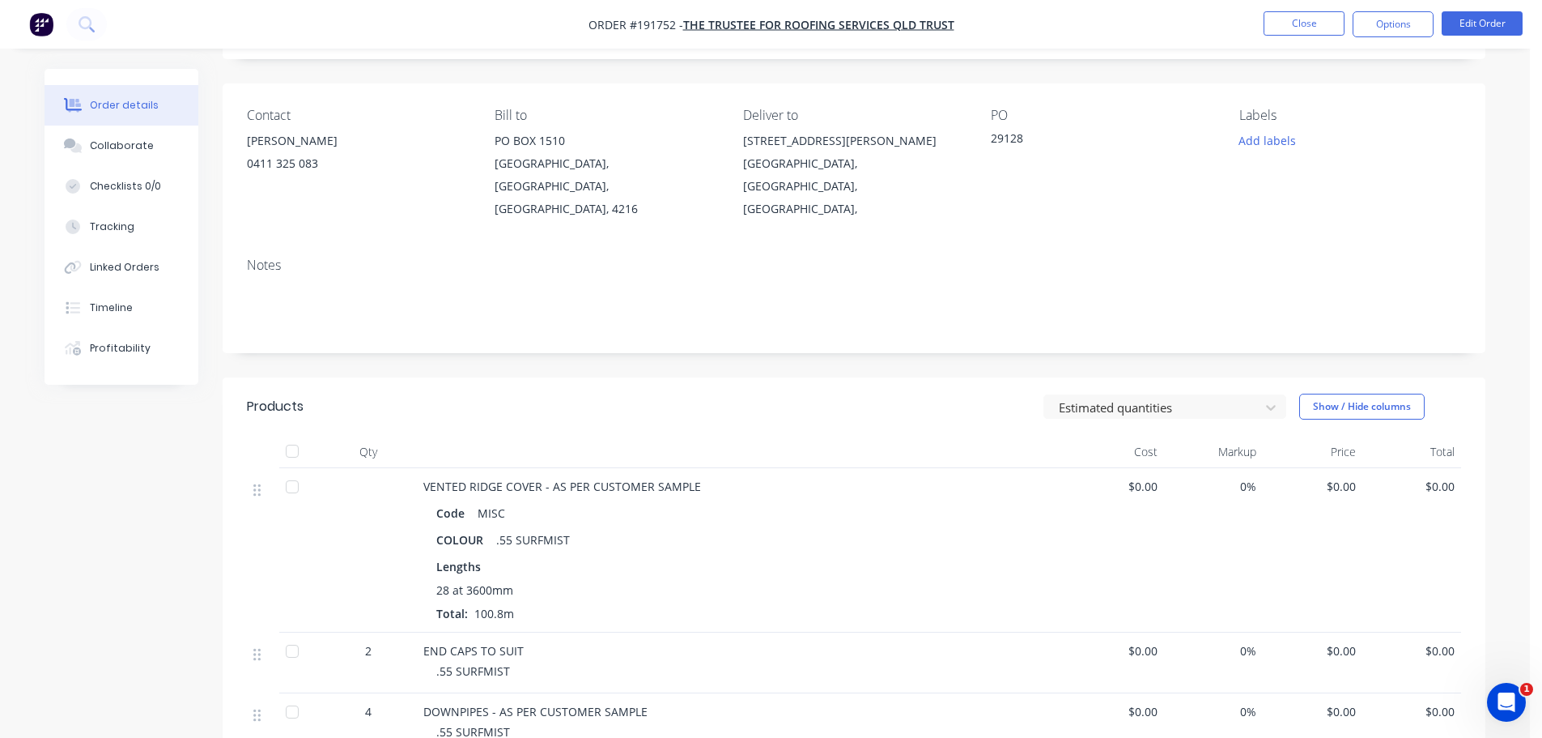
scroll to position [243, 0]
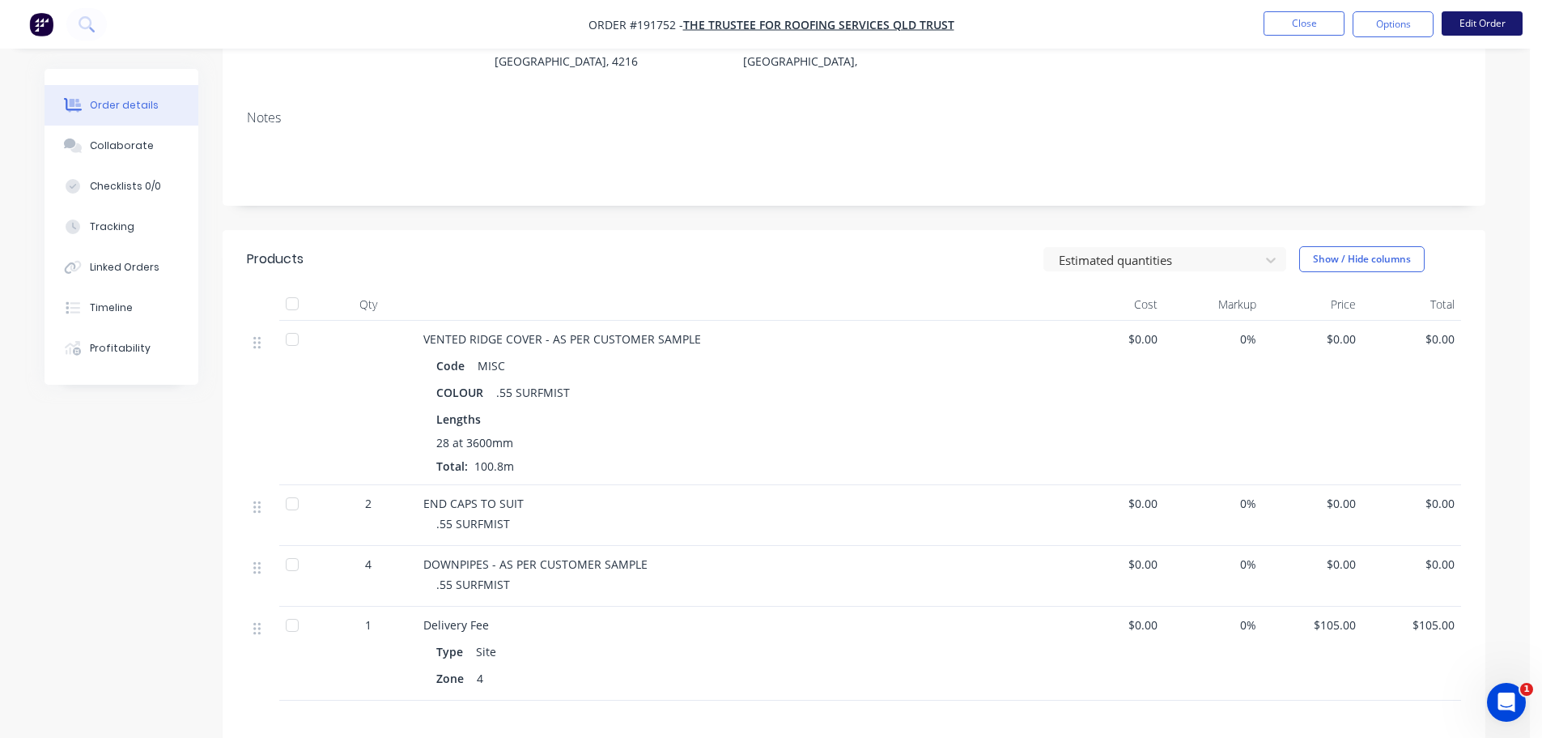
click at [1478, 23] on button "Edit Order" at bounding box center [1482, 23] width 81 height 24
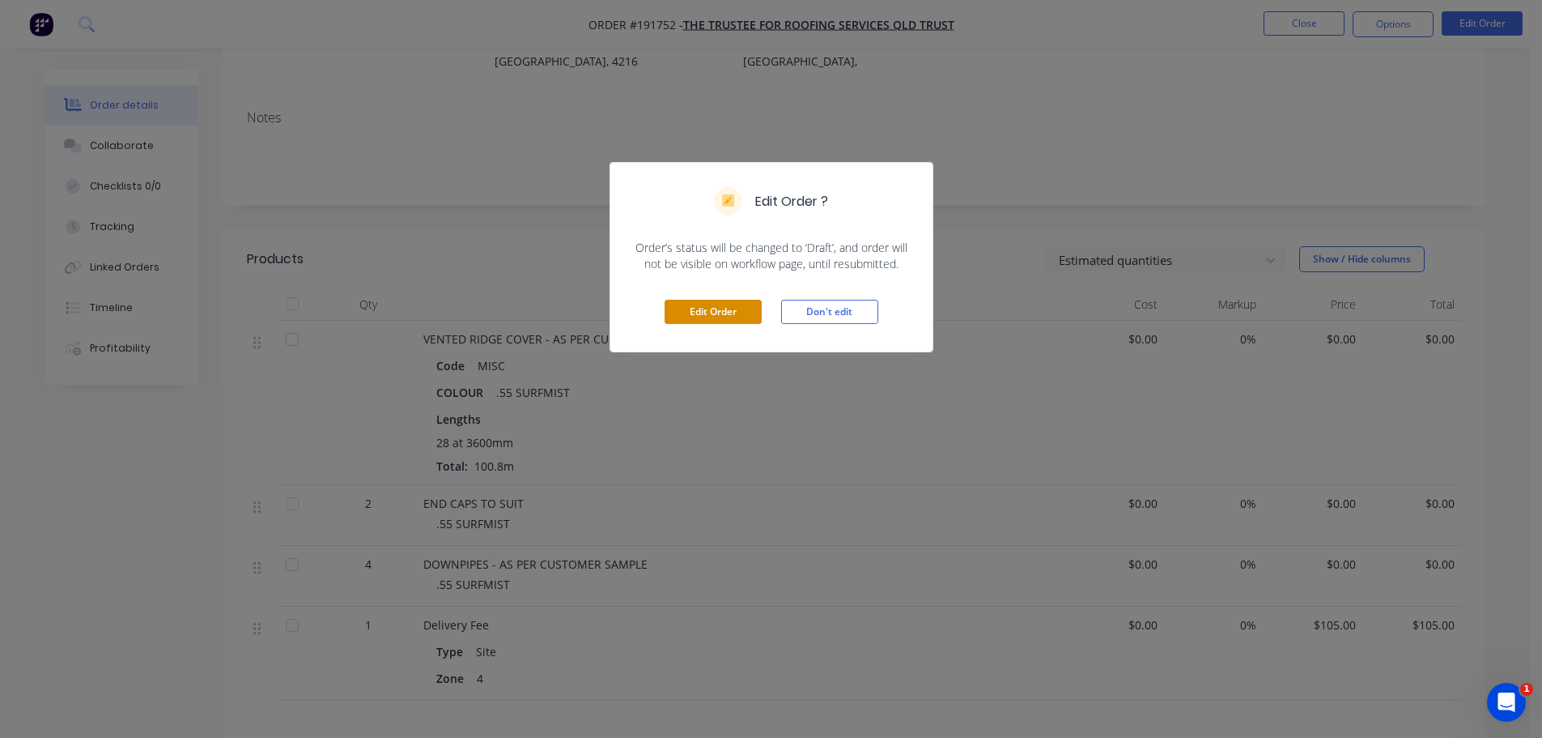
click at [679, 322] on button "Edit Order" at bounding box center [713, 312] width 97 height 24
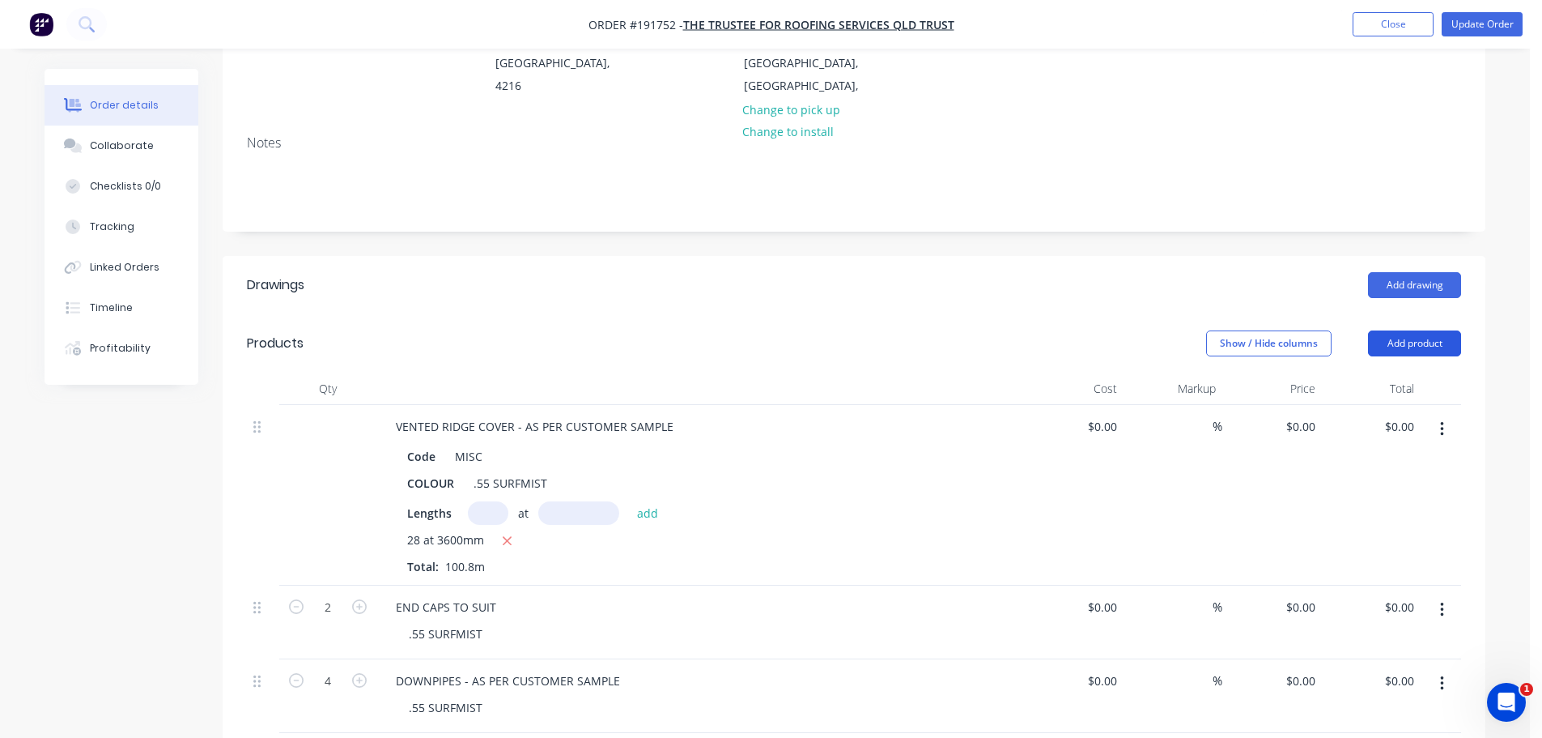
click at [1418, 330] on button "Add product" at bounding box center [1414, 343] width 93 height 26
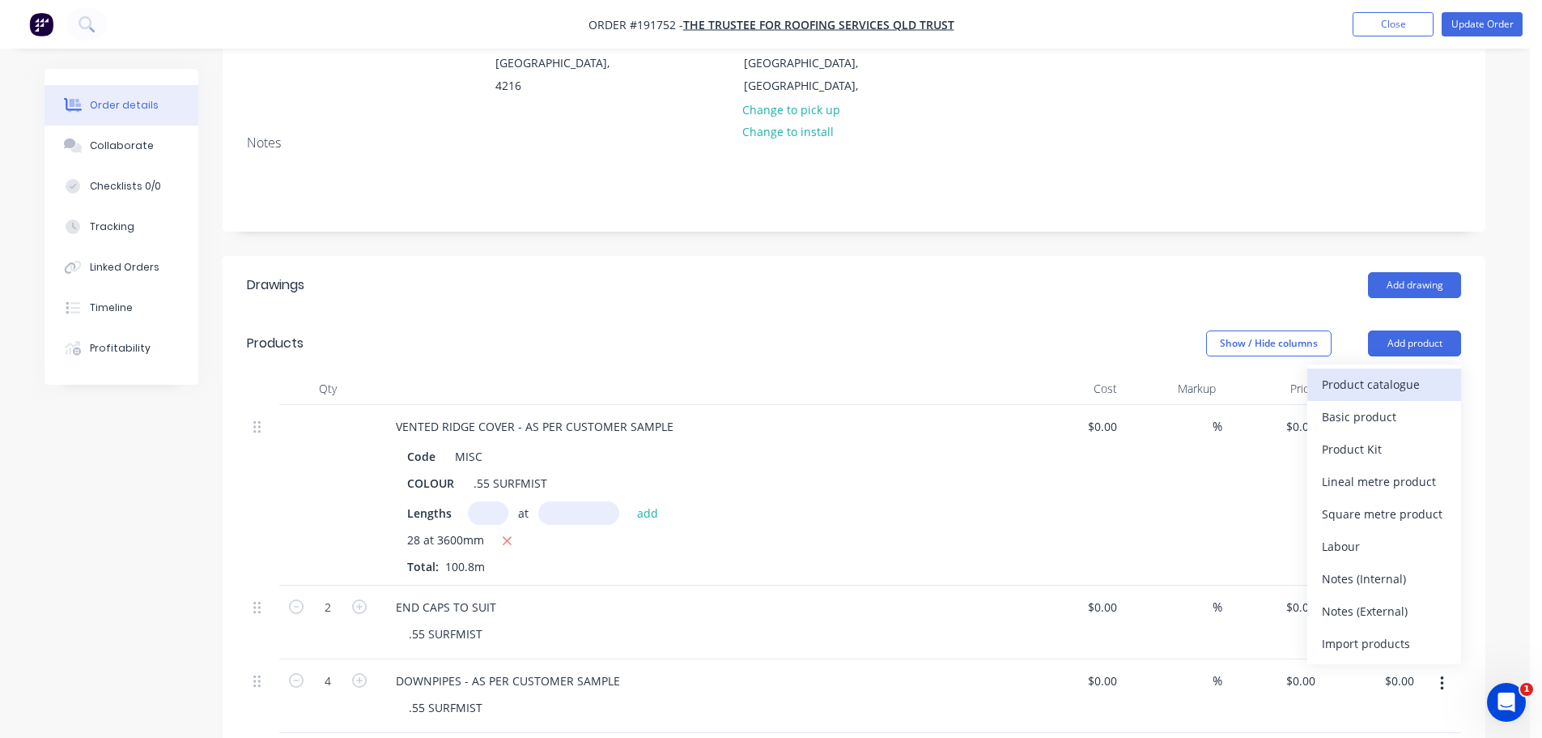
click at [1414, 372] on div "Product catalogue" at bounding box center [1384, 383] width 125 height 23
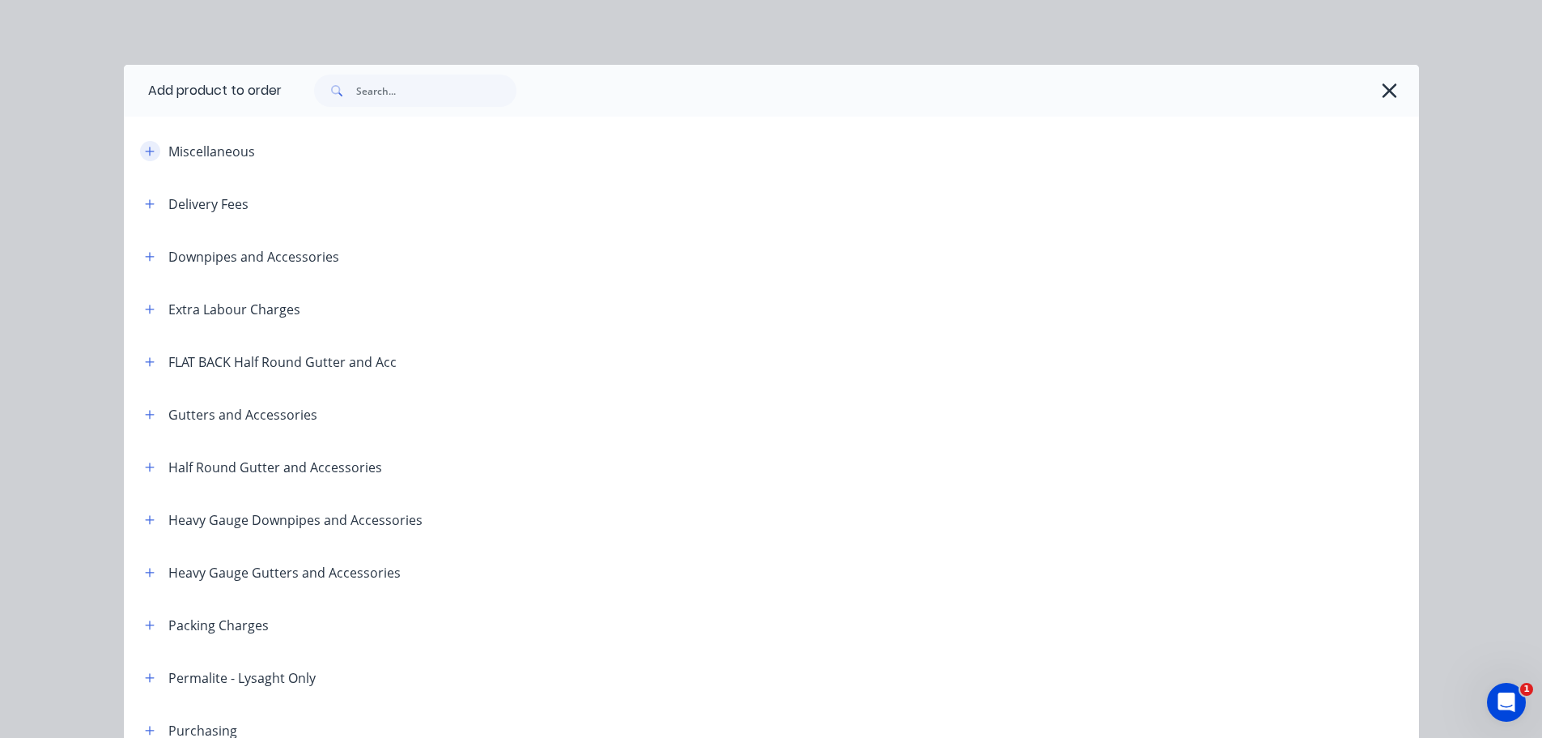
click at [145, 152] on icon "button" at bounding box center [150, 151] width 10 height 11
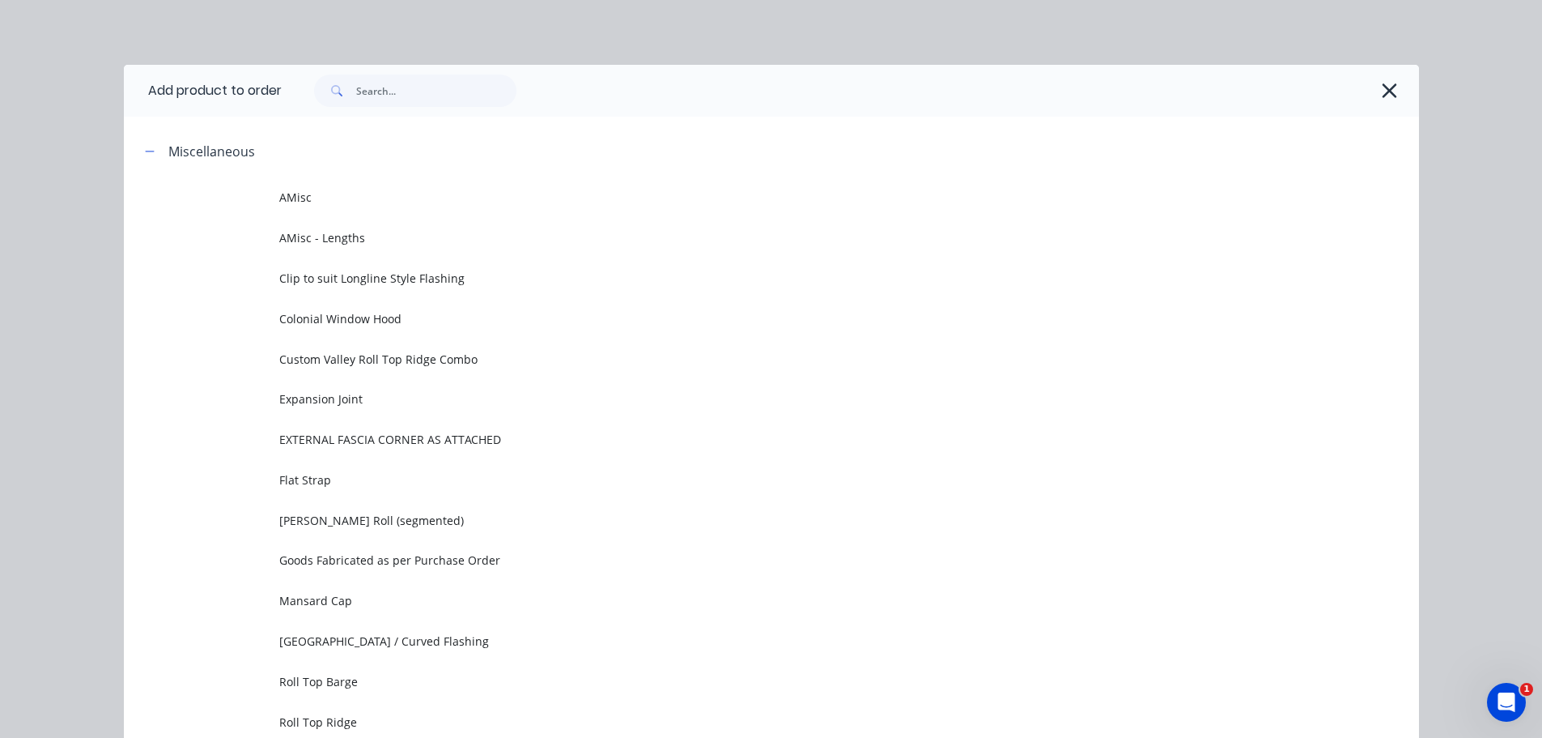
drag, startPoint x: 248, startPoint y: 176, endPoint x: 589, endPoint y: 203, distance: 342.8
click at [513, 207] on td "AMisc" at bounding box center [849, 197] width 1140 height 40
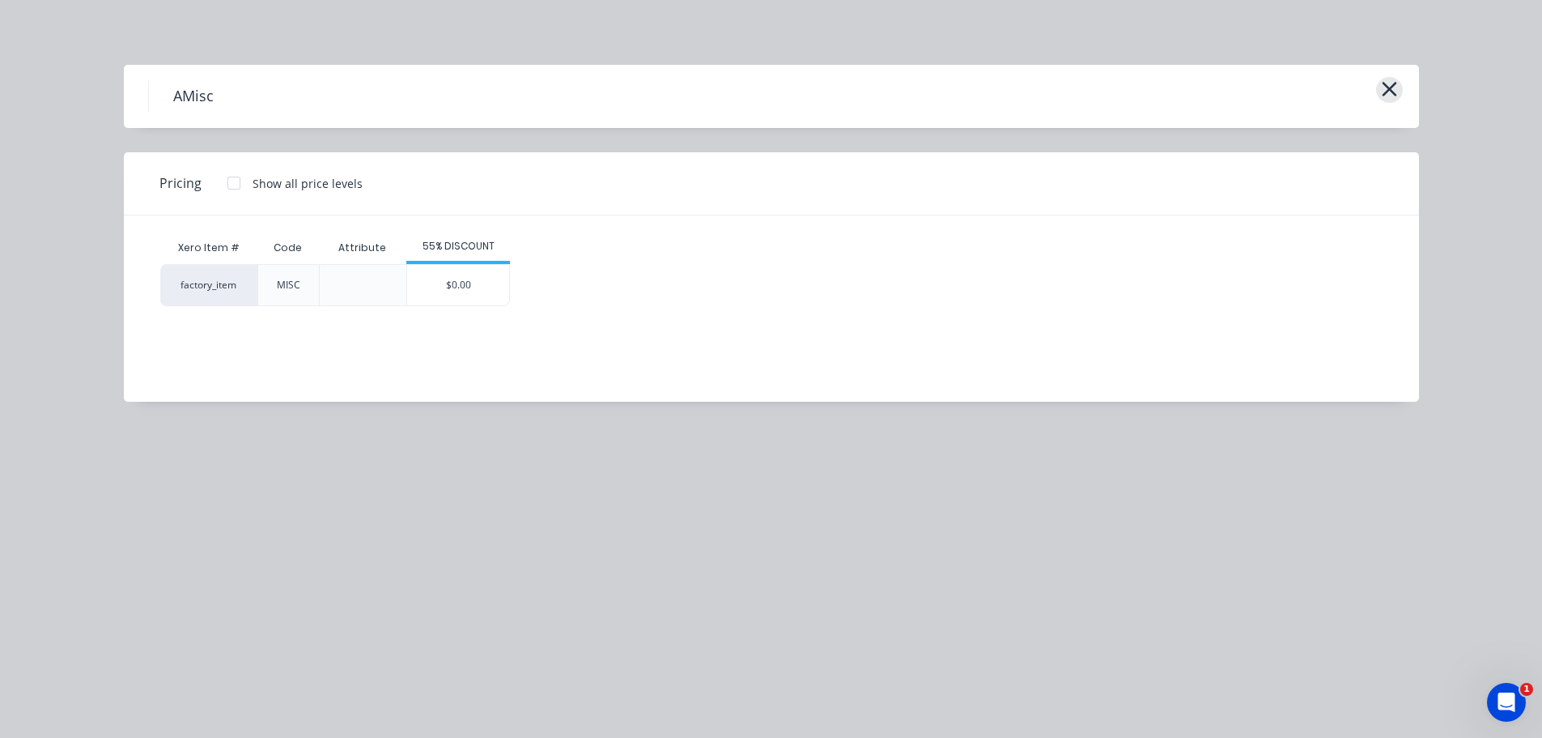
click at [1379, 89] on button "button" at bounding box center [1389, 90] width 27 height 26
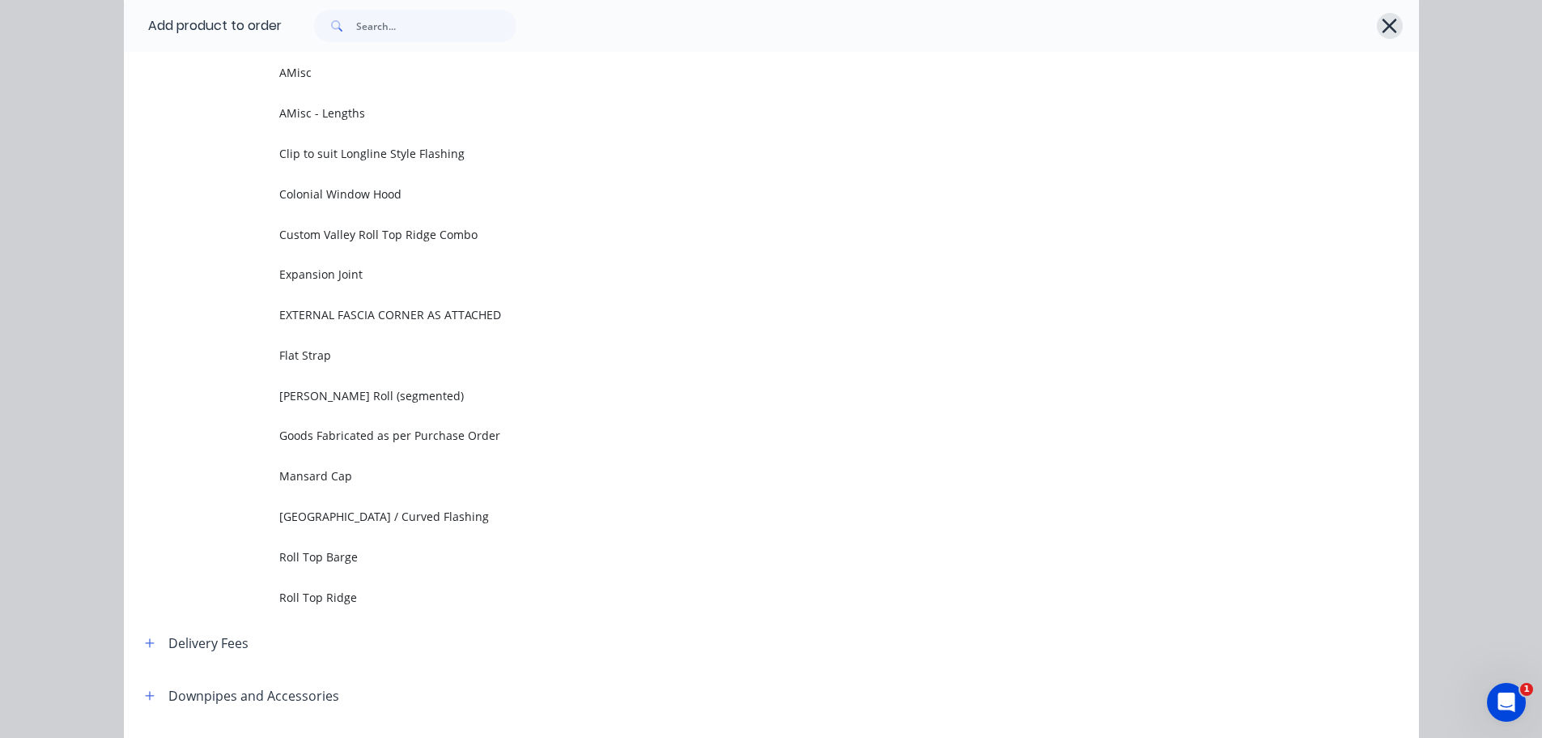
click at [1383, 28] on icon "button" at bounding box center [1390, 26] width 15 height 15
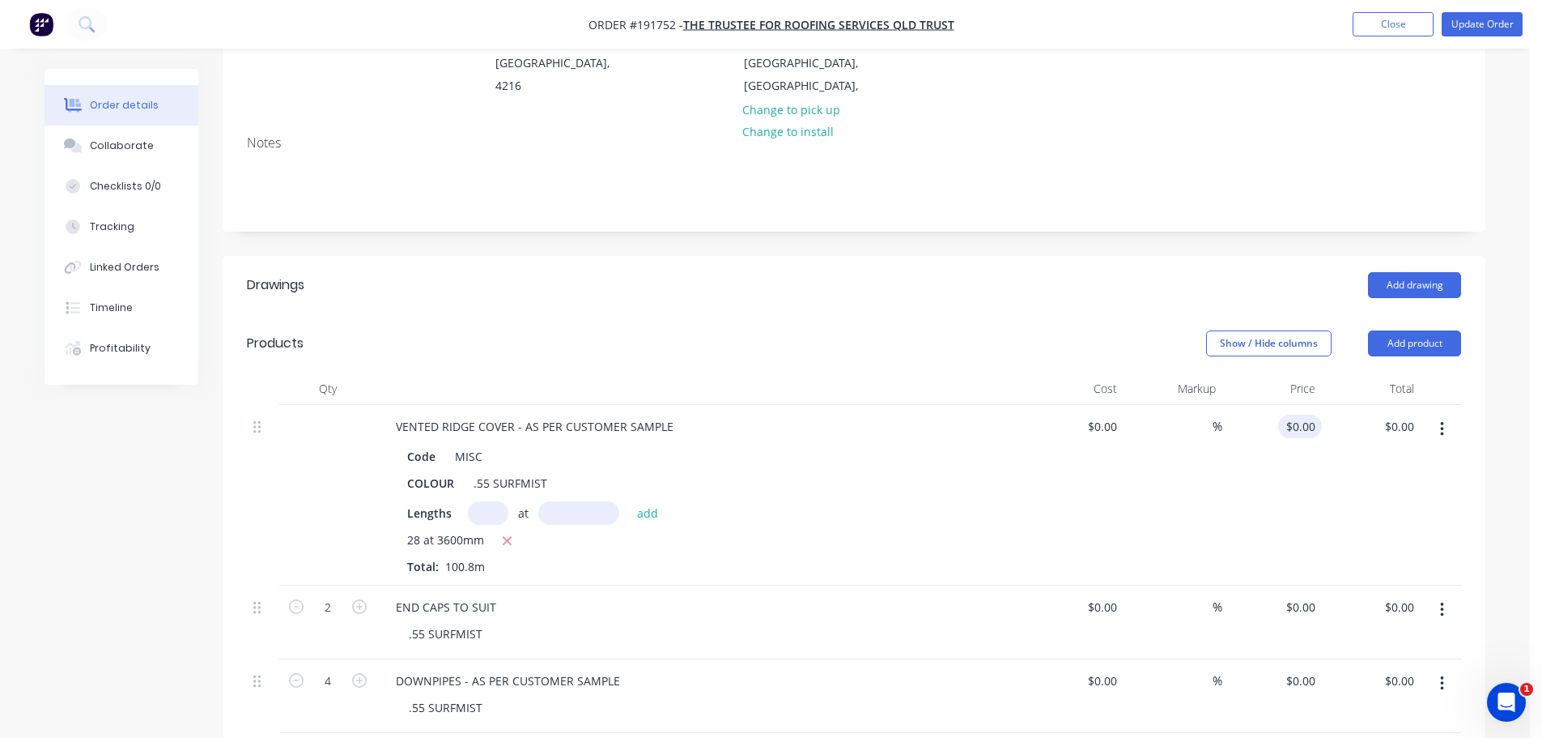
click at [1310, 415] on input "$0.00" at bounding box center [1303, 426] width 37 height 23
click at [732, 330] on div "Show / Hide columns Add product" at bounding box center [983, 343] width 956 height 26
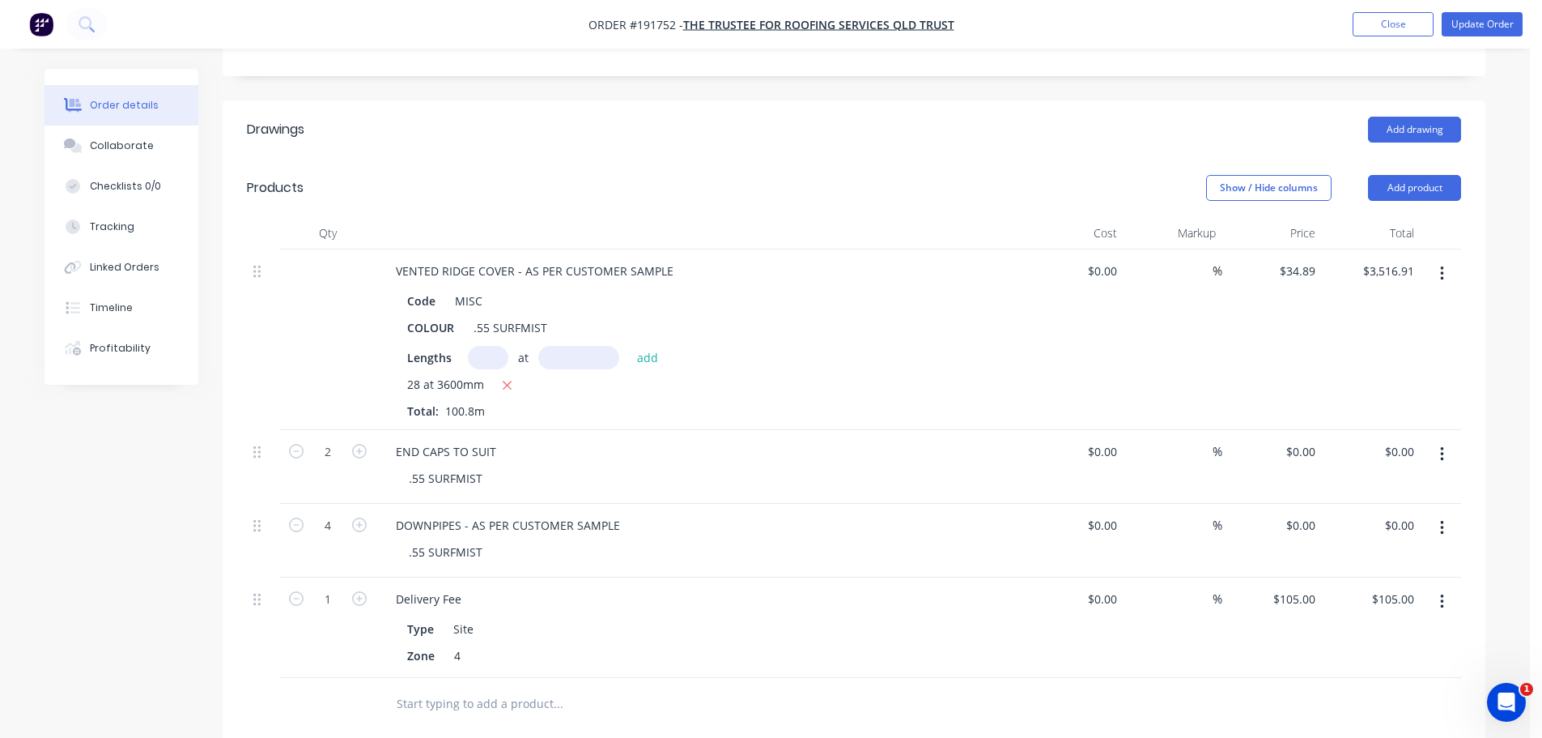
scroll to position [405, 0]
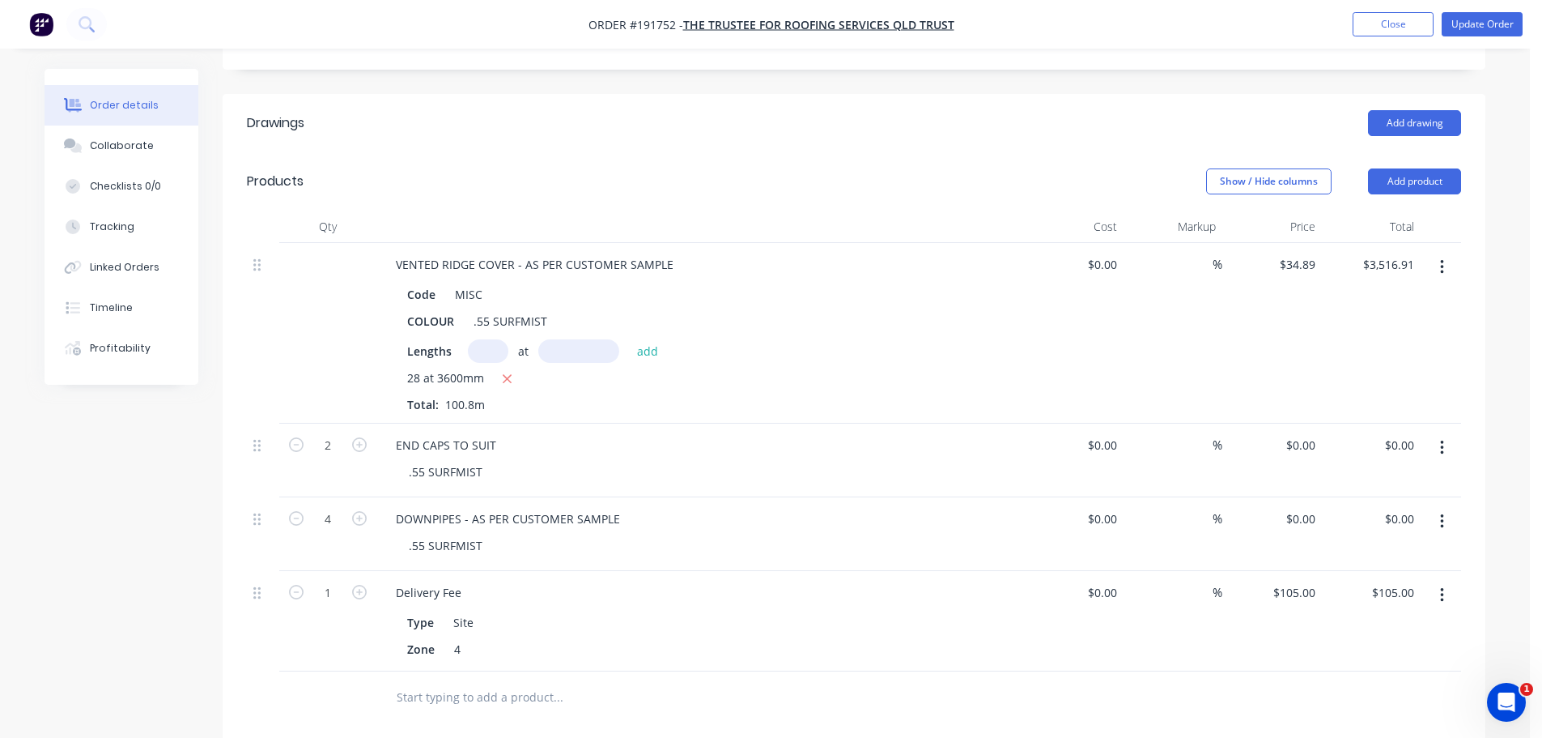
click at [1487, 274] on div "Order details Collaborate Checklists 0/0 Tracking Linked Orders Timeline Profit…" at bounding box center [765, 400] width 1474 height 1473
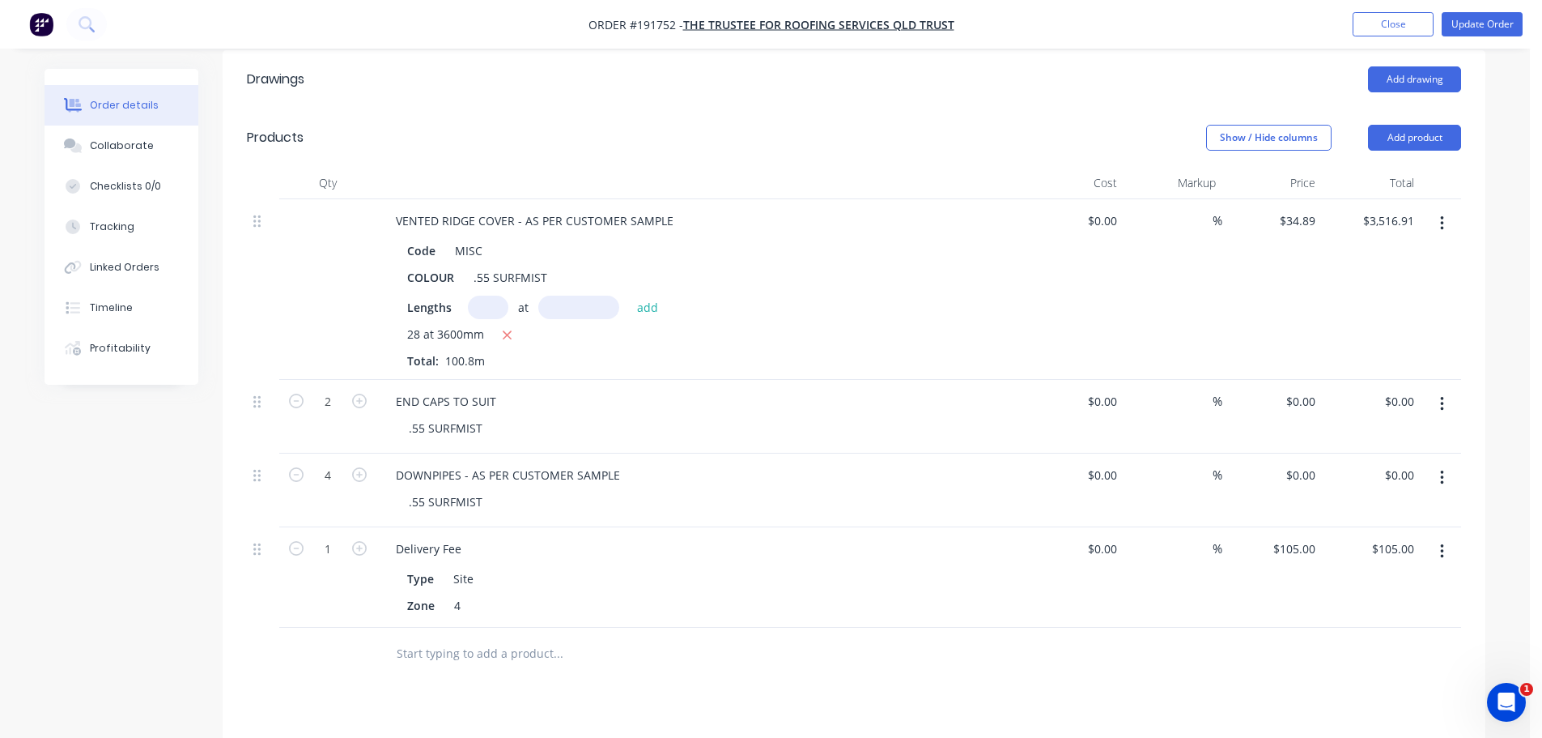
scroll to position [486, 0]
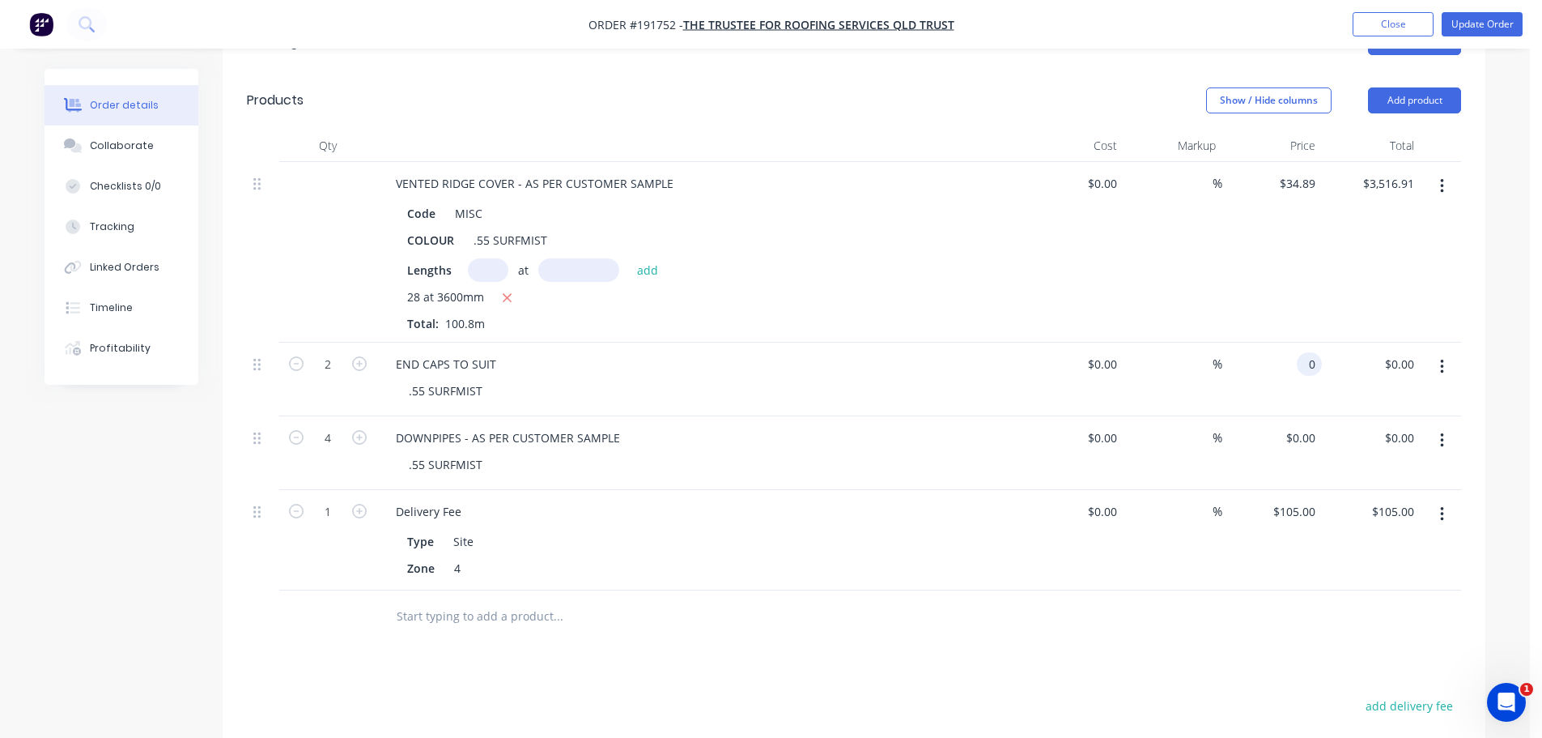
click at [1304, 352] on div "0 0" at bounding box center [1313, 363] width 19 height 23
click at [1504, 398] on div "Order details Collaborate Checklists 0/0 Tracking Linked Orders Timeline Profit…" at bounding box center [765, 285] width 1530 height 1542
drag, startPoint x: 122, startPoint y: 316, endPoint x: 151, endPoint y: 315, distance: 28.4
click at [122, 316] on button "Timeline" at bounding box center [122, 307] width 154 height 40
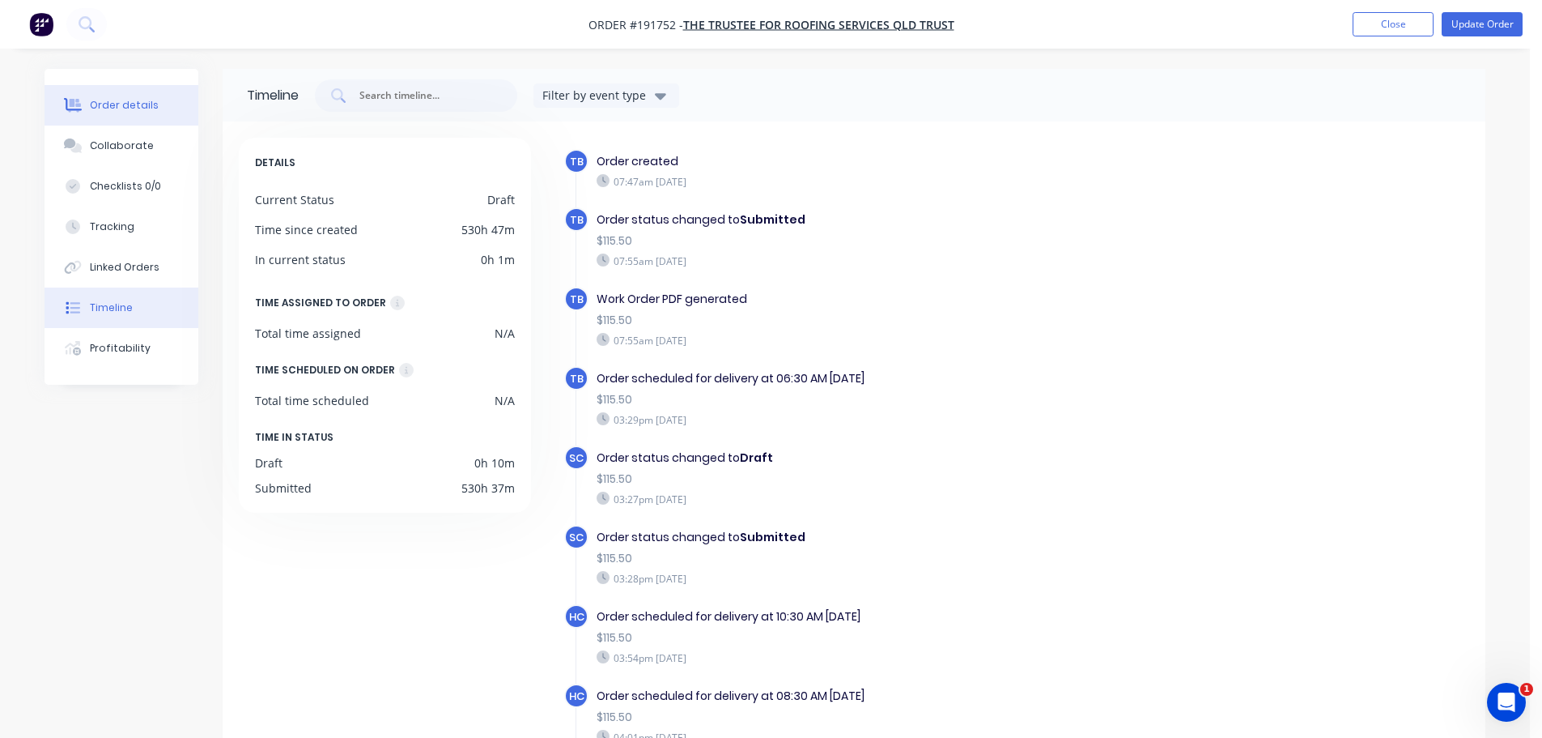
click at [121, 99] on div "Order details" at bounding box center [124, 105] width 69 height 15
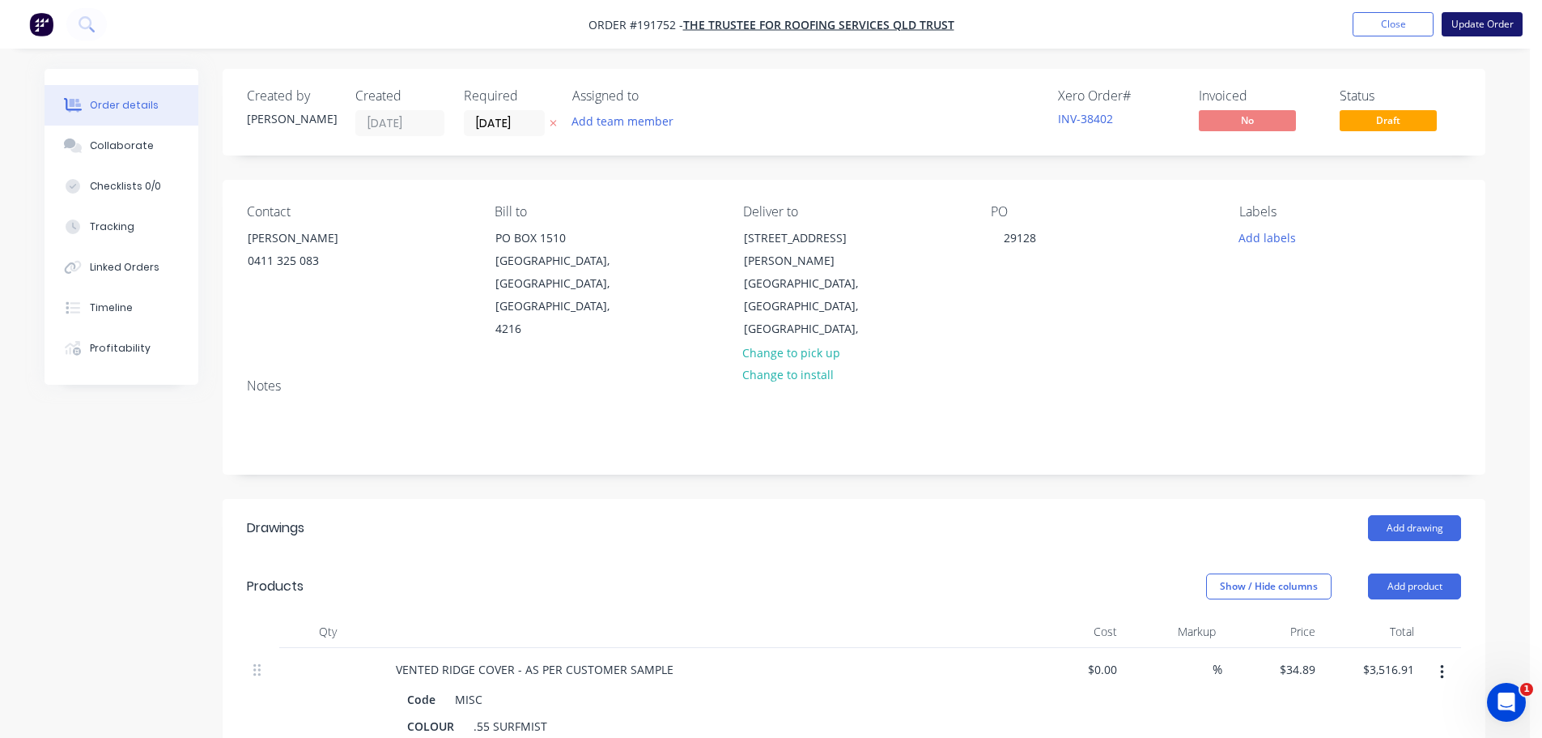
click at [1461, 26] on button "Update Order" at bounding box center [1482, 24] width 81 height 24
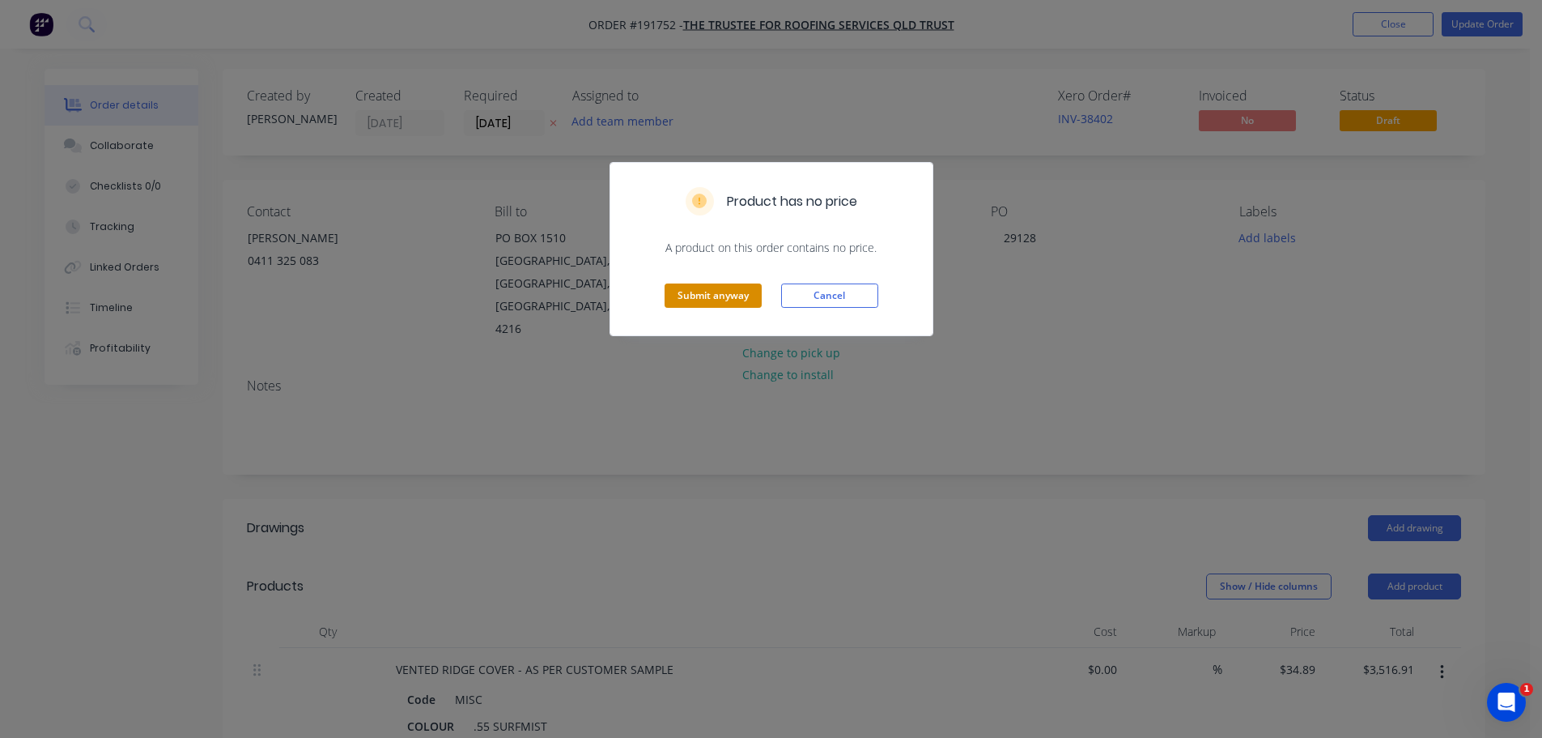
click at [726, 296] on button "Submit anyway" at bounding box center [713, 295] width 97 height 24
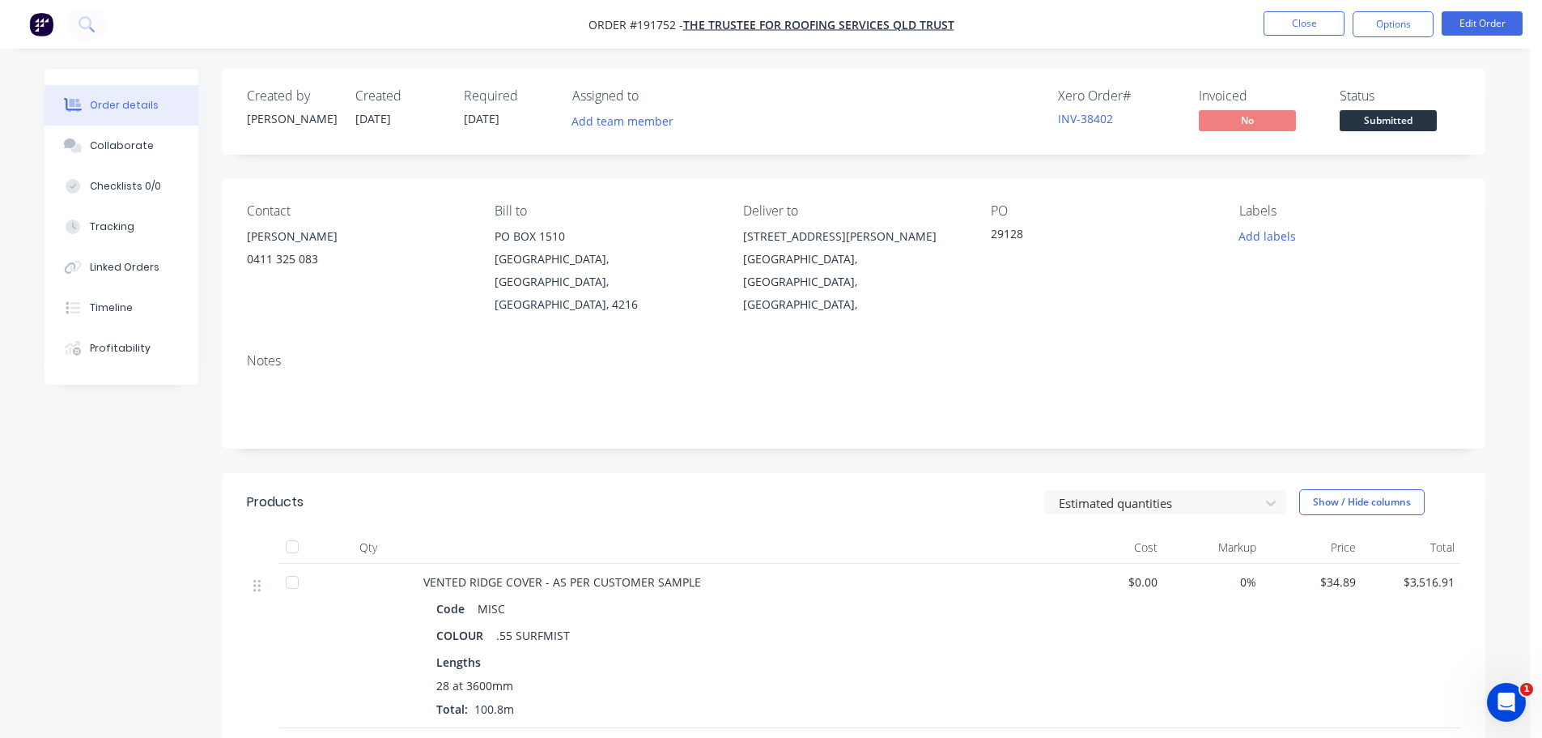
click at [705, 473] on header "Products Estimated quantities Show / Hide columns" at bounding box center [854, 502] width 1263 height 58
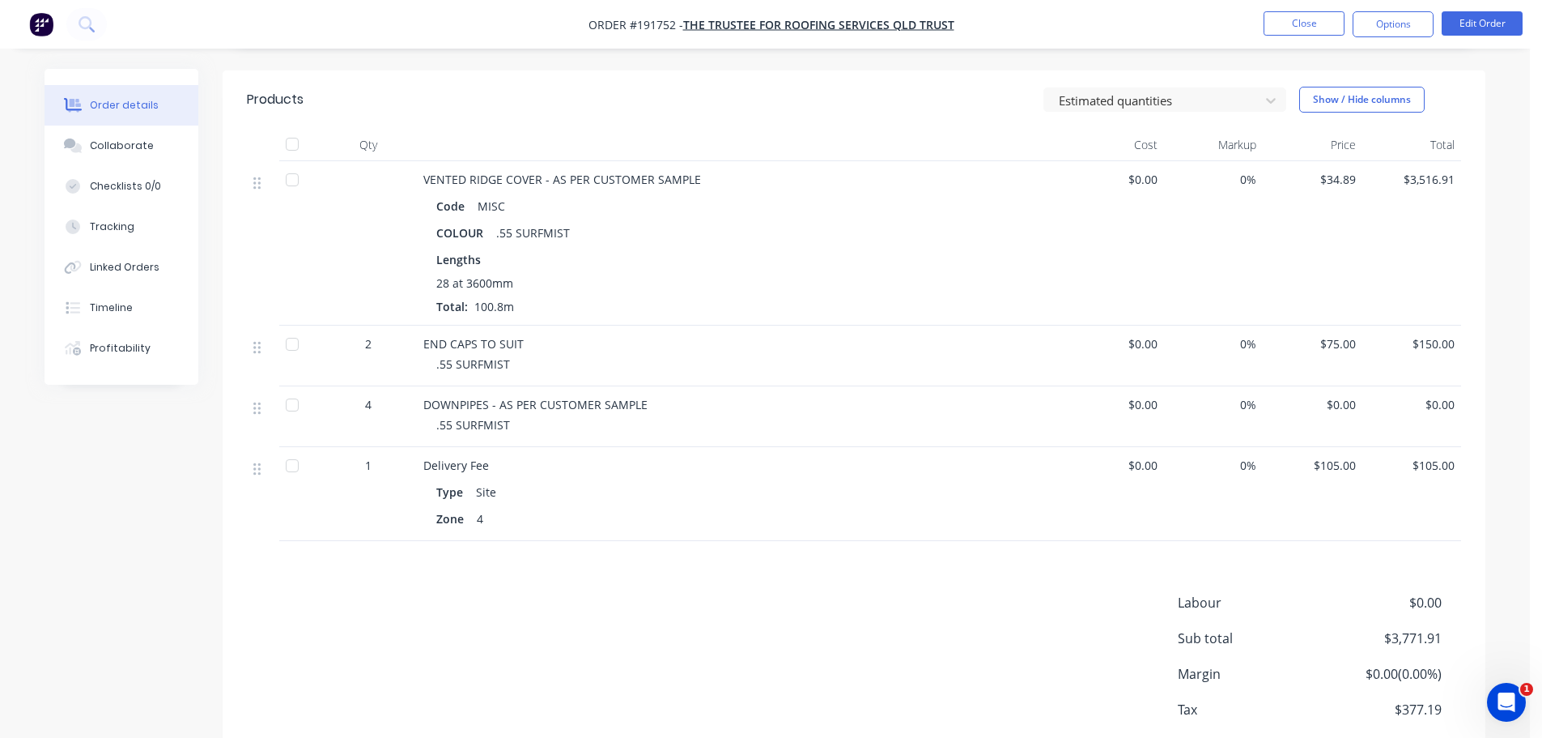
scroll to position [405, 0]
click at [691, 618] on div "Labour $0.00 Sub total $3,771.91 Margin $0.00 ( 0.00 %) Tax $377.19 Total $4,14…" at bounding box center [854, 684] width 1215 height 188
click at [1311, 25] on button "Close" at bounding box center [1304, 23] width 81 height 24
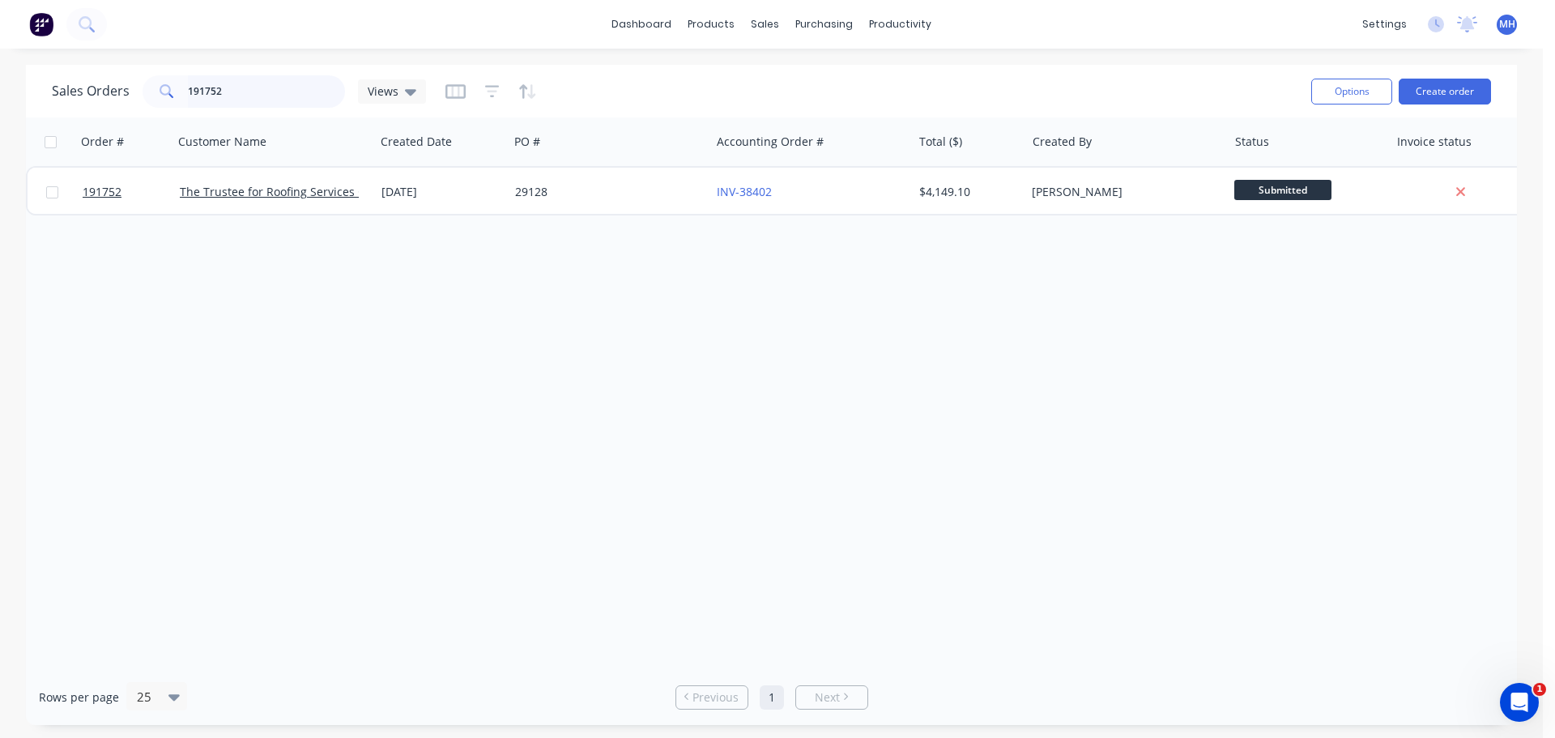
click at [246, 81] on input "191752" at bounding box center [267, 91] width 158 height 32
drag, startPoint x: 246, startPoint y: 81, endPoint x: 428, endPoint y: 49, distance: 185.0
click at [428, 49] on div "dashboard products sales purchasing productivity dashboard products Product Cat…" at bounding box center [771, 369] width 1542 height 738
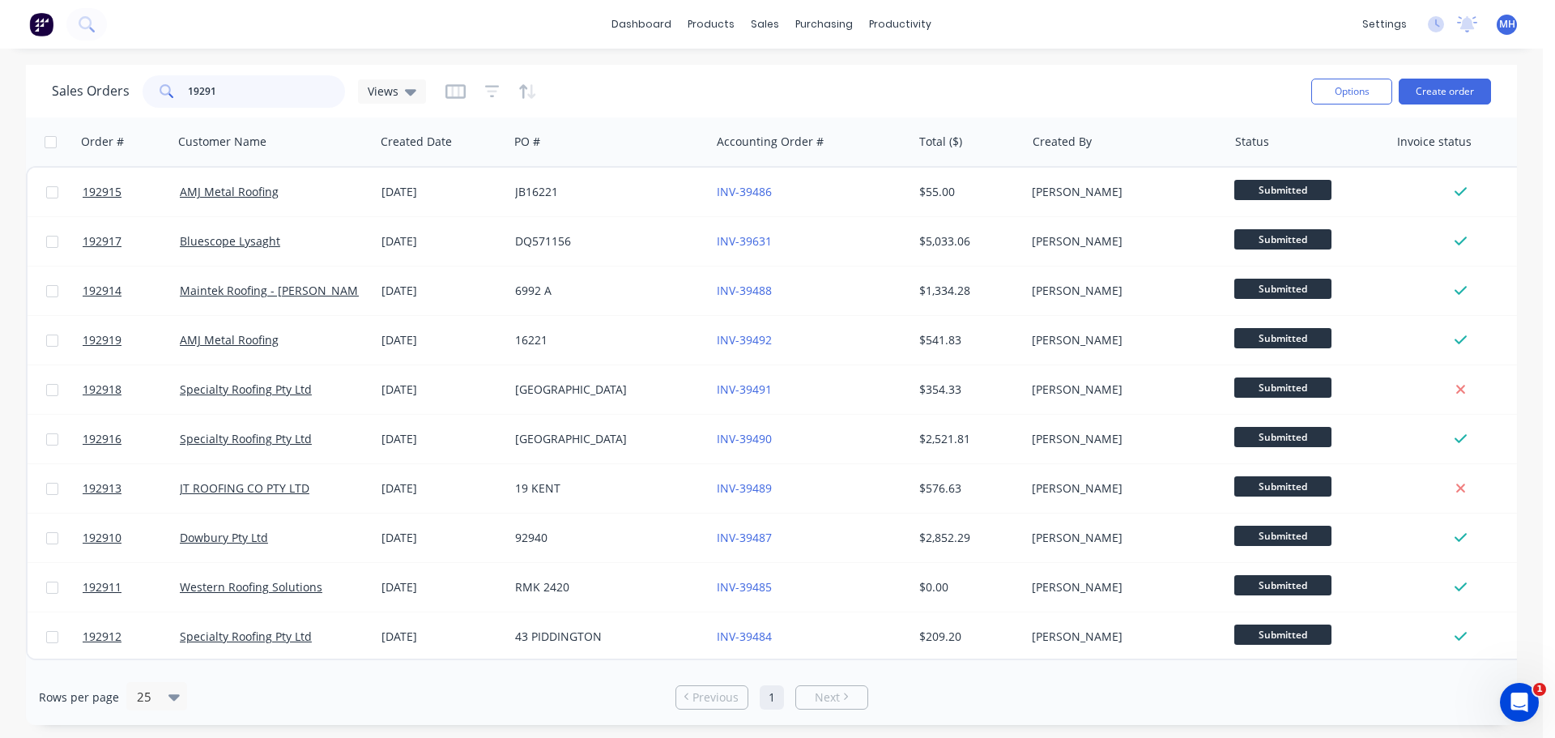
click at [217, 90] on input "19291" at bounding box center [267, 91] width 158 height 32
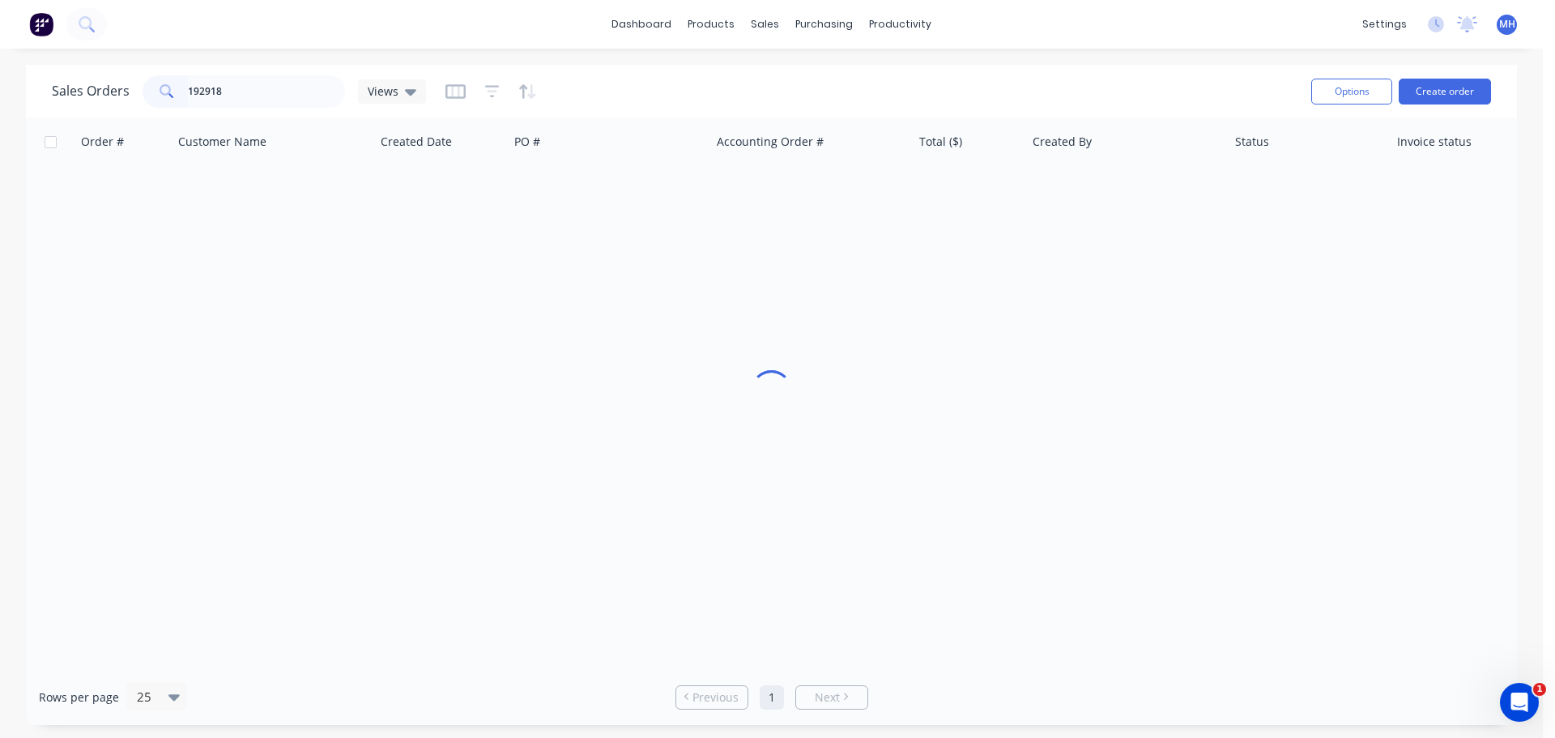
click at [705, 91] on div "Sales Orders 192918 Views" at bounding box center [675, 91] width 1246 height 40
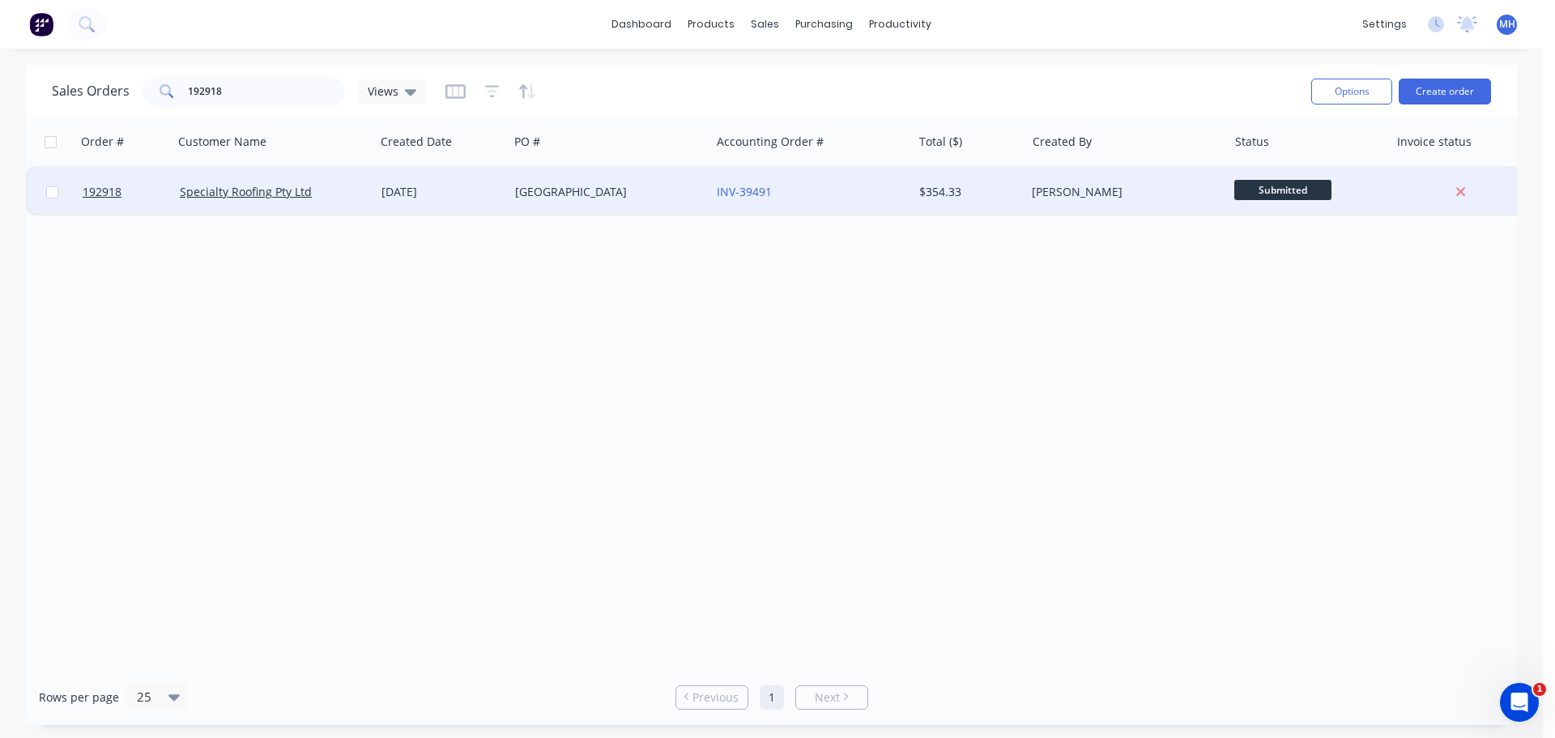
click at [593, 189] on div "[GEOGRAPHIC_DATA]" at bounding box center [605, 192] width 180 height 16
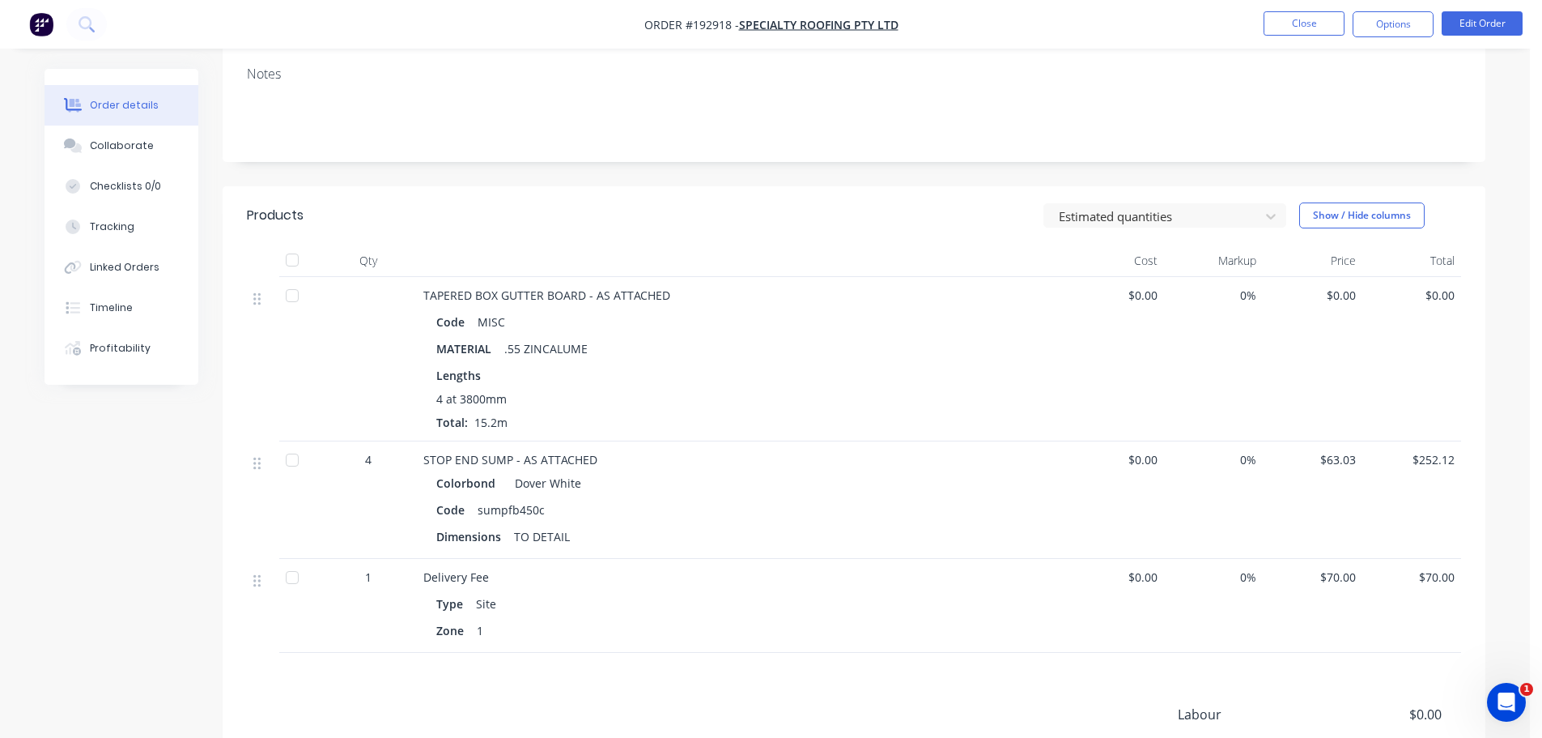
scroll to position [324, 0]
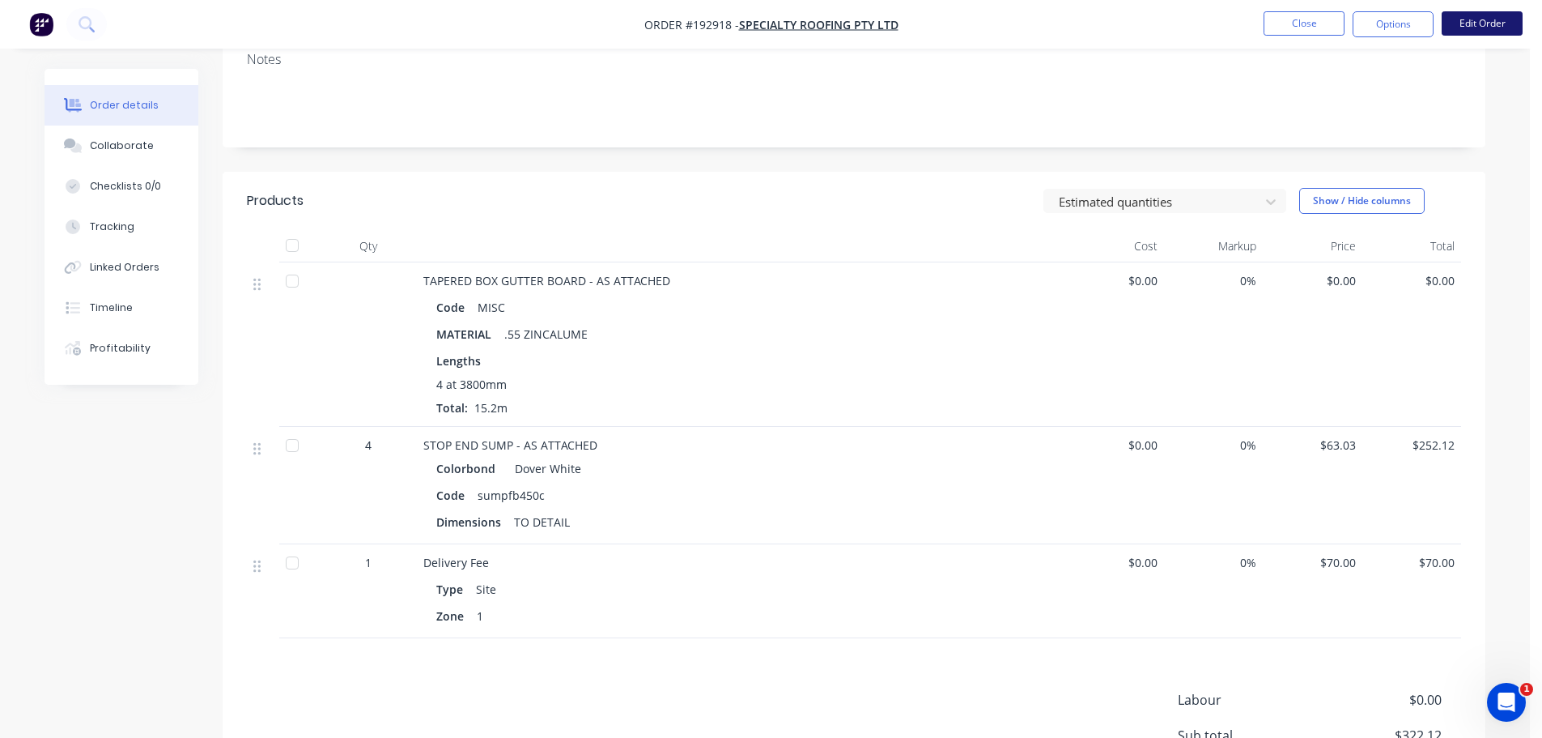
click at [1480, 17] on button "Edit Order" at bounding box center [1482, 23] width 81 height 24
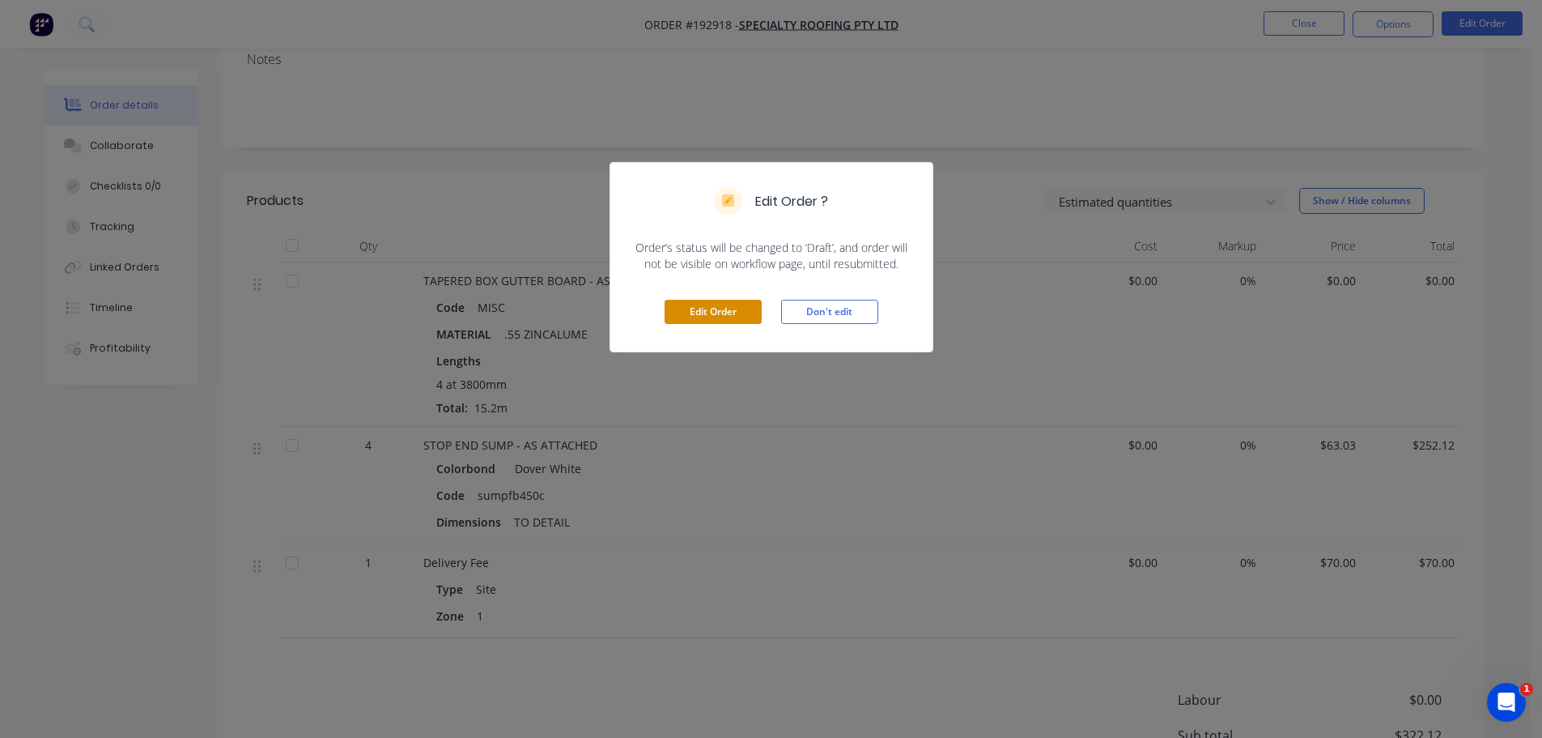
click at [720, 313] on button "Edit Order" at bounding box center [713, 312] width 97 height 24
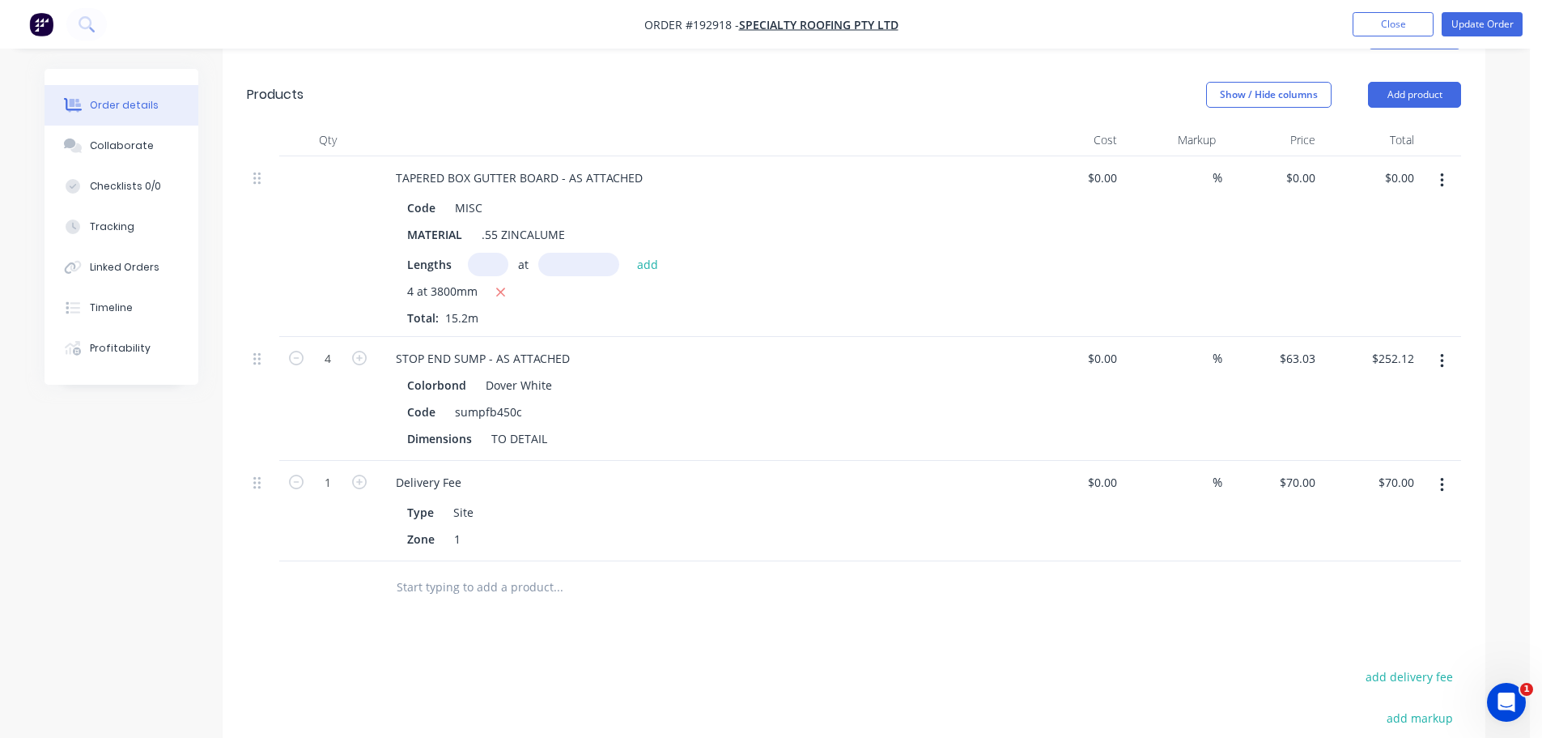
scroll to position [486, 0]
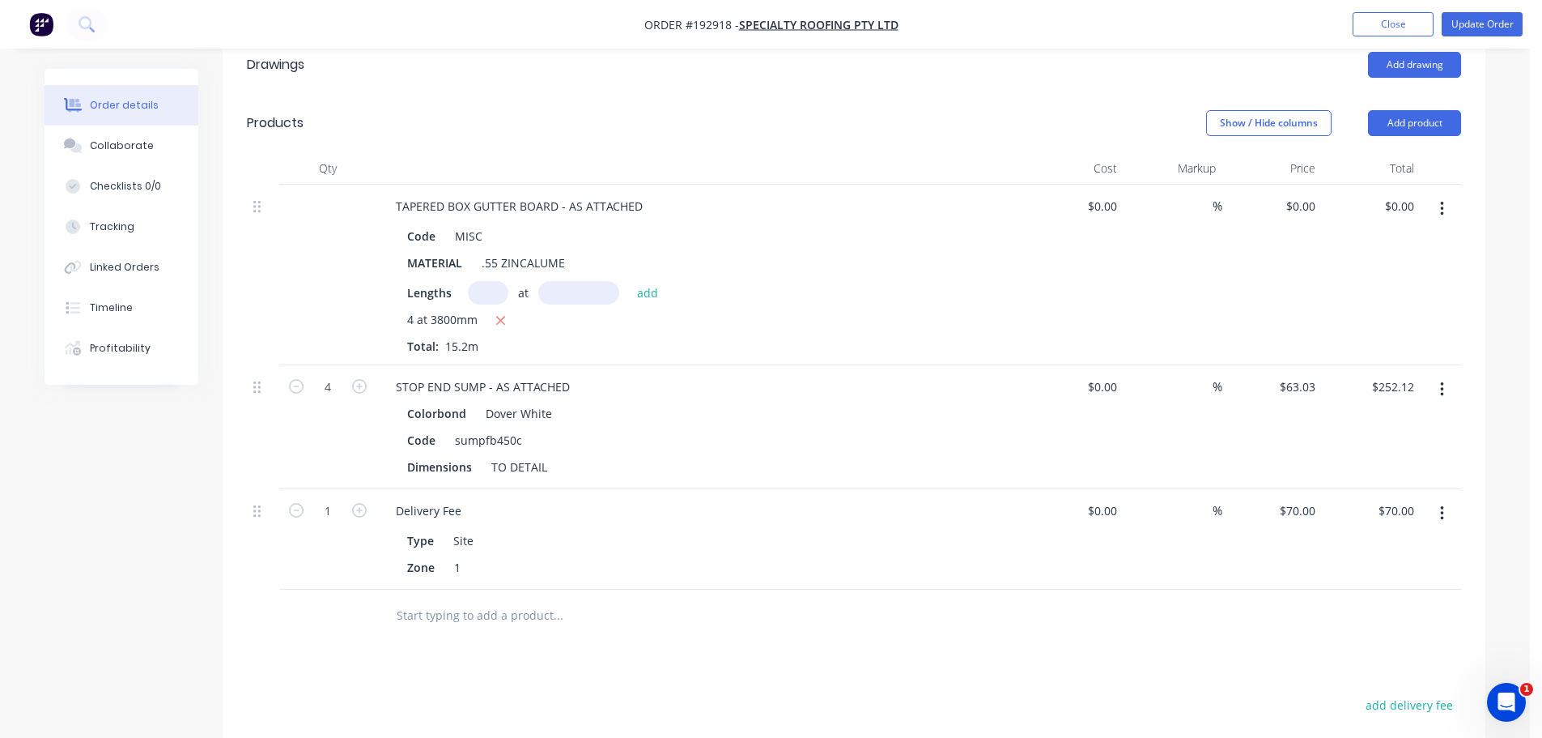
click at [1445, 194] on button "button" at bounding box center [1442, 208] width 38 height 29
click at [1399, 240] on div "Edit" at bounding box center [1384, 251] width 125 height 23
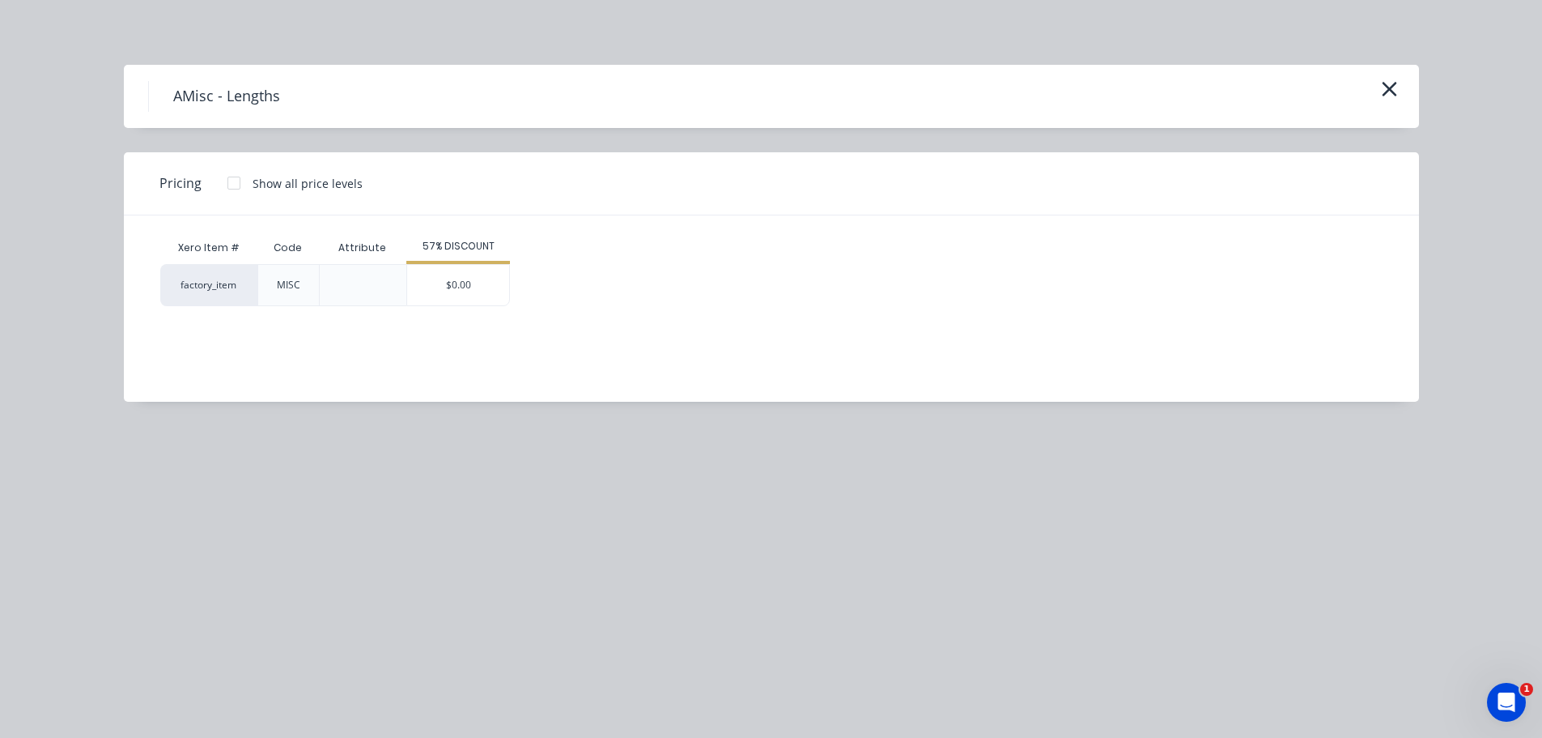
click at [1389, 86] on icon "button" at bounding box center [1389, 89] width 17 height 23
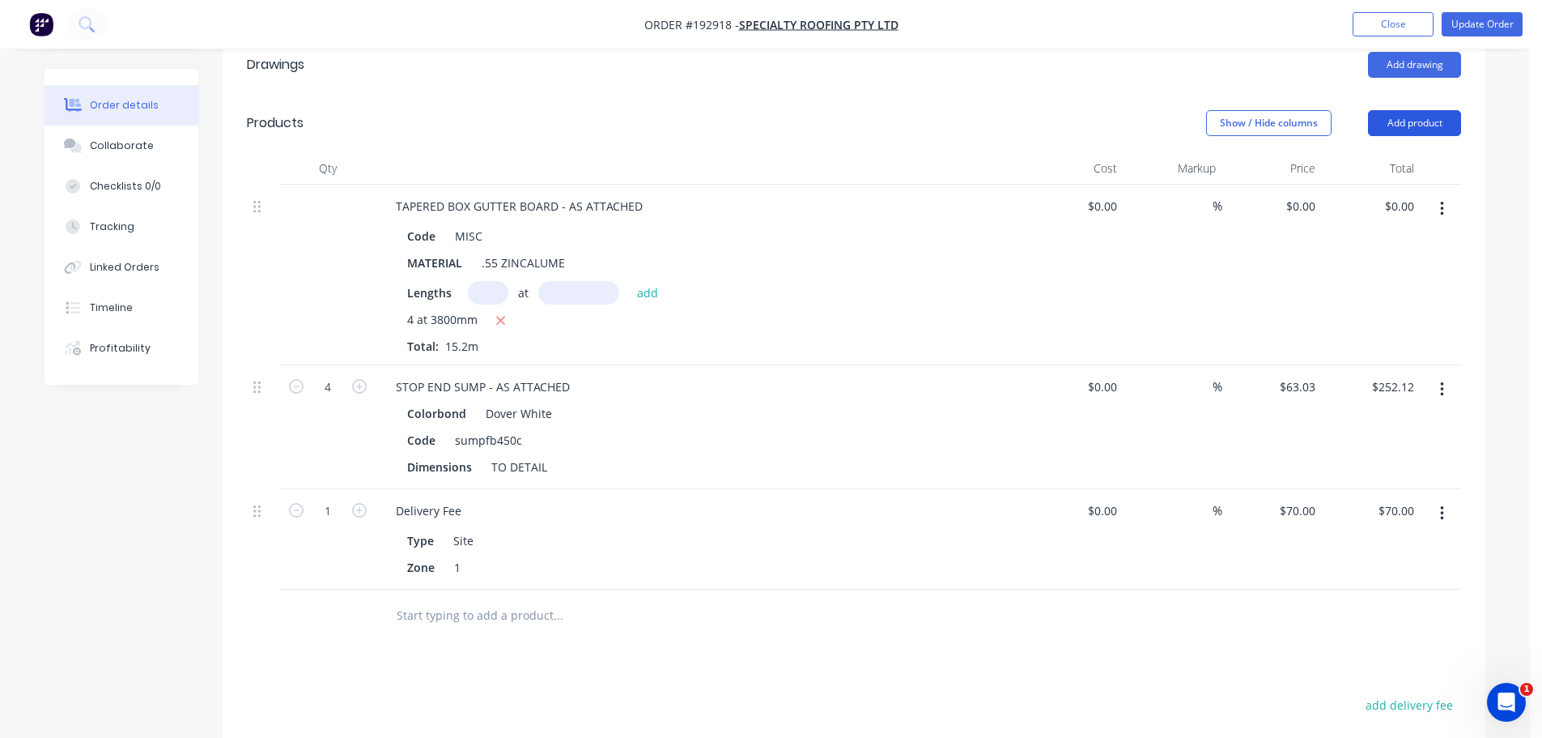
click at [1410, 110] on button "Add product" at bounding box center [1414, 123] width 93 height 26
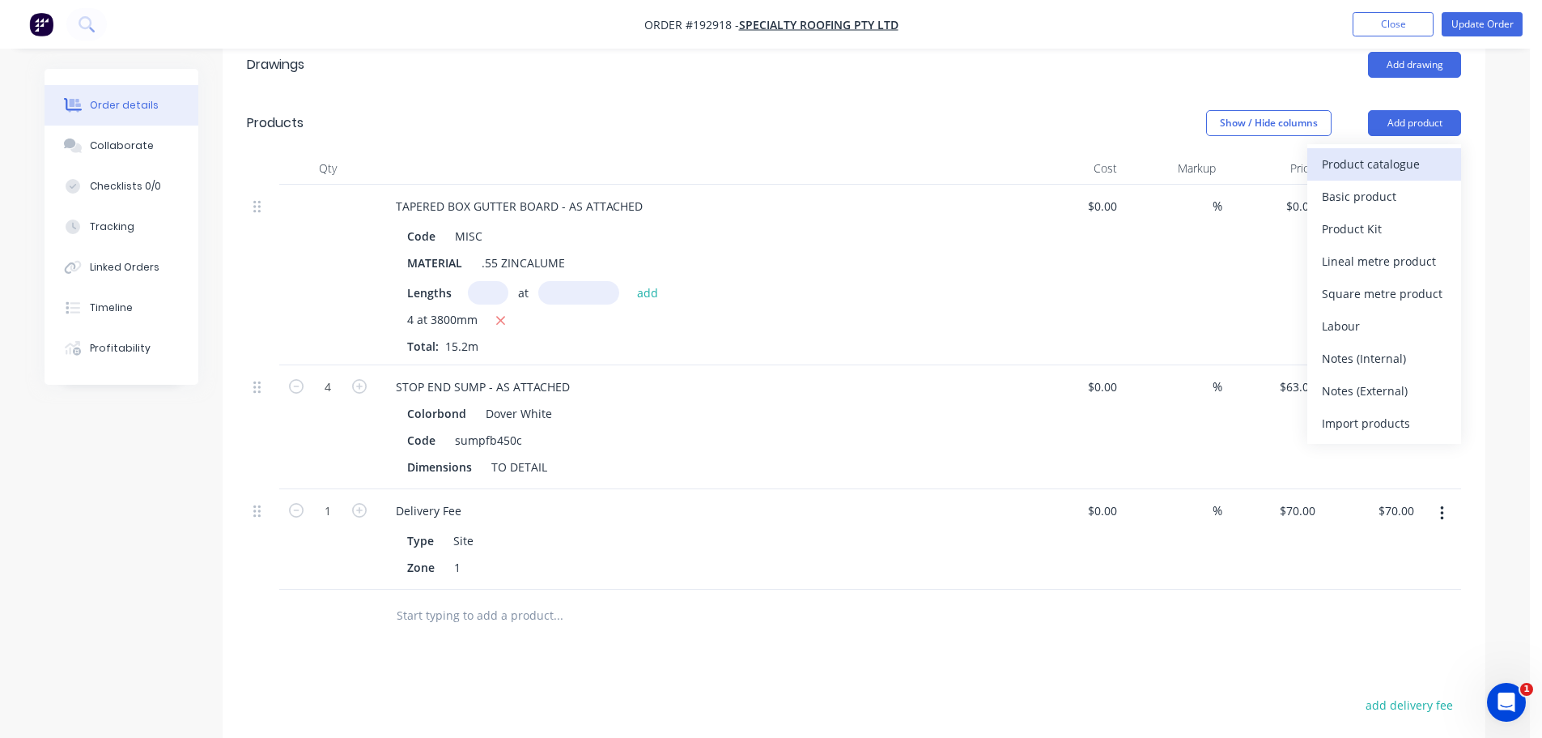
click at [1402, 152] on div "Product catalogue" at bounding box center [1384, 163] width 125 height 23
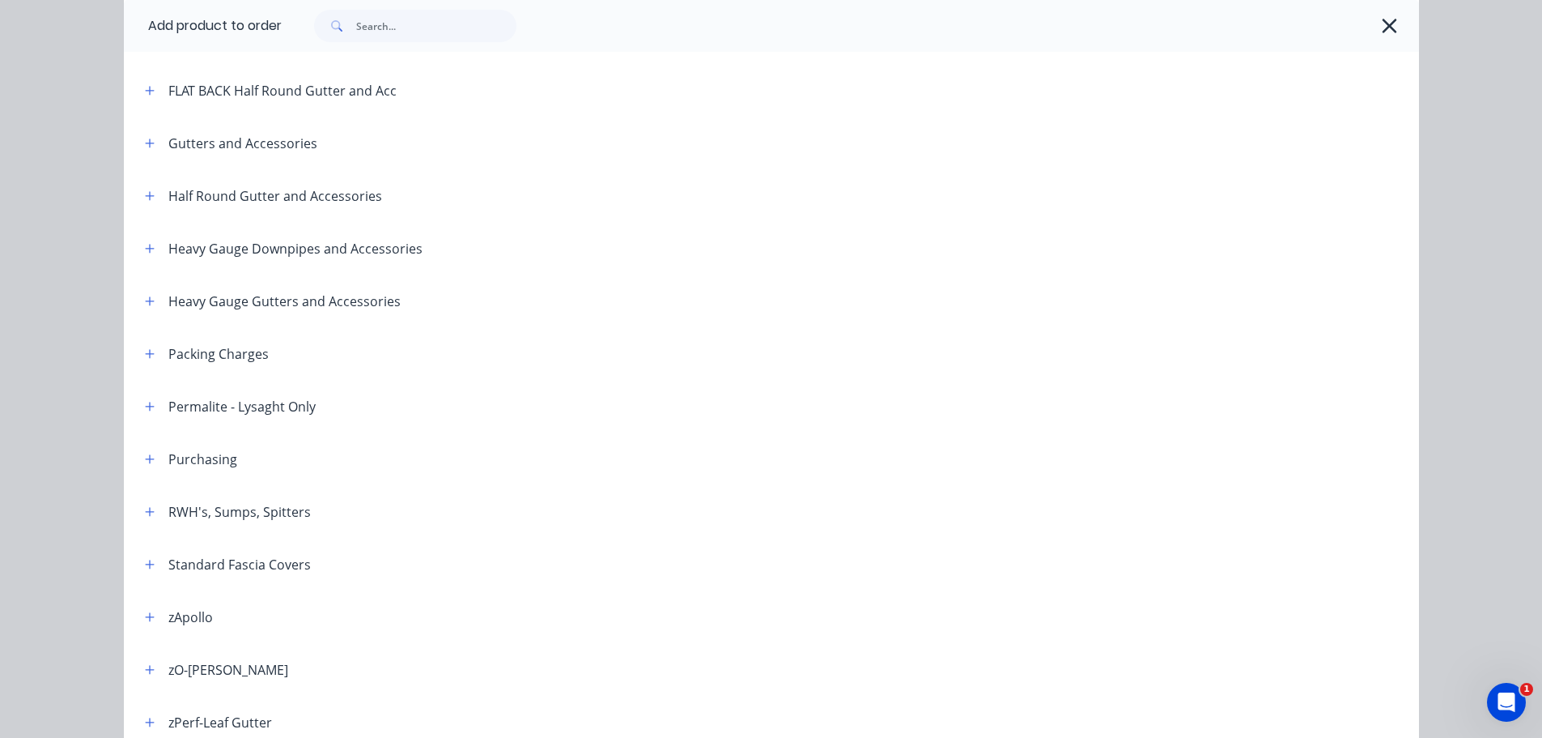
scroll to position [243, 0]
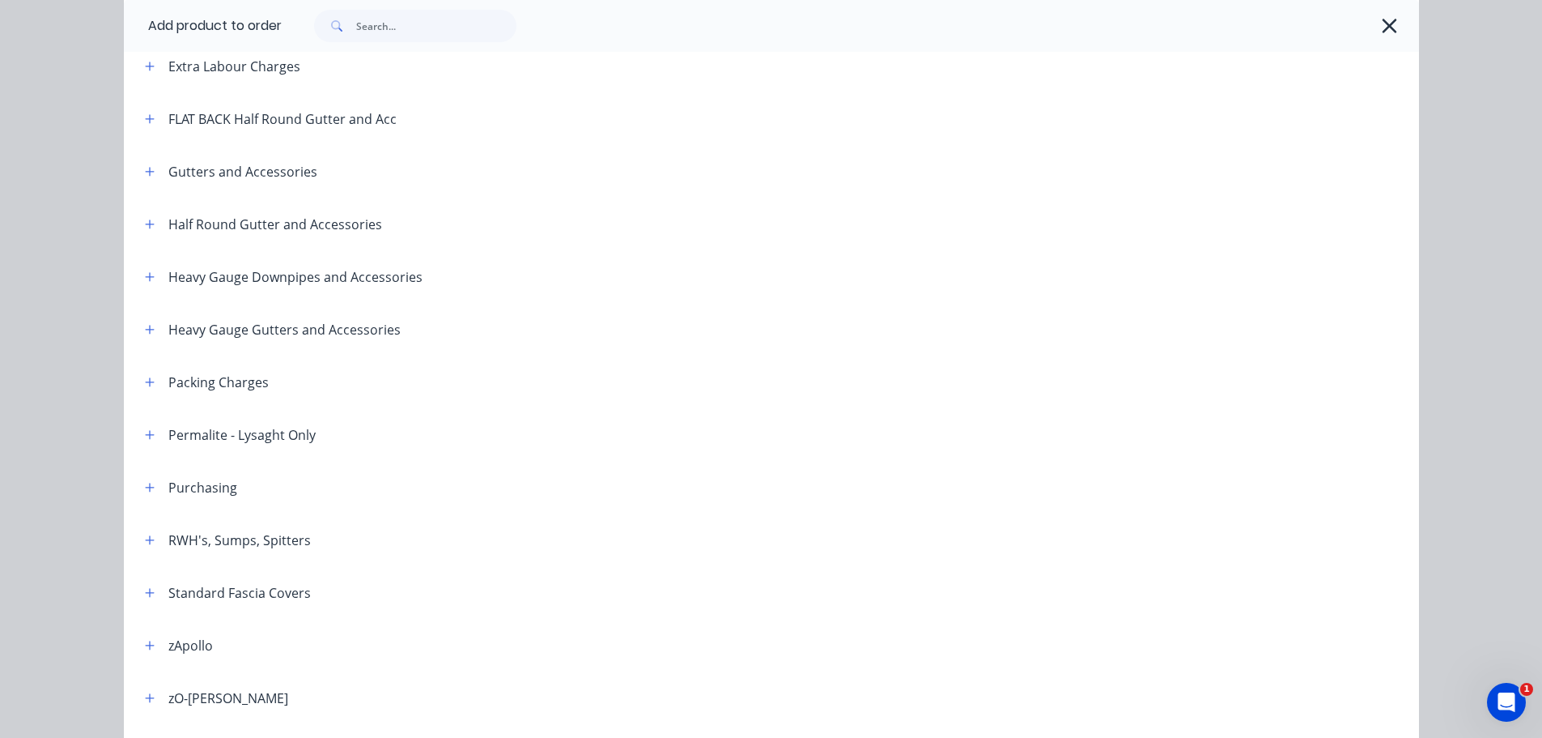
drag, startPoint x: 145, startPoint y: 167, endPoint x: 159, endPoint y: 172, distance: 14.6
click at [146, 167] on icon "button" at bounding box center [150, 171] width 10 height 11
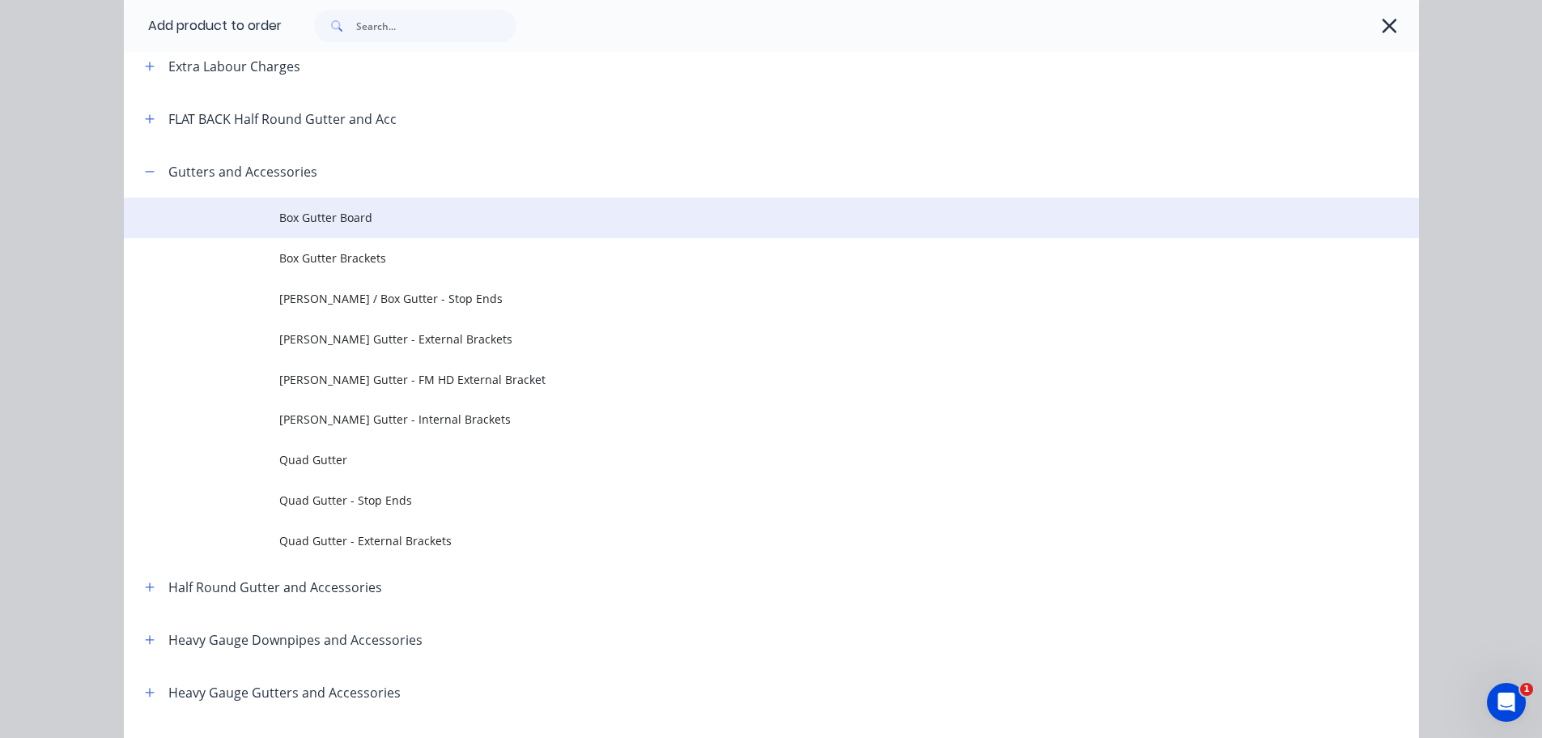
click at [396, 223] on span "Box Gutter Board" at bounding box center [735, 217] width 912 height 17
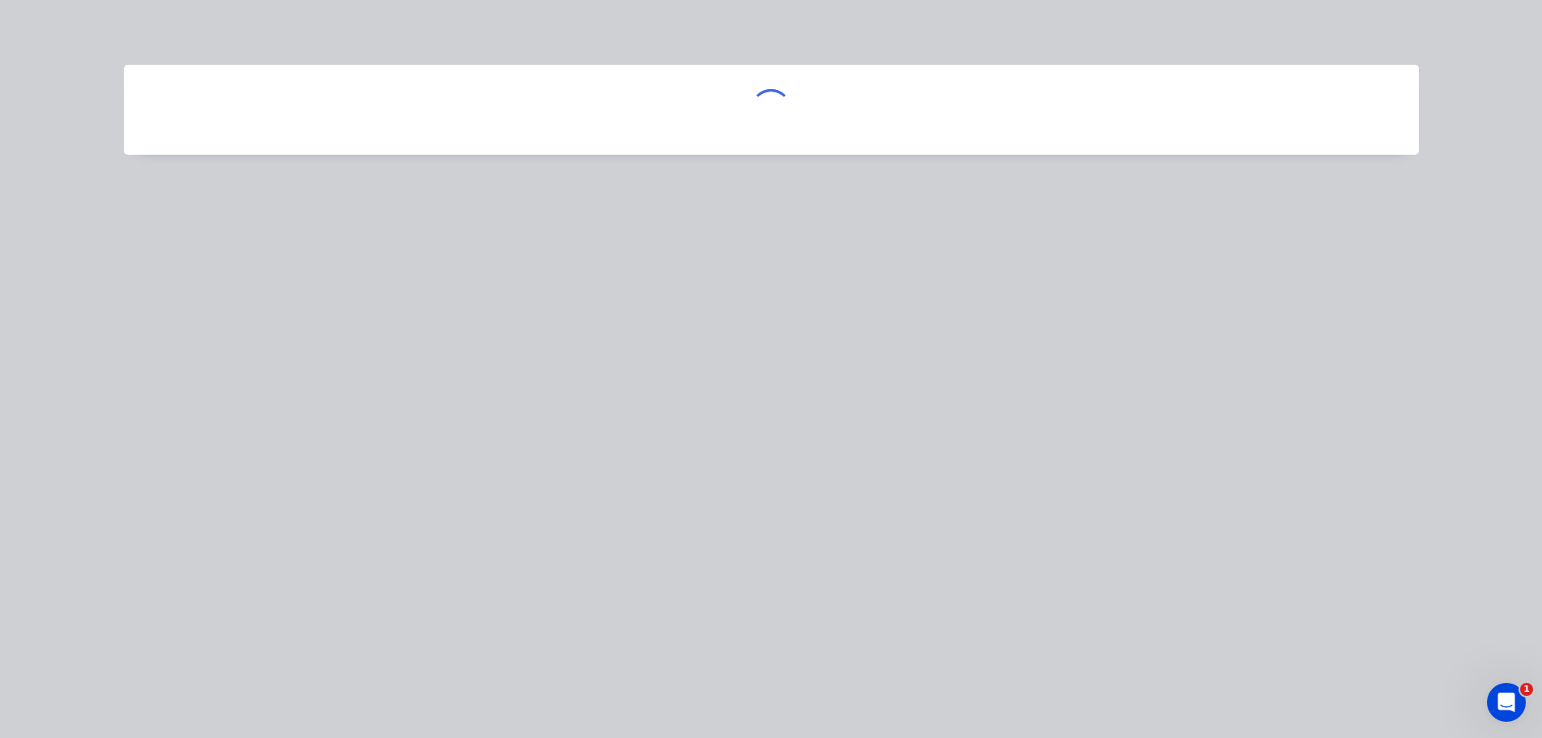
scroll to position [0, 0]
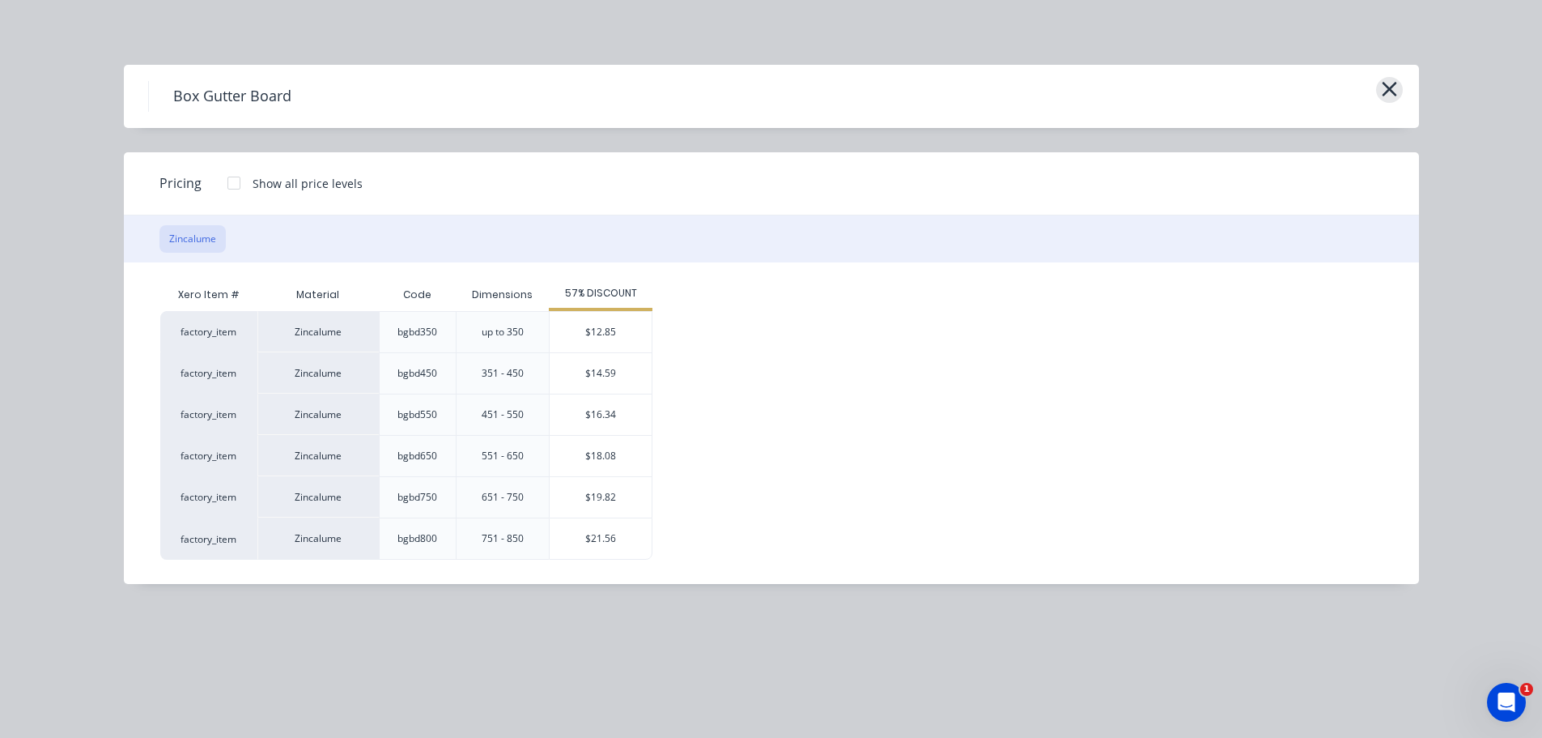
click at [1388, 87] on icon "button" at bounding box center [1389, 89] width 15 height 15
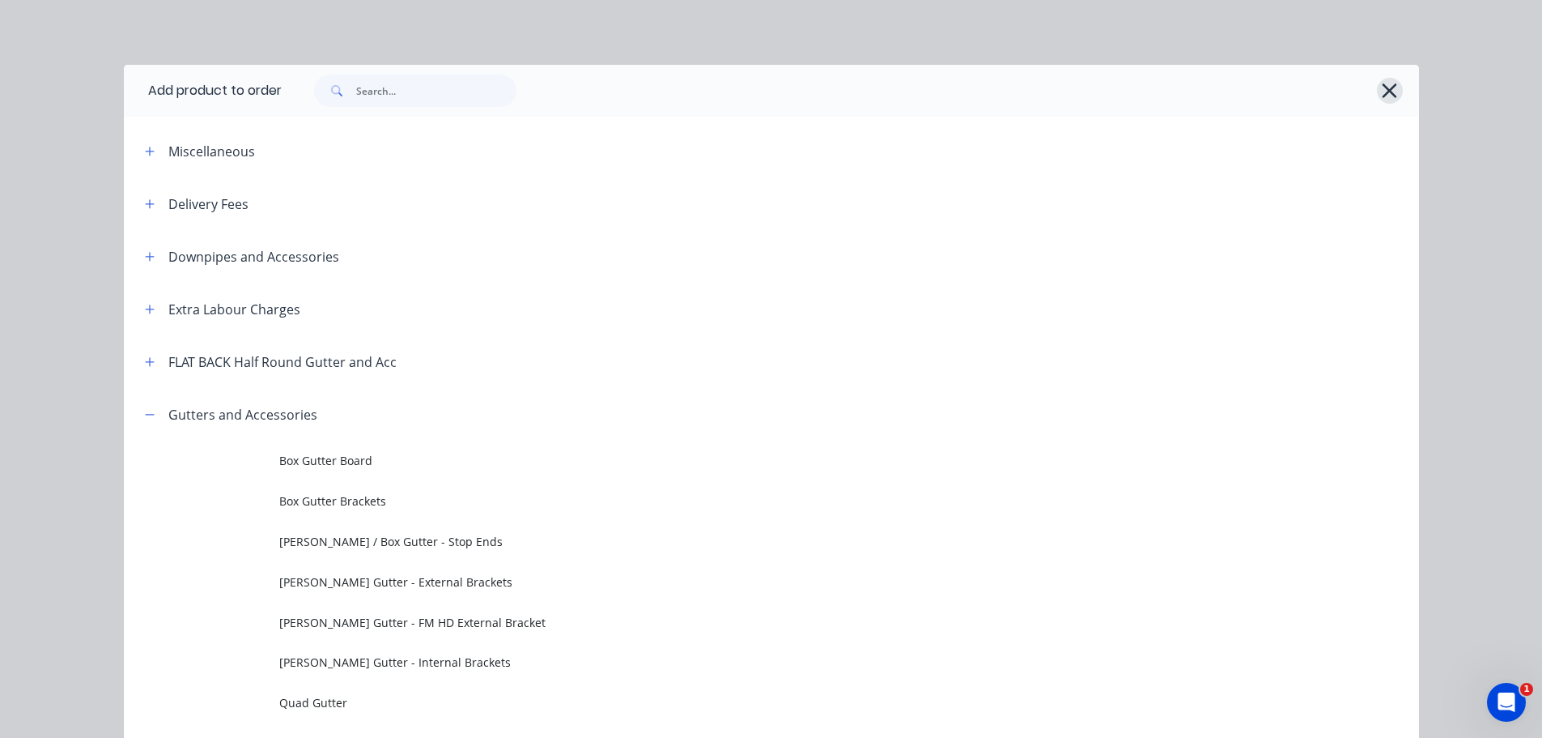
scroll to position [388, 0]
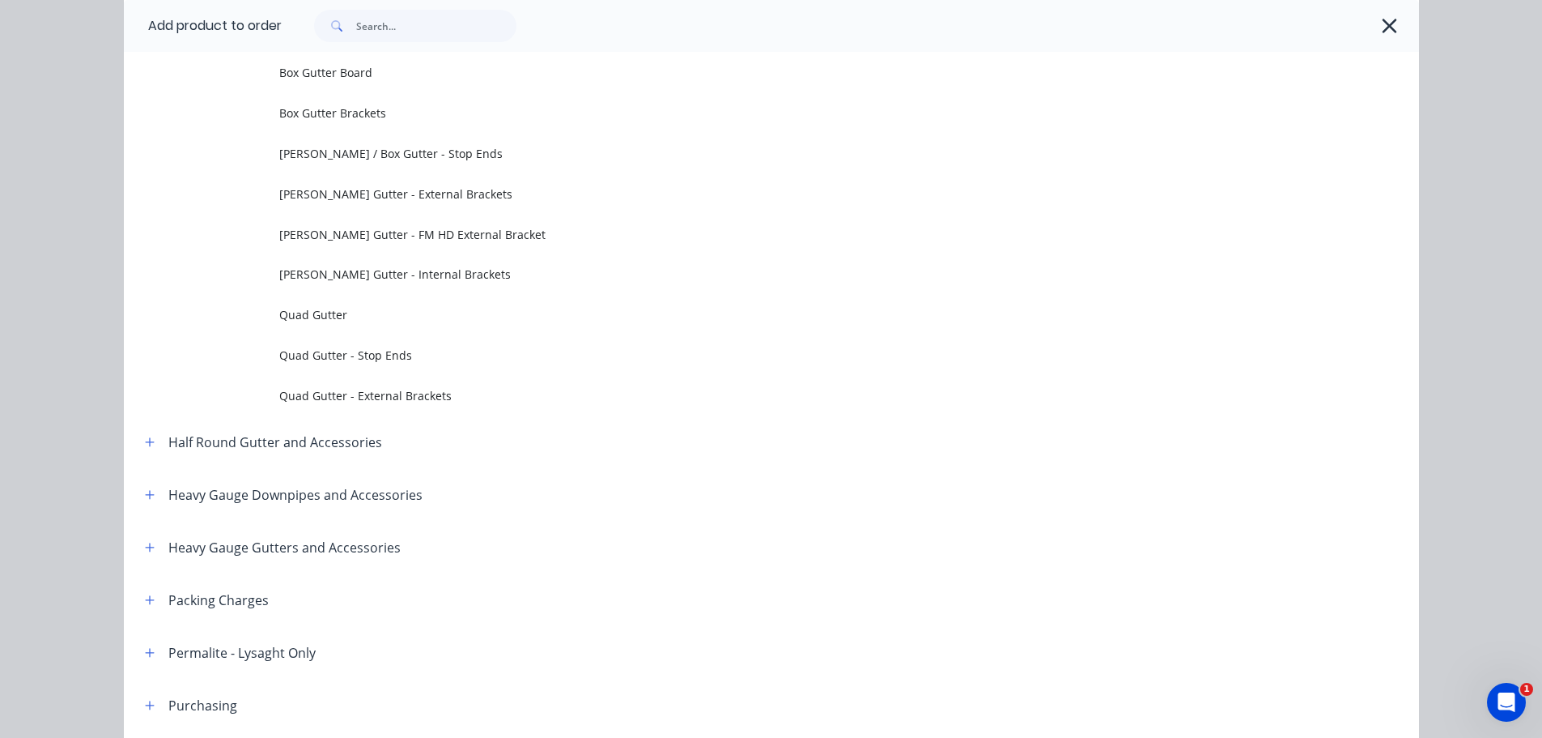
drag, startPoint x: 1375, startPoint y: 28, endPoint x: 1375, endPoint y: 58, distance: 30.8
click at [1381, 27] on icon "button" at bounding box center [1389, 26] width 17 height 23
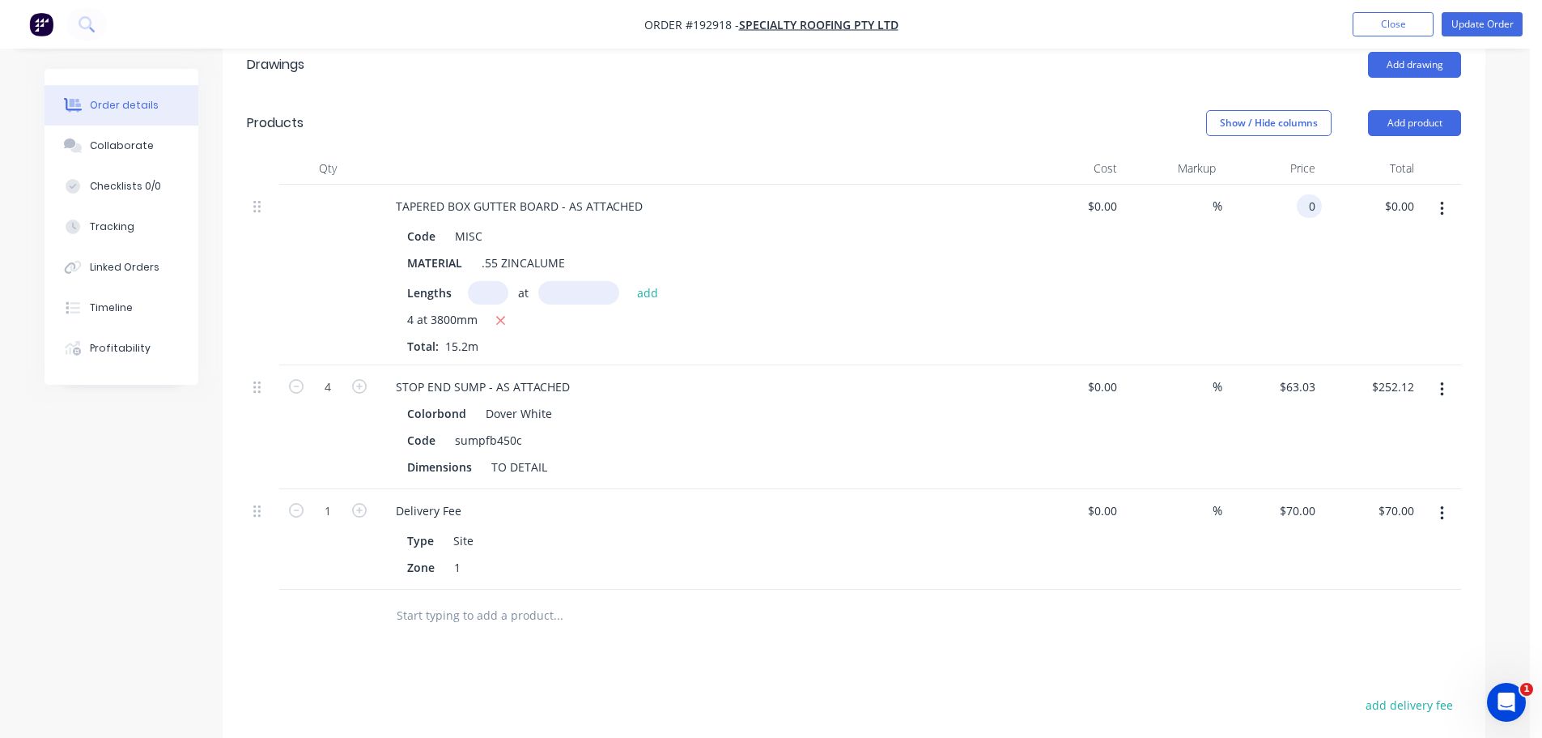
click at [1301, 194] on div "0 0" at bounding box center [1309, 205] width 25 height 23
click at [1109, 110] on div "Show / Hide columns Add product" at bounding box center [983, 123] width 956 height 26
click at [1490, 11] on nav "Order #192918 - Specialty Roofing Pty Ltd Add product Close Update Order" at bounding box center [771, 24] width 1542 height 49
click at [1493, 16] on button "Update Order" at bounding box center [1482, 24] width 81 height 24
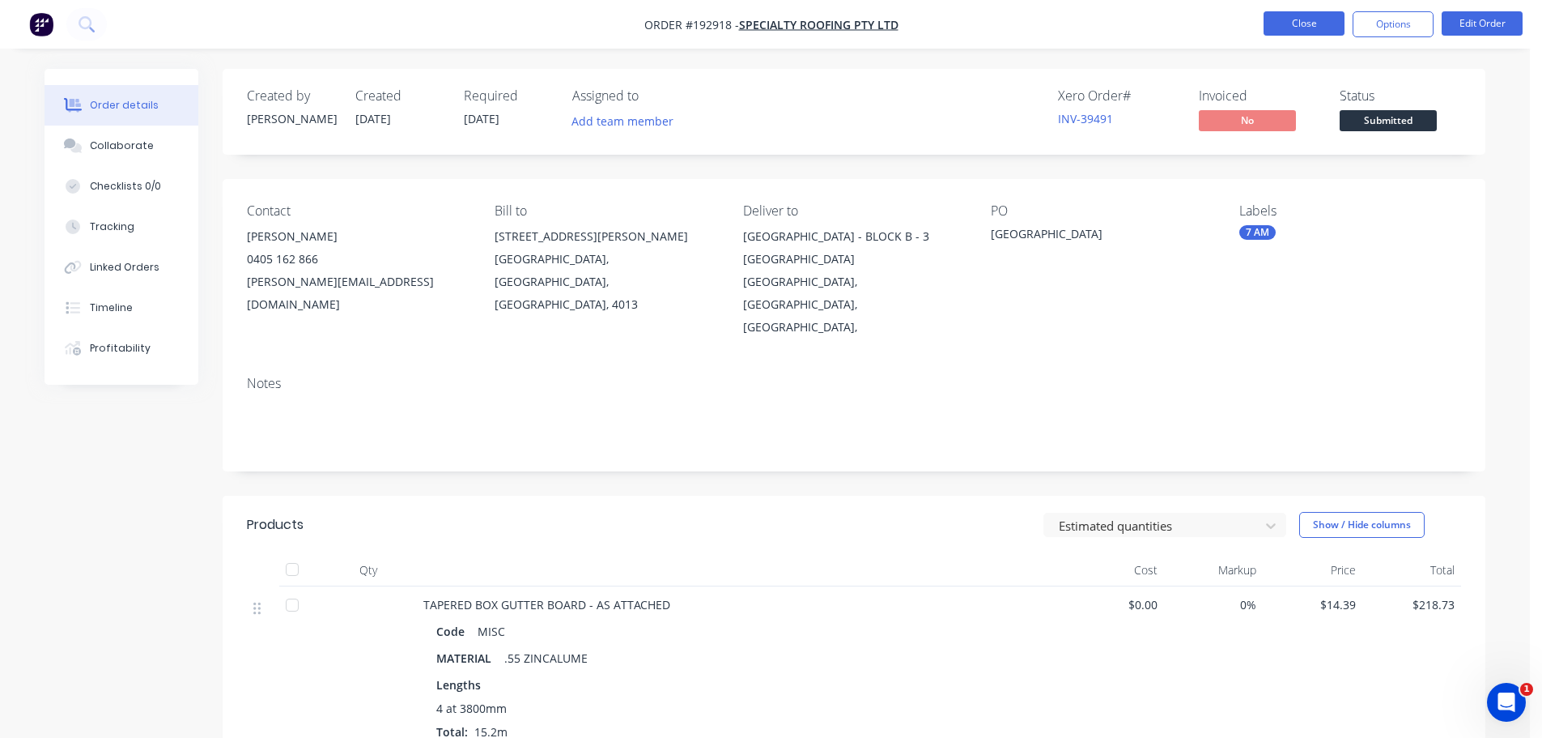
click at [1304, 23] on button "Close" at bounding box center [1304, 23] width 81 height 24
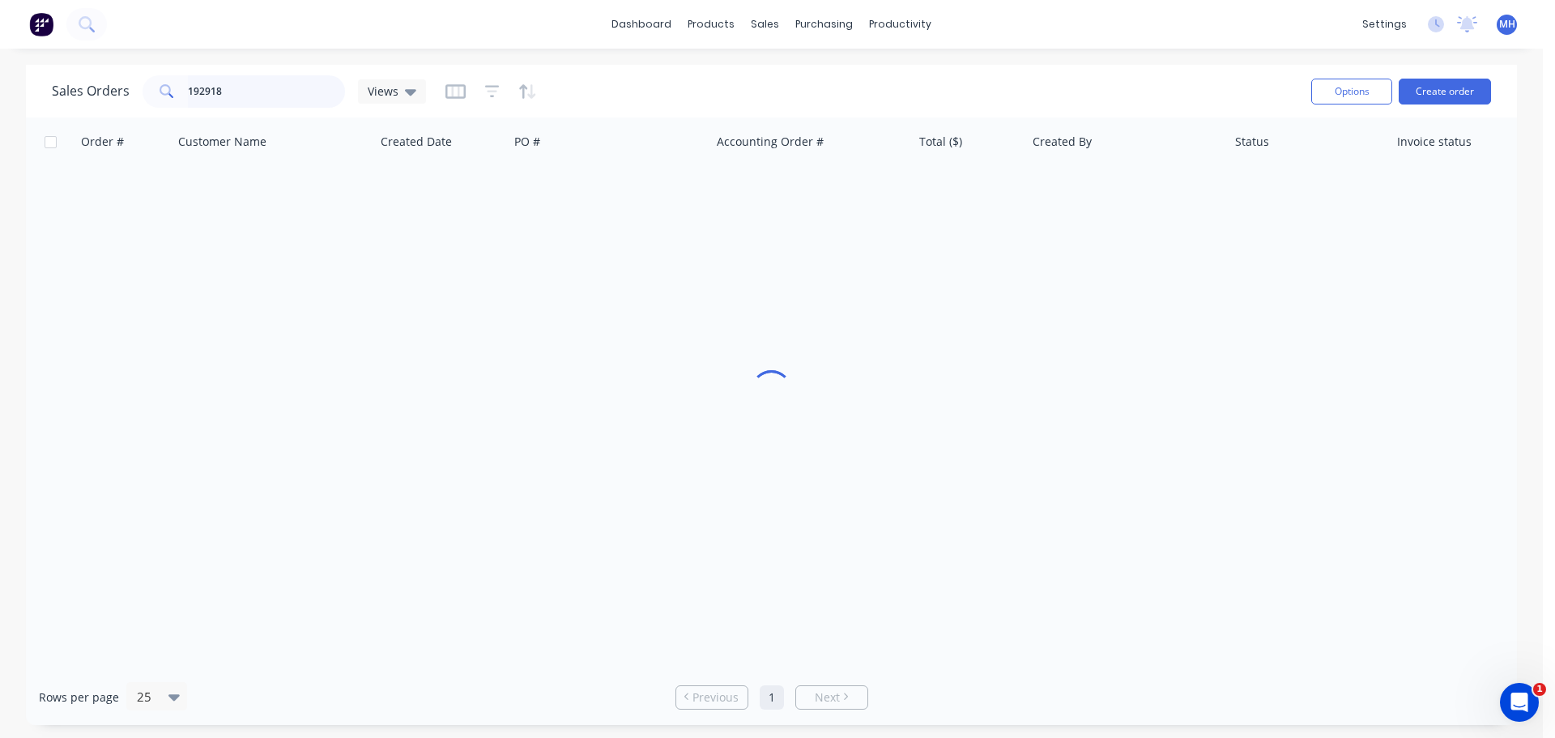
click at [299, 101] on input "192918" at bounding box center [267, 91] width 158 height 32
click at [298, 103] on input "192918" at bounding box center [267, 91] width 158 height 32
drag, startPoint x: 298, startPoint y: 103, endPoint x: 250, endPoint y: 89, distance: 49.7
click at [250, 89] on input "192" at bounding box center [267, 91] width 158 height 32
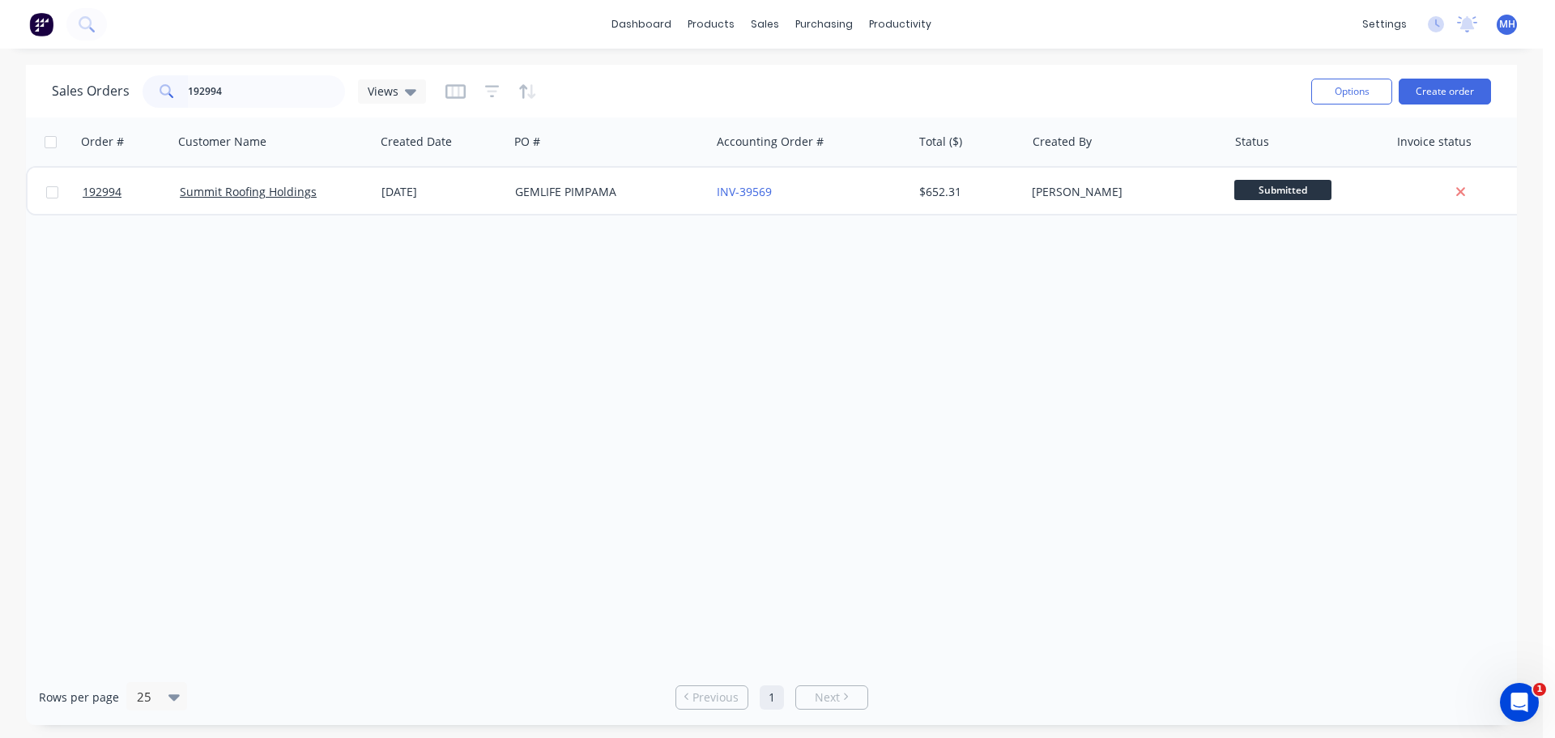
click at [527, 216] on div "Order # Customer Name Created Date PO # Accounting Order # Total ($) Created By…" at bounding box center [771, 392] width 1491 height 551
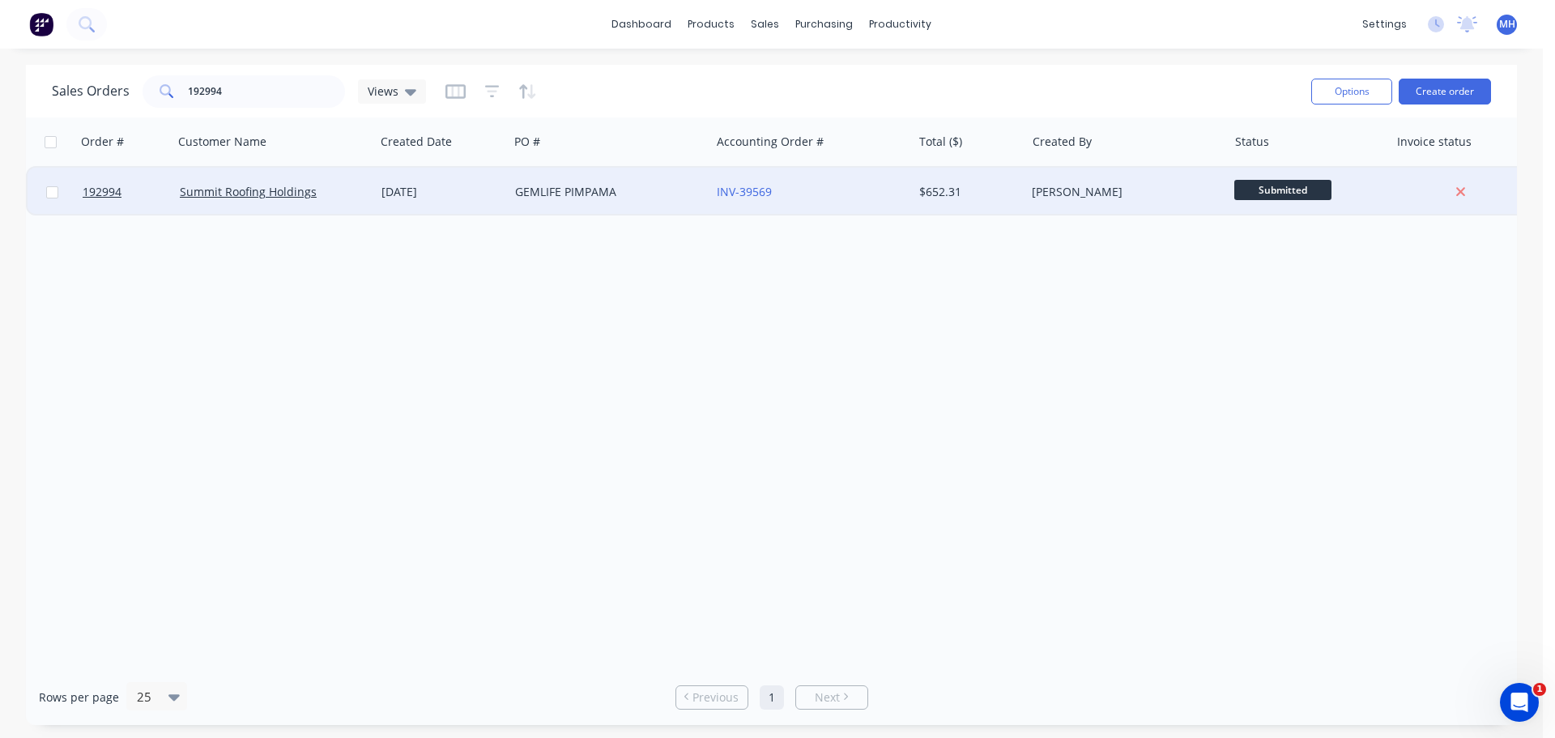
click at [552, 185] on div "GEMLIFE PIMPAMA" at bounding box center [605, 192] width 180 height 16
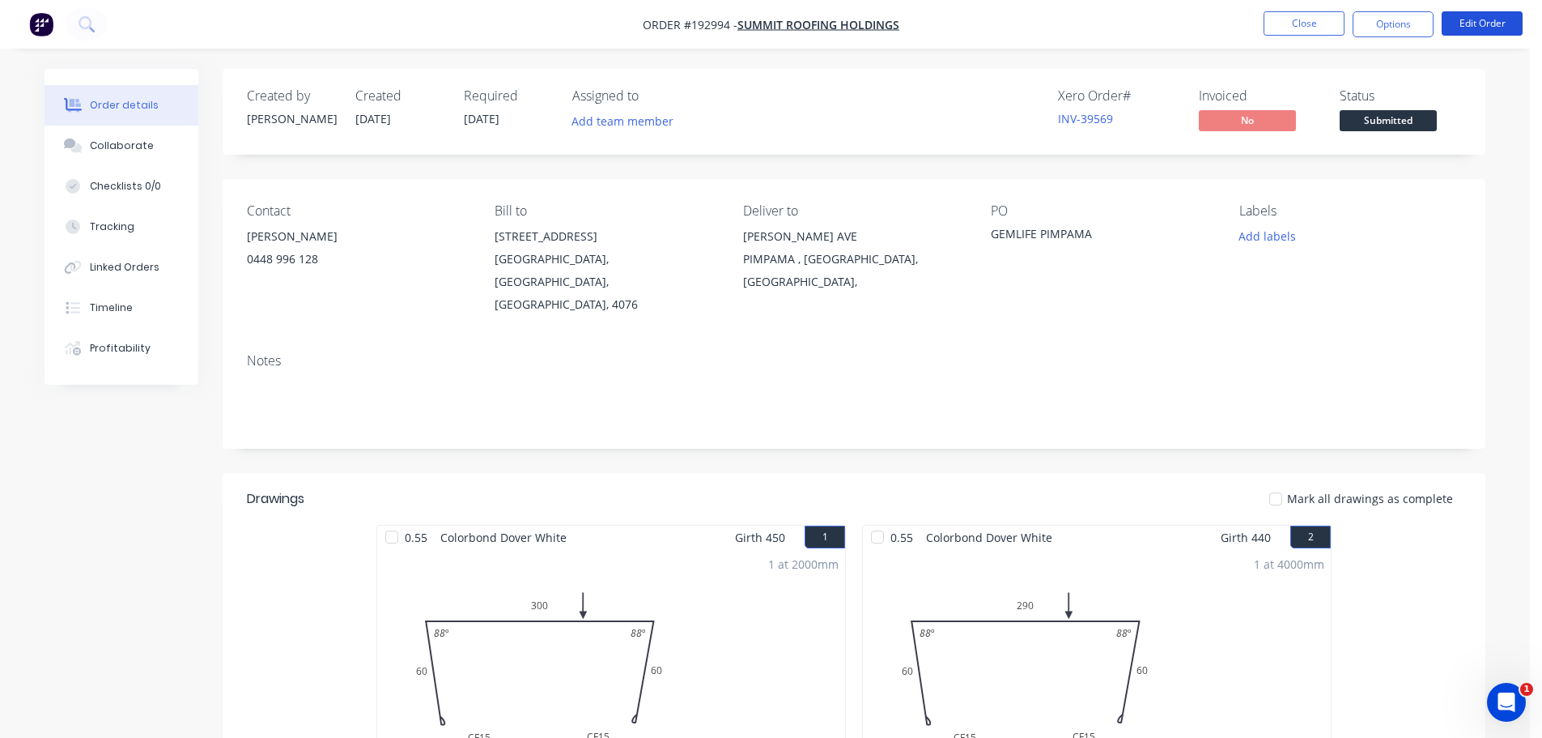
click at [1487, 28] on button "Edit Order" at bounding box center [1482, 23] width 81 height 24
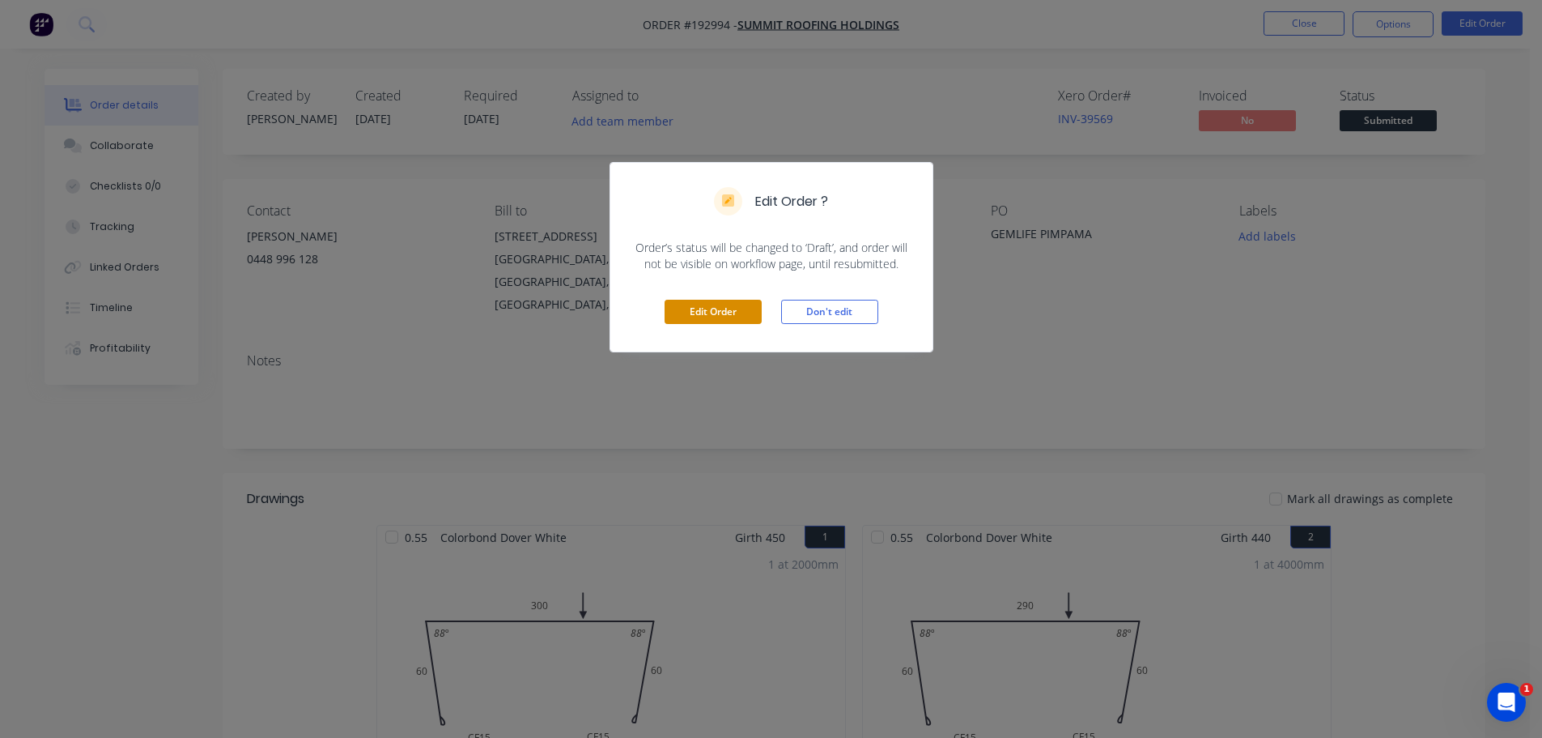
click at [698, 314] on button "Edit Order" at bounding box center [713, 312] width 97 height 24
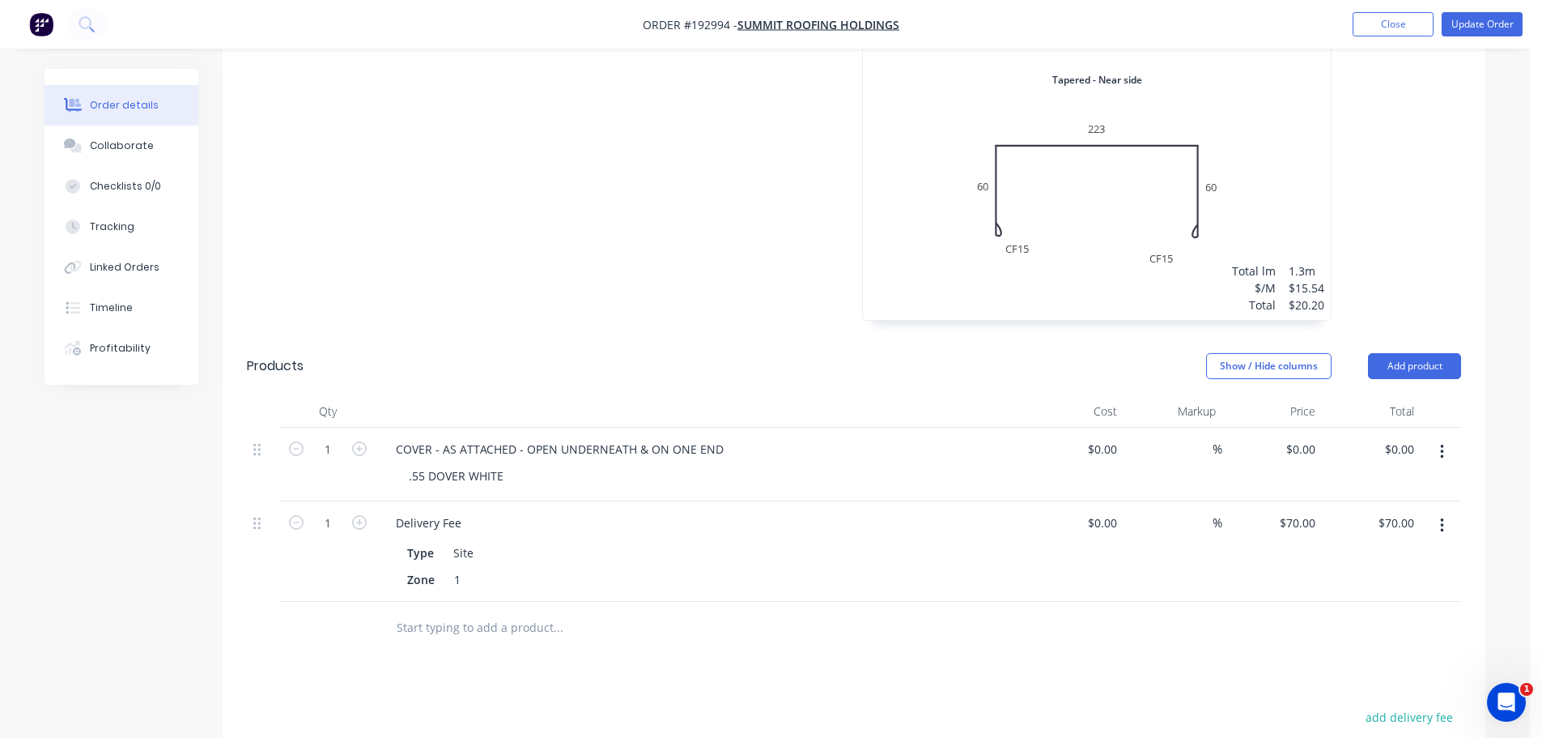
scroll to position [1376, 0]
click at [1406, 348] on button "Add product" at bounding box center [1414, 361] width 93 height 26
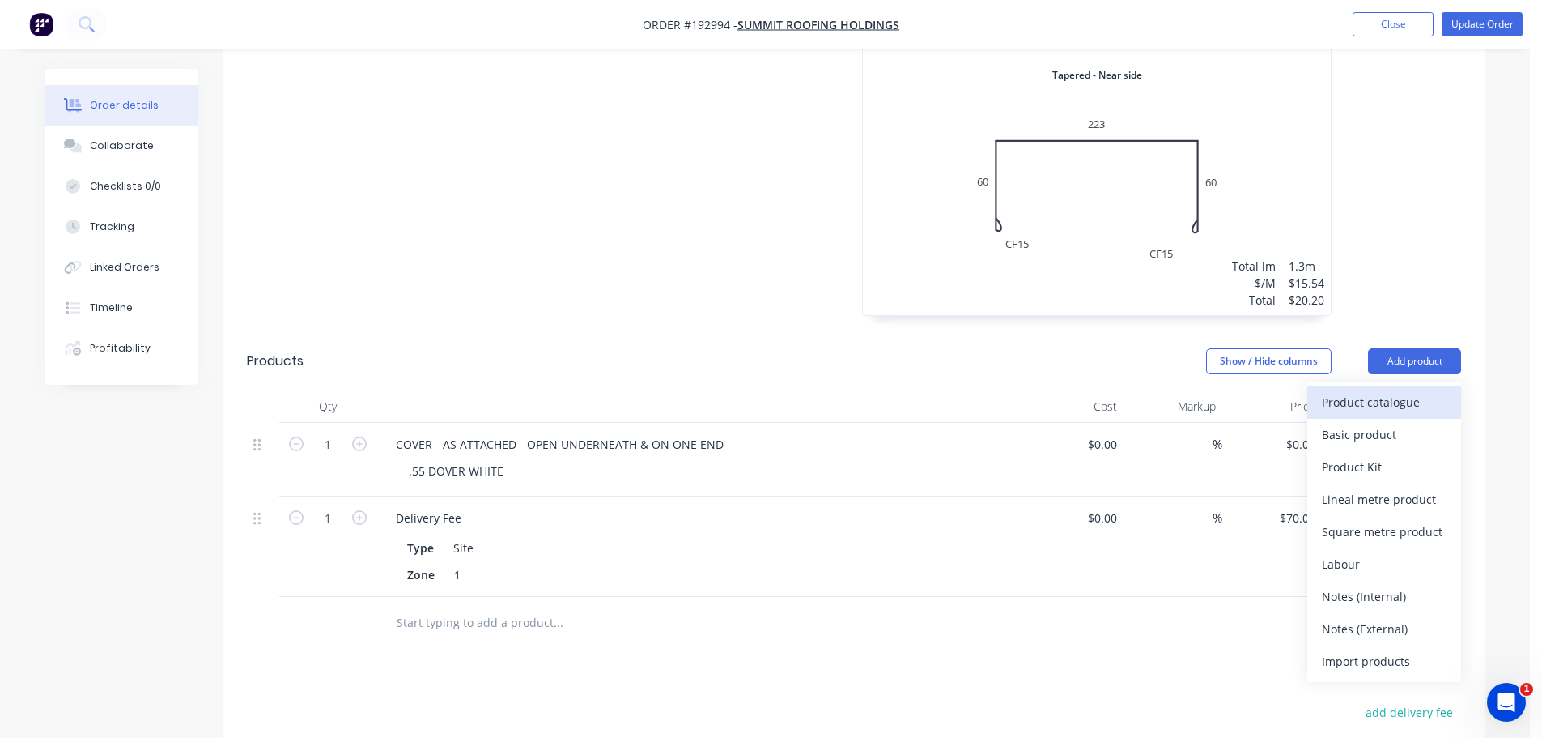
click at [1402, 386] on button "Product catalogue" at bounding box center [1385, 402] width 154 height 32
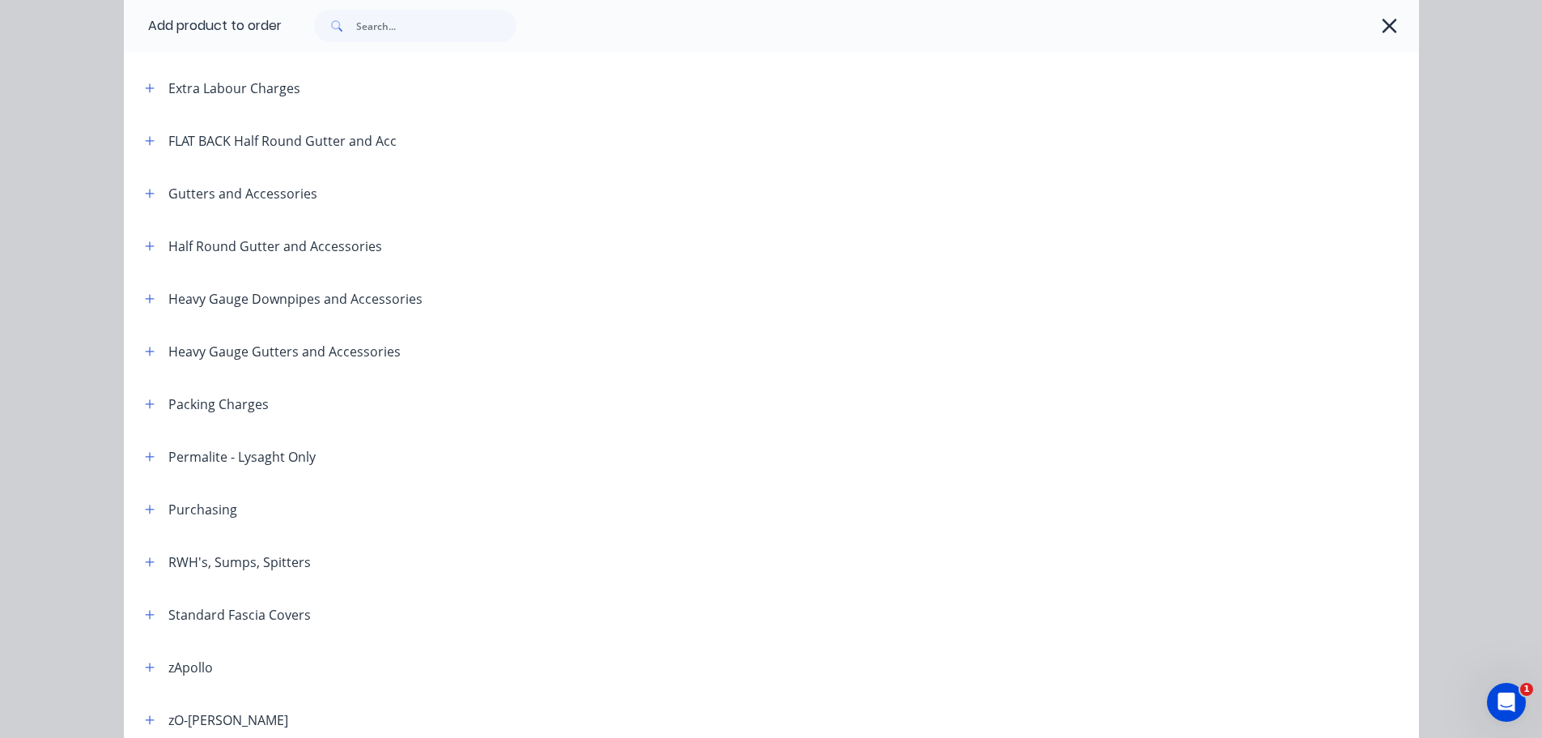
scroll to position [243, 0]
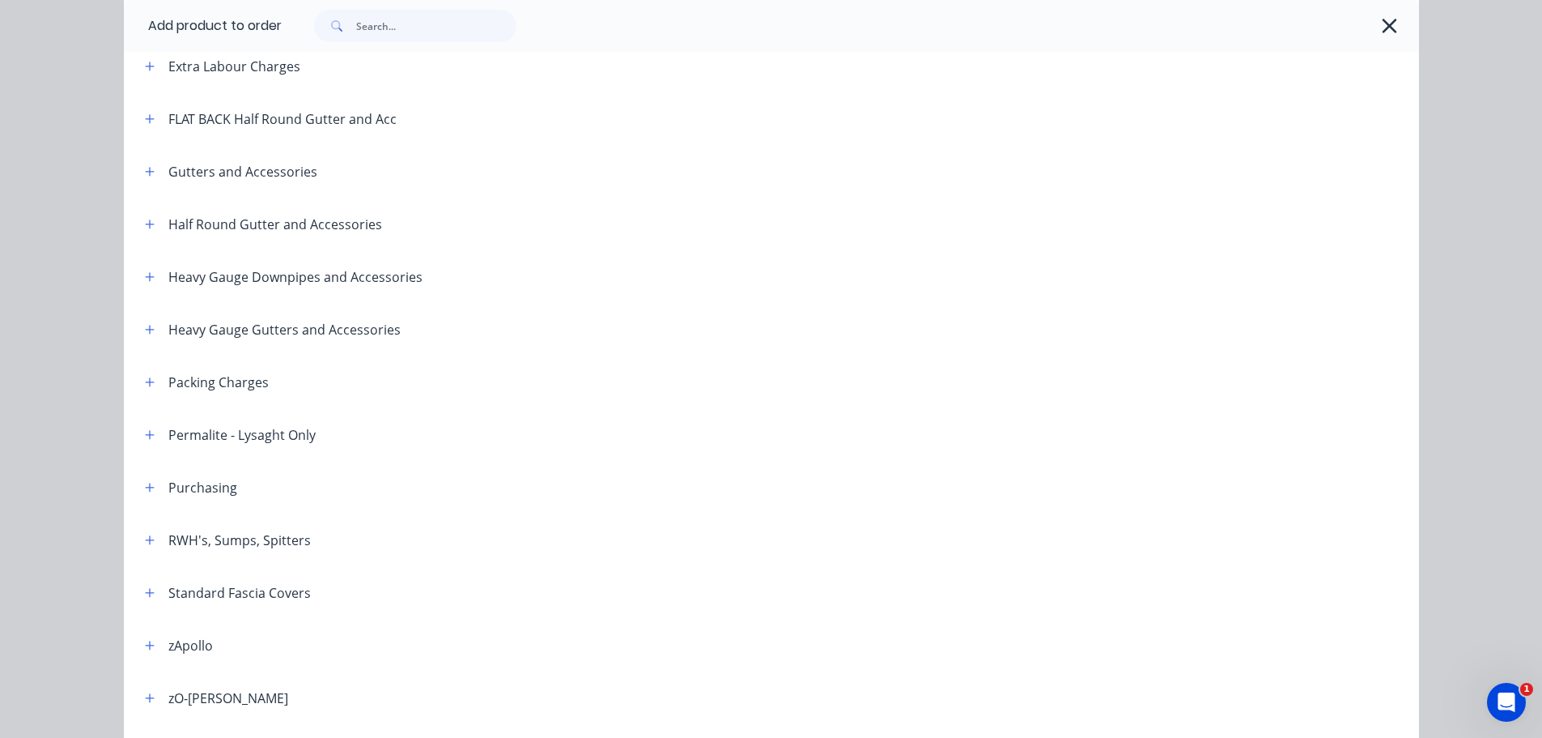
click at [145, 525] on header "RWH's, Sumps, Spitters" at bounding box center [772, 539] width 1296 height 53
click at [145, 529] on header "RWH's, Sumps, Spitters" at bounding box center [772, 539] width 1296 height 53
click at [144, 532] on header "RWH's, Sumps, Spitters" at bounding box center [772, 539] width 1296 height 53
click at [144, 532] on button "button" at bounding box center [150, 540] width 20 height 20
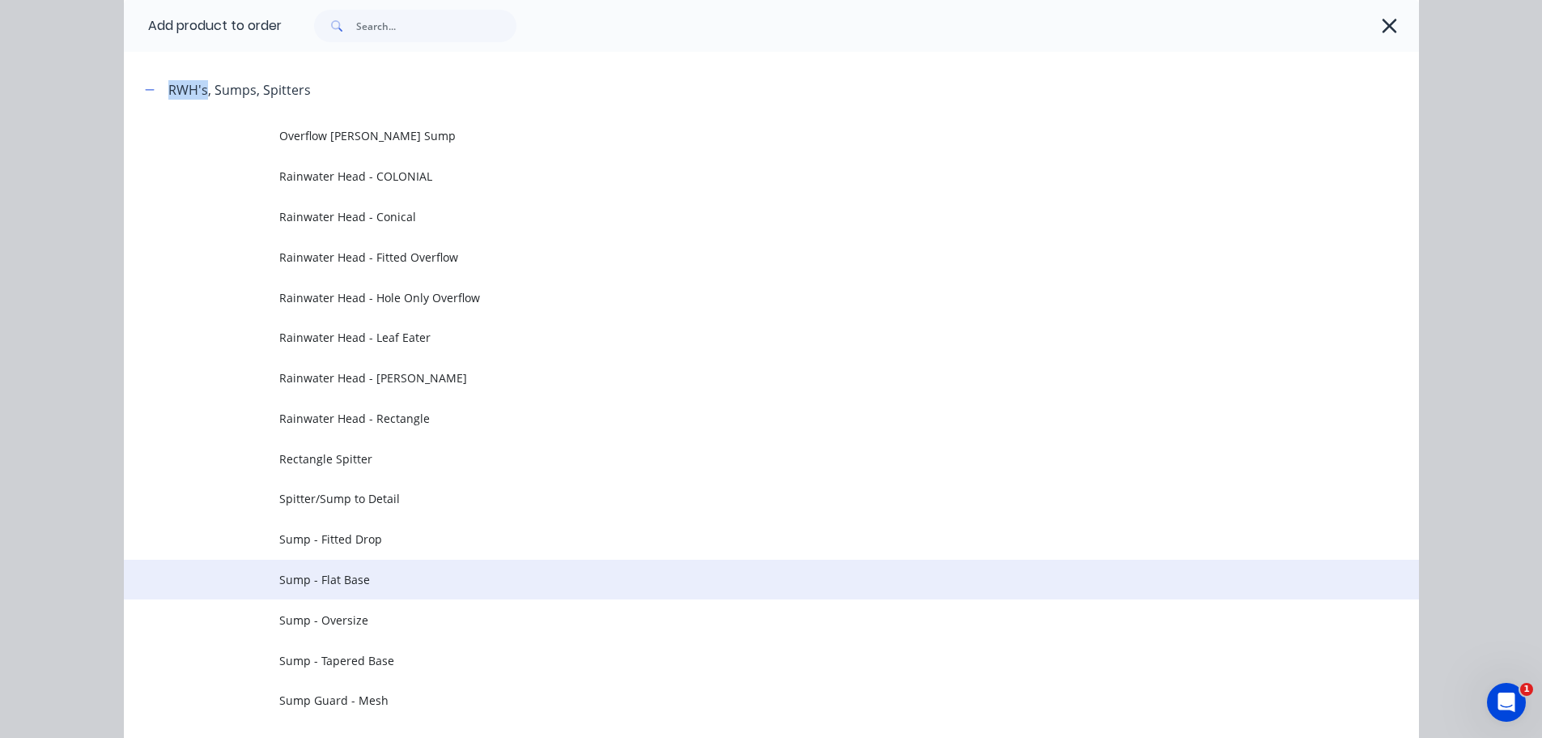
scroll to position [729, 0]
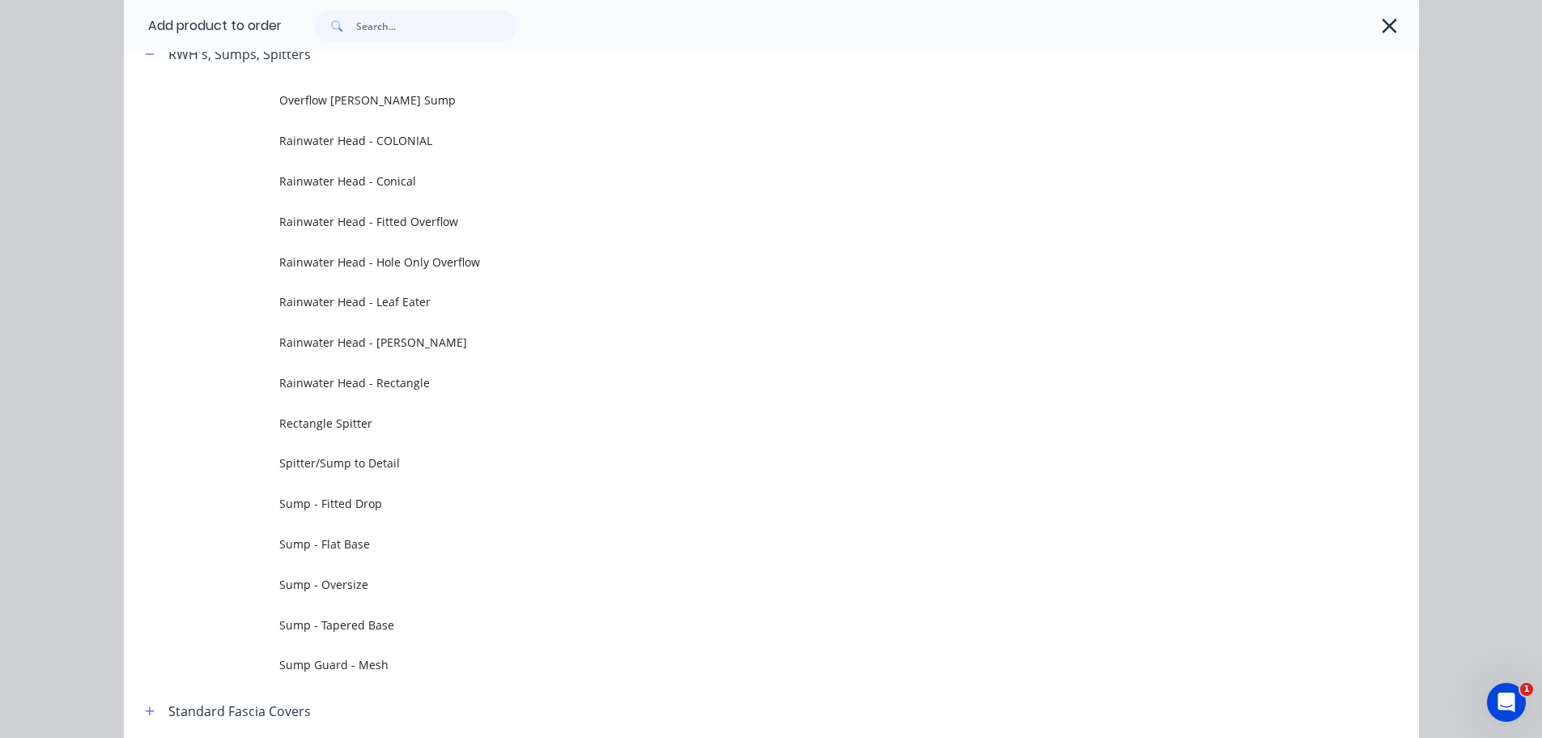
click at [366, 530] on td "Sump - Flat Base" at bounding box center [849, 544] width 1140 height 40
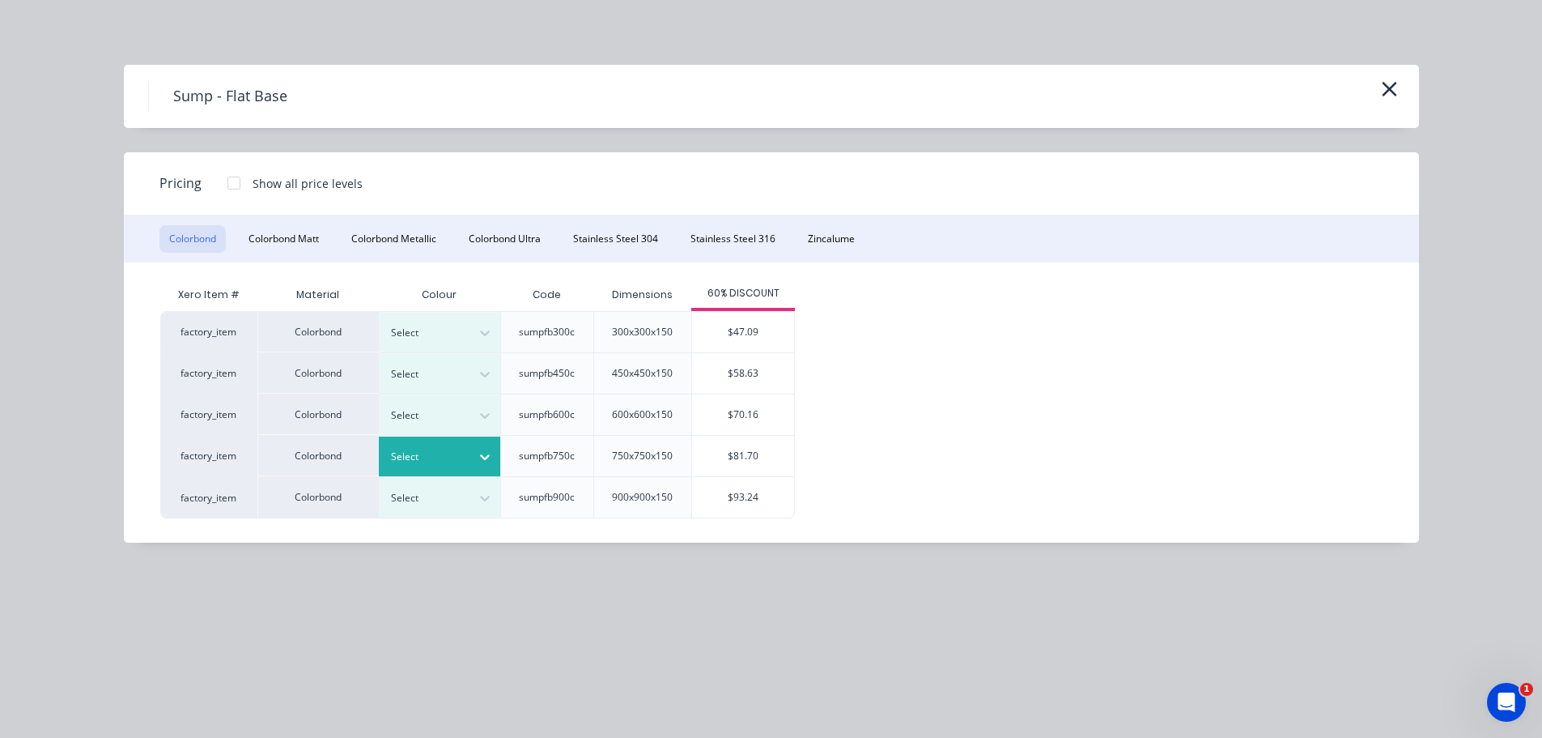
click at [456, 446] on div "Select" at bounding box center [439, 456] width 121 height 40
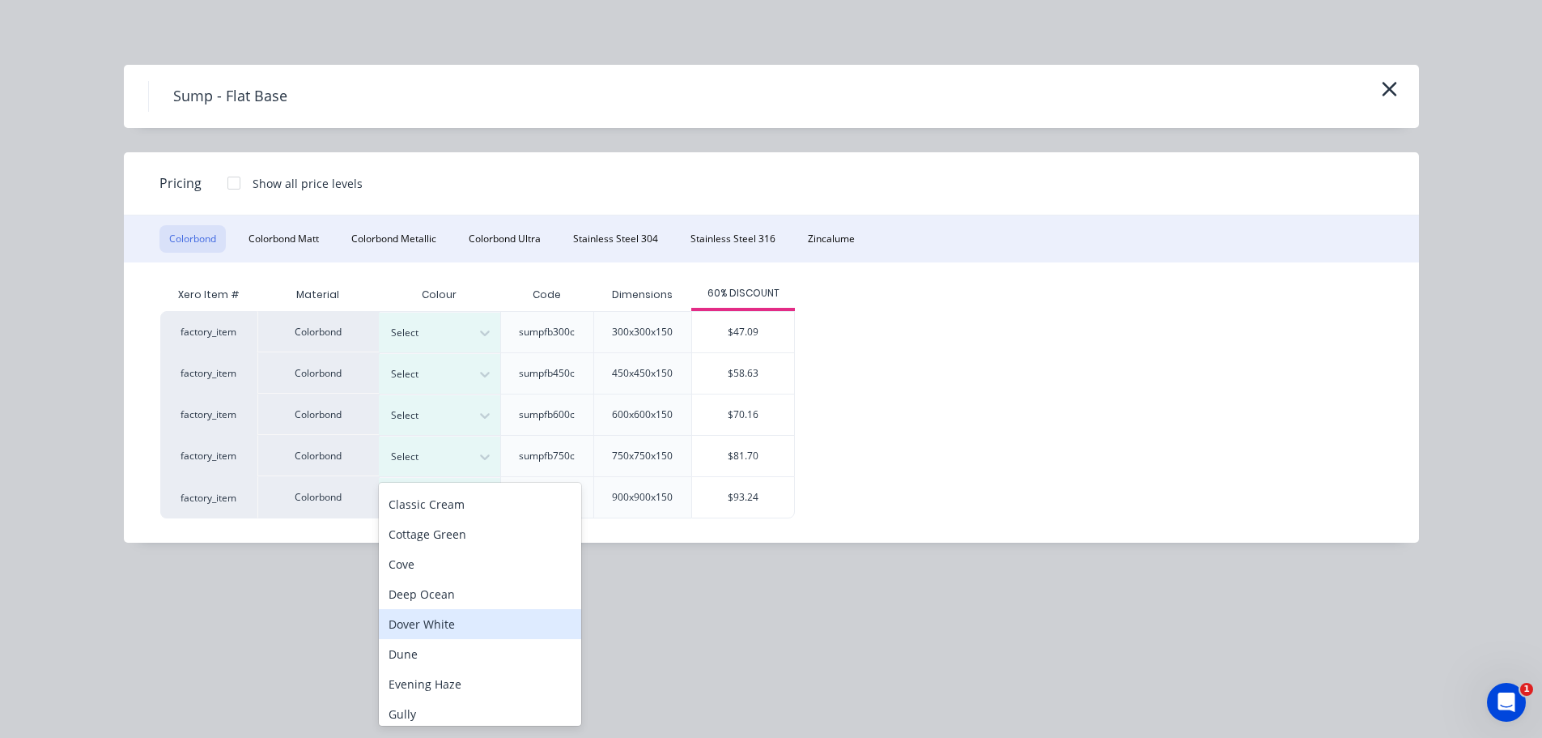
scroll to position [81, 0]
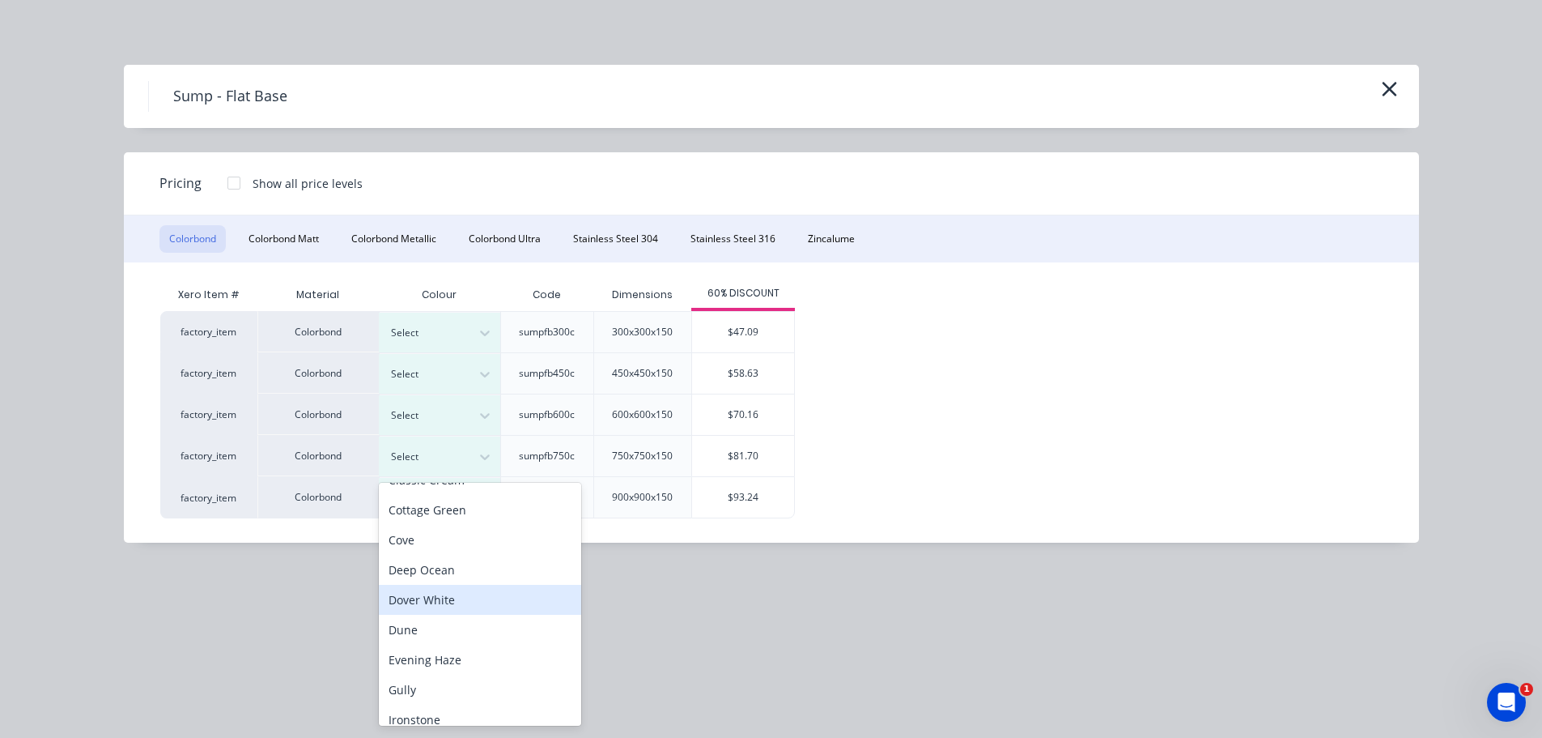
click at [429, 591] on div "Dover White" at bounding box center [480, 600] width 202 height 30
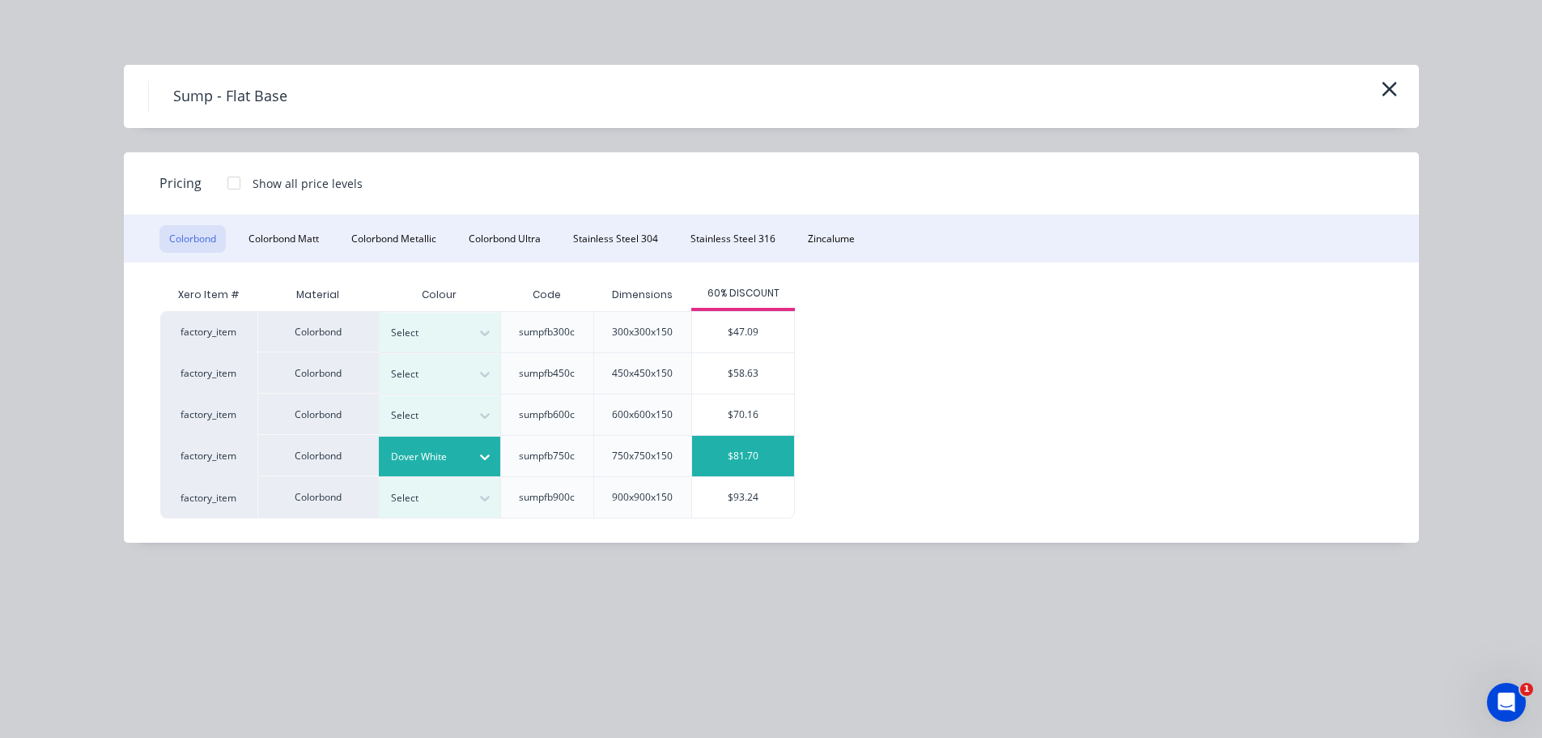
click at [732, 445] on div "$81.70" at bounding box center [743, 456] width 102 height 40
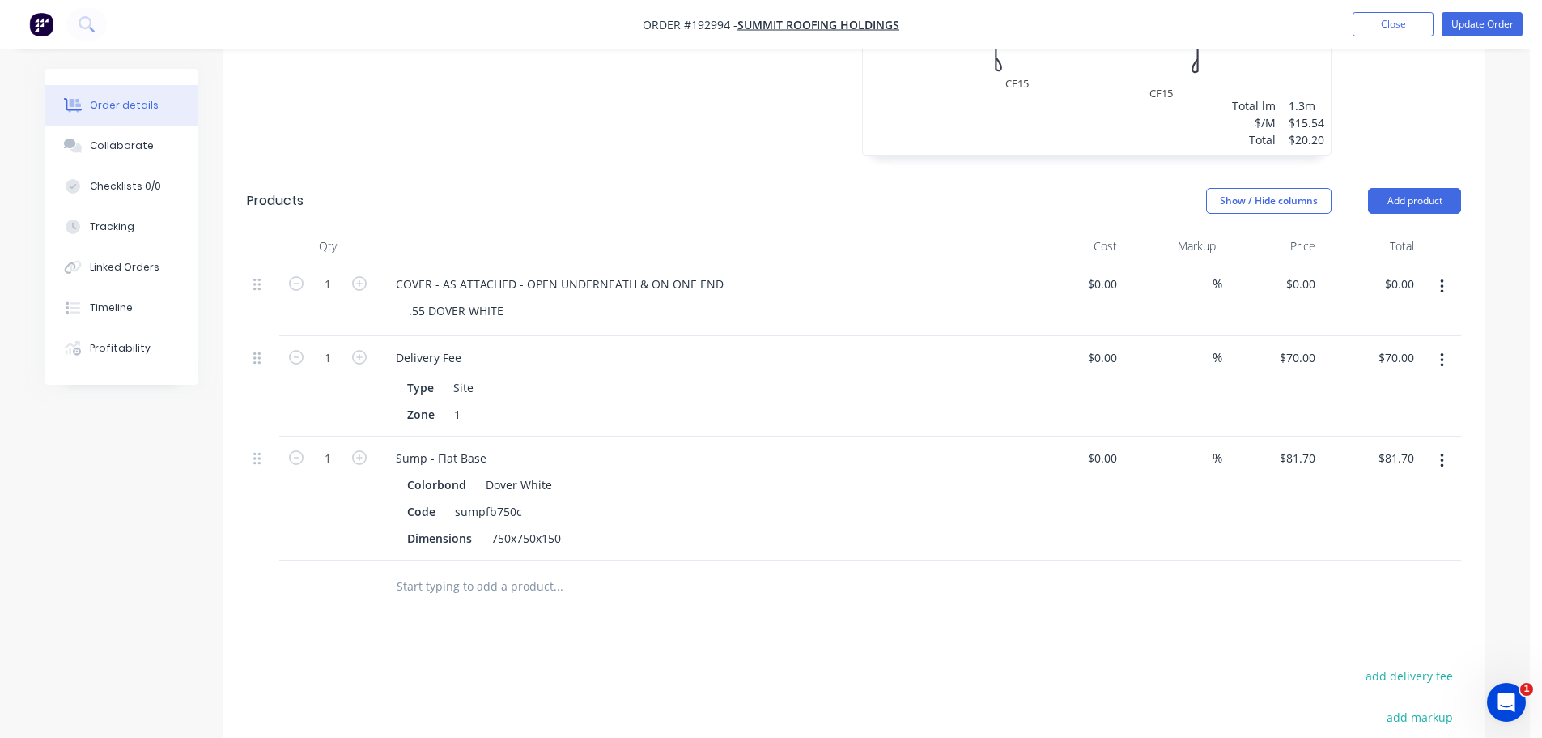
scroll to position [1538, 0]
drag, startPoint x: 268, startPoint y: 412, endPoint x: 280, endPoint y: 244, distance: 168.9
click at [280, 261] on div "1 COVER - AS ATTACHED - OPEN UNDERNEATH & ON ONE END .55 DOVER WHITE $0.00 $0.0…" at bounding box center [854, 410] width 1215 height 298
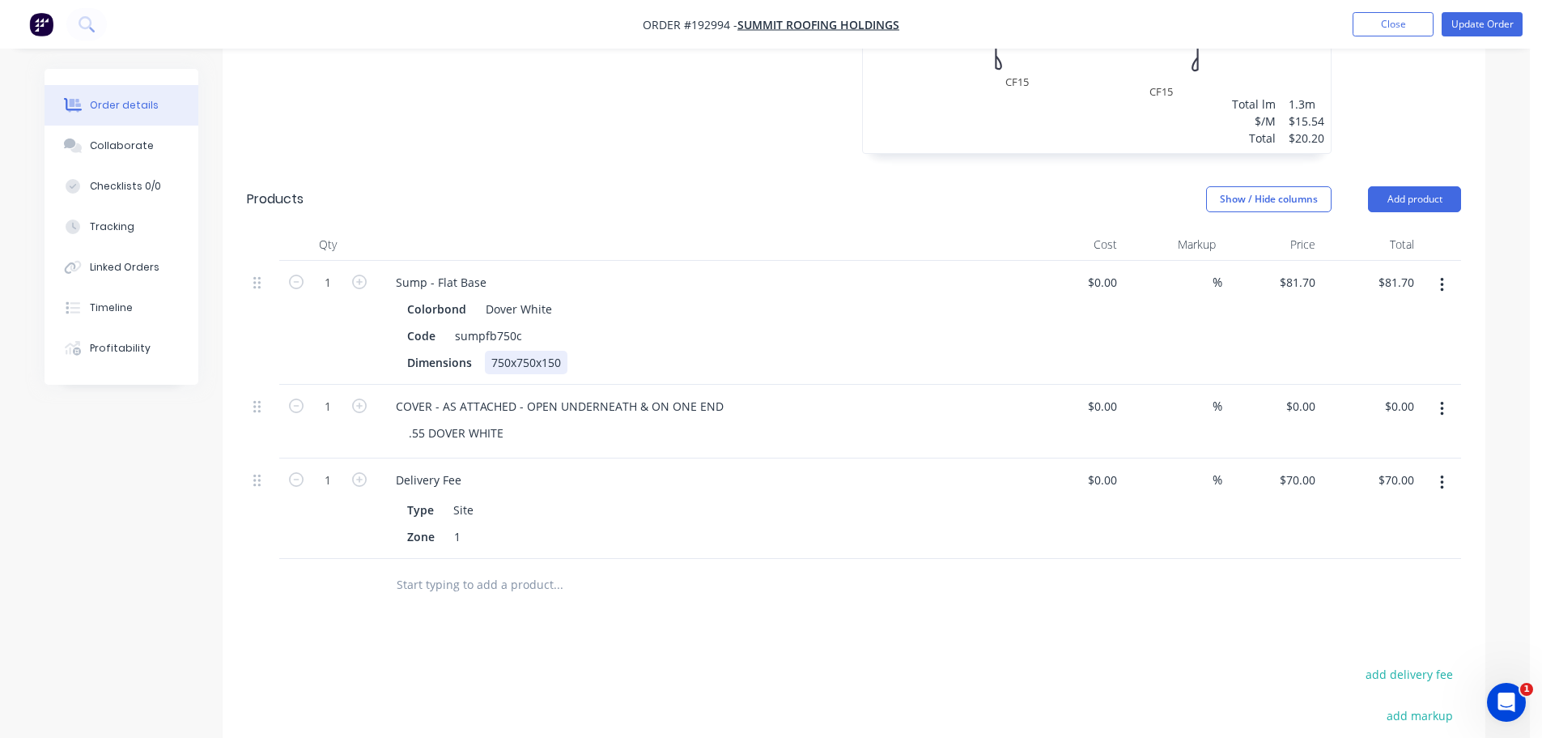
click at [534, 302] on div "Colorbond Dover White Code sumpfb750c Dimensions 750x750x150" at bounding box center [700, 335] width 635 height 77
click at [538, 351] on div "750x750x150" at bounding box center [526, 362] width 83 height 23
click at [601, 186] on div "Show / Hide columns Add product" at bounding box center [983, 199] width 956 height 26
click at [1300, 394] on div "0 $0.00" at bounding box center [1301, 405] width 44 height 23
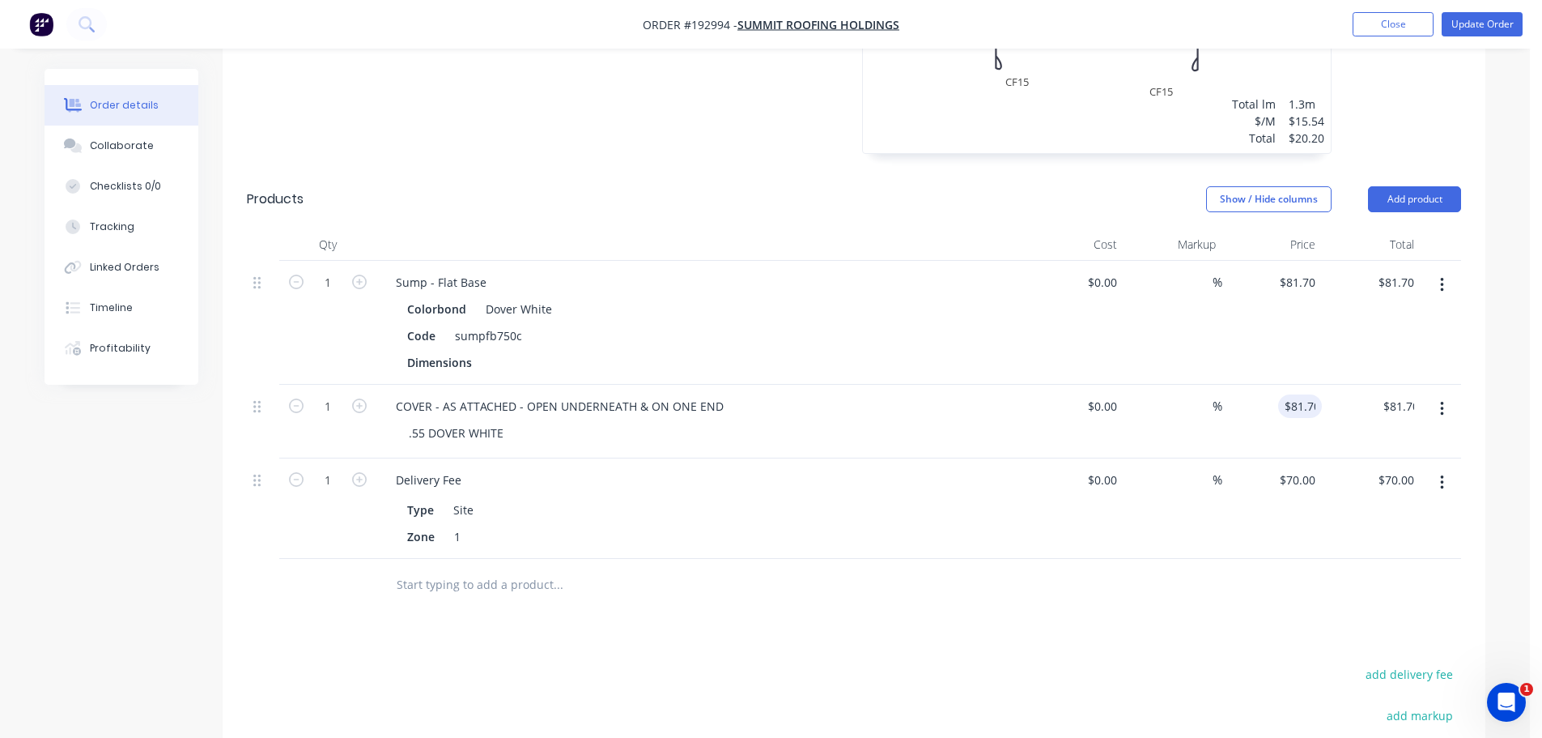
click at [1444, 270] on button "button" at bounding box center [1442, 284] width 38 height 29
click at [1366, 413] on div "Delete" at bounding box center [1384, 424] width 125 height 23
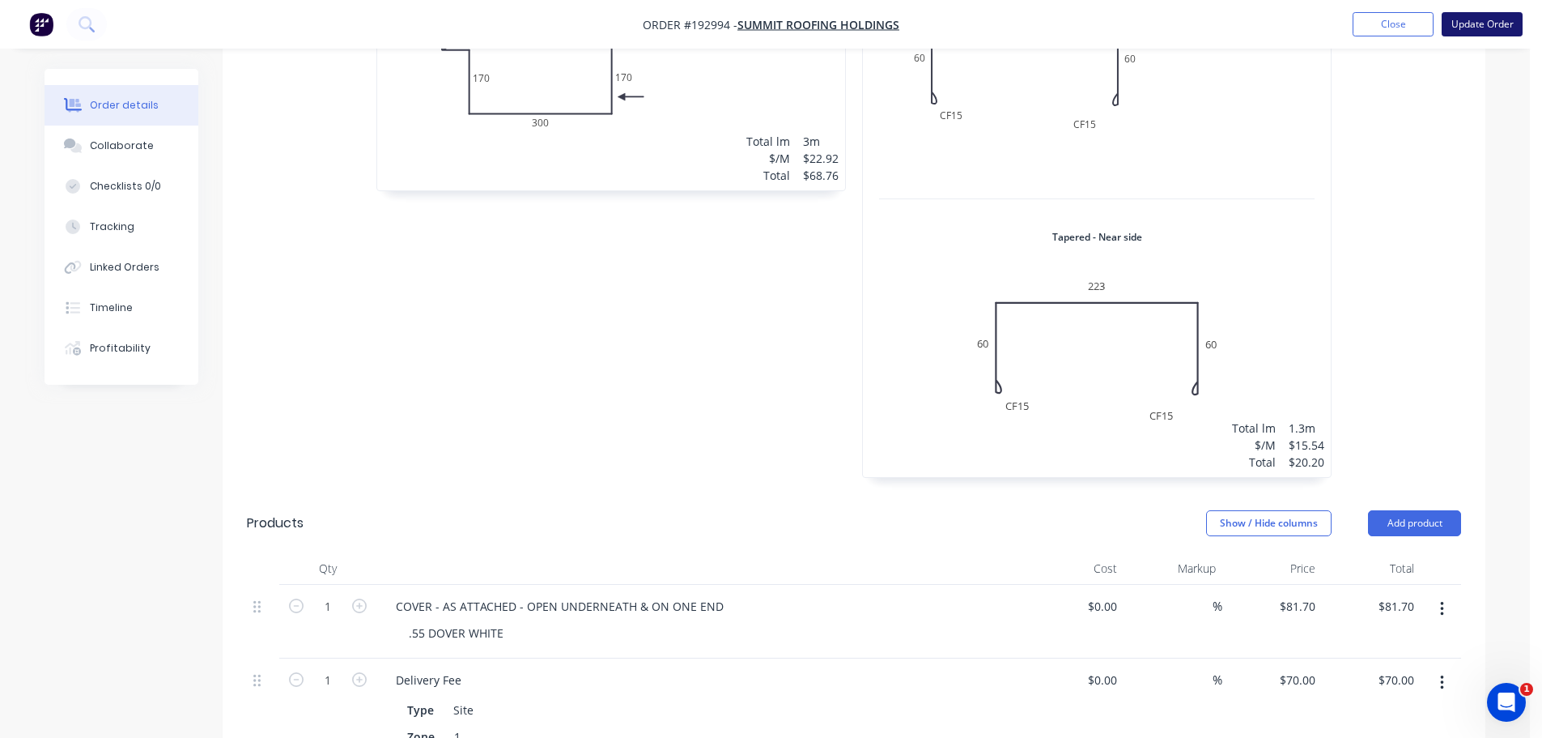
click at [1472, 18] on button "Update Order" at bounding box center [1482, 24] width 81 height 24
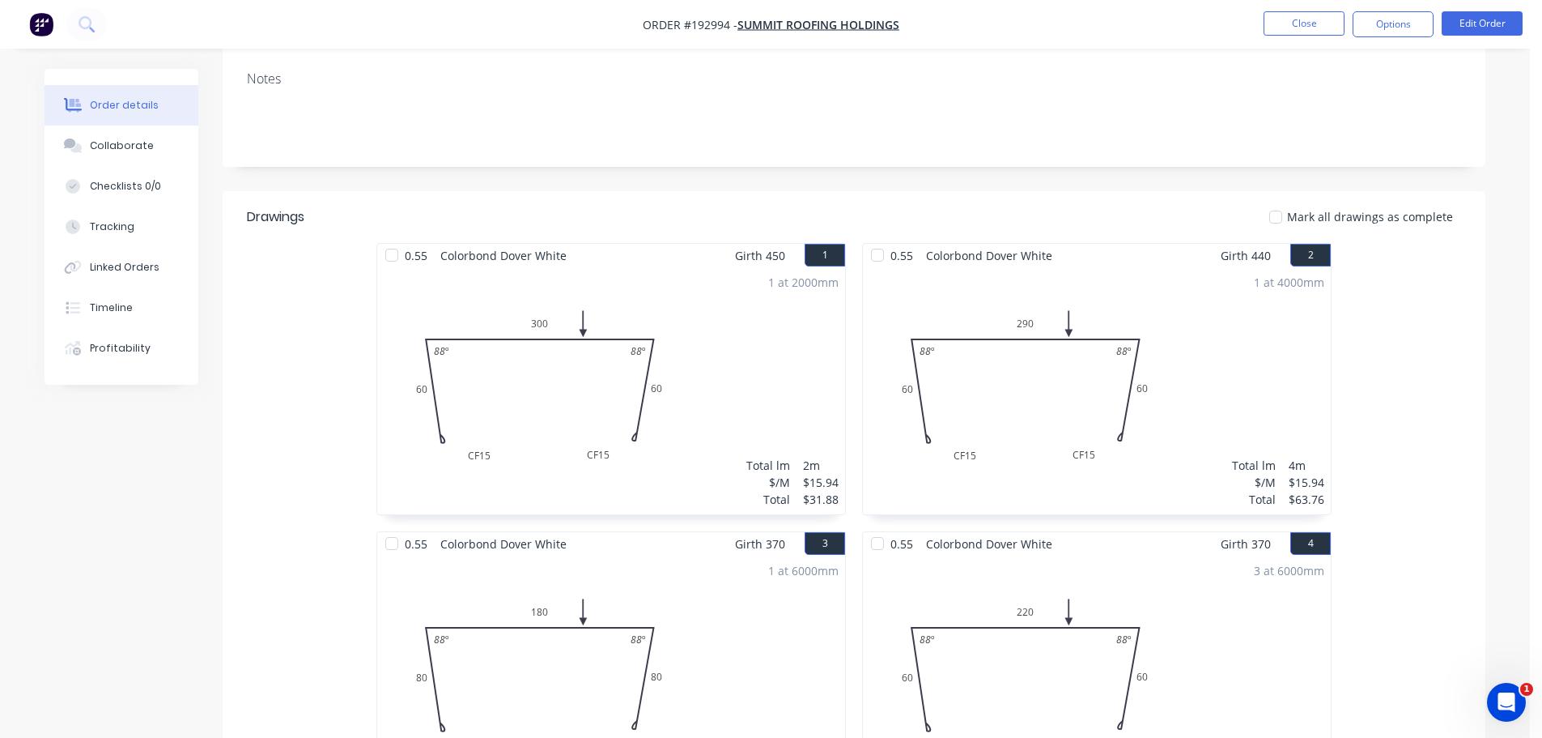
scroll to position [1433, 0]
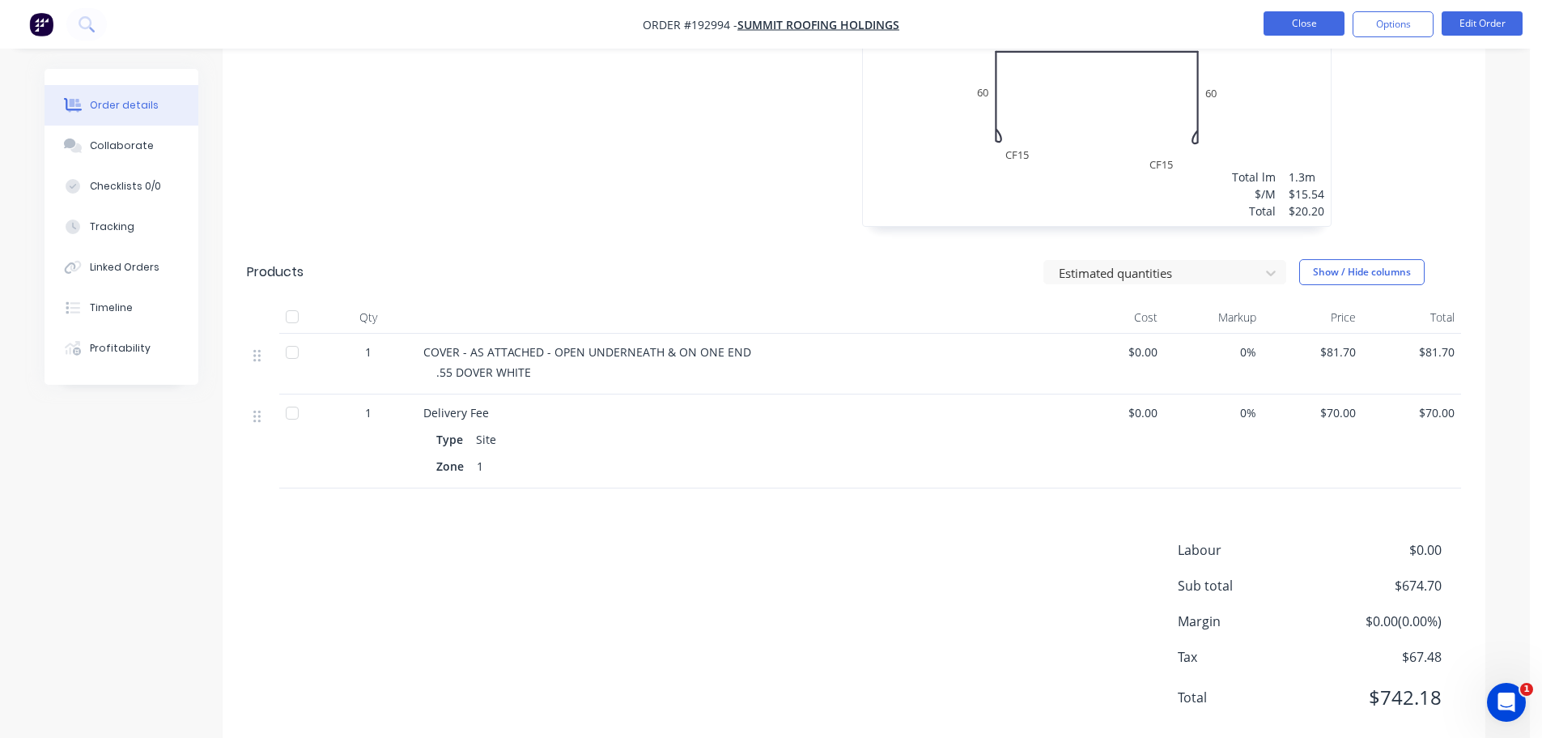
click at [1281, 23] on button "Close" at bounding box center [1304, 23] width 81 height 24
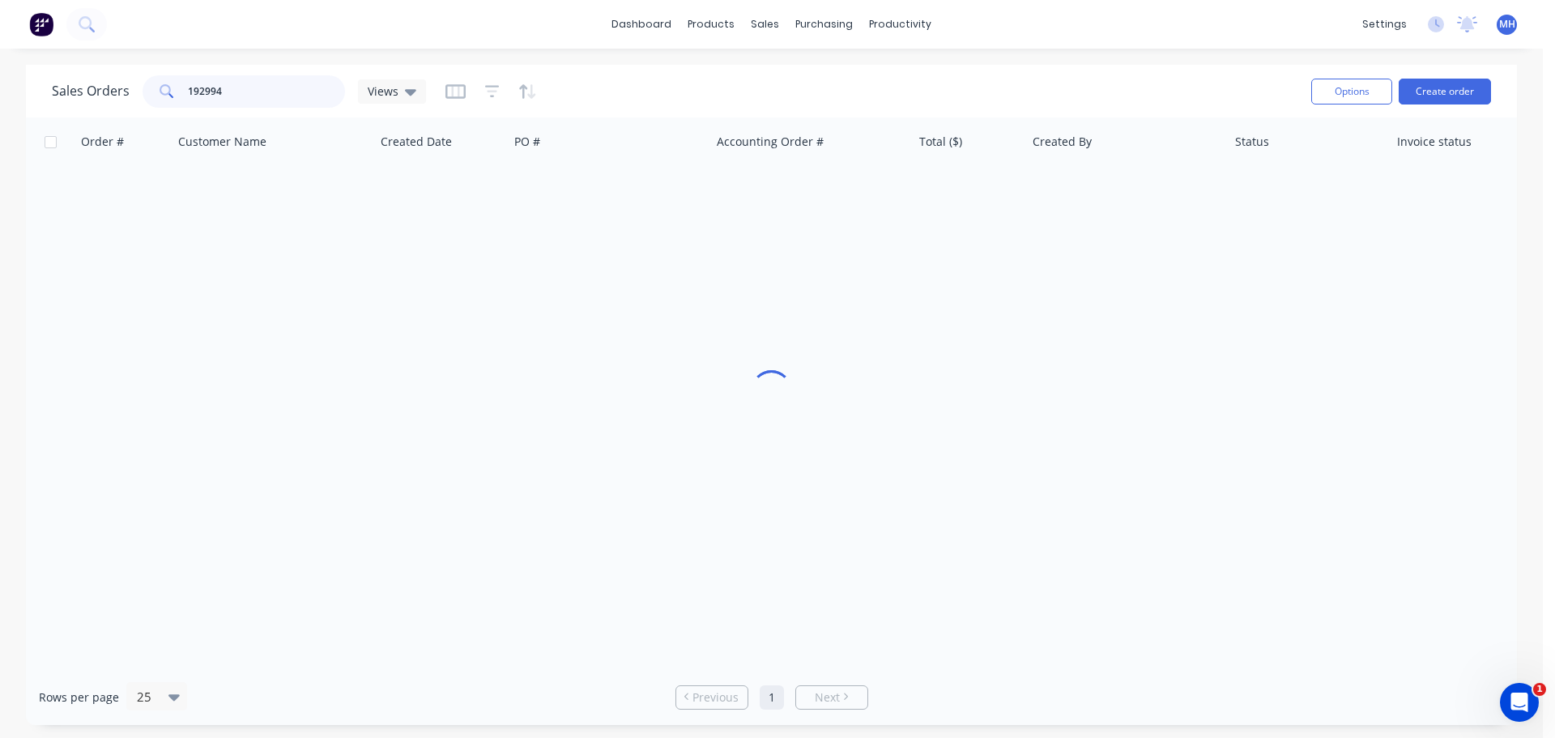
click at [238, 79] on input "192994" at bounding box center [267, 91] width 158 height 32
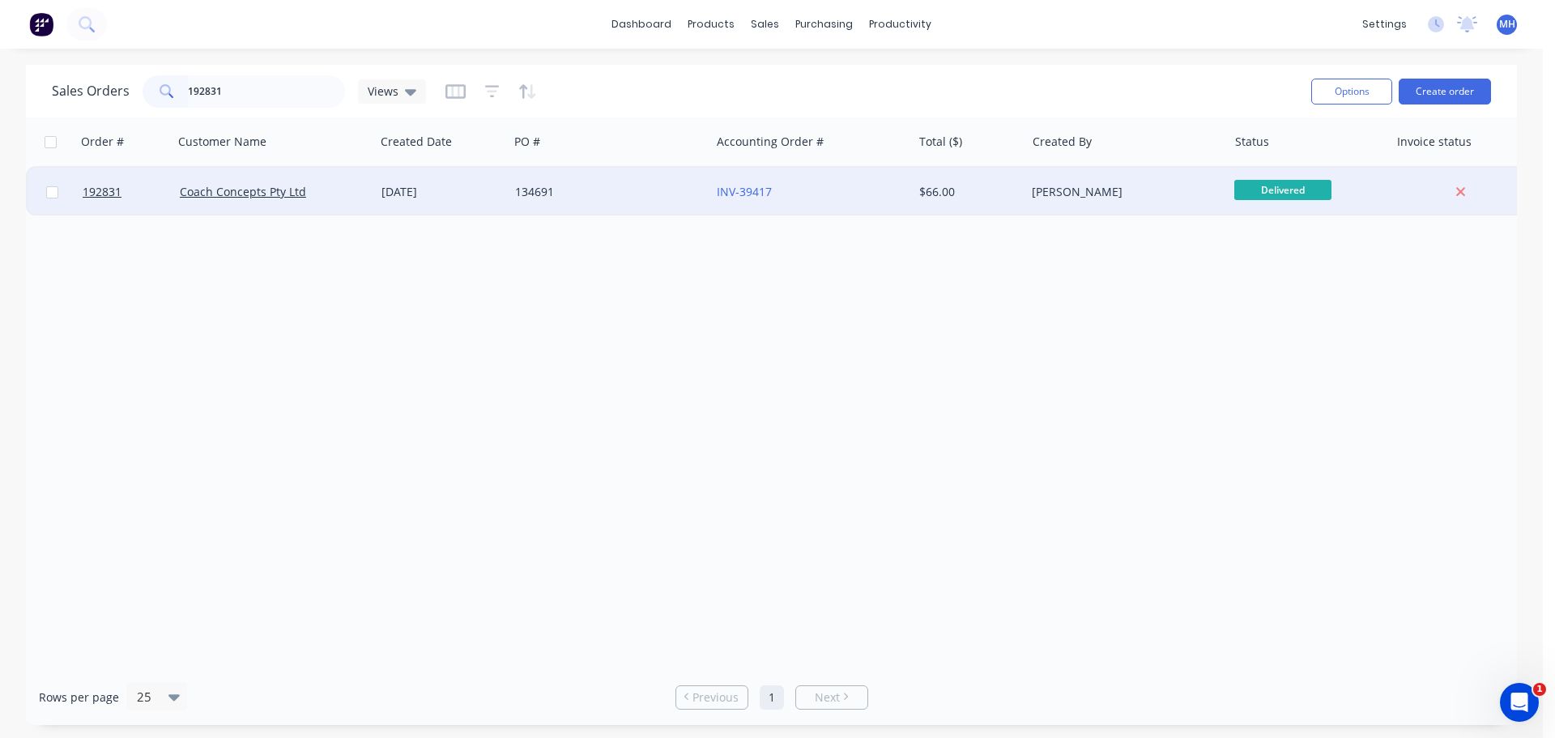
click at [370, 198] on div "Coach Concepts Pty Ltd" at bounding box center [274, 192] width 202 height 49
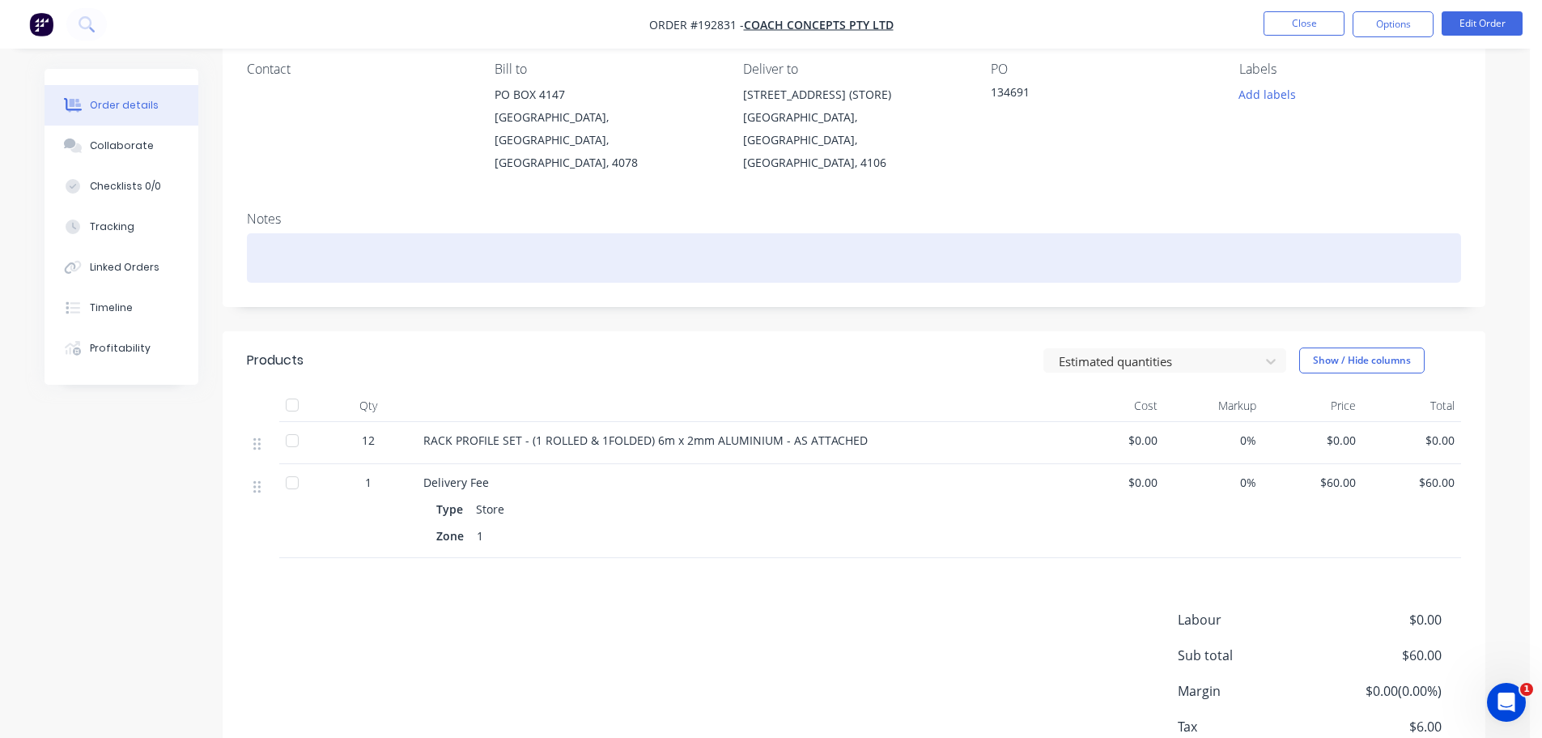
scroll to position [162, 0]
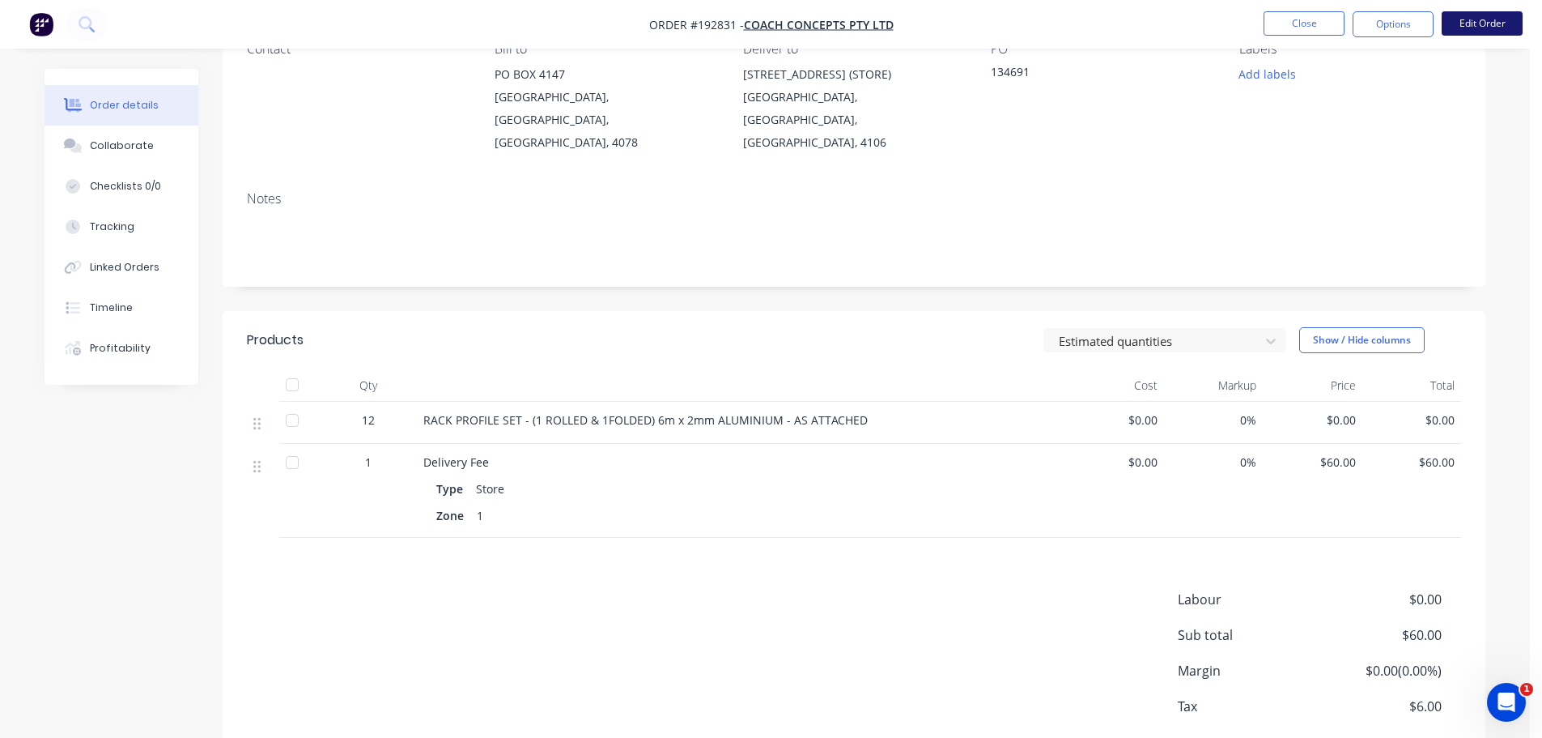
click at [1456, 24] on button "Edit Order" at bounding box center [1482, 23] width 81 height 24
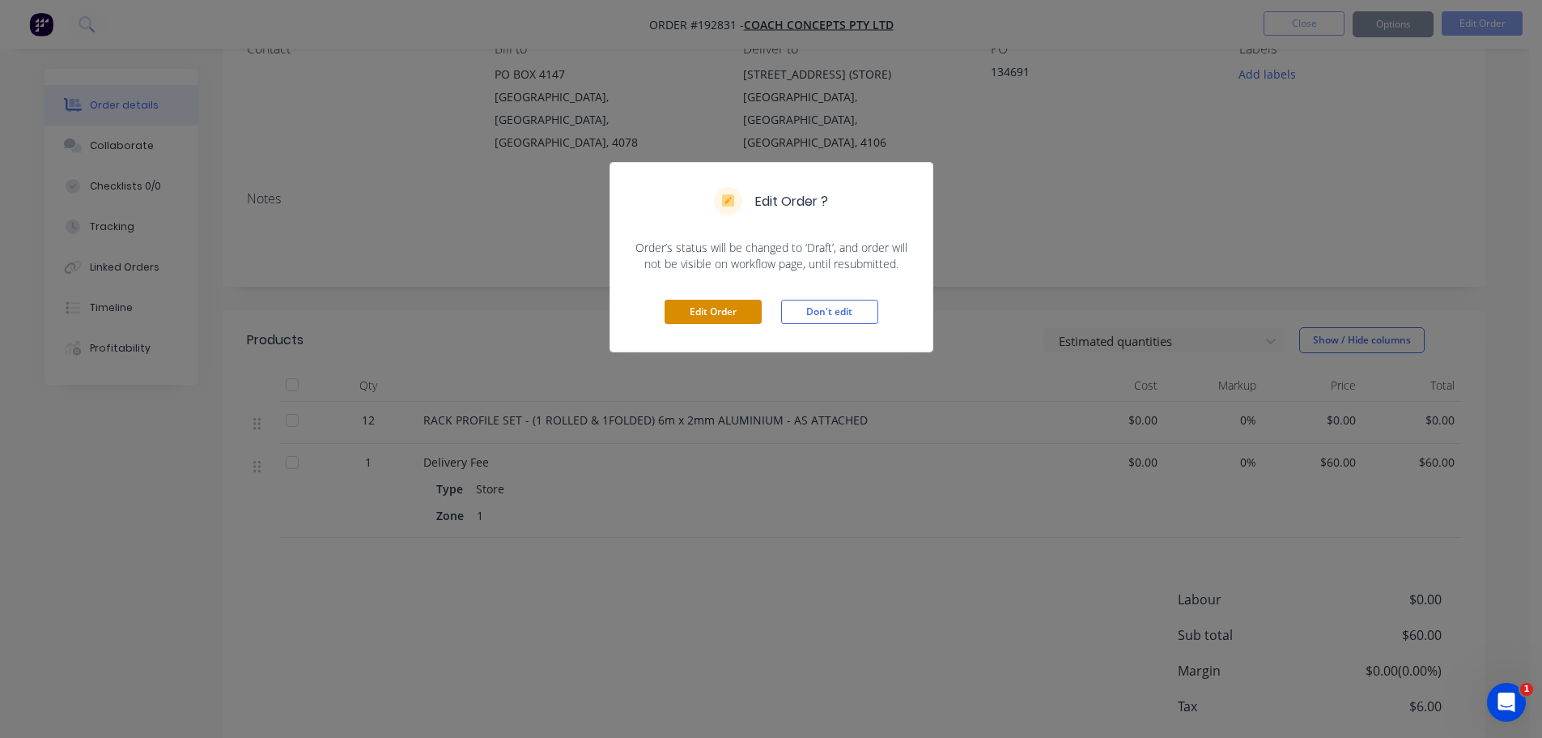
click at [727, 318] on button "Edit Order" at bounding box center [713, 312] width 97 height 24
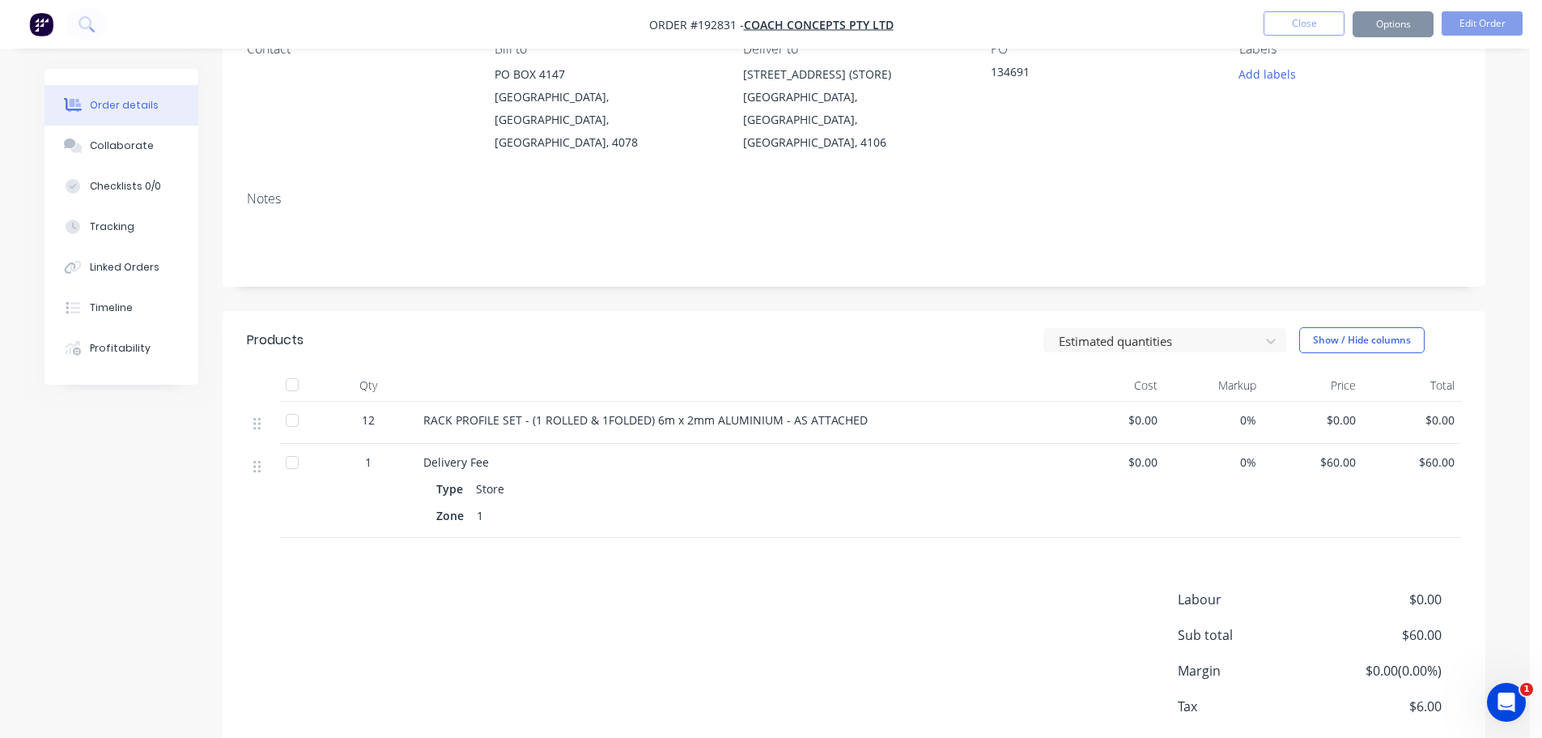
scroll to position [163, 0]
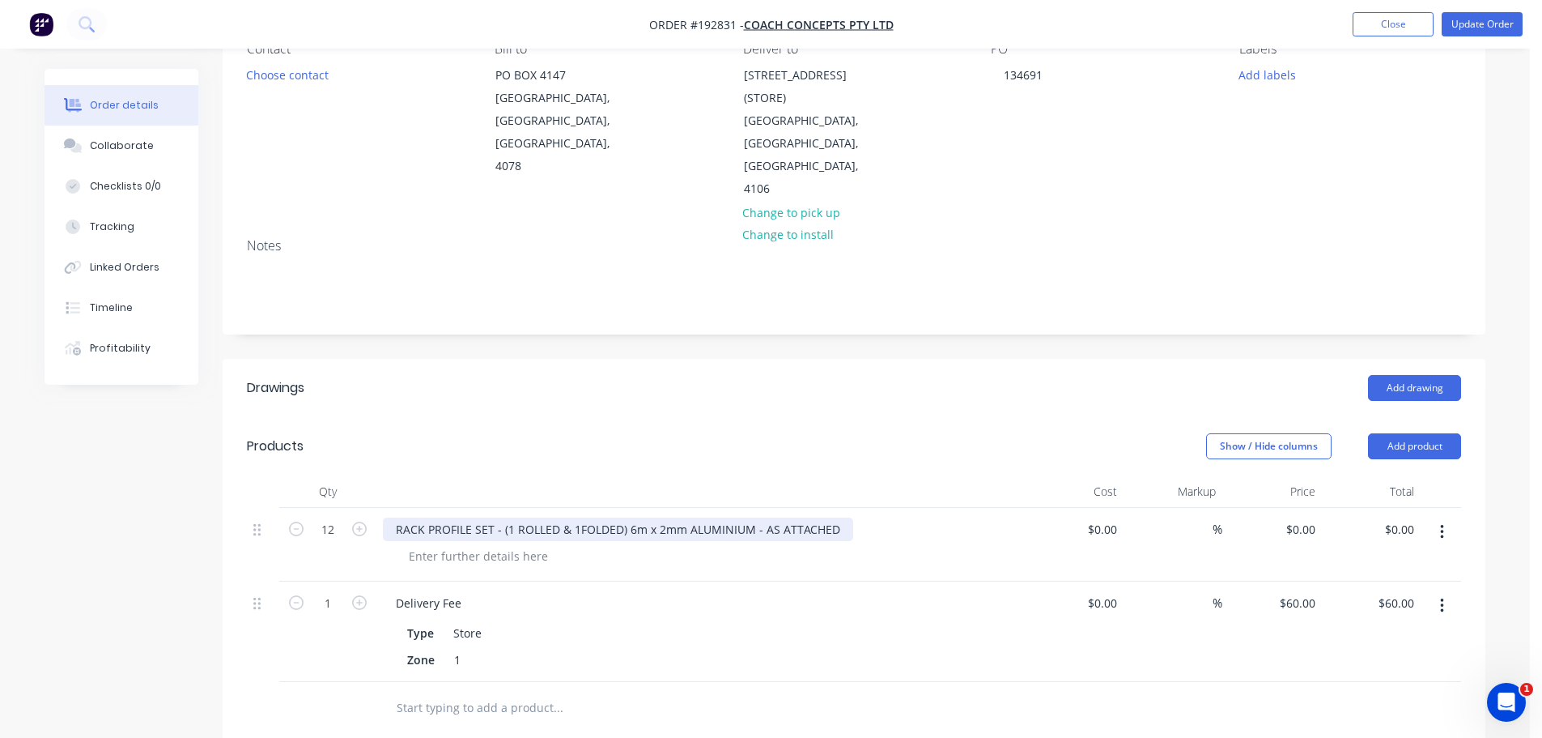
click at [840, 517] on div "RACK PROFILE SET - (1 ROLLED & 1FOLDED) 6m x 2mm ALUMINIUM - AS ATTACHED" at bounding box center [618, 528] width 470 height 23
click at [977, 417] on header "Products Show / Hide columns Add product" at bounding box center [854, 446] width 1263 height 58
click at [1304, 508] on div "$0.00 $0.00" at bounding box center [1273, 545] width 100 height 74
click at [1305, 517] on input "0" at bounding box center [1303, 528] width 37 height 23
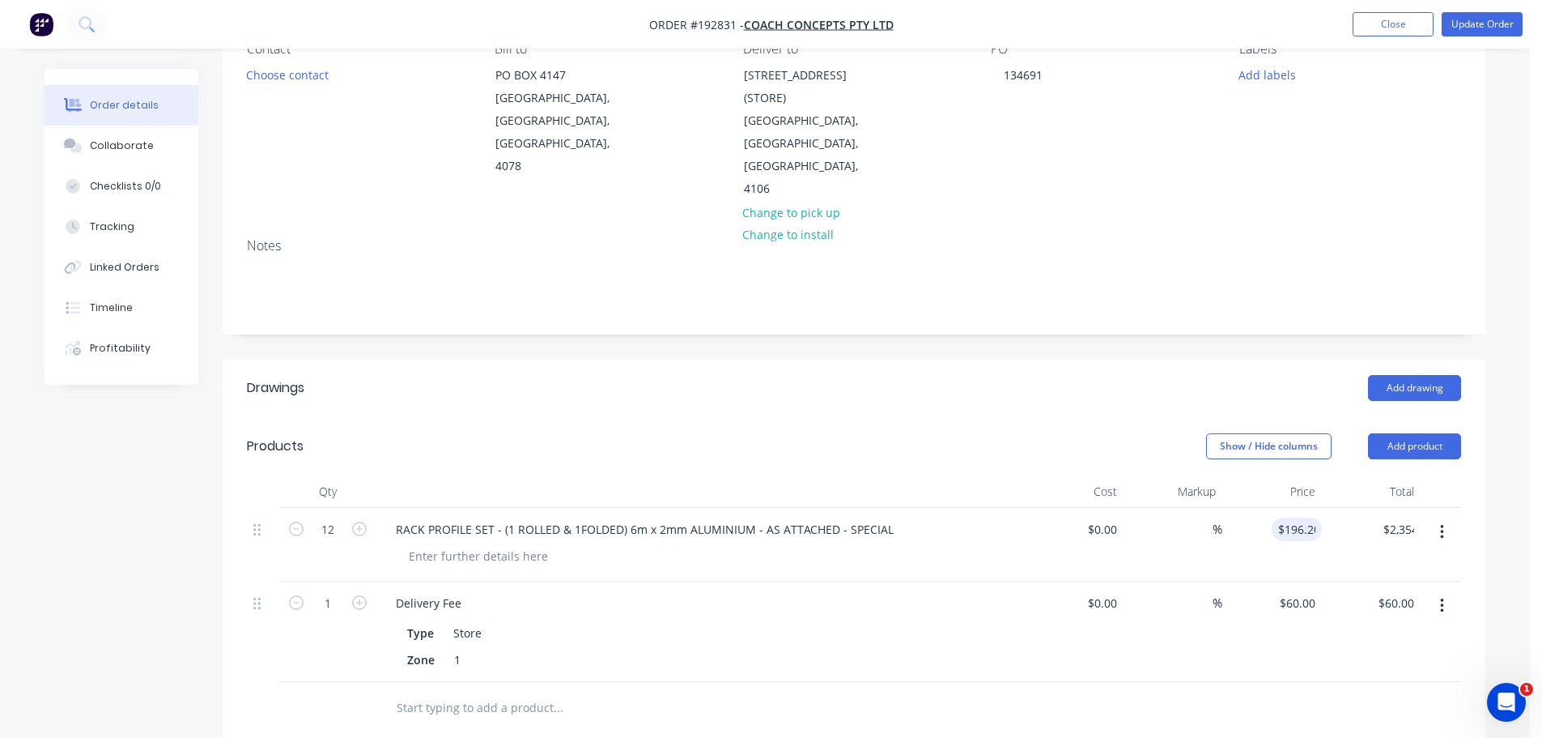
click at [1111, 417] on header "Products Show / Hide columns Add product" at bounding box center [854, 446] width 1263 height 58
click at [1474, 19] on button "Update Order" at bounding box center [1482, 24] width 81 height 24
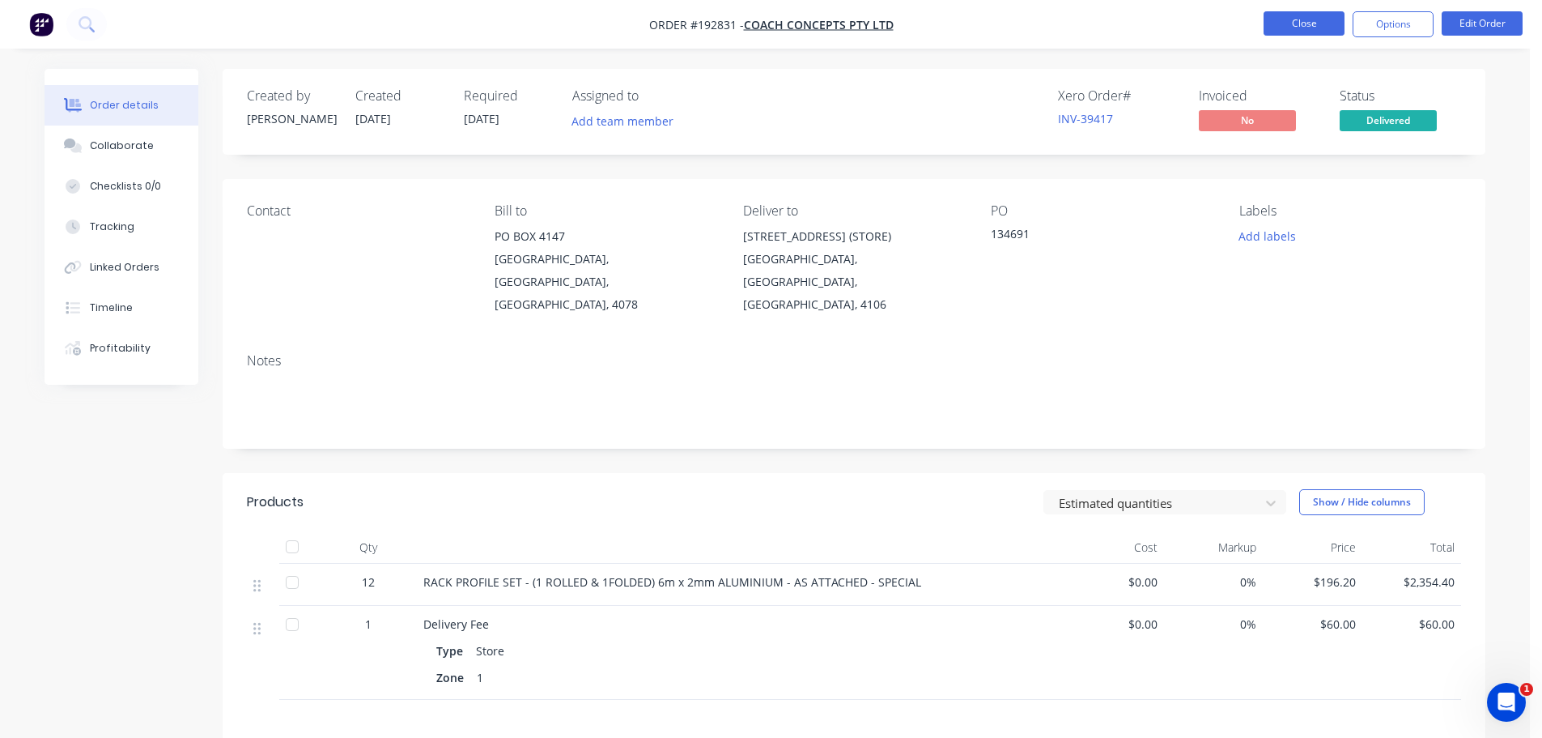
click at [1310, 12] on button "Close" at bounding box center [1304, 23] width 81 height 24
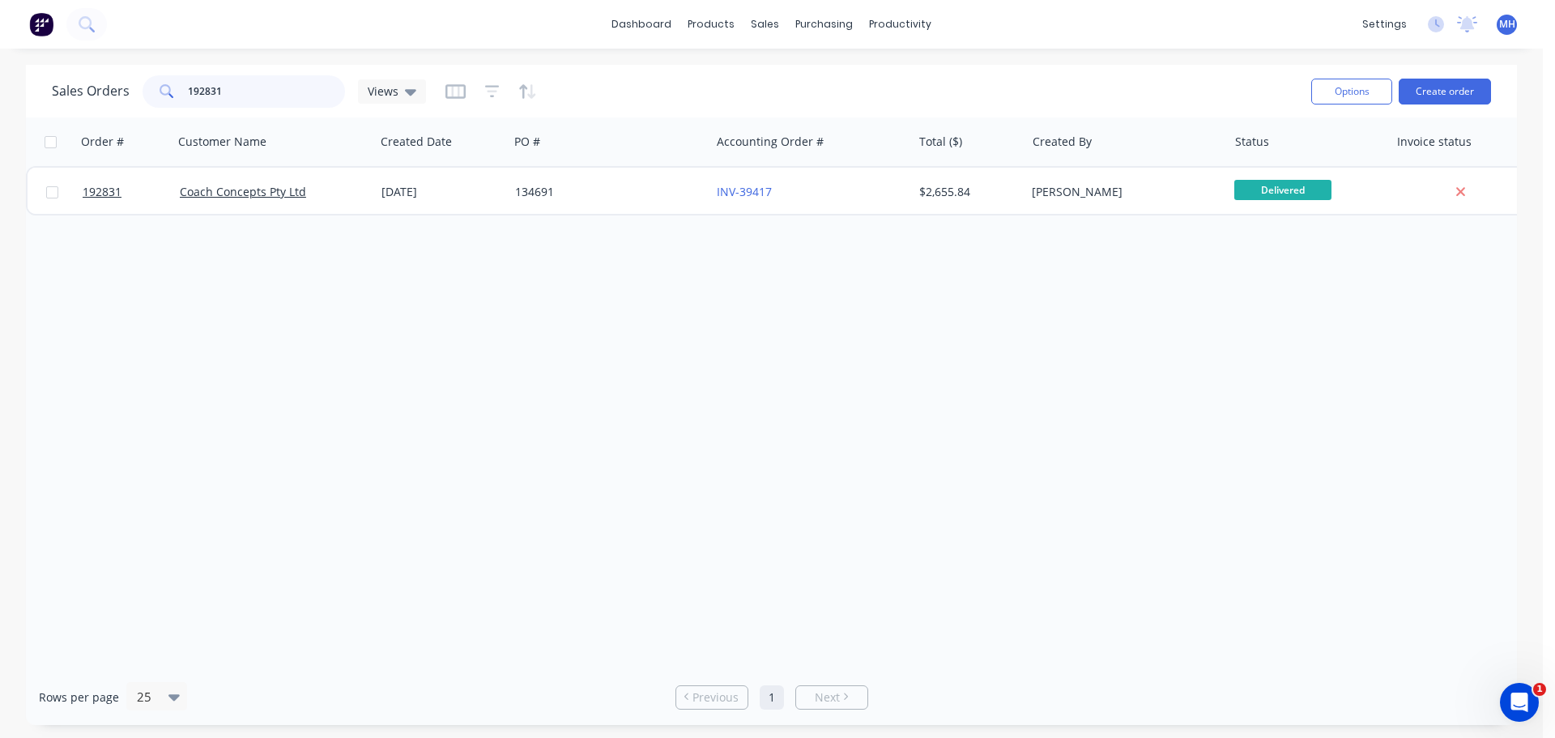
click at [276, 107] on input "192831" at bounding box center [267, 91] width 158 height 32
click at [669, 98] on div "Sales Orders 192725 Views" at bounding box center [675, 91] width 1246 height 40
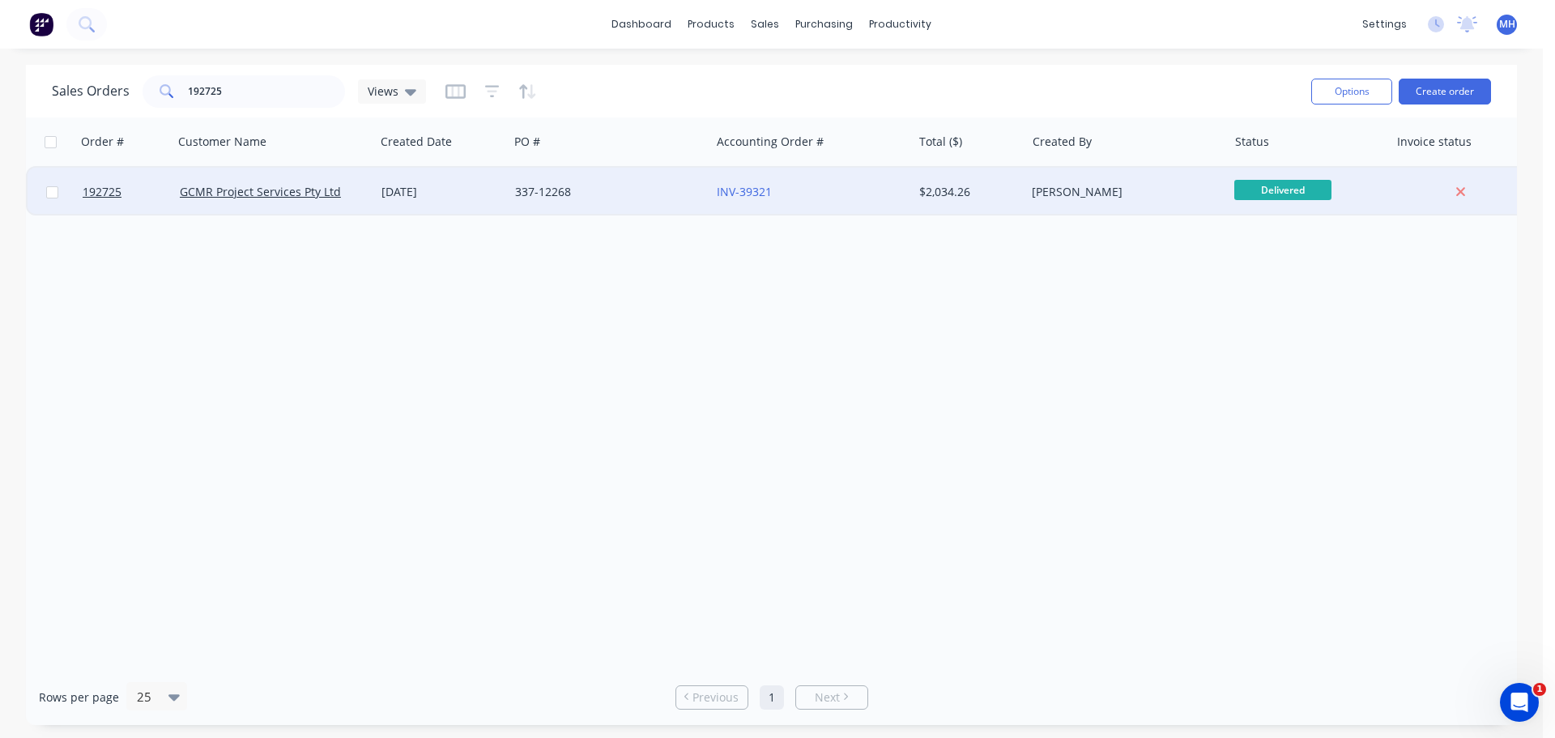
click at [447, 197] on div "[DATE]" at bounding box center [441, 192] width 121 height 16
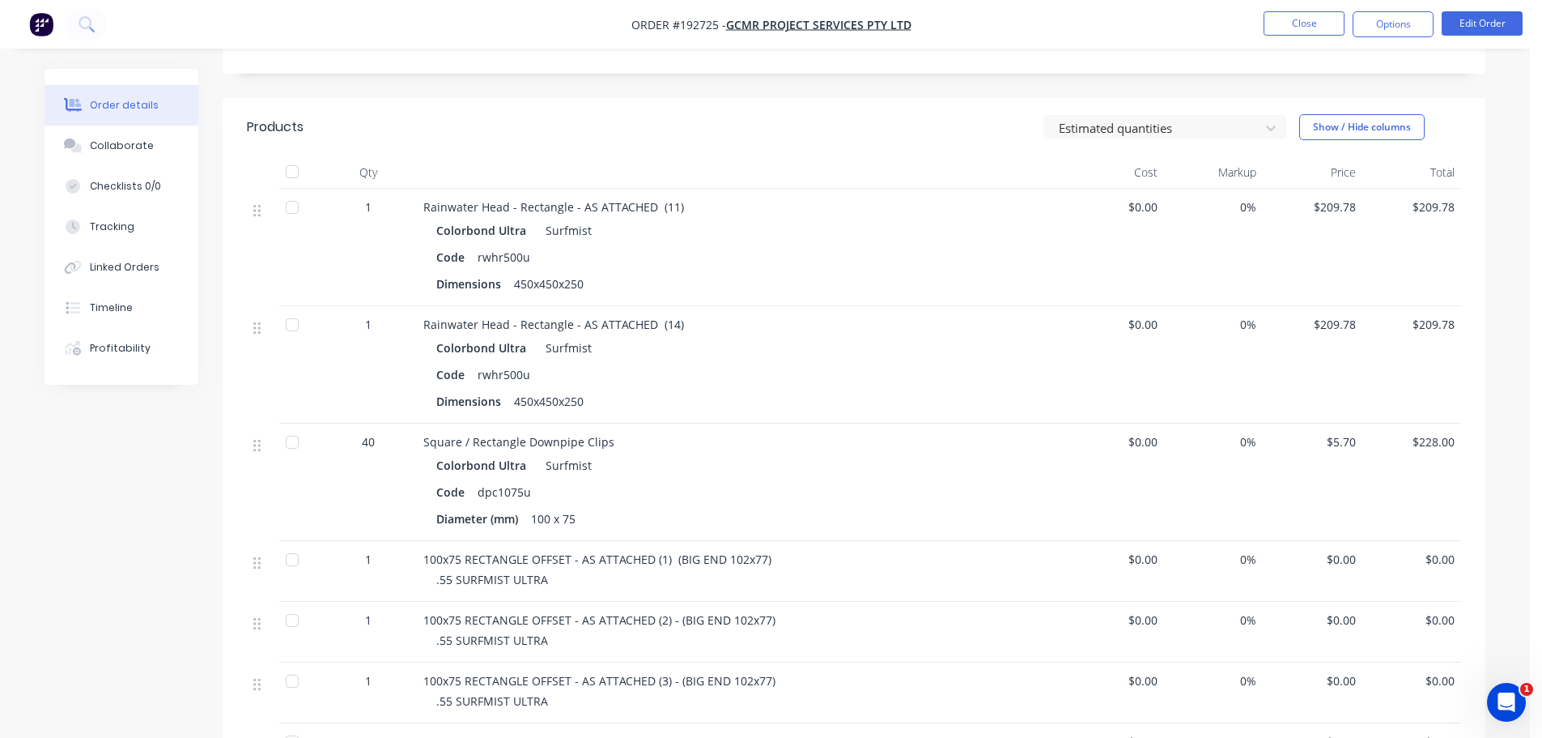
scroll to position [364, 0]
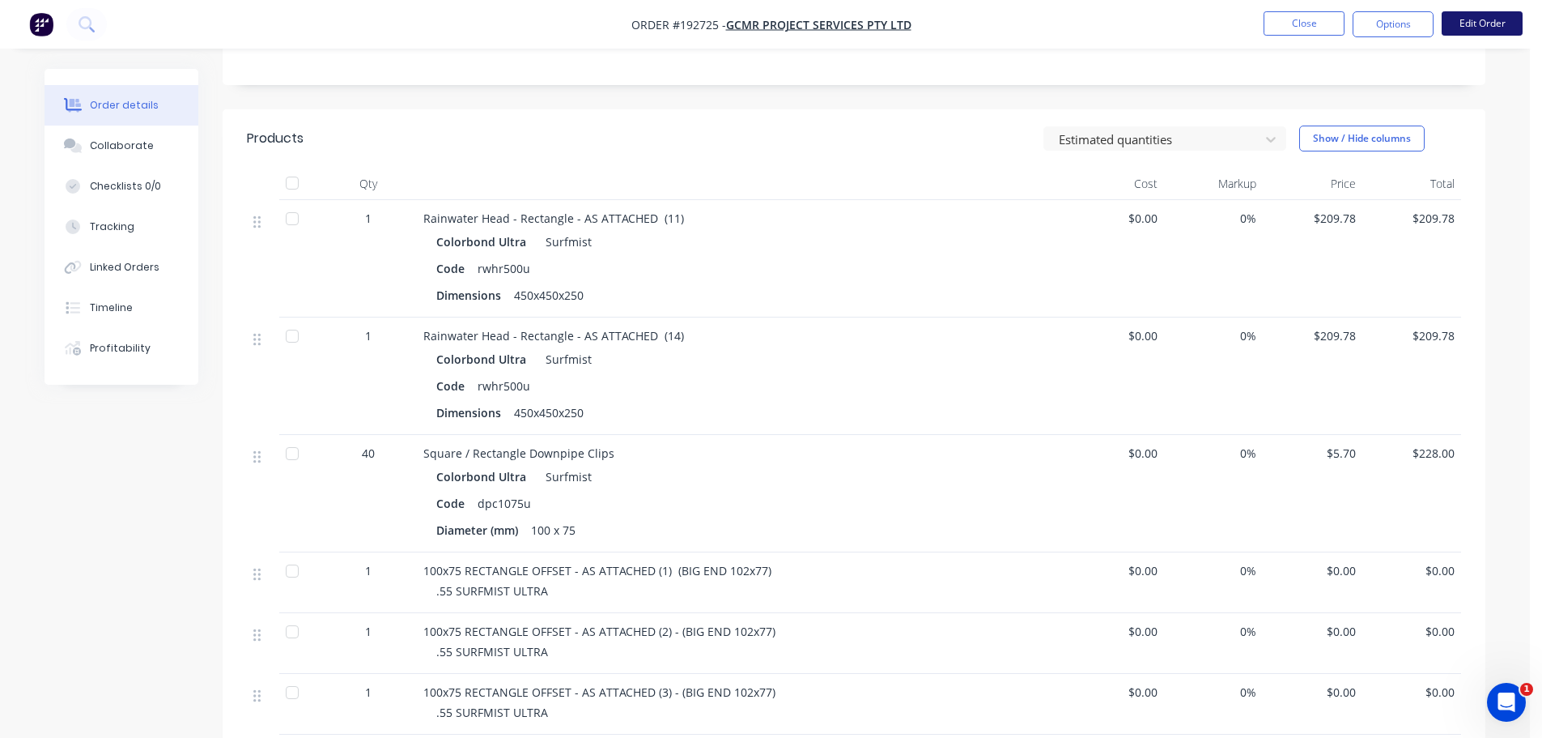
click at [1509, 16] on button "Edit Order" at bounding box center [1482, 23] width 81 height 24
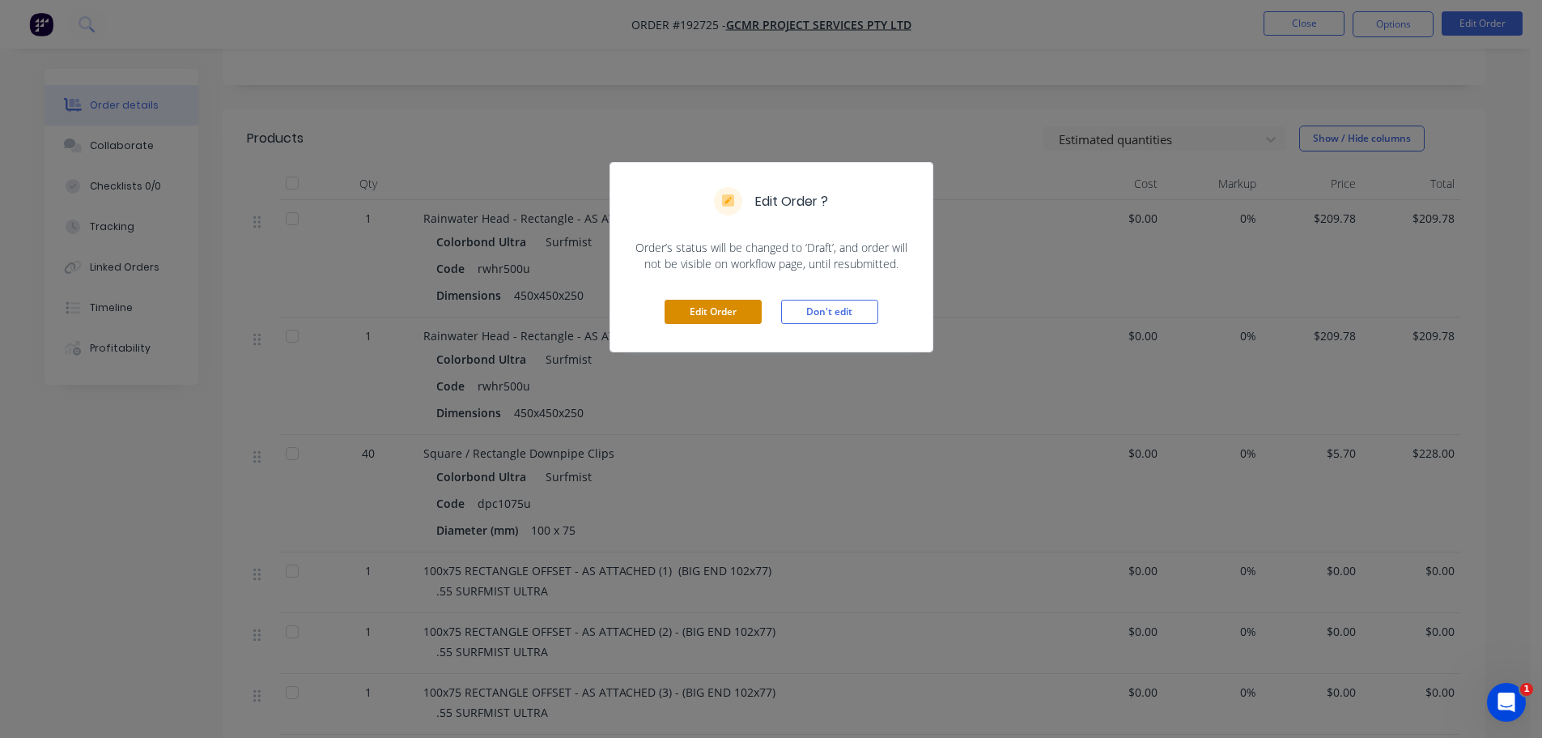
click at [699, 308] on button "Edit Order" at bounding box center [713, 312] width 97 height 24
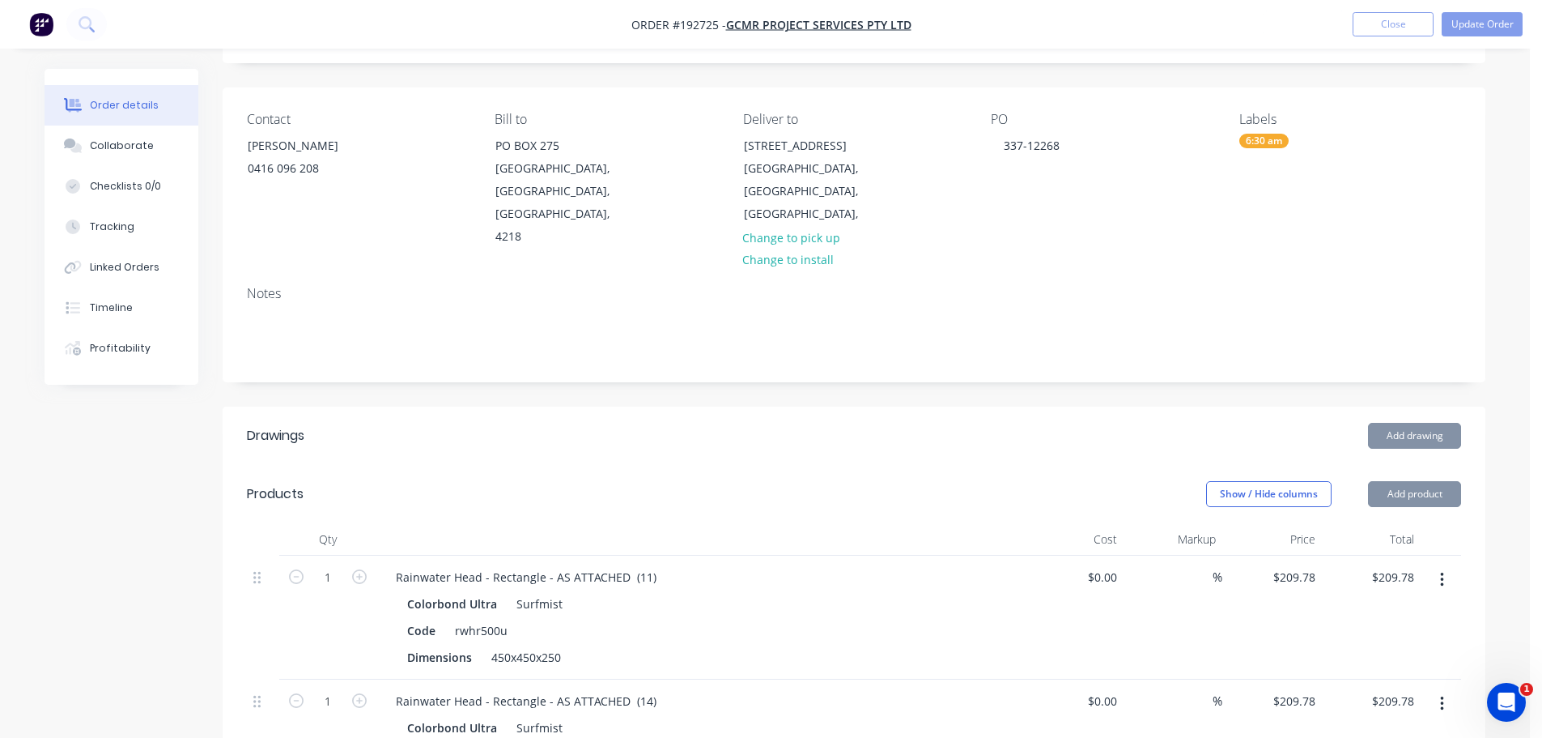
scroll to position [405, 0]
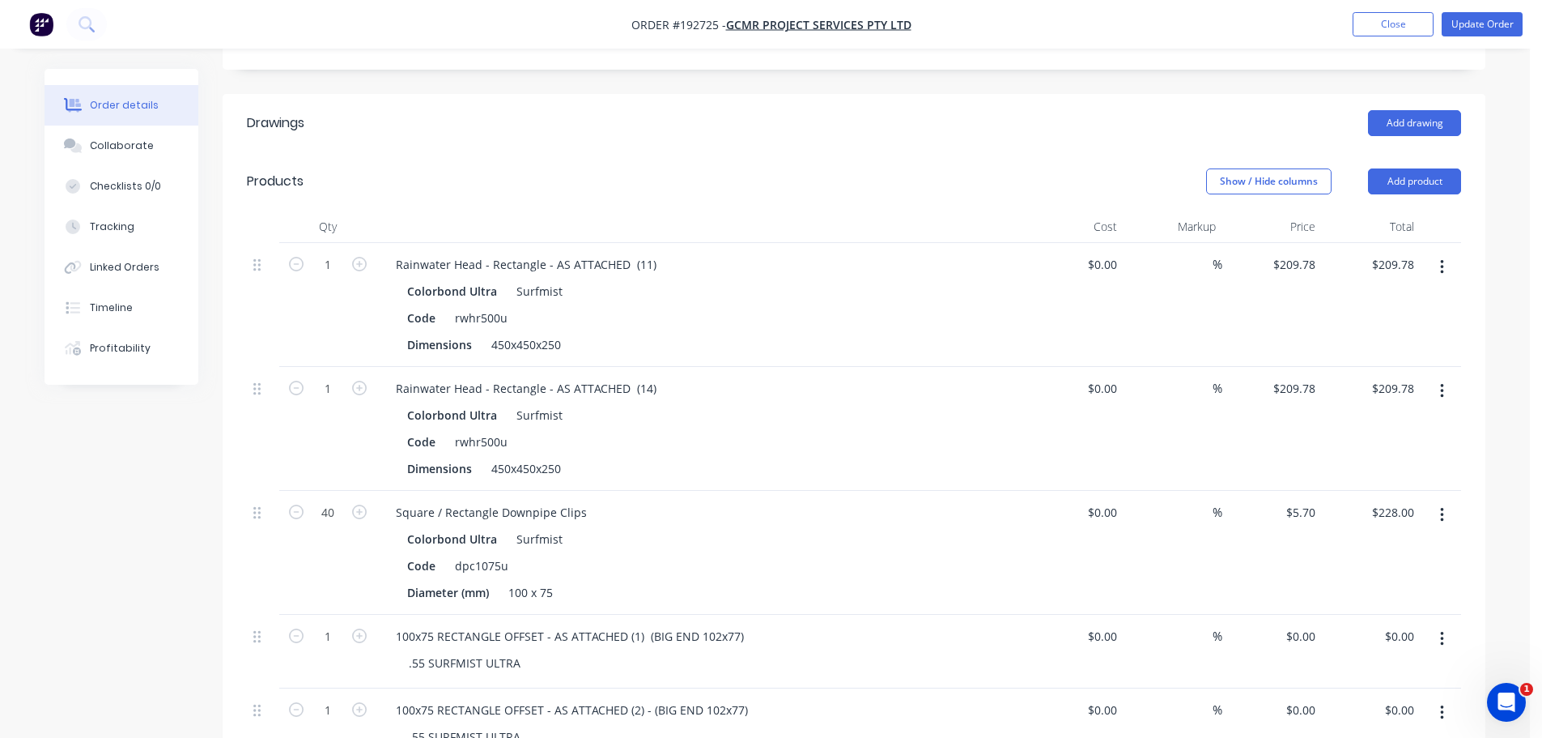
click at [1440, 258] on icon "button" at bounding box center [1442, 267] width 4 height 18
click at [1414, 298] on div "Edit" at bounding box center [1384, 309] width 125 height 23
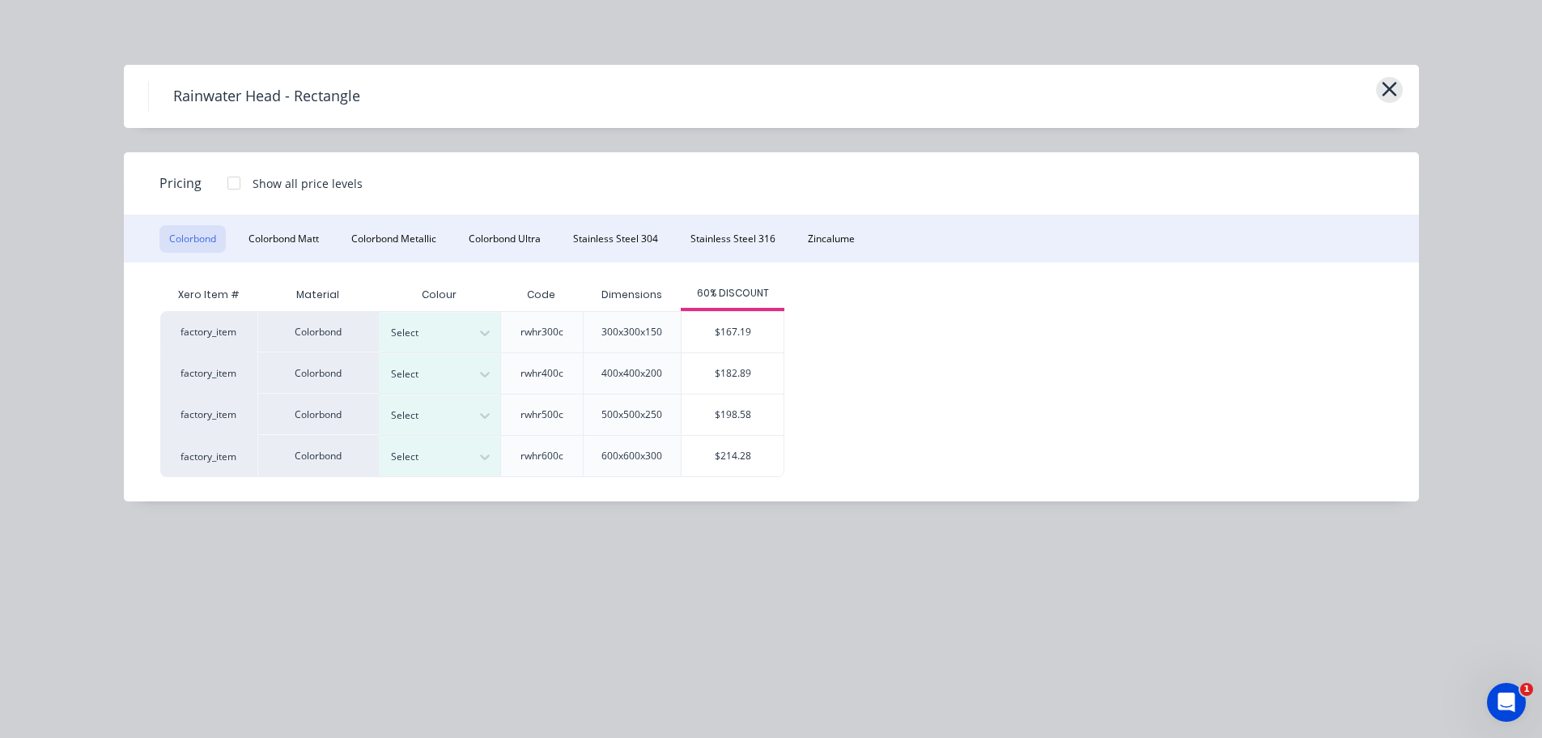
click at [1387, 91] on icon "button" at bounding box center [1389, 89] width 15 height 15
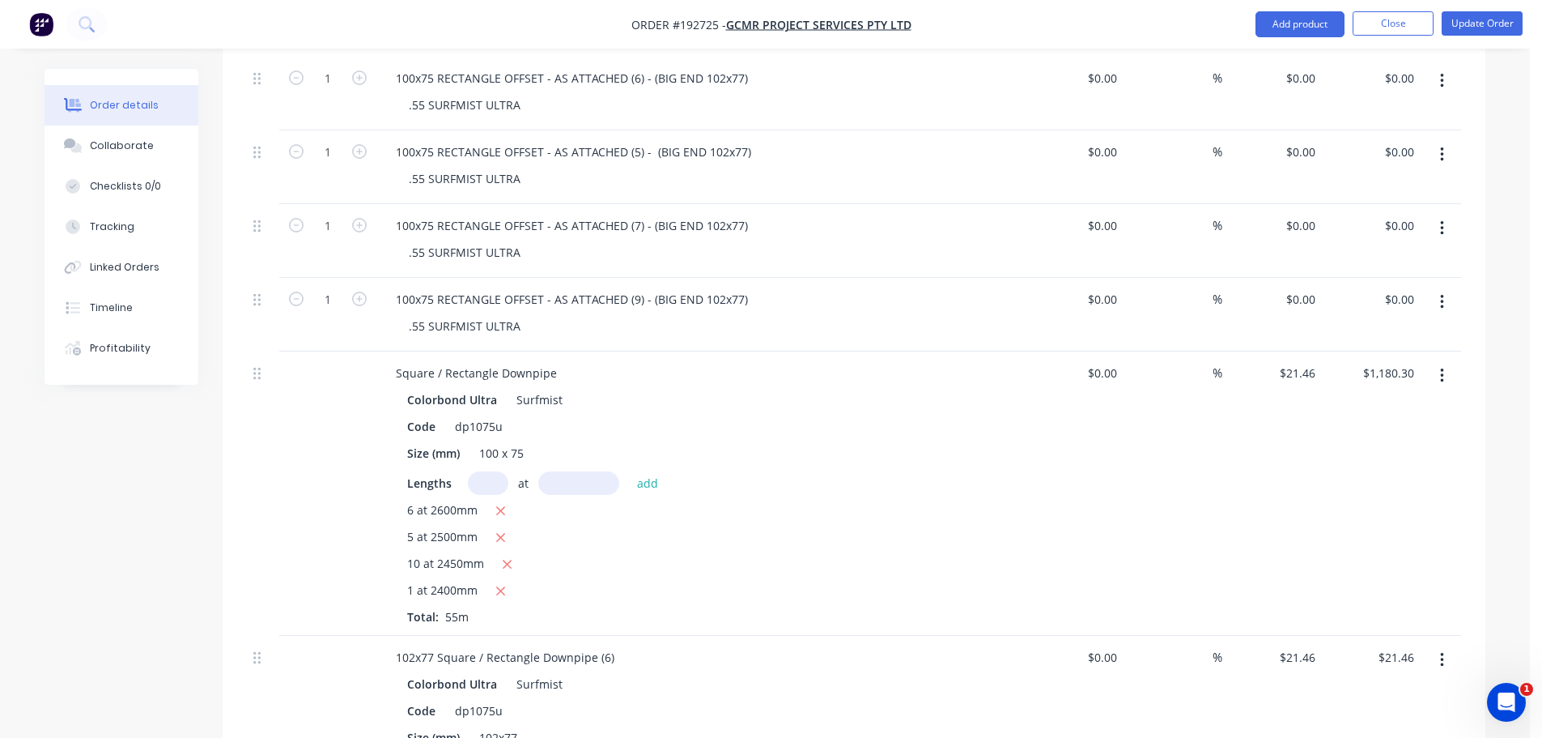
scroll to position [1700, 0]
click at [1453, 360] on button "button" at bounding box center [1442, 374] width 38 height 29
click at [1427, 406] on div "Edit" at bounding box center [1384, 417] width 125 height 23
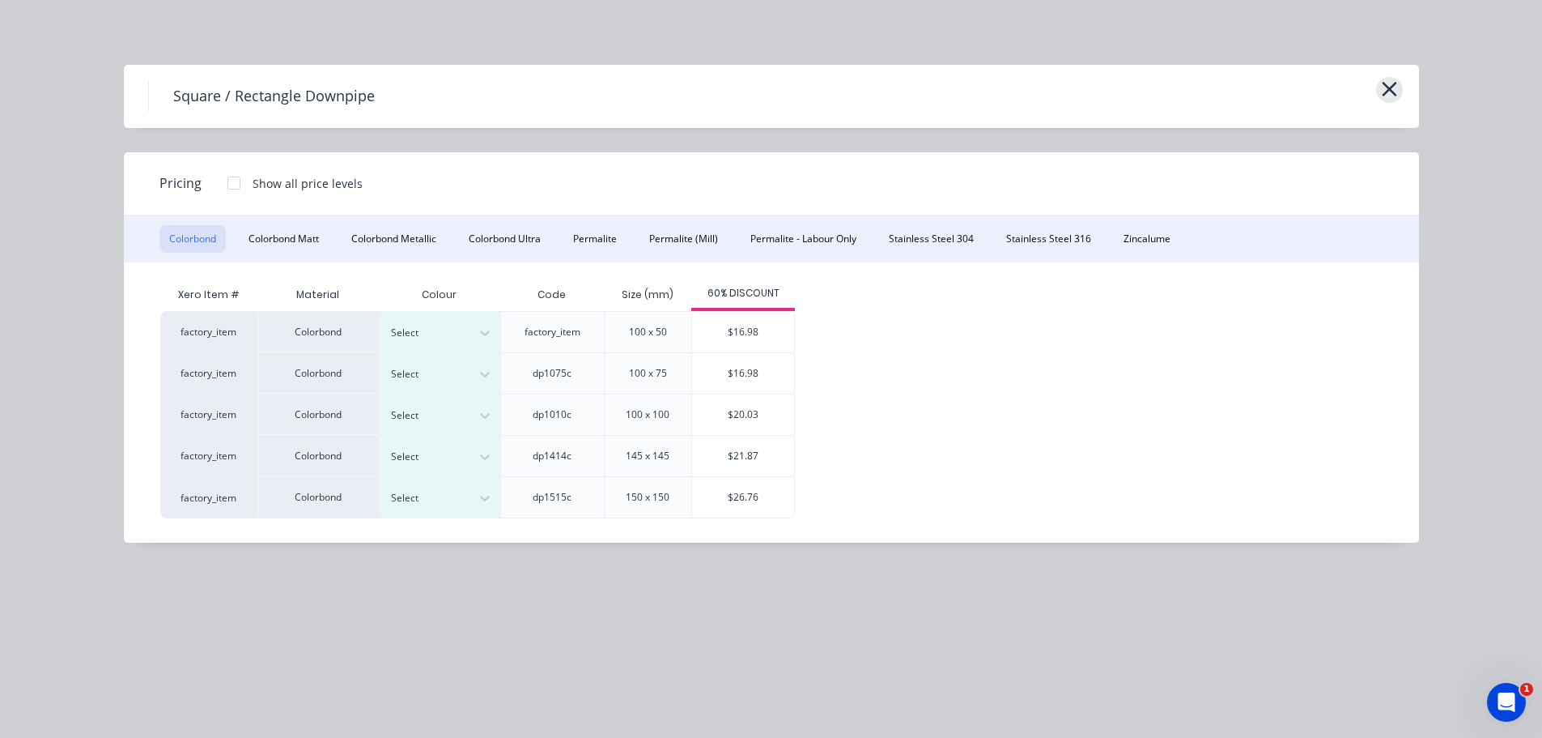
click at [1393, 89] on icon "button" at bounding box center [1389, 89] width 17 height 23
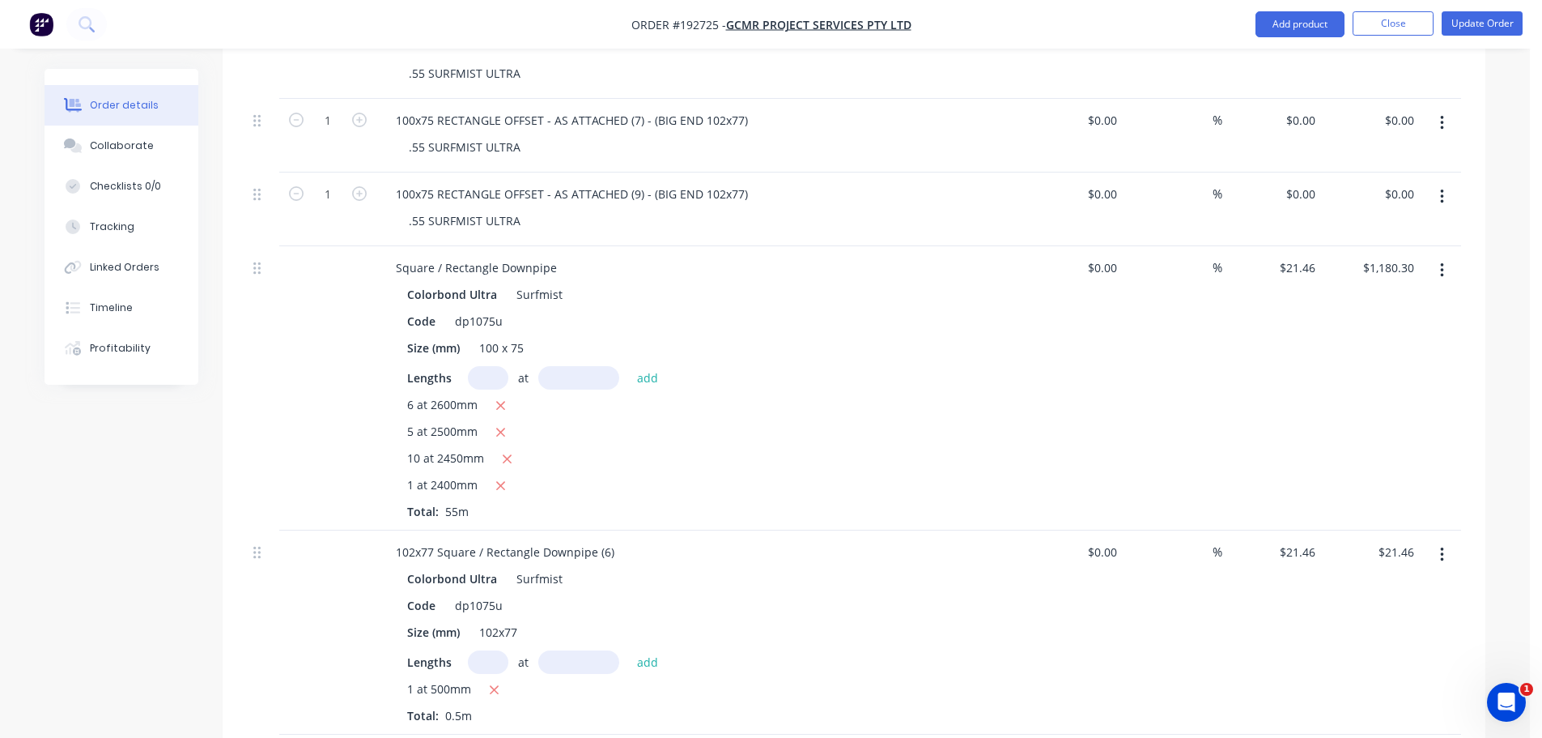
scroll to position [1781, 0]
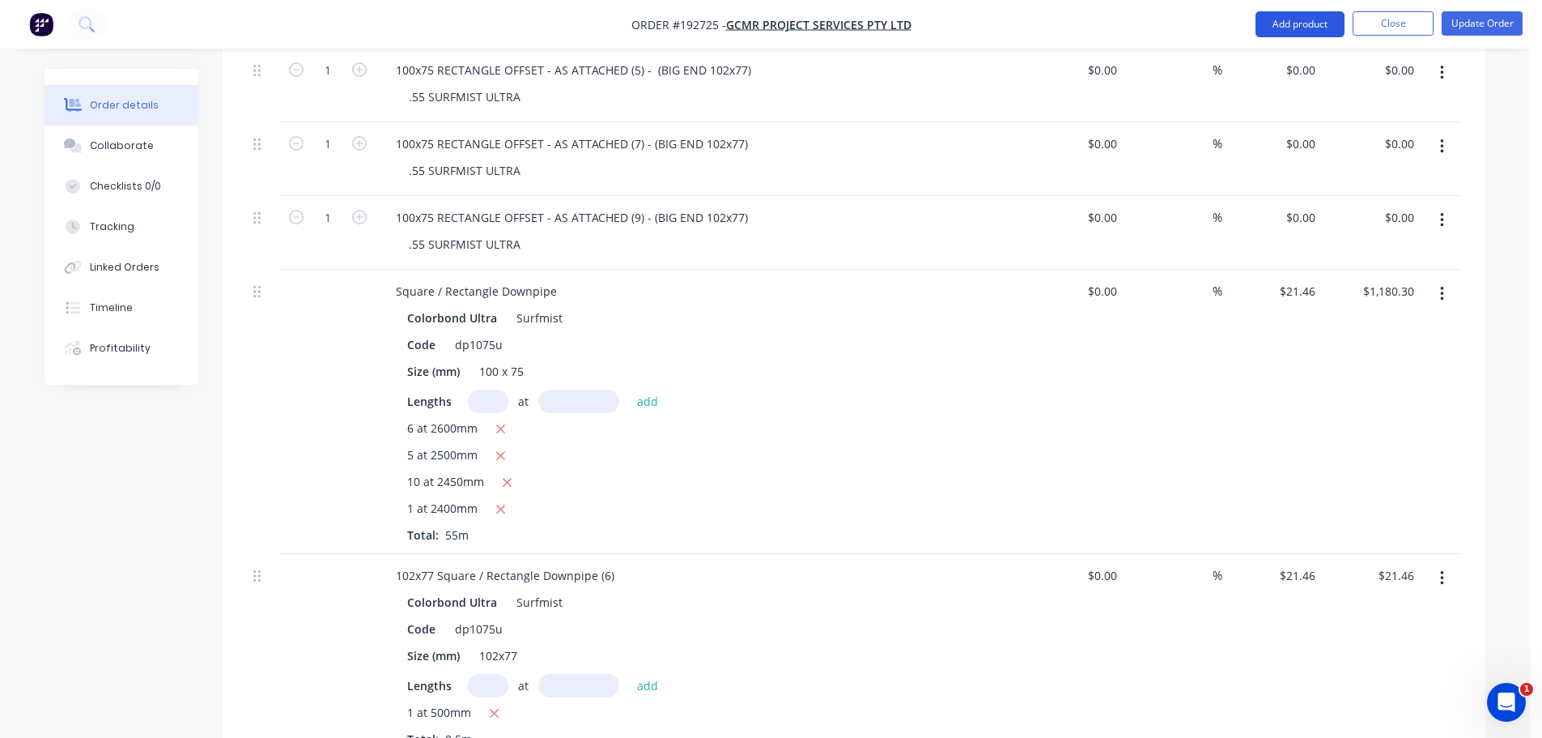
click at [1275, 19] on button "Add product" at bounding box center [1300, 24] width 89 height 26
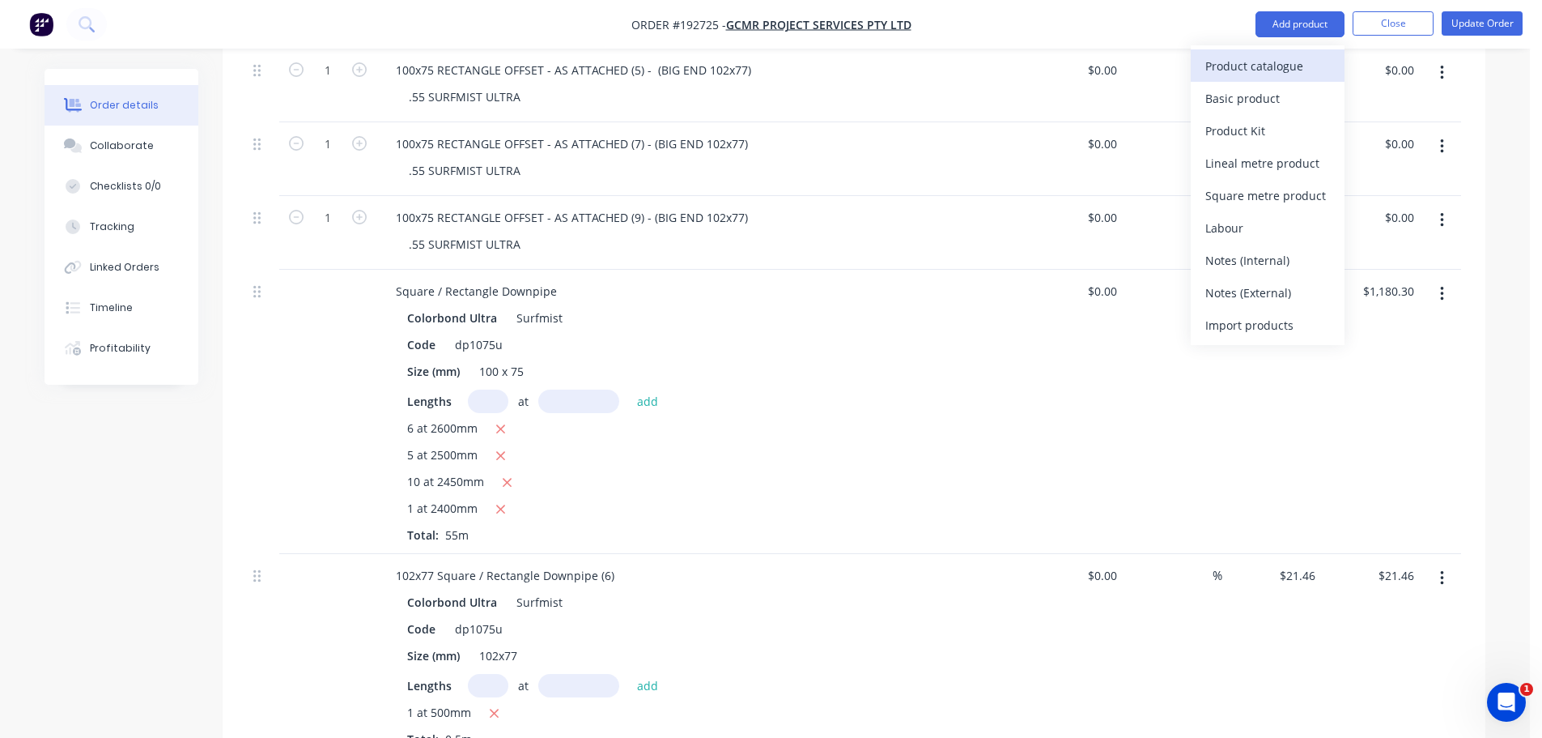
click at [1279, 56] on div "Product catalogue" at bounding box center [1268, 65] width 125 height 23
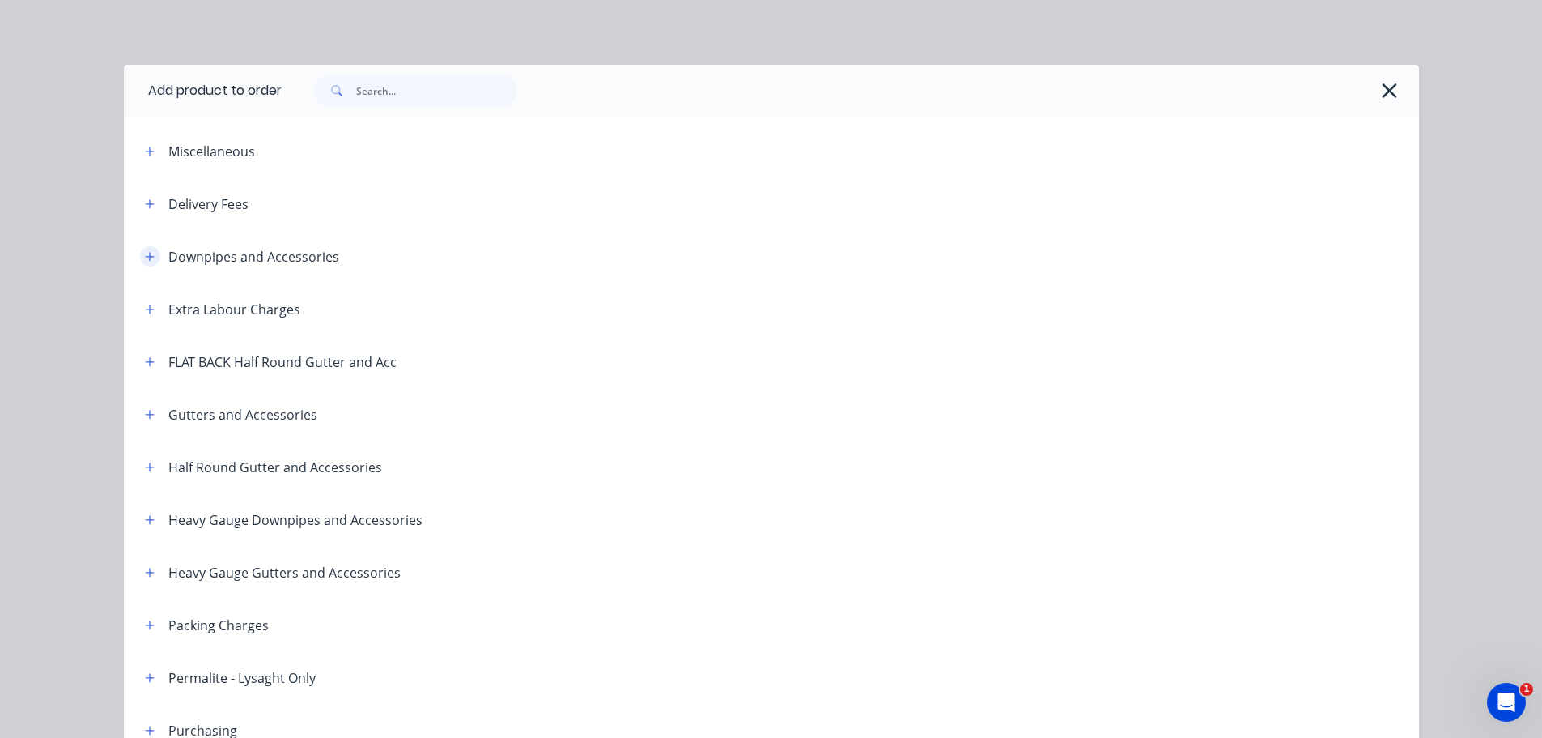
click at [145, 252] on icon "button" at bounding box center [150, 256] width 10 height 11
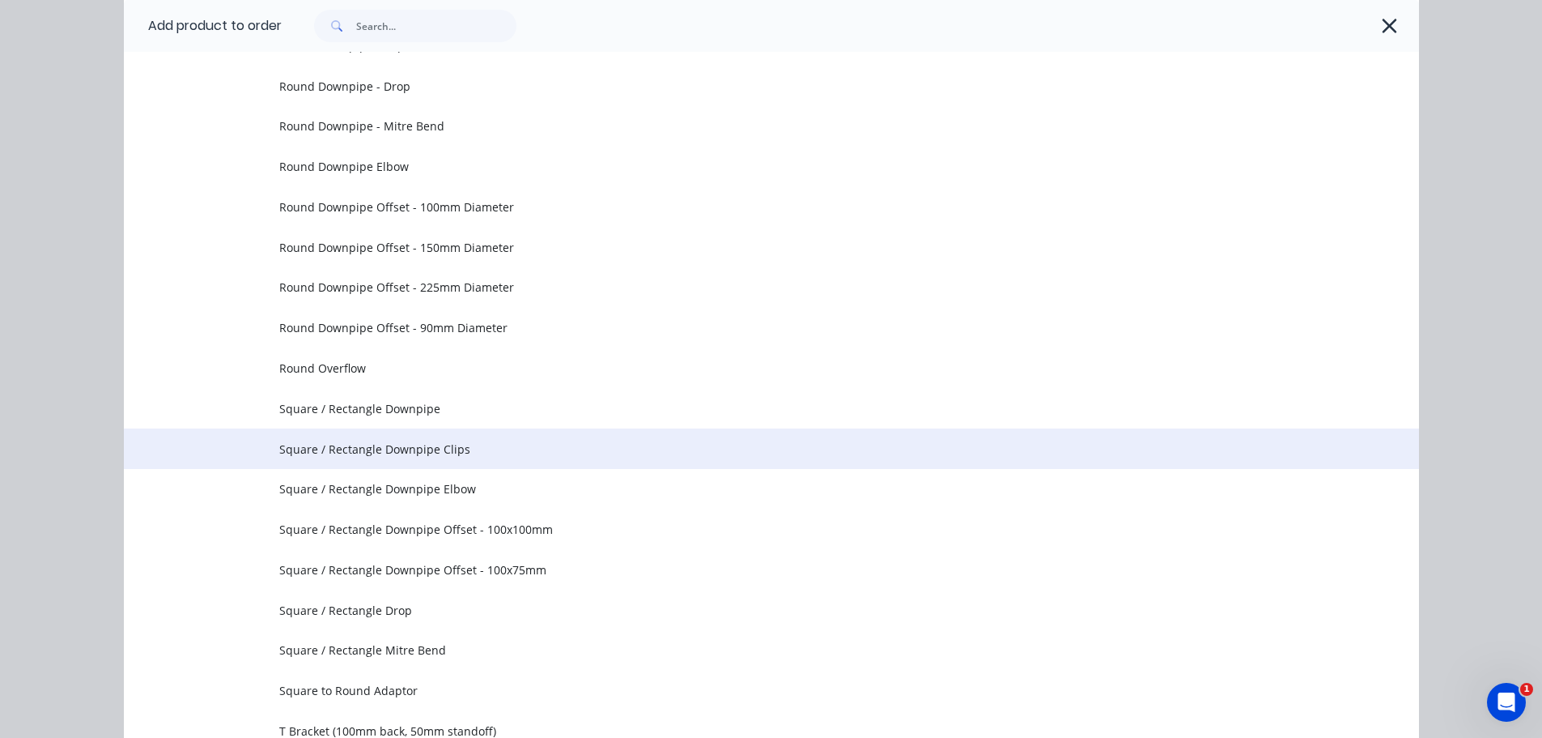
scroll to position [405, 0]
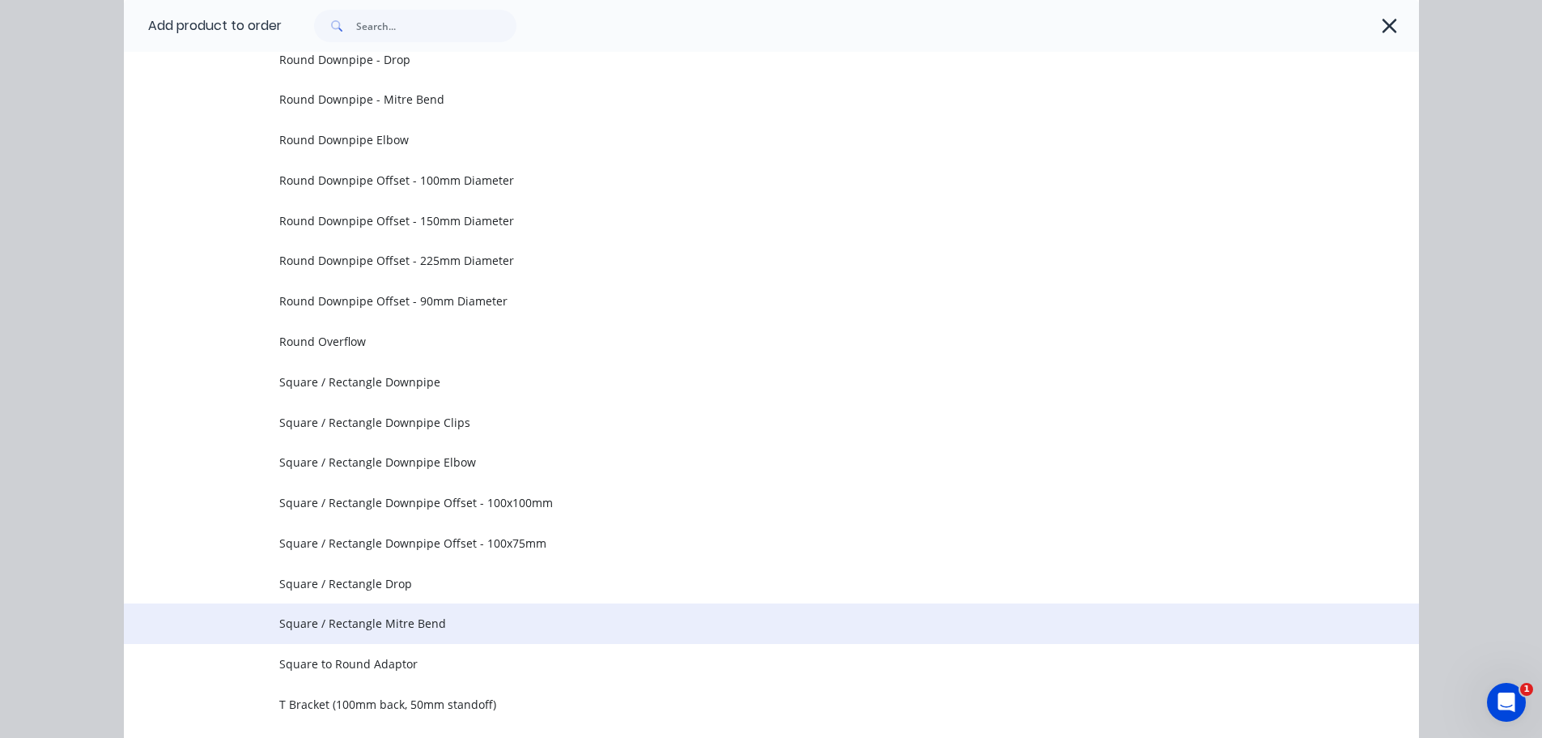
click at [409, 630] on span "Square / Rectangle Mitre Bend" at bounding box center [735, 623] width 912 height 17
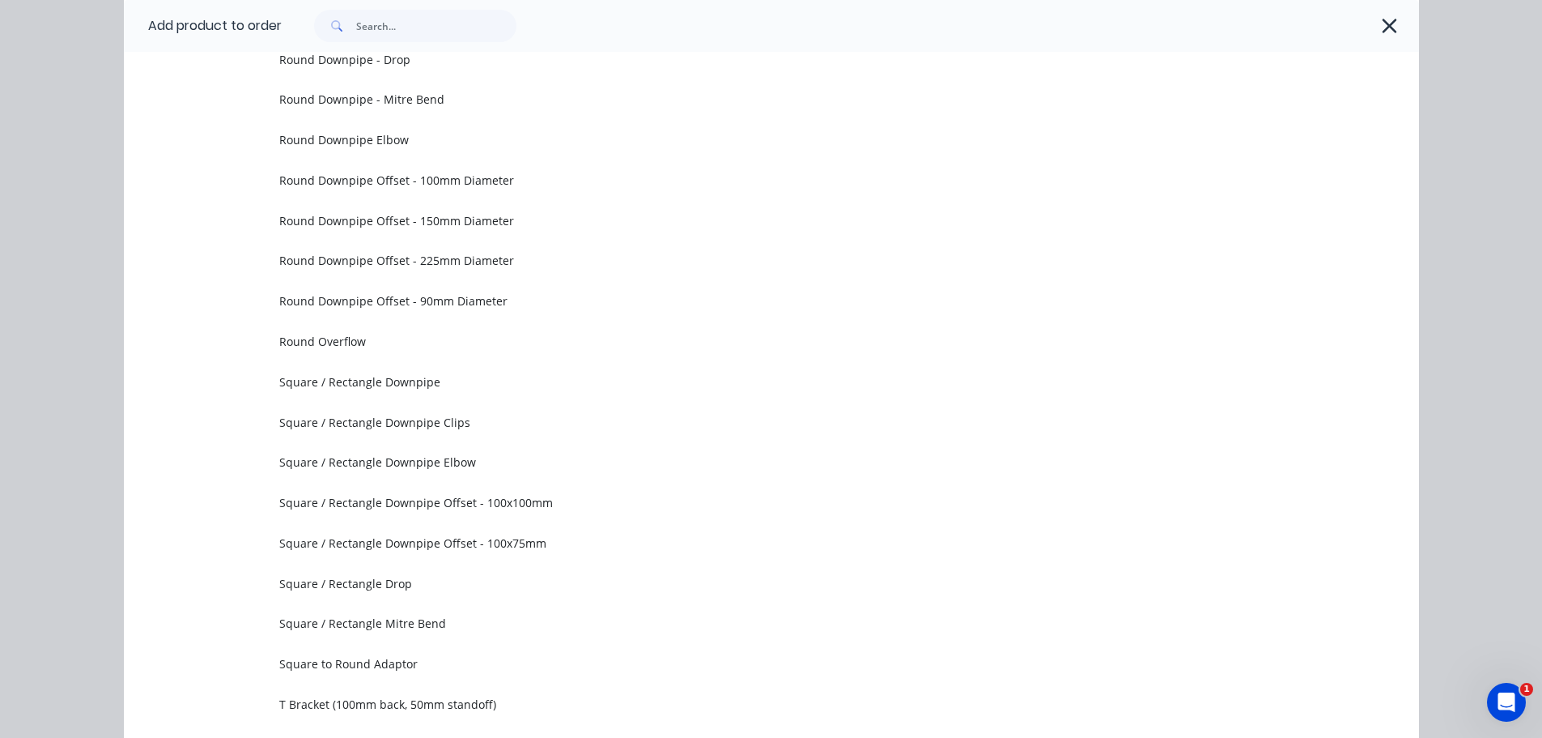
scroll to position [0, 0]
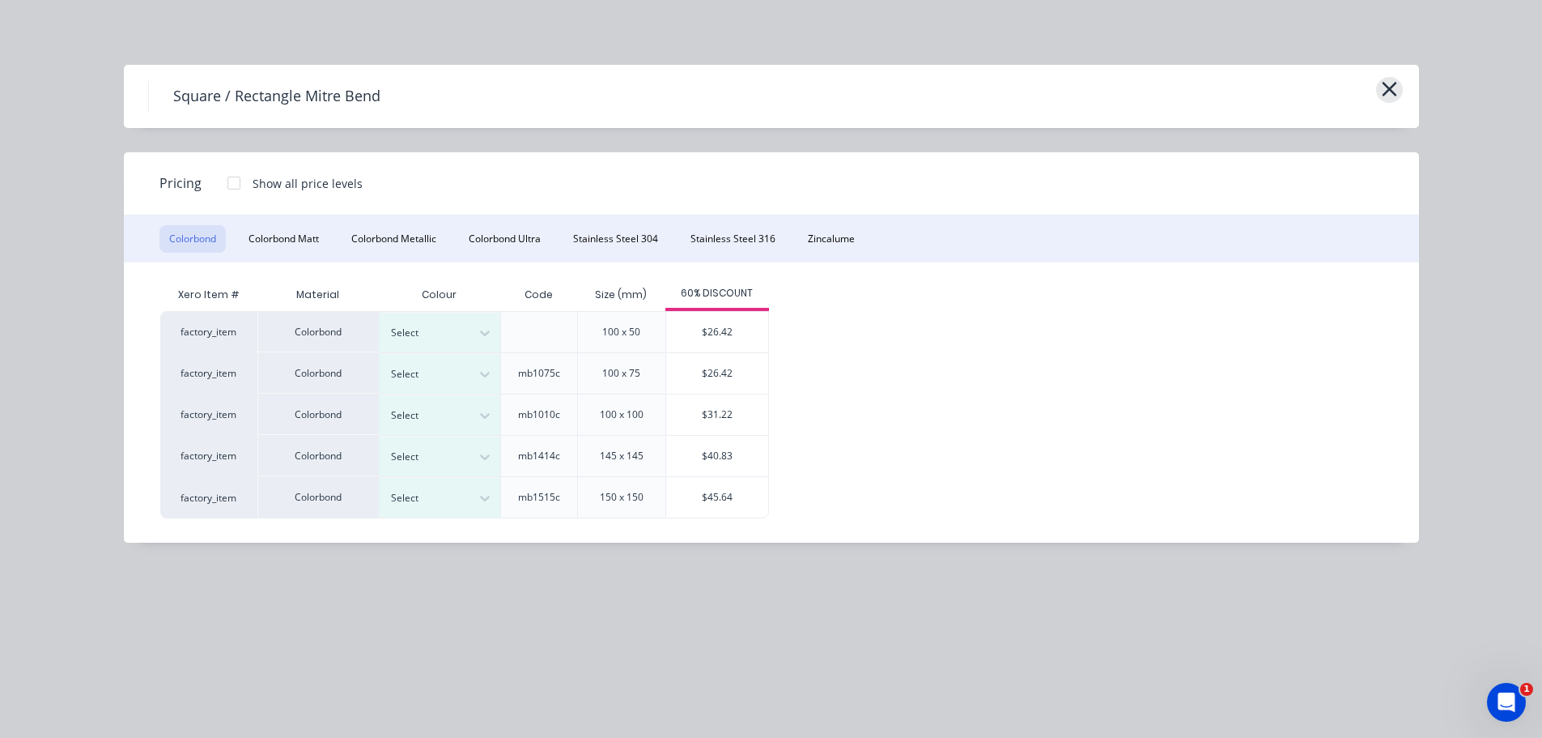
click at [1391, 84] on icon "button" at bounding box center [1389, 89] width 17 height 23
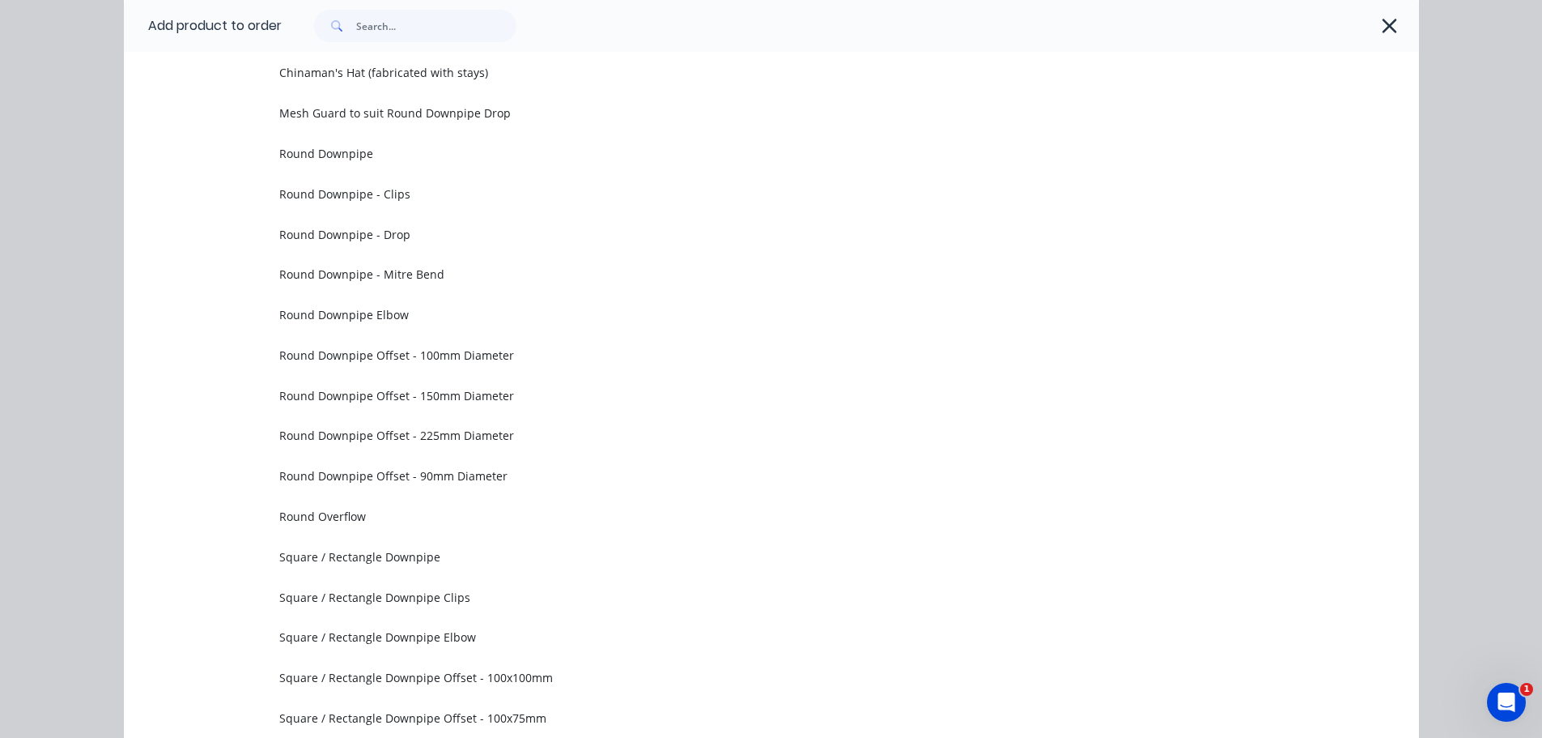
drag, startPoint x: 1381, startPoint y: 31, endPoint x: 1381, endPoint y: 50, distance: 19.4
click at [1381, 30] on icon "button" at bounding box center [1389, 26] width 17 height 23
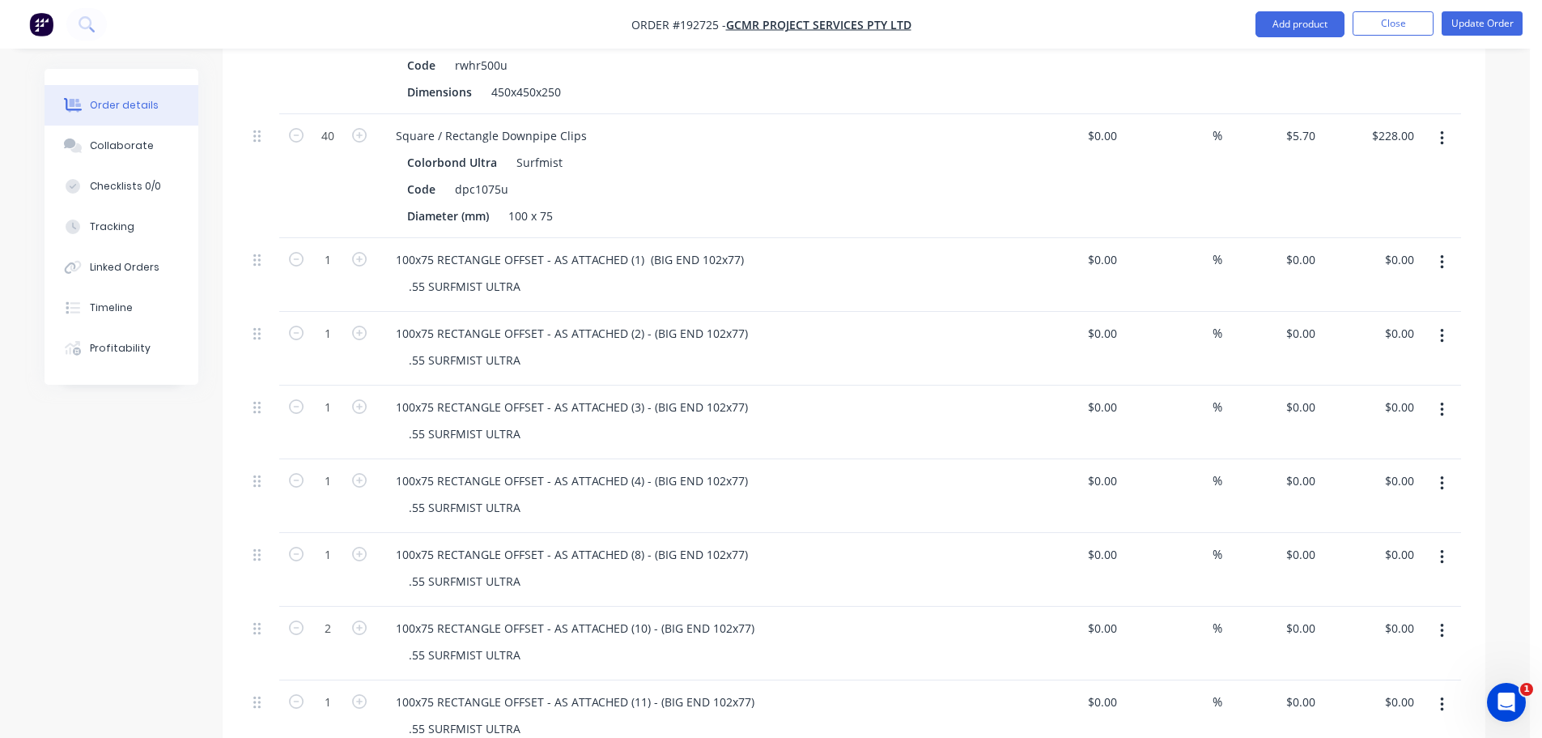
scroll to position [729, 0]
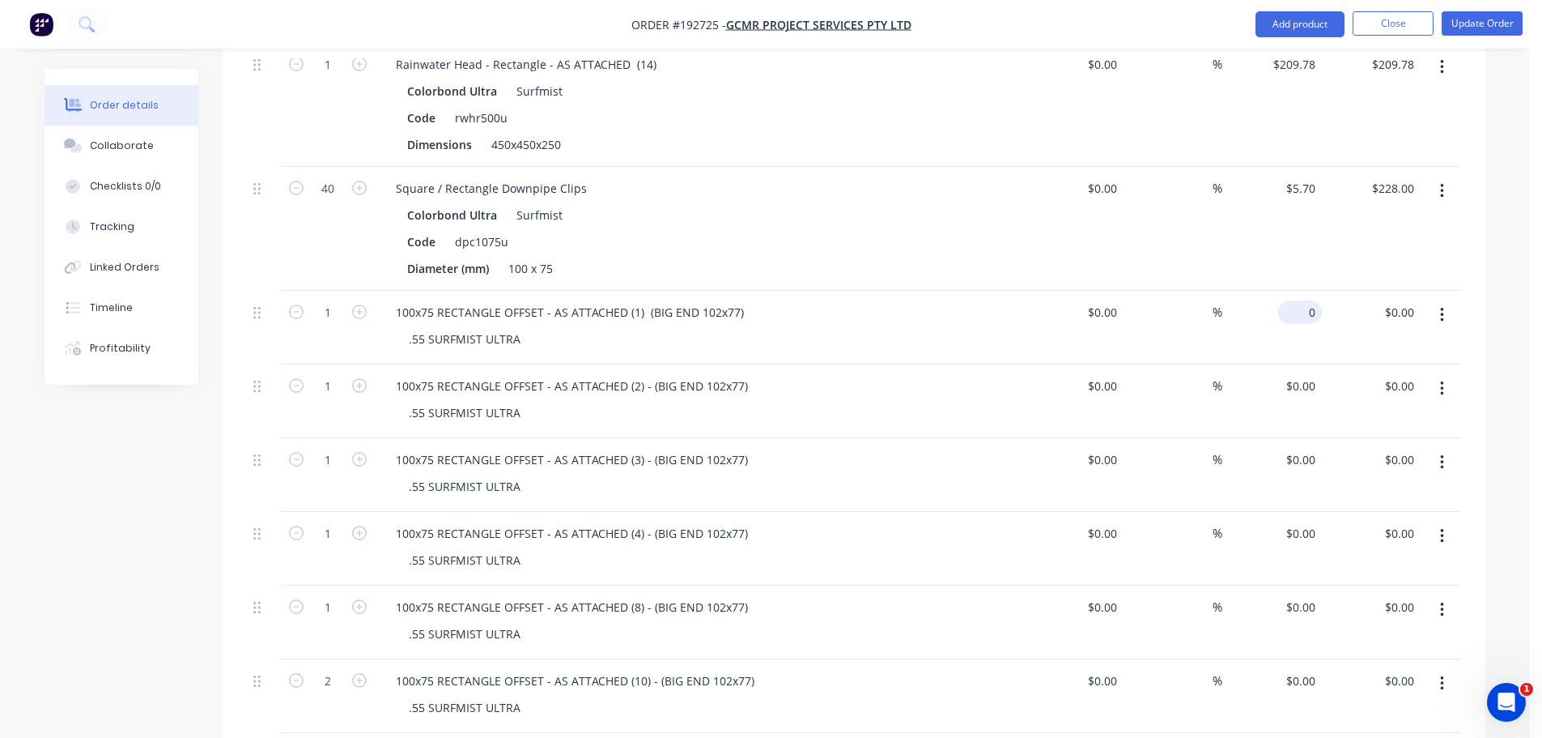
click at [1317, 300] on input "0" at bounding box center [1303, 311] width 37 height 23
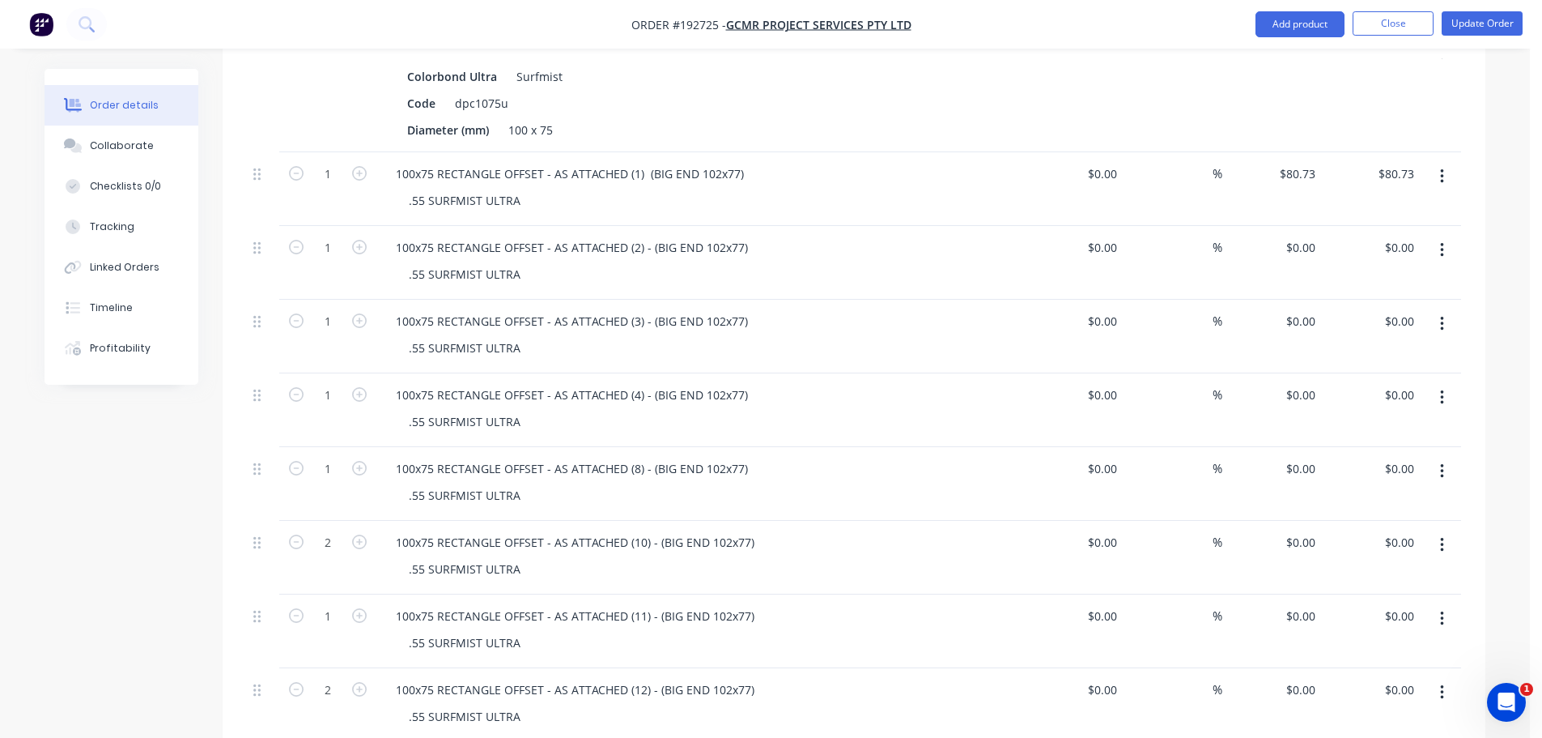
scroll to position [810, 0]
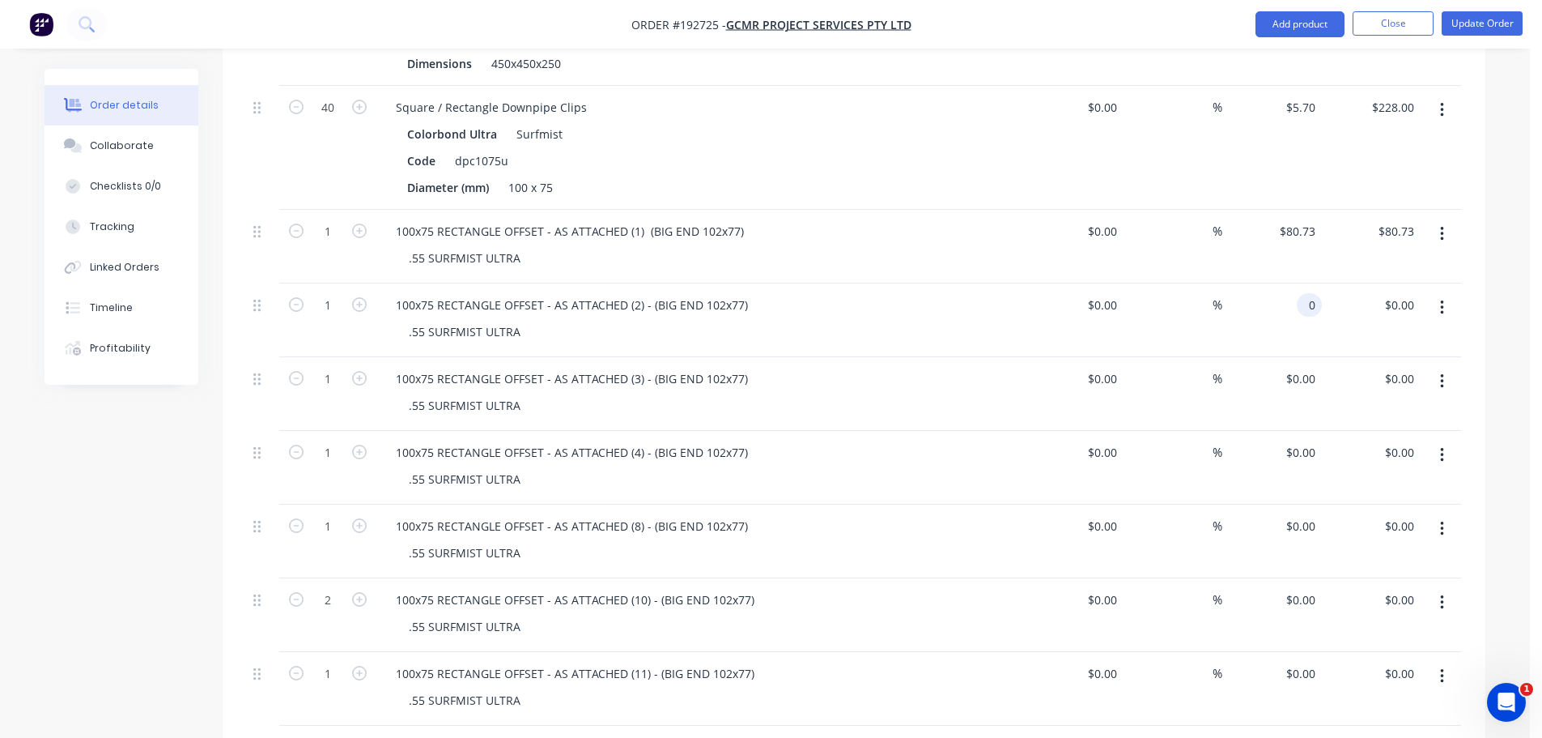
click at [1308, 293] on input "0" at bounding box center [1313, 304] width 19 height 23
click at [1312, 367] on input "0" at bounding box center [1303, 378] width 37 height 23
click at [1307, 440] on input "0" at bounding box center [1303, 451] width 37 height 23
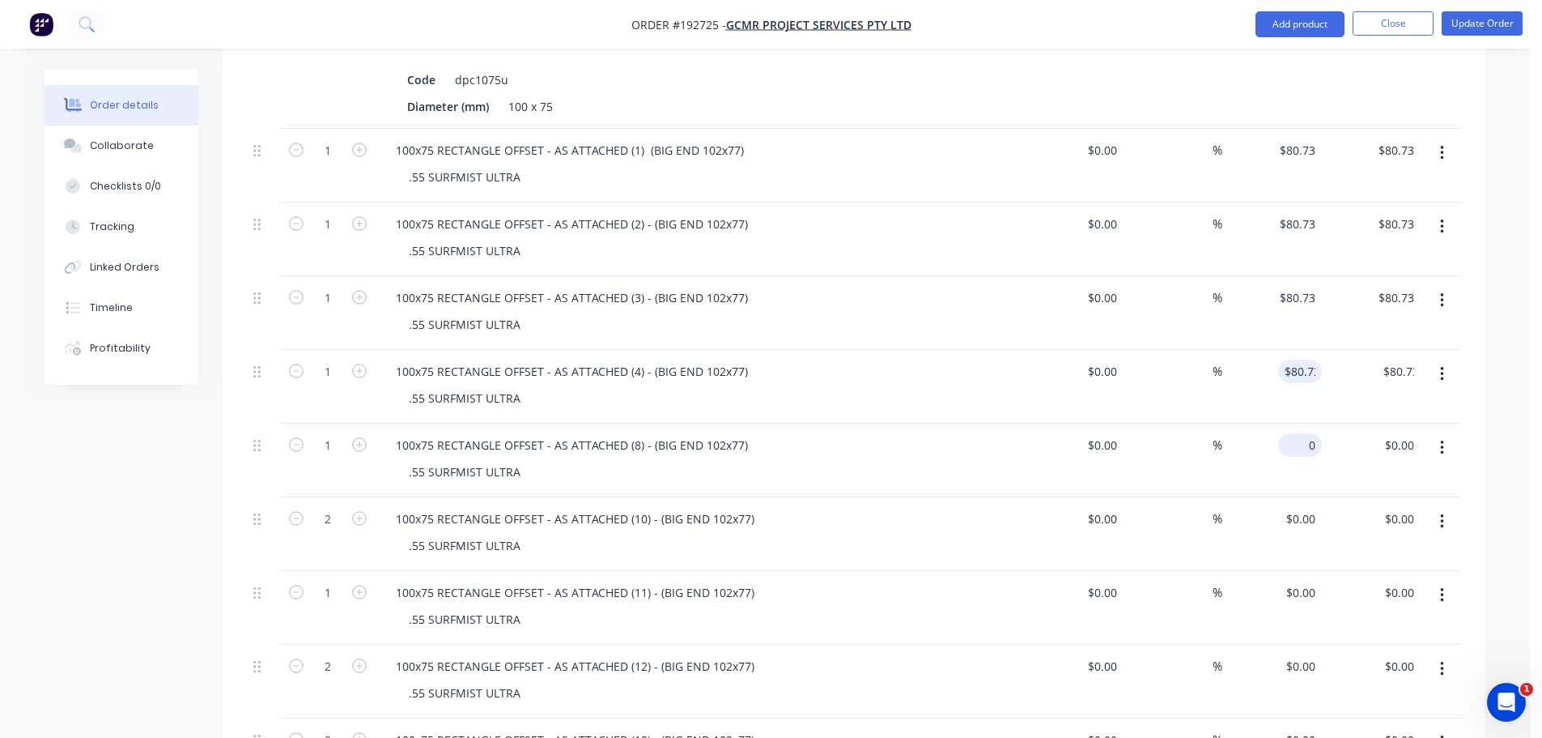
click at [1316, 433] on input "0" at bounding box center [1303, 444] width 37 height 23
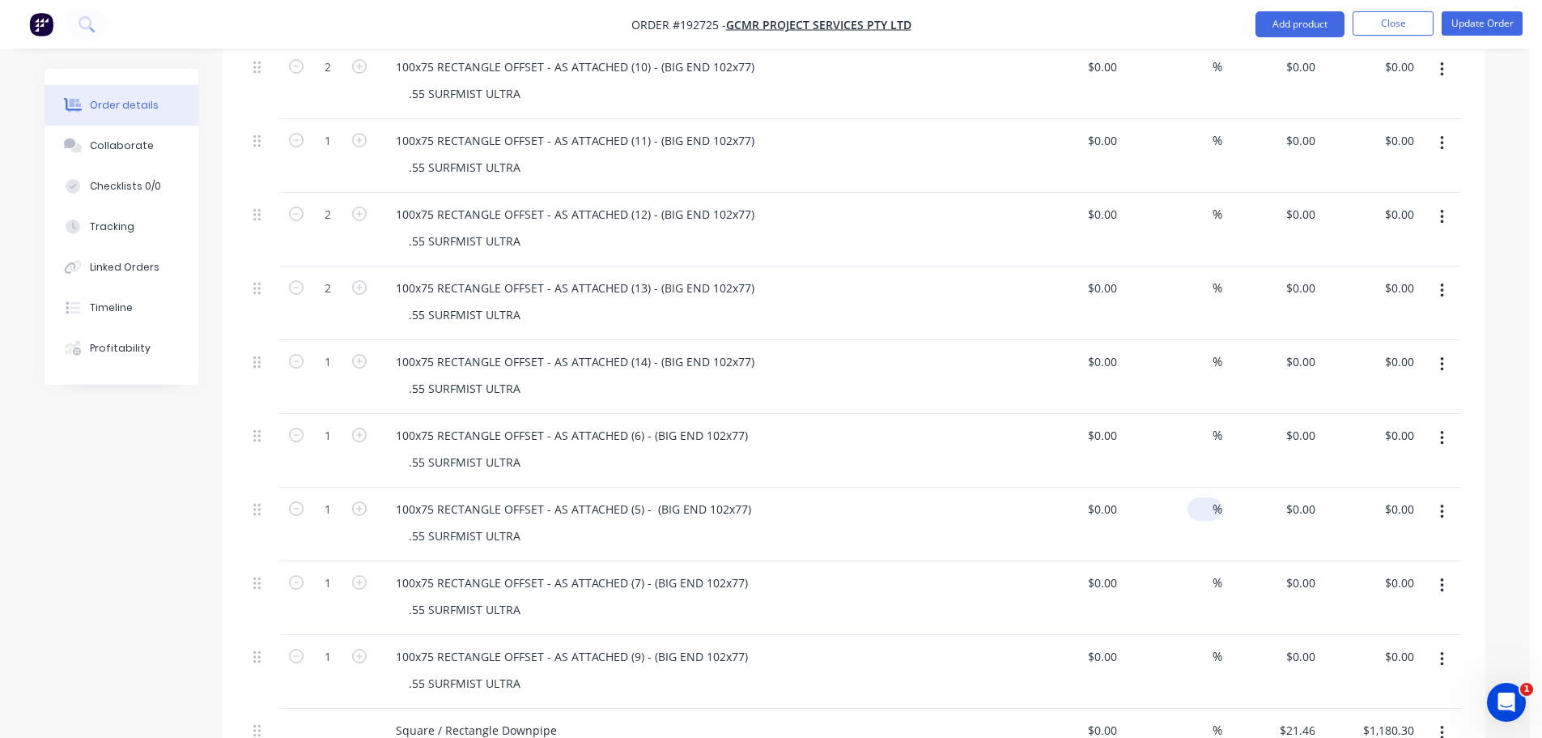
scroll to position [1376, 0]
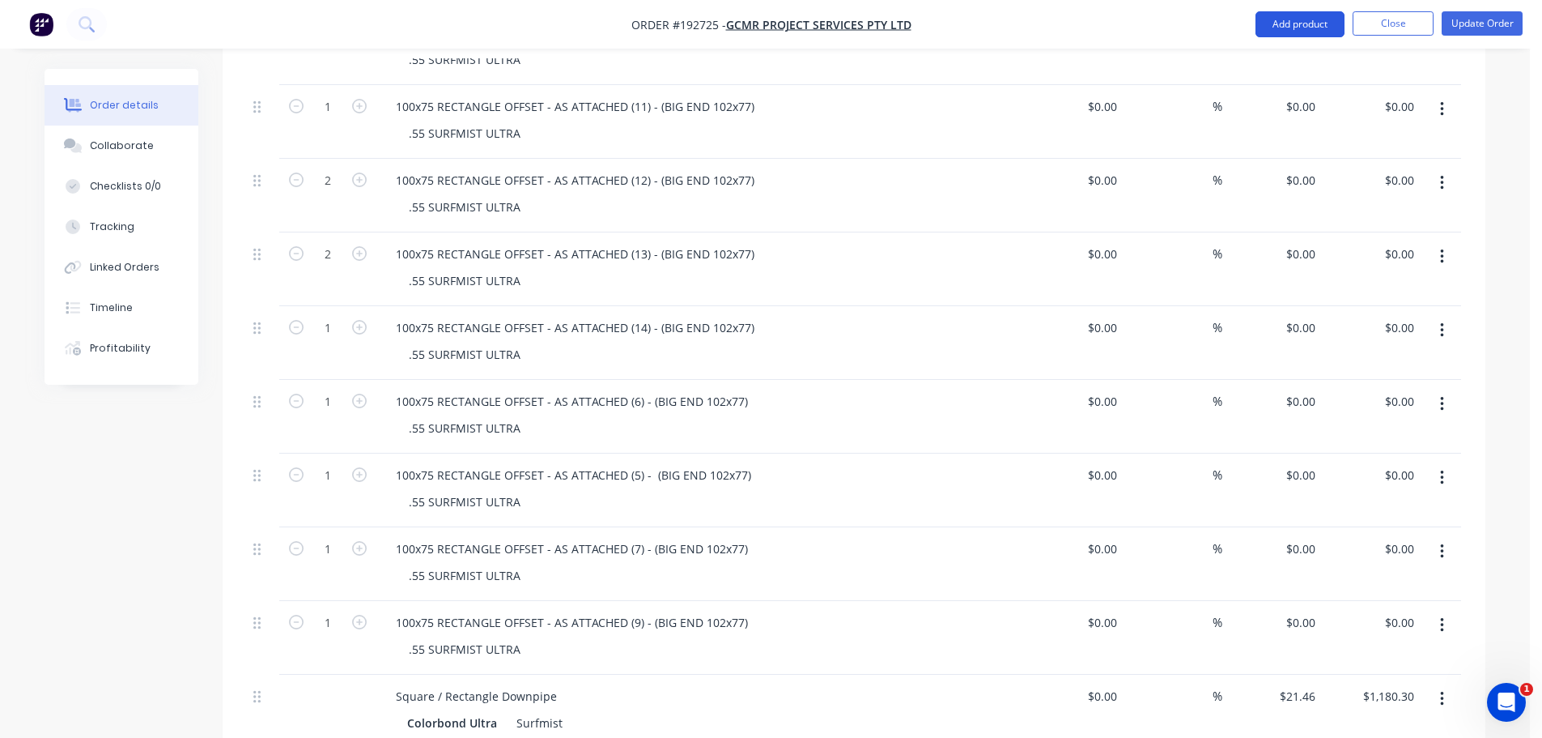
click at [1308, 23] on button "Add product" at bounding box center [1300, 24] width 89 height 26
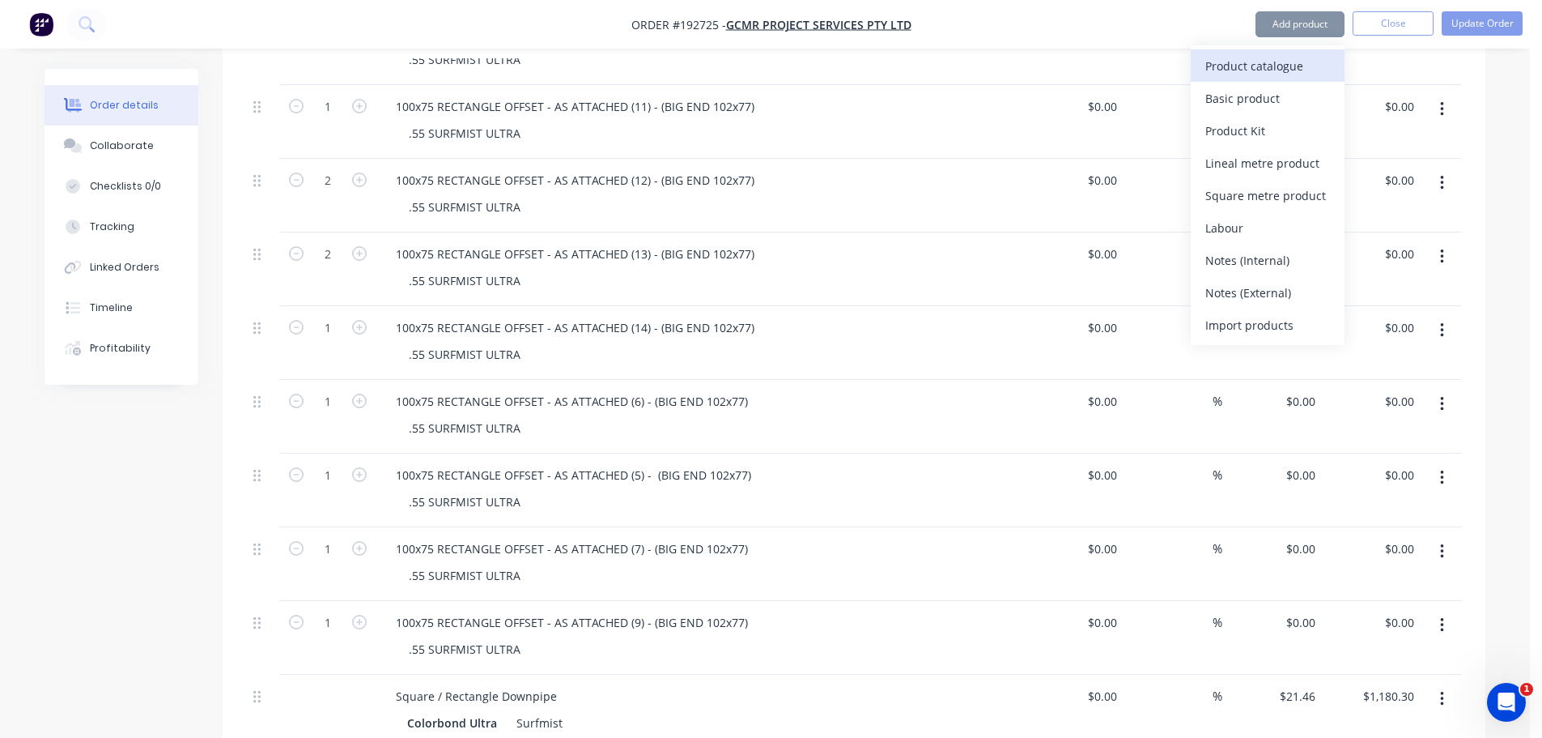
click at [1296, 68] on div "Product catalogue" at bounding box center [1268, 65] width 125 height 23
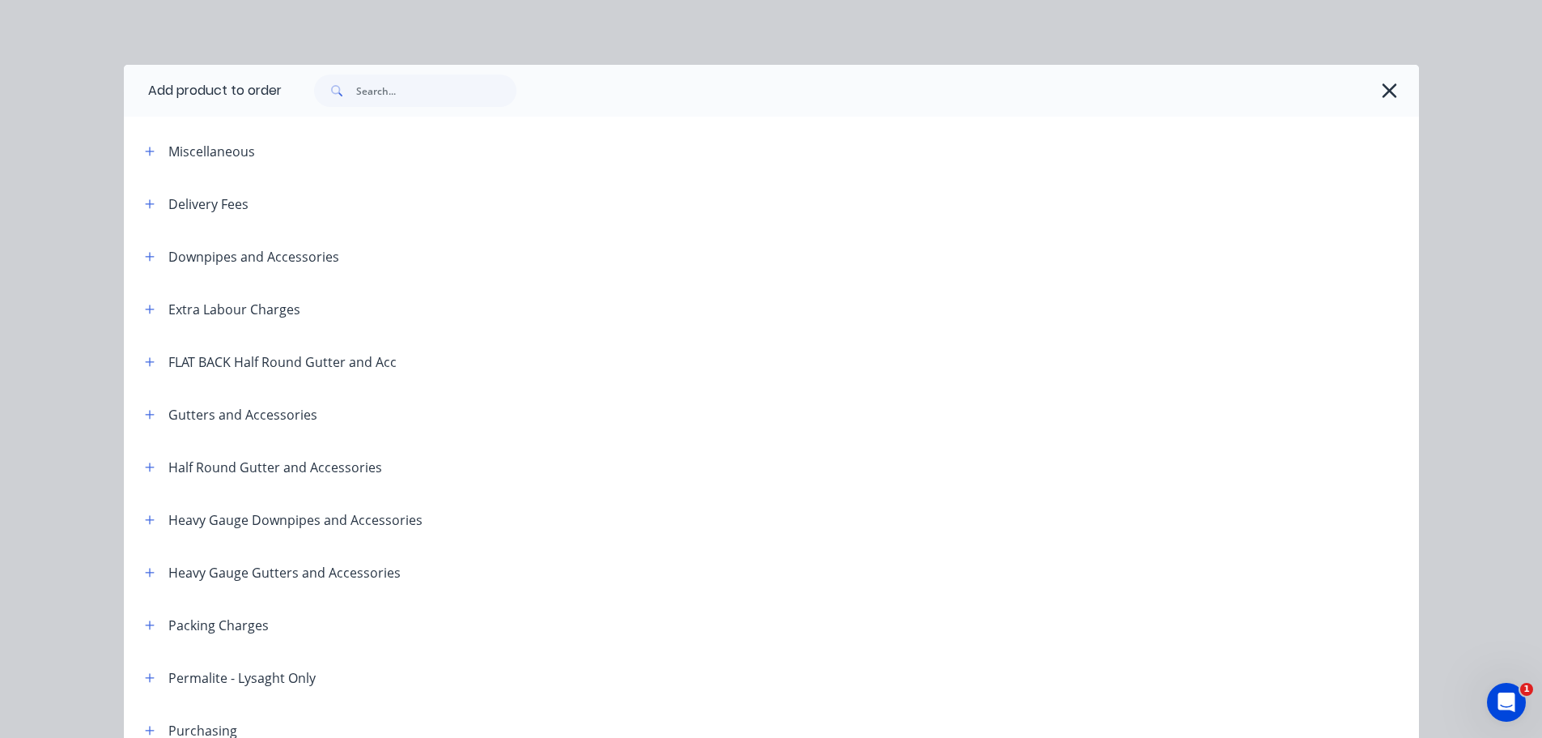
drag, startPoint x: 145, startPoint y: 256, endPoint x: 169, endPoint y: 271, distance: 28.8
click at [145, 255] on icon "button" at bounding box center [150, 256] width 10 height 11
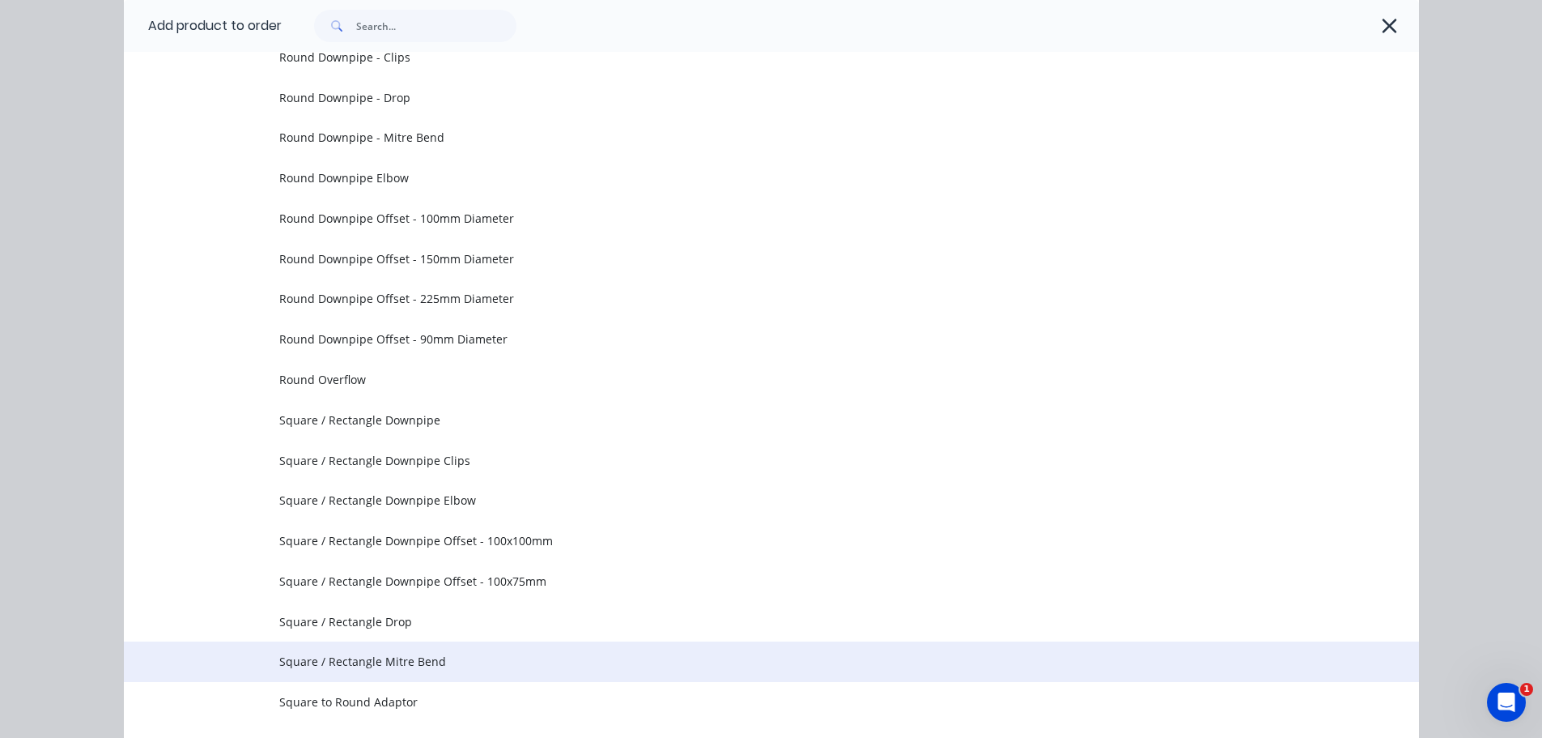
scroll to position [405, 0]
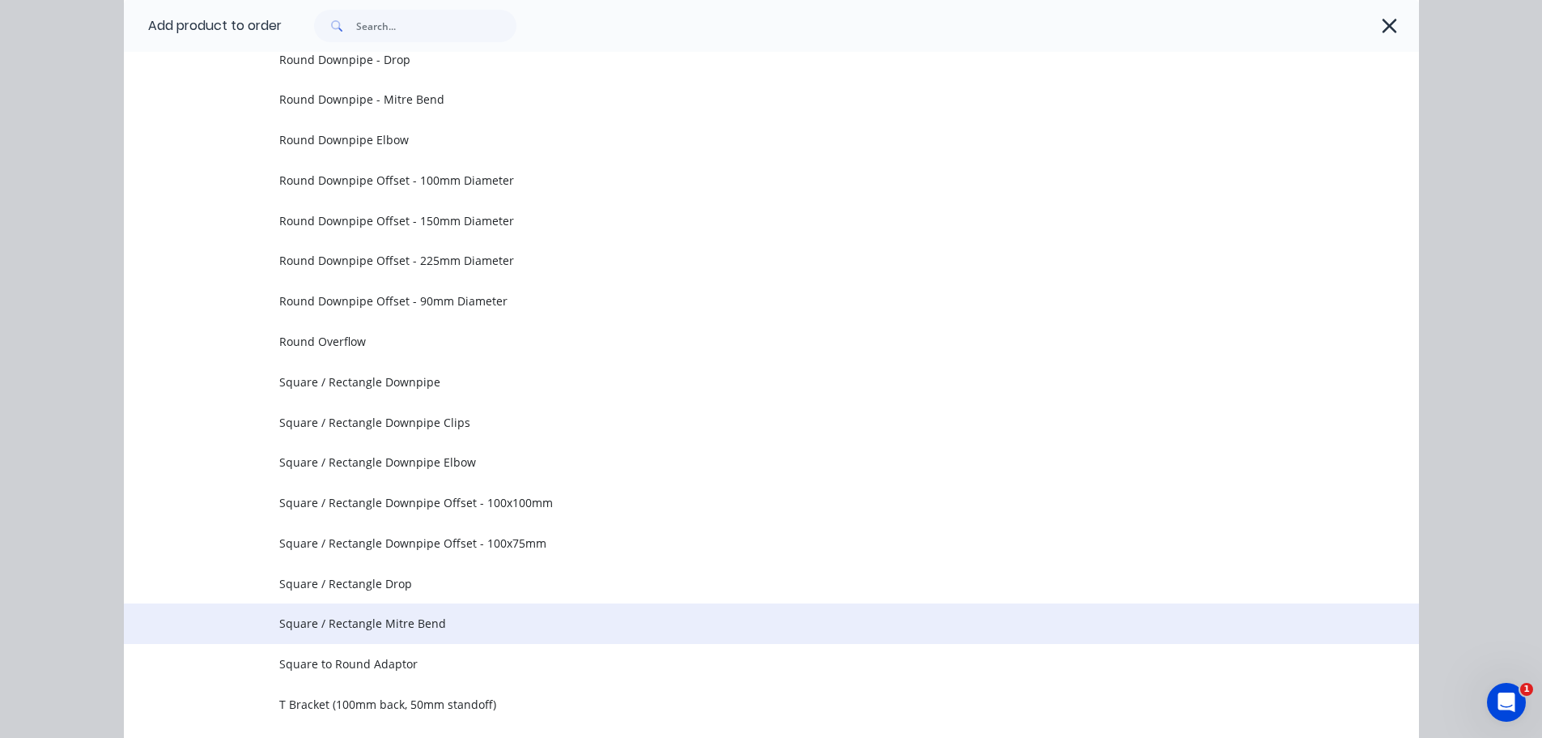
click at [421, 616] on span "Square / Rectangle Mitre Bend" at bounding box center [735, 623] width 912 height 17
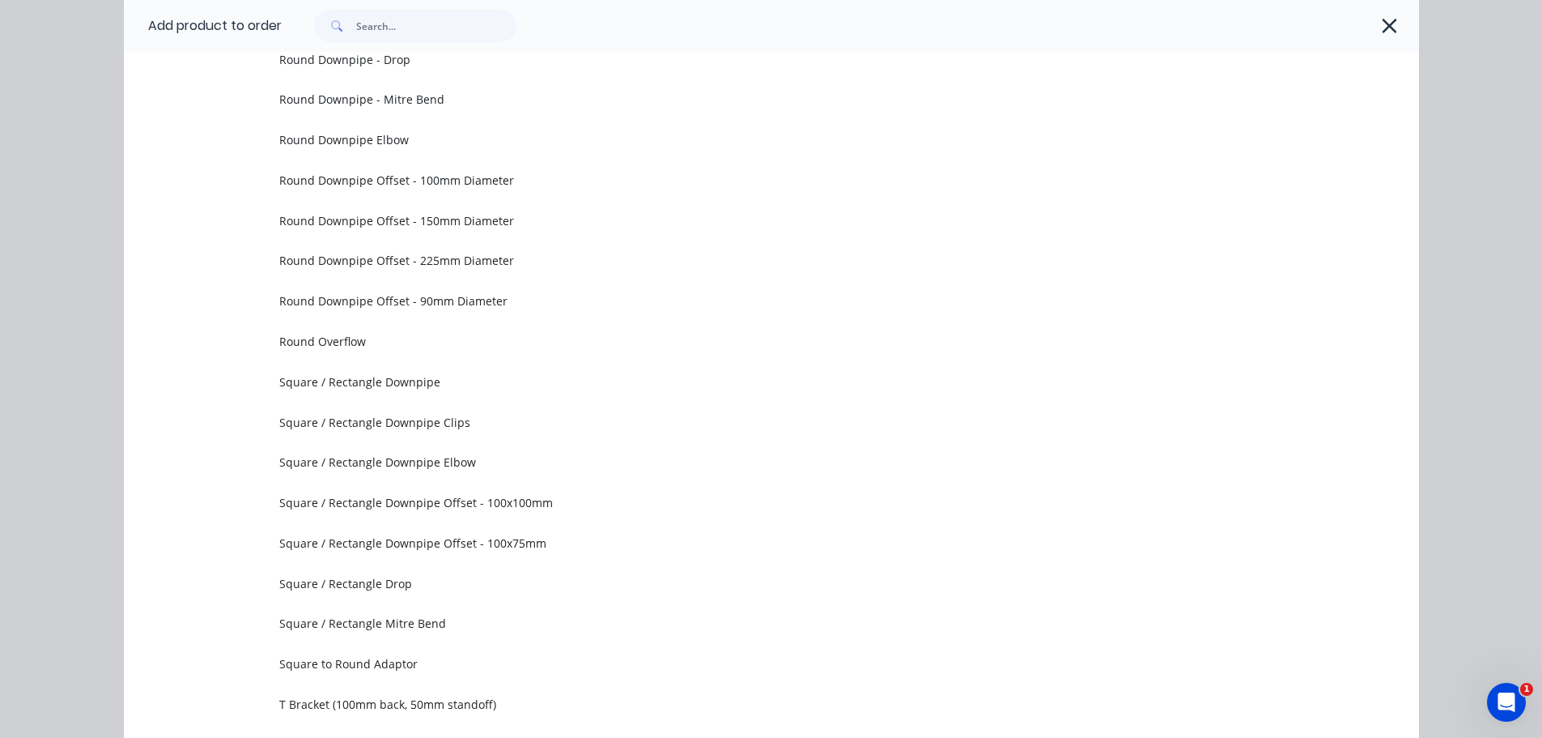
scroll to position [0, 0]
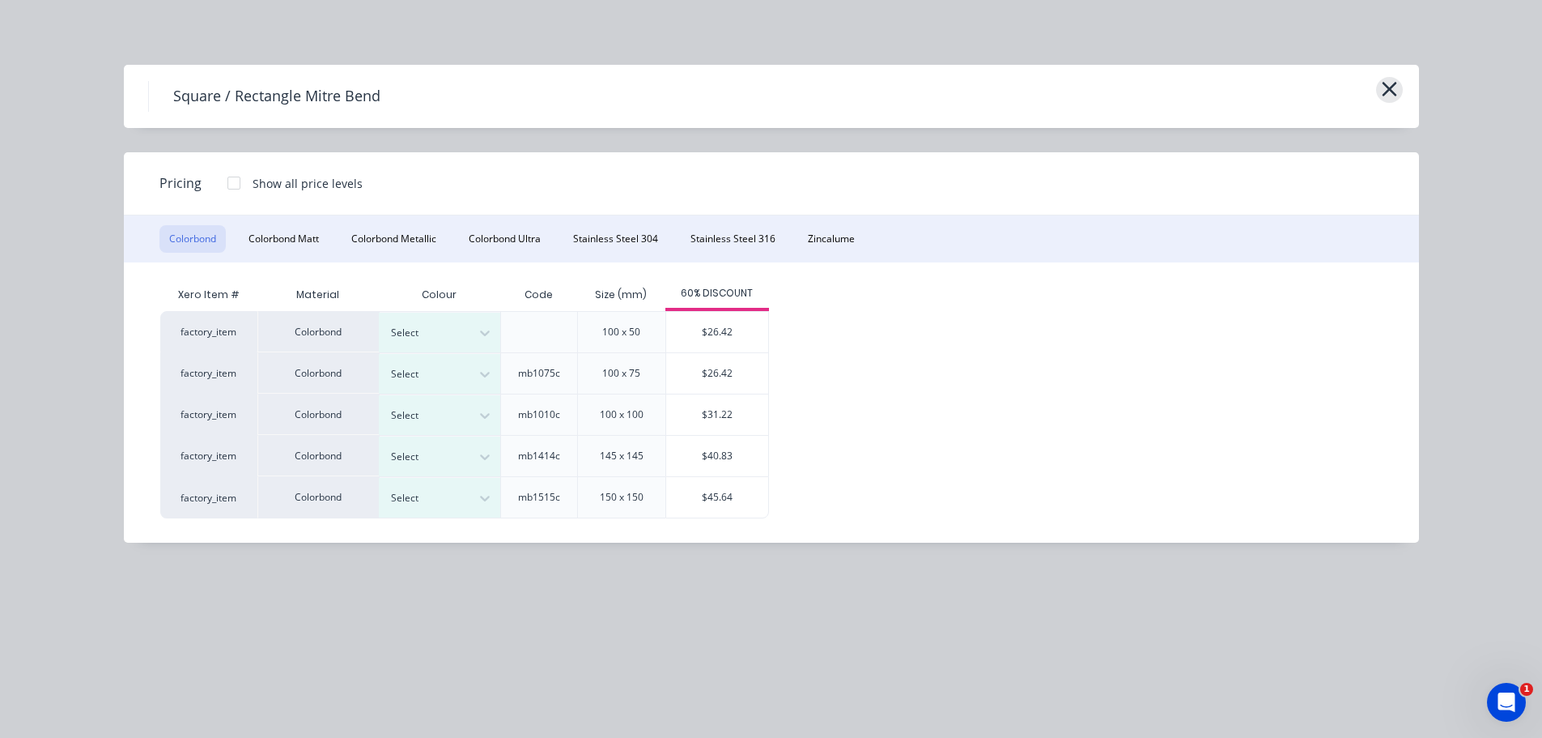
click at [1390, 91] on icon "button" at bounding box center [1389, 89] width 15 height 15
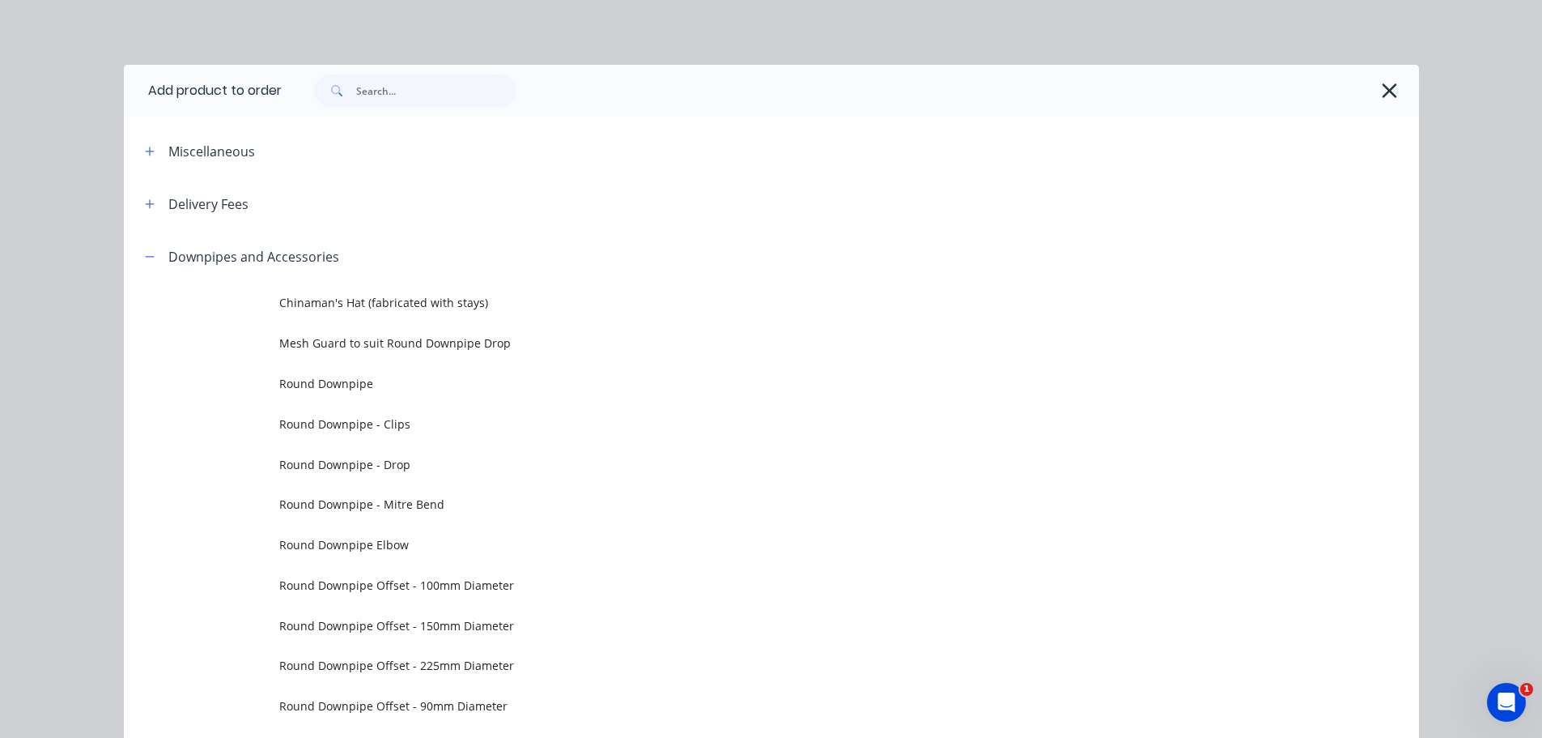
scroll to position [230, 0]
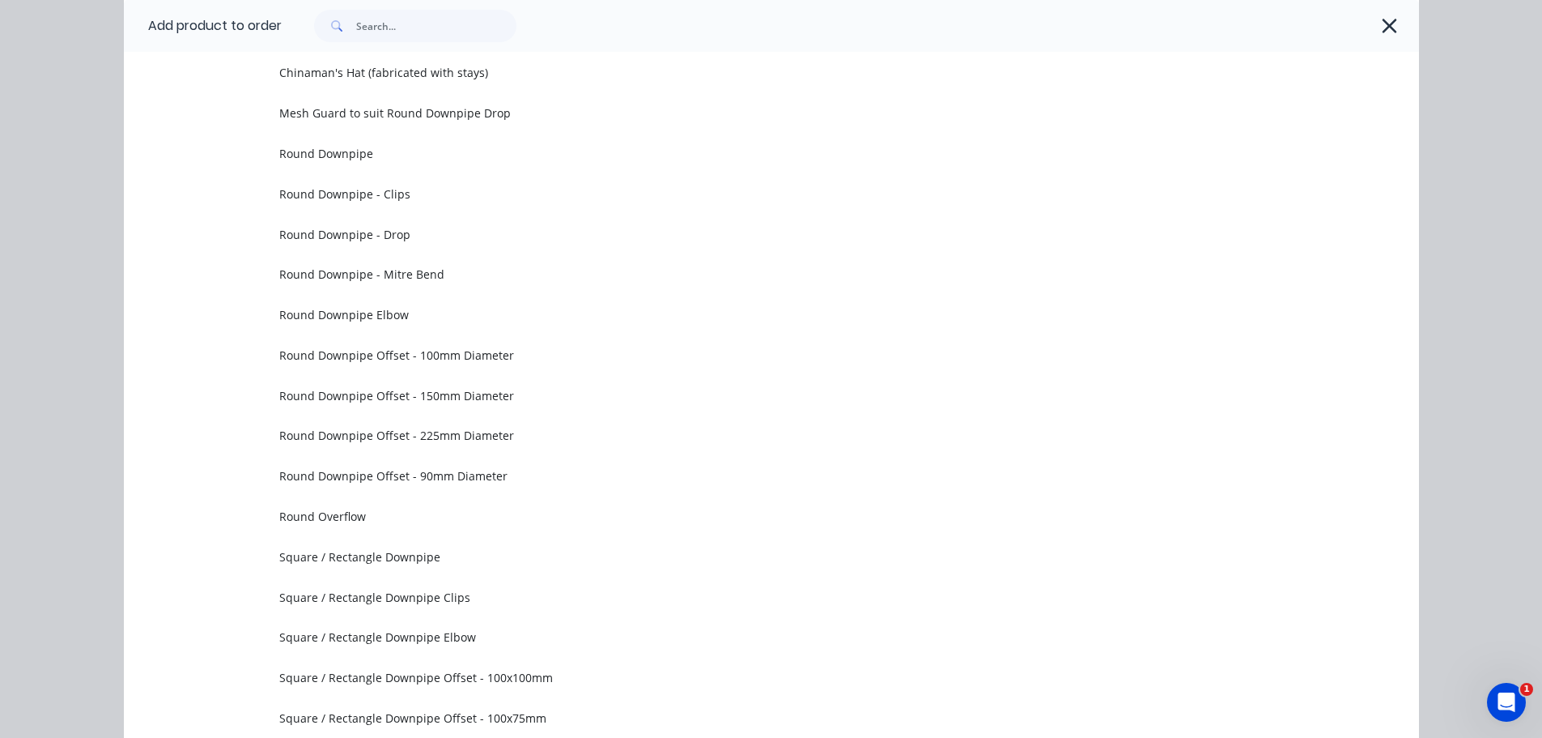
click at [1383, 29] on icon "button" at bounding box center [1390, 26] width 15 height 15
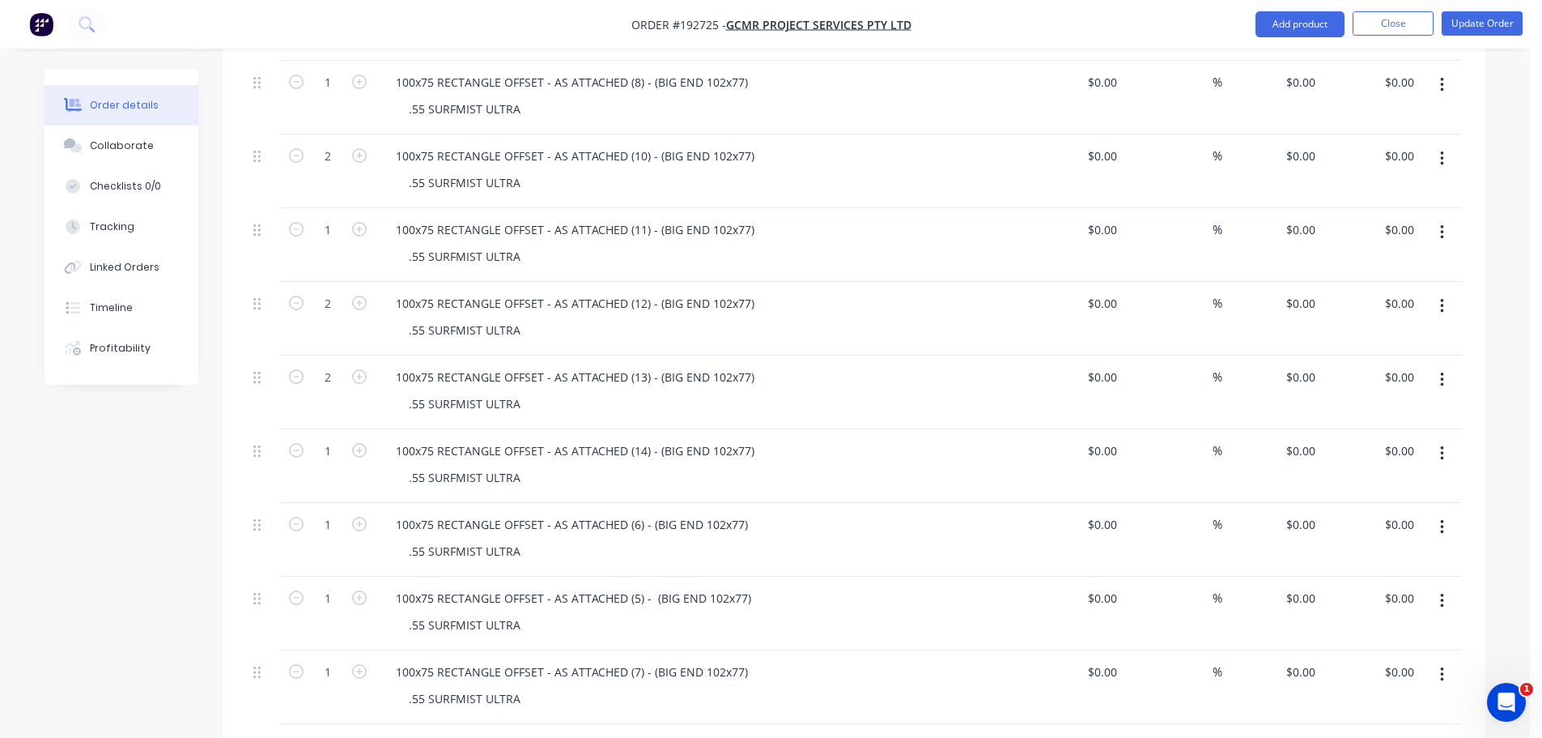
scroll to position [1053, 0]
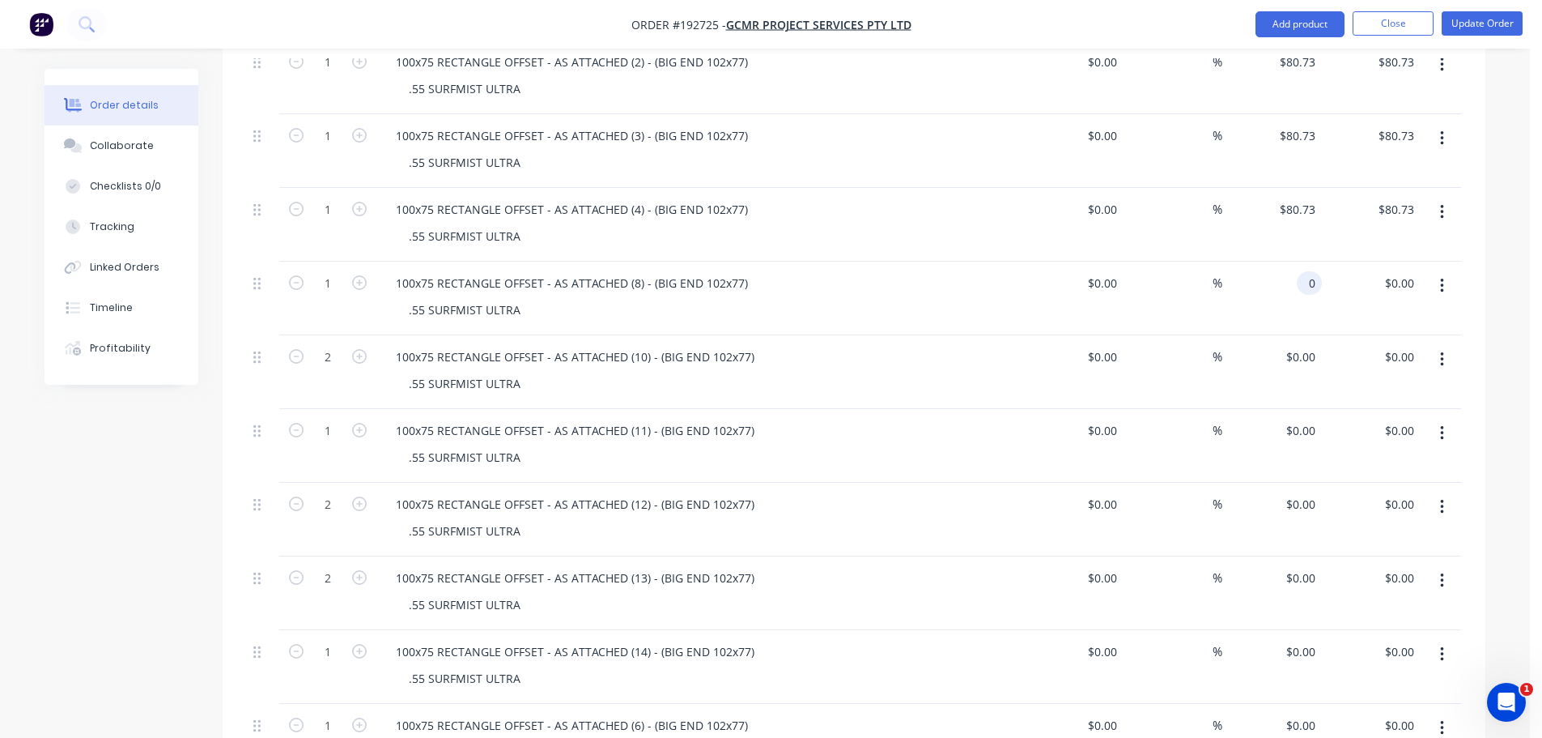
click at [1298, 271] on div "0 0" at bounding box center [1309, 282] width 25 height 23
click at [1302, 345] on div "0 $0.00" at bounding box center [1301, 356] width 44 height 23
click at [1291, 409] on div "0 0" at bounding box center [1273, 446] width 100 height 74
click at [1479, 497] on div "Qty Cost Markup Price Total 1 Rainwater Head - Rectangle - AS ATTACHED (11) Col…" at bounding box center [854, 551] width 1263 height 1976
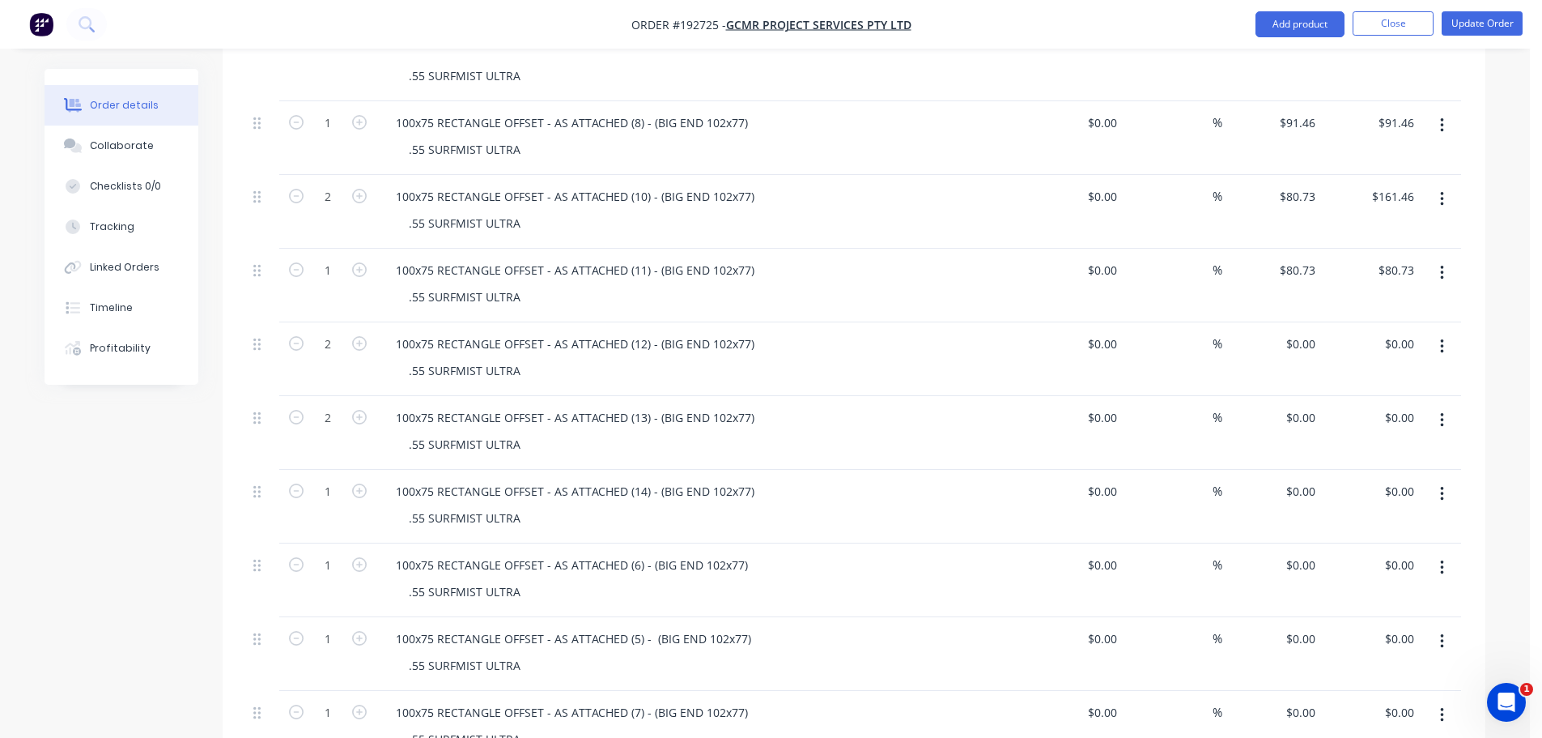
scroll to position [1215, 0]
click at [1299, 330] on div "0 $0.00" at bounding box center [1301, 341] width 44 height 23
click at [1300, 404] on div "0 $0.00" at bounding box center [1301, 415] width 44 height 23
click at [1307, 478] on input "0" at bounding box center [1303, 489] width 37 height 23
click at [1311, 551] on input "0" at bounding box center [1303, 562] width 37 height 23
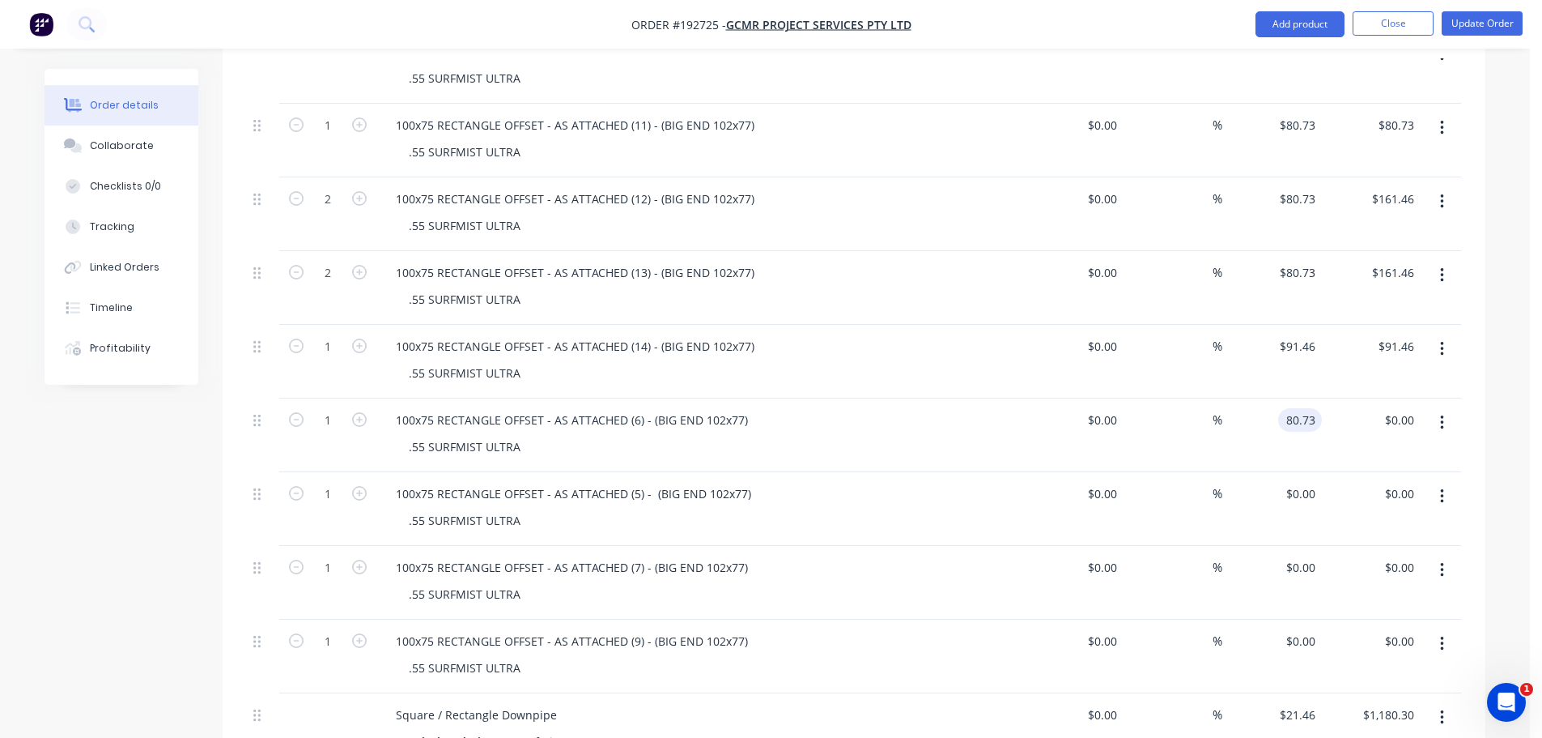
scroll to position [1376, 0]
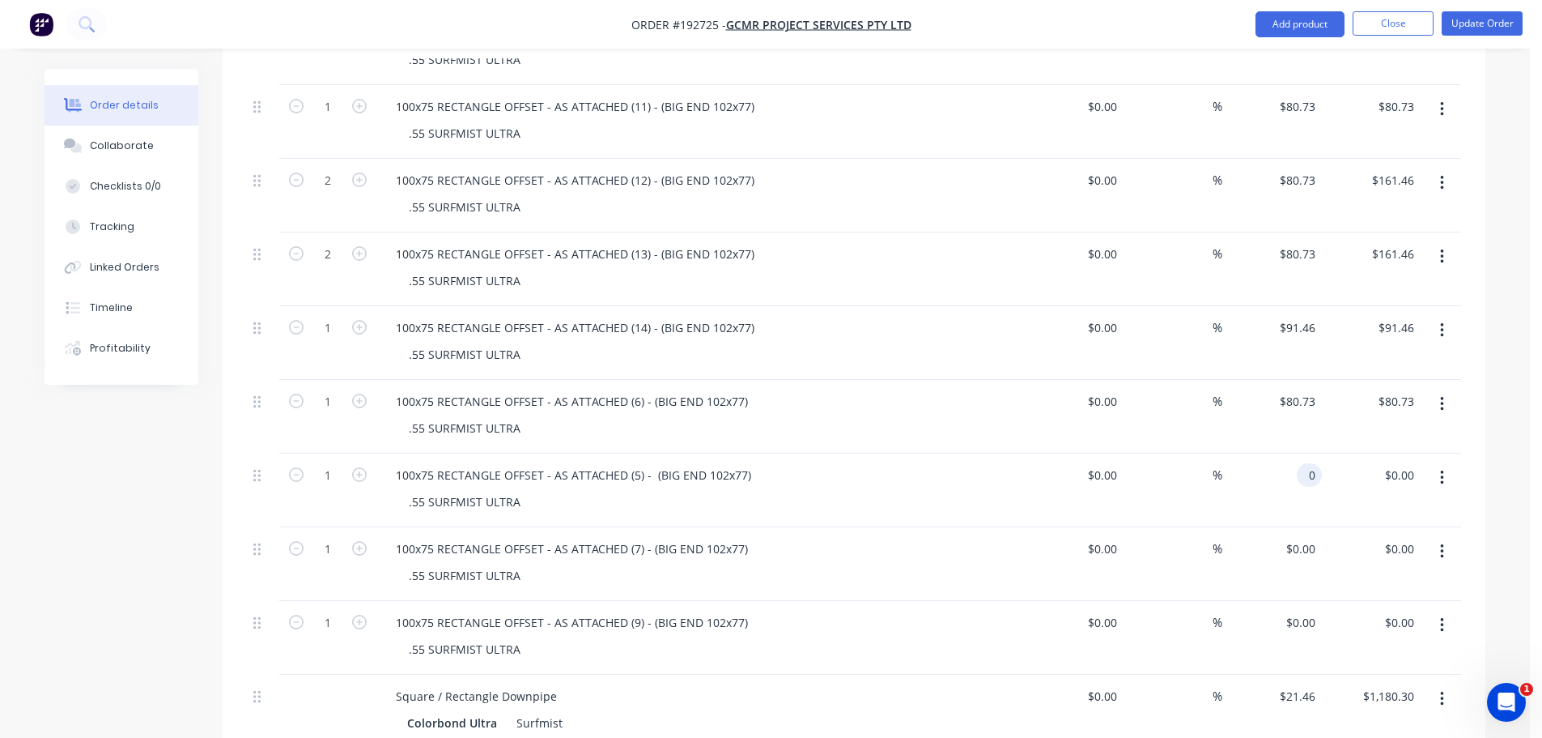
click at [1306, 463] on input "0" at bounding box center [1313, 474] width 19 height 23
click at [1310, 32] on button "Add product" at bounding box center [1300, 24] width 89 height 26
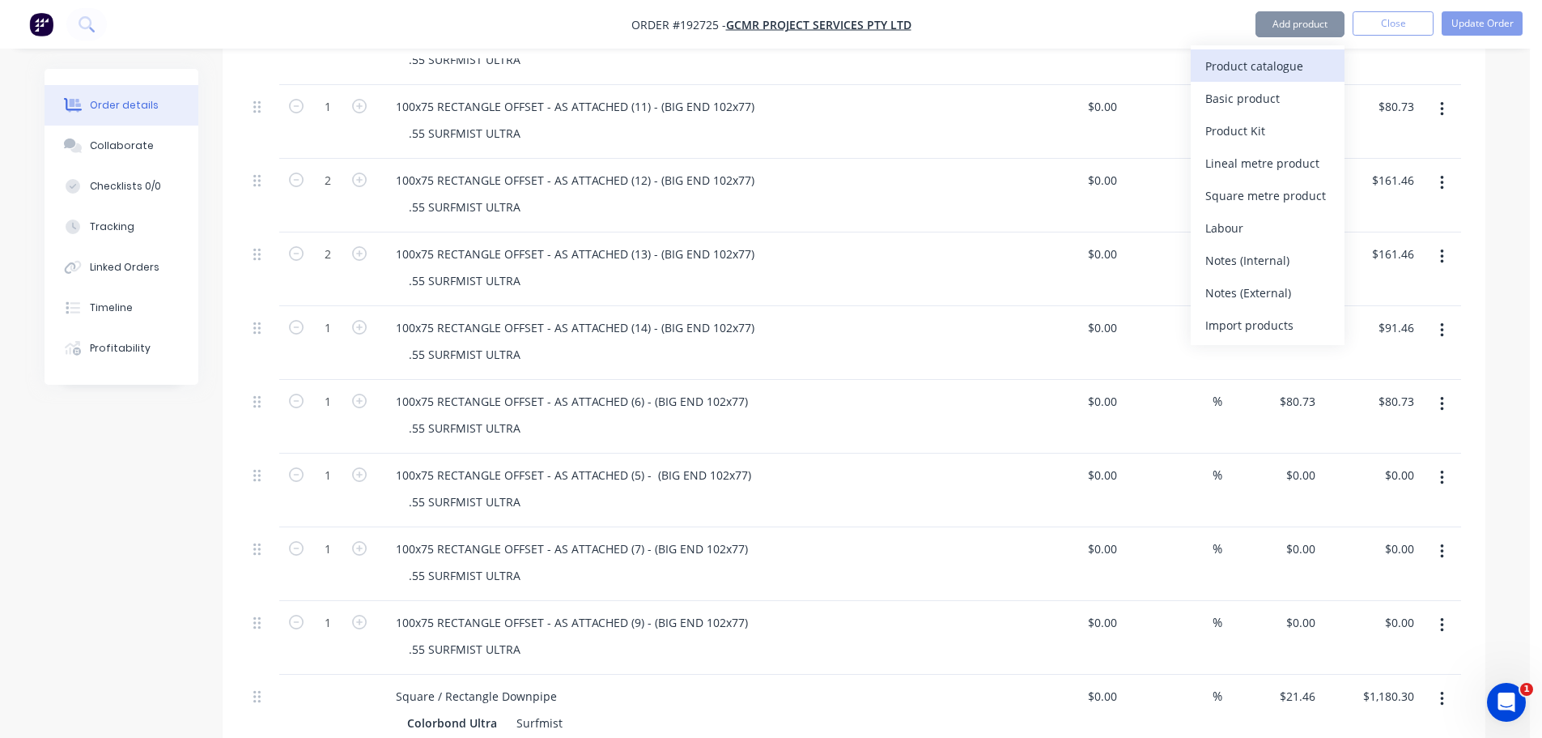
click at [1297, 60] on div "Product catalogue" at bounding box center [1268, 65] width 125 height 23
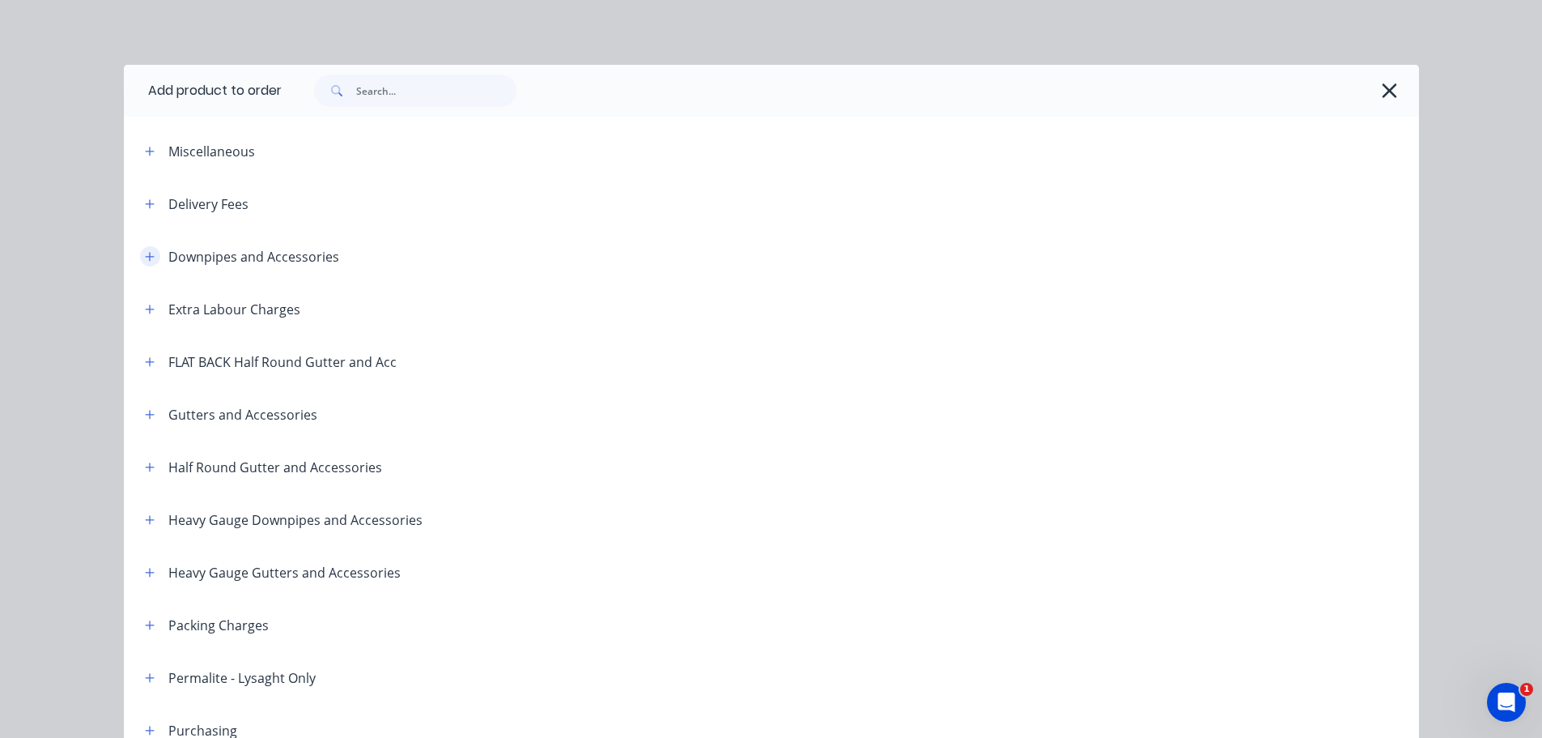
click at [145, 258] on icon "button" at bounding box center [150, 256] width 10 height 11
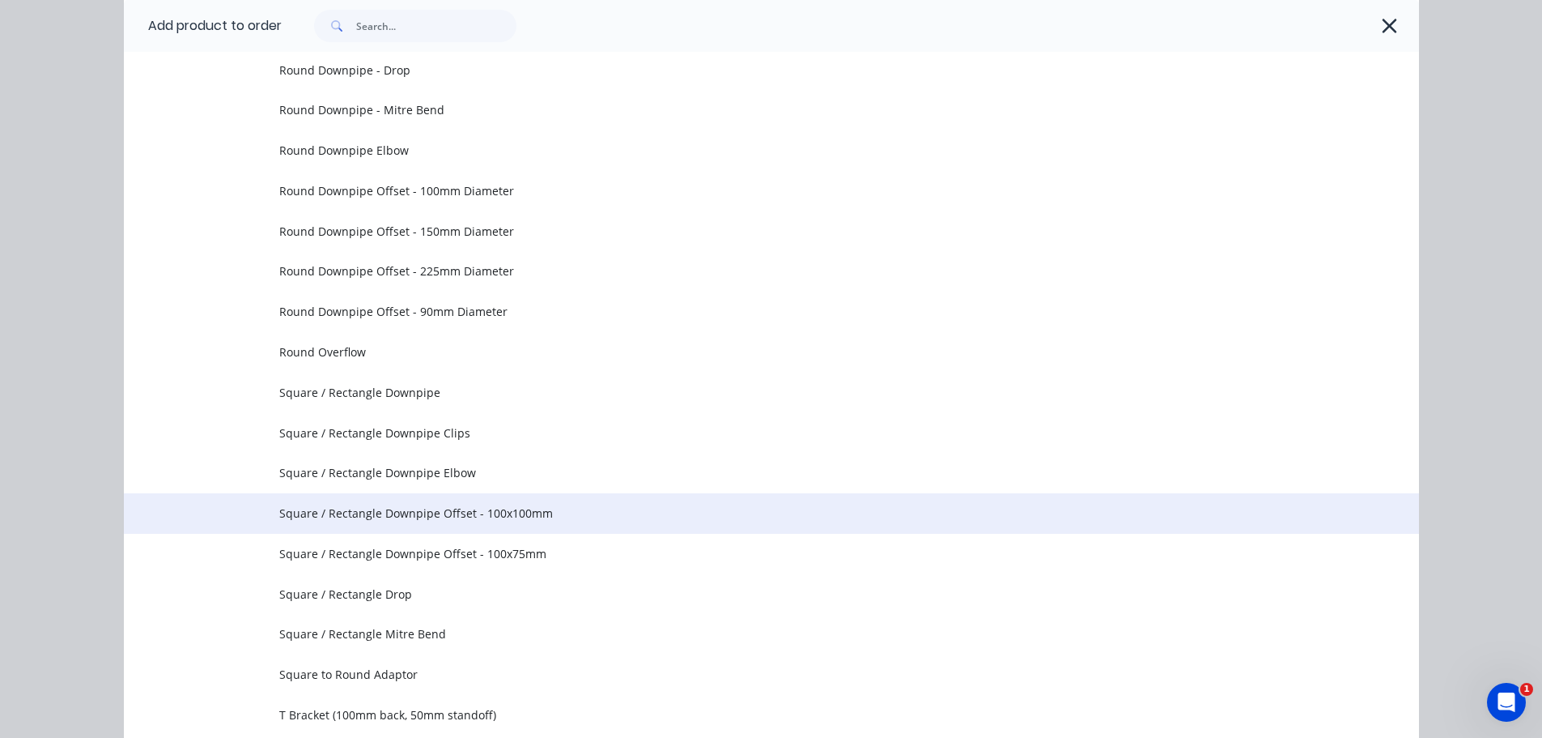
scroll to position [405, 0]
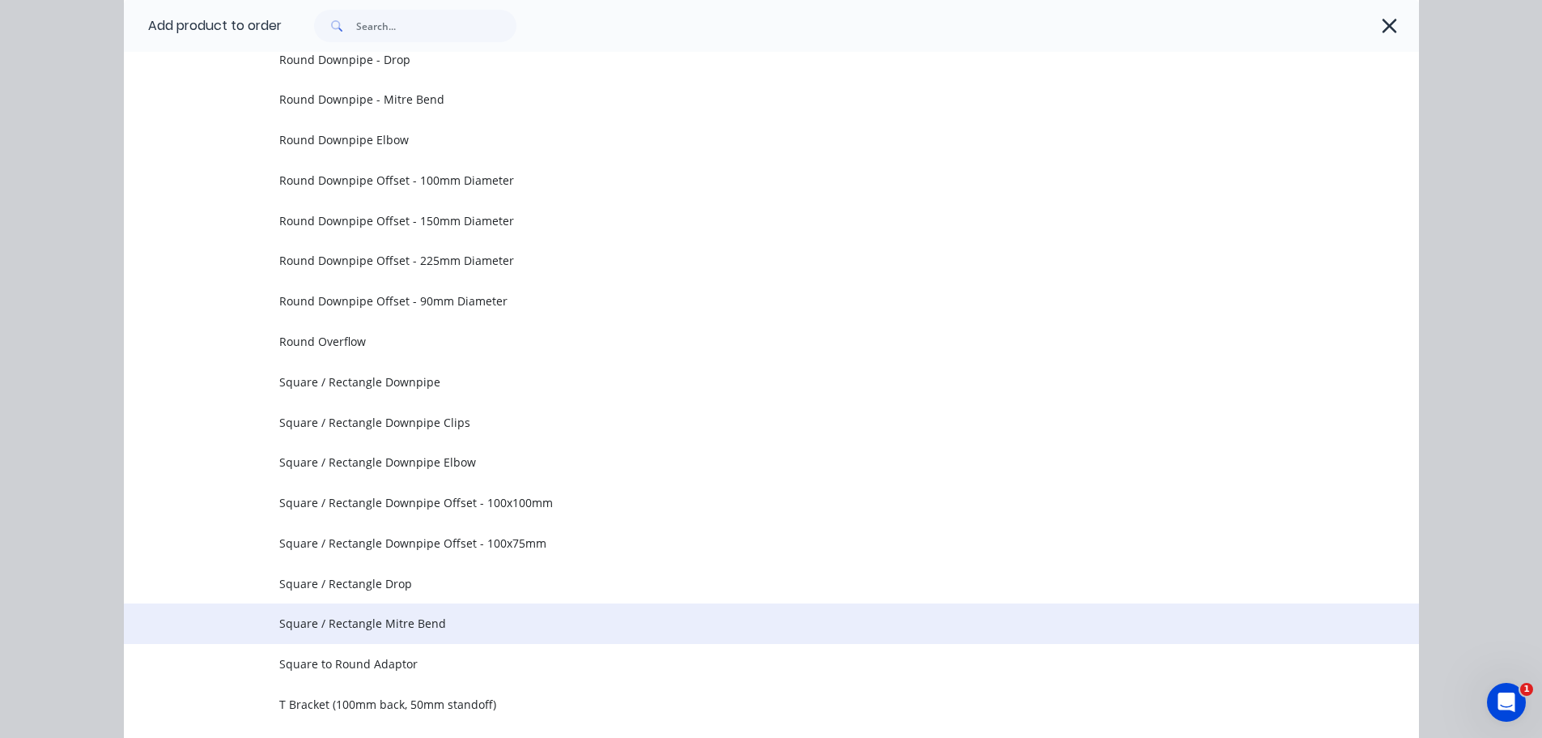
click at [406, 619] on span "Square / Rectangle Mitre Bend" at bounding box center [735, 623] width 912 height 17
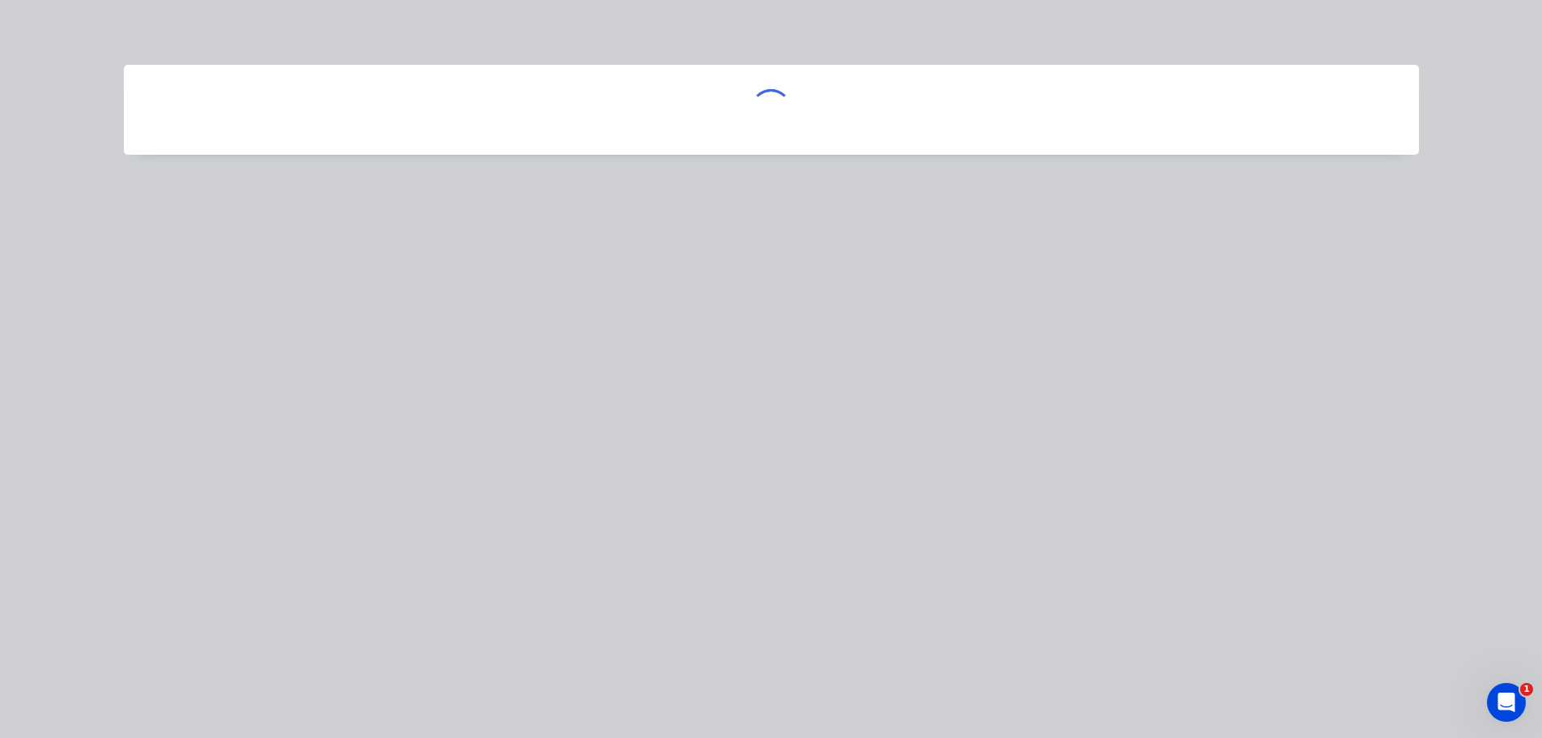
scroll to position [0, 0]
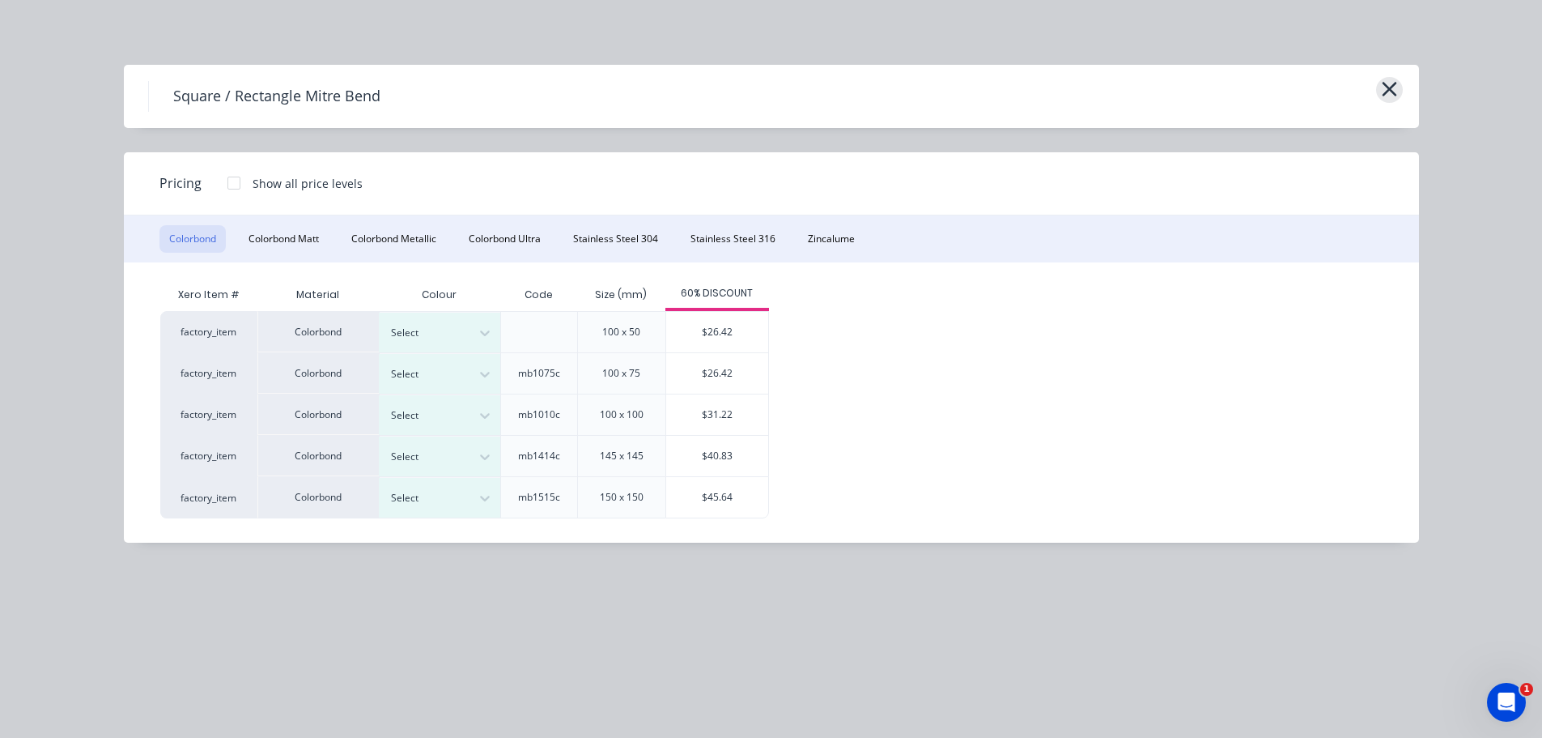
click at [1399, 92] on button "button" at bounding box center [1389, 90] width 27 height 26
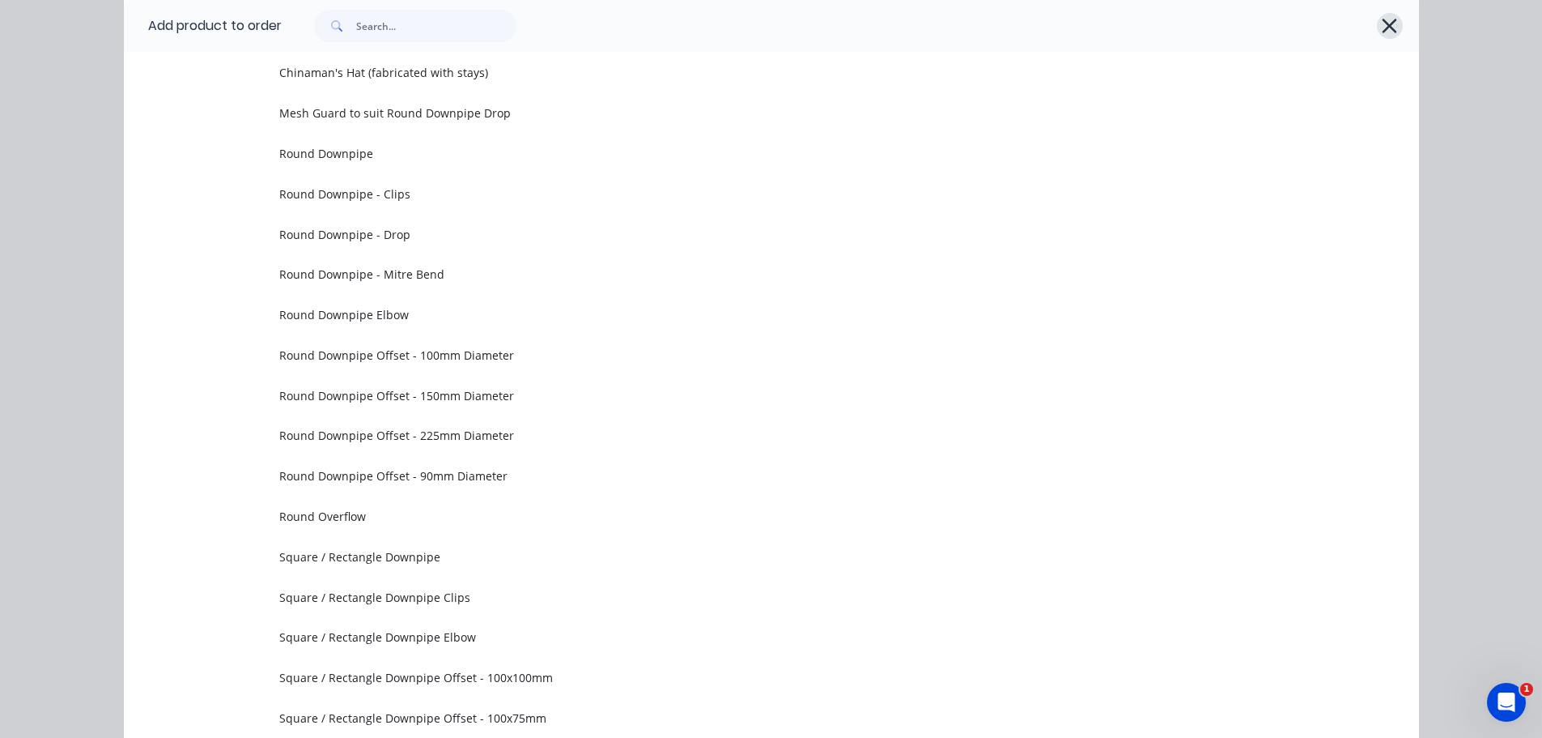
click at [1388, 26] on icon "button" at bounding box center [1389, 26] width 17 height 23
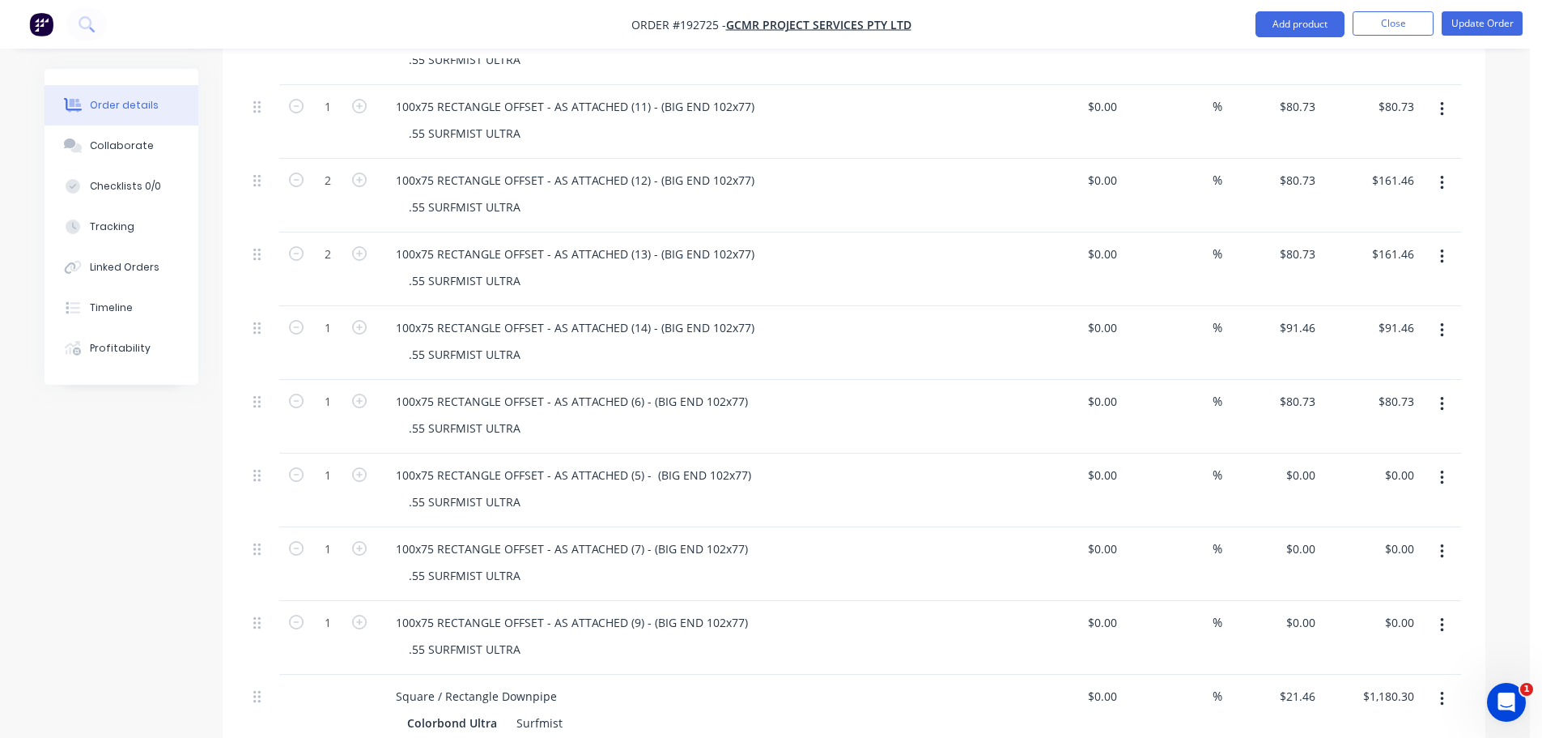
click at [1502, 232] on div "Order details Collaborate Checklists 0/0 Tracking Linked Orders Timeline Profit…" at bounding box center [765, 126] width 1530 height 3005
click at [1300, 463] on div "0 0" at bounding box center [1309, 474] width 25 height 23
click at [1512, 549] on div "Order details Collaborate Checklists 0/0 Tracking Linked Orders Timeline Profit…" at bounding box center [765, 126] width 1530 height 3005
click at [1301, 537] on div "0 $0.00" at bounding box center [1301, 548] width 44 height 23
click at [1307, 611] on input "0" at bounding box center [1313, 622] width 19 height 23
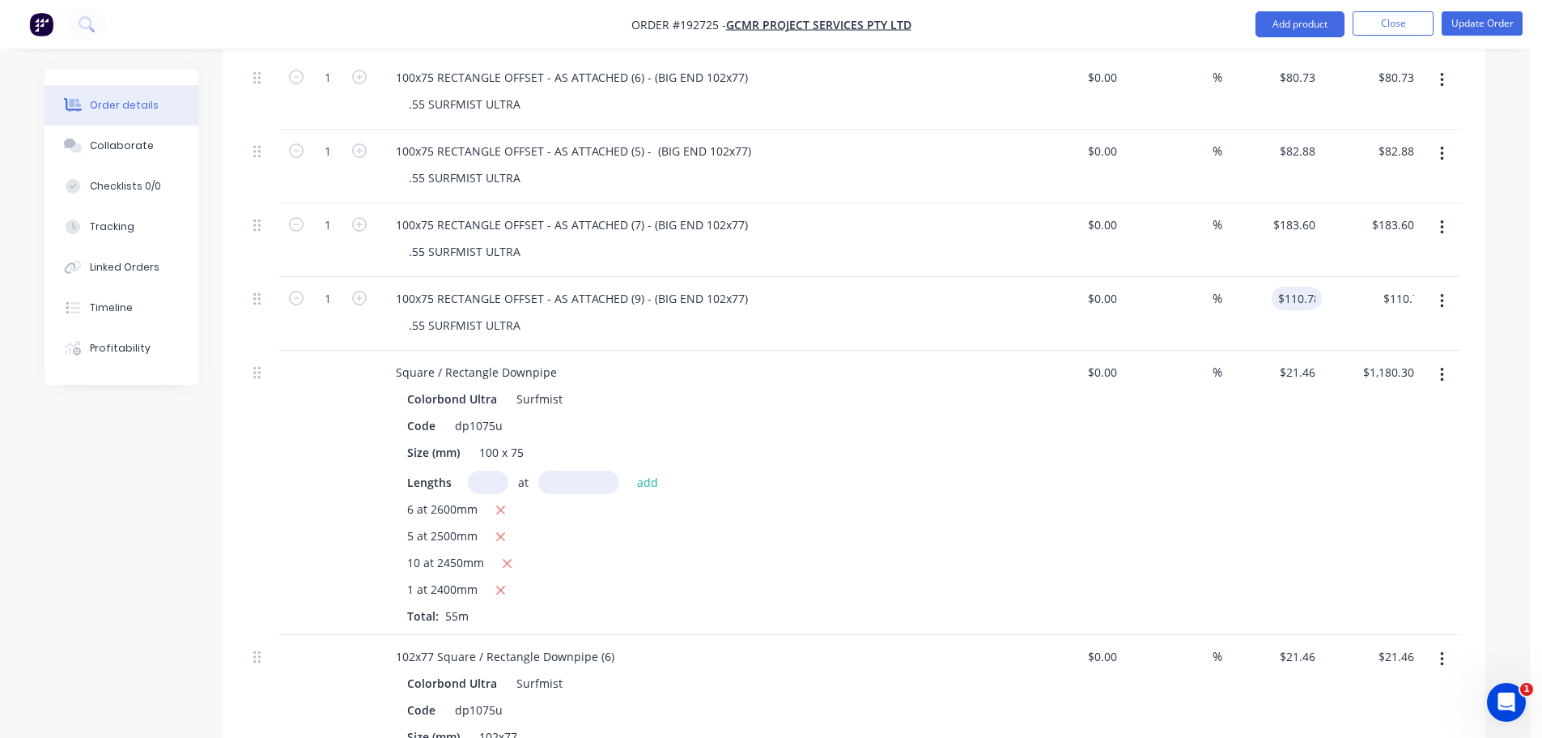
click at [1138, 526] on div "%" at bounding box center [1174, 493] width 100 height 284
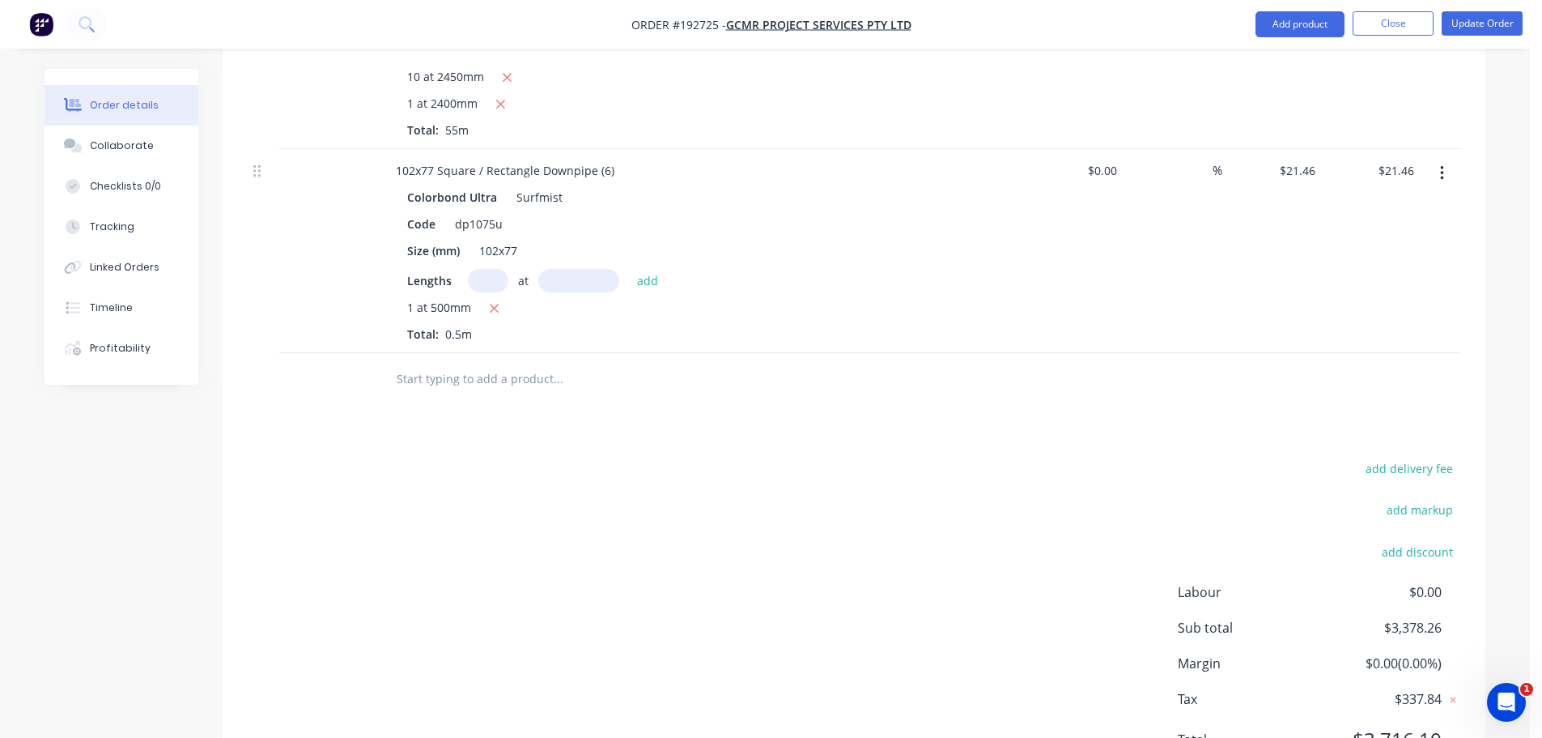
click at [936, 490] on div "add delivery fee add markup add discount Labour $0.00 Sub total $3,378.26 Margi…" at bounding box center [854, 613] width 1215 height 313
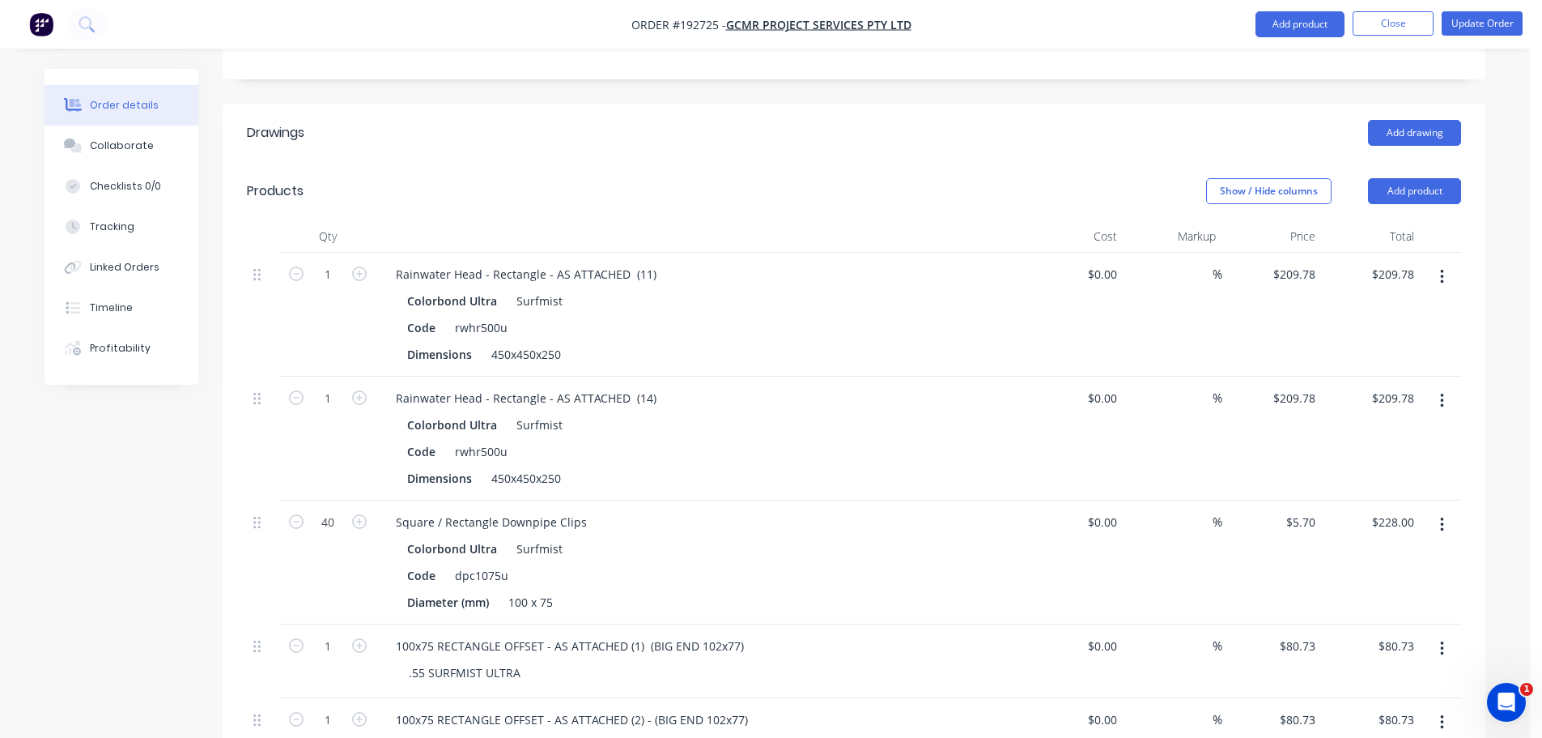
scroll to position [301, 0]
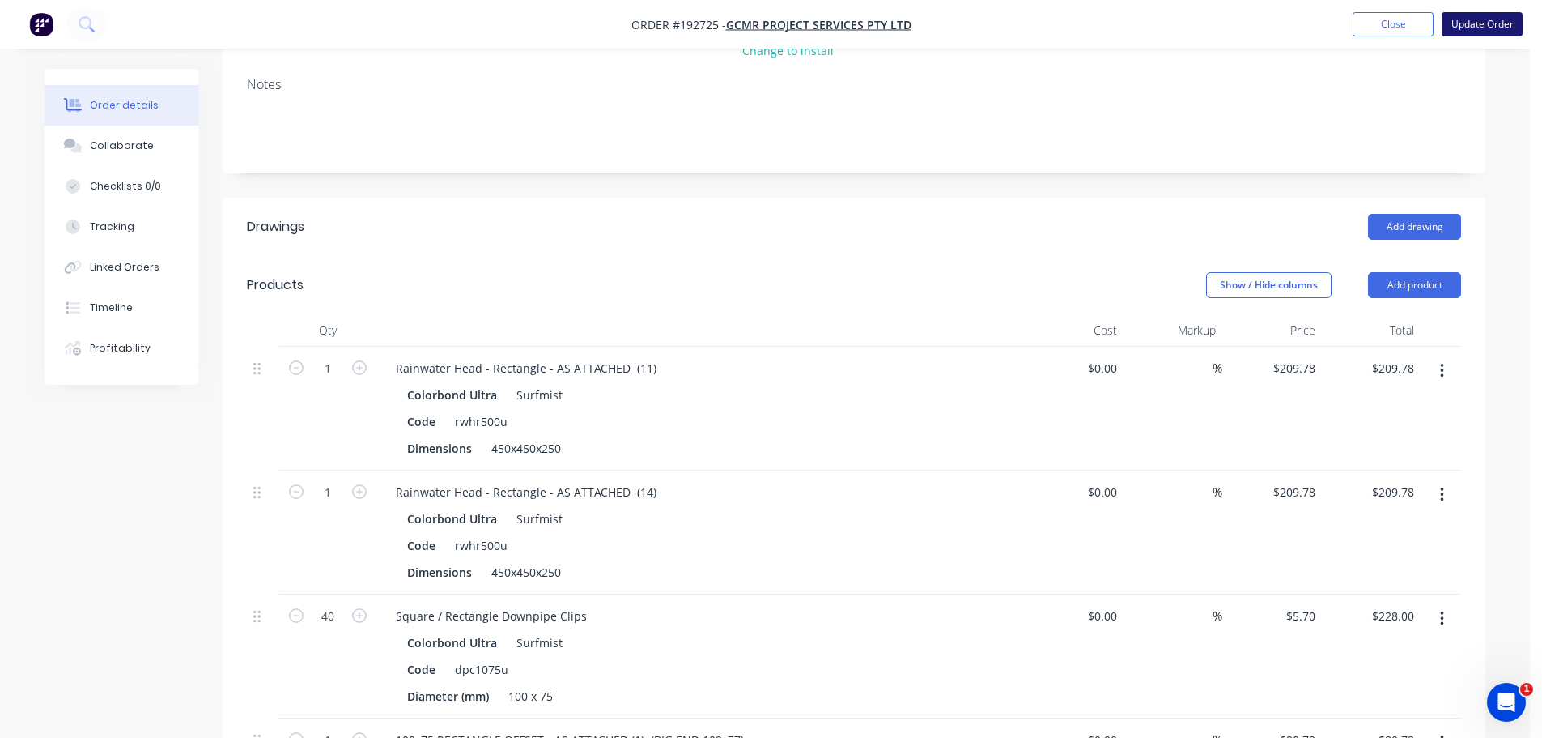
click at [1485, 23] on button "Update Order" at bounding box center [1482, 24] width 81 height 24
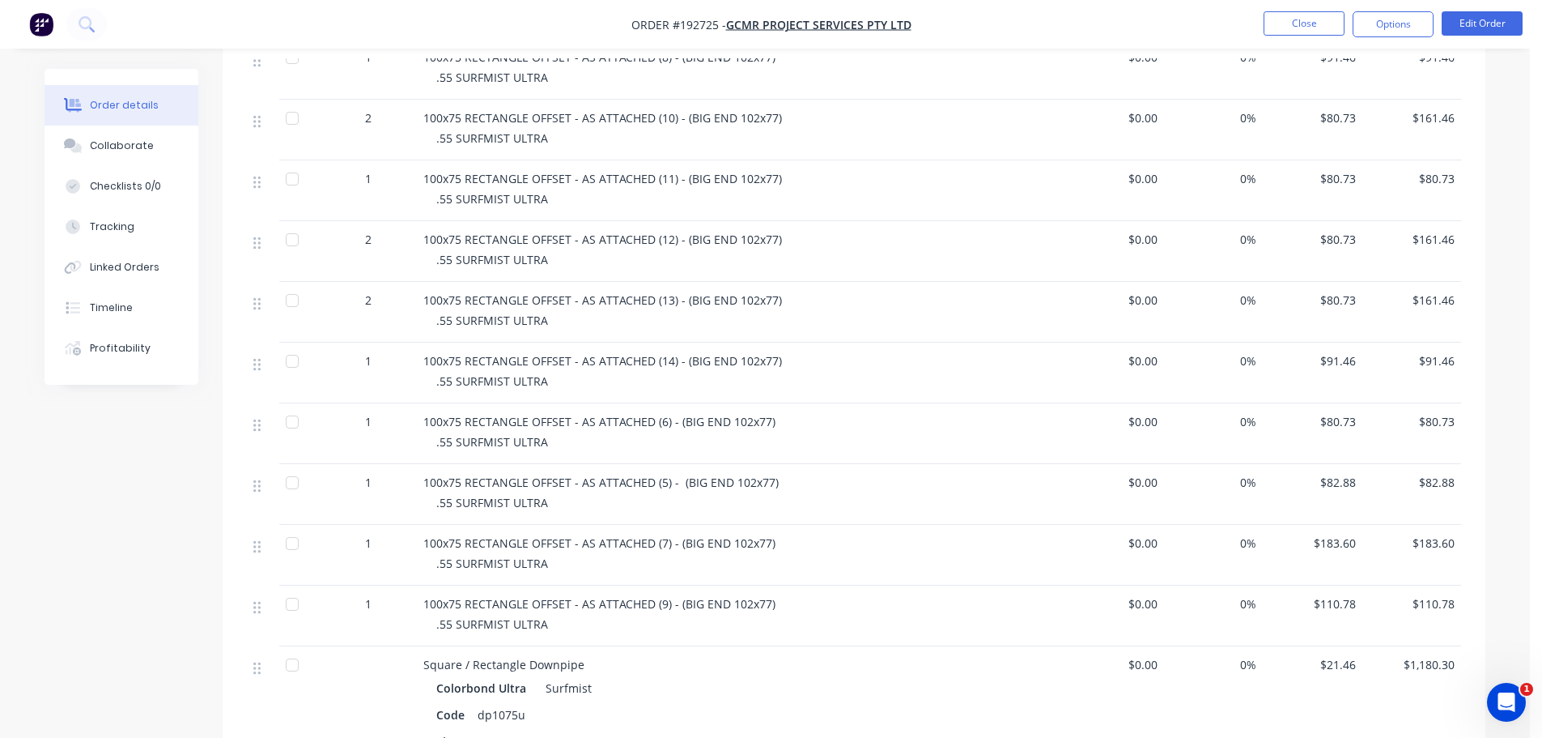
scroll to position [1134, 0]
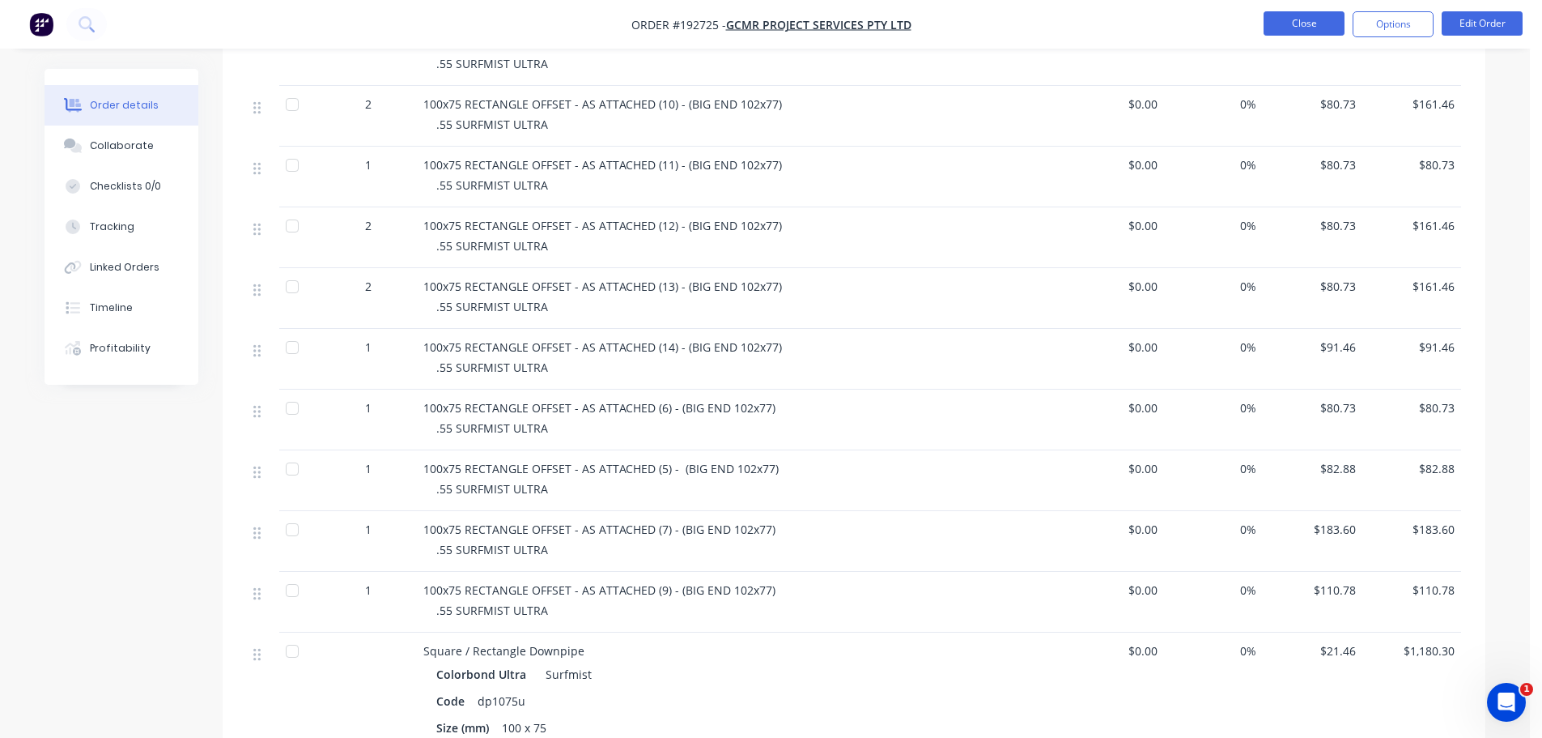
click at [1284, 30] on button "Close" at bounding box center [1304, 23] width 81 height 24
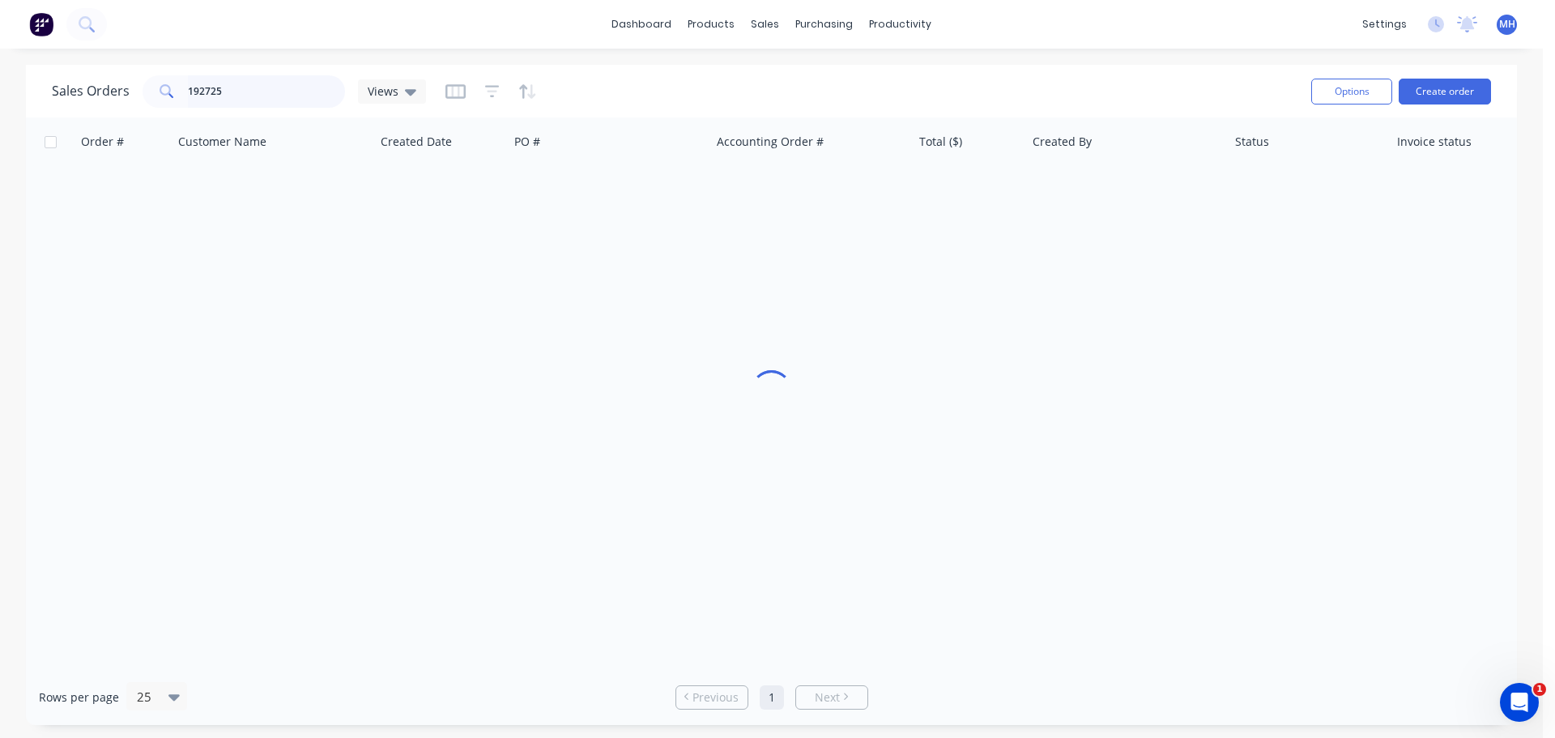
click at [297, 89] on input "192725" at bounding box center [267, 91] width 158 height 32
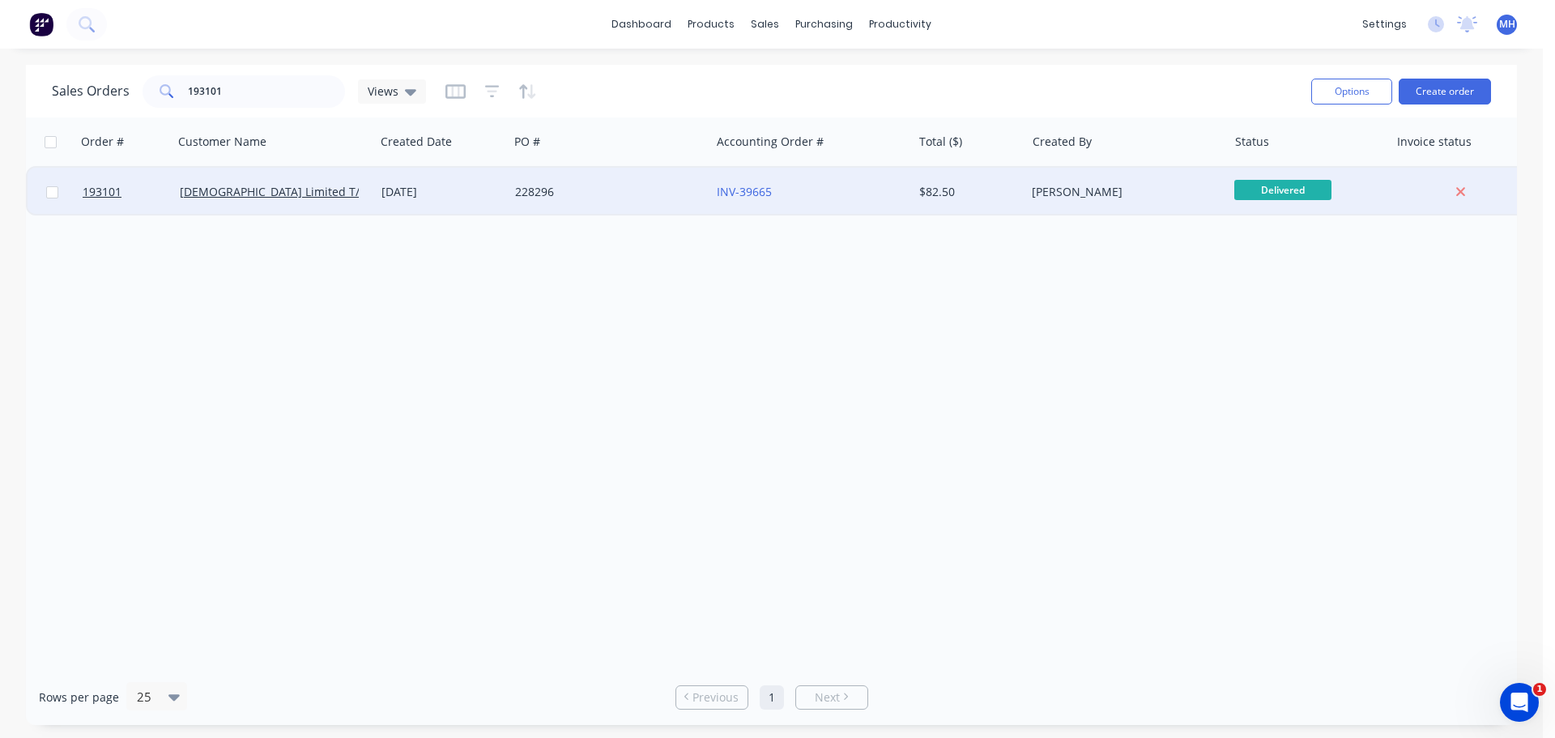
click at [517, 192] on div "228296" at bounding box center [605, 192] width 180 height 16
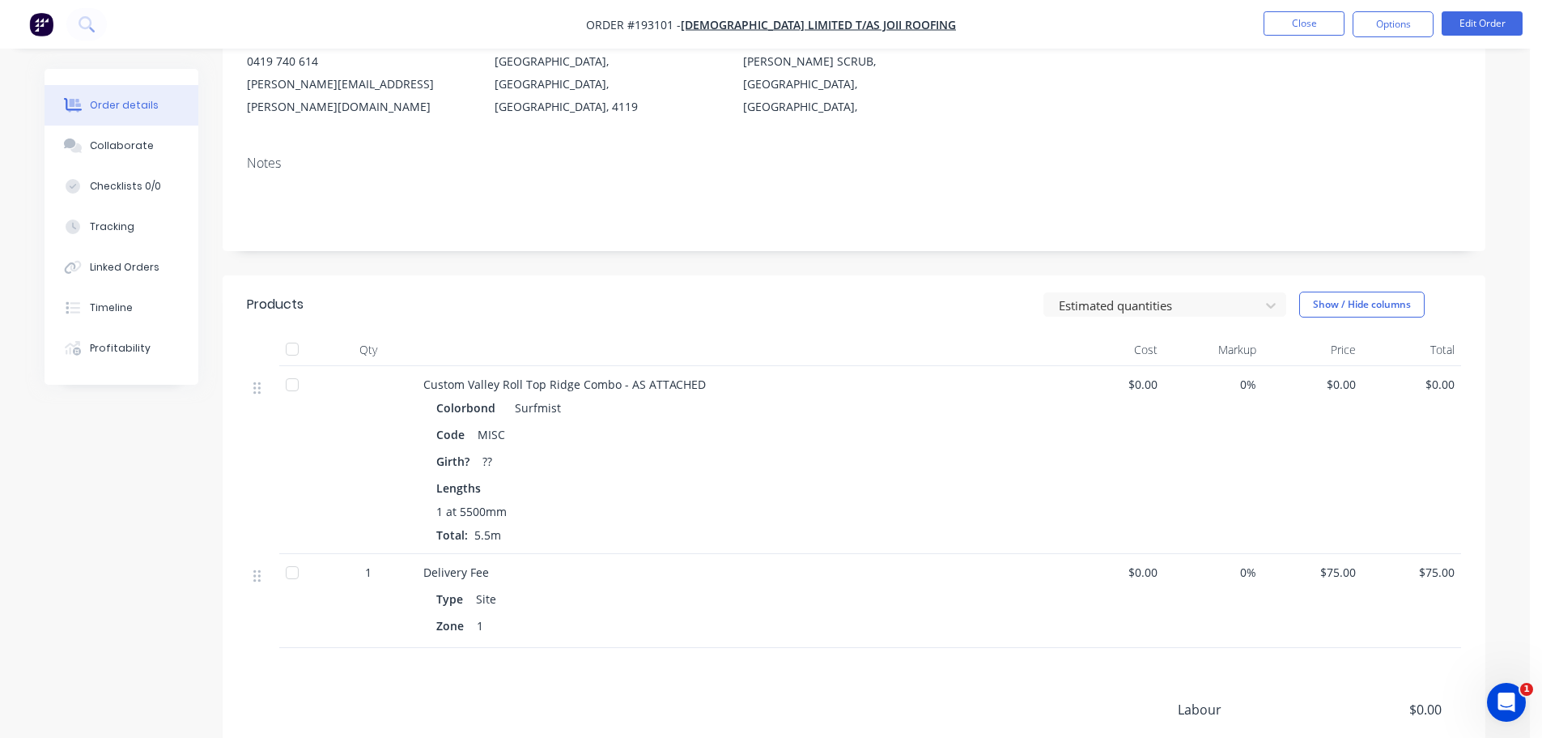
scroll to position [373, 0]
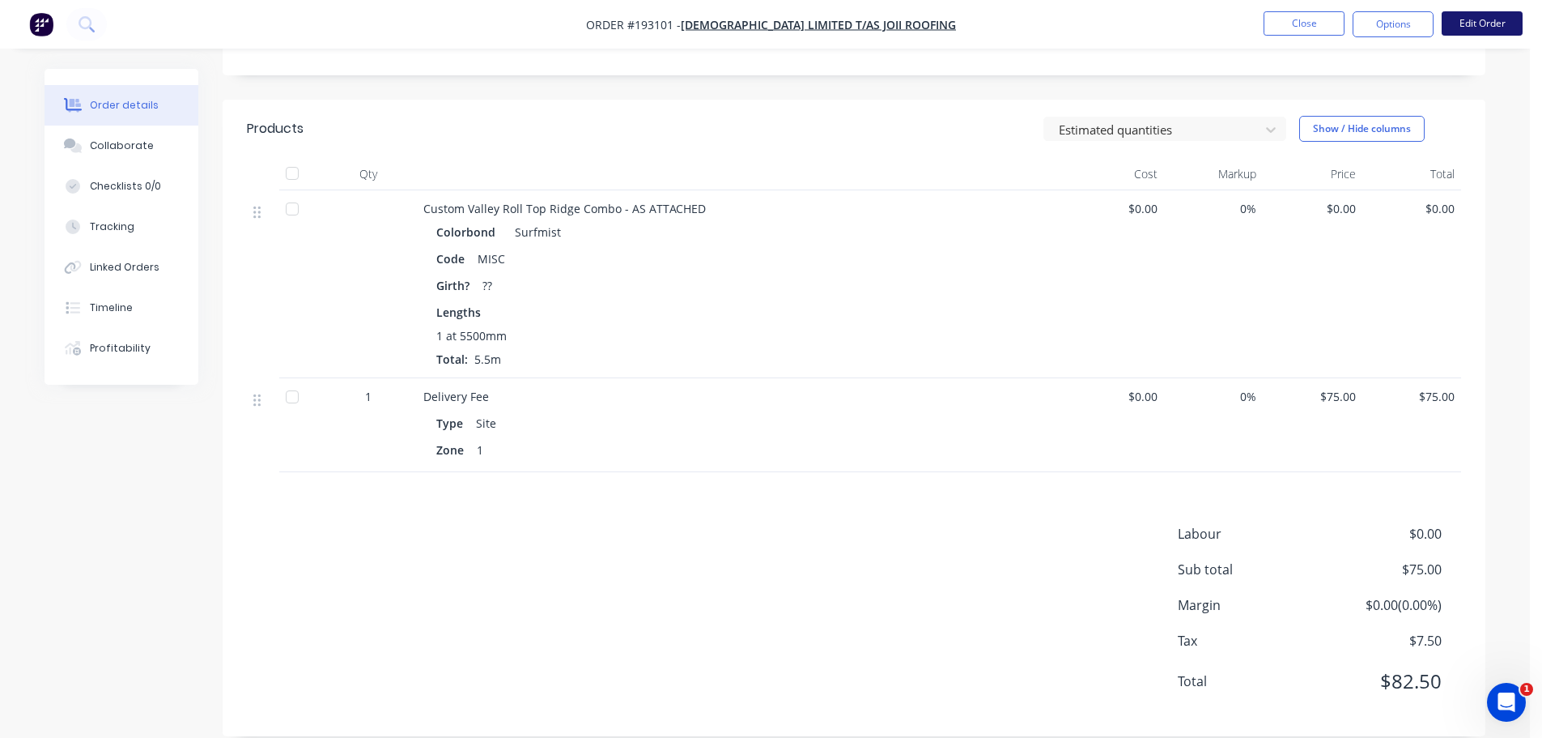
click at [1468, 17] on button "Edit Order" at bounding box center [1482, 23] width 81 height 24
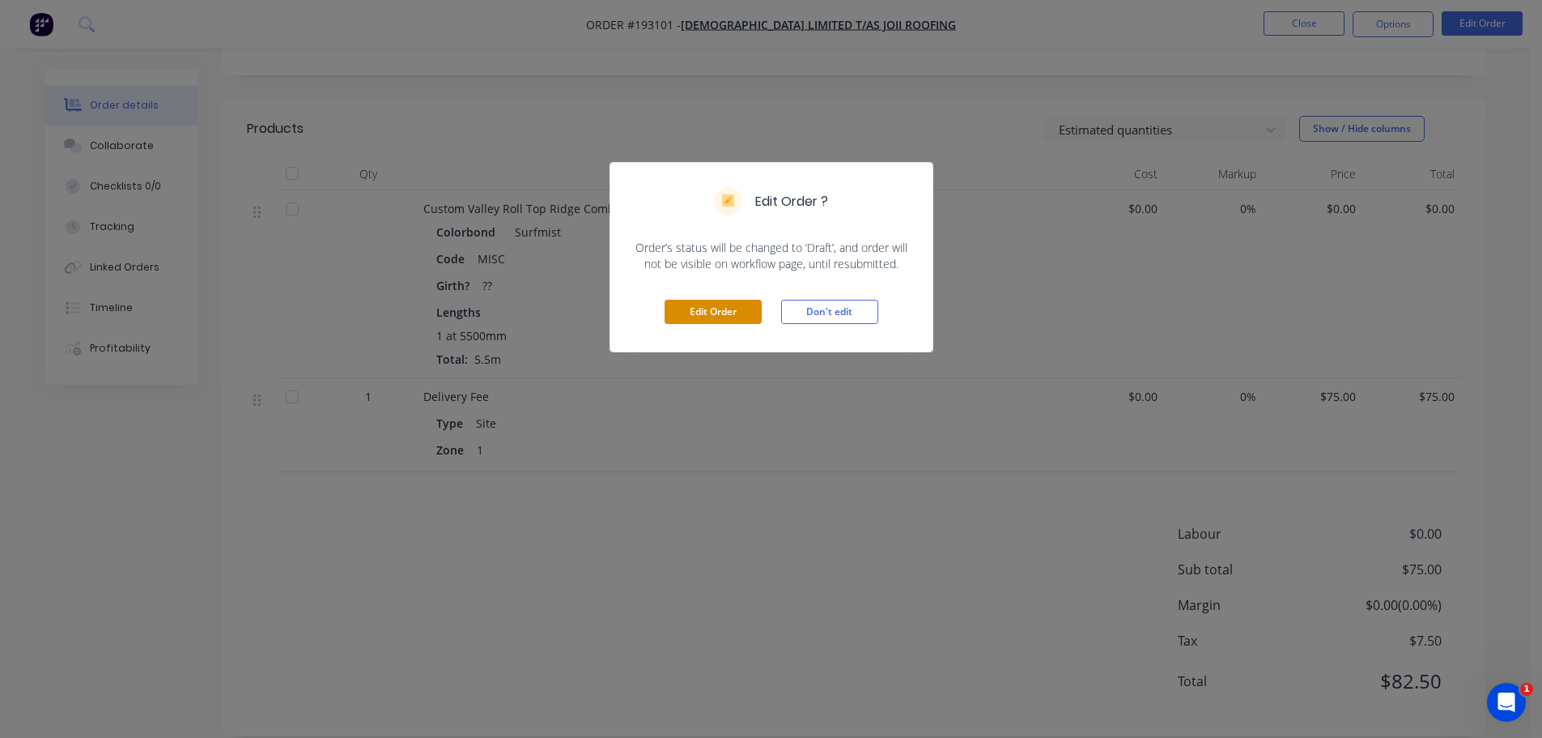
click at [730, 309] on button "Edit Order" at bounding box center [713, 312] width 97 height 24
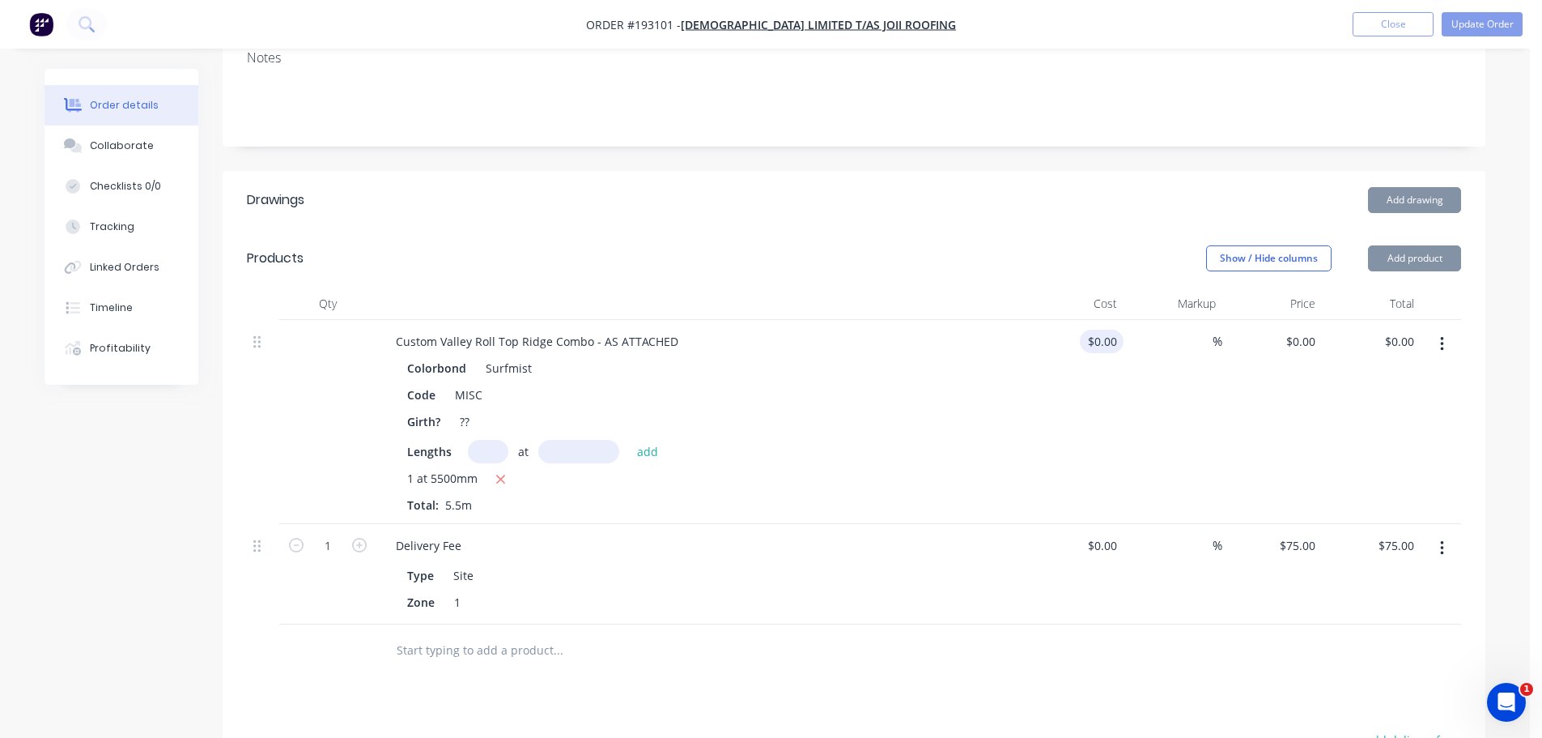
scroll to position [405, 0]
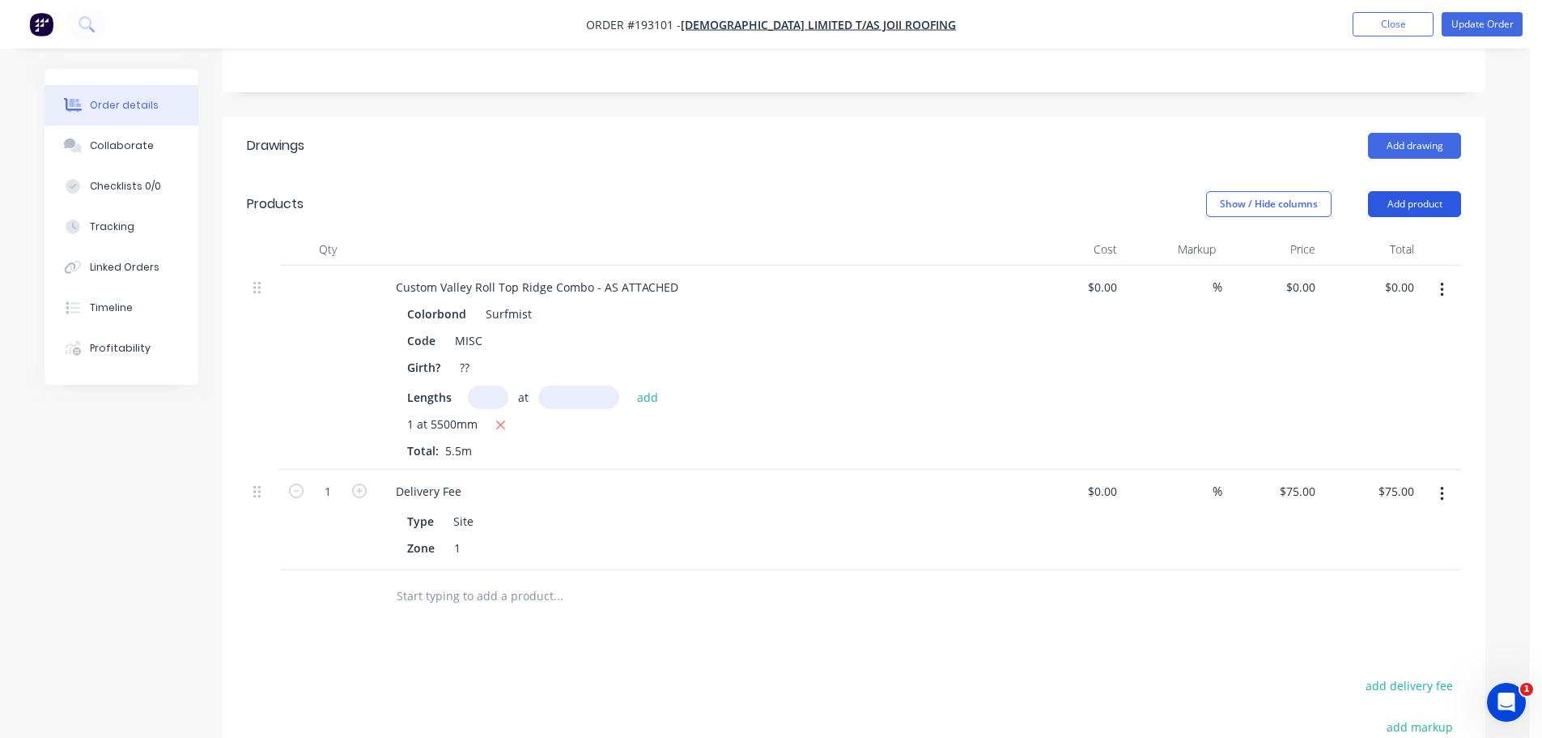
click at [1424, 191] on button "Add product" at bounding box center [1414, 204] width 93 height 26
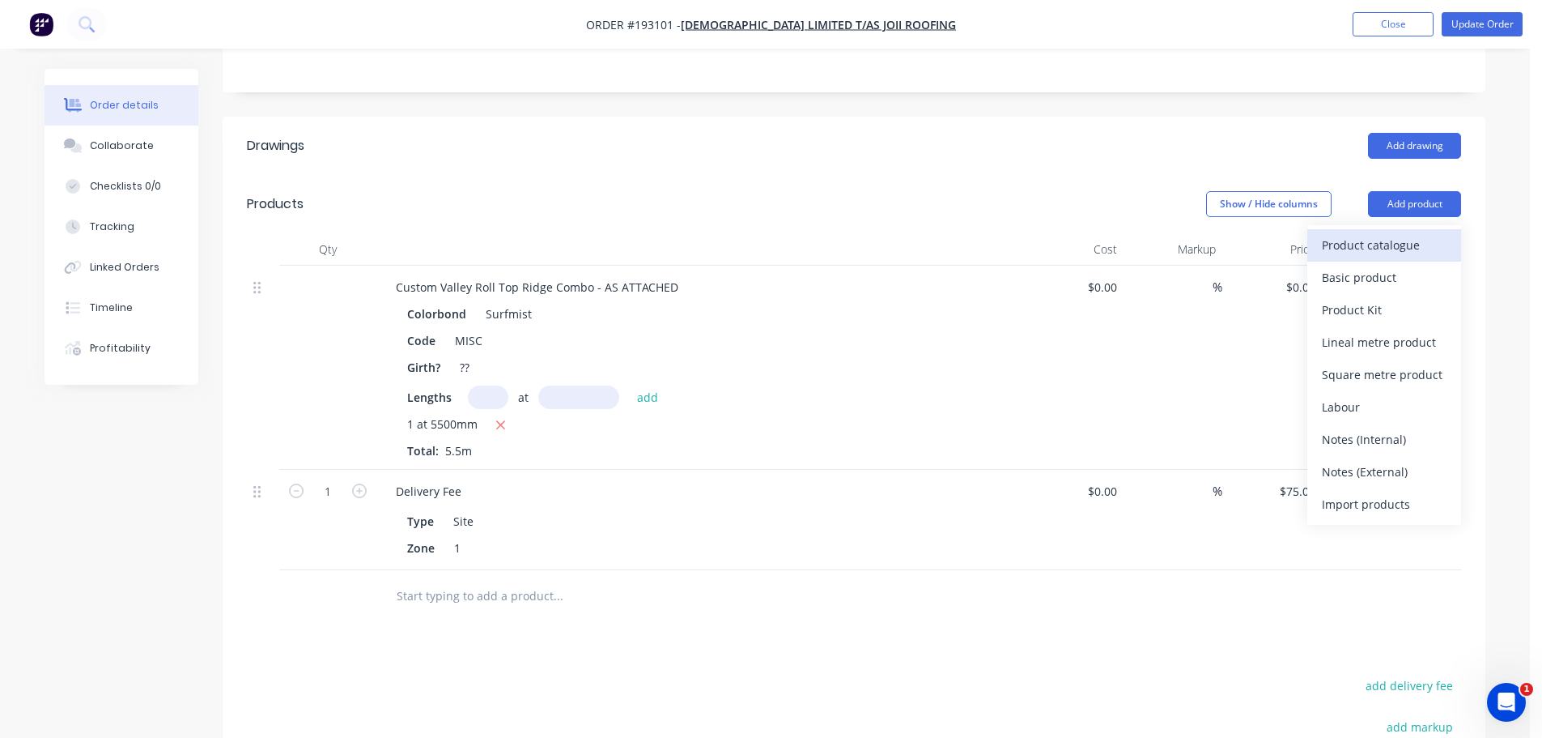
click at [1407, 233] on div "Product catalogue" at bounding box center [1384, 244] width 125 height 23
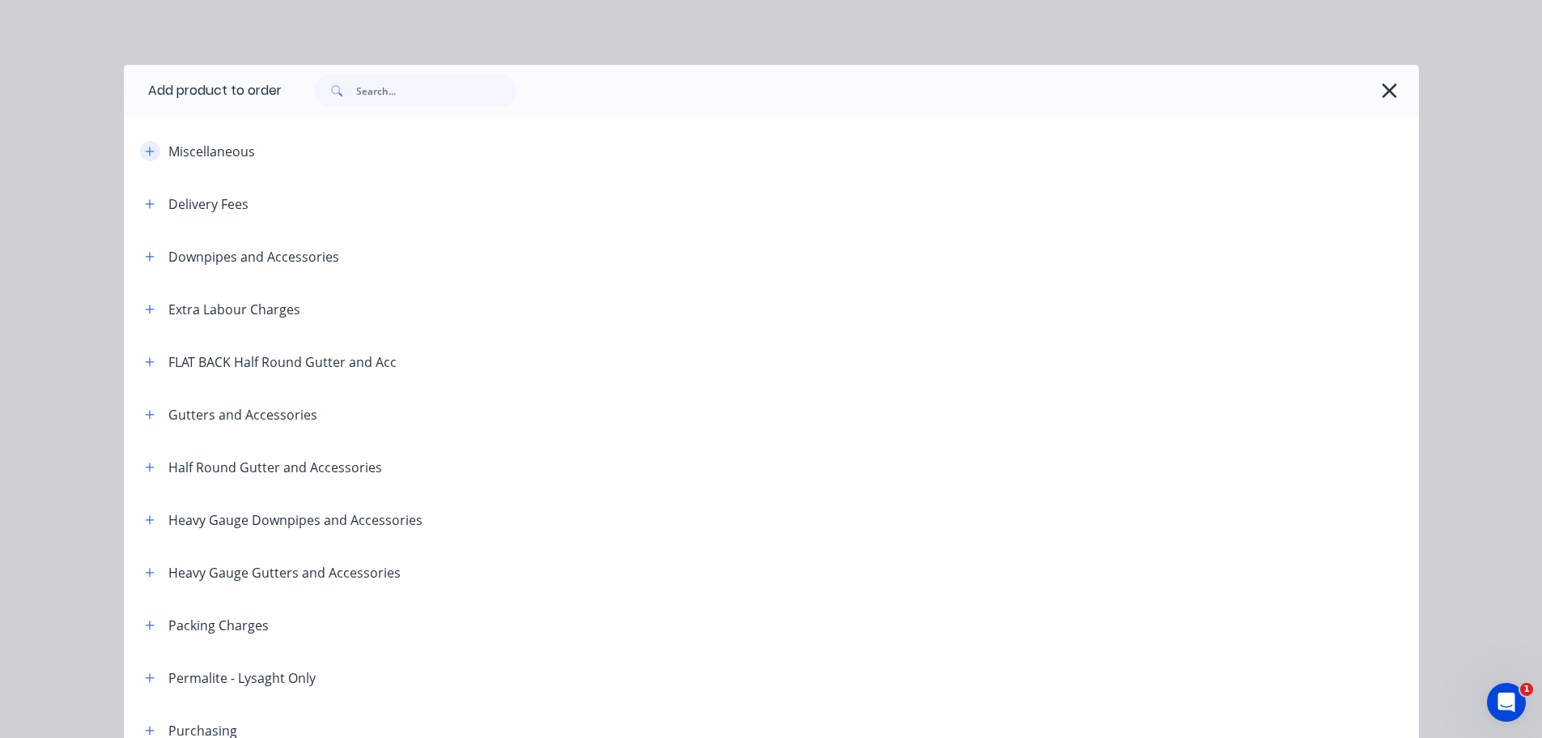
click at [145, 155] on icon "button" at bounding box center [150, 151] width 10 height 11
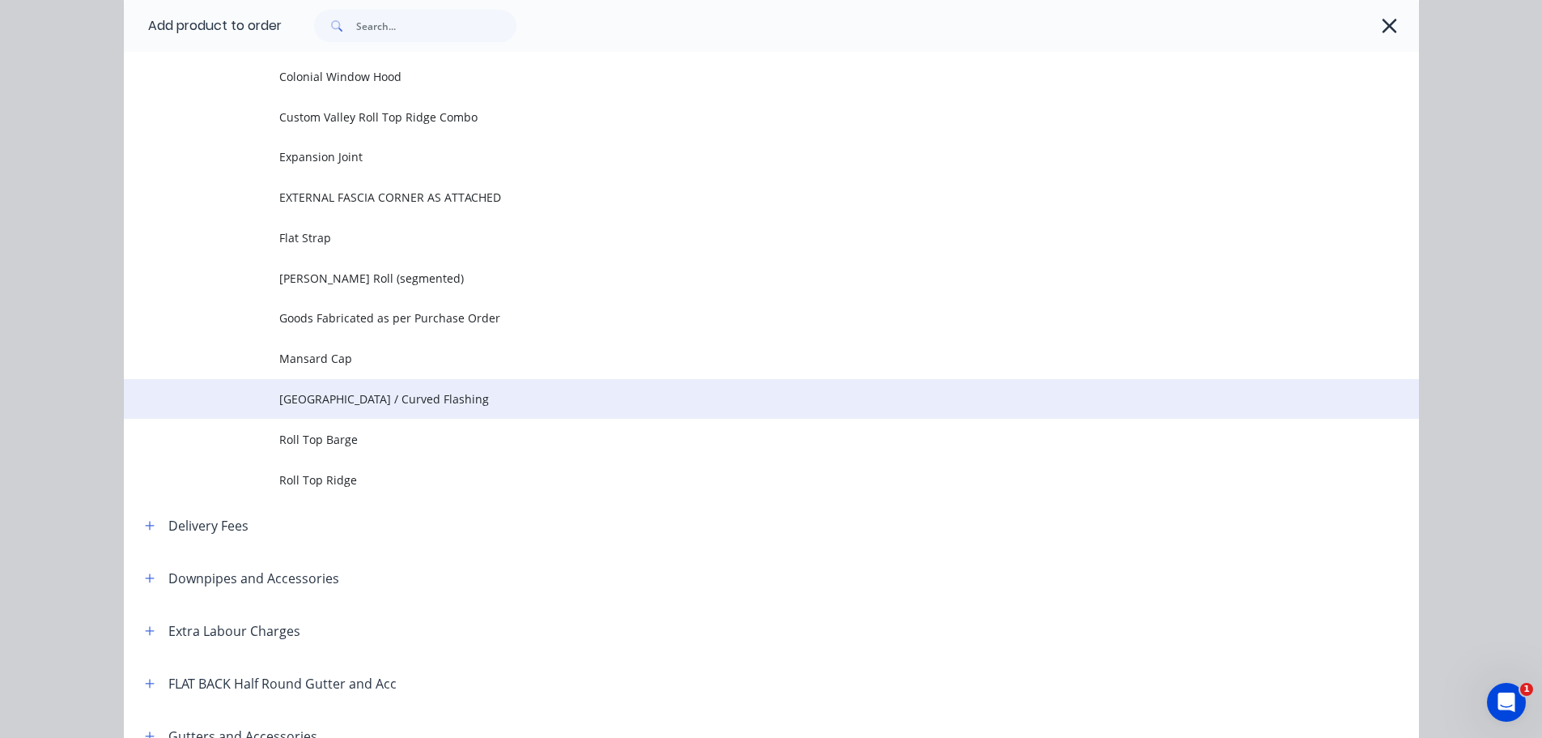
scroll to position [243, 0]
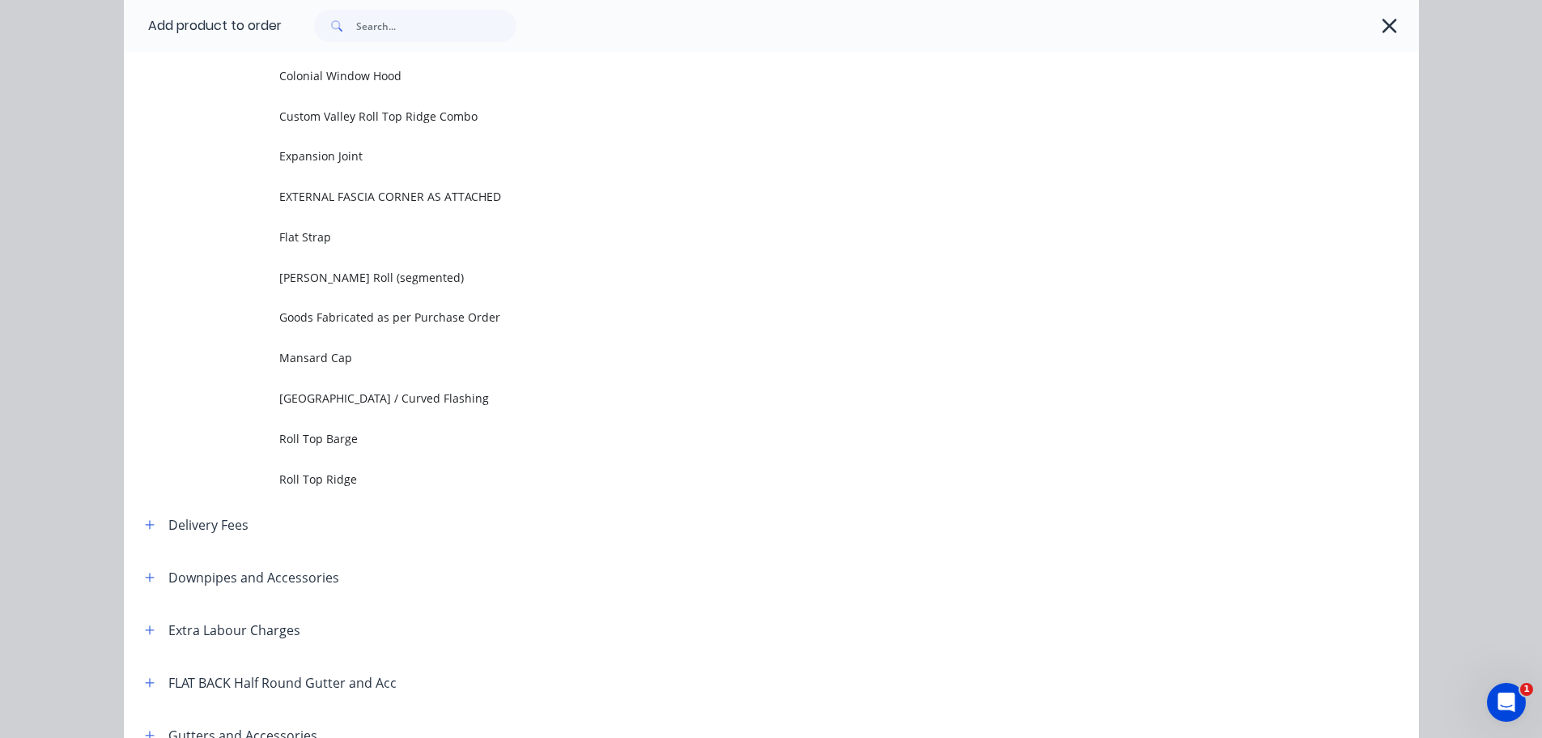
click at [386, 475] on span "Roll Top Ridge" at bounding box center [735, 478] width 912 height 17
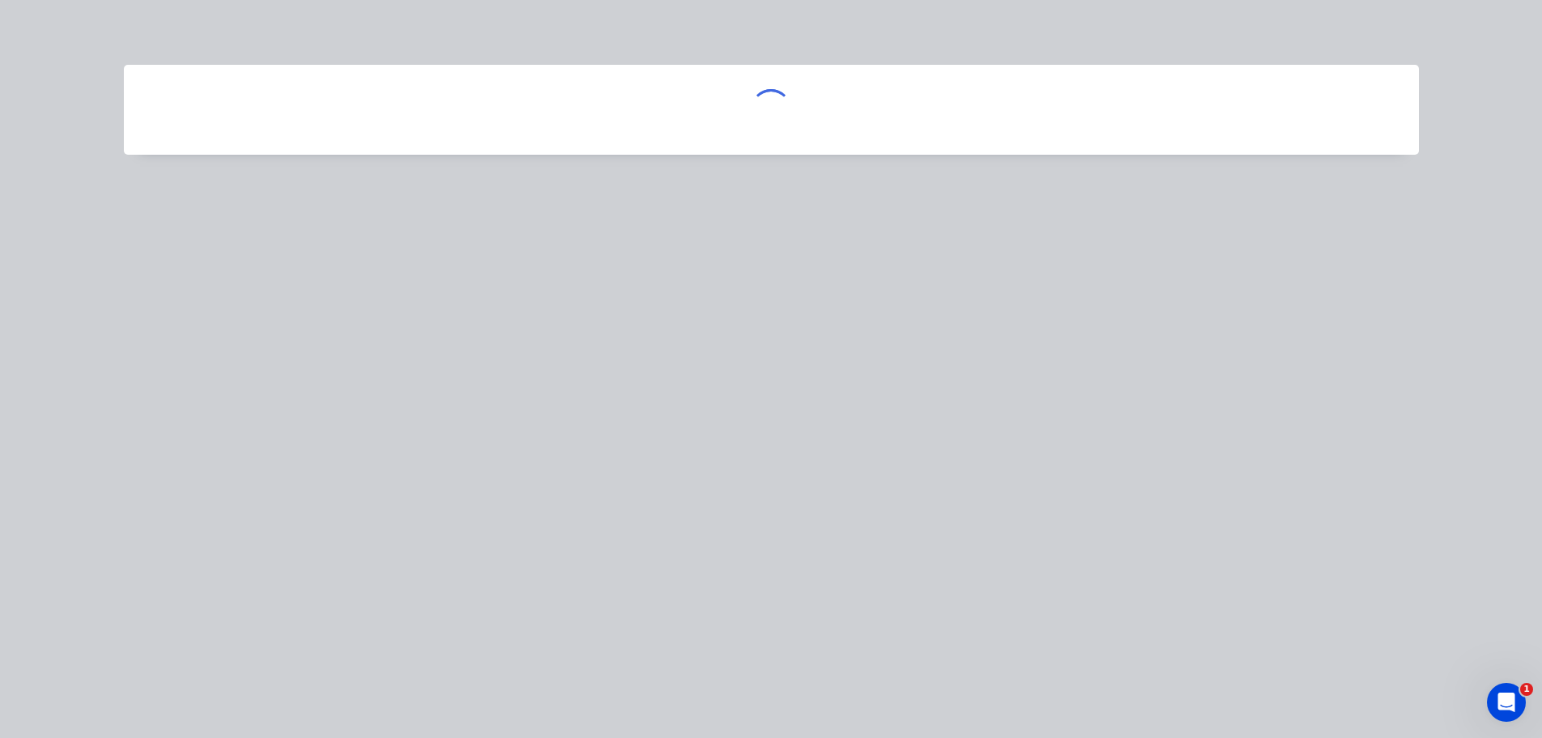
scroll to position [0, 0]
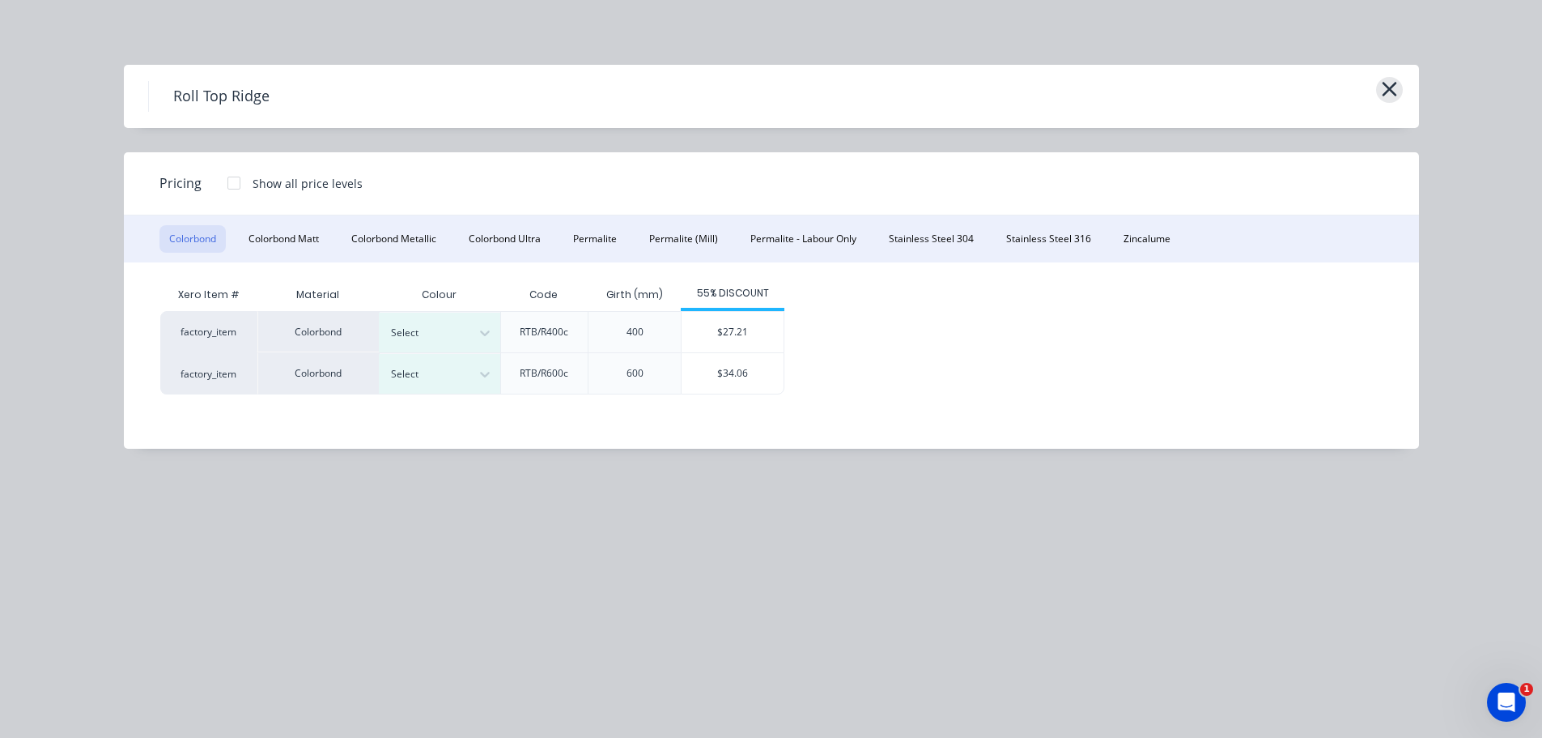
click at [1385, 91] on icon "button" at bounding box center [1389, 89] width 17 height 23
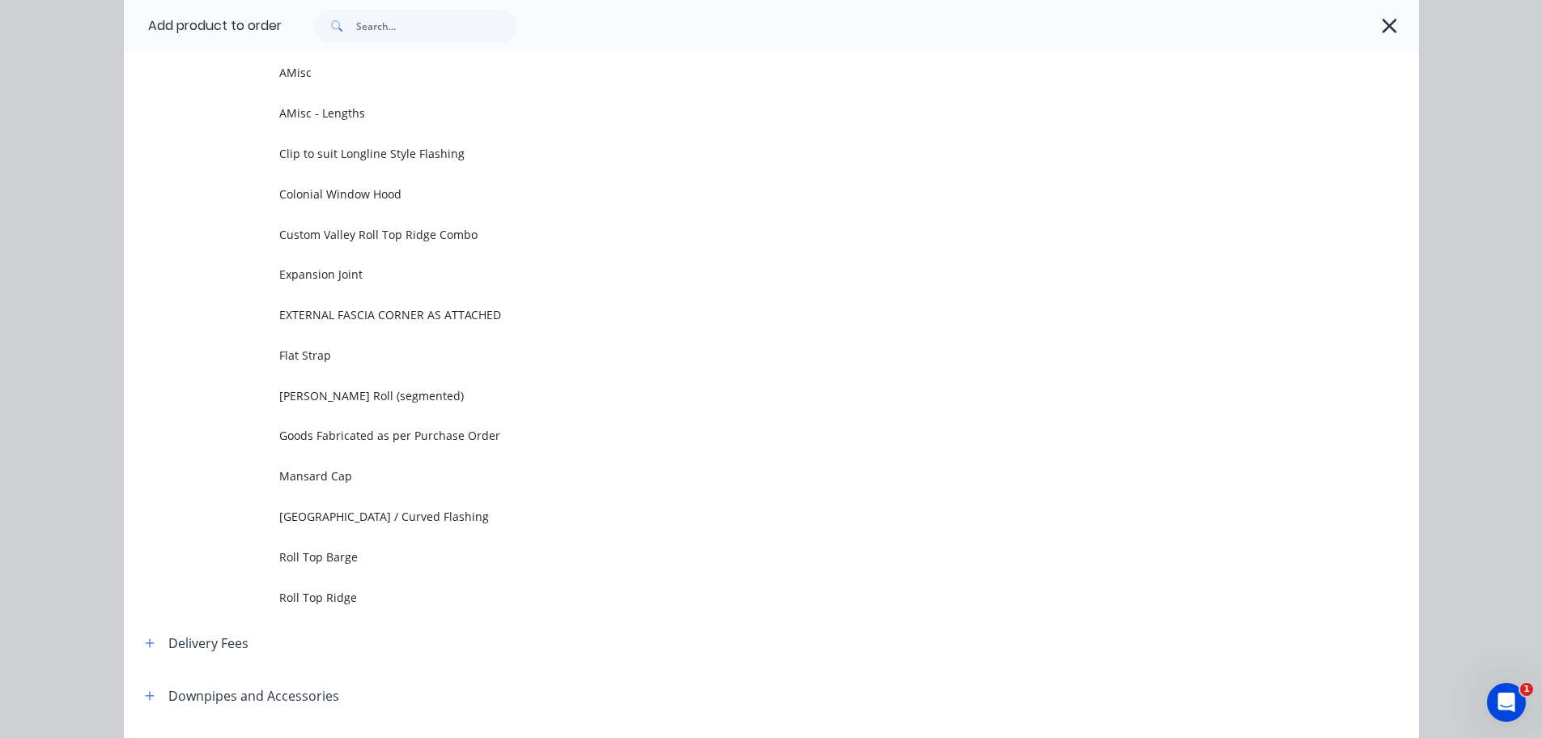
drag, startPoint x: 1379, startPoint y: 32, endPoint x: 1386, endPoint y: 62, distance: 31.6
click at [1383, 31] on icon "button" at bounding box center [1390, 26] width 15 height 15
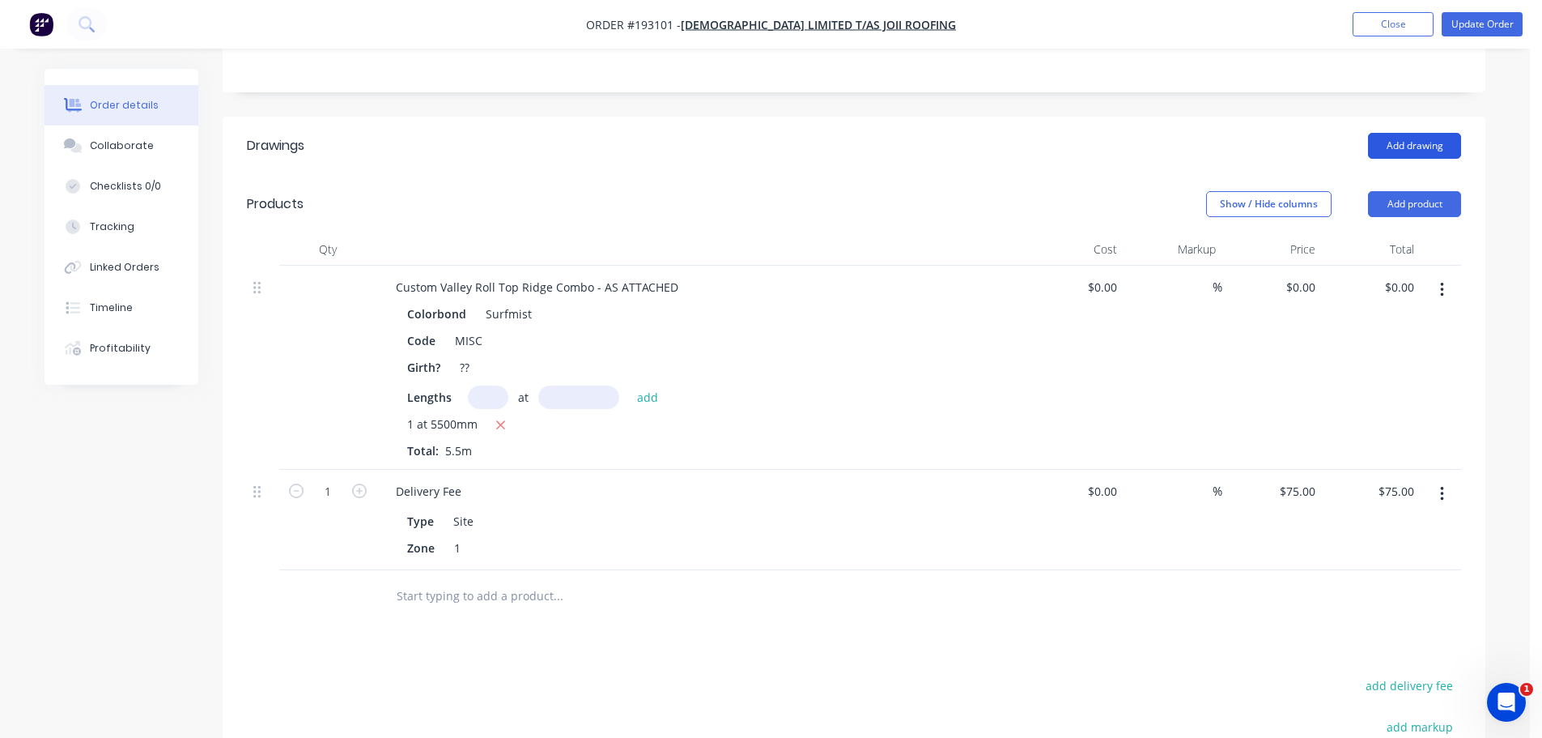
click at [1432, 133] on button "Add drawing" at bounding box center [1414, 146] width 93 height 26
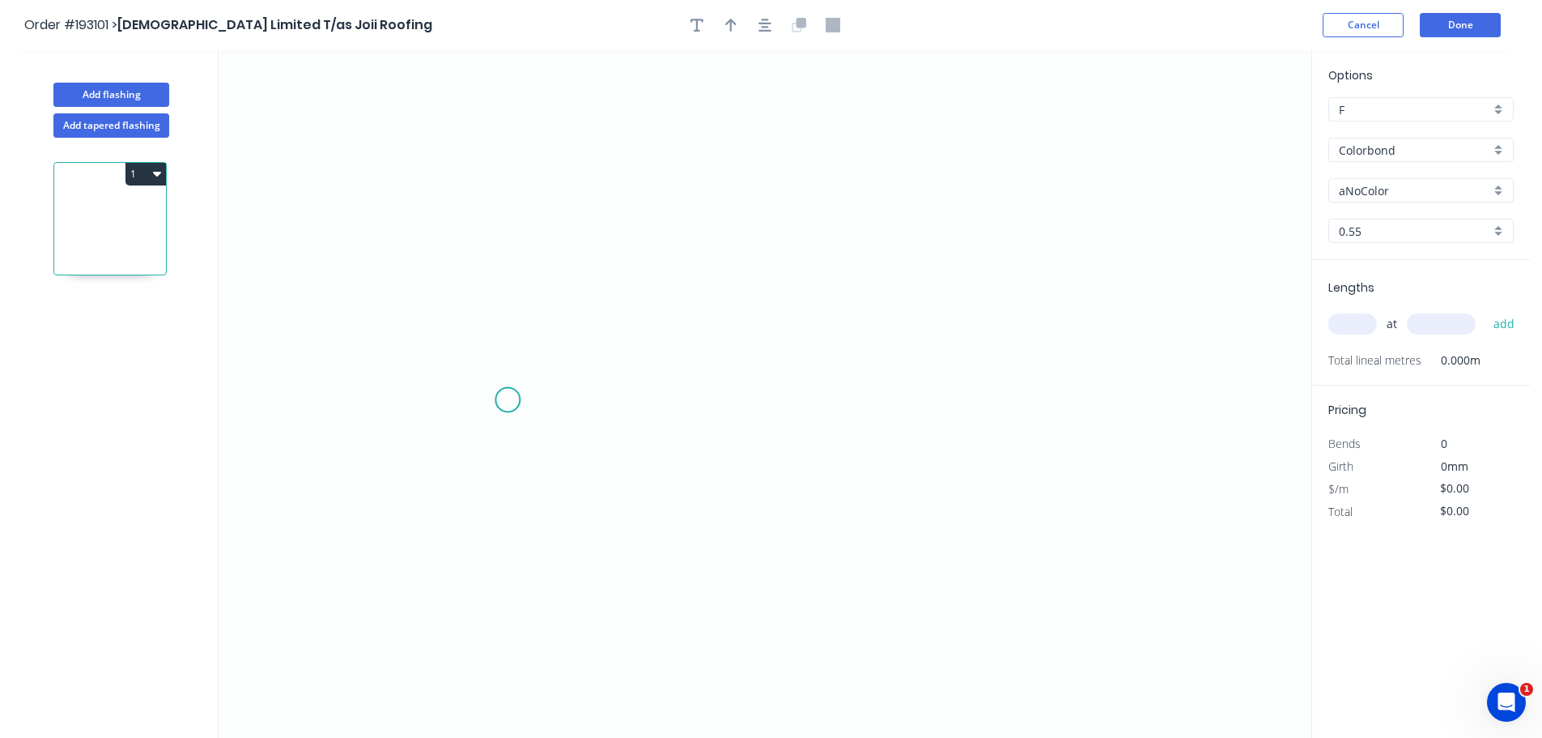
click at [469, 402] on icon "0" at bounding box center [765, 393] width 1093 height 687
click at [996, 407] on icon "0" at bounding box center [765, 393] width 1093 height 687
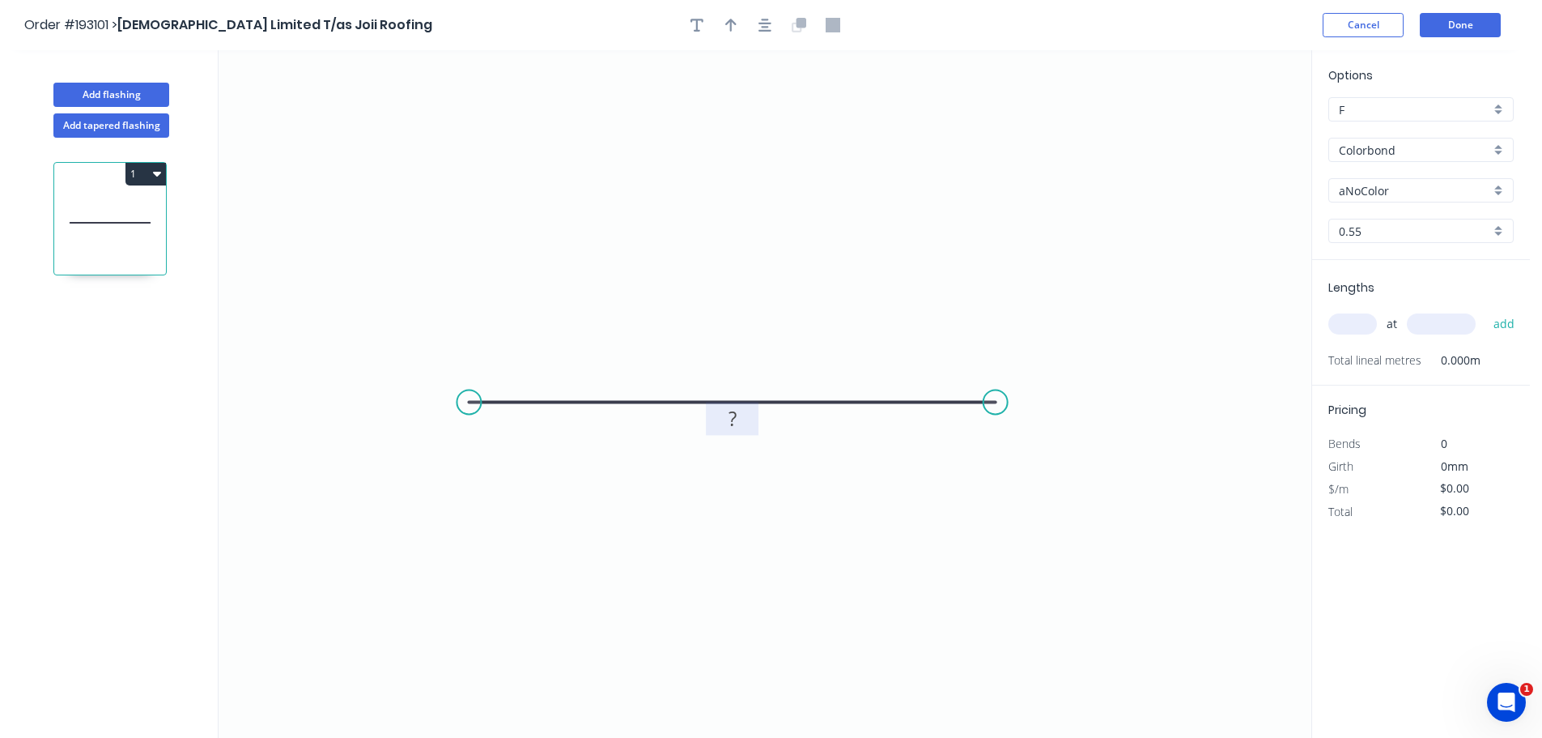
click at [747, 425] on rect at bounding box center [733, 419] width 32 height 23
click at [1361, 26] on button "Cancel" at bounding box center [1363, 25] width 81 height 24
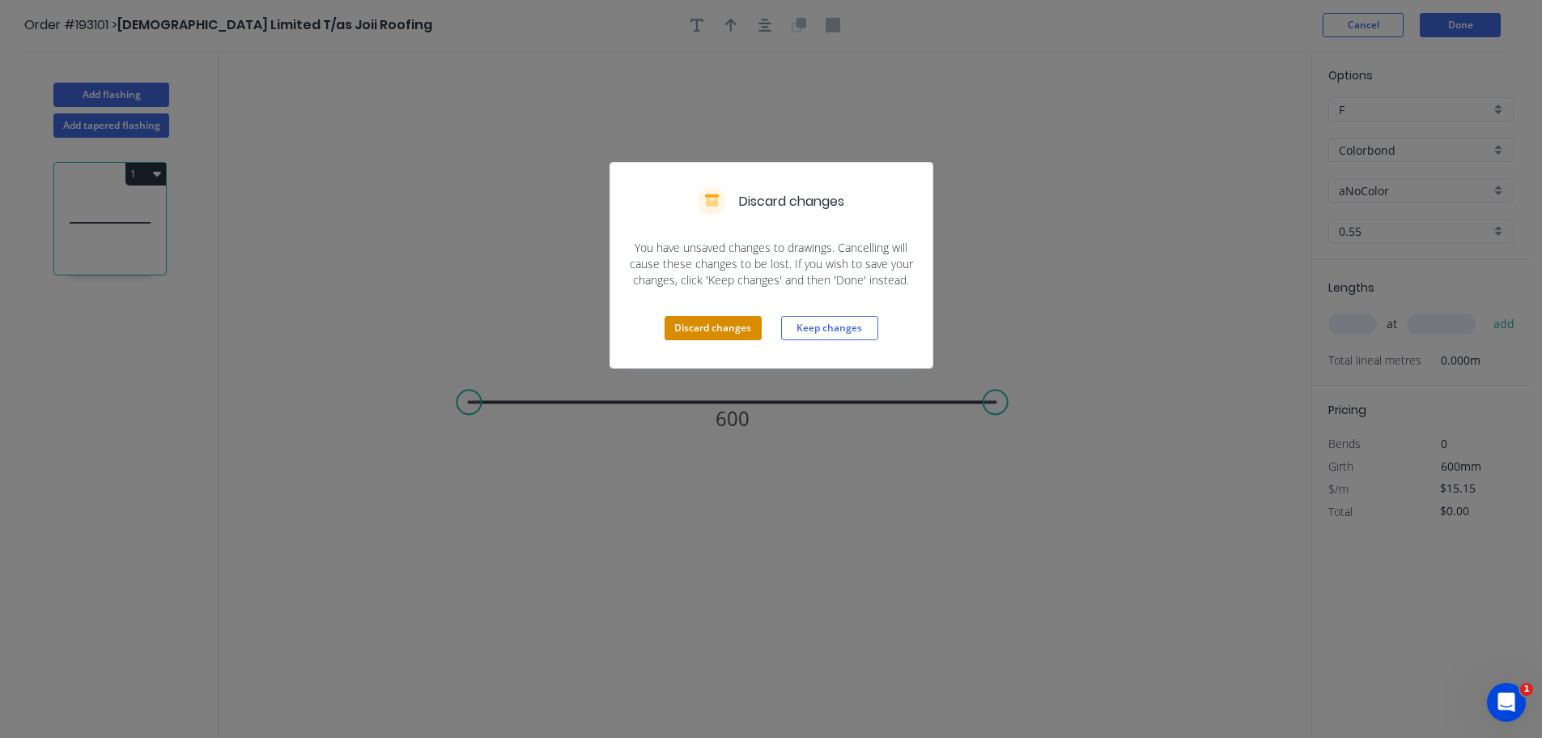
click at [692, 317] on button "Discard changes" at bounding box center [713, 328] width 97 height 24
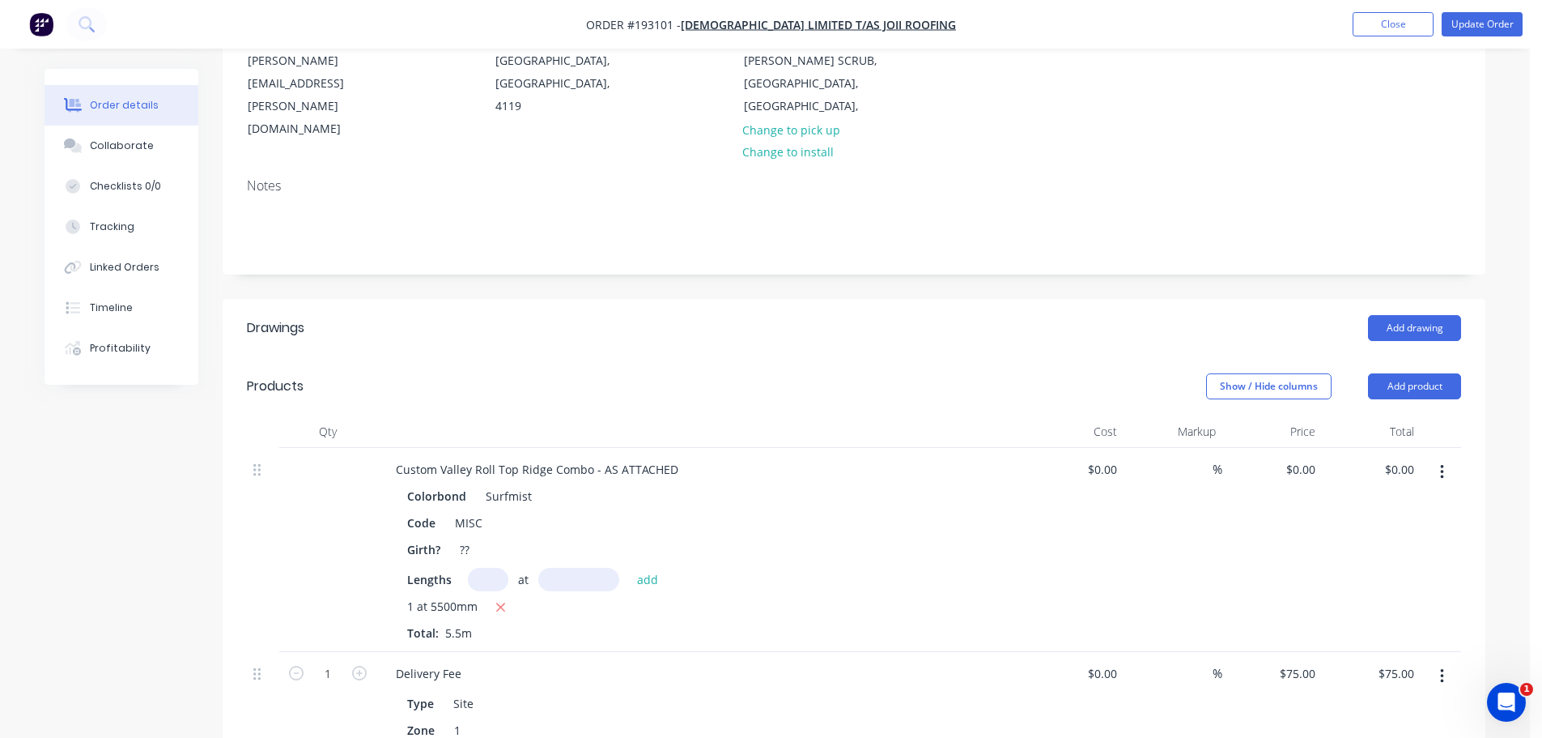
scroll to position [243, 0]
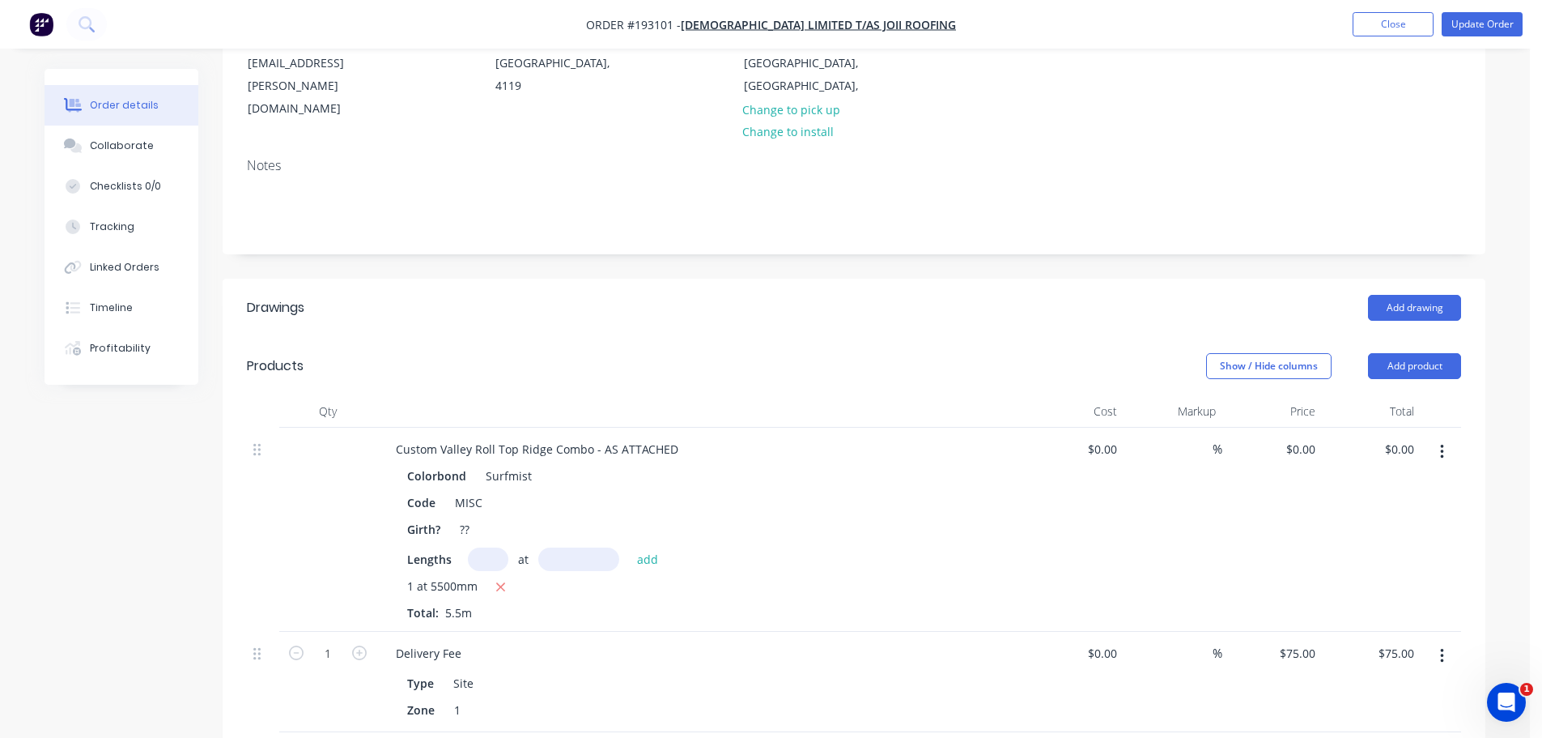
click at [1306, 428] on div "$0.00 $0.00" at bounding box center [1273, 530] width 100 height 204
click at [1306, 437] on input "0" at bounding box center [1303, 448] width 37 height 23
drag, startPoint x: 1033, startPoint y: 305, endPoint x: 1074, endPoint y: 297, distance: 41.3
click at [1033, 337] on header "Products Show / Hide columns Add product" at bounding box center [854, 366] width 1263 height 58
click at [1464, 20] on button "Update Order" at bounding box center [1482, 24] width 81 height 24
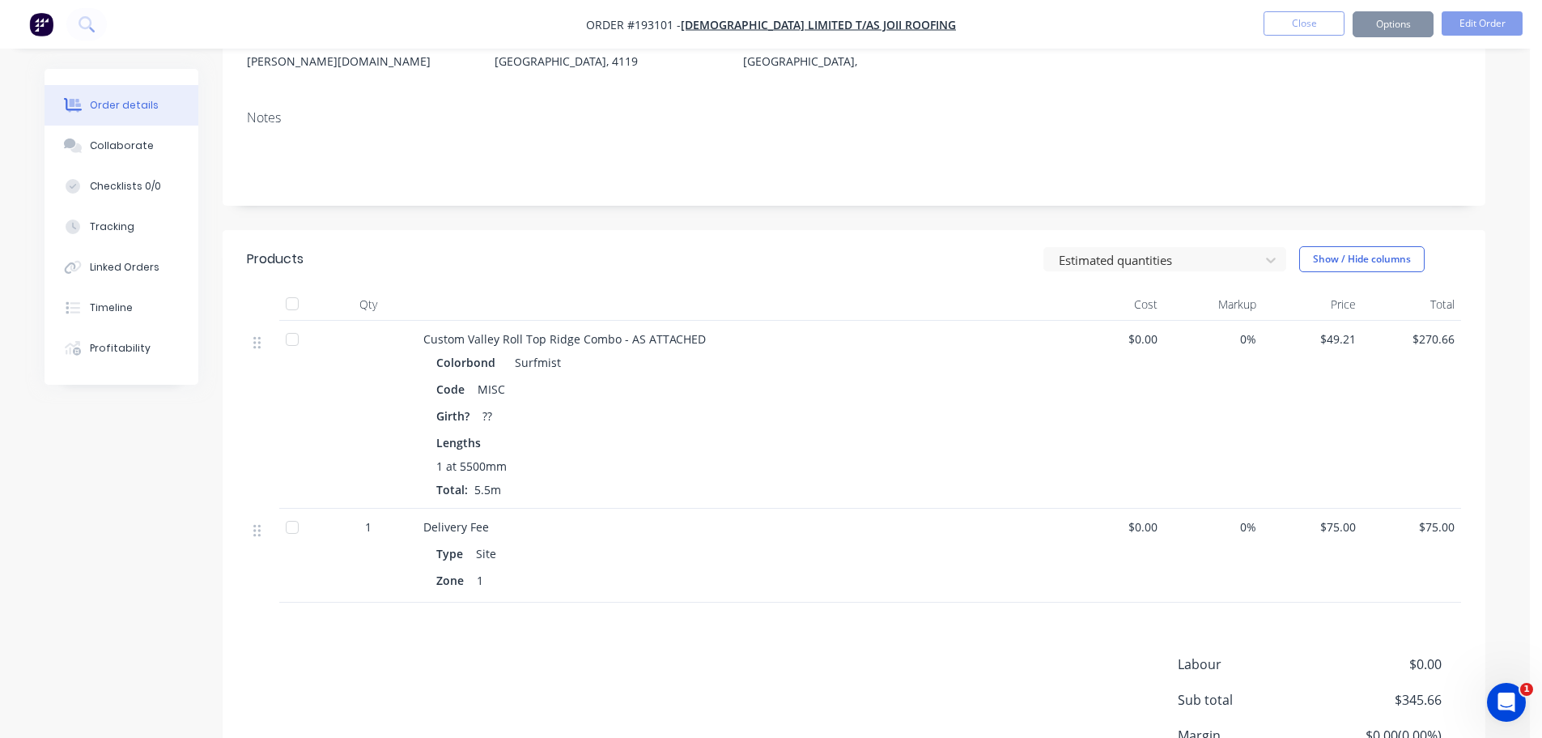
scroll to position [0, 0]
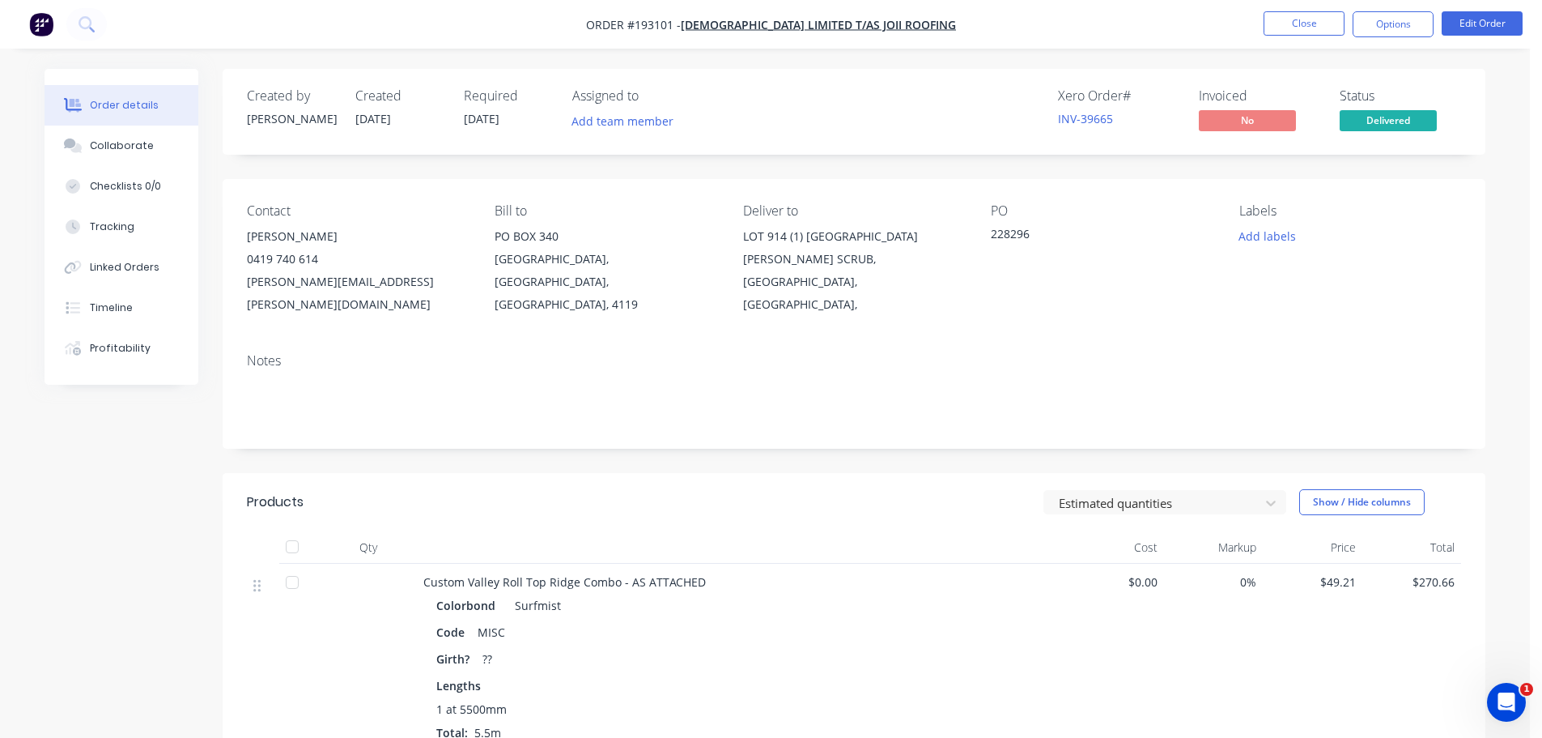
click at [1313, 11] on nav "Order #193101 - Joii Limited T/as Joii Roofing Close Options Edit Order" at bounding box center [771, 24] width 1542 height 49
click at [1313, 13] on button "Close" at bounding box center [1304, 23] width 81 height 24
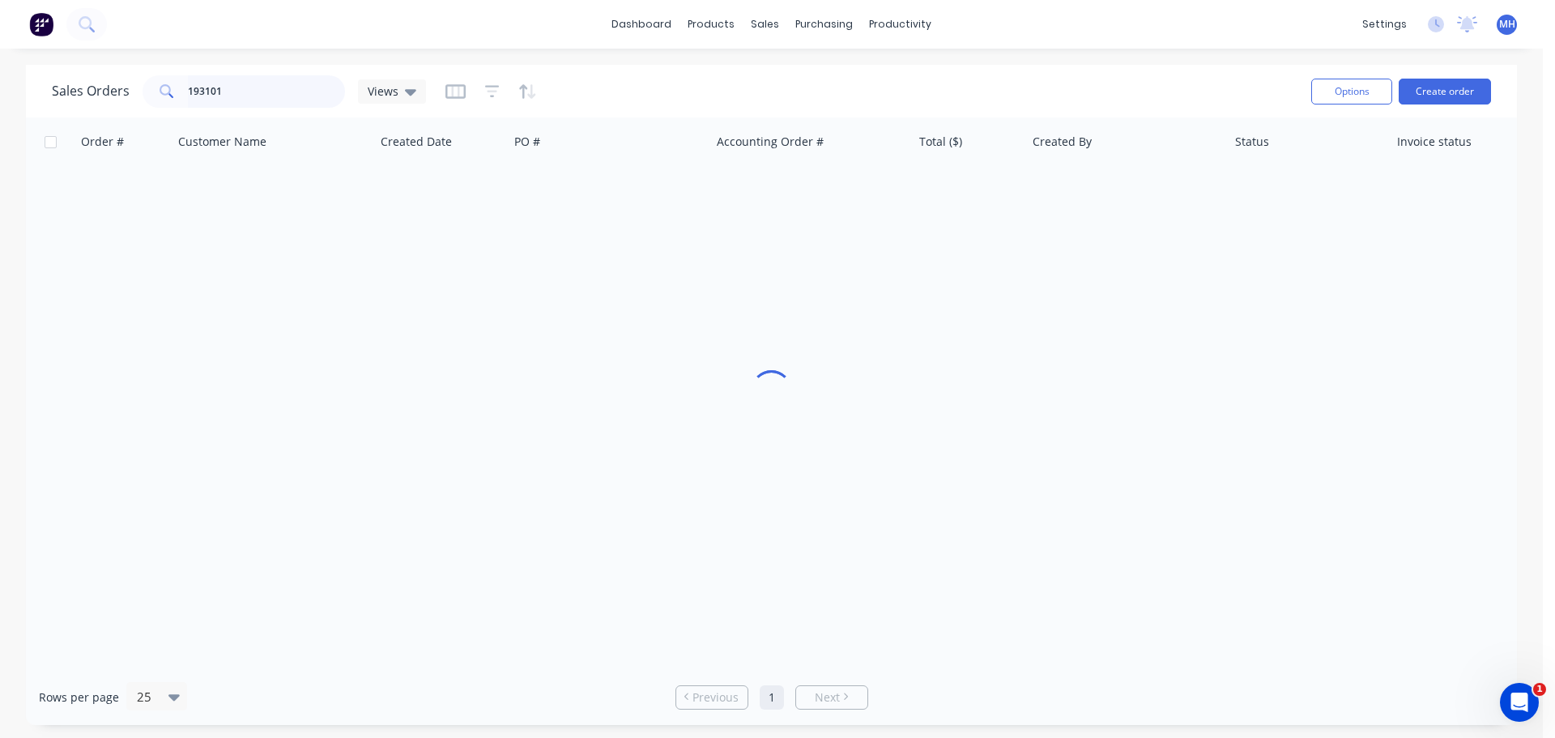
click at [319, 93] on input "193101" at bounding box center [267, 91] width 158 height 32
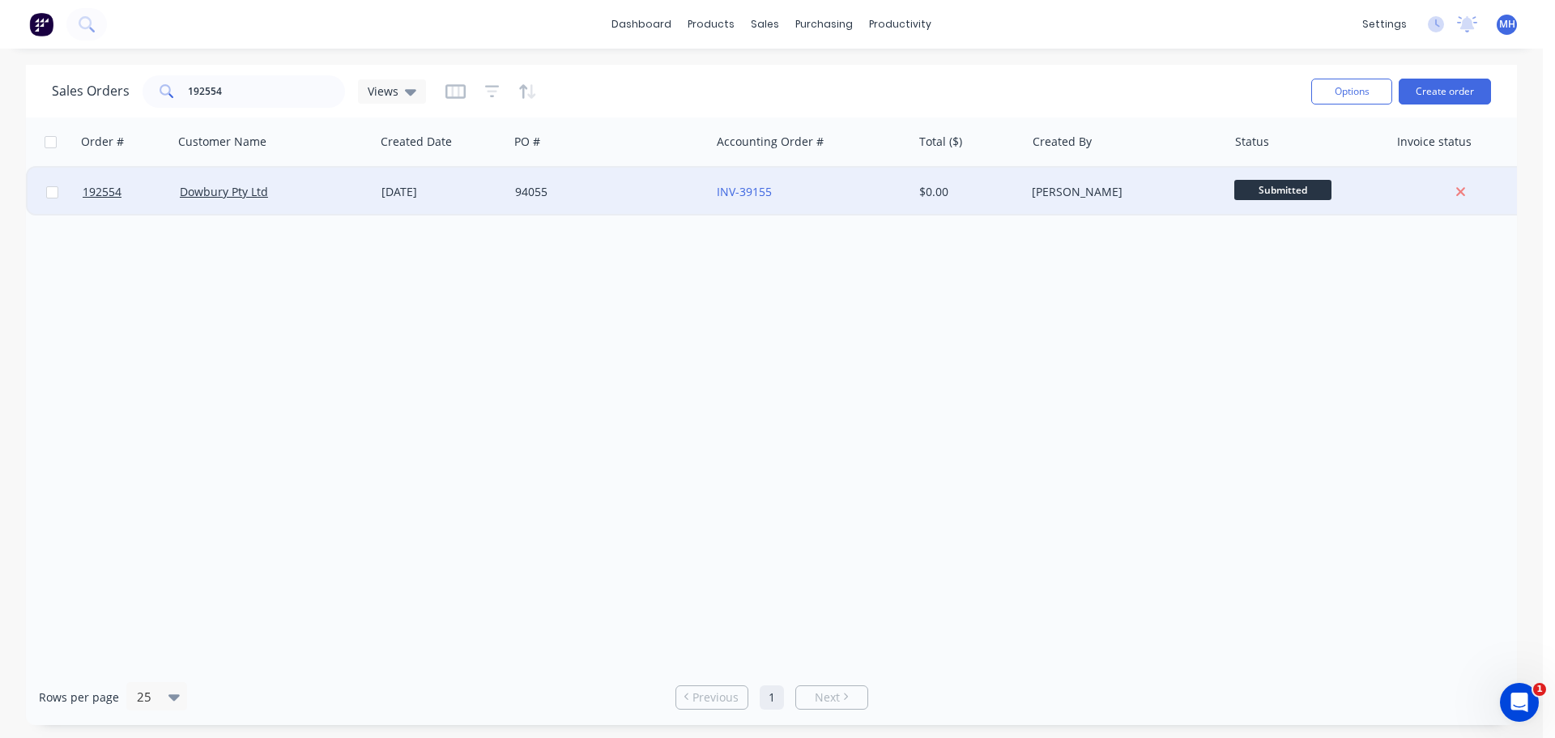
click at [606, 191] on div "94055" at bounding box center [605, 192] width 180 height 16
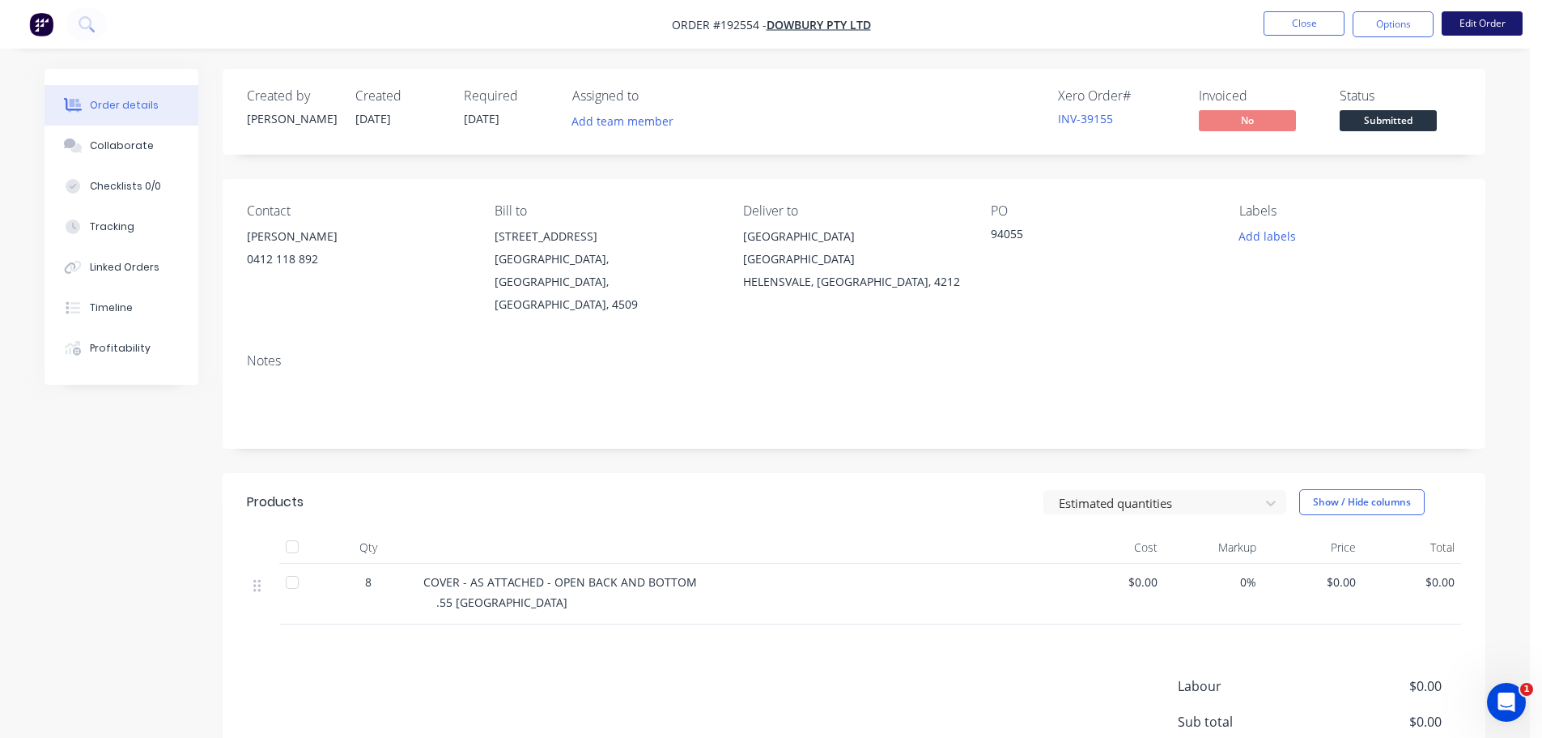
click at [1479, 15] on button "Edit Order" at bounding box center [1482, 23] width 81 height 24
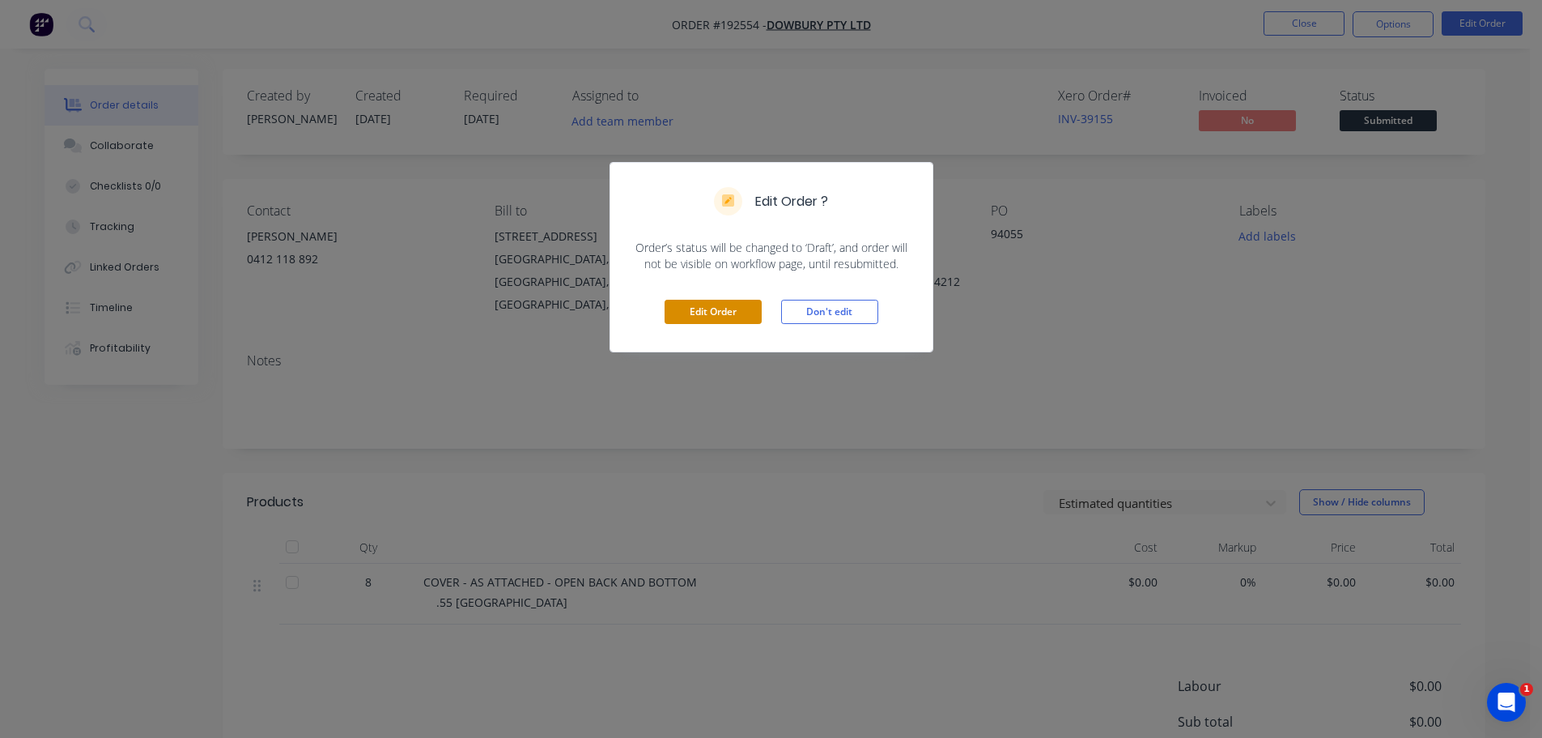
click at [747, 311] on button "Edit Order" at bounding box center [713, 312] width 97 height 24
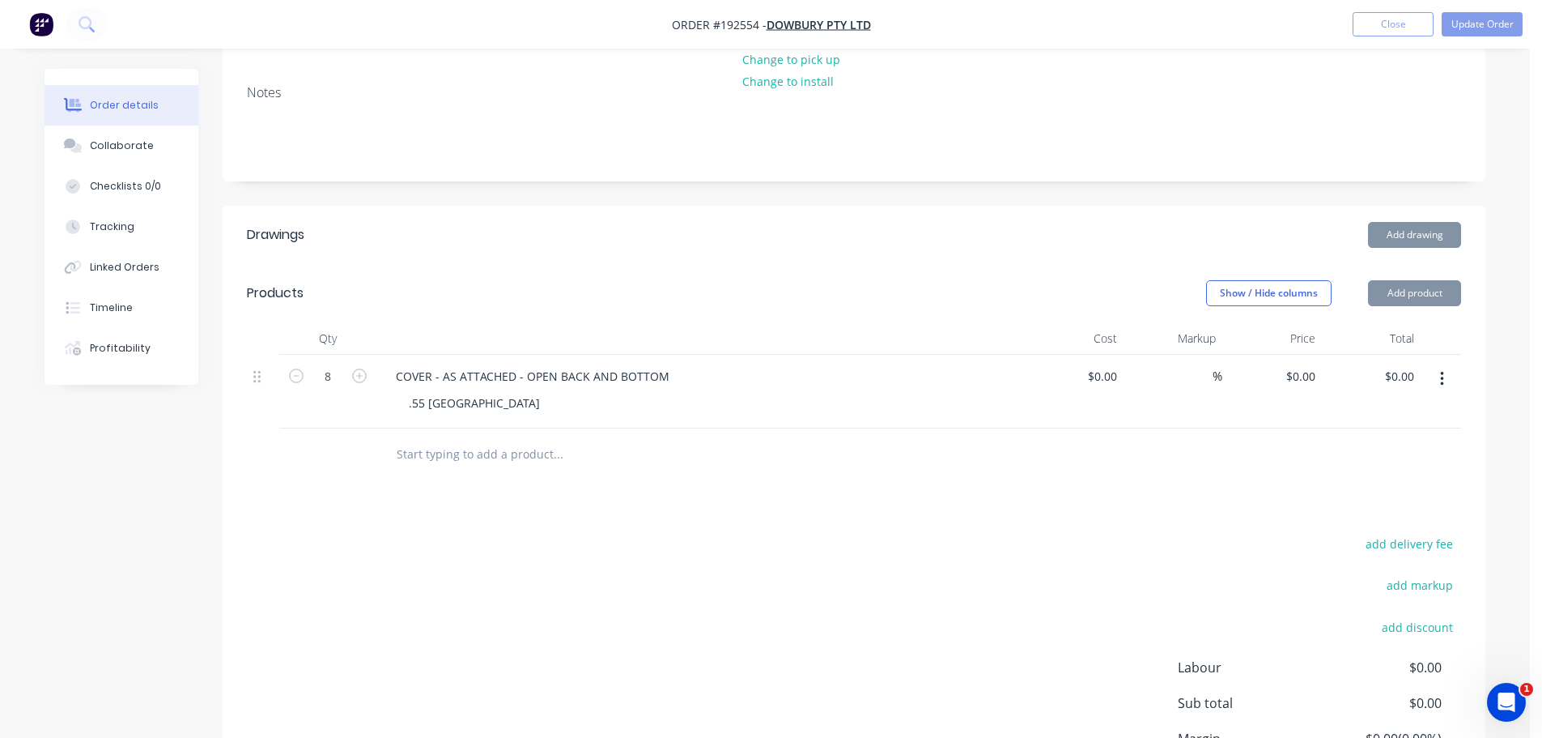
scroll to position [405, 0]
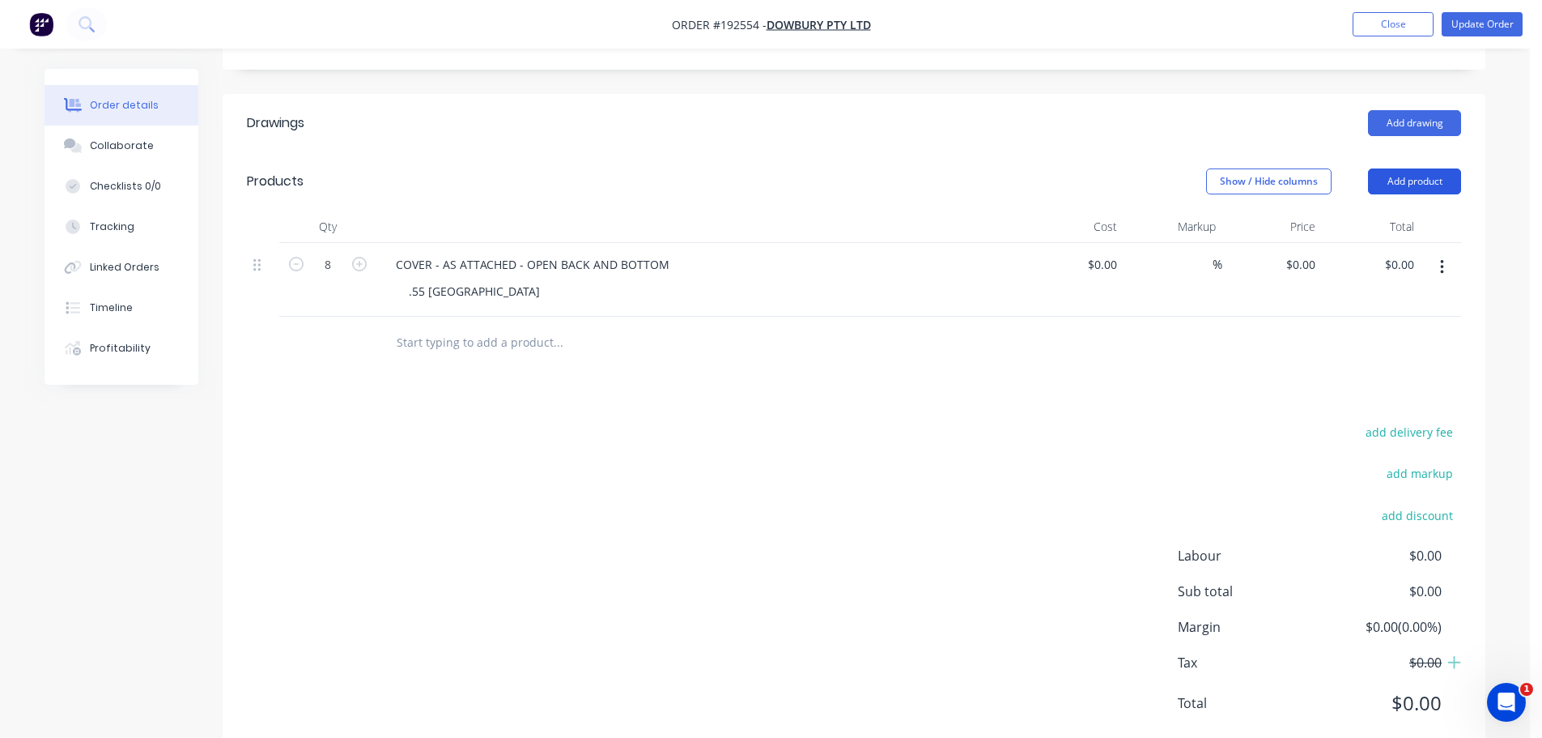
click at [1393, 182] on button "Add product" at bounding box center [1414, 181] width 93 height 26
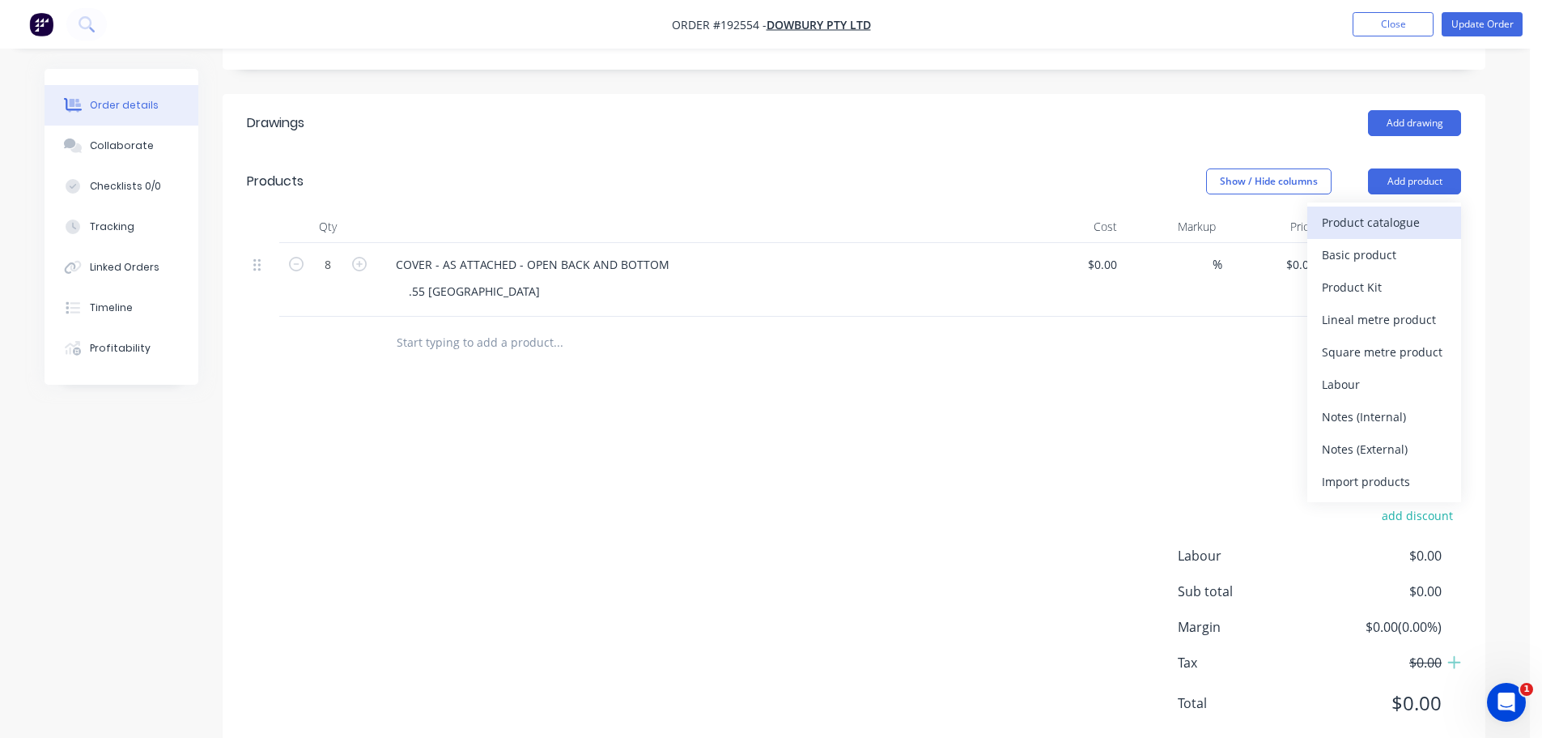
click at [1389, 211] on div "Product catalogue" at bounding box center [1384, 222] width 125 height 23
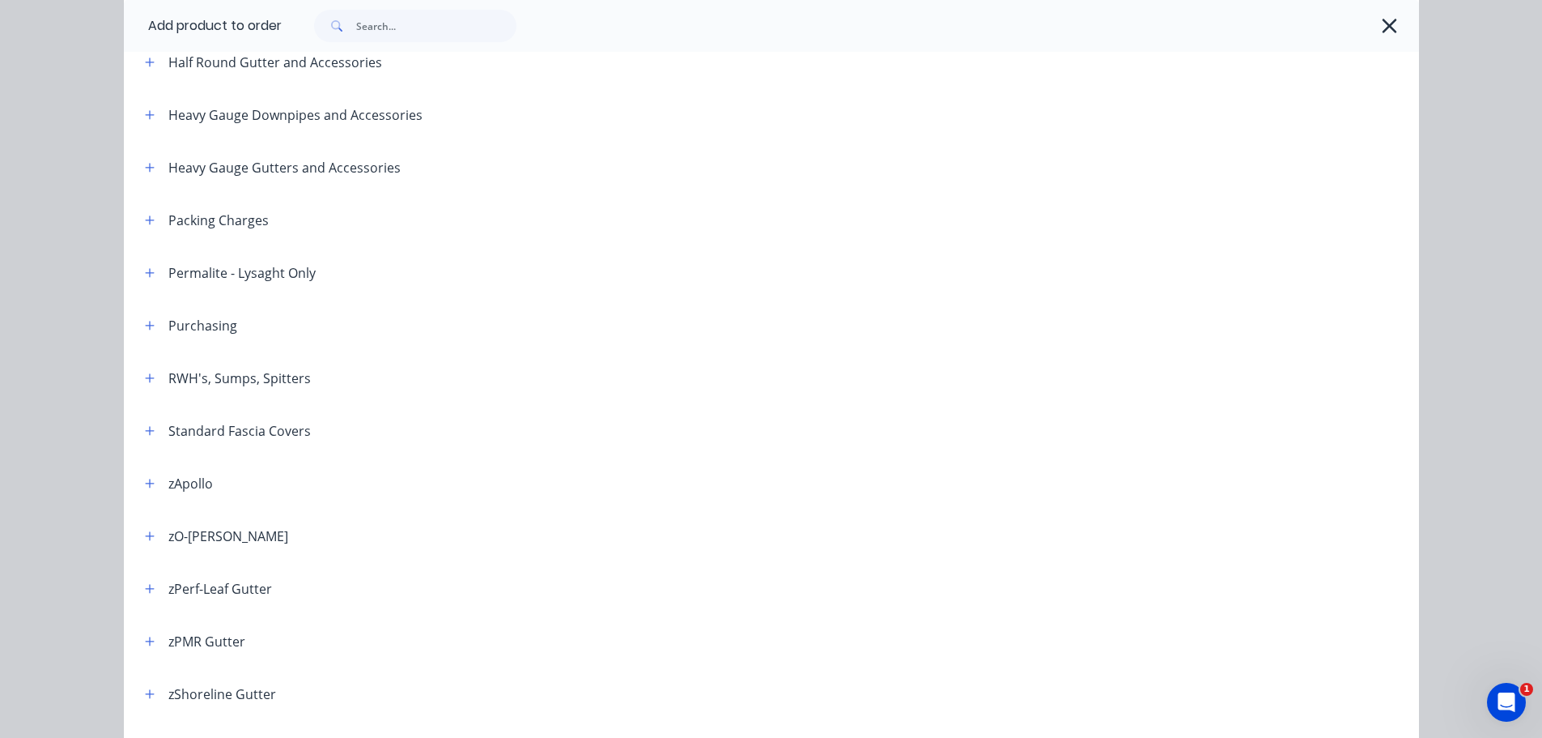
click at [147, 376] on icon "button" at bounding box center [150, 377] width 10 height 11
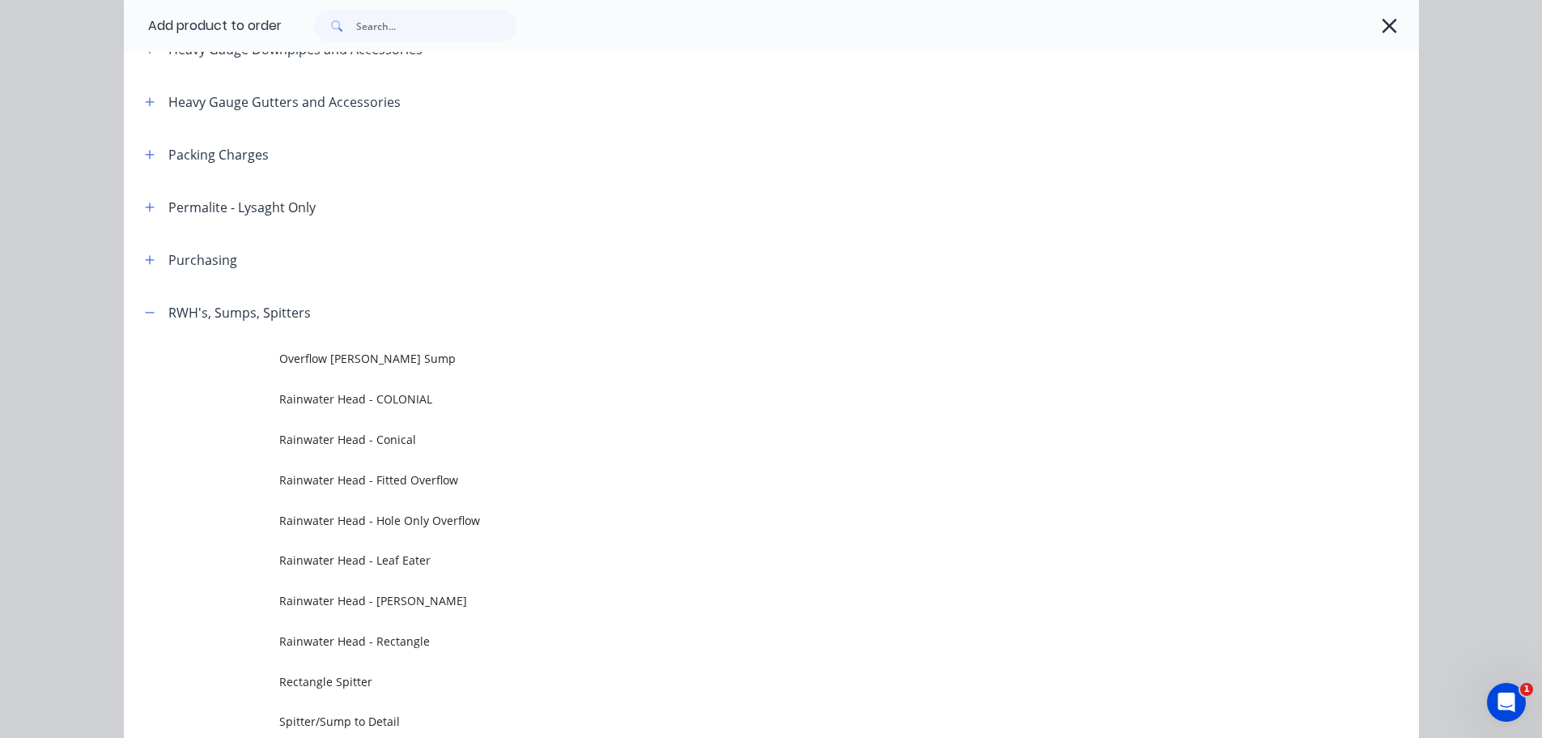
scroll to position [810, 0]
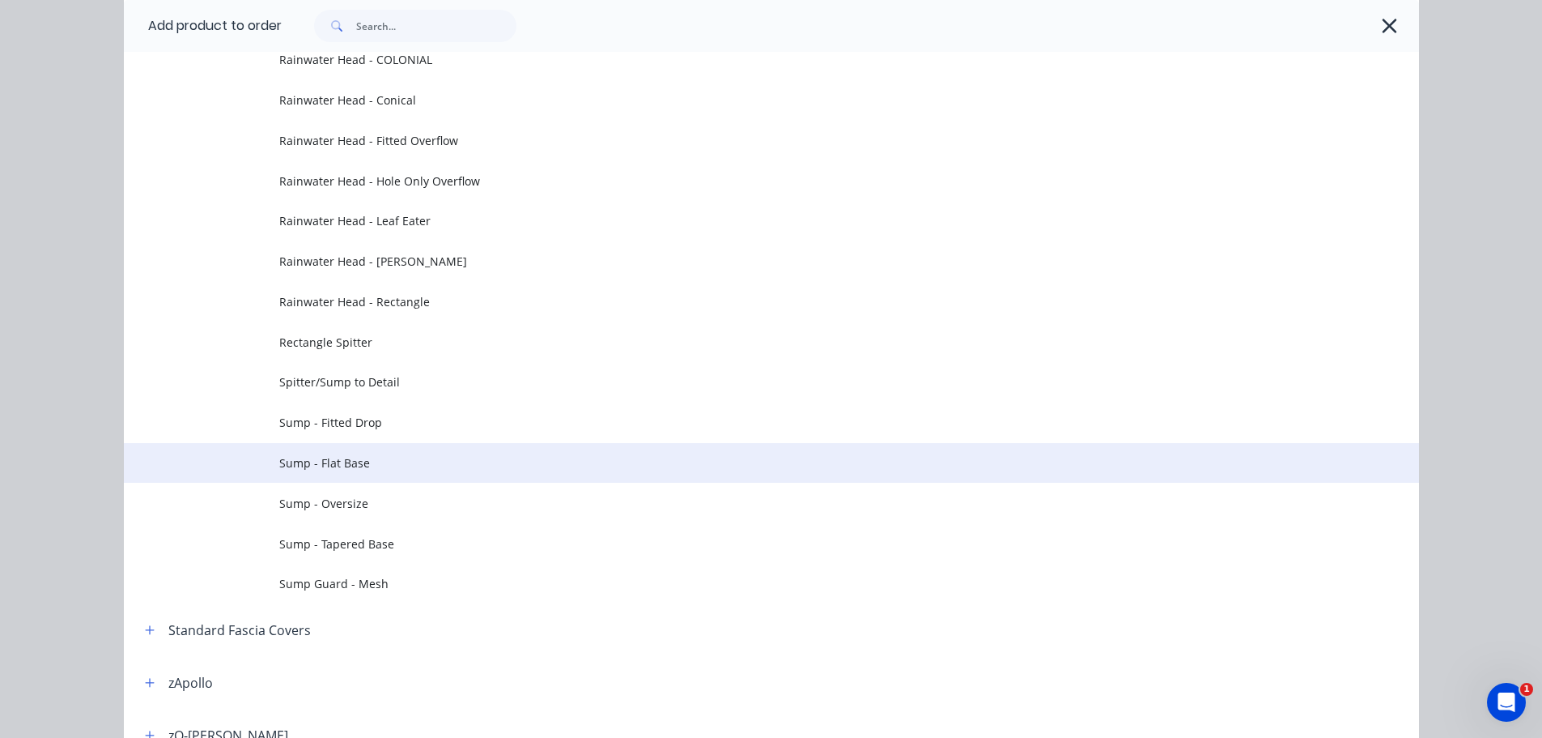
click at [371, 456] on span "Sump - Flat Base" at bounding box center [735, 462] width 912 height 17
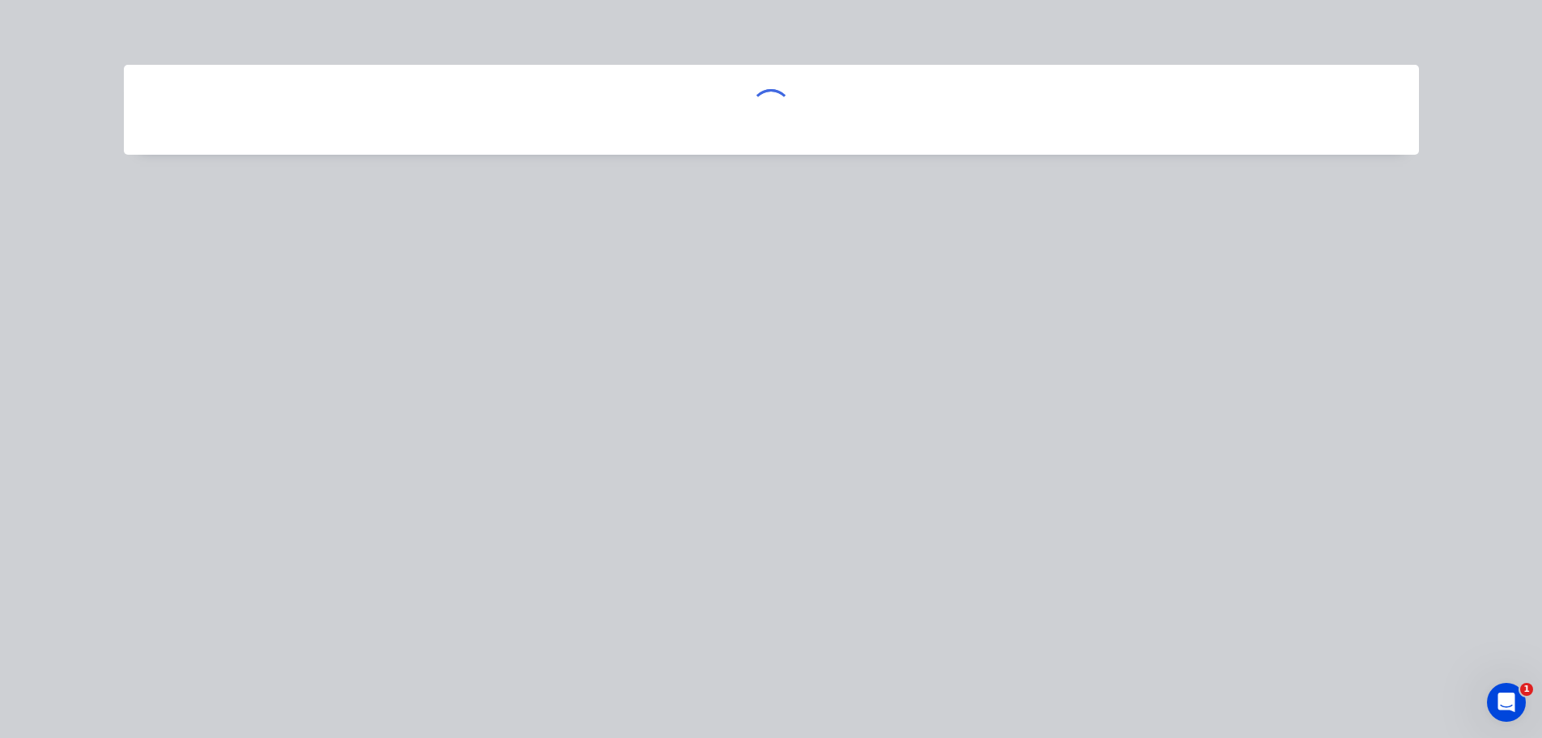
scroll to position [0, 0]
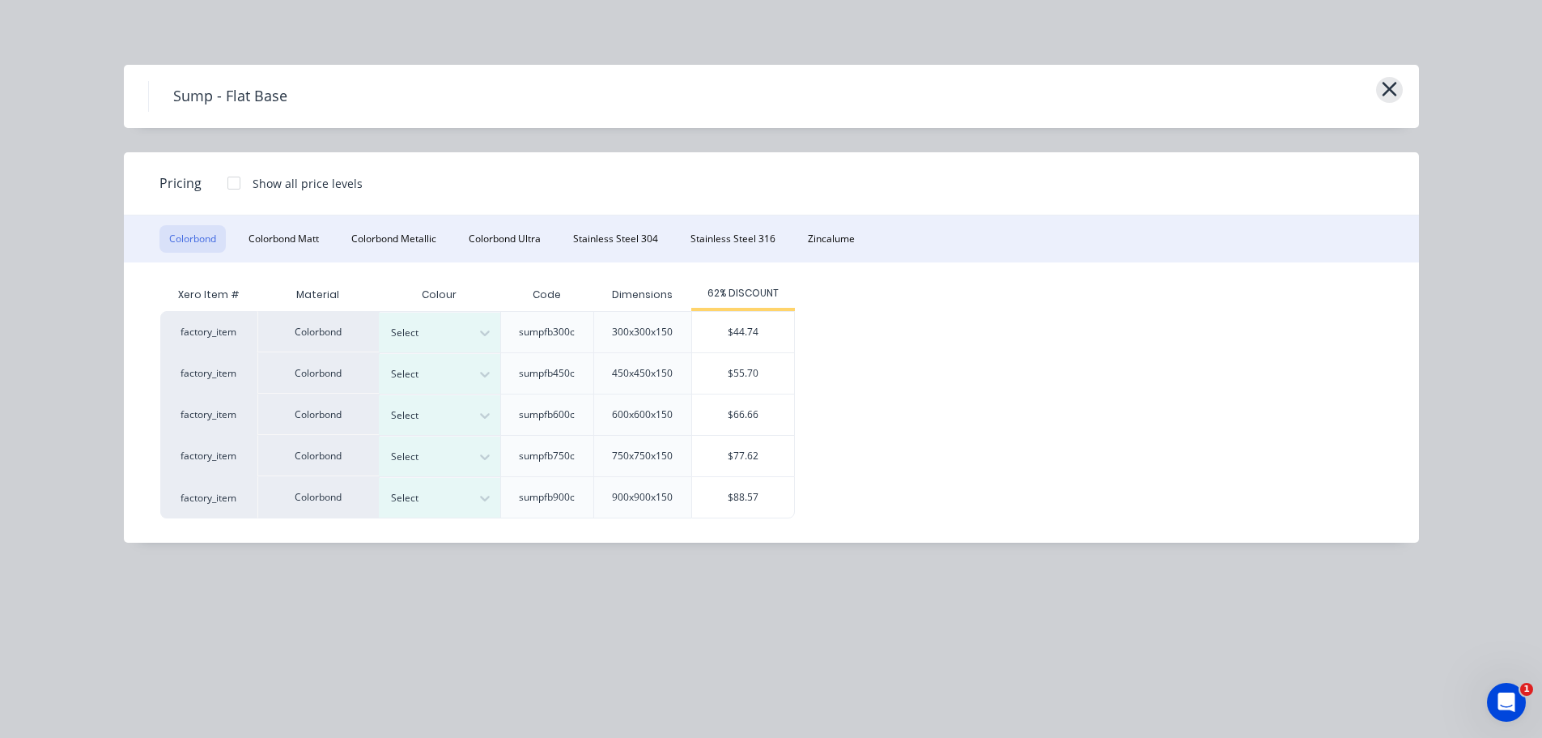
click at [1392, 79] on icon "button" at bounding box center [1389, 89] width 17 height 23
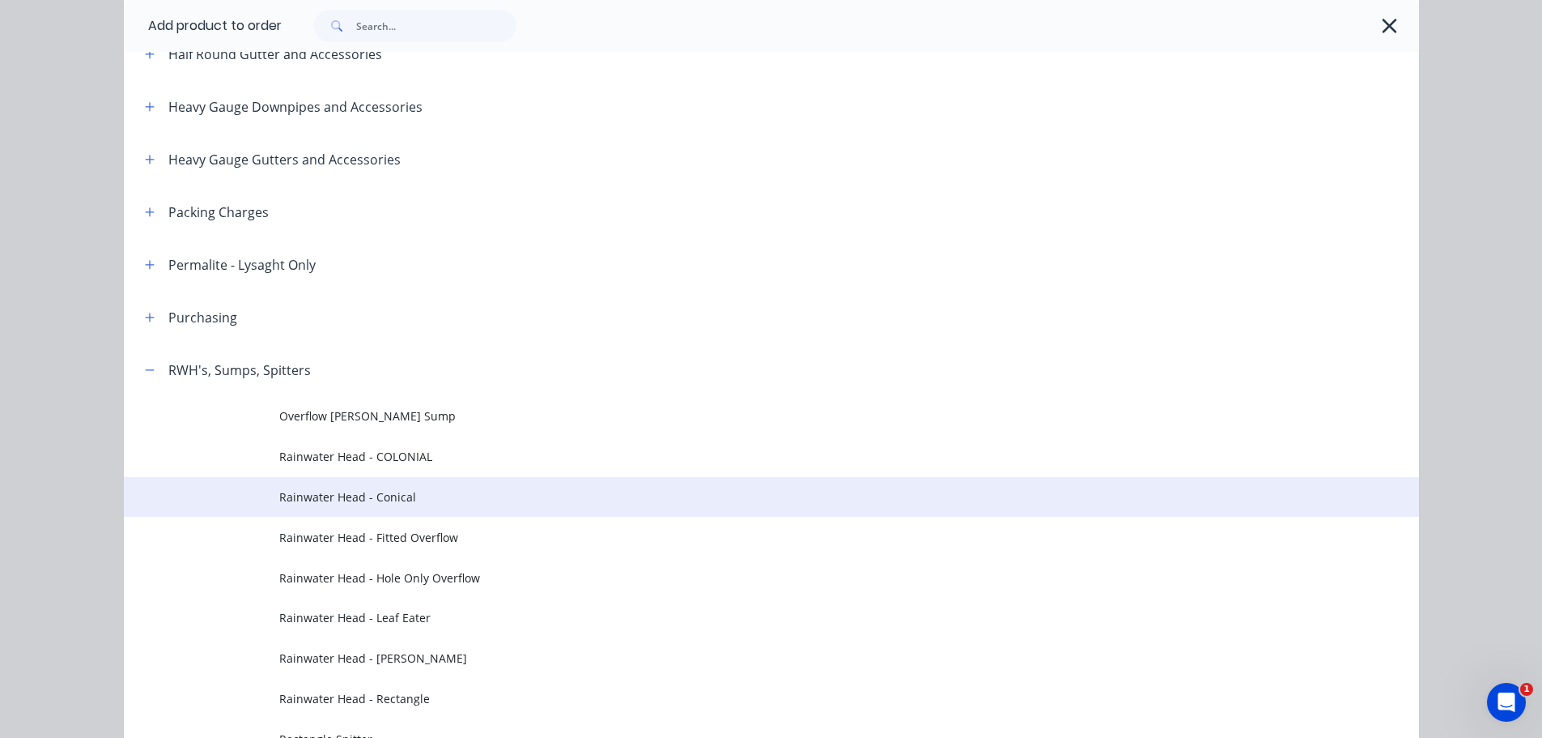
scroll to position [594, 0]
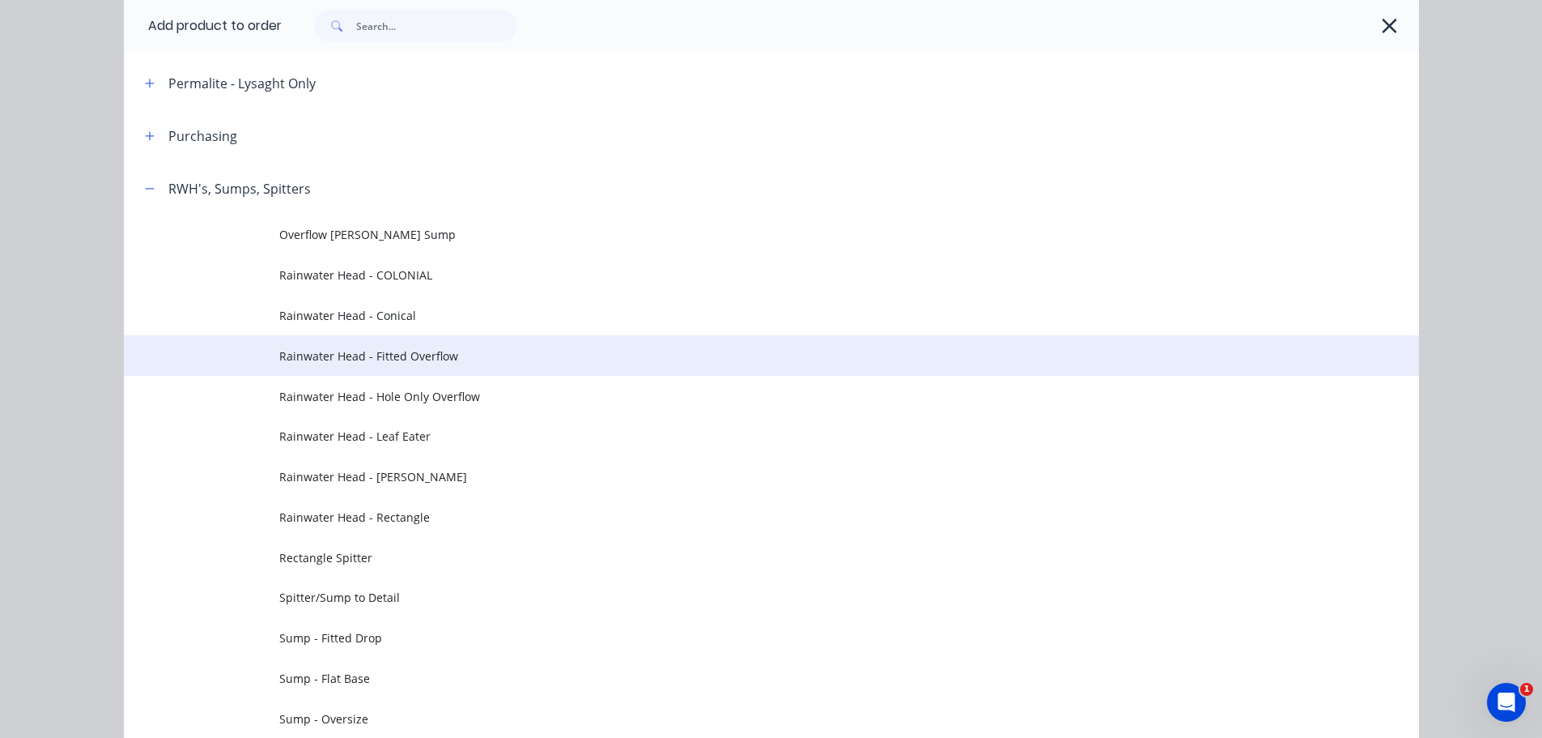
click at [397, 352] on span "Rainwater Head - Fitted Overflow" at bounding box center [735, 355] width 912 height 17
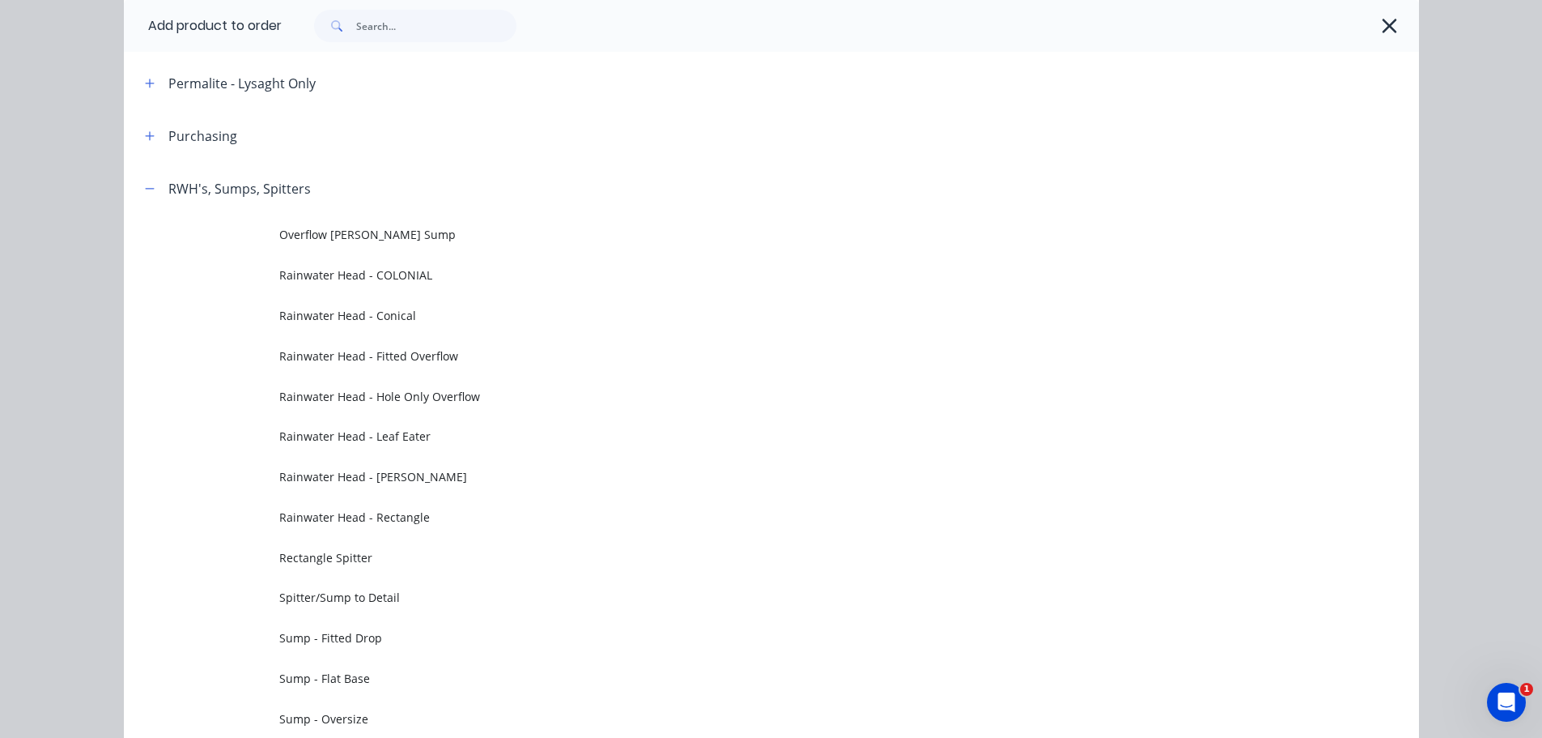
scroll to position [0, 0]
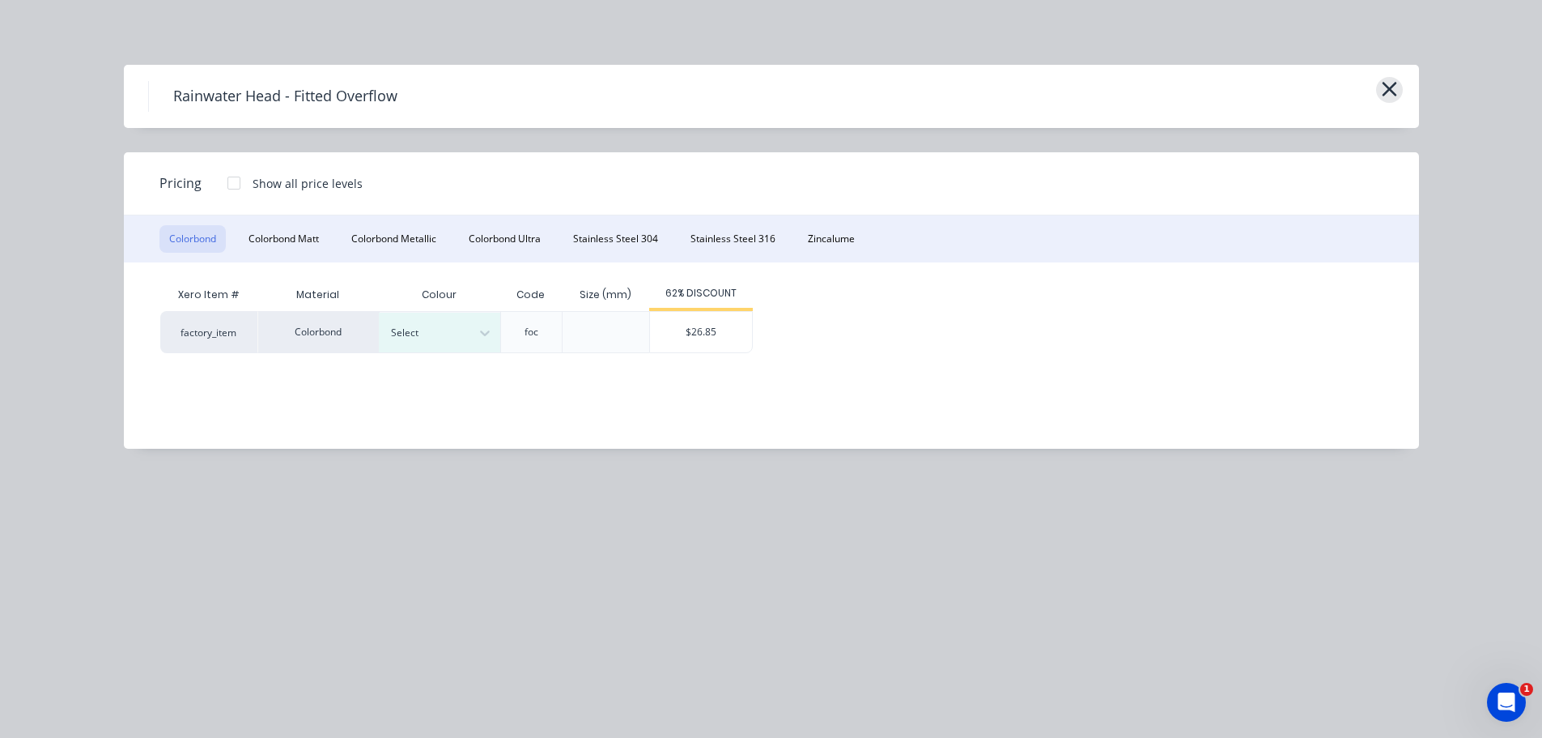
click at [1398, 86] on button "button" at bounding box center [1389, 90] width 27 height 26
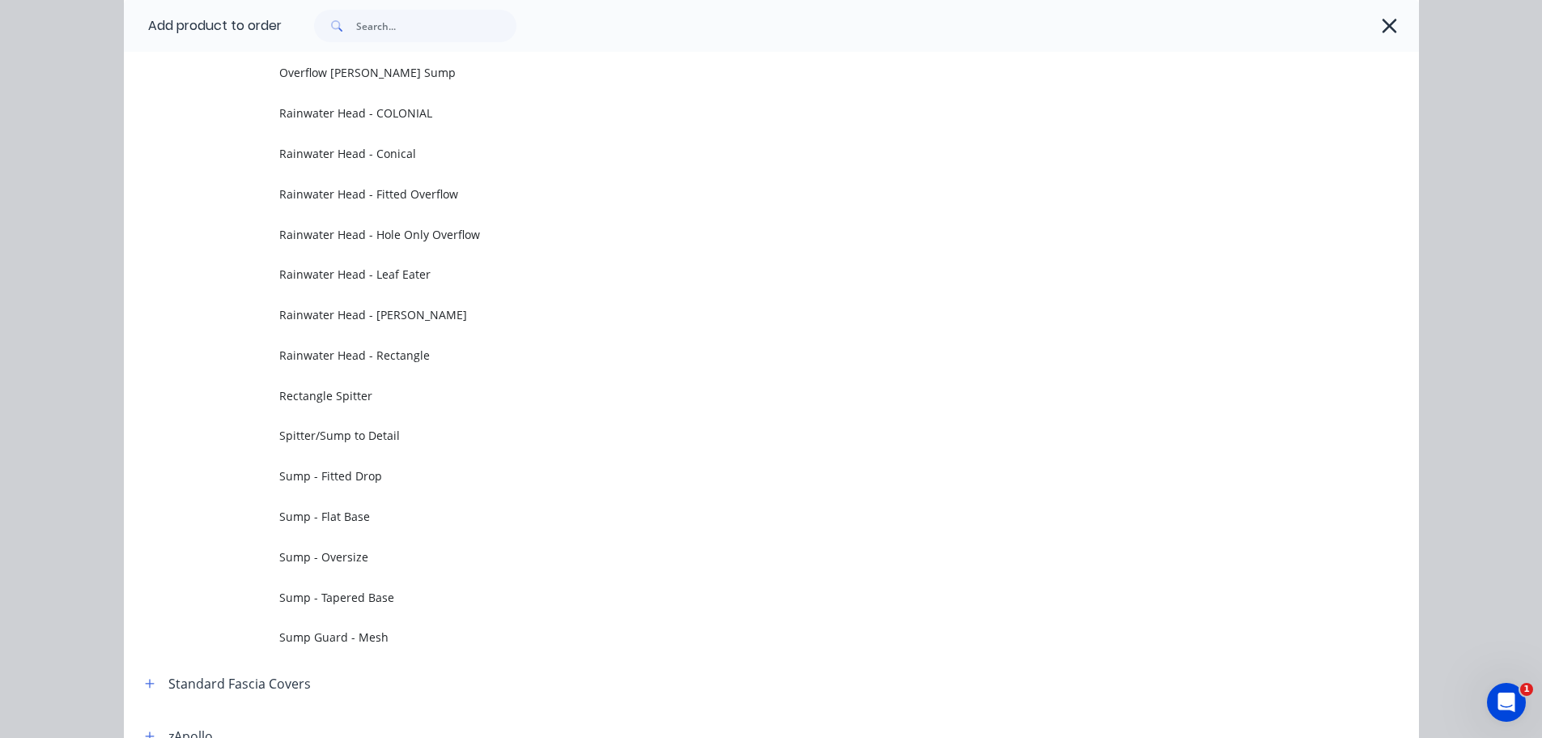
drag, startPoint x: 1392, startPoint y: 23, endPoint x: 1387, endPoint y: 40, distance: 17.7
click at [1392, 22] on icon "button" at bounding box center [1389, 26] width 17 height 23
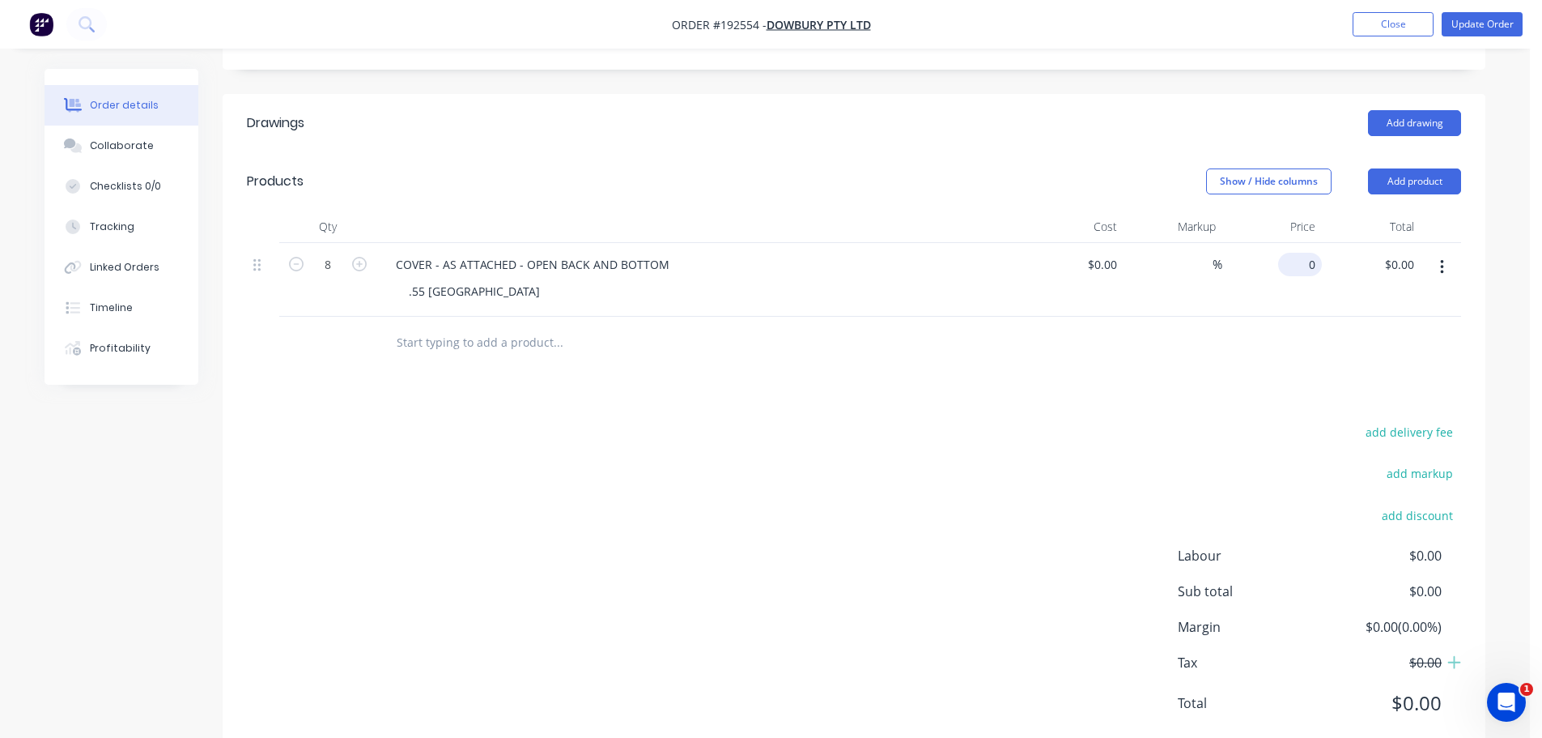
click at [1296, 275] on div "0 $0.00" at bounding box center [1273, 280] width 100 height 74
click at [1099, 176] on div "Show / Hide columns Add product" at bounding box center [983, 181] width 956 height 26
click at [1512, 32] on button "Update Order" at bounding box center [1482, 24] width 81 height 24
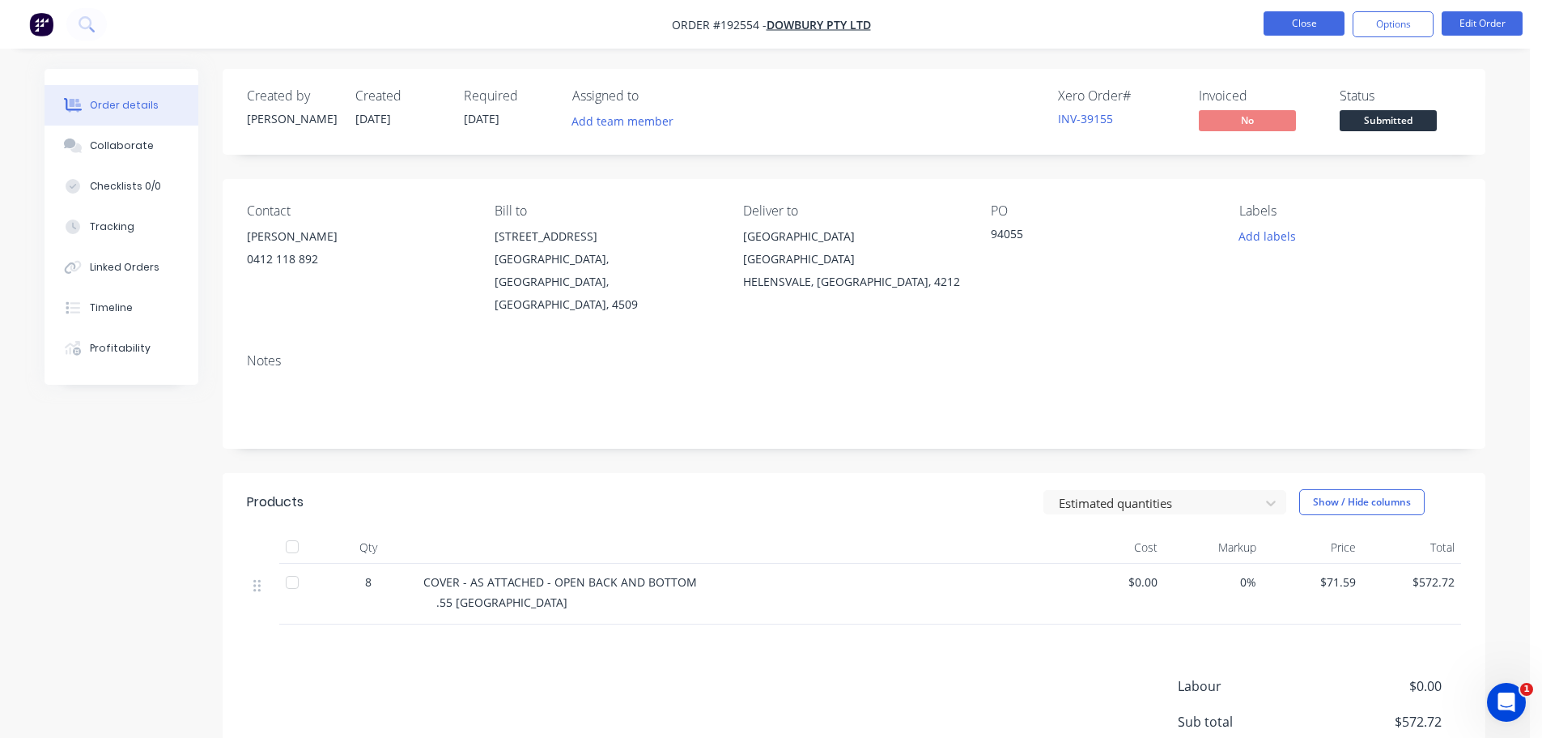
click at [1316, 32] on button "Close" at bounding box center [1304, 23] width 81 height 24
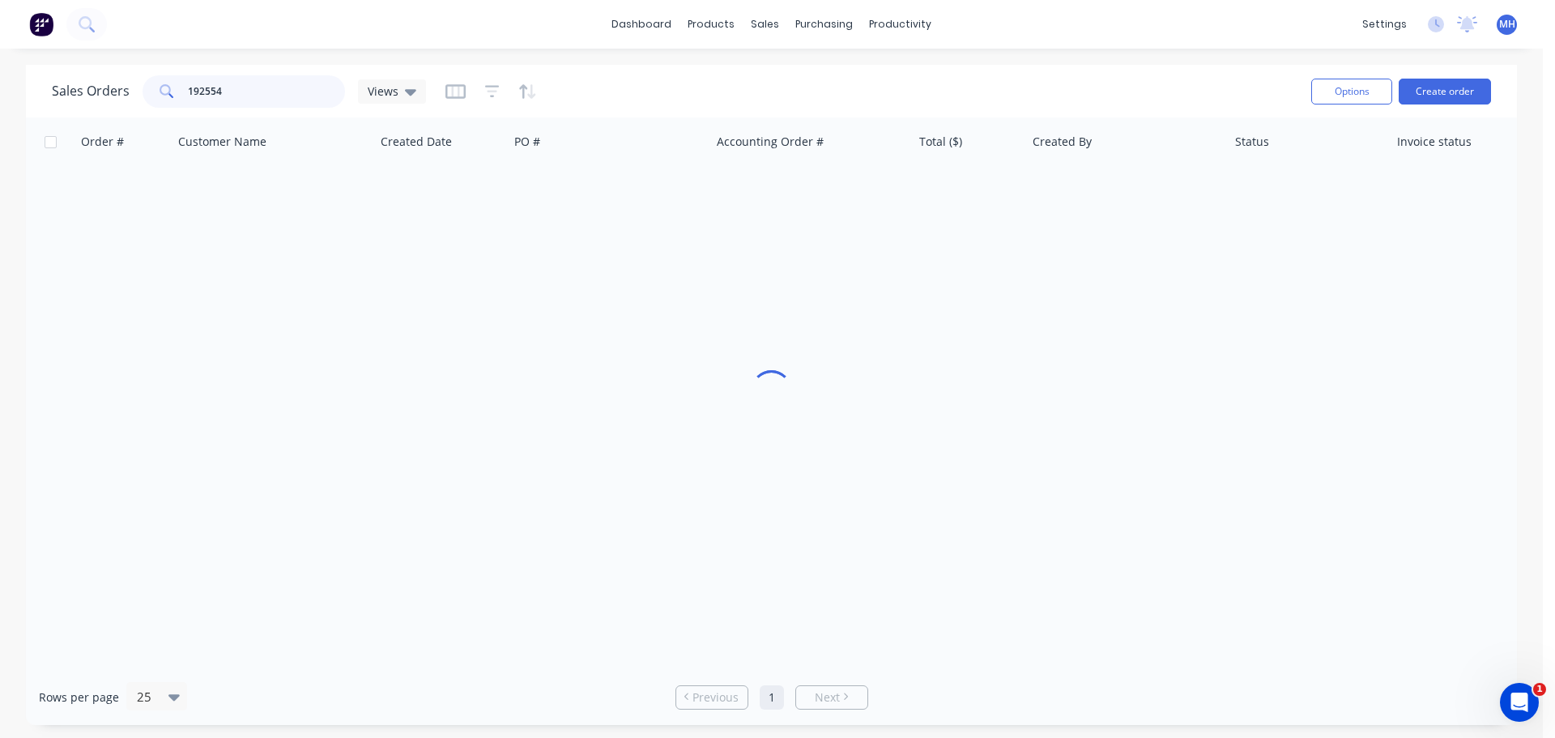
click at [308, 90] on input "192554" at bounding box center [267, 91] width 158 height 32
click at [313, 83] on input "192554" at bounding box center [267, 91] width 158 height 32
click at [309, 86] on input "192554" at bounding box center [267, 91] width 158 height 32
click at [309, 87] on input "192554" at bounding box center [267, 91] width 158 height 32
click at [671, 62] on div "dashboard products sales purchasing productivity dashboard products Product Cat…" at bounding box center [771, 369] width 1542 height 738
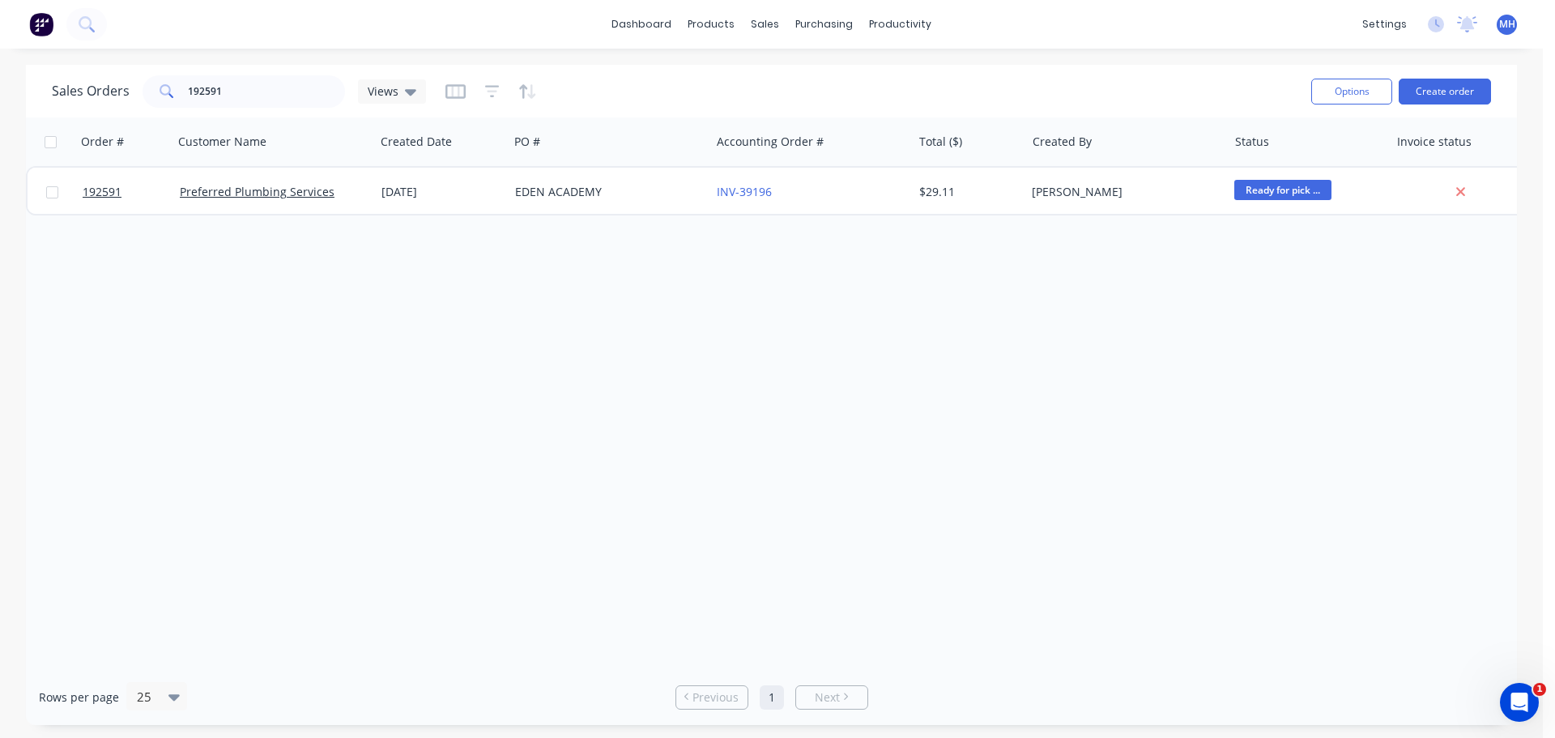
click at [590, 79] on div "Sales Orders 192591 Views" at bounding box center [675, 91] width 1246 height 40
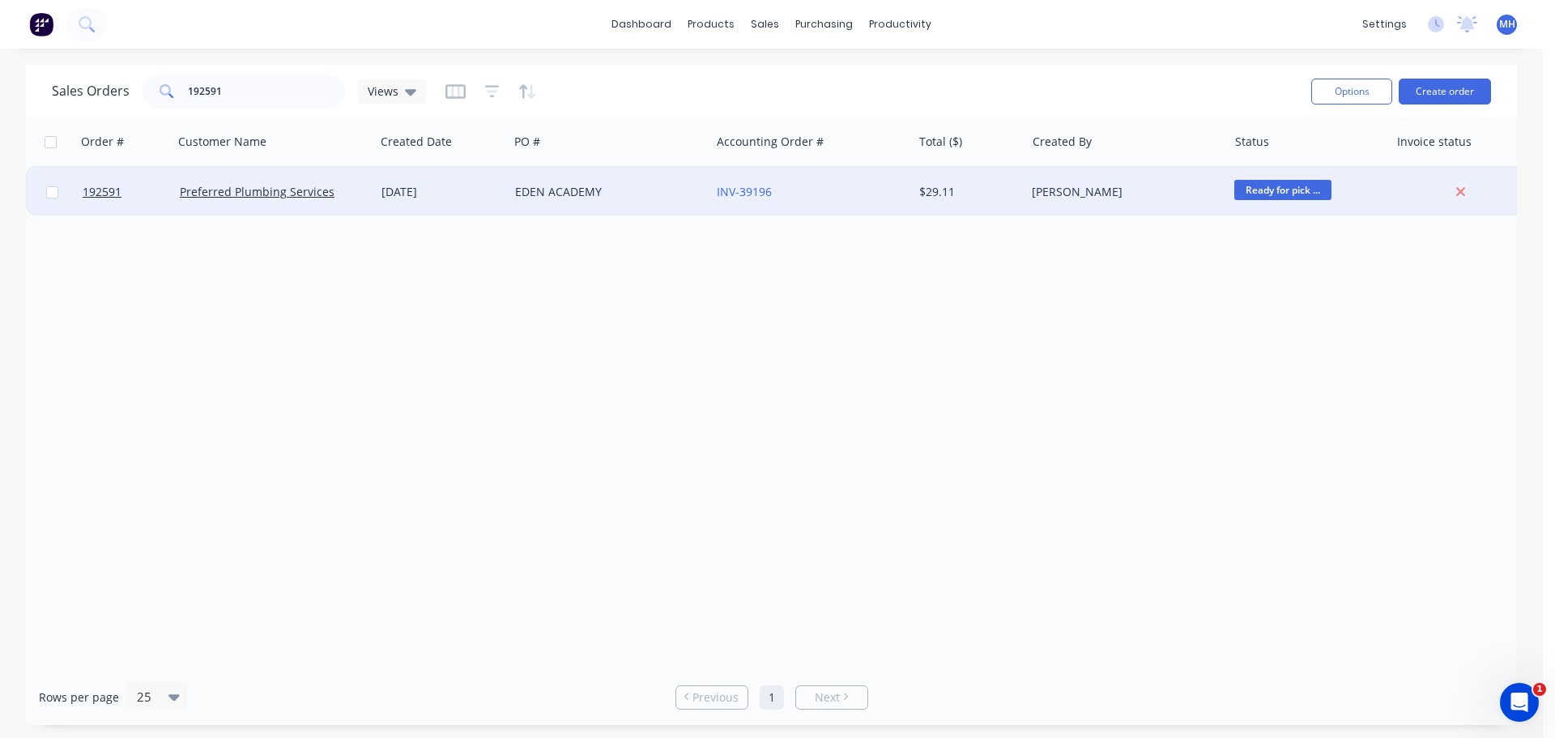
click at [599, 193] on div "EDEN ACADEMY" at bounding box center [605, 192] width 180 height 16
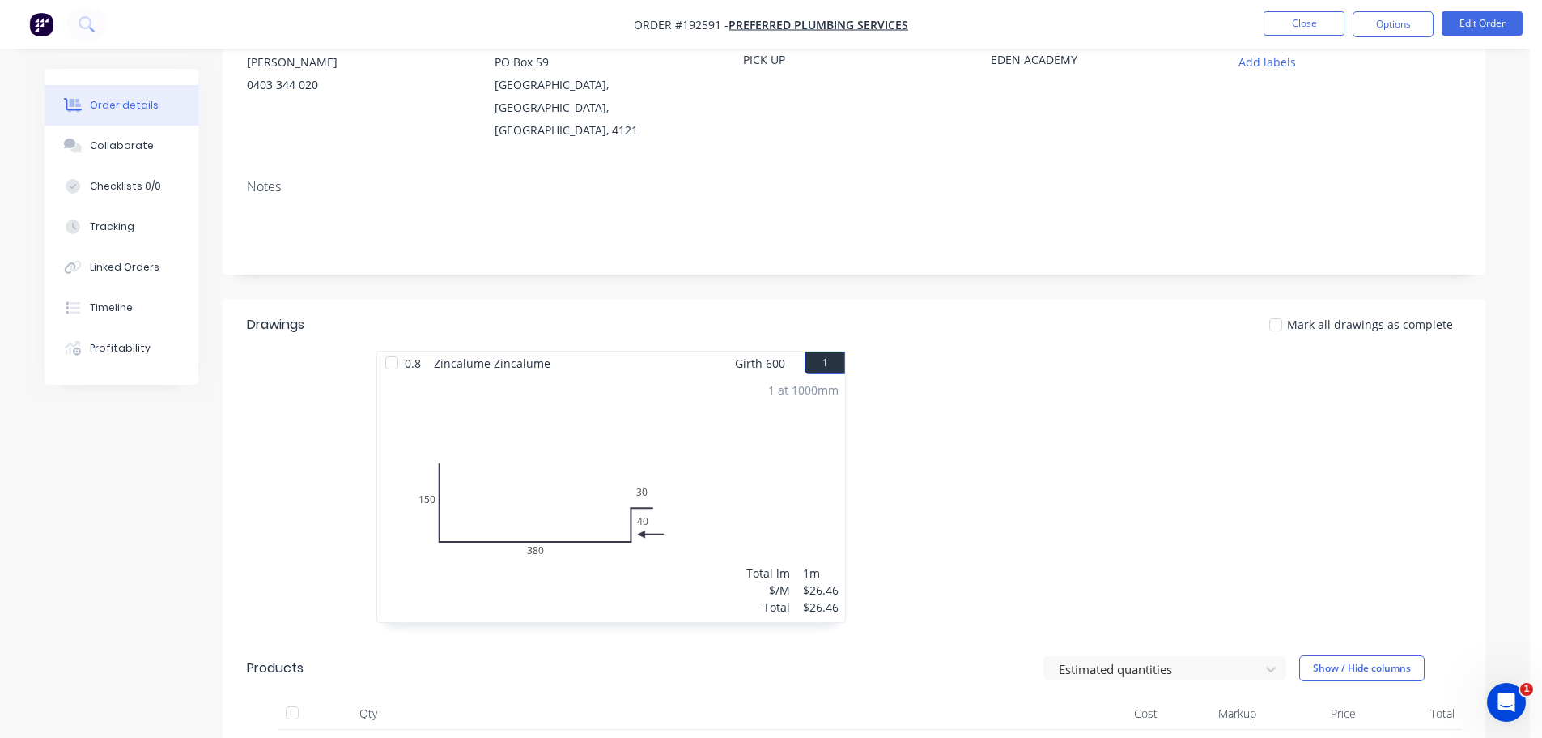
scroll to position [324, 0]
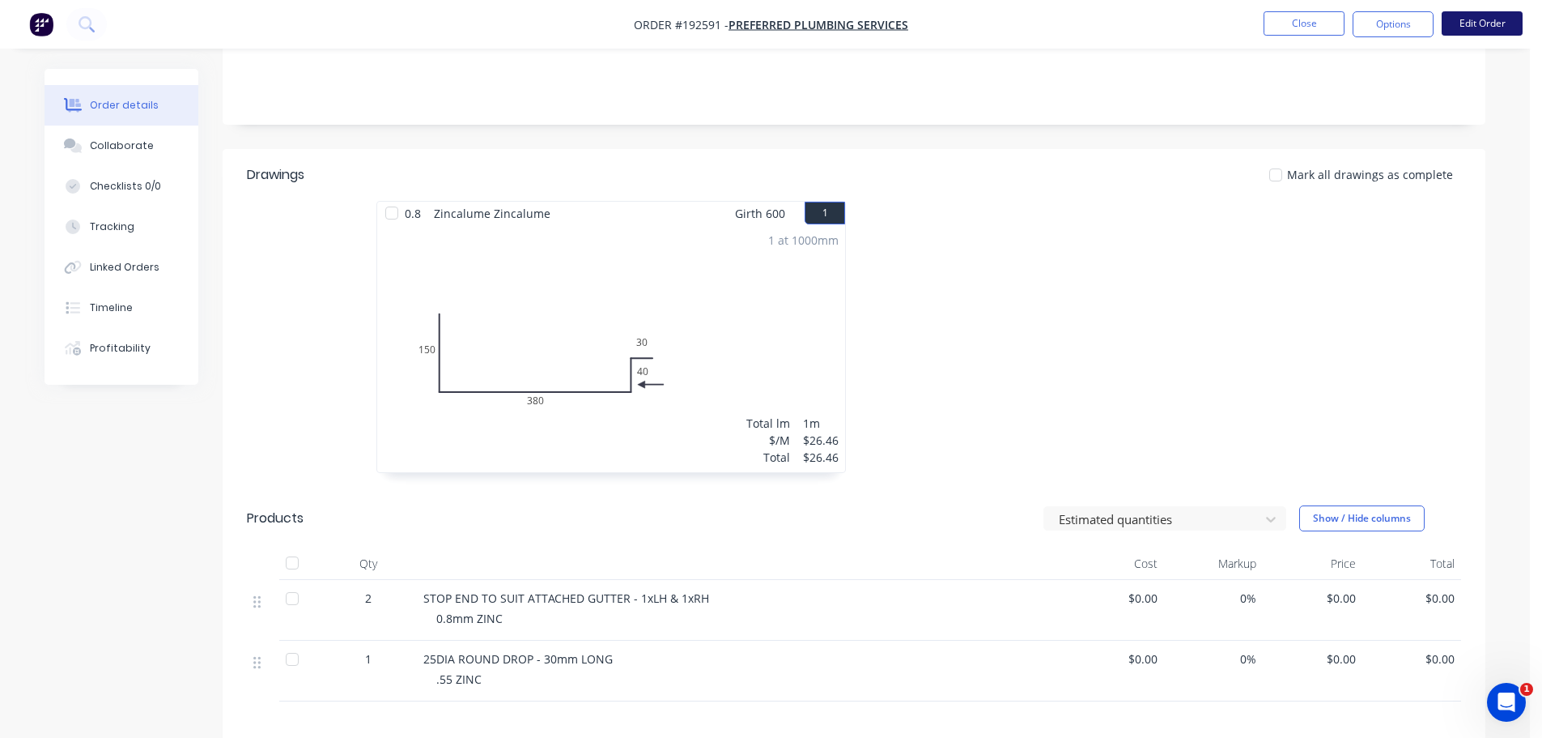
click at [1487, 25] on button "Edit Order" at bounding box center [1482, 23] width 81 height 24
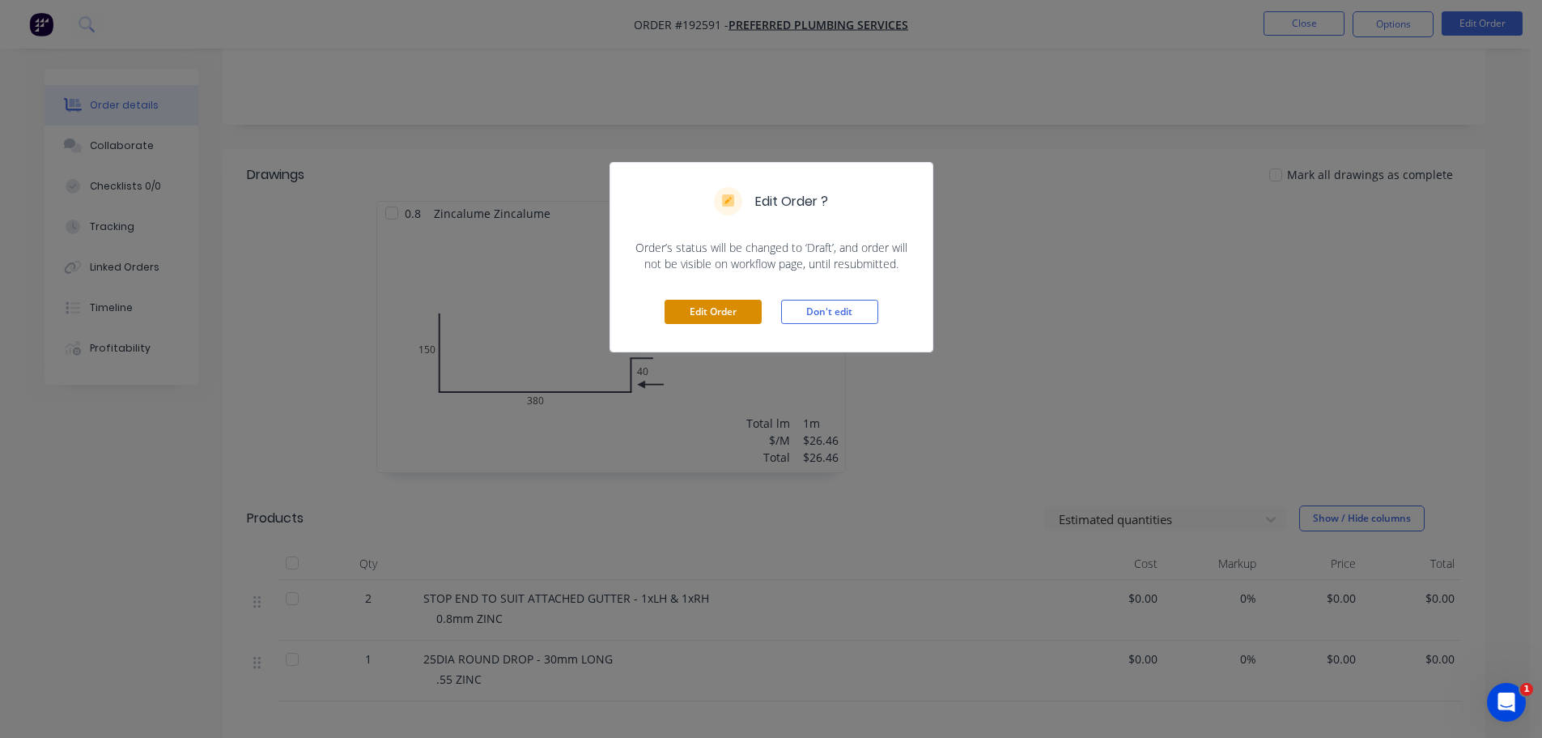
click at [739, 304] on button "Edit Order" at bounding box center [713, 312] width 97 height 24
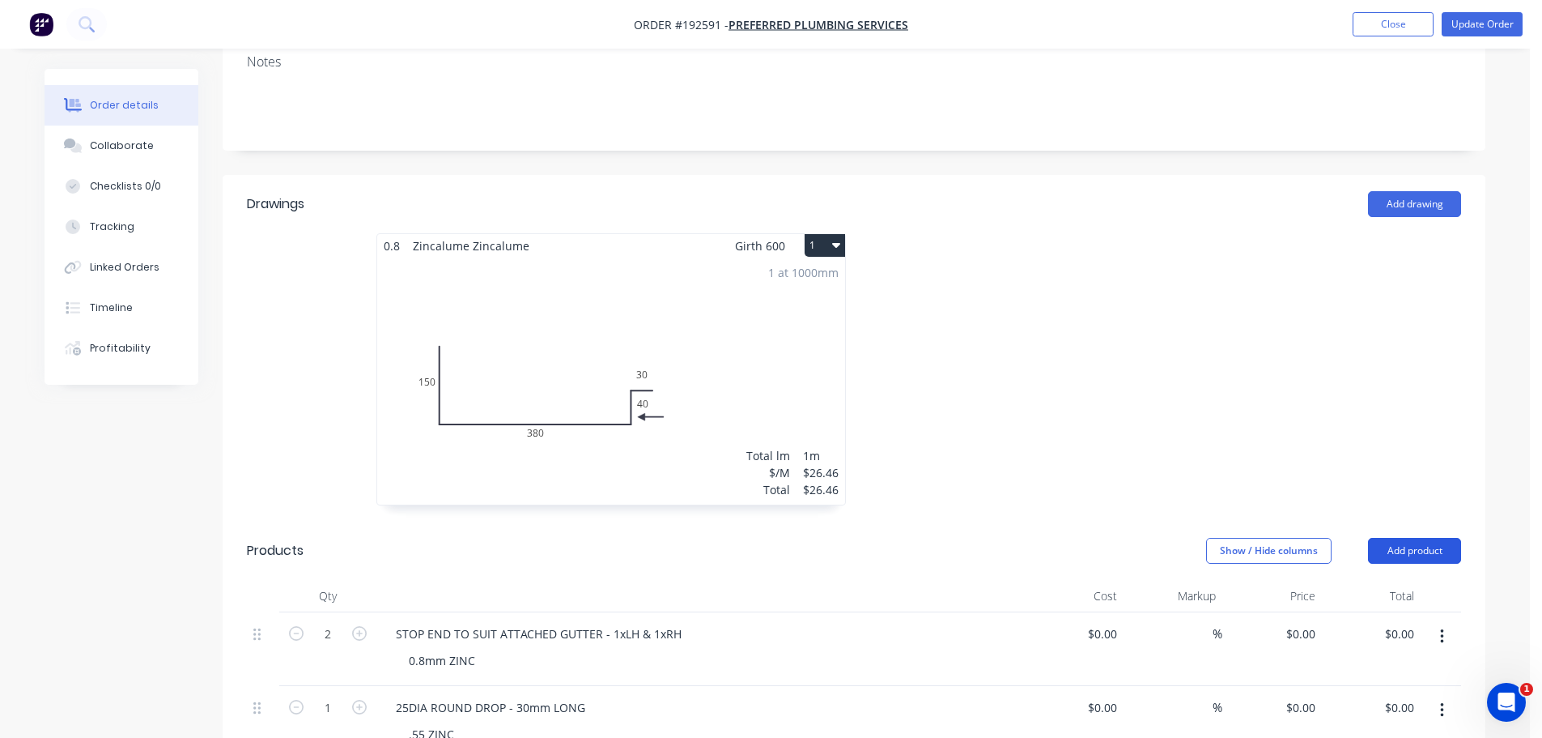
click at [1415, 538] on button "Add product" at bounding box center [1414, 551] width 93 height 26
click at [1395, 522] on header "Products Show / Hide columns Add product" at bounding box center [854, 550] width 1263 height 58
click at [1400, 538] on button "Add product" at bounding box center [1414, 551] width 93 height 26
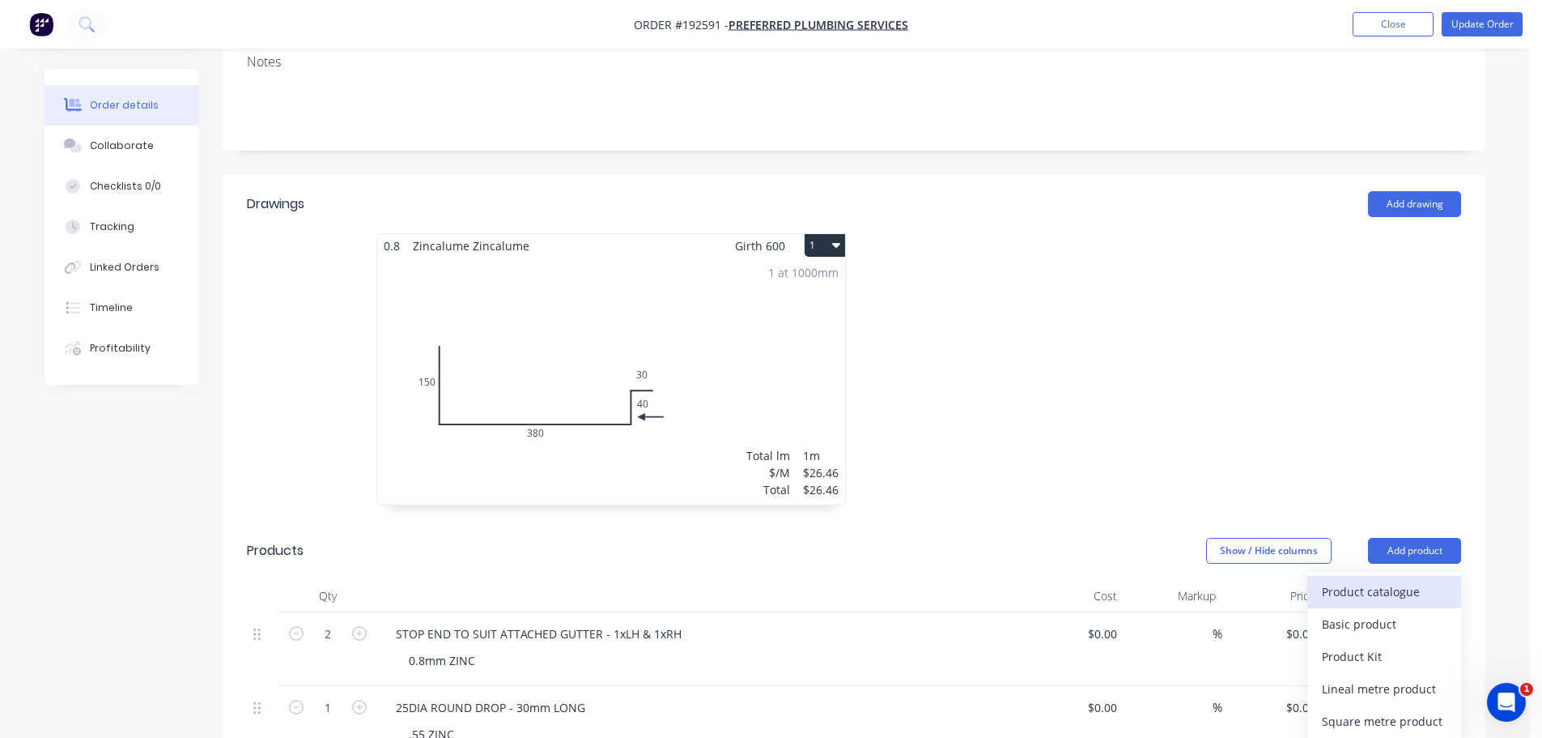
click at [1397, 580] on div "Product catalogue" at bounding box center [1384, 591] width 125 height 23
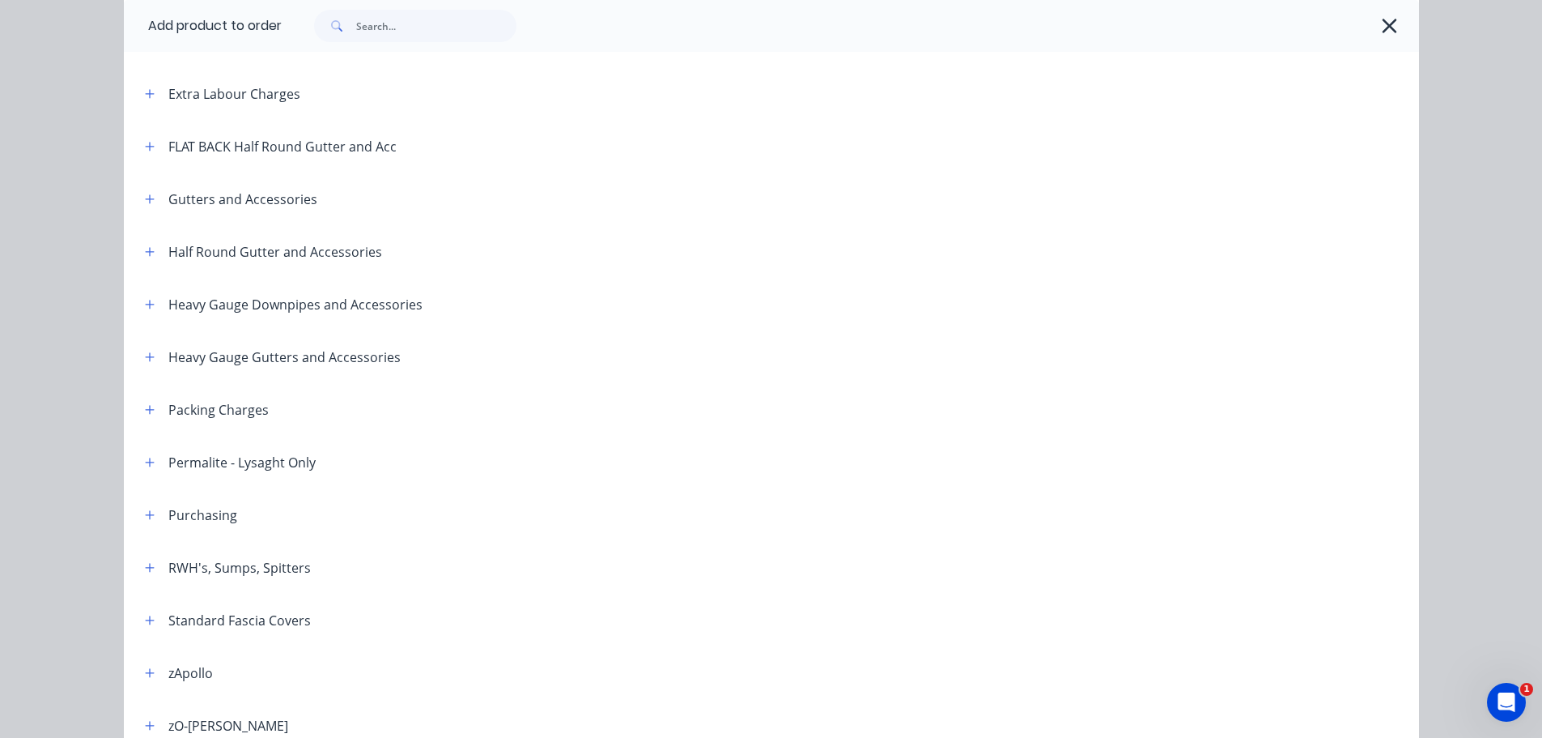
scroll to position [243, 0]
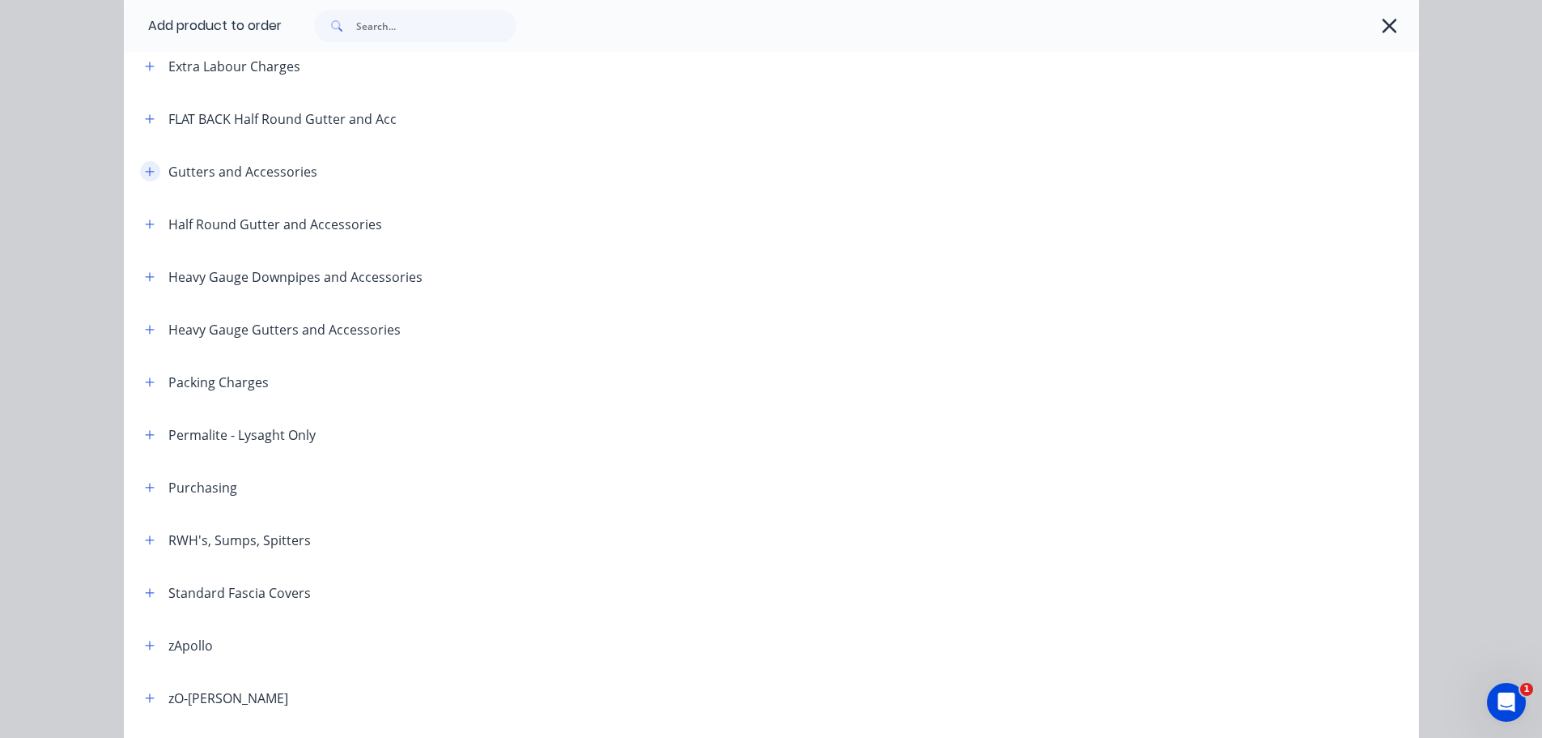
click at [148, 164] on button "button" at bounding box center [150, 171] width 20 height 20
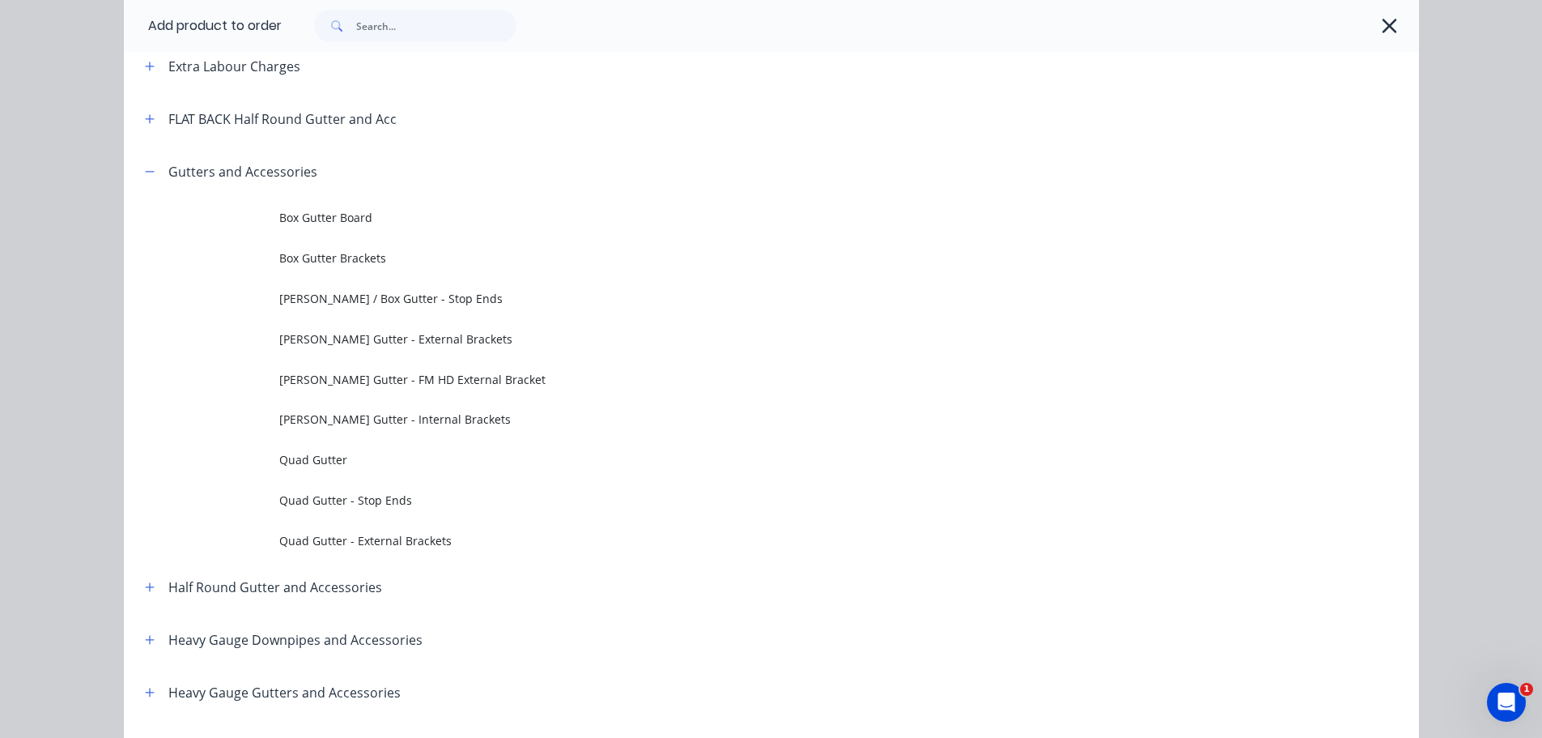
click at [384, 310] on td "Eaves / Box Gutter - Stop Ends" at bounding box center [849, 299] width 1140 height 40
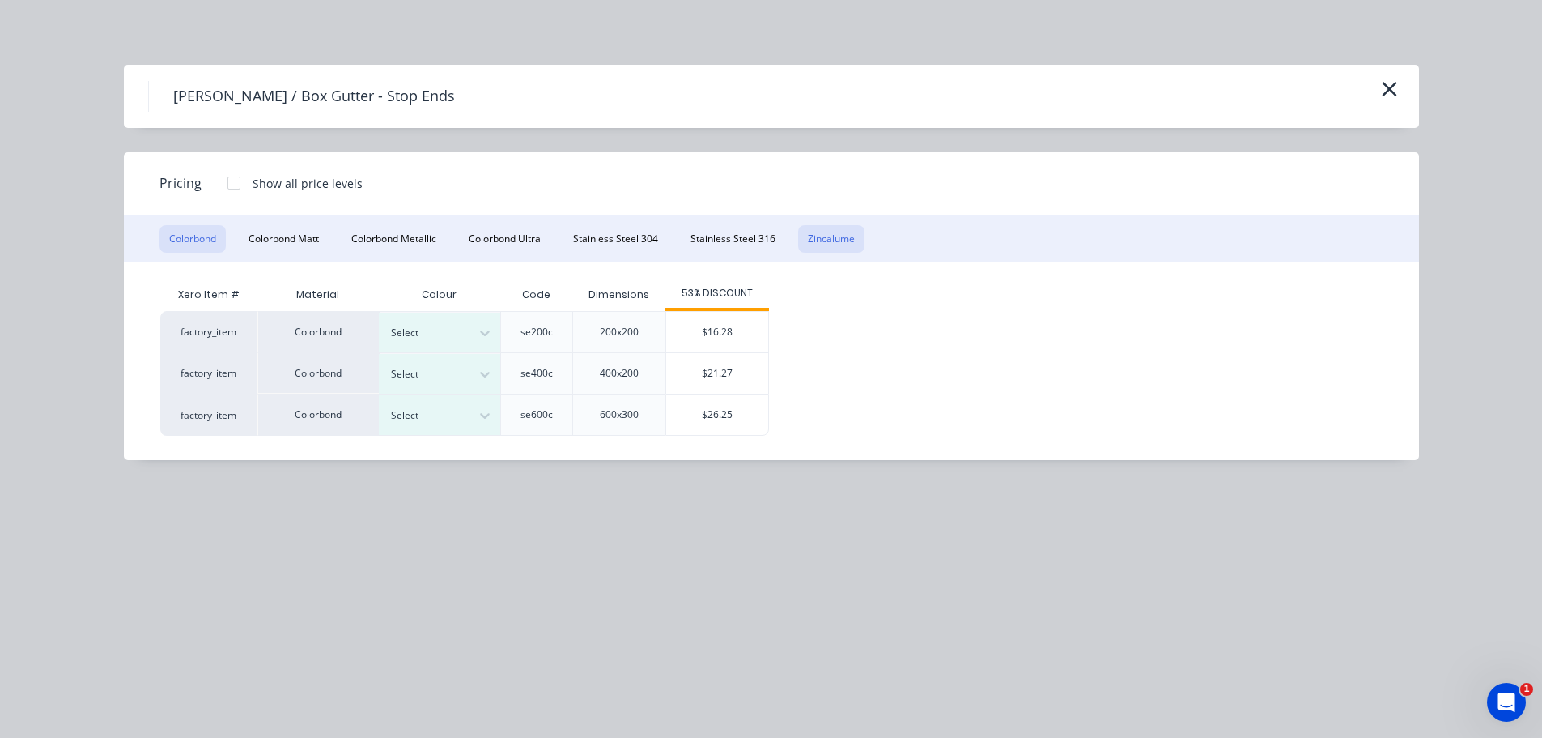
click at [852, 225] on button "Zincalume" at bounding box center [831, 239] width 66 height 28
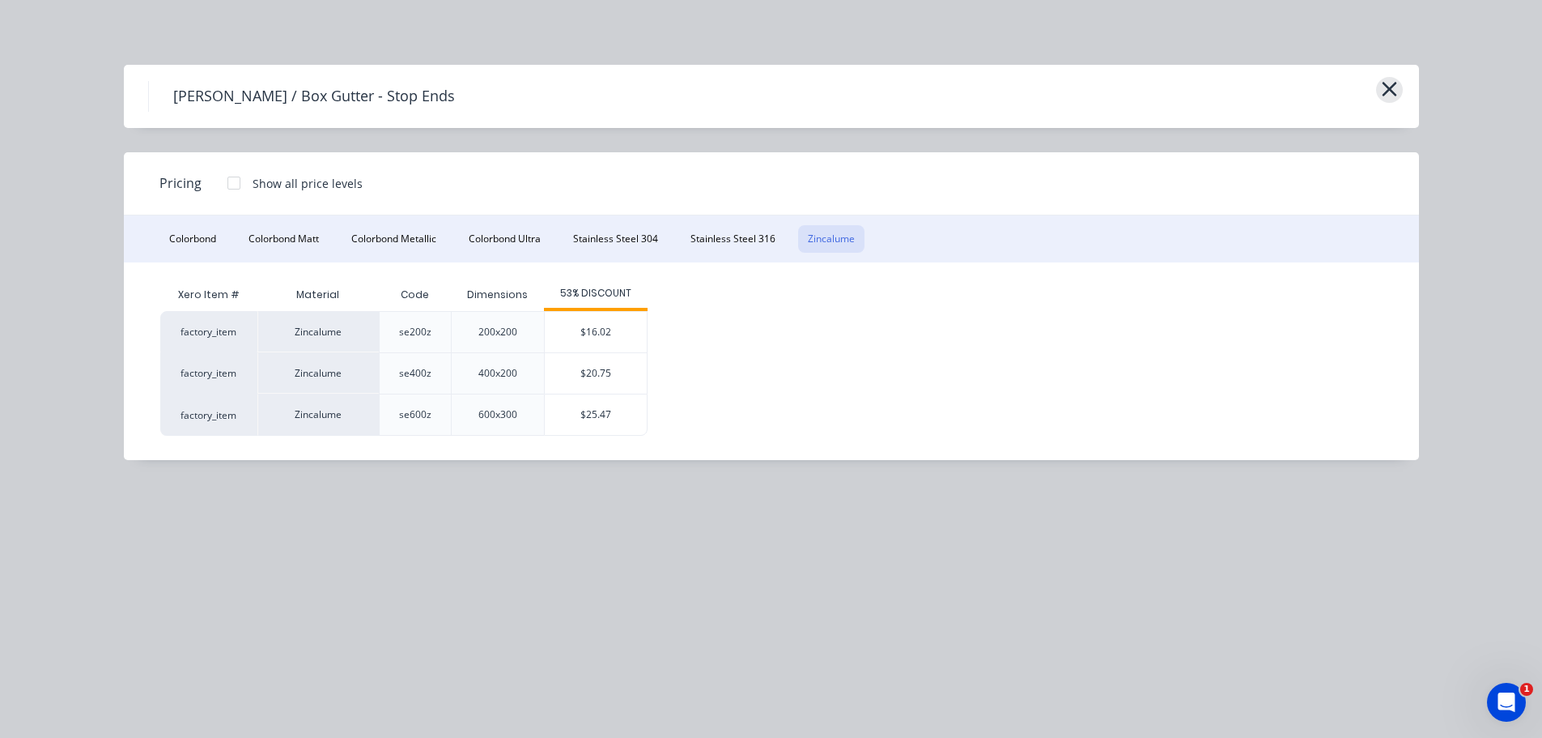
click at [1381, 88] on icon "button" at bounding box center [1389, 89] width 17 height 23
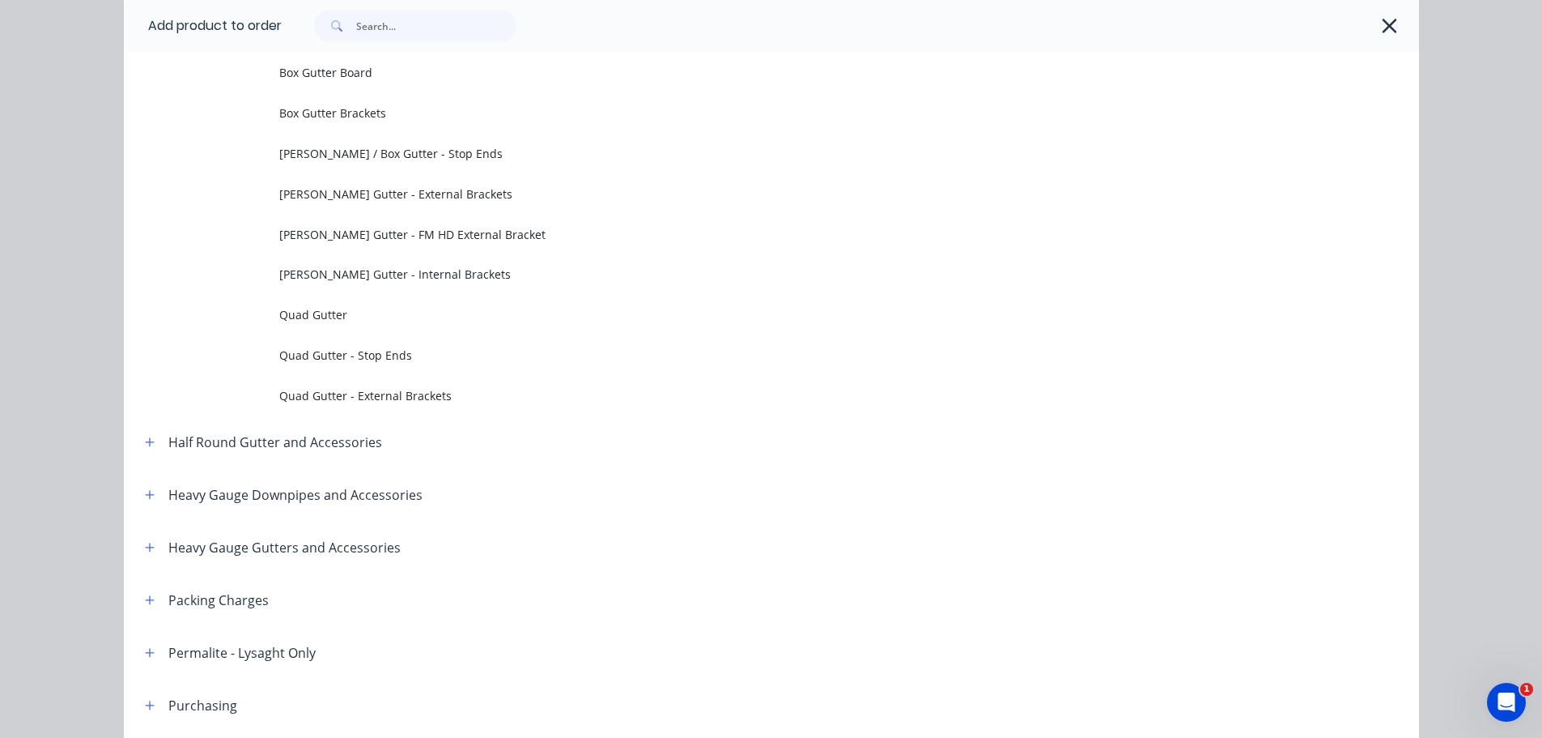
click at [1391, 26] on icon "button" at bounding box center [1389, 26] width 17 height 23
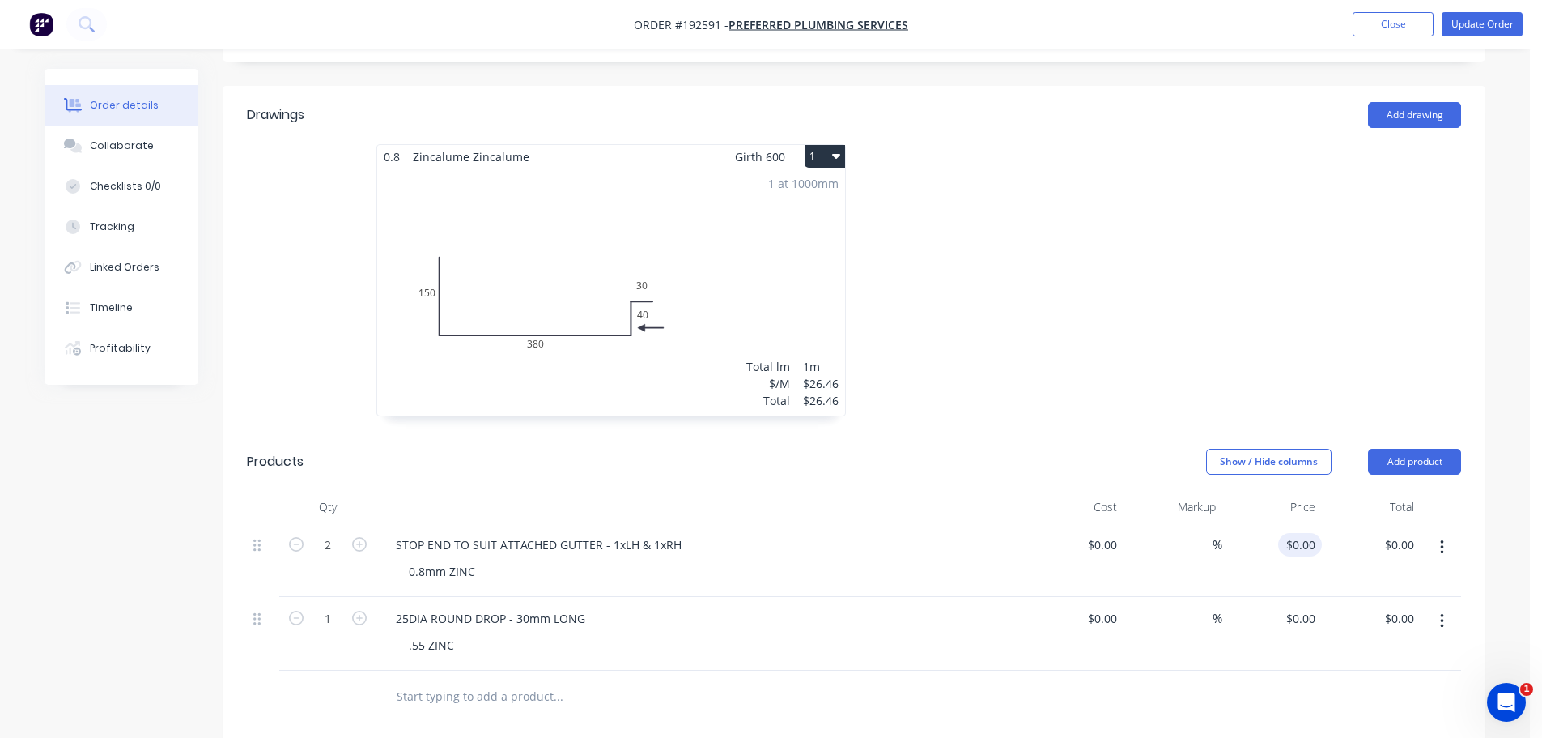
scroll to position [486, 0]
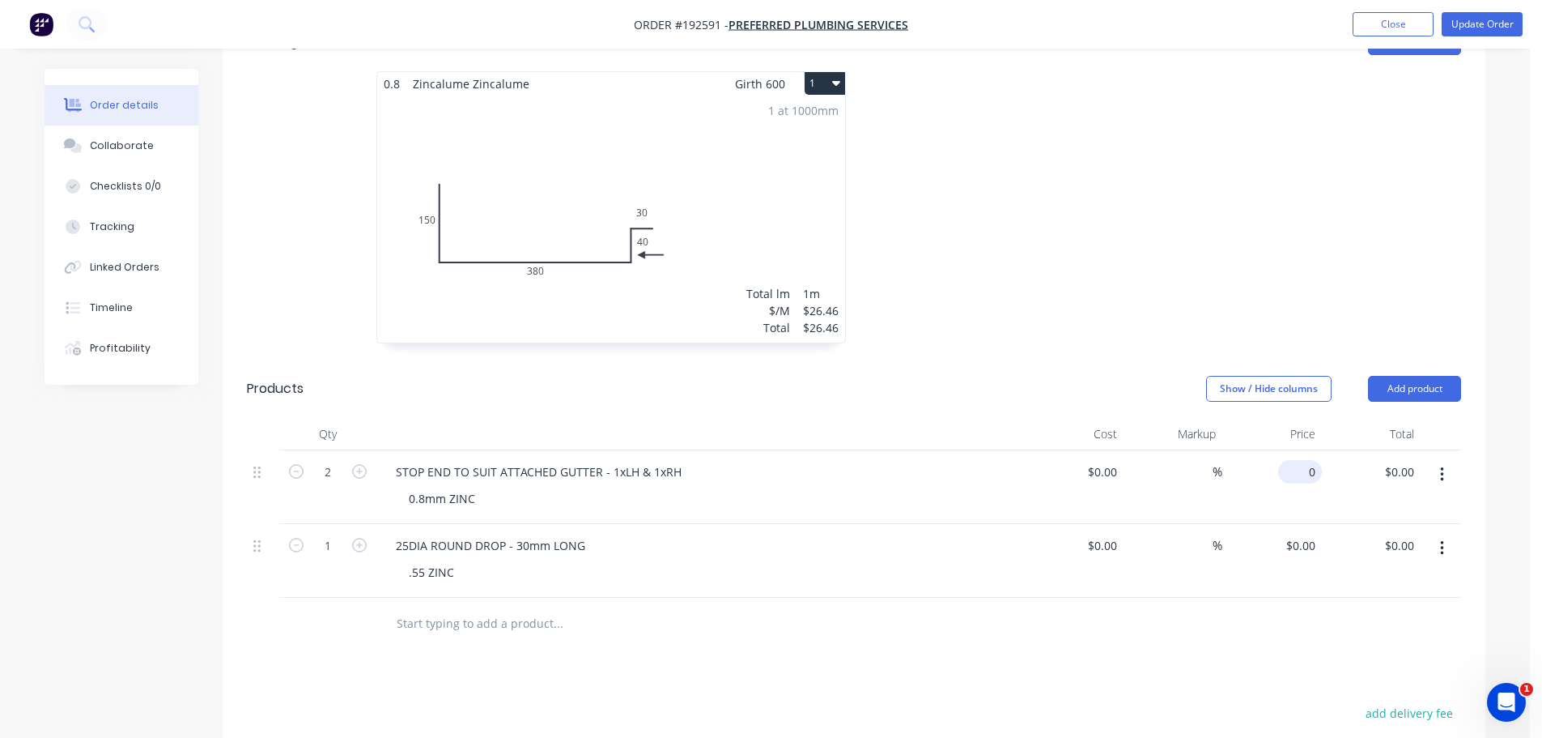
click at [1304, 460] on input "0" at bounding box center [1303, 471] width 37 height 23
click at [1107, 153] on div at bounding box center [1097, 215] width 486 height 288
click at [1111, 178] on div at bounding box center [1097, 215] width 486 height 288
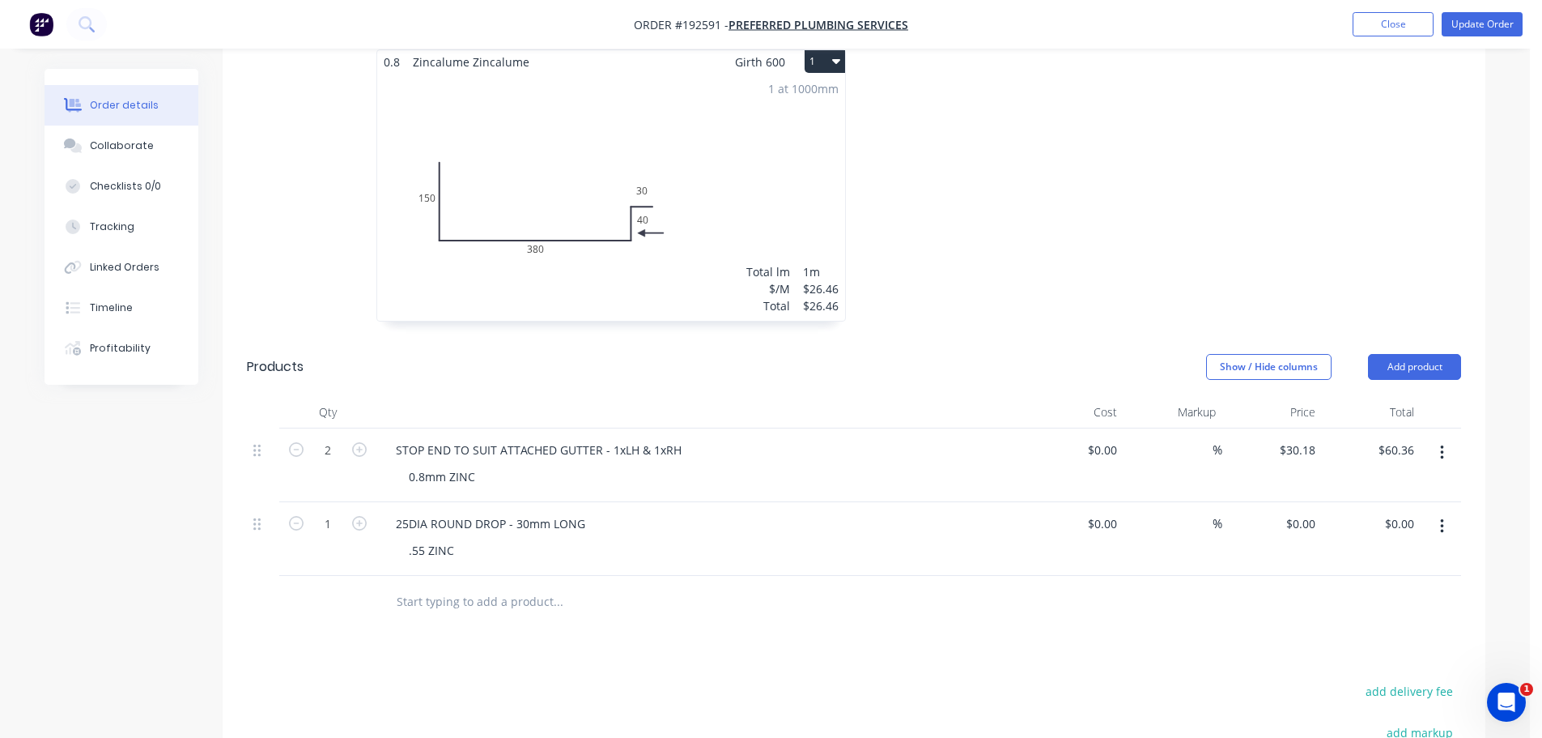
scroll to position [567, 0]
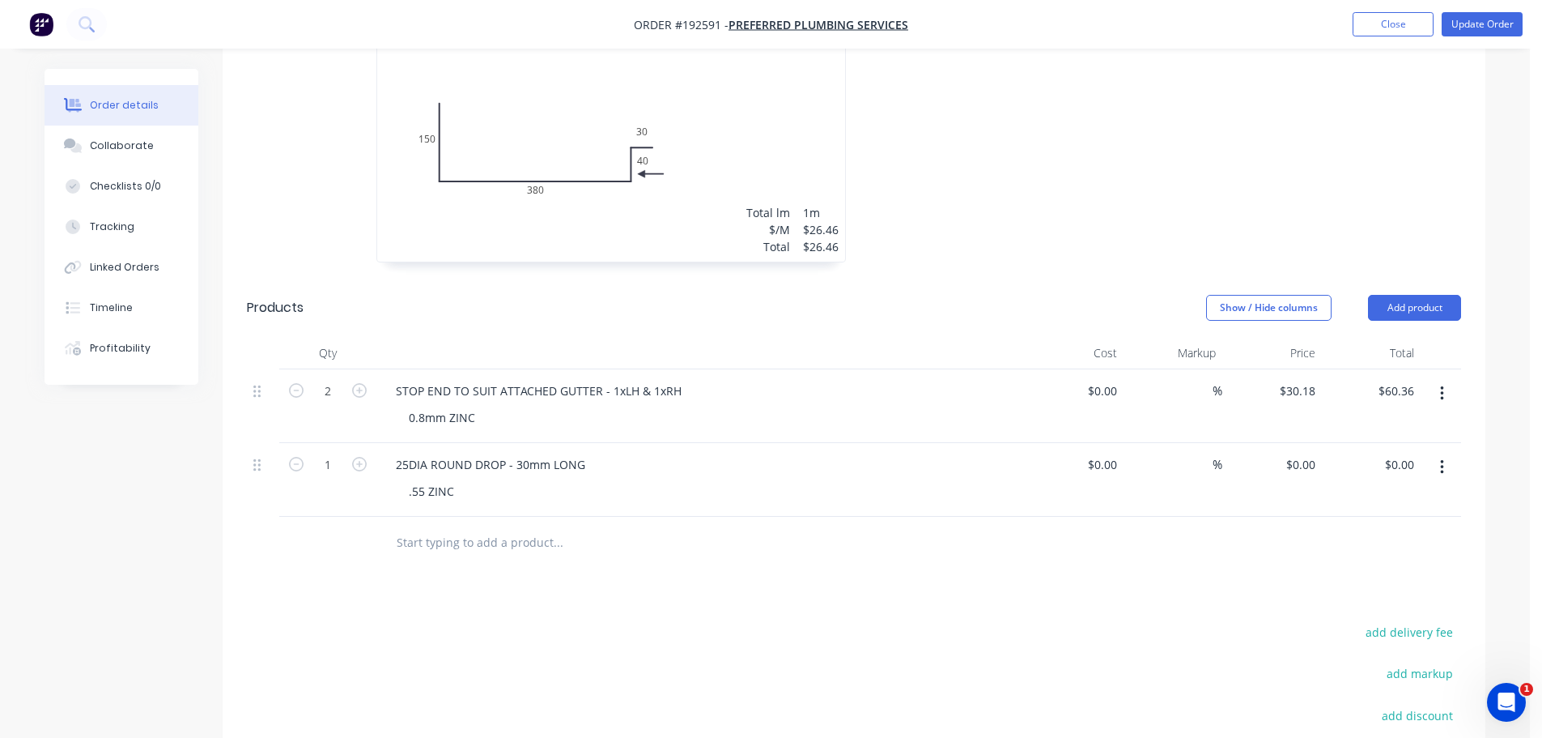
click at [1406, 295] on button "Add product" at bounding box center [1414, 308] width 93 height 26
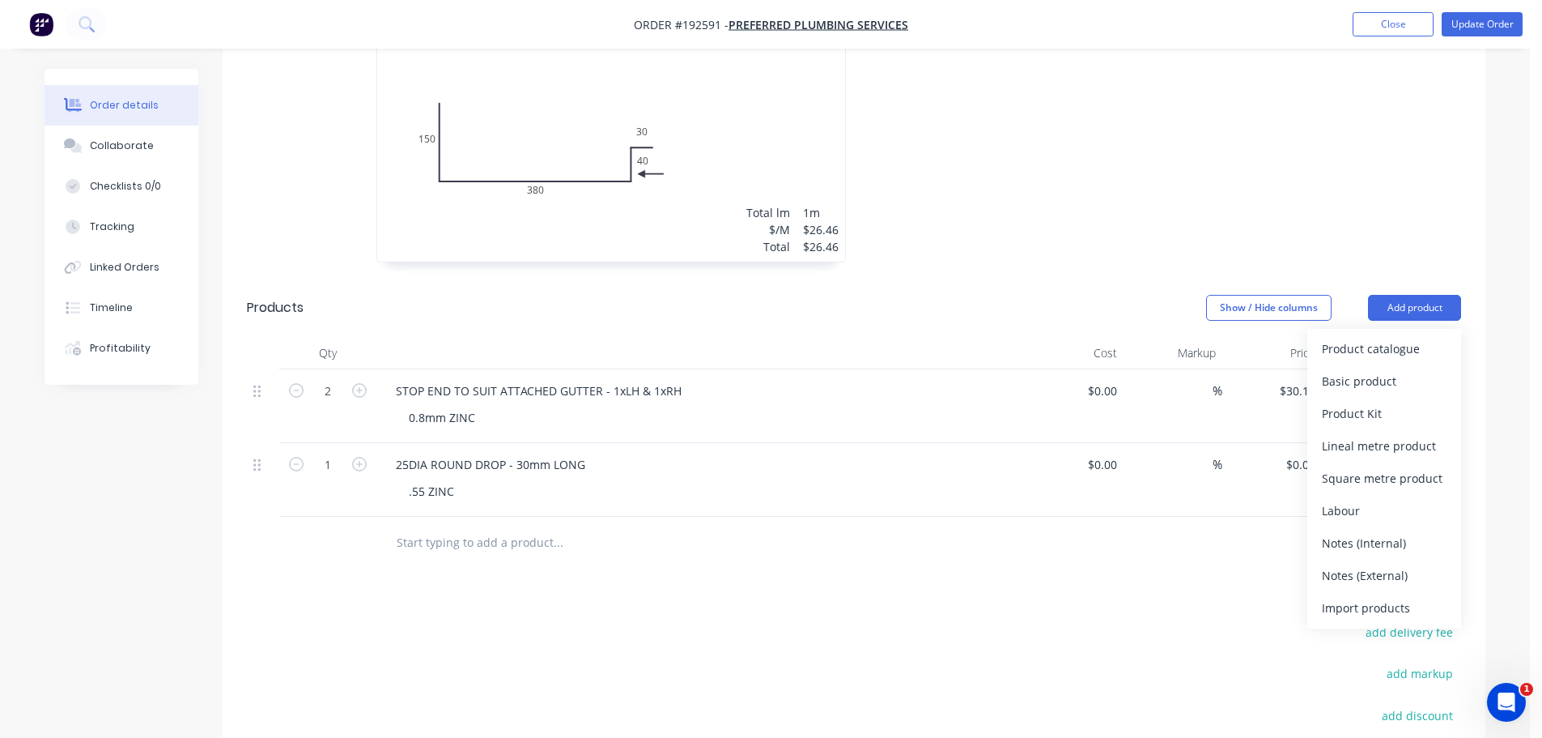
click at [1399, 333] on button "Product catalogue" at bounding box center [1385, 349] width 154 height 32
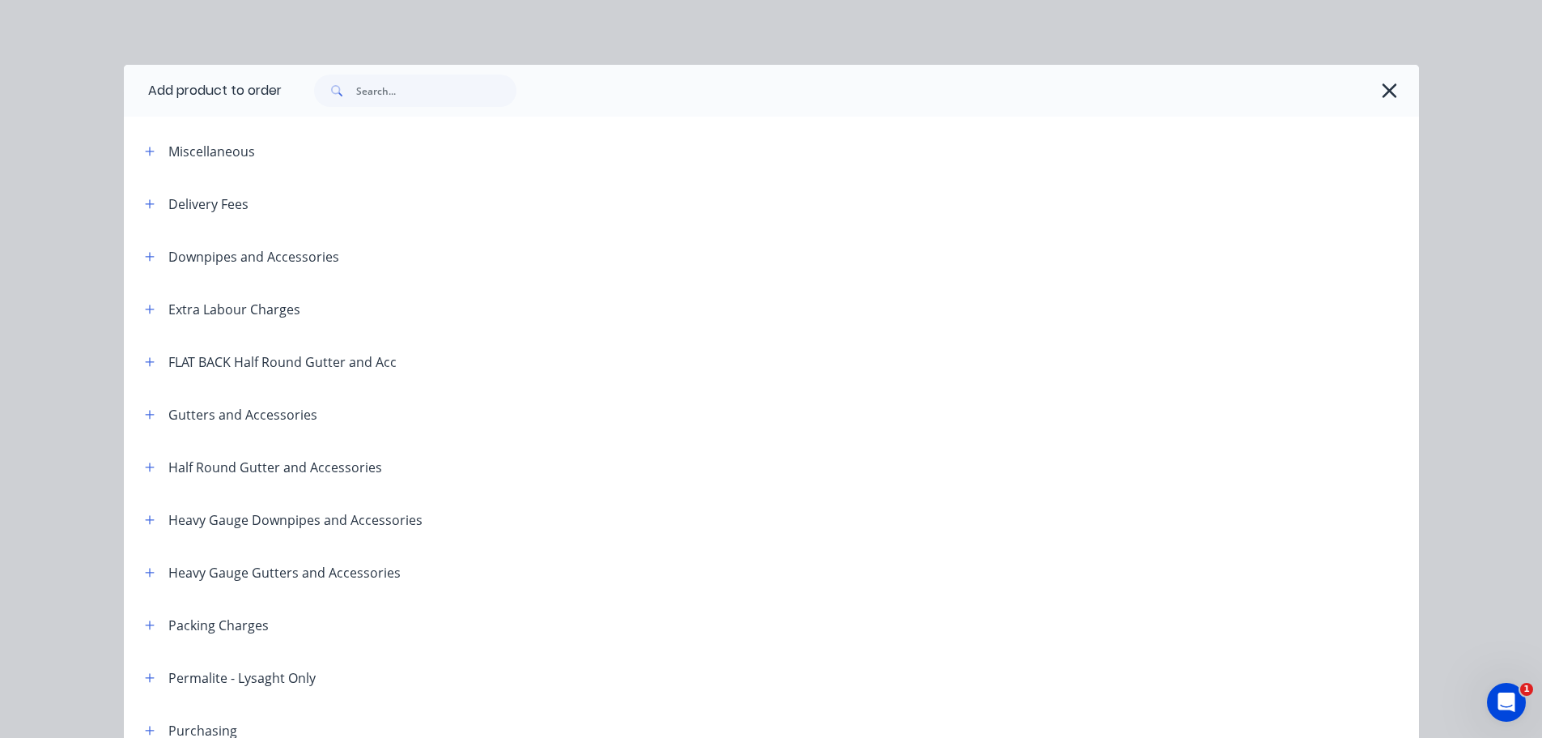
click at [145, 257] on icon "button" at bounding box center [149, 256] width 9 height 9
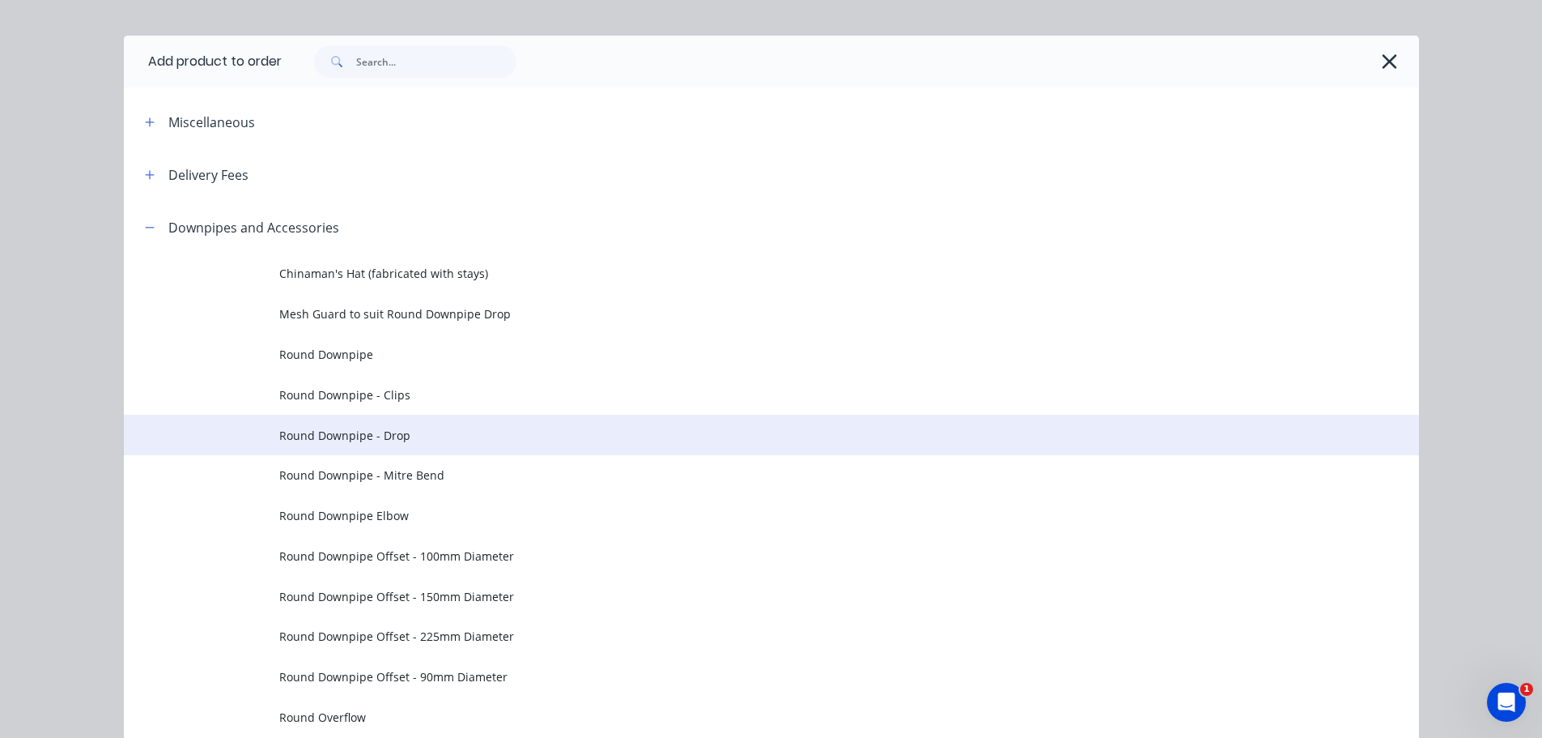
scroll to position [81, 0]
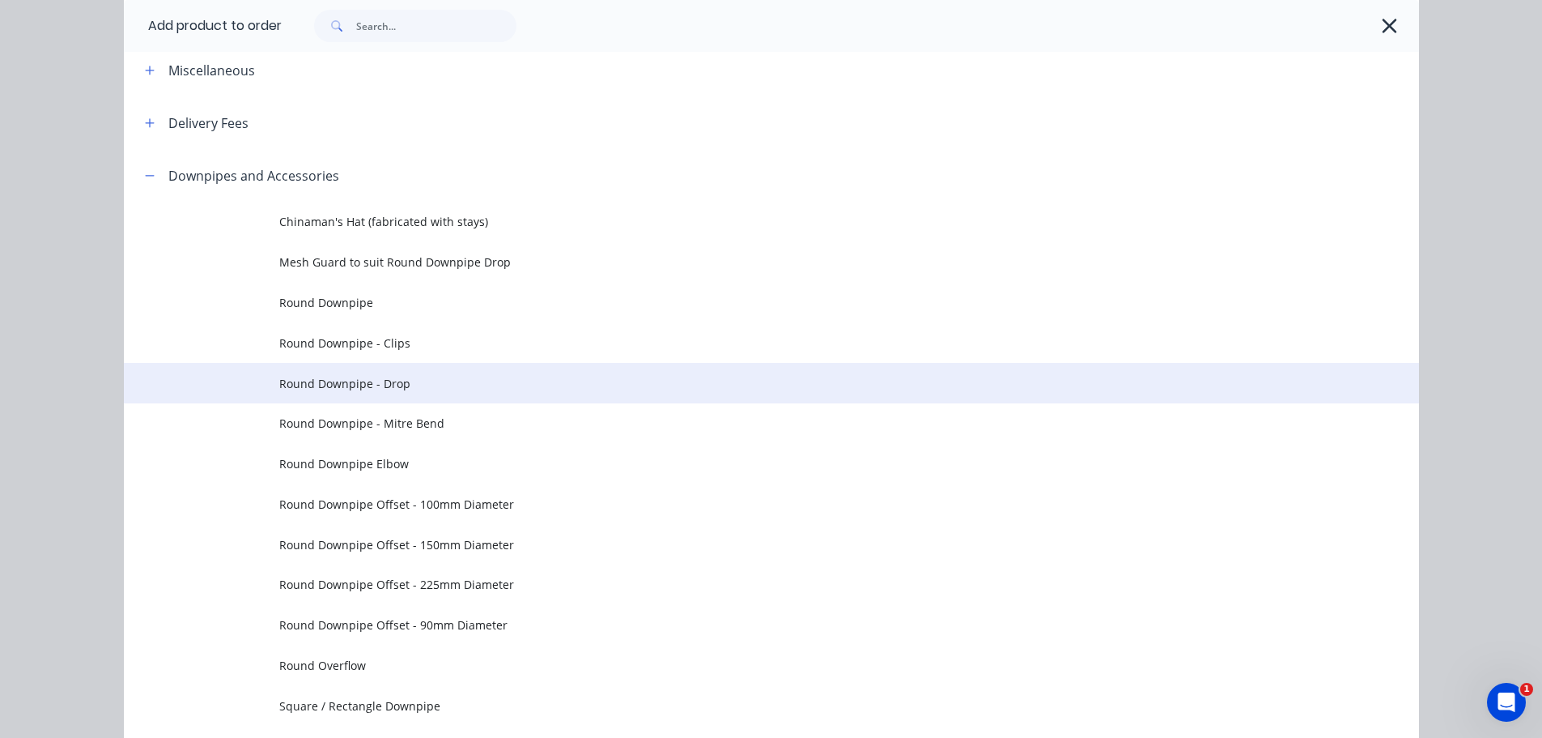
click at [428, 384] on span "Round Downpipe - Drop" at bounding box center [735, 383] width 912 height 17
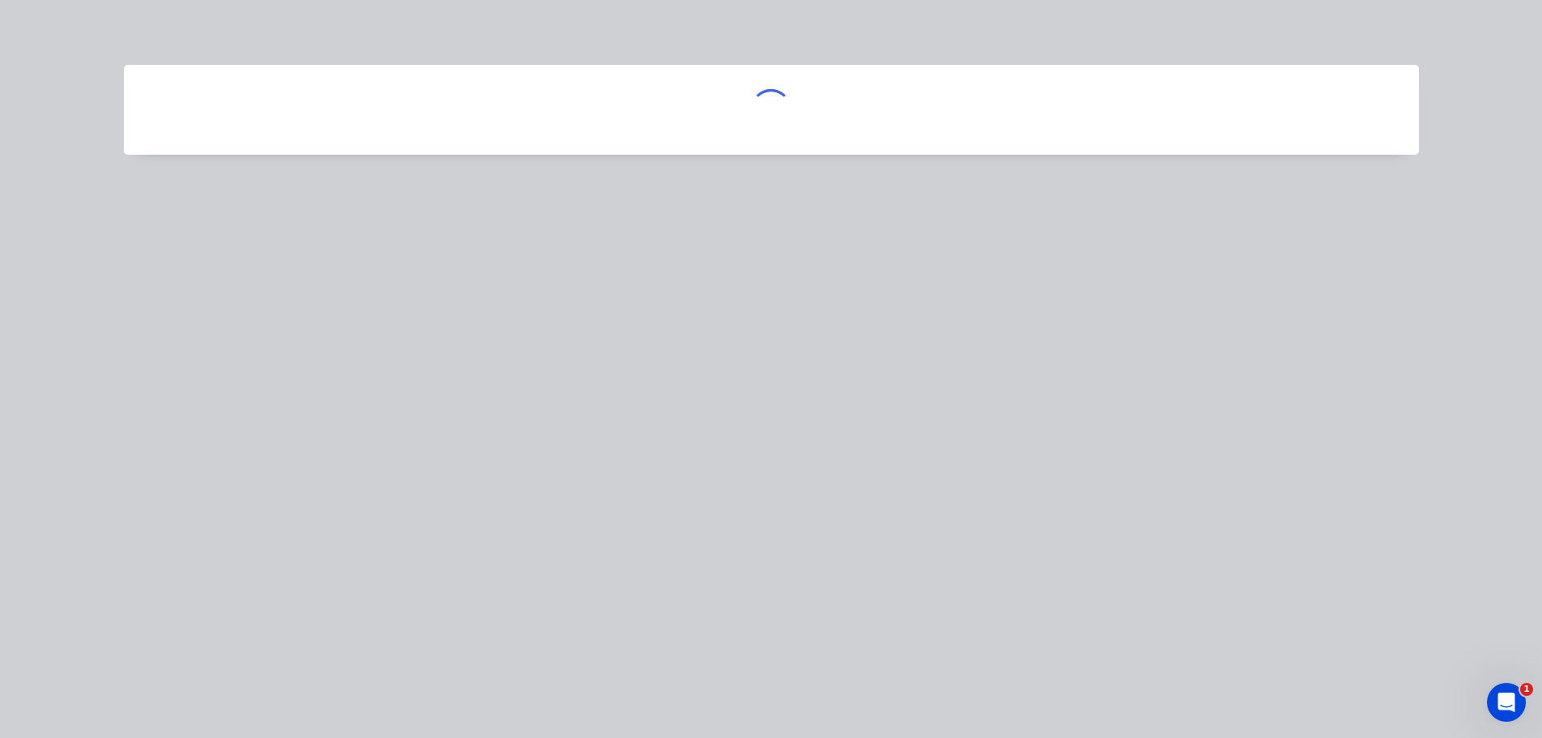
scroll to position [0, 0]
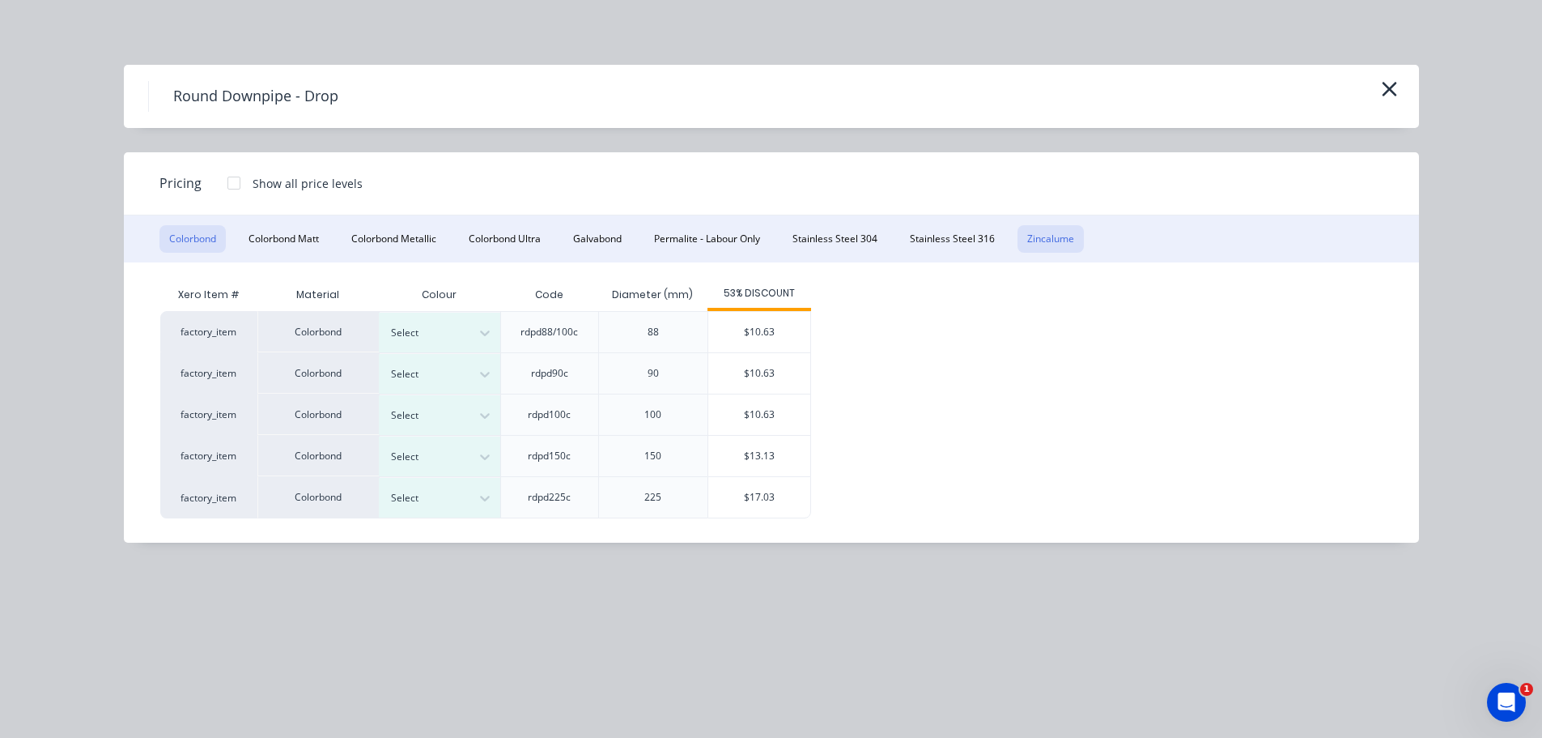
click at [1033, 236] on button "Zincalume" at bounding box center [1051, 239] width 66 height 28
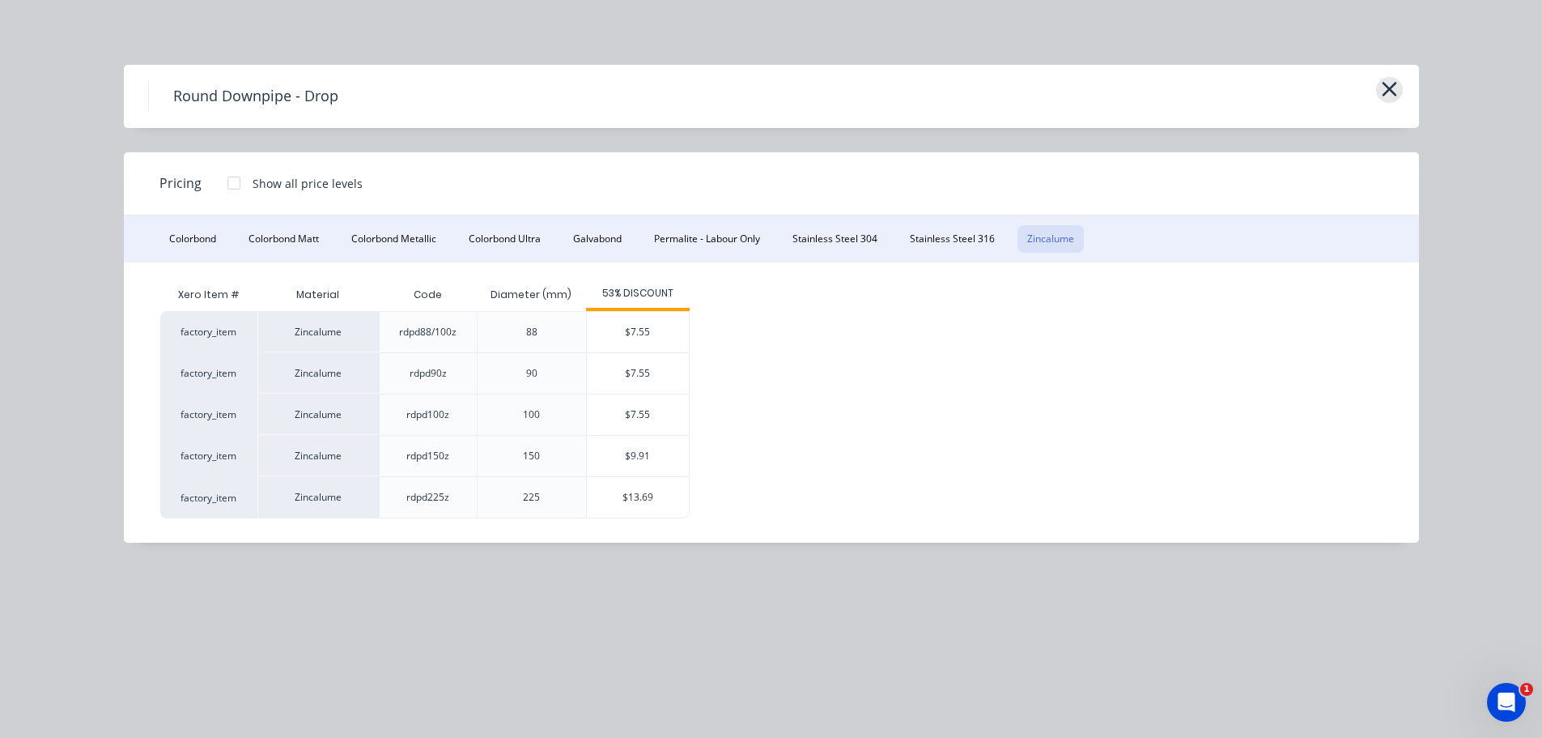
click at [1398, 83] on button "button" at bounding box center [1389, 90] width 27 height 26
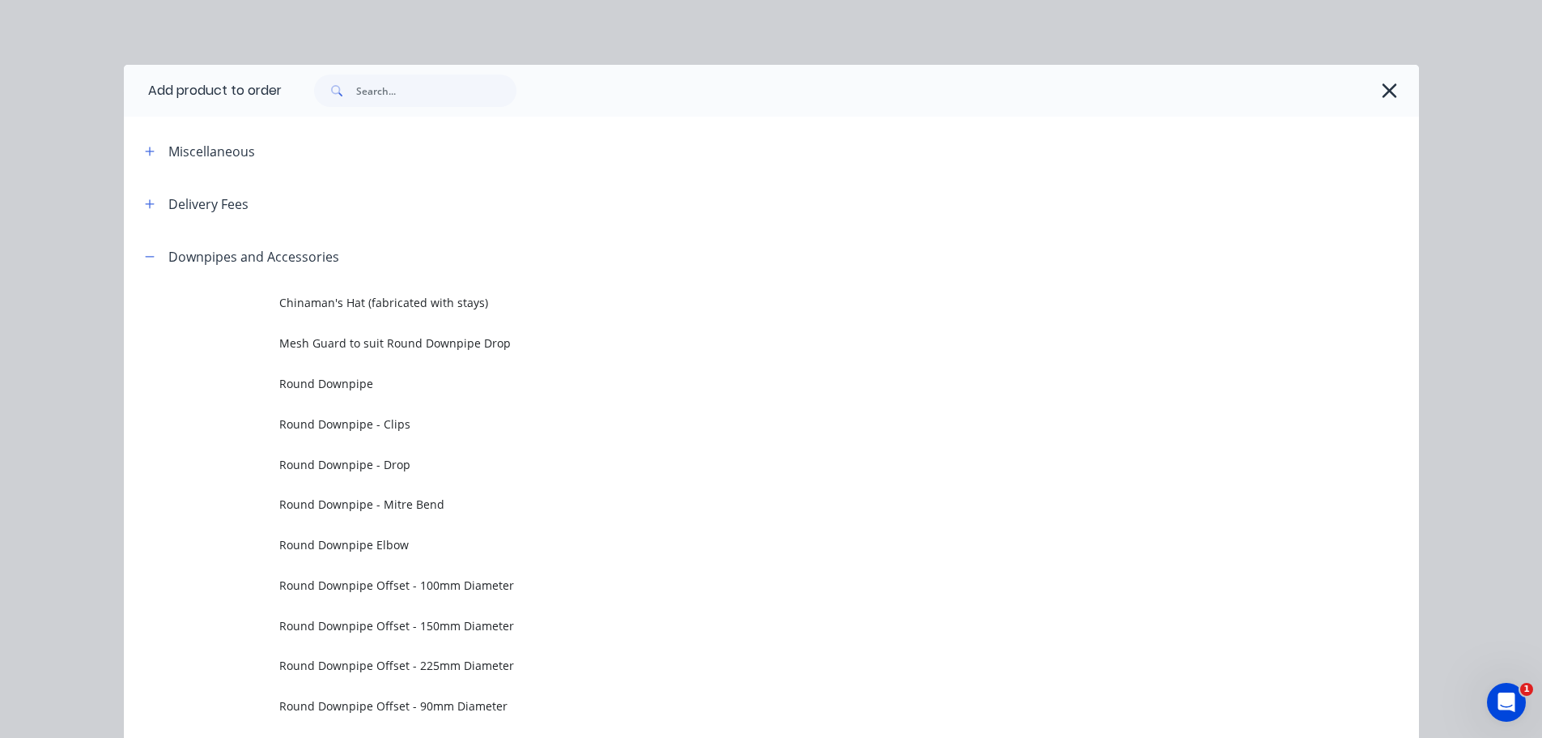
scroll to position [230, 0]
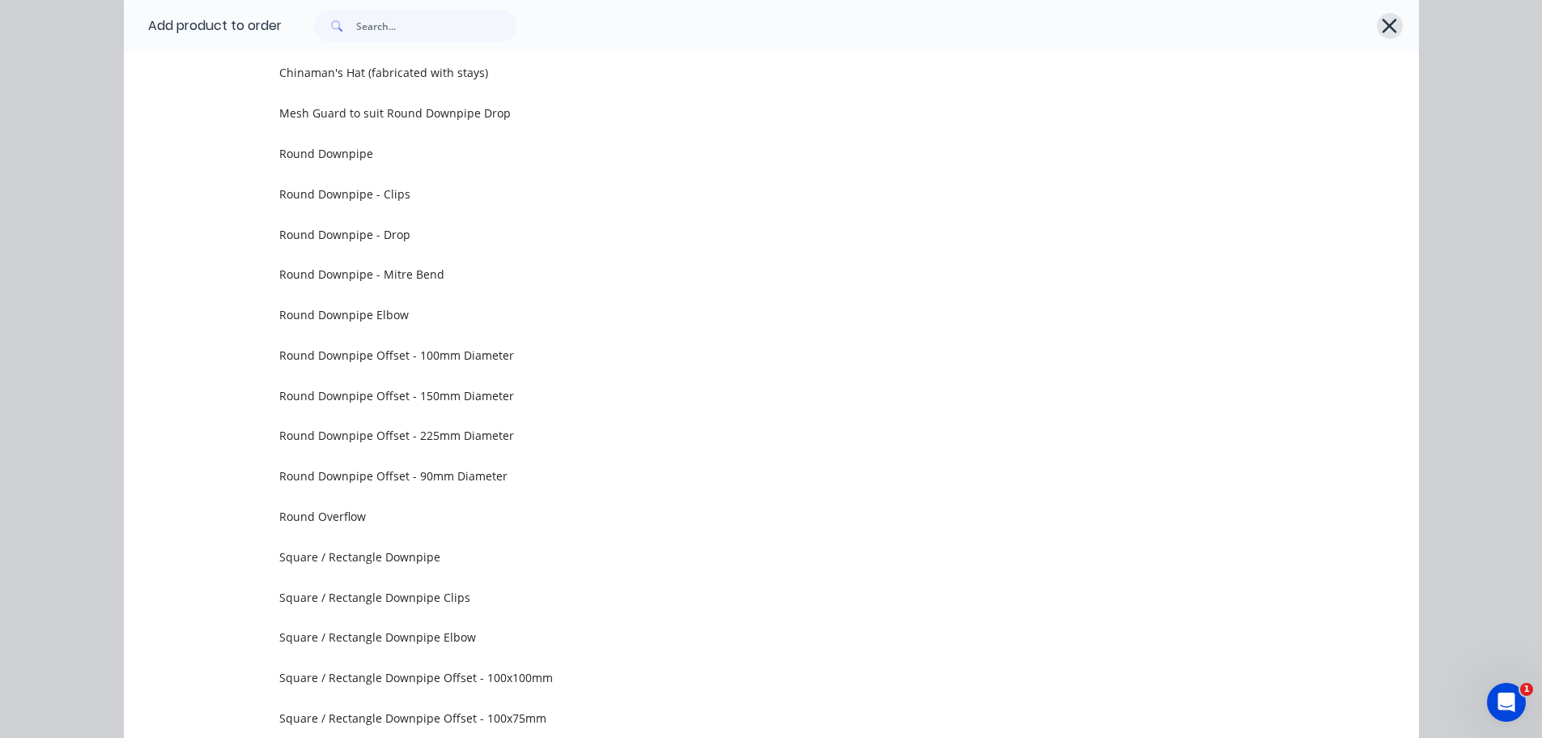
click at [1386, 32] on icon "button" at bounding box center [1389, 26] width 17 height 23
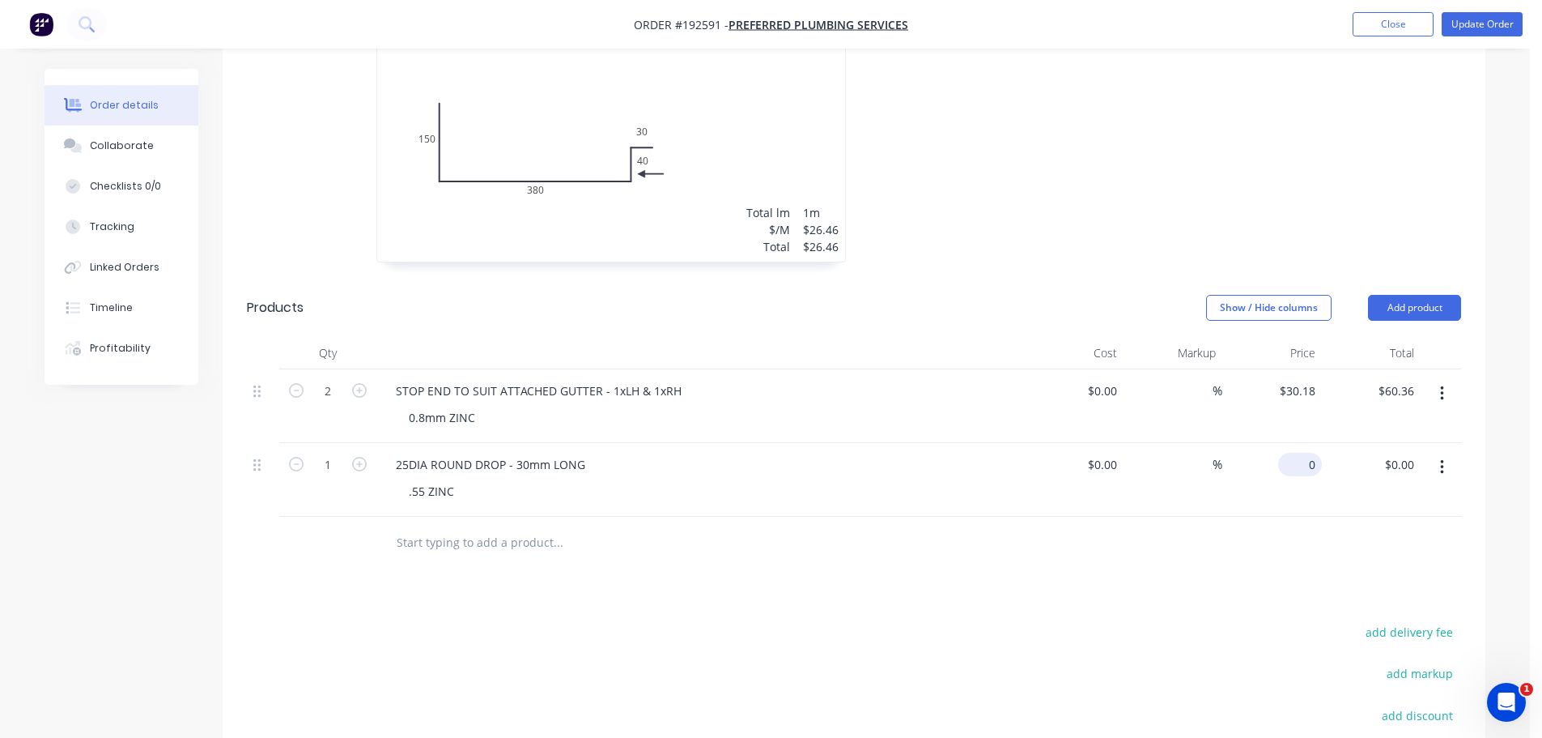
click at [1312, 453] on input "0" at bounding box center [1303, 464] width 37 height 23
click at [1274, 184] on div at bounding box center [1097, 134] width 486 height 288
click at [1475, 34] on button "Update Order" at bounding box center [1482, 24] width 81 height 24
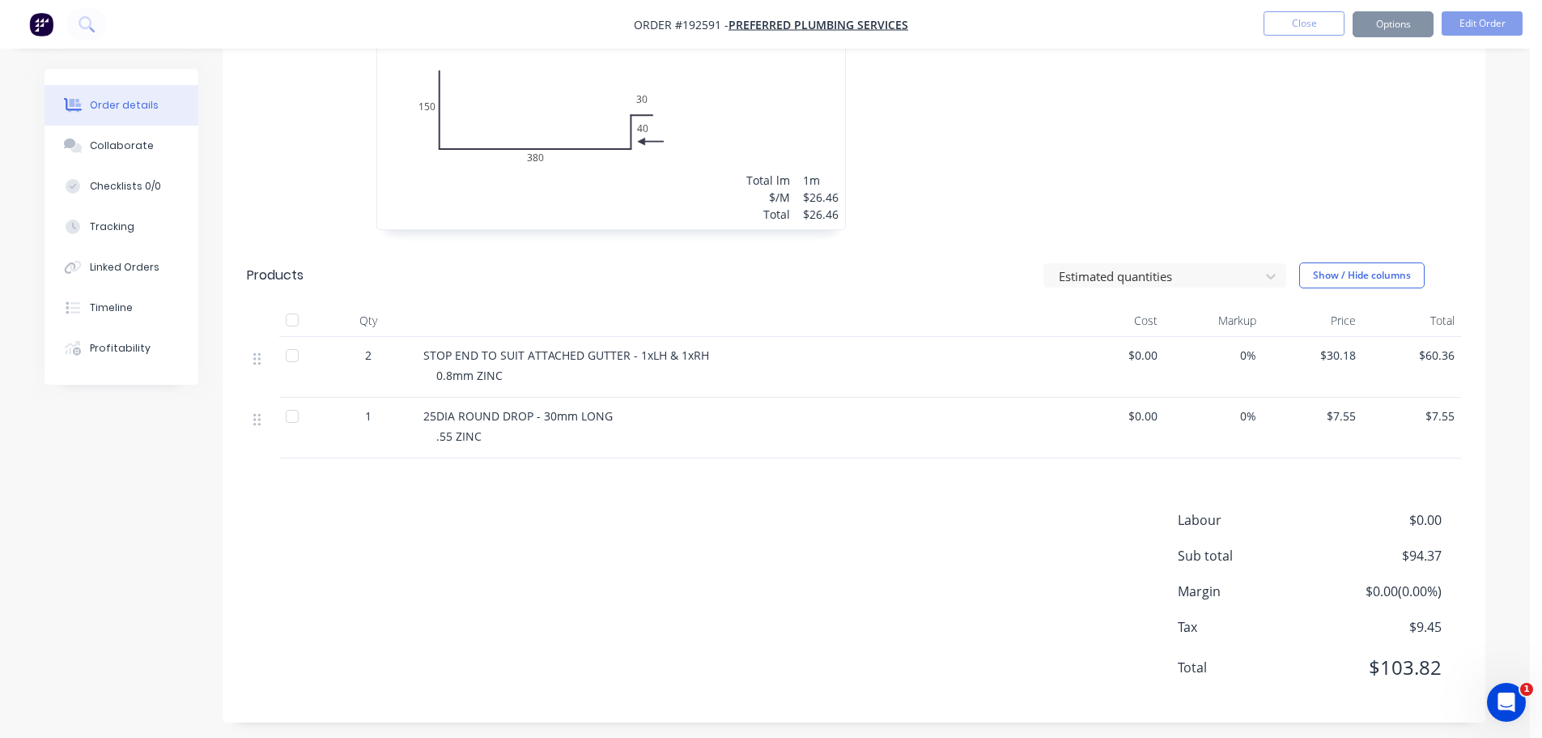
scroll to position [0, 0]
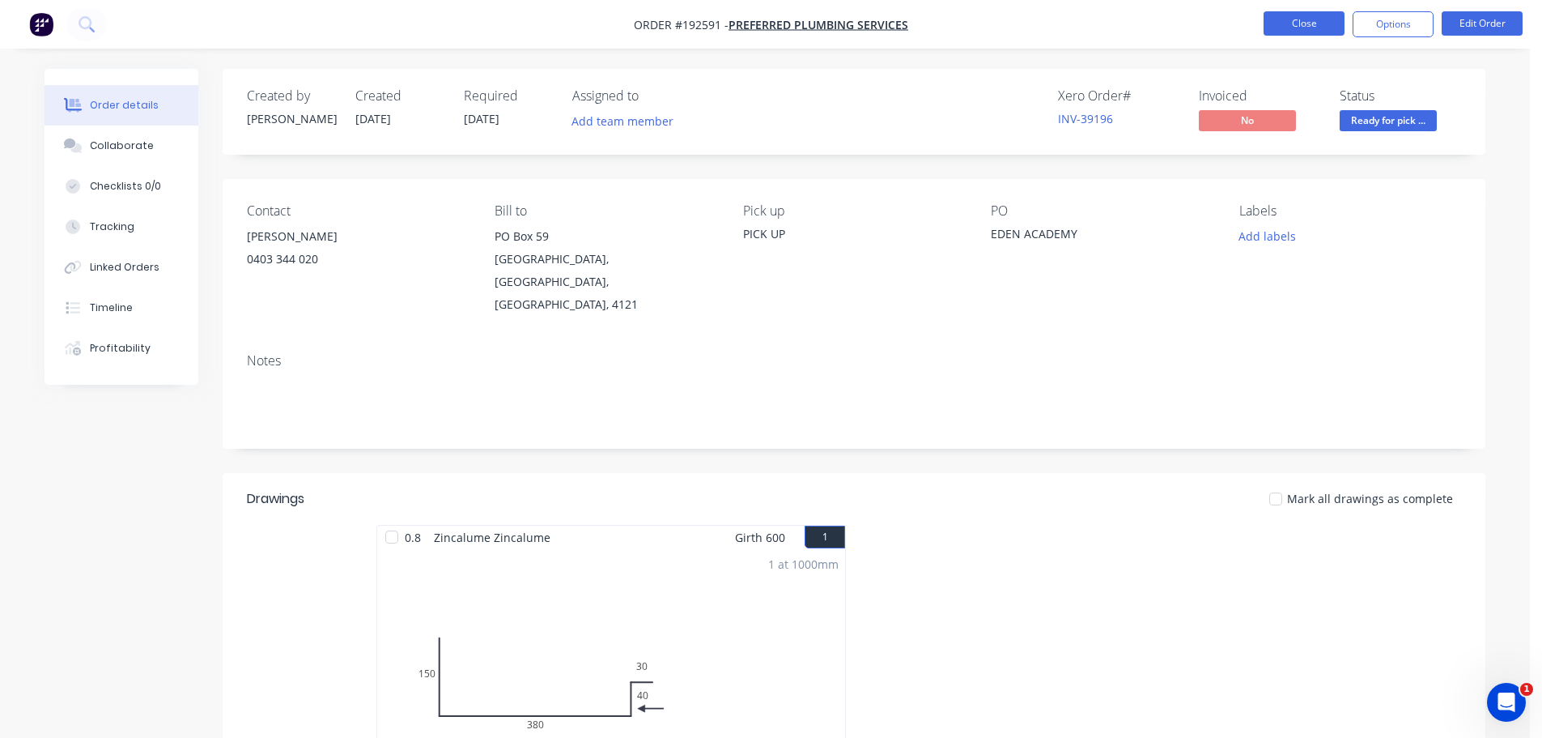
click at [1314, 26] on button "Close" at bounding box center [1304, 23] width 81 height 24
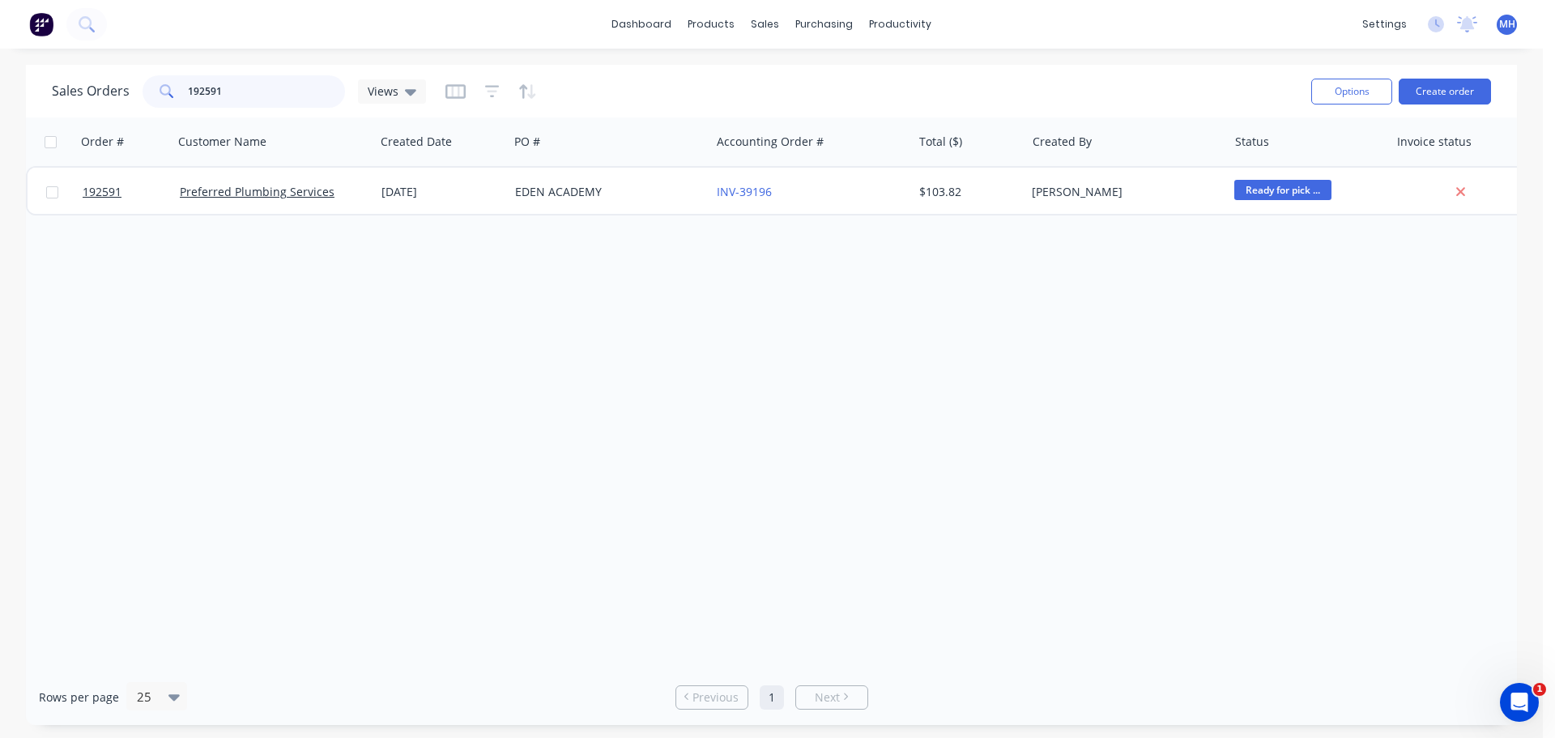
click at [275, 100] on input "192591" at bounding box center [267, 91] width 158 height 32
click at [626, 91] on div "Sales Orders 192747 Views" at bounding box center [675, 91] width 1246 height 40
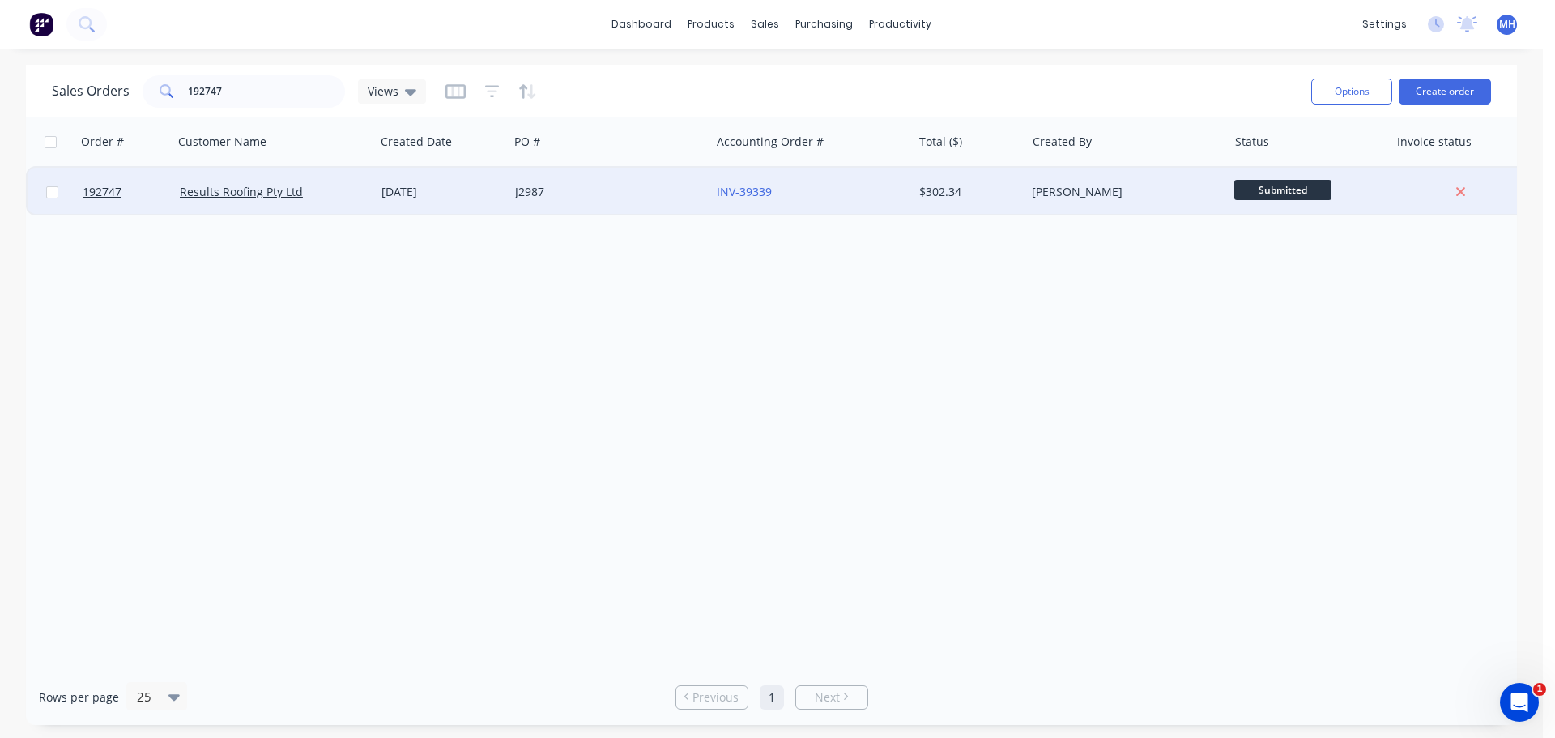
click at [649, 194] on div "J2987" at bounding box center [605, 192] width 180 height 16
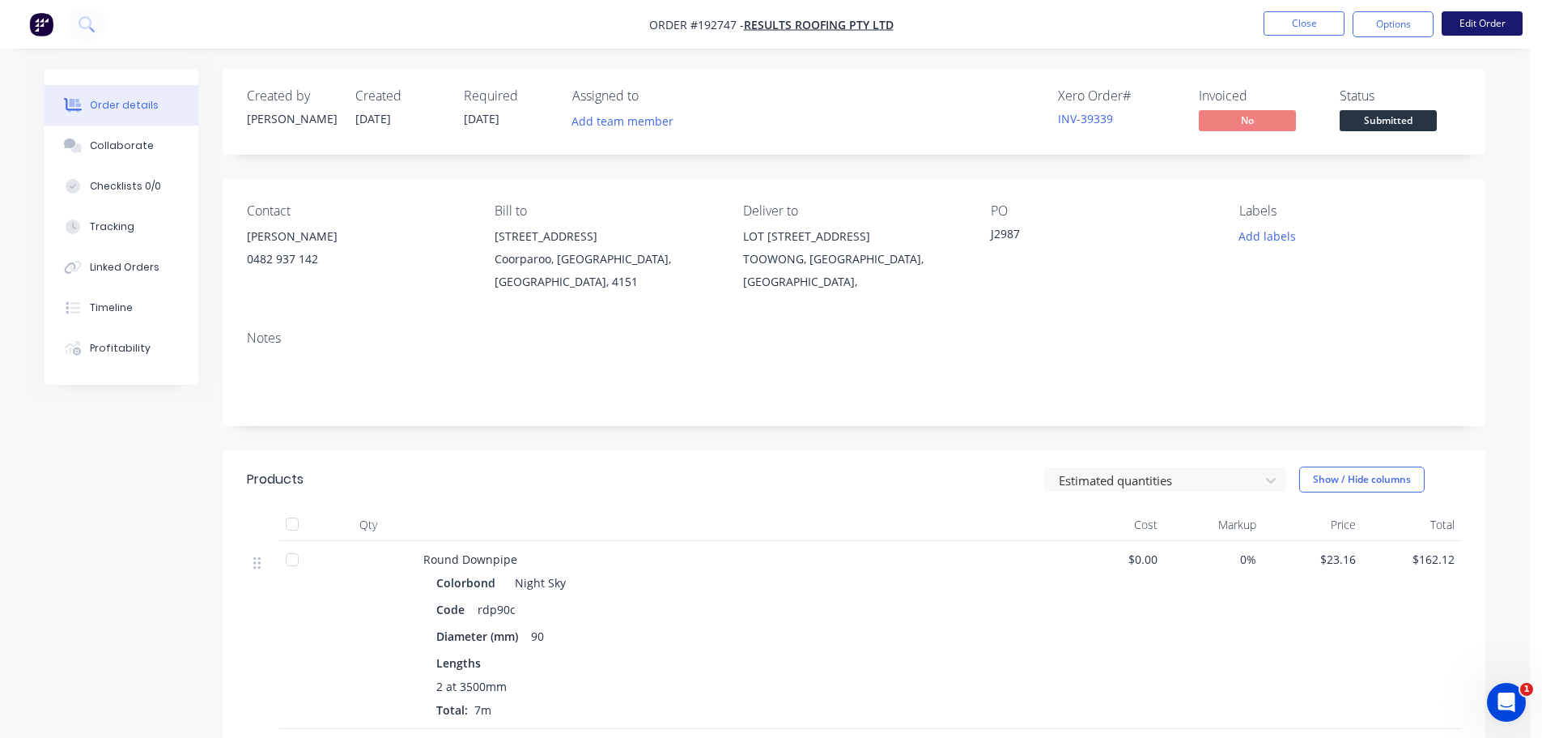
click at [1463, 27] on button "Edit Order" at bounding box center [1482, 23] width 81 height 24
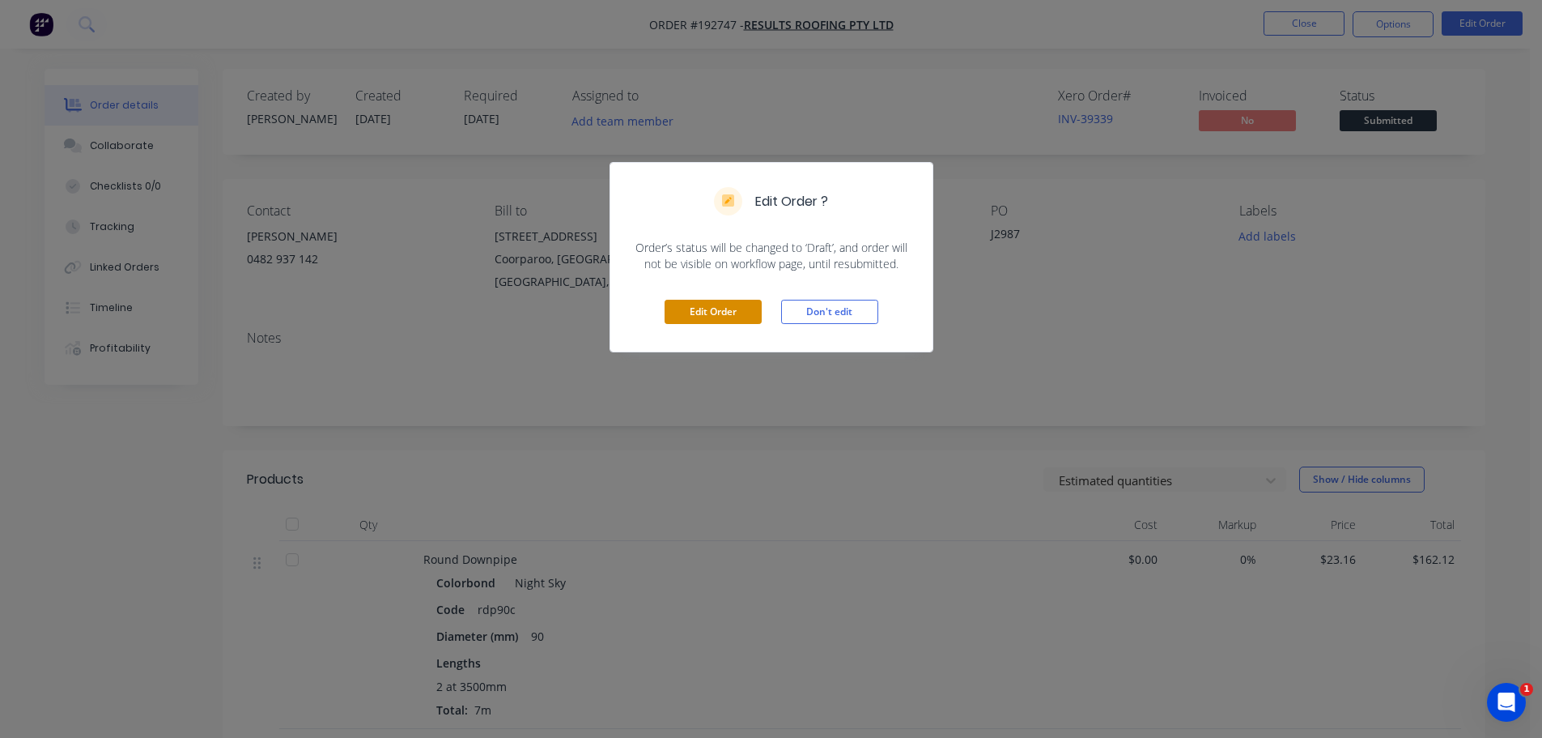
click at [749, 313] on button "Edit Order" at bounding box center [713, 312] width 97 height 24
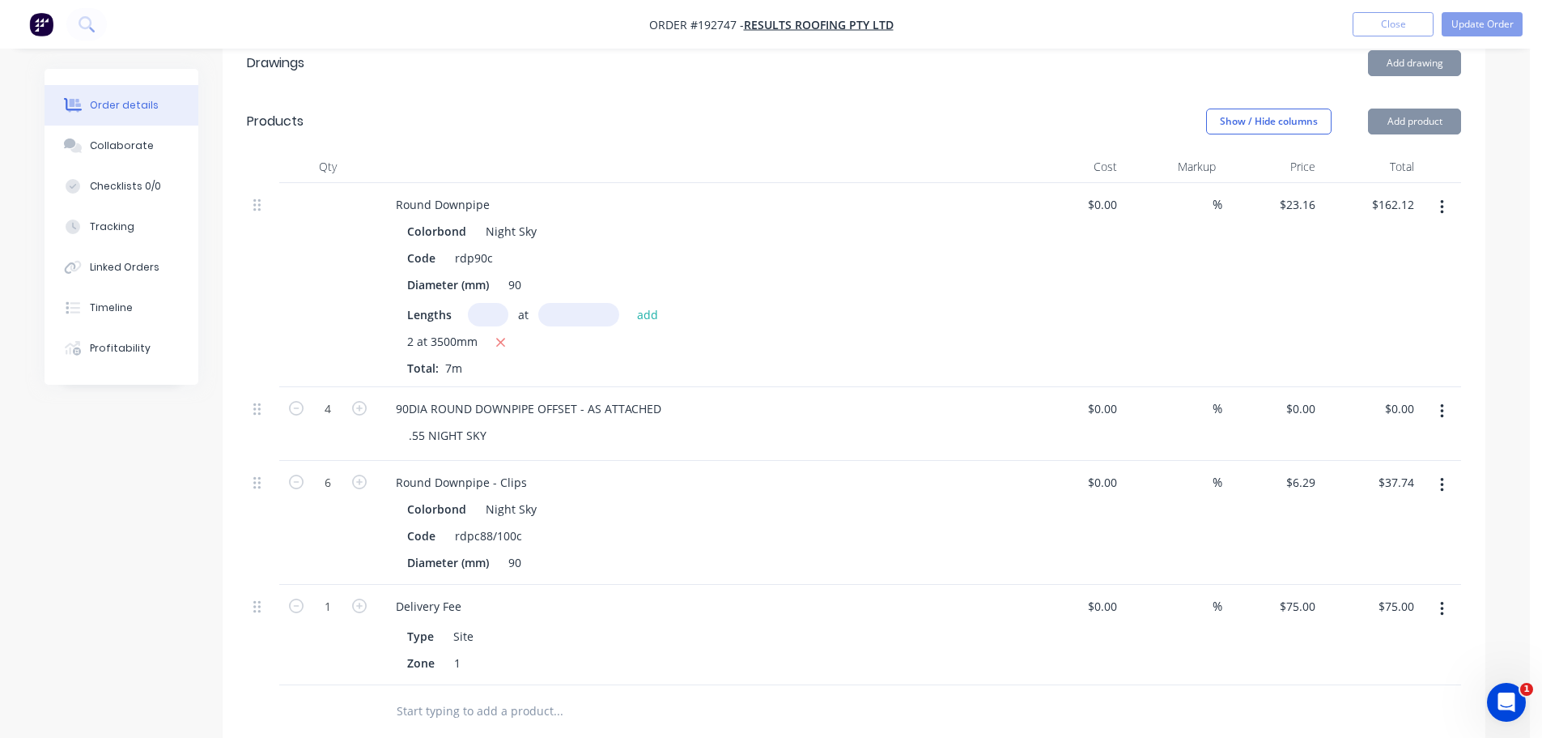
scroll to position [405, 0]
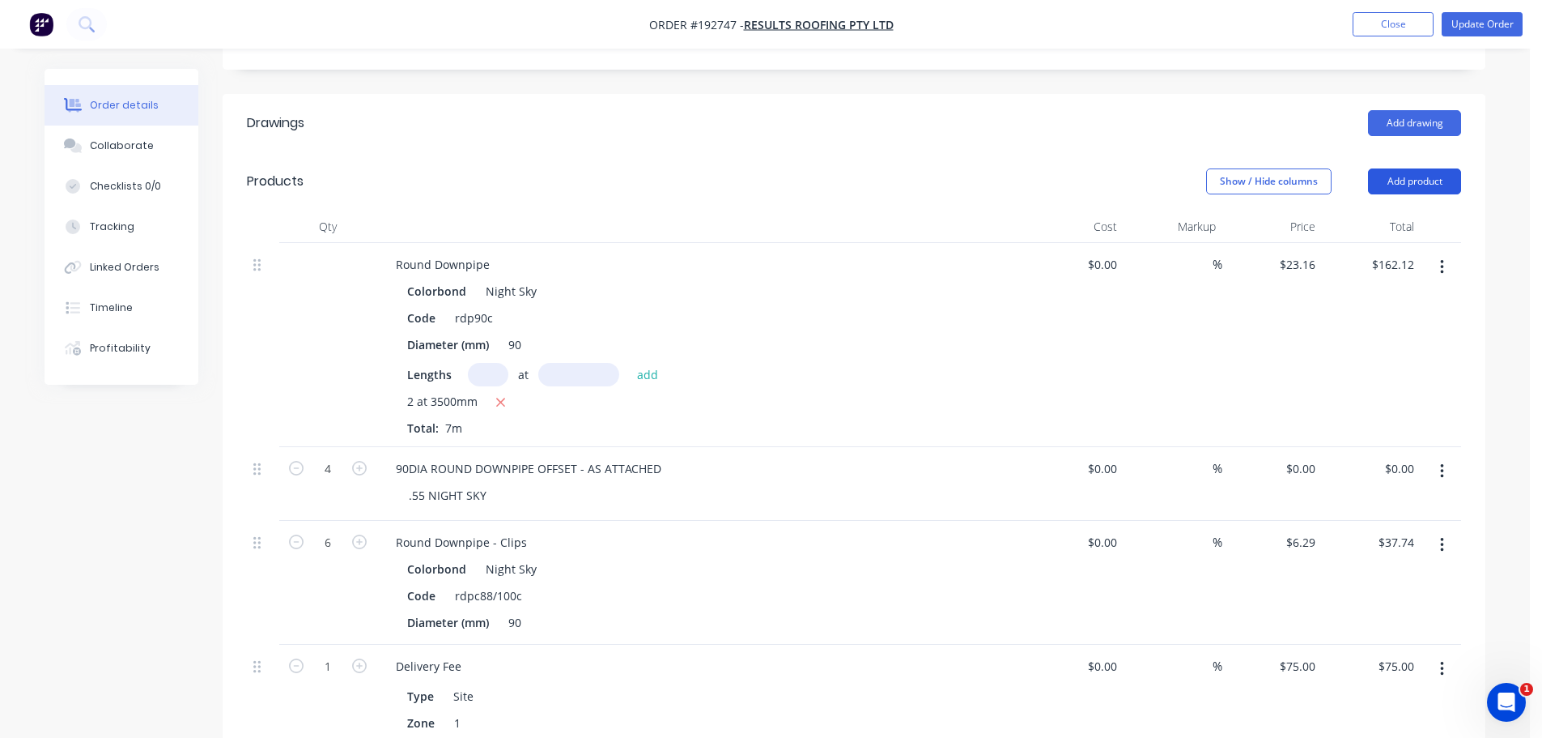
click at [1422, 168] on button "Add product" at bounding box center [1414, 181] width 93 height 26
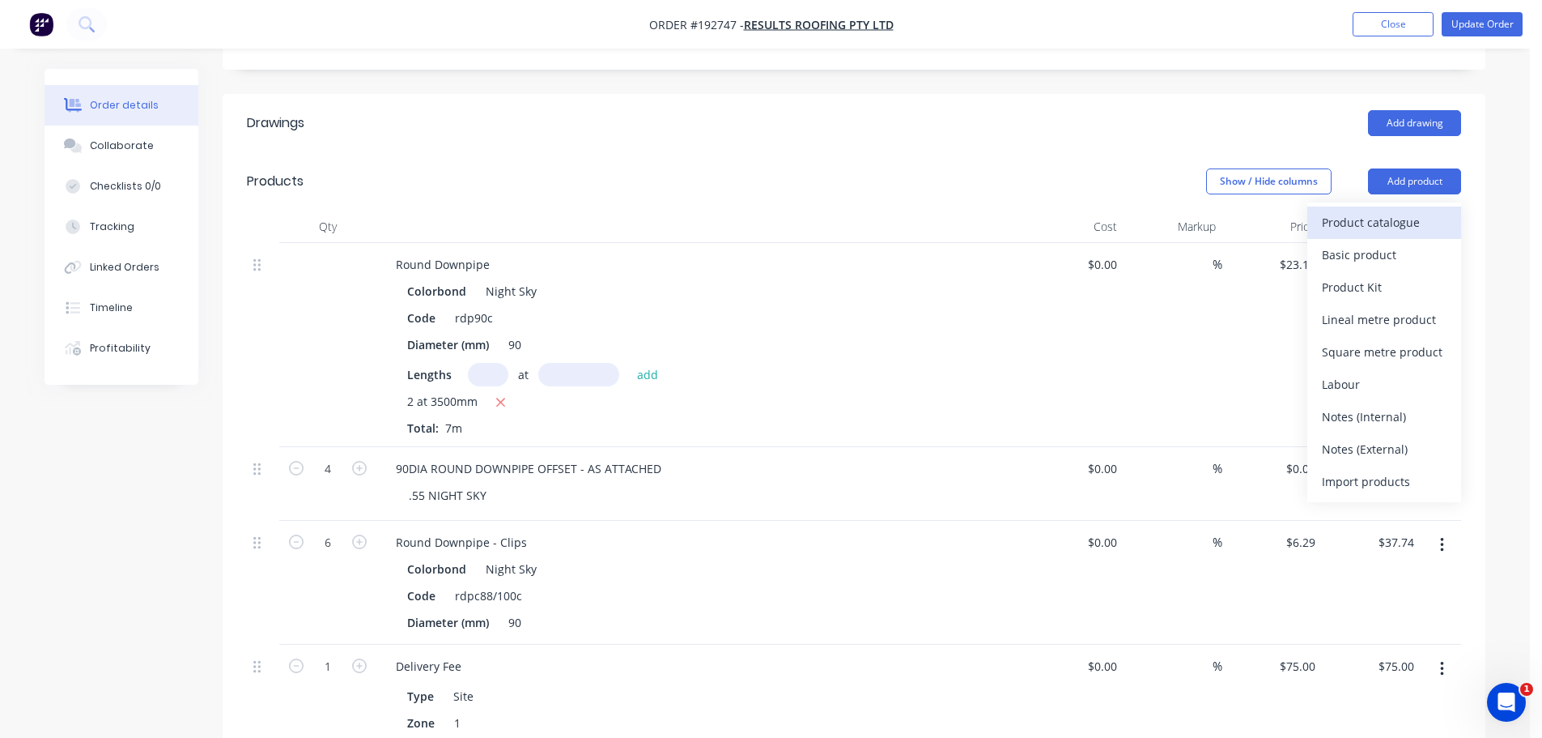
click at [1407, 211] on div "Product catalogue" at bounding box center [1384, 222] width 125 height 23
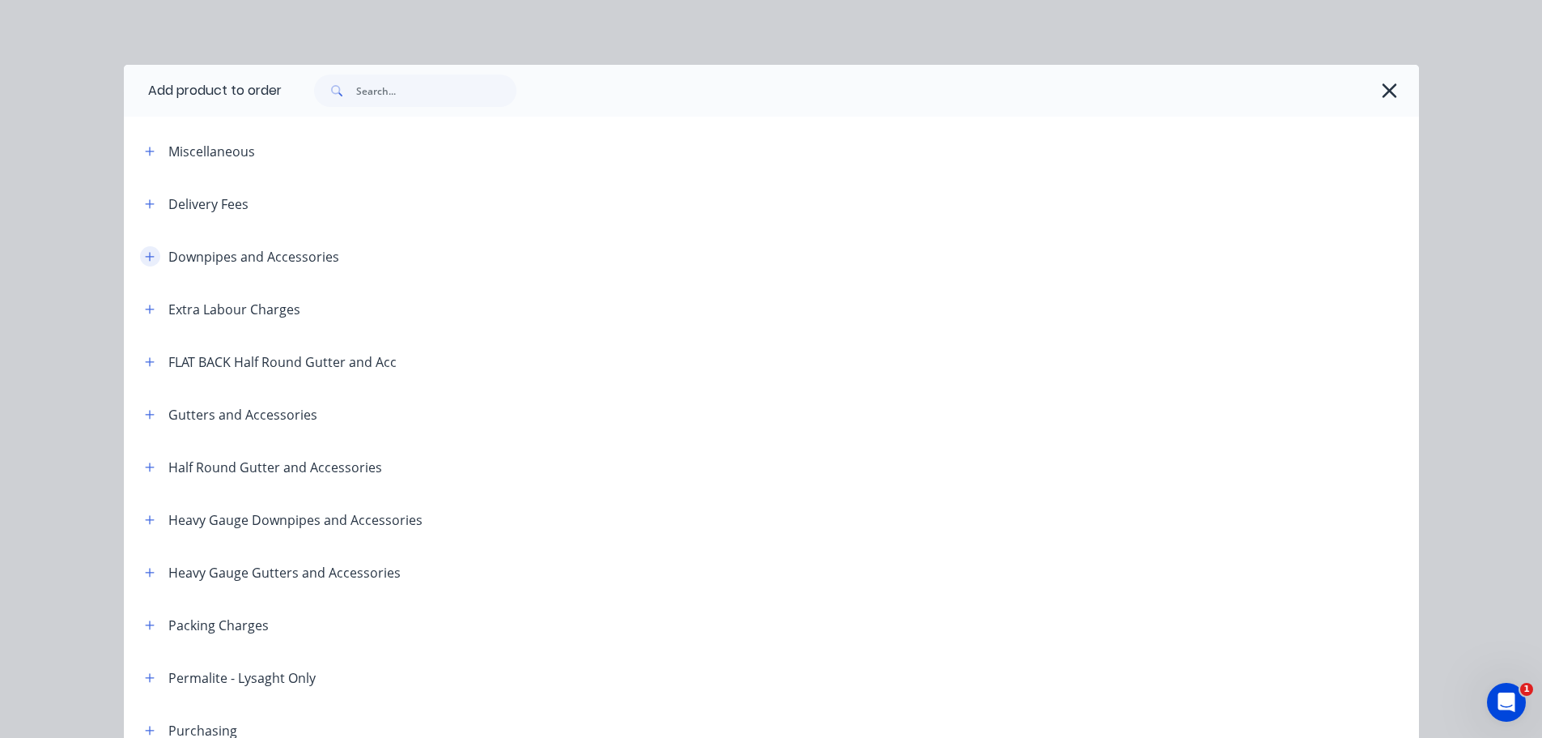
click at [148, 258] on icon "button" at bounding box center [150, 256] width 10 height 11
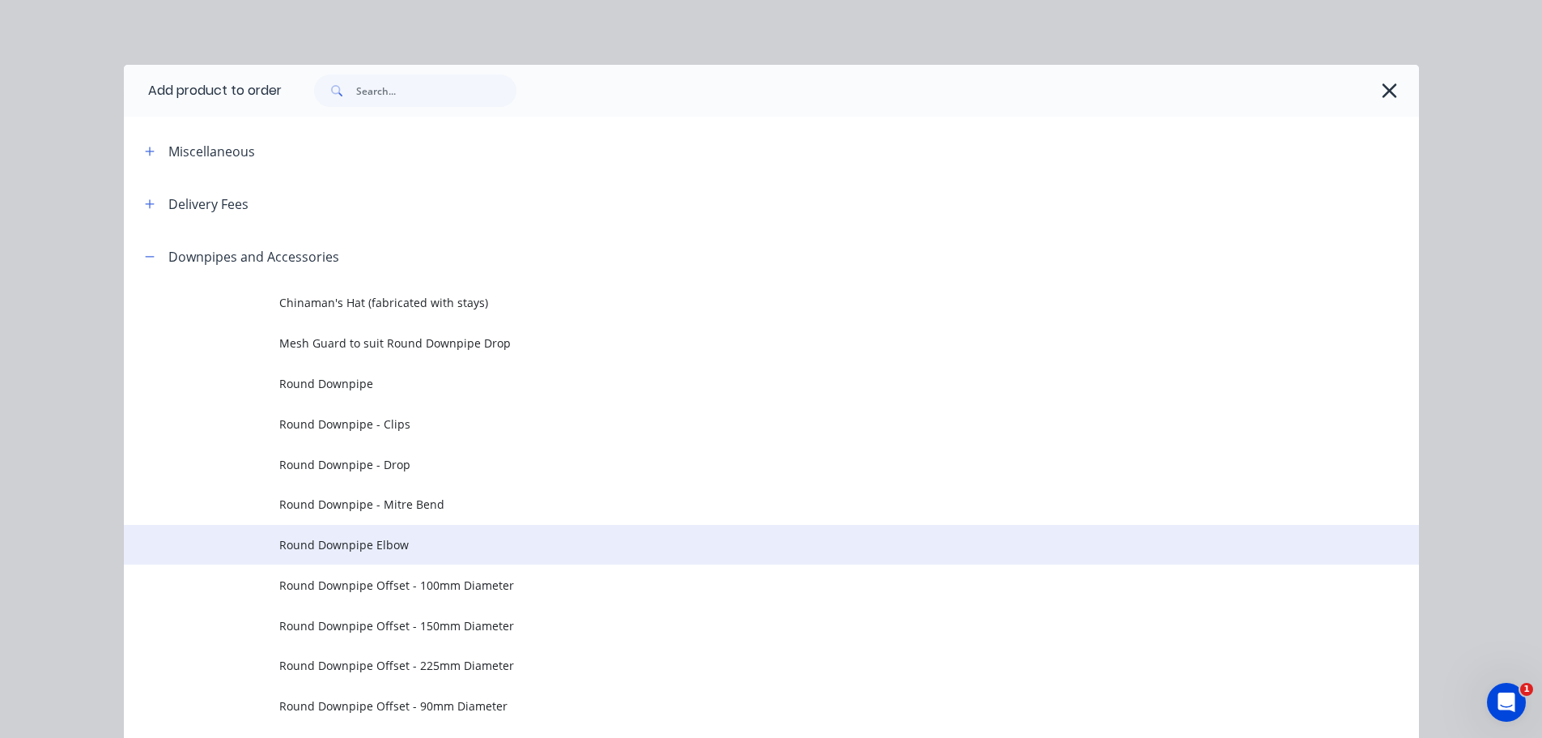
scroll to position [81, 0]
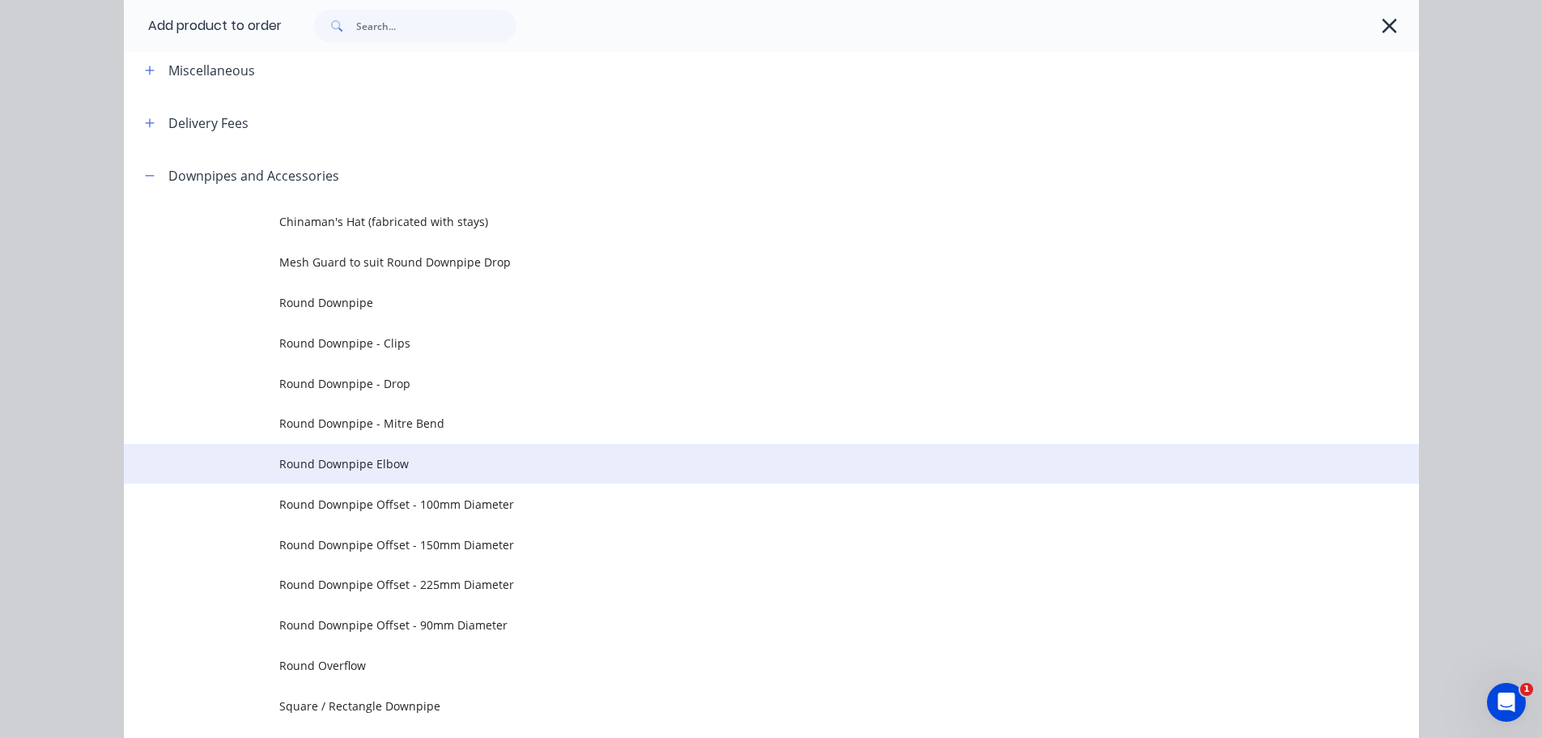
click at [390, 461] on span "Round Downpipe Elbow" at bounding box center [735, 463] width 912 height 17
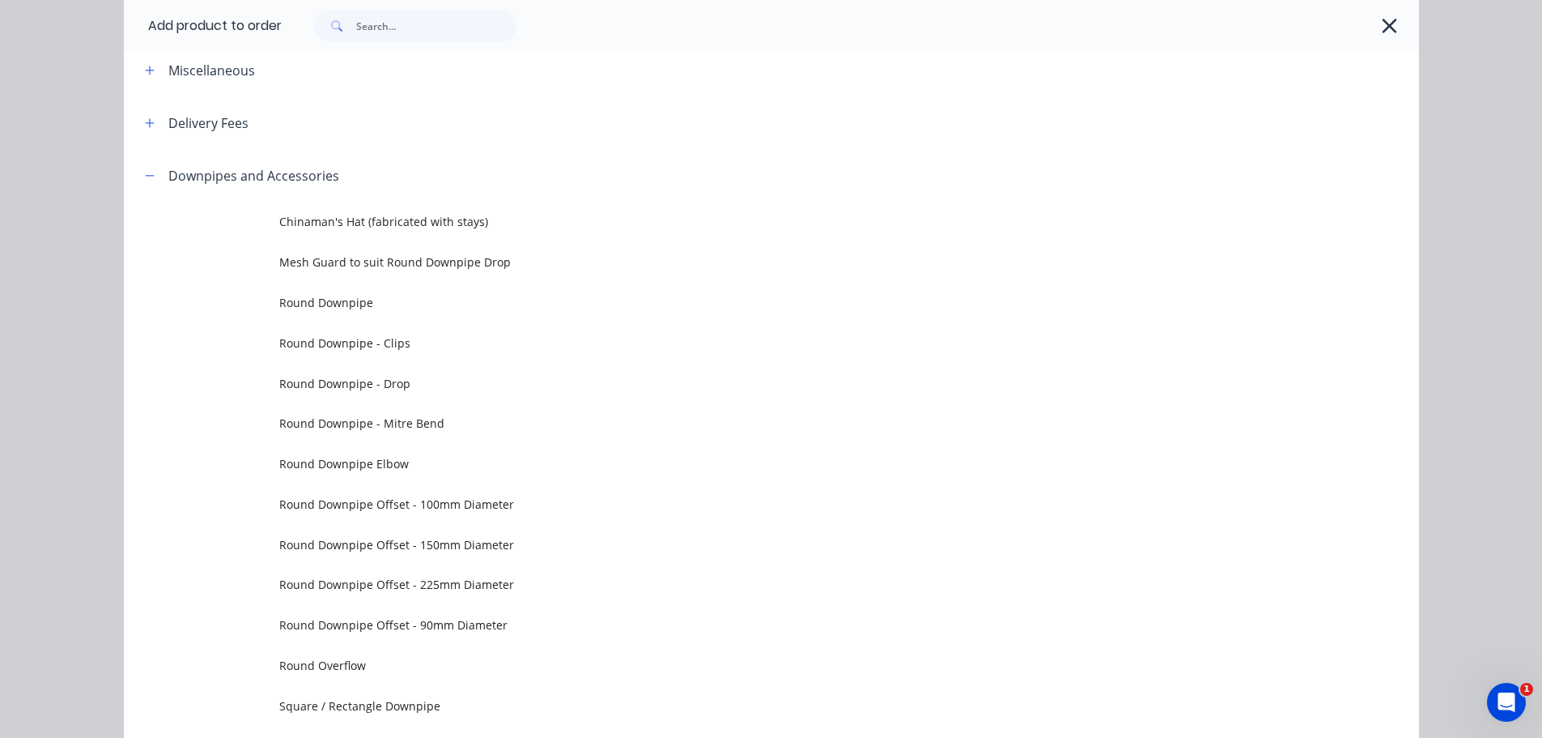
scroll to position [0, 0]
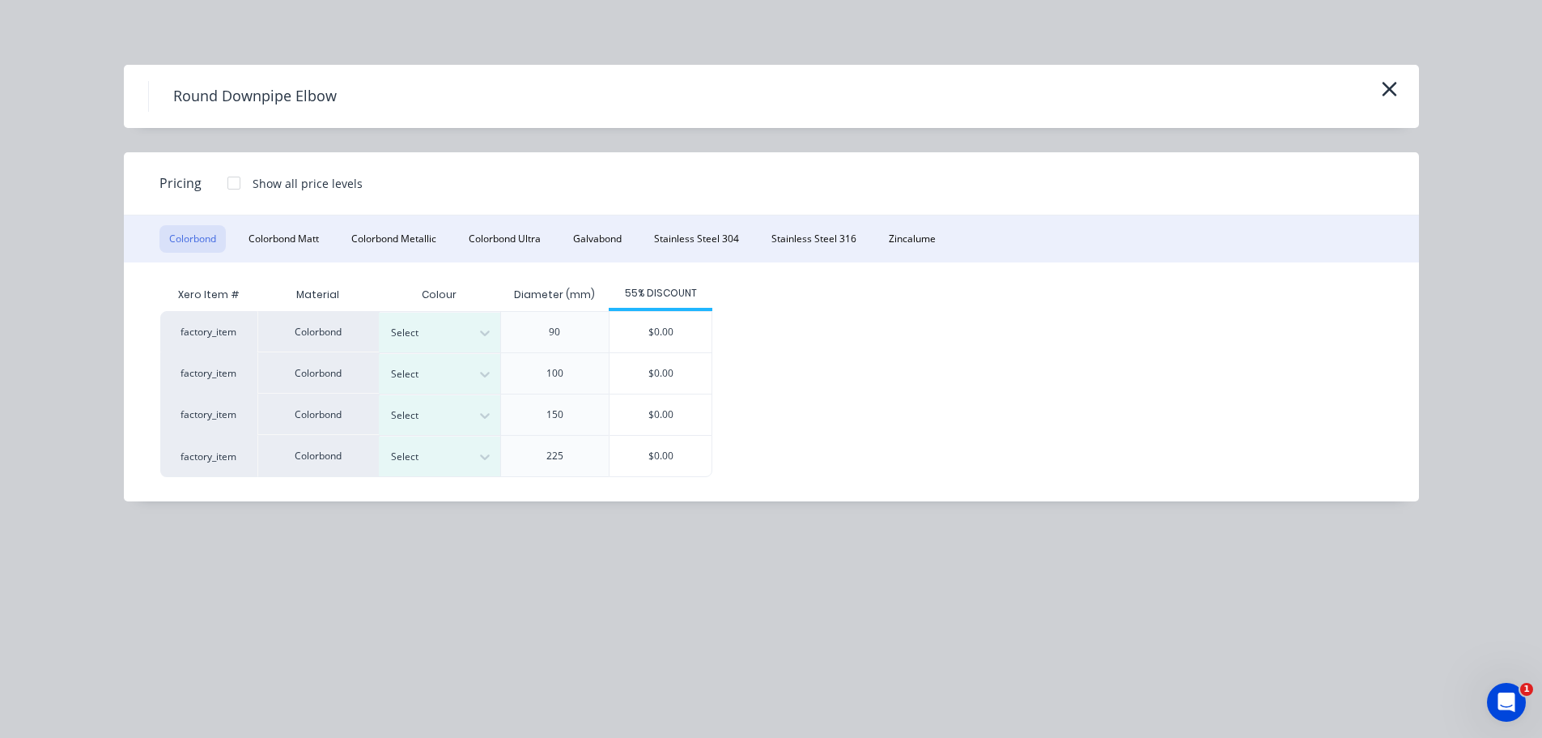
click at [232, 181] on div at bounding box center [234, 183] width 32 height 32
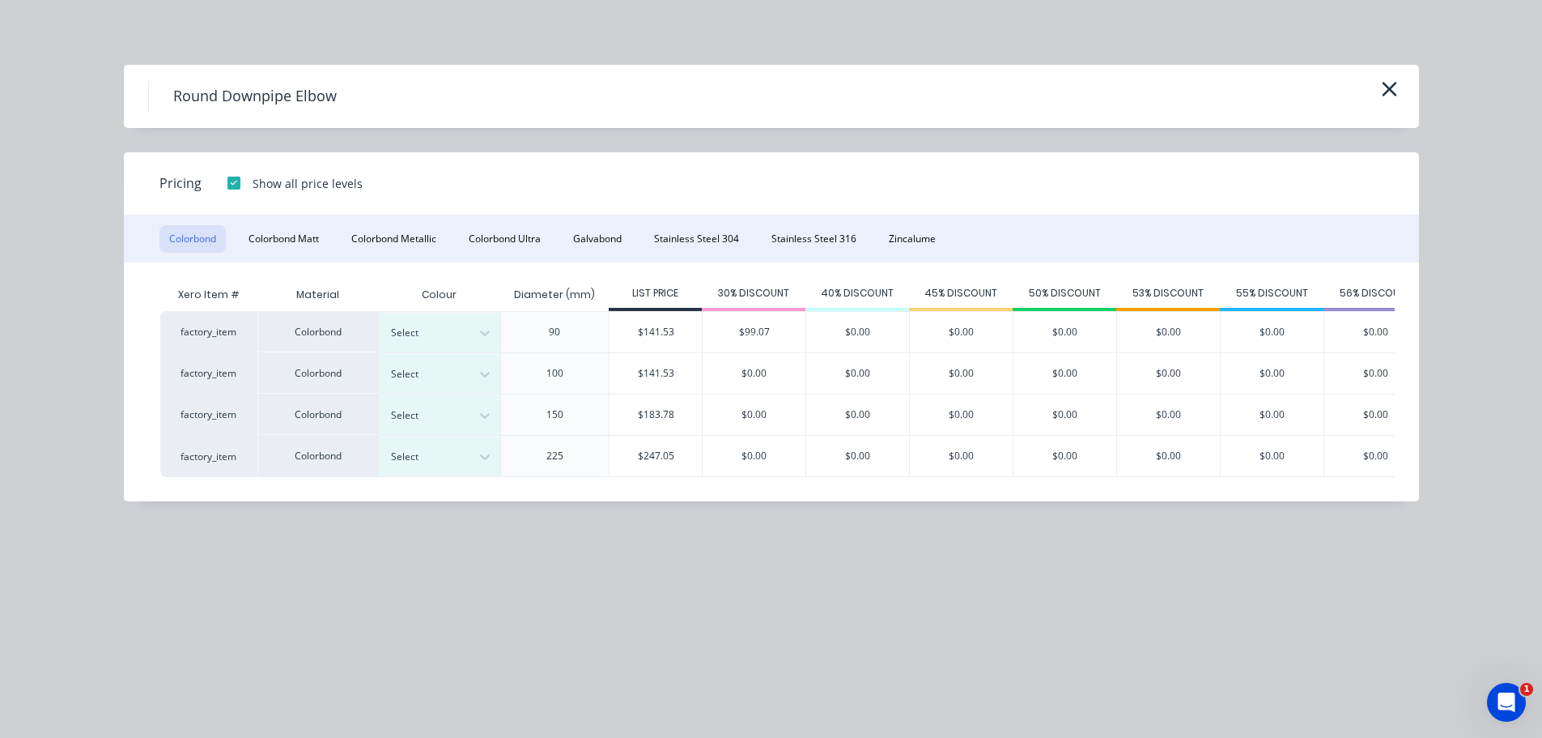
click at [230, 182] on div at bounding box center [234, 183] width 32 height 32
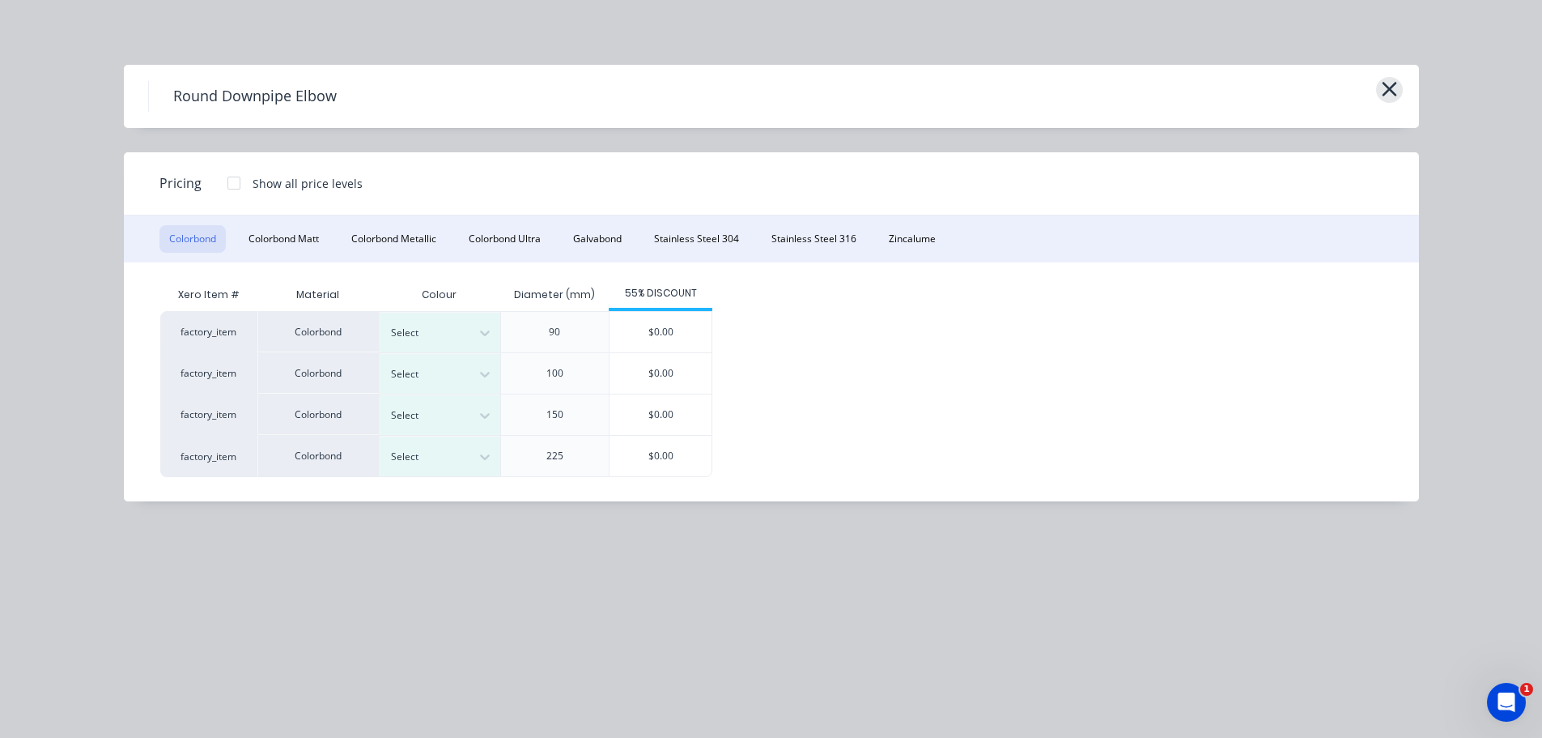
click at [1393, 92] on icon "button" at bounding box center [1389, 89] width 15 height 15
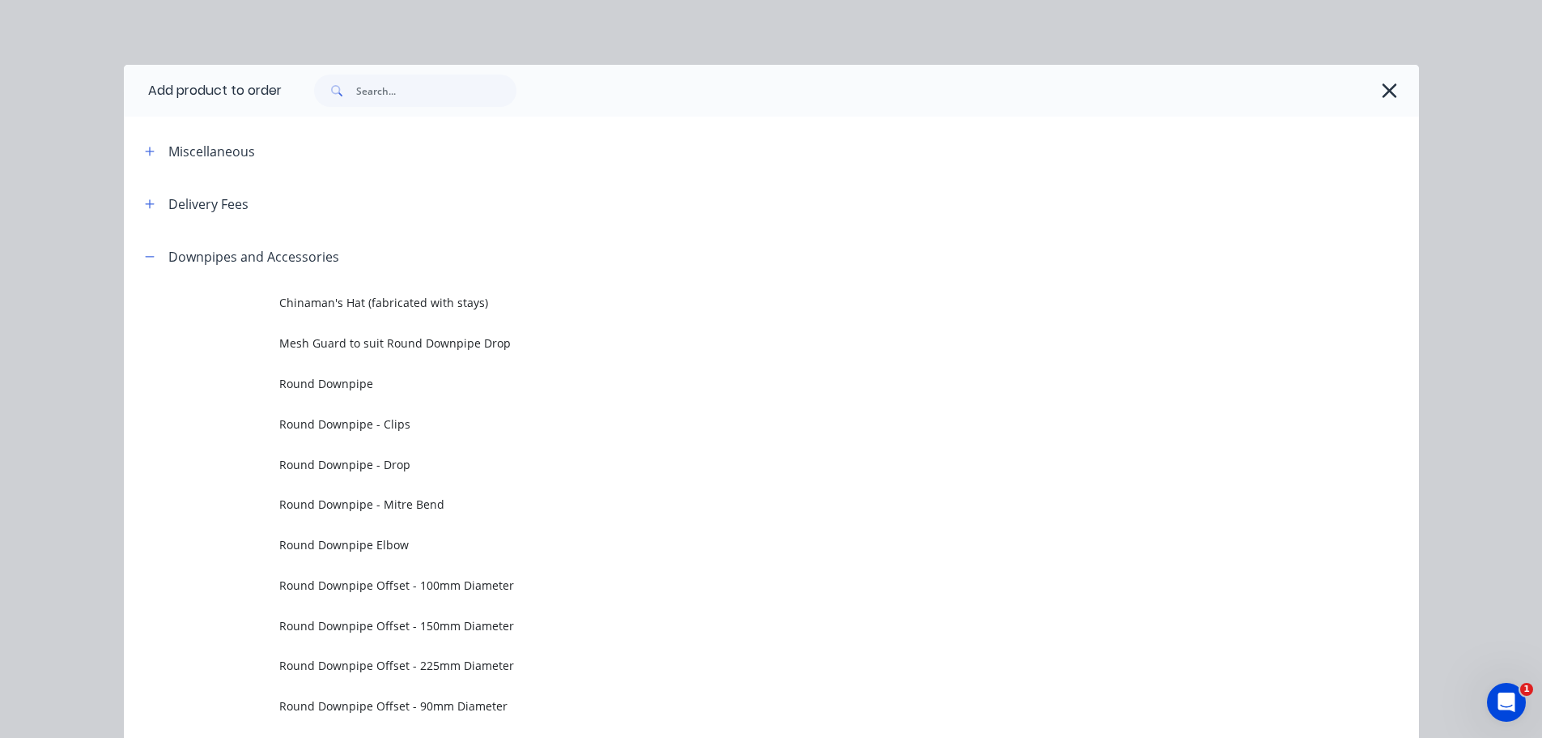
scroll to position [230, 0]
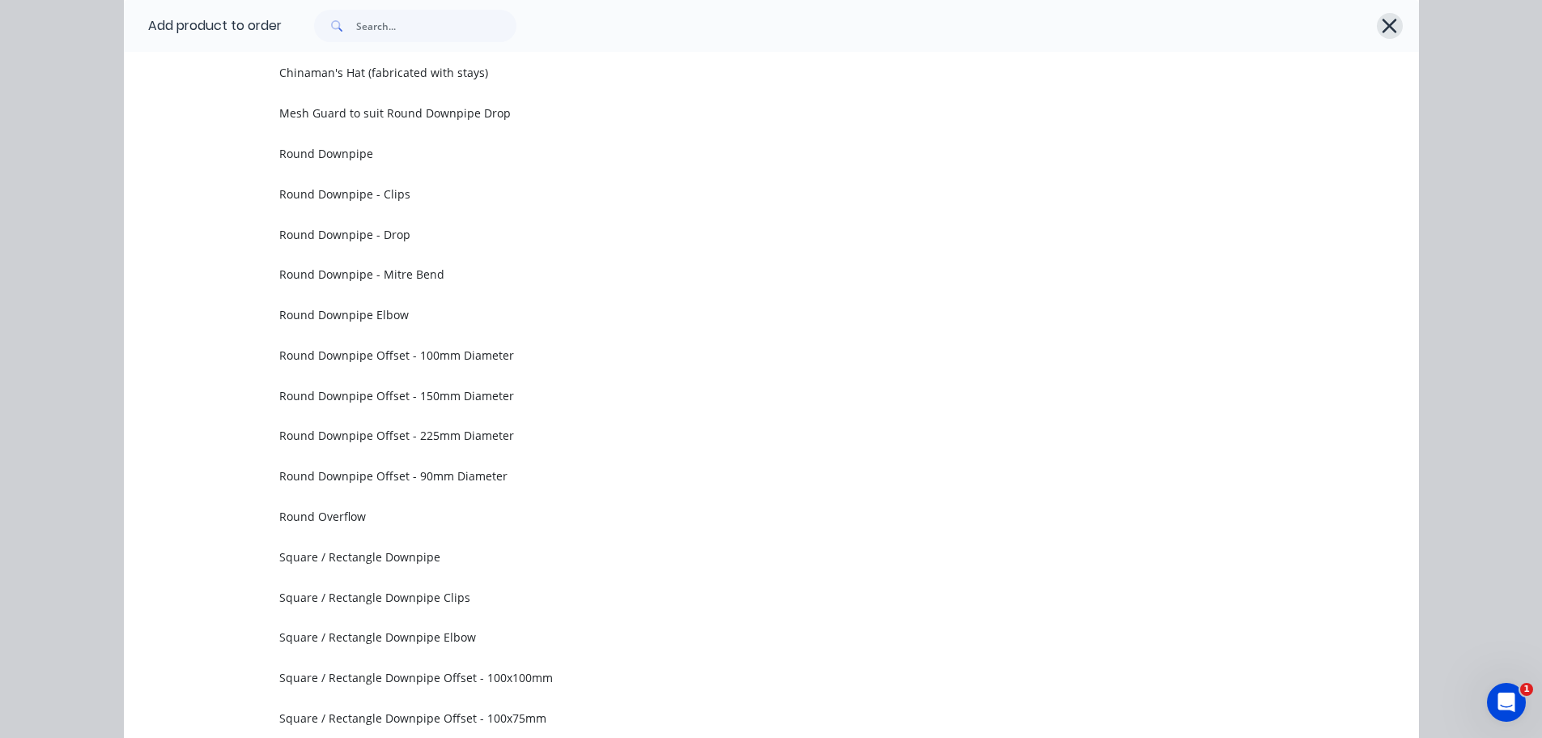
click at [1389, 23] on icon "button" at bounding box center [1389, 26] width 17 height 23
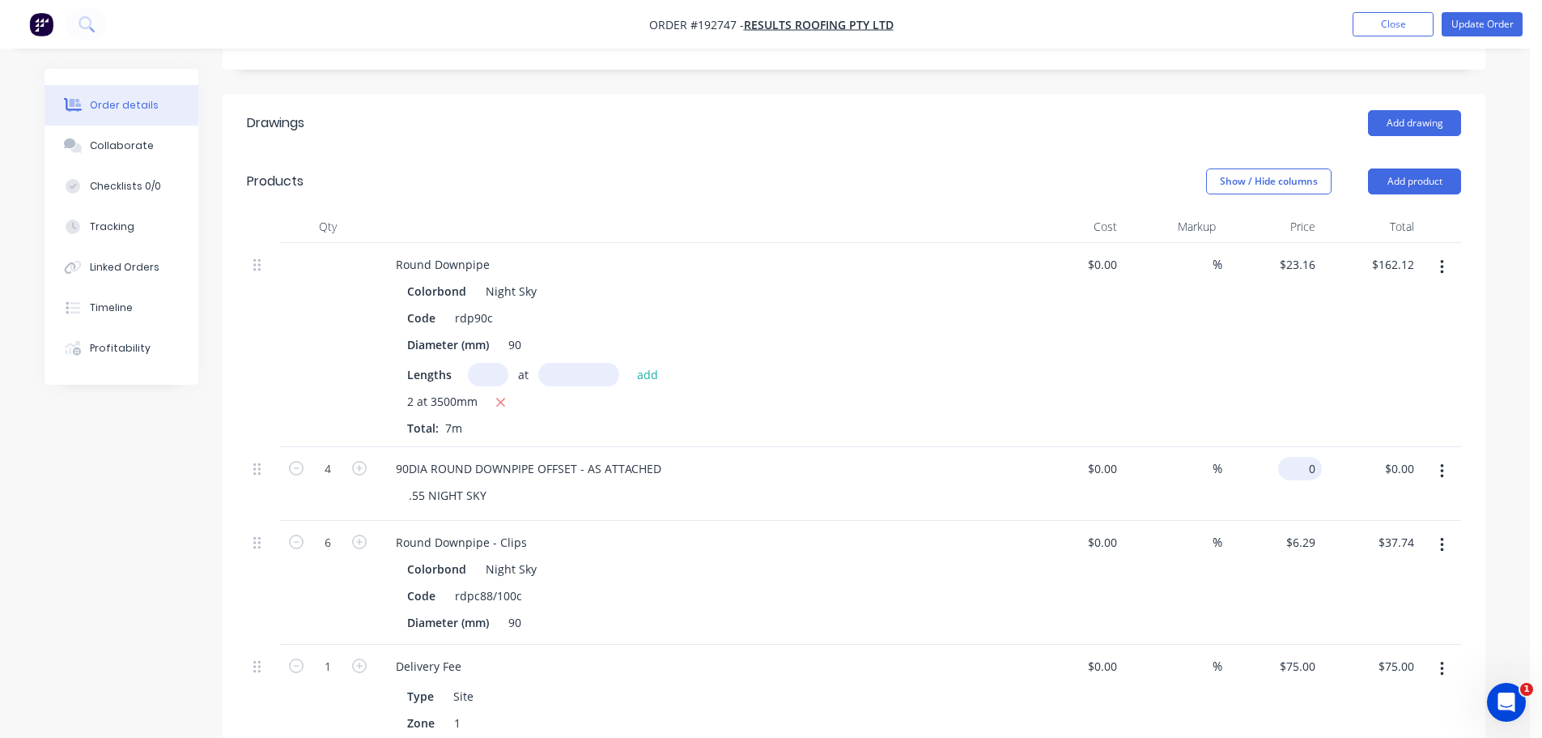
click at [1313, 457] on input "0" at bounding box center [1303, 468] width 37 height 23
click at [549, 457] on div "90DIA ROUND DOWNPIPE OFFSET - AS ATTACHED" at bounding box center [528, 468] width 291 height 23
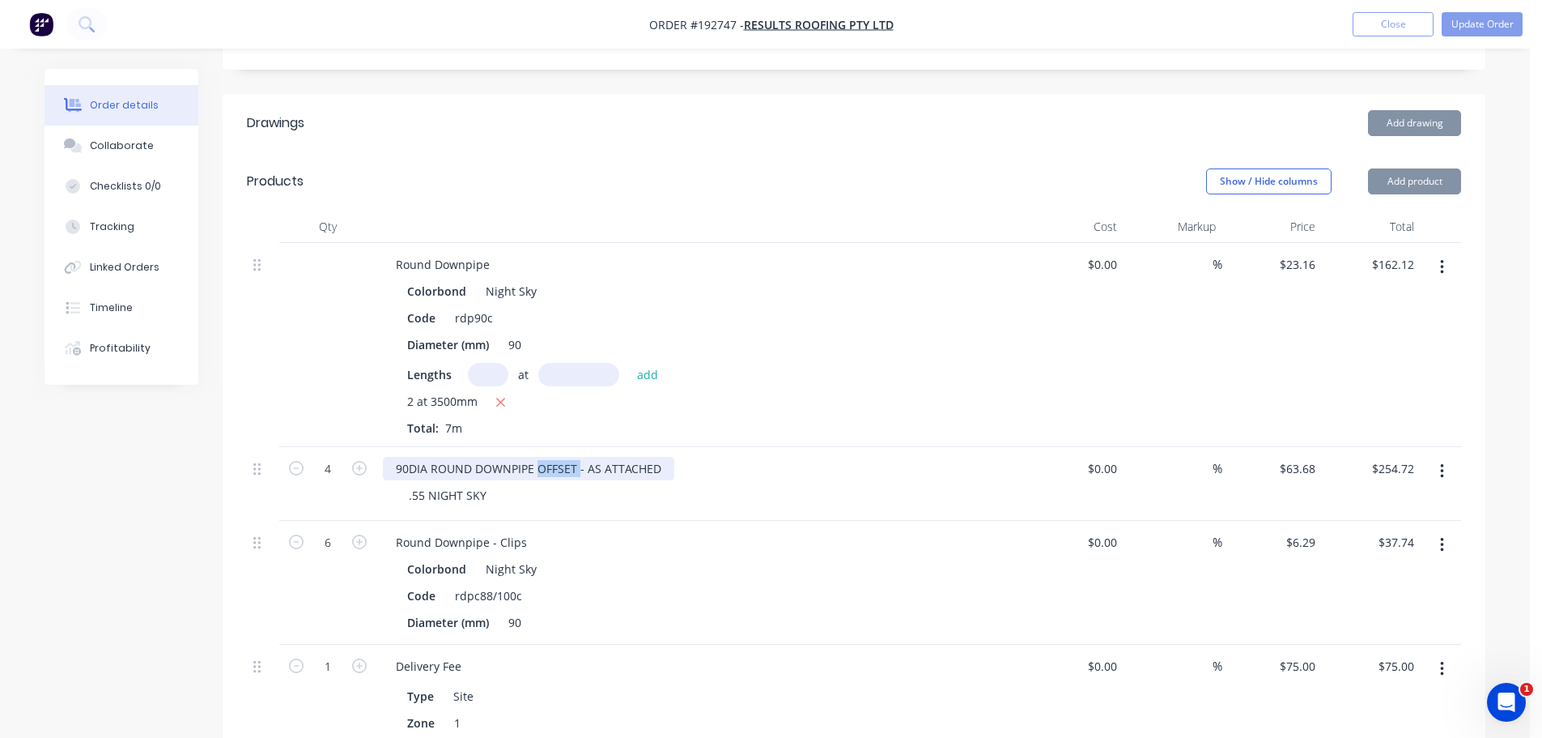
click at [549, 457] on div "90DIA ROUND DOWNPIPE OFFSET - AS ATTACHED" at bounding box center [528, 468] width 291 height 23
click at [559, 457] on div "90DIA ROUND DOWNPIPE OFFSET - AS ATTACHED" at bounding box center [528, 468] width 291 height 23
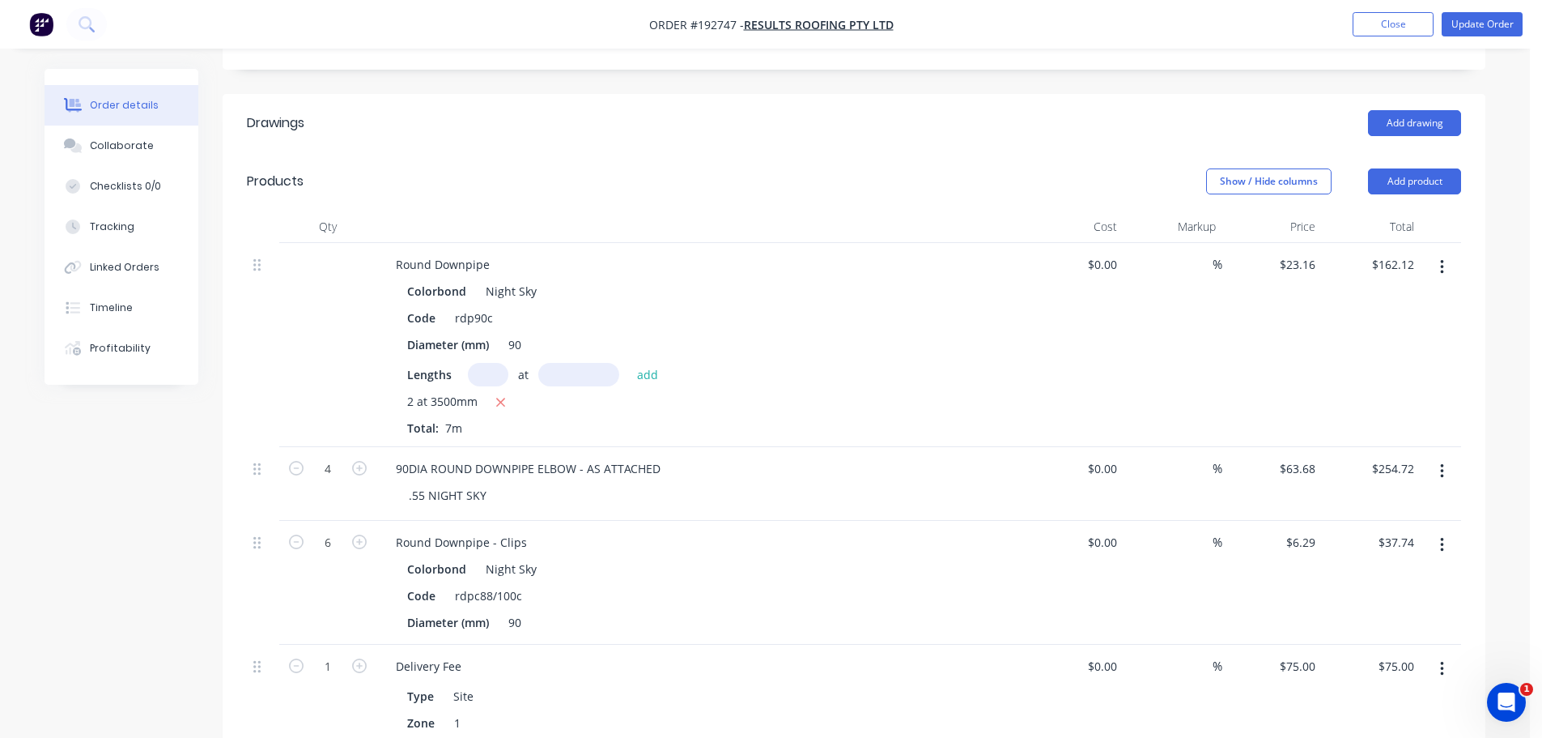
click at [109, 572] on div "Created by Taylor Created 15/09/25 Required 17/09/25 Assigned to Add team membe…" at bounding box center [765, 437] width 1441 height 1547
click at [1117, 94] on header "Drawings Add drawing" at bounding box center [854, 123] width 1263 height 58
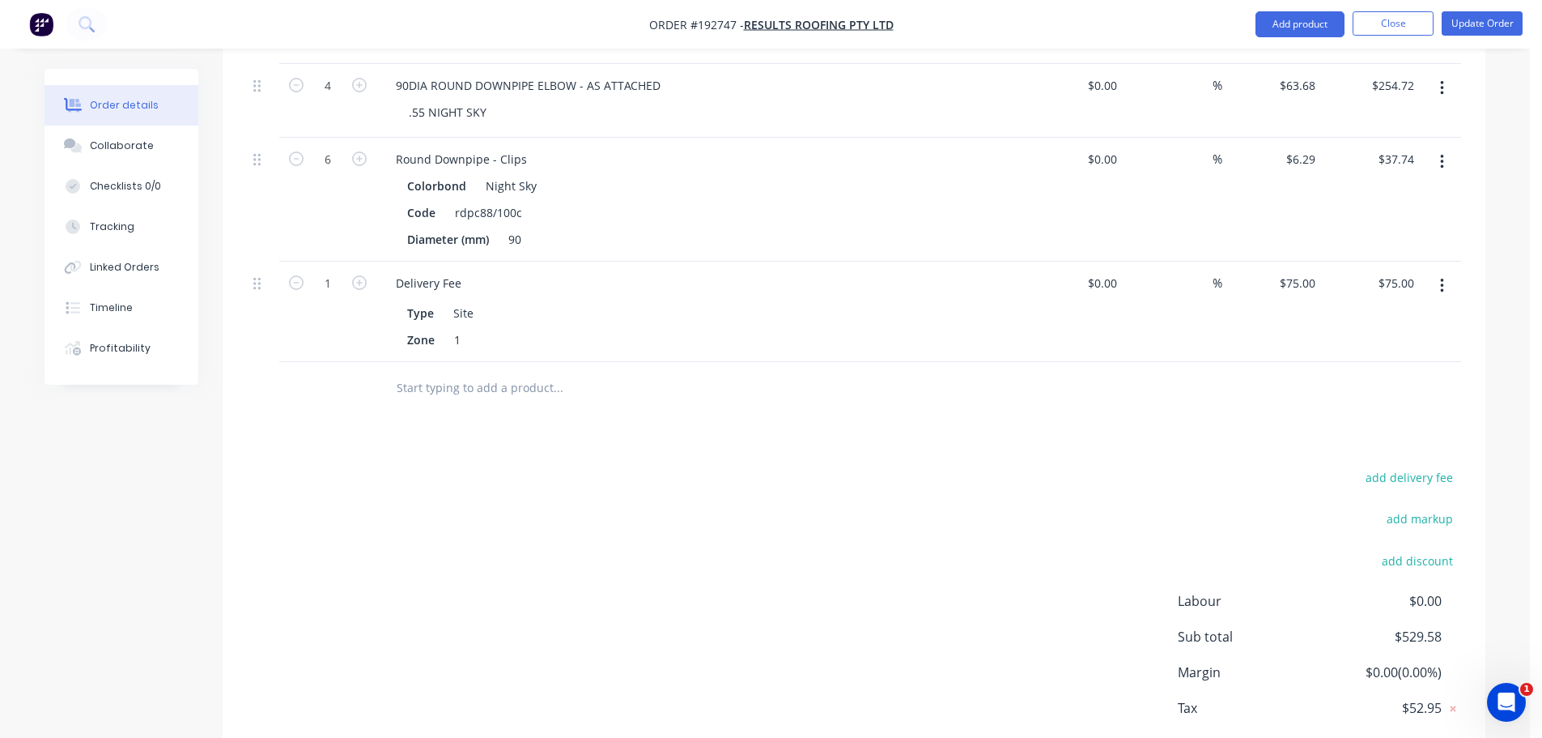
scroll to position [855, 0]
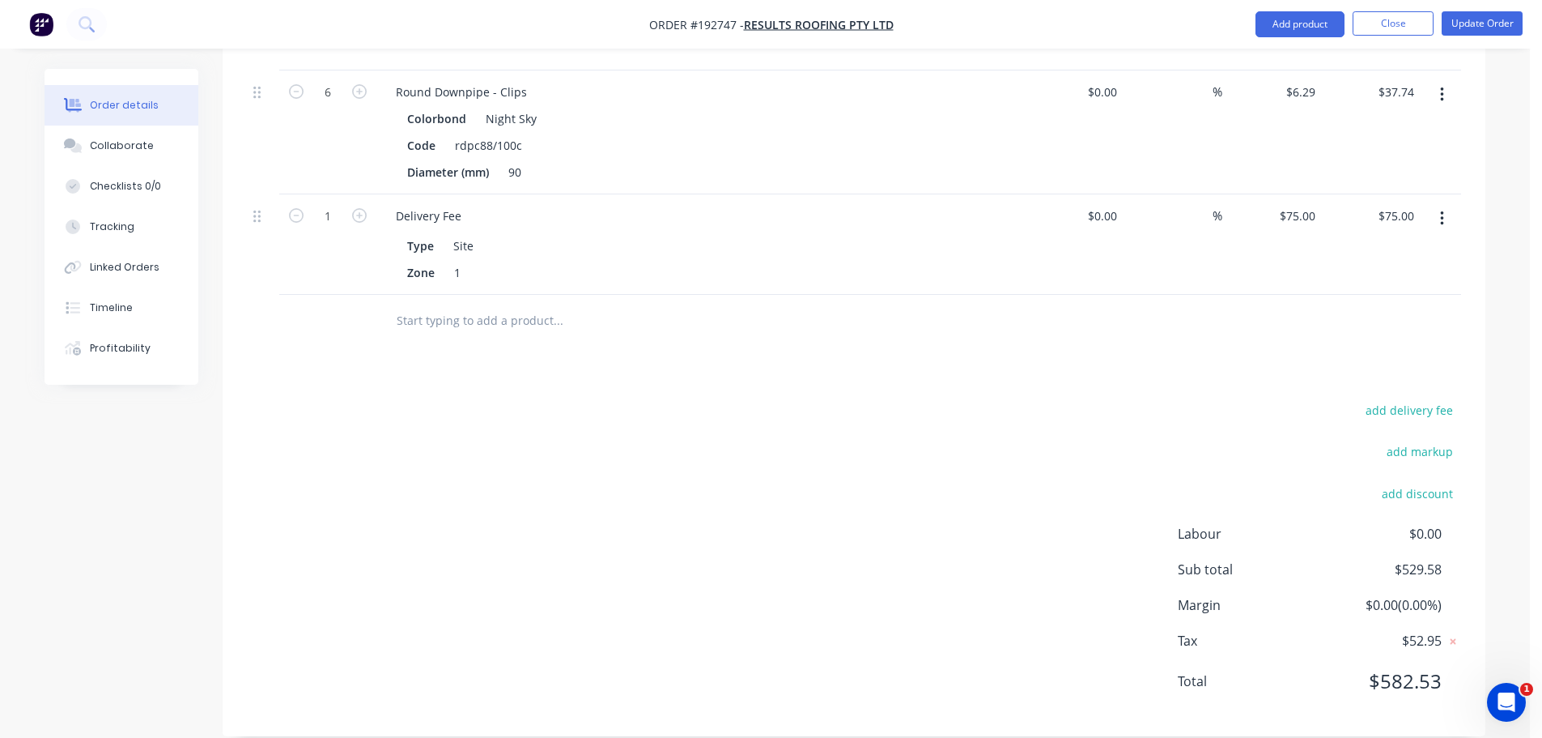
click at [953, 500] on div "add delivery fee add markup add discount Labour $0.00 Sub total $529.58 Margin …" at bounding box center [854, 555] width 1215 height 313
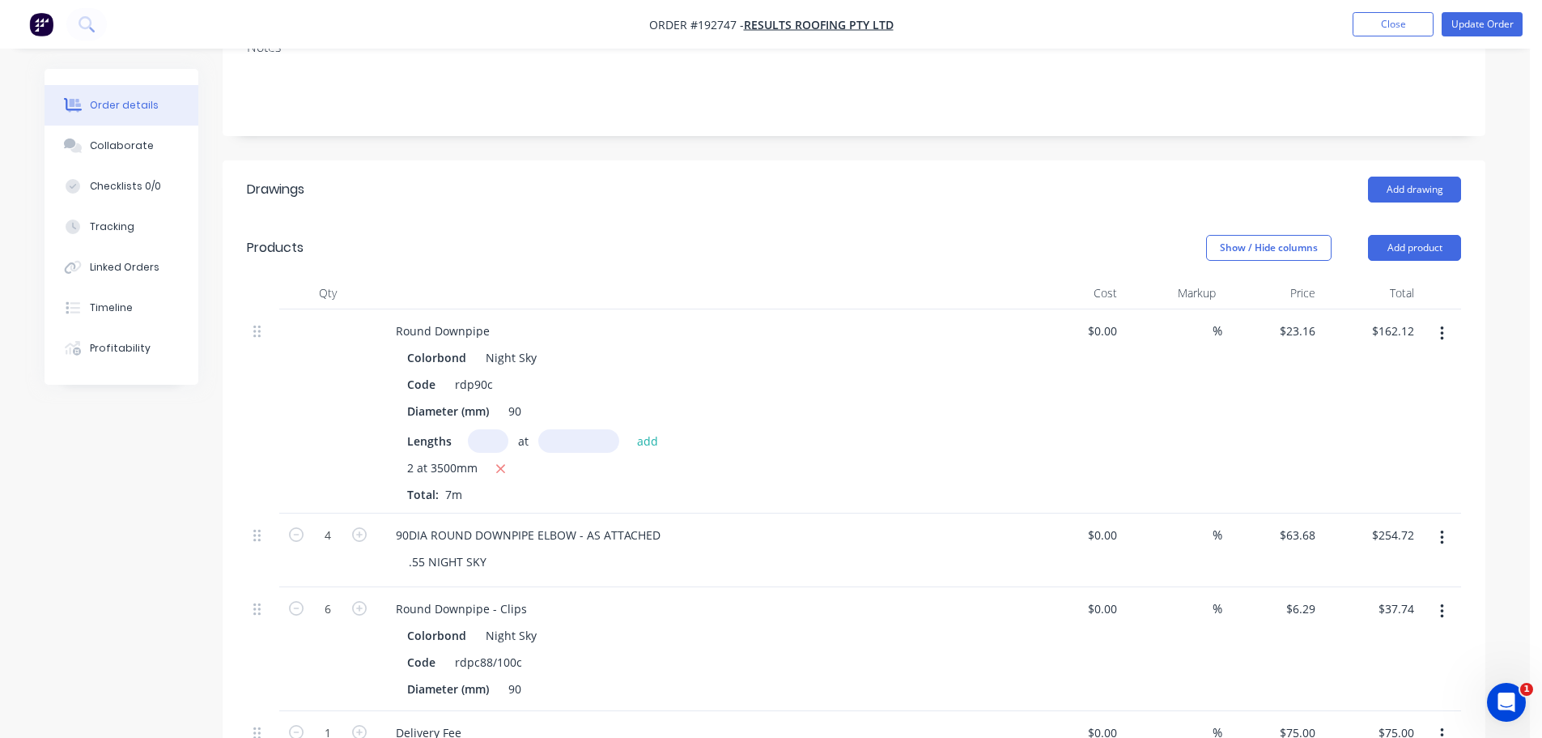
scroll to position [288, 0]
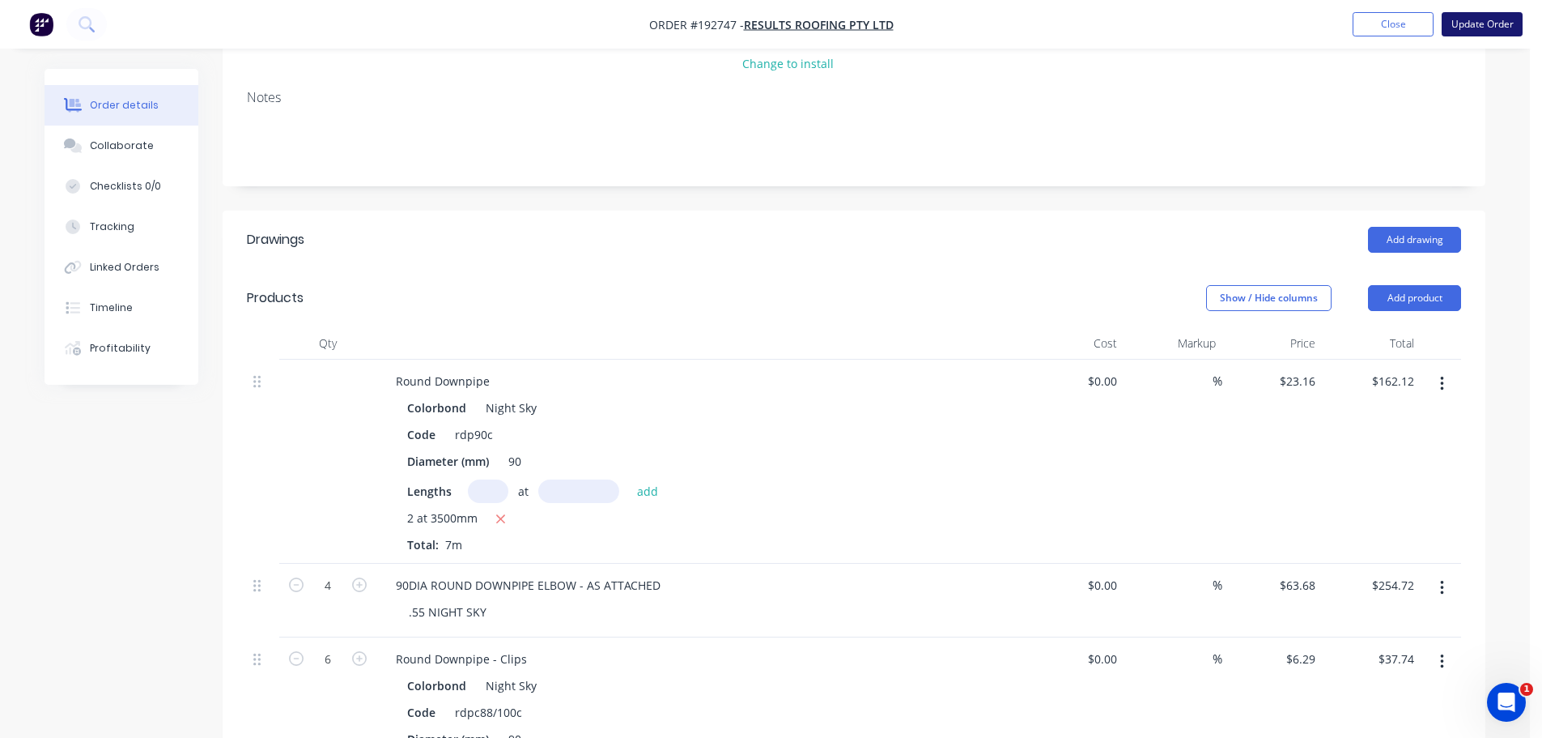
click at [1511, 27] on button "Update Order" at bounding box center [1482, 24] width 81 height 24
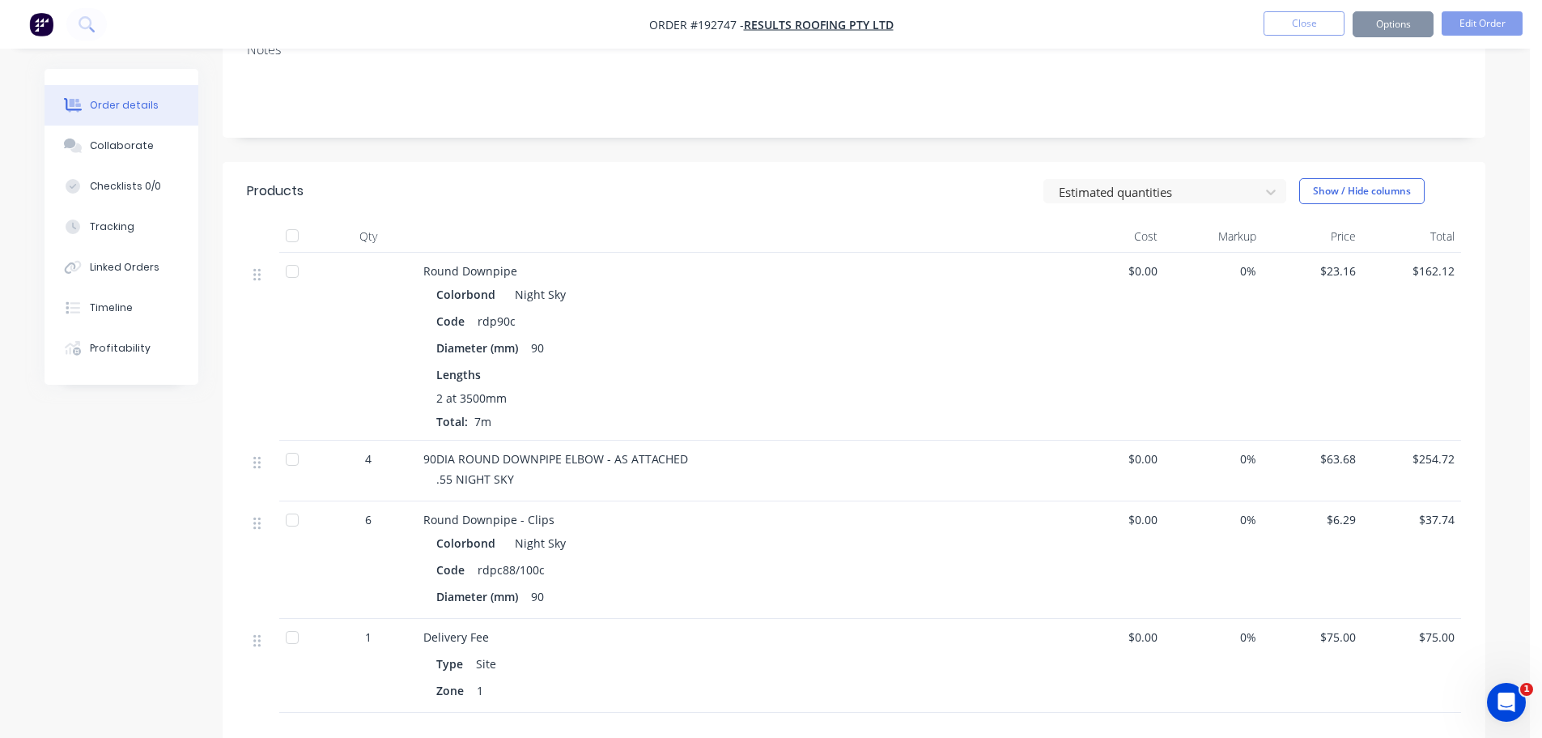
scroll to position [0, 0]
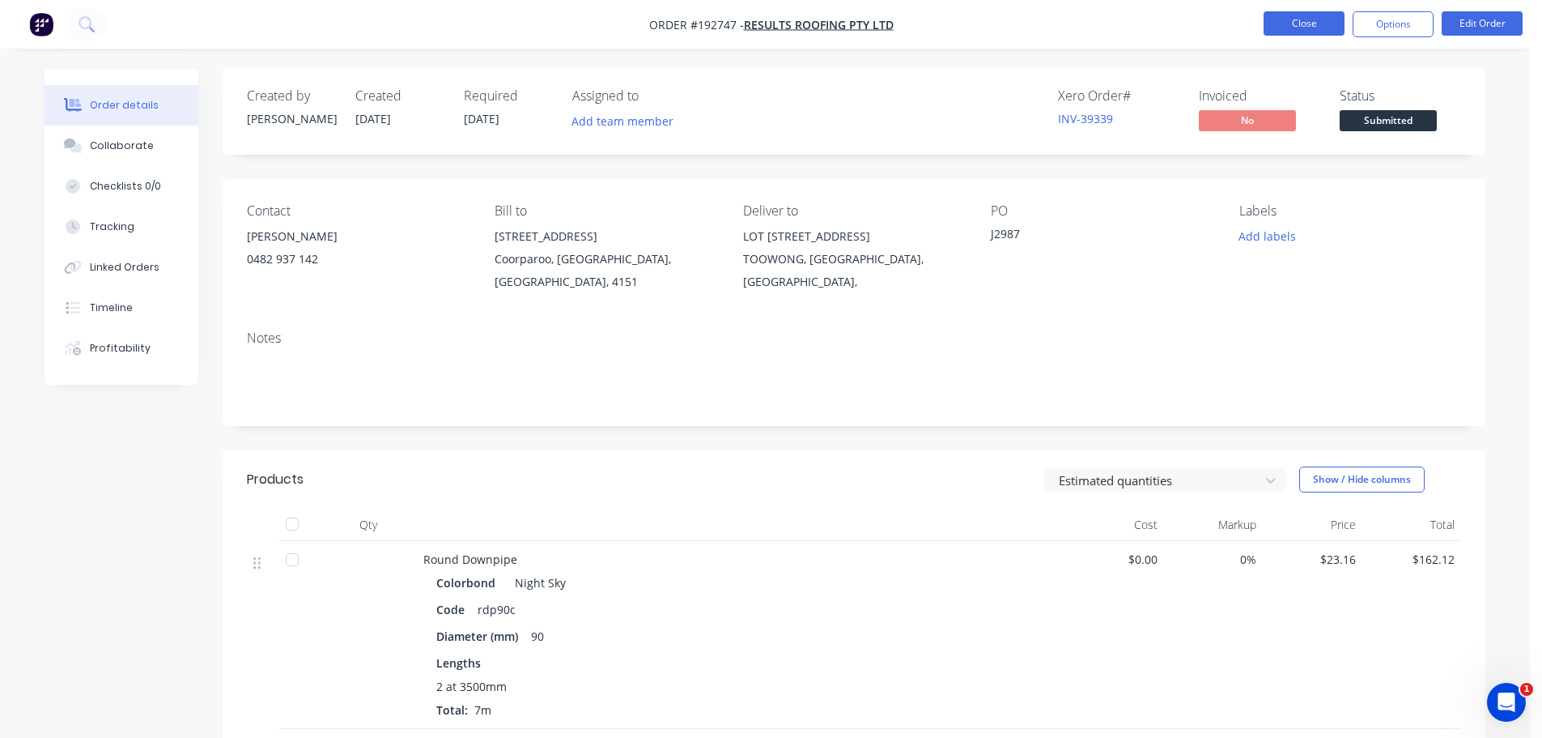
click at [1285, 22] on button "Close" at bounding box center [1304, 23] width 81 height 24
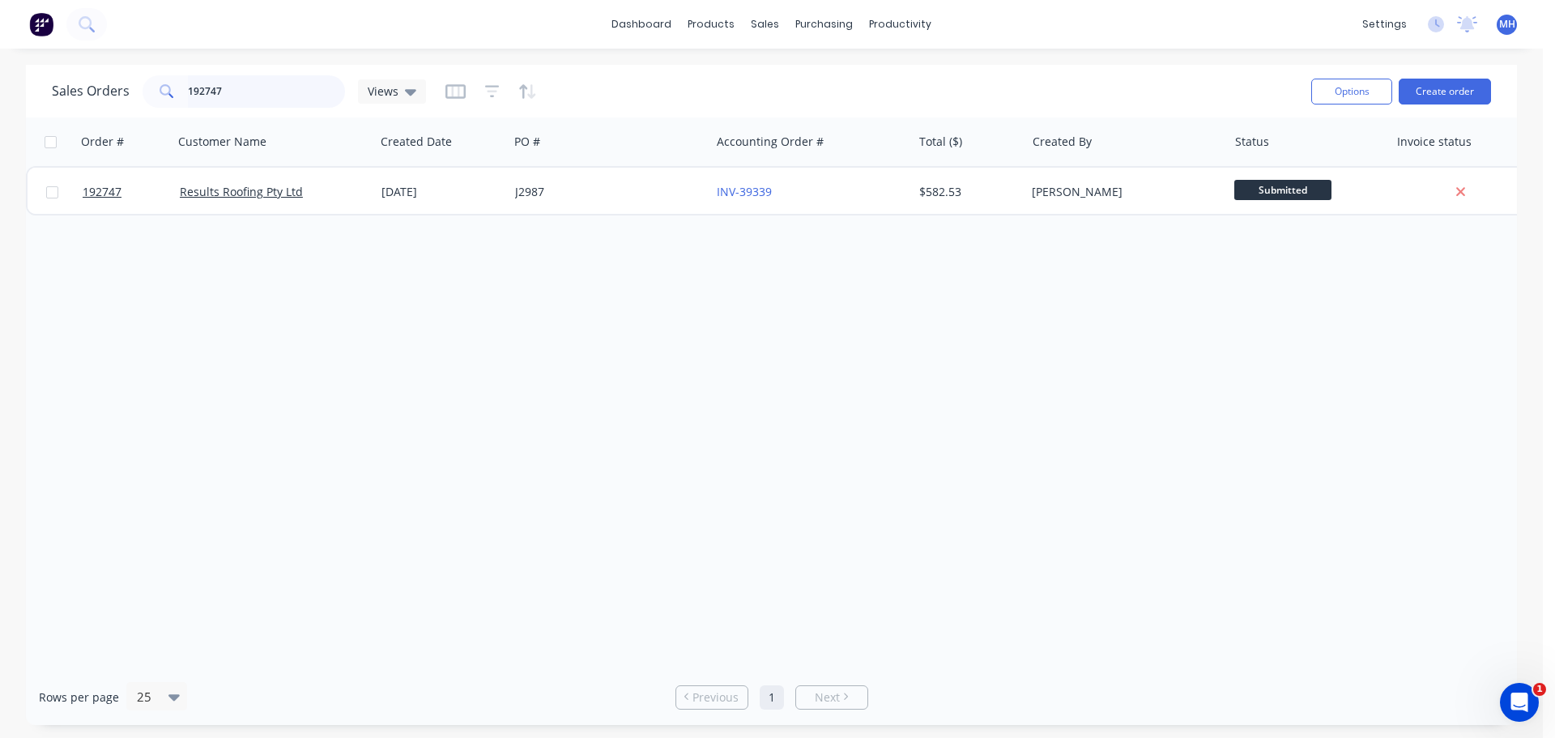
click at [263, 79] on input "192747" at bounding box center [267, 91] width 158 height 32
click at [681, 95] on div "Sales Orders 192269 Views" at bounding box center [675, 91] width 1246 height 40
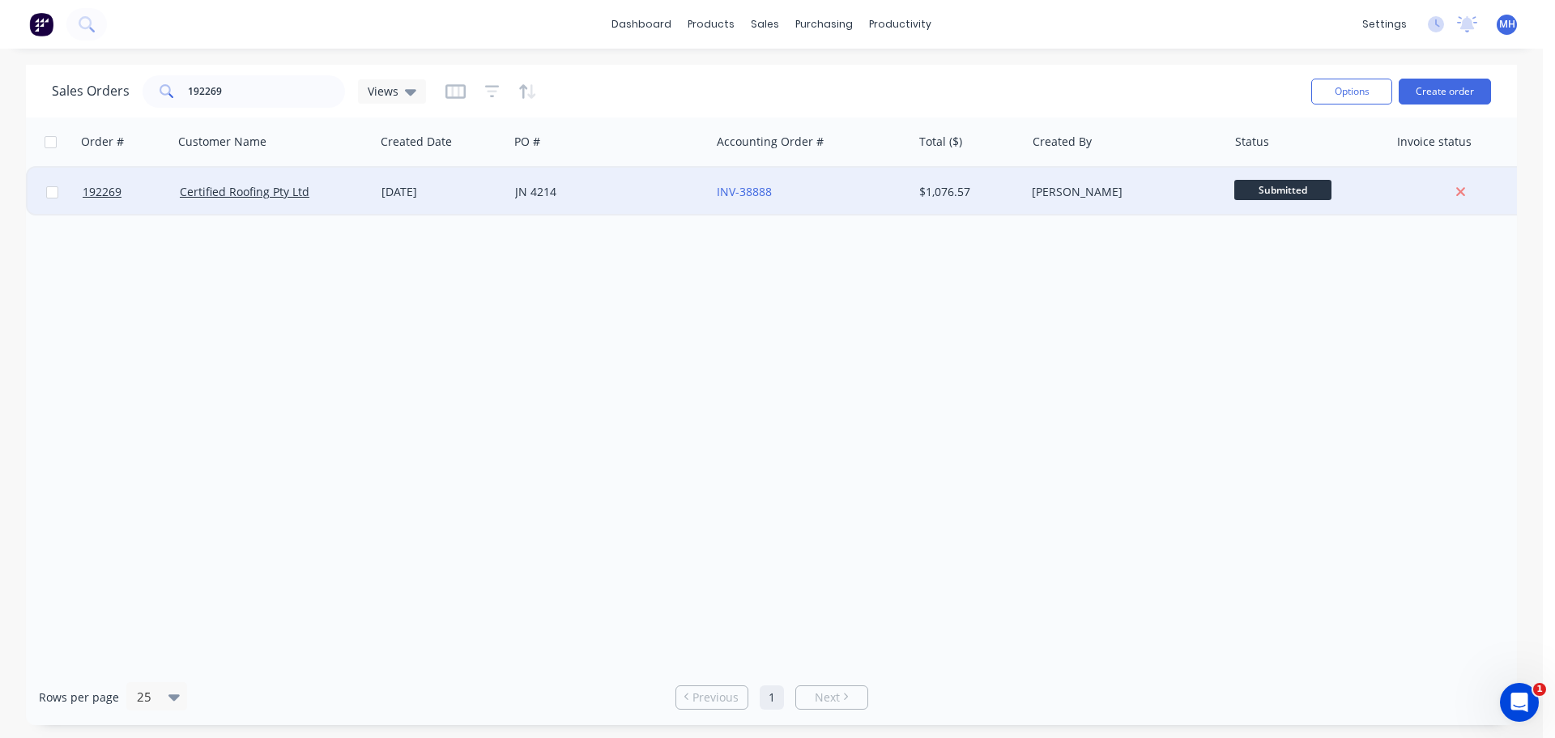
click at [445, 196] on div "[DATE]" at bounding box center [441, 192] width 121 height 16
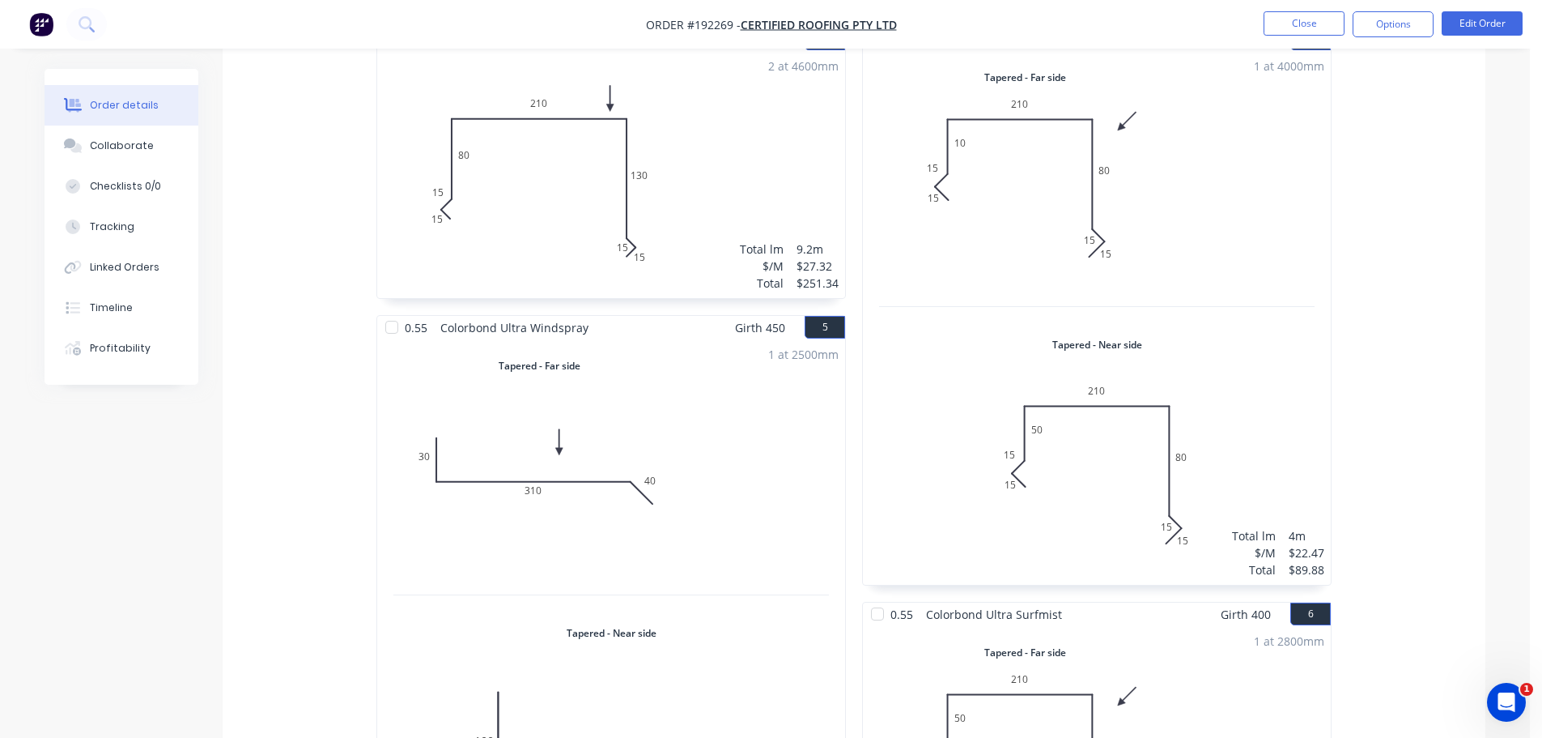
scroll to position [1457, 0]
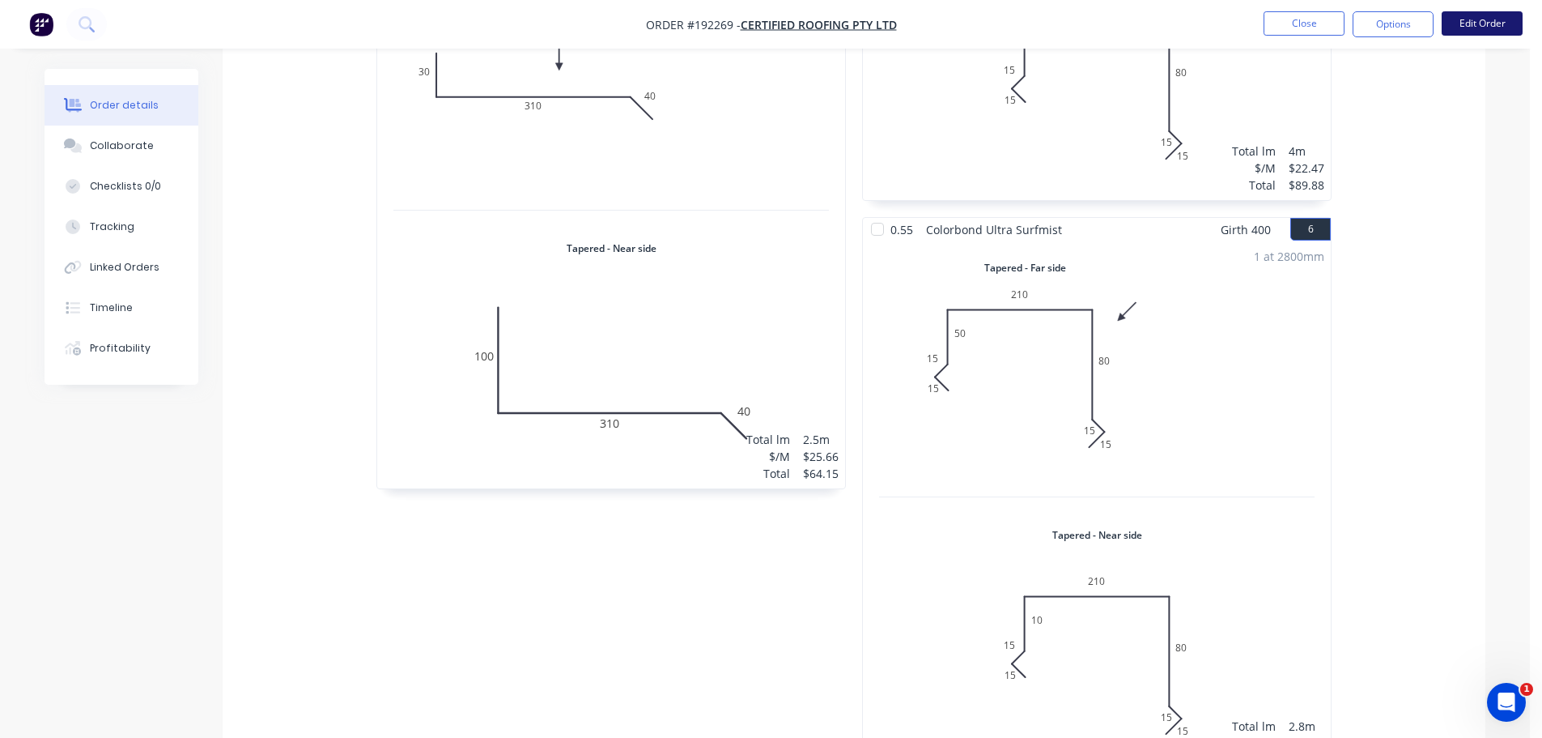
click at [1490, 15] on button "Edit Order" at bounding box center [1482, 23] width 81 height 24
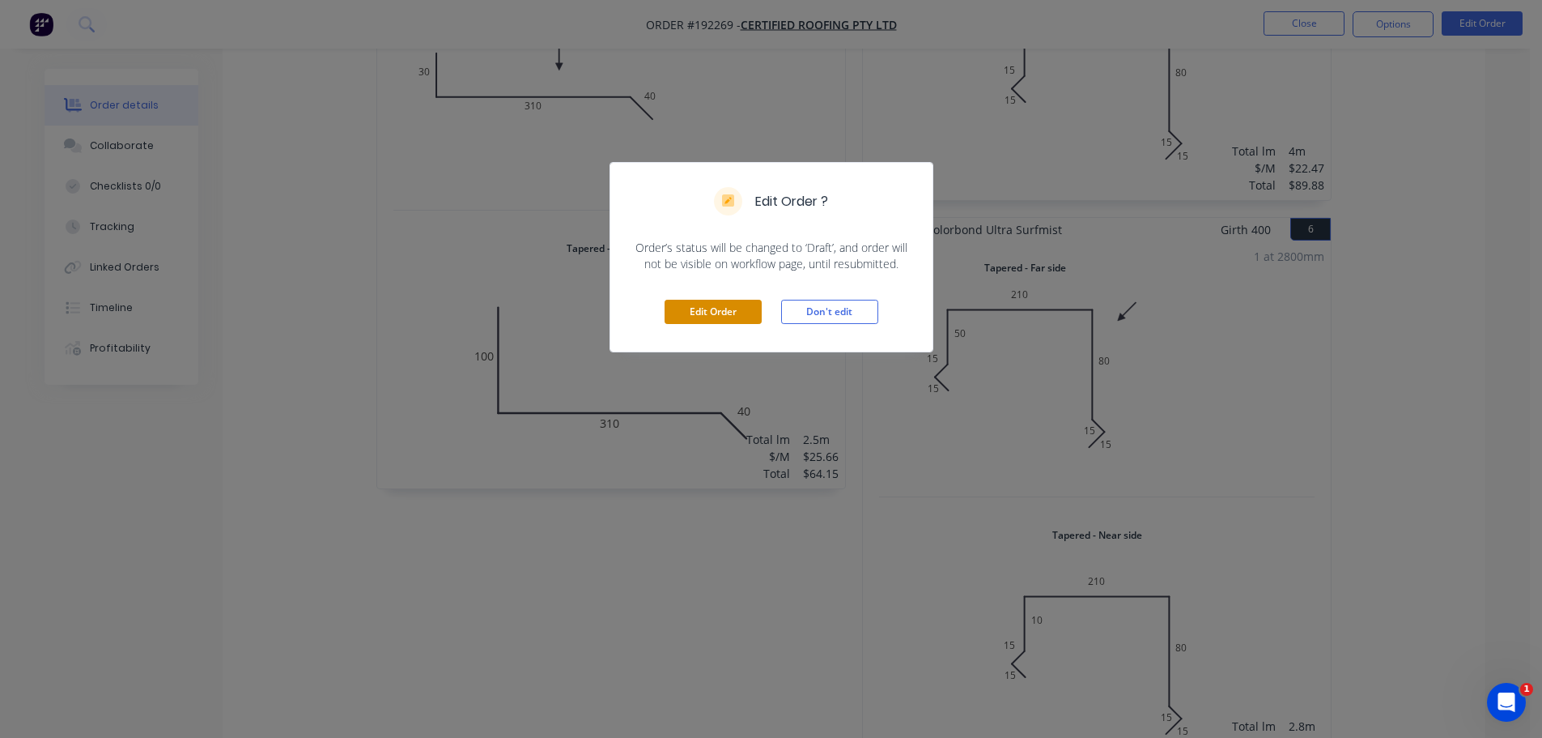
click at [725, 304] on button "Edit Order" at bounding box center [713, 312] width 97 height 24
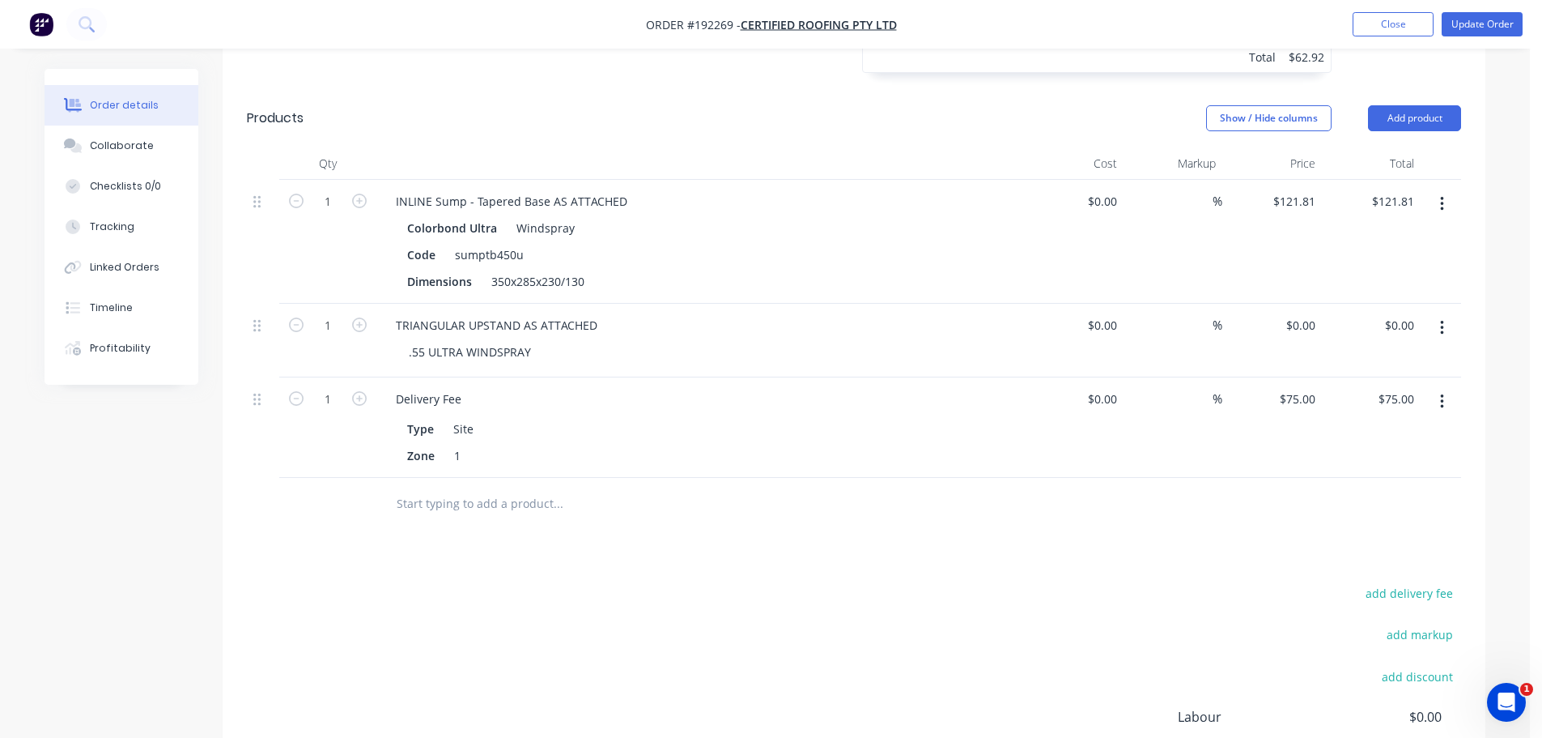
scroll to position [2191, 0]
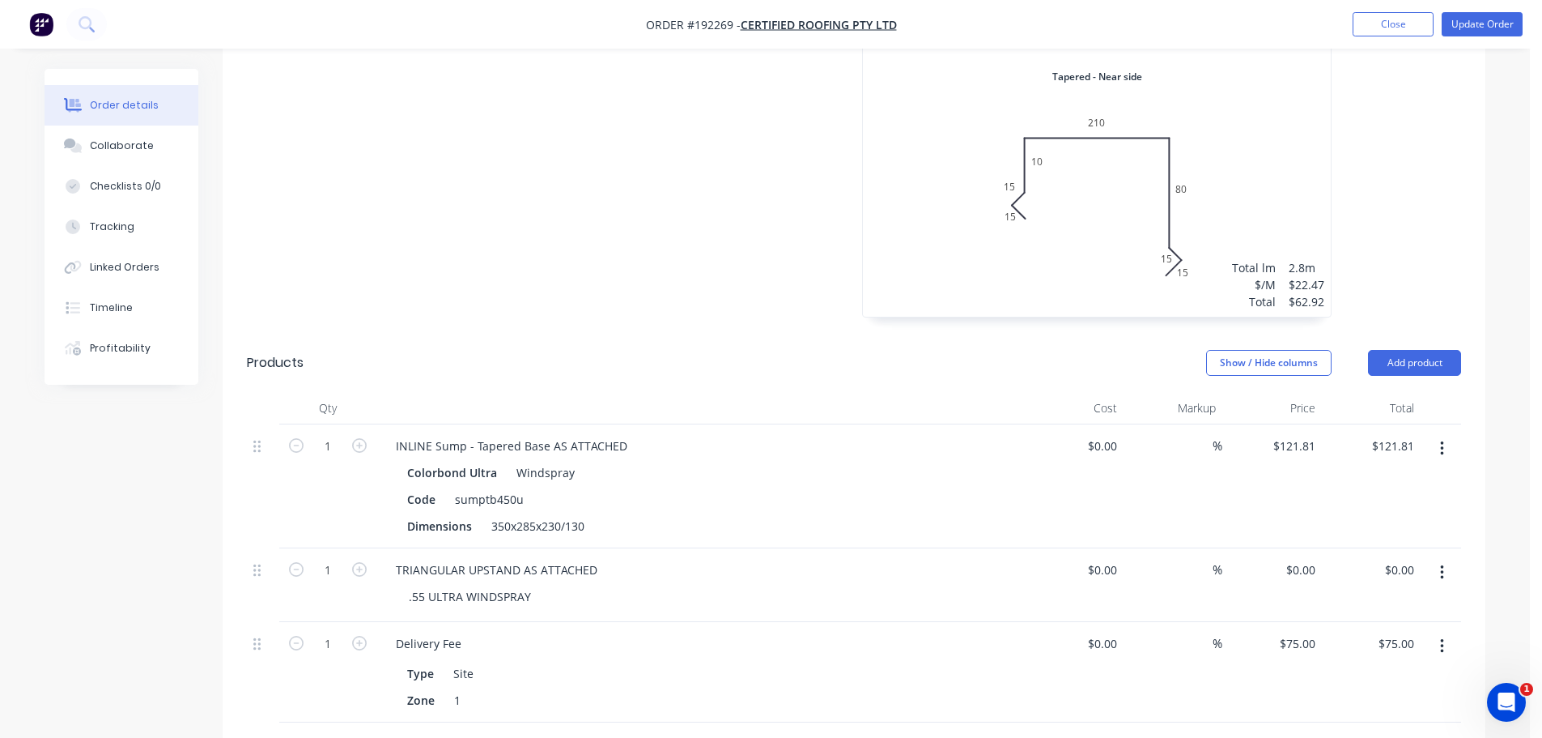
scroll to position [2029, 0]
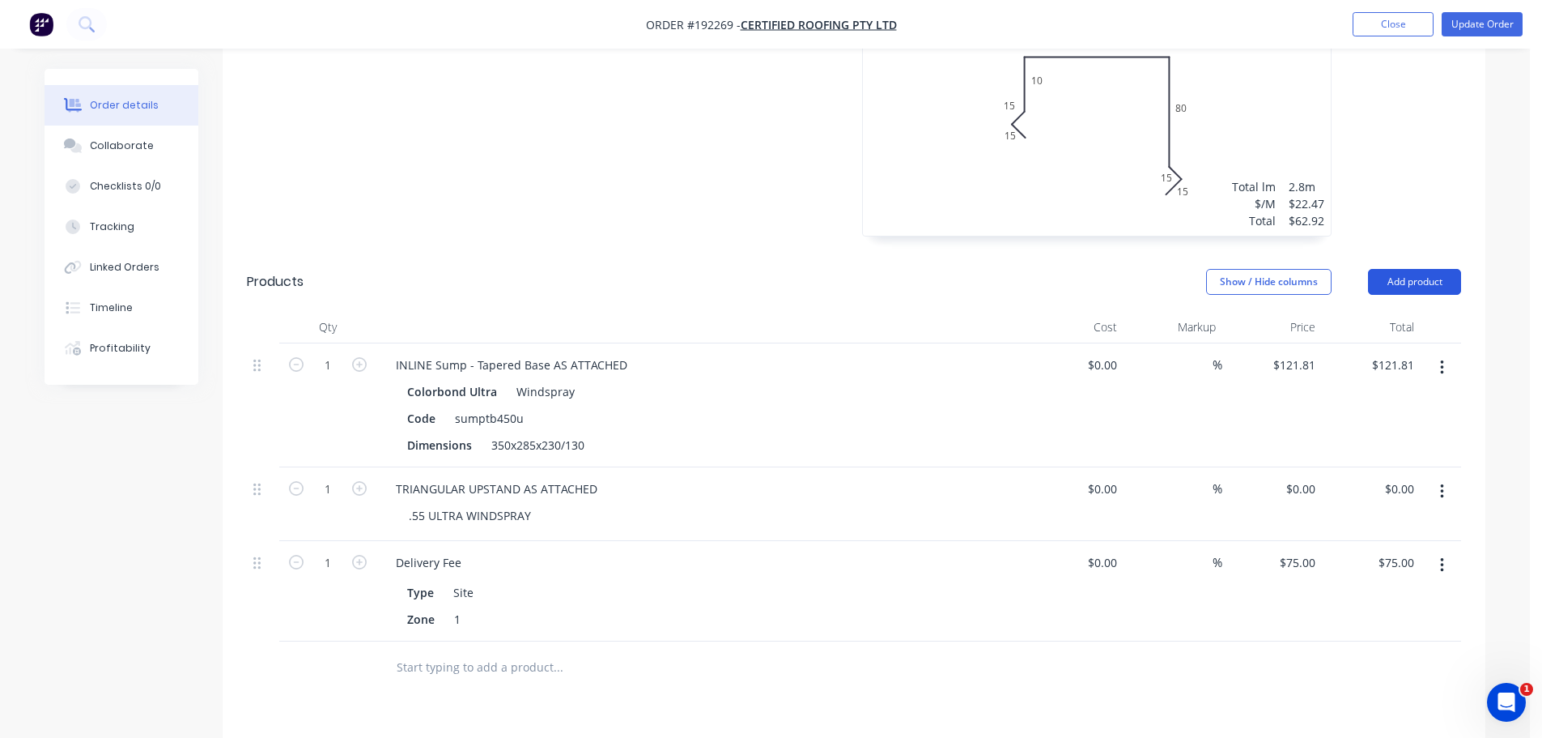
click at [1430, 269] on button "Add product" at bounding box center [1414, 282] width 93 height 26
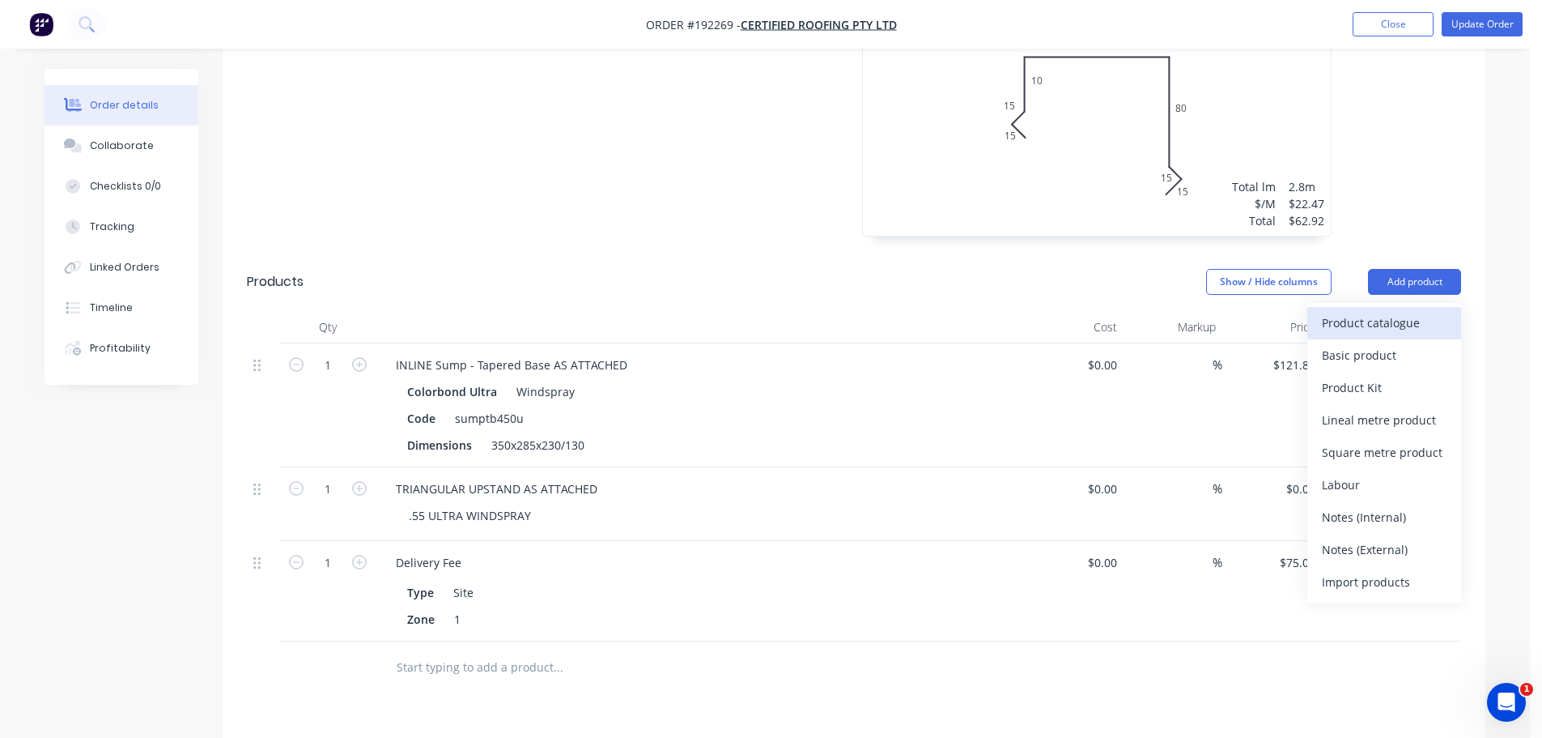
click at [1401, 311] on div "Product catalogue" at bounding box center [1384, 322] width 125 height 23
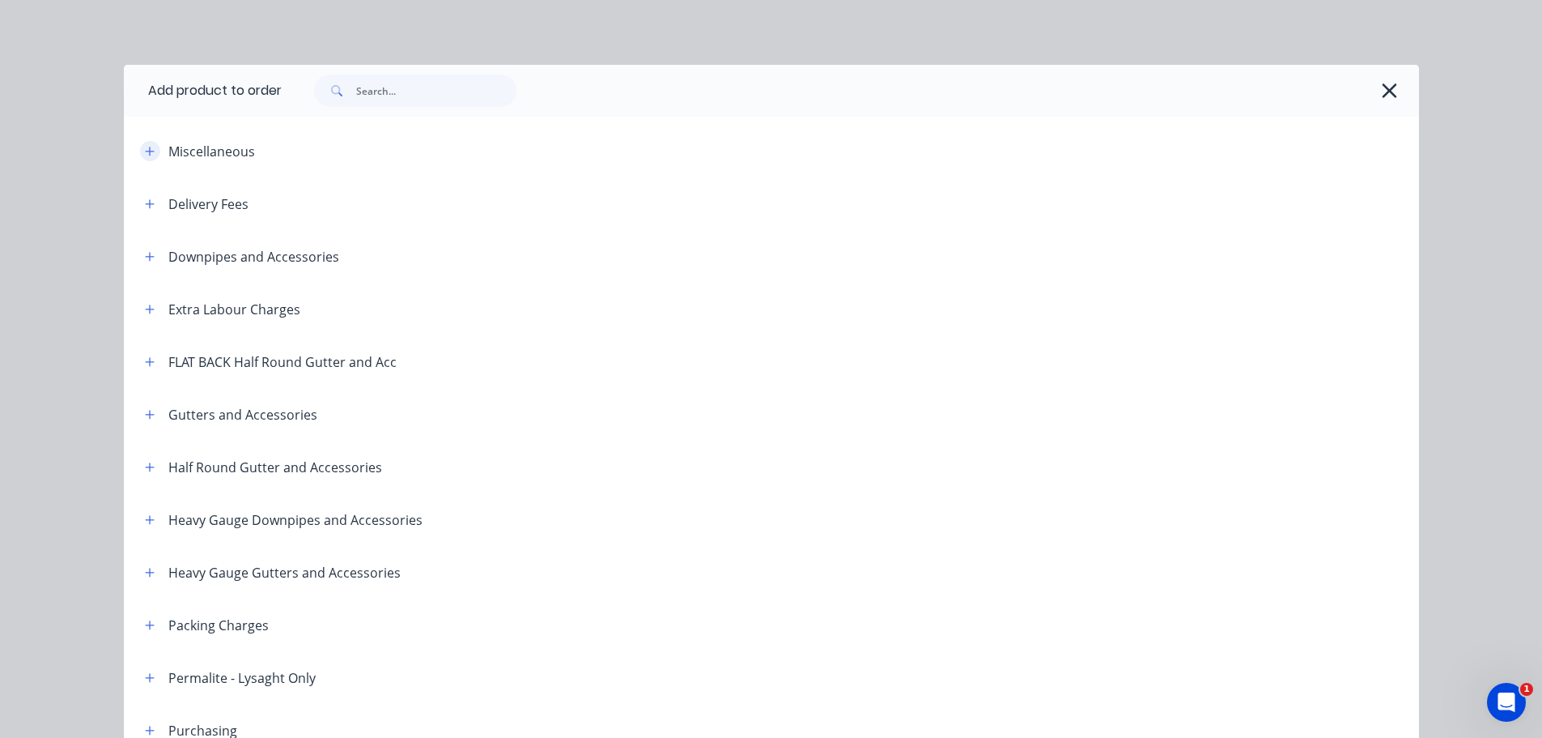
click at [145, 151] on icon "button" at bounding box center [149, 151] width 9 height 9
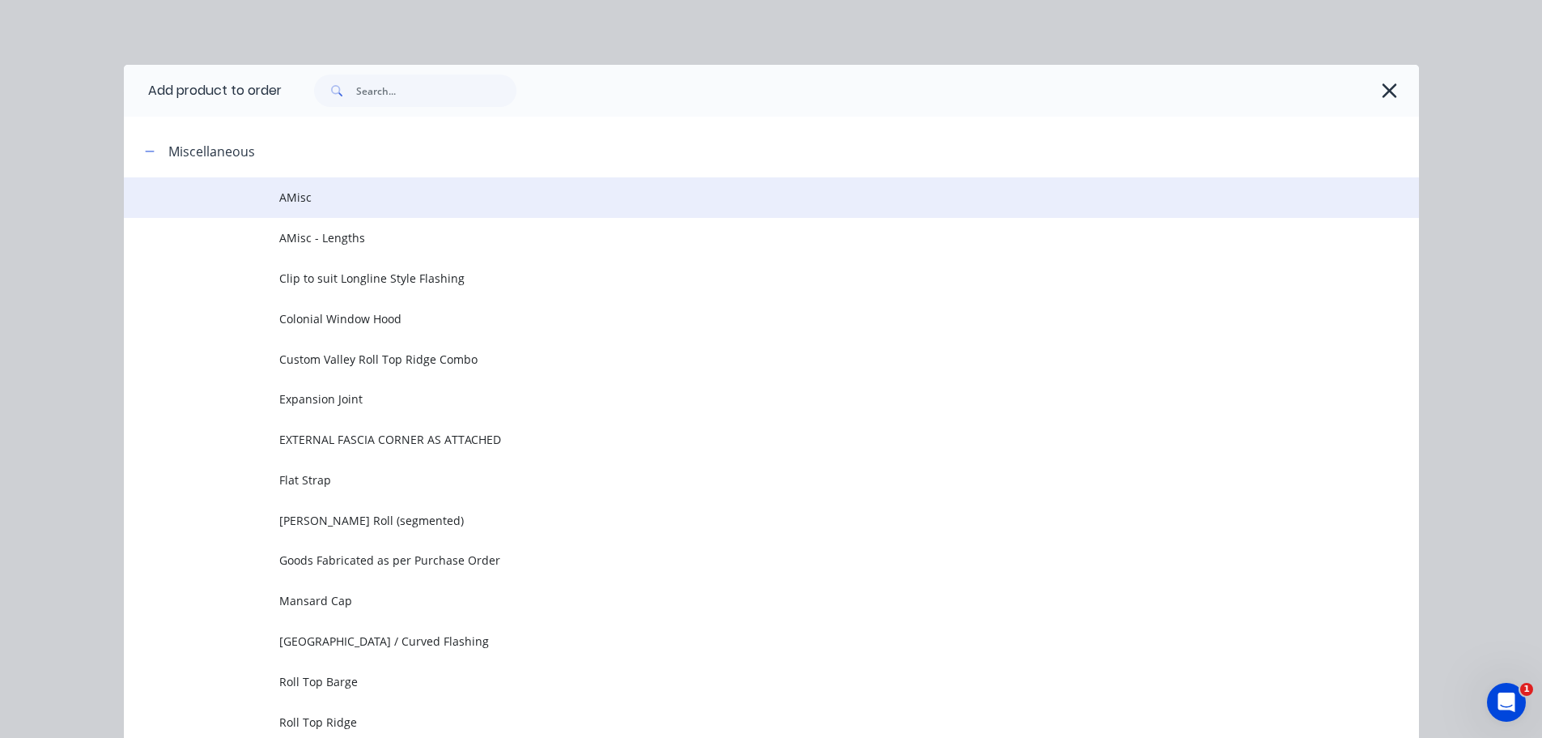
click at [397, 191] on span "AMisc" at bounding box center [735, 197] width 912 height 17
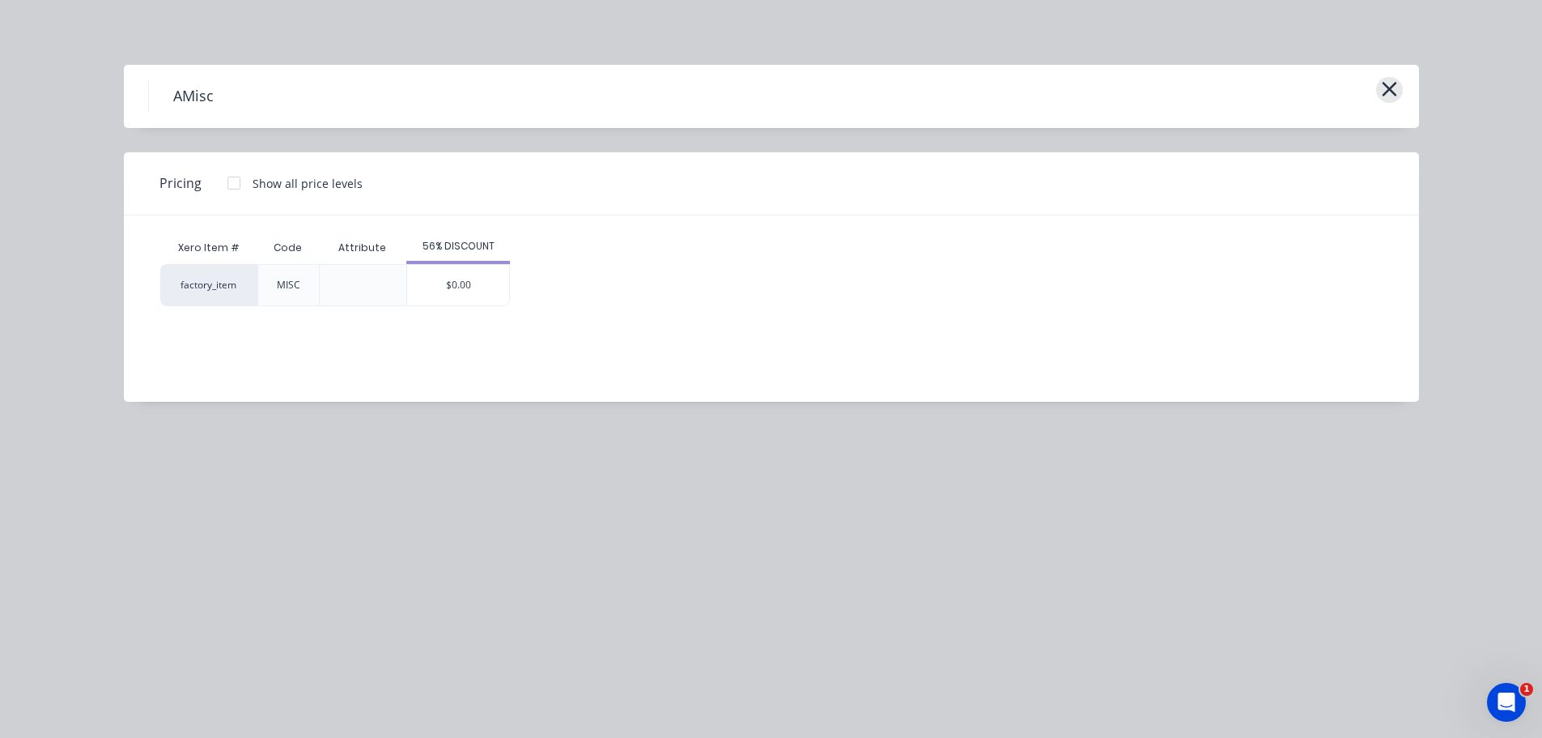
click at [1389, 88] on icon "button" at bounding box center [1389, 89] width 15 height 15
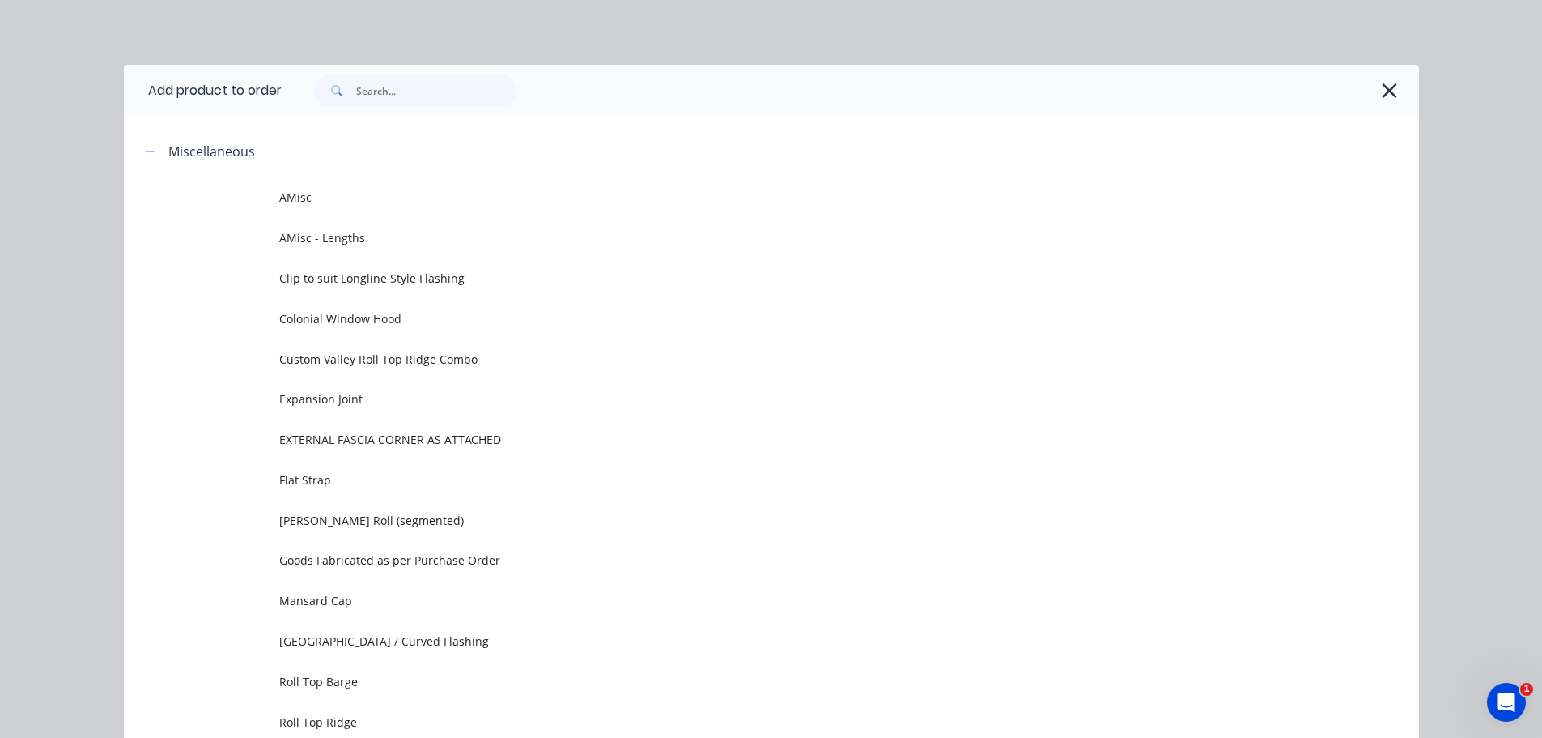
scroll to position [125, 0]
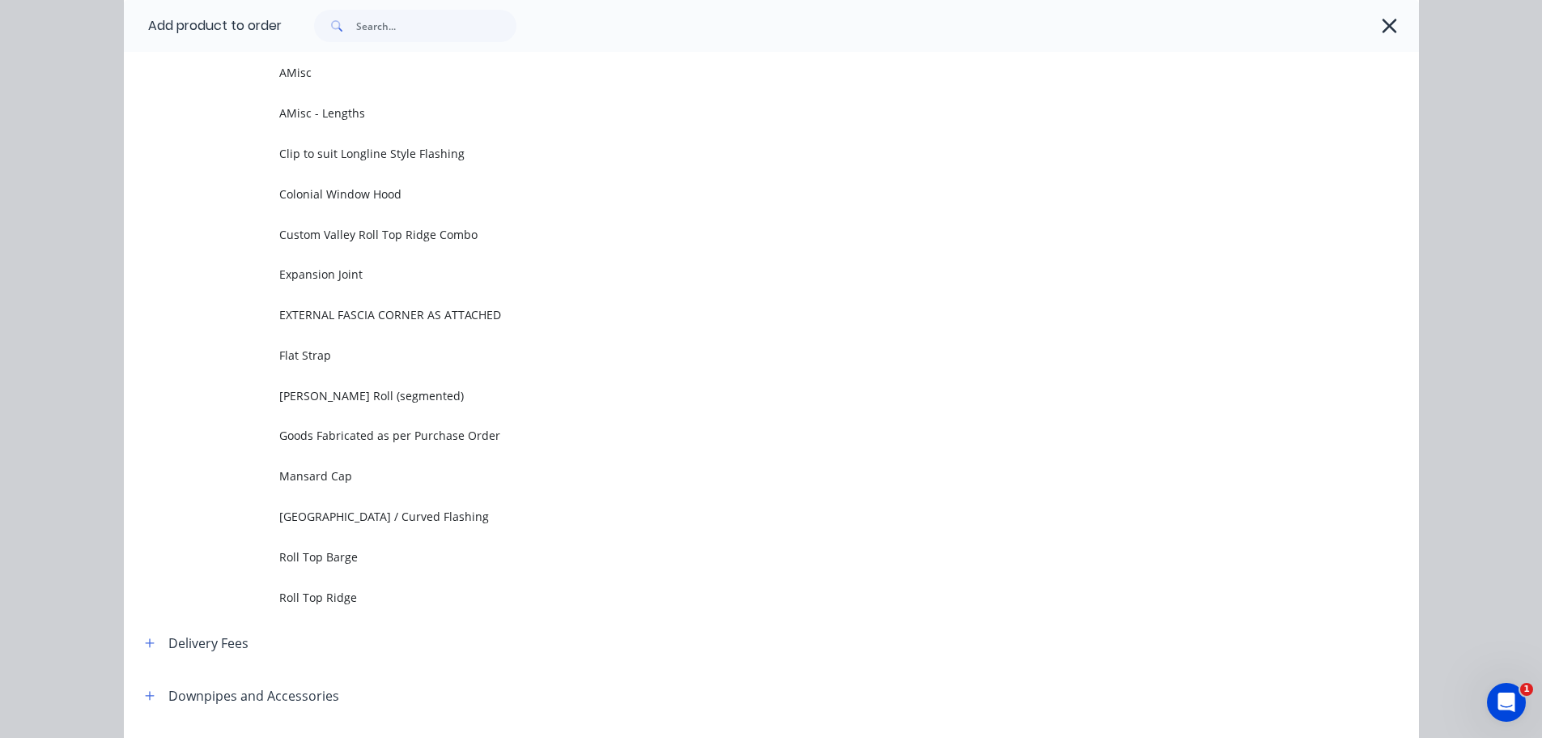
click at [1395, 30] on button "button" at bounding box center [1390, 26] width 26 height 26
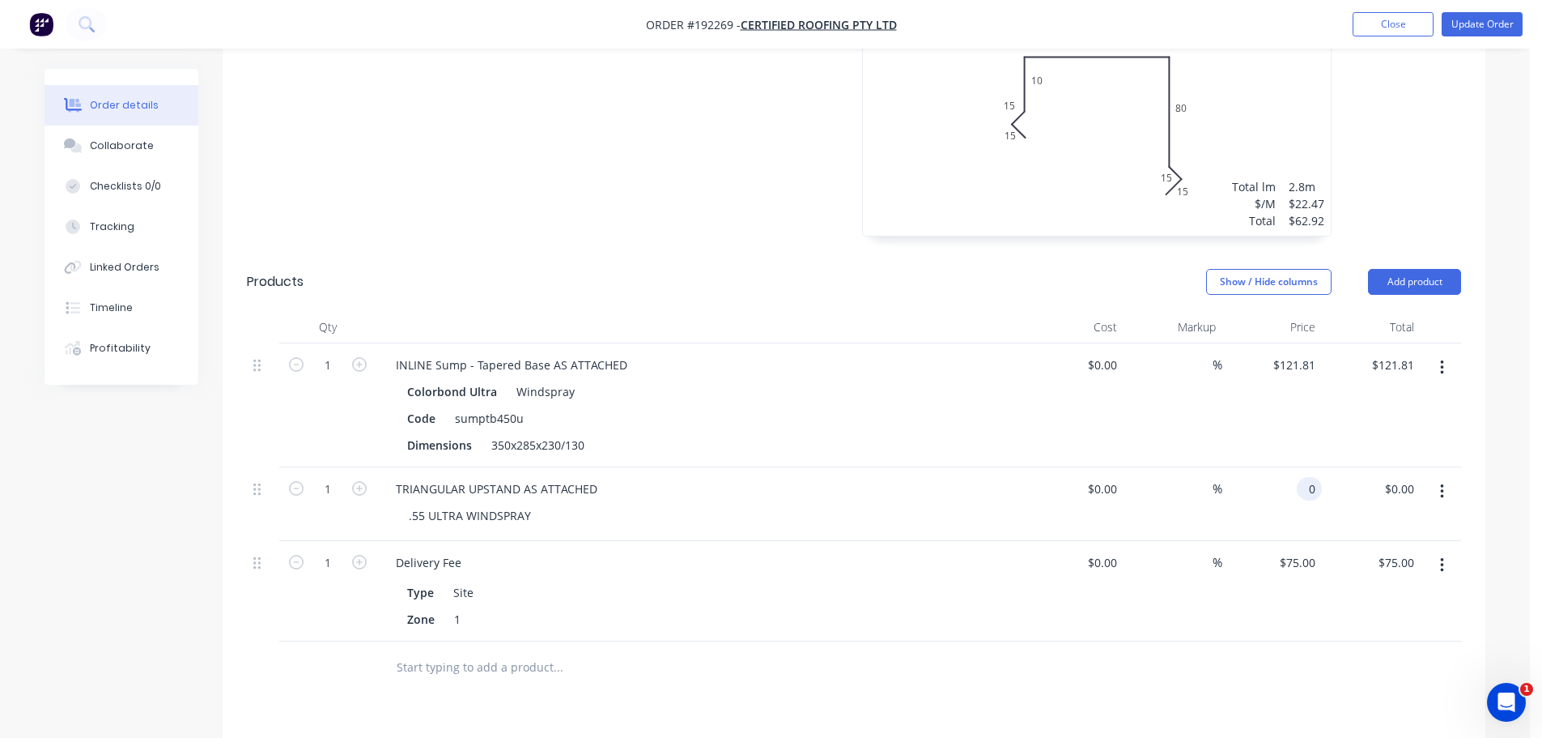
click at [1308, 477] on input "0" at bounding box center [1313, 488] width 19 height 23
click at [1499, 32] on button "Update Order" at bounding box center [1482, 24] width 81 height 24
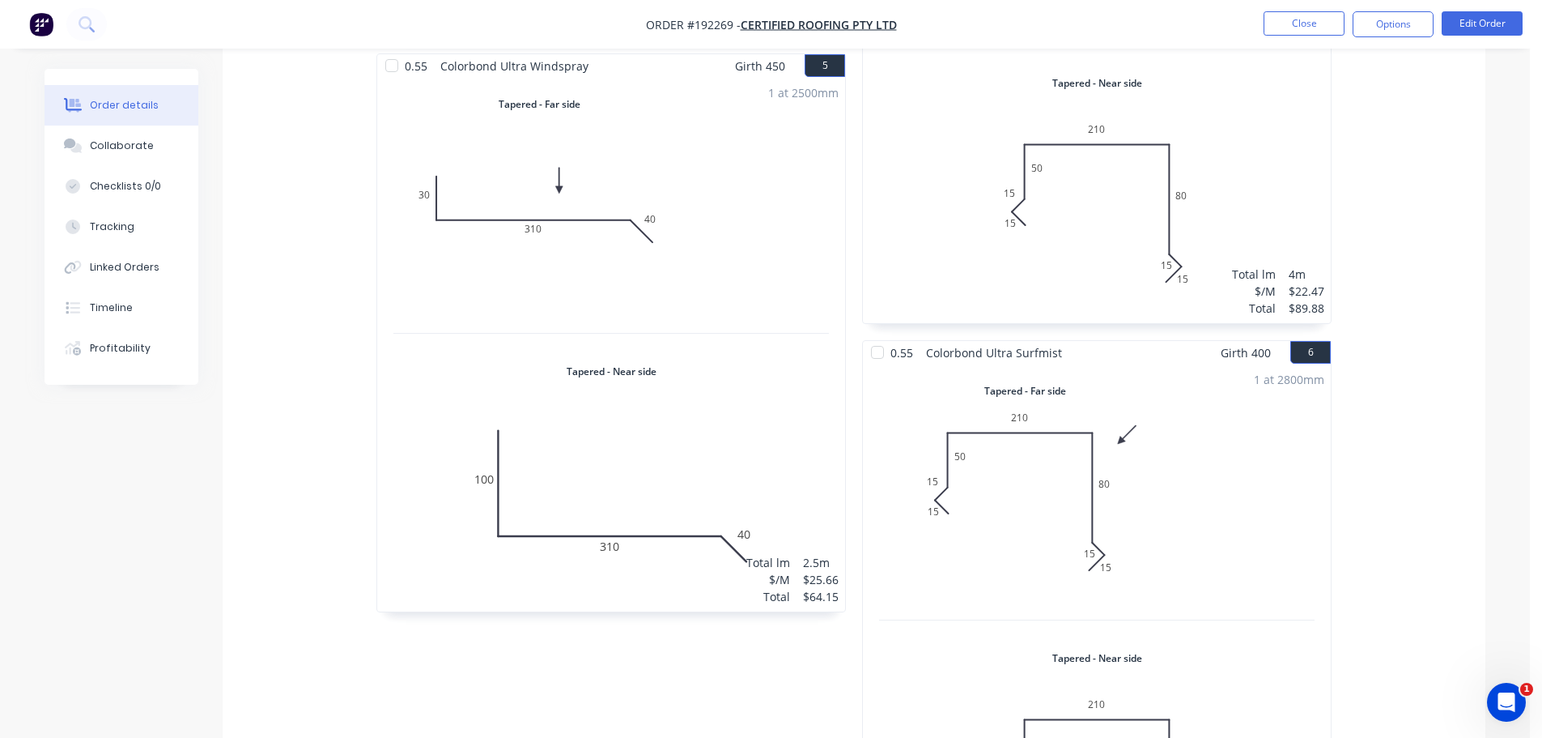
scroll to position [2124, 0]
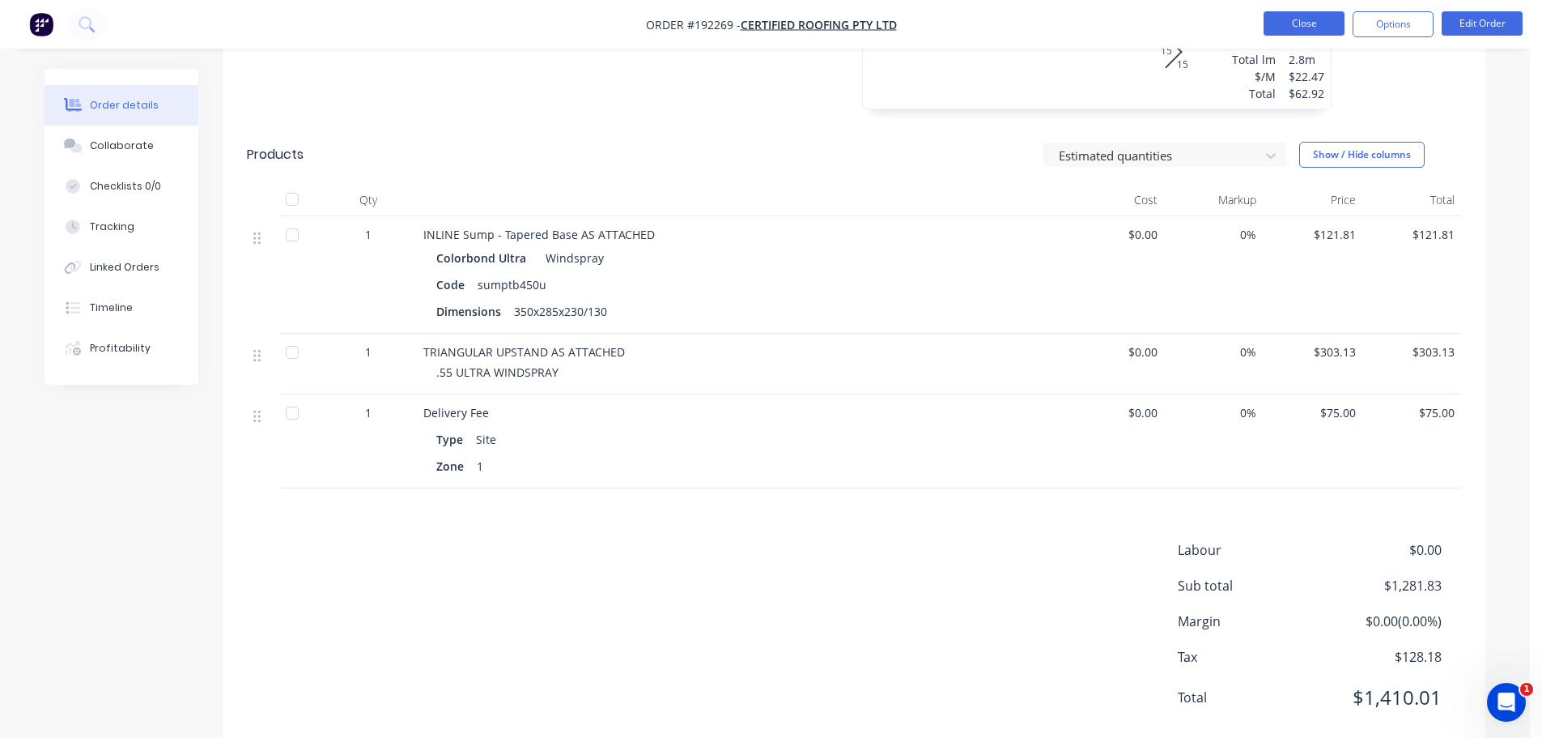
click at [1306, 25] on button "Close" at bounding box center [1304, 23] width 81 height 24
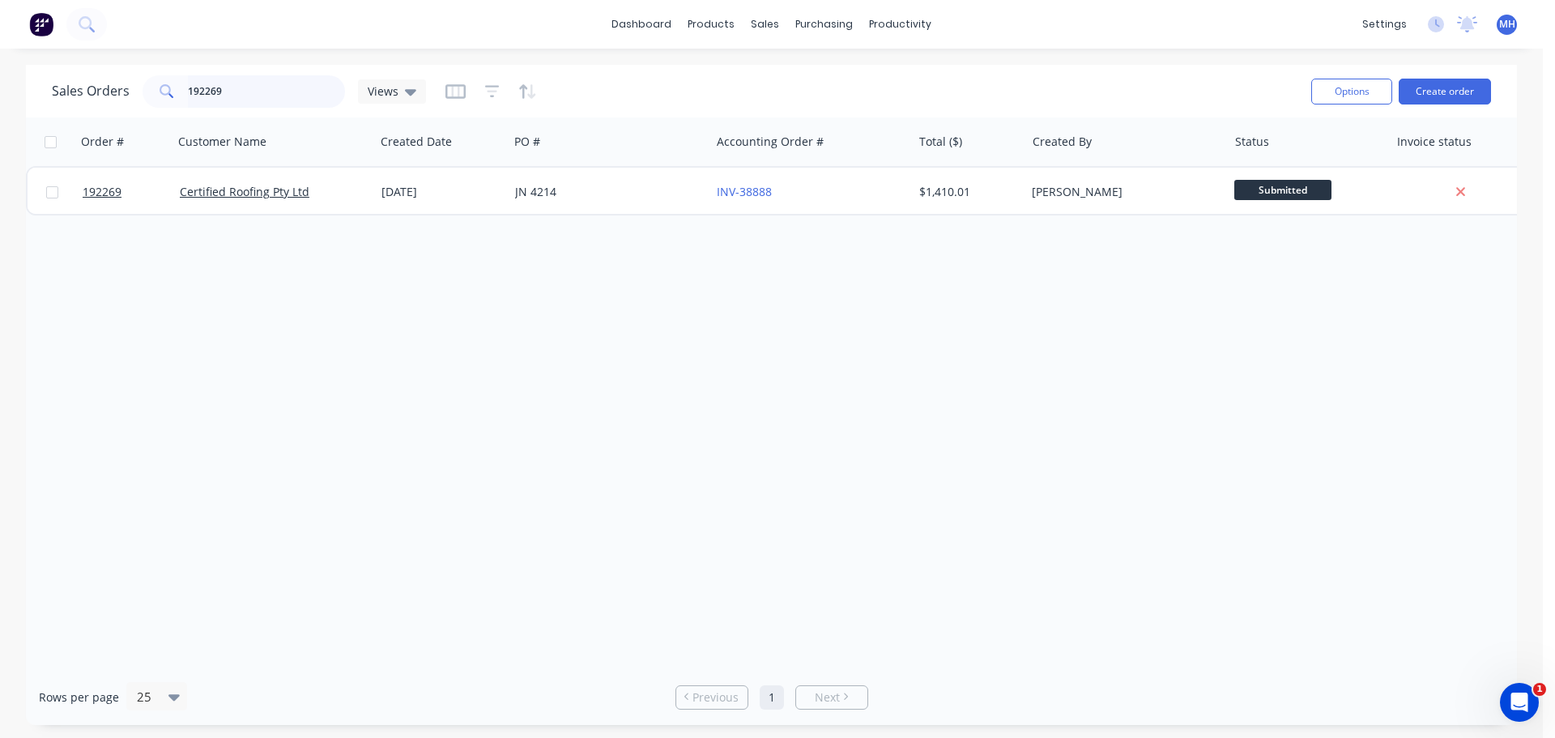
click at [330, 100] on input "192269" at bounding box center [267, 91] width 158 height 32
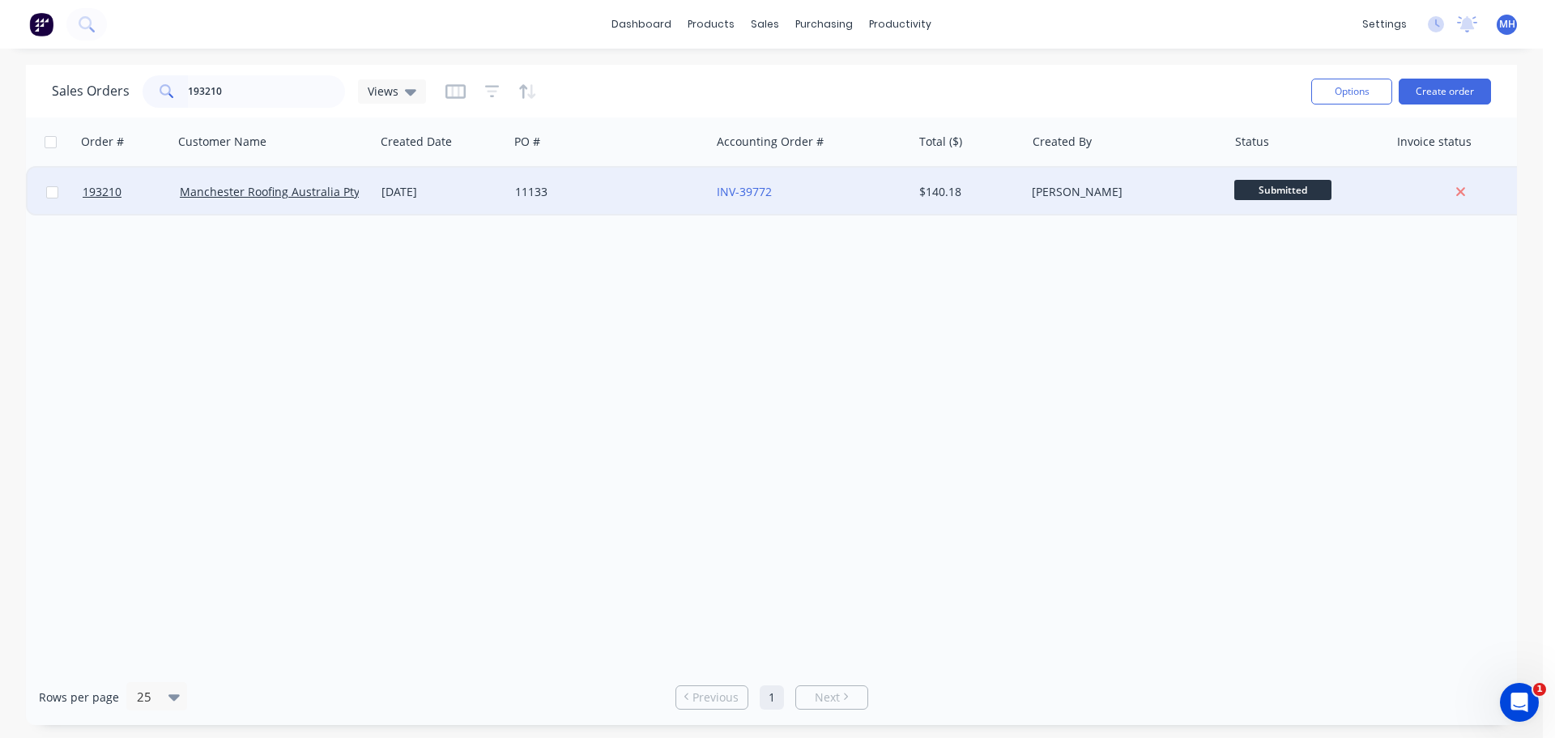
click at [607, 189] on div "11133" at bounding box center [605, 192] width 180 height 16
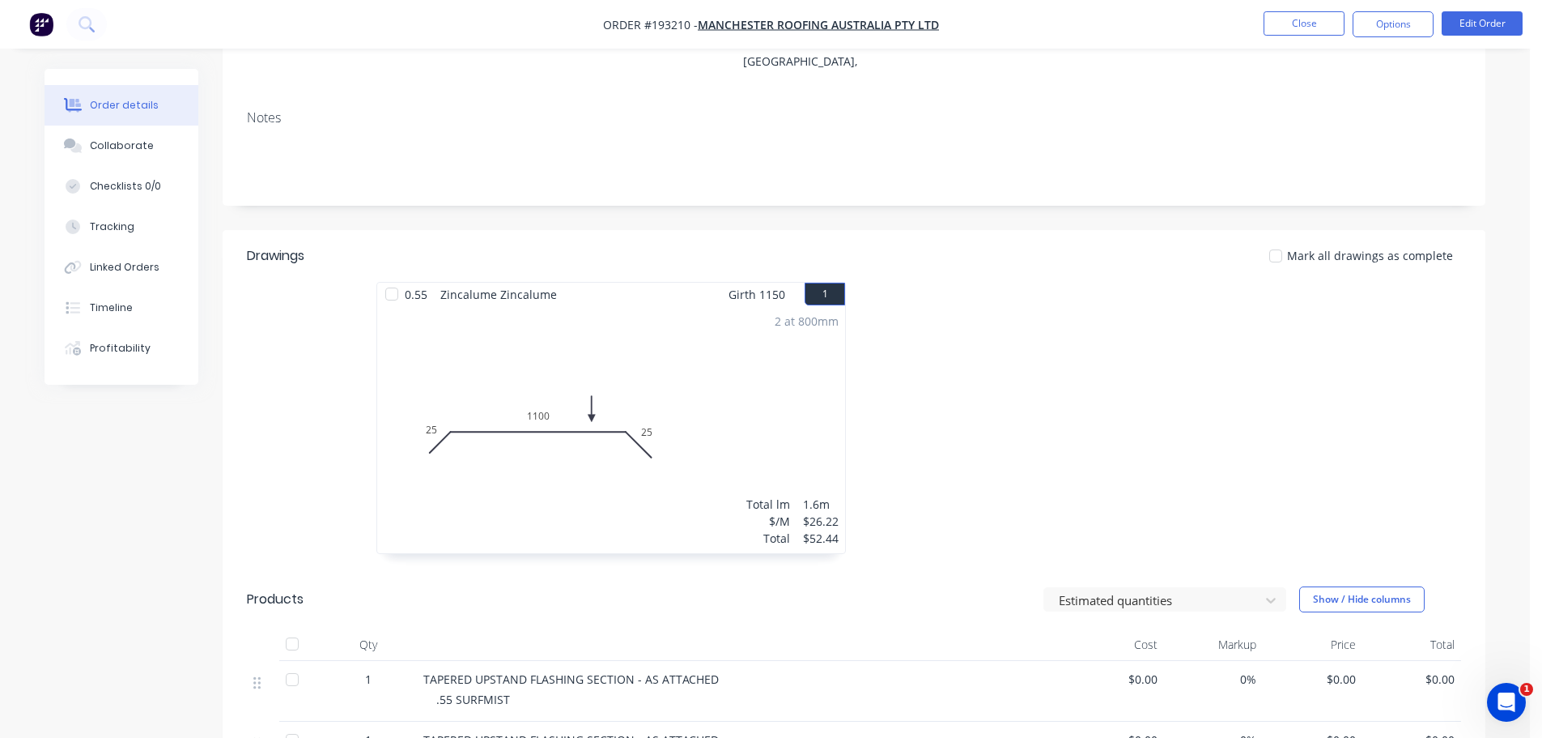
click at [283, 382] on div "0.55 Zincalume Zincalume Girth 1150 1 0 25 1100 25 0 25 1100 25 2 at 800mm Tota…" at bounding box center [854, 426] width 1263 height 288
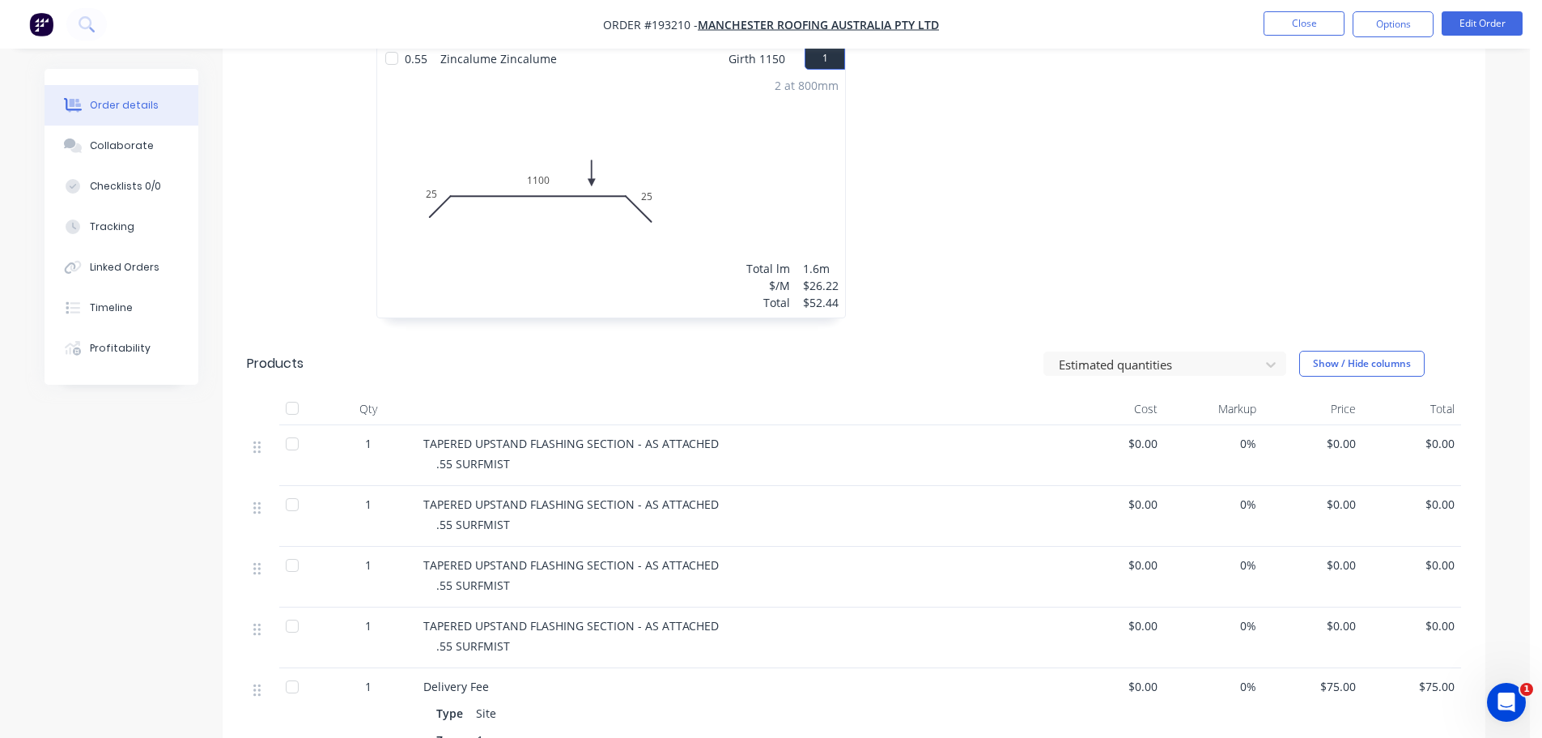
scroll to position [486, 0]
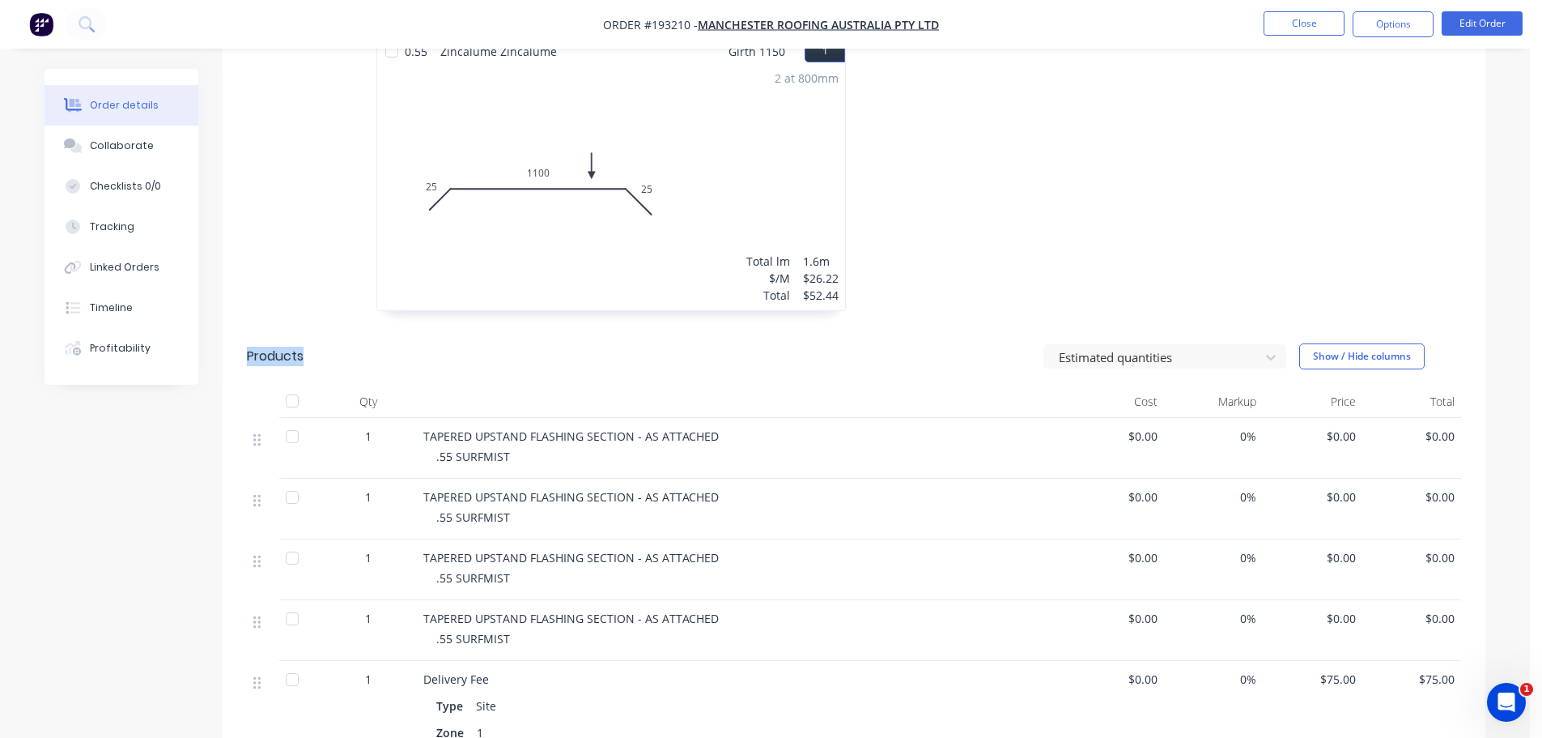
drag, startPoint x: 236, startPoint y: 315, endPoint x: 383, endPoint y: 325, distance: 147.7
click at [381, 327] on header "Products Estimated quantities Show / Hide columns" at bounding box center [854, 356] width 1263 height 58
click at [386, 343] on div "Products" at bounding box center [376, 356] width 258 height 26
drag, startPoint x: 322, startPoint y: 317, endPoint x: 250, endPoint y: 321, distance: 72.2
click at [253, 343] on div "Products" at bounding box center [376, 356] width 258 height 26
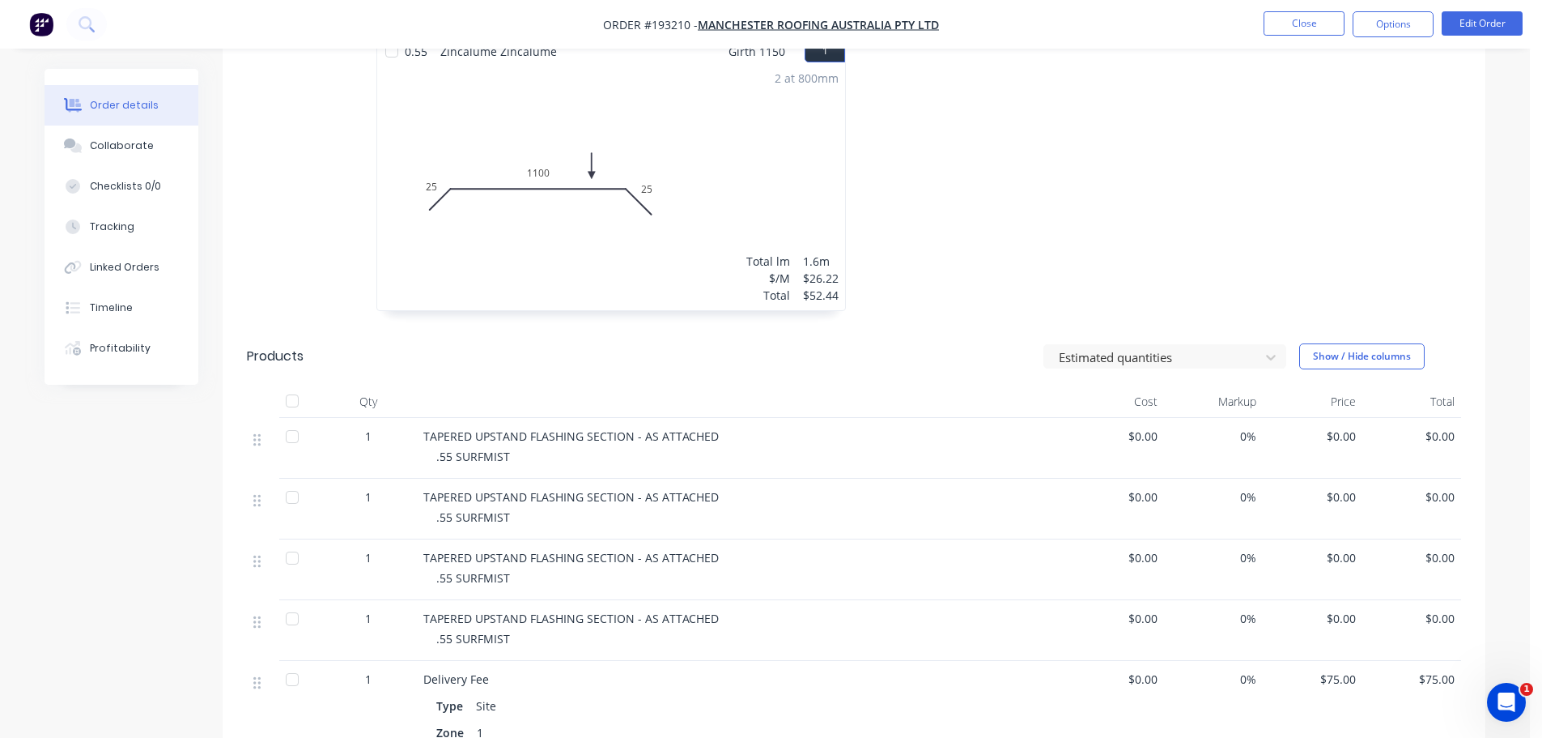
click at [232, 327] on header "Products Estimated quantities Show / Hide columns" at bounding box center [854, 356] width 1263 height 58
drag, startPoint x: 236, startPoint y: 317, endPoint x: 283, endPoint y: 317, distance: 47.0
click at [283, 327] on header "Products Estimated quantities Show / Hide columns" at bounding box center [854, 356] width 1263 height 58
click at [354, 343] on div "Products" at bounding box center [376, 356] width 258 height 26
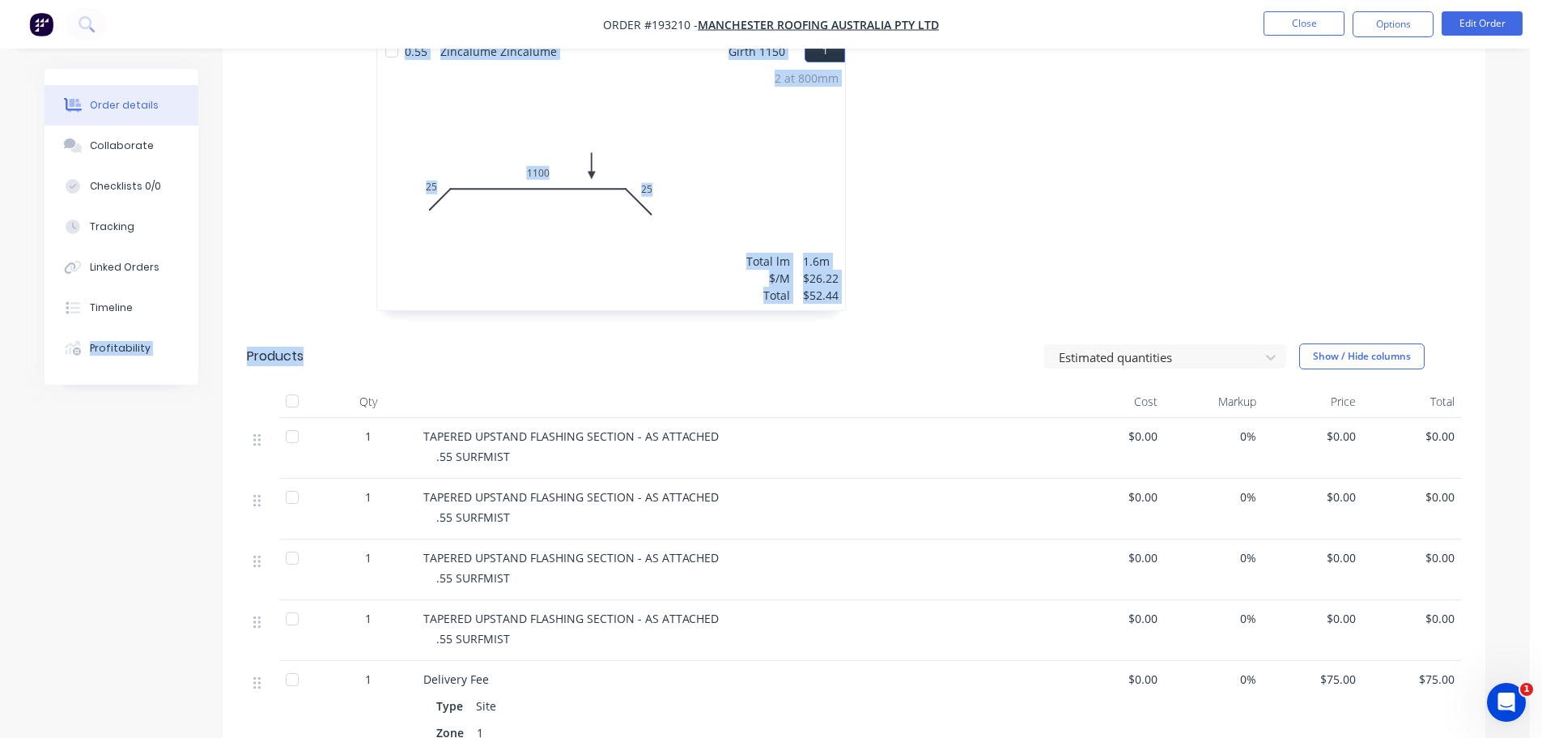
drag, startPoint x: 285, startPoint y: 316, endPoint x: 206, endPoint y: 314, distance: 79.4
click at [206, 314] on div "Order details Collaborate Checklists 0/0 Tracking Linked Orders Timeline Profit…" at bounding box center [765, 313] width 1474 height 1460
click at [218, 313] on div "Order details Collaborate Checklists 0/0 Tracking Linked Orders Timeline Profit…" at bounding box center [134, 227] width 178 height 316
click at [235, 327] on header "Products Estimated quantities Show / Hide columns" at bounding box center [854, 356] width 1263 height 58
drag, startPoint x: 304, startPoint y: 318, endPoint x: 318, endPoint y: 319, distance: 14.6
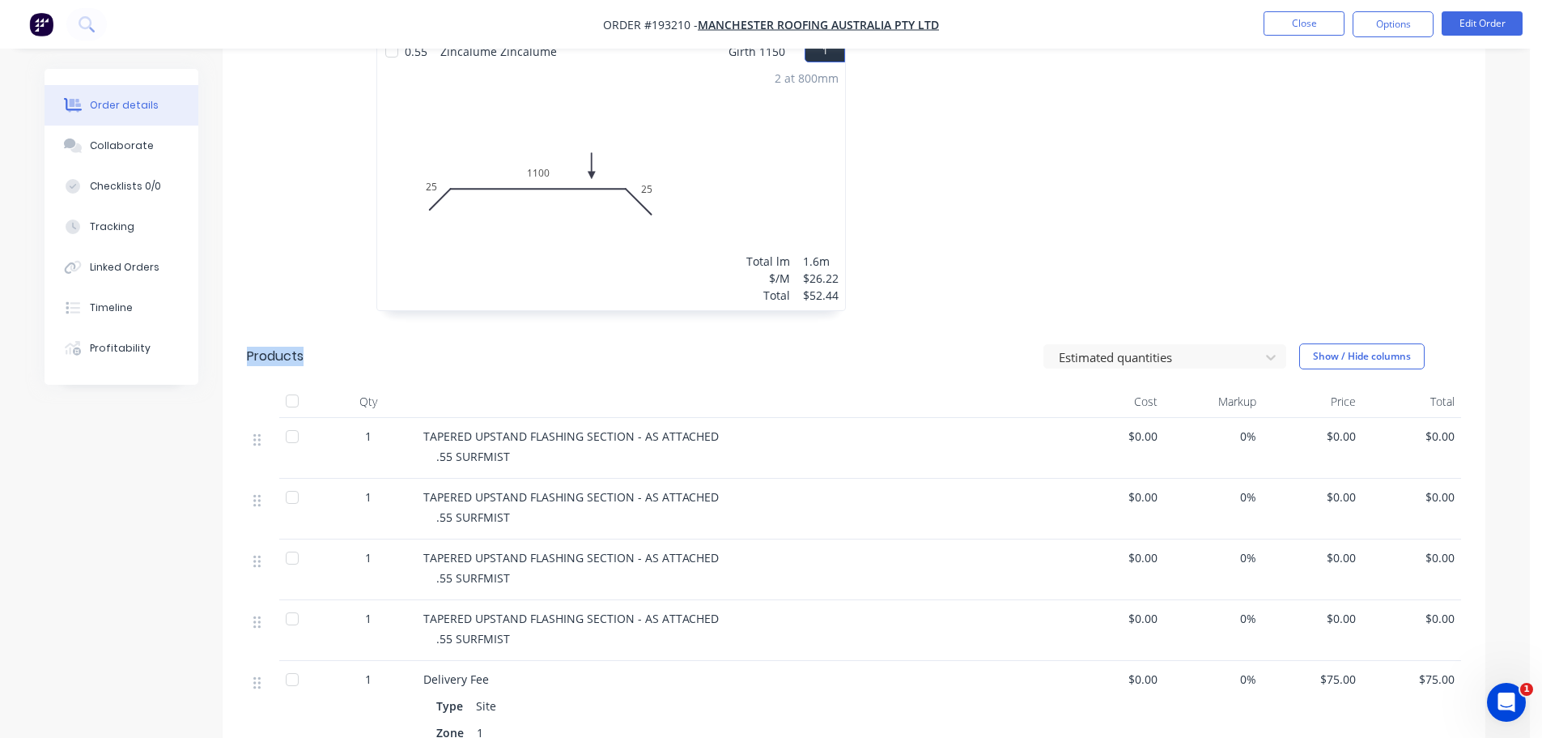
click at [318, 327] on header "Products Estimated quantities Show / Hide columns" at bounding box center [854, 356] width 1263 height 58
click at [318, 343] on div "Products" at bounding box center [376, 356] width 258 height 26
click at [232, 327] on header "Products Estimated quantities Show / Hide columns" at bounding box center [854, 356] width 1263 height 58
click at [951, 217] on div at bounding box center [1097, 183] width 486 height 288
click at [1466, 19] on button "Edit Order" at bounding box center [1482, 23] width 81 height 24
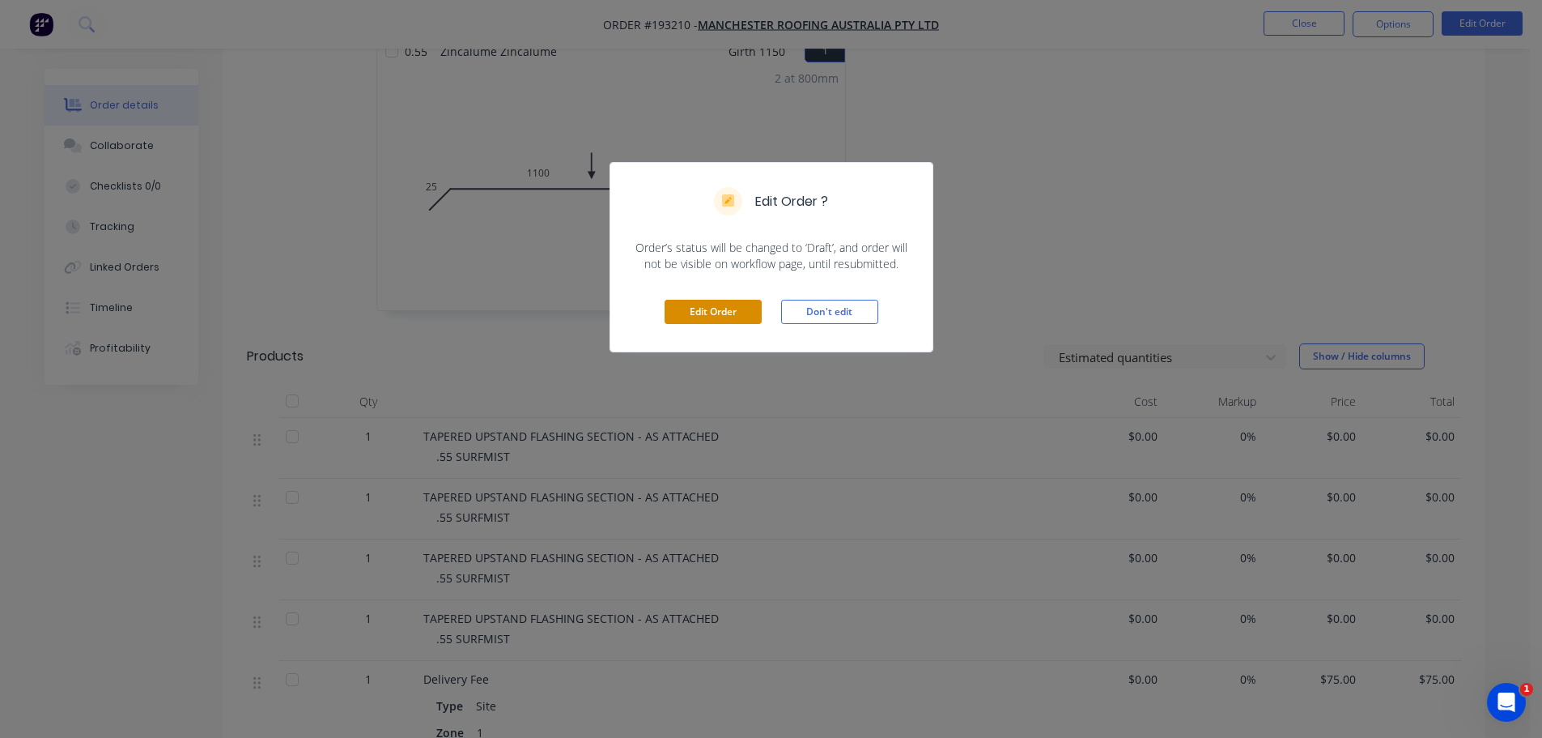
click at [698, 308] on button "Edit Order" at bounding box center [713, 312] width 97 height 24
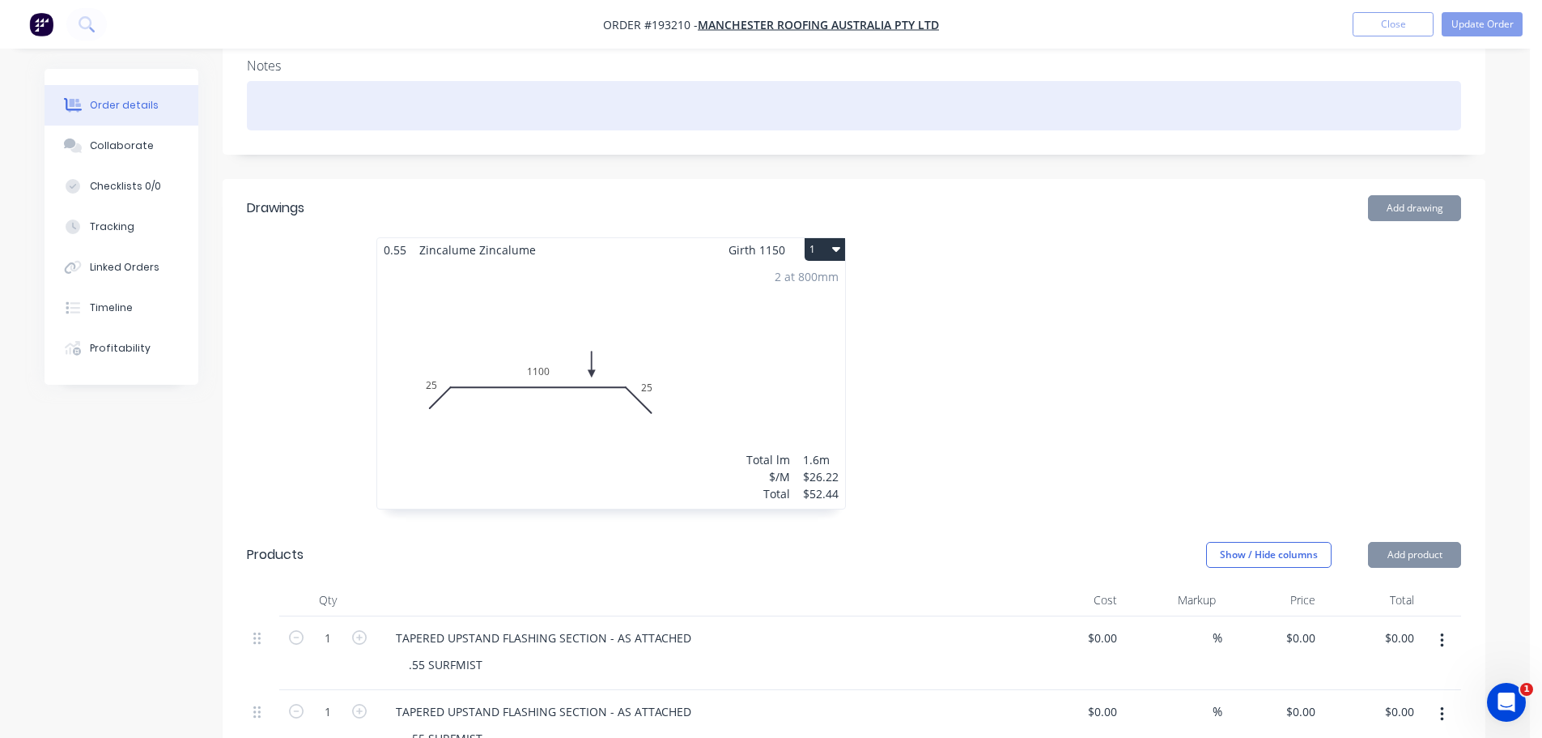
scroll to position [567, 0]
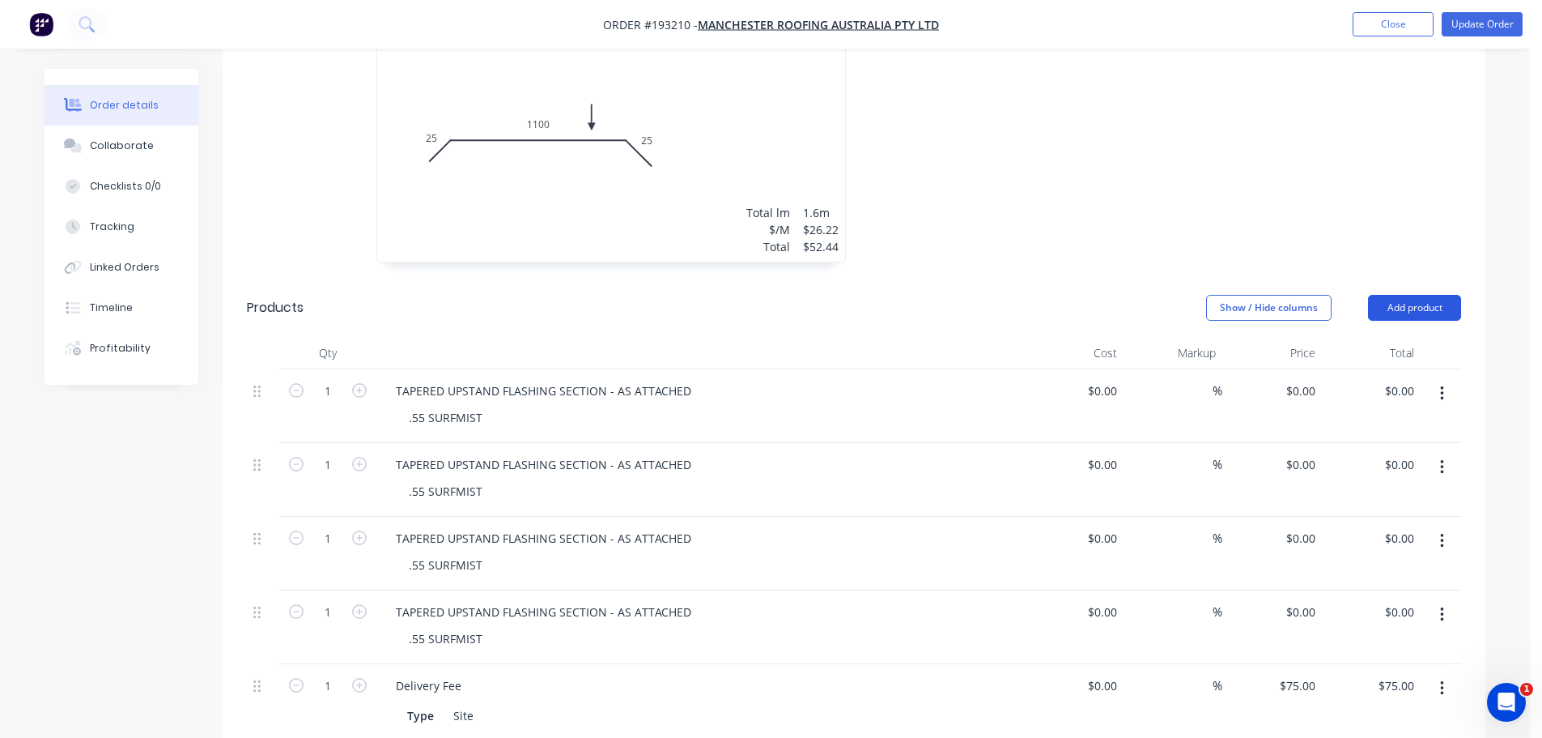
click at [1419, 295] on button "Add product" at bounding box center [1414, 308] width 93 height 26
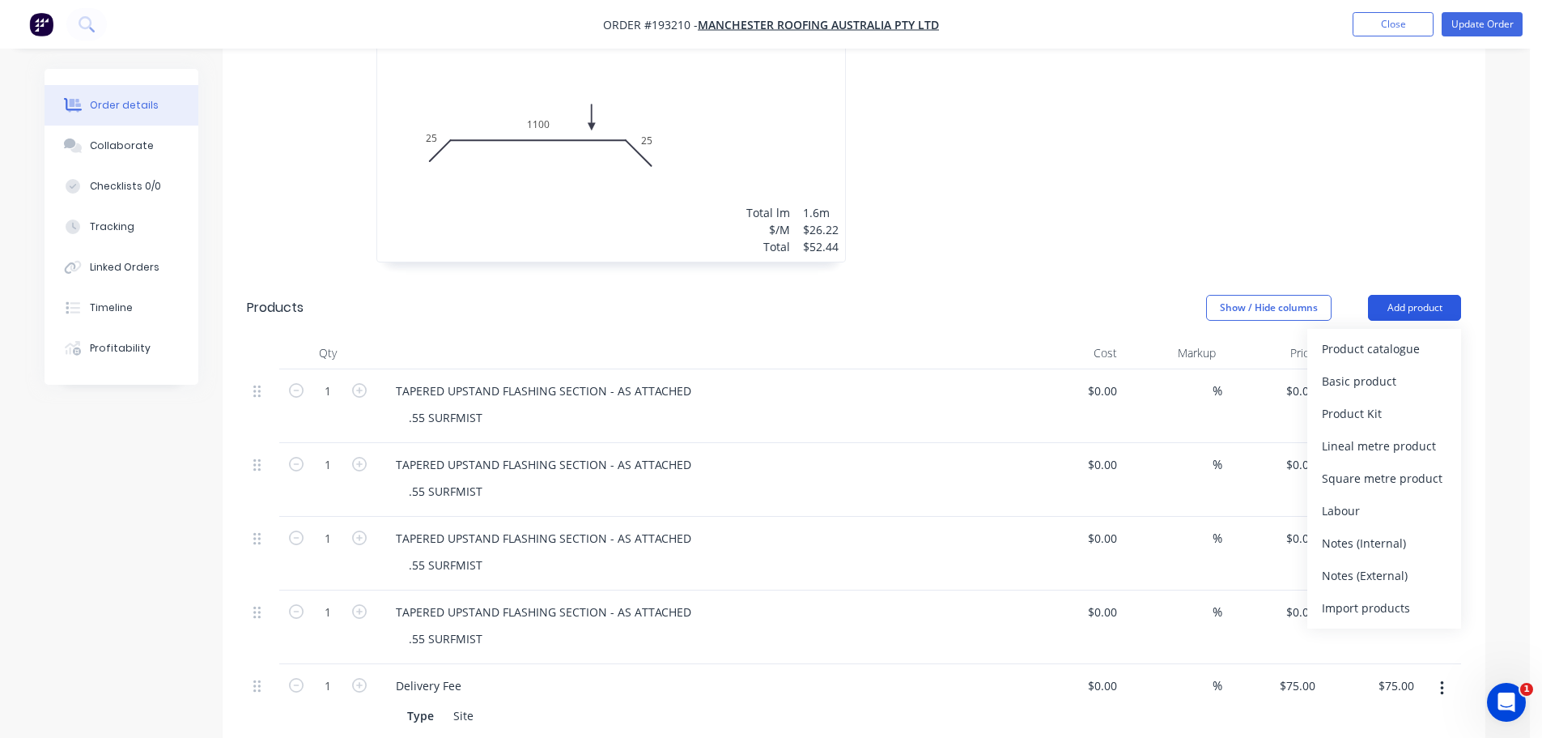
click at [1389, 337] on div "Product catalogue" at bounding box center [1384, 348] width 125 height 23
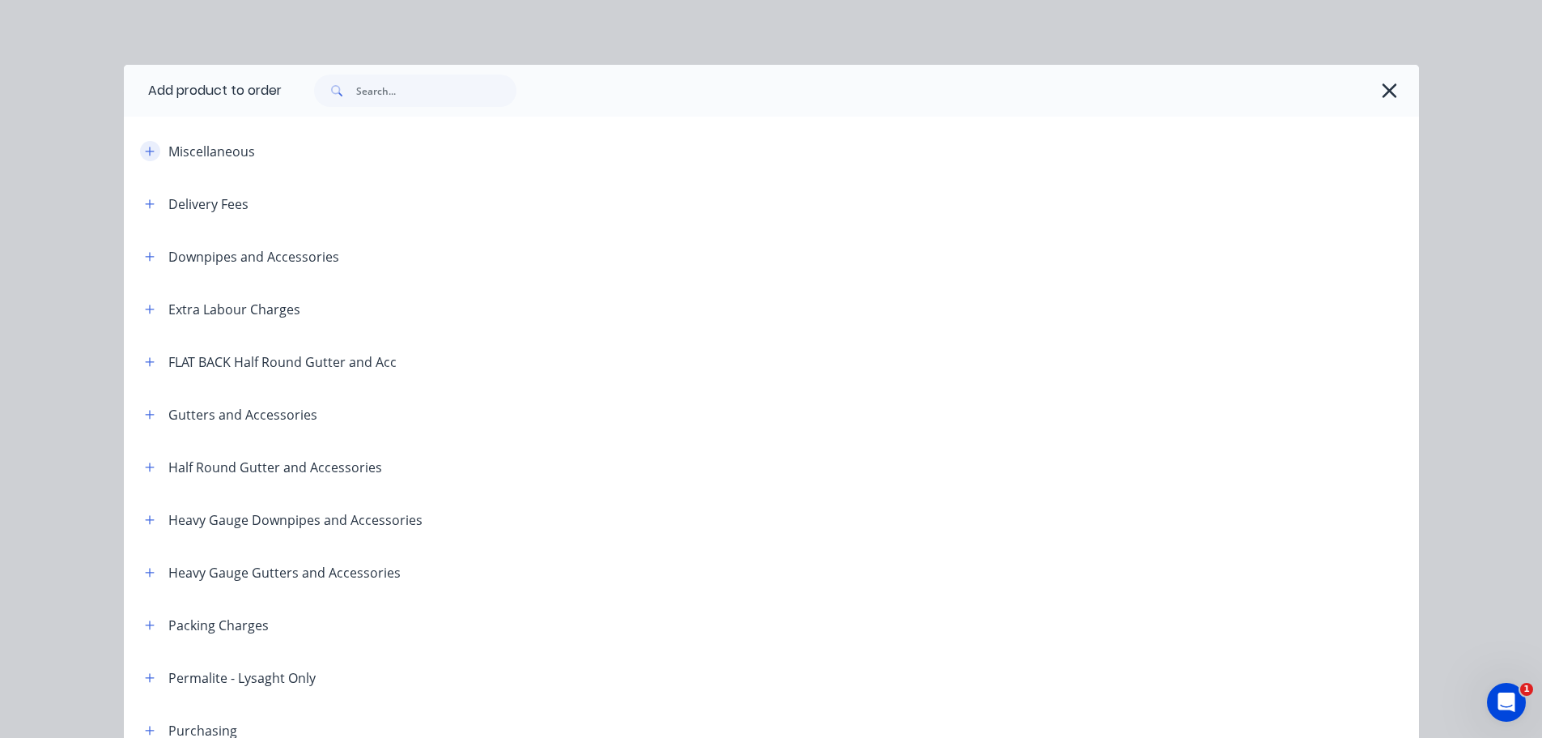
click at [145, 151] on icon "button" at bounding box center [150, 151] width 10 height 11
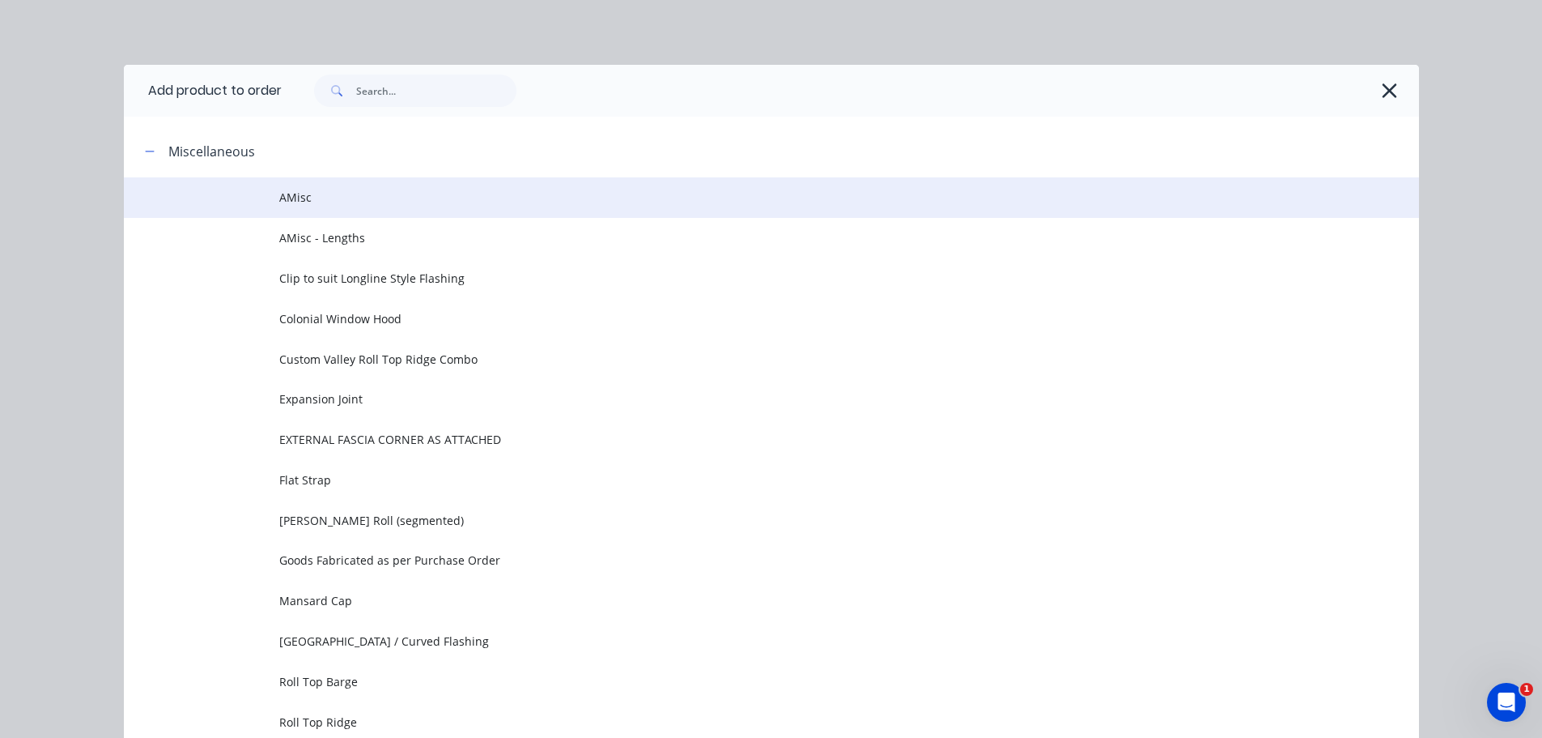
click at [377, 198] on span "AMisc" at bounding box center [735, 197] width 912 height 17
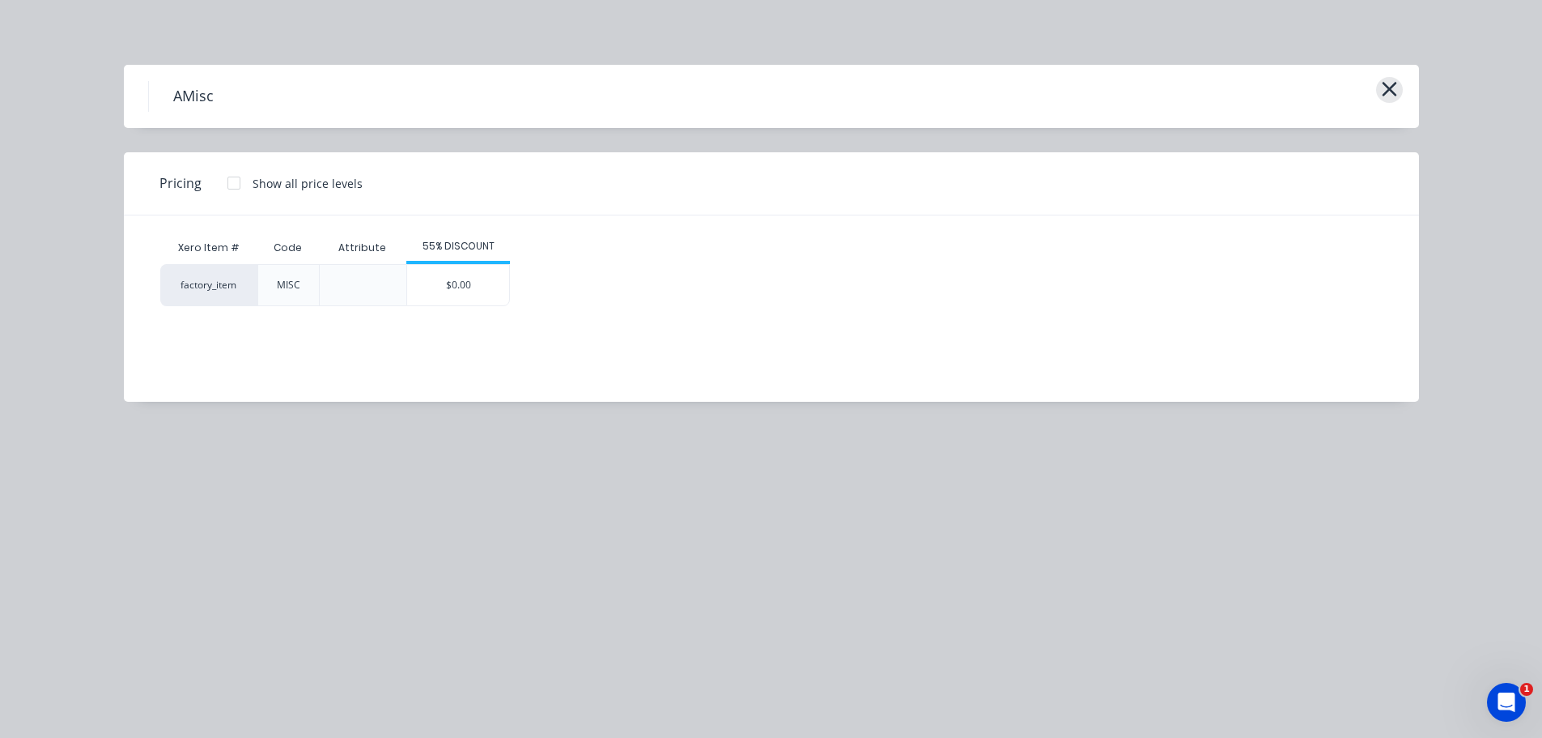
click at [1380, 91] on button "button" at bounding box center [1389, 90] width 27 height 26
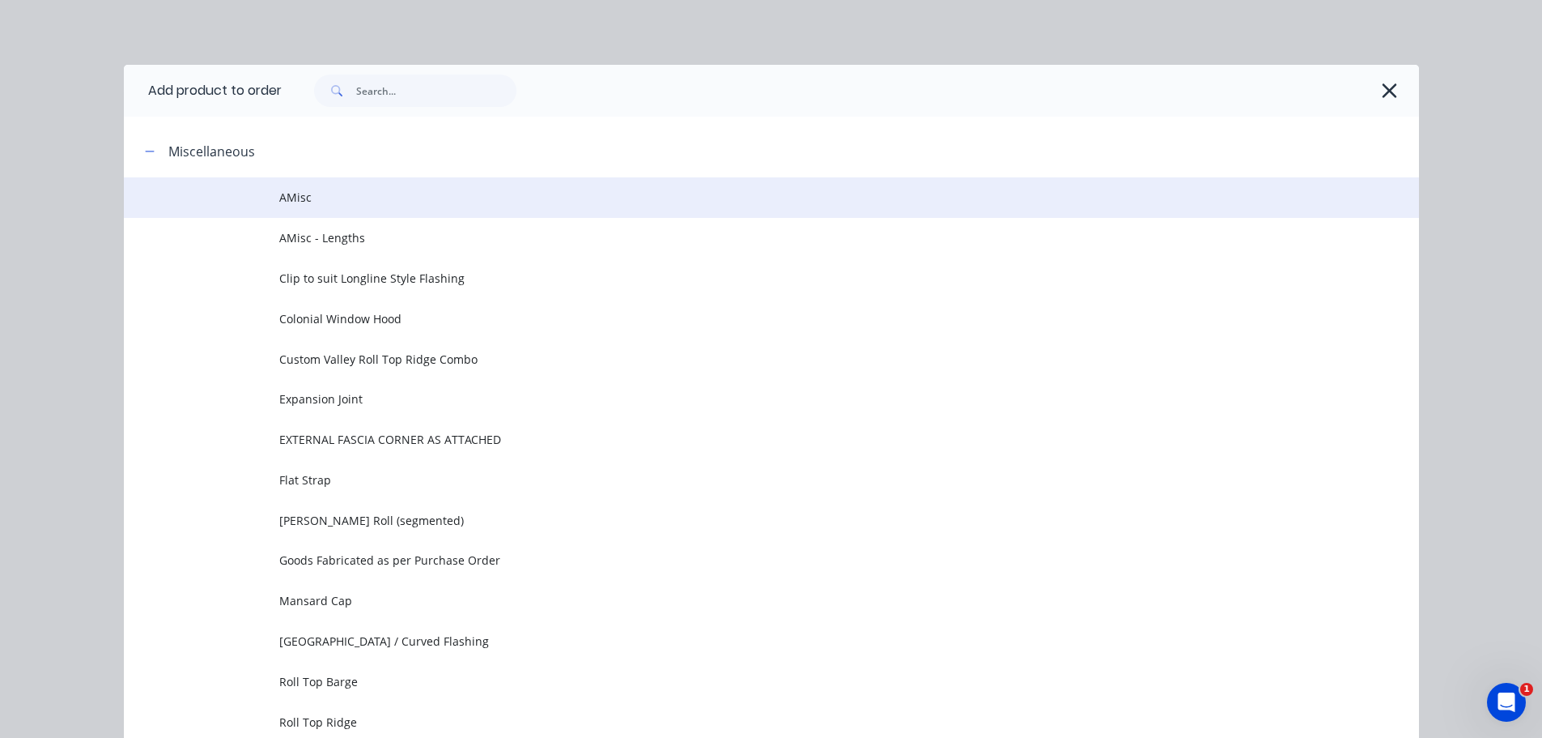
scroll to position [125, 0]
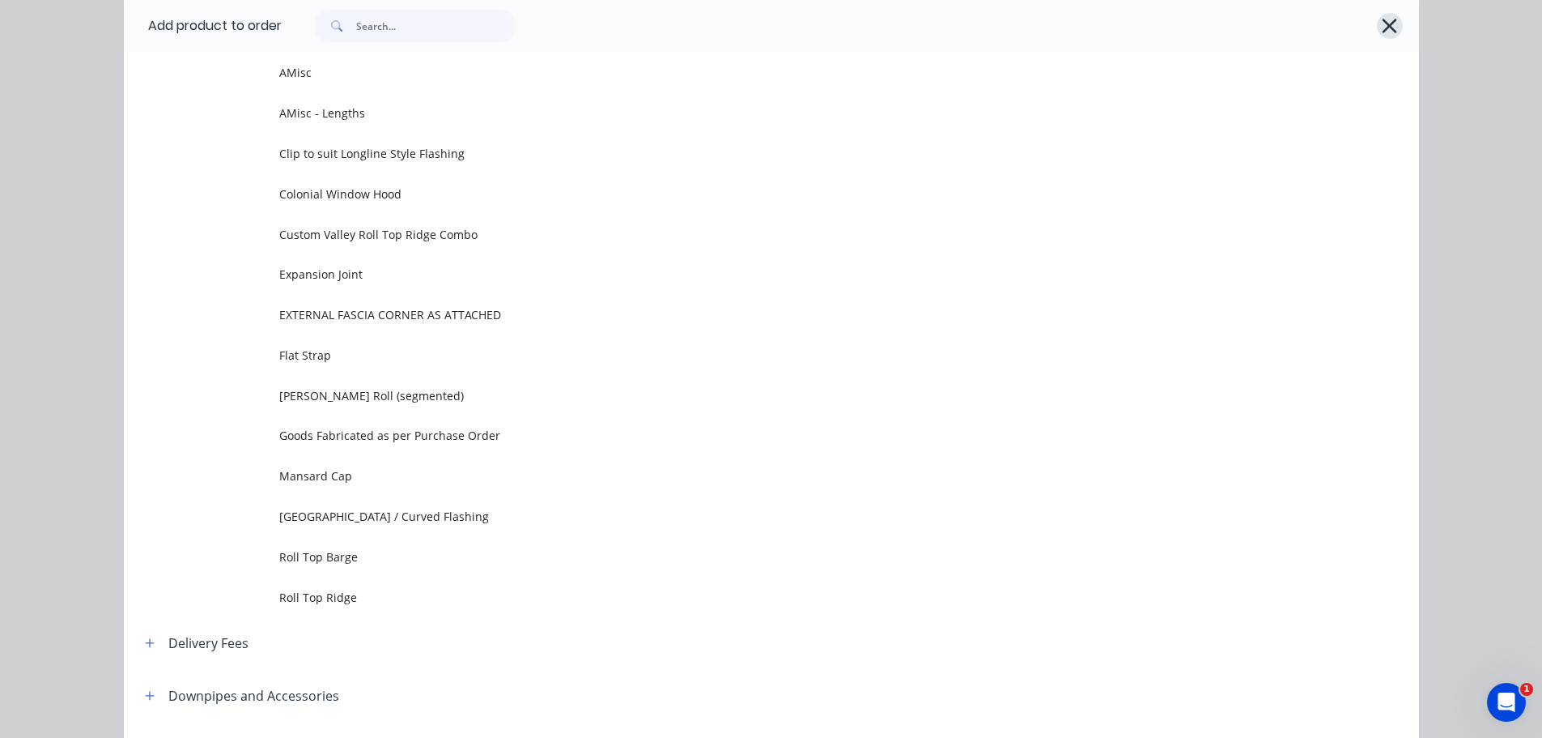
click at [1384, 31] on icon "button" at bounding box center [1389, 26] width 17 height 23
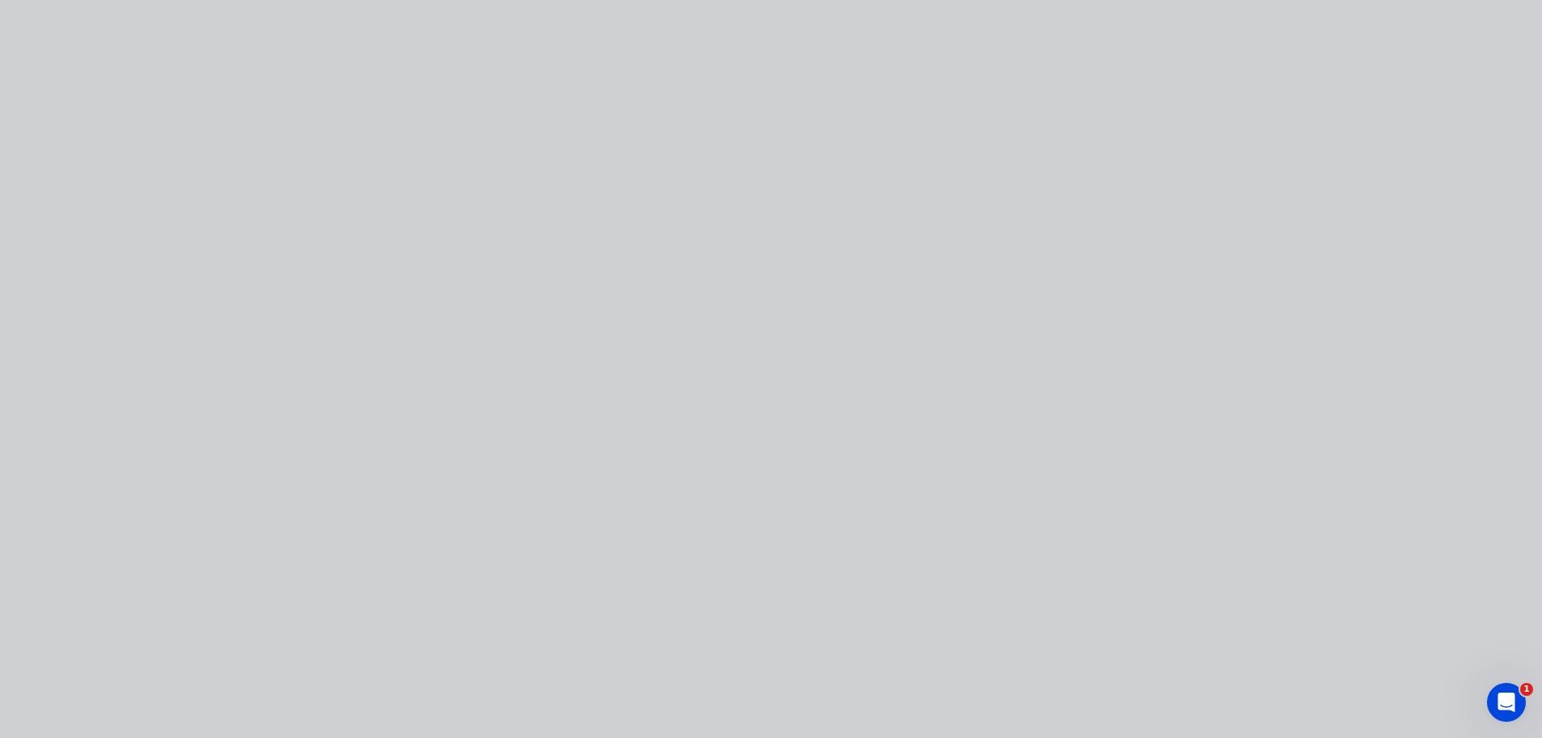
scroll to position [0, 0]
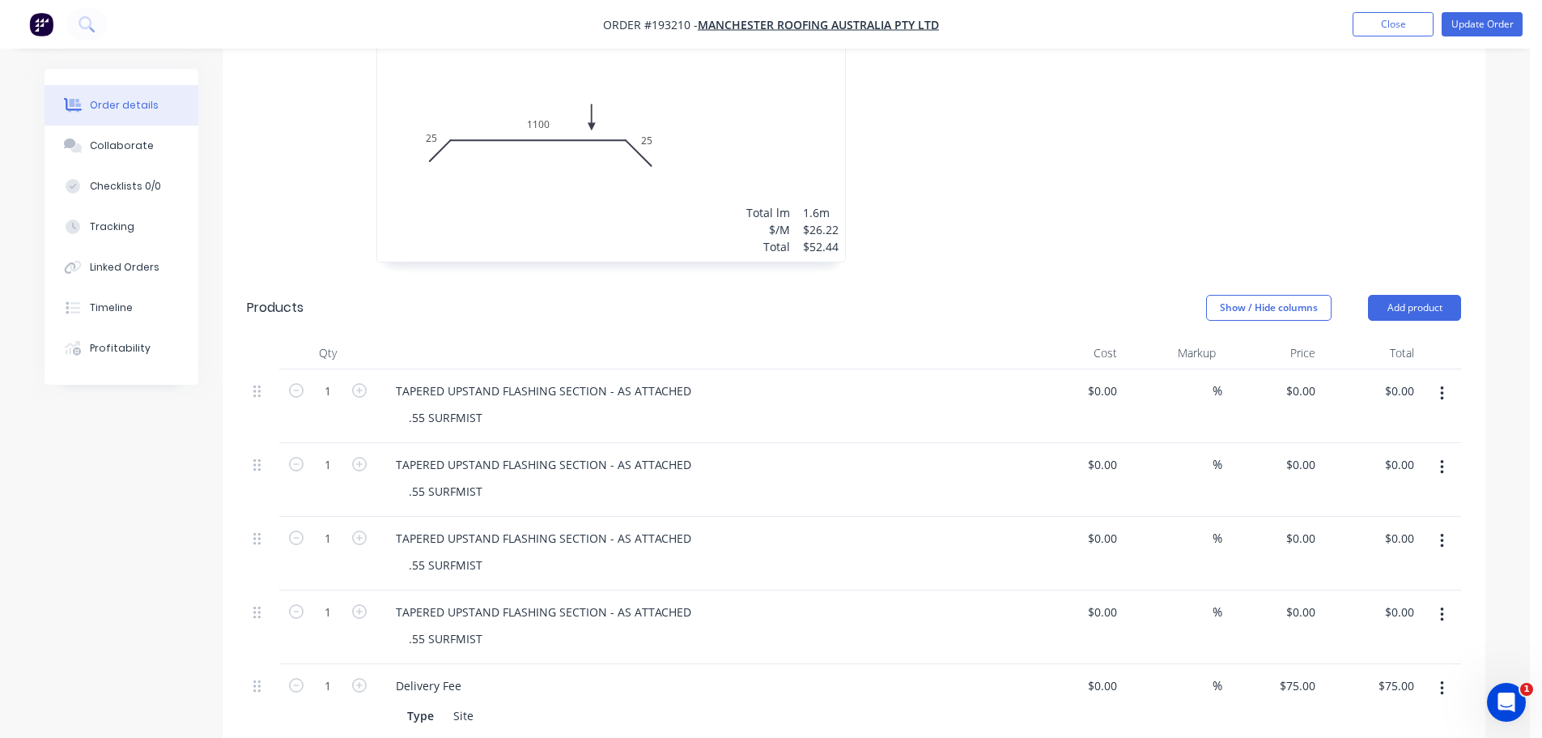
click at [935, 138] on div at bounding box center [1097, 134] width 486 height 288
click at [1305, 379] on input "0" at bounding box center [1303, 390] width 37 height 23
click at [1308, 600] on input "0" at bounding box center [1303, 611] width 37 height 23
click at [1304, 453] on div "0 0" at bounding box center [1313, 464] width 19 height 23
drag, startPoint x: 444, startPoint y: 344, endPoint x: 402, endPoint y: 344, distance: 42.1
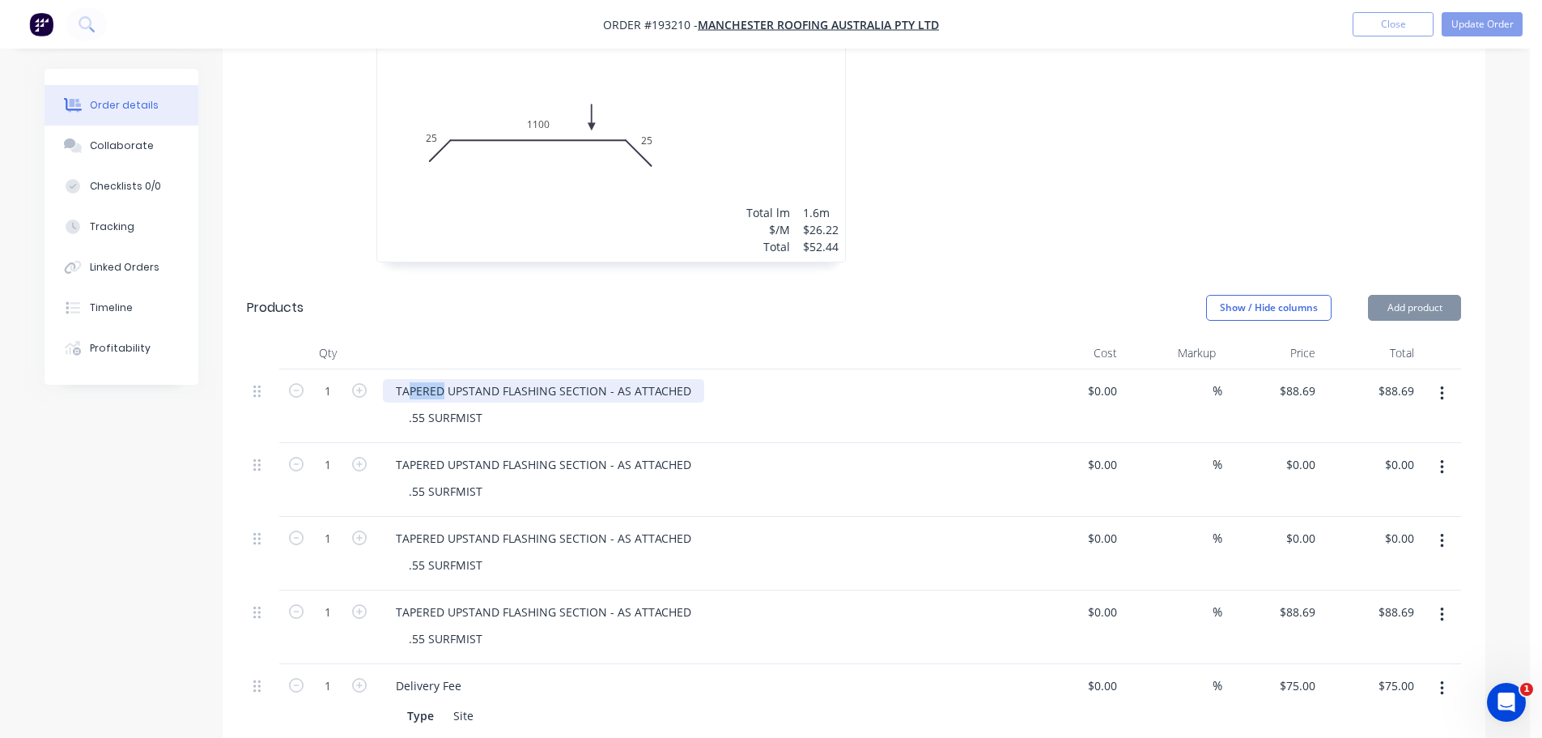
click at [403, 379] on div "TAPERED UPSTAND FLASHING SECTION - AS ATTACHED" at bounding box center [543, 390] width 321 height 23
click at [451, 379] on div "TAPERED UPSTAND FLASHING SECTION - AS ATTACHED" at bounding box center [543, 390] width 321 height 23
drag, startPoint x: 446, startPoint y: 347, endPoint x: 255, endPoint y: 355, distance: 191.3
click at [326, 369] on div "1 TAPERED UPSTAND FLASHING SECTION - AS ATTACHED .55 SURFMIST $0.00 $0.00 % $88…" at bounding box center [854, 406] width 1215 height 74
drag, startPoint x: 446, startPoint y: 564, endPoint x: 282, endPoint y: 606, distance: 169.7
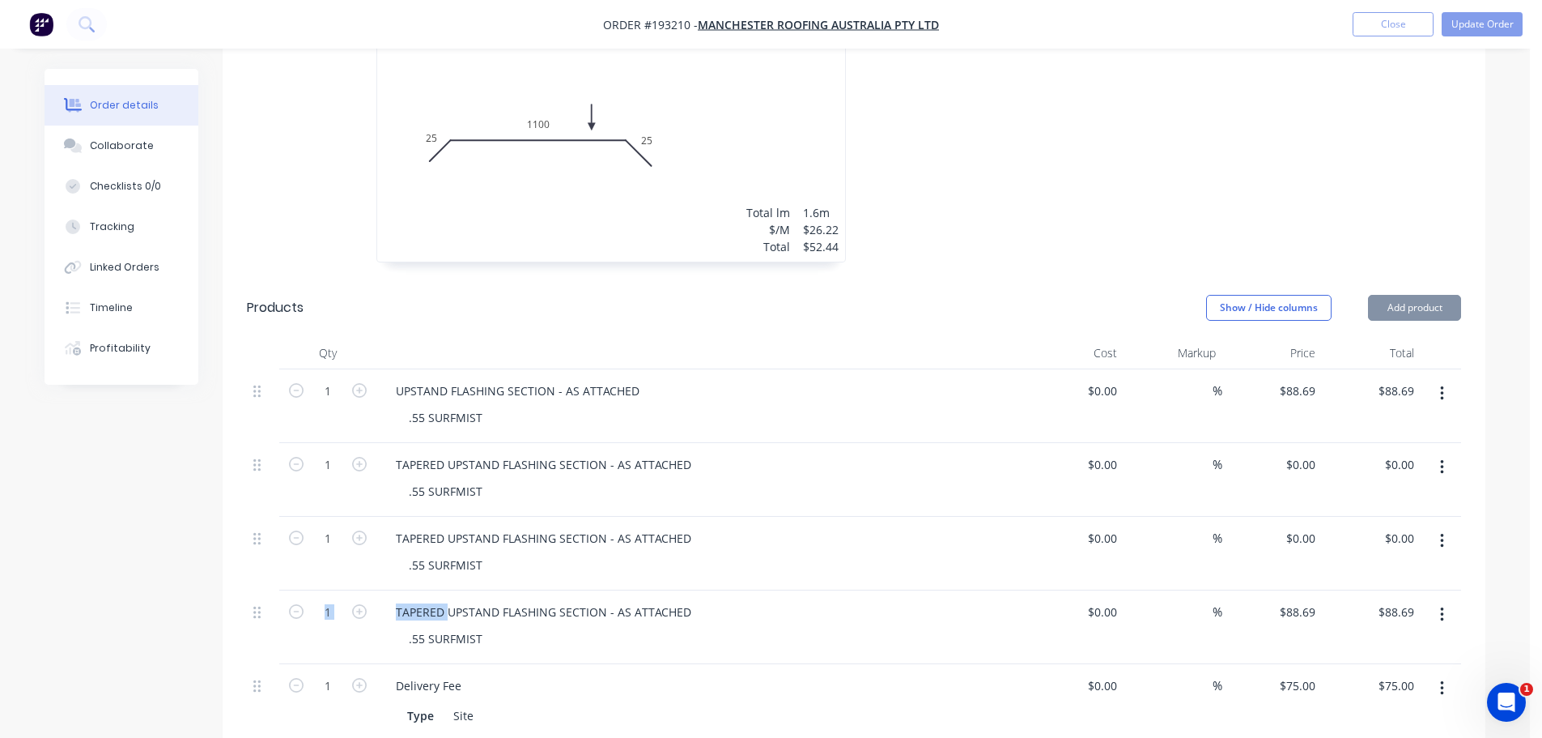
click at [326, 590] on div "1 TAPERED UPSTAND FLASHING SECTION - AS ATTACHED .55 SURFMIST $0.00 $0.00 % $88…" at bounding box center [854, 627] width 1215 height 74
click at [436, 600] on div "TAPERED UPSTAND FLASHING SECTION - AS ATTACHED" at bounding box center [543, 611] width 321 height 23
drag, startPoint x: 445, startPoint y: 568, endPoint x: 377, endPoint y: 579, distance: 69.0
click at [388, 600] on div "TAPERED UPSTAND FLASHING SECTION - AS ATTACHED" at bounding box center [543, 611] width 321 height 23
click at [718, 337] on div at bounding box center [701, 353] width 648 height 32
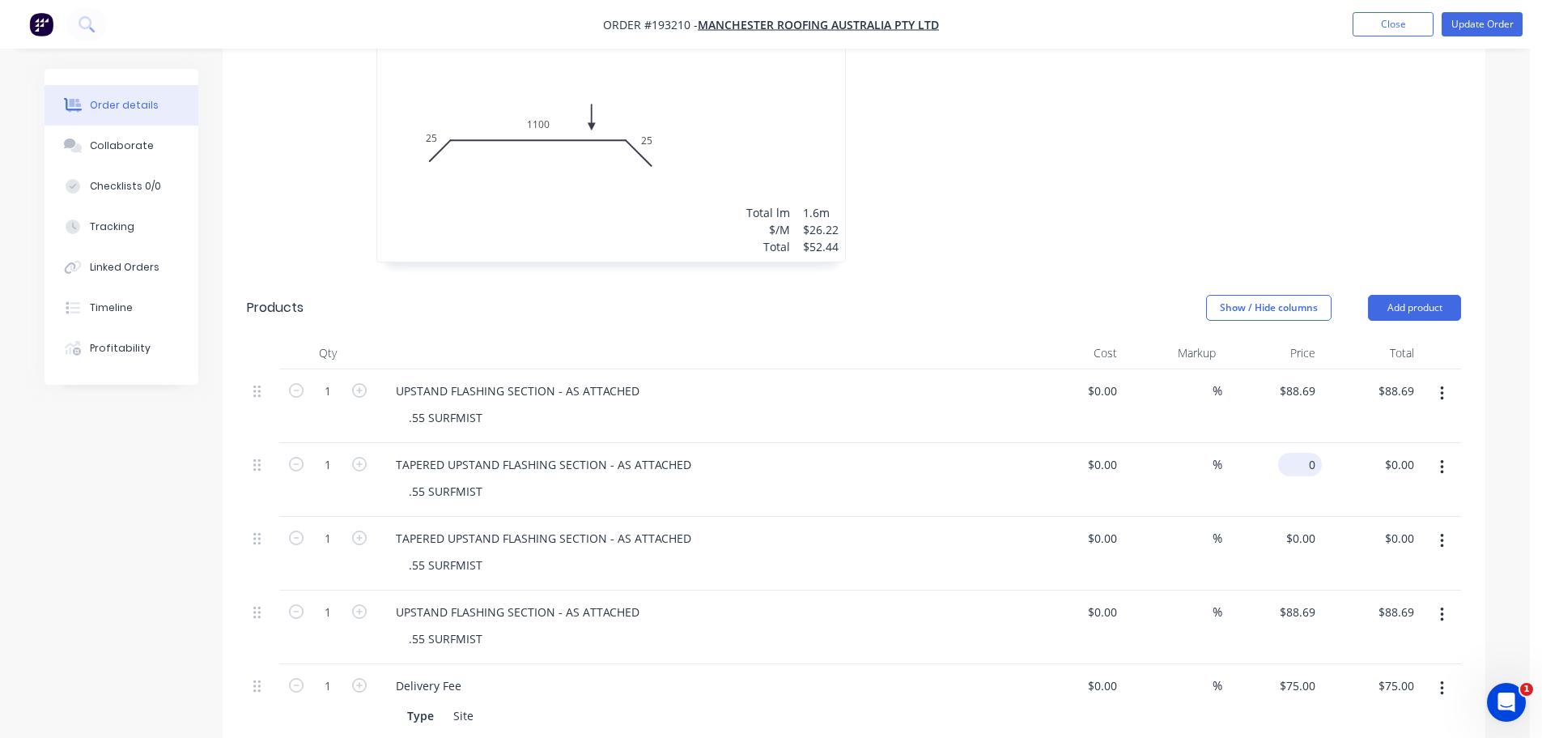
click at [1294, 443] on div "0 $0.00" at bounding box center [1273, 480] width 100 height 74
click at [1301, 517] on div "0 $0.00" at bounding box center [1273, 554] width 100 height 74
click at [1314, 526] on input "0" at bounding box center [1313, 537] width 19 height 23
click at [449, 526] on div "TAPERED UPSTAND FLASHING SECTION - AS ATTACHED" at bounding box center [543, 537] width 321 height 23
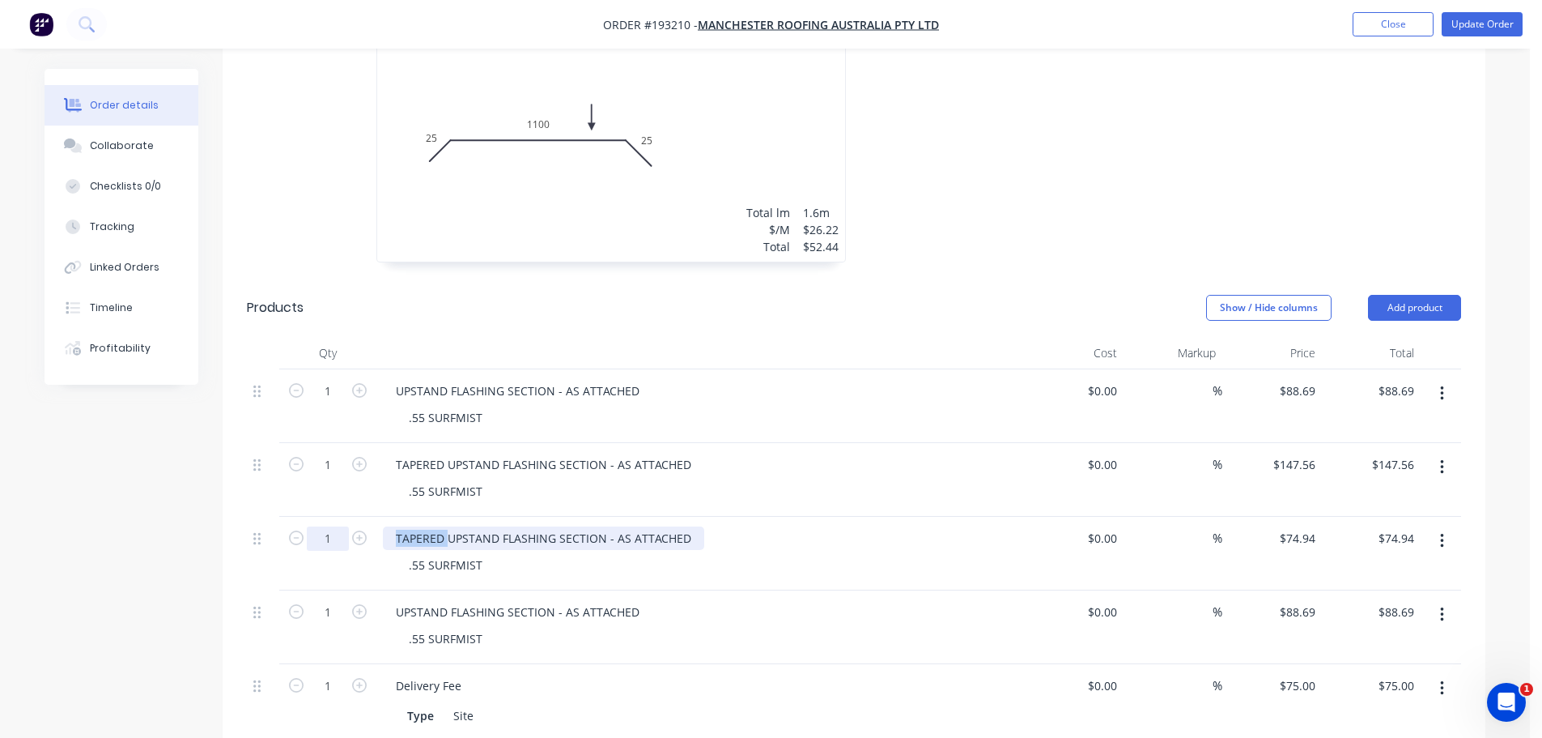
drag, startPoint x: 449, startPoint y: 493, endPoint x: 346, endPoint y: 498, distance: 102.9
click at [354, 517] on div "1 TAPERED UPSTAND FLASHING SECTION - AS ATTACHED .55 SURFMIST $0.00 $0.00 % $74…" at bounding box center [854, 554] width 1215 height 74
click at [146, 544] on div "Created by Taylor Created 18/09/25 Required 22/09/25 Assigned to Add team membe…" at bounding box center [765, 366] width 1441 height 1728
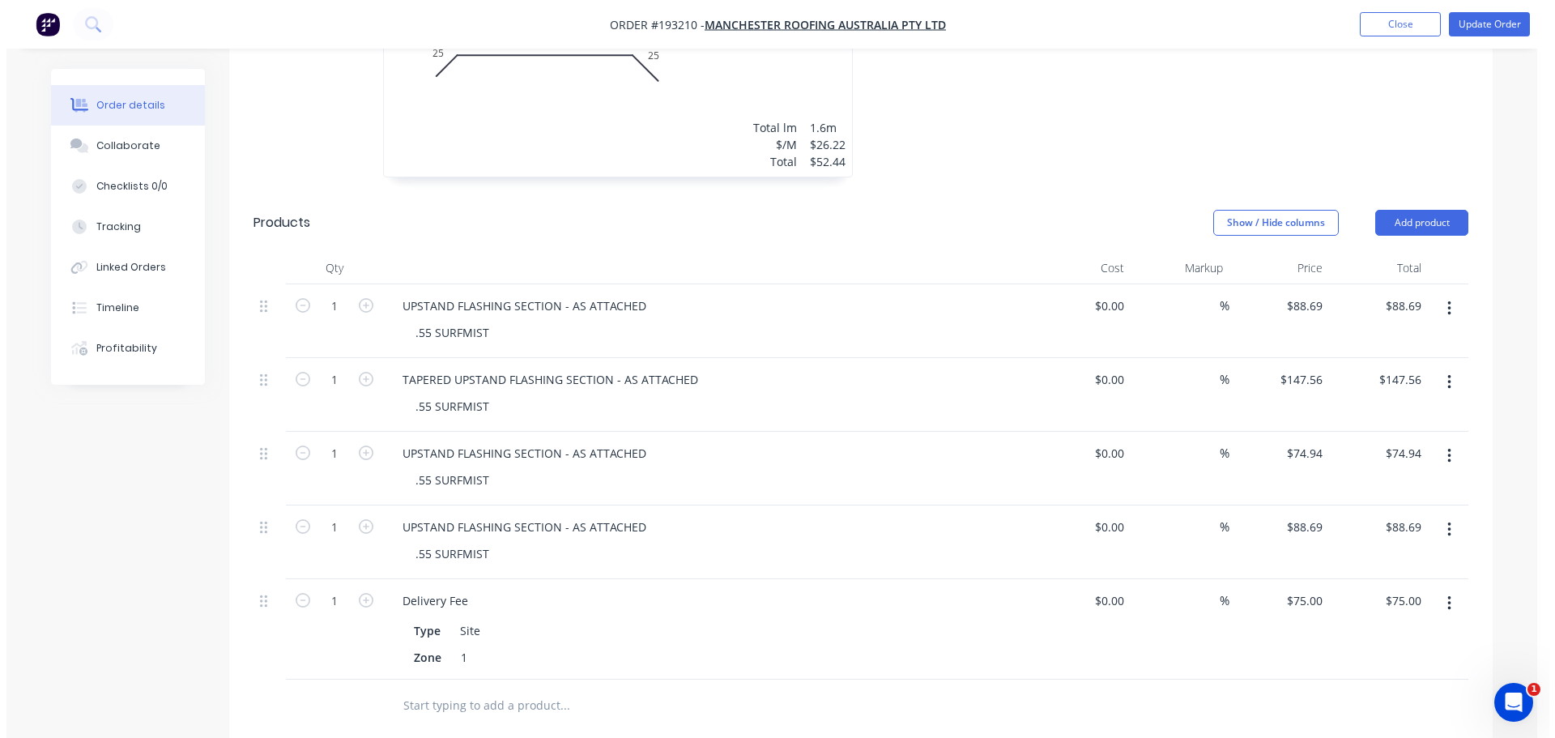
scroll to position [729, 0]
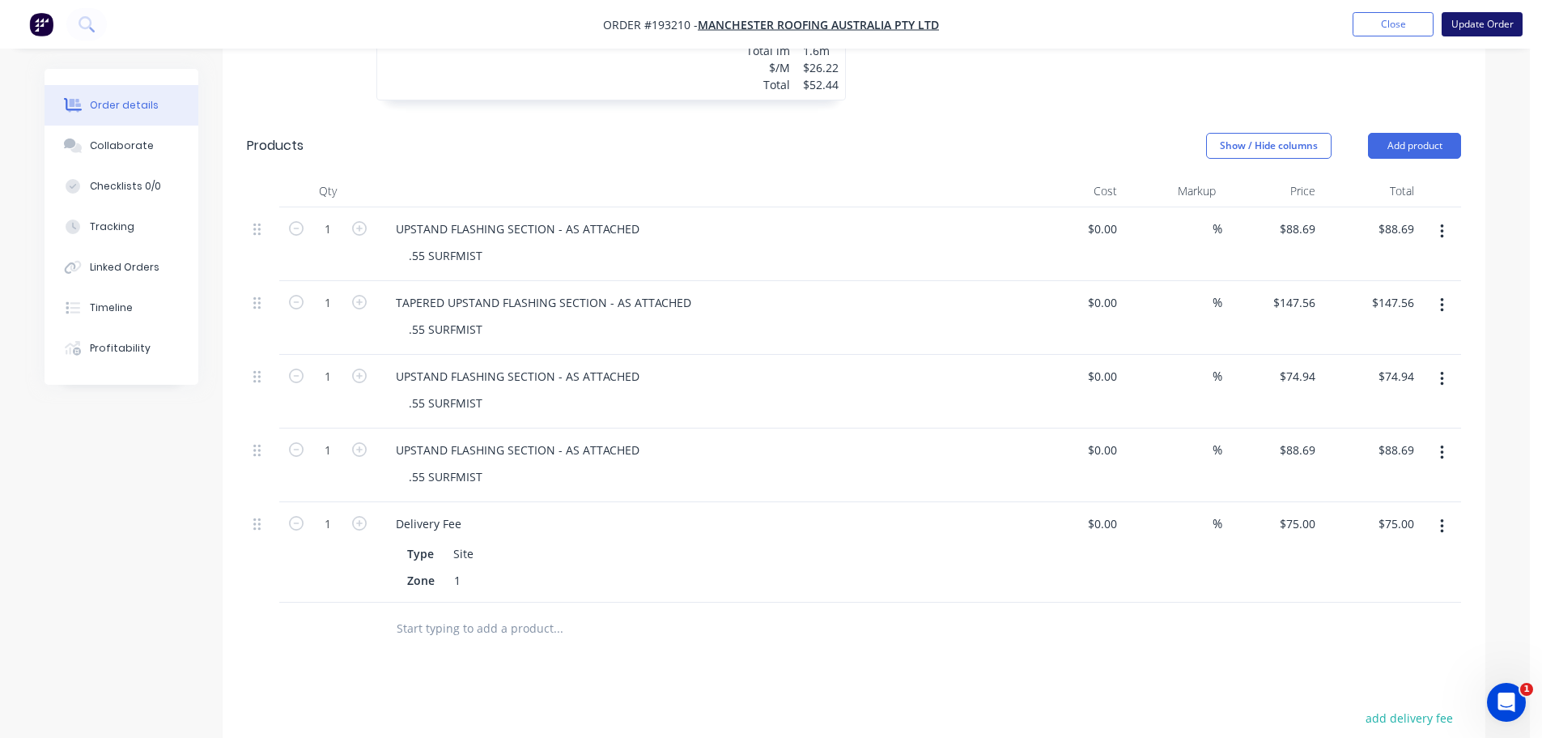
click at [1470, 28] on button "Update Order" at bounding box center [1482, 24] width 81 height 24
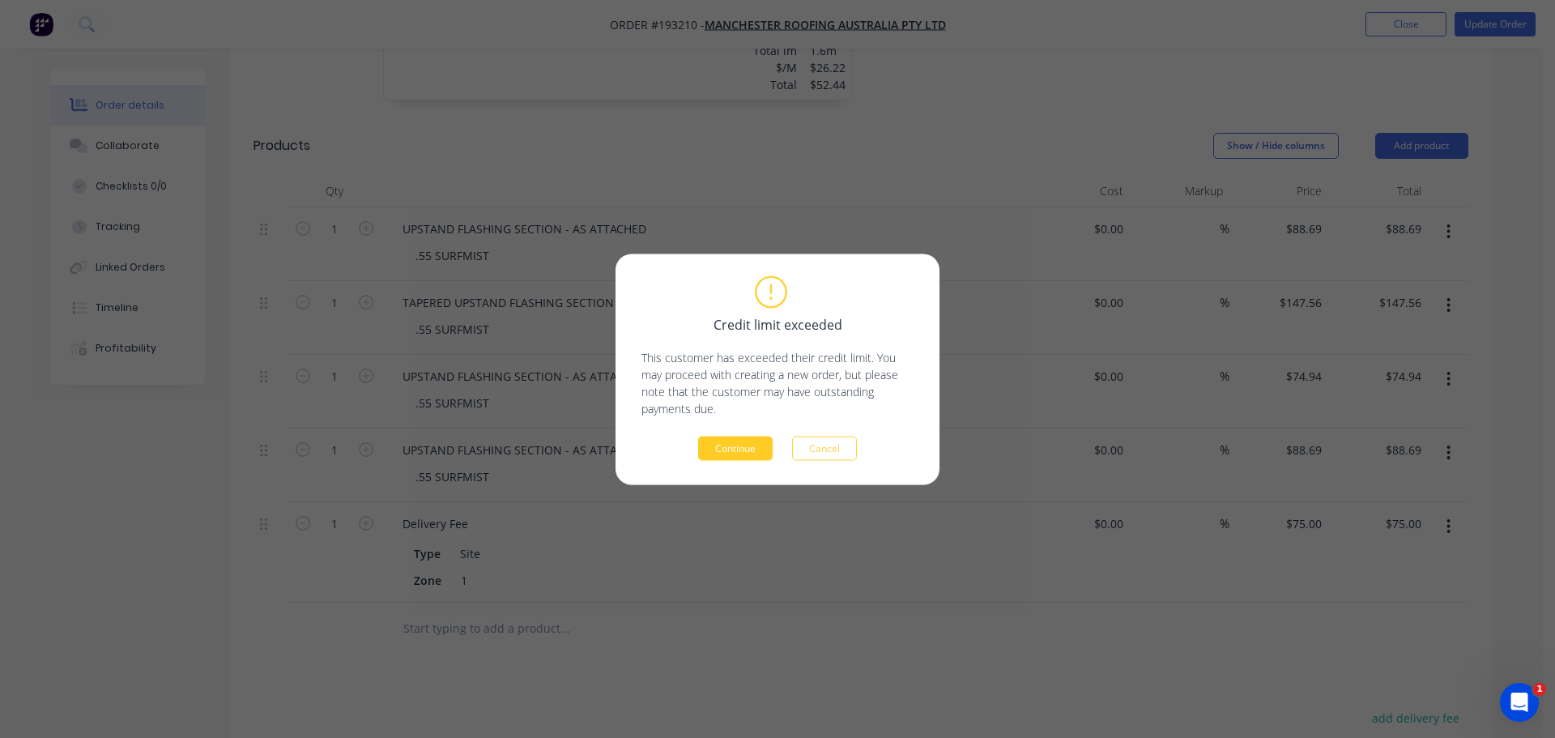
click at [718, 445] on button "Continue" at bounding box center [735, 448] width 74 height 24
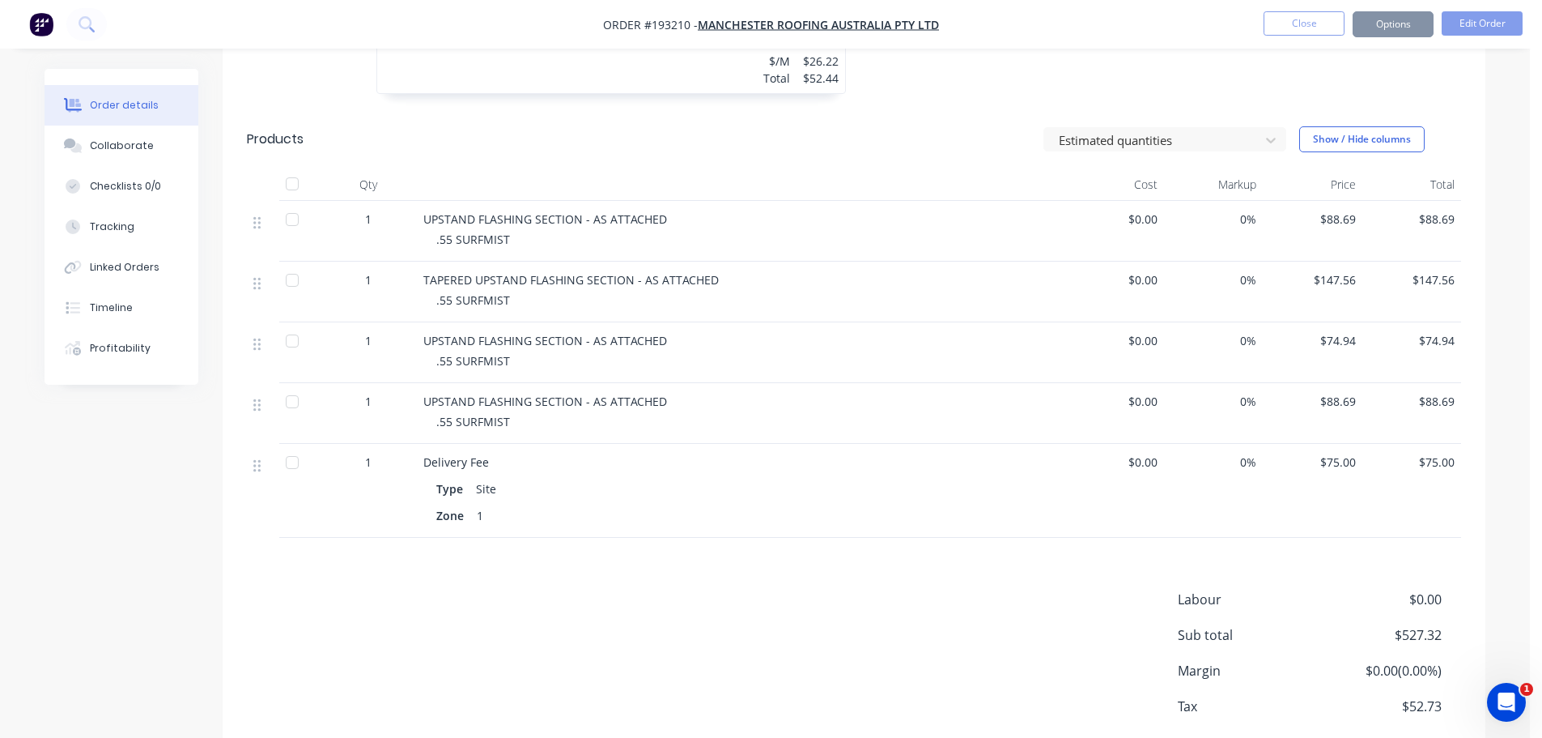
scroll to position [752, 0]
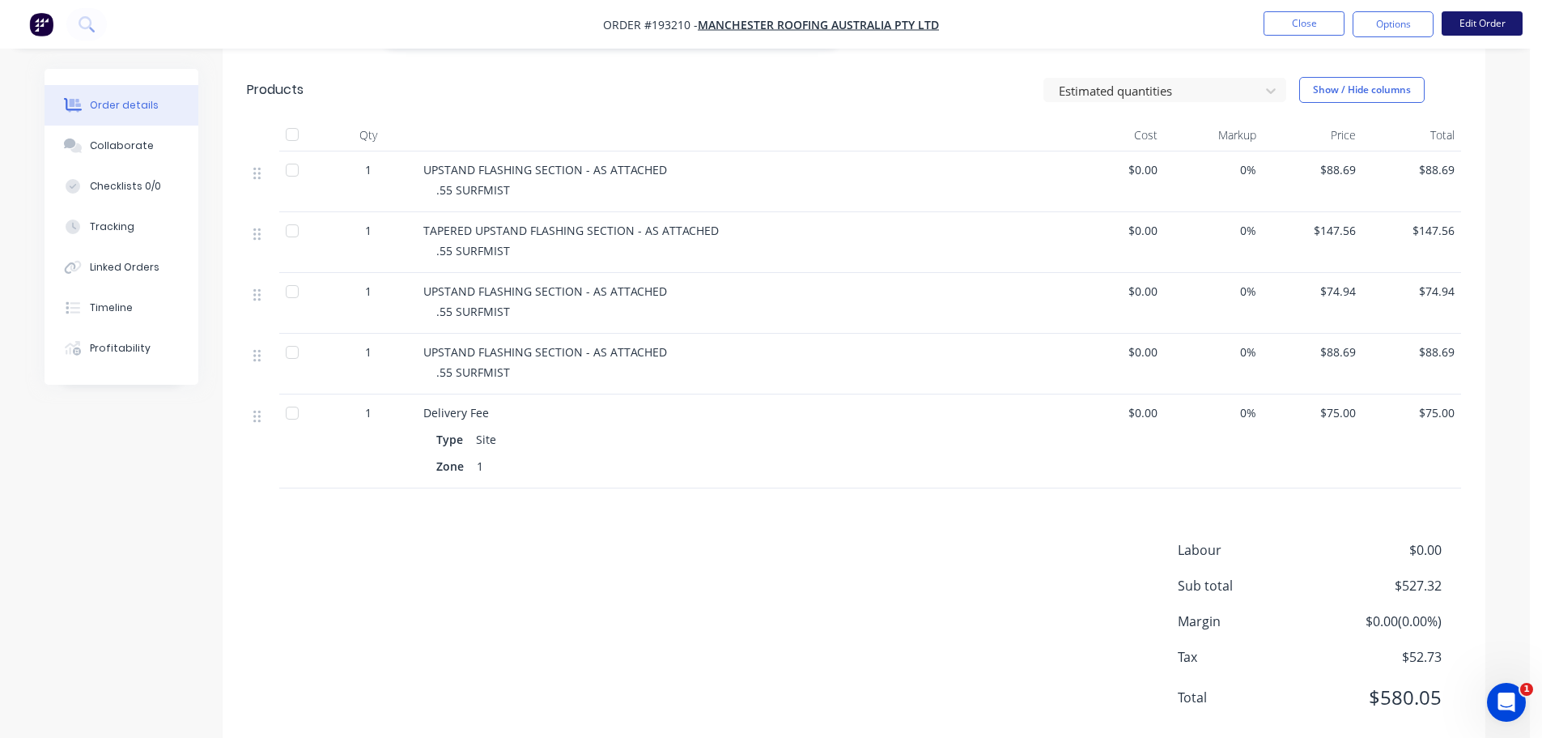
click at [1487, 21] on button "Edit Order" at bounding box center [1482, 23] width 81 height 24
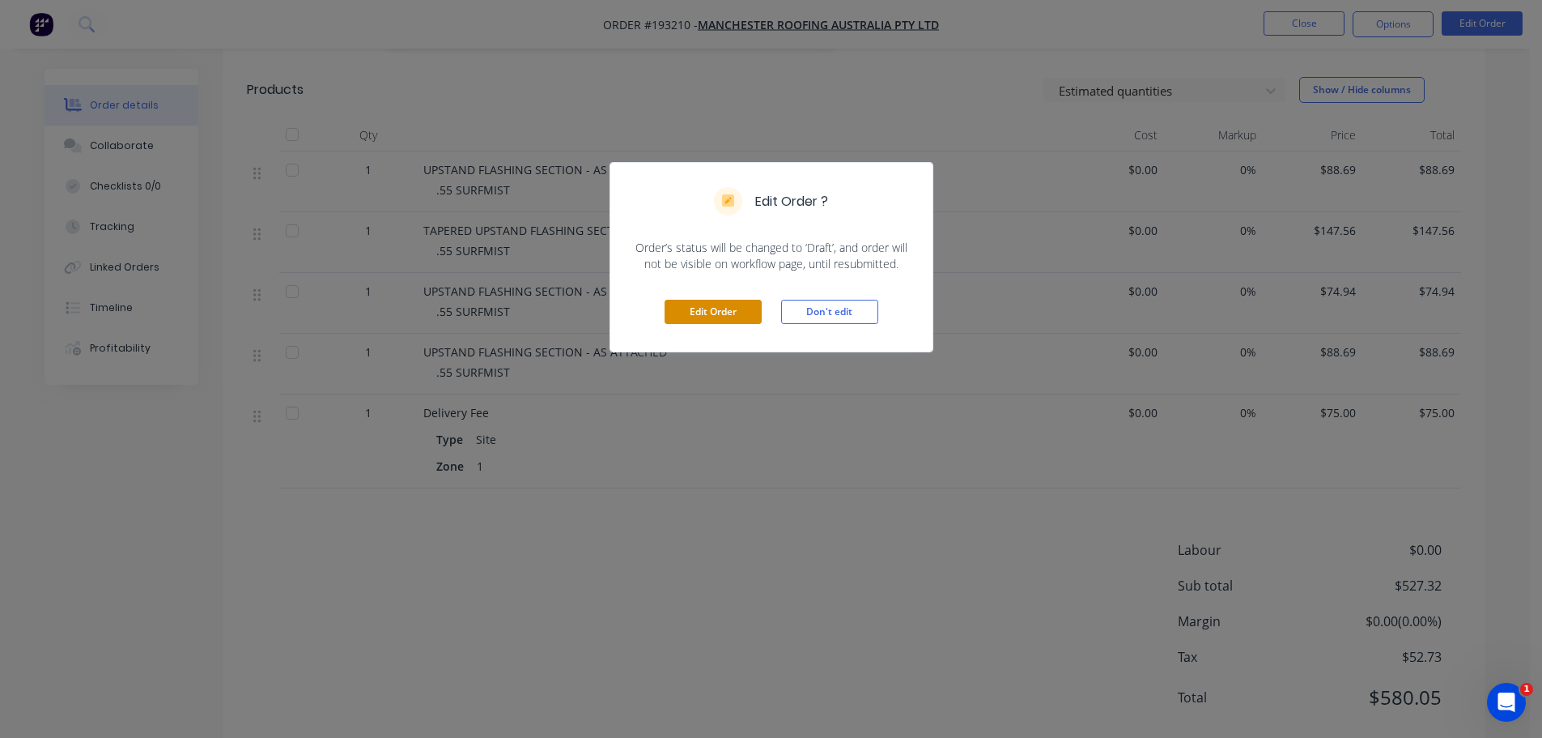
click at [683, 305] on button "Edit Order" at bounding box center [713, 312] width 97 height 24
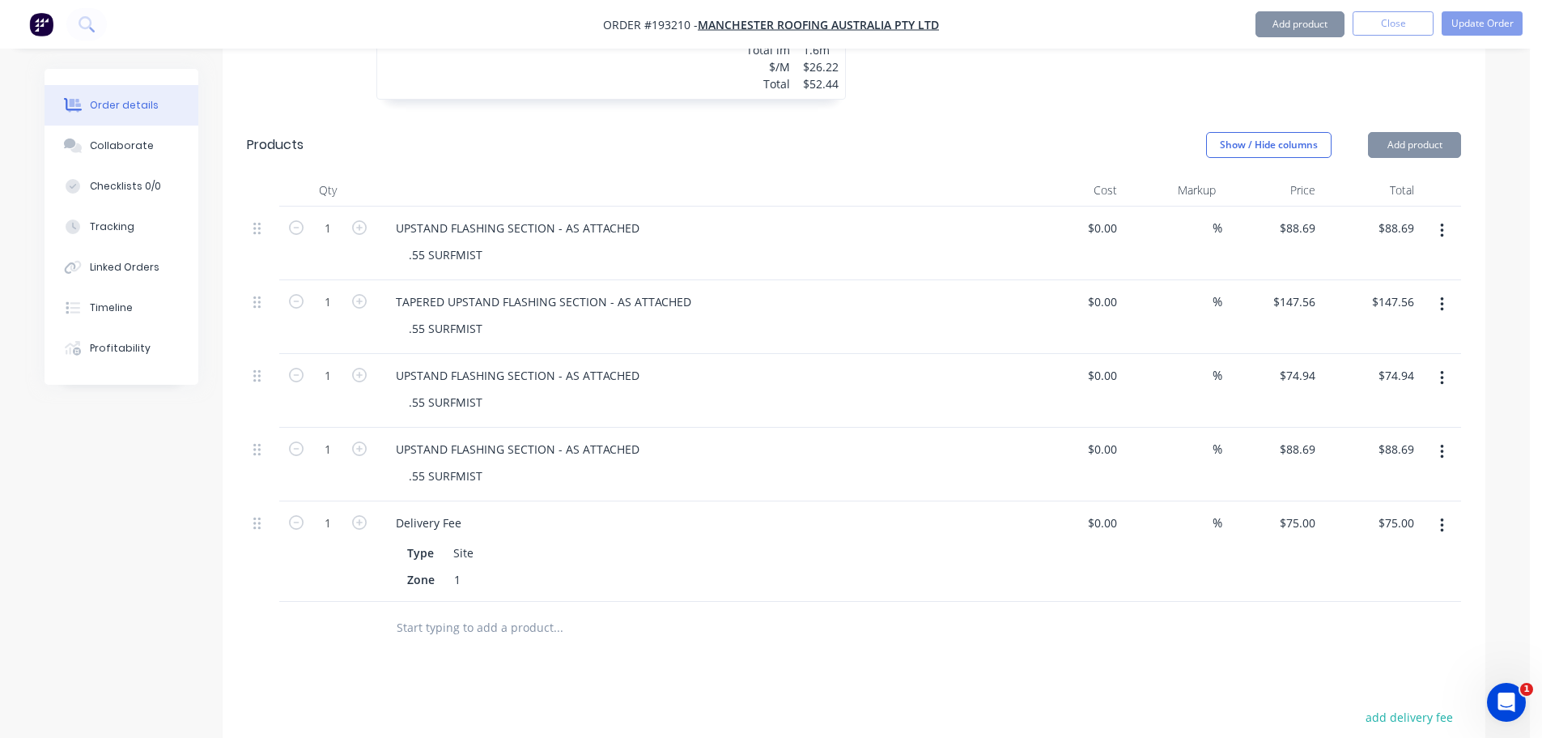
scroll to position [810, 0]
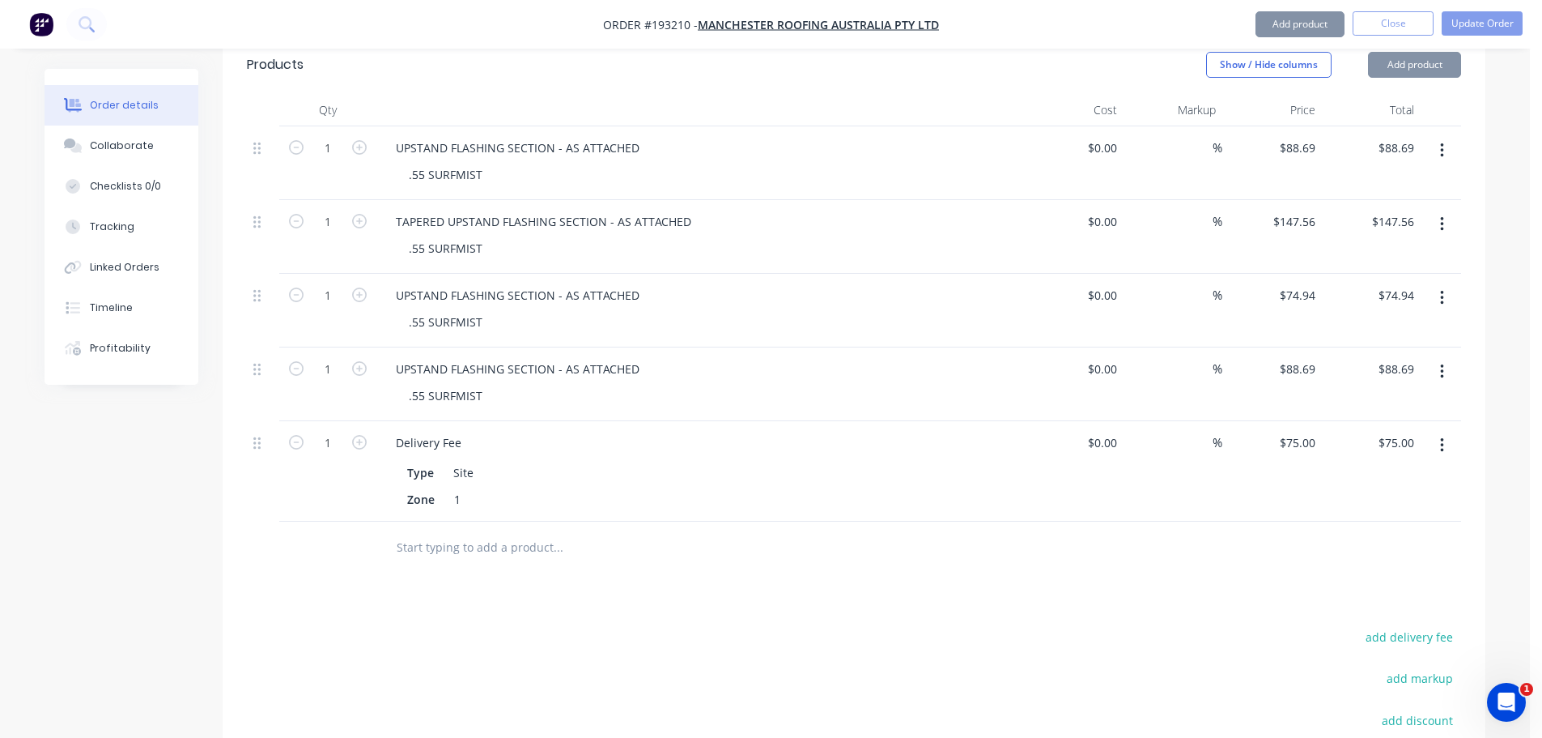
click at [1472, 397] on div "Qty Cost Markup Price Total 1 UPSTAND FLASHING SECTION - AS ATTACHED .55 SURFMI…" at bounding box center [854, 334] width 1263 height 480
click at [1464, 402] on div "Qty Cost Markup Price Total 1 UPSTAND FLASHING SECTION - AS ATTACHED .55 SURFMI…" at bounding box center [854, 334] width 1263 height 480
click at [1458, 431] on button "button" at bounding box center [1442, 445] width 38 height 29
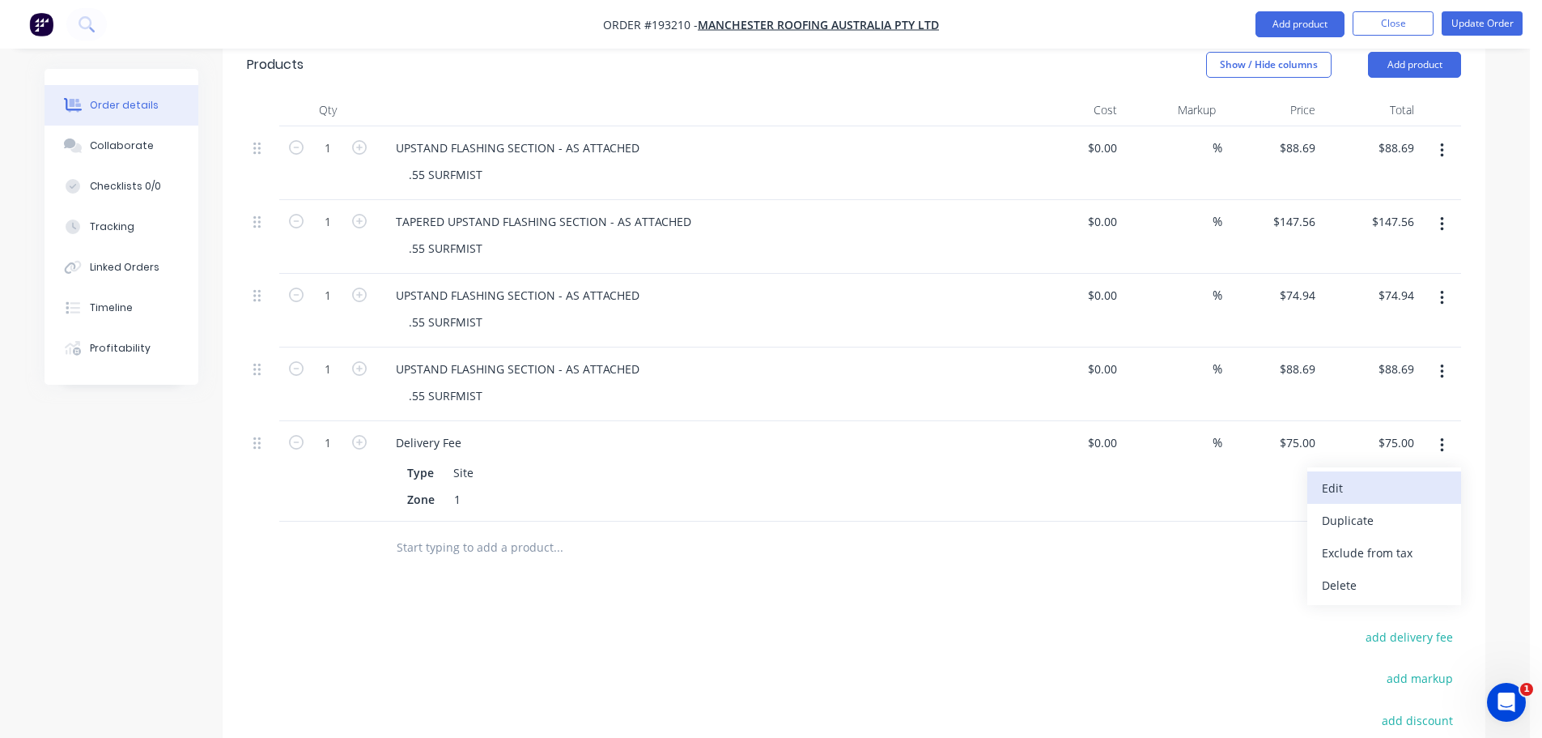
click at [1436, 476] on div "Edit" at bounding box center [1384, 487] width 125 height 23
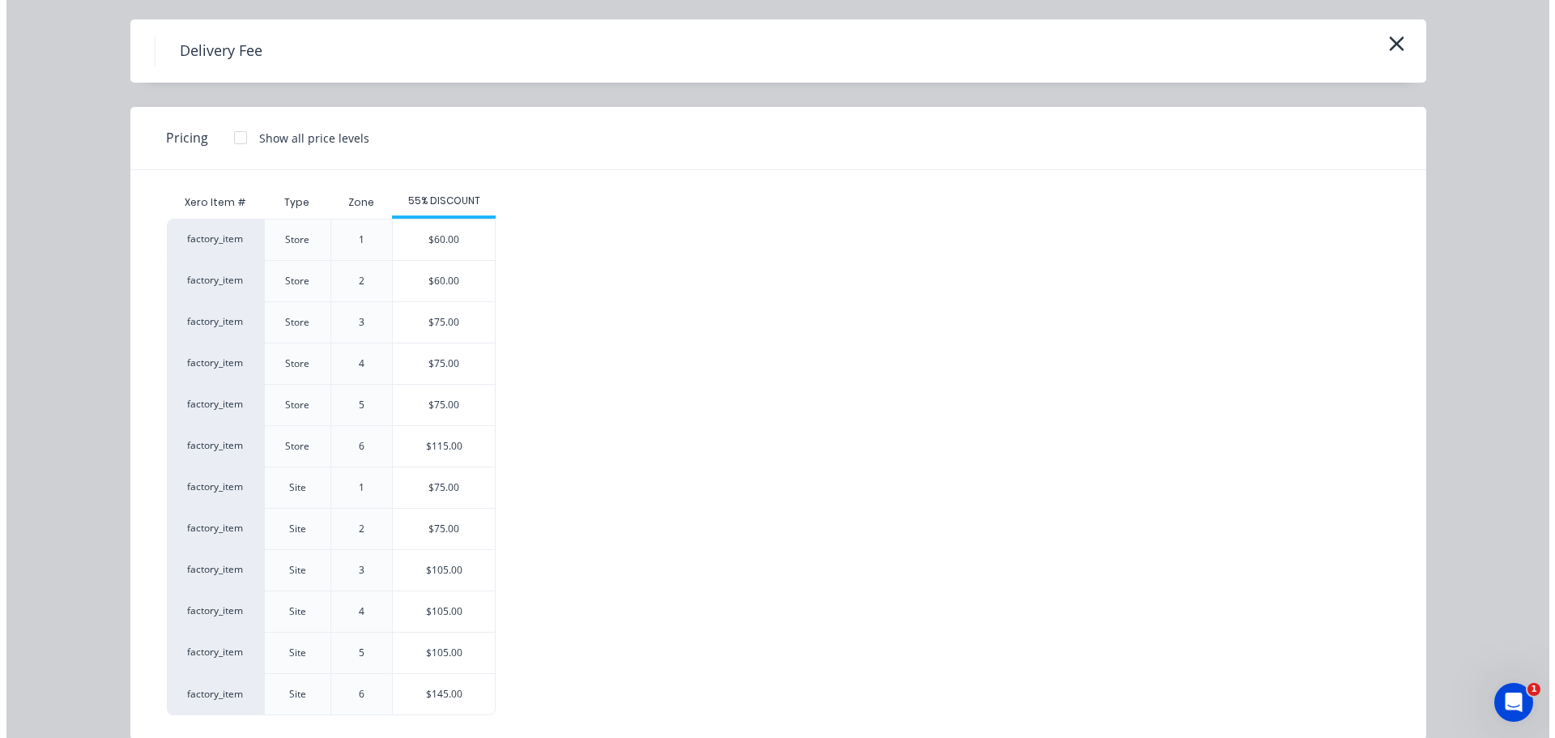
scroll to position [70, 0]
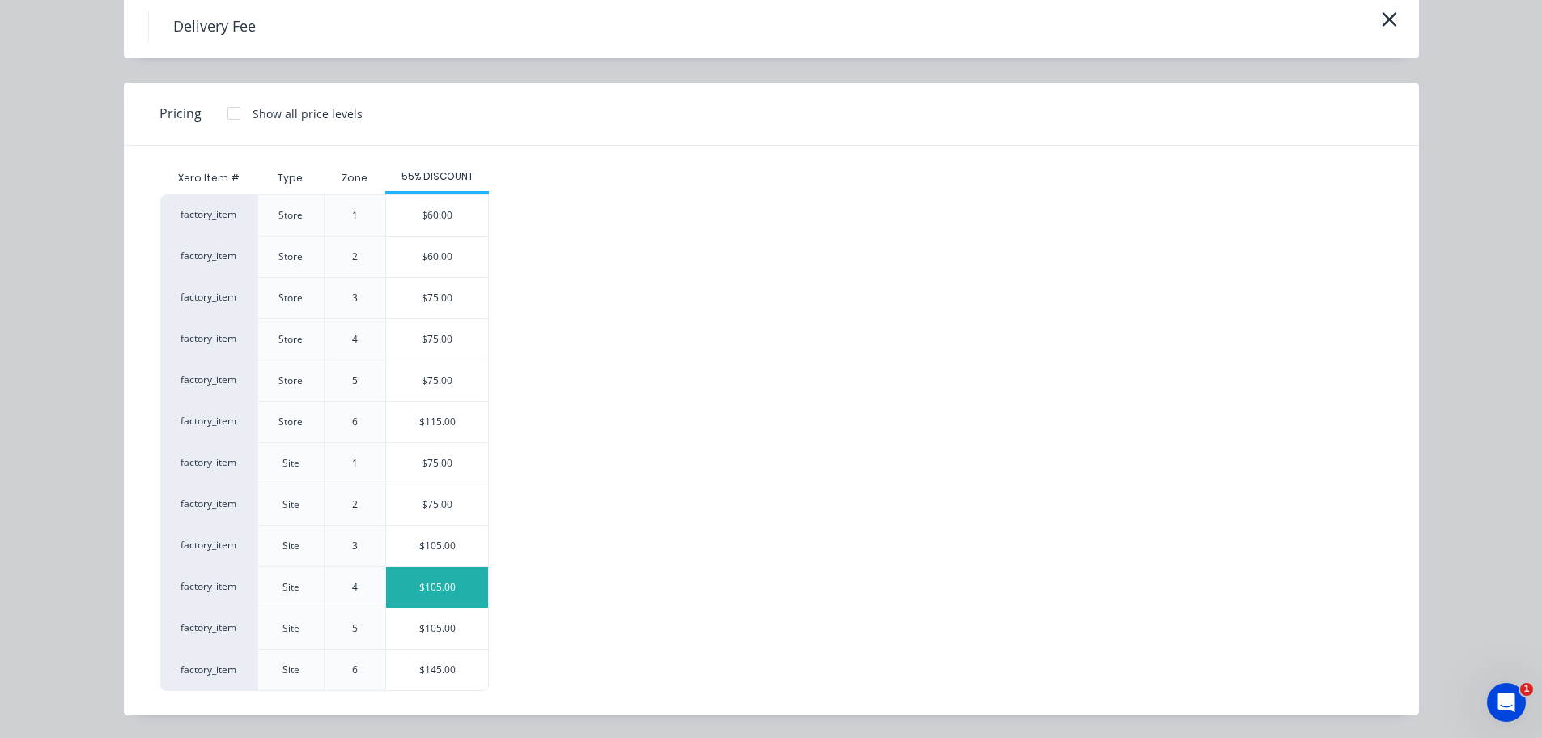
click at [435, 581] on div "$105.00" at bounding box center [437, 587] width 102 height 40
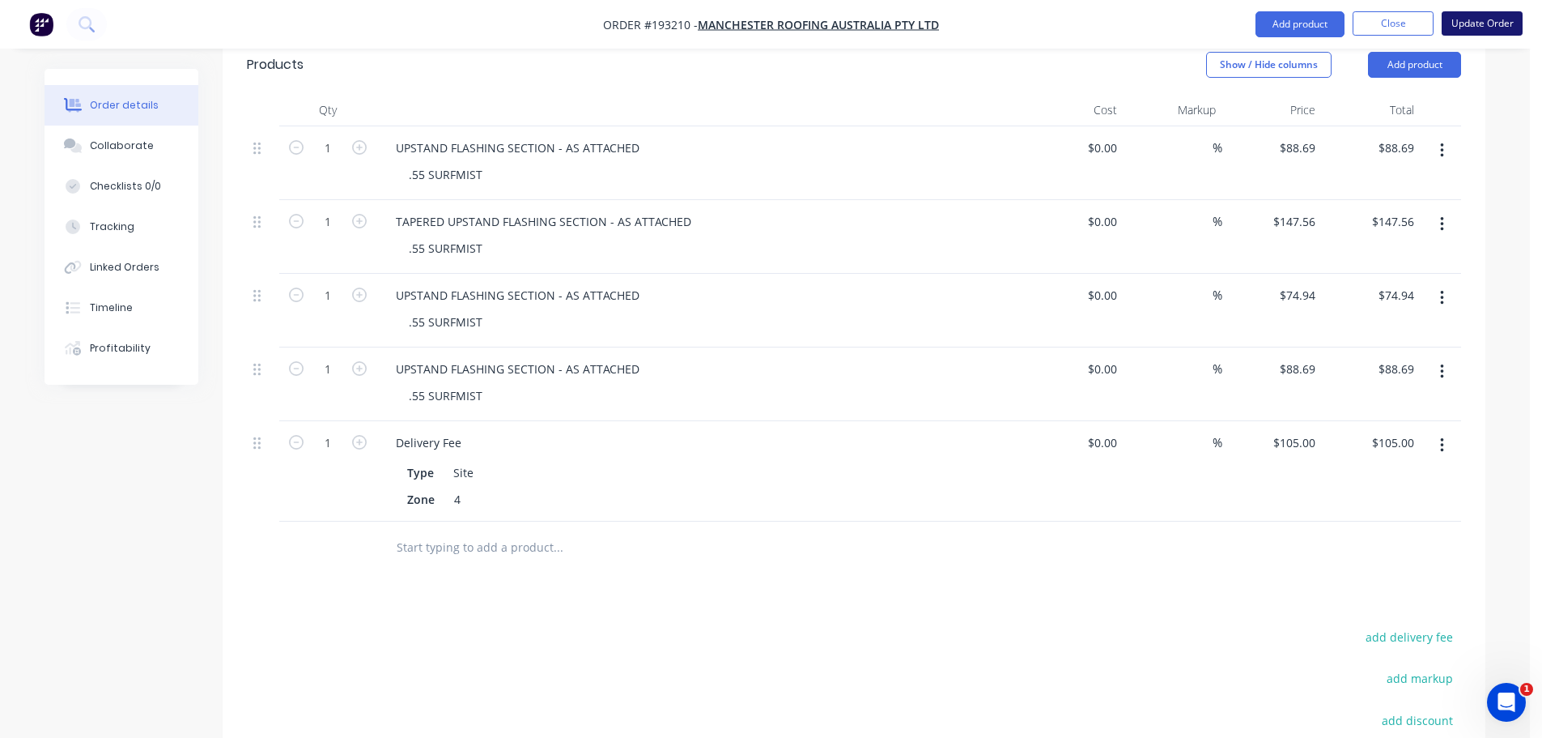
click at [1484, 15] on button "Update Order" at bounding box center [1482, 23] width 81 height 24
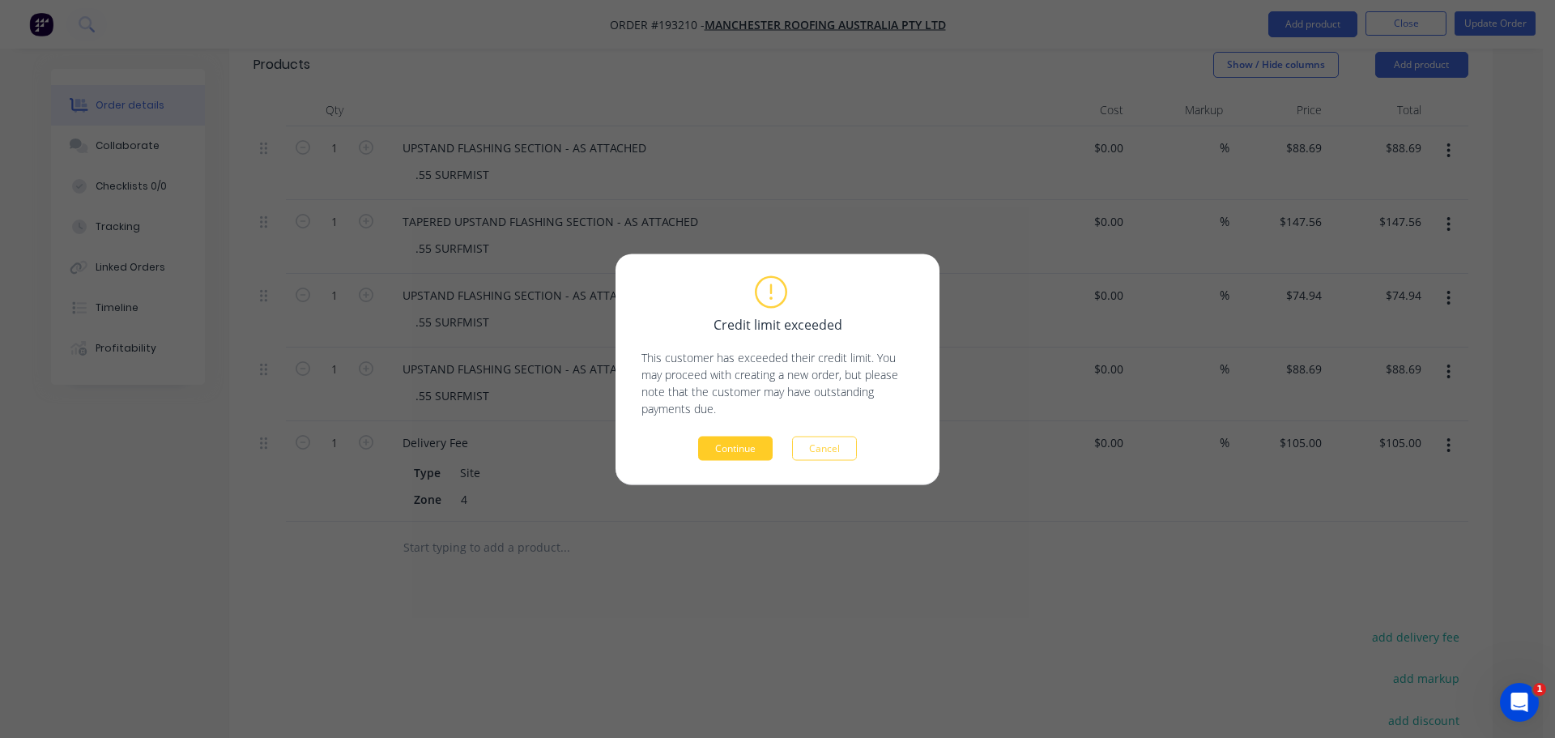
click at [748, 440] on button "Continue" at bounding box center [735, 448] width 74 height 24
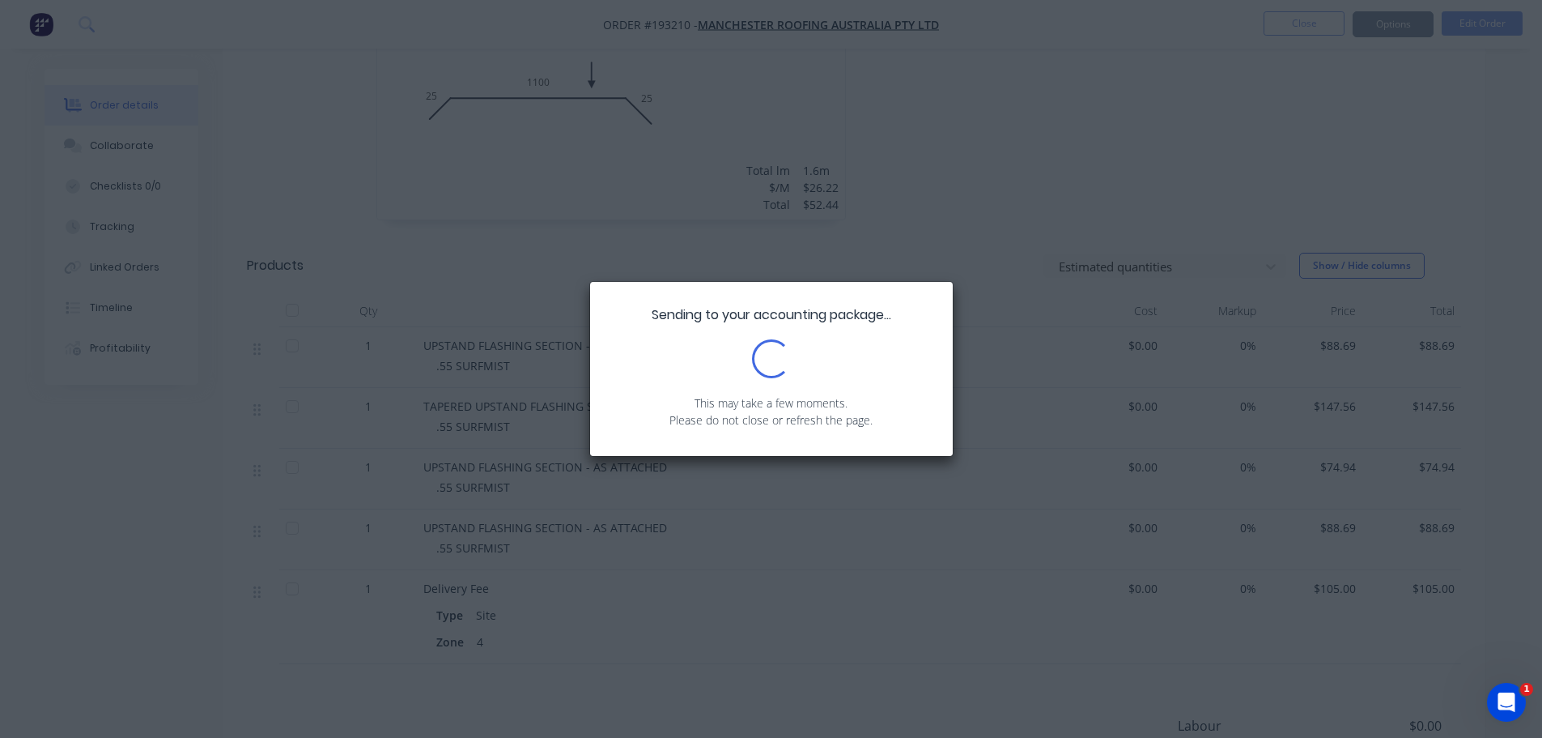
scroll to position [590, 0]
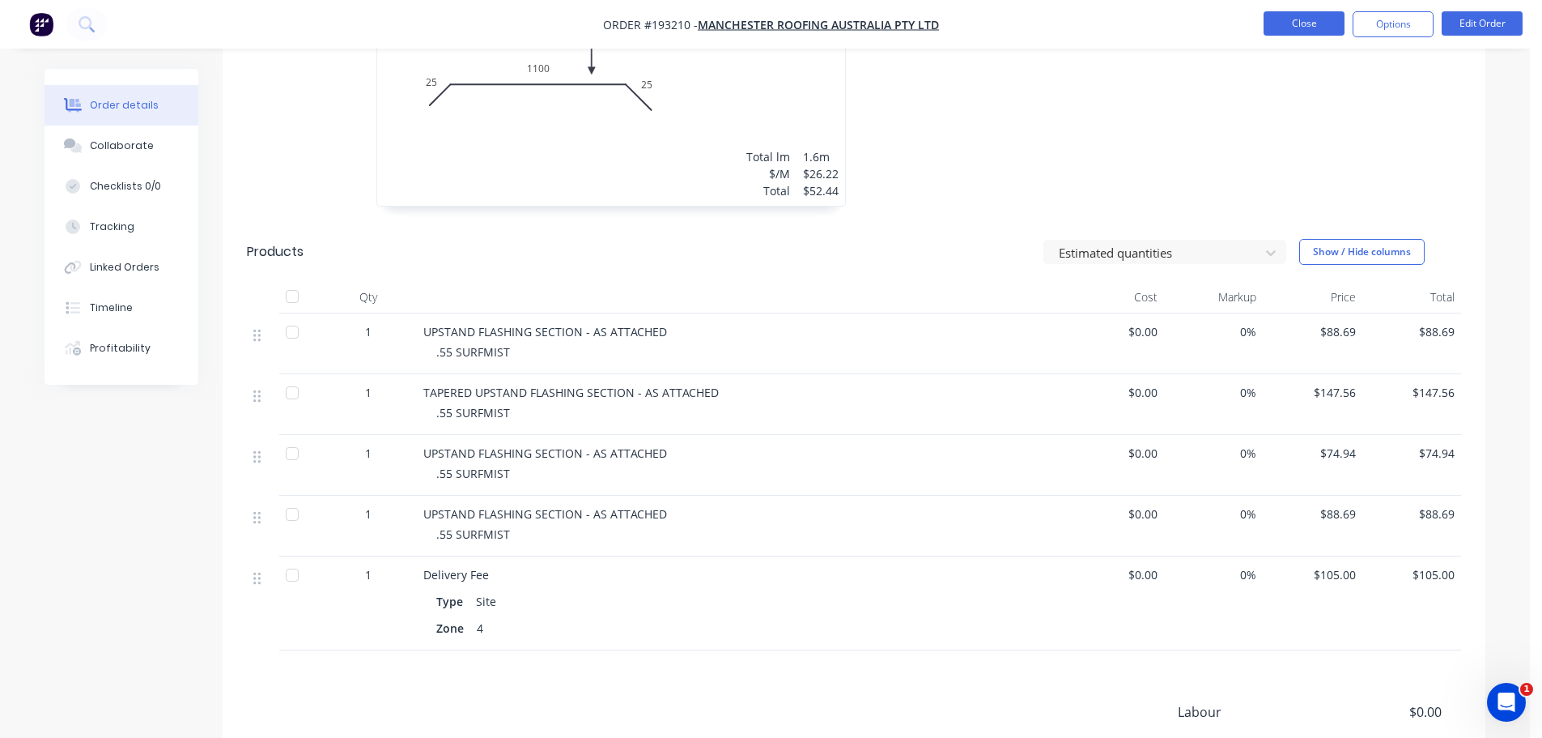
click at [1330, 22] on button "Close" at bounding box center [1304, 23] width 81 height 24
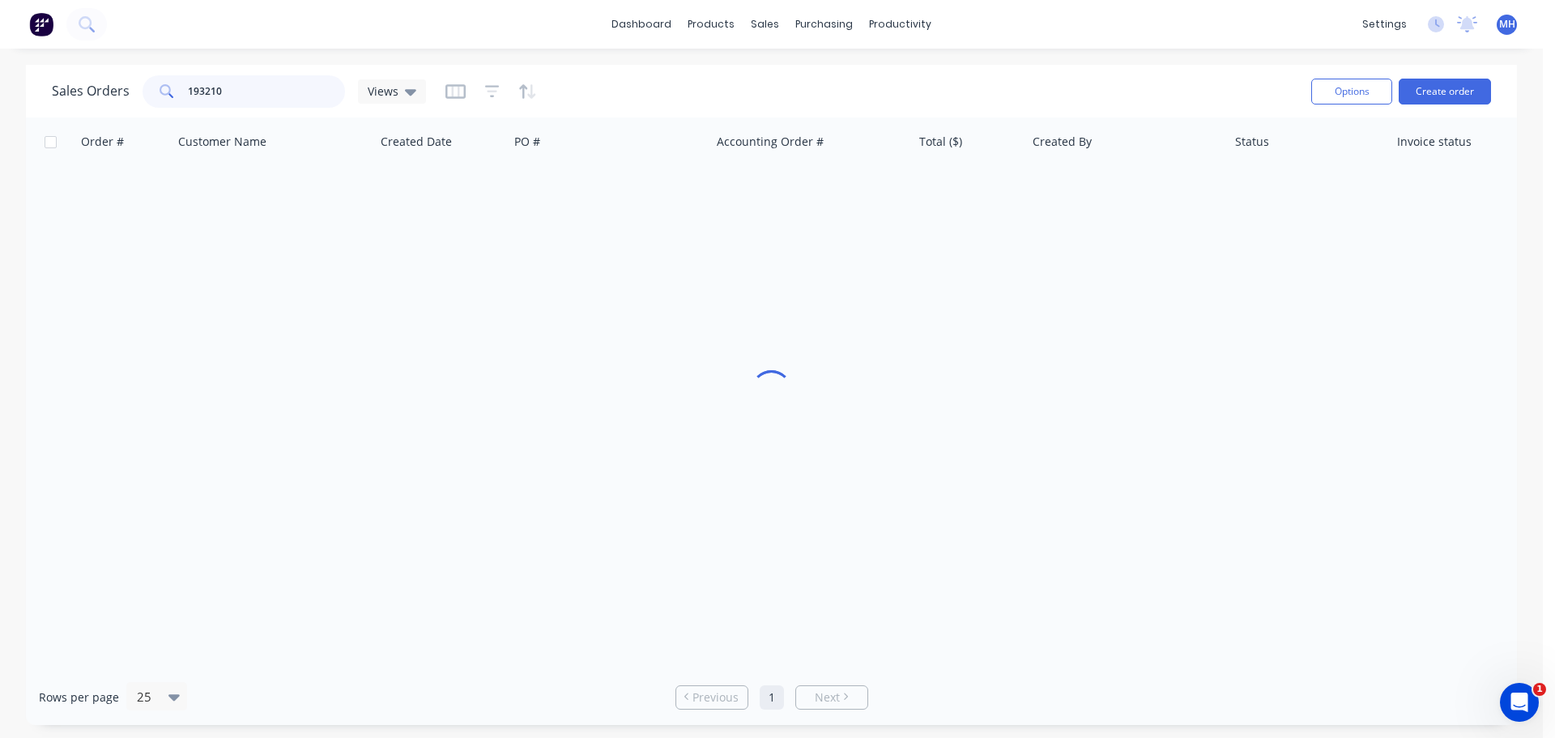
click at [238, 88] on input "193210" at bounding box center [267, 91] width 158 height 32
click at [602, 87] on div "Sales Orders 193132 Views" at bounding box center [675, 91] width 1246 height 40
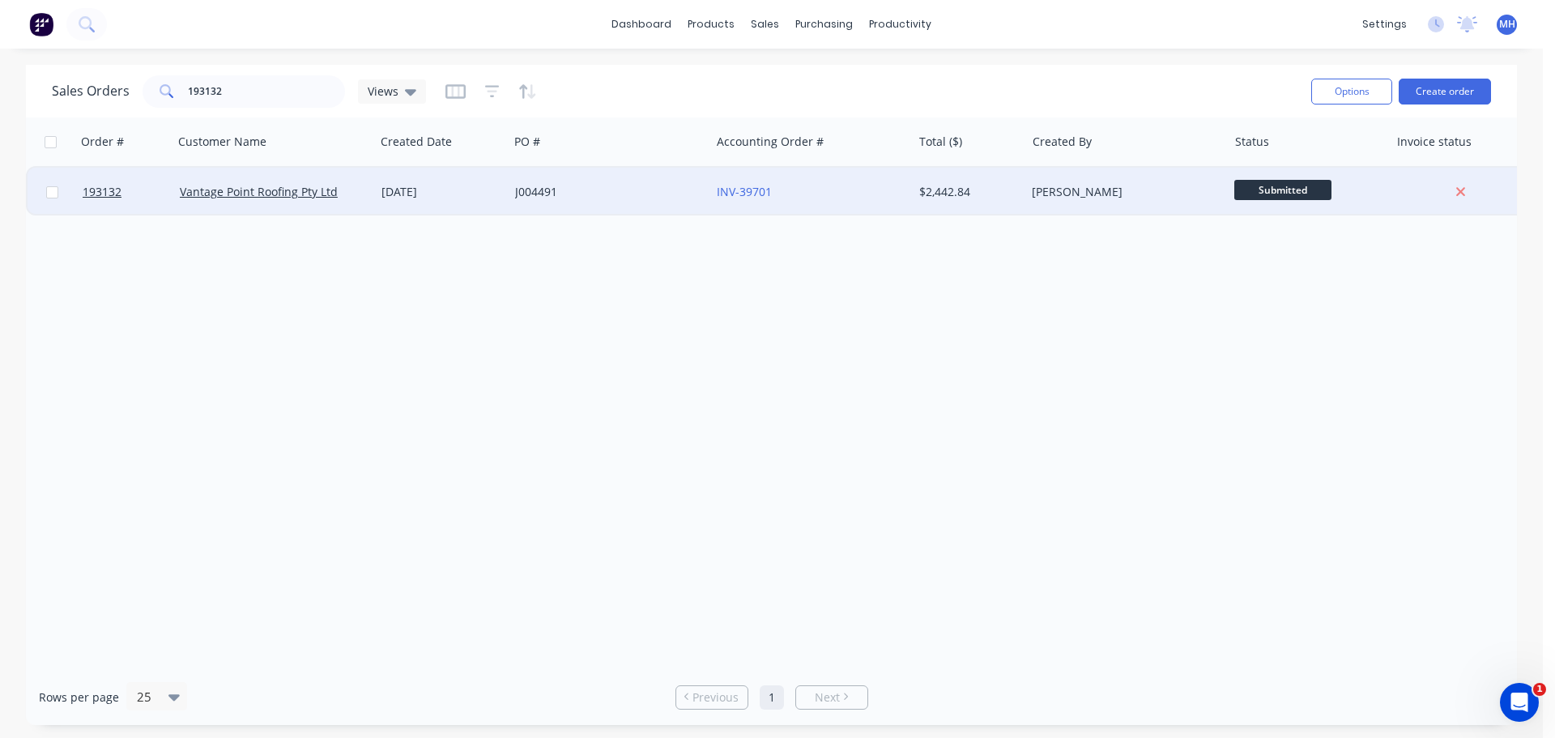
click at [608, 209] on div "J004491" at bounding box center [609, 192] width 202 height 49
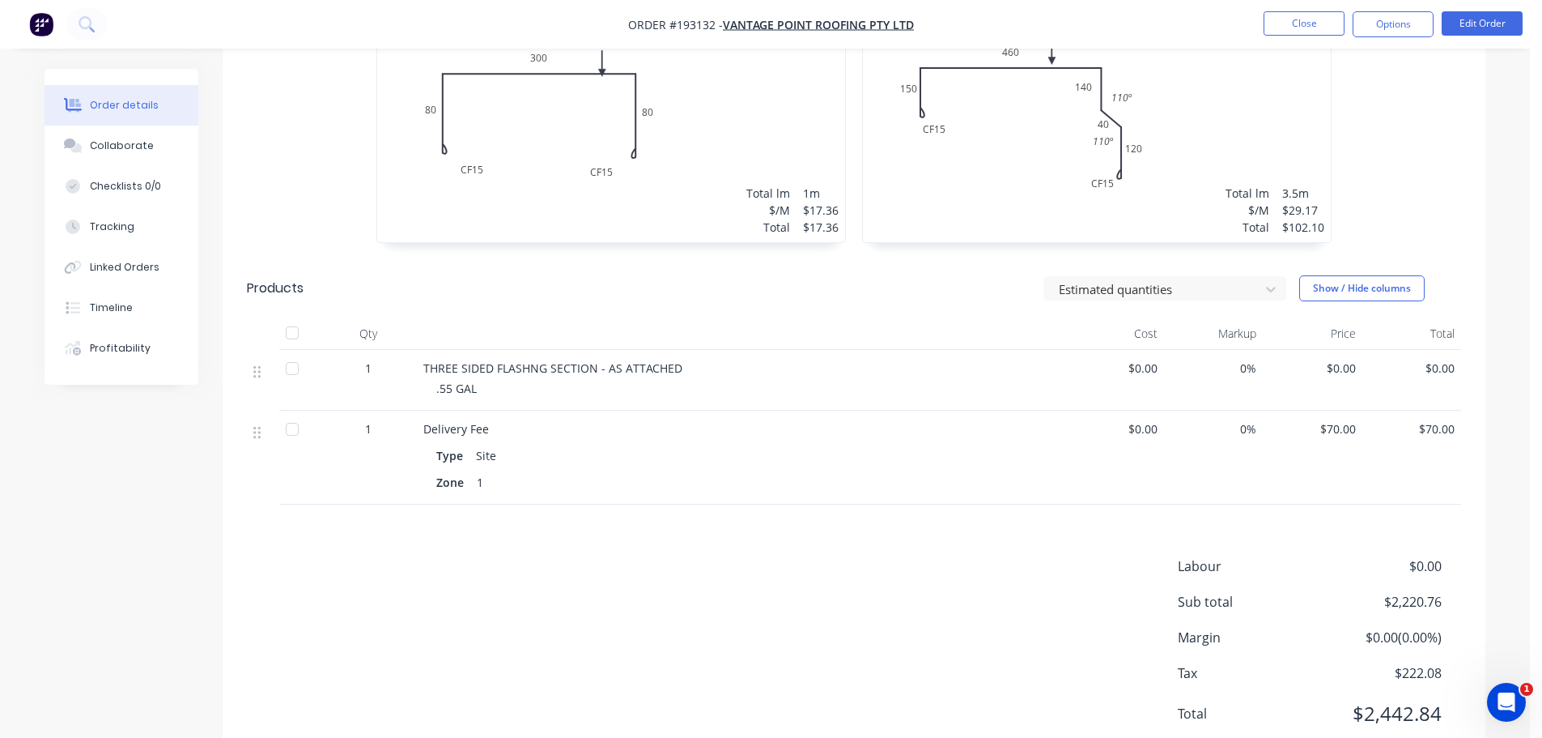
scroll to position [1134, 0]
click at [1490, 23] on button "Edit Order" at bounding box center [1482, 23] width 81 height 24
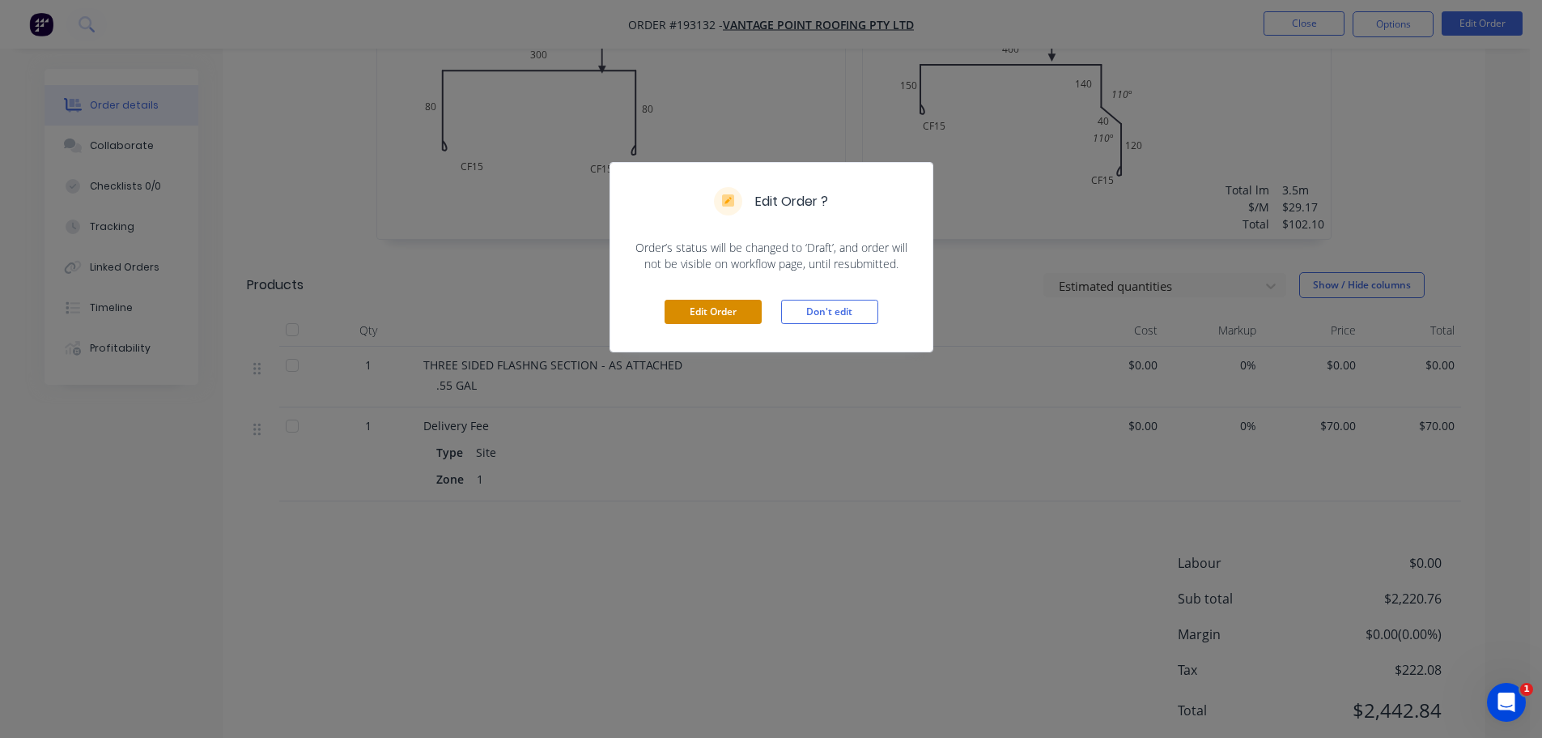
click at [741, 308] on button "Edit Order" at bounding box center [713, 312] width 97 height 24
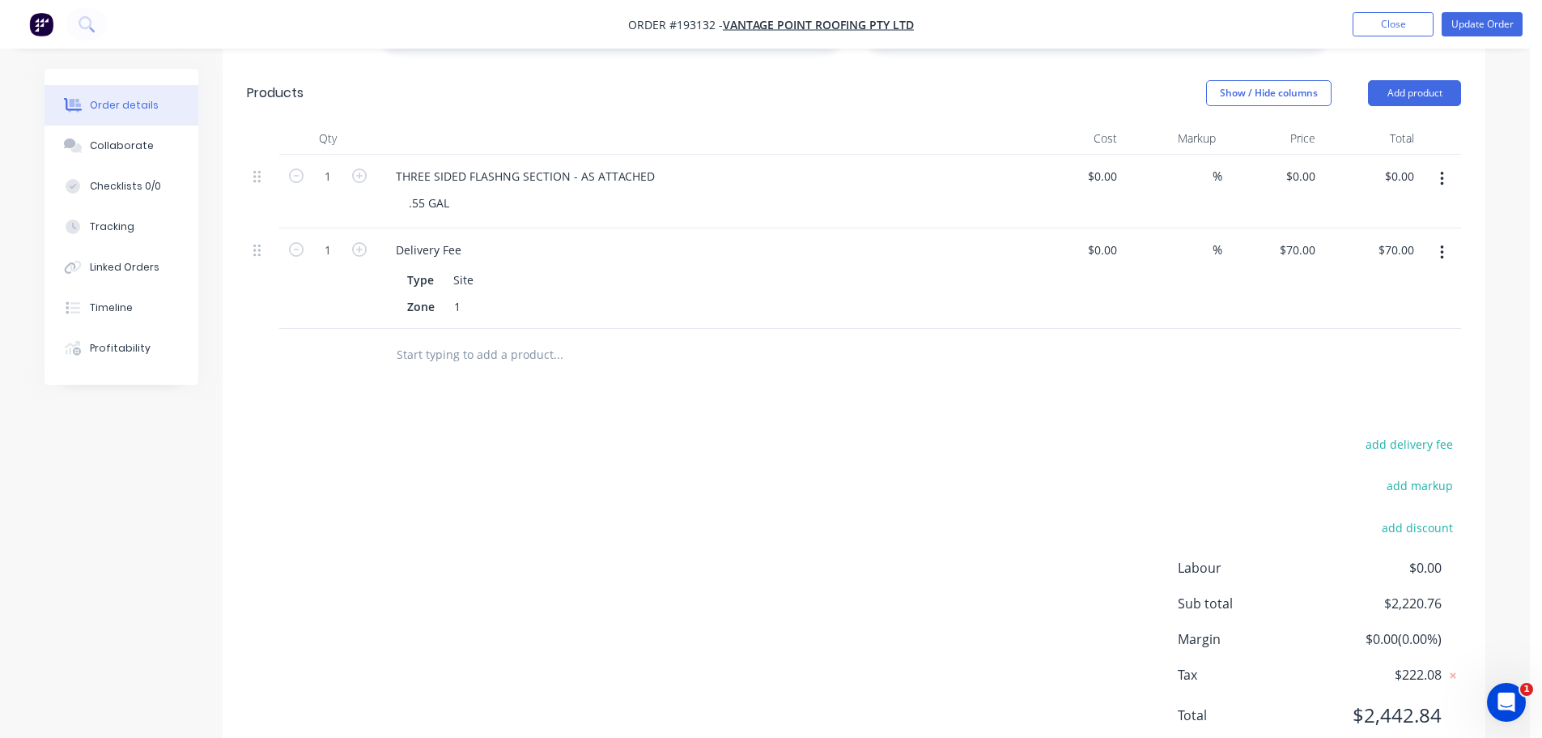
scroll to position [1149, 0]
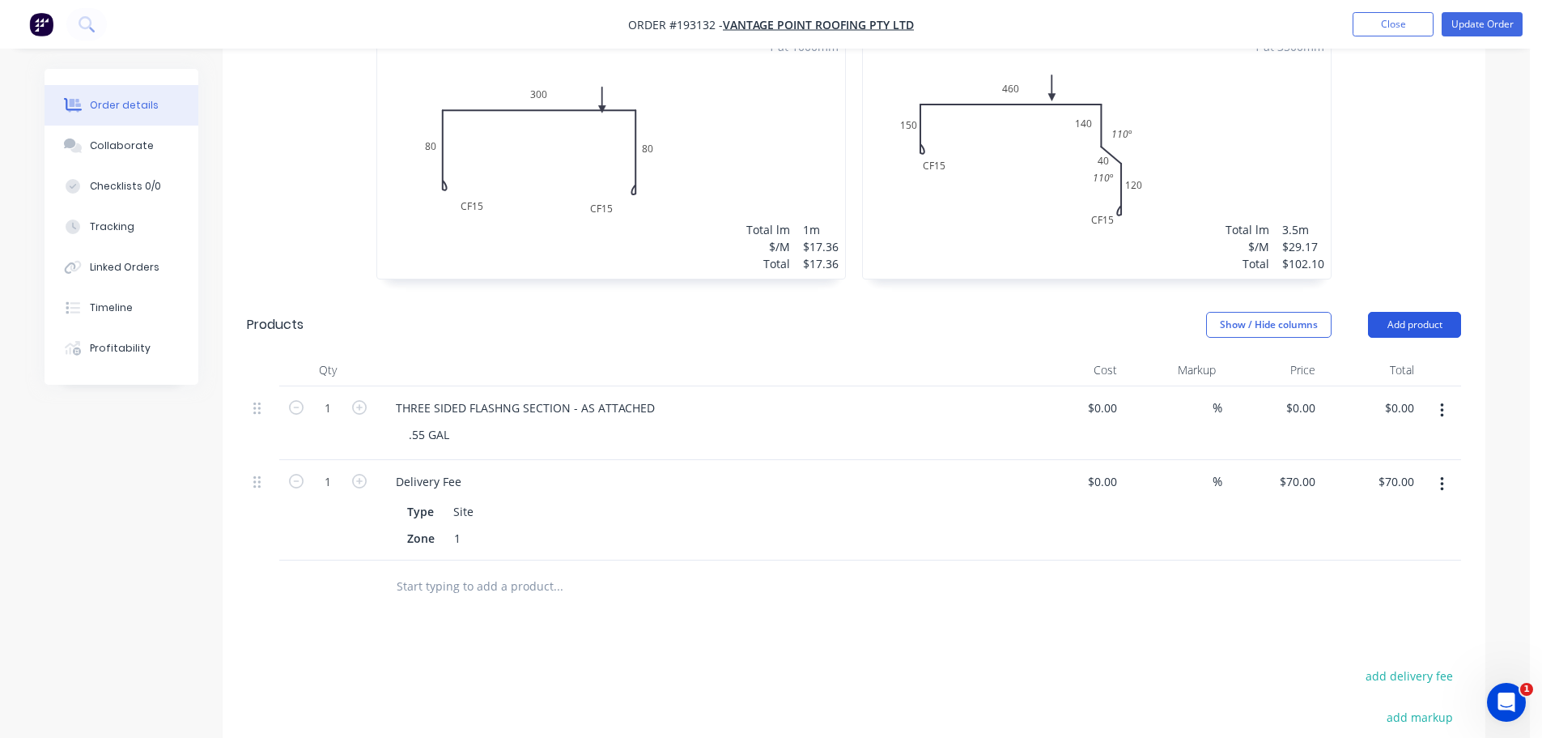
click at [1393, 312] on button "Add product" at bounding box center [1414, 325] width 93 height 26
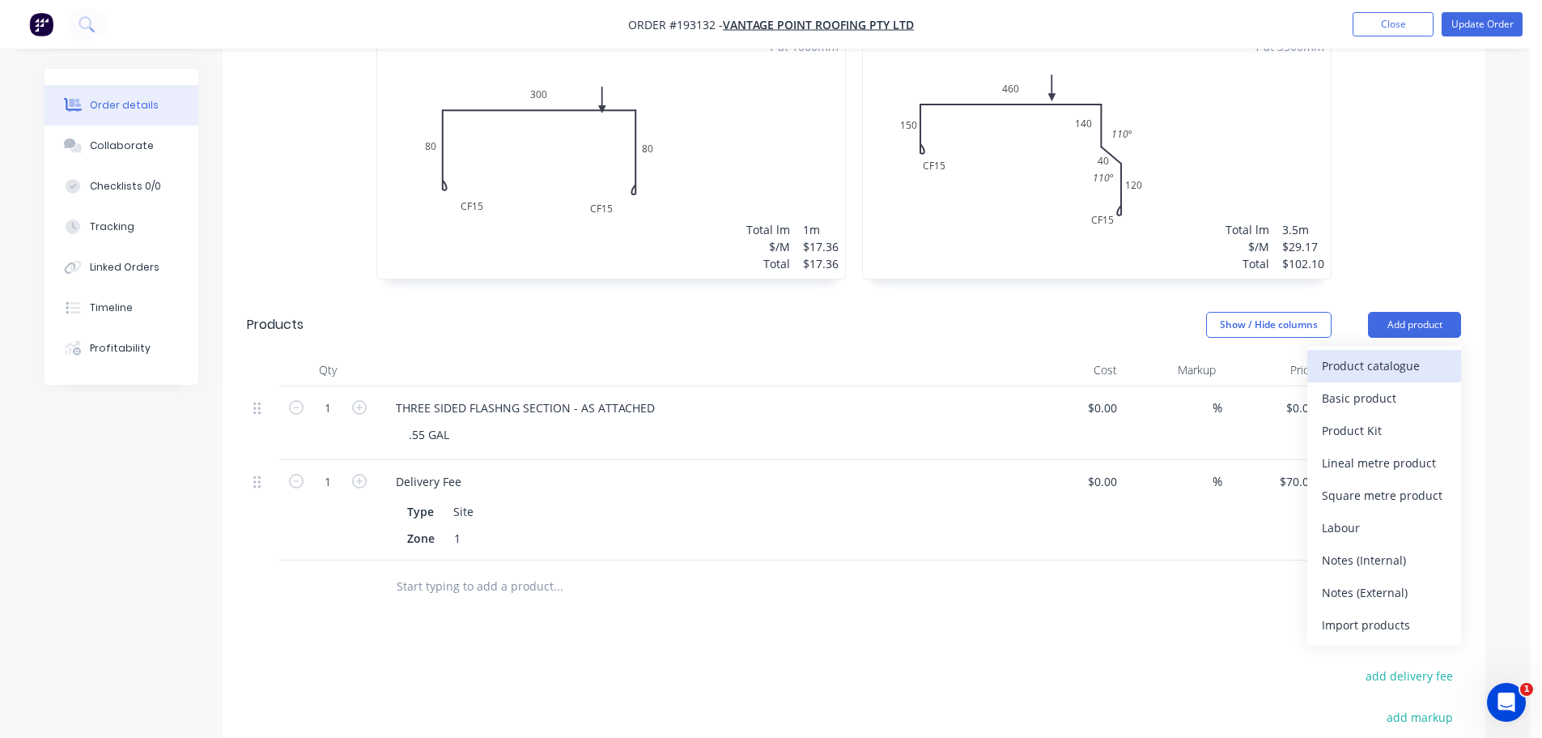
click at [1368, 354] on div "Product catalogue" at bounding box center [1384, 365] width 125 height 23
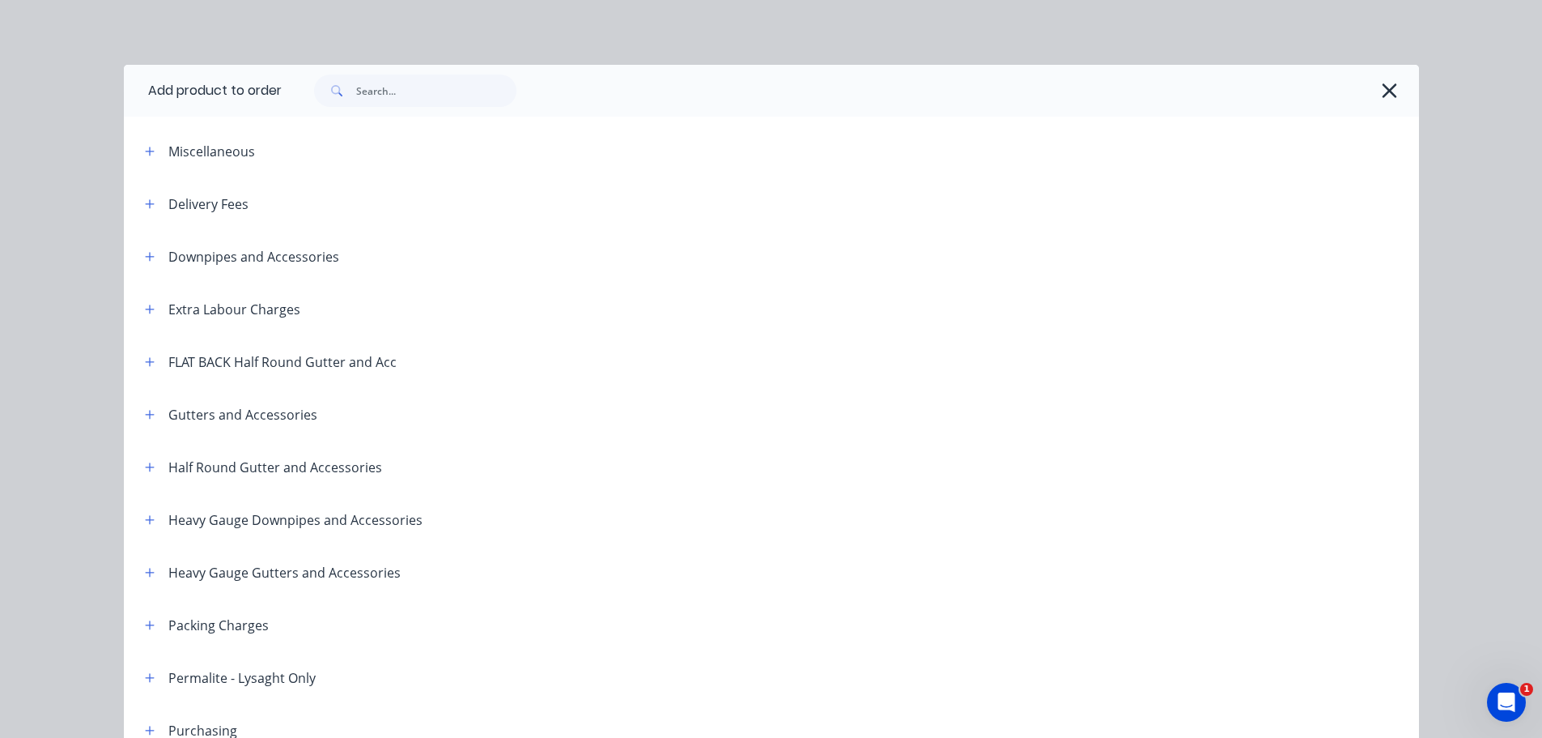
click at [151, 155] on button "button" at bounding box center [150, 151] width 20 height 20
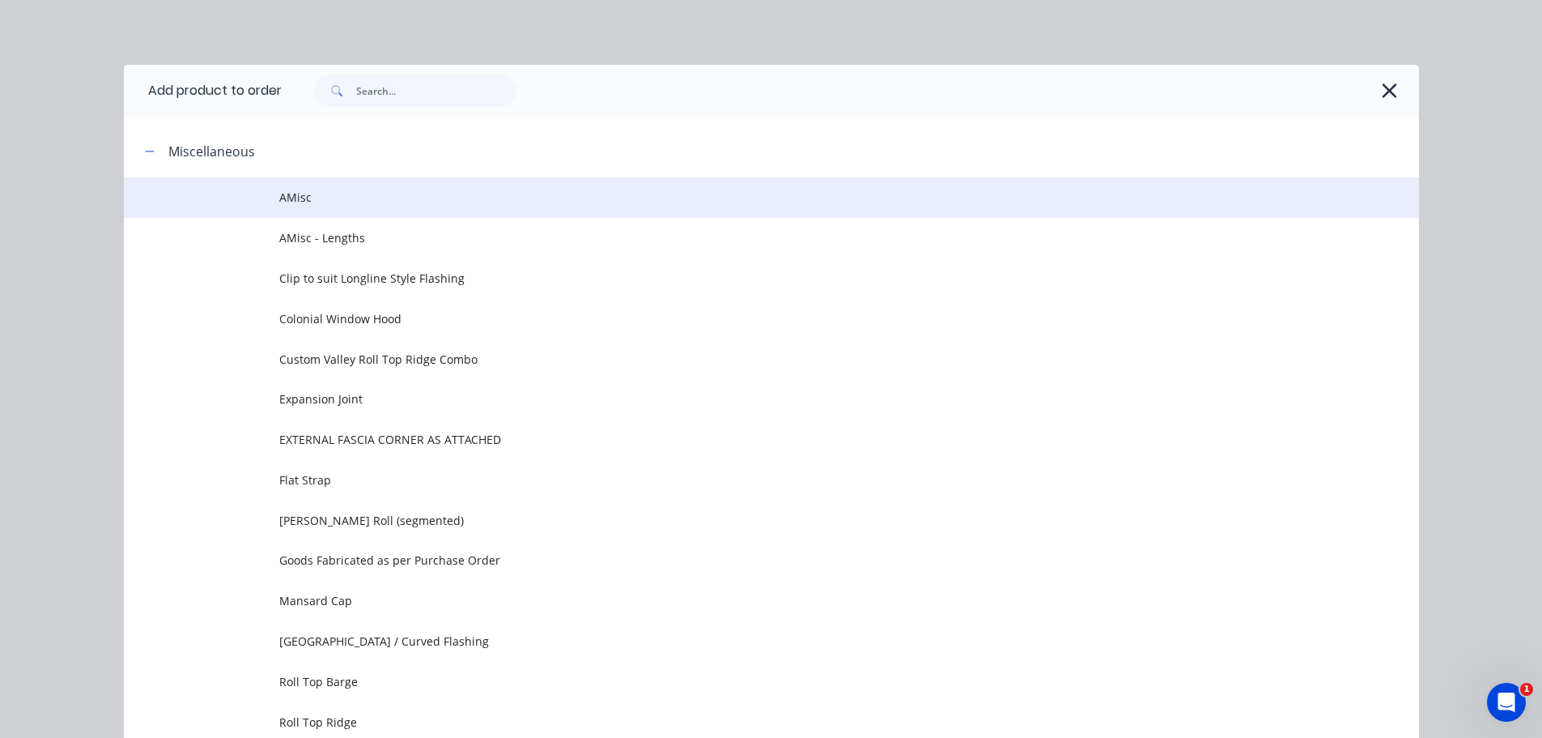
click at [317, 196] on span "AMisc" at bounding box center [735, 197] width 912 height 17
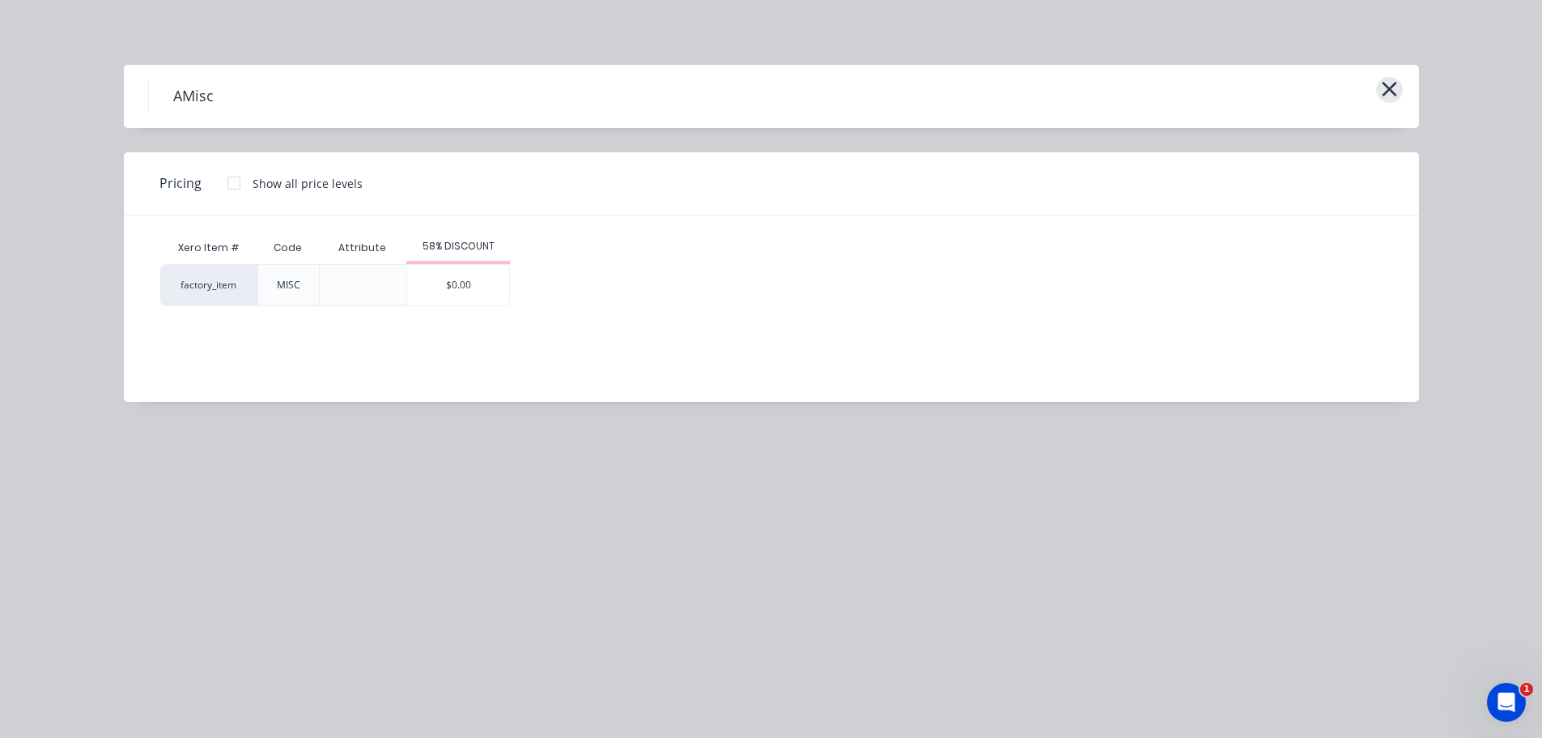
click at [1392, 94] on icon "button" at bounding box center [1389, 89] width 17 height 23
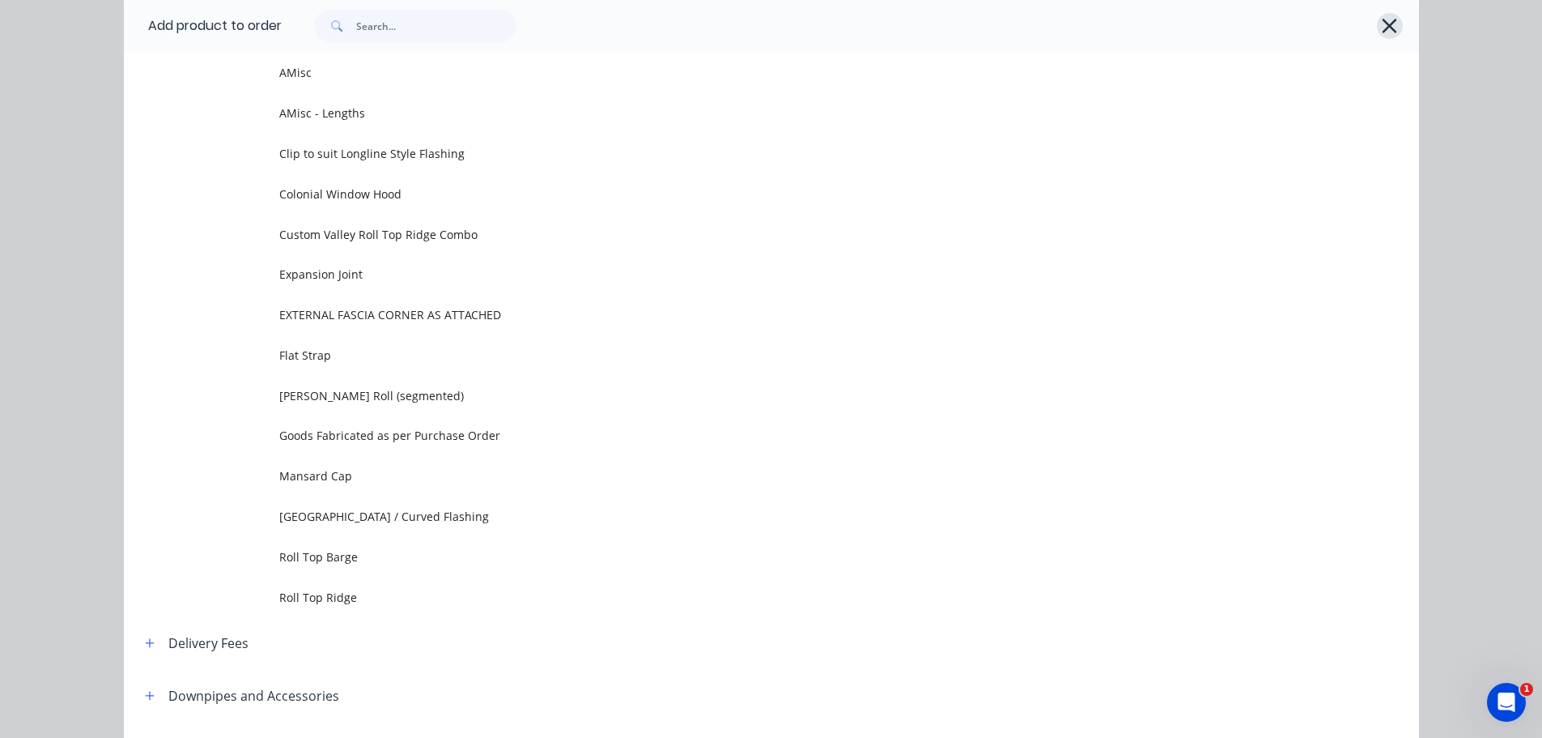
click at [1387, 34] on icon "button" at bounding box center [1389, 26] width 17 height 23
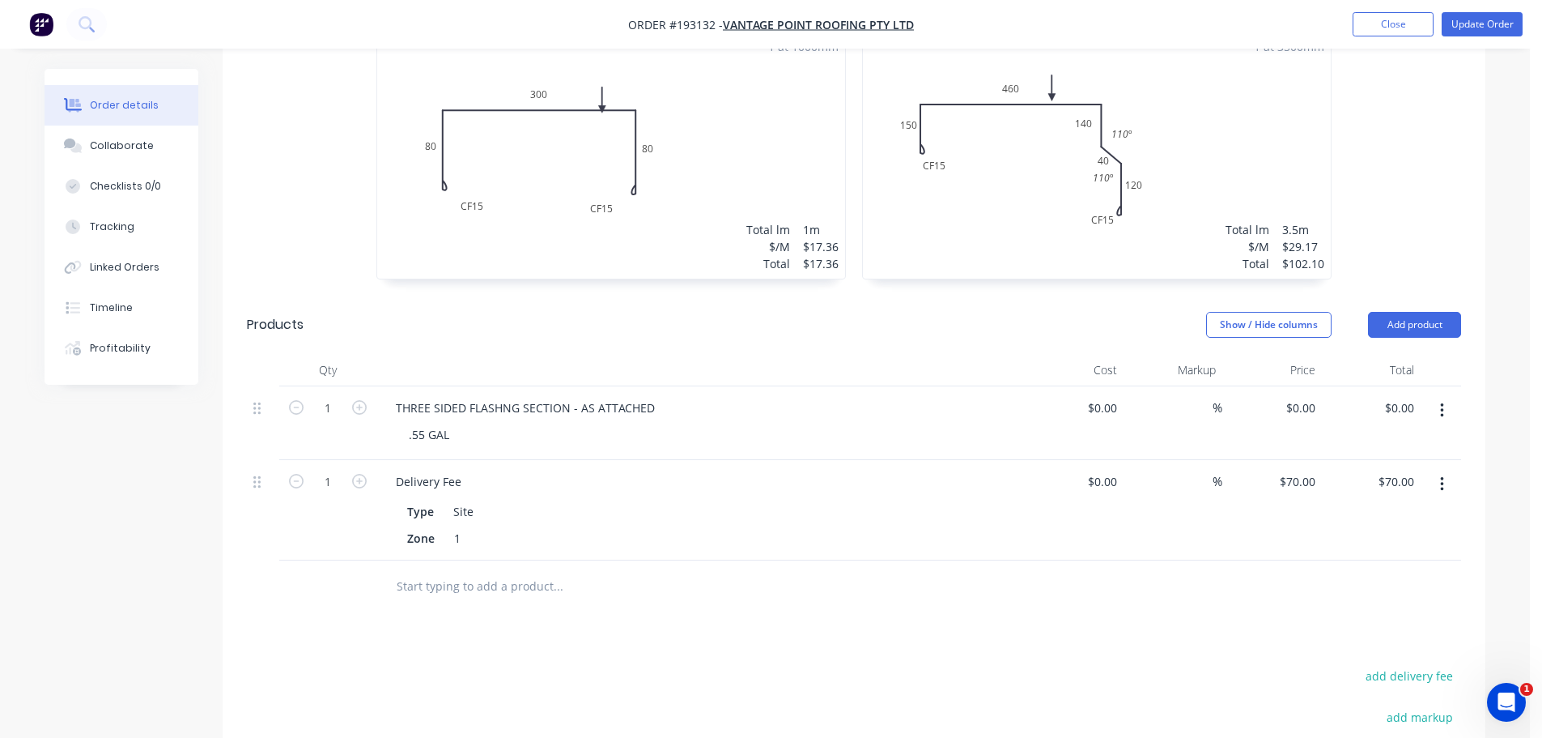
drag, startPoint x: 1304, startPoint y: 355, endPoint x: 1305, endPoint y: 374, distance: 18.6
click at [1304, 396] on input "$0.00" at bounding box center [1303, 407] width 37 height 23
click at [1197, 572] on div "Drawings Add drawing 0.55 Galvabond Galvabond Girth 785 1 0 CF 15 150 330 125 4…" at bounding box center [854, 186] width 1263 height 1629
click at [1464, 27] on button "Update Order" at bounding box center [1482, 24] width 81 height 24
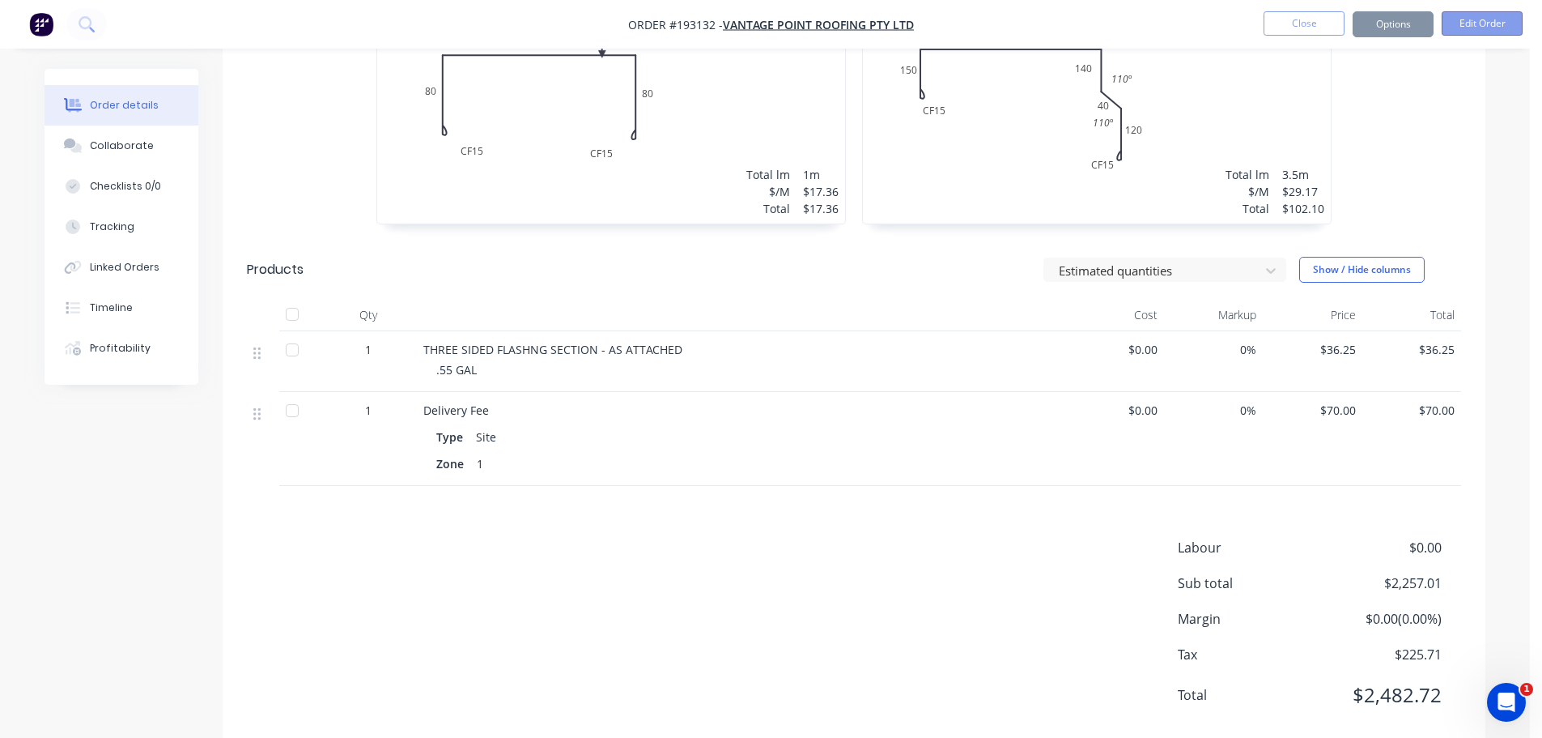
scroll to position [0, 0]
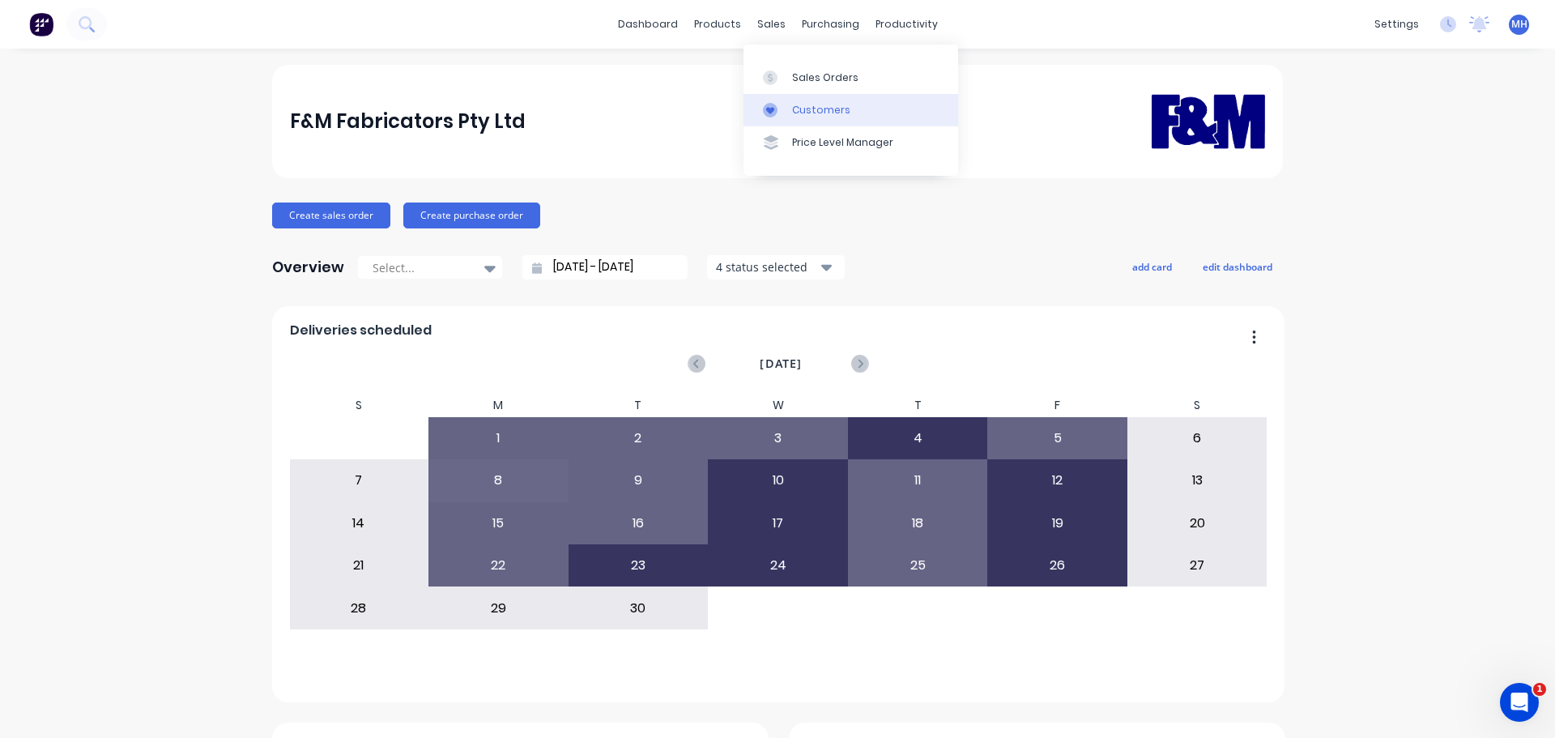
click at [787, 110] on link "Customers" at bounding box center [850, 110] width 215 height 32
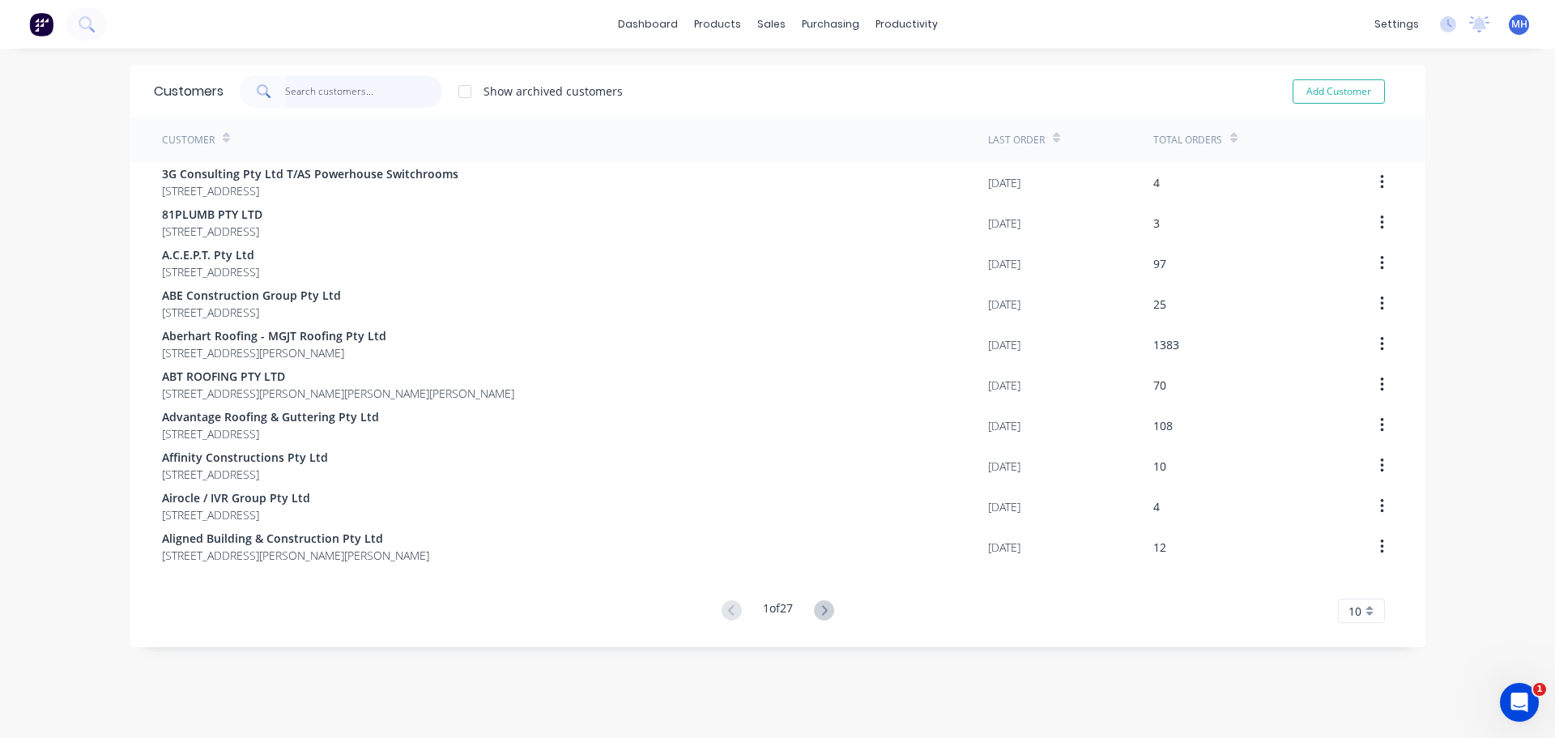
click at [334, 77] on input "text" at bounding box center [364, 91] width 158 height 32
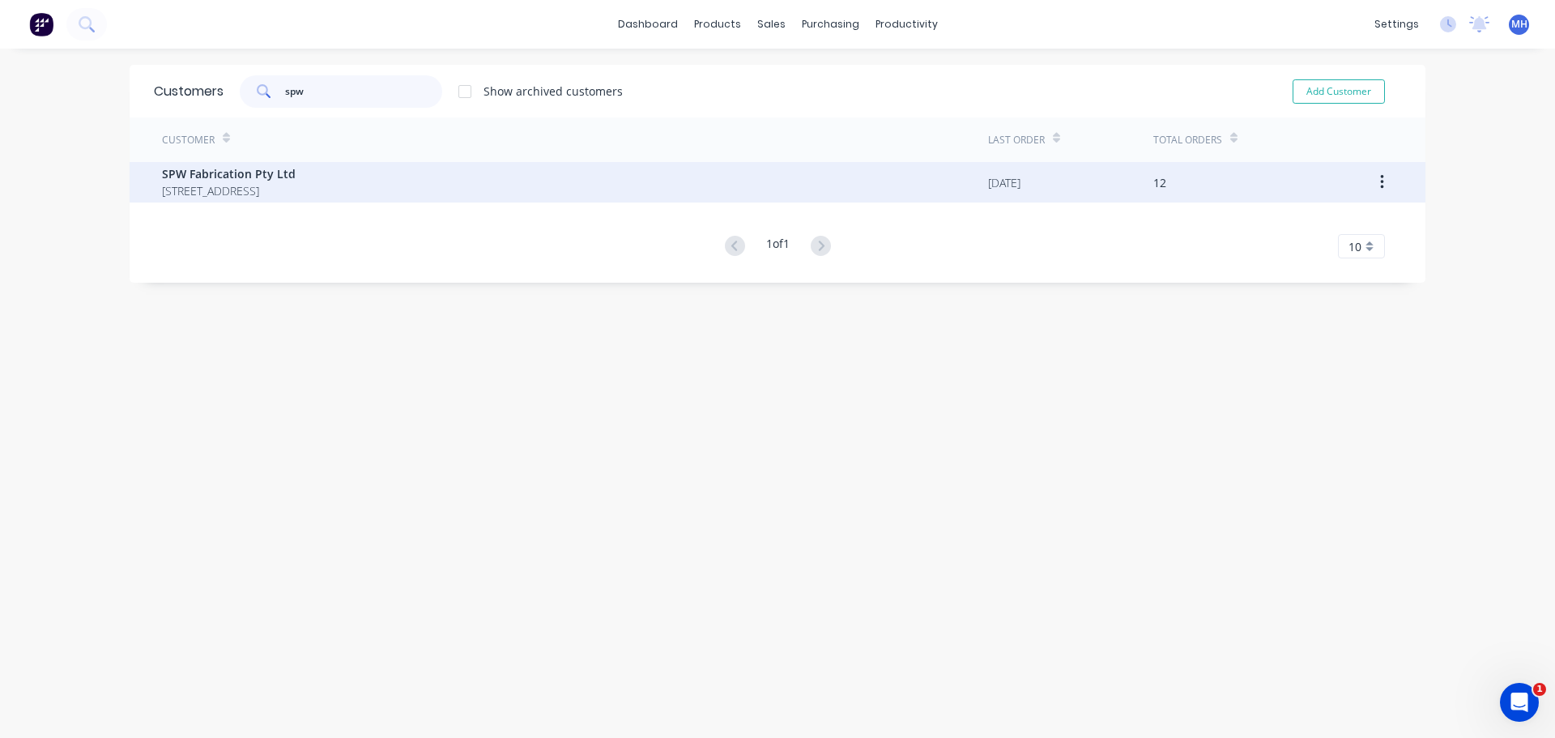
type input "spw"
click at [296, 179] on span "SPW Fabrication Pty Ltd" at bounding box center [229, 173] width 134 height 17
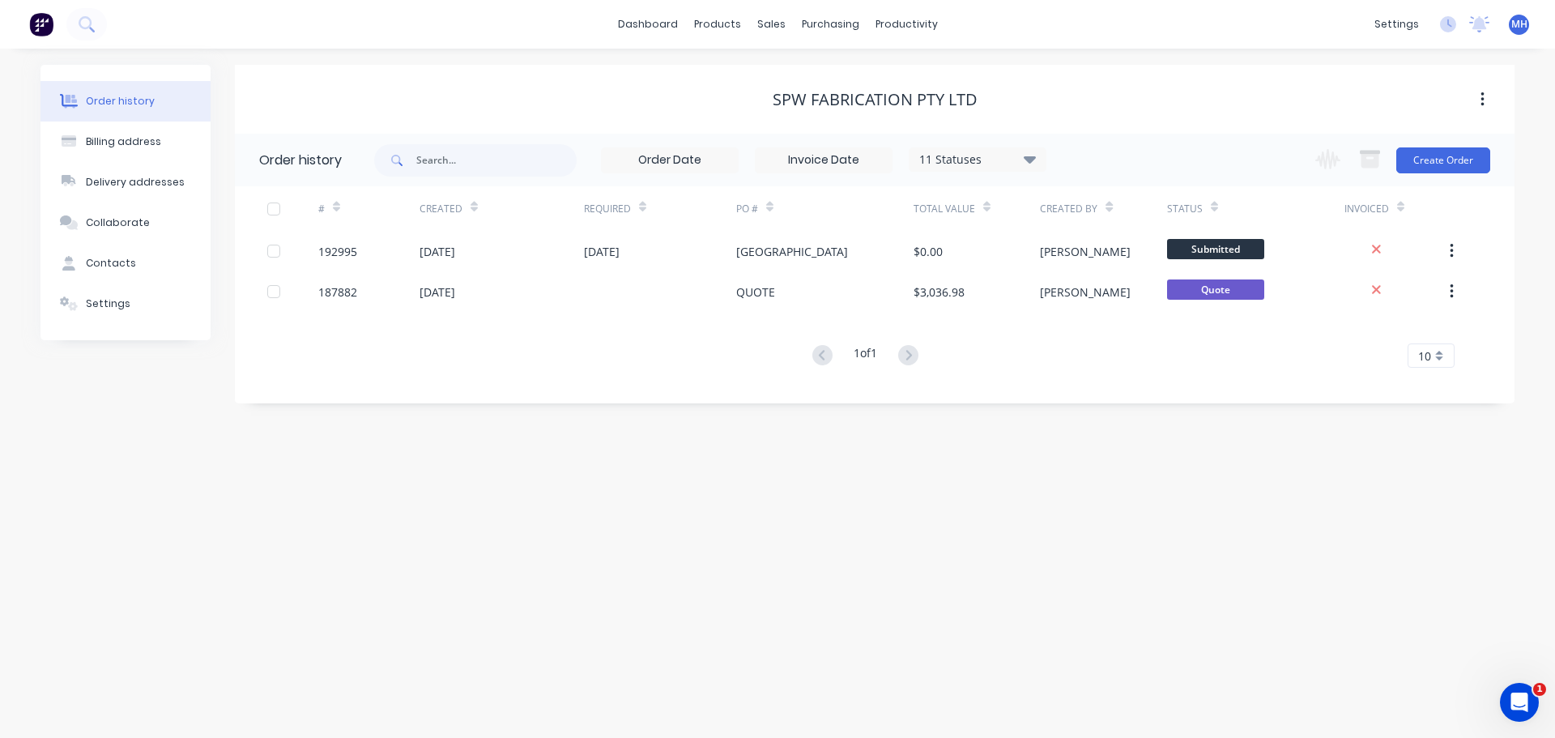
drag, startPoint x: 957, startPoint y: 158, endPoint x: 976, endPoint y: 173, distance: 24.8
click at [958, 158] on div "11 Statuses" at bounding box center [977, 160] width 136 height 18
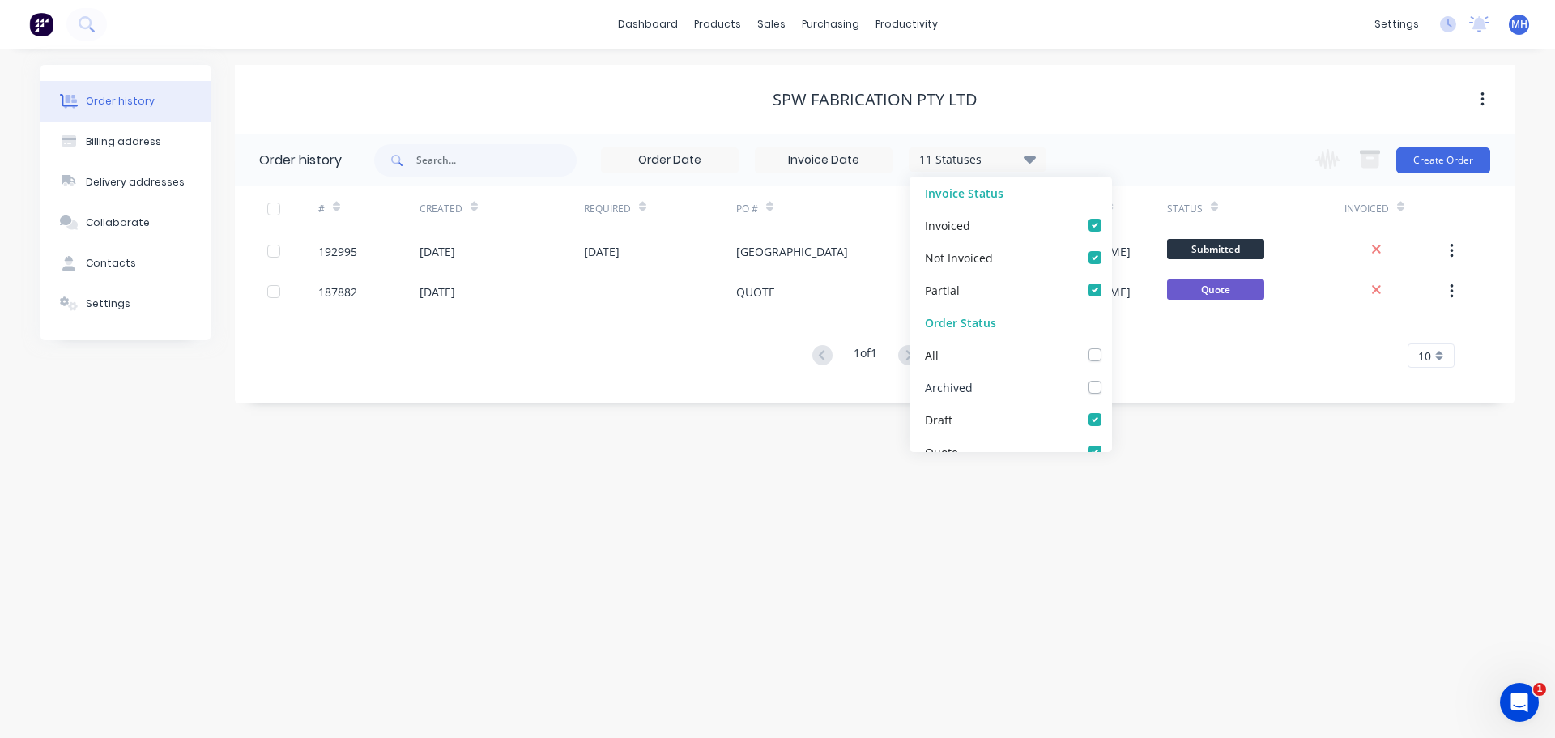
click at [1111, 378] on label at bounding box center [1111, 378] width 0 height 0
click at [1111, 389] on input "checkbox" at bounding box center [1117, 385] width 13 height 15
checkbox input "true"
click at [1036, 99] on div "SPW Fabrication Pty Ltd" at bounding box center [874, 99] width 1279 height 19
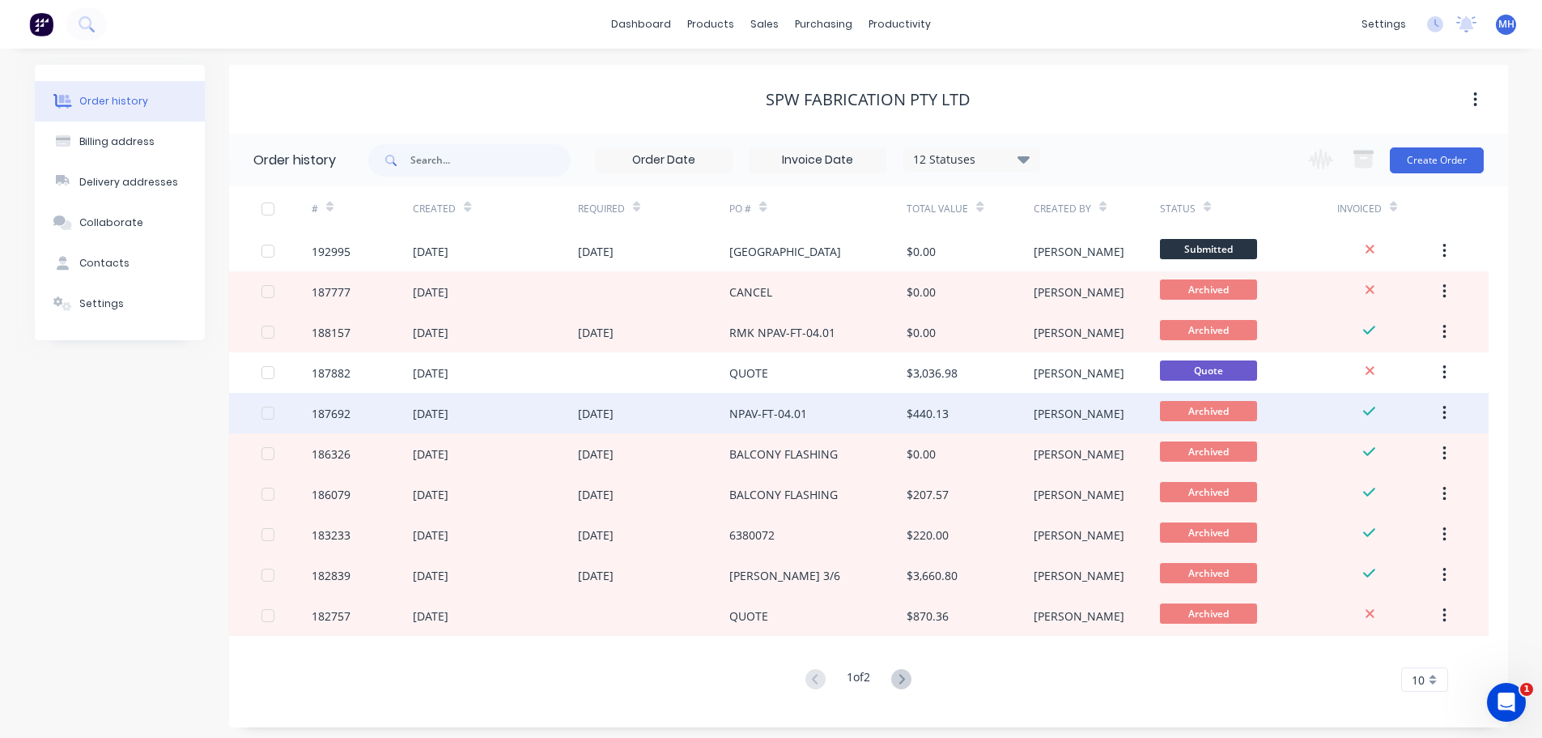
click at [820, 419] on div "NPAV-FT-04.01" at bounding box center [818, 413] width 177 height 40
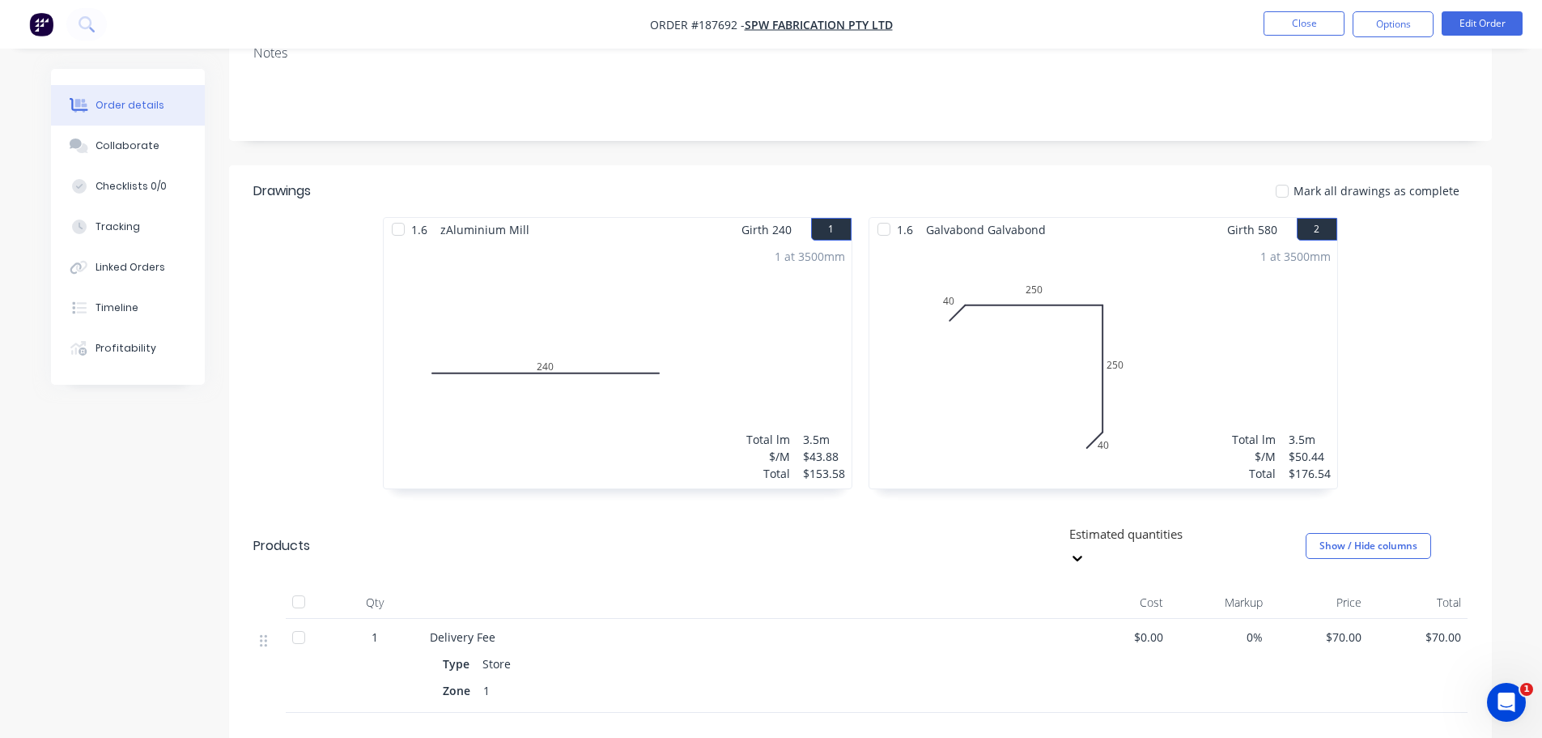
scroll to position [324, 0]
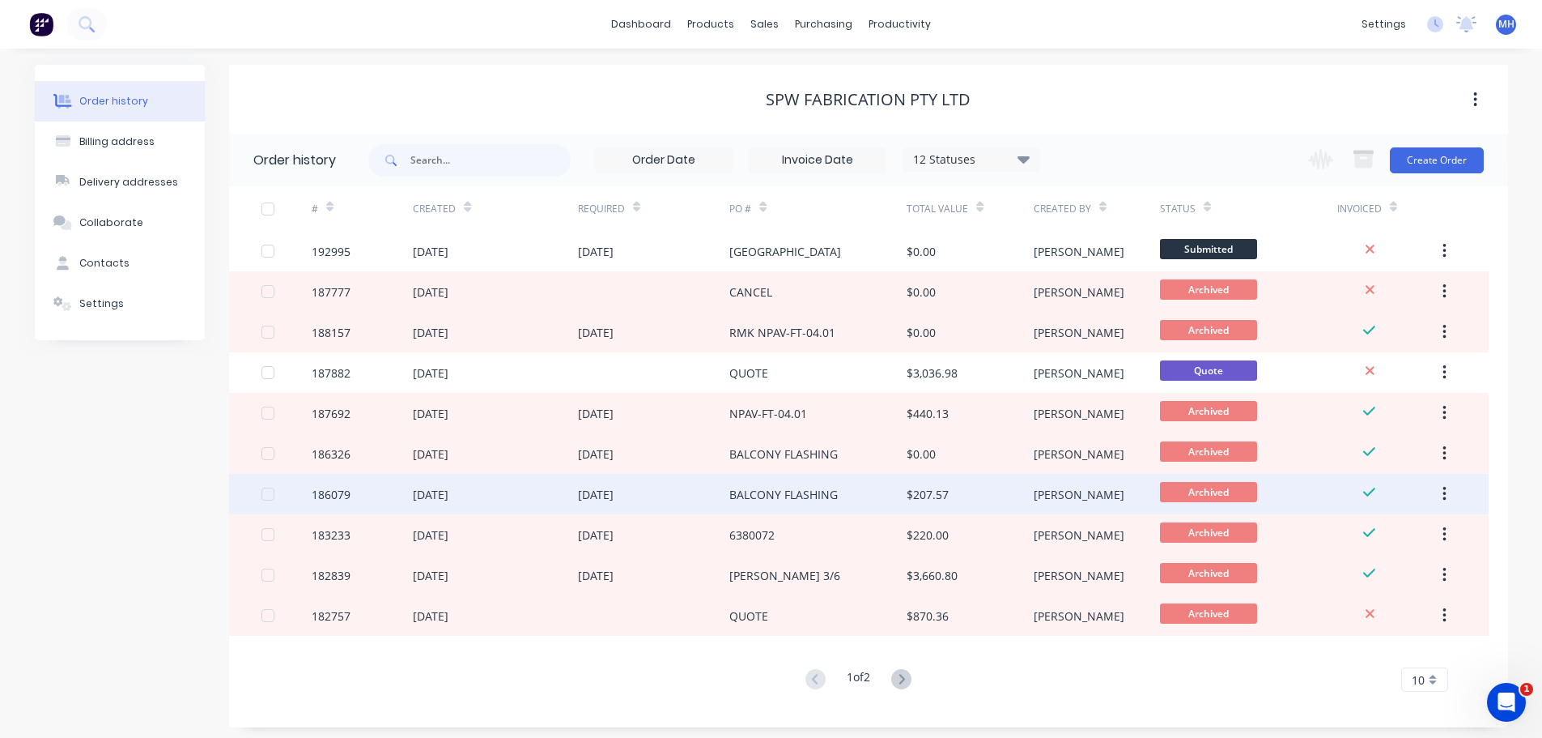
click at [790, 501] on div "BALCONY FLASHING" at bounding box center [784, 494] width 108 height 17
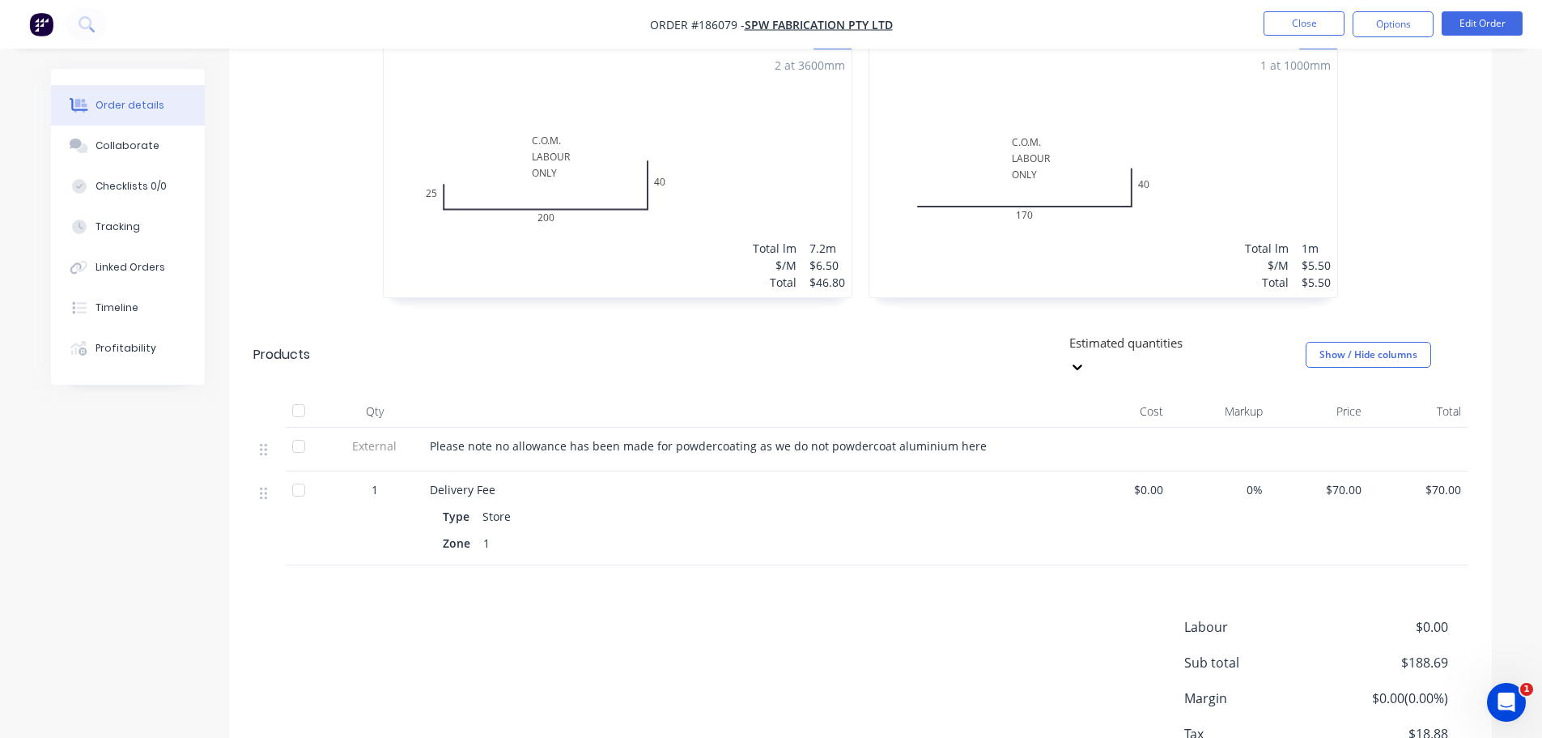
scroll to position [810, 0]
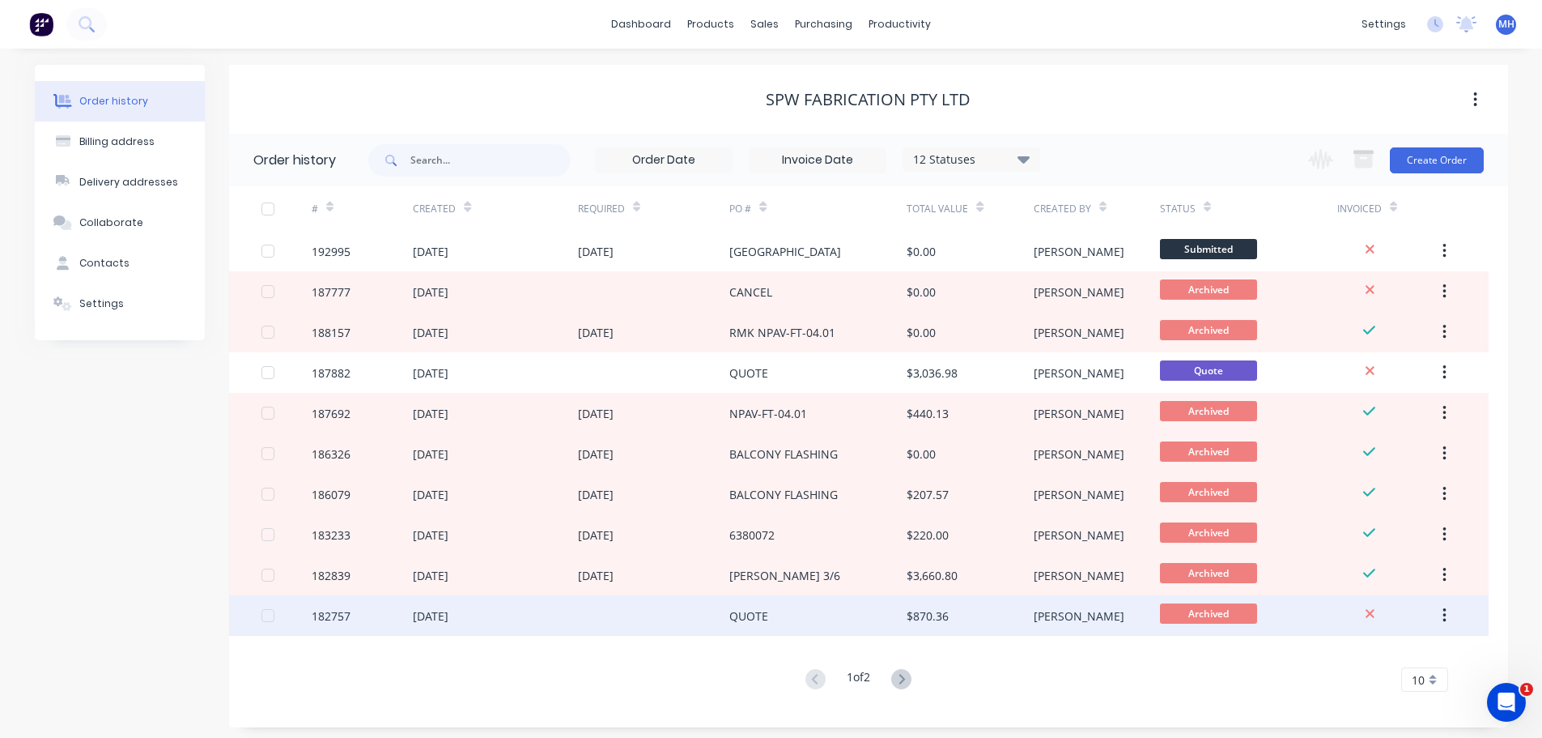
click at [812, 613] on div "QUOTE" at bounding box center [818, 615] width 177 height 40
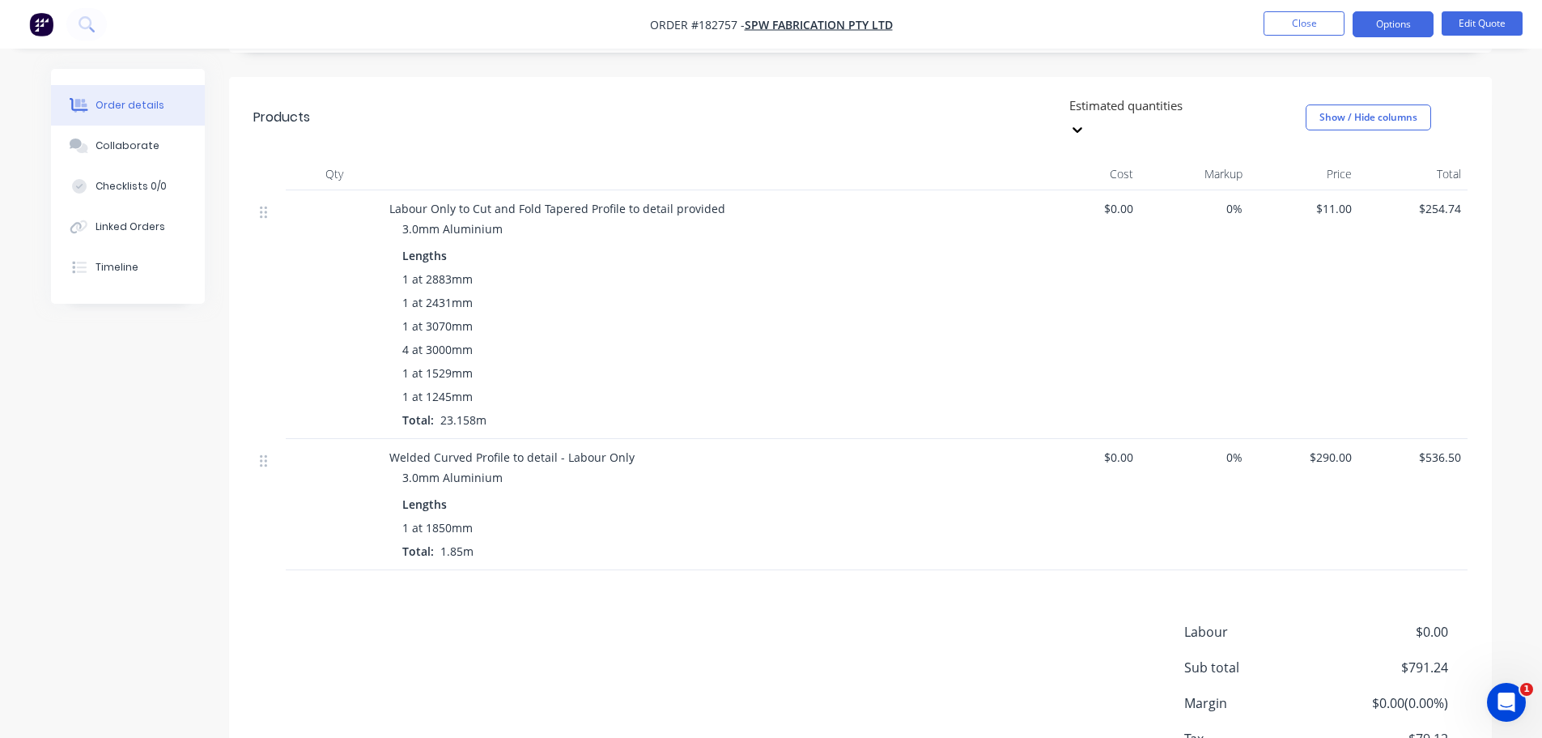
scroll to position [405, 0]
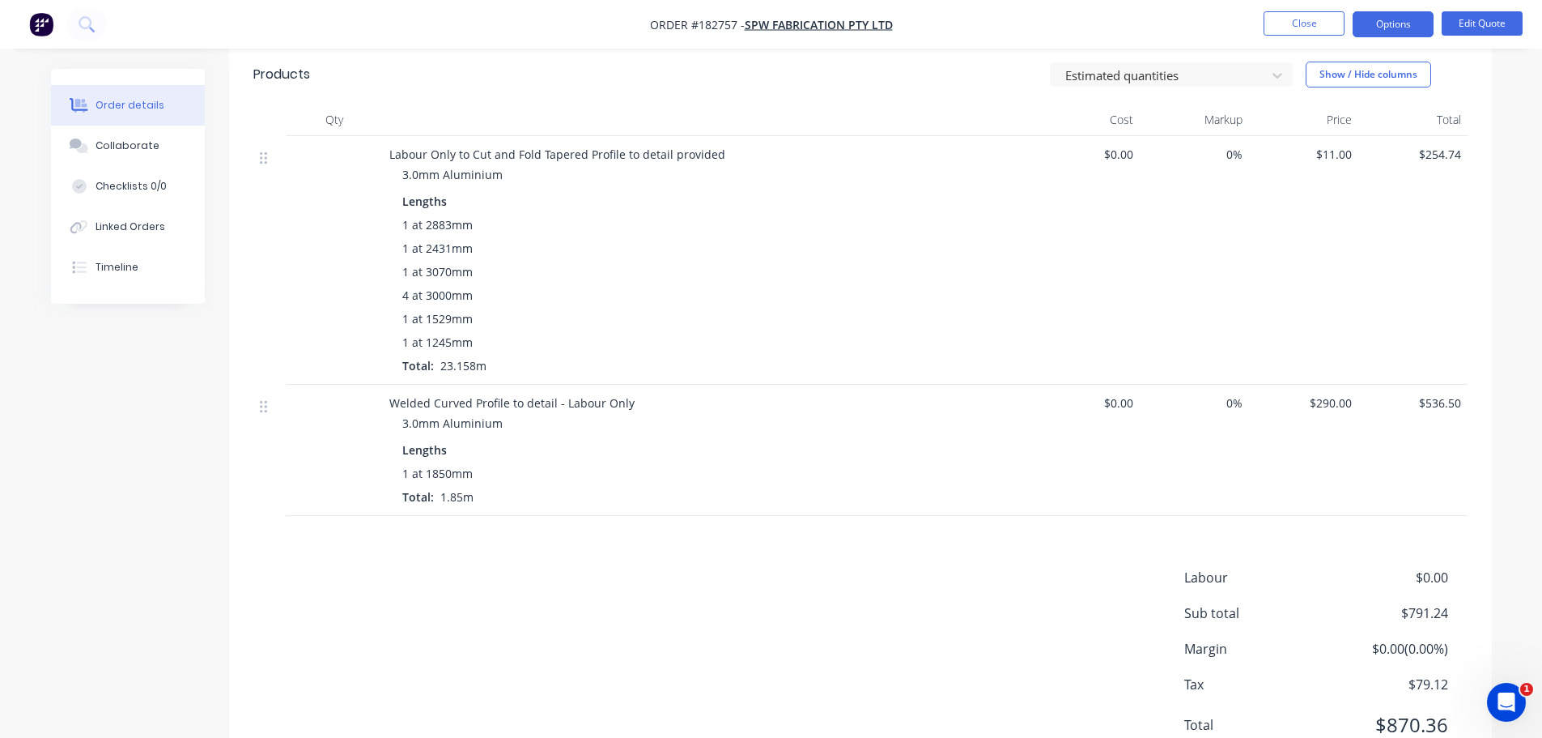
click at [1307, 24] on button "Close" at bounding box center [1304, 23] width 81 height 24
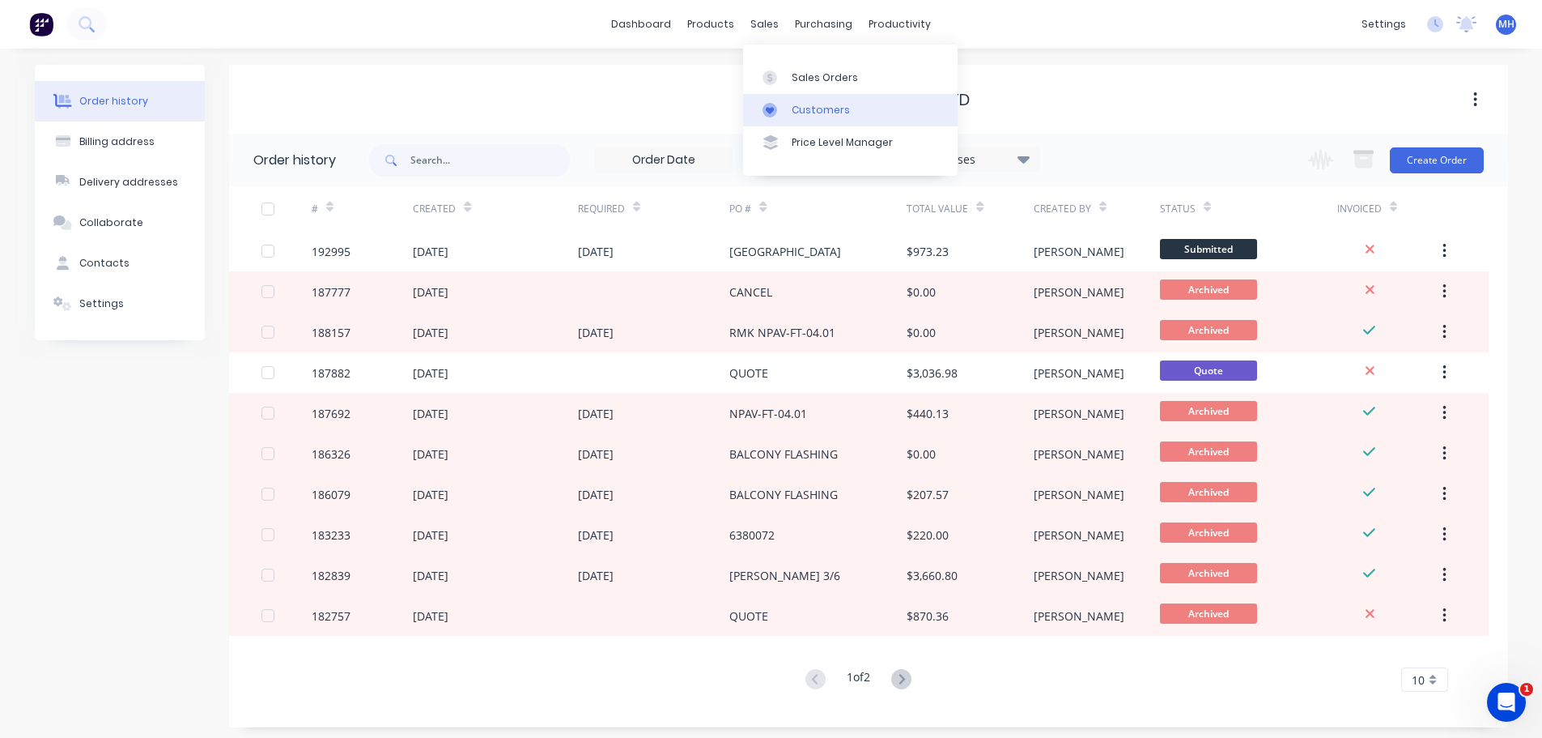
click at [786, 98] on link "Customers" at bounding box center [850, 110] width 215 height 32
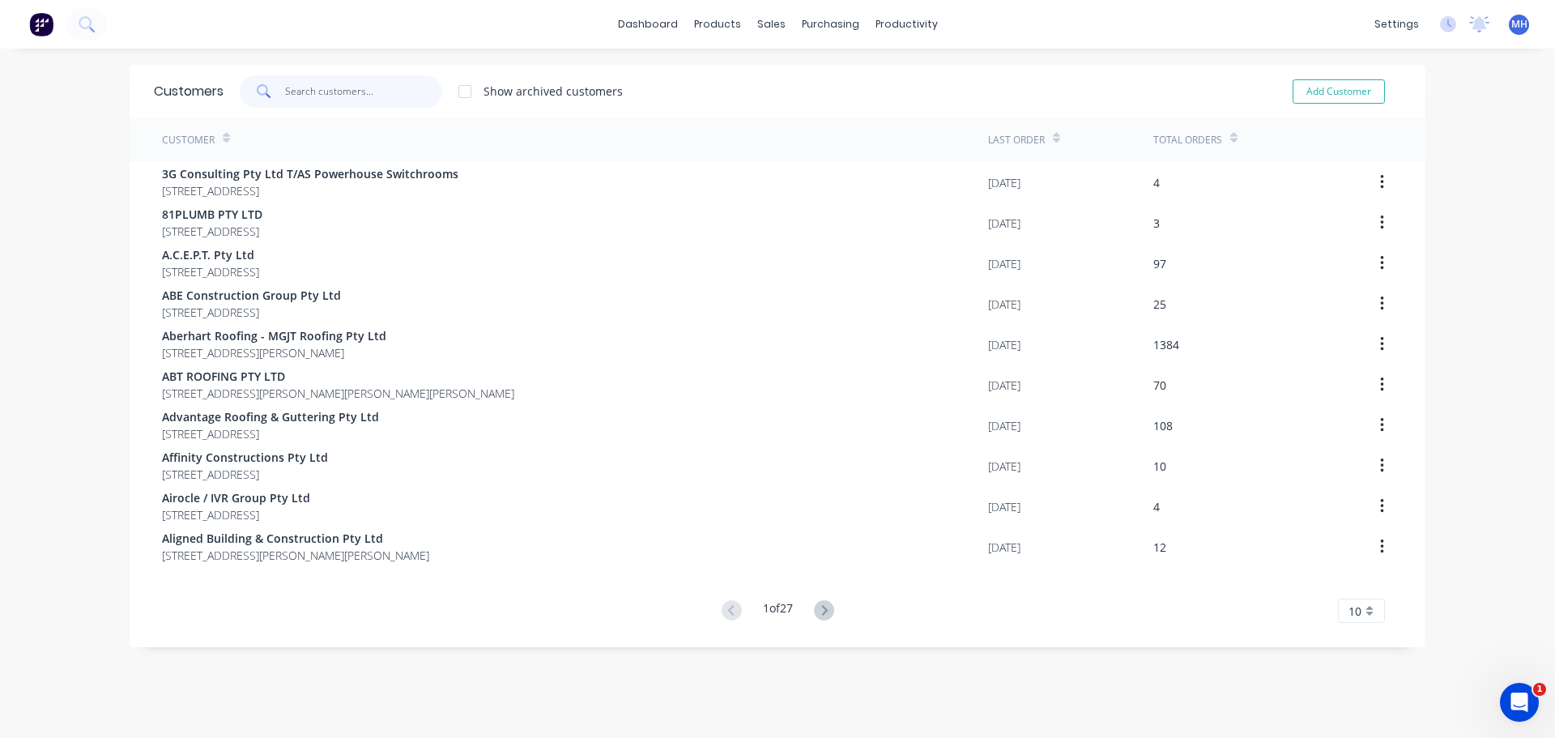
click at [394, 87] on input "text" at bounding box center [364, 91] width 158 height 32
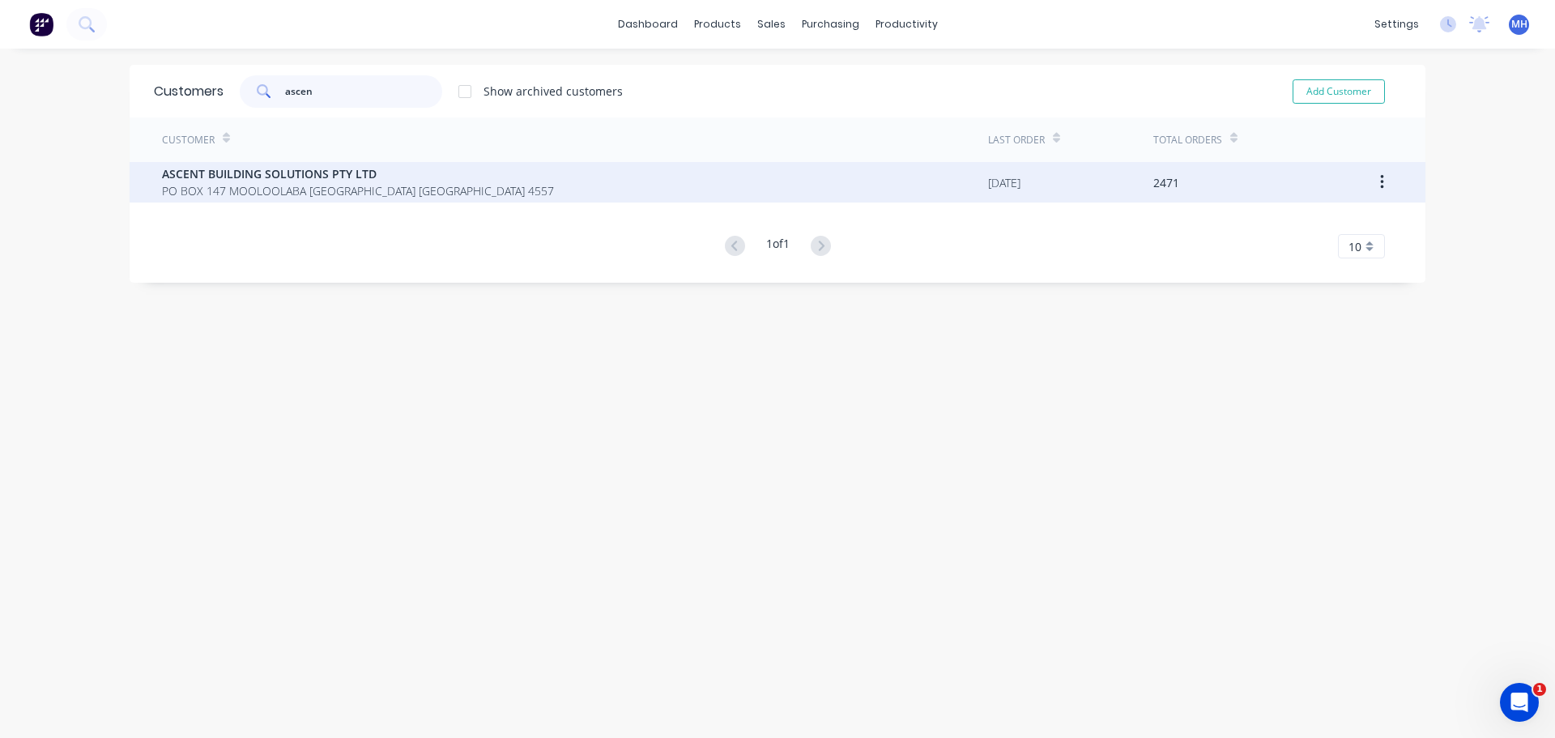
type input "ascen"
click at [279, 182] on span "PO BOX 147 MOOLOOLABA [GEOGRAPHIC_DATA] [GEOGRAPHIC_DATA] 4557" at bounding box center [358, 190] width 392 height 17
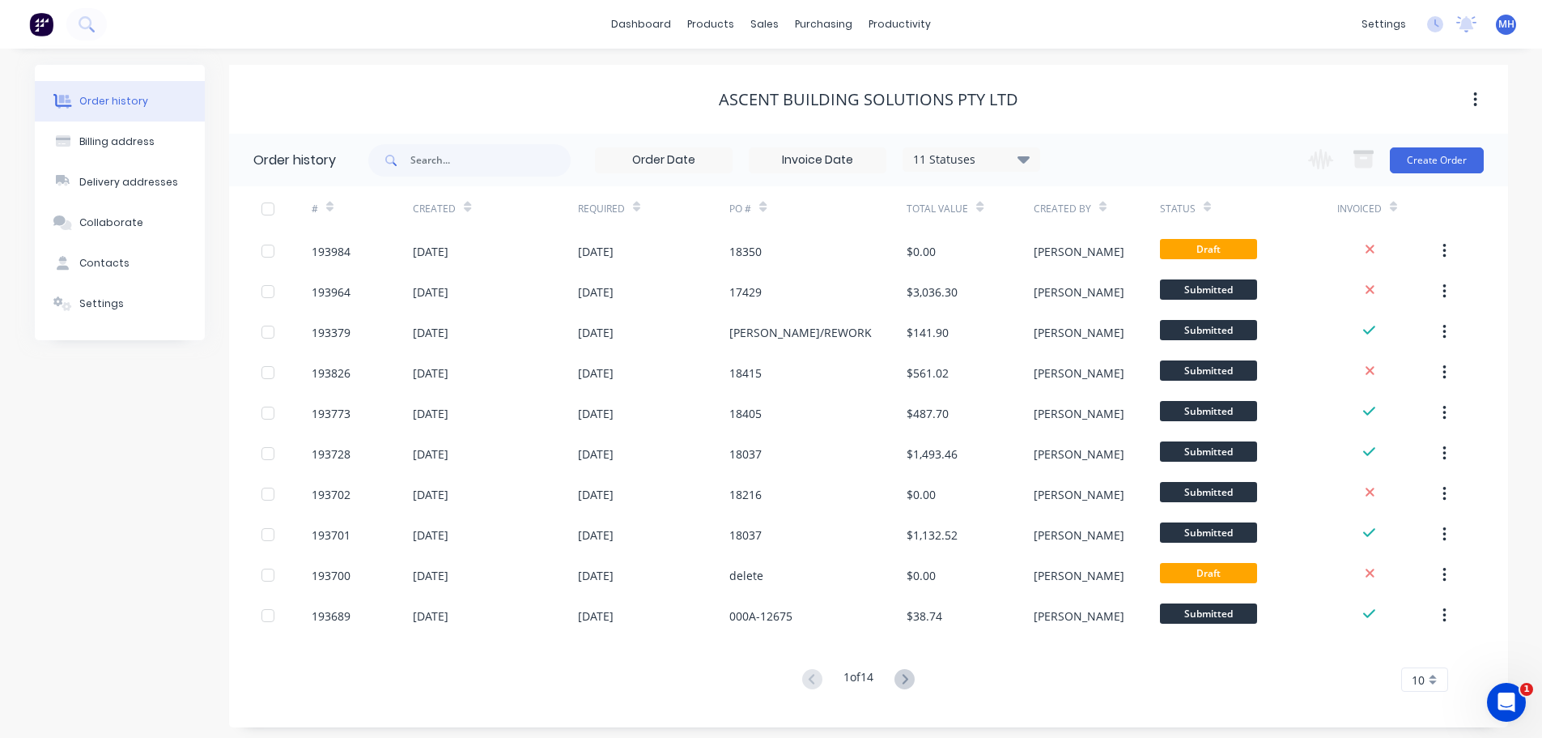
click at [970, 167] on div "11 Statuses" at bounding box center [972, 160] width 136 height 18
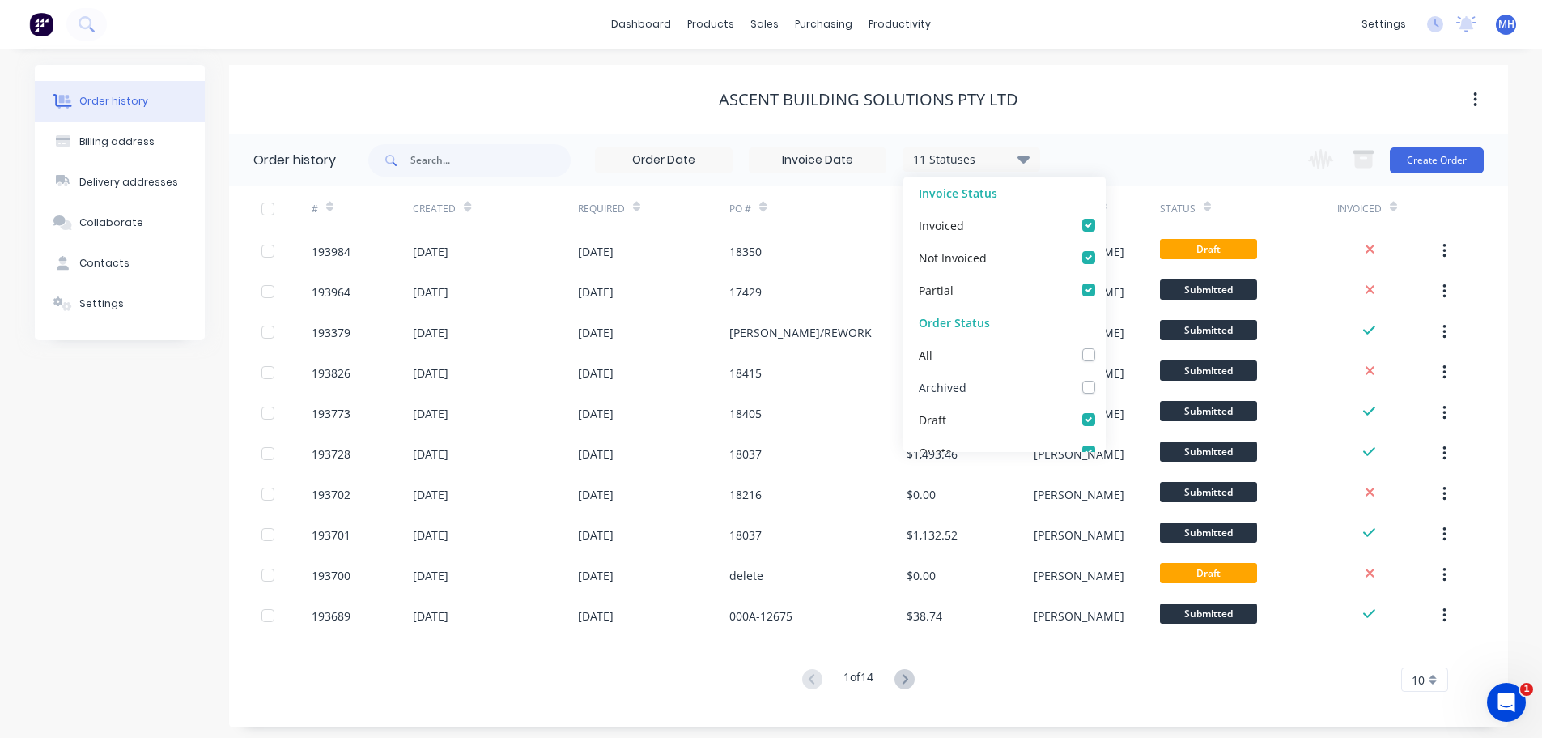
click at [1105, 378] on label at bounding box center [1105, 378] width 0 height 0
click at [1105, 385] on input "checkbox" at bounding box center [1111, 385] width 13 height 15
checkbox input "true"
click at [437, 172] on input "text" at bounding box center [491, 160] width 160 height 32
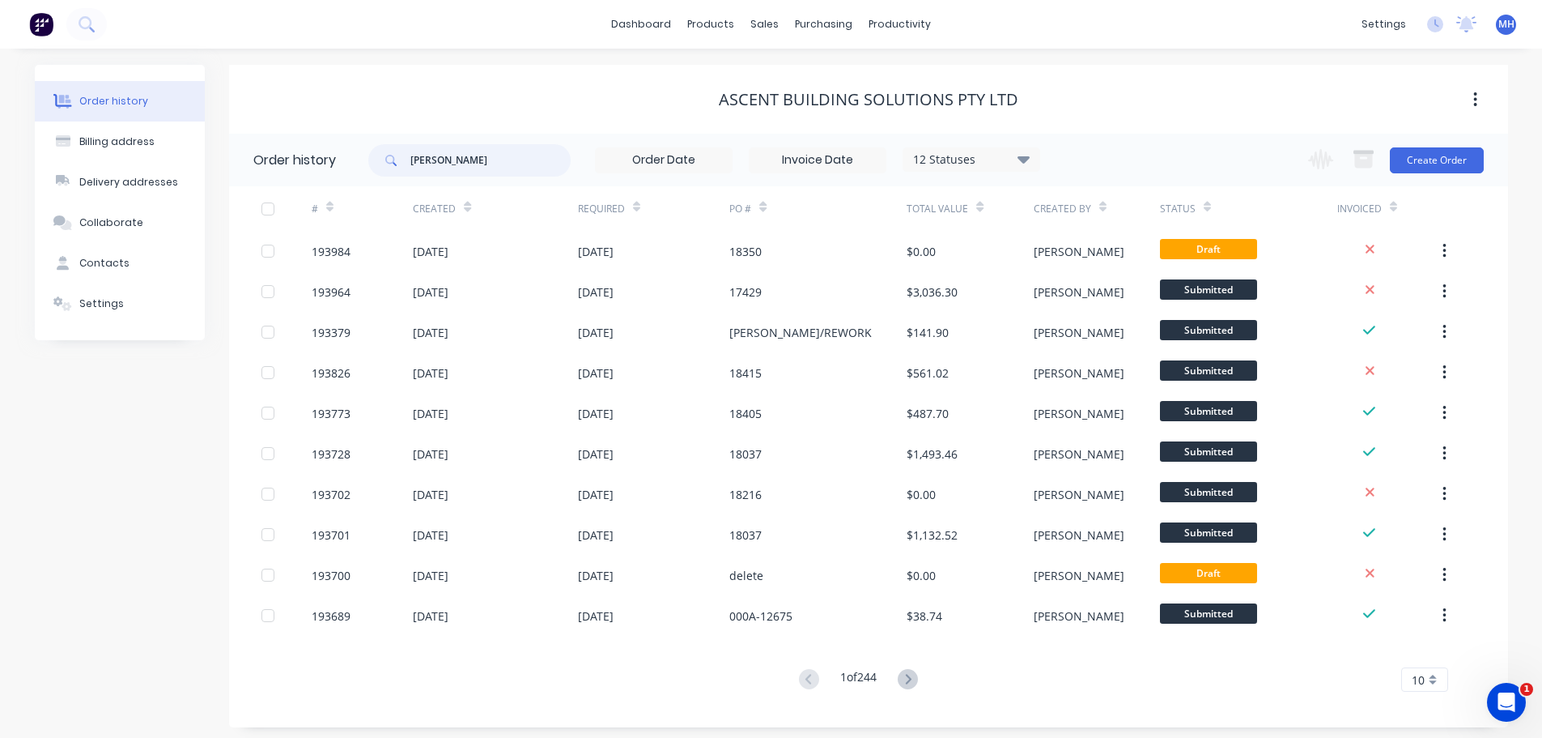
type input "batten"
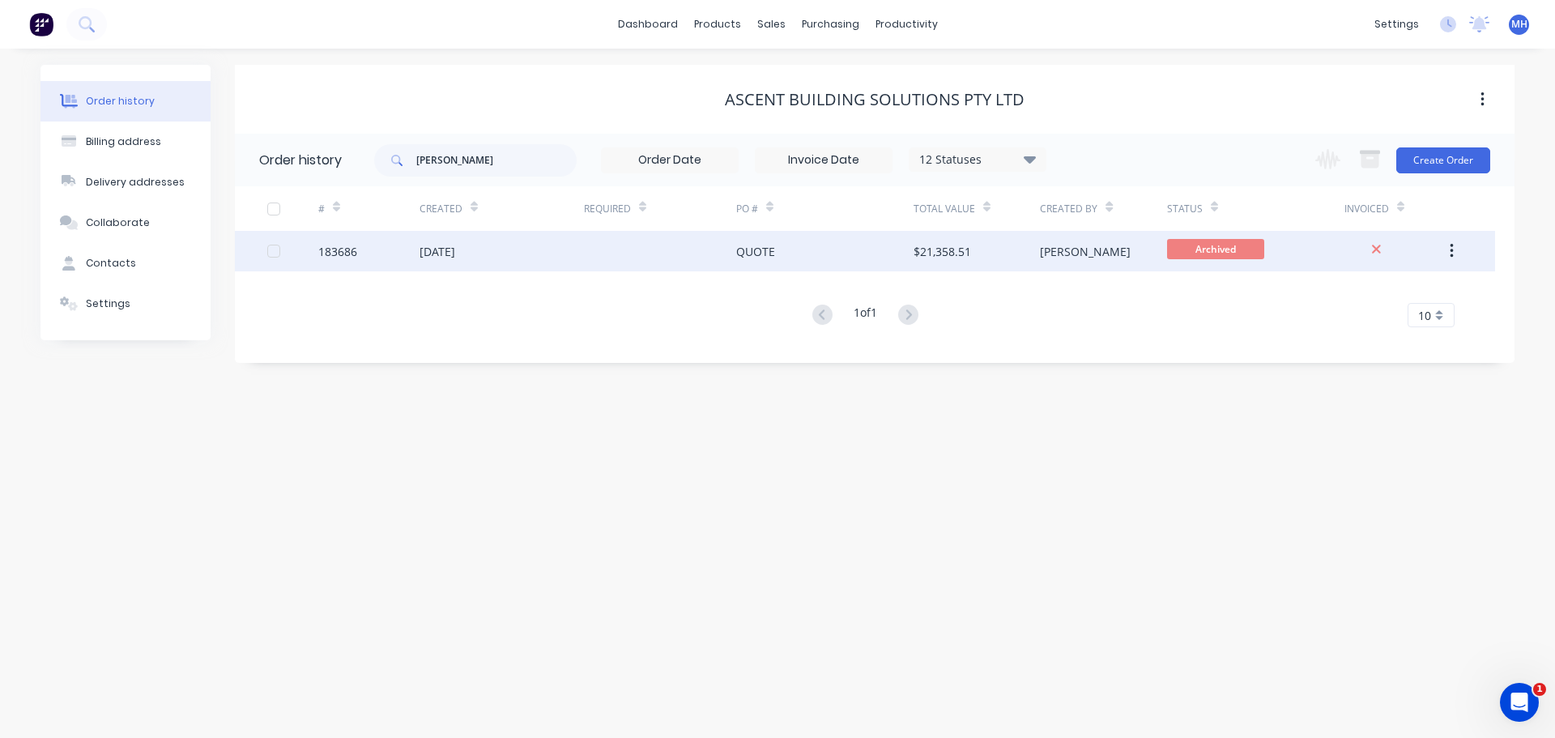
click at [681, 255] on div at bounding box center [660, 251] width 152 height 40
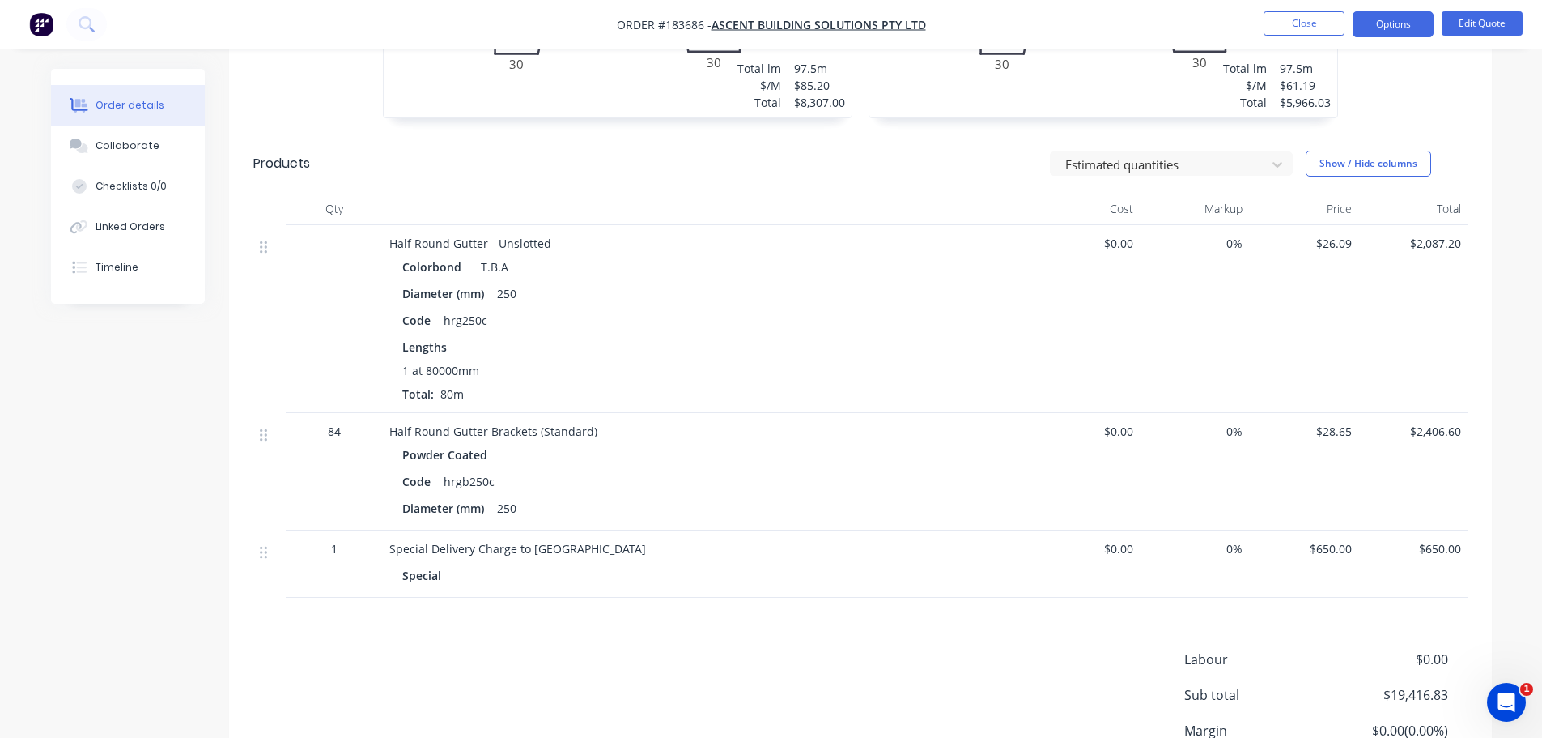
scroll to position [972, 0]
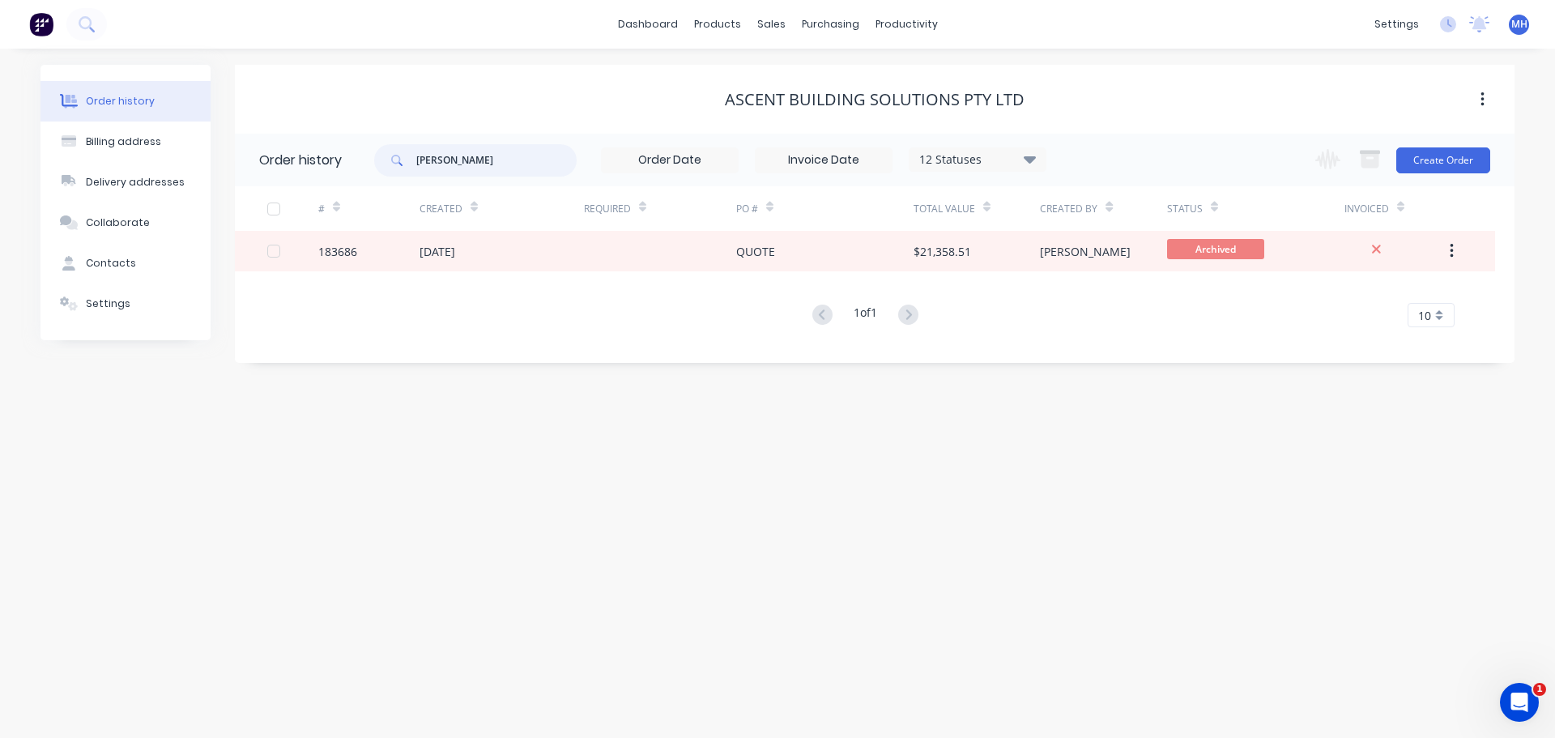
click at [562, 165] on input "batten" at bounding box center [496, 160] width 160 height 32
click at [638, 126] on div "ASCENT BUILDING SOLUTIONS PTY LTD" at bounding box center [874, 99] width 1279 height 69
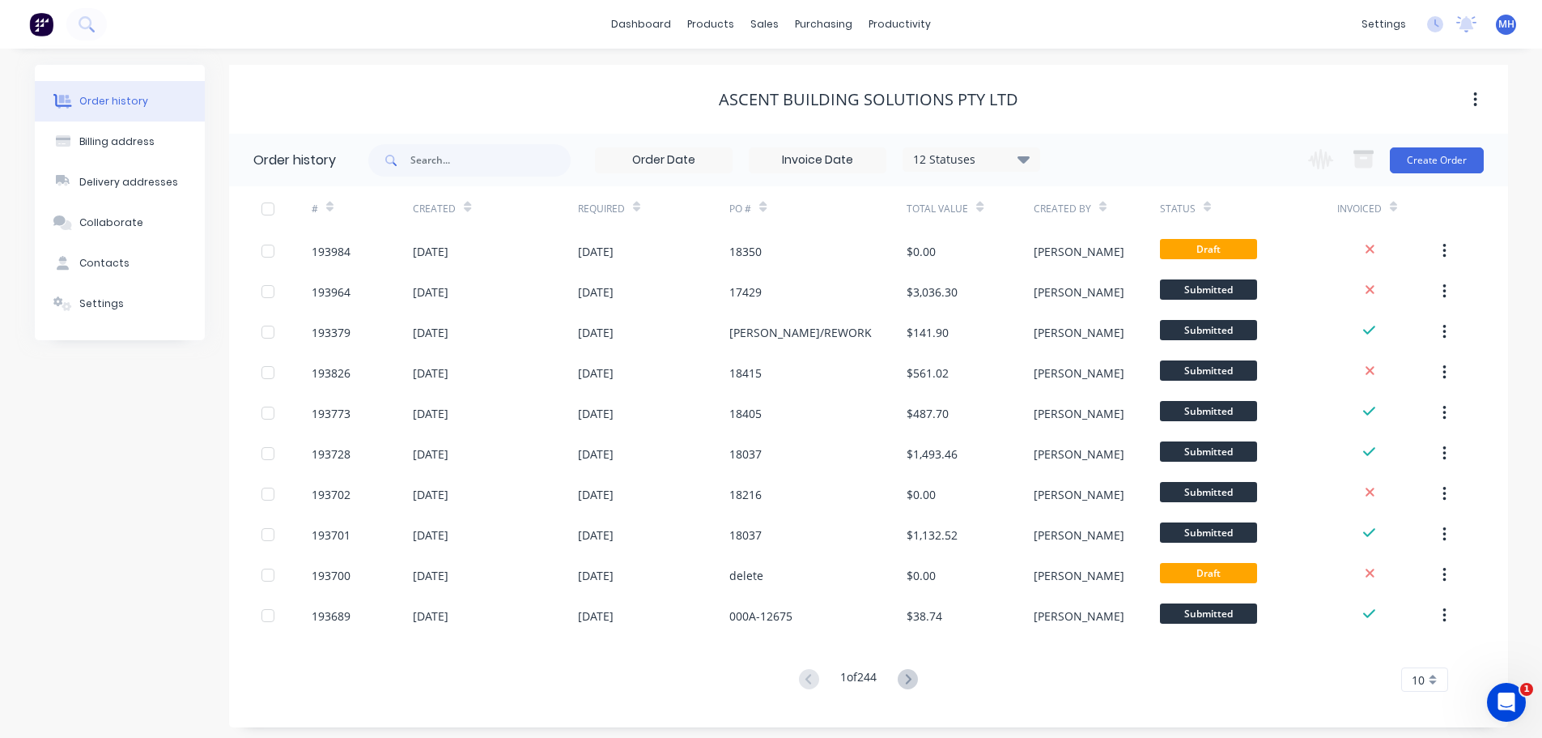
click at [983, 210] on div "Total Value" at bounding box center [970, 208] width 126 height 45
click at [978, 207] on icon at bounding box center [979, 209] width 7 height 5
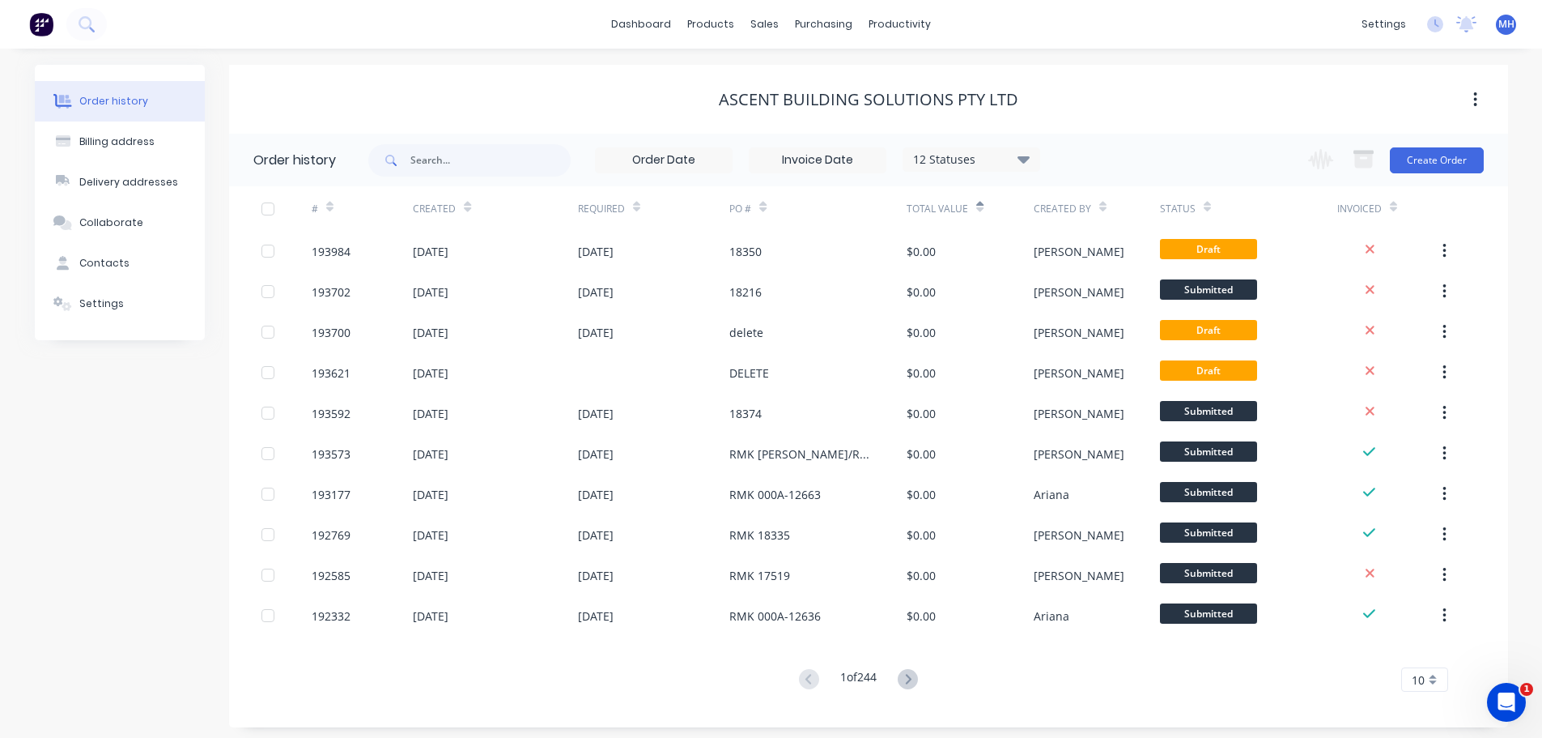
click at [984, 209] on div "Total Value" at bounding box center [970, 208] width 126 height 45
click at [980, 206] on icon at bounding box center [979, 207] width 7 height 12
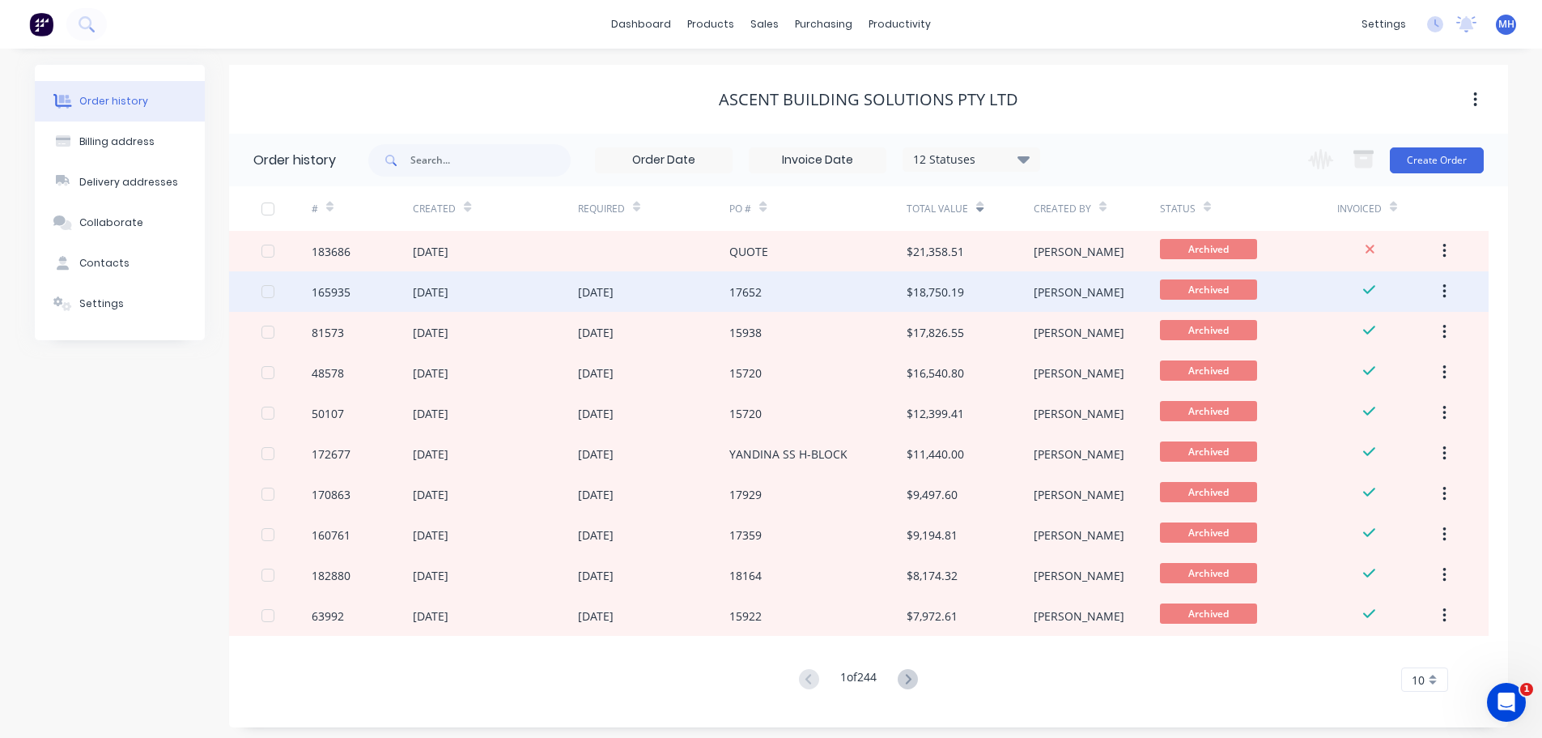
click at [690, 287] on div "09 Dec 2024" at bounding box center [654, 291] width 152 height 40
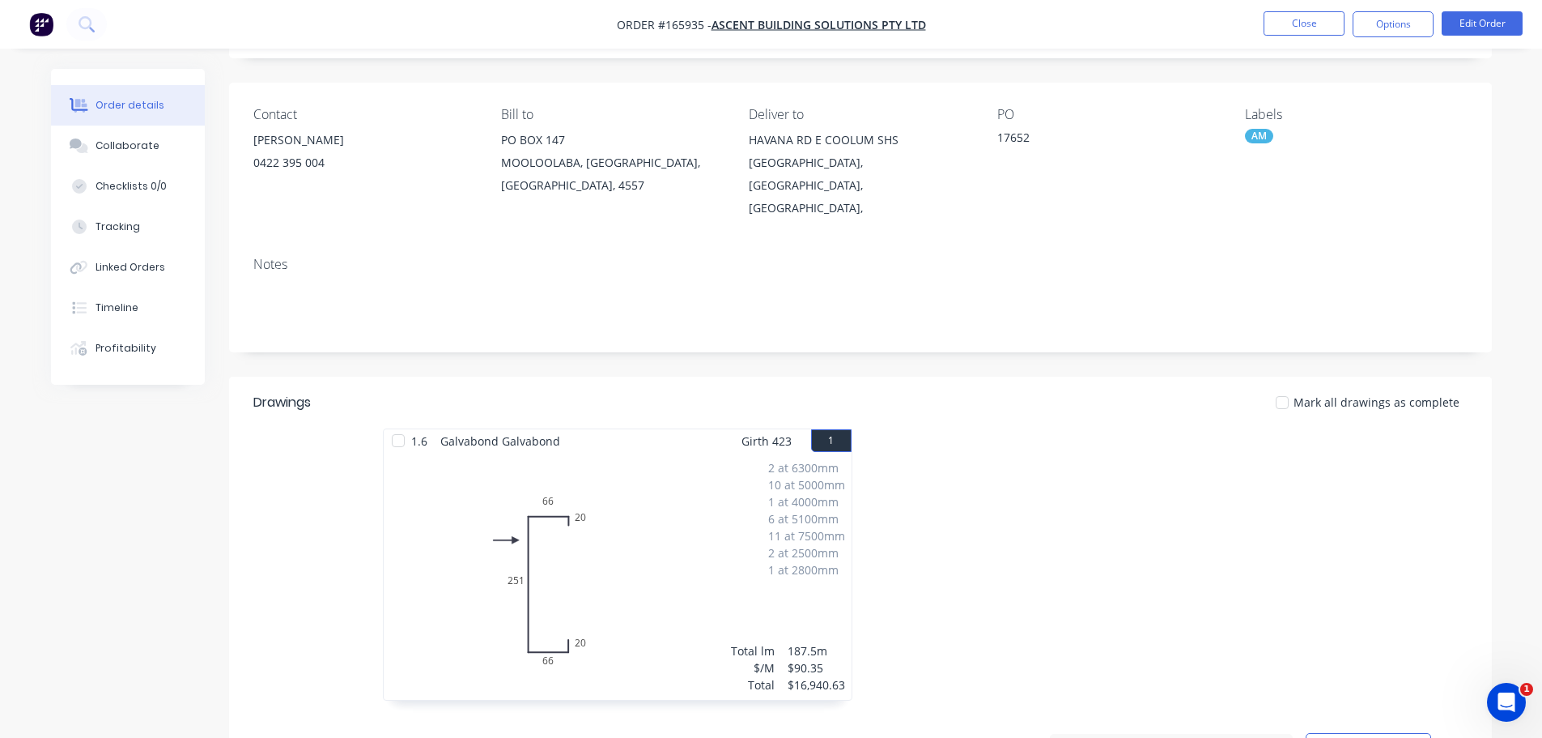
scroll to position [486, 0]
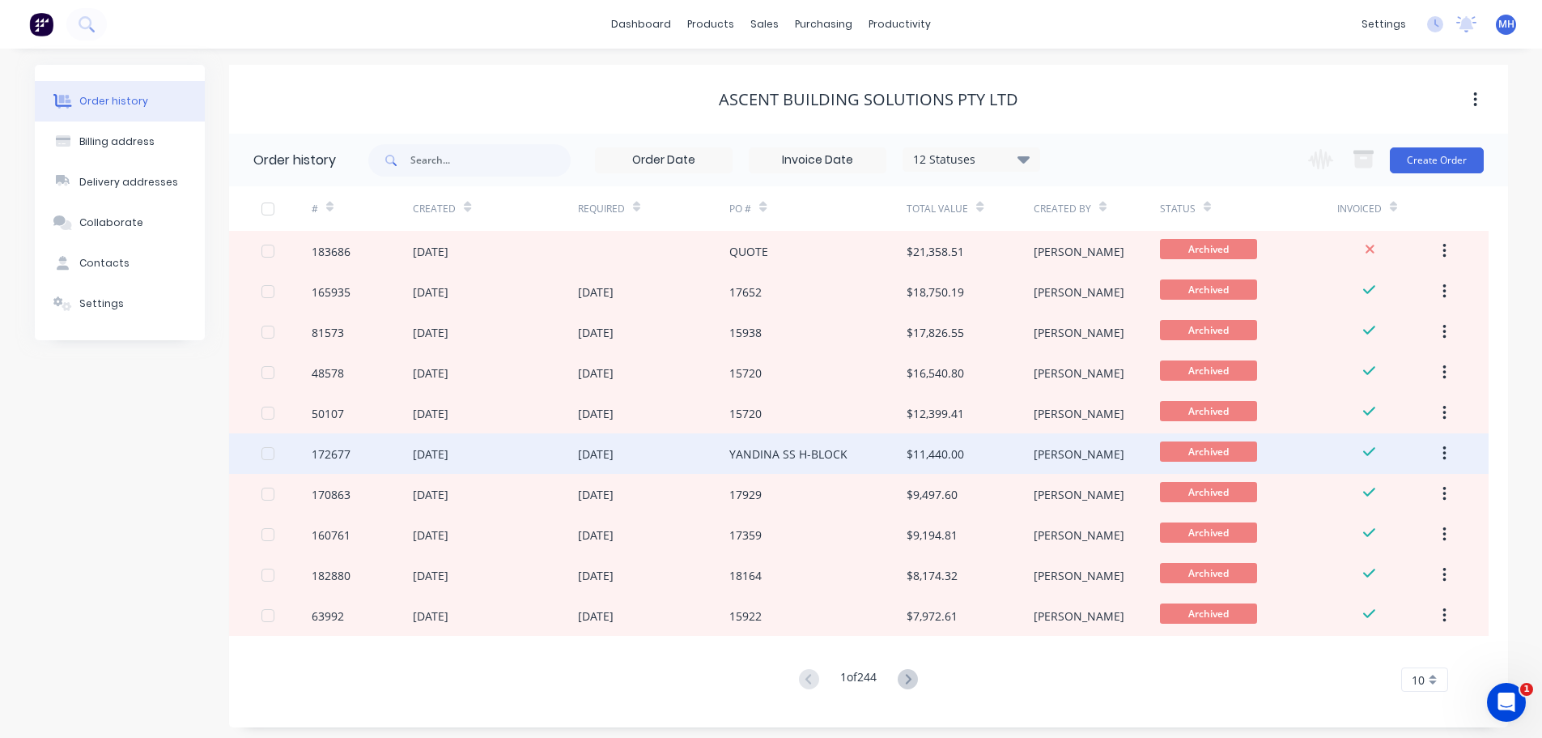
click at [800, 457] on div "YANDINA SS H-BLOCK" at bounding box center [789, 453] width 118 height 17
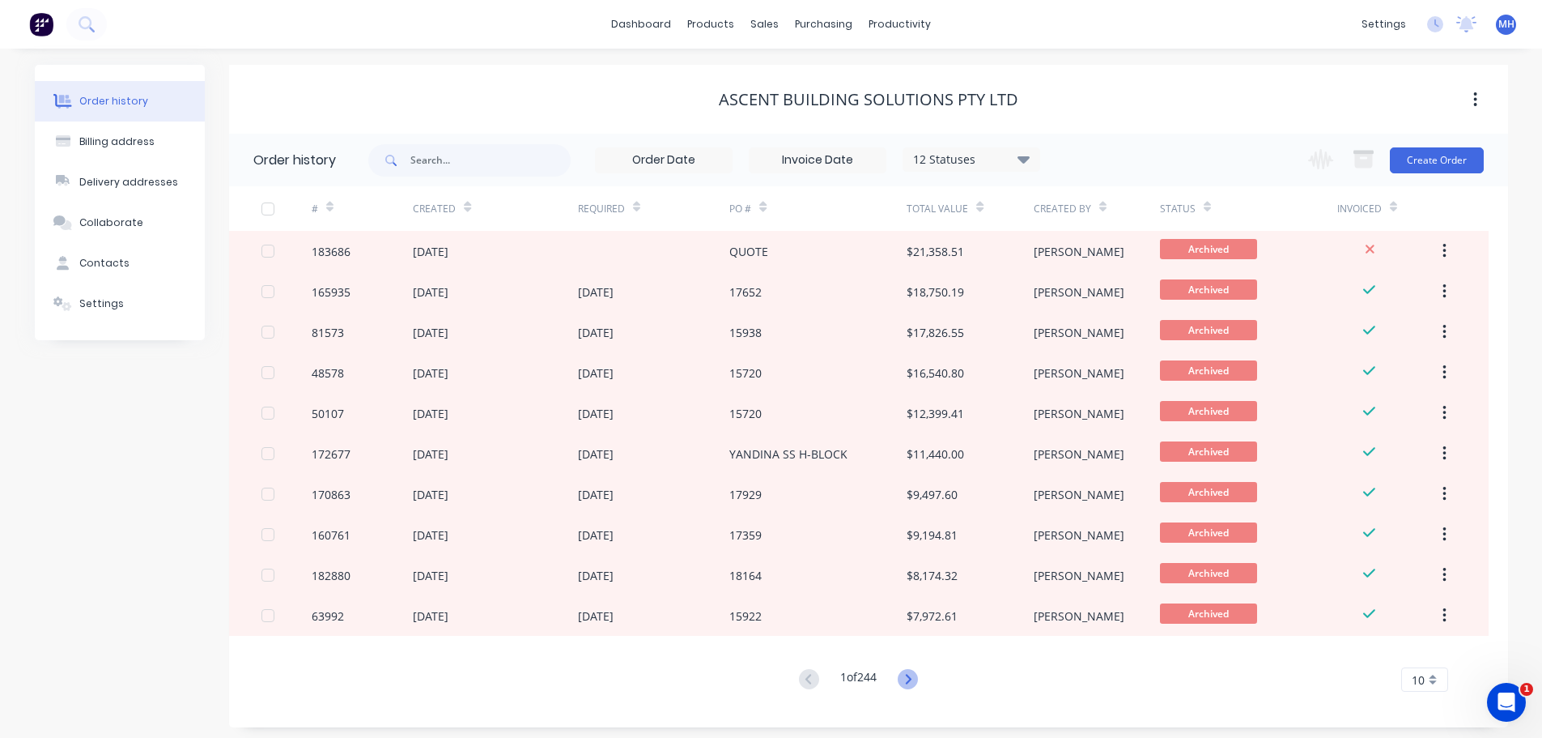
click at [910, 675] on icon at bounding box center [909, 679] width 6 height 10
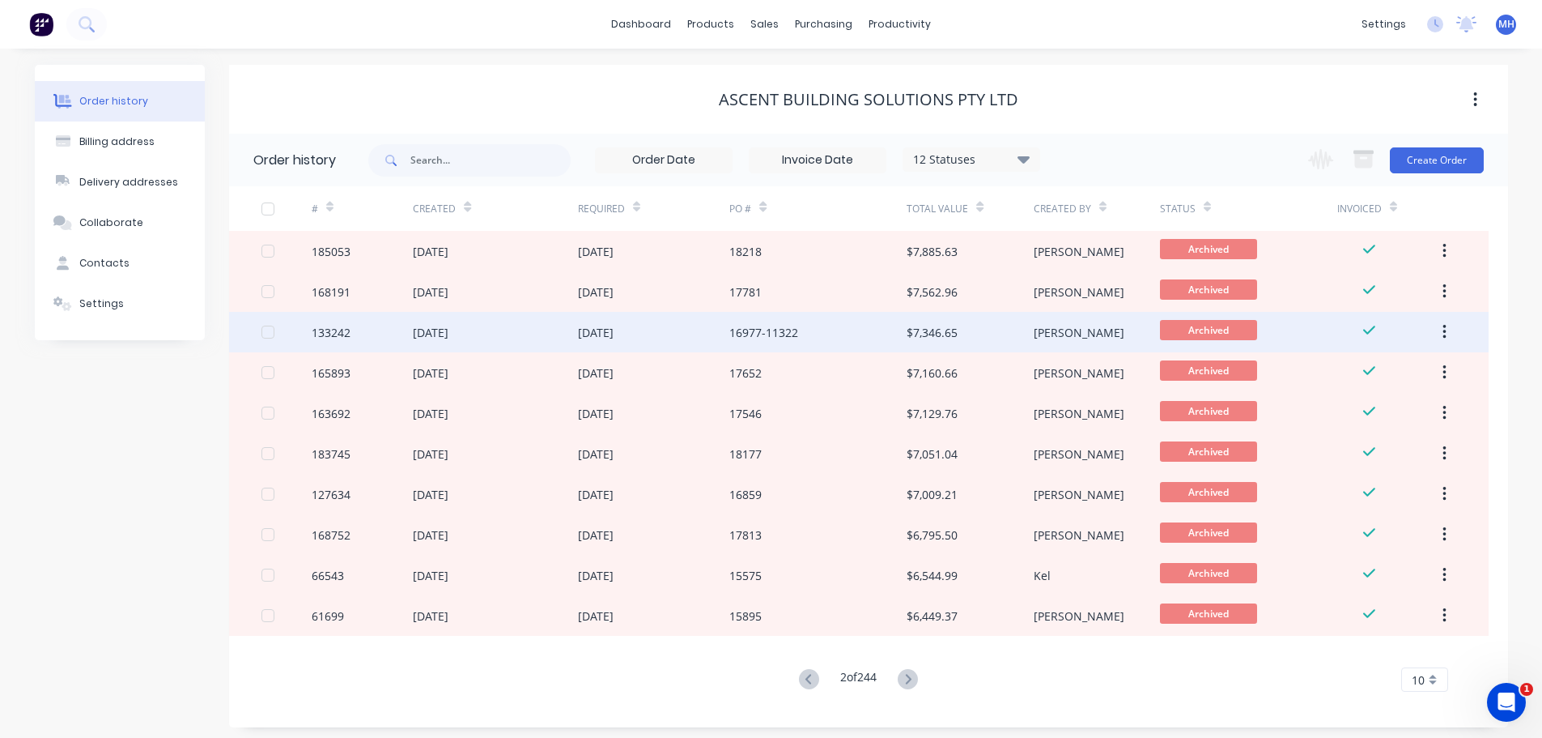
click at [811, 334] on div "16977-11322" at bounding box center [818, 332] width 177 height 40
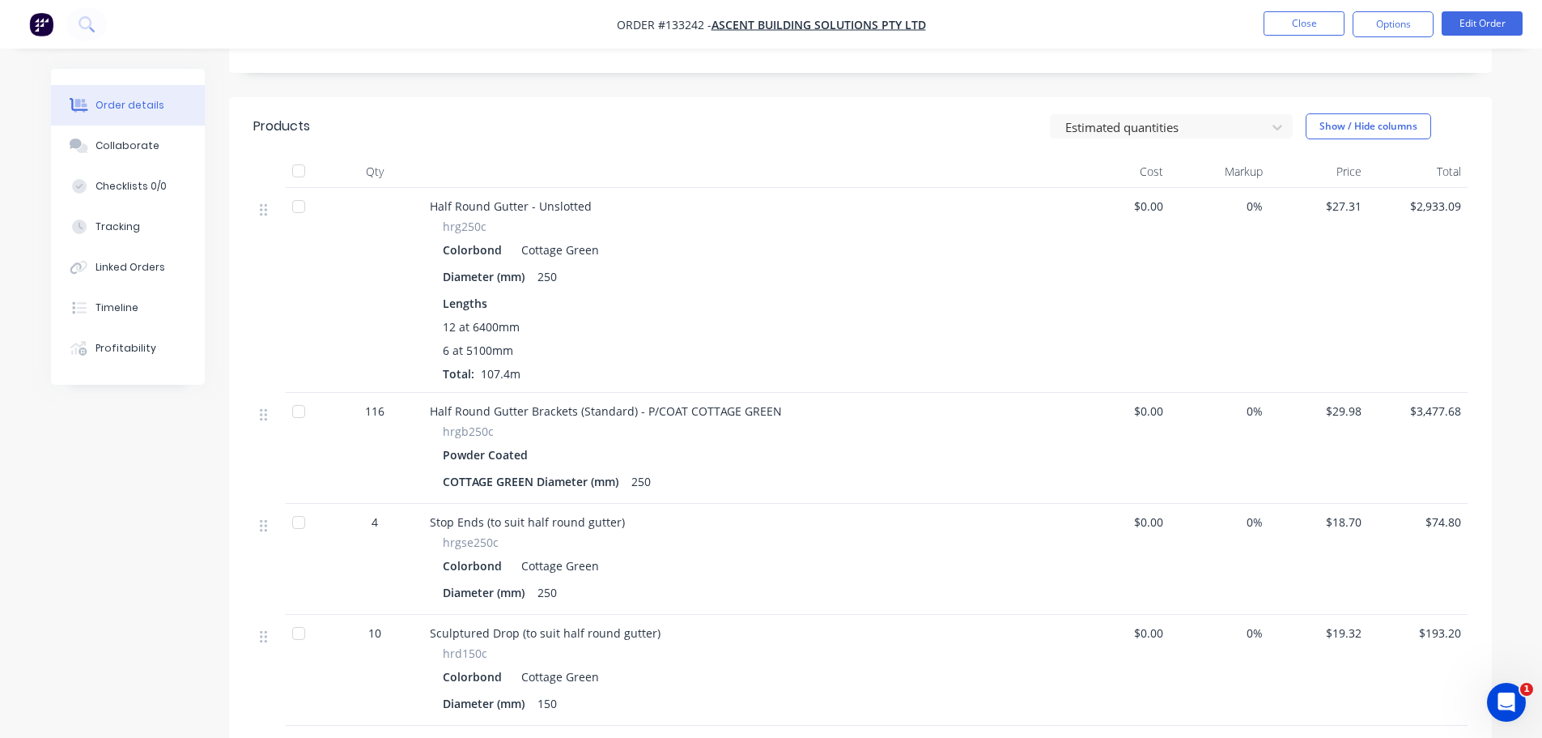
scroll to position [567, 0]
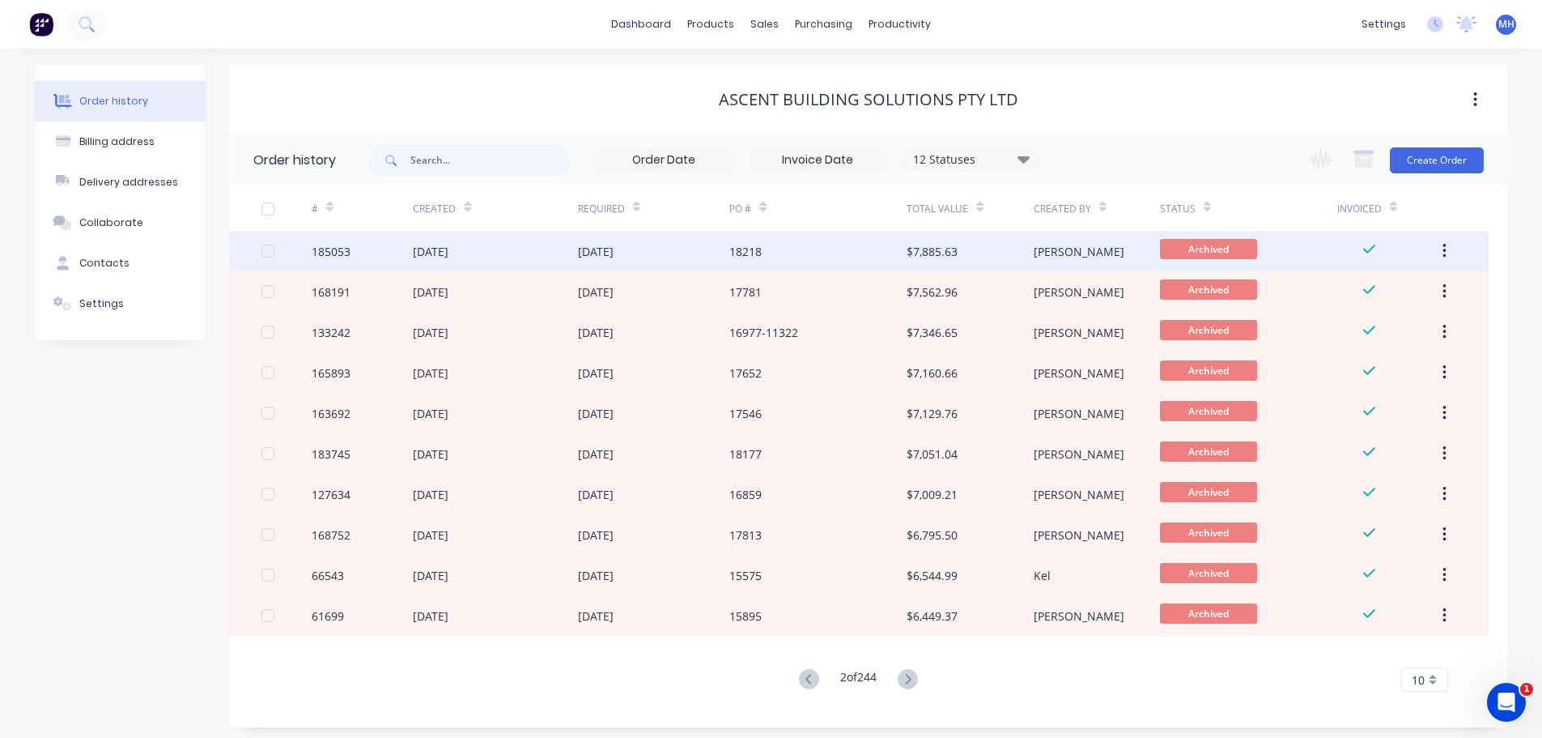
click at [807, 236] on div "18218" at bounding box center [818, 251] width 177 height 40
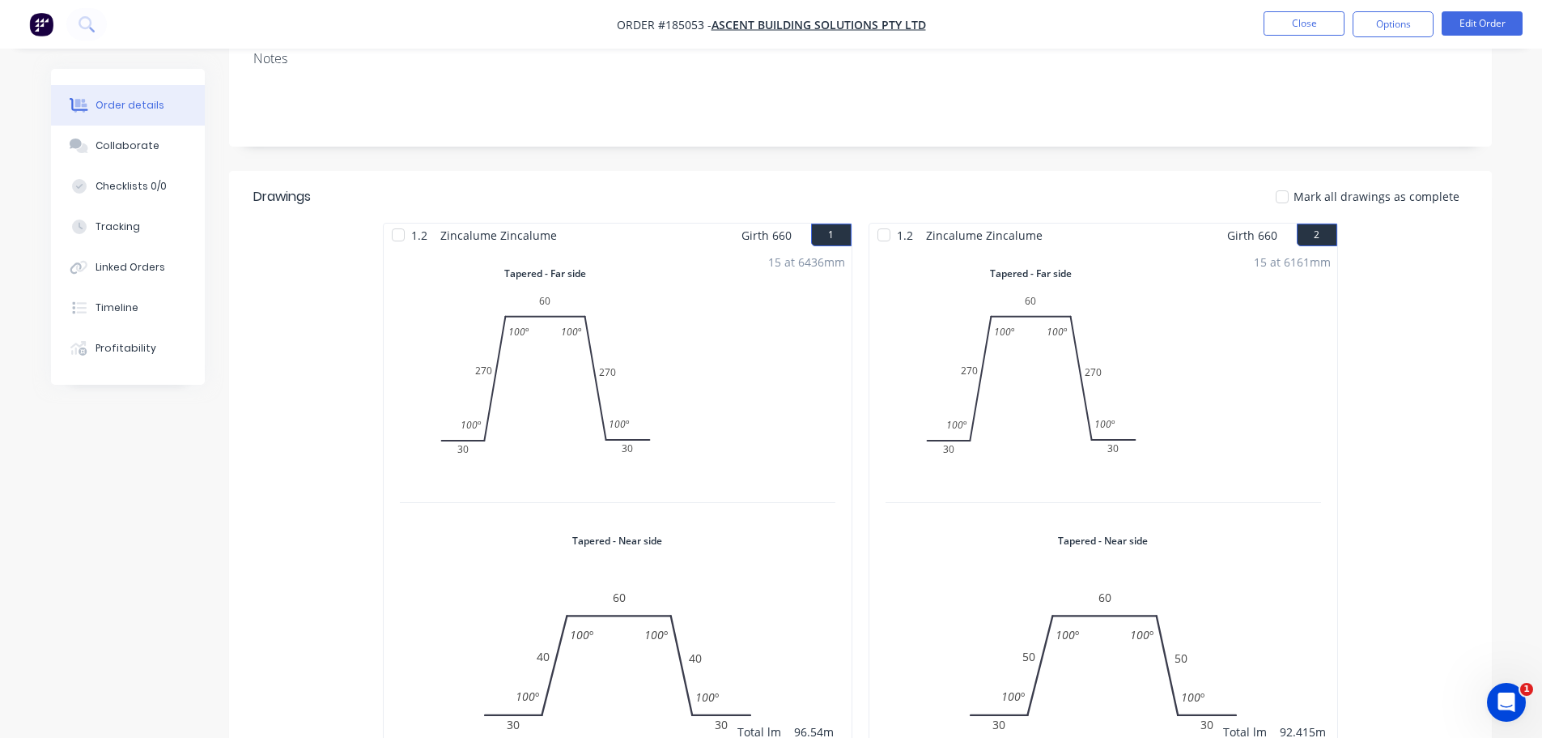
scroll to position [324, 0]
click at [58, 513] on div "Created by Michael Created 26/06/25 Required 30/06/25 Assigned to Add team memb…" at bounding box center [771, 567] width 1441 height 1644
click at [124, 314] on div "Timeline" at bounding box center [117, 307] width 43 height 15
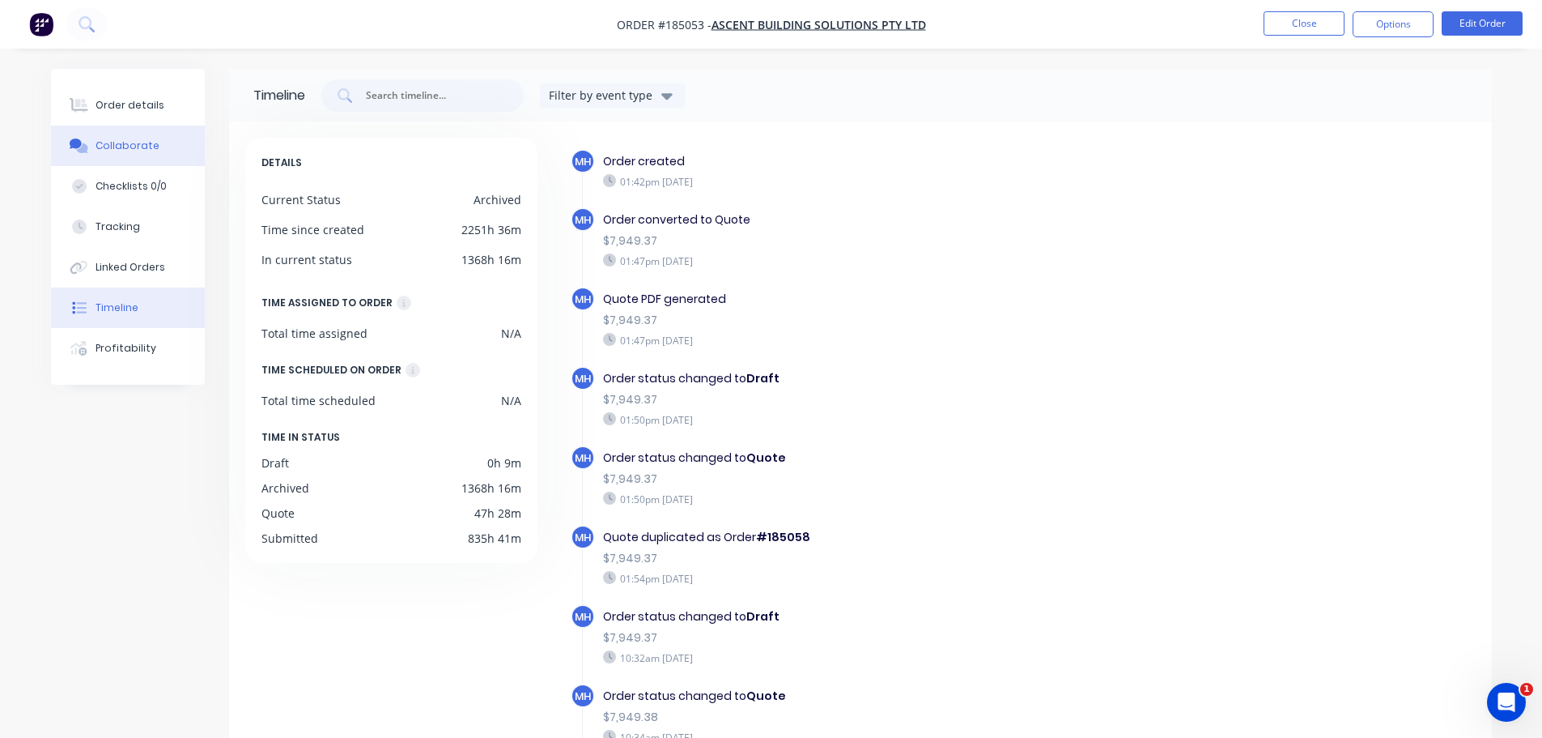
click at [142, 143] on div "Collaborate" at bounding box center [128, 145] width 64 height 15
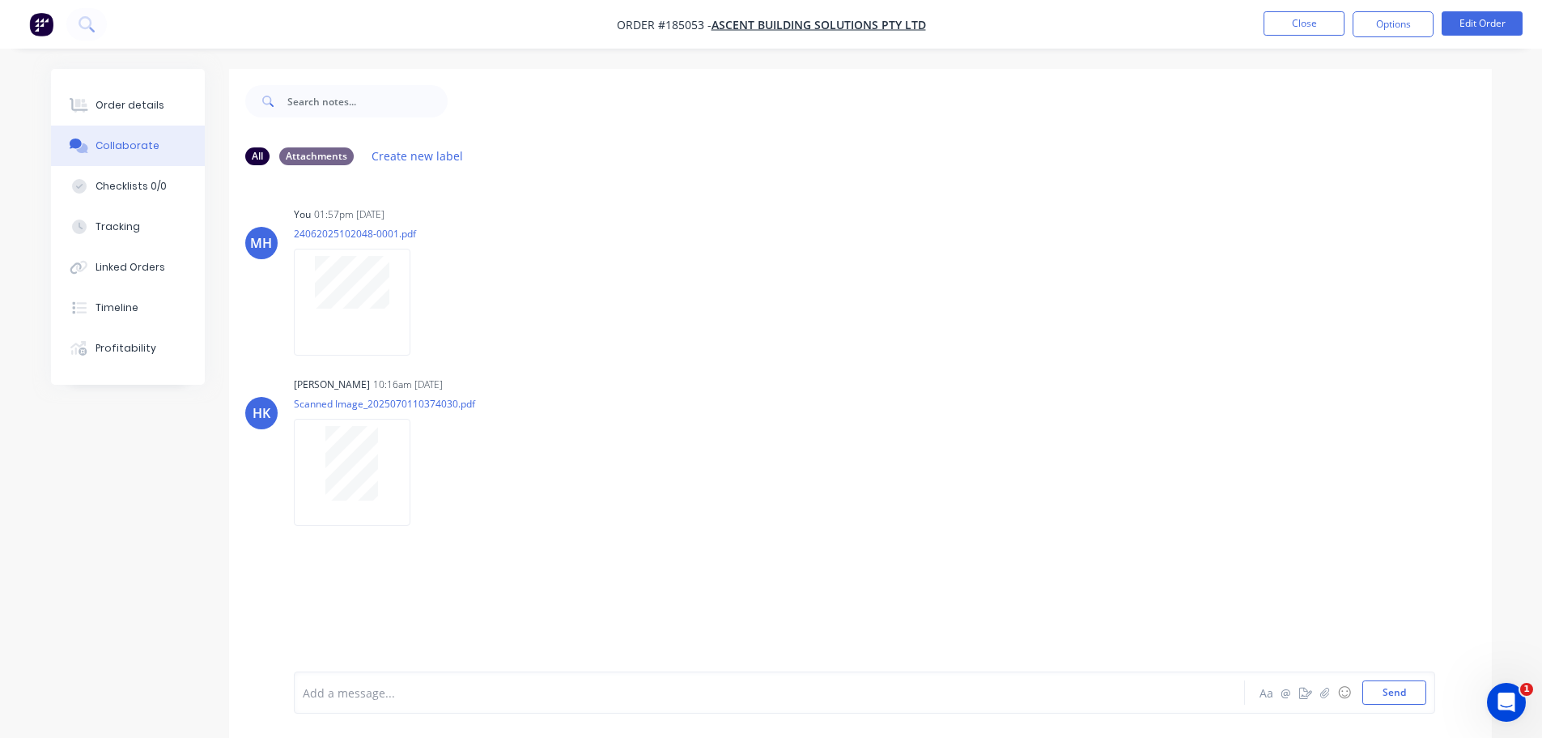
click at [0, 579] on div "Order details Collaborate Checklists 0/0 Tracking Linked Orders Timeline Profit…" at bounding box center [771, 381] width 1542 height 762
click at [141, 113] on button "Order details" at bounding box center [128, 105] width 154 height 40
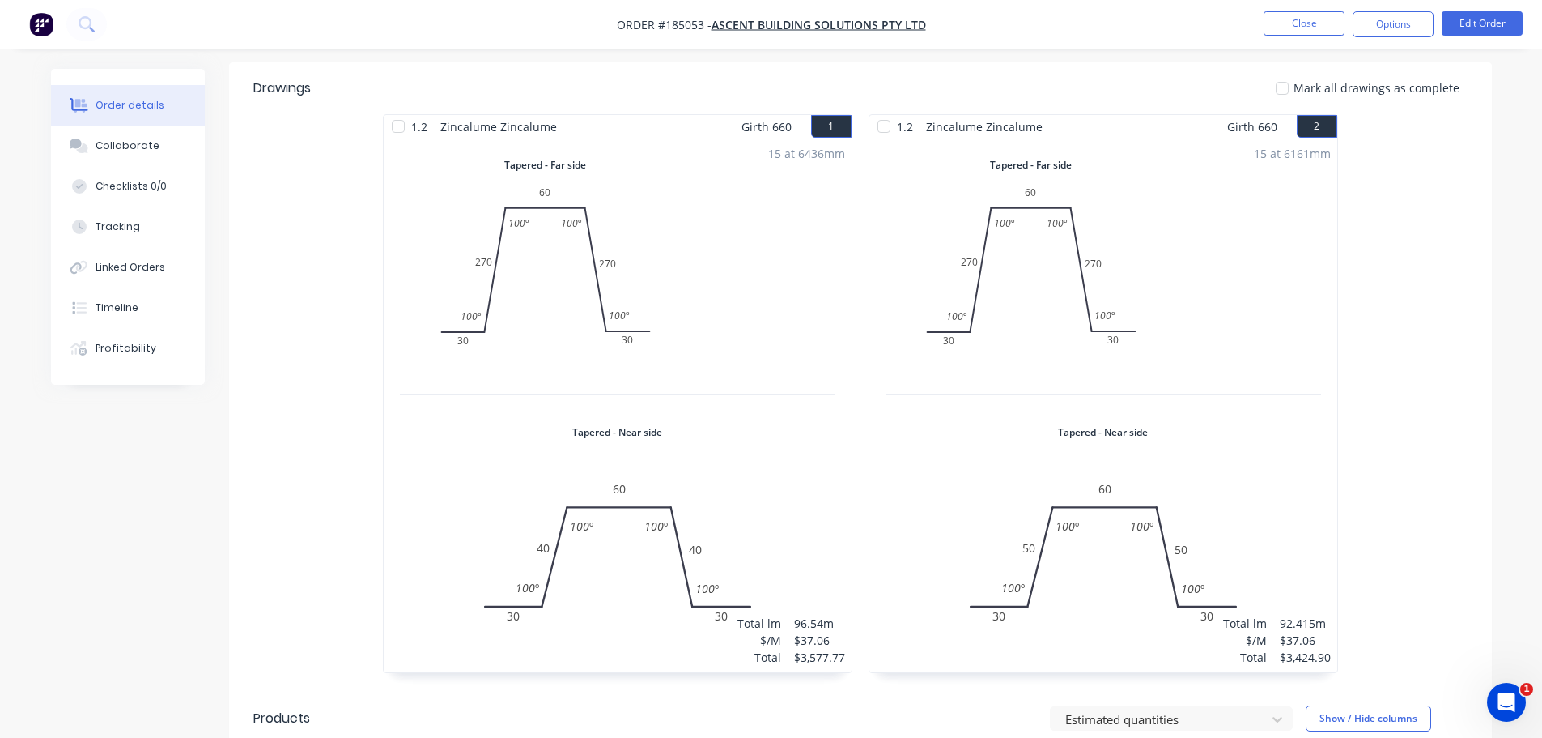
scroll to position [729, 0]
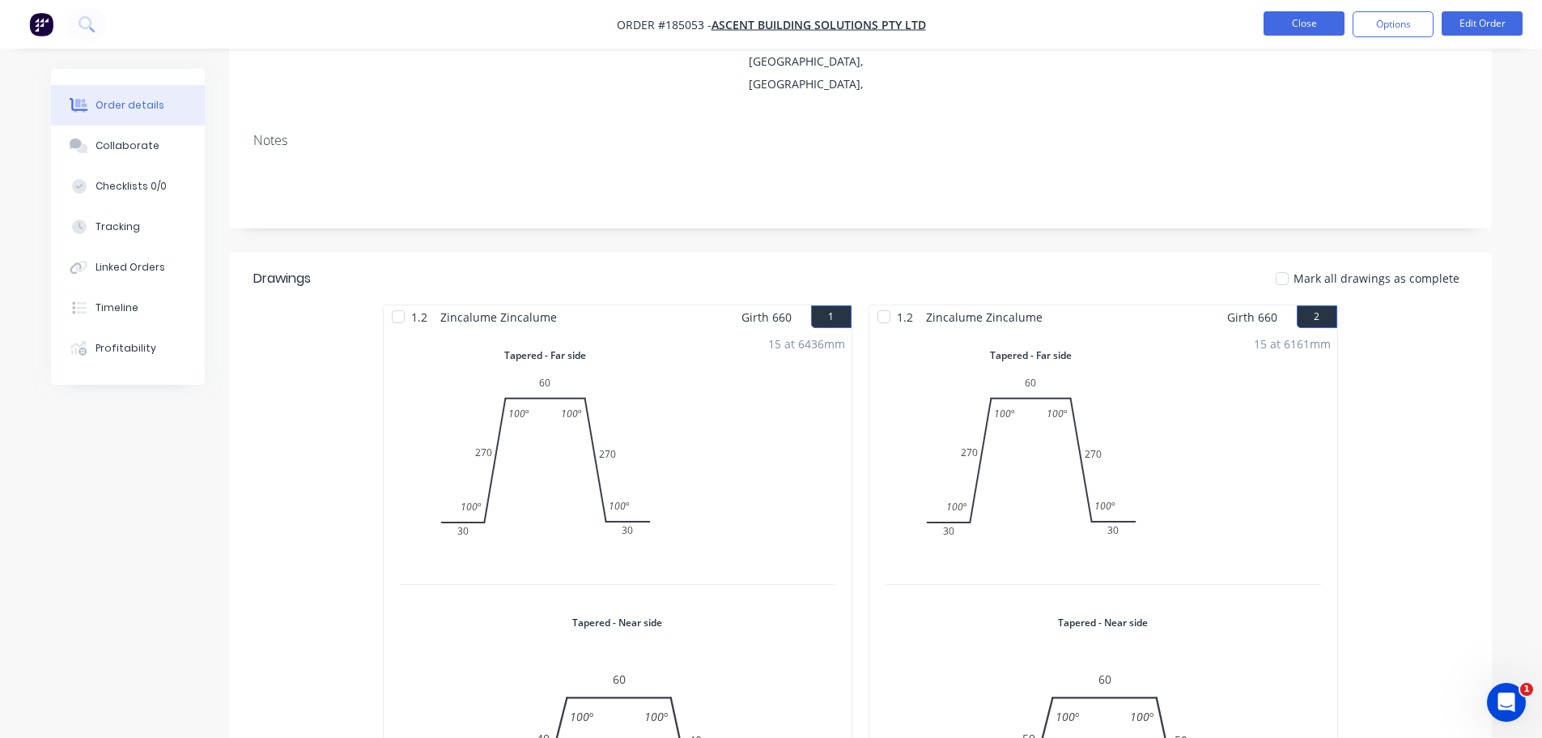
click at [1279, 23] on button "Close" at bounding box center [1304, 23] width 81 height 24
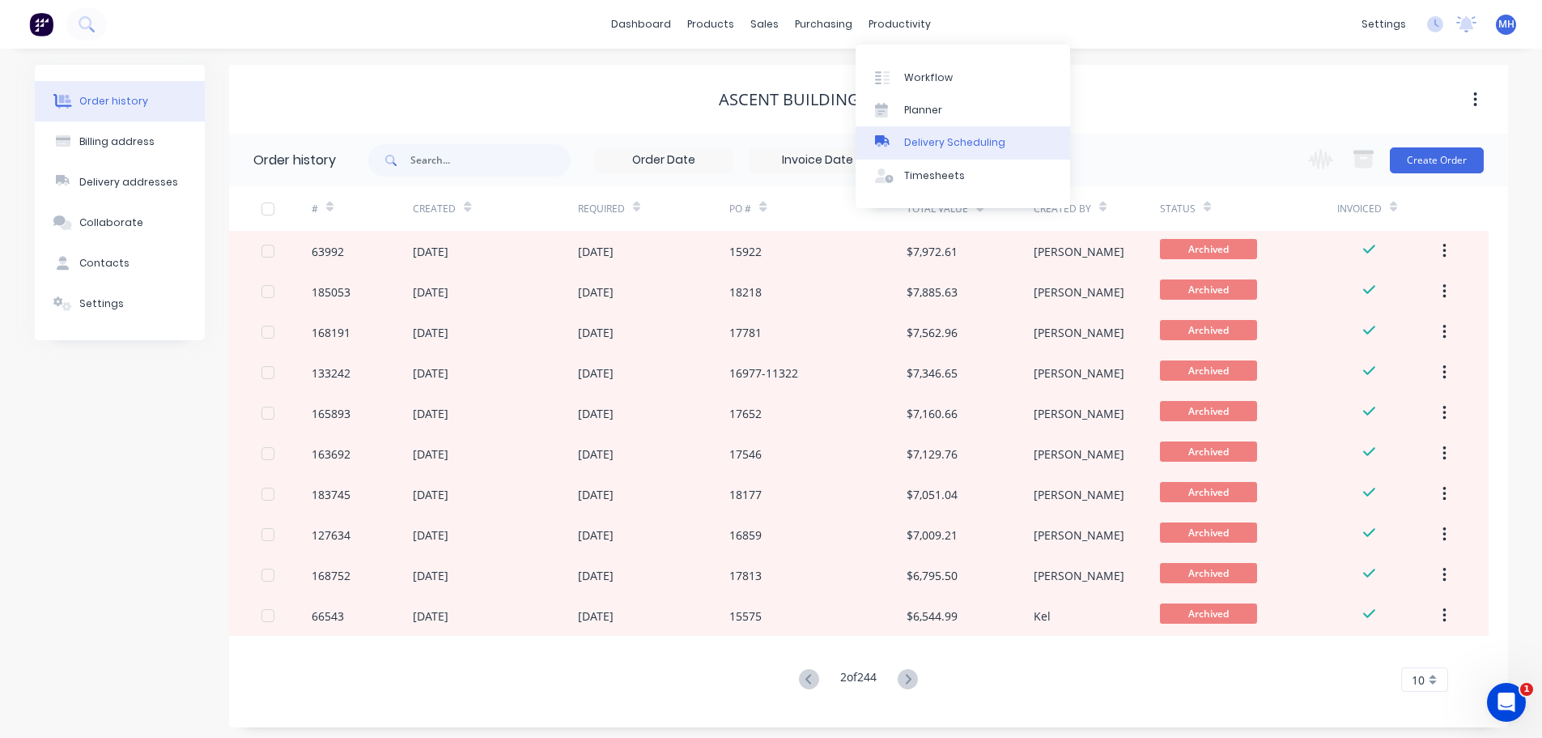
click at [952, 151] on link "Delivery Scheduling" at bounding box center [963, 142] width 215 height 32
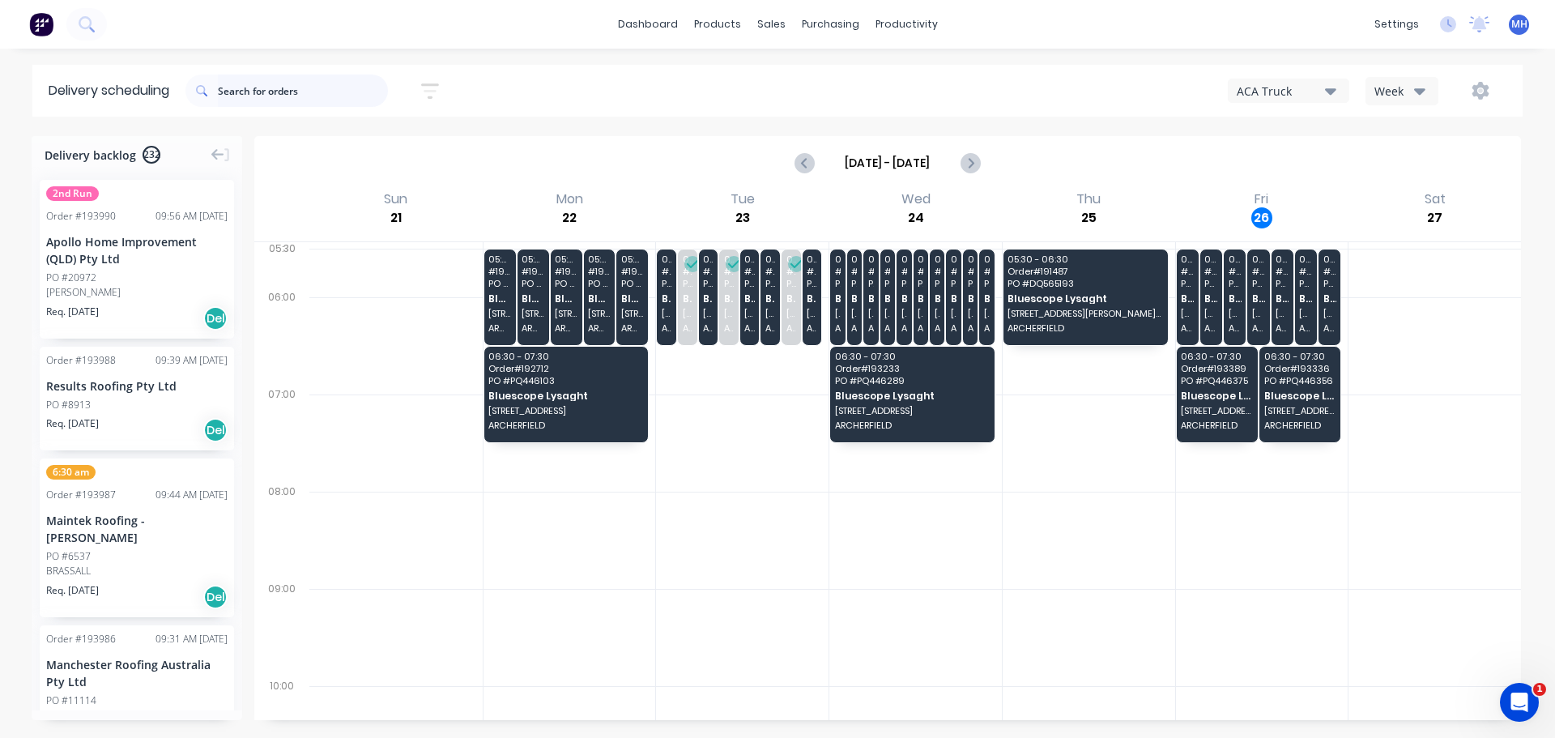
click at [328, 91] on input "text" at bounding box center [303, 90] width 170 height 32
type input "191368"
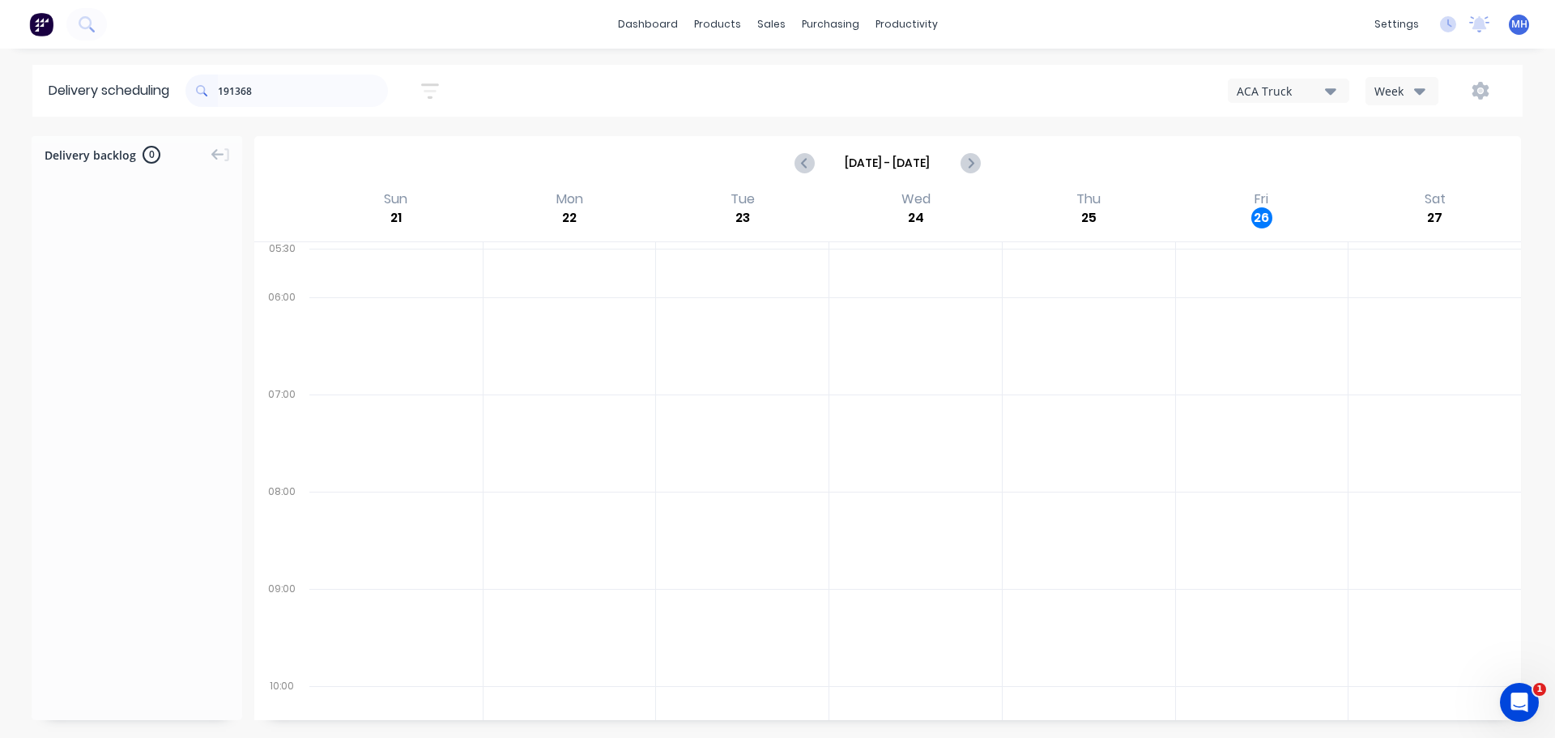
click at [1383, 89] on div "Week" at bounding box center [1397, 91] width 47 height 17
click at [1407, 164] on div "Vehicle" at bounding box center [1446, 166] width 160 height 32
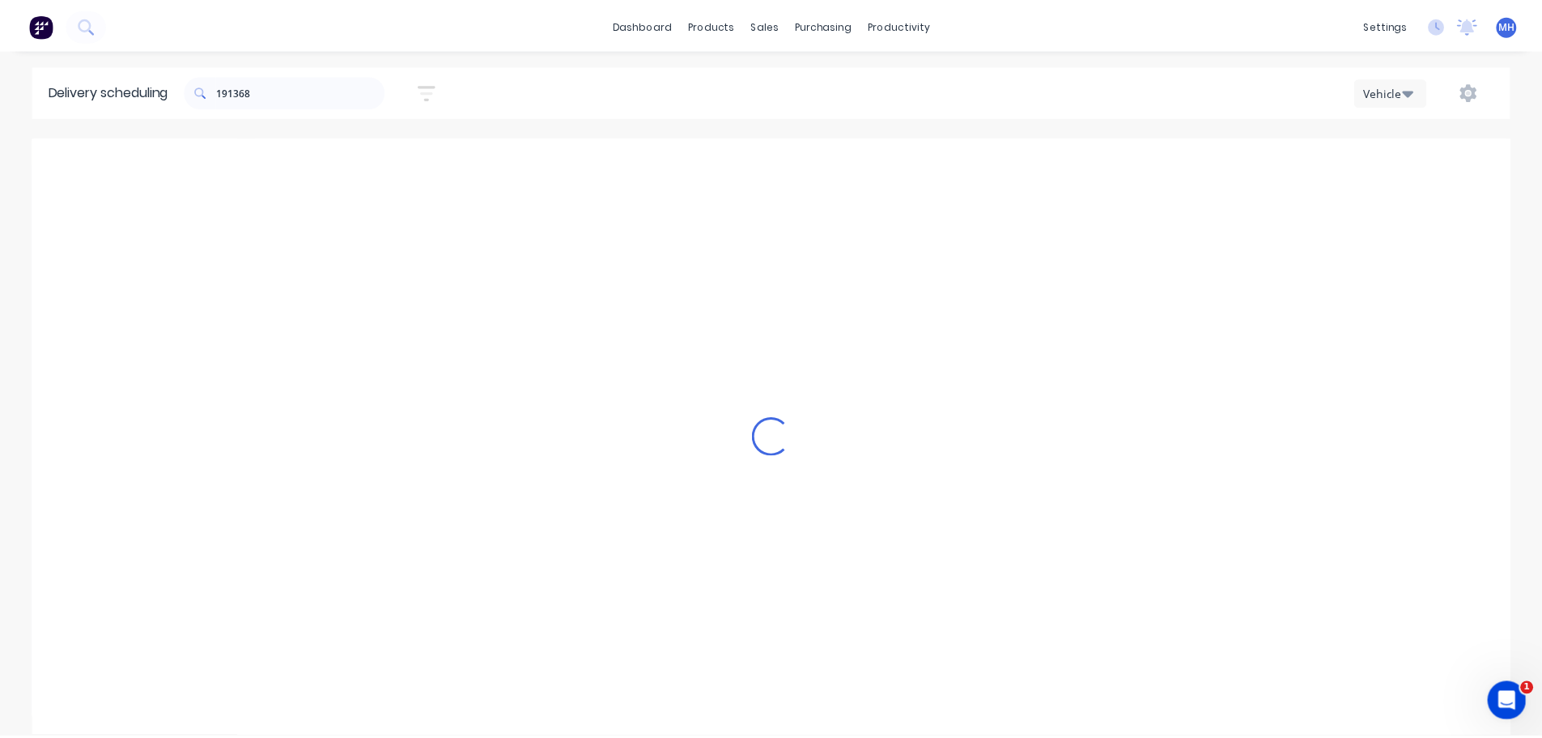
scroll to position [0, 1]
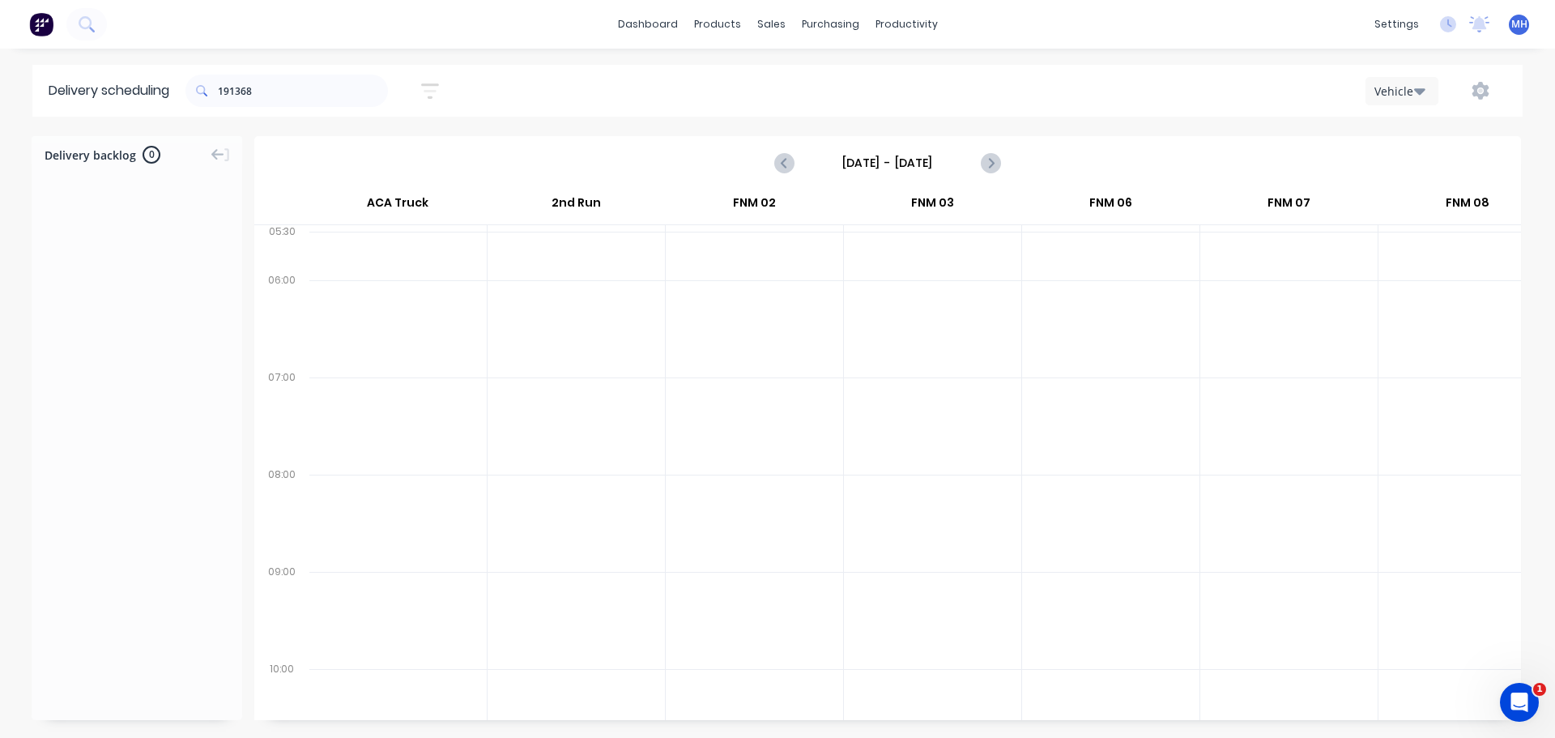
click at [891, 163] on input "[DATE] - [DATE]" at bounding box center [887, 163] width 160 height 24
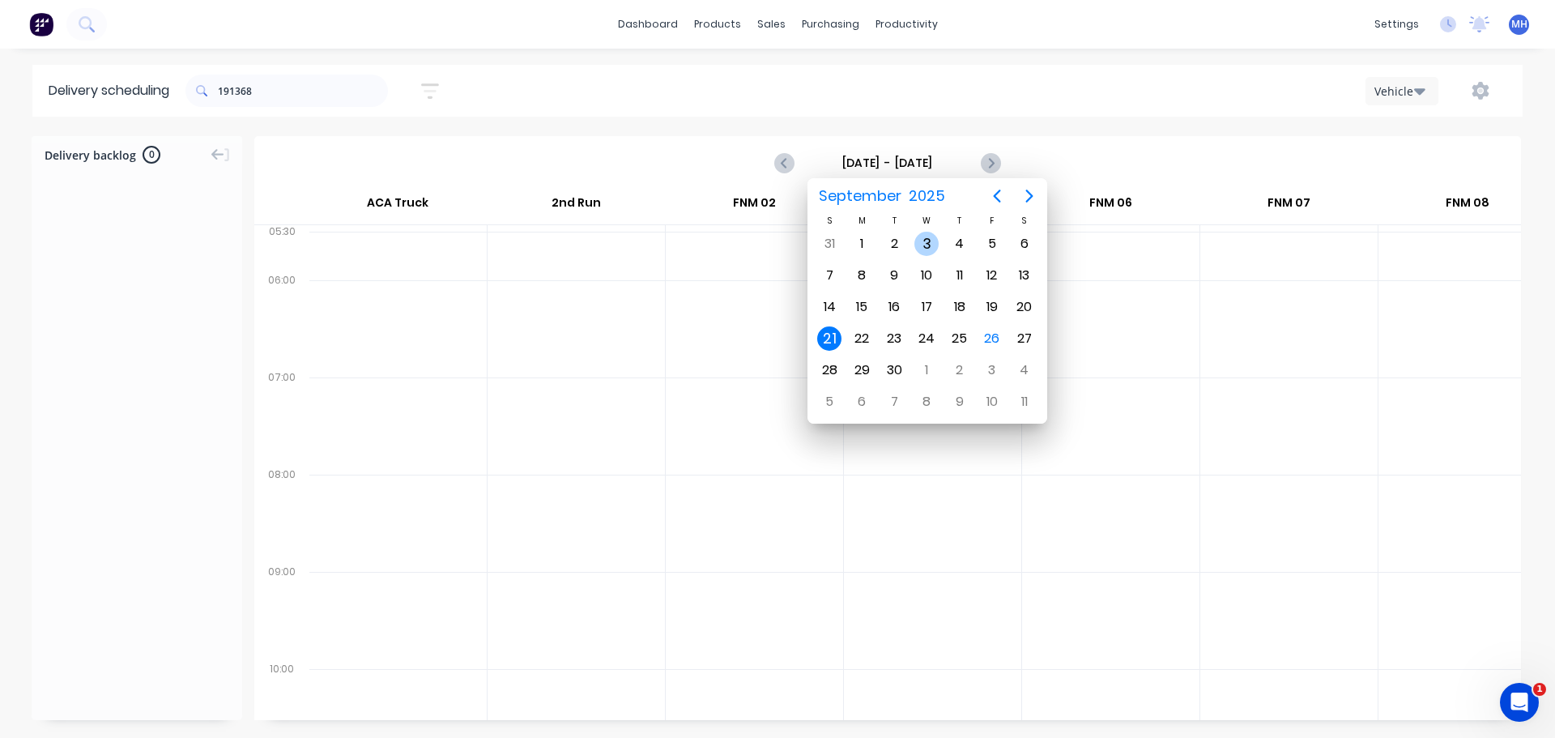
click at [925, 244] on div "3" at bounding box center [926, 244] width 24 height 24
type input "[DATE] - [DATE]"
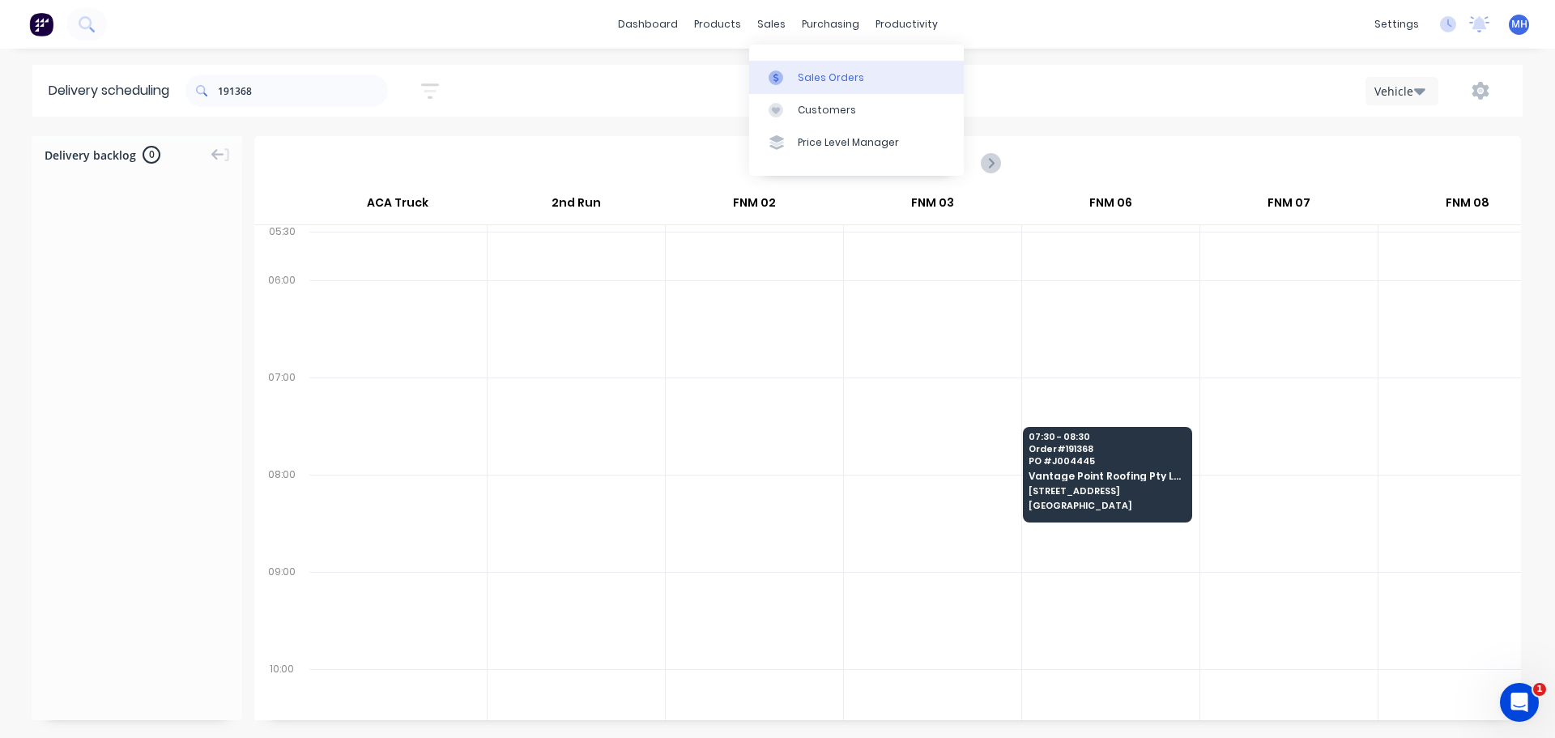
drag, startPoint x: 795, startPoint y: 76, endPoint x: 948, endPoint y: 84, distance: 153.2
click at [795, 76] on link "Sales Orders" at bounding box center [856, 77] width 215 height 32
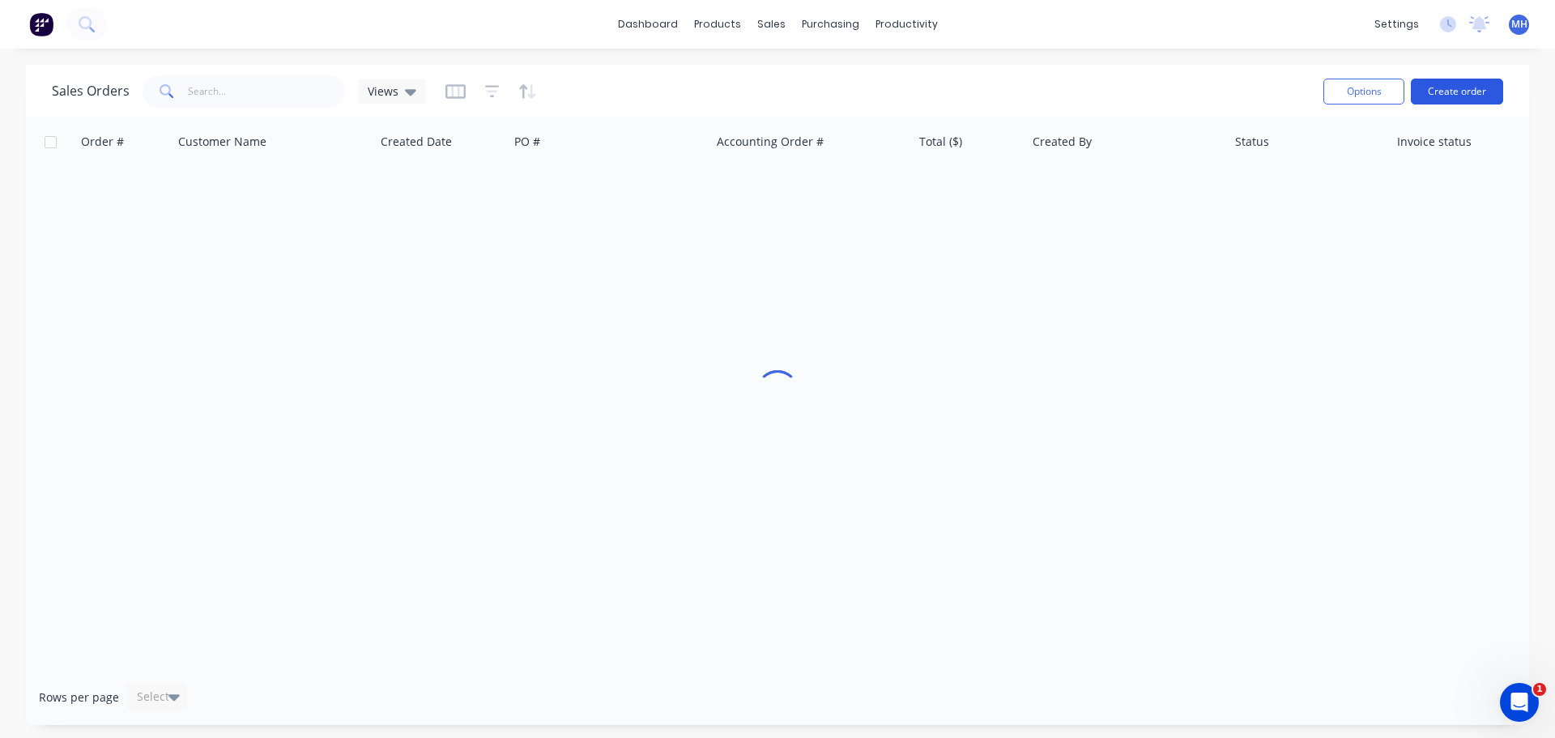
click at [1441, 91] on button "Create order" at bounding box center [1456, 92] width 92 height 26
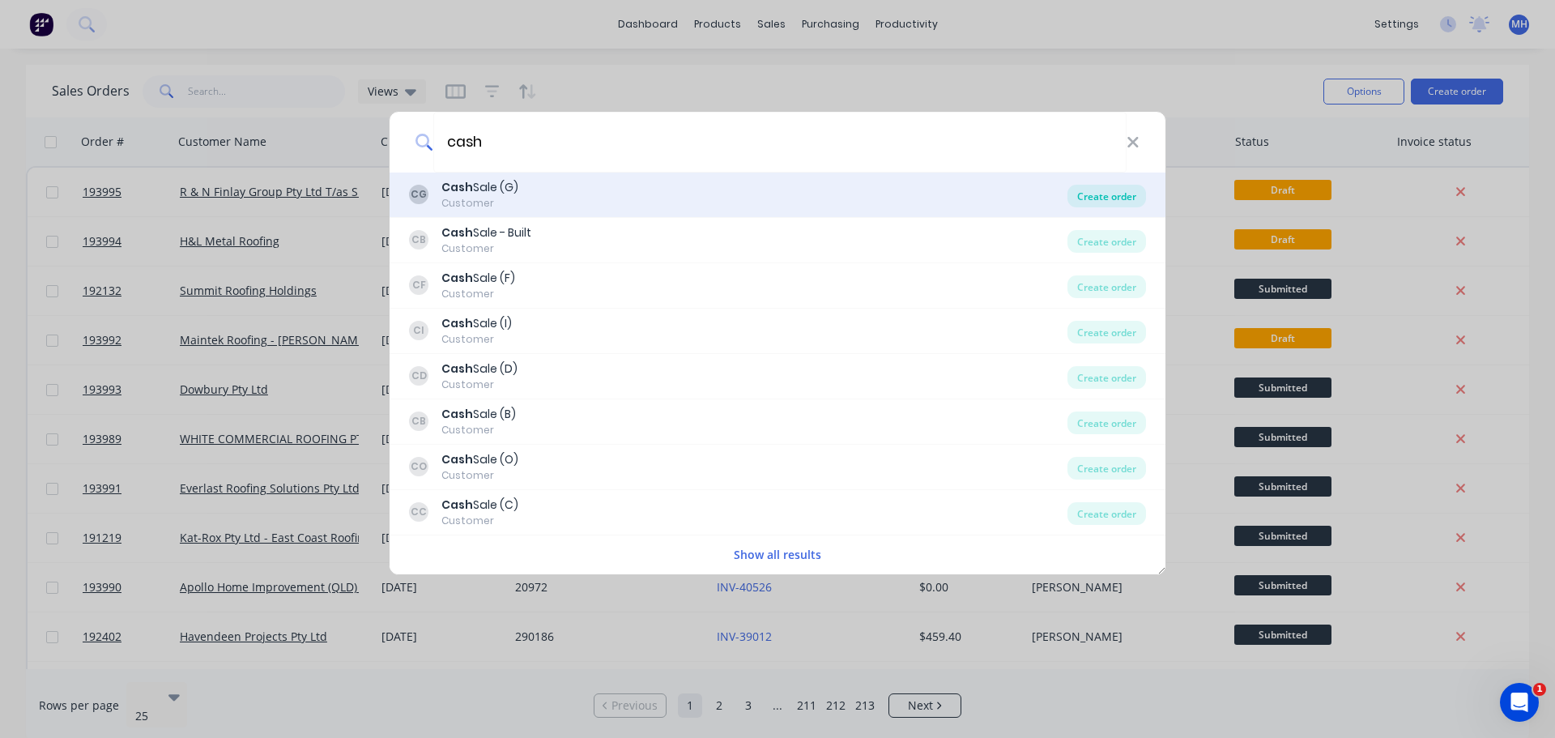
type input "cash"
click at [1086, 194] on div "Create order" at bounding box center [1106, 196] width 79 height 23
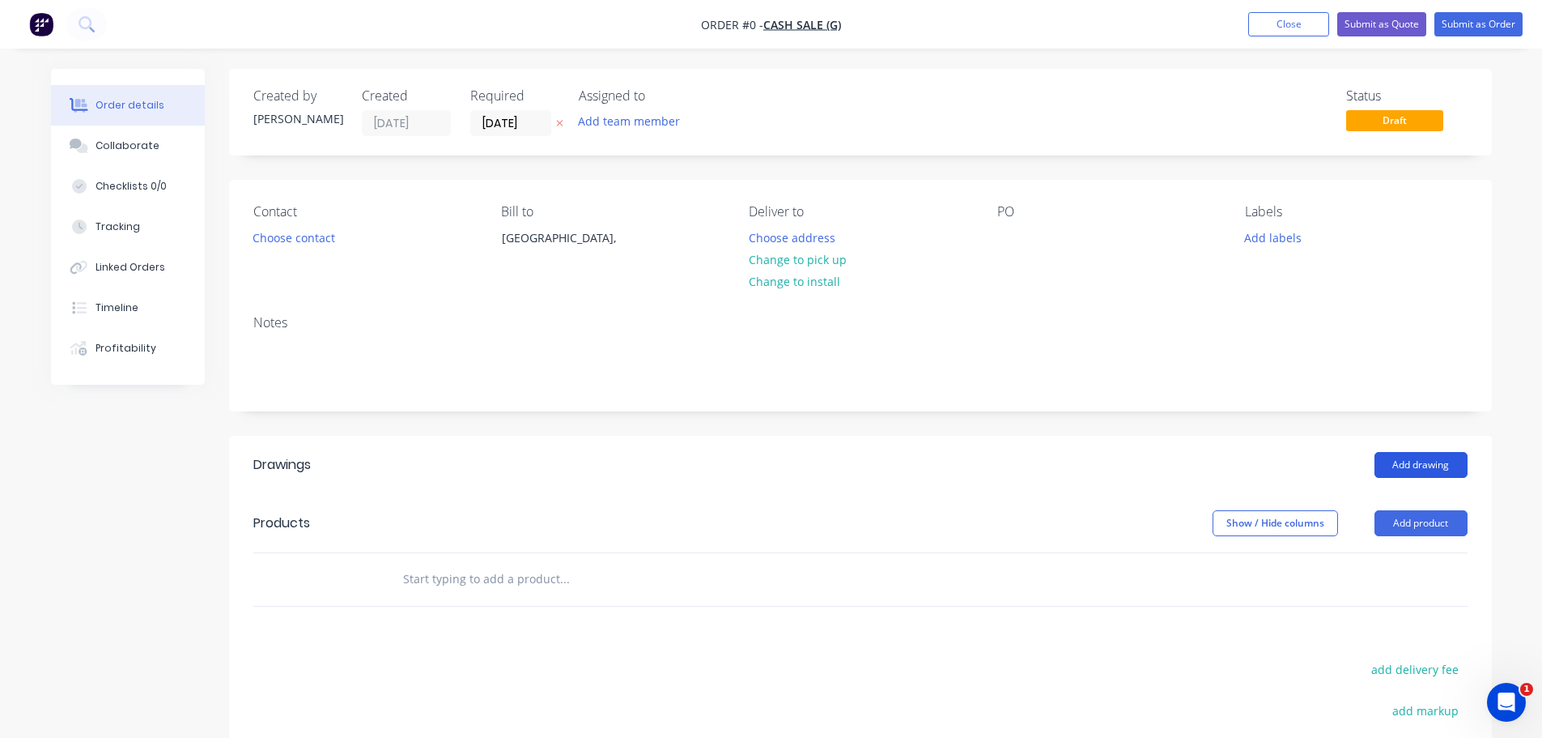
click at [1413, 466] on button "Add drawing" at bounding box center [1421, 465] width 93 height 26
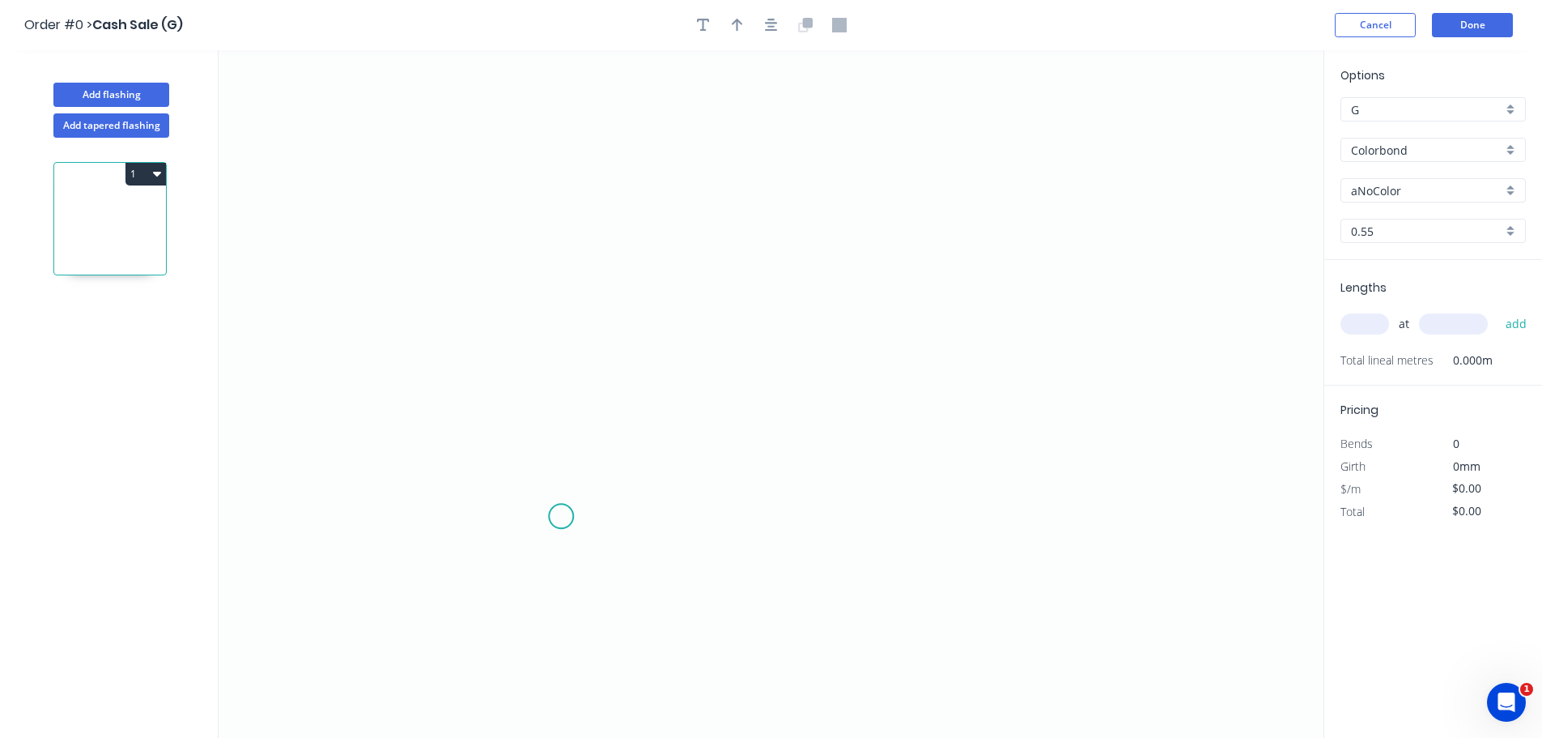
click at [561, 517] on icon "0" at bounding box center [771, 393] width 1105 height 687
click at [404, 513] on icon "0" at bounding box center [771, 393] width 1105 height 687
click at [402, 268] on icon "0 ?" at bounding box center [771, 393] width 1105 height 687
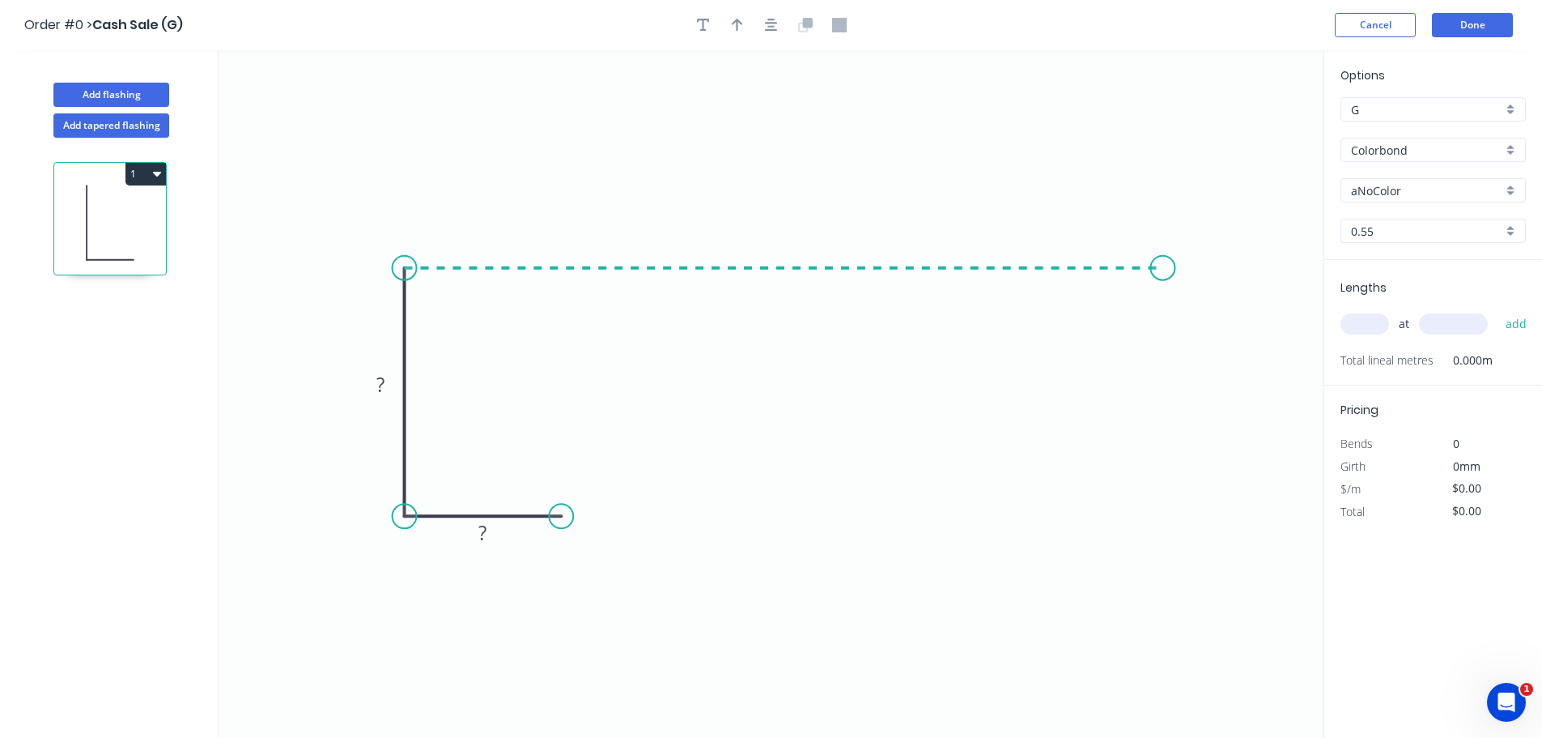
click at [1164, 271] on icon "0 ? ?" at bounding box center [771, 393] width 1105 height 687
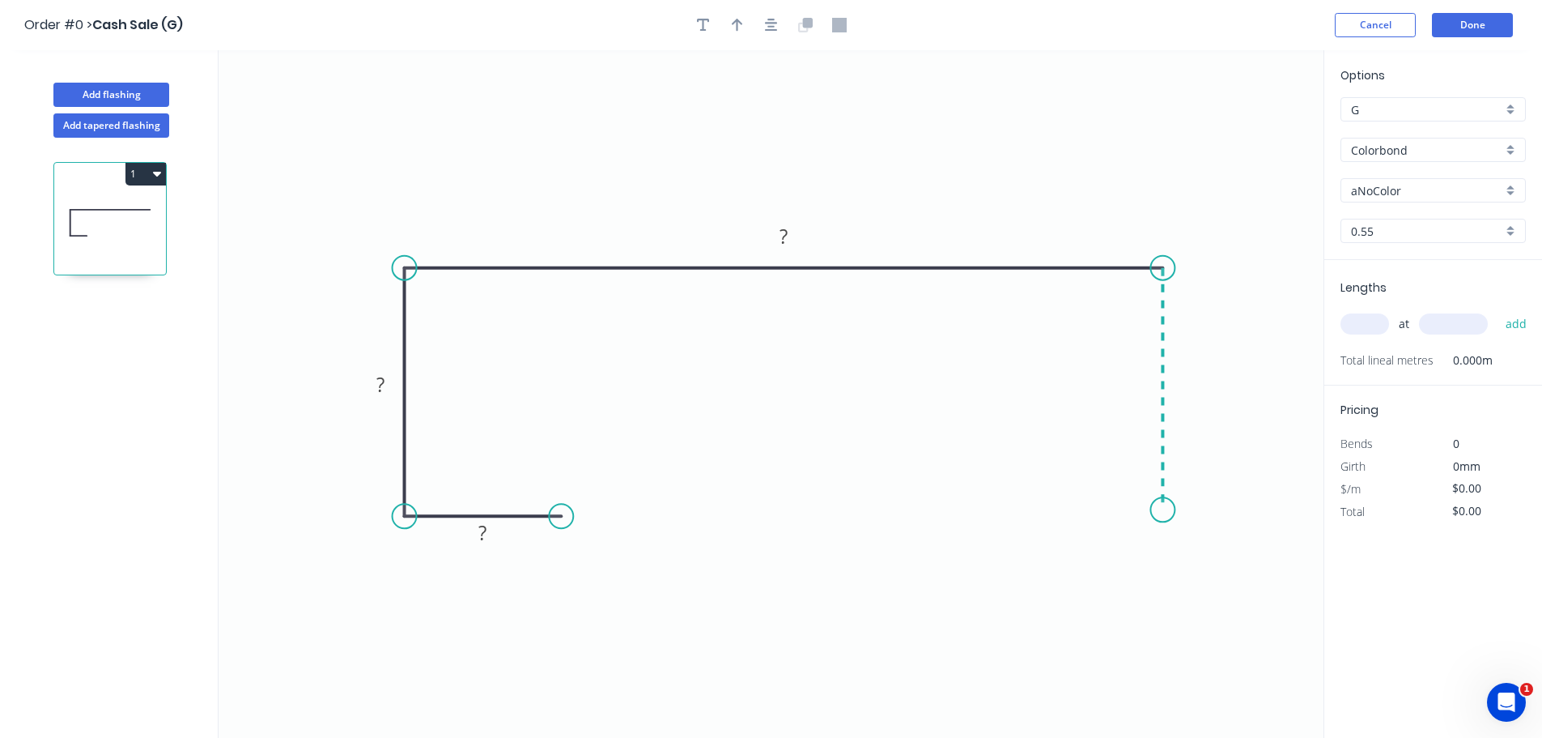
click at [1163, 510] on icon "0 ? ? ?" at bounding box center [771, 393] width 1105 height 687
click at [1050, 510] on icon "0 ? ? ? ?" at bounding box center [771, 393] width 1105 height 687
drag, startPoint x: 1165, startPoint y: 529, endPoint x: 1164, endPoint y: 628, distance: 98.8
click at [1167, 628] on circle at bounding box center [1163, 623] width 24 height 24
drag, startPoint x: 1052, startPoint y: 512, endPoint x: 1015, endPoint y: 621, distance: 115.2
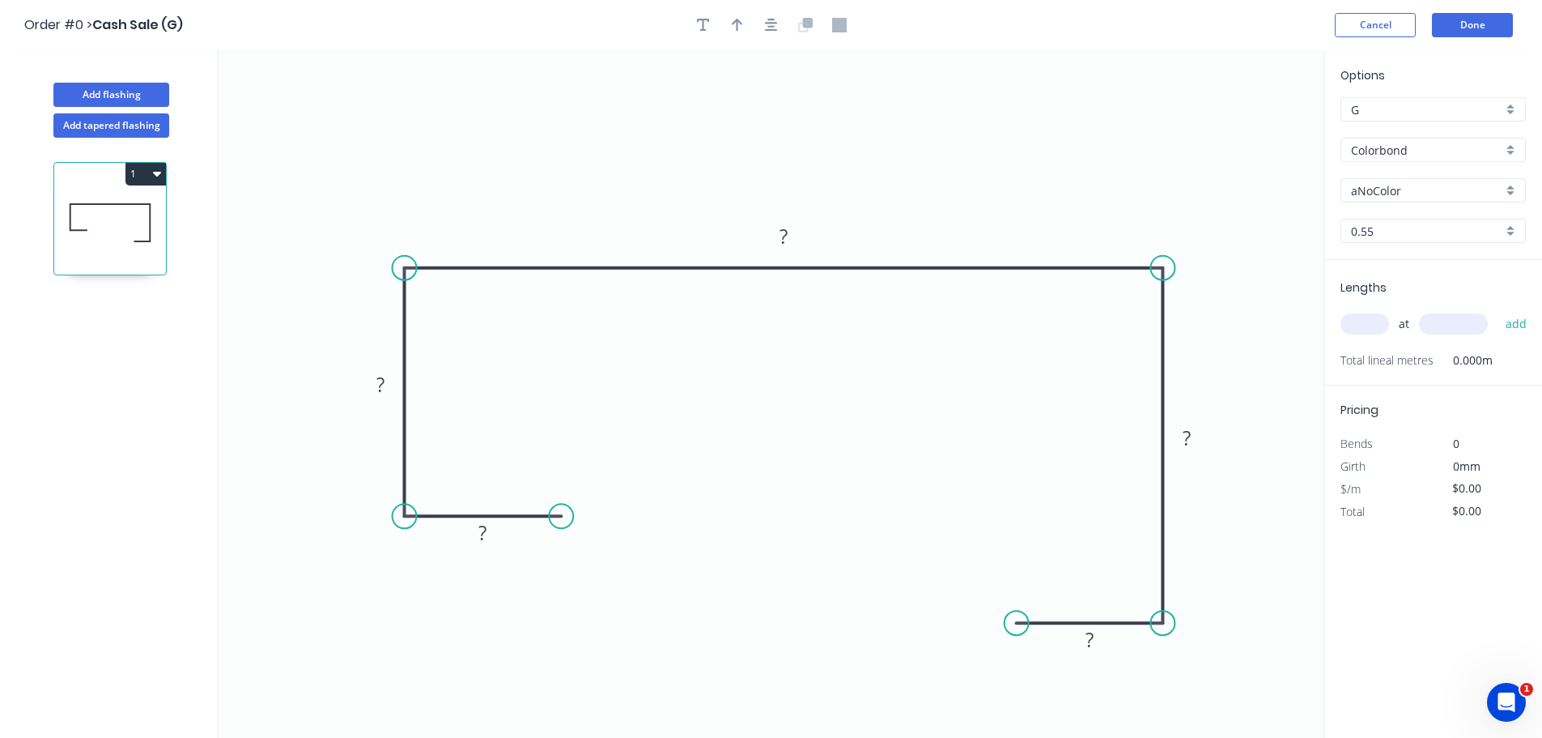
click at [1015, 621] on circle at bounding box center [1017, 623] width 24 height 24
click at [1015, 621] on circle at bounding box center [1015, 623] width 24 height 24
click at [1016, 563] on icon "0 ? ? ? ? ?" at bounding box center [771, 393] width 1105 height 687
drag, startPoint x: 399, startPoint y: 518, endPoint x: 410, endPoint y: 610, distance: 92.1
click at [409, 610] on circle at bounding box center [405, 607] width 24 height 24
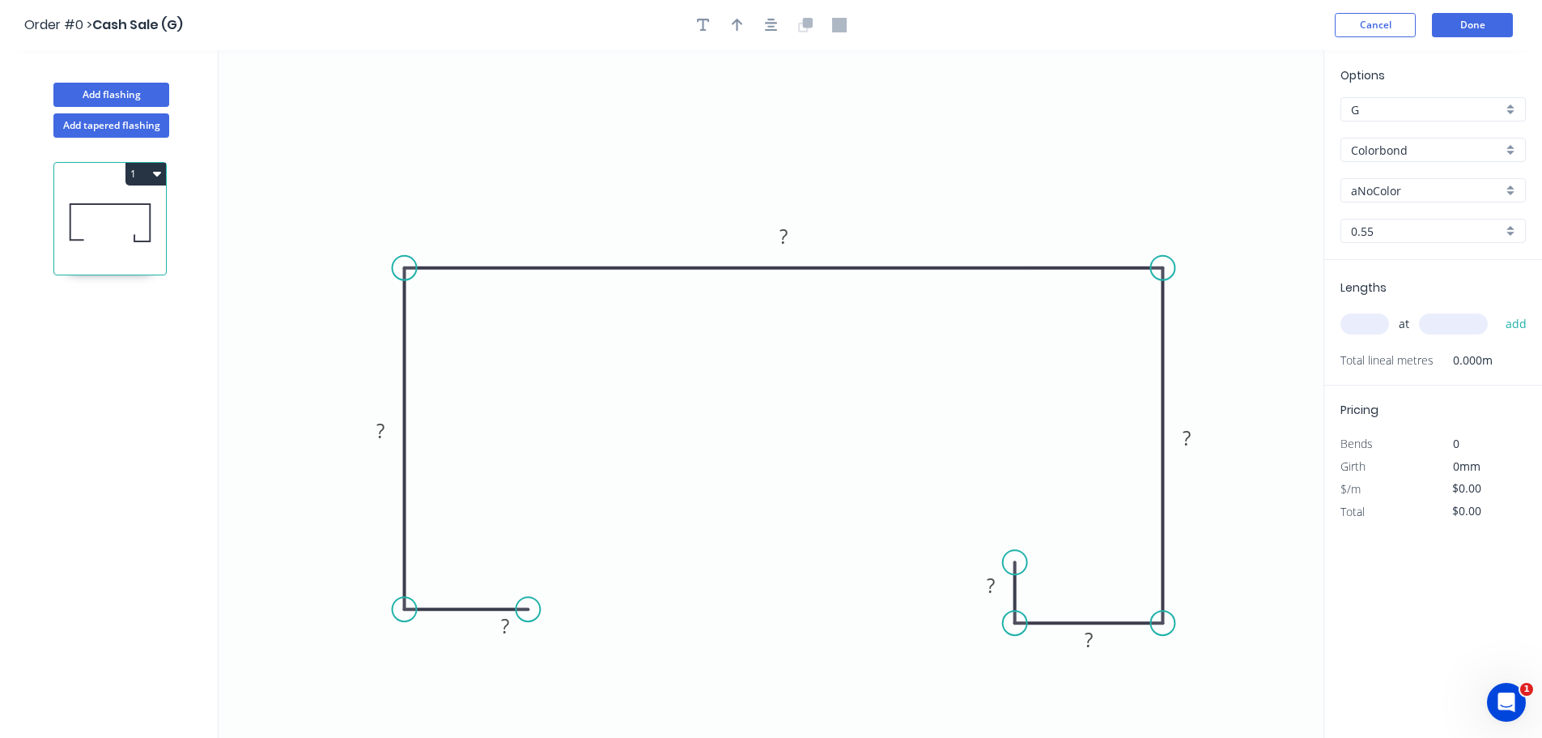
drag, startPoint x: 555, startPoint y: 517, endPoint x: 528, endPoint y: 609, distance: 96.1
click at [528, 609] on circle at bounding box center [528, 609] width 24 height 24
drag, startPoint x: 398, startPoint y: 609, endPoint x: 402, endPoint y: 623, distance: 14.1
click at [402, 623] on circle at bounding box center [405, 621] width 24 height 24
drag, startPoint x: 530, startPoint y: 611, endPoint x: 547, endPoint y: 623, distance: 20.7
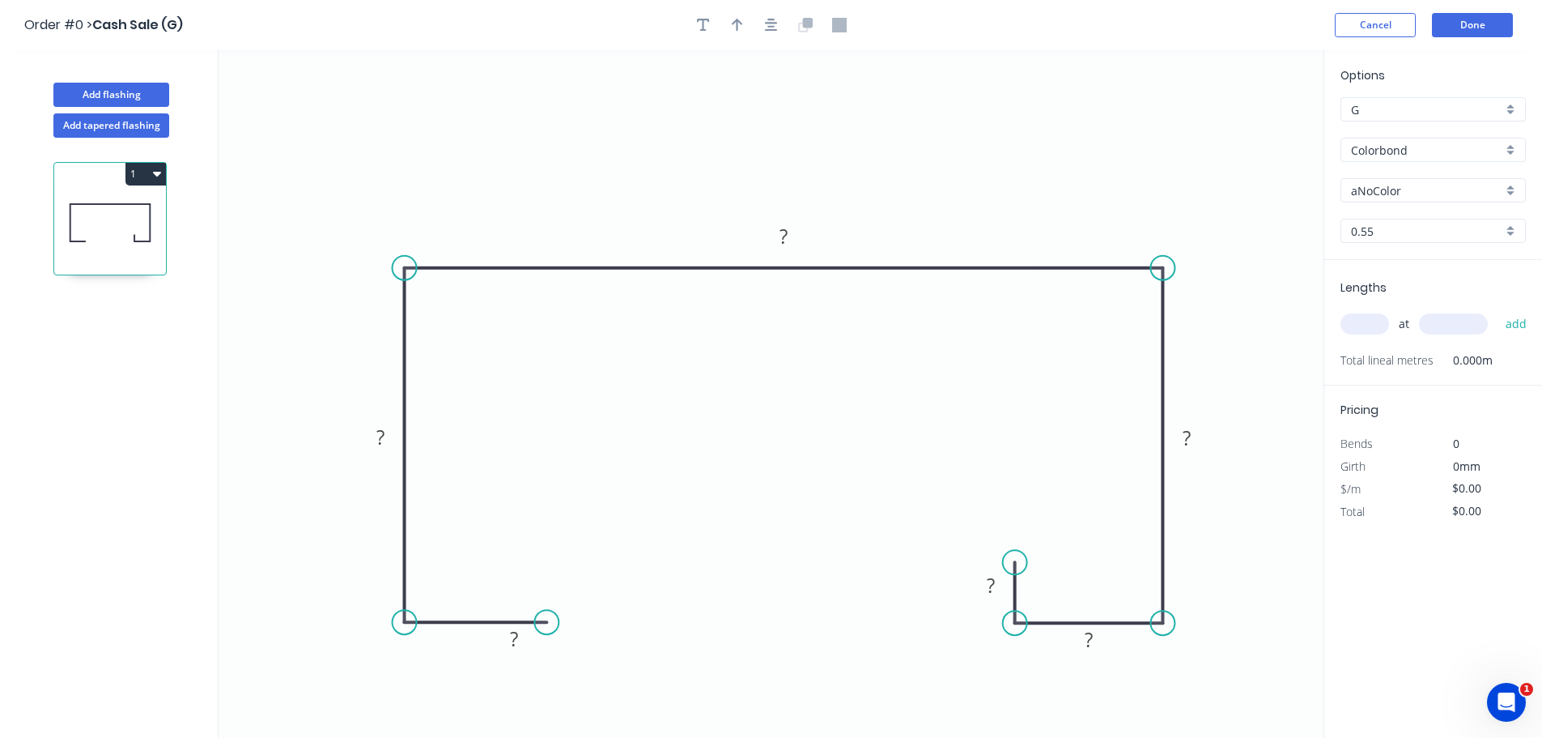
click at [547, 623] on circle at bounding box center [546, 622] width 24 height 24
click at [549, 554] on icon "0 ? ? ? ? ? ?" at bounding box center [771, 393] width 1105 height 687
click at [547, 560] on circle at bounding box center [546, 559] width 24 height 24
click at [570, 570] on div "Delete point" at bounding box center [624, 578] width 163 height 33
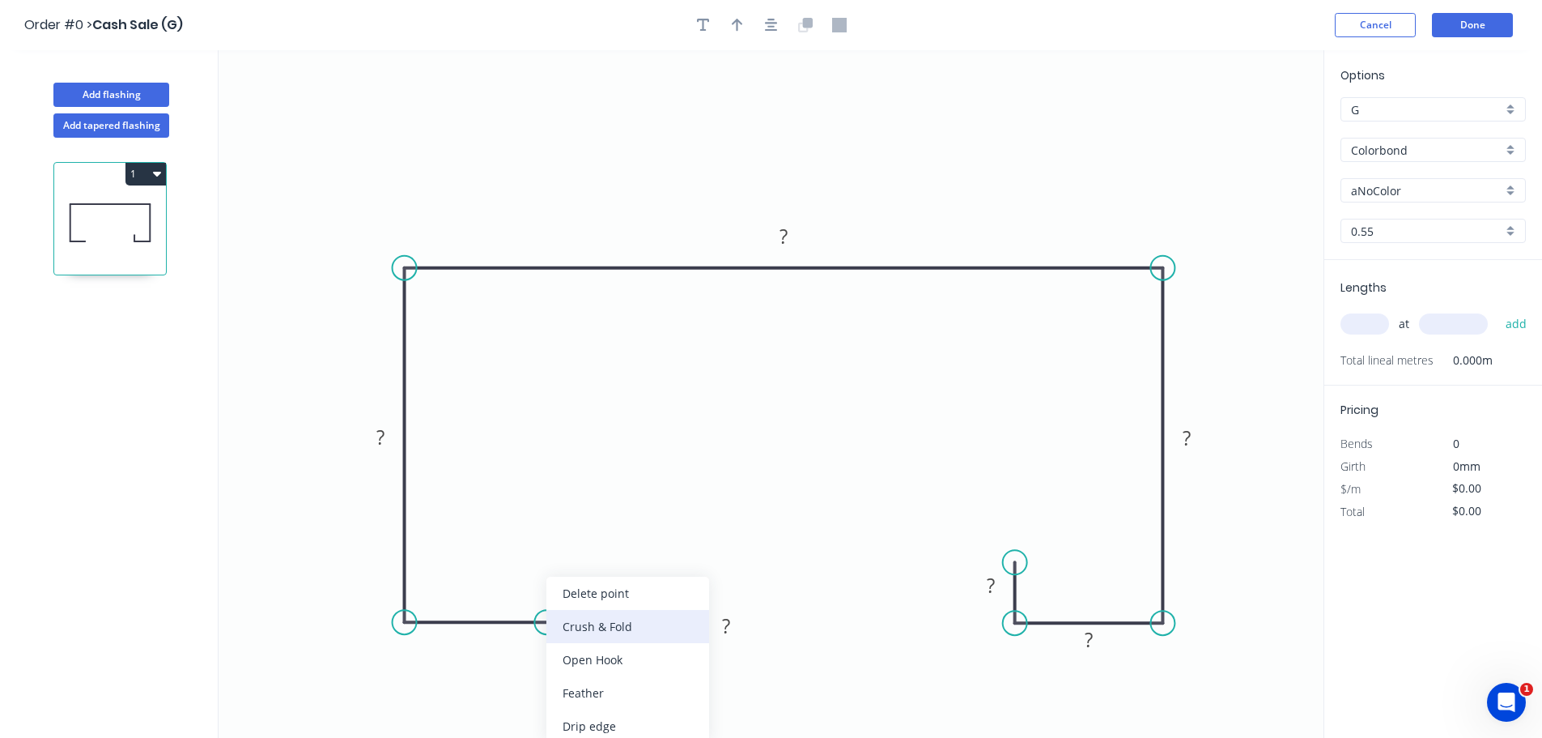
click at [570, 632] on div "Crush & Fold" at bounding box center [628, 626] width 163 height 33
click at [579, 624] on div "Delete point" at bounding box center [633, 635] width 163 height 33
click at [407, 622] on circle at bounding box center [405, 622] width 24 height 24
click at [415, 625] on circle at bounding box center [405, 621] width 24 height 24
click at [409, 614] on circle at bounding box center [405, 613] width 24 height 24
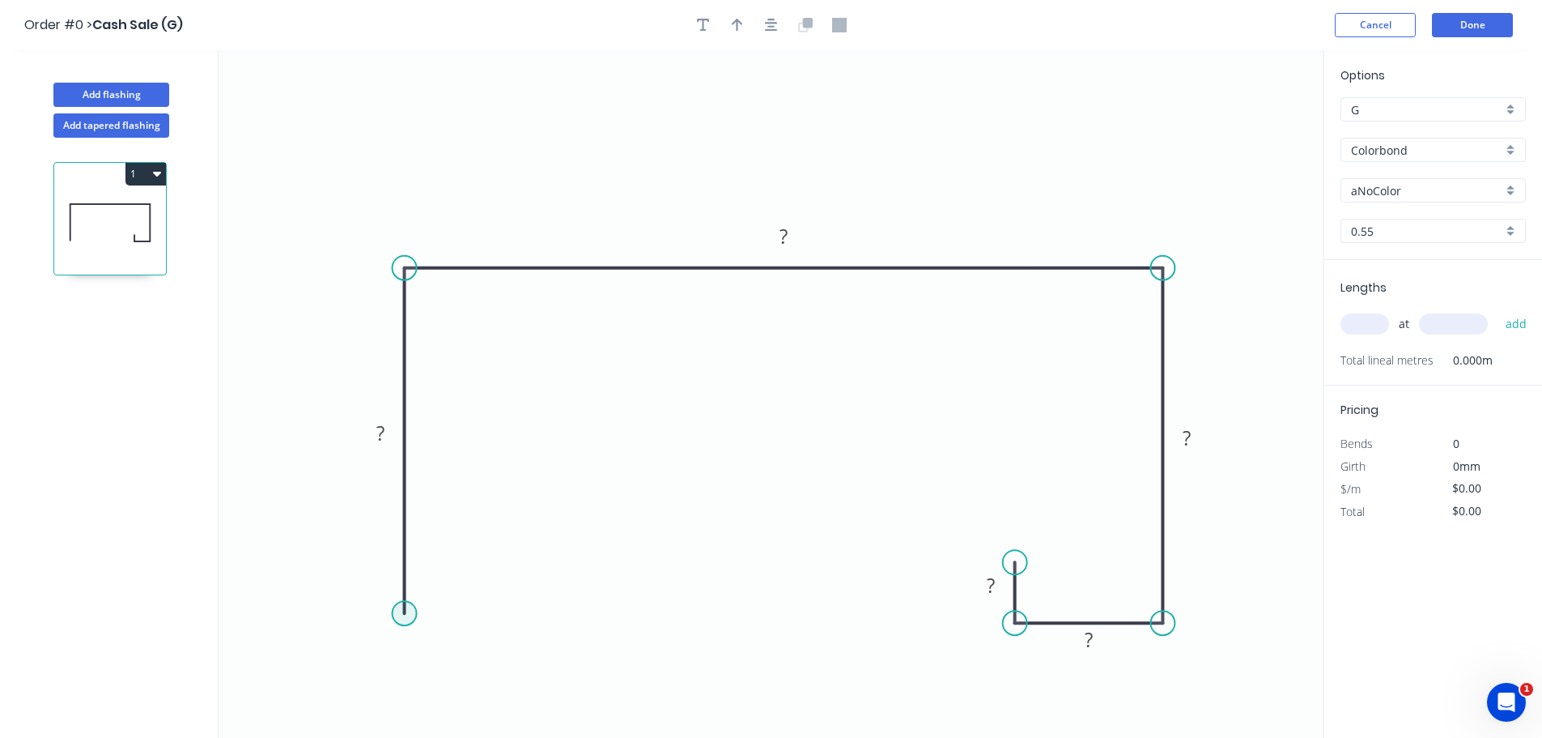
click at [409, 614] on circle at bounding box center [405, 613] width 24 height 24
click at [402, 623] on circle at bounding box center [405, 622] width 24 height 24
click at [526, 624] on icon "0 ? ? ? ? ?" at bounding box center [771, 393] width 1105 height 687
click at [528, 568] on icon "0 ? ? ? ? ? ?" at bounding box center [771, 393] width 1105 height 687
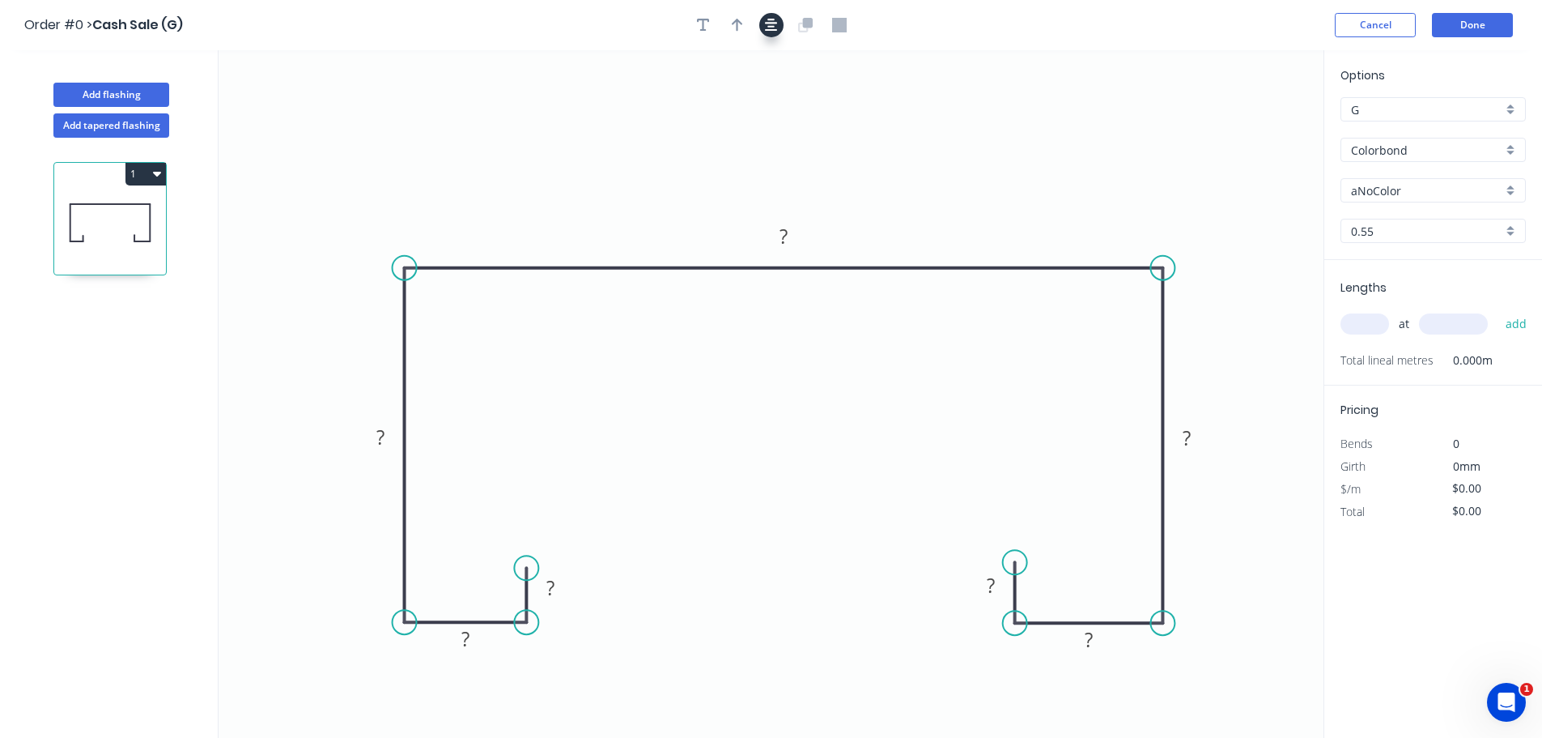
click at [778, 23] on button "button" at bounding box center [771, 25] width 24 height 24
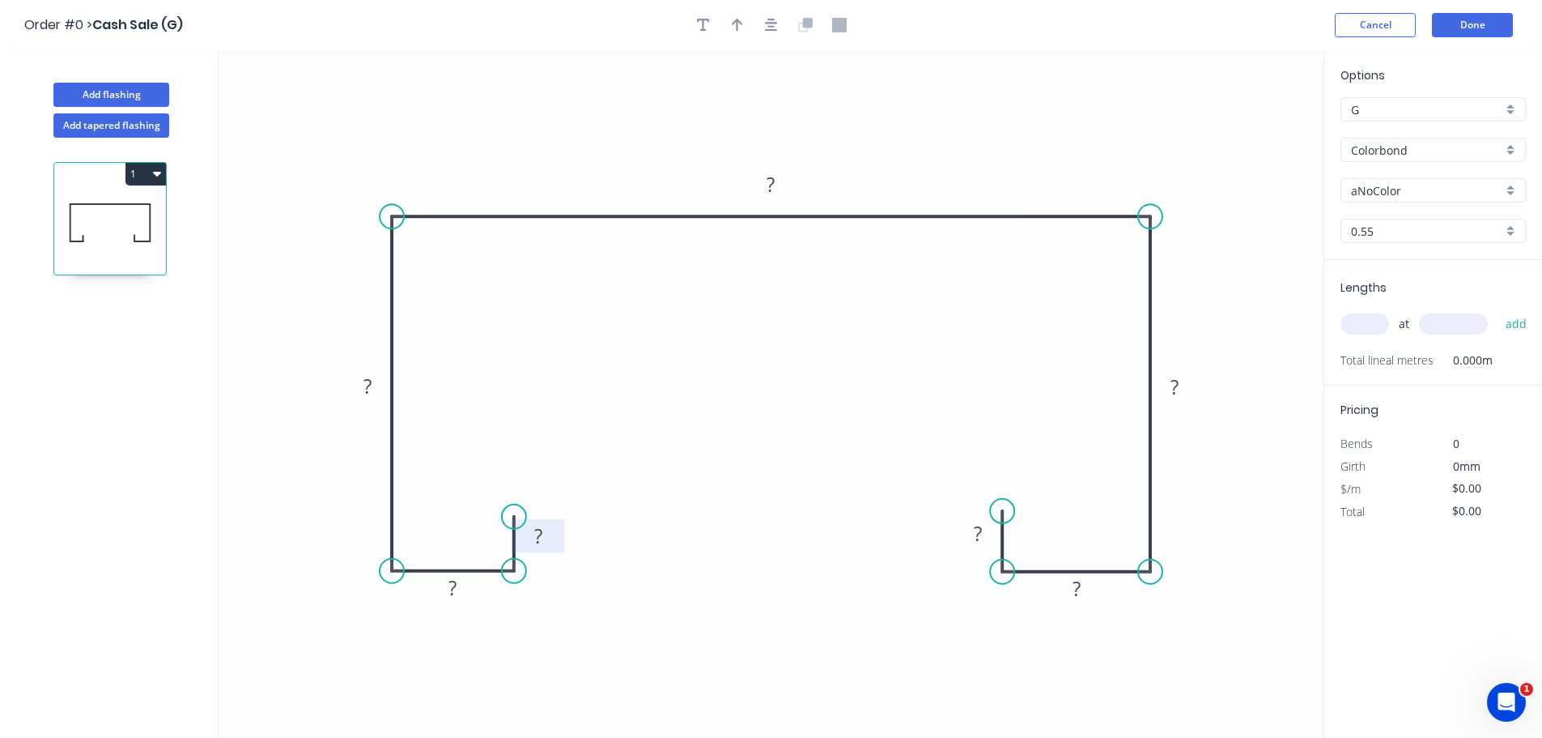
click at [543, 535] on rect at bounding box center [538, 536] width 32 height 23
type input "$11.45"
click at [138, 466] on div "1" at bounding box center [111, 453] width 213 height 630
click at [1393, 24] on button "Cancel" at bounding box center [1375, 25] width 81 height 24
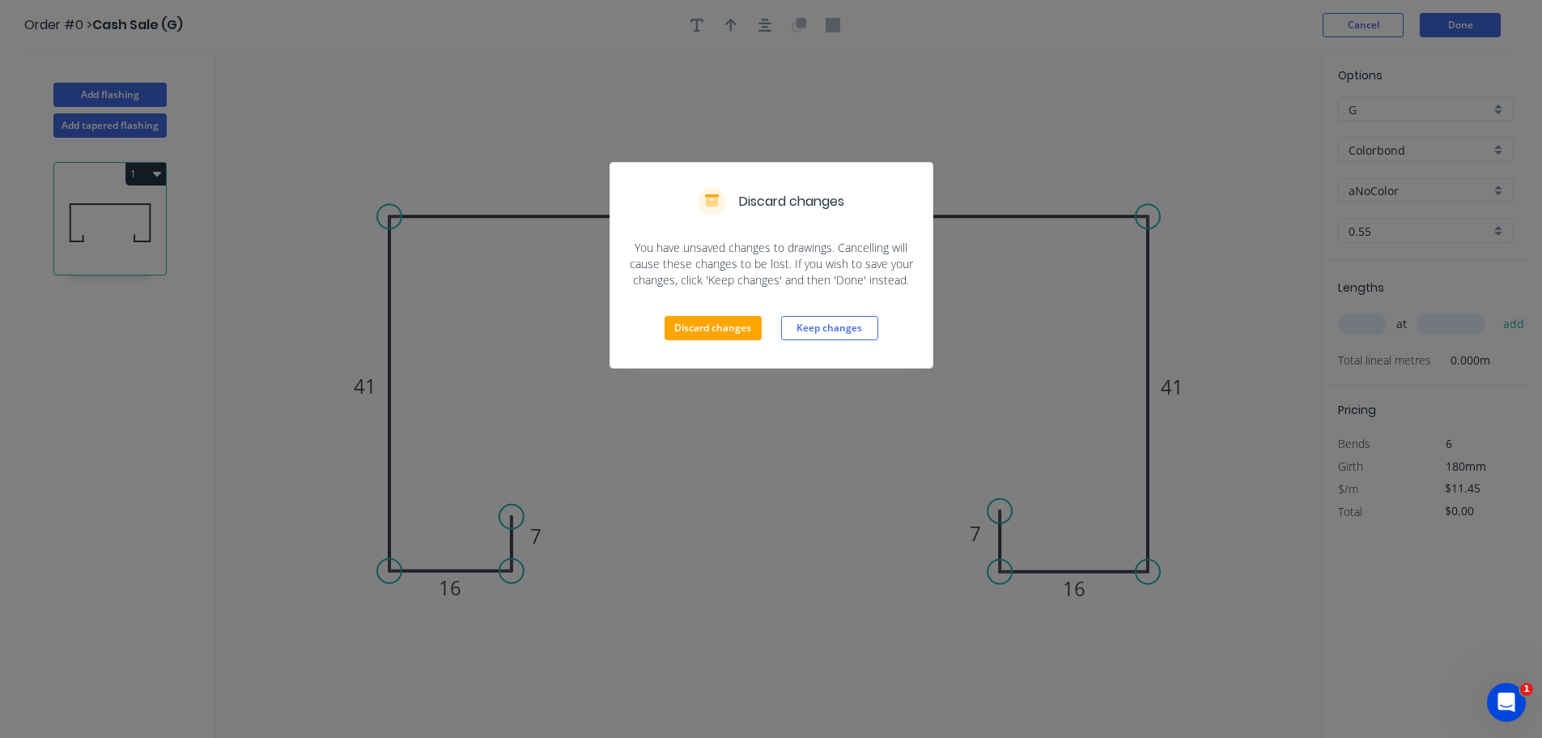
click at [700, 313] on div "Discard changes Keep changes" at bounding box center [772, 327] width 322 height 79
click at [700, 327] on button "Discard changes" at bounding box center [713, 328] width 97 height 24
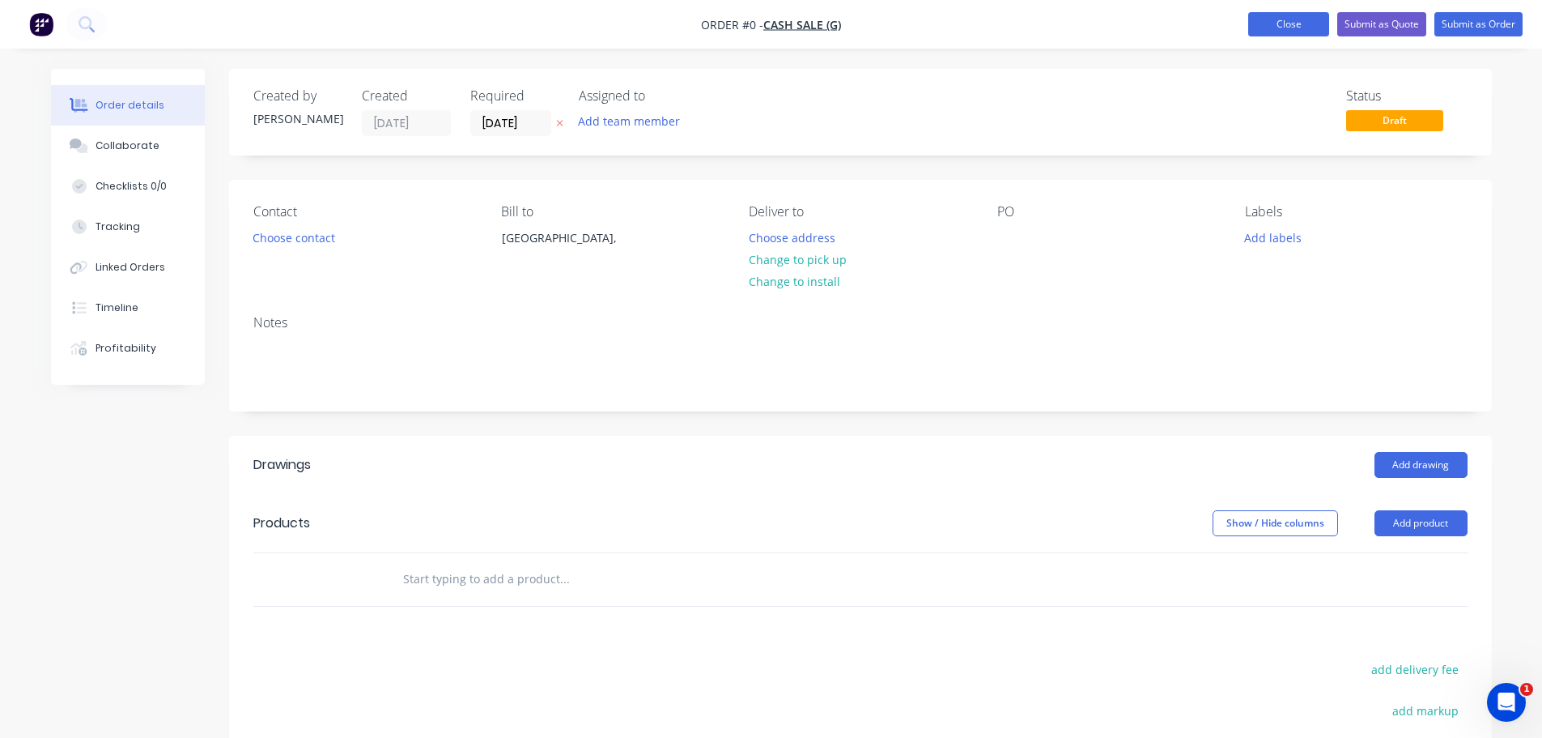
click at [1276, 32] on button "Close" at bounding box center [1289, 24] width 81 height 24
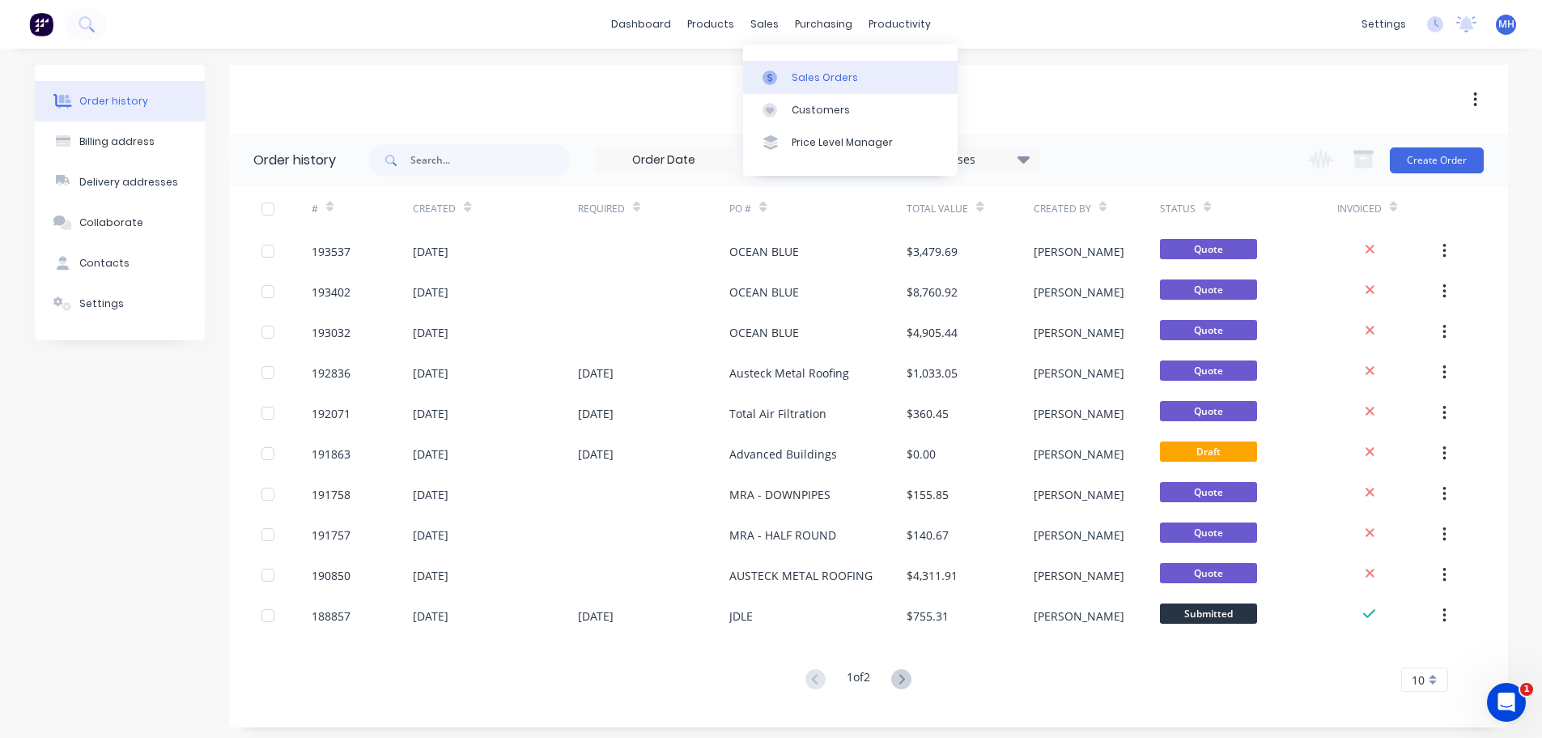
click at [782, 63] on link "Sales Orders" at bounding box center [850, 77] width 215 height 32
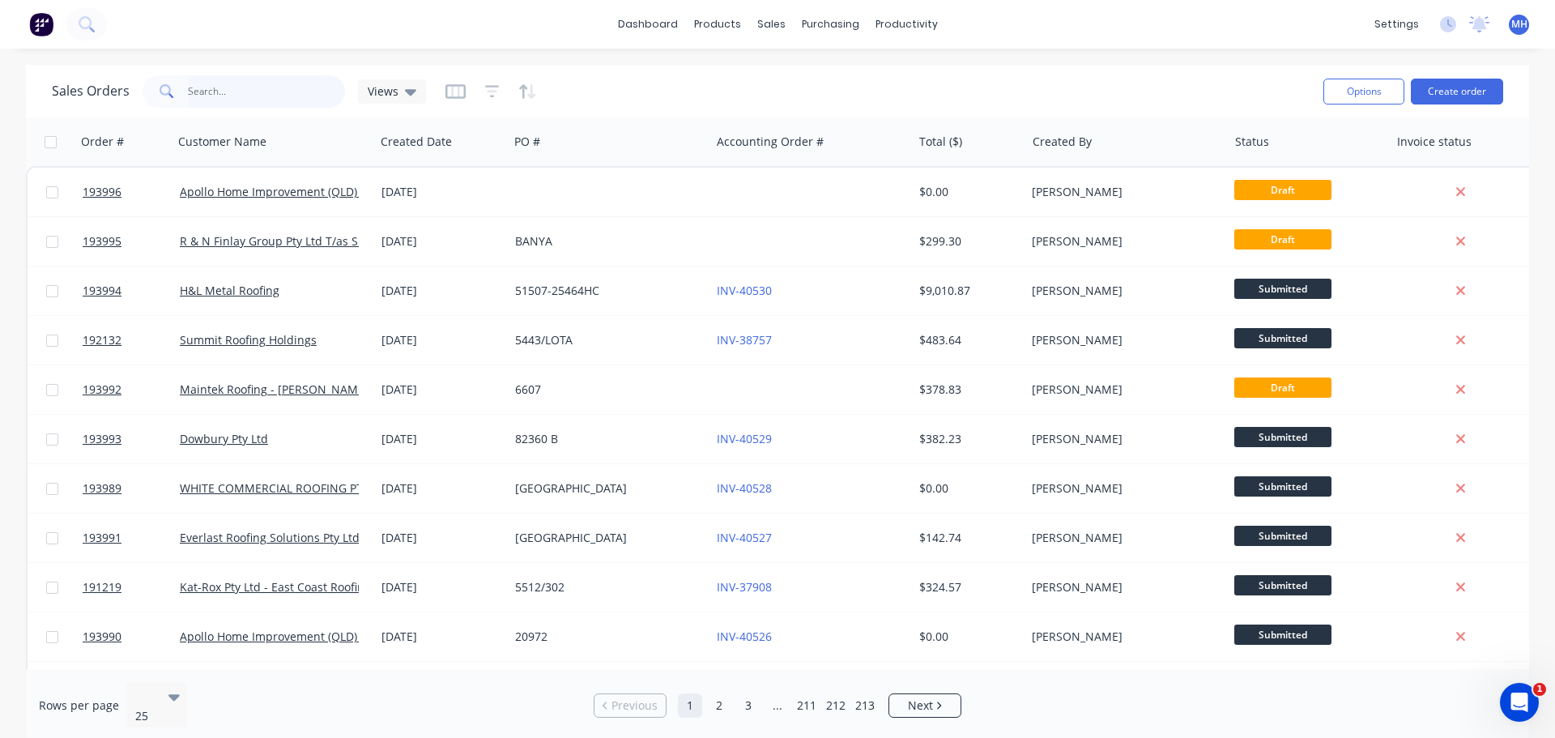
click at [239, 88] on input "text" at bounding box center [267, 91] width 158 height 32
click at [690, 92] on div "Sales Orders Views" at bounding box center [681, 91] width 1258 height 40
click at [819, 114] on div "Customers" at bounding box center [827, 110] width 58 height 15
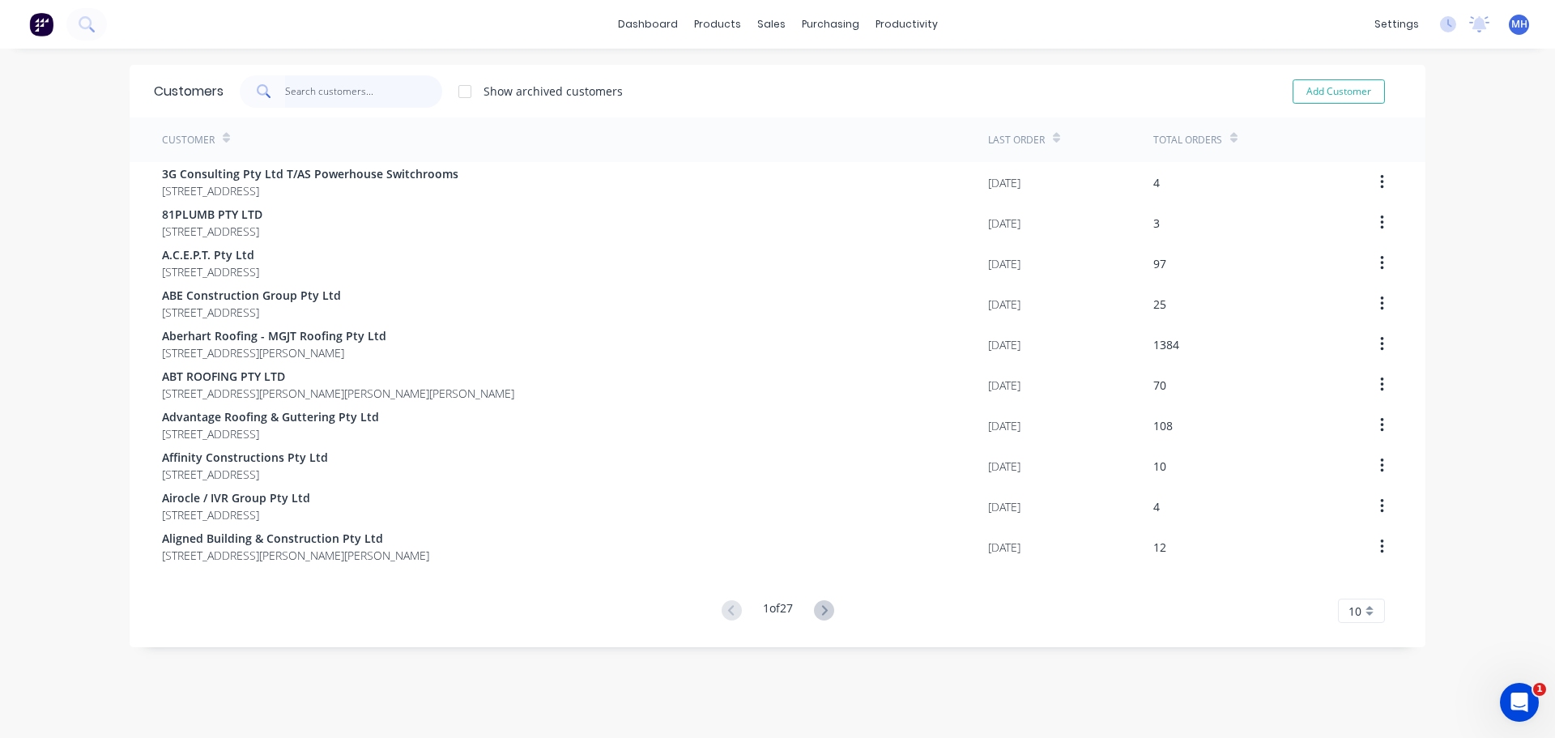
click at [384, 86] on input "text" at bounding box center [364, 91] width 158 height 32
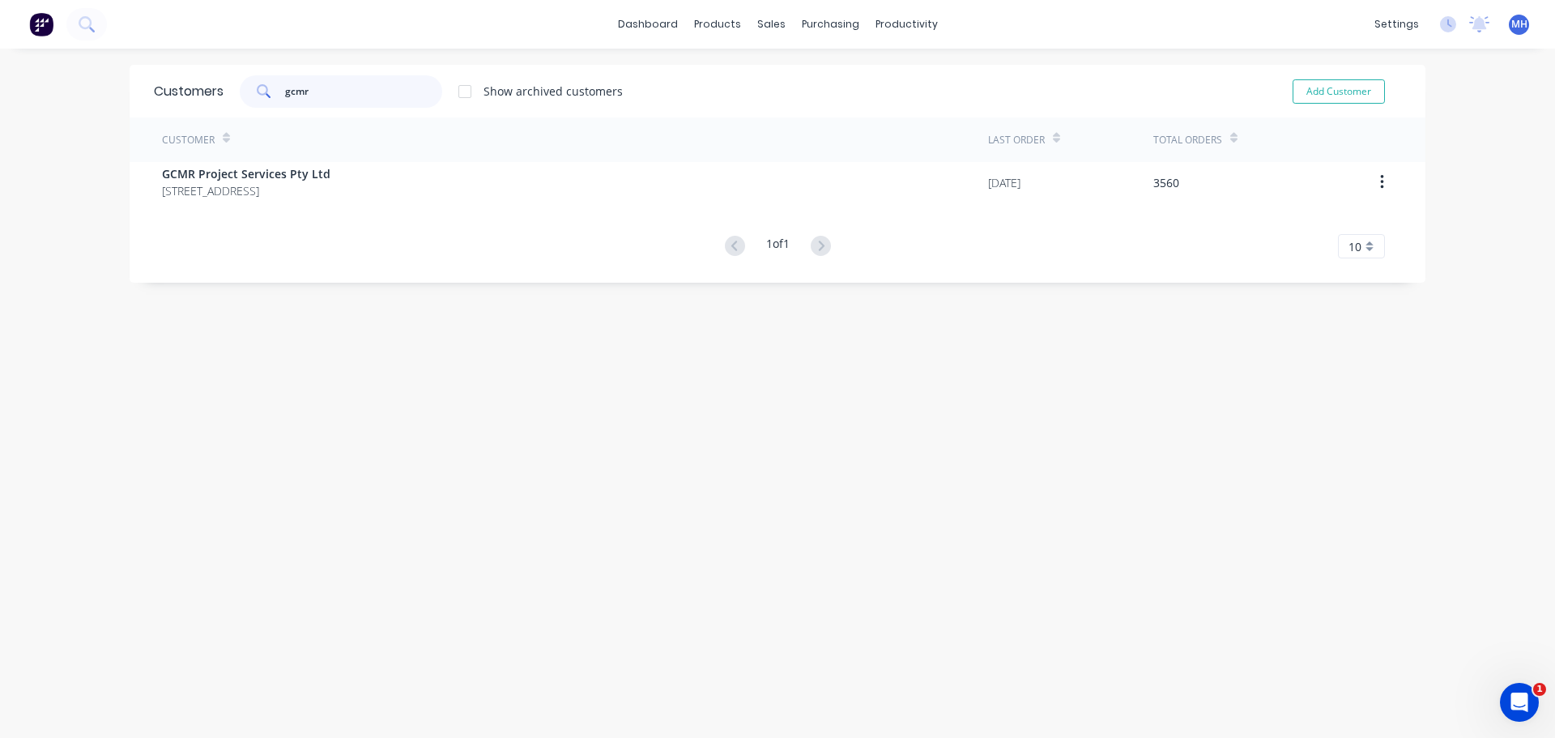
type input "gcmr"
click at [341, 210] on div "Customer Last Order Total Orders GCMR Project Services Pty Ltd [STREET_ADDRESS]…" at bounding box center [778, 187] width 1296 height 141
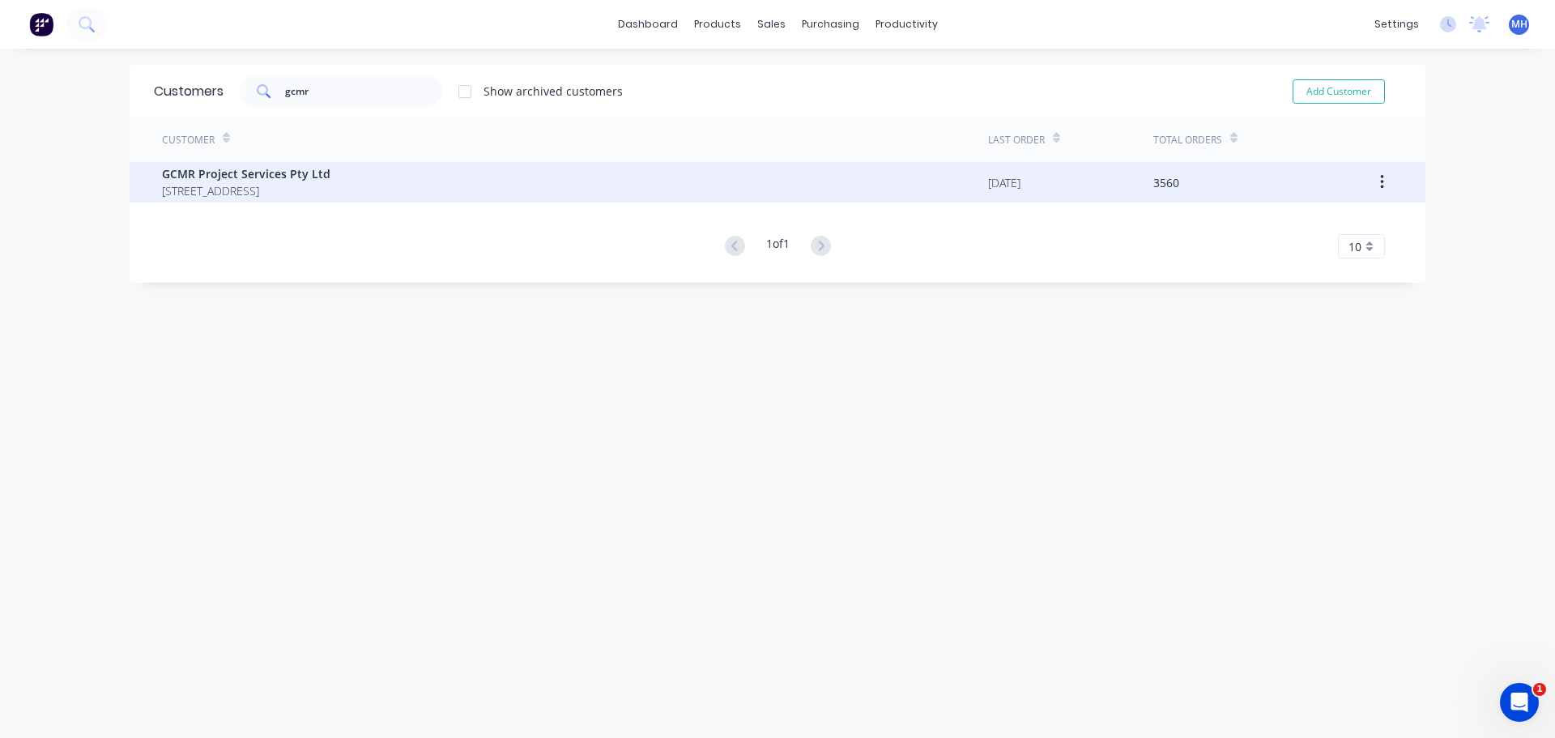
click at [330, 178] on span "GCMR Project Services Pty Ltd" at bounding box center [246, 173] width 168 height 17
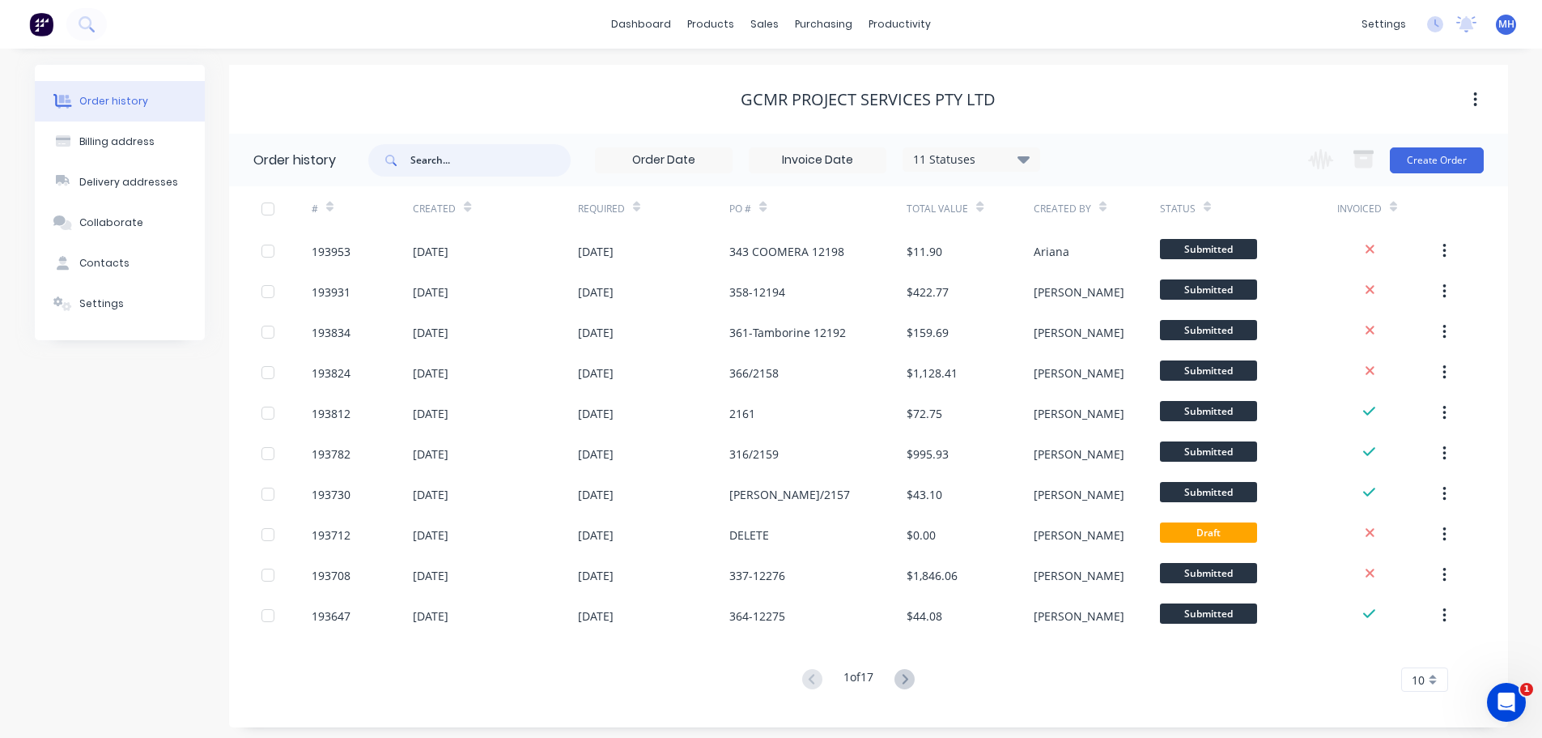
click at [495, 168] on input "text" at bounding box center [491, 160] width 160 height 32
type input "klip"
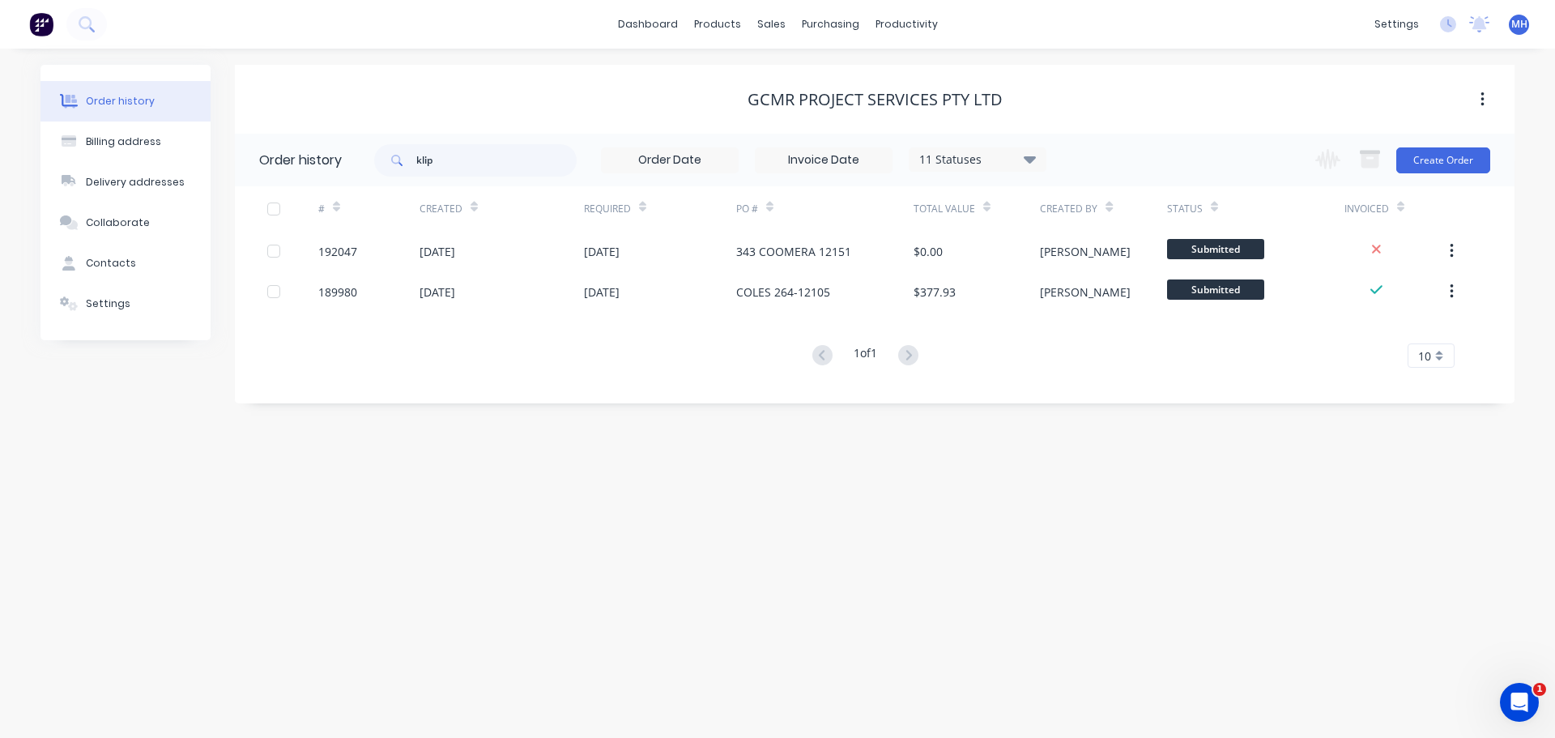
click at [1003, 158] on div "11 Statuses" at bounding box center [977, 160] width 136 height 18
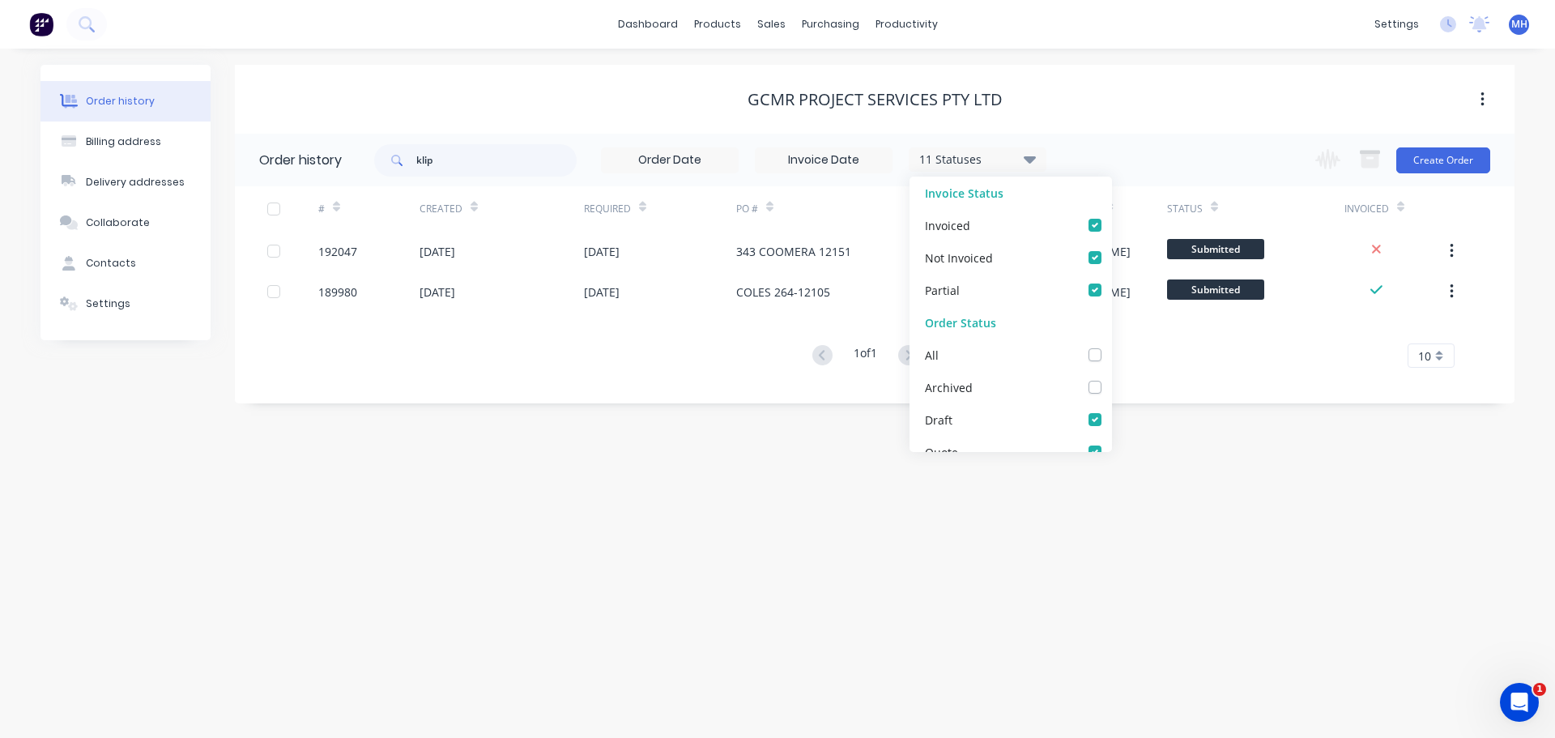
click at [1141, 87] on div "GCMR Project Services Pty Ltd" at bounding box center [874, 99] width 1279 height 29
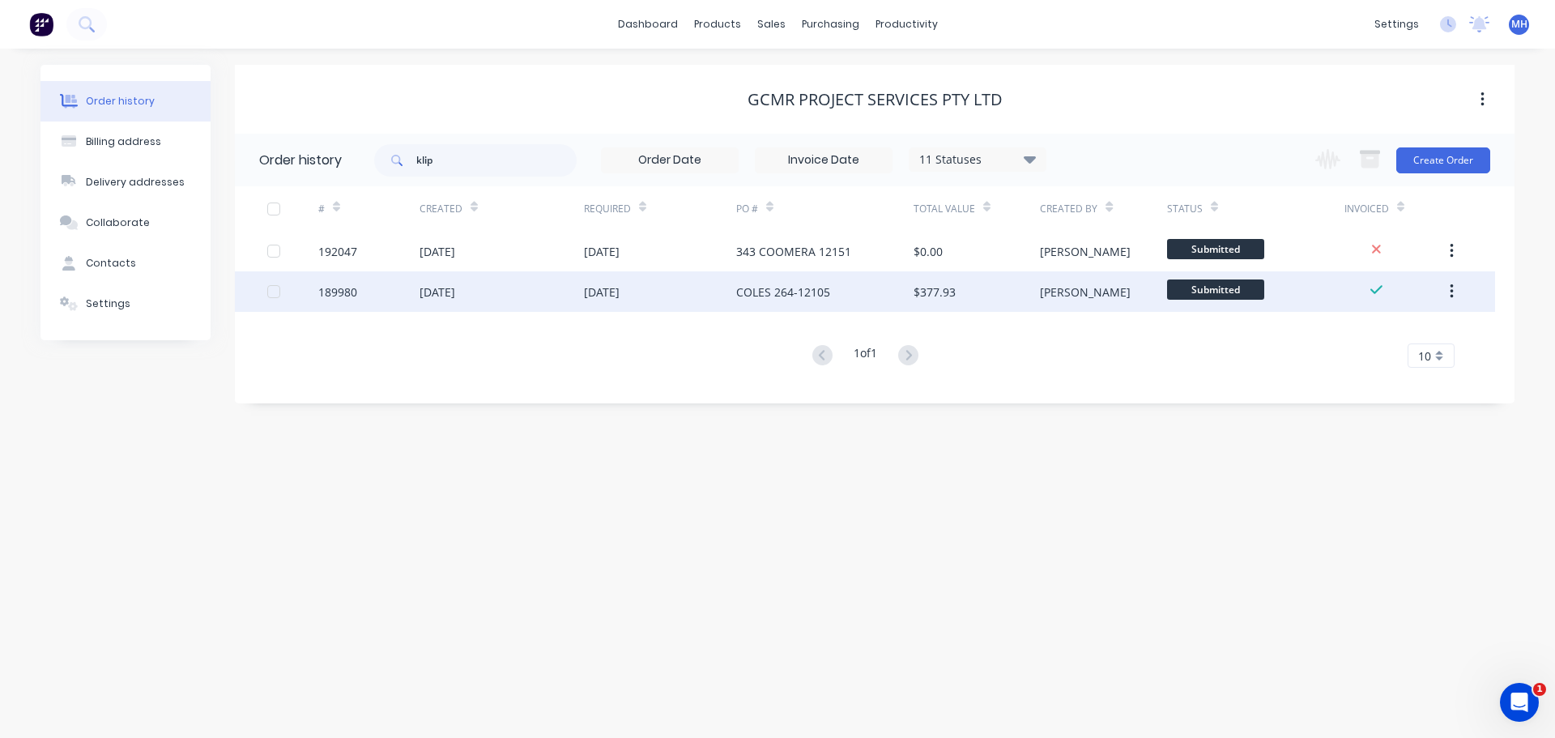
click at [862, 292] on div "COLES 264-12105" at bounding box center [824, 291] width 177 height 40
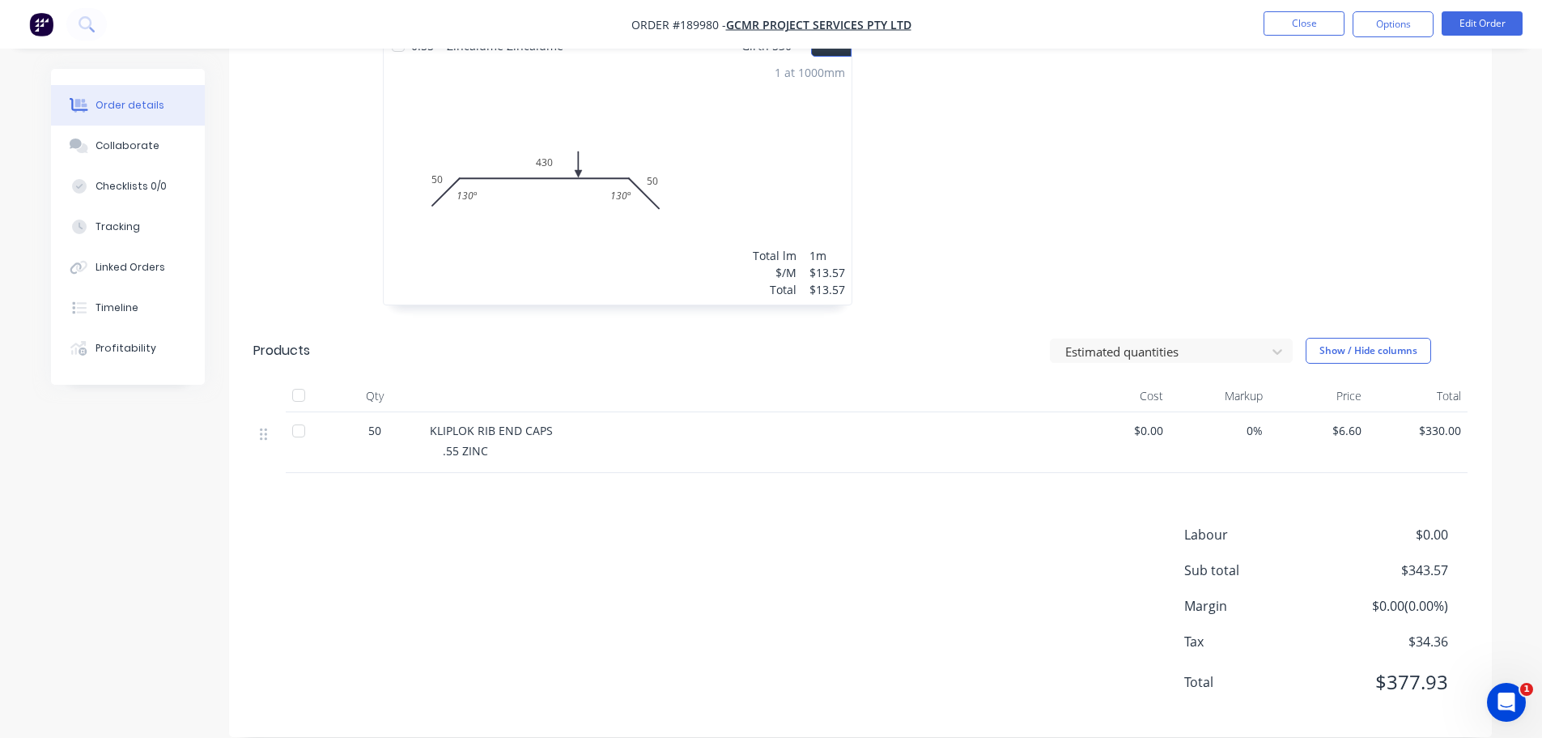
scroll to position [492, 0]
click at [1302, 22] on button "Close" at bounding box center [1304, 23] width 81 height 24
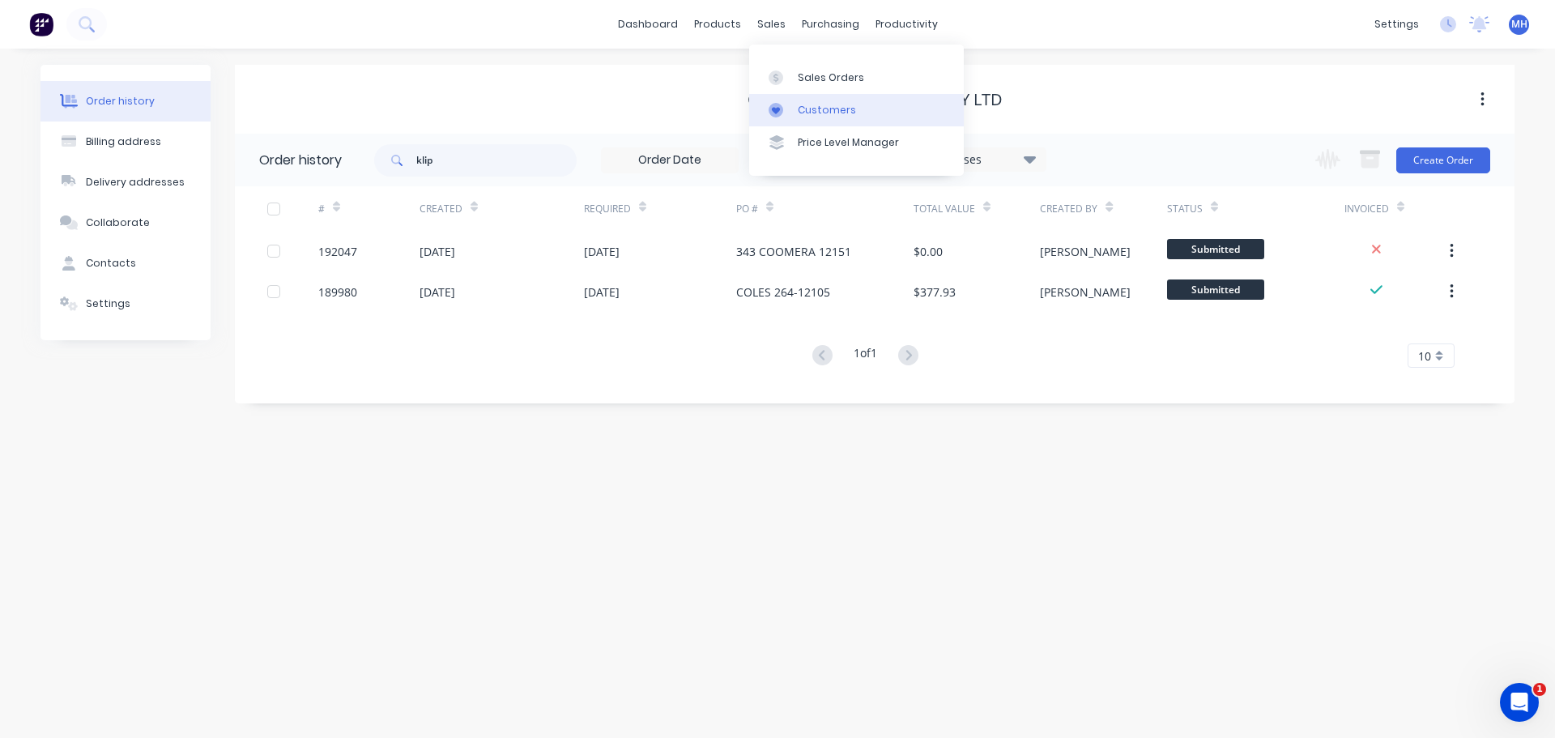
click at [811, 104] on div "Customers" at bounding box center [827, 110] width 58 height 15
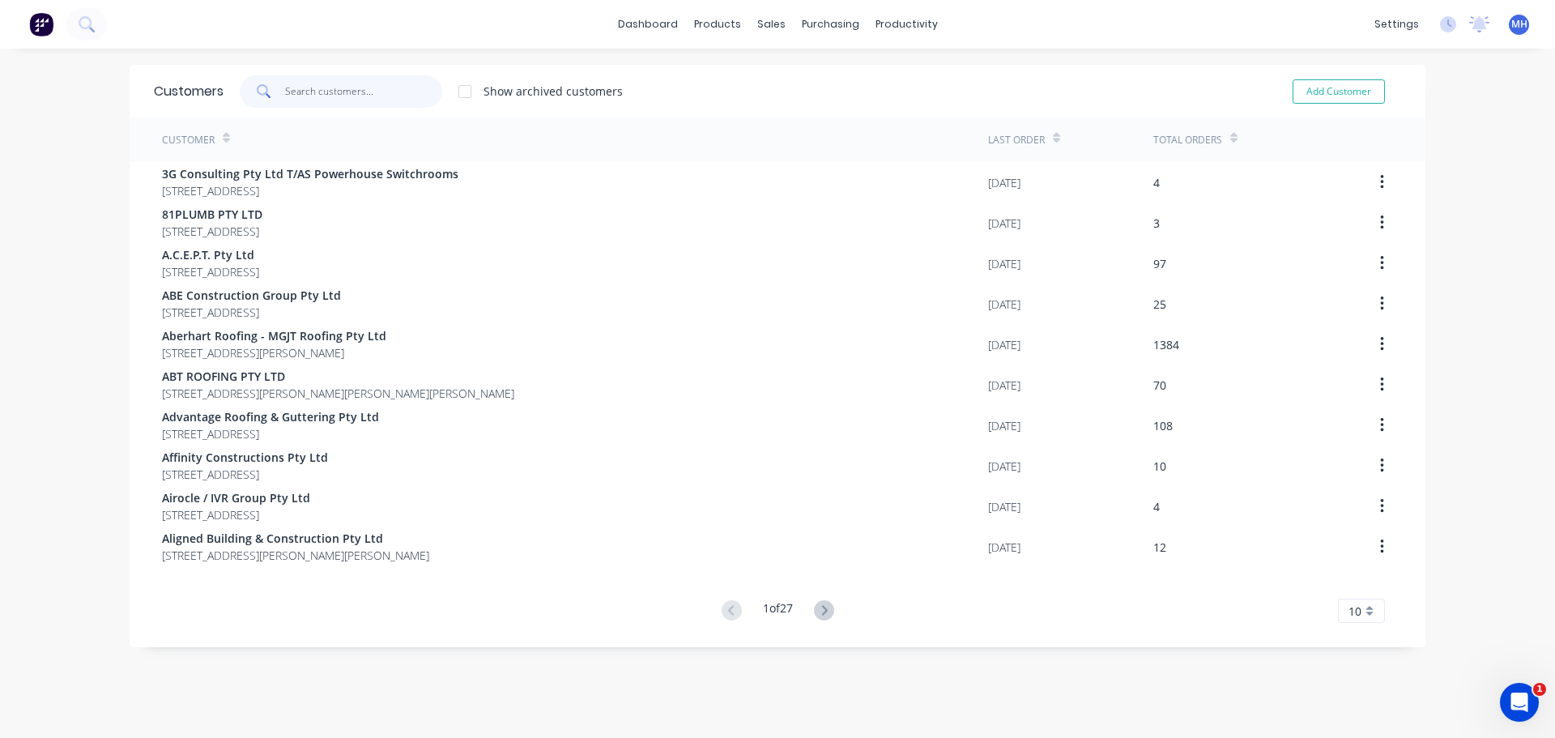
click at [366, 85] on input "text" at bounding box center [364, 91] width 158 height 32
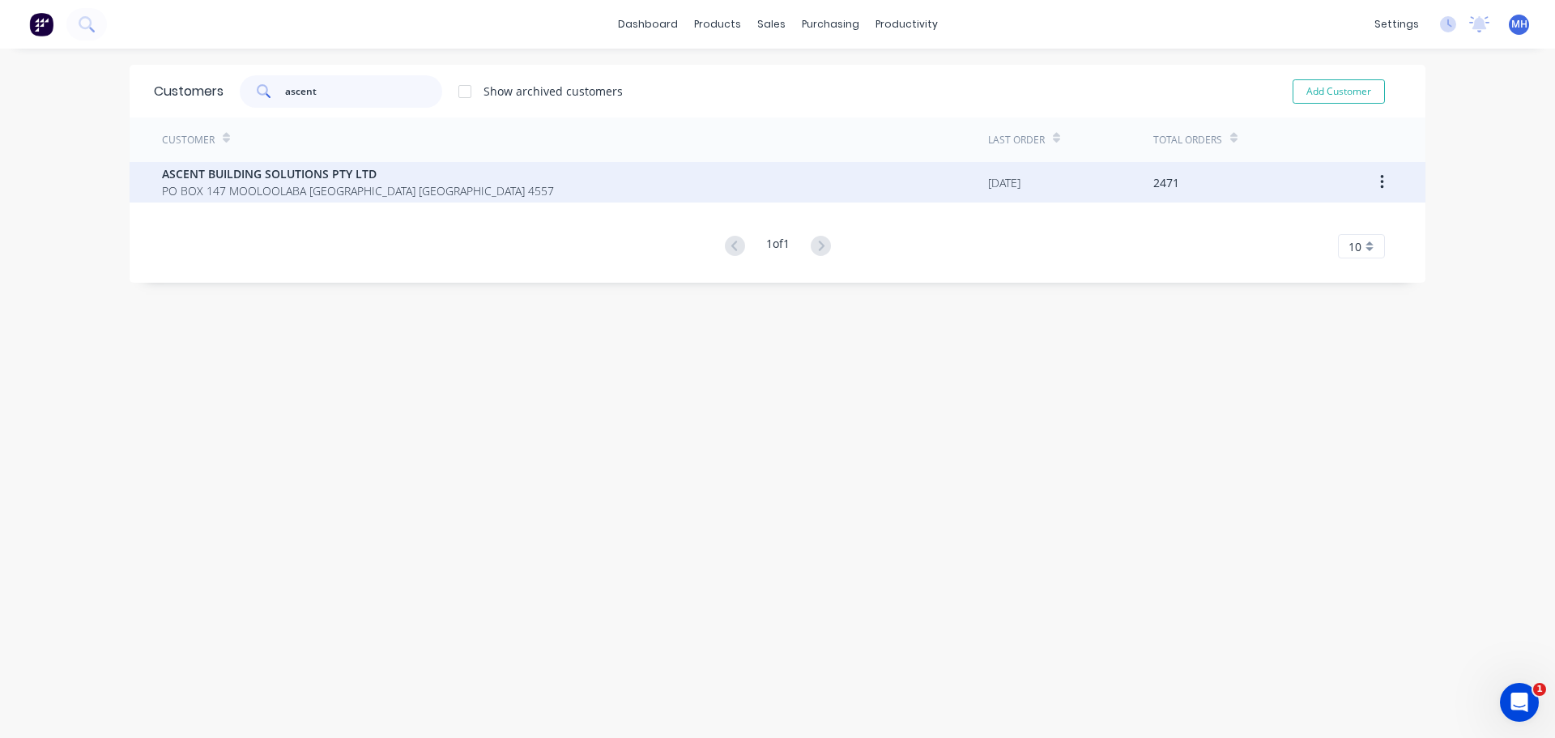
type input "ascent"
click at [377, 164] on div "ASCENT BUILDING SOLUTIONS PTY LTD [STREET_ADDRESS]" at bounding box center [575, 182] width 826 height 40
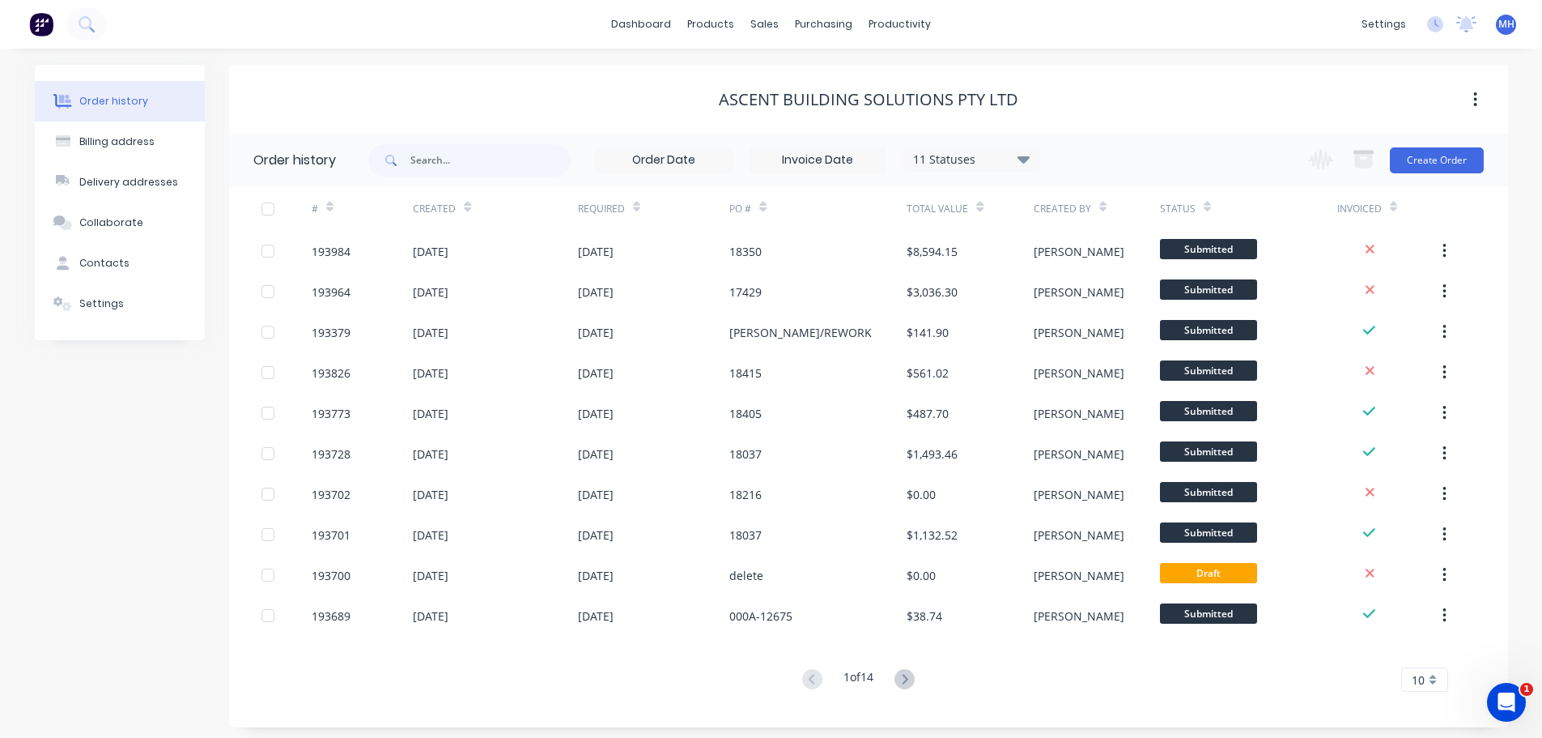
click at [583, 155] on div "11 Statuses Invoice Status Invoiced Not Invoiced Partial Order Status All Archi…" at bounding box center [704, 160] width 672 height 53
click at [565, 156] on input "text" at bounding box center [491, 160] width 160 height 32
type input "proj"
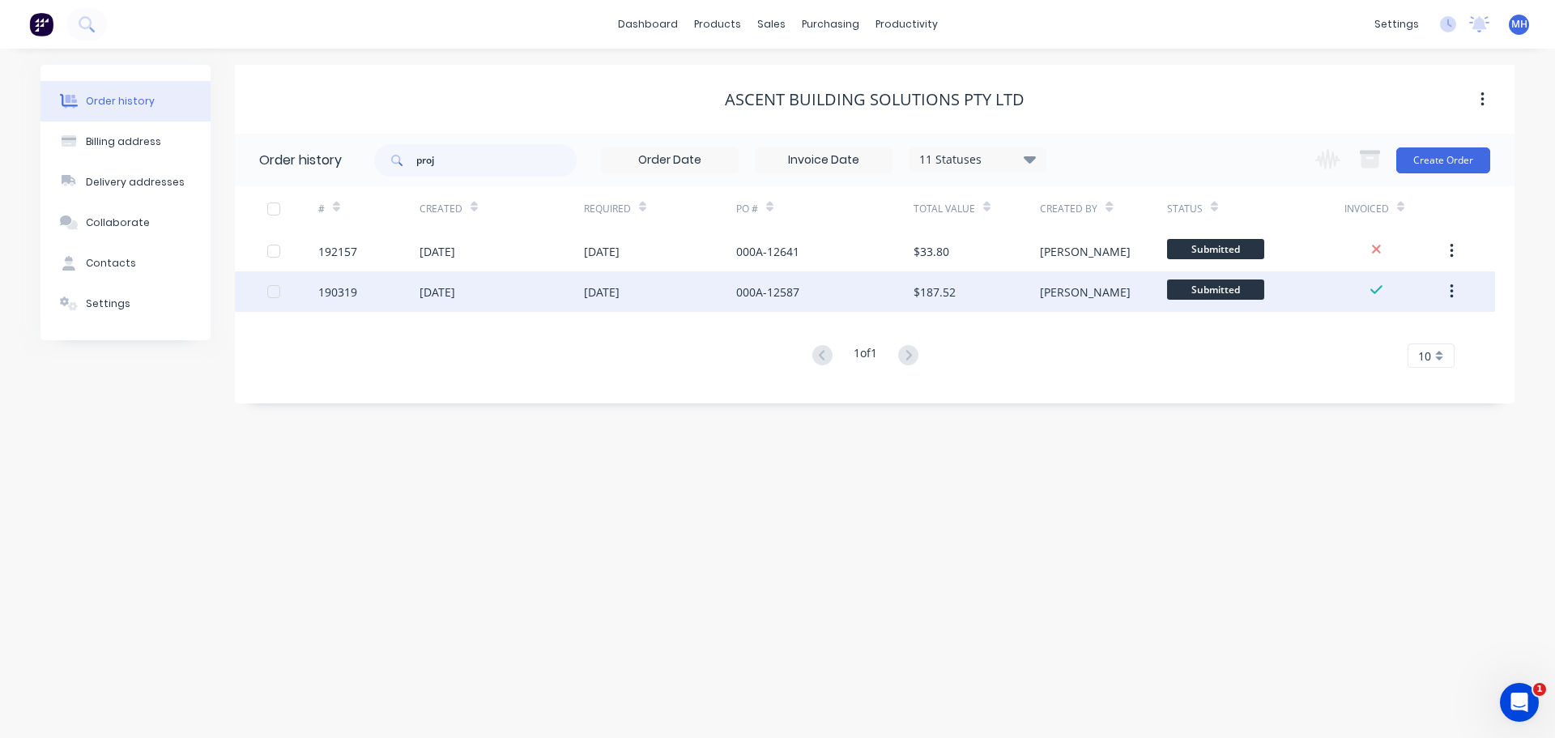
click at [697, 302] on div "[DATE]" at bounding box center [660, 291] width 152 height 40
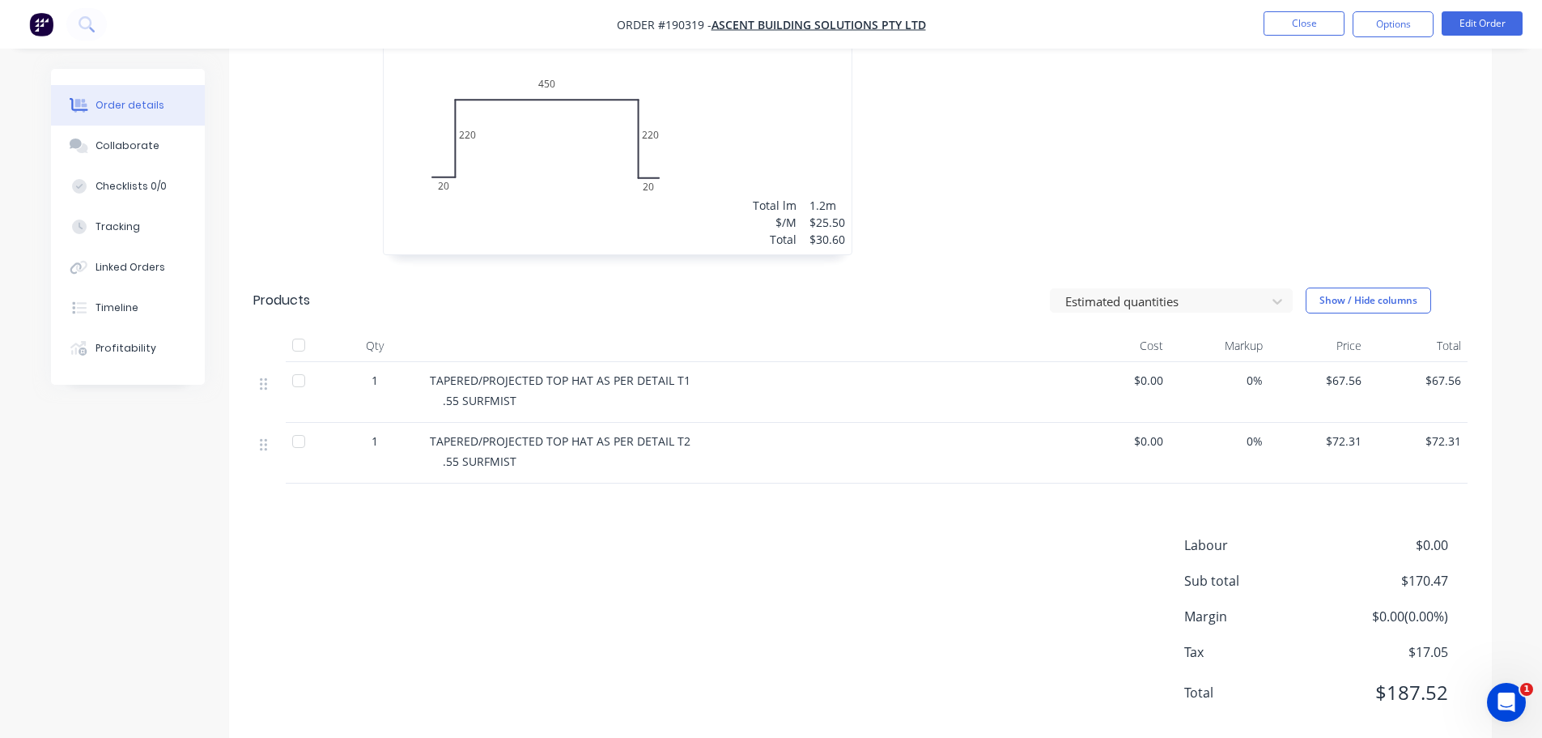
scroll to position [567, 0]
click at [119, 146] on div "Collaborate" at bounding box center [128, 145] width 64 height 15
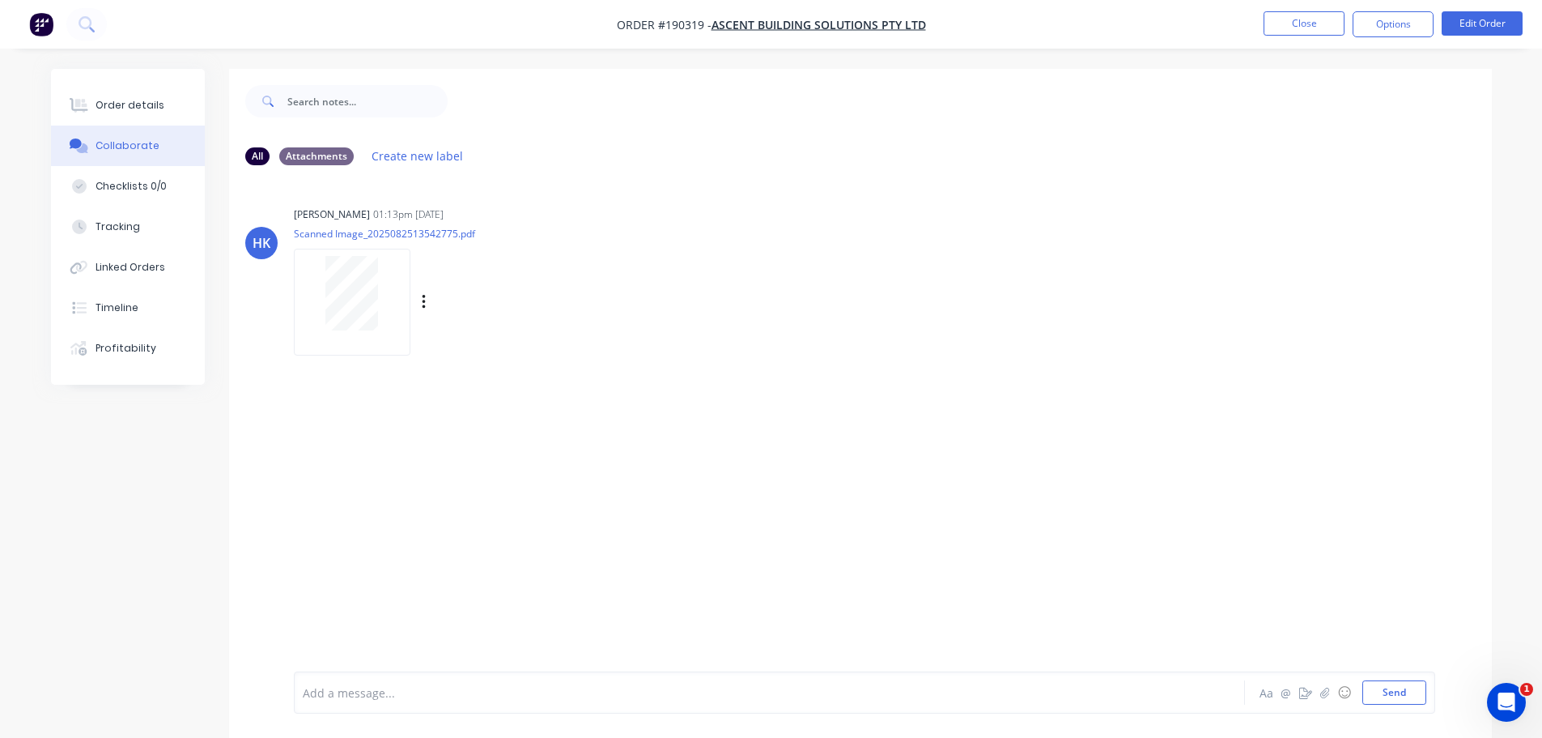
click at [378, 291] on div at bounding box center [352, 293] width 102 height 74
click at [1300, 30] on button "Close" at bounding box center [1304, 23] width 81 height 24
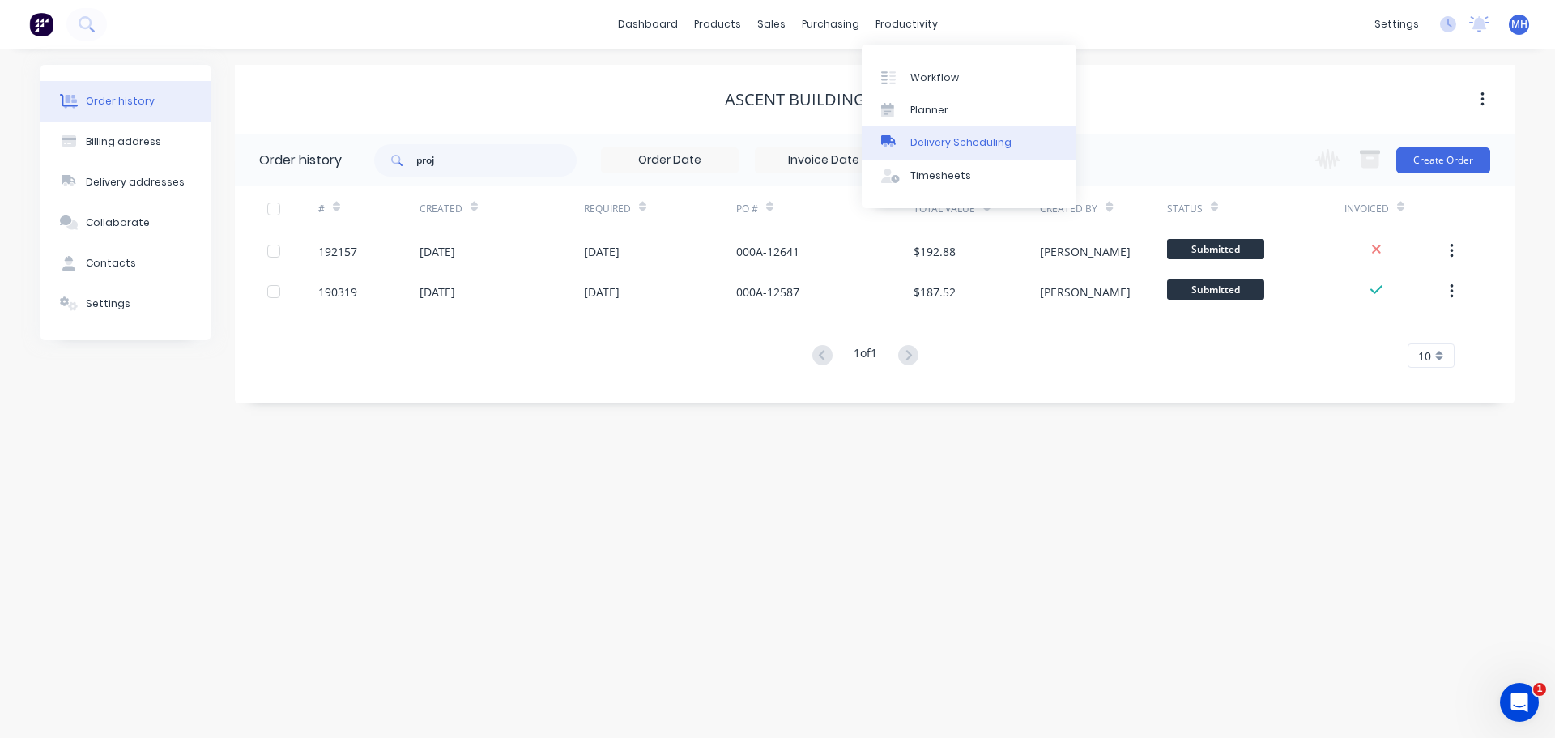
click at [934, 138] on div "Delivery Scheduling" at bounding box center [960, 142] width 101 height 15
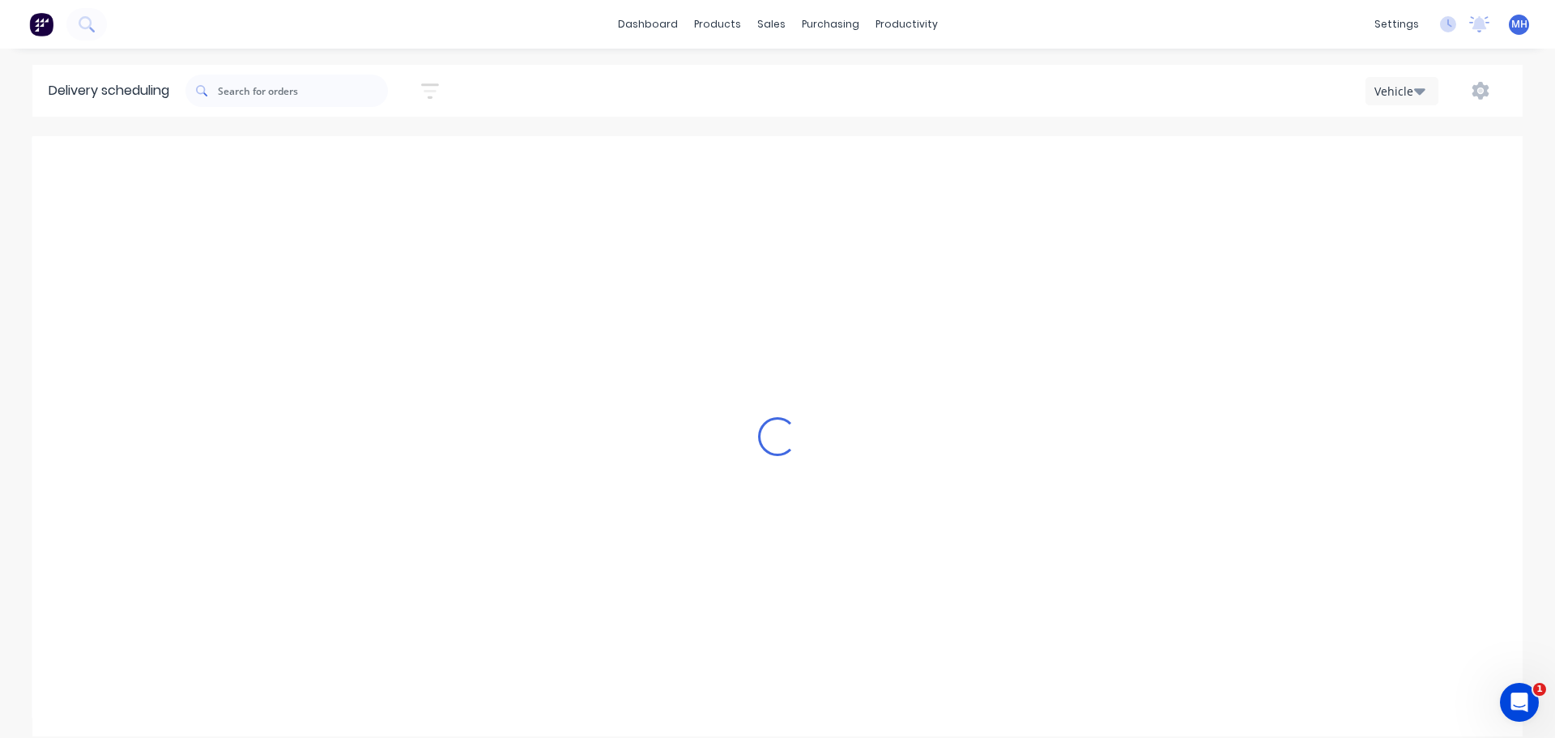
scroll to position [0, 1]
click at [1415, 94] on icon "button" at bounding box center [1419, 91] width 11 height 18
click at [1053, 60] on div "dashboard products sales purchasing productivity dashboard products Product Cat…" at bounding box center [777, 369] width 1555 height 738
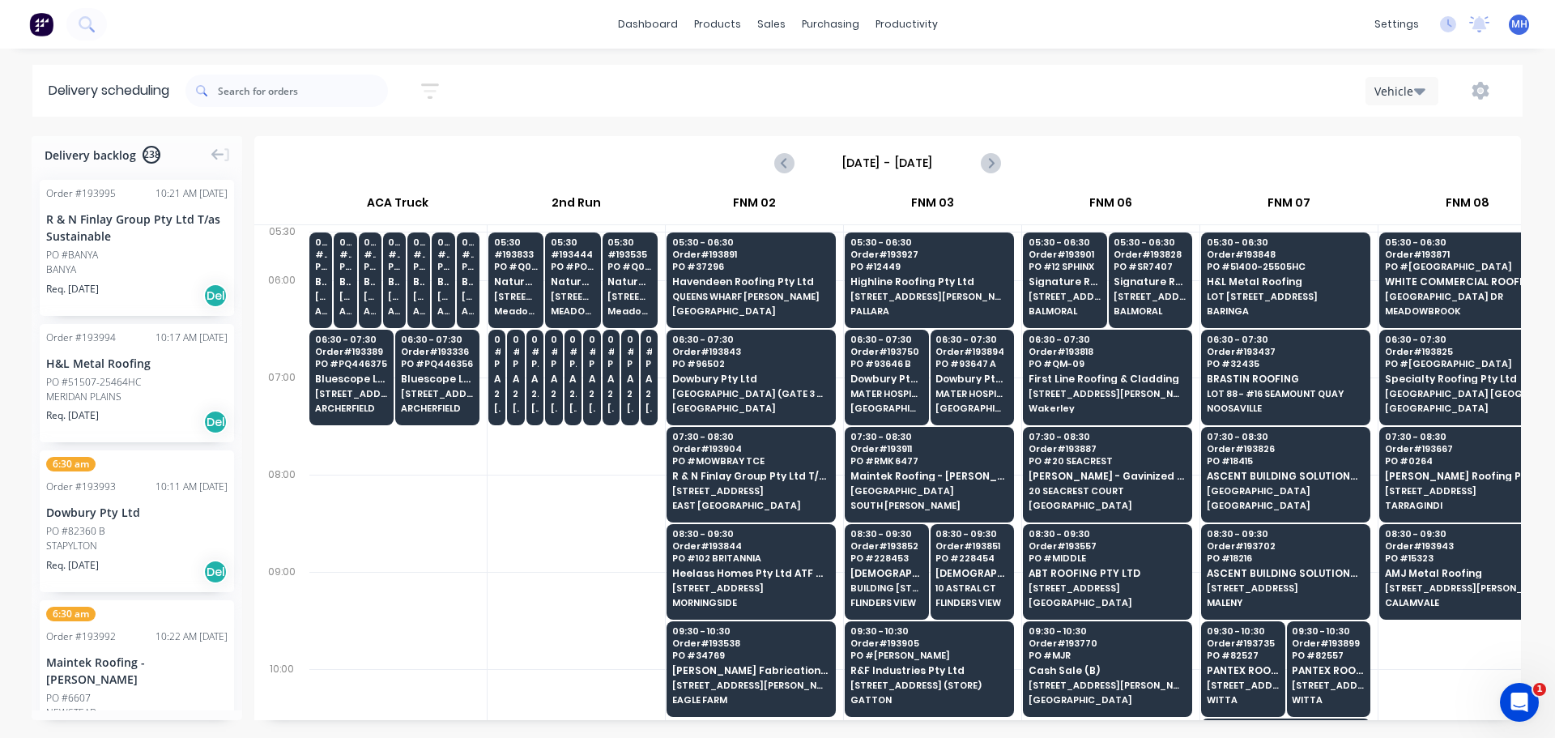
drag, startPoint x: 423, startPoint y: 88, endPoint x: 430, endPoint y: 107, distance: 19.7
click at [423, 89] on button "button" at bounding box center [430, 91] width 52 height 32
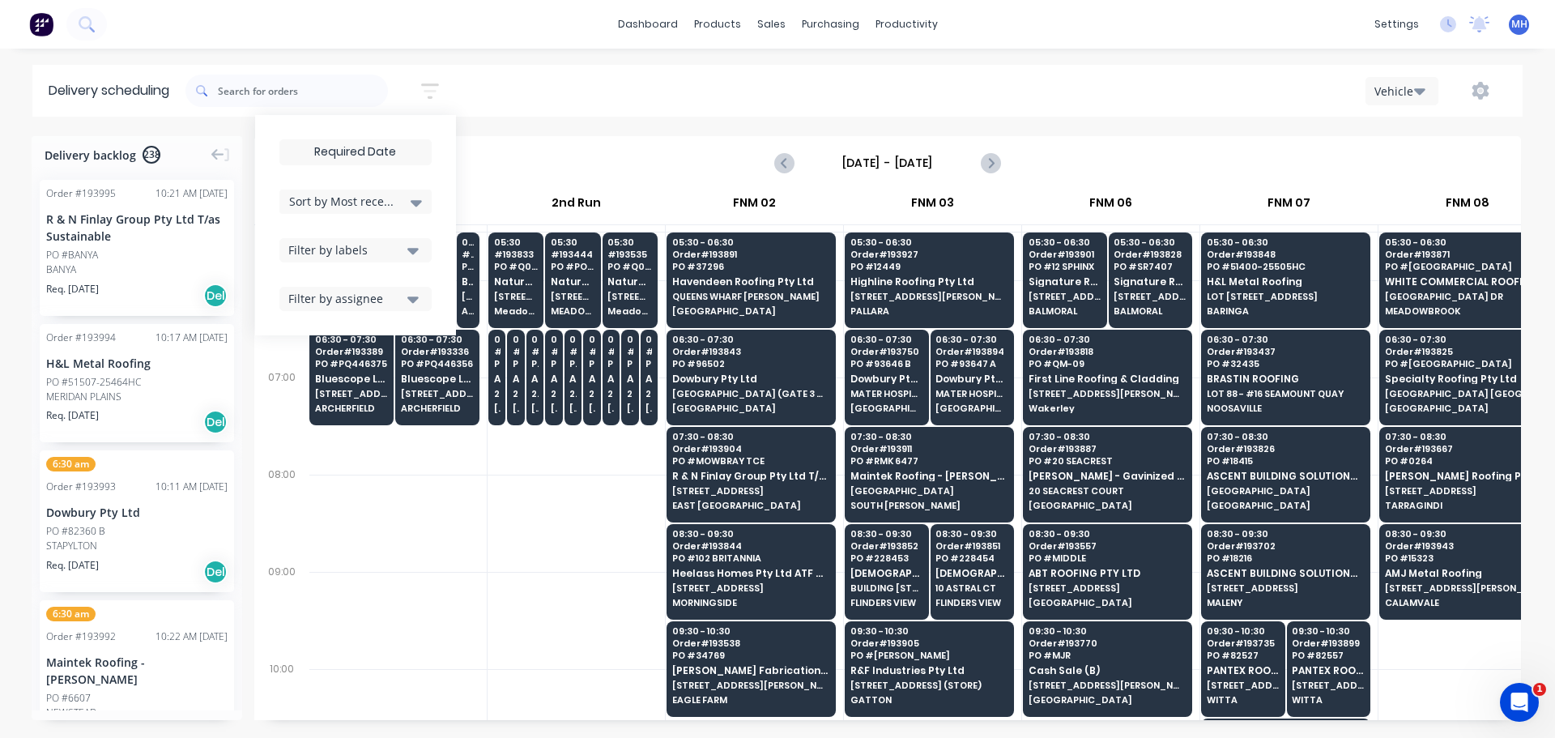
click at [943, 146] on div "[DATE] - [DATE]" at bounding box center [887, 163] width 1263 height 50
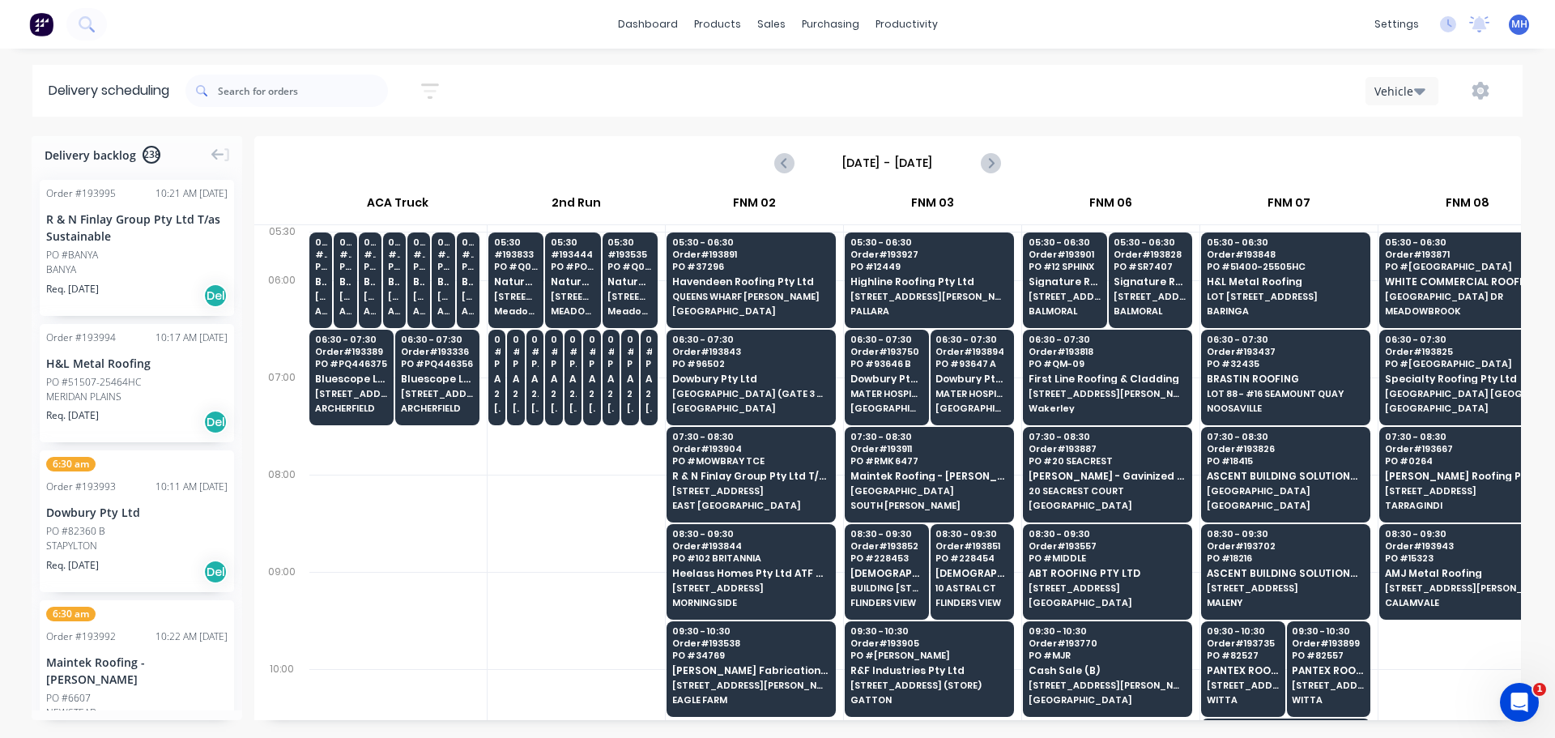
click at [921, 156] on input "[DATE] - [DATE]" at bounding box center [887, 163] width 160 height 24
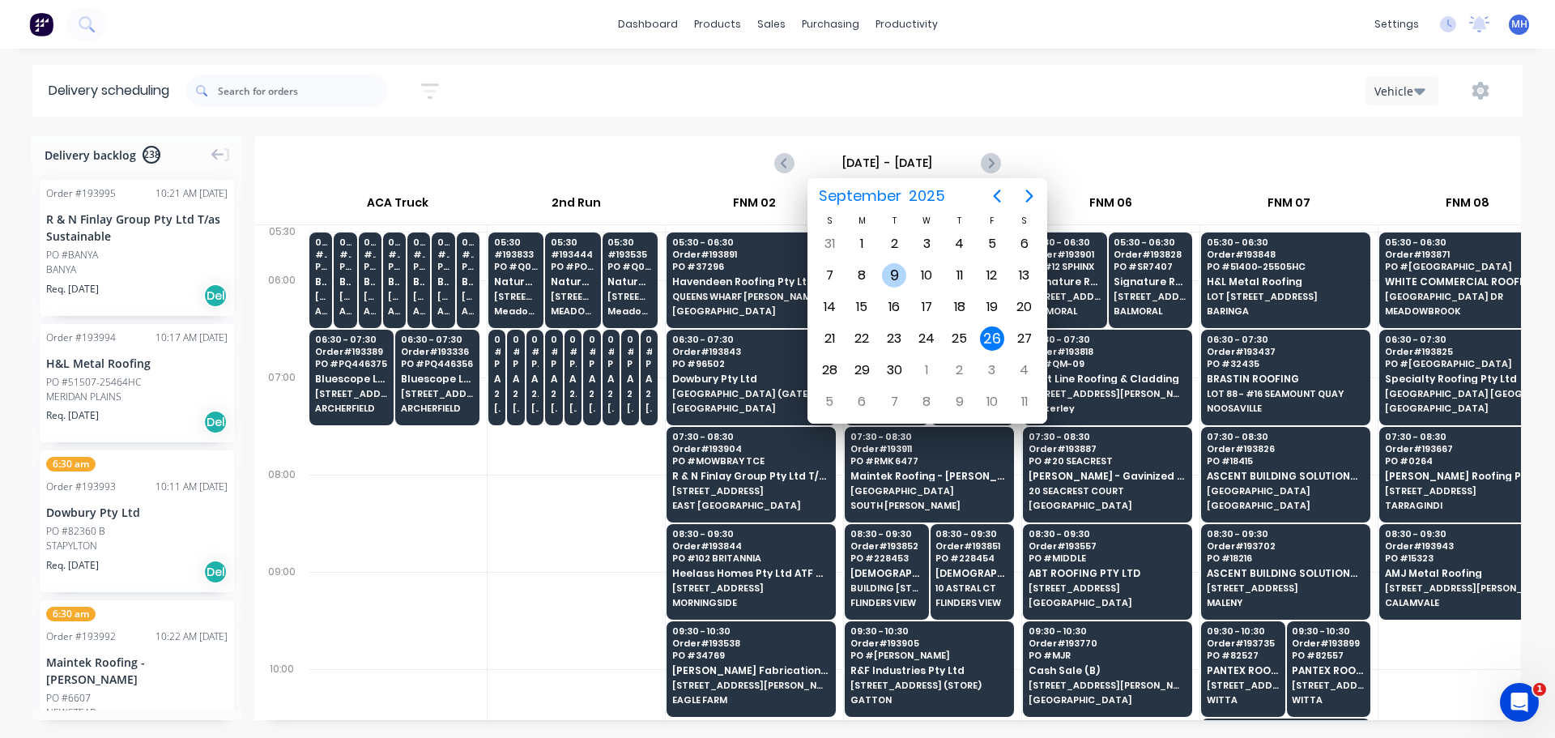
click at [892, 277] on div "9" at bounding box center [894, 275] width 24 height 24
type input "[DATE] - [DATE]"
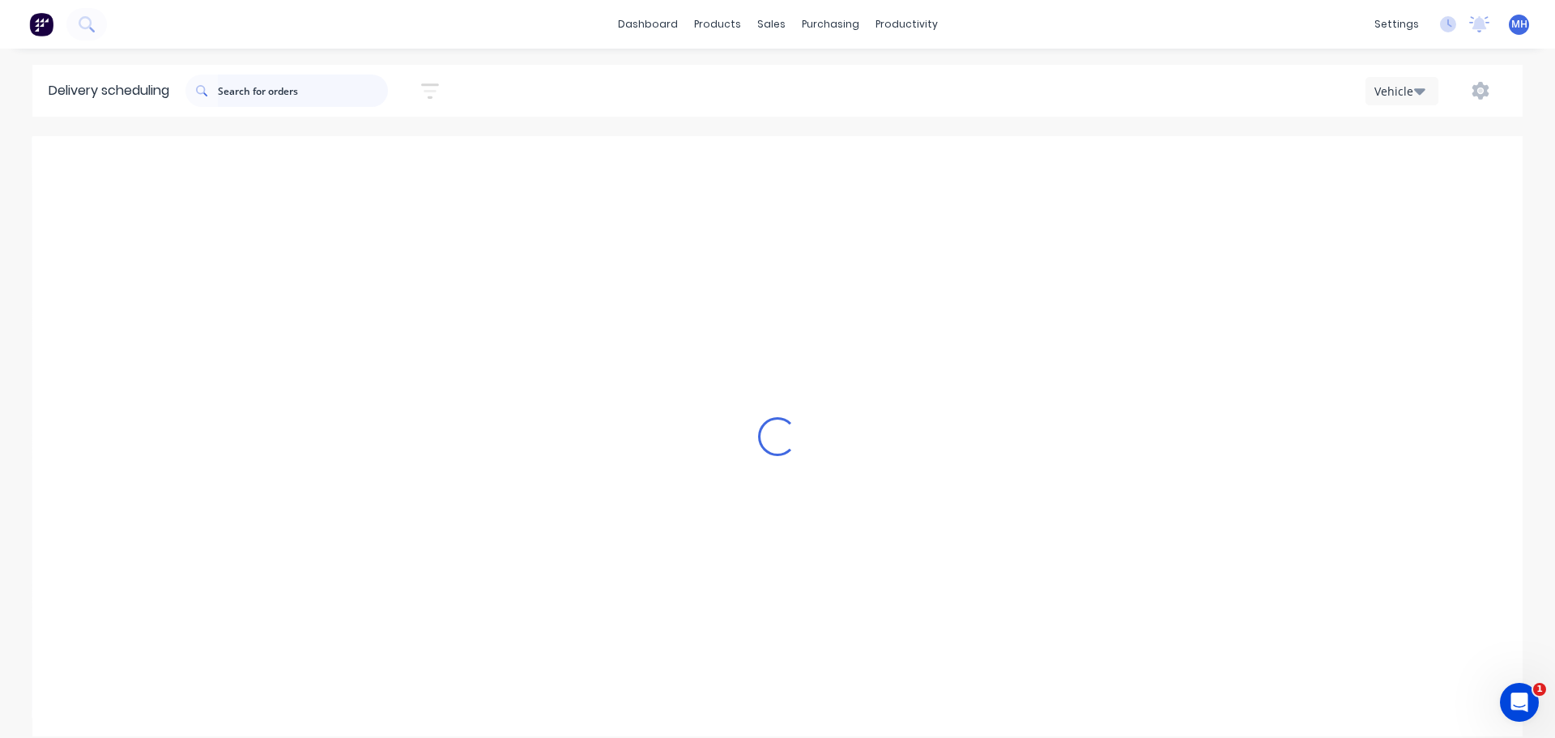
click at [293, 97] on input "text" at bounding box center [303, 90] width 170 height 32
type input "191752"
click at [568, 127] on div "Delivery scheduling 191752 Sort by Most recent Created date Required date Order…" at bounding box center [777, 401] width 1555 height 673
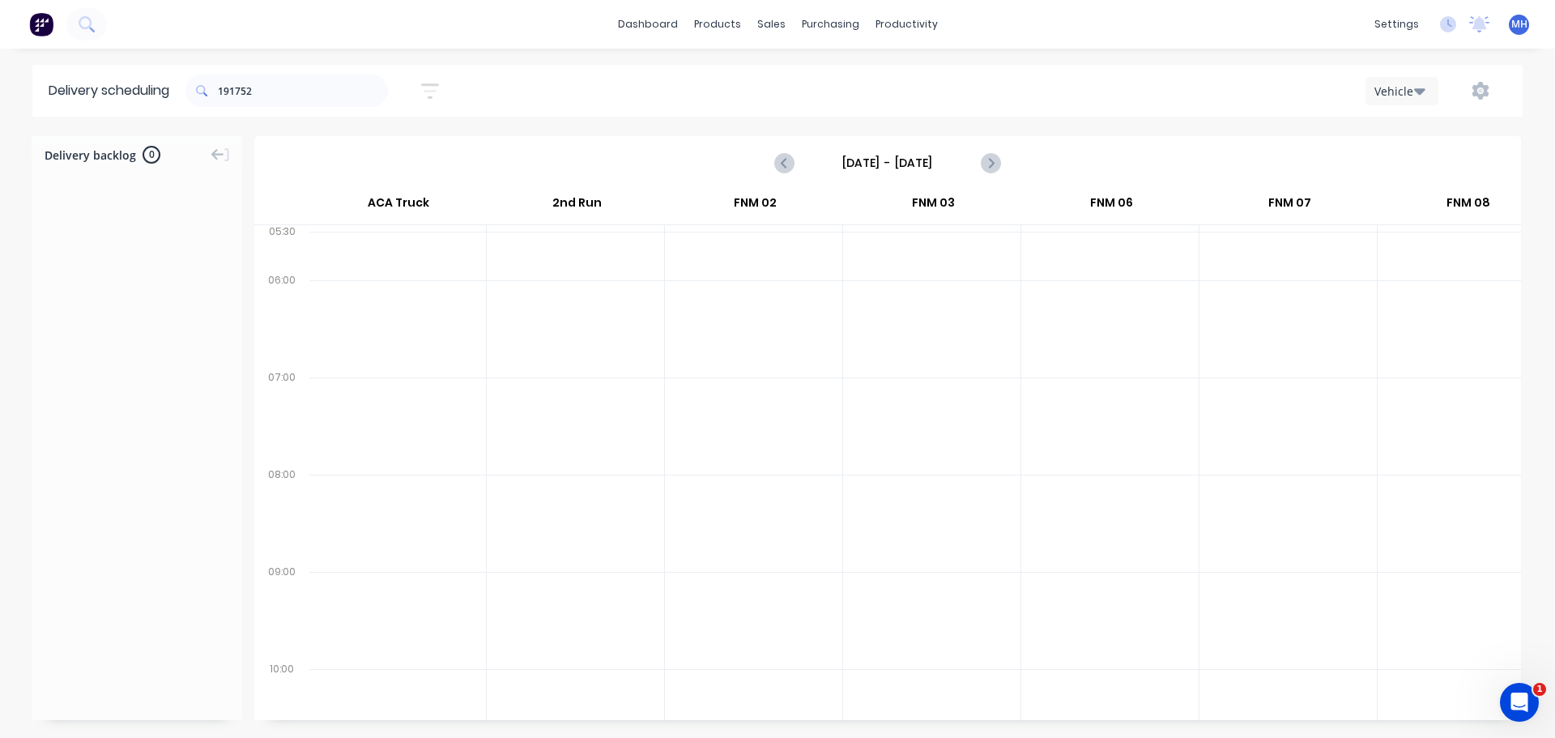
scroll to position [0, 0]
click at [293, 97] on input "191752" at bounding box center [303, 90] width 170 height 32
click at [917, 163] on input "[DATE] - [DATE]" at bounding box center [887, 163] width 160 height 24
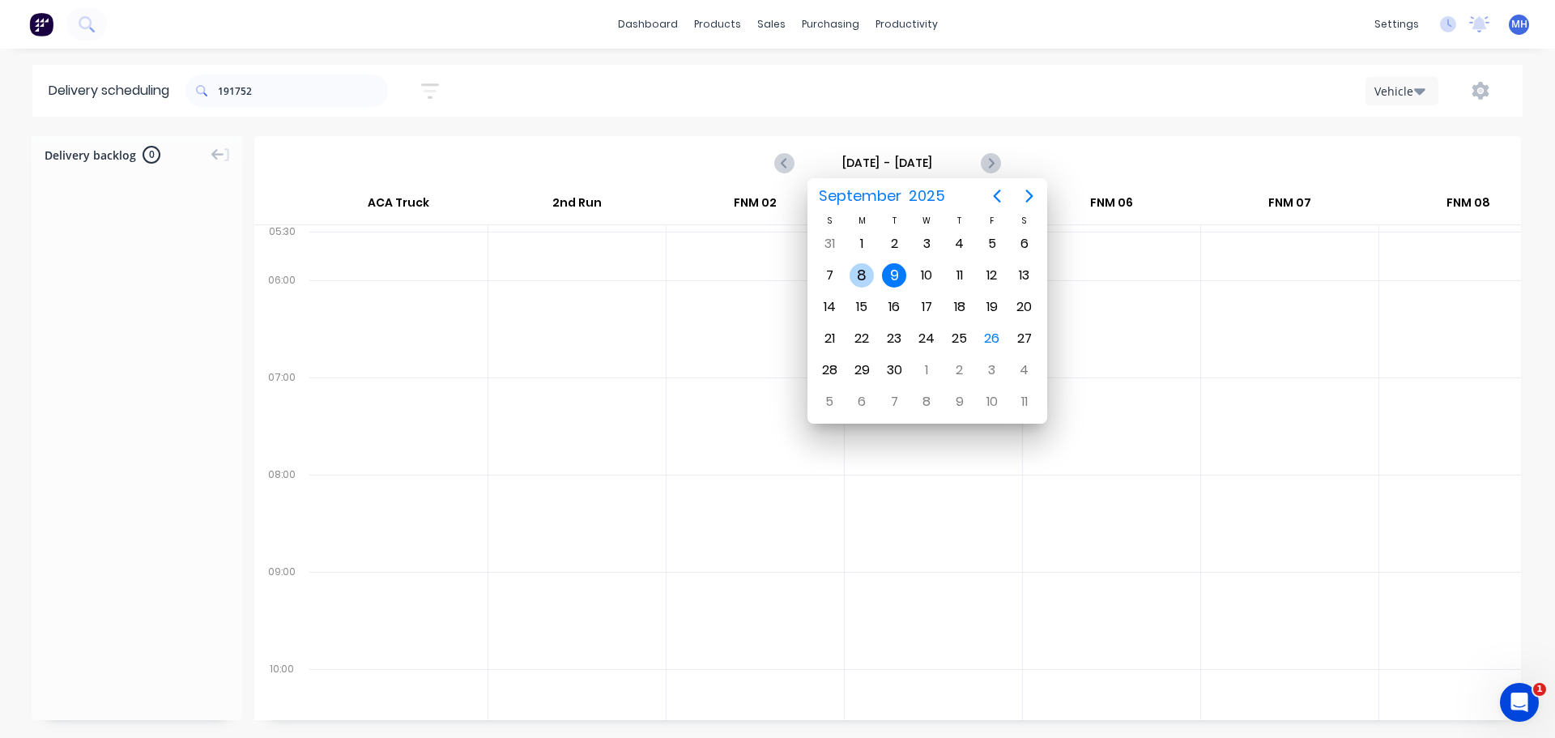
click at [867, 281] on div "8" at bounding box center [861, 275] width 24 height 24
type input "[DATE] - [DATE]"
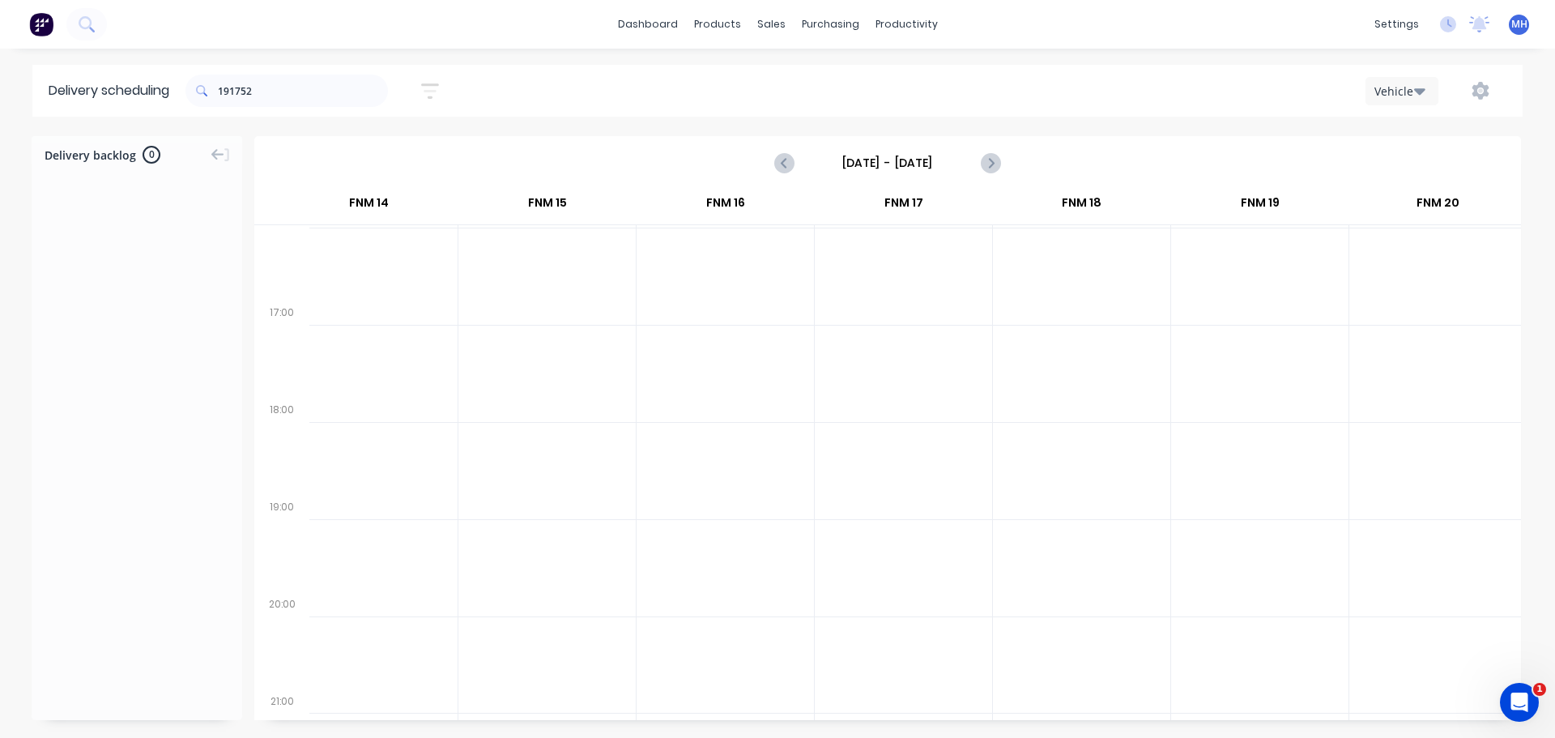
scroll to position [1036, 1538]
click at [1411, 94] on div "Vehicle" at bounding box center [1397, 91] width 47 height 17
click at [1417, 135] on div "Week" at bounding box center [1446, 133] width 160 height 32
click at [1323, 83] on div "ACA Truck" at bounding box center [1280, 91] width 88 height 17
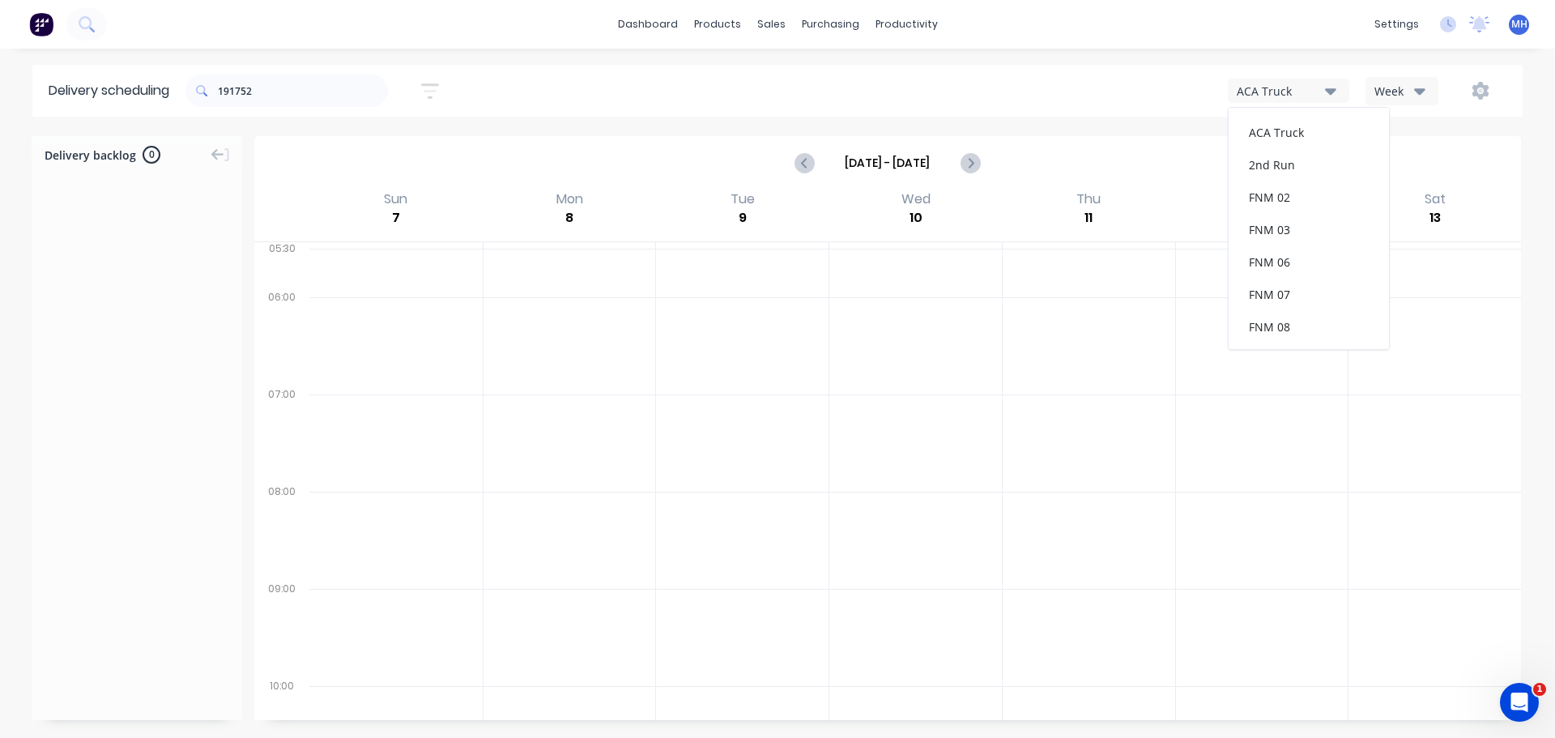
click at [1410, 89] on div "Week" at bounding box center [1397, 91] width 47 height 17
click at [1425, 159] on div "Vehicle" at bounding box center [1446, 166] width 160 height 32
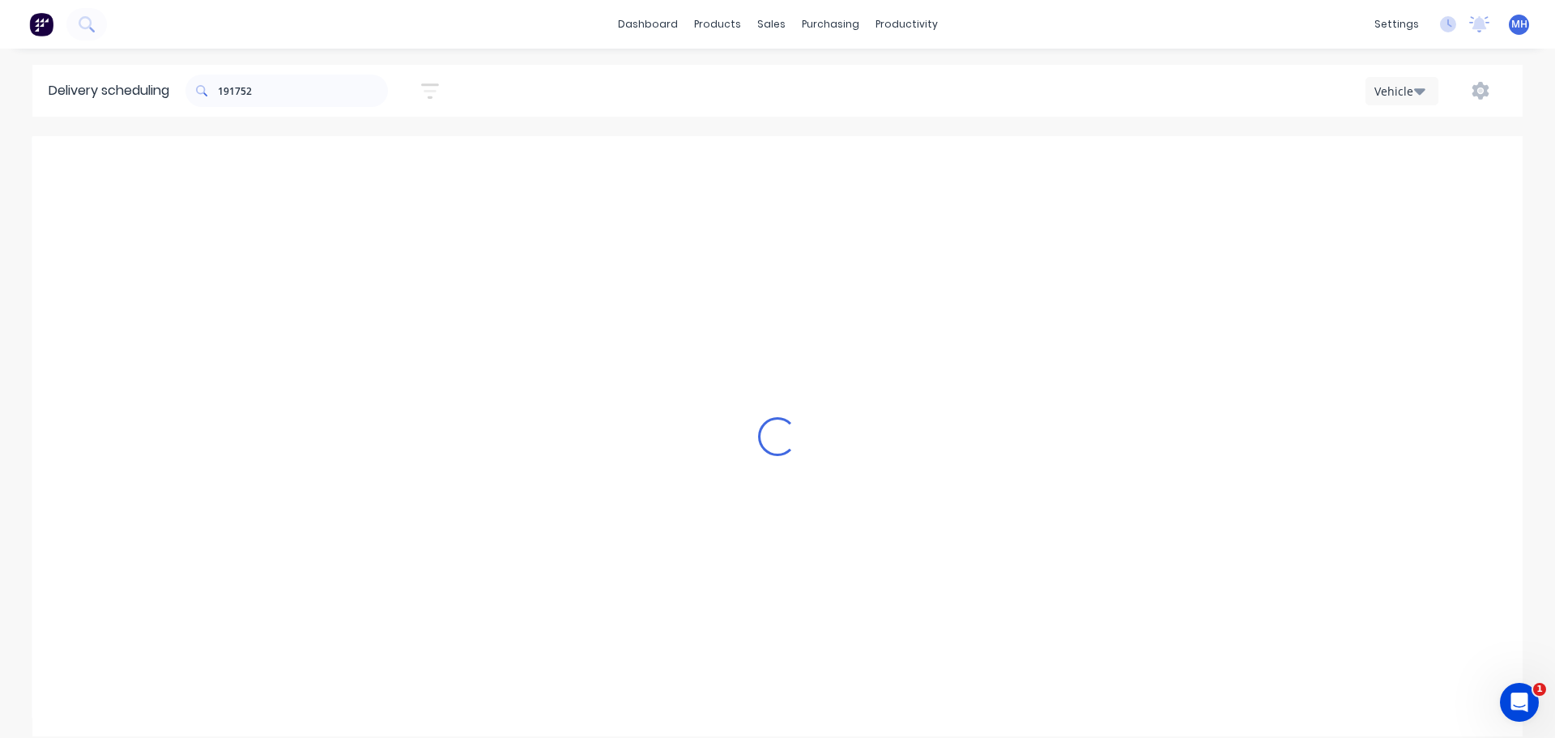
scroll to position [0, 1]
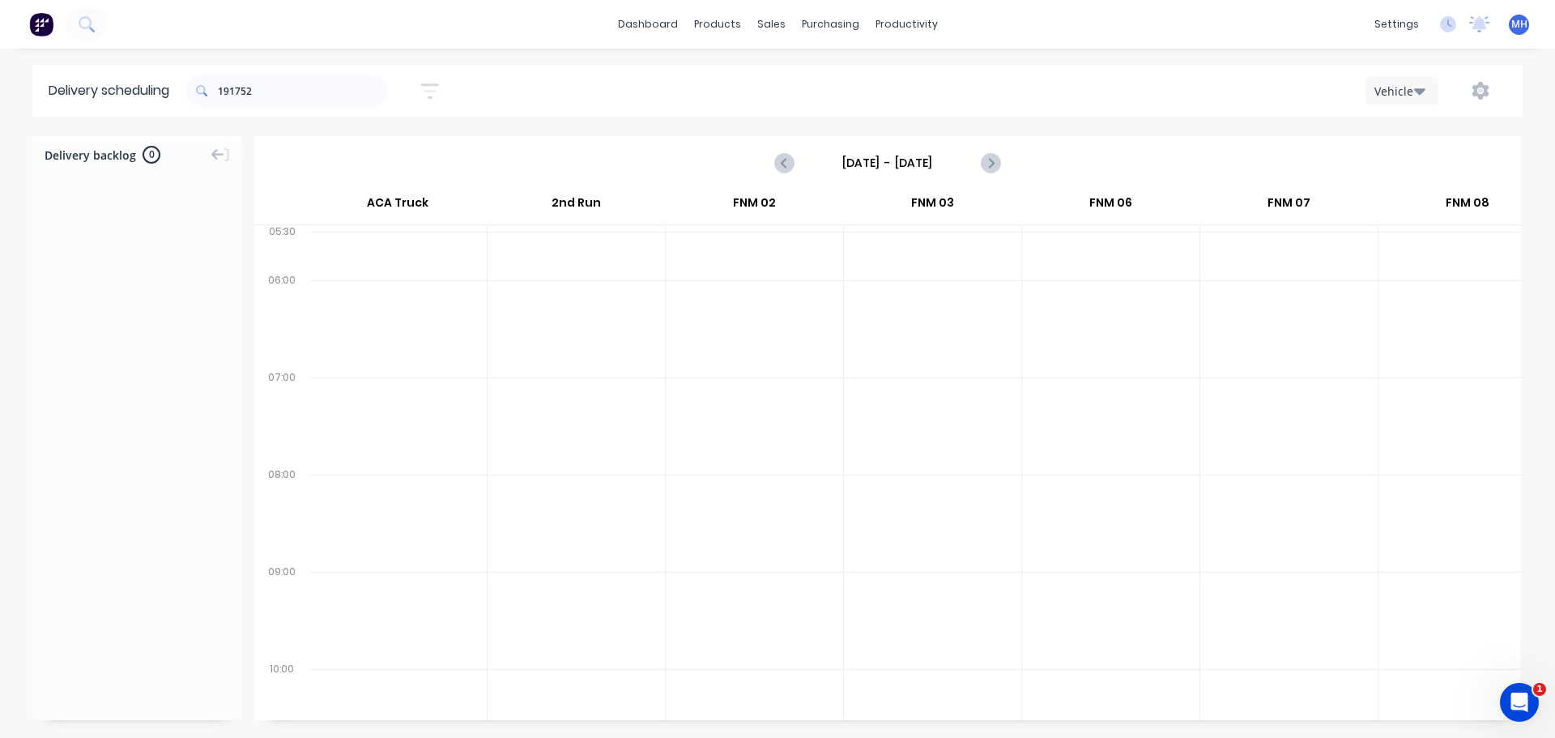
click at [899, 168] on input "[DATE] - [DATE]" at bounding box center [887, 163] width 160 height 24
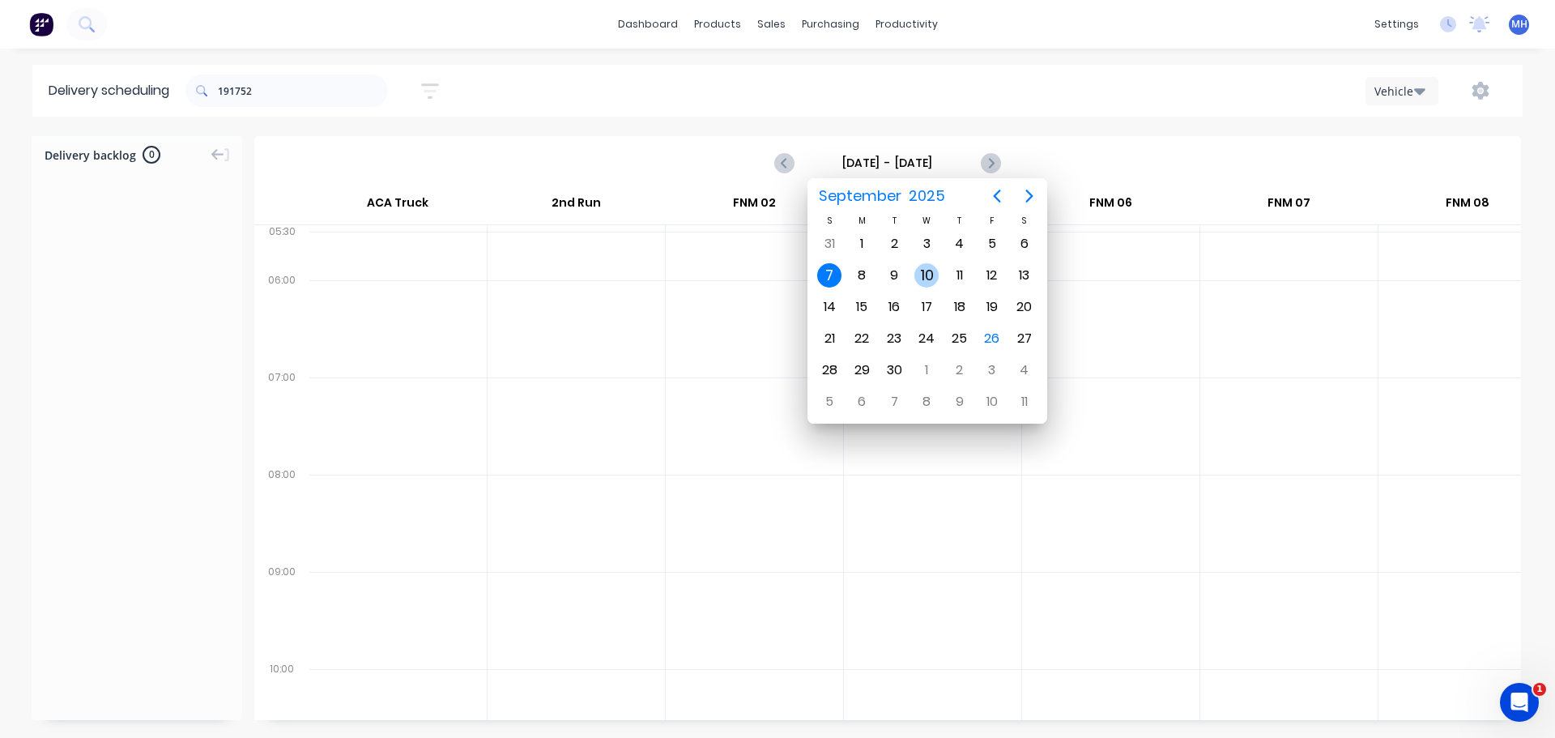
click at [930, 270] on div "10" at bounding box center [926, 275] width 24 height 24
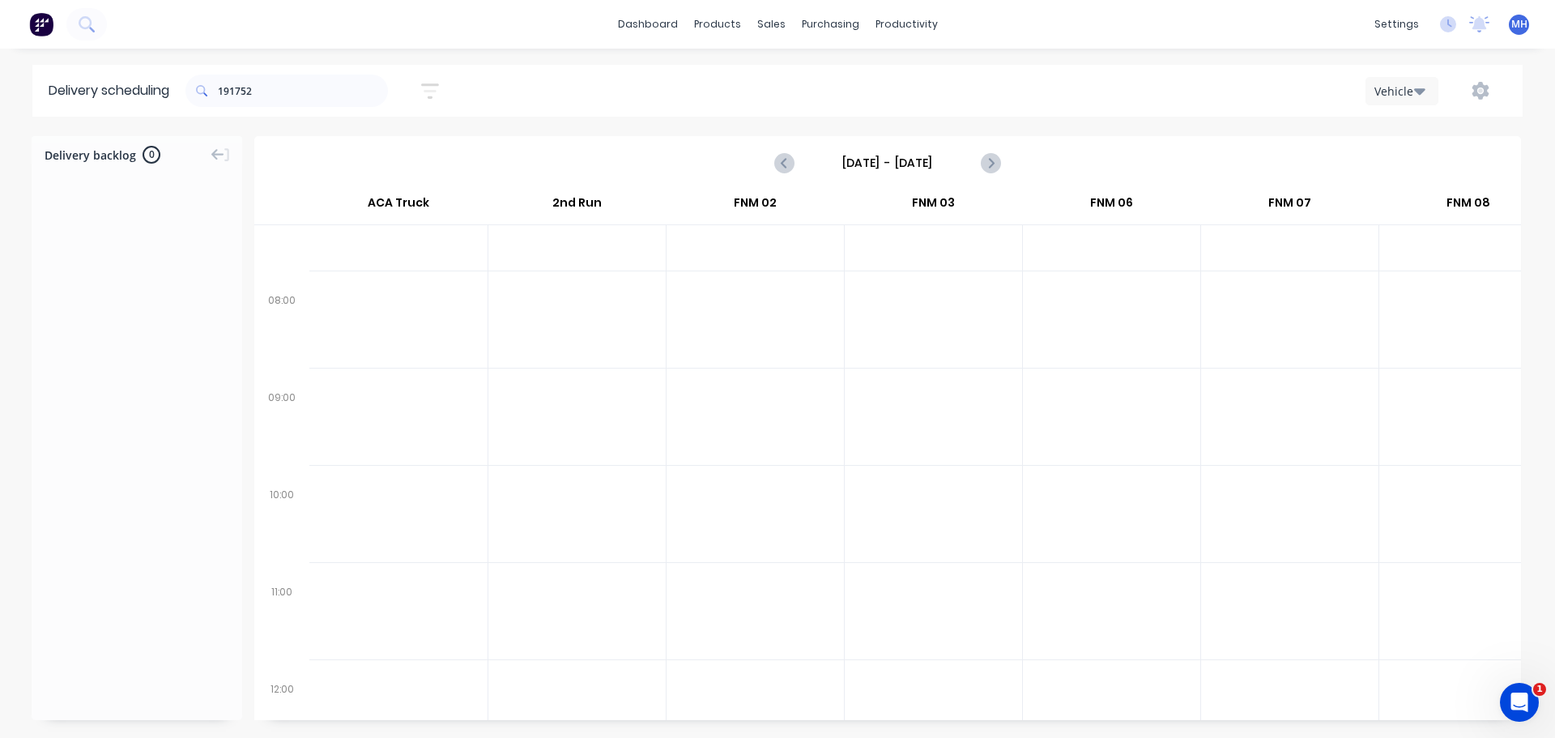
scroll to position [0, 0]
click at [905, 162] on input "[DATE] - [DATE]" at bounding box center [887, 163] width 160 height 24
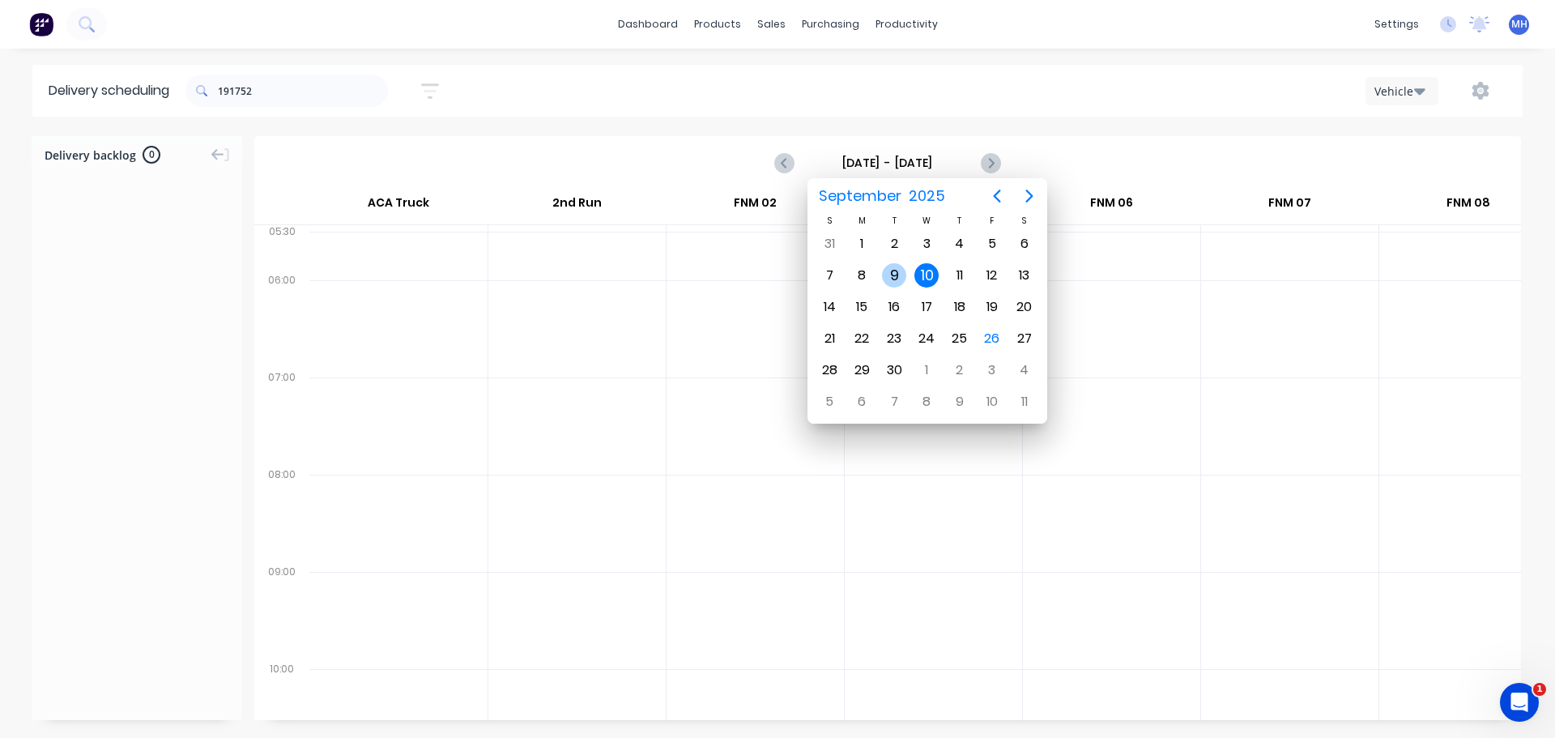
click at [892, 272] on div "9" at bounding box center [894, 275] width 24 height 24
type input "[DATE] - [DATE]"
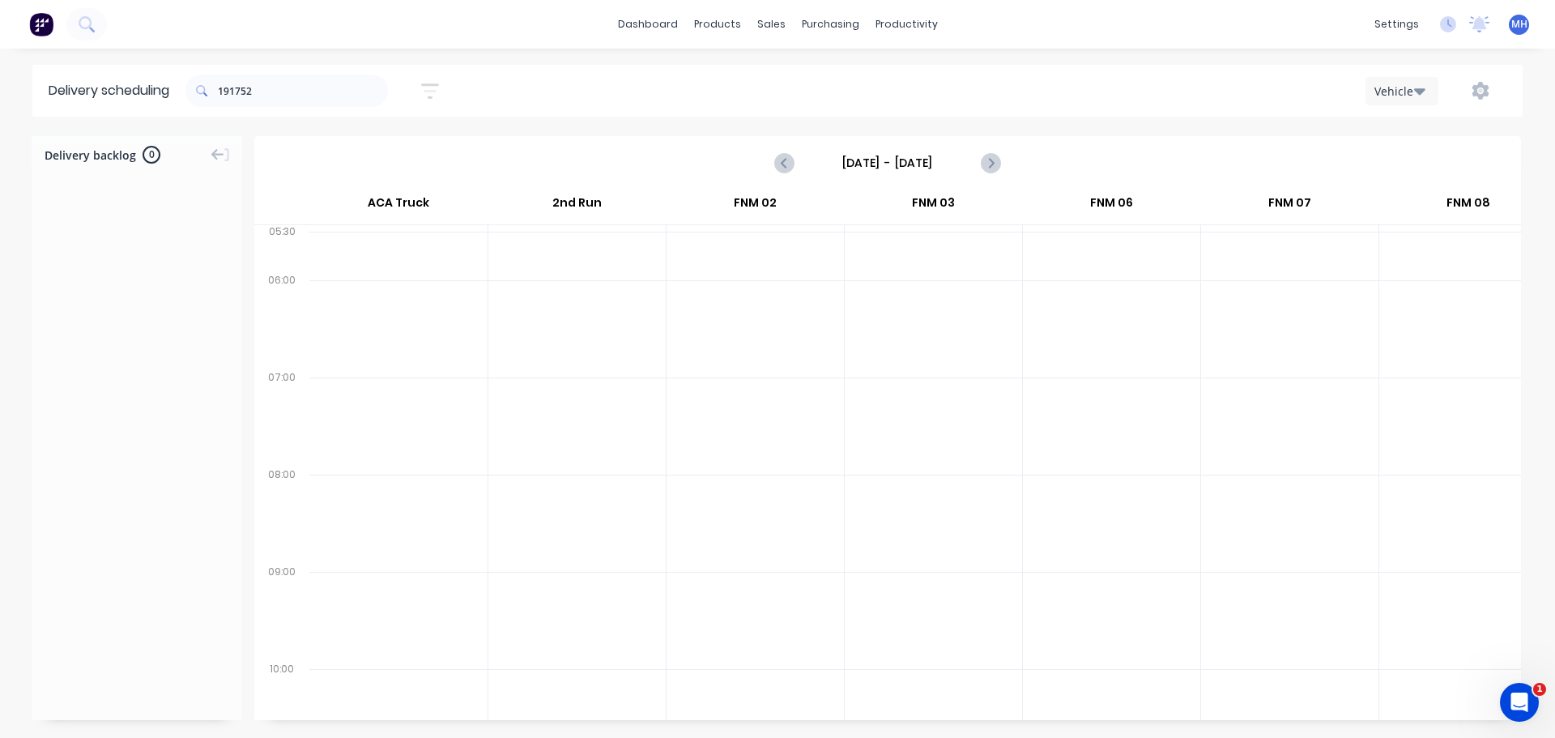
click at [883, 160] on input "[DATE] - [DATE]" at bounding box center [887, 163] width 160 height 24
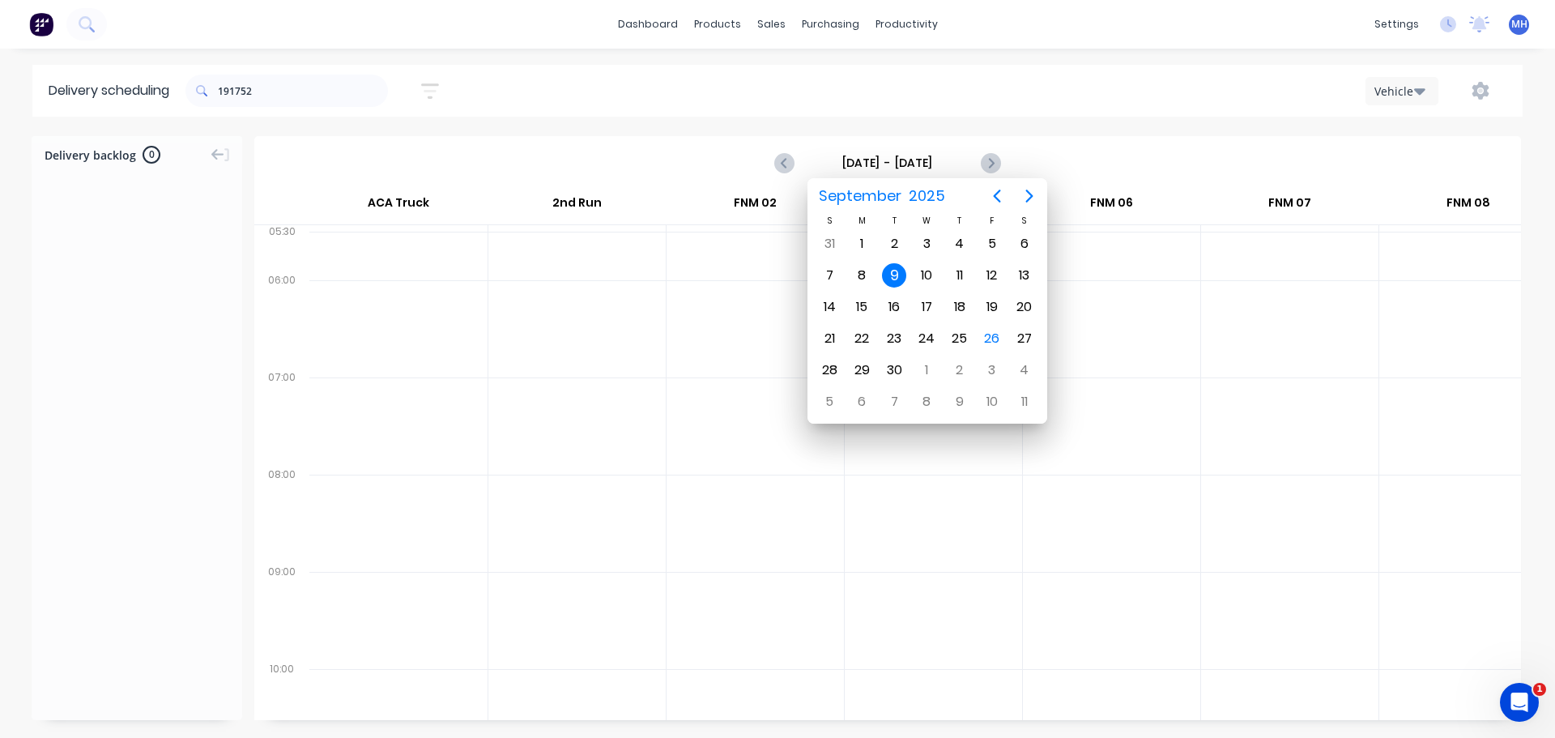
click at [276, 80] on input "191752" at bounding box center [303, 90] width 170 height 32
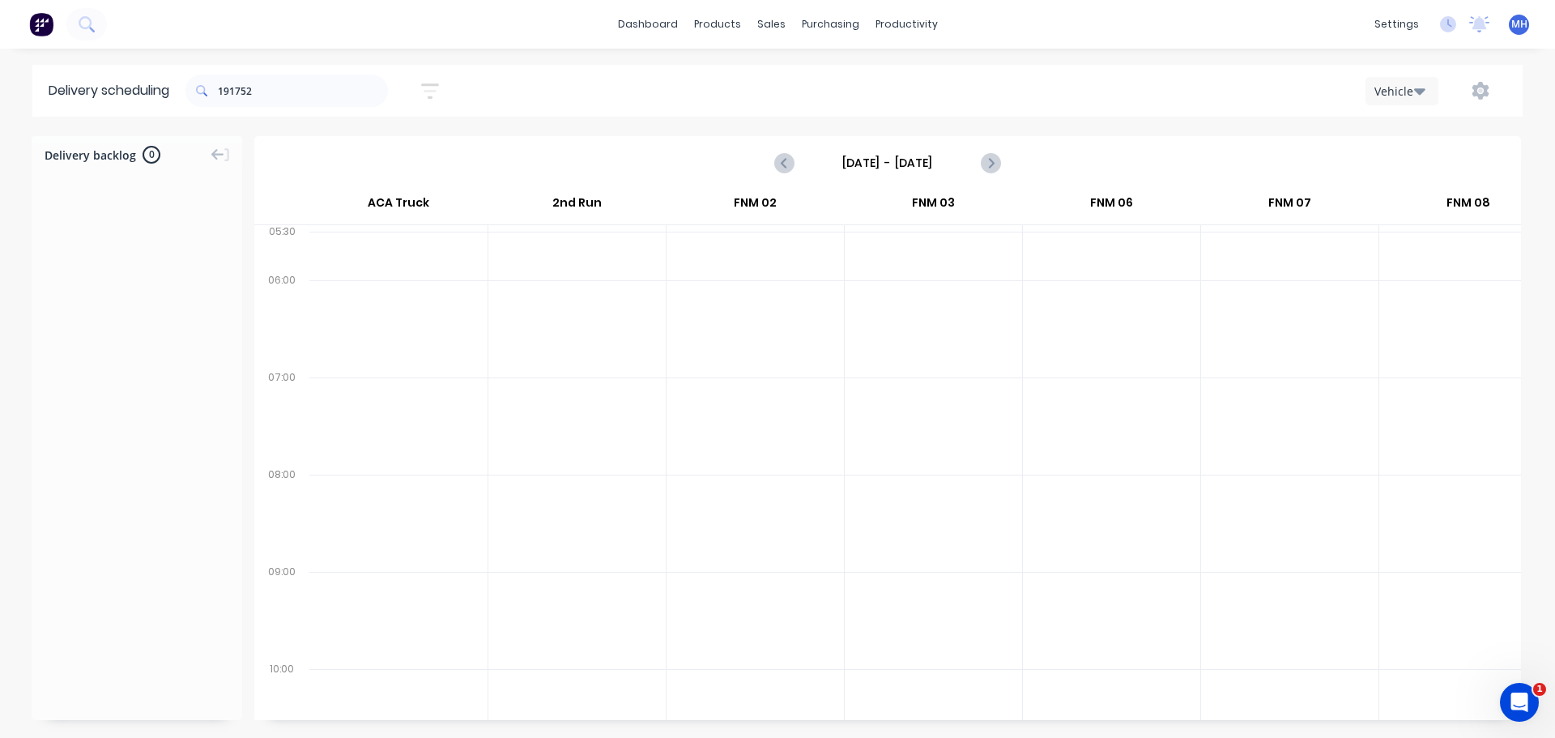
click at [276, 80] on input "191752" at bounding box center [303, 90] width 170 height 32
click at [296, 88] on input "191752" at bounding box center [303, 90] width 170 height 32
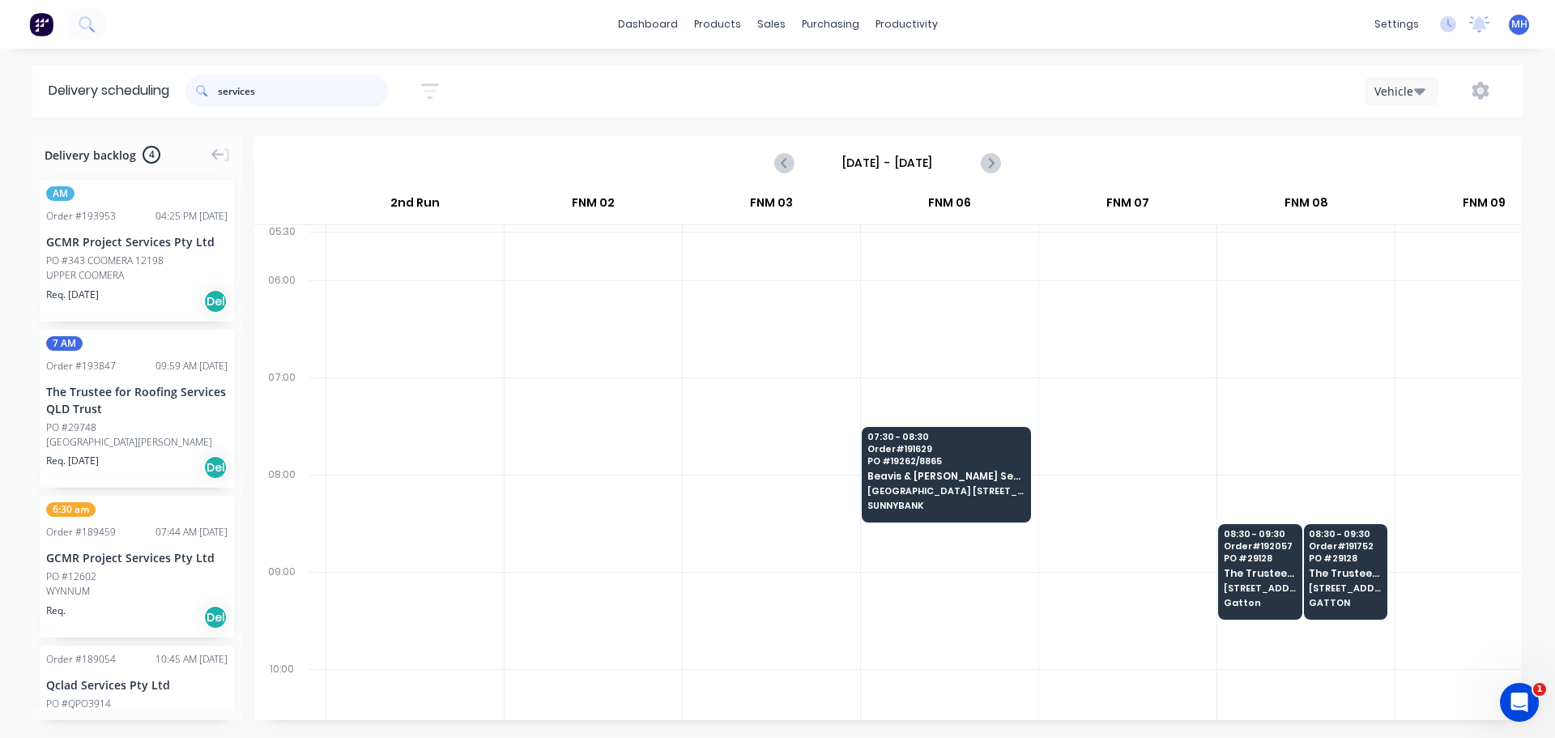
scroll to position [0, 243]
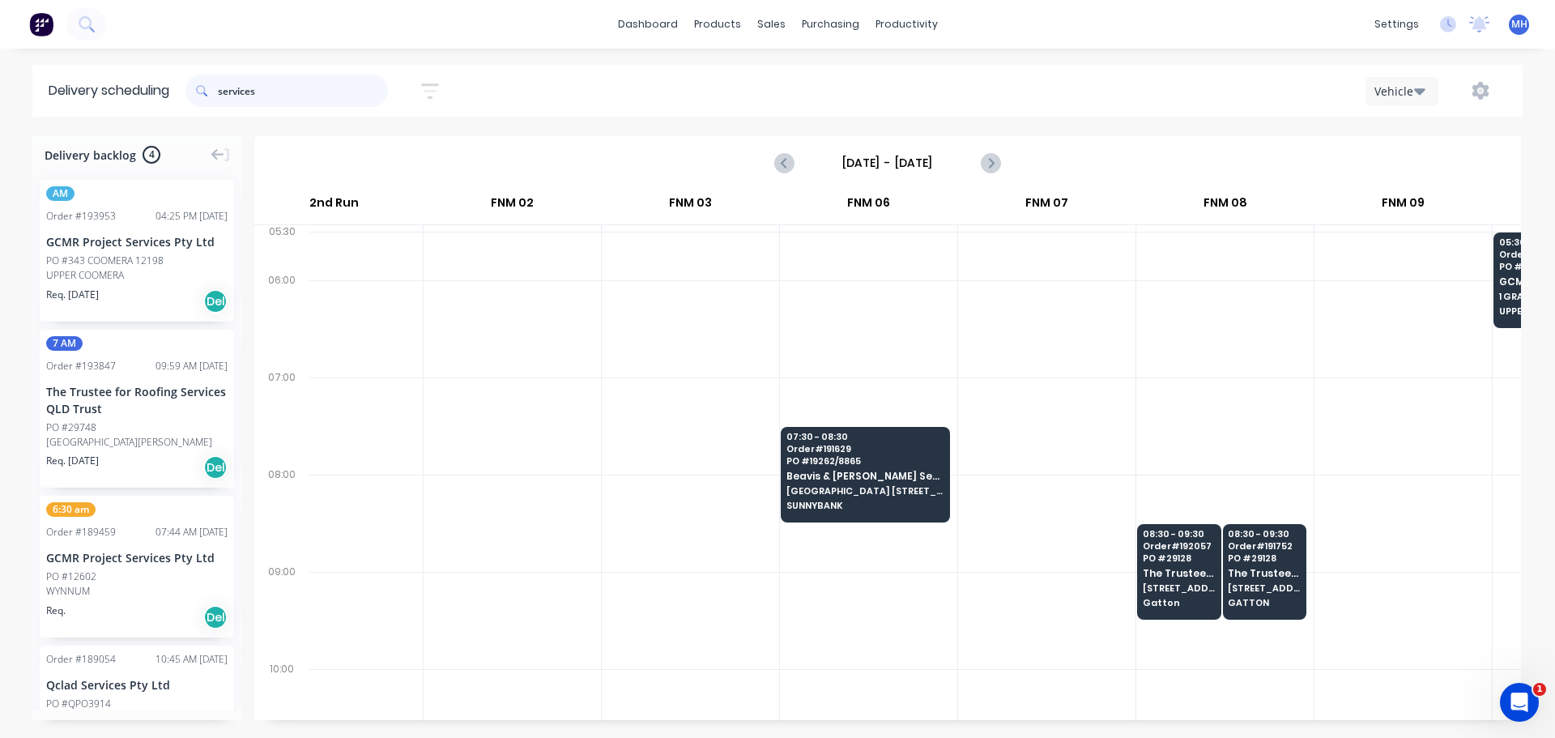
click at [236, 88] on input "services" at bounding box center [303, 90] width 170 height 32
type input "191752"
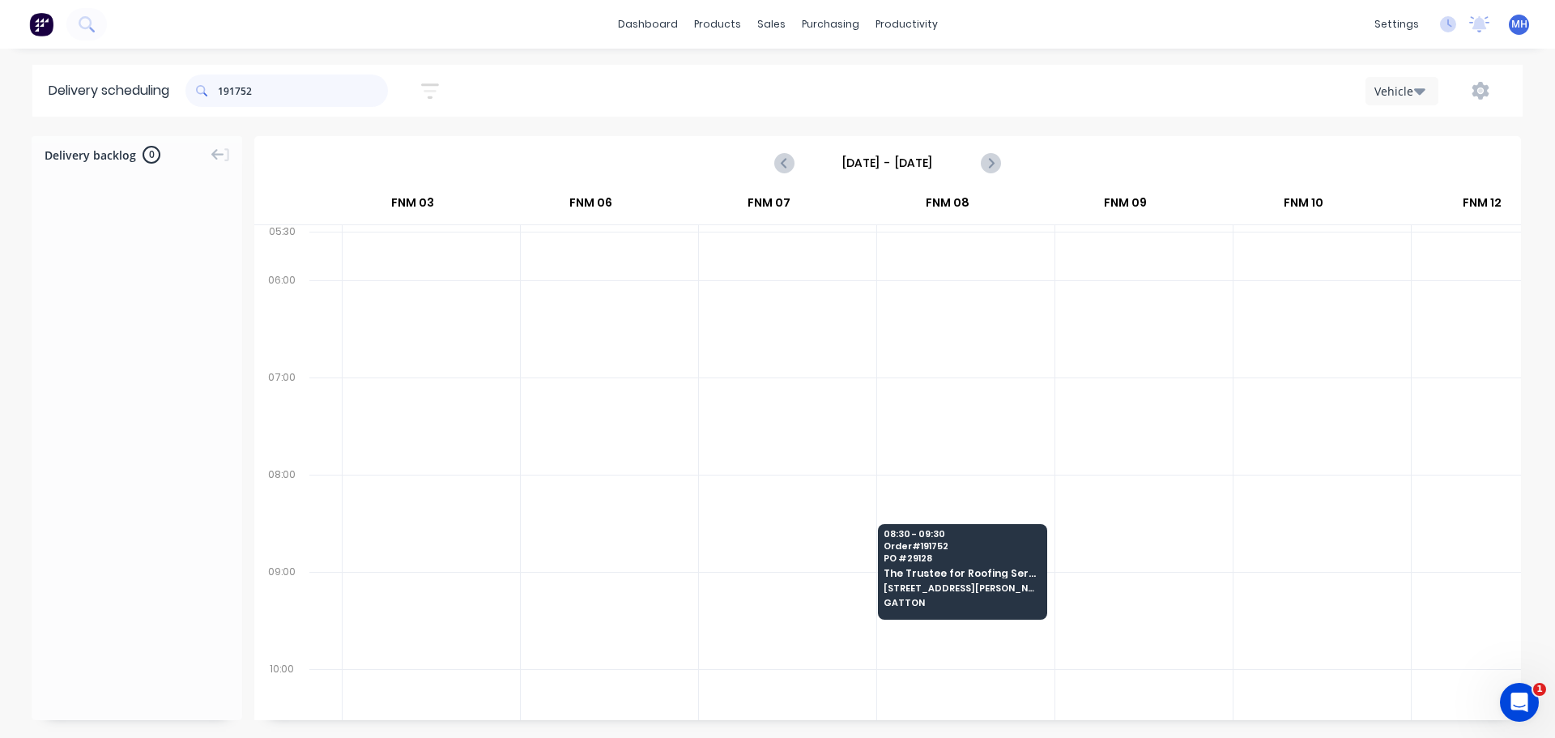
scroll to position [0, 567]
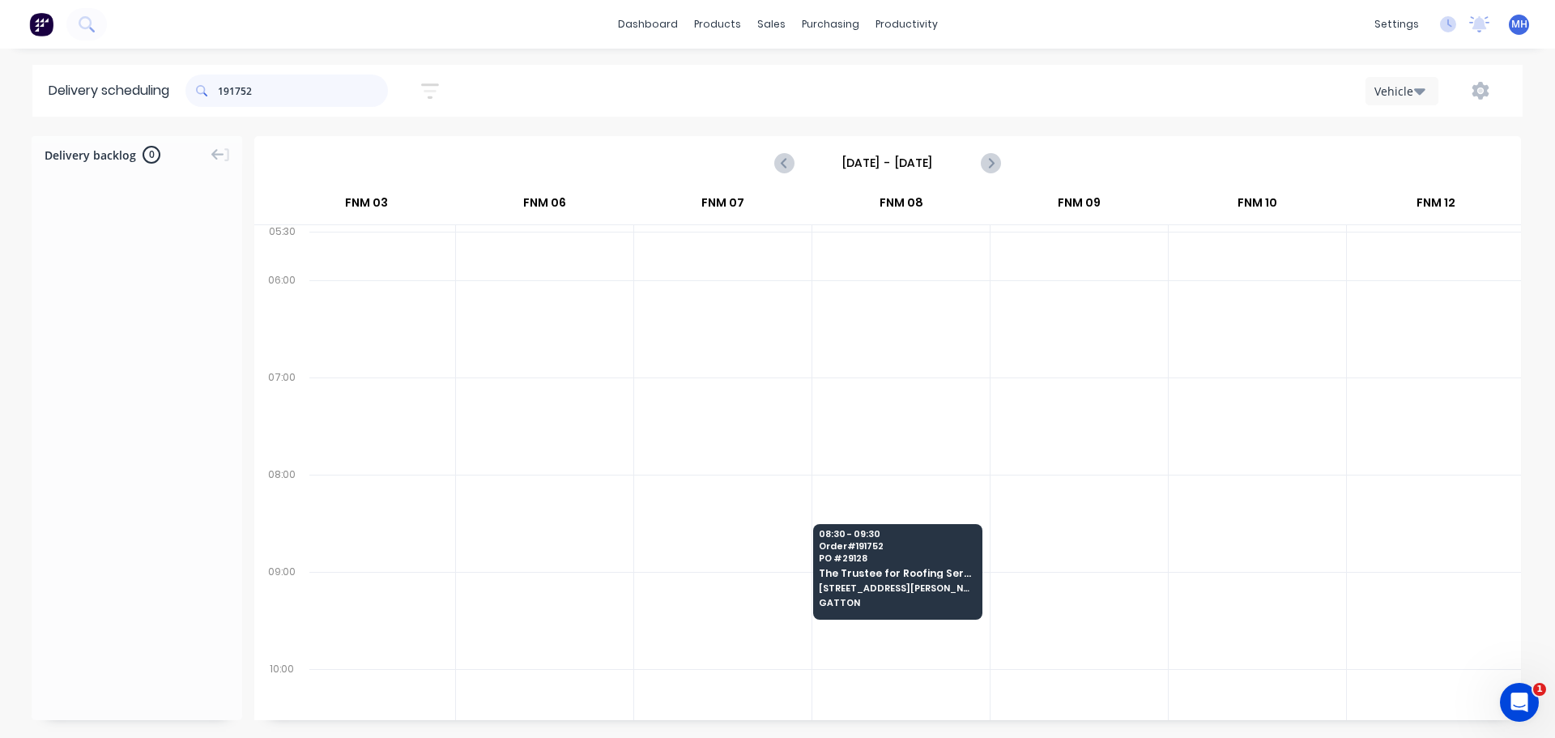
click at [270, 93] on input "191752" at bounding box center [303, 90] width 170 height 32
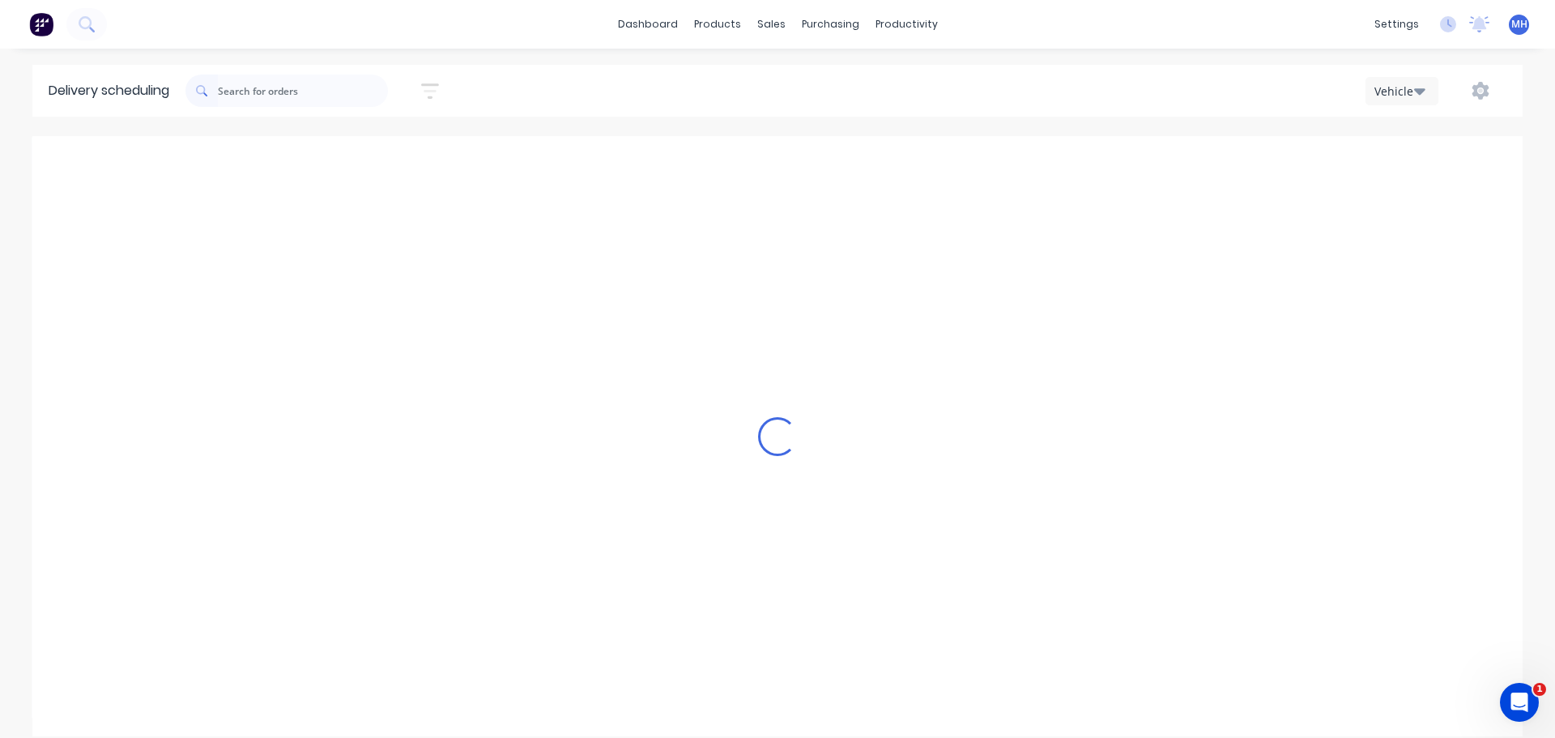
click at [666, 132] on div "Delivery scheduling Sort by Most recent Created date Required date Order number…" at bounding box center [777, 401] width 1555 height 673
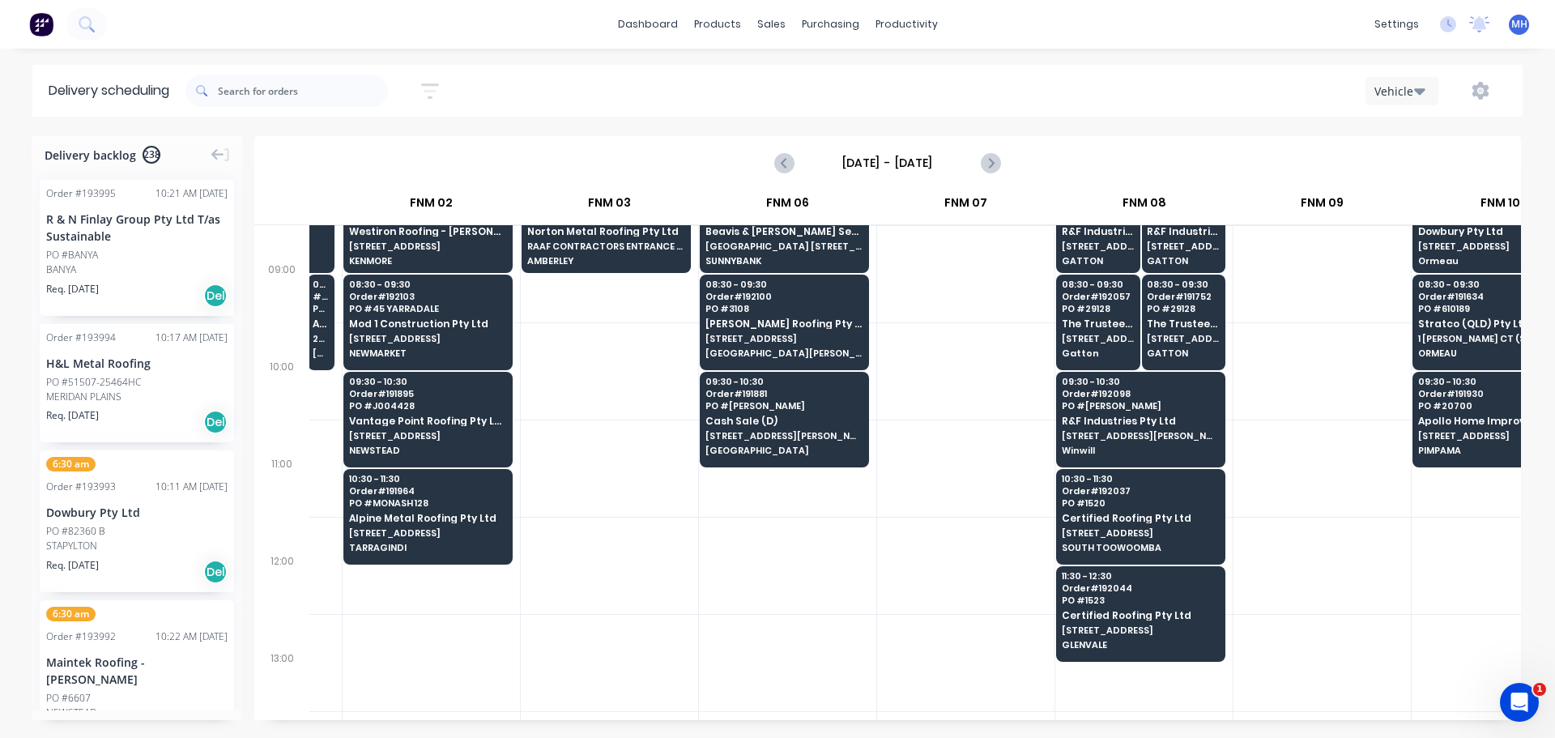
scroll to position [162, 324]
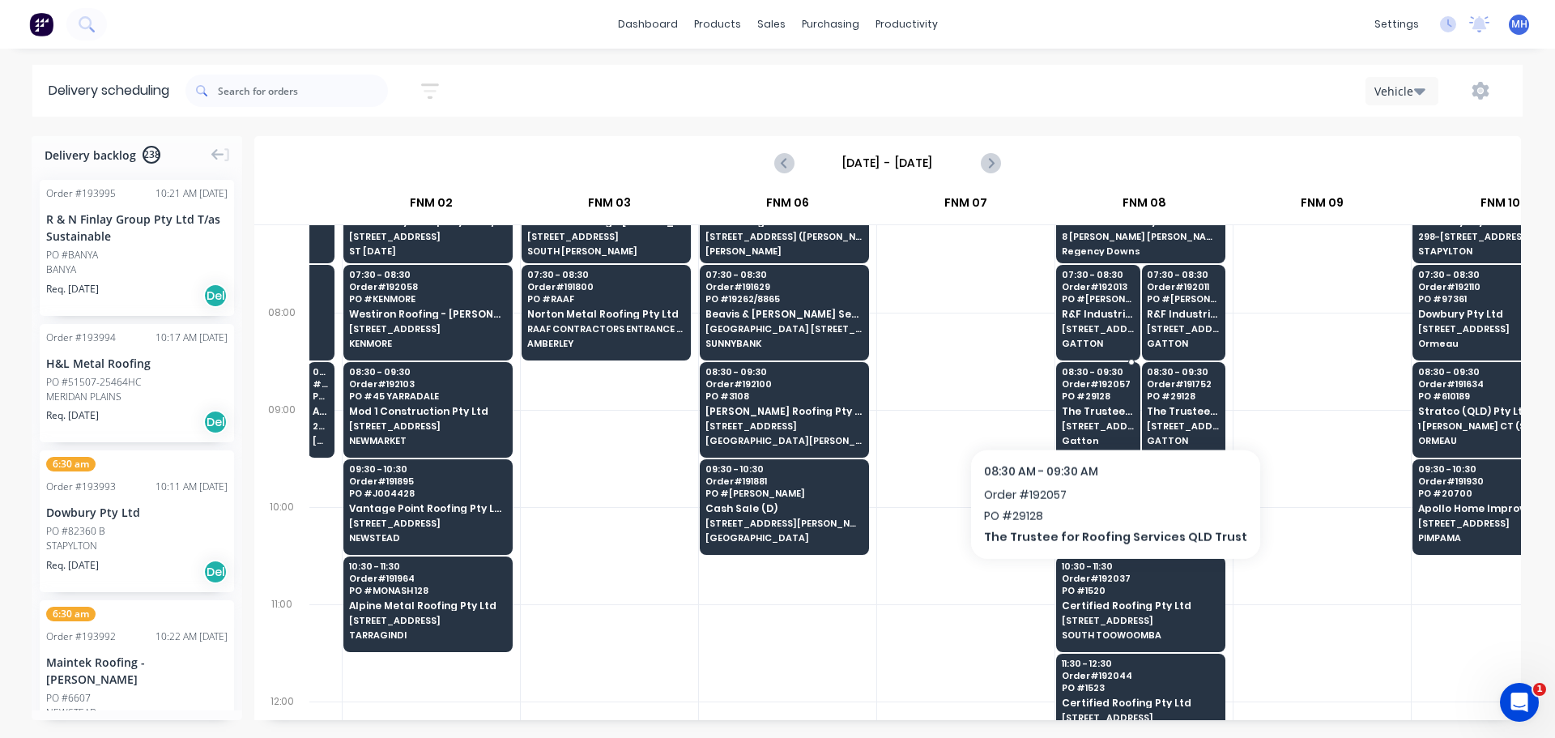
click at [1104, 406] on span "The Trustee for Roofing Services QLD Trust" at bounding box center [1098, 411] width 72 height 11
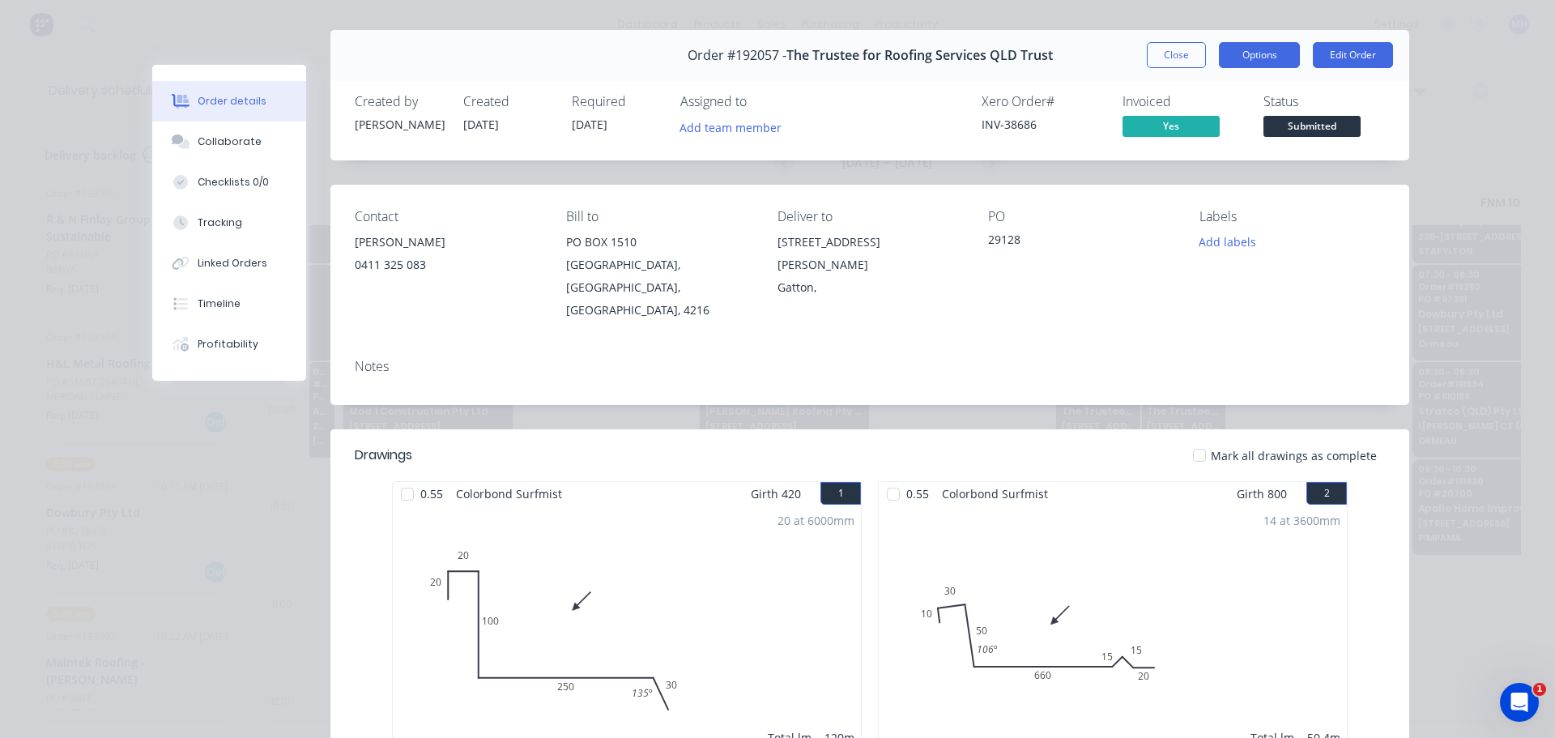
scroll to position [0, 0]
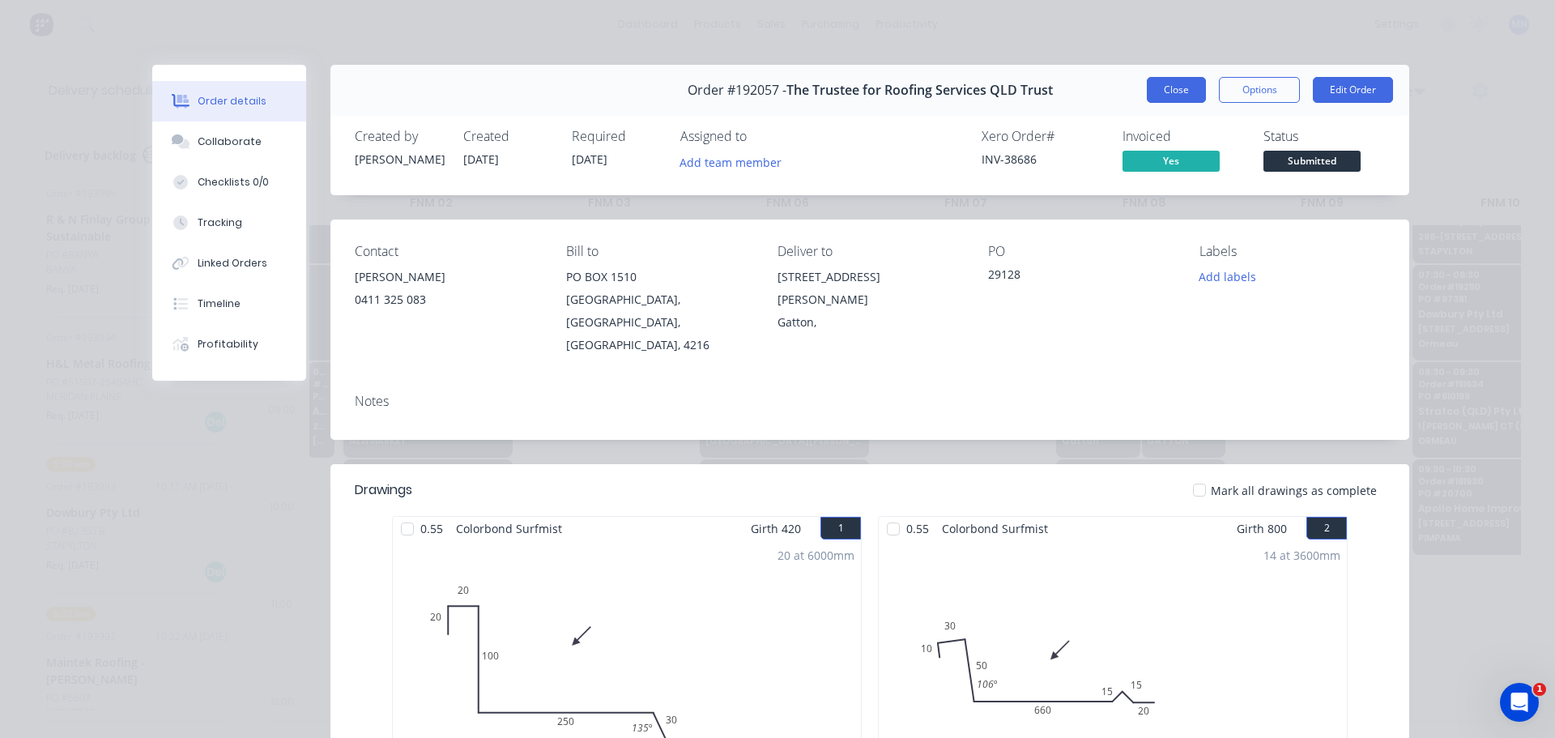
click at [1187, 96] on button "Close" at bounding box center [1176, 90] width 59 height 26
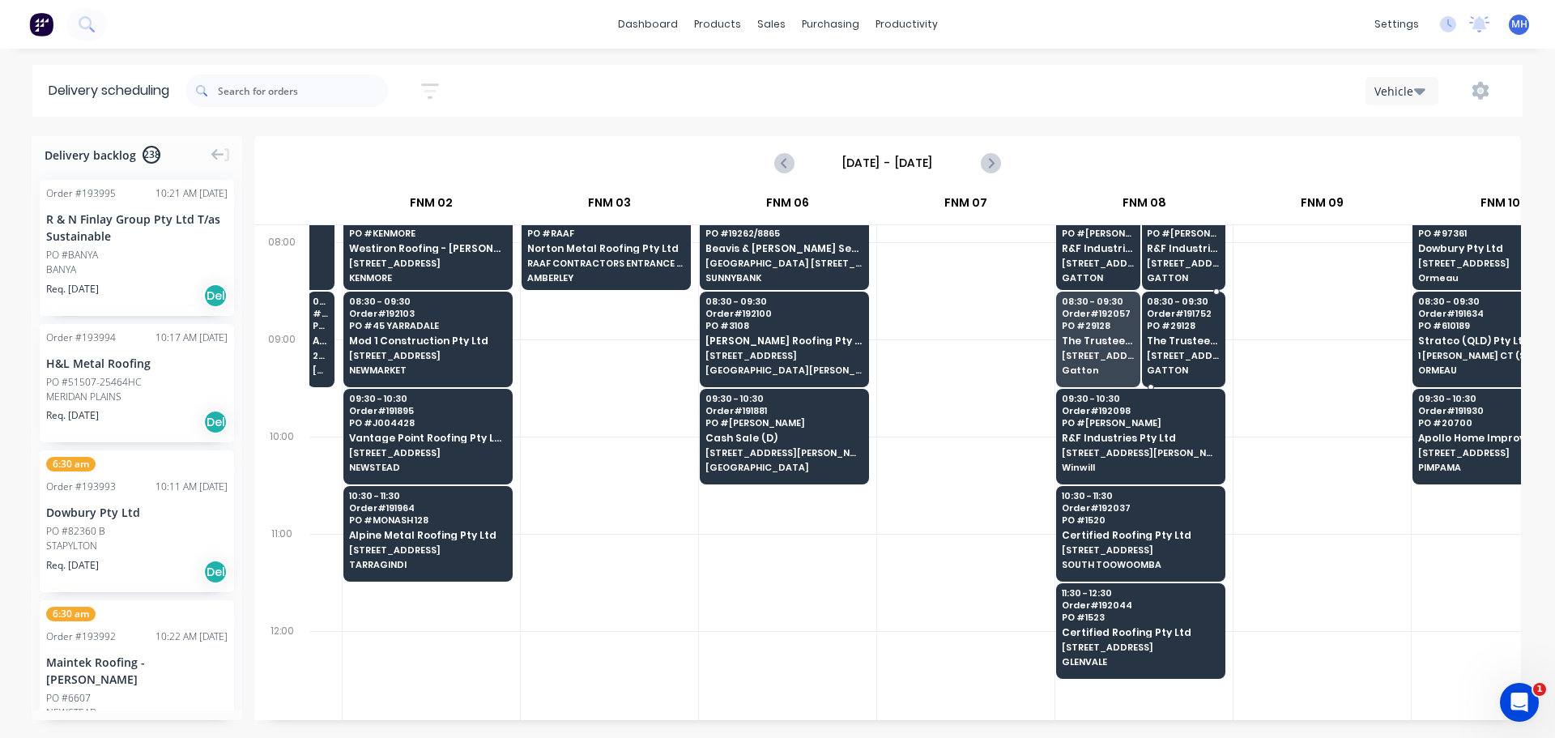
scroll to position [405, 324]
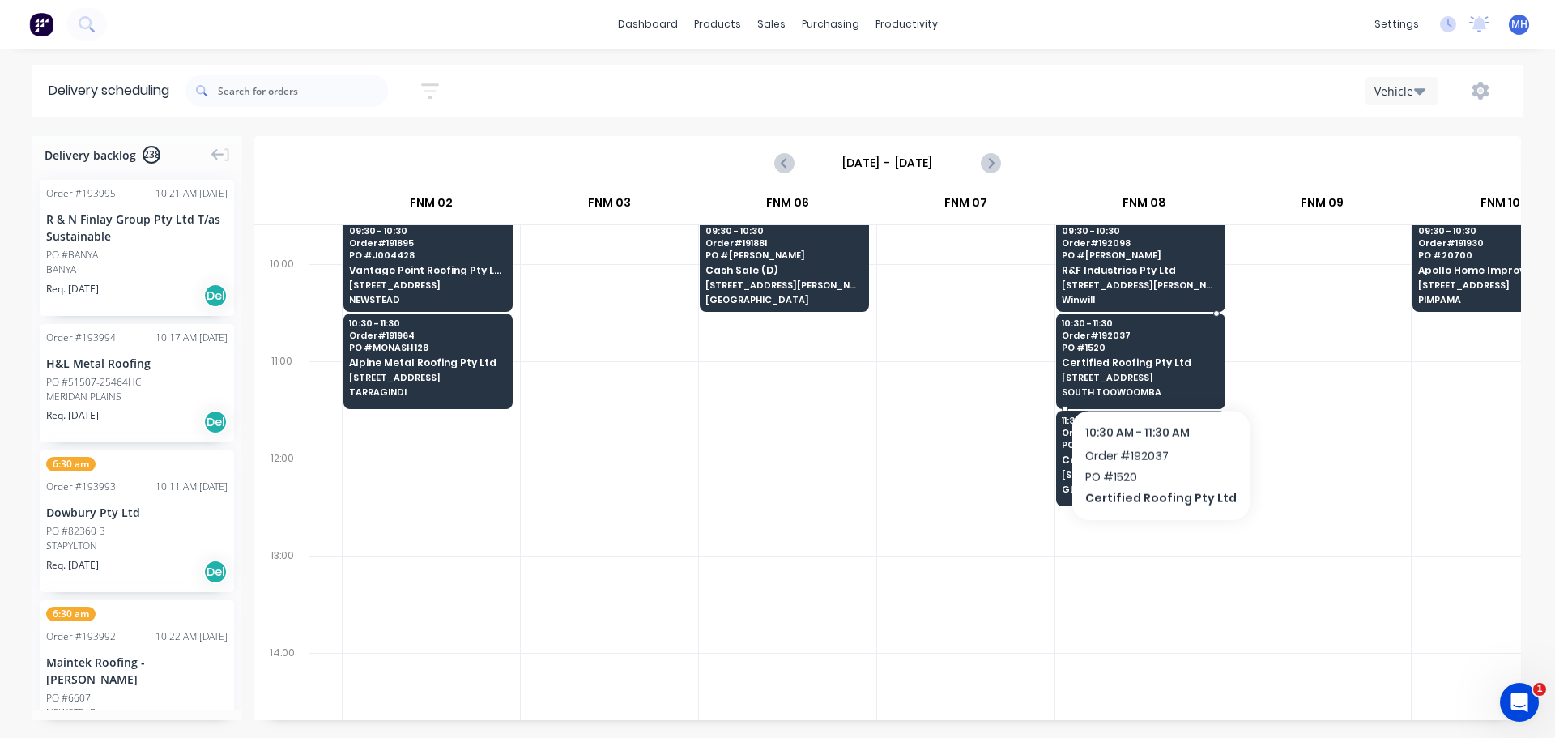
click at [1154, 367] on span "Certified Roofing Pty Ltd" at bounding box center [1140, 362] width 157 height 11
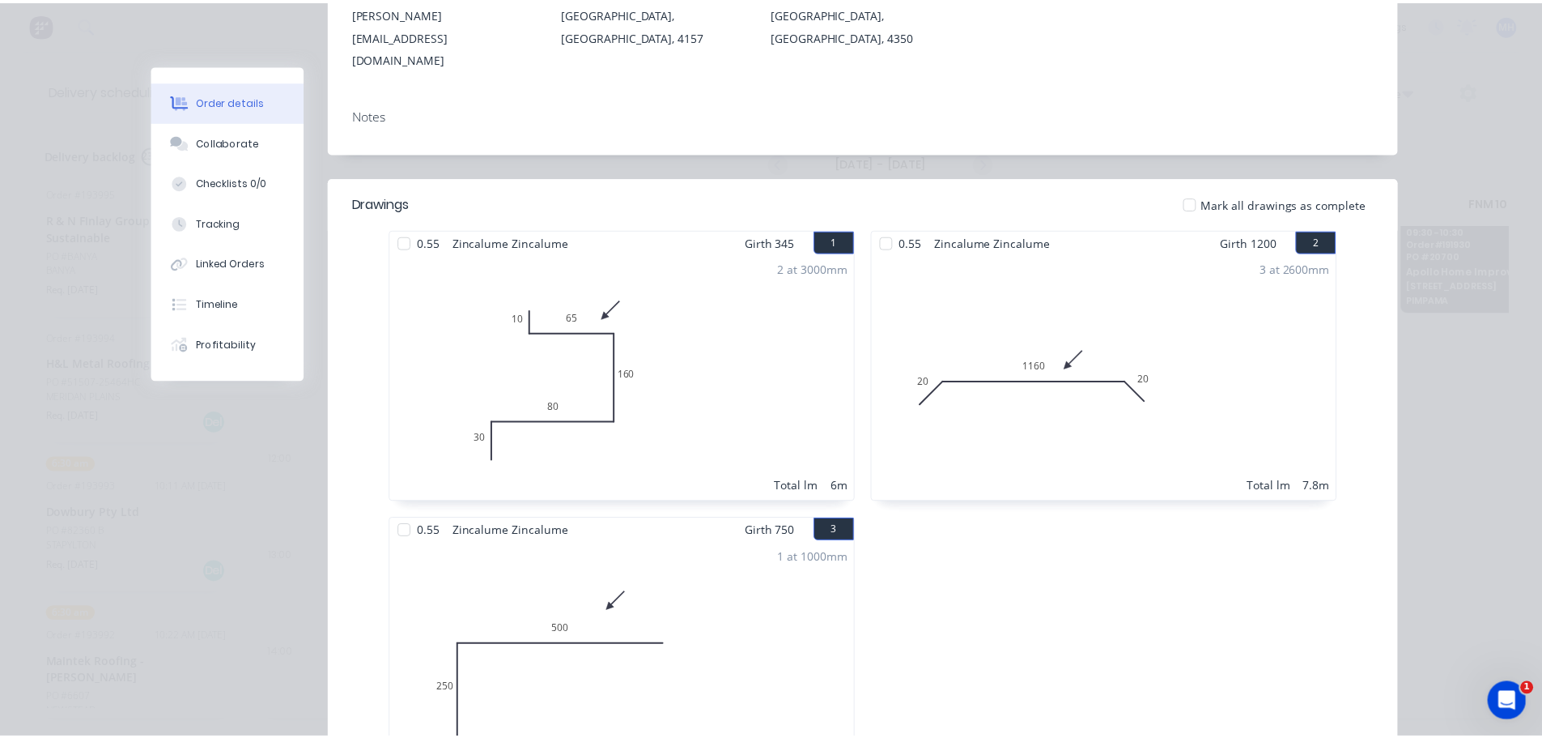
scroll to position [81, 0]
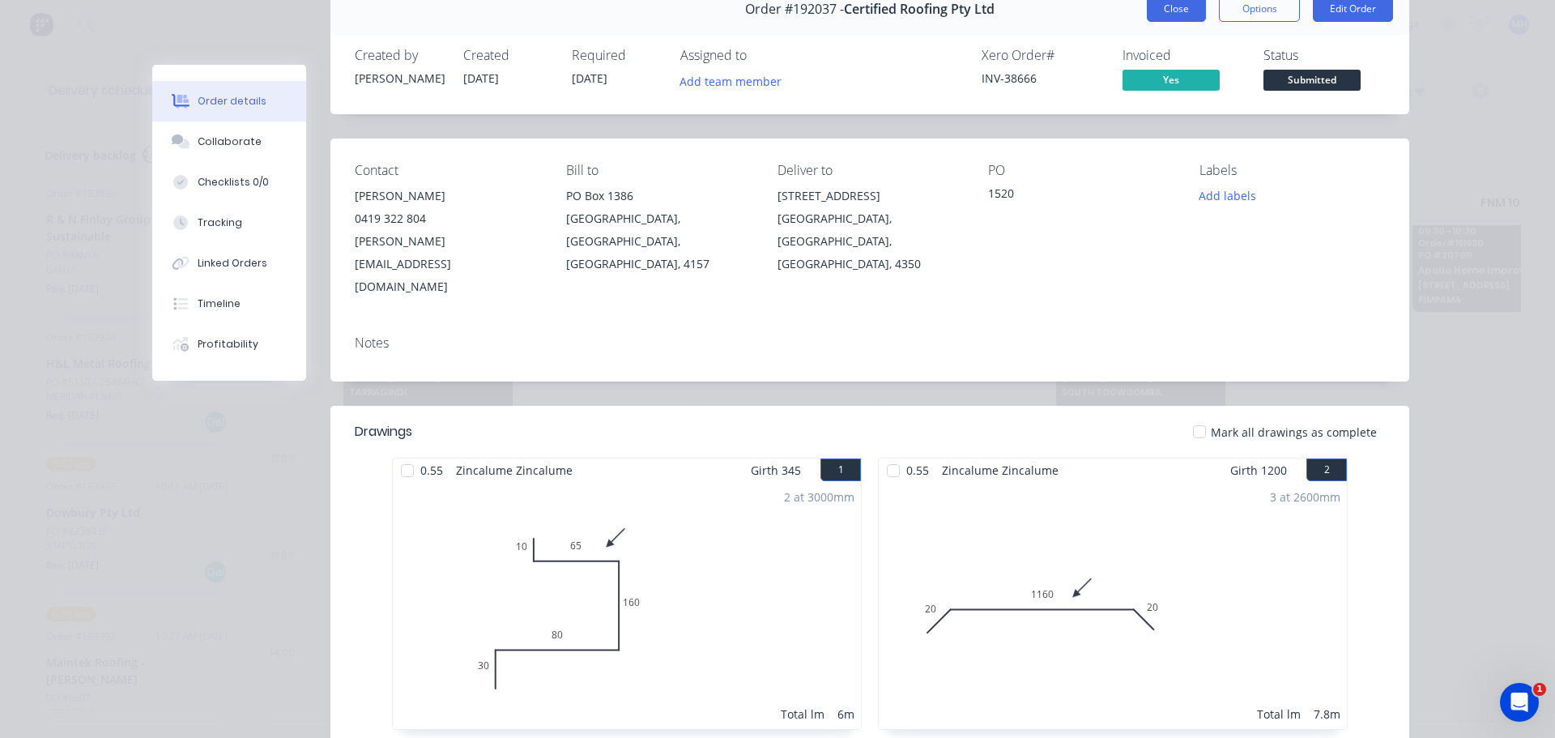
click at [1189, 9] on button "Close" at bounding box center [1176, 9] width 59 height 26
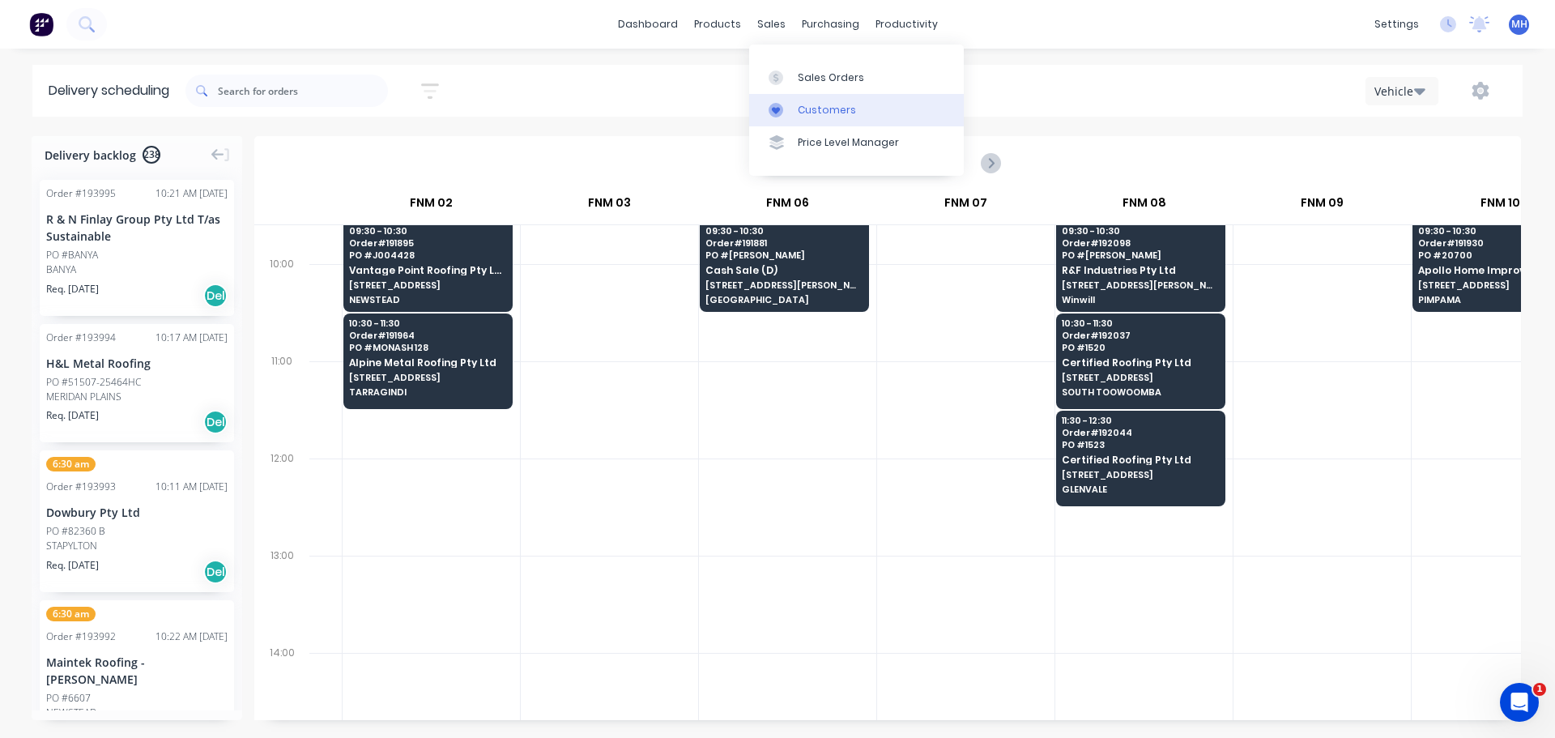
click at [824, 123] on link "Customers" at bounding box center [856, 110] width 215 height 32
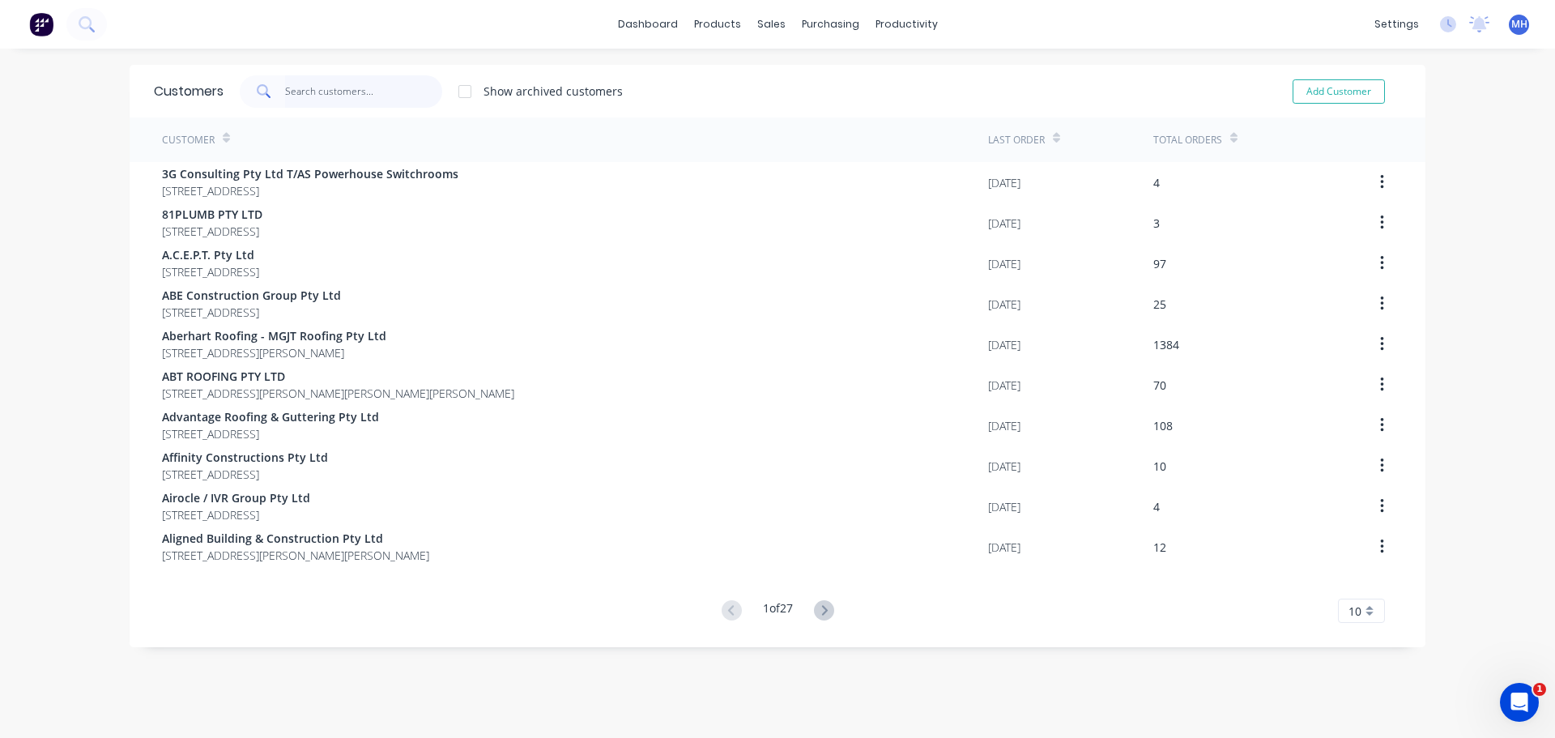
click at [368, 99] on input "text" at bounding box center [364, 91] width 158 height 32
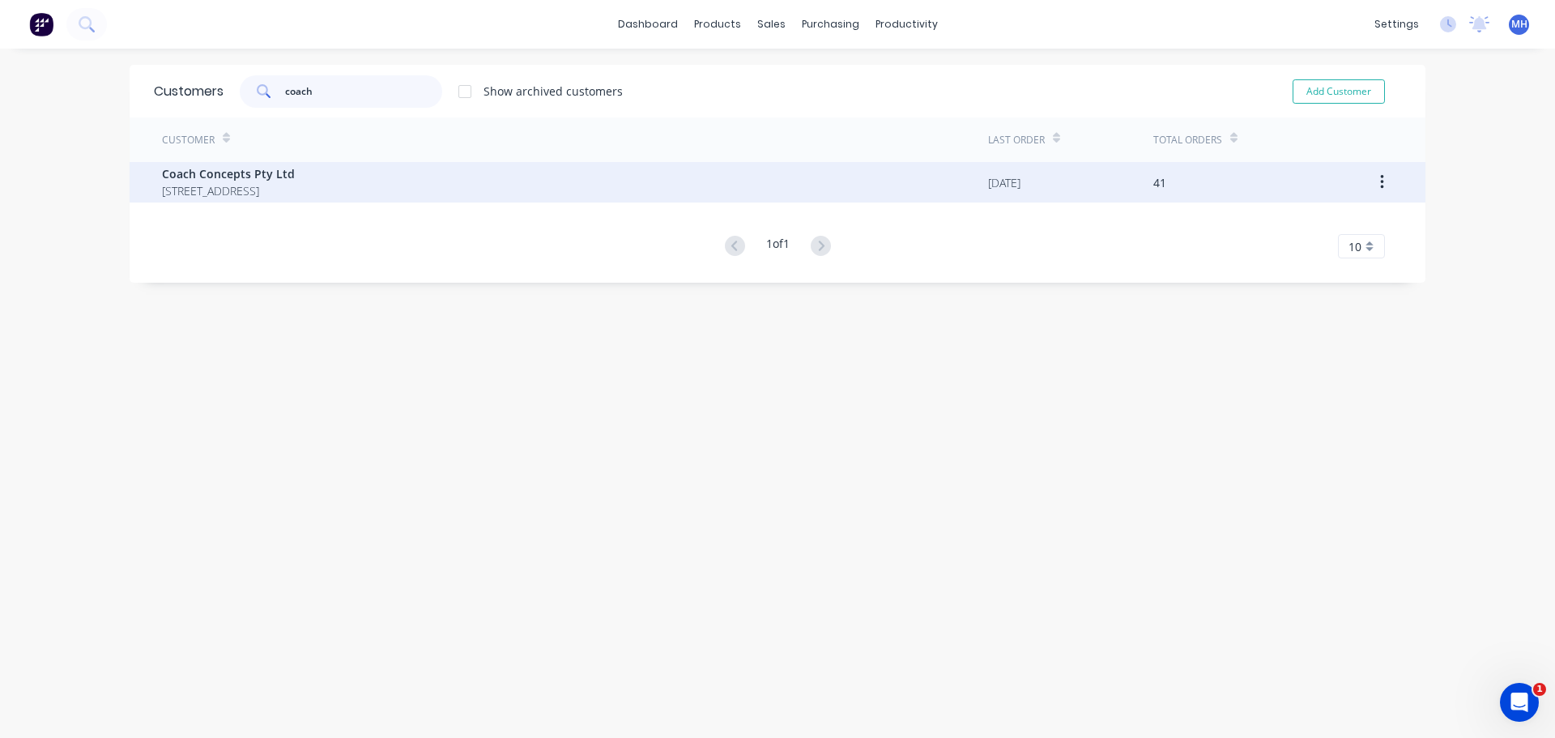
type input "coach"
click at [295, 194] on span "[STREET_ADDRESS]" at bounding box center [228, 190] width 133 height 17
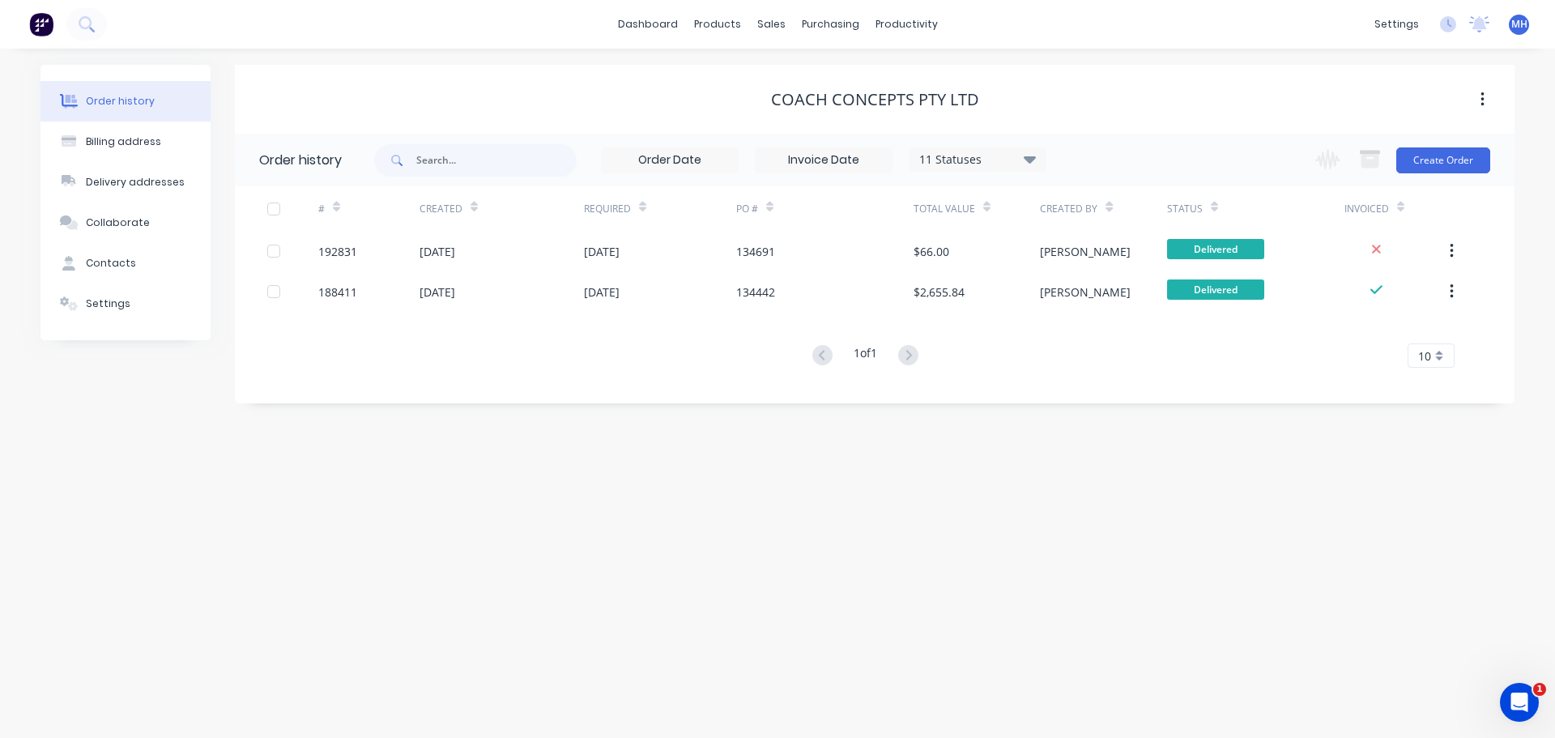
click at [822, 480] on div "Order history Billing address Delivery addresses Collaborate Contacts Settings …" at bounding box center [777, 393] width 1555 height 689
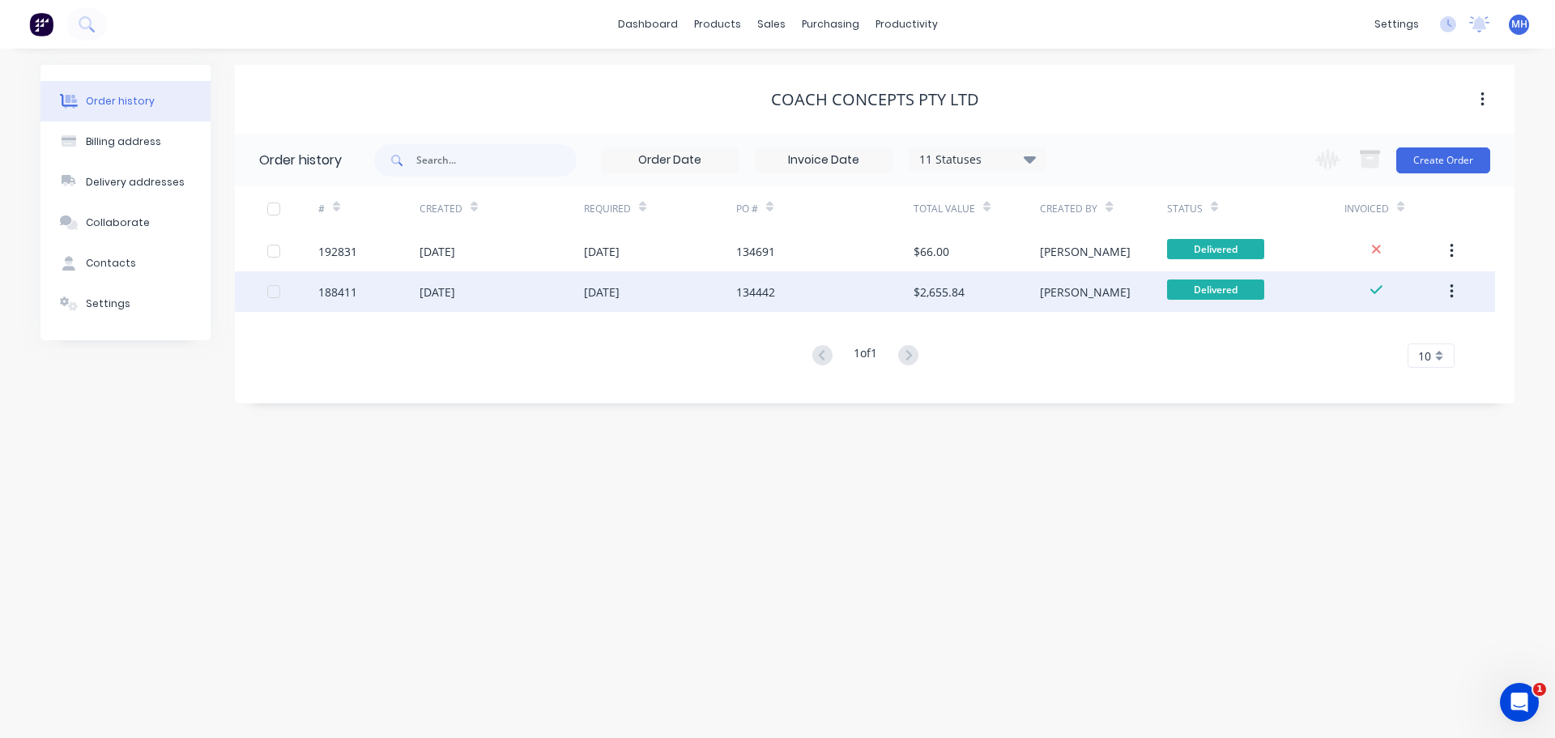
click at [730, 308] on div "[DATE]" at bounding box center [660, 291] width 152 height 40
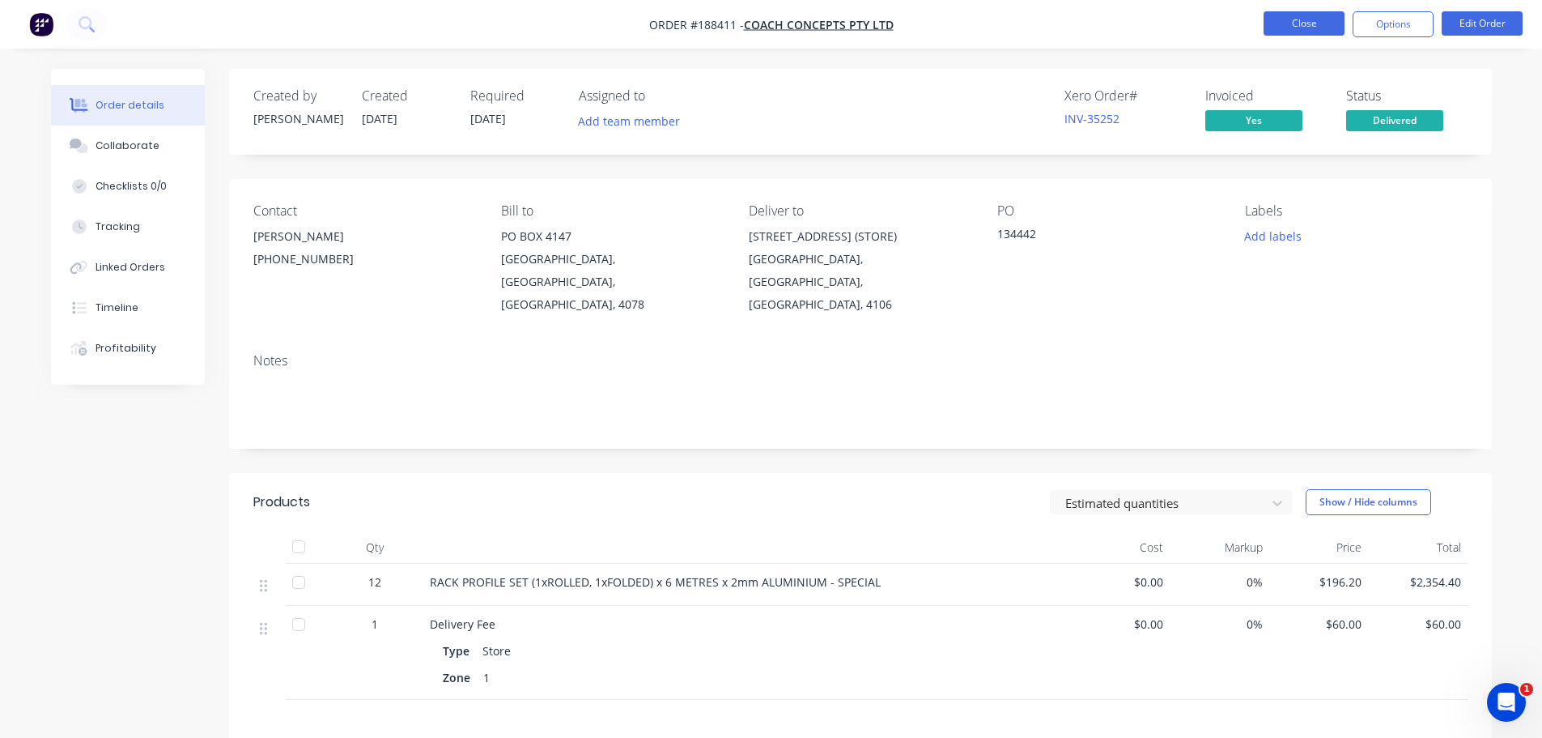
click at [1291, 28] on button "Close" at bounding box center [1304, 23] width 81 height 24
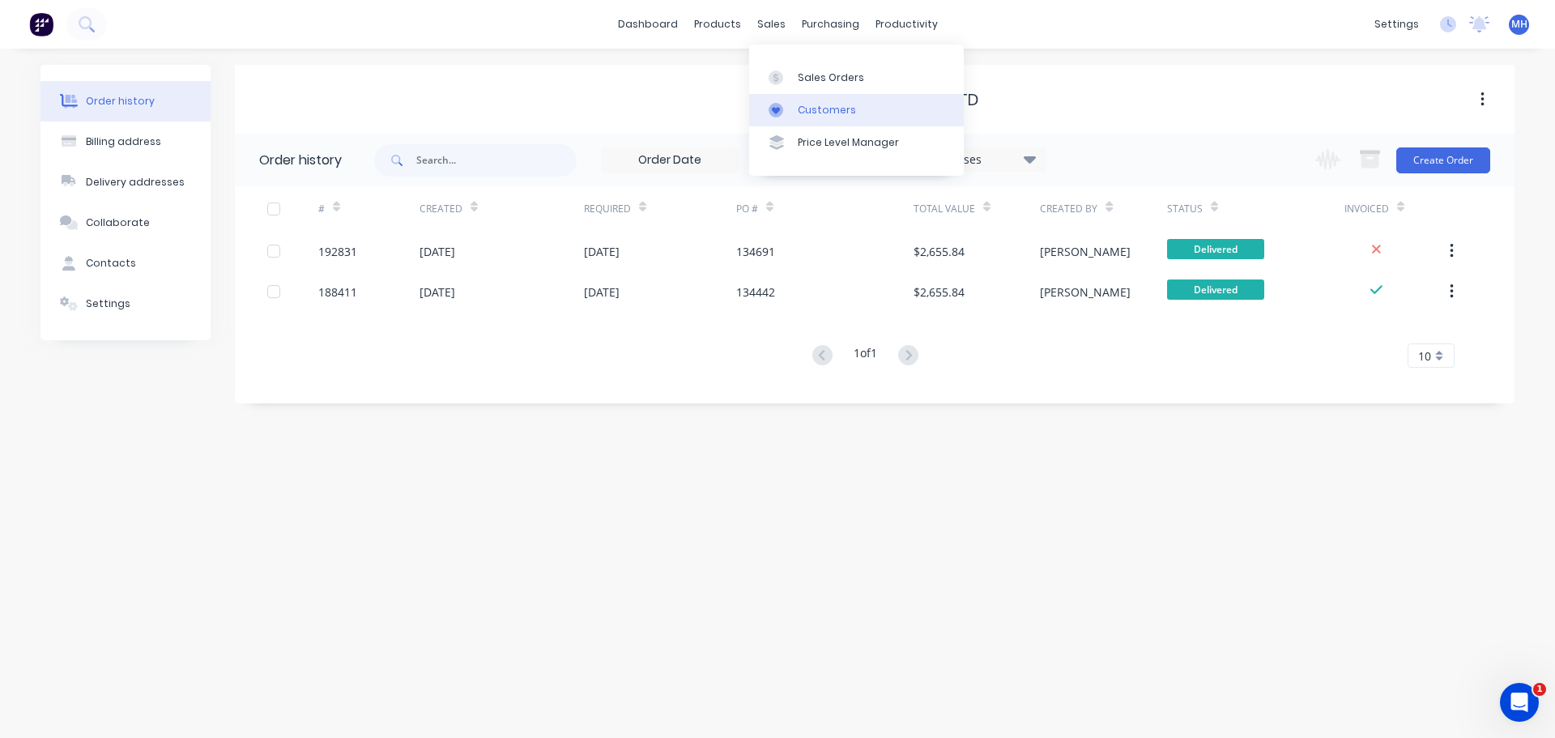
click at [799, 100] on link "Customers" at bounding box center [856, 110] width 215 height 32
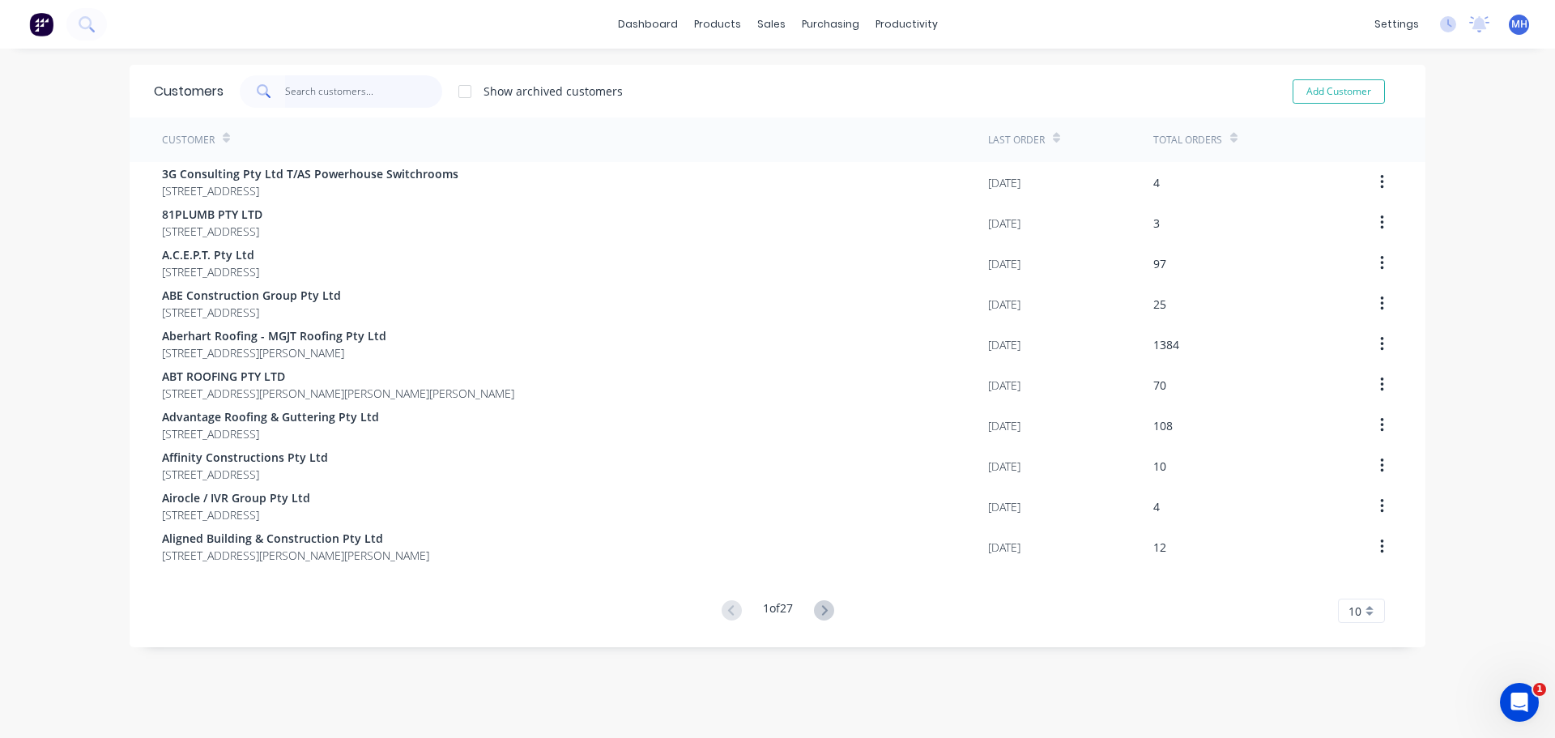
click at [421, 96] on input "text" at bounding box center [364, 91] width 158 height 32
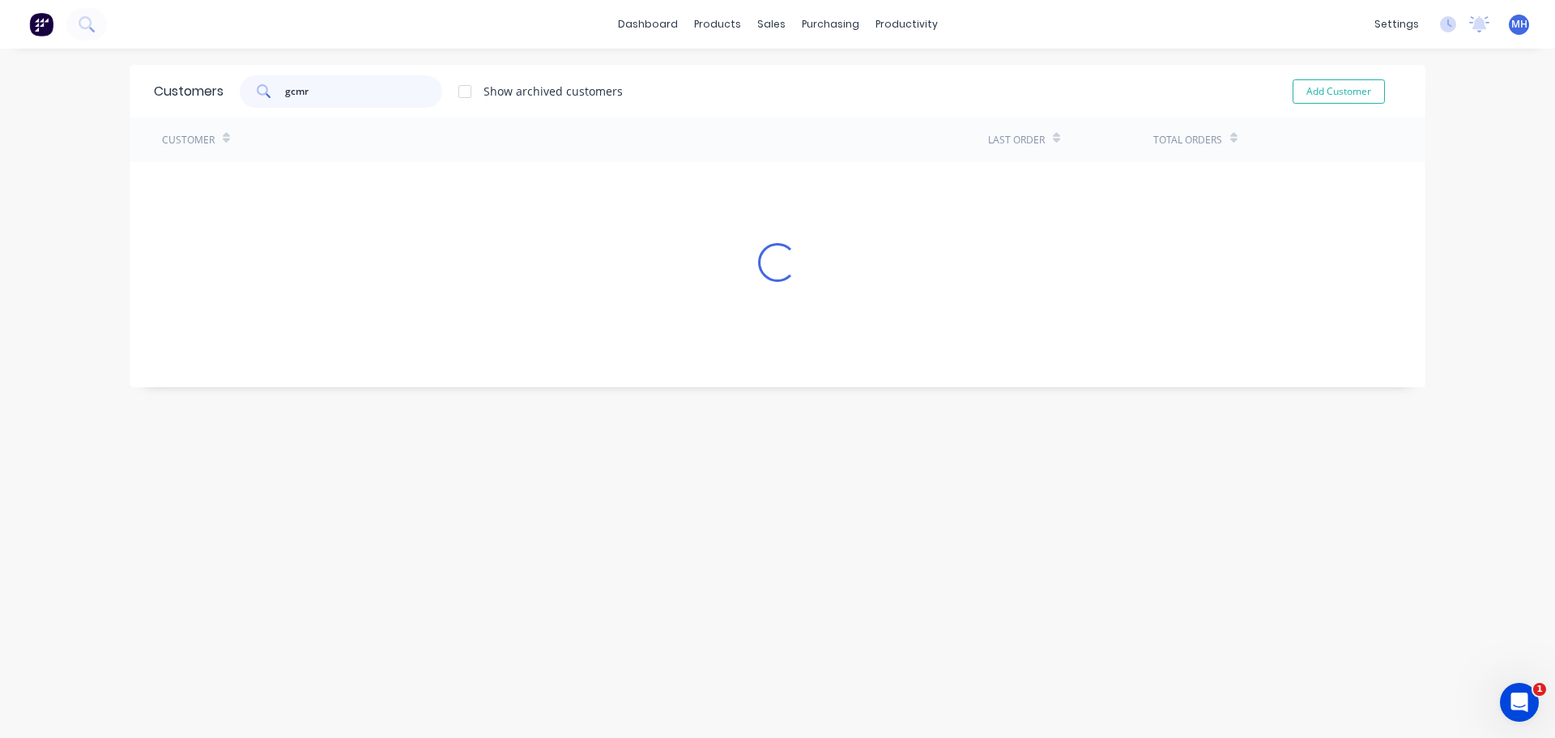
type input "gcmr"
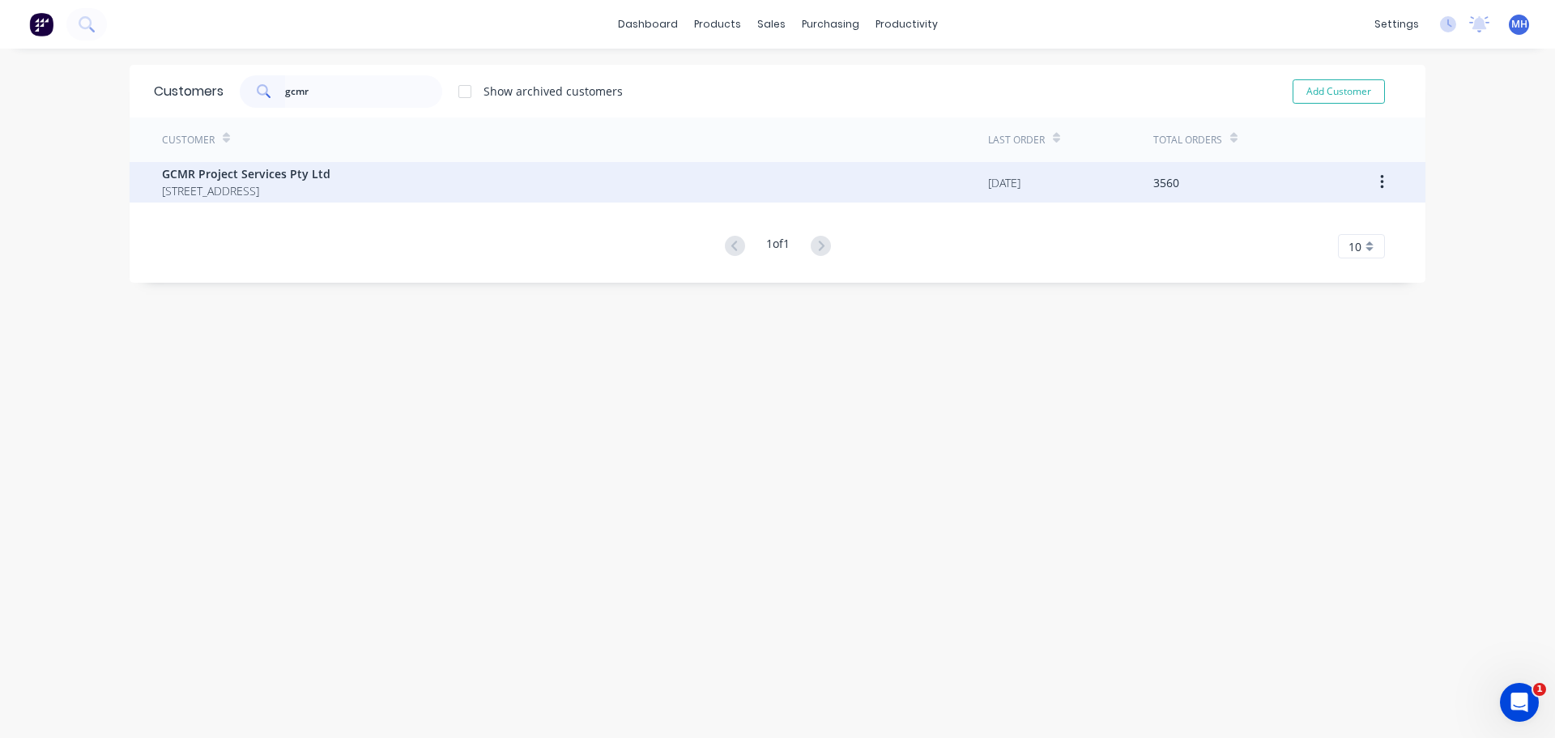
click at [456, 181] on div "GCMR Project Services Pty Ltd [STREET_ADDRESS]" at bounding box center [575, 182] width 826 height 40
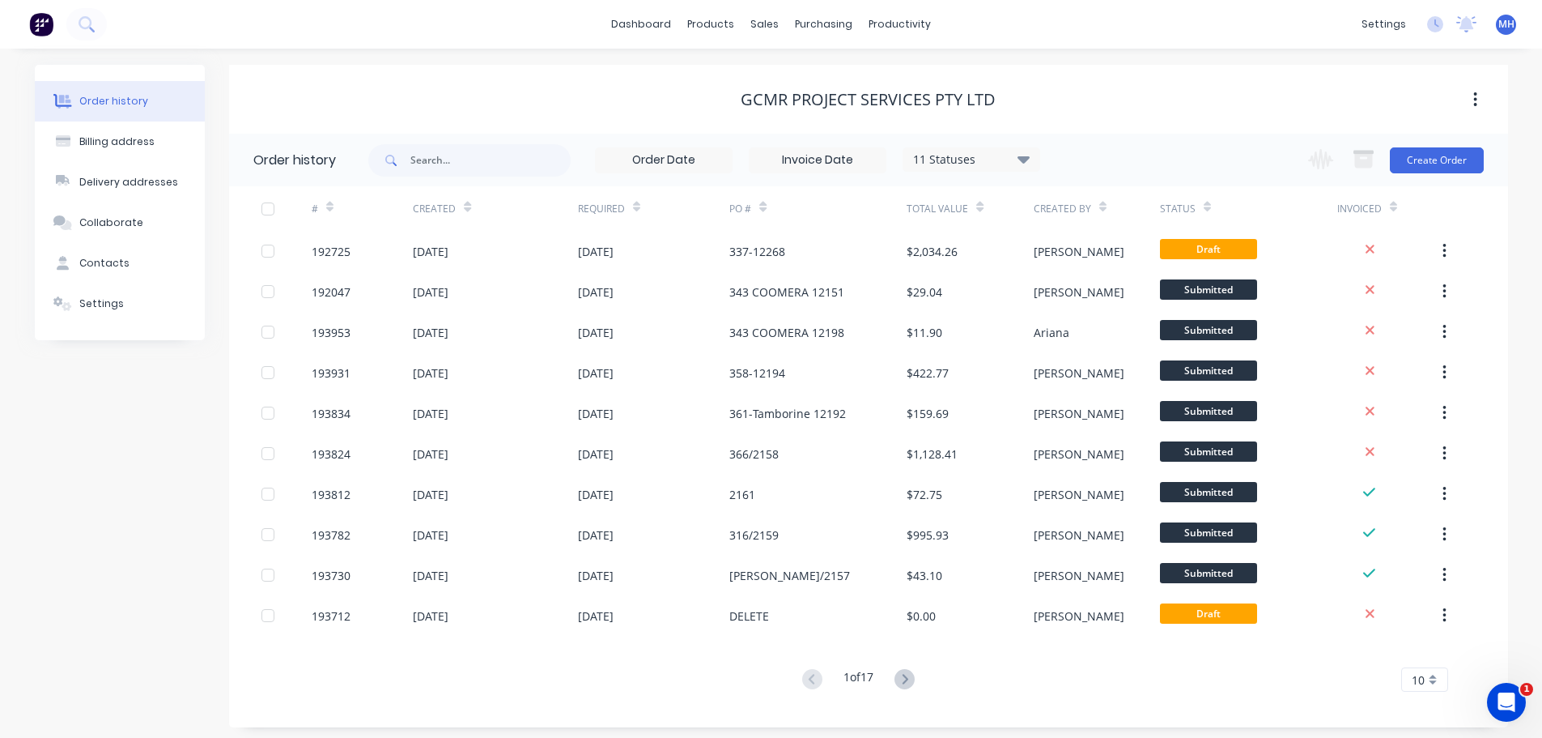
click at [968, 168] on div "11 Statuses" at bounding box center [972, 160] width 136 height 18
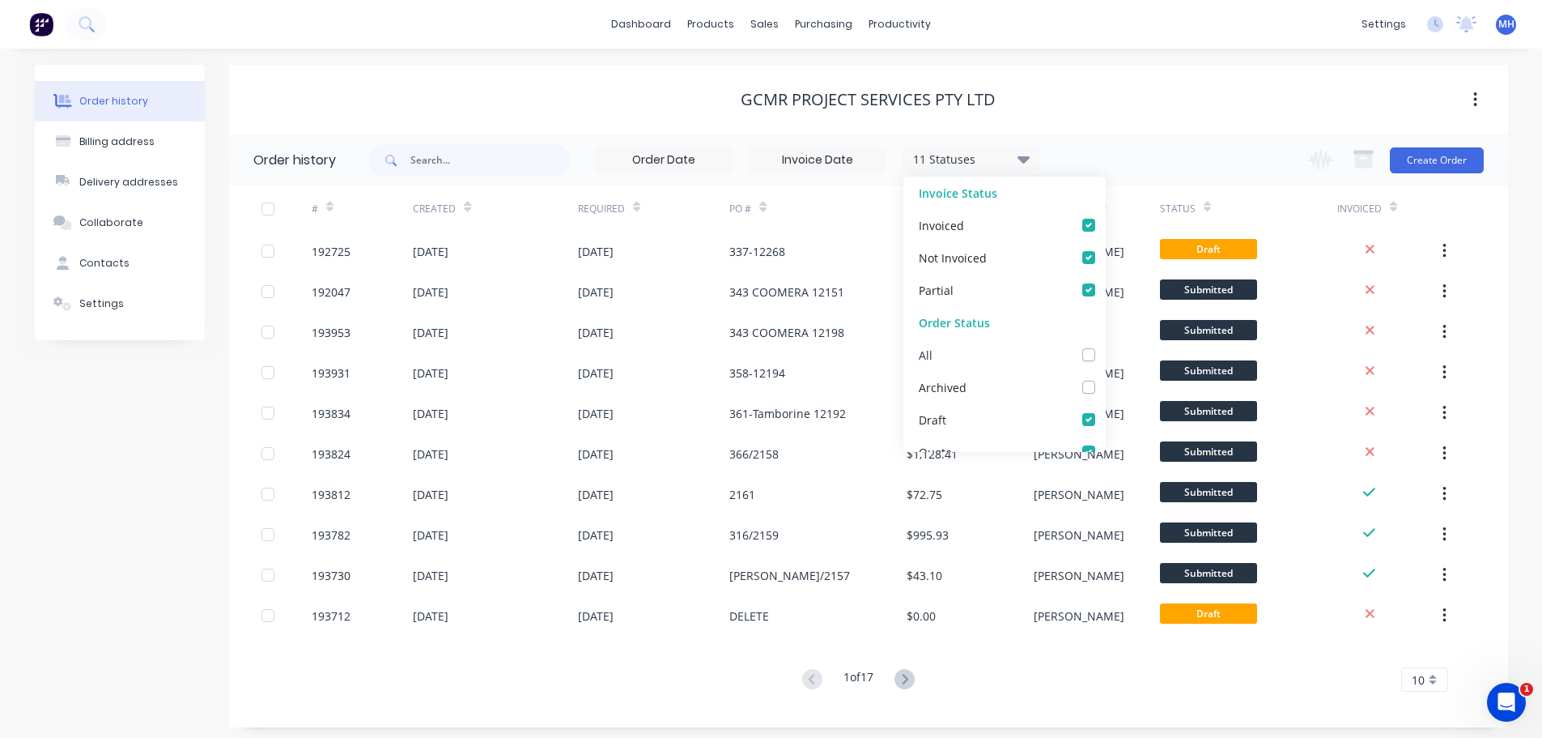
click at [1105, 346] on label at bounding box center [1105, 346] width 0 height 0
click at [1105, 352] on input "checkbox" at bounding box center [1111, 353] width 13 height 15
checkbox input "true"
click at [1105, 346] on label at bounding box center [1105, 346] width 0 height 0
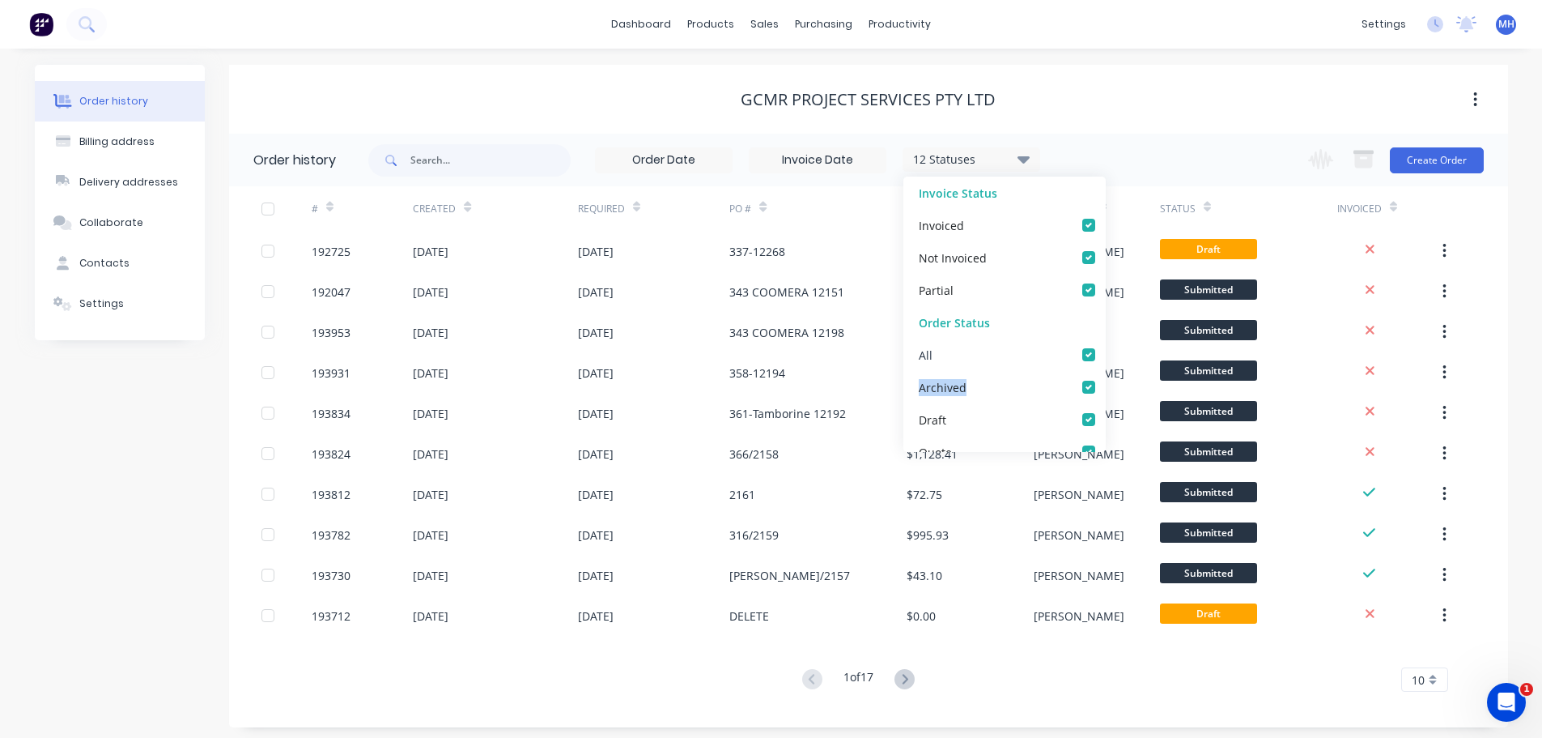
click at [1105, 352] on input "checkbox" at bounding box center [1111, 353] width 13 height 15
checkbox input "false"
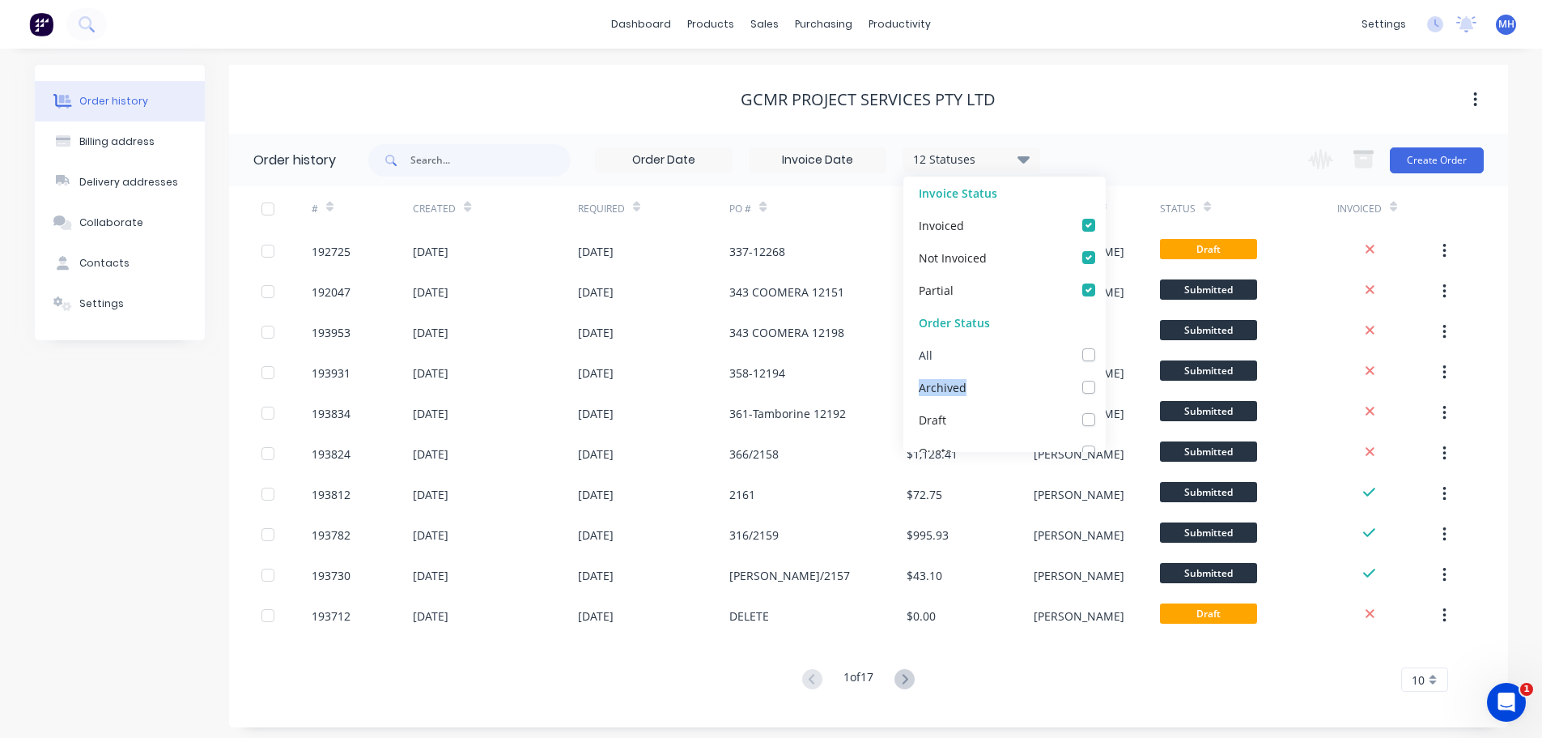
checkbox input "false"
checkbox up_checkbox_f065c758-0d54-45b4-87d1-a876060561b1undefined "false"
checkbox input "false"
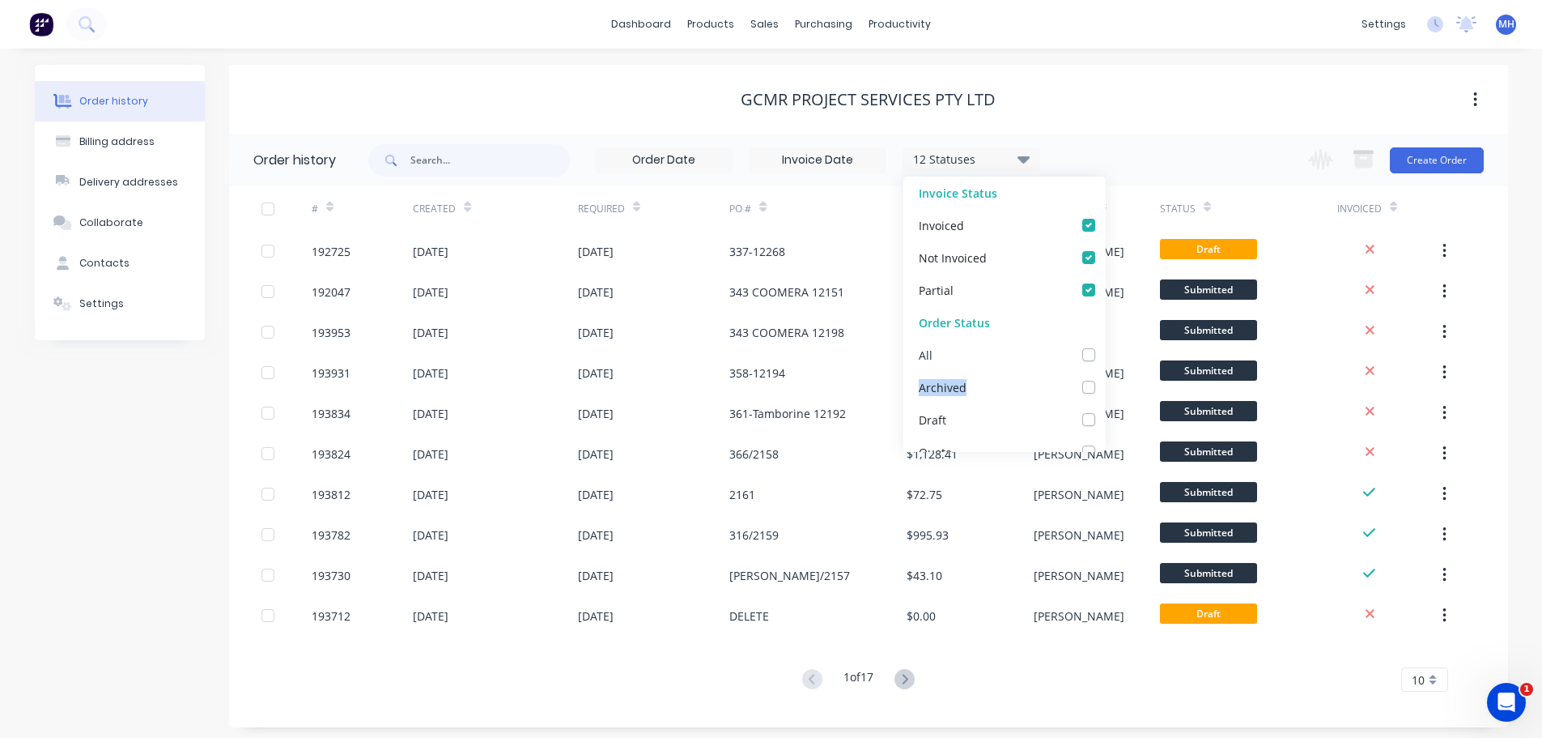
checkbox Up_checkbox_dpn7yiundefined "false"
click at [1105, 362] on label at bounding box center [1105, 362] width 0 height 0
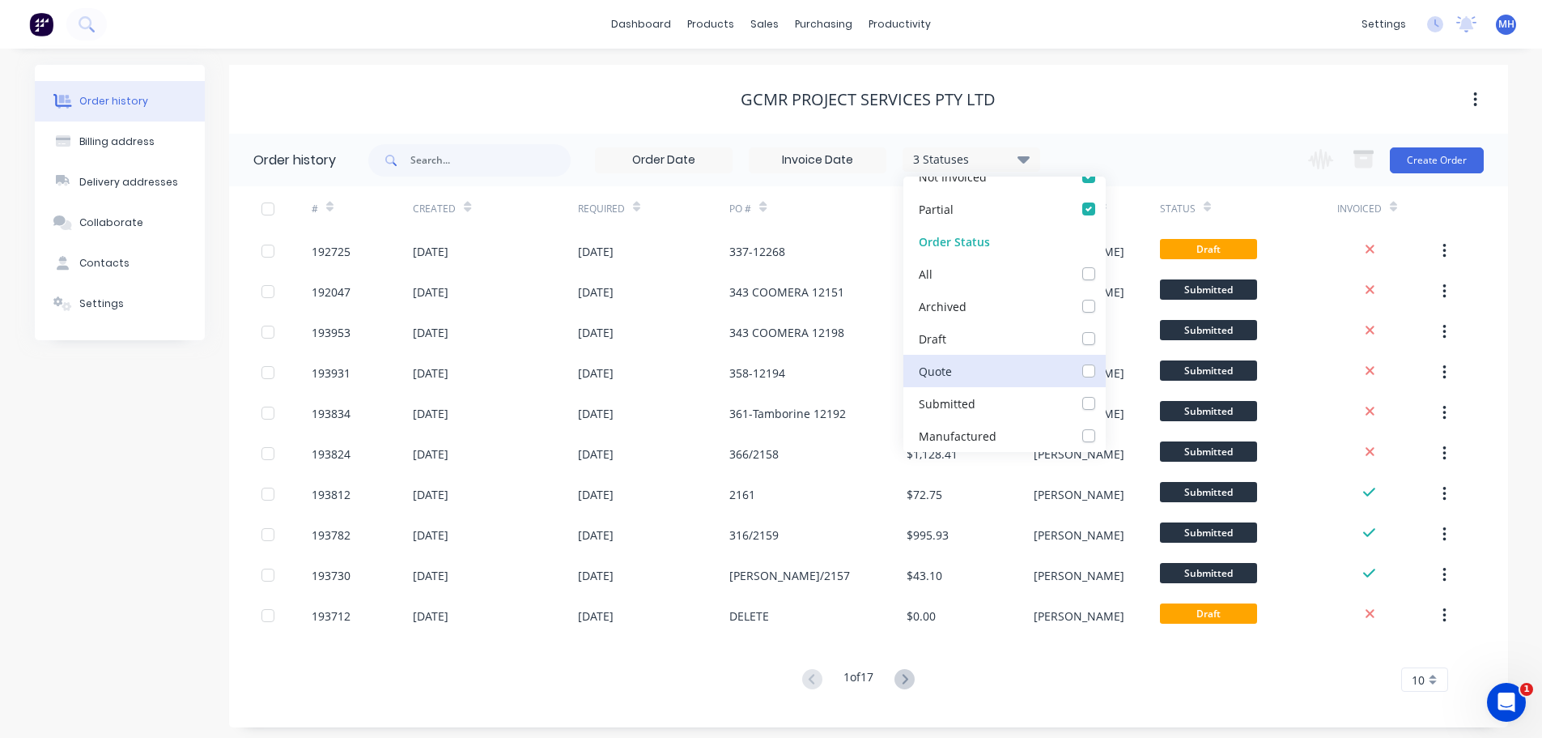
click at [1105, 366] on input "checkbox" at bounding box center [1111, 369] width 13 height 15
checkbox input "true"
click at [1111, 94] on div "GCMR Project Services Pty Ltd" at bounding box center [868, 99] width 1279 height 19
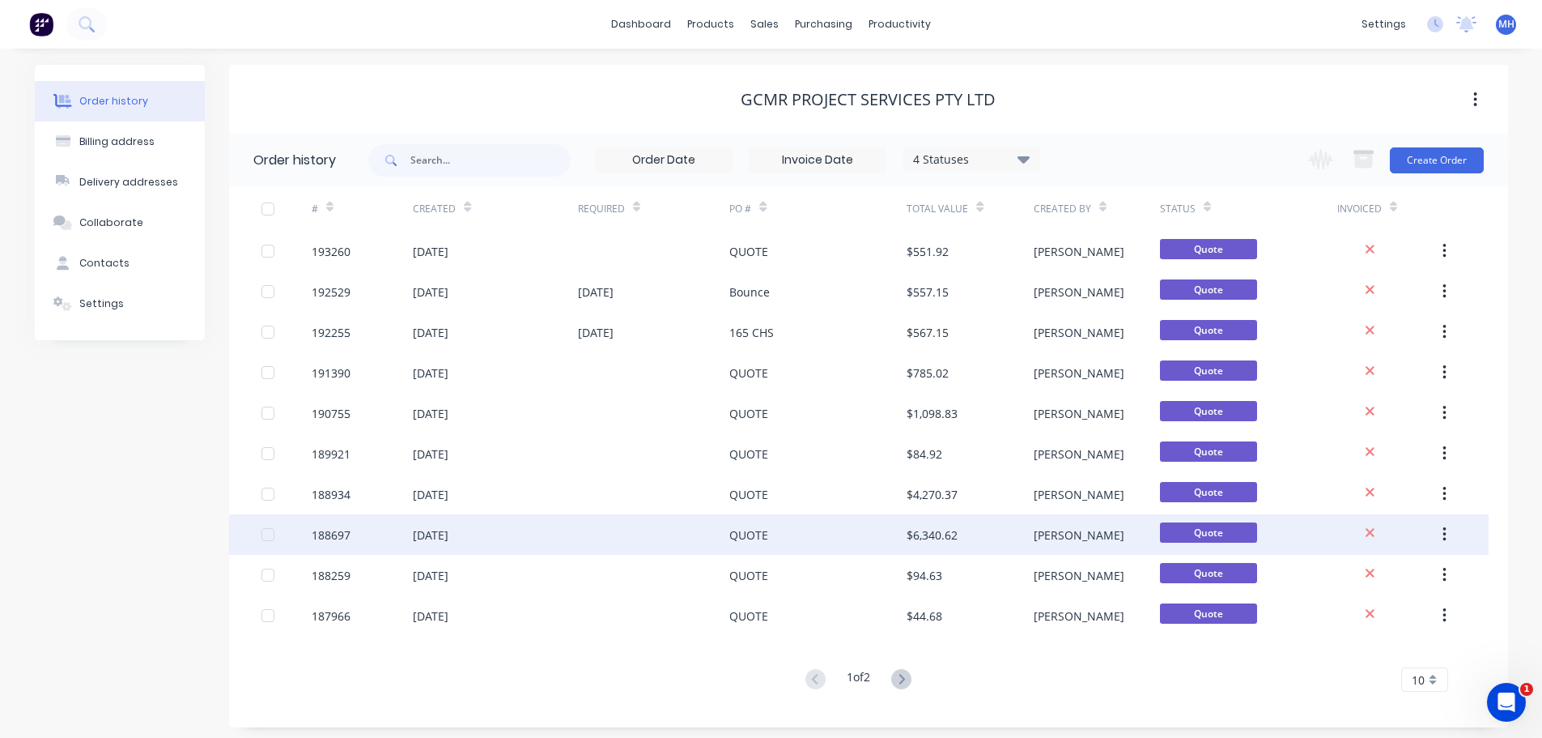
click at [847, 530] on div "QUOTE" at bounding box center [818, 534] width 177 height 40
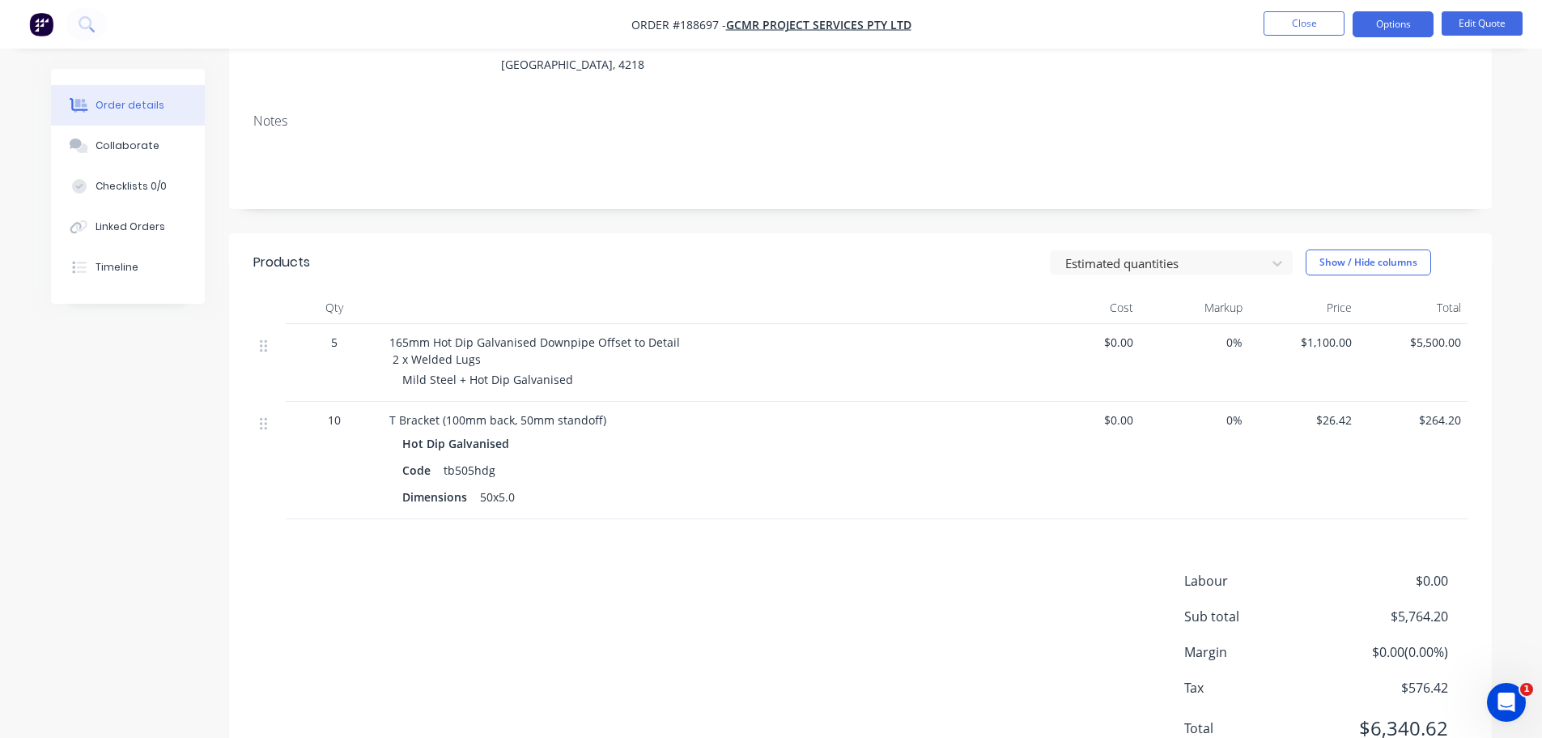
scroll to position [243, 0]
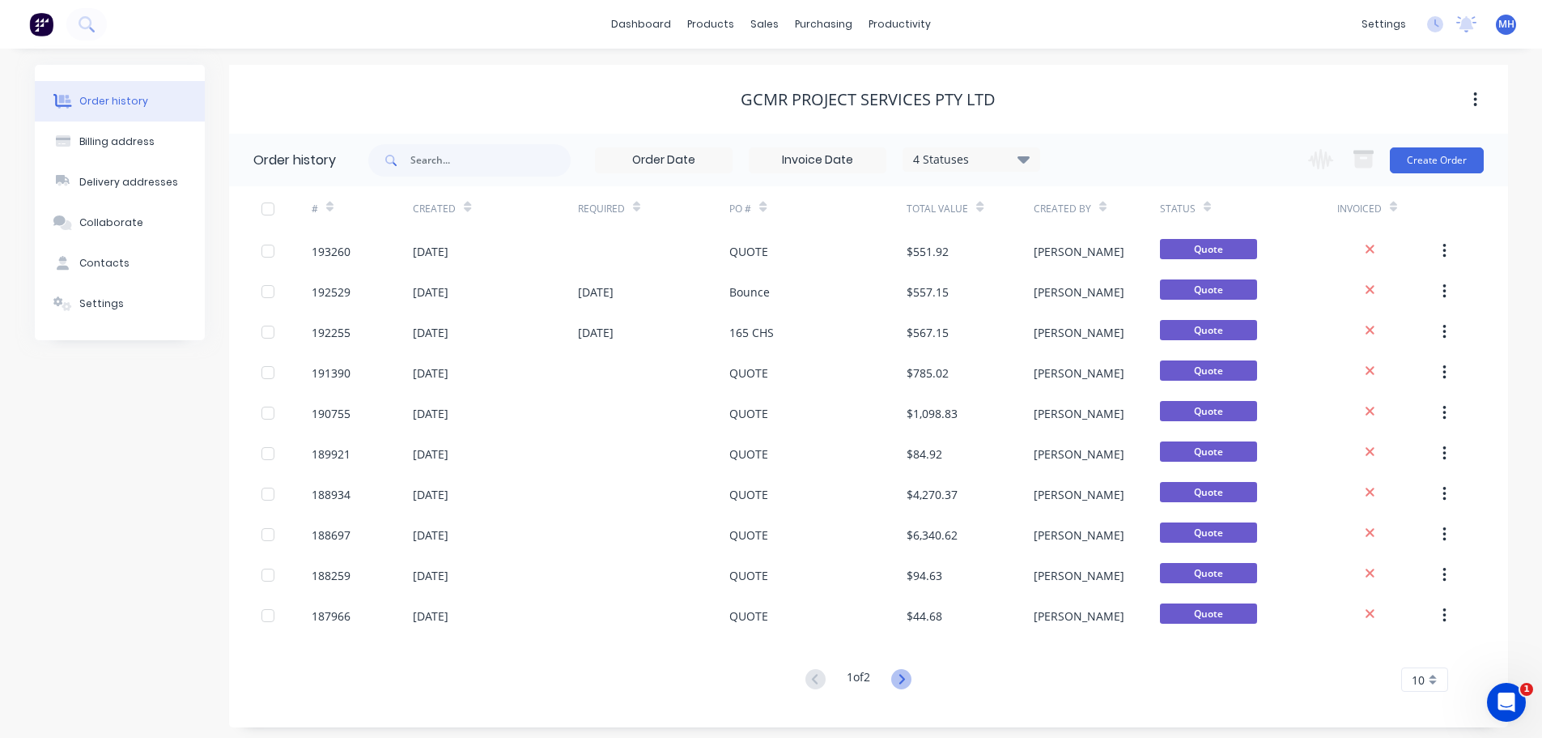
click at [905, 679] on icon at bounding box center [901, 679] width 20 height 20
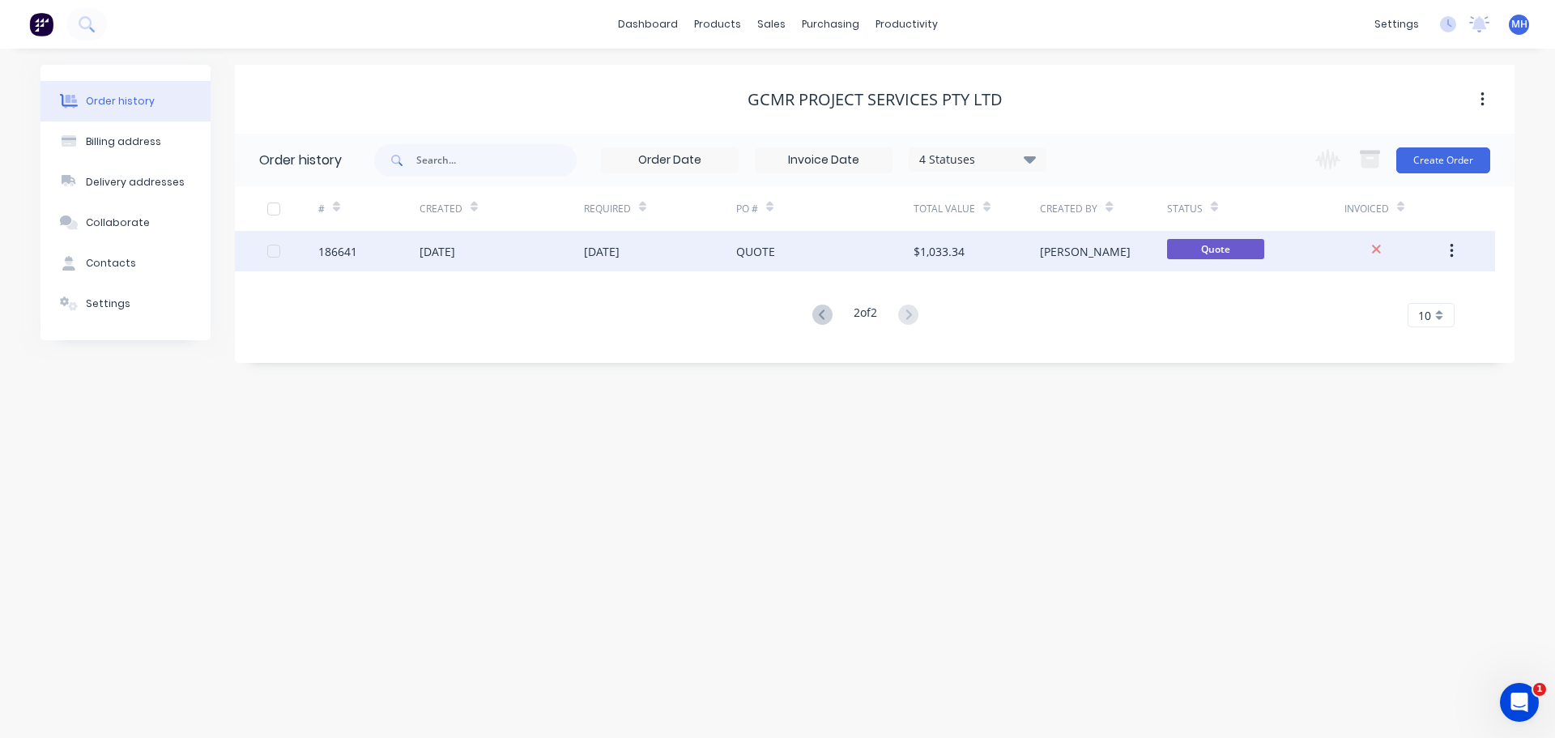
click at [797, 262] on div "QUOTE" at bounding box center [824, 251] width 177 height 40
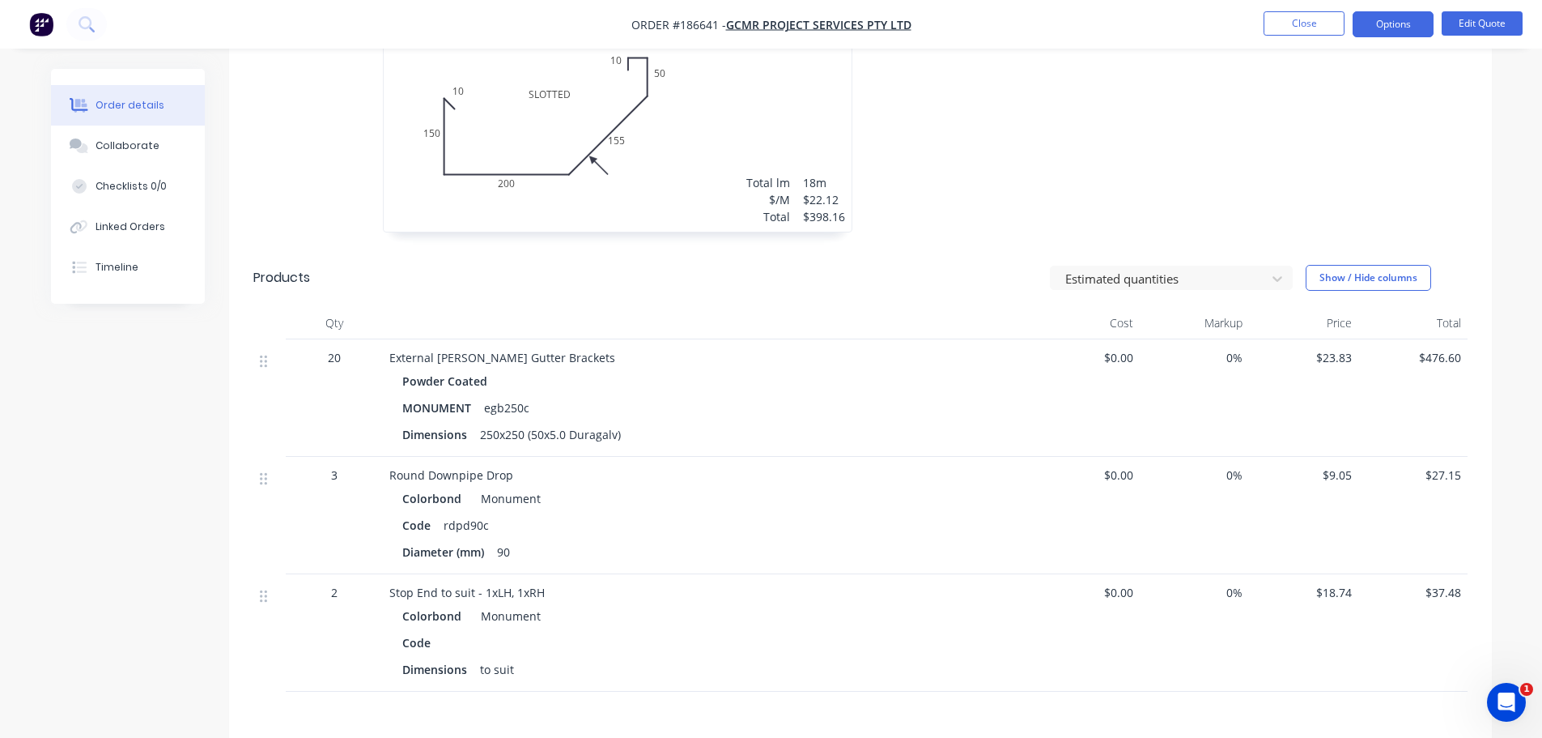
scroll to position [567, 0]
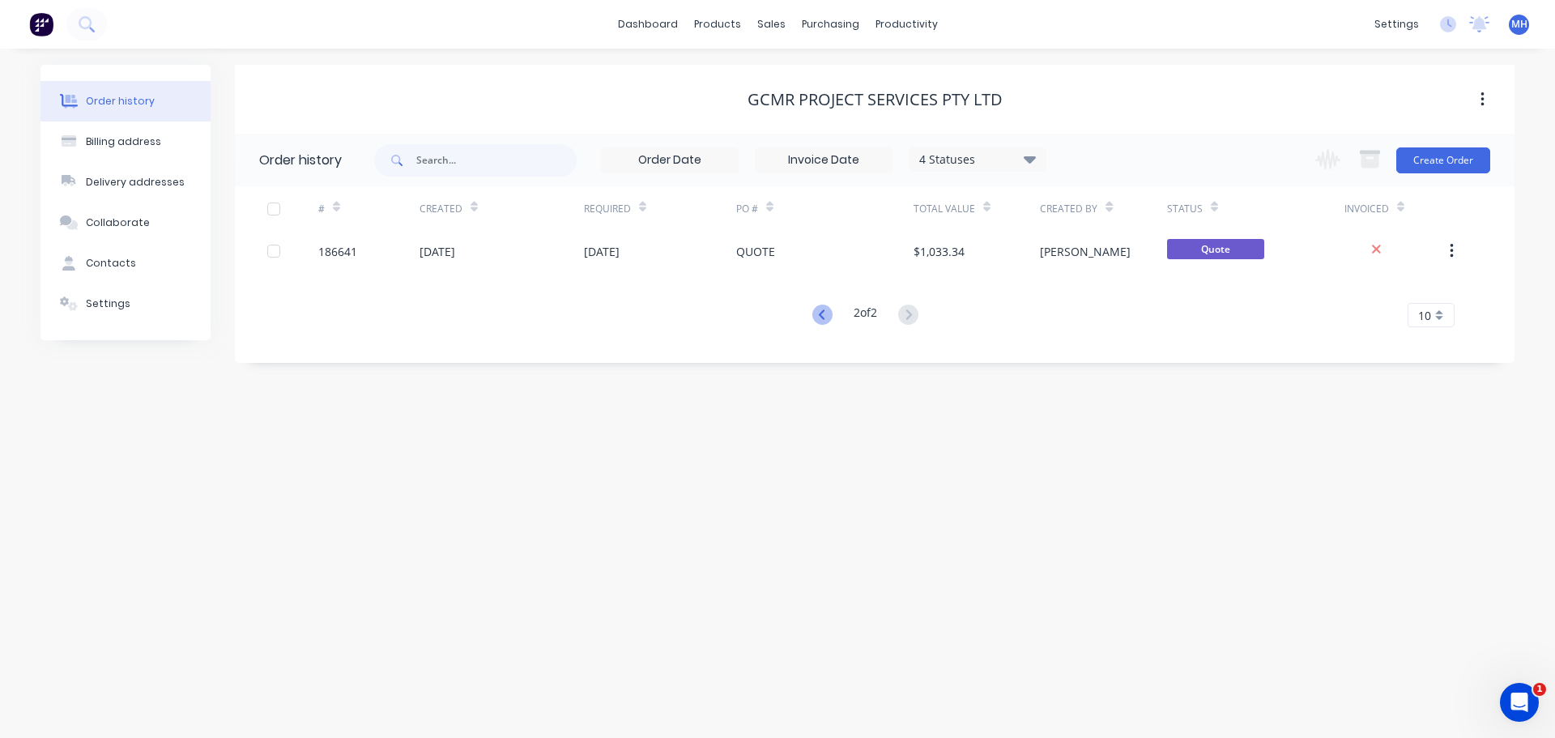
click at [815, 313] on icon at bounding box center [822, 314] width 20 height 20
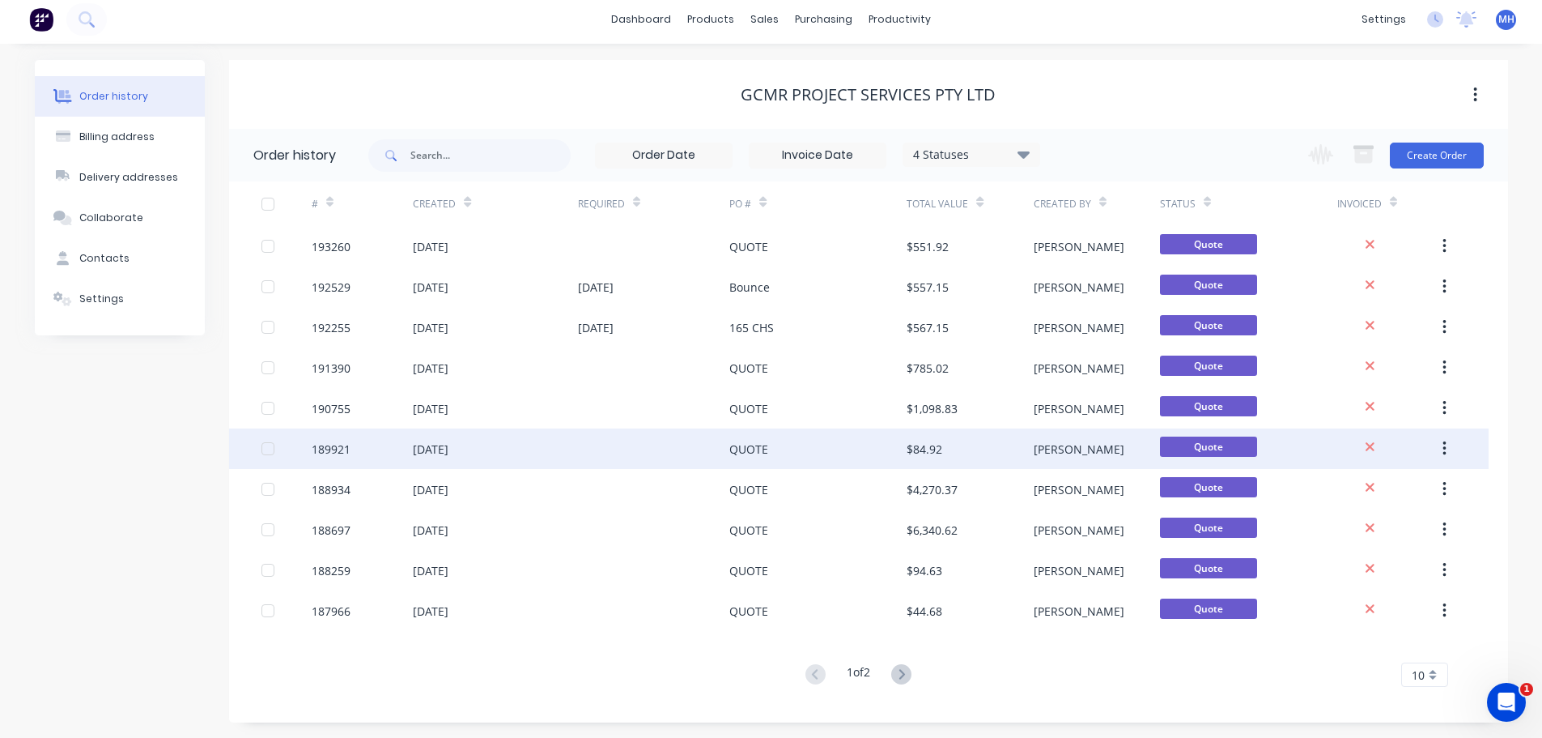
scroll to position [6, 0]
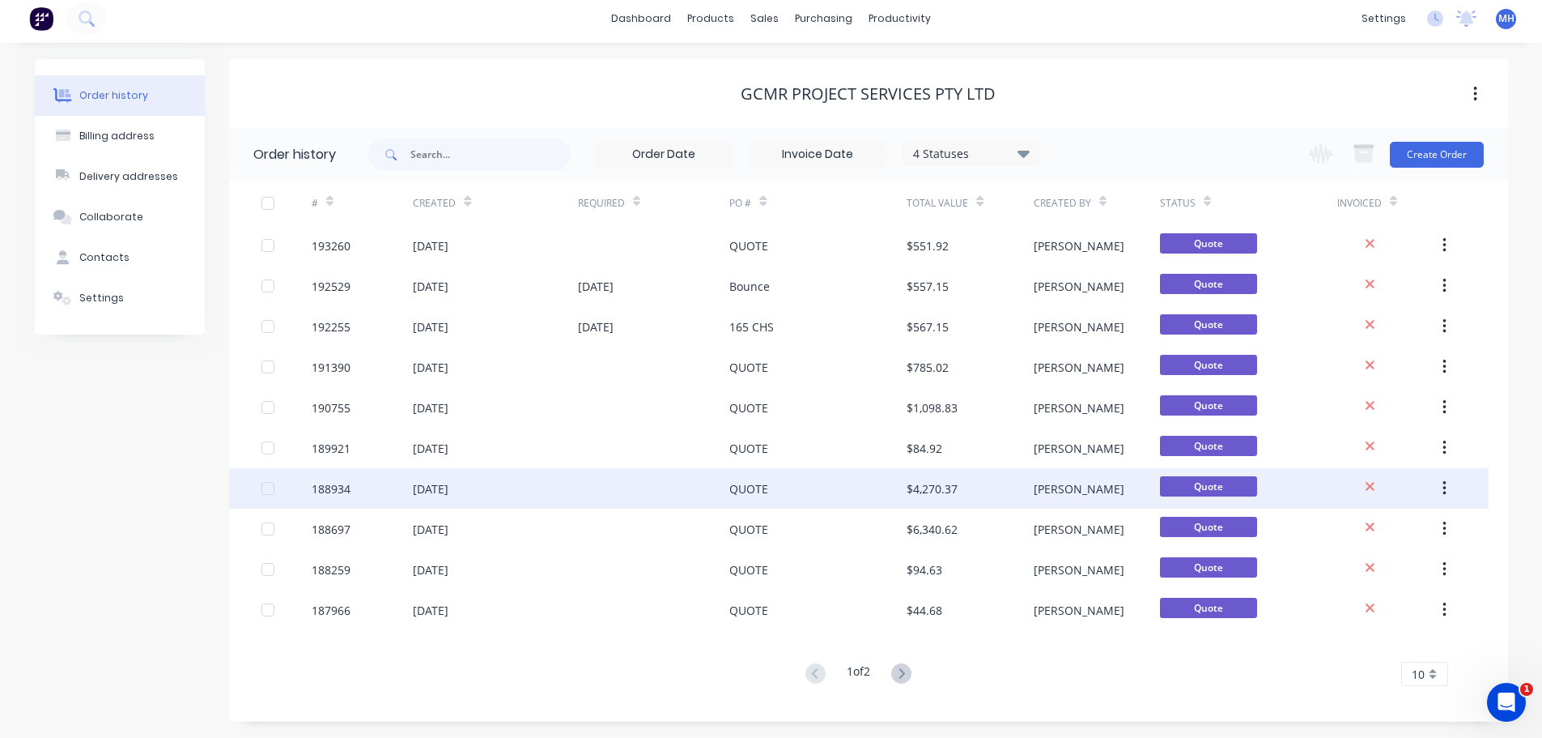
click at [783, 483] on div "QUOTE" at bounding box center [818, 488] width 177 height 40
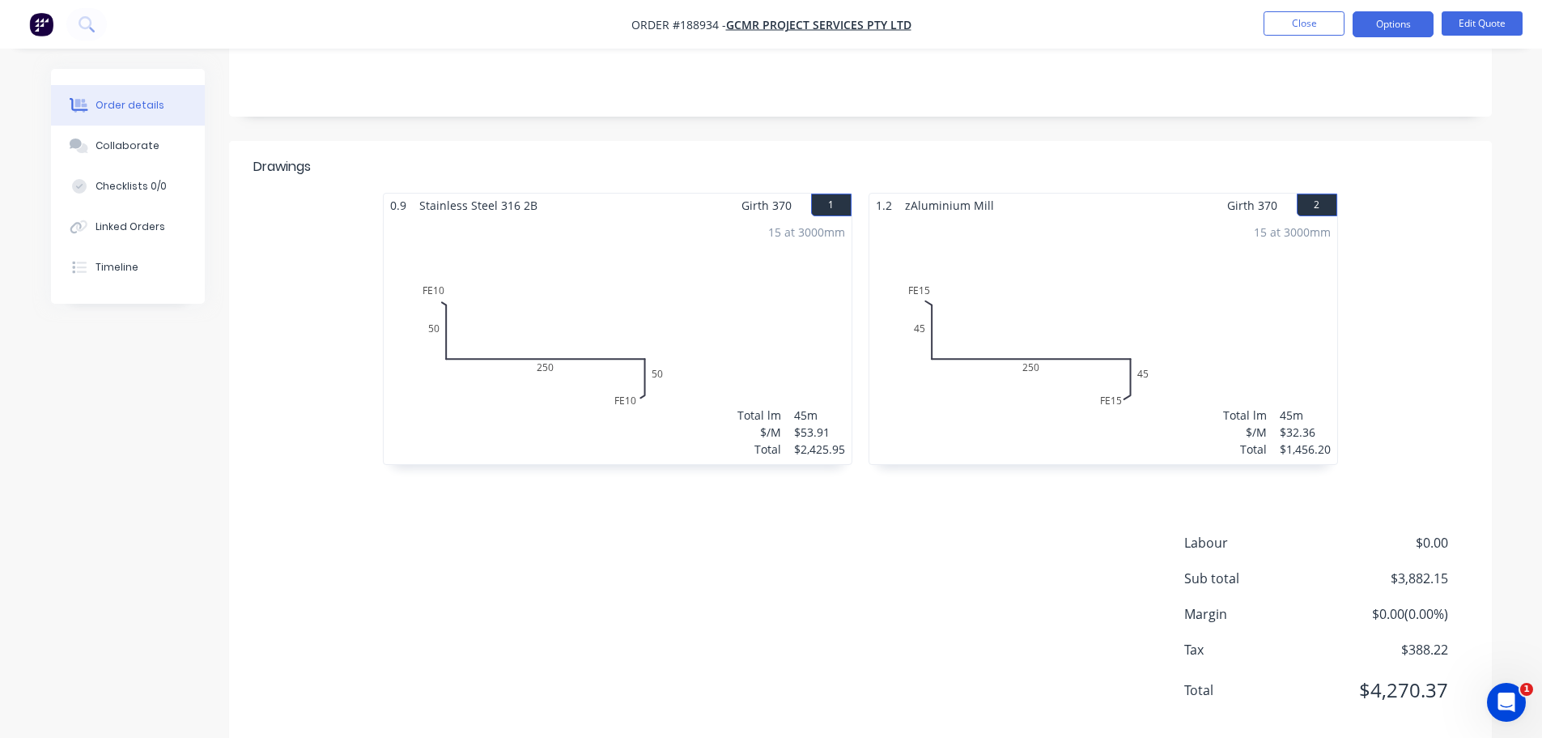
scroll to position [341, 0]
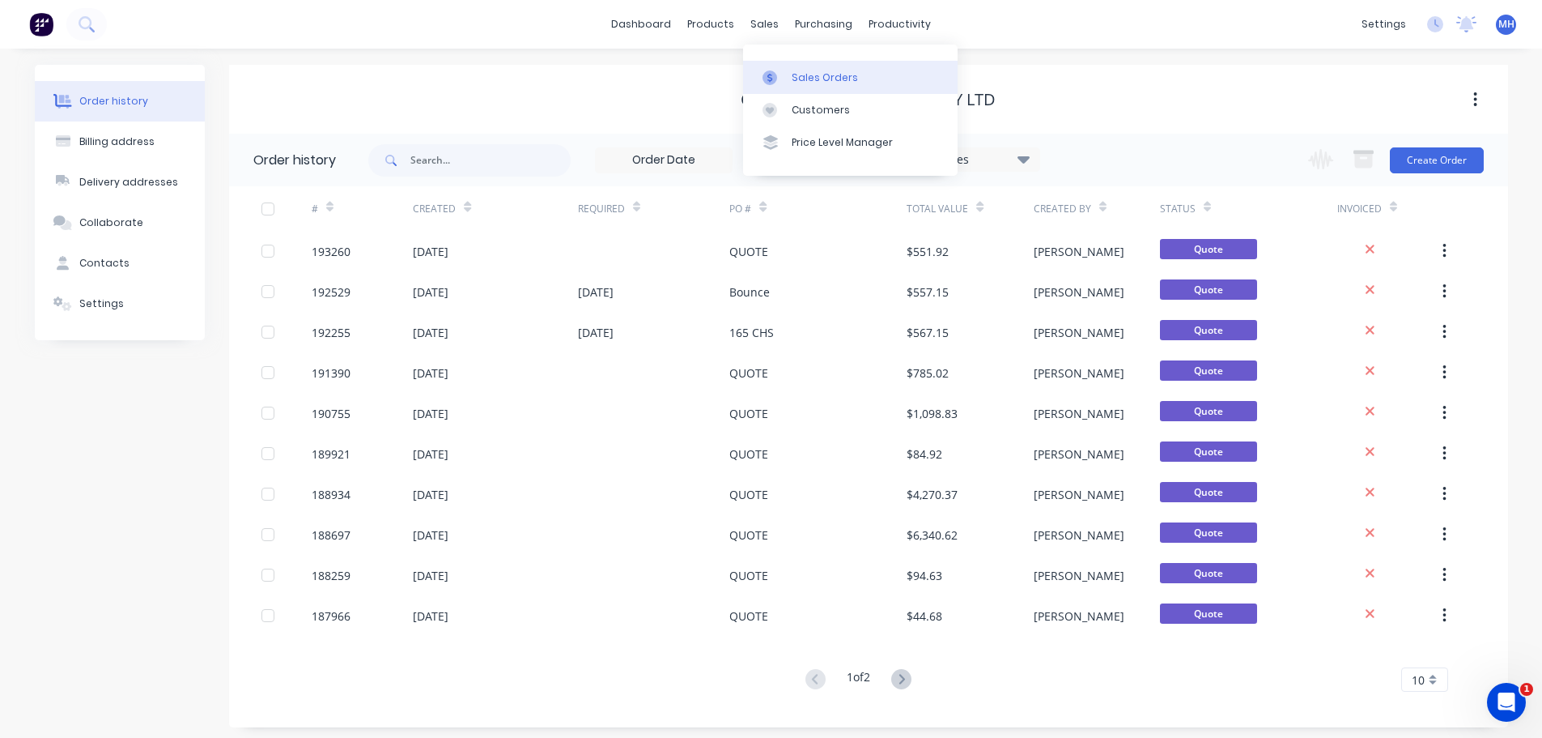
click at [788, 72] on link "Sales Orders" at bounding box center [850, 77] width 215 height 32
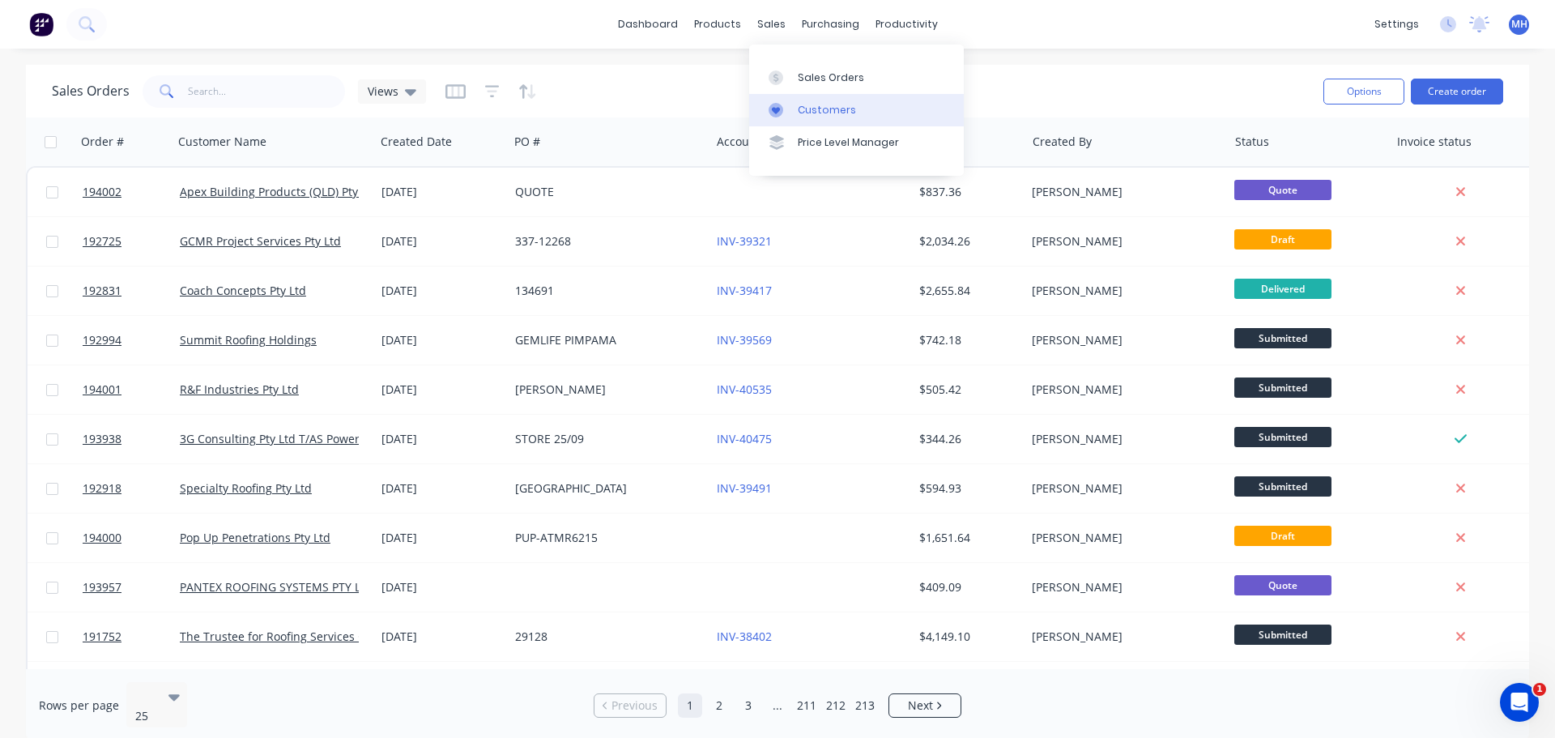
click at [811, 108] on div "Customers" at bounding box center [827, 110] width 58 height 15
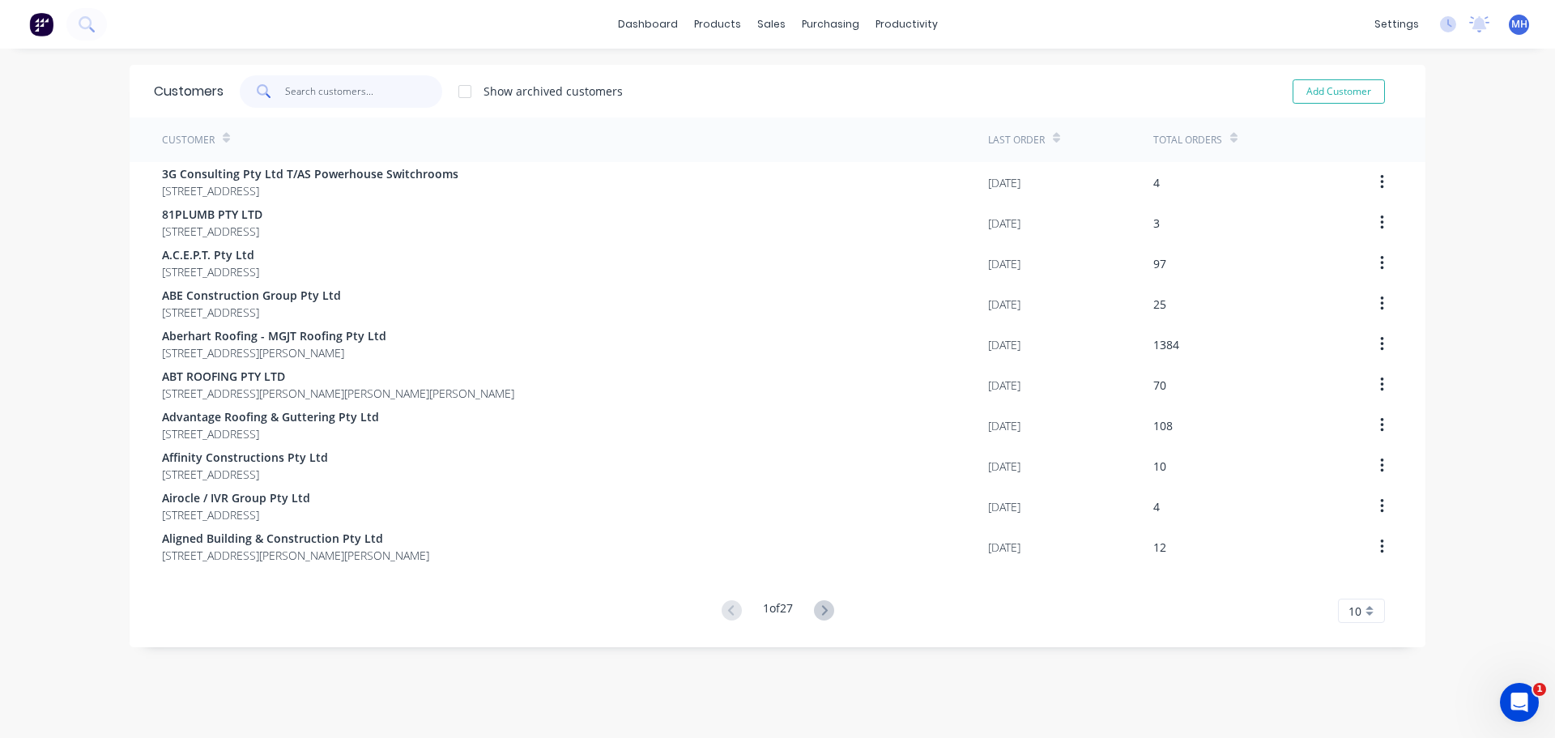
click at [324, 97] on input "text" at bounding box center [364, 91] width 158 height 32
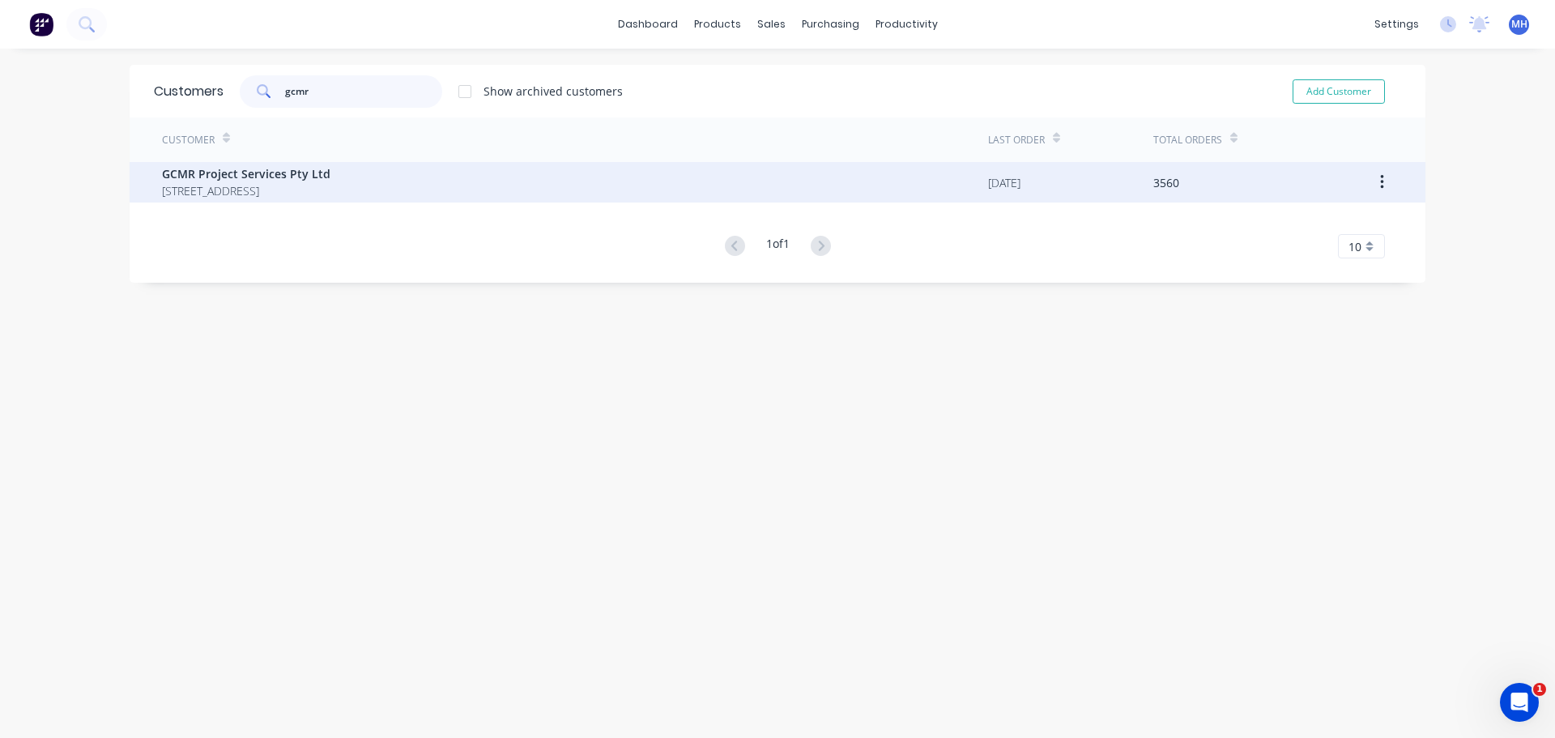
type input "gcmr"
click at [316, 177] on span "GCMR Project Services Pty Ltd" at bounding box center [246, 173] width 168 height 17
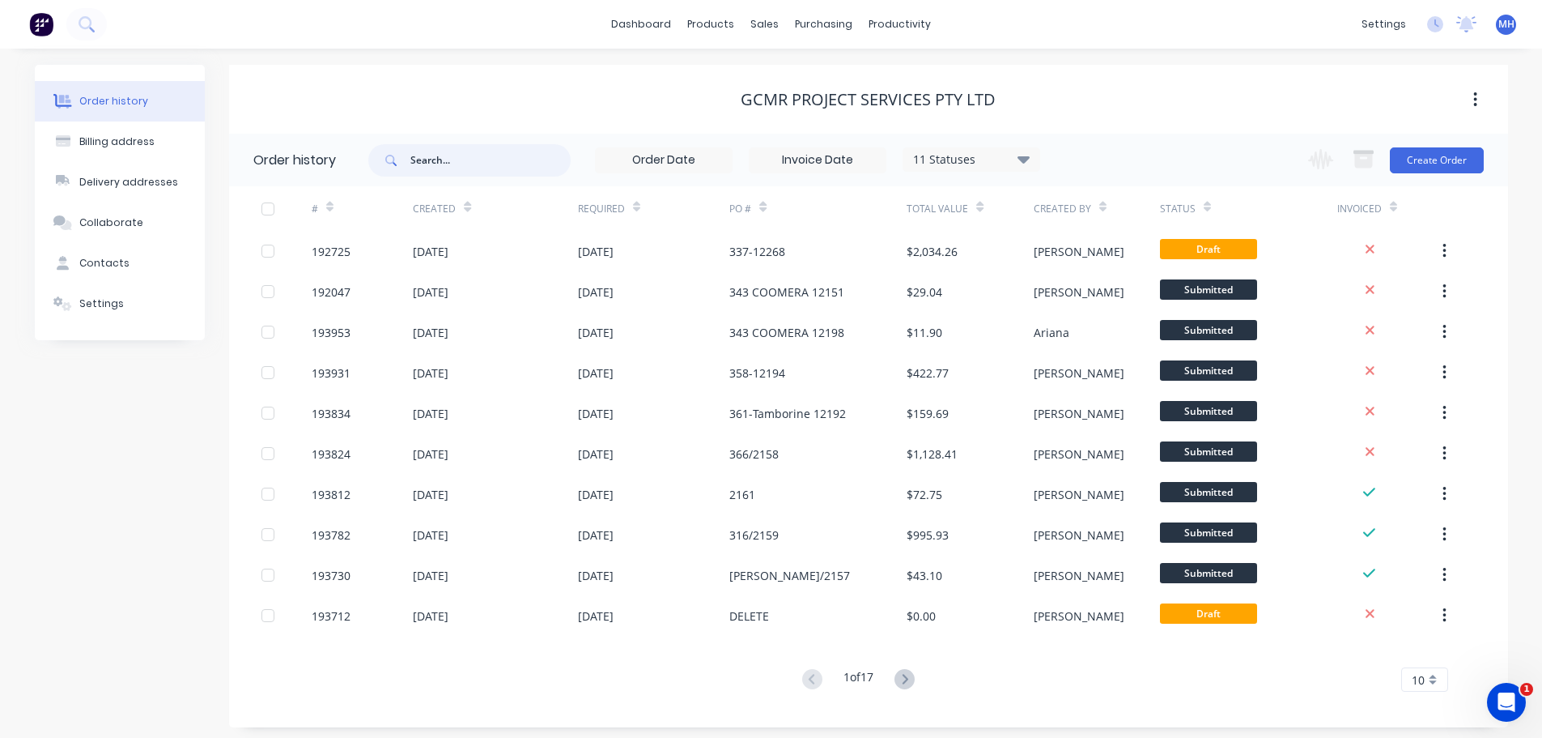
click at [529, 160] on input "text" at bounding box center [491, 160] width 160 height 32
type input "337"
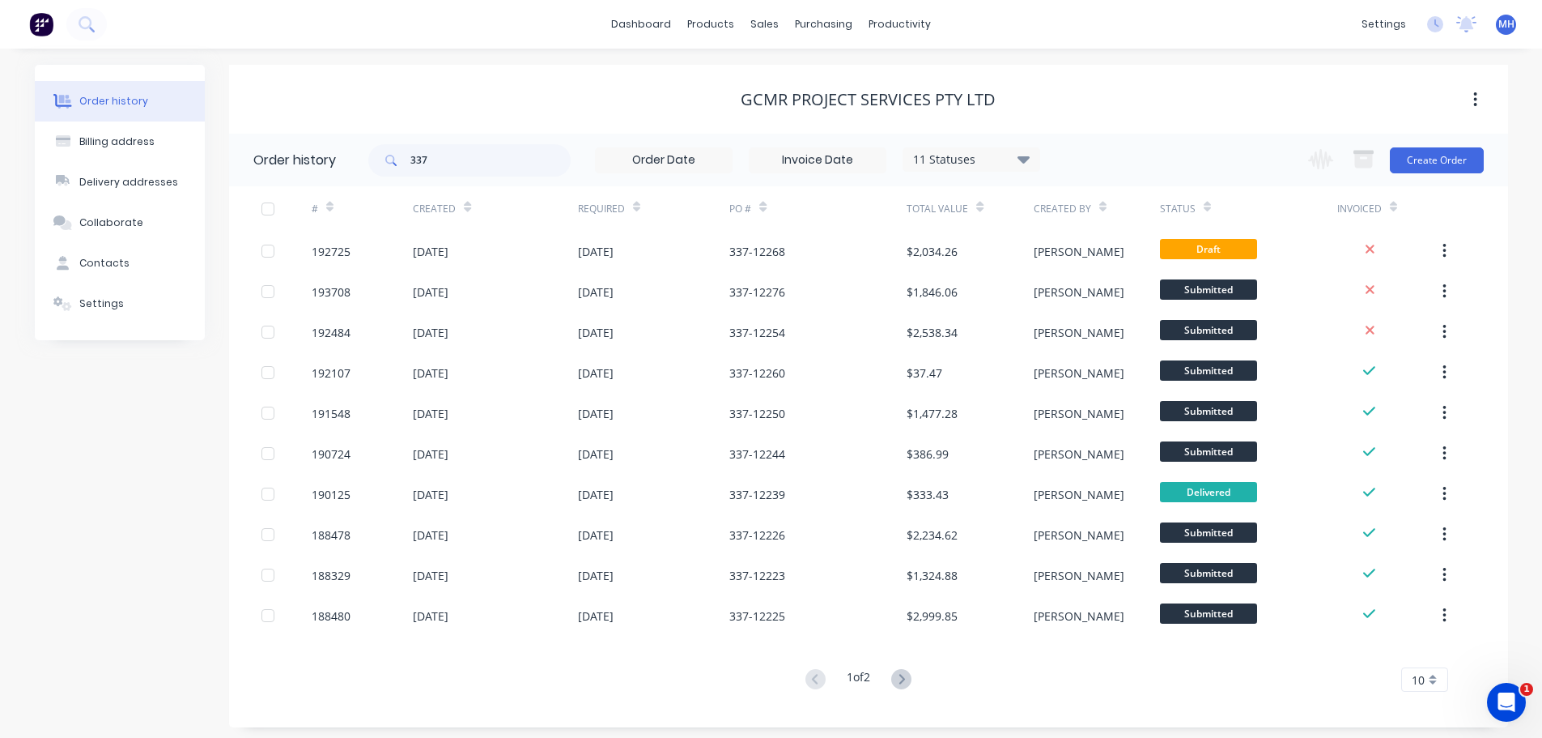
click at [967, 158] on div "11 Statuses" at bounding box center [972, 160] width 136 height 18
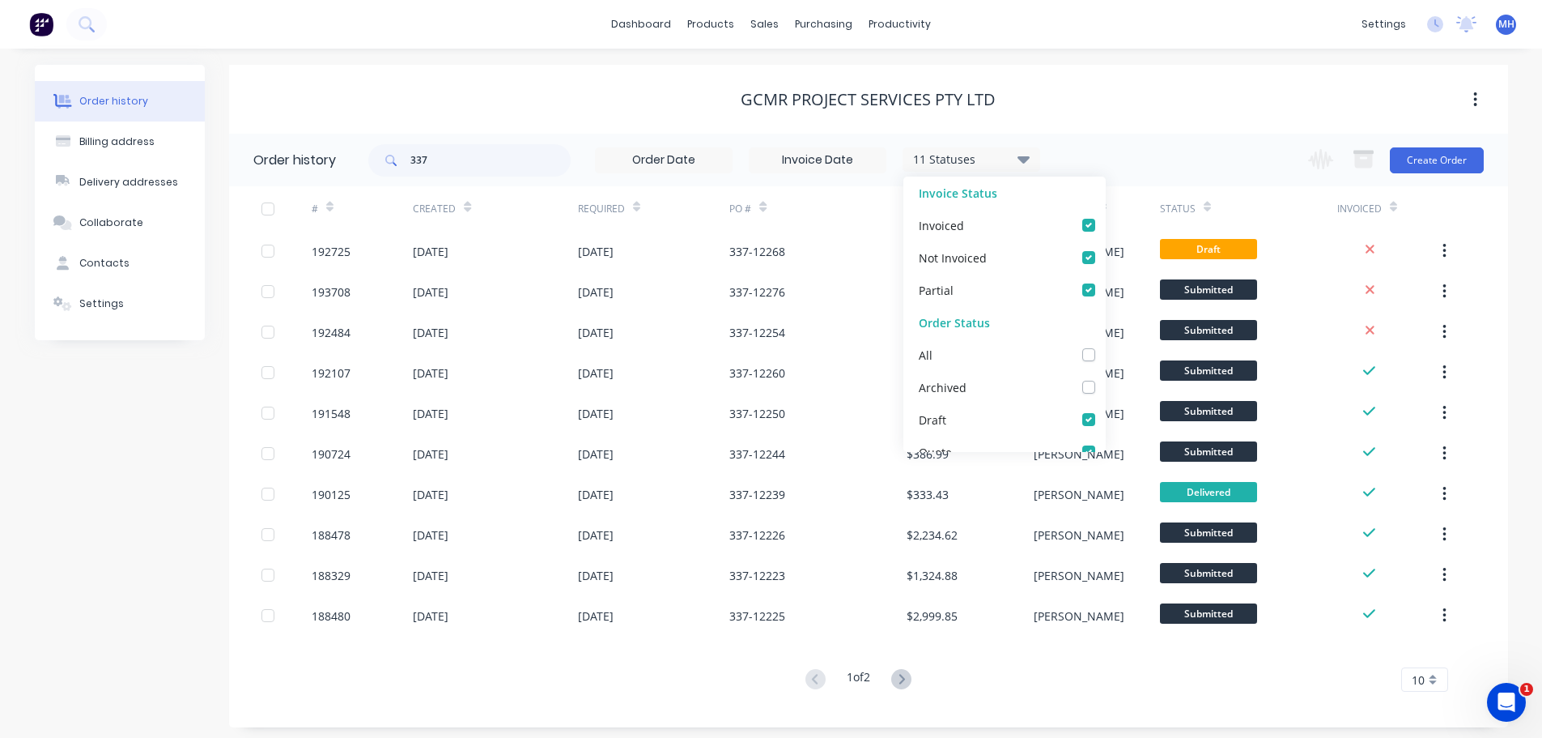
click at [946, 119] on div "GCMR Project Services Pty Ltd" at bounding box center [868, 99] width 1279 height 69
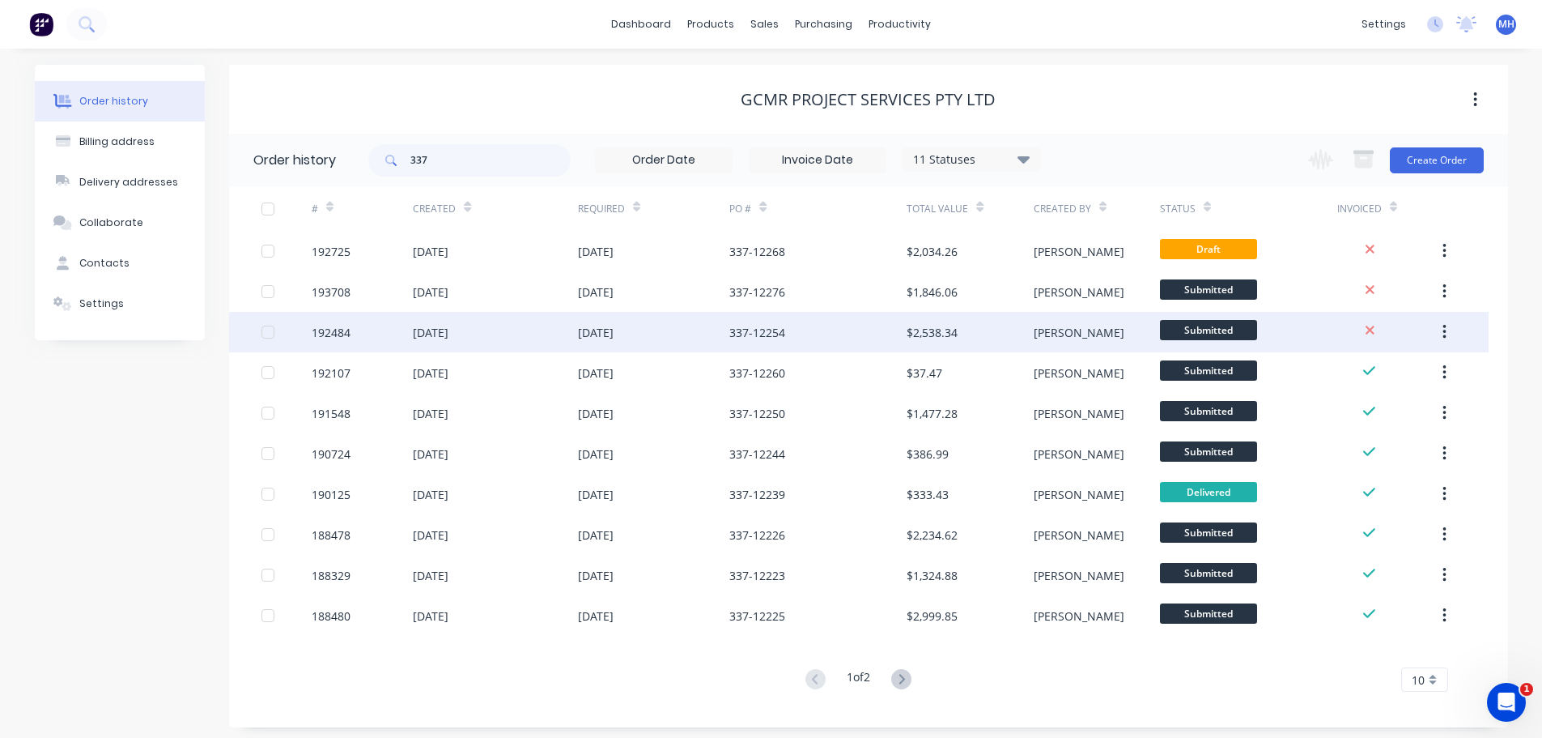
click at [741, 317] on div "337-12254" at bounding box center [818, 332] width 177 height 40
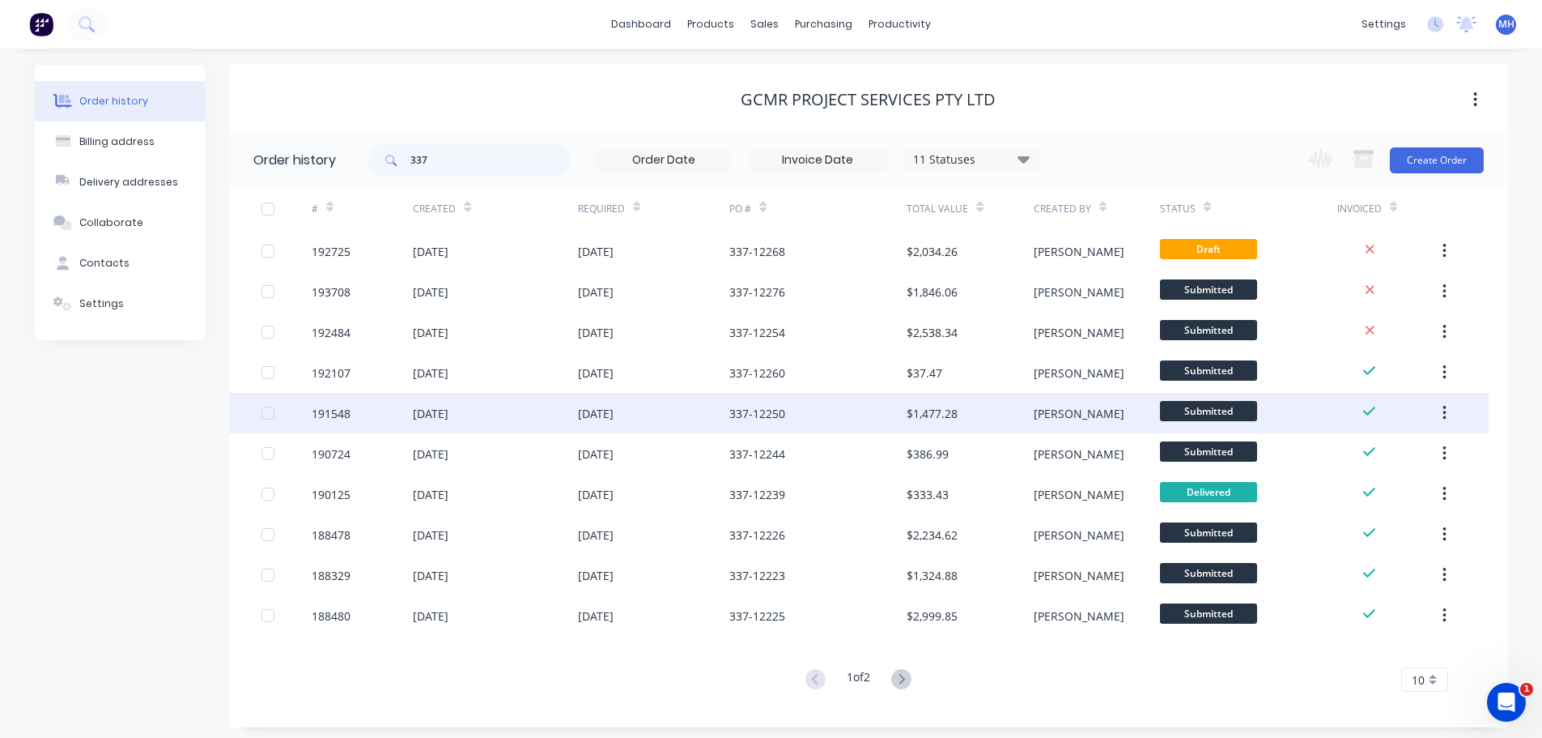
click at [778, 412] on div "337-12250" at bounding box center [758, 413] width 56 height 17
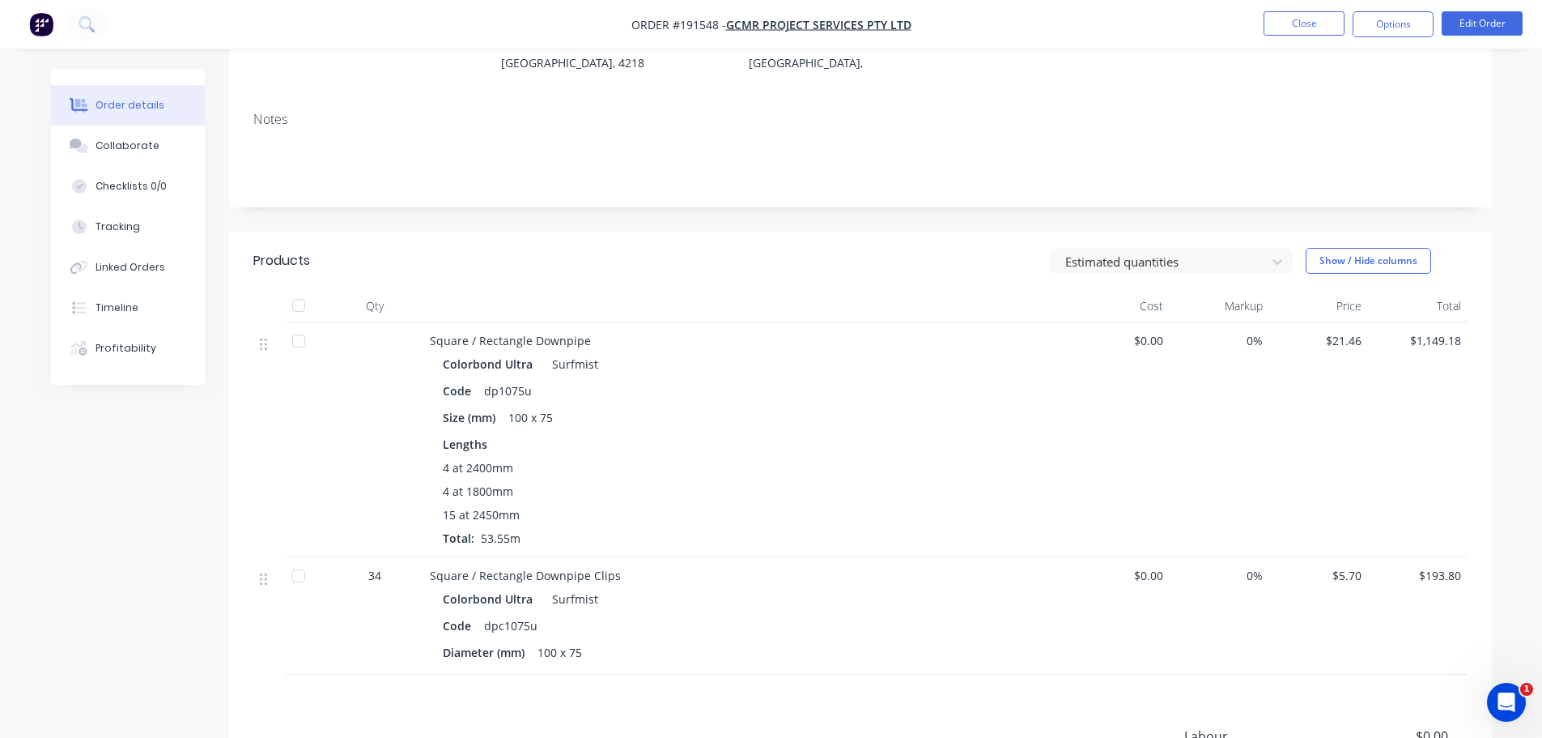
scroll to position [243, 0]
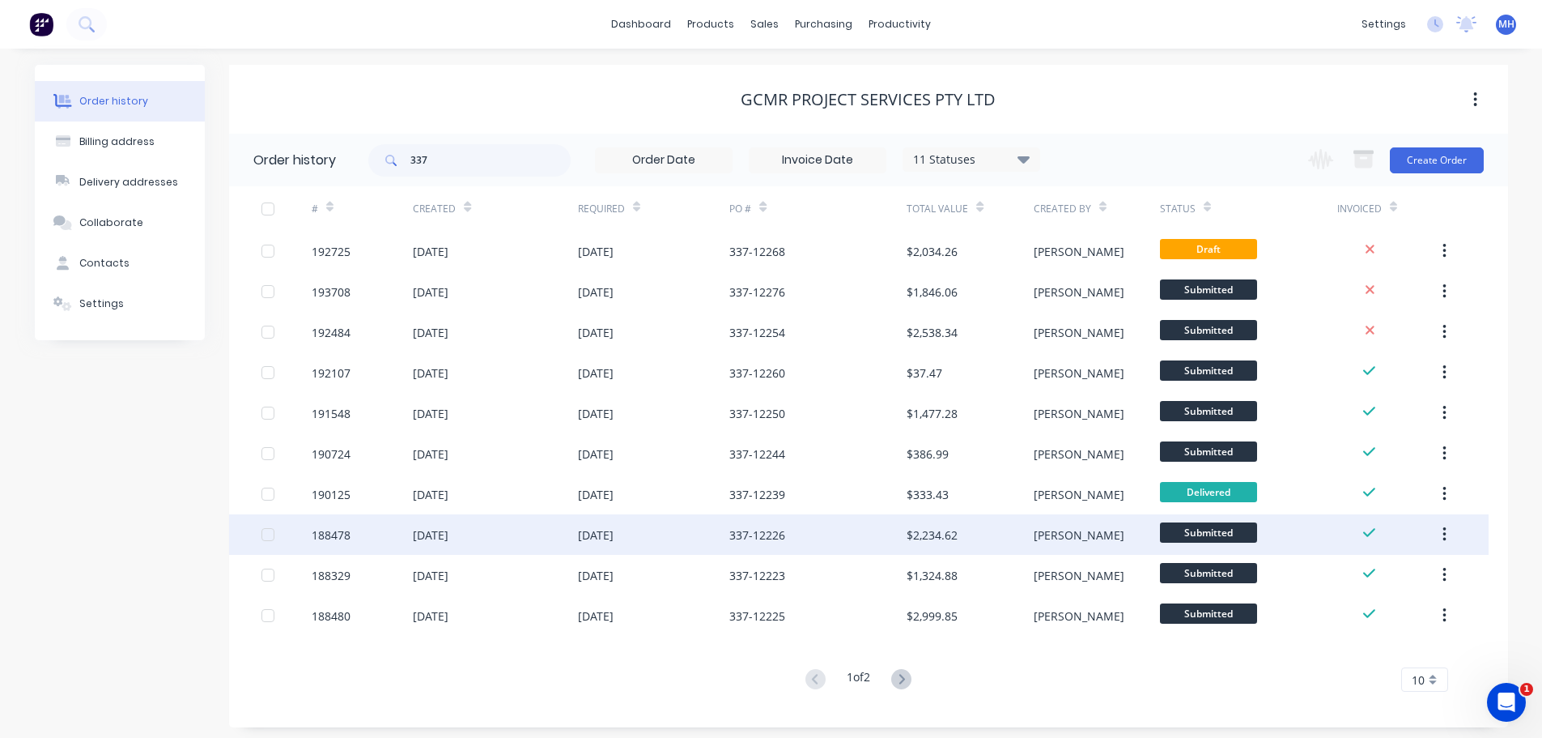
click at [749, 535] on div "337-12226" at bounding box center [758, 534] width 56 height 17
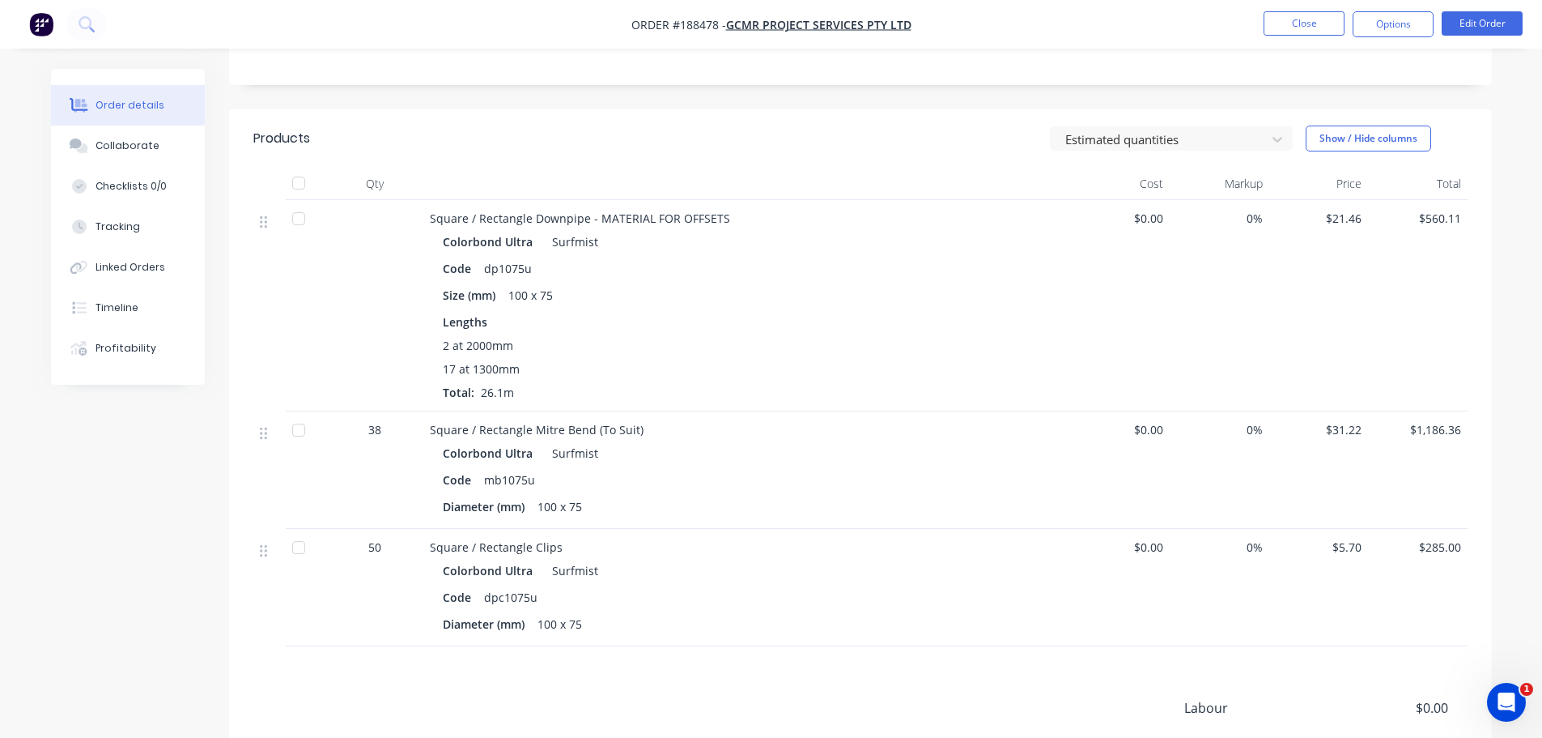
scroll to position [405, 0]
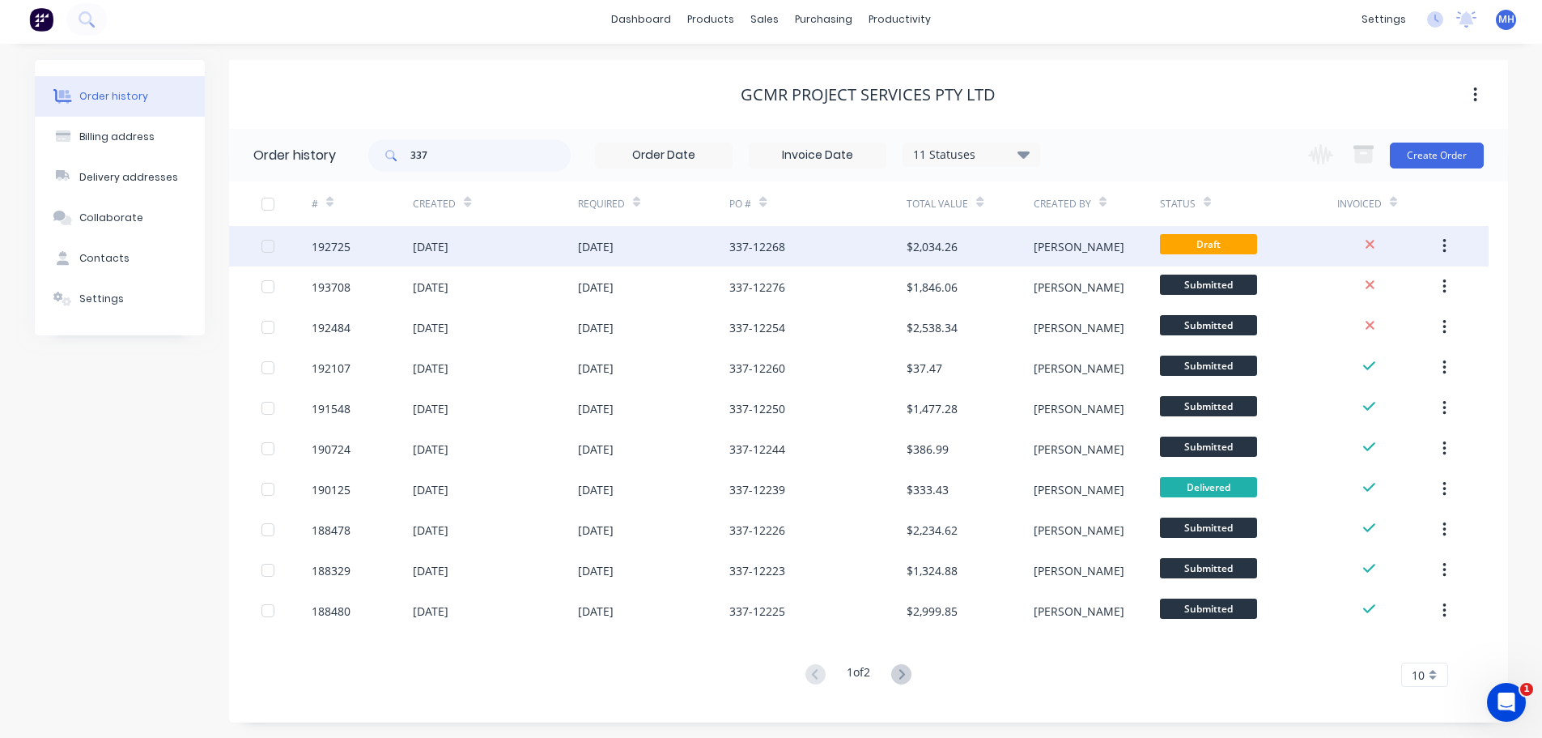
scroll to position [6, 0]
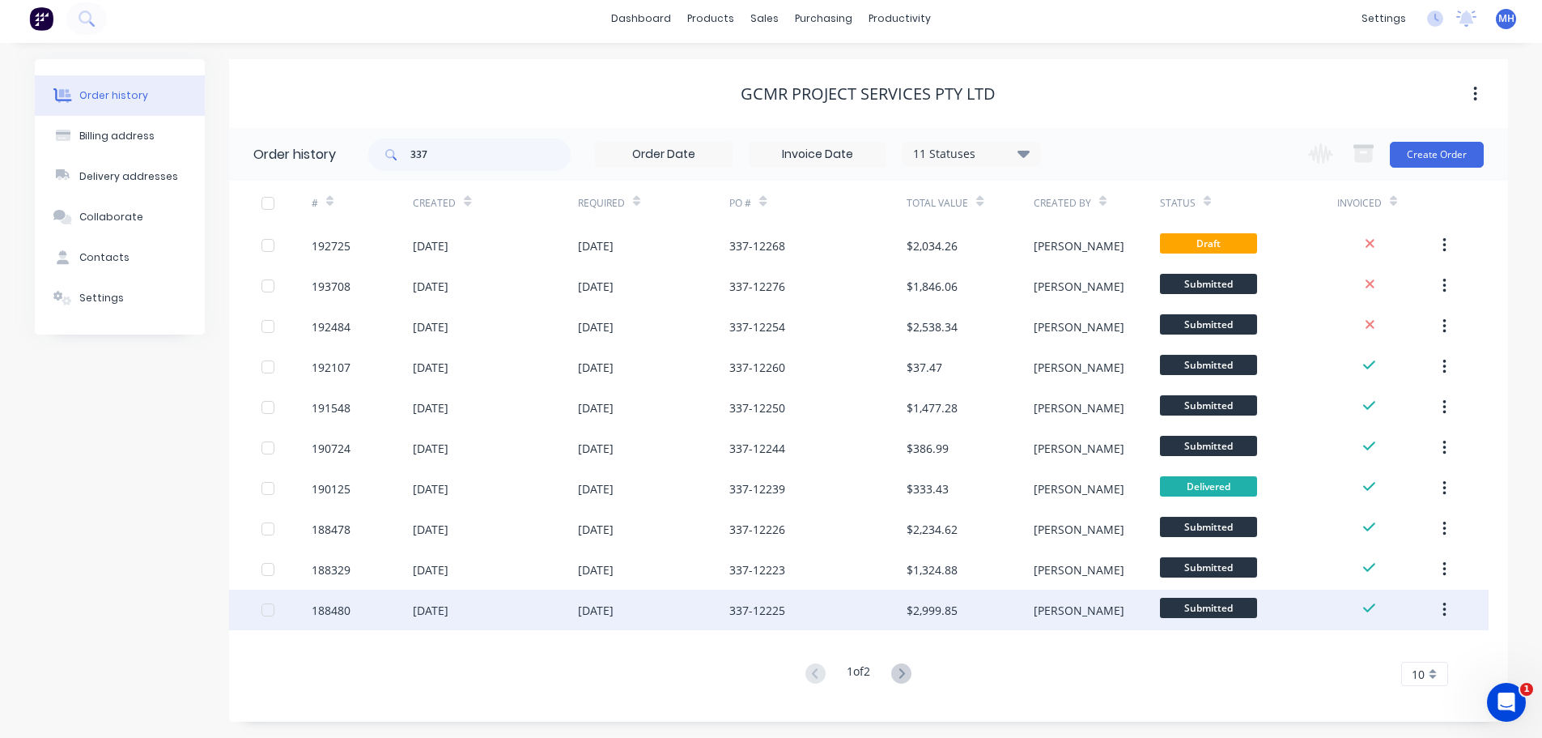
click at [828, 615] on div "337-12225" at bounding box center [818, 609] width 177 height 40
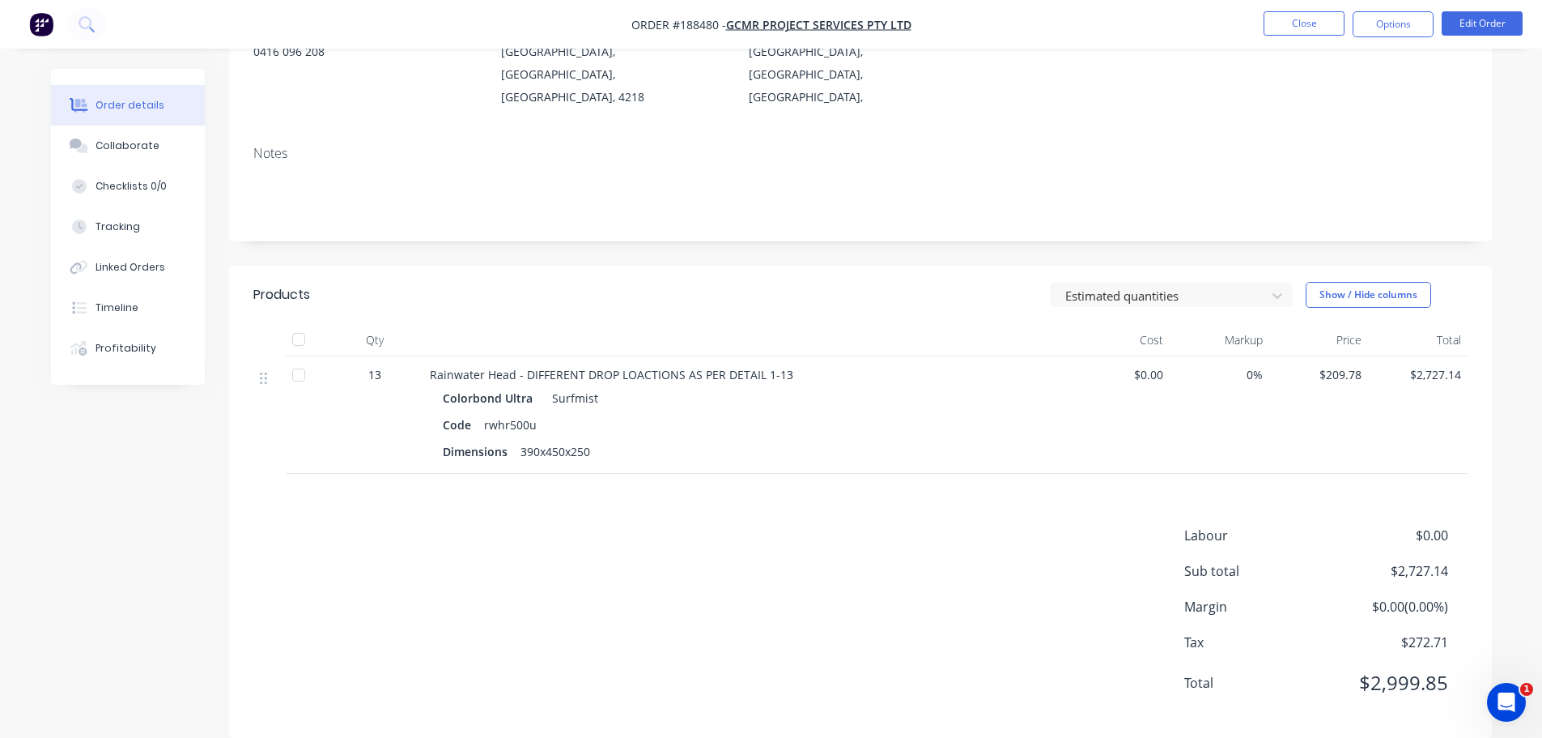
scroll to position [209, 0]
click at [815, 493] on div "Products Estimated quantities Show / Hide columns Qty Cost Markup Price Total 1…" at bounding box center [860, 500] width 1263 height 472
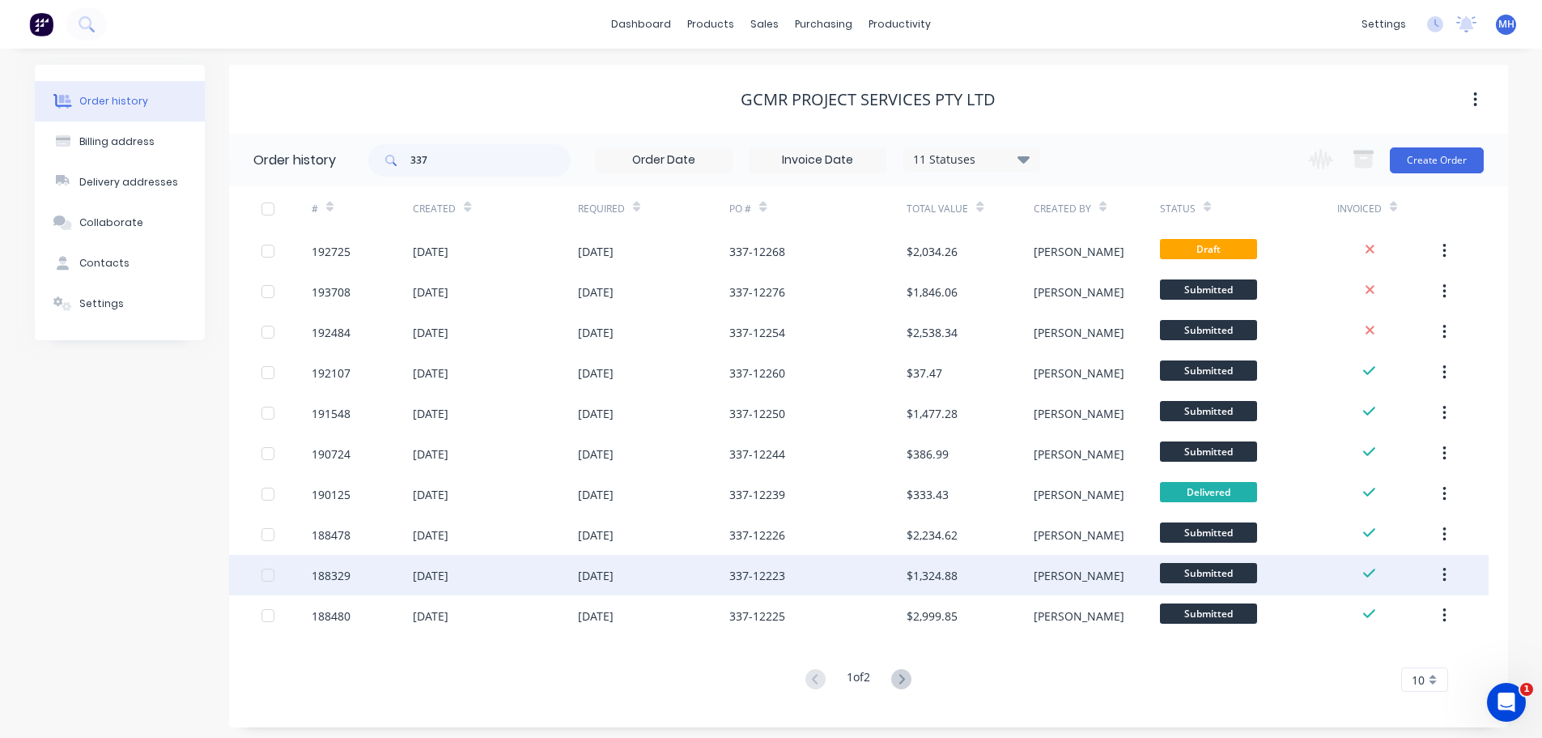
click at [745, 576] on div "337-12223" at bounding box center [758, 575] width 56 height 17
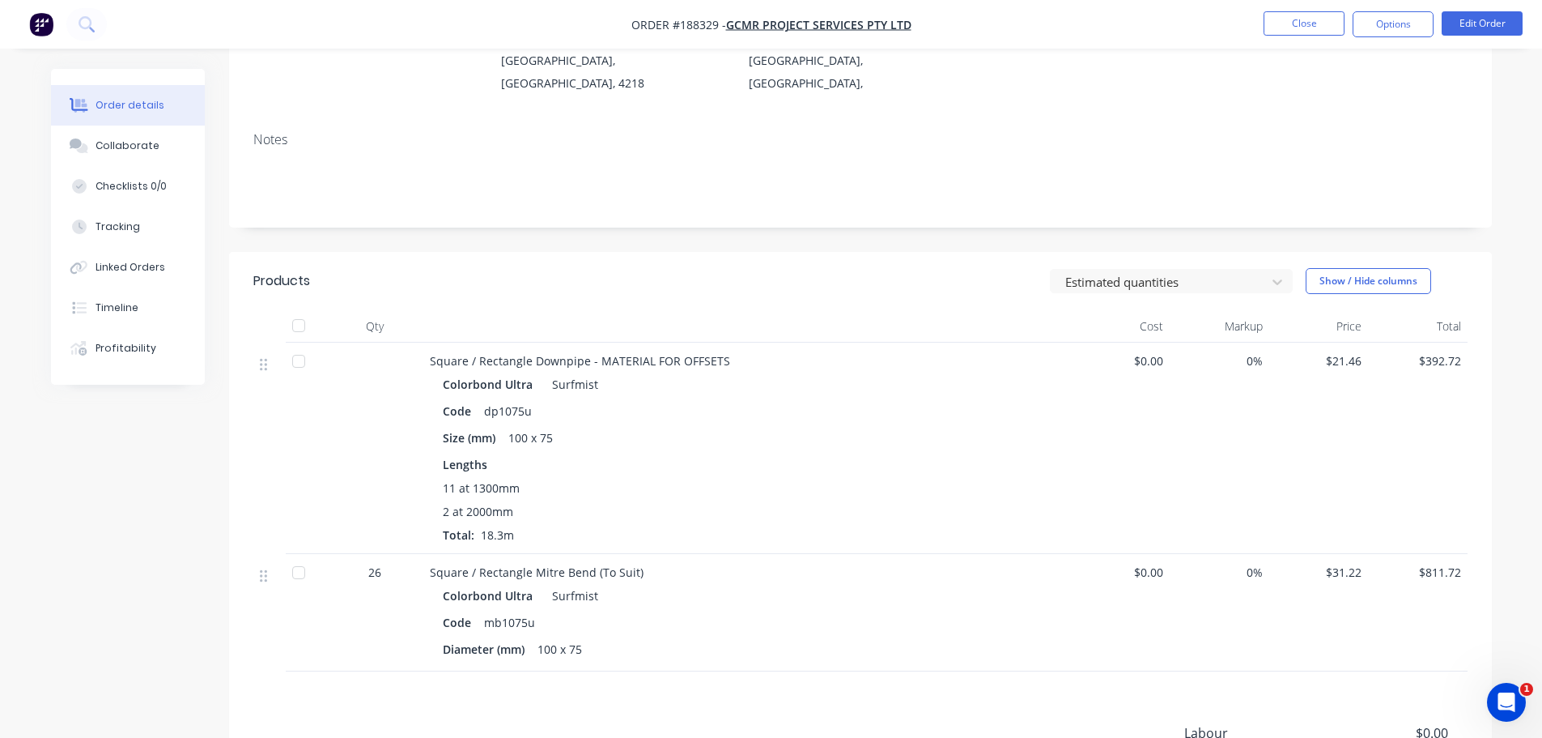
scroll to position [243, 0]
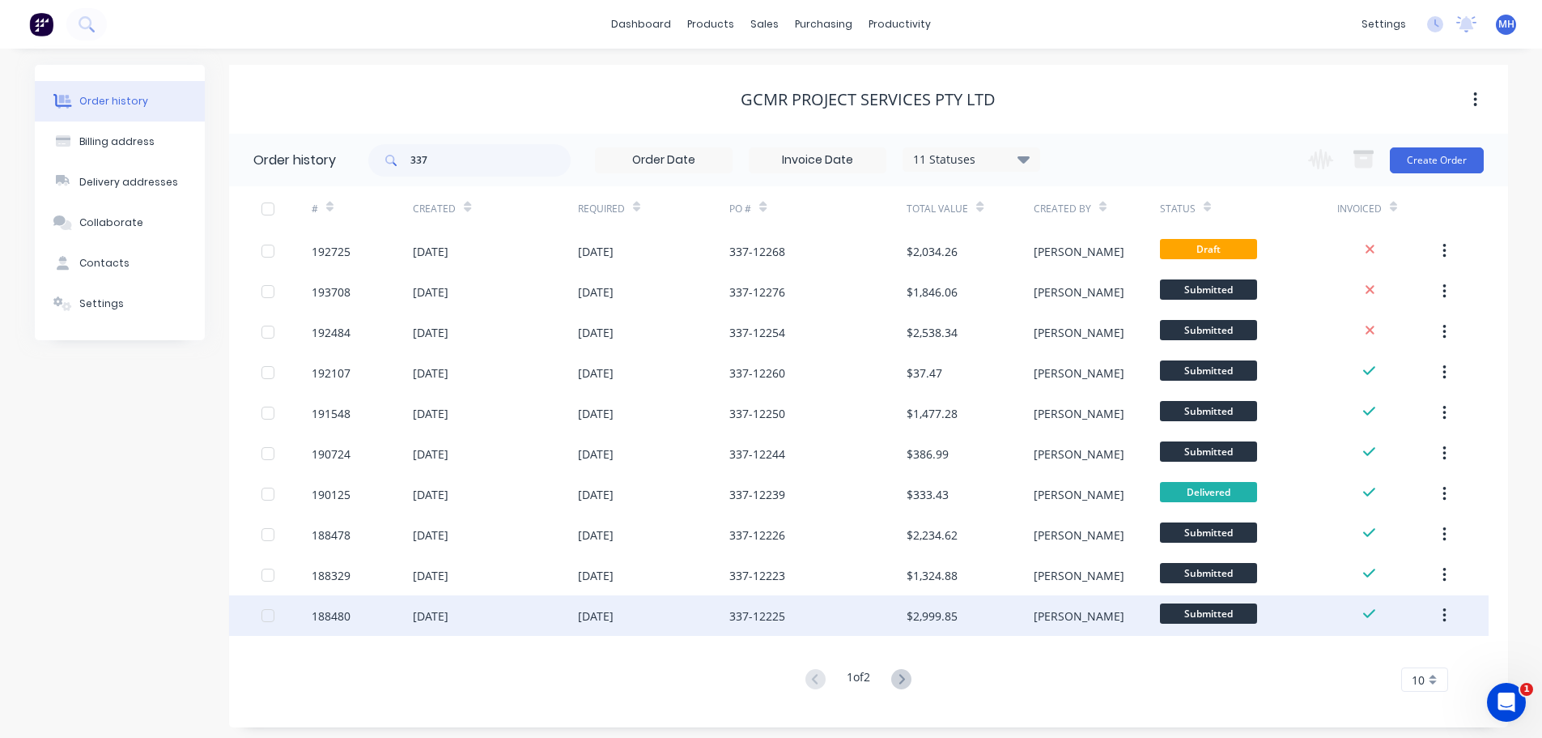
click at [749, 597] on div "337-12225" at bounding box center [818, 615] width 177 height 40
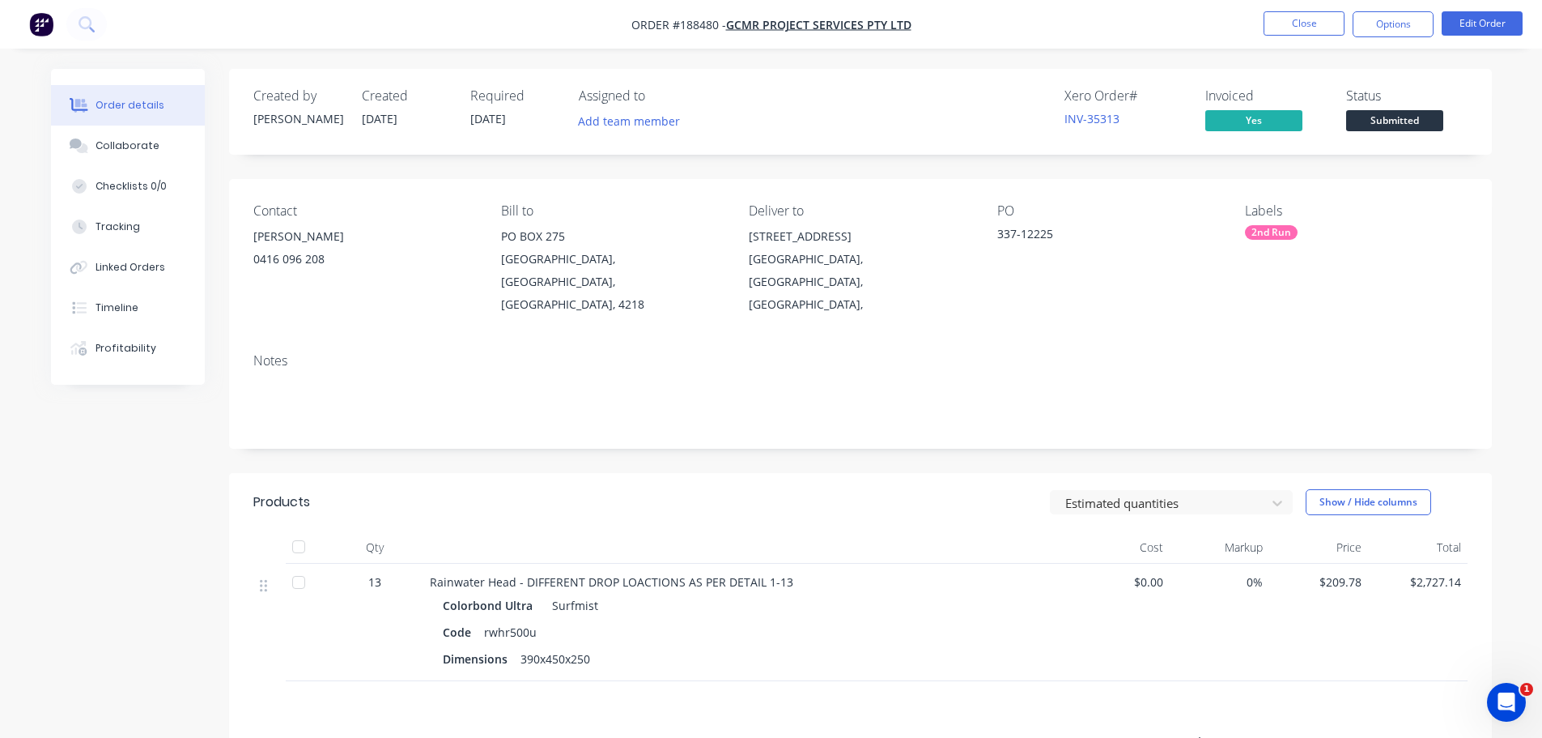
click at [636, 489] on div "Estimated quantities Show / Hide columns" at bounding box center [989, 502] width 956 height 26
click at [1275, 21] on button "Close" at bounding box center [1304, 23] width 81 height 24
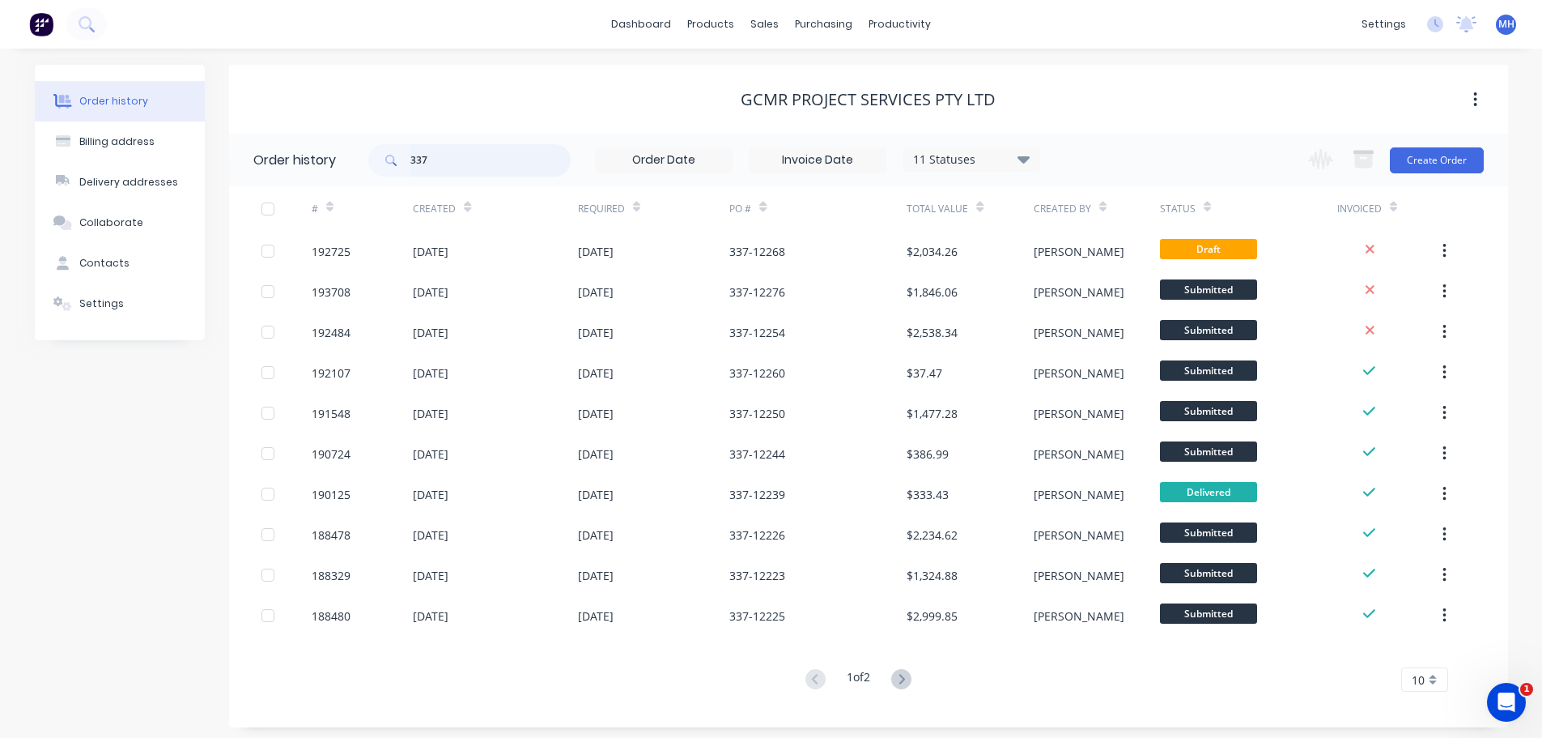
click at [545, 160] on input "337" at bounding box center [491, 160] width 160 height 32
click at [545, 159] on input "337" at bounding box center [491, 160] width 160 height 32
type input "rainwater head"
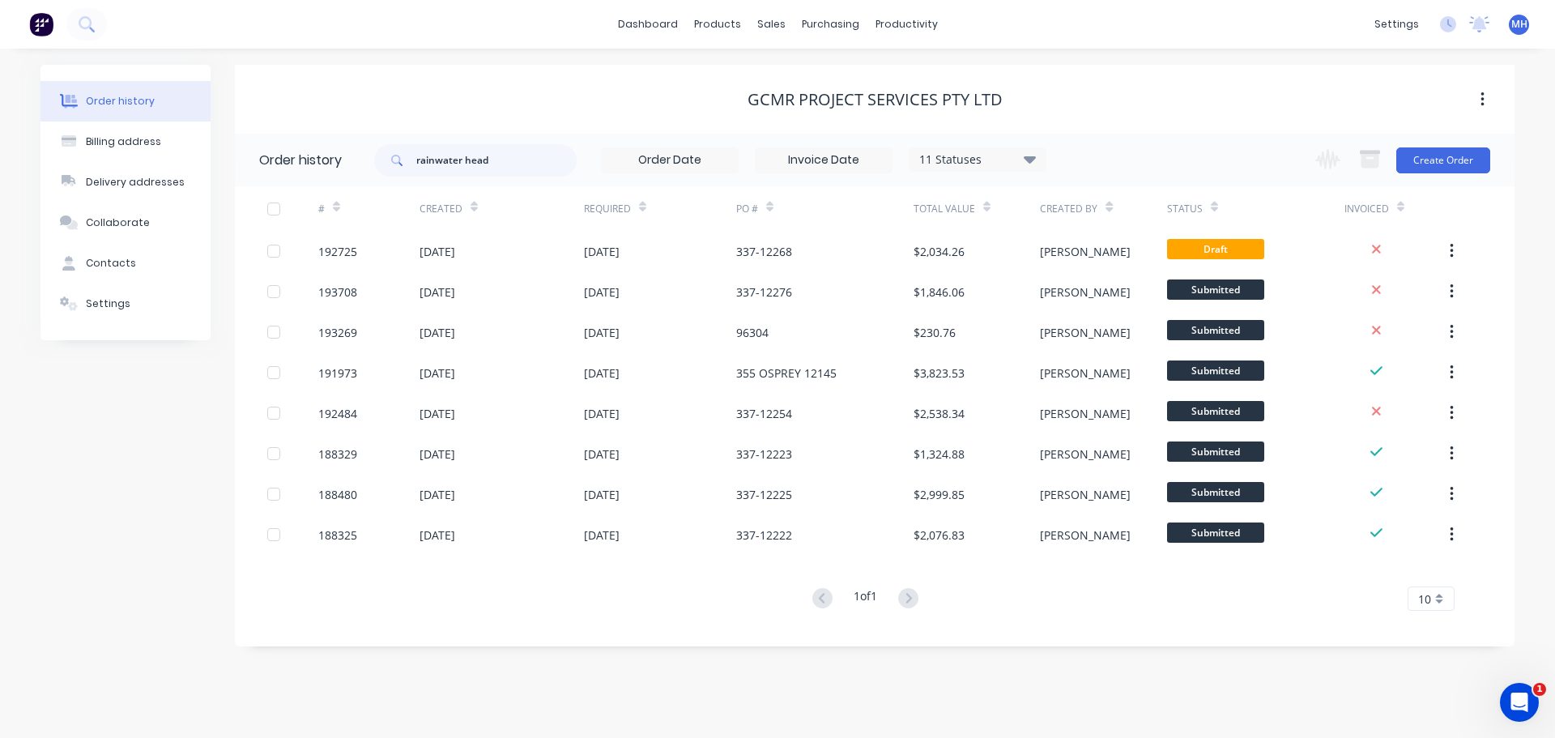
click at [984, 158] on div "11 Statuses" at bounding box center [977, 160] width 136 height 18
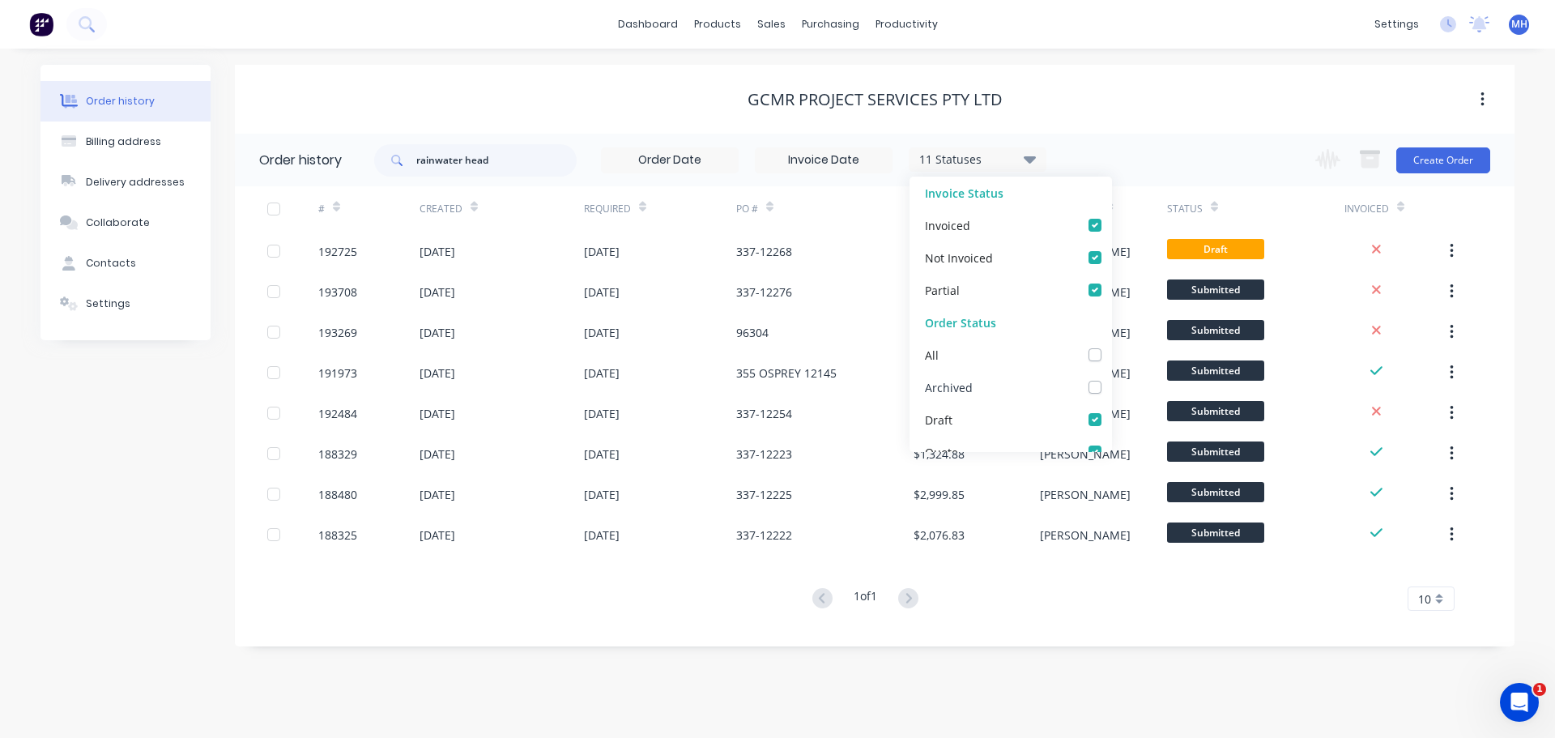
click at [1111, 378] on label at bounding box center [1111, 378] width 0 height 0
click at [1111, 389] on input "checkbox" at bounding box center [1117, 385] width 13 height 15
checkbox input "true"
click at [1117, 101] on div "GCMR Project Services Pty Ltd" at bounding box center [874, 99] width 1279 height 19
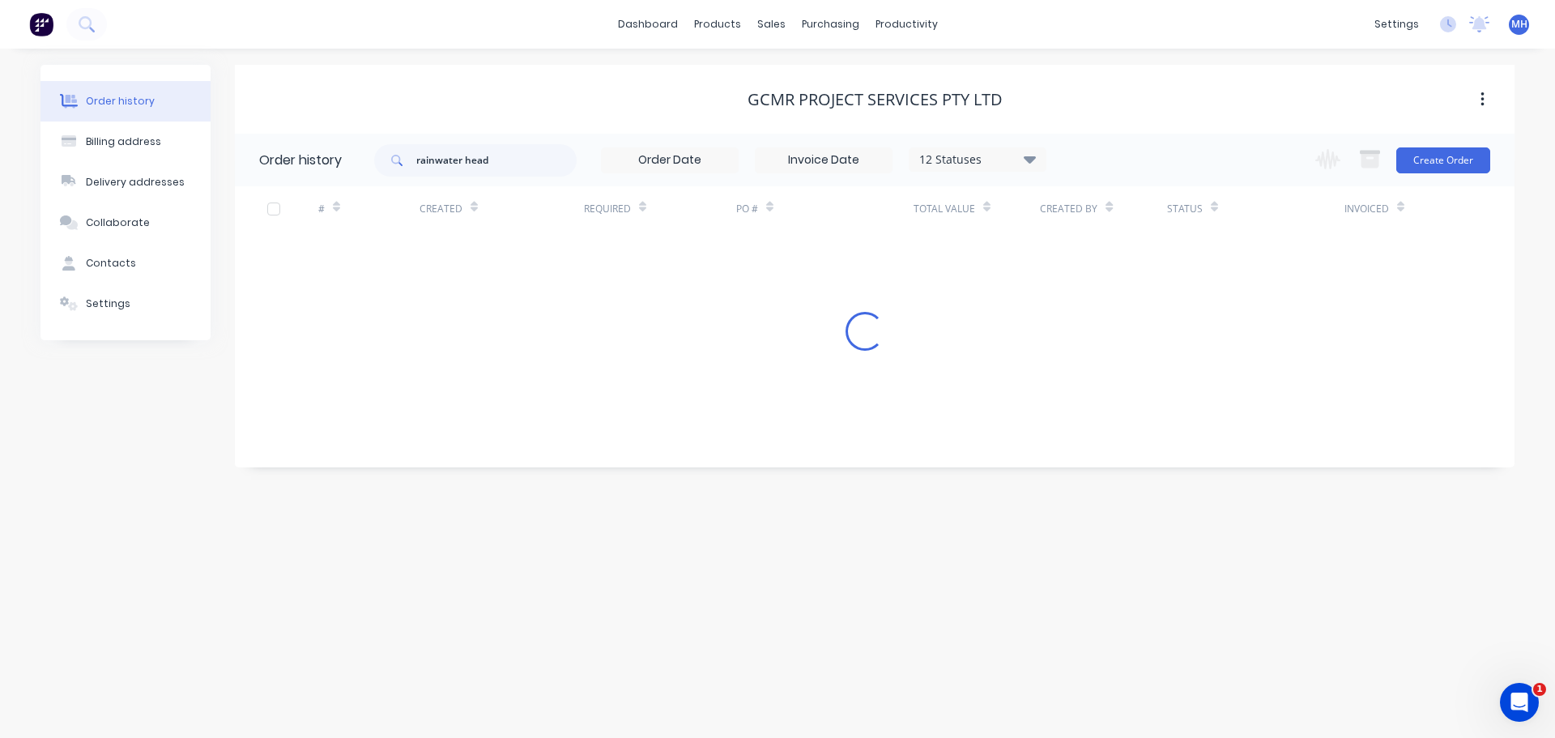
click at [990, 156] on div "12 Statuses" at bounding box center [977, 160] width 136 height 18
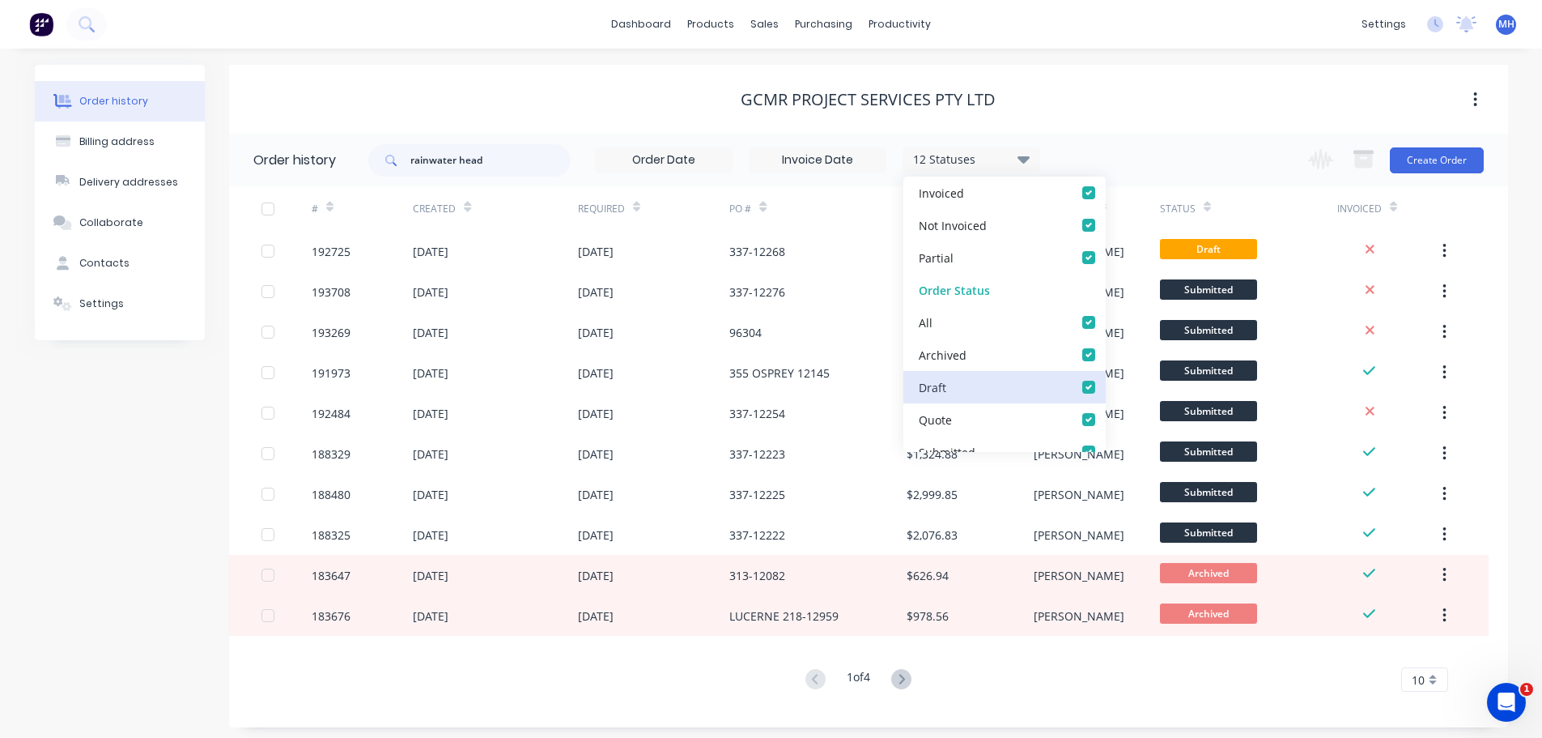
scroll to position [81, 0]
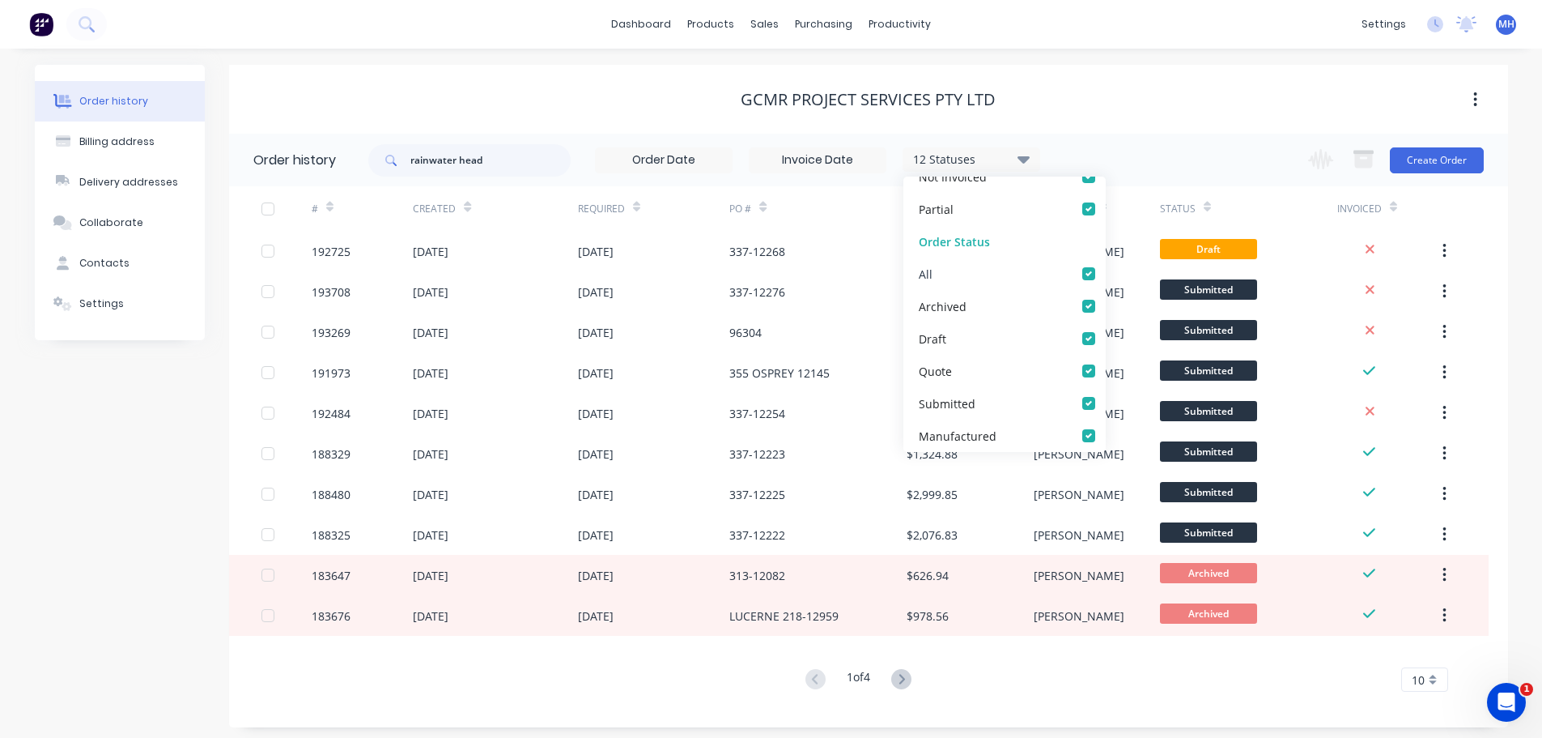
click at [1105, 265] on label at bounding box center [1105, 265] width 0 height 0
click at [1105, 270] on input "checkbox" at bounding box center [1111, 272] width 13 height 15
checkbox input "false"
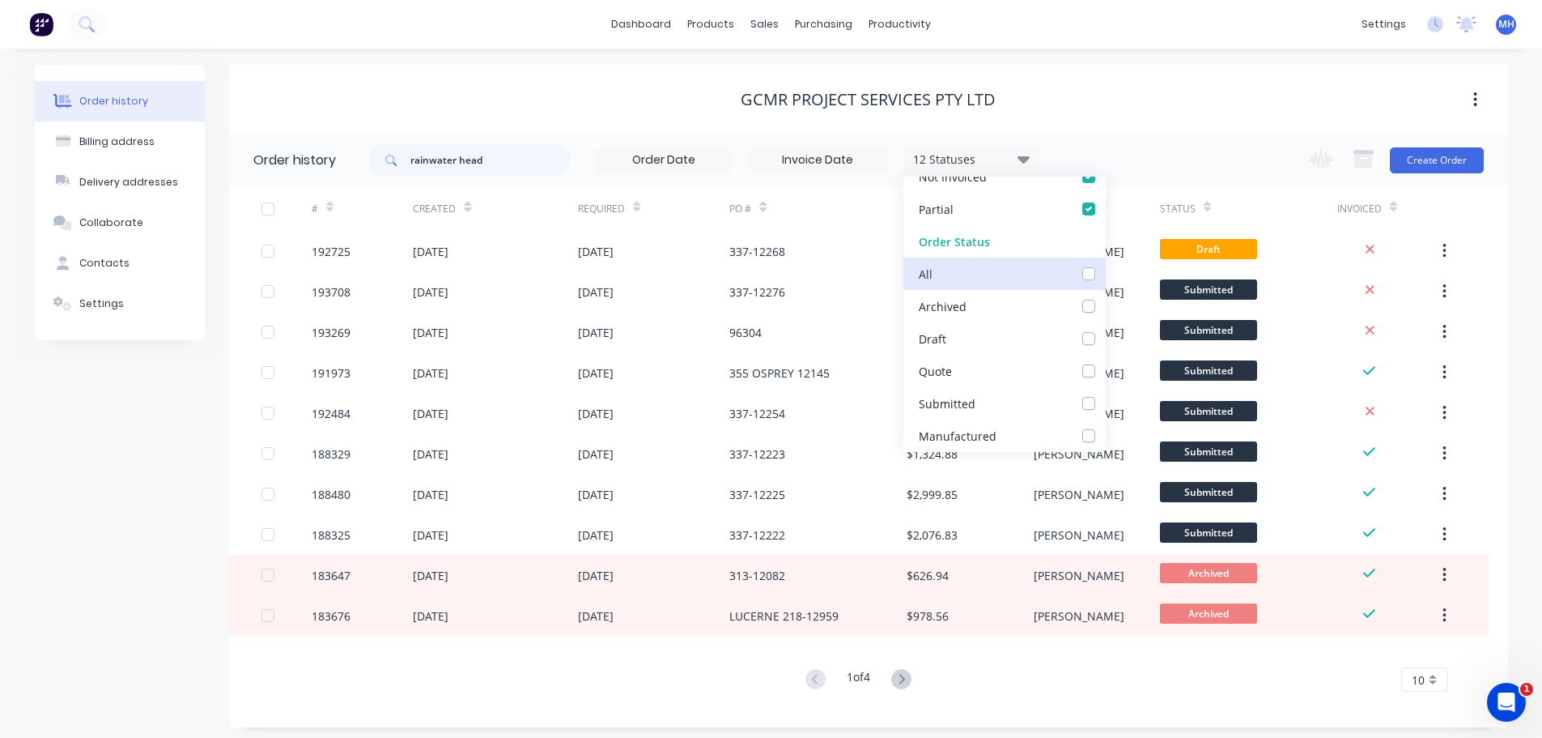
checkbox input "false"
checkbox up_checkbox_f065c758-0d54-45b4-87d1-a876060561b1undefined "false"
checkbox input "false"
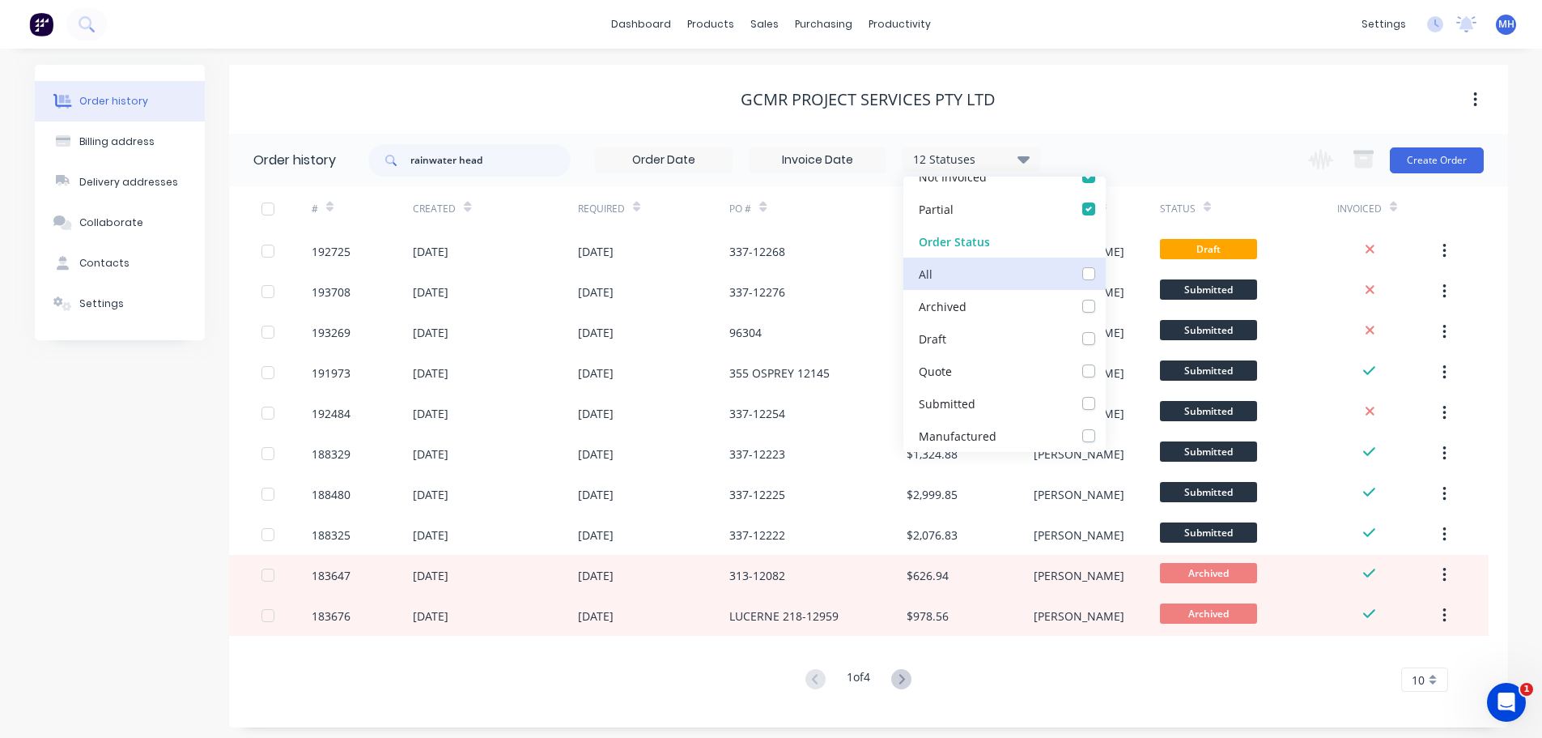
checkbox input "false"
checkbox Up_checkbox_mypog4undefined "false"
click at [1105, 297] on label at bounding box center [1105, 297] width 0 height 0
click at [1105, 303] on input "checkbox" at bounding box center [1111, 304] width 13 height 15
checkbox input "true"
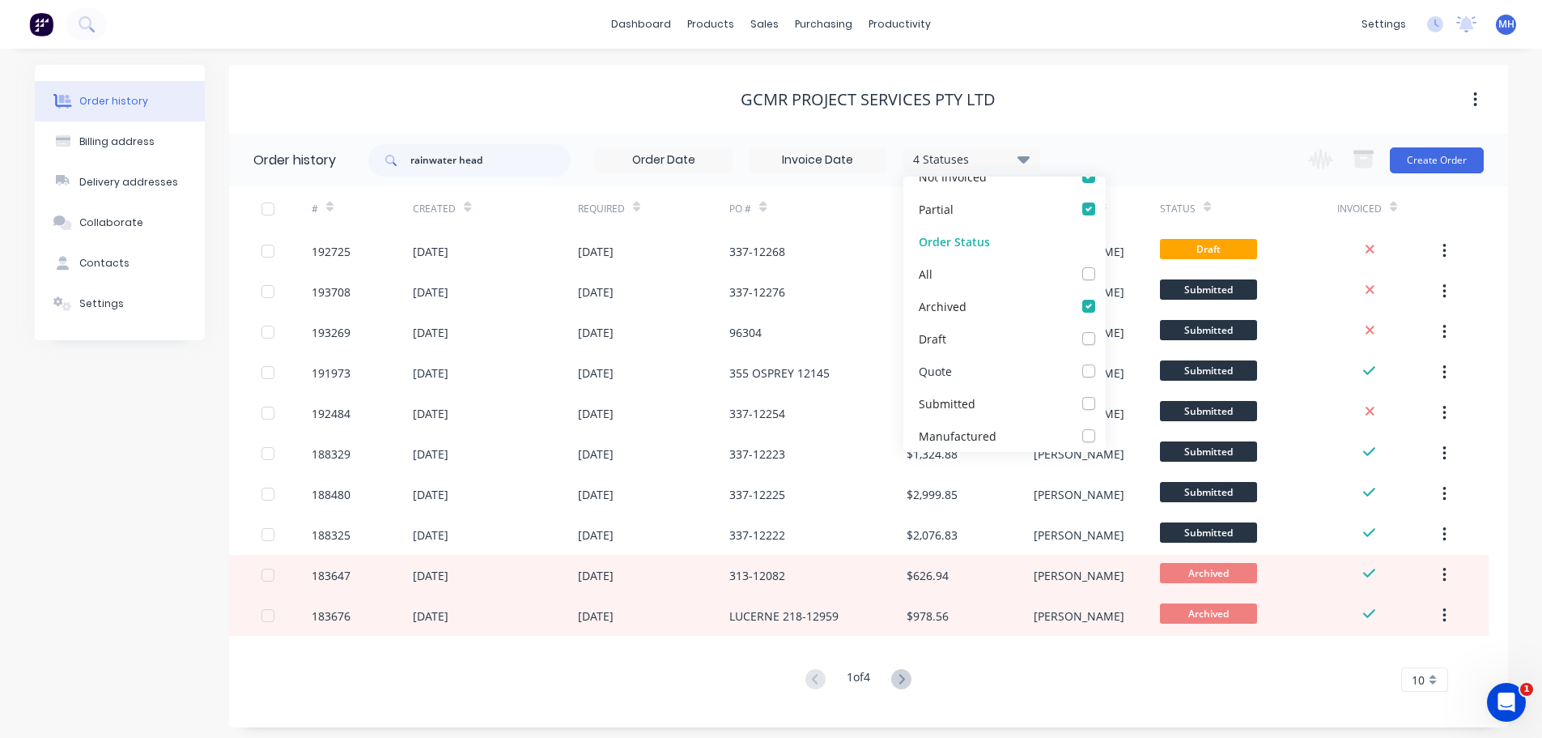
click at [1105, 362] on label at bounding box center [1105, 362] width 0 height 0
click at [1105, 369] on input "checkbox" at bounding box center [1111, 369] width 13 height 15
checkbox input "true"
click at [1094, 97] on div "GCMR Project Services Pty Ltd" at bounding box center [868, 99] width 1279 height 19
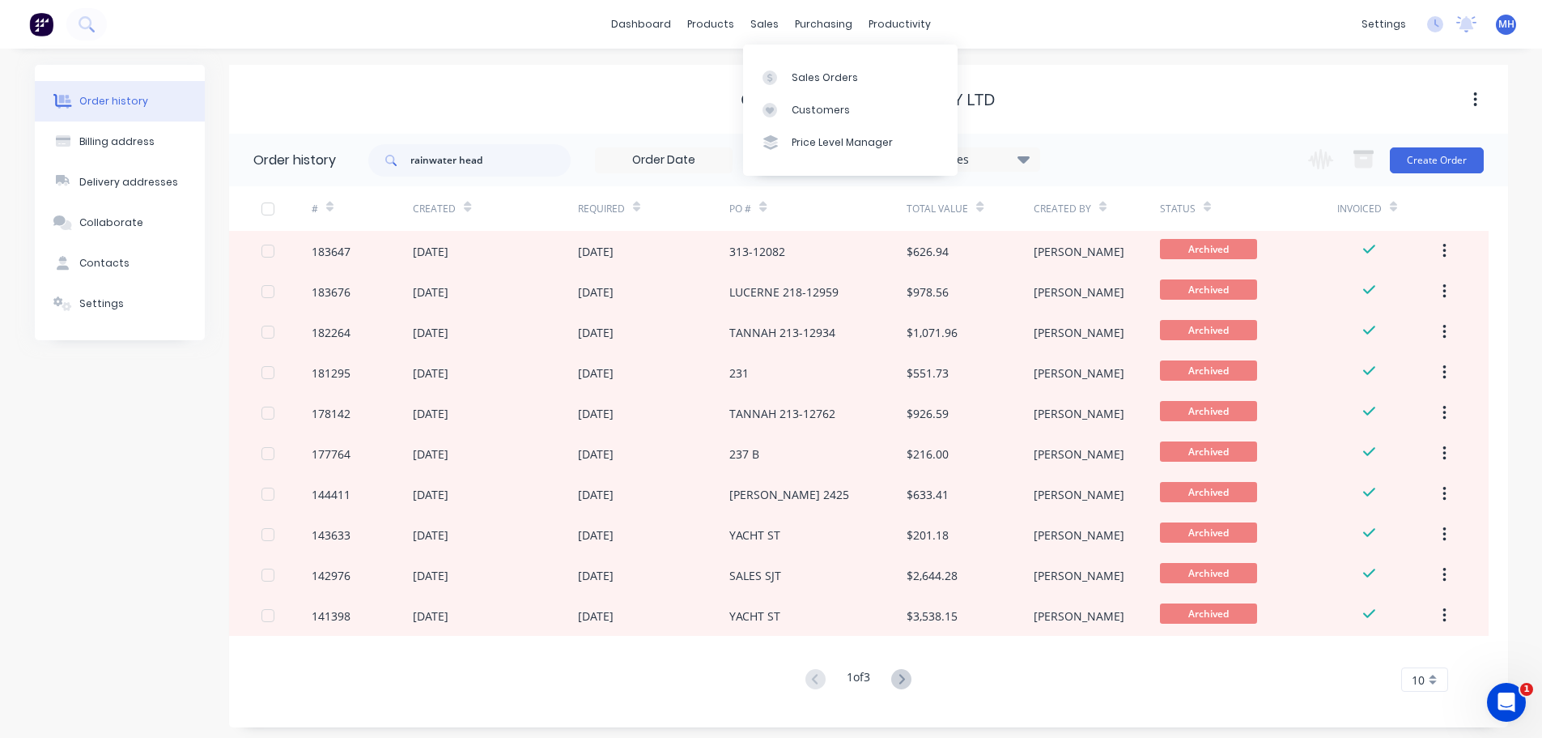
click at [1074, 82] on div "GCMR Project Services Pty Ltd" at bounding box center [868, 99] width 1279 height 69
